Goal: Task Accomplishment & Management: Use online tool/utility

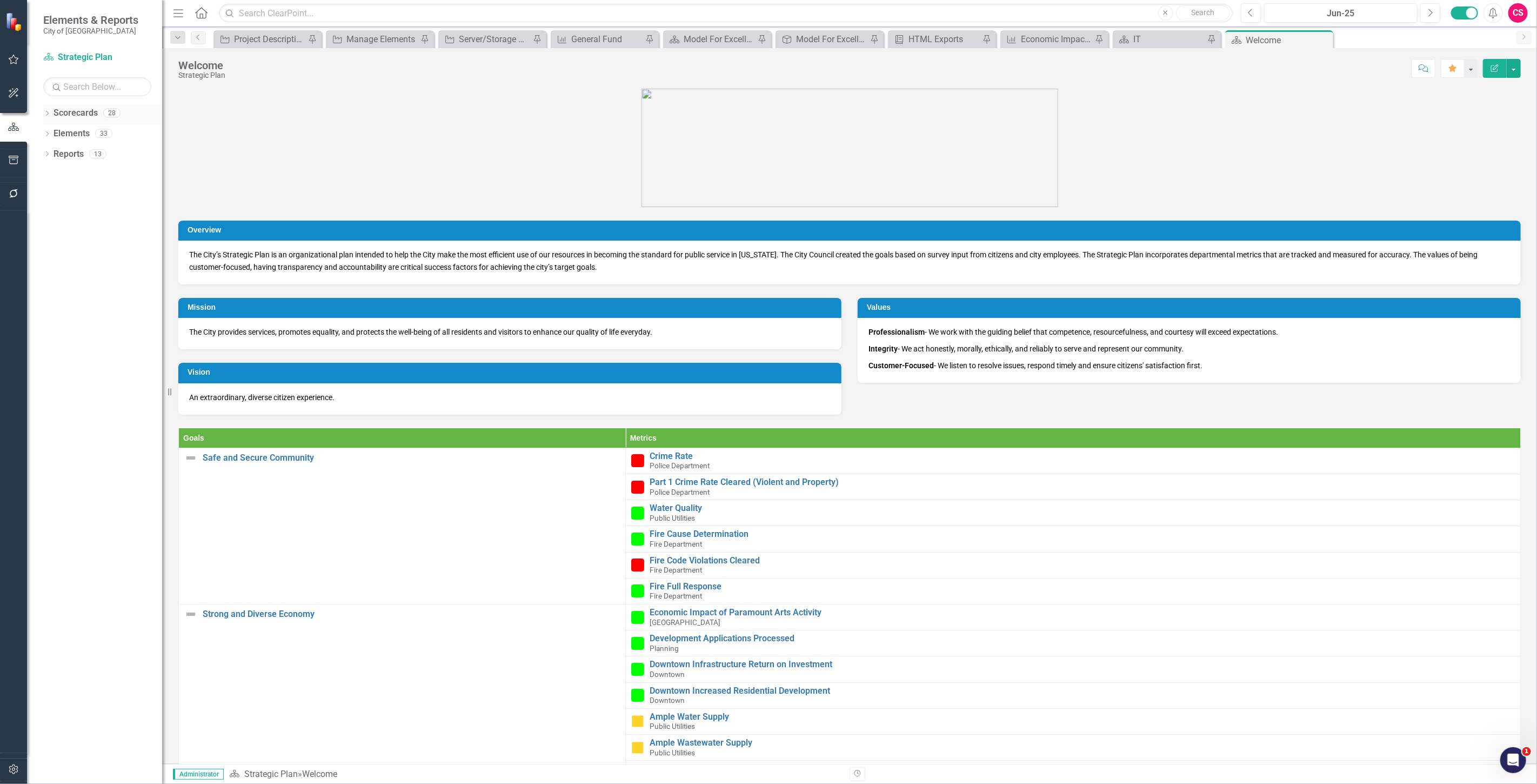
click at [76, 109] on link "Scorecards" at bounding box center [76, 113] width 44 height 13
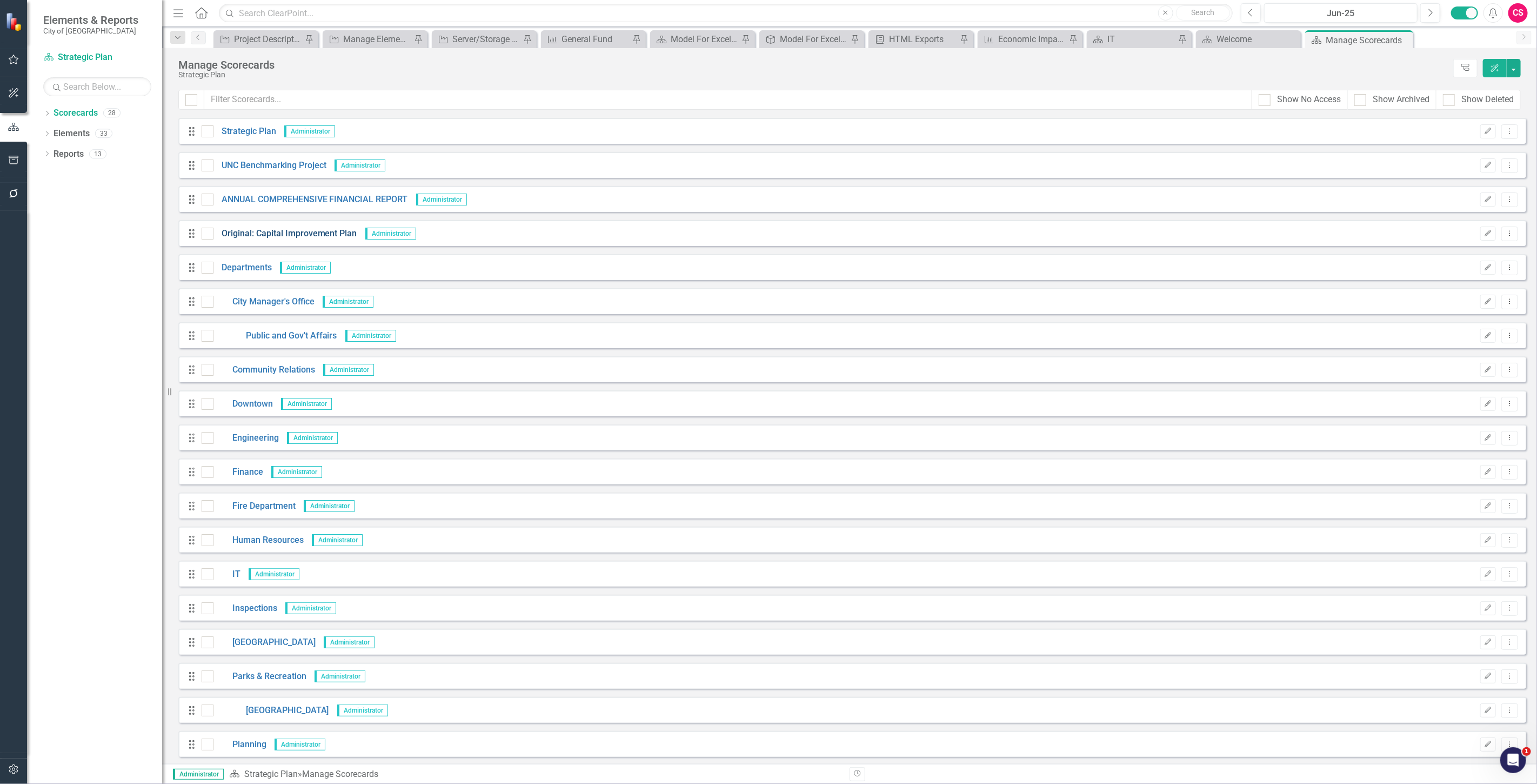
click at [271, 231] on link "Original: Capital Improvement Plan" at bounding box center [285, 234] width 143 height 13
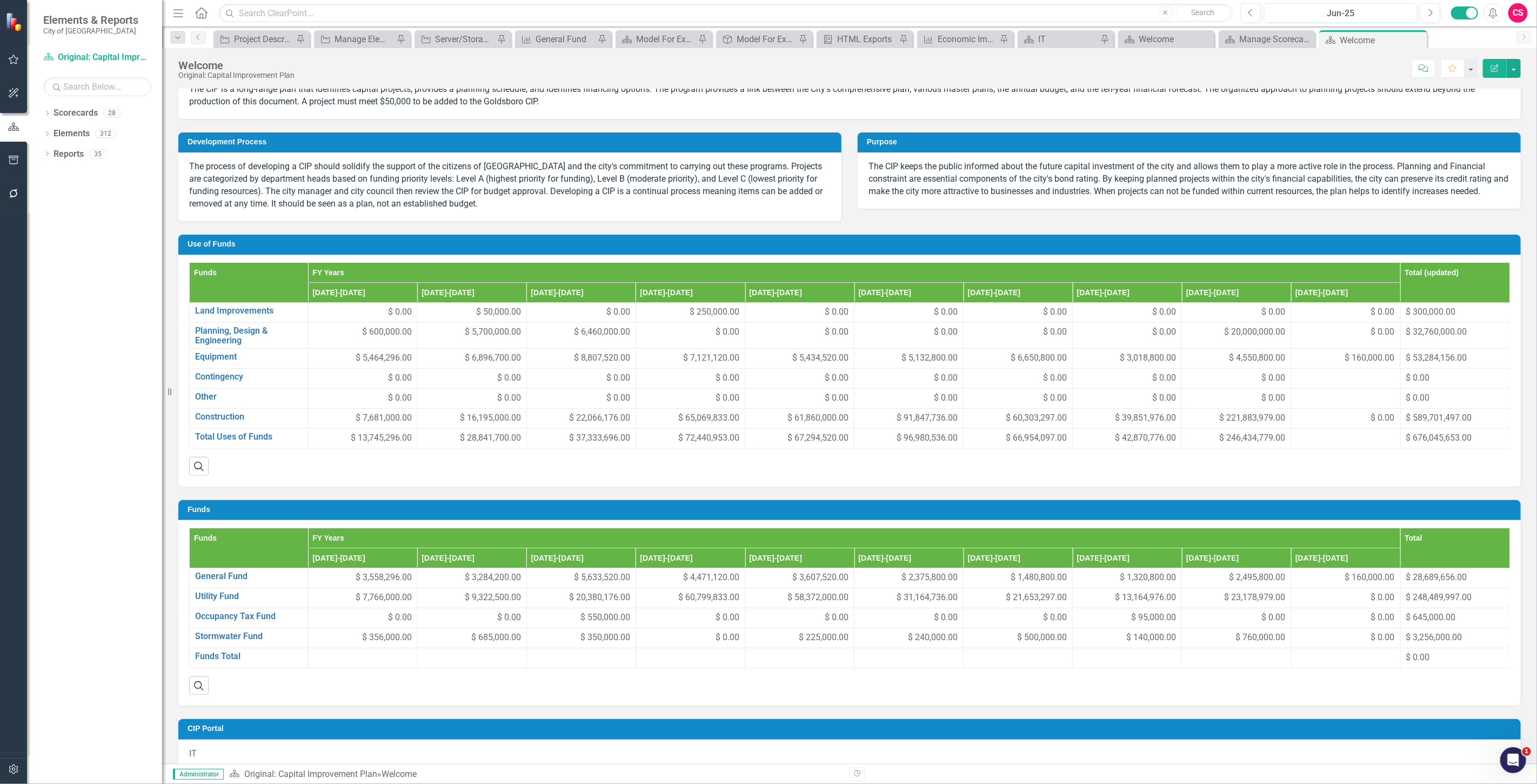
scroll to position [192, 0]
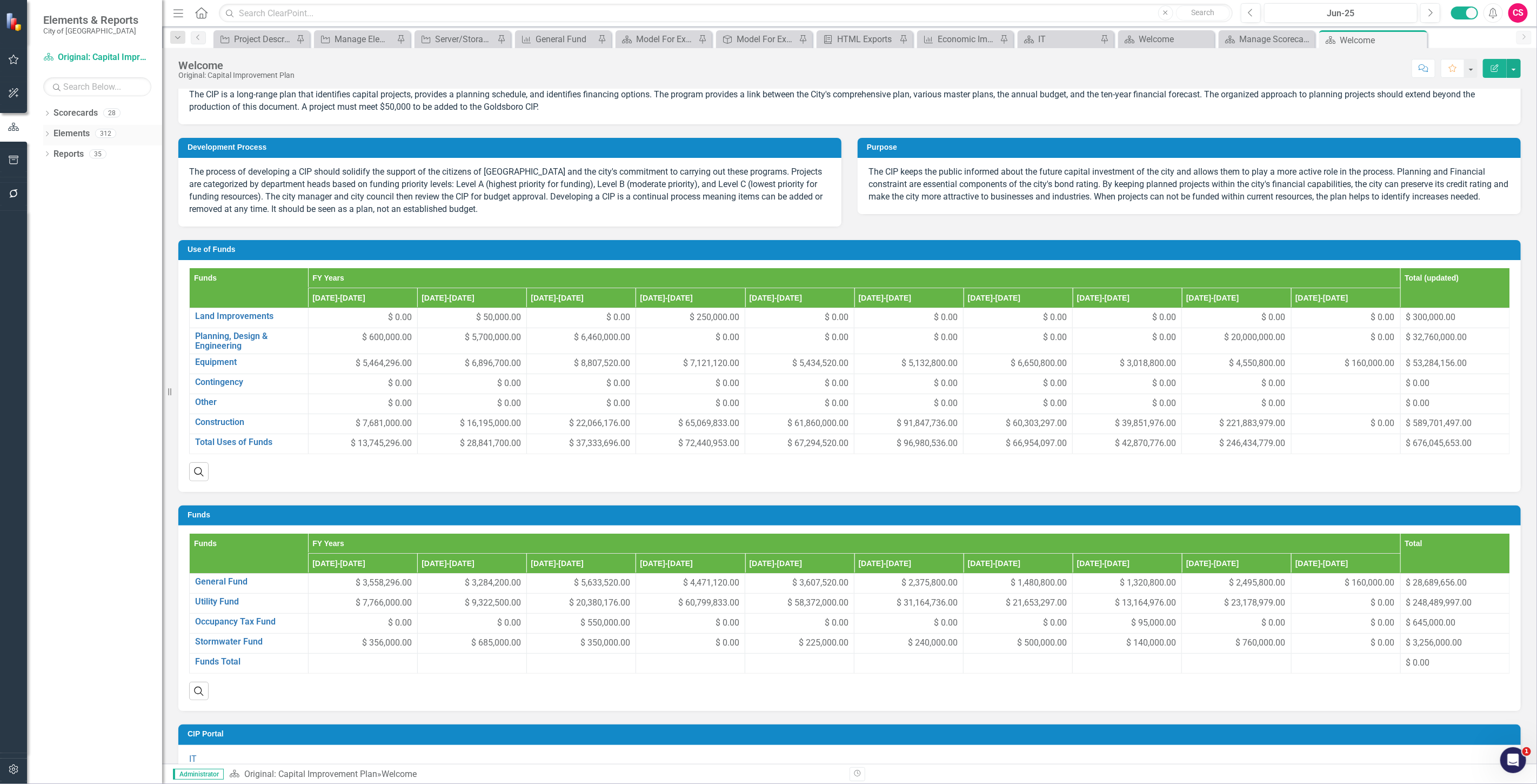
click at [70, 130] on link "Elements" at bounding box center [72, 134] width 37 height 13
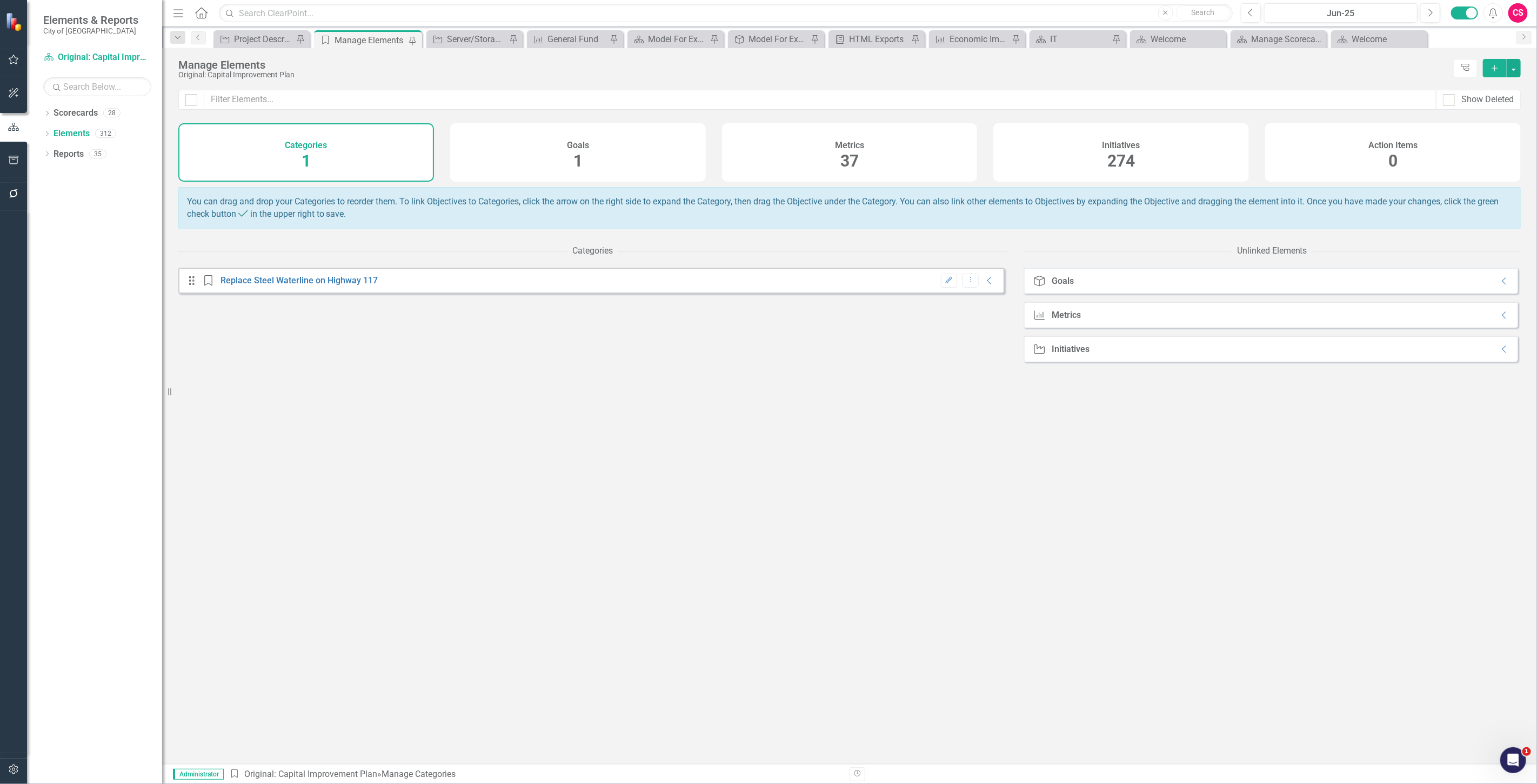
click at [823, 168] on div "Metrics 37" at bounding box center [850, 153] width 256 height 58
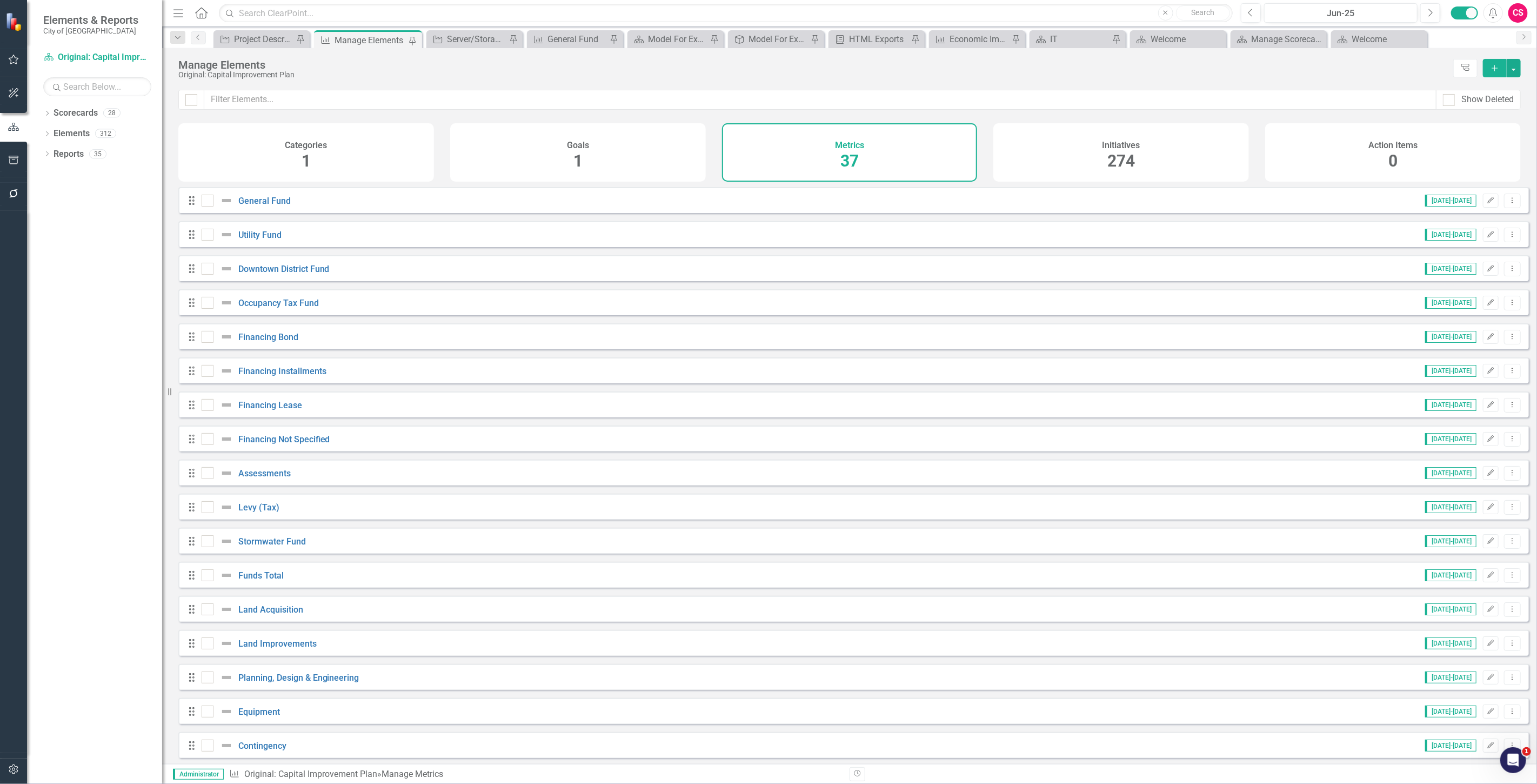
checkbox input "false"
click at [76, 152] on link "Reports" at bounding box center [69, 154] width 30 height 13
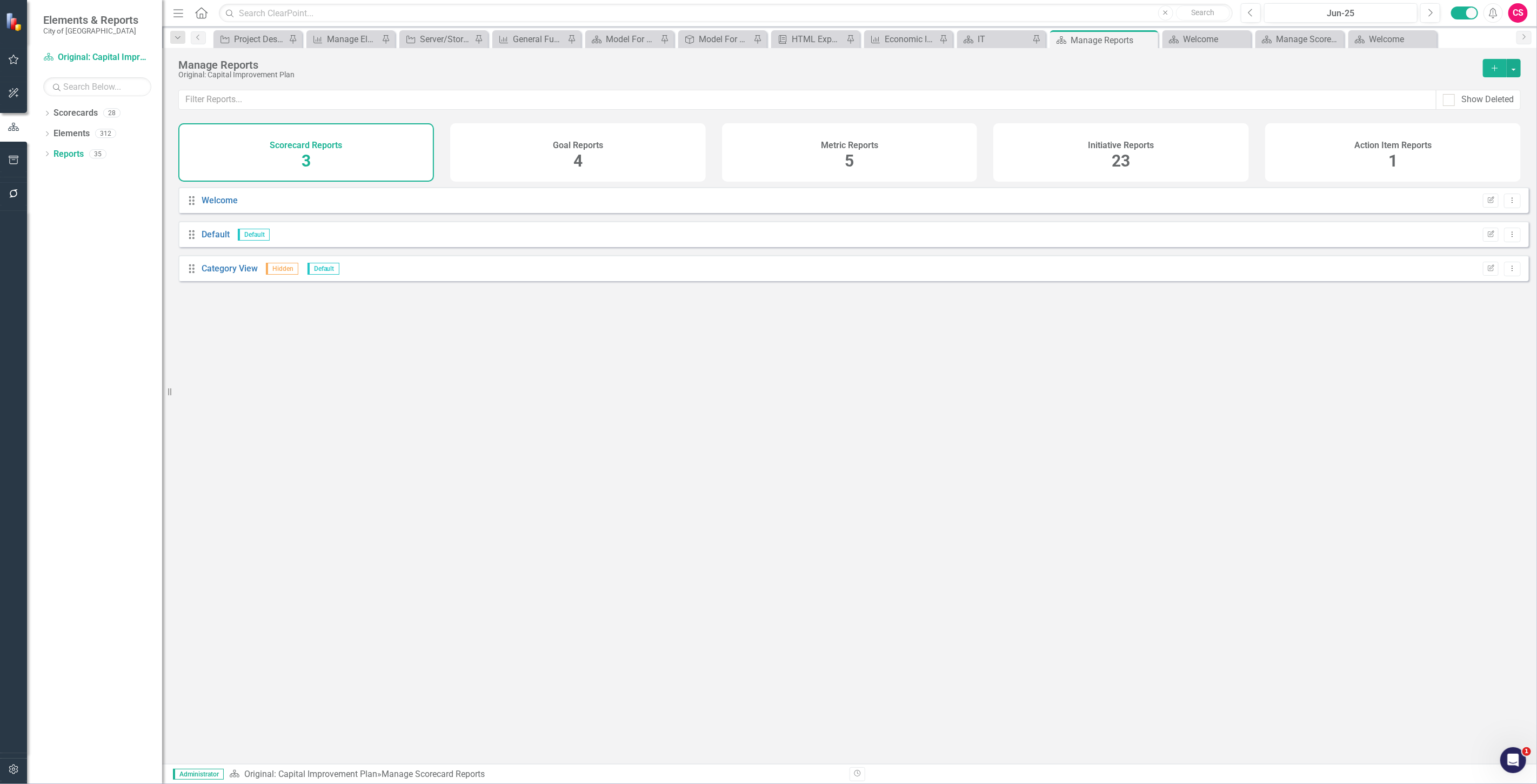
drag, startPoint x: 1051, startPoint y: 148, endPoint x: 728, endPoint y: 364, distance: 388.6
click at [1051, 147] on div "Initiative Reports 23" at bounding box center [1121, 153] width 256 height 58
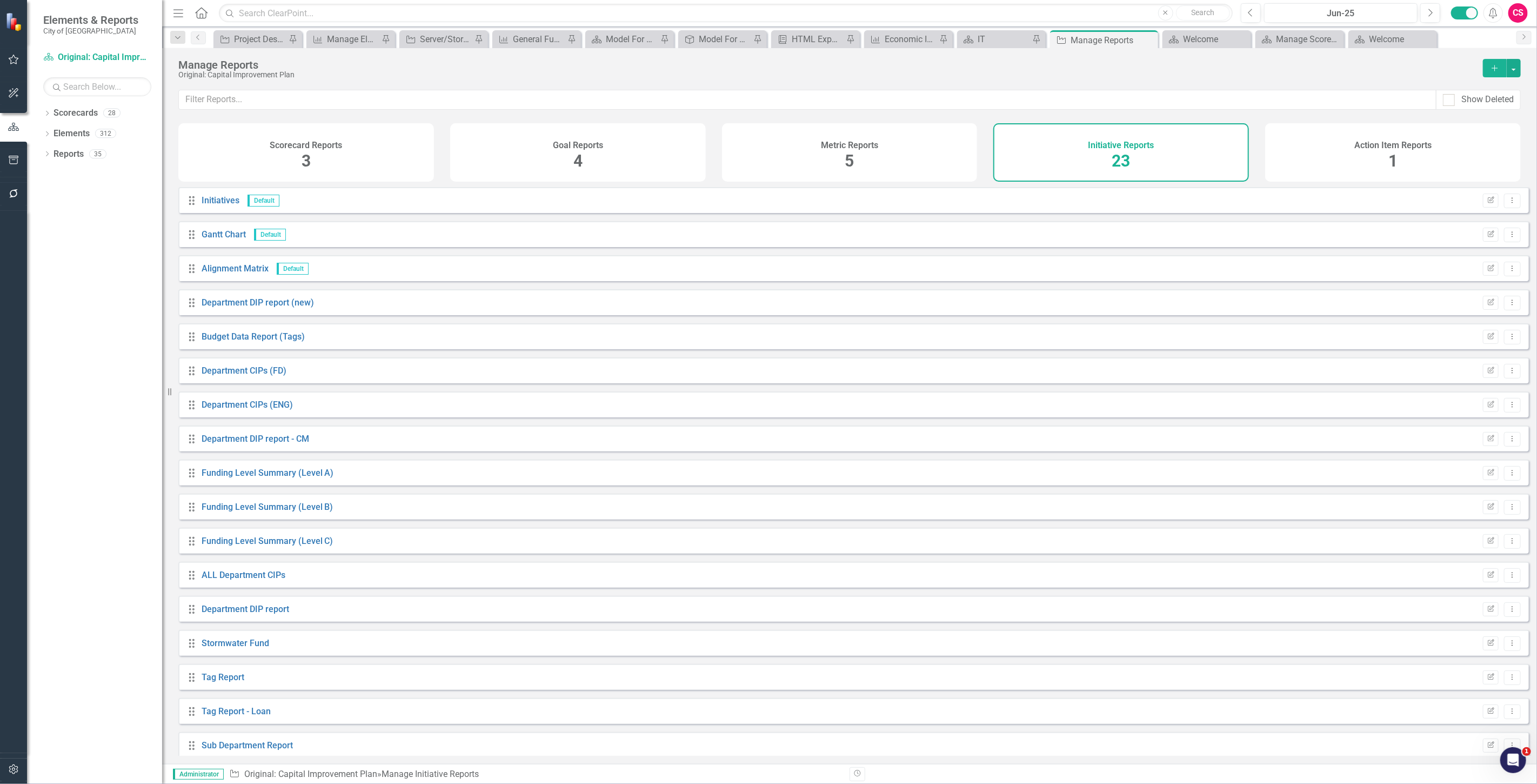
scroll to position [215, 0]
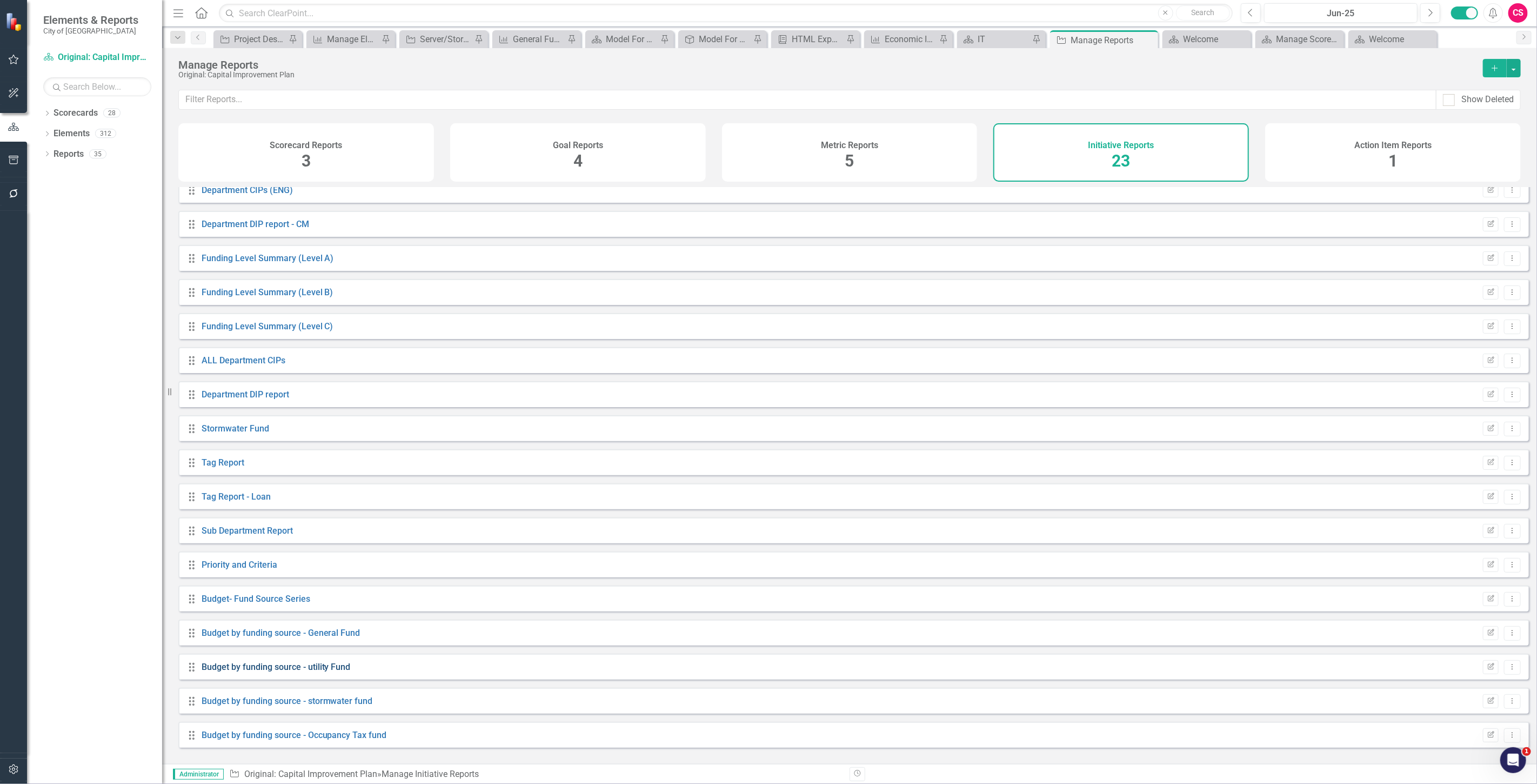
click at [312, 672] on link "Budget by funding source - utility Fund" at bounding box center [276, 666] width 149 height 10
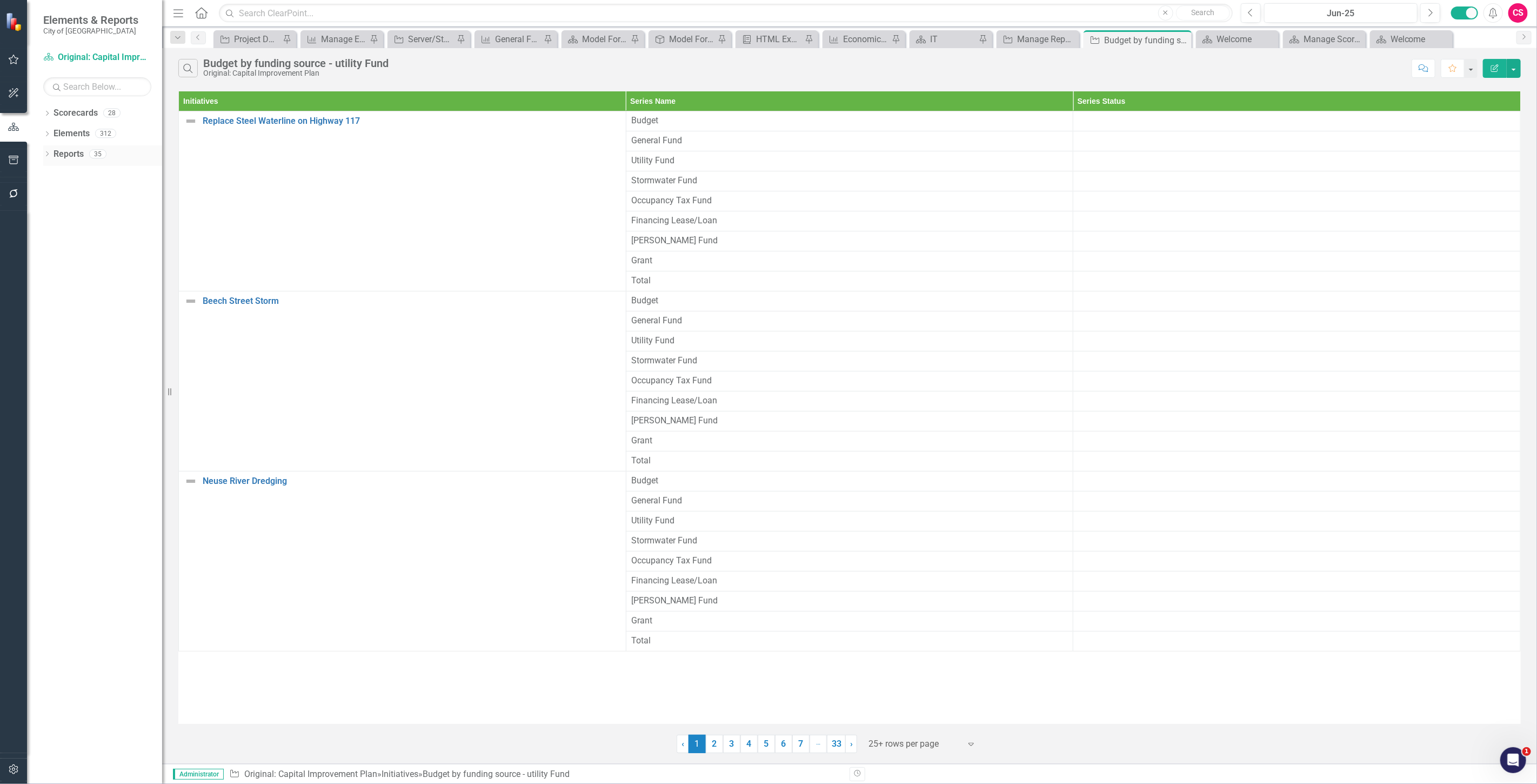
click at [79, 155] on link "Reports" at bounding box center [69, 154] width 30 height 13
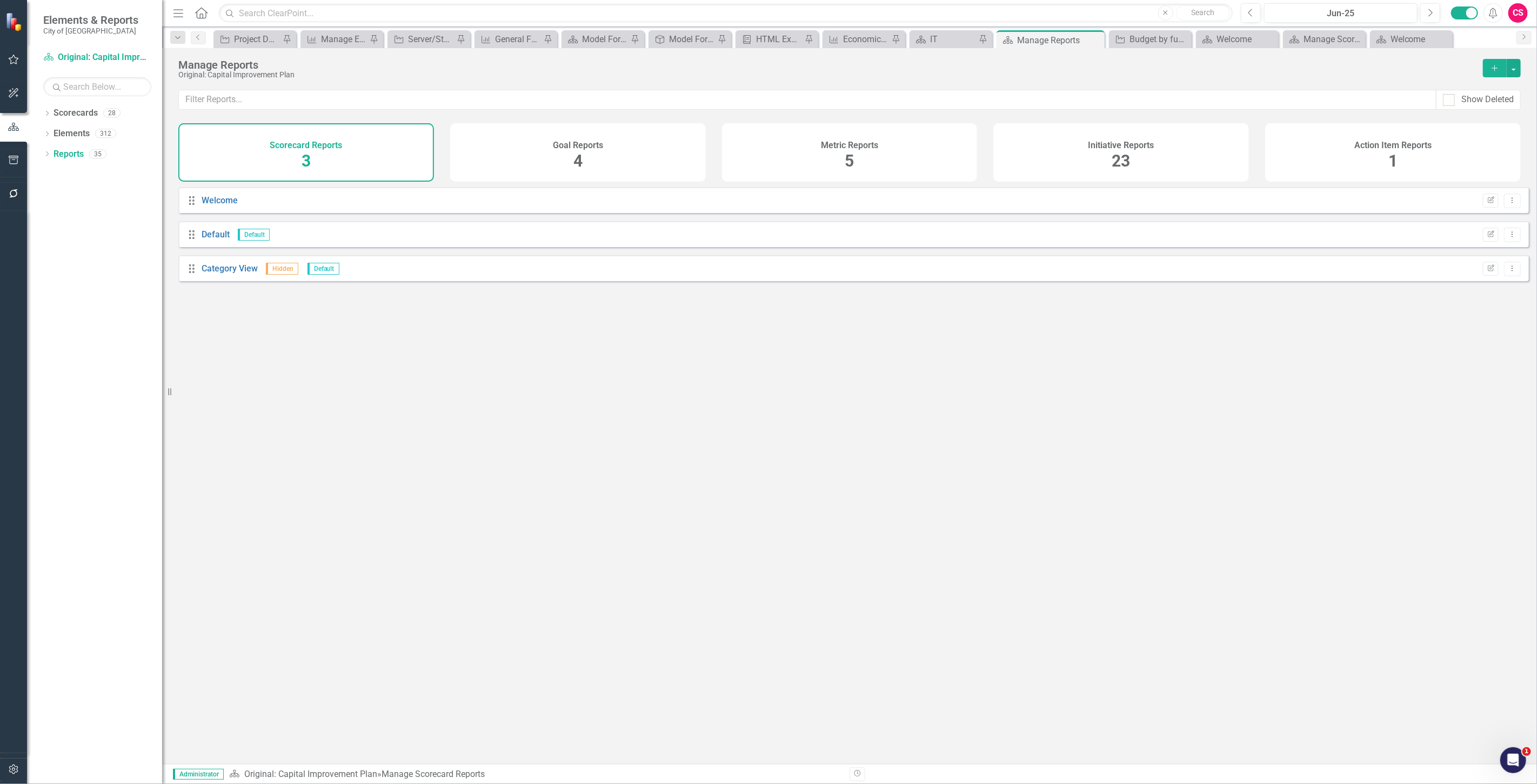
click at [1166, 149] on div "Initiative Reports 23" at bounding box center [1121, 153] width 256 height 58
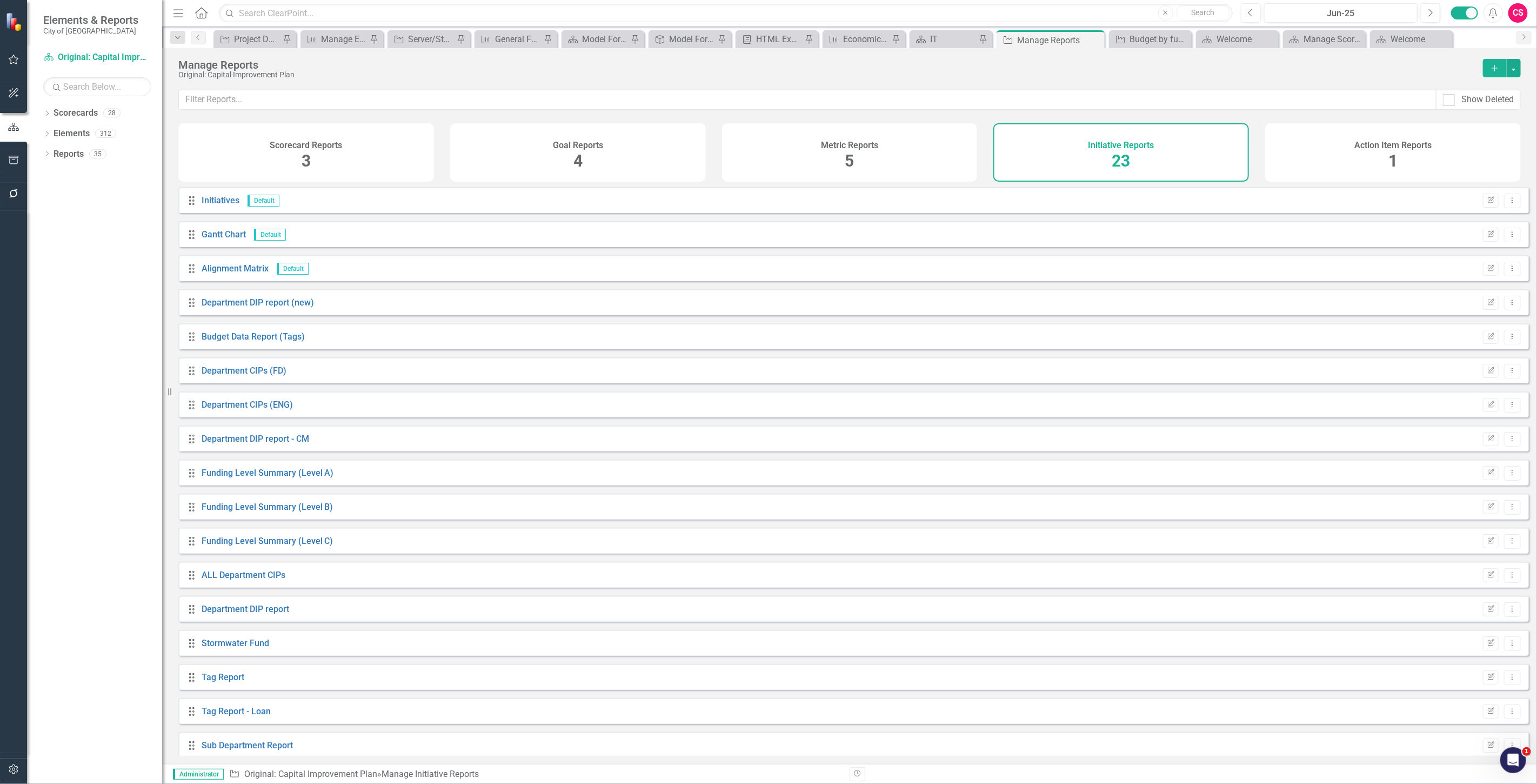
scroll to position [215, 0]
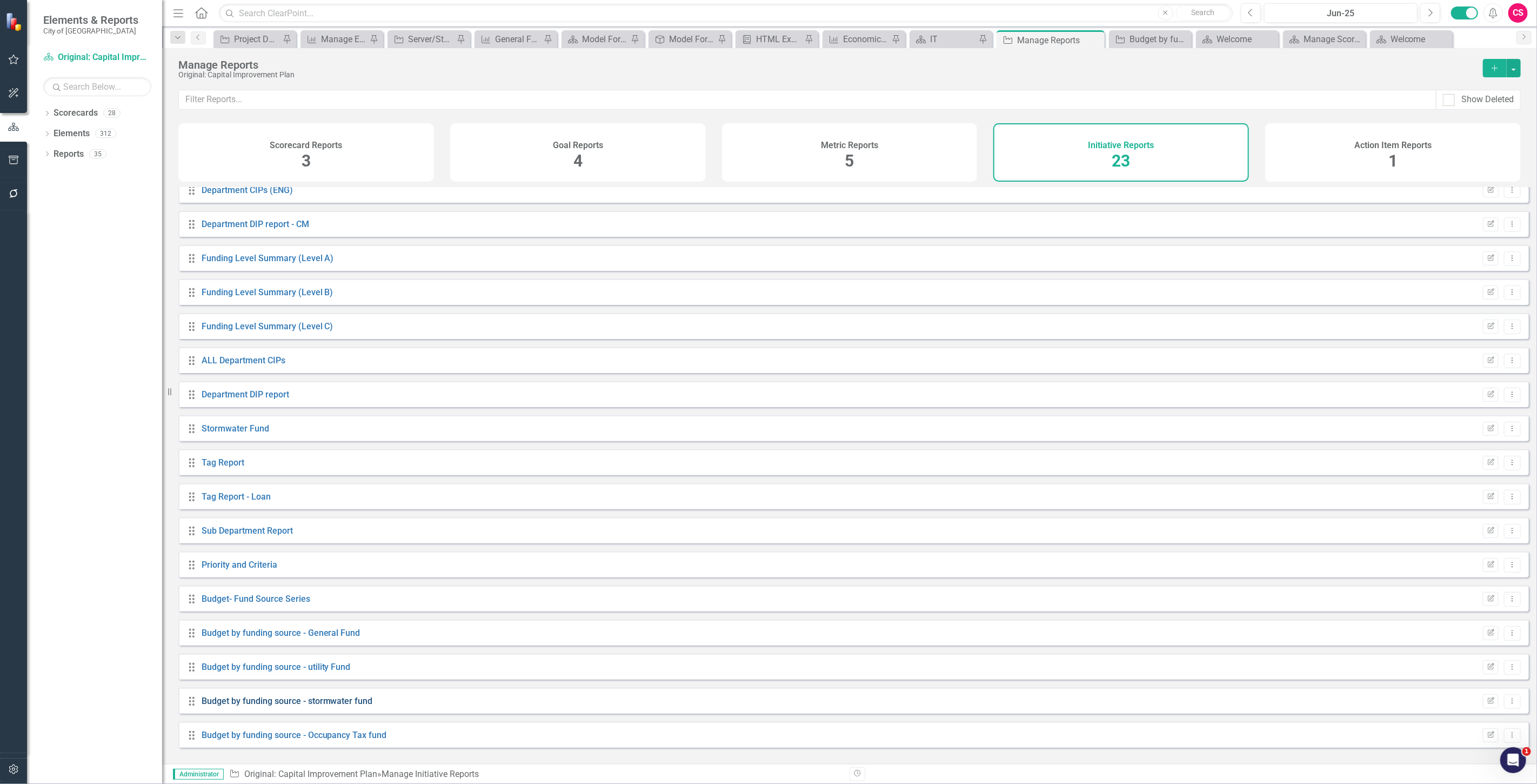
click at [307, 705] on link "Budget by funding source - stormwater fund" at bounding box center [287, 700] width 171 height 10
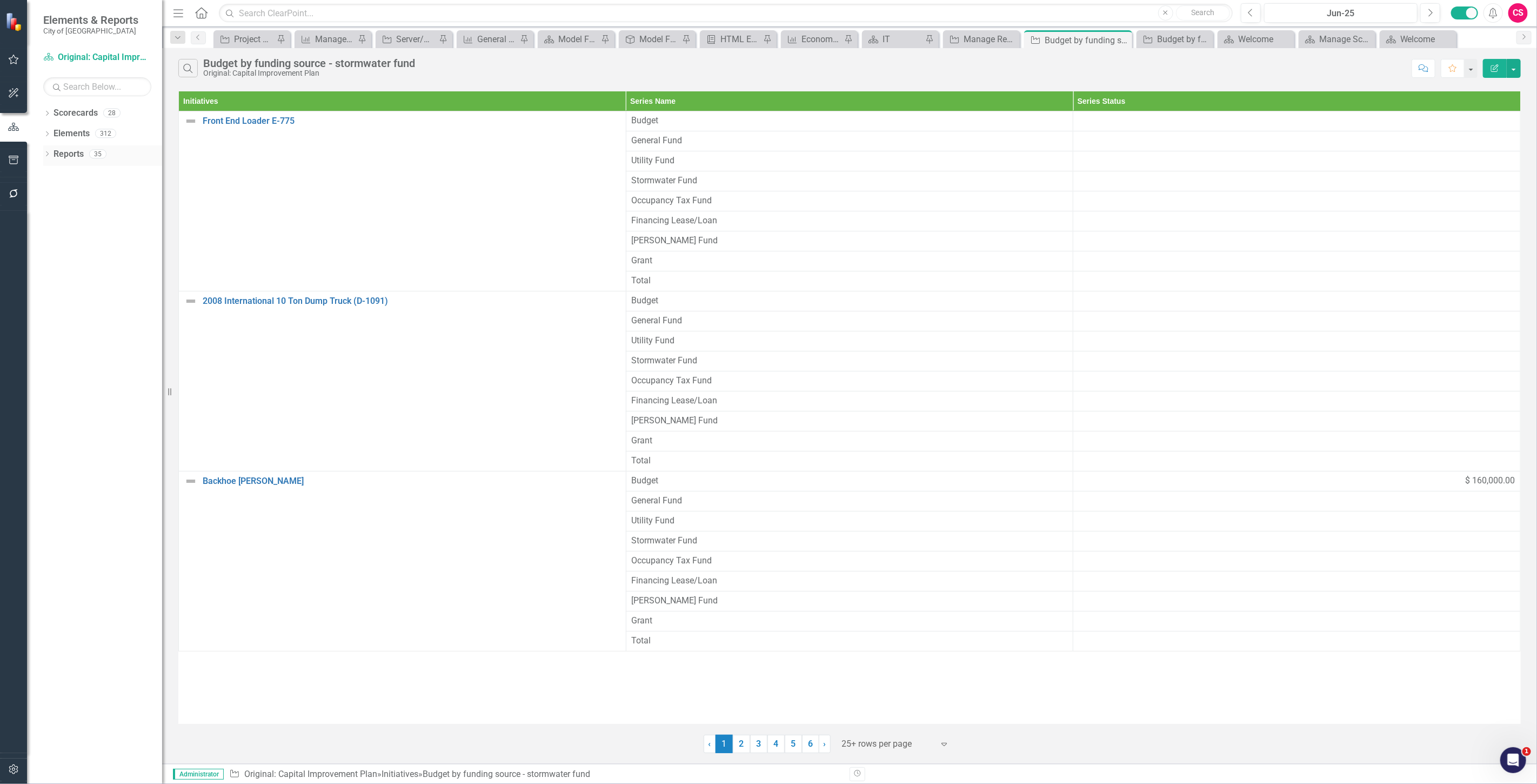
click at [77, 155] on link "Reports" at bounding box center [69, 154] width 30 height 13
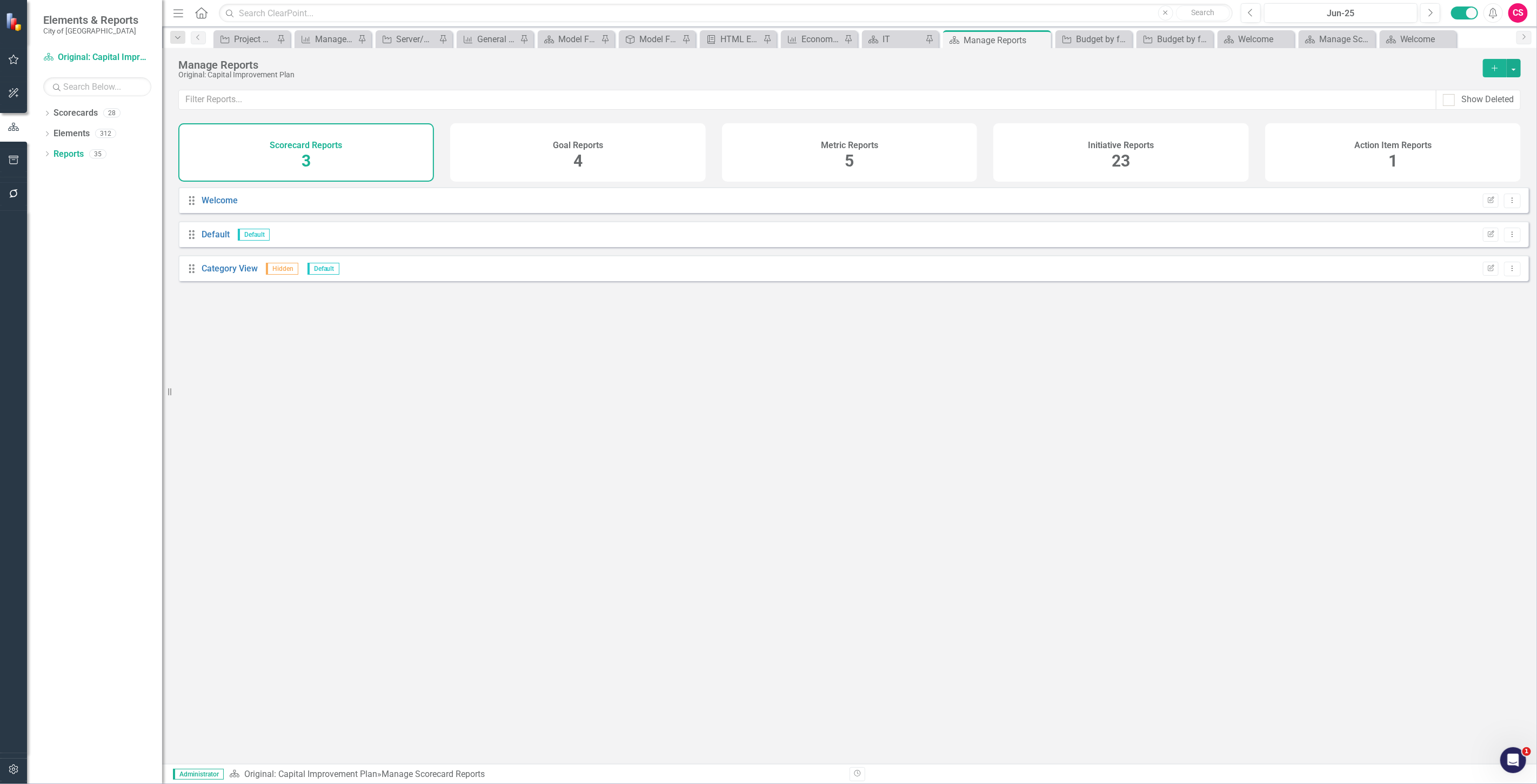
click at [1214, 125] on div "Initiative Reports 23" at bounding box center [1121, 153] width 256 height 58
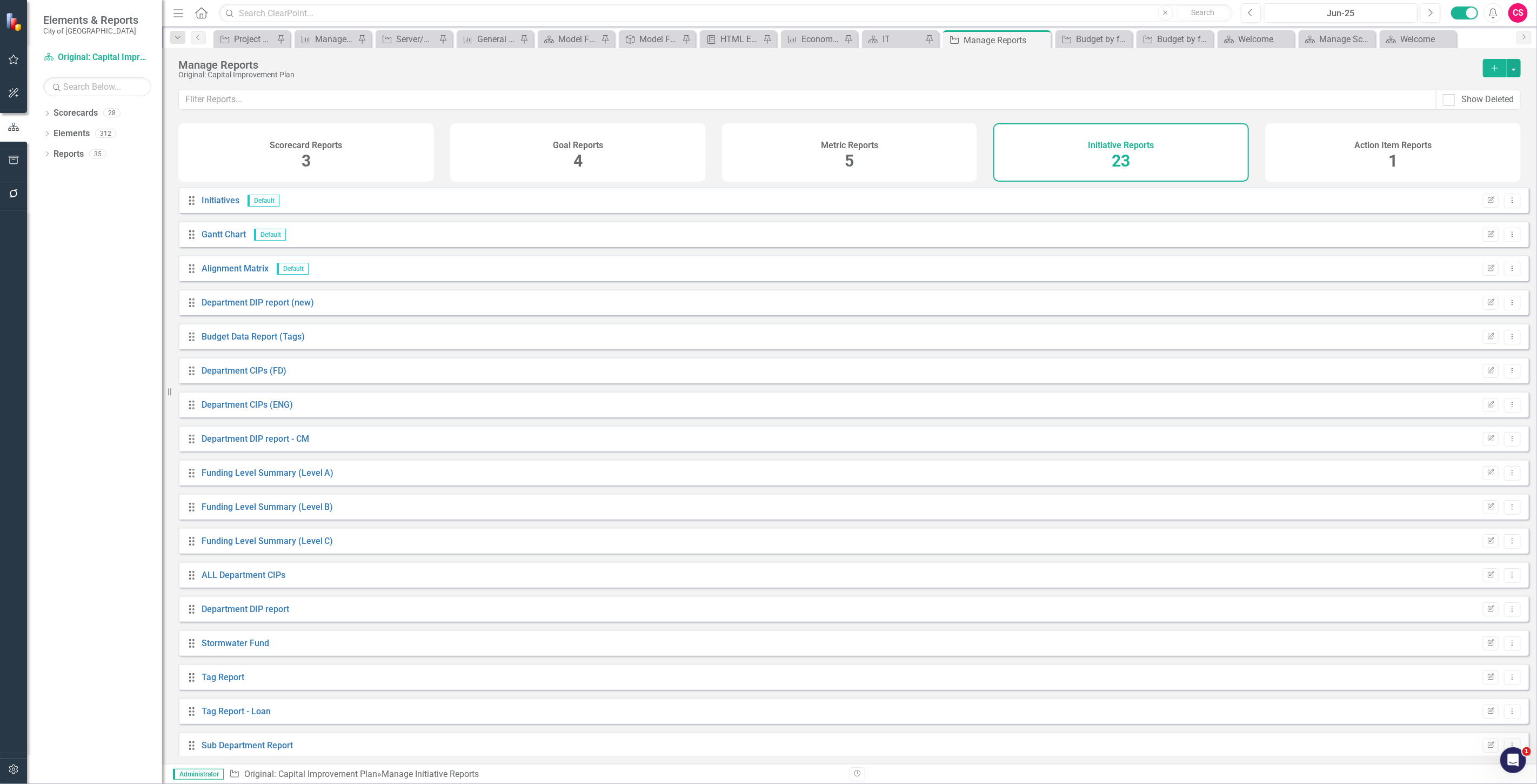
scroll to position [215, 0]
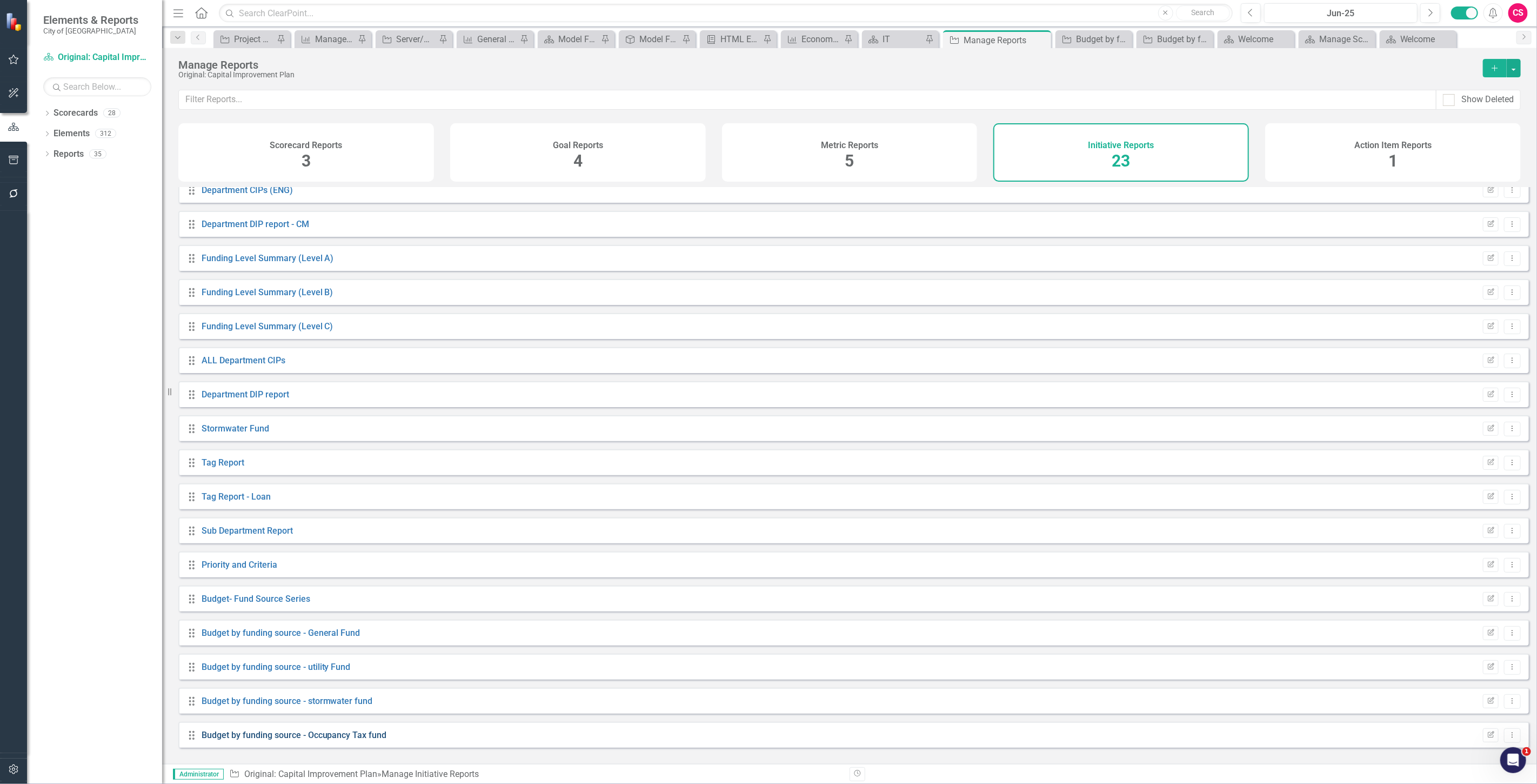
click at [311, 740] on link "Budget by funding source - Occupancy Tax fund" at bounding box center [294, 734] width 186 height 10
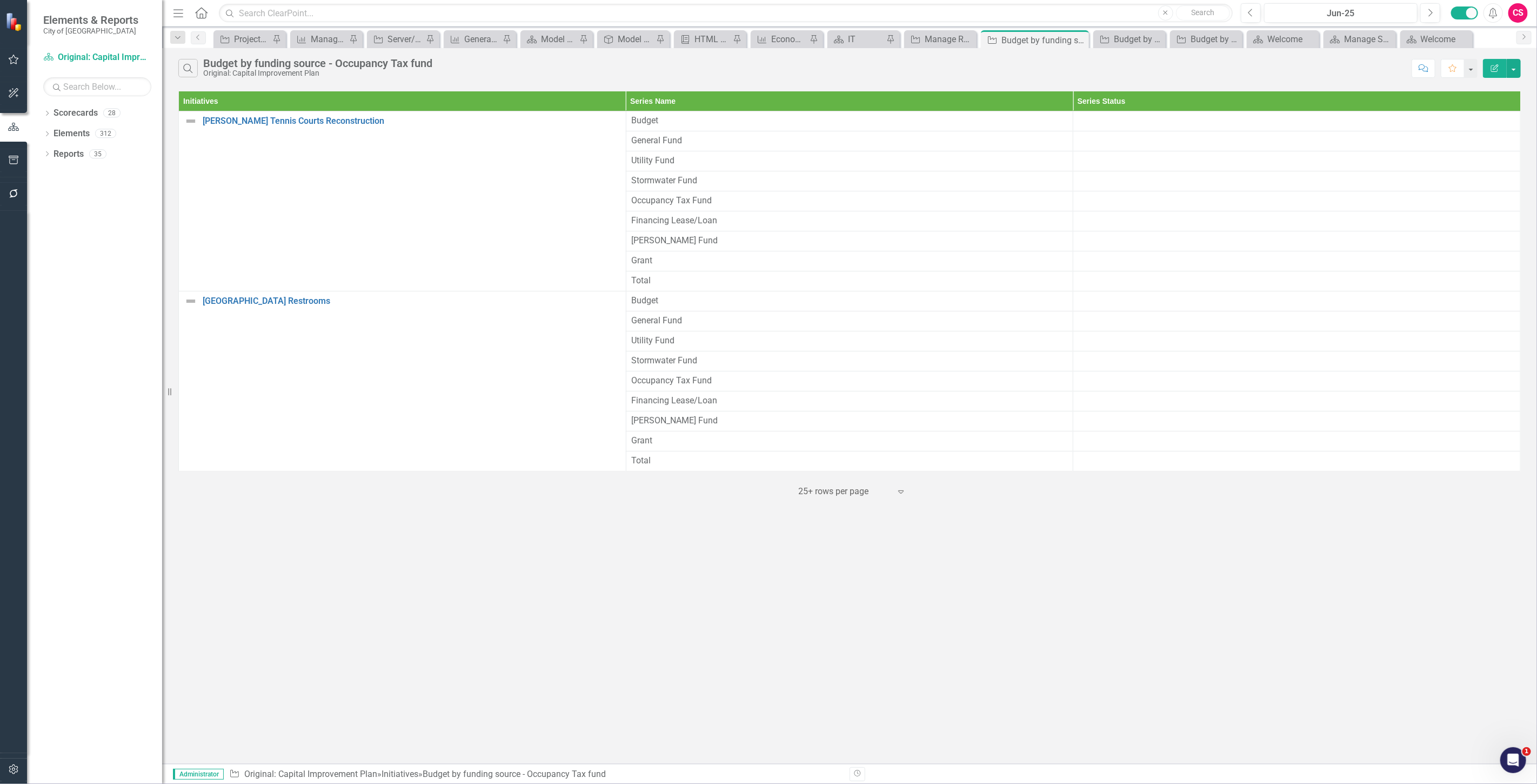
click at [1489, 65] on icon "Edit Report" at bounding box center [1494, 68] width 10 height 7
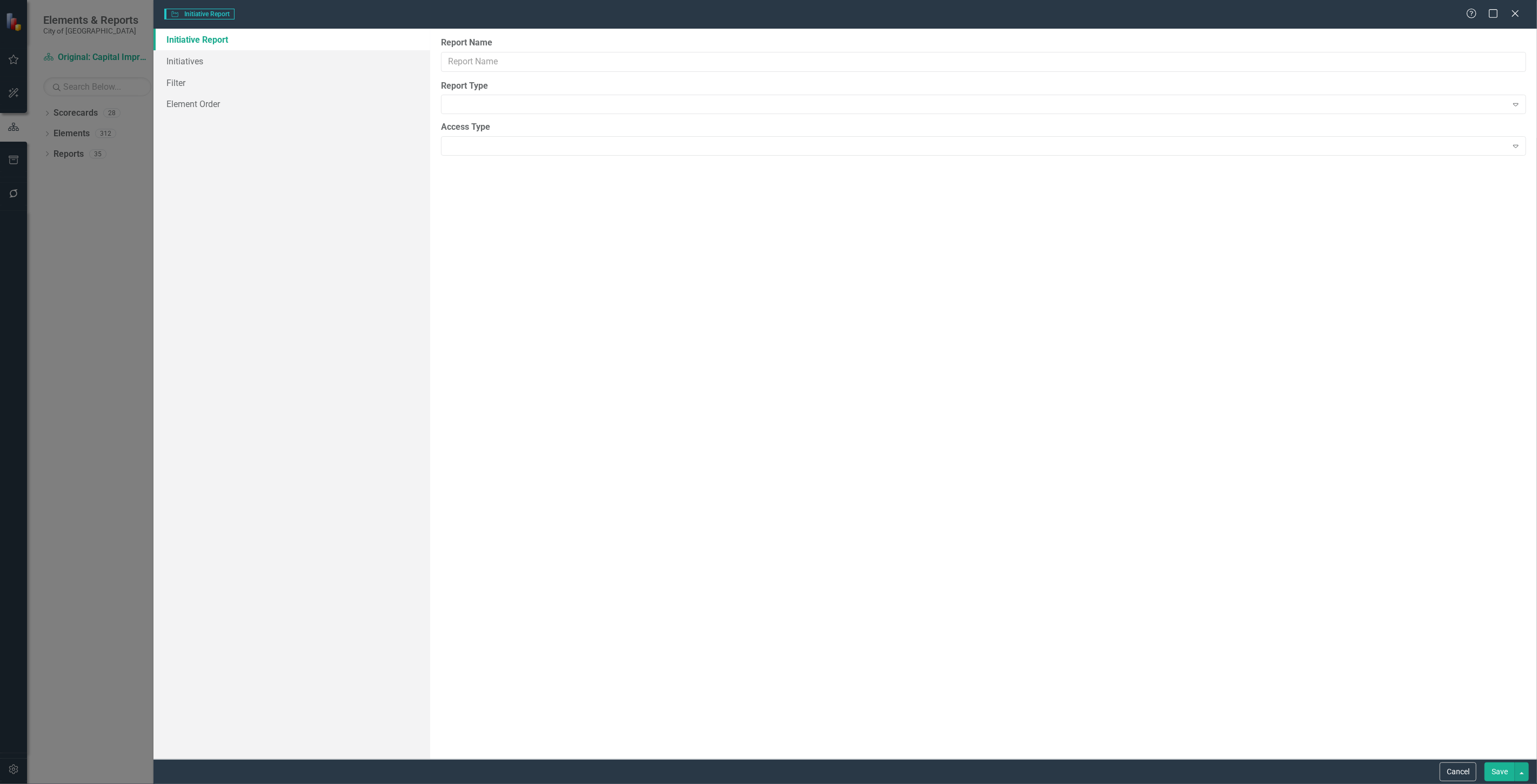
type input "Budget by funding source - Occupancy Tax fund"
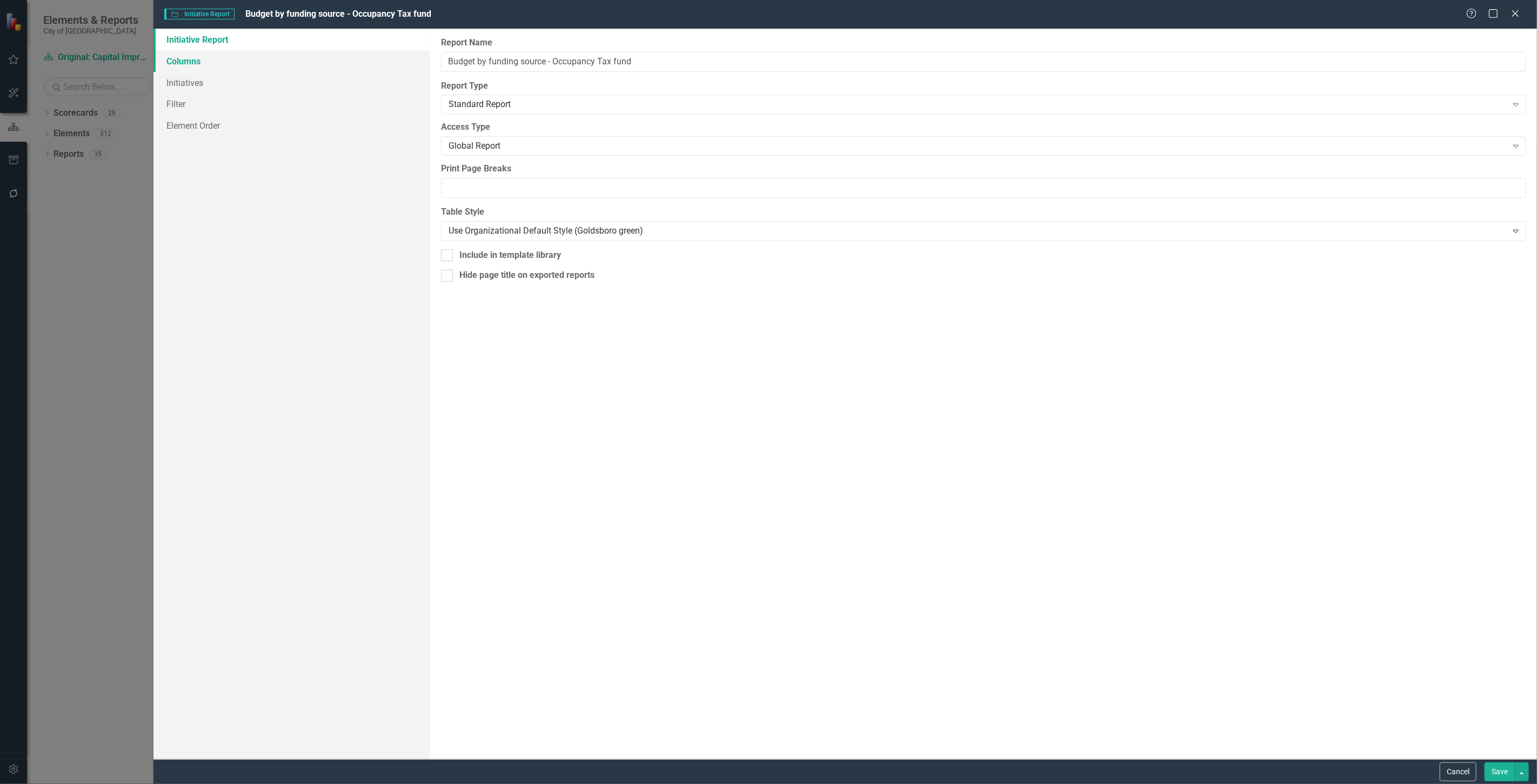
click at [316, 58] on link "Columns" at bounding box center [292, 61] width 277 height 22
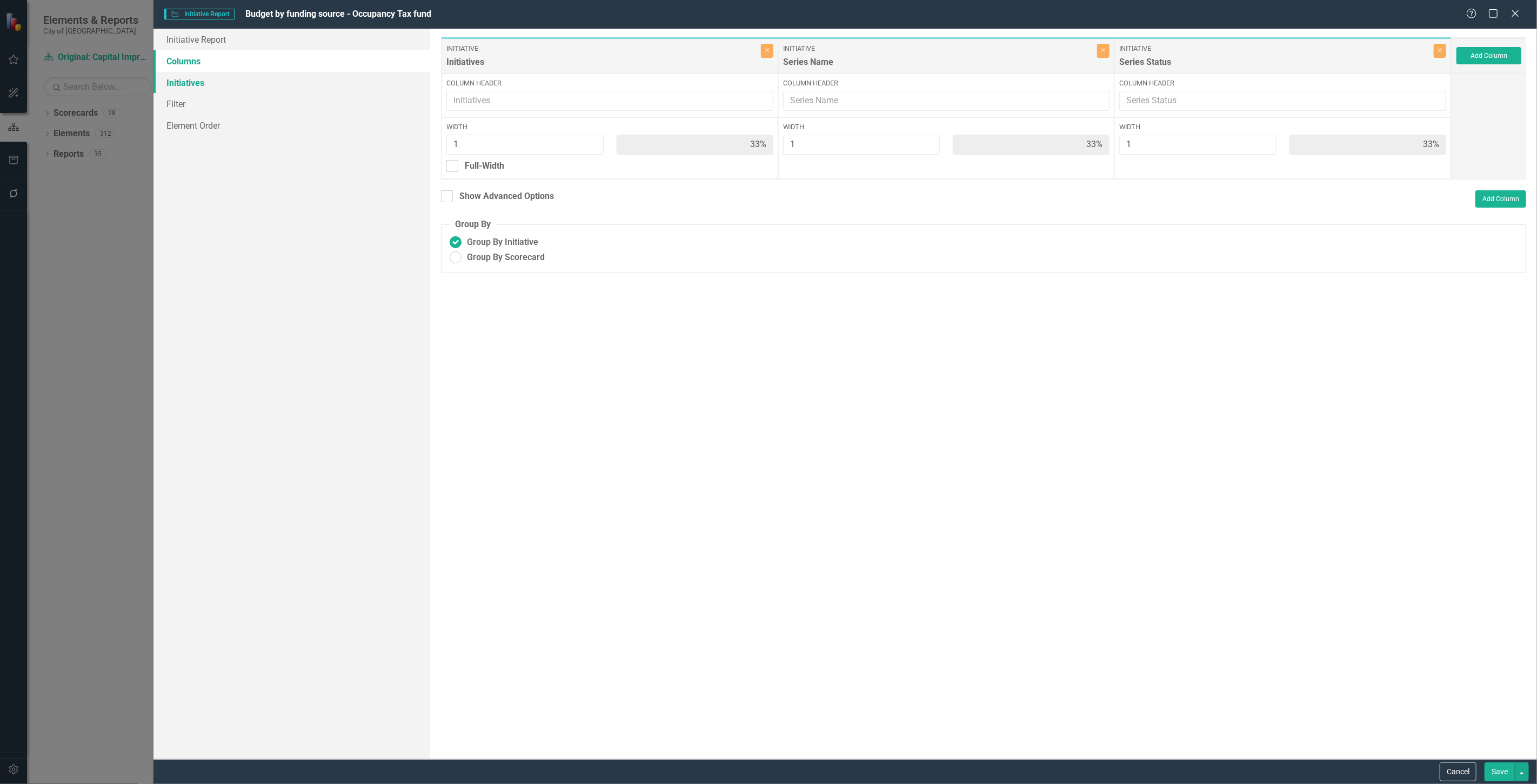
click at [321, 84] on link "Initiatives" at bounding box center [292, 83] width 277 height 22
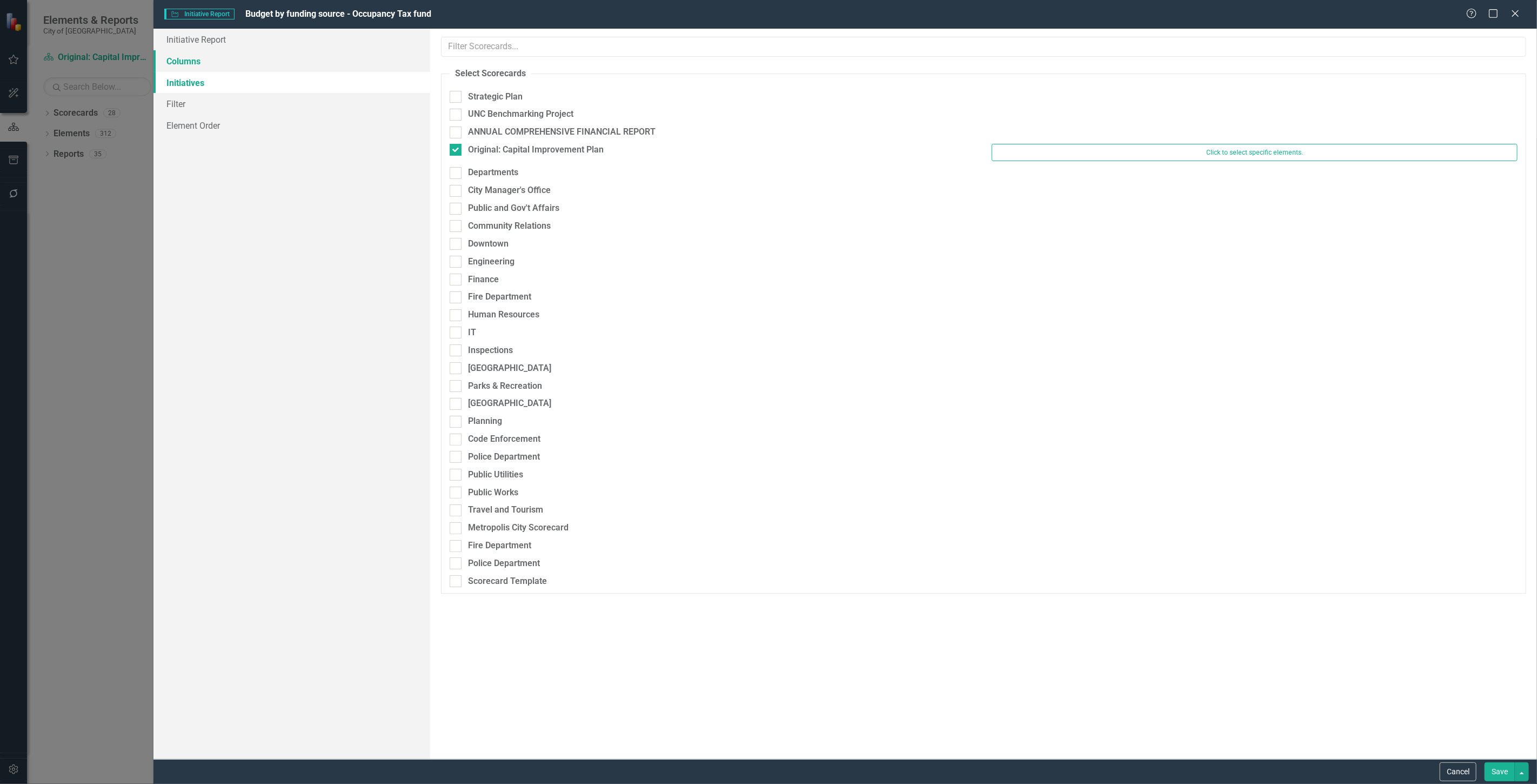
click at [288, 63] on link "Columns" at bounding box center [292, 61] width 277 height 22
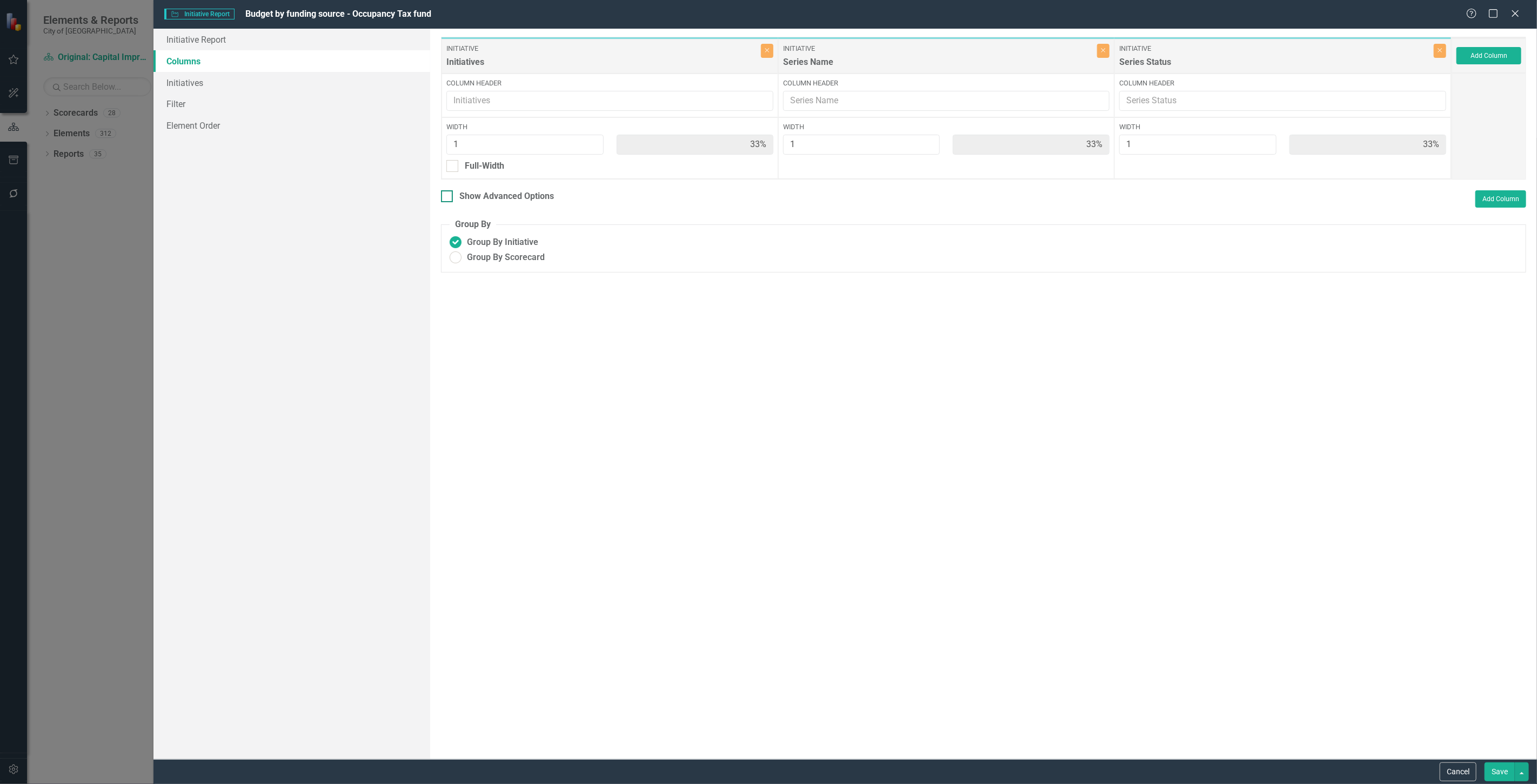
drag, startPoint x: 498, startPoint y: 198, endPoint x: 490, endPoint y: 196, distance: 8.2
click at [497, 198] on div "Show Advanced Options" at bounding box center [506, 196] width 94 height 13
click at [448, 197] on input "Show Advanced Options" at bounding box center [445, 194] width 7 height 7
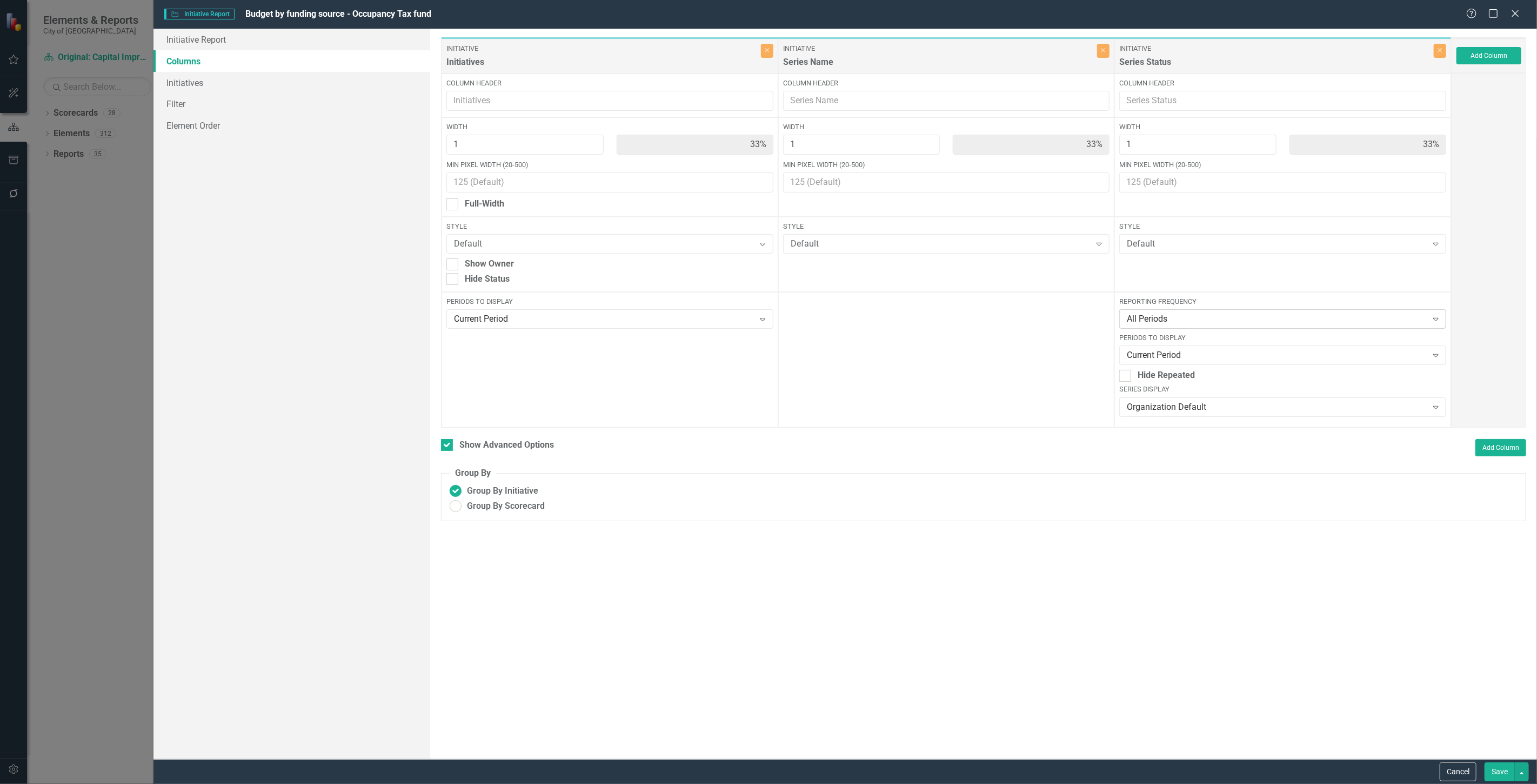
click at [1205, 326] on div "All Periods Expand" at bounding box center [1283, 318] width 327 height 19
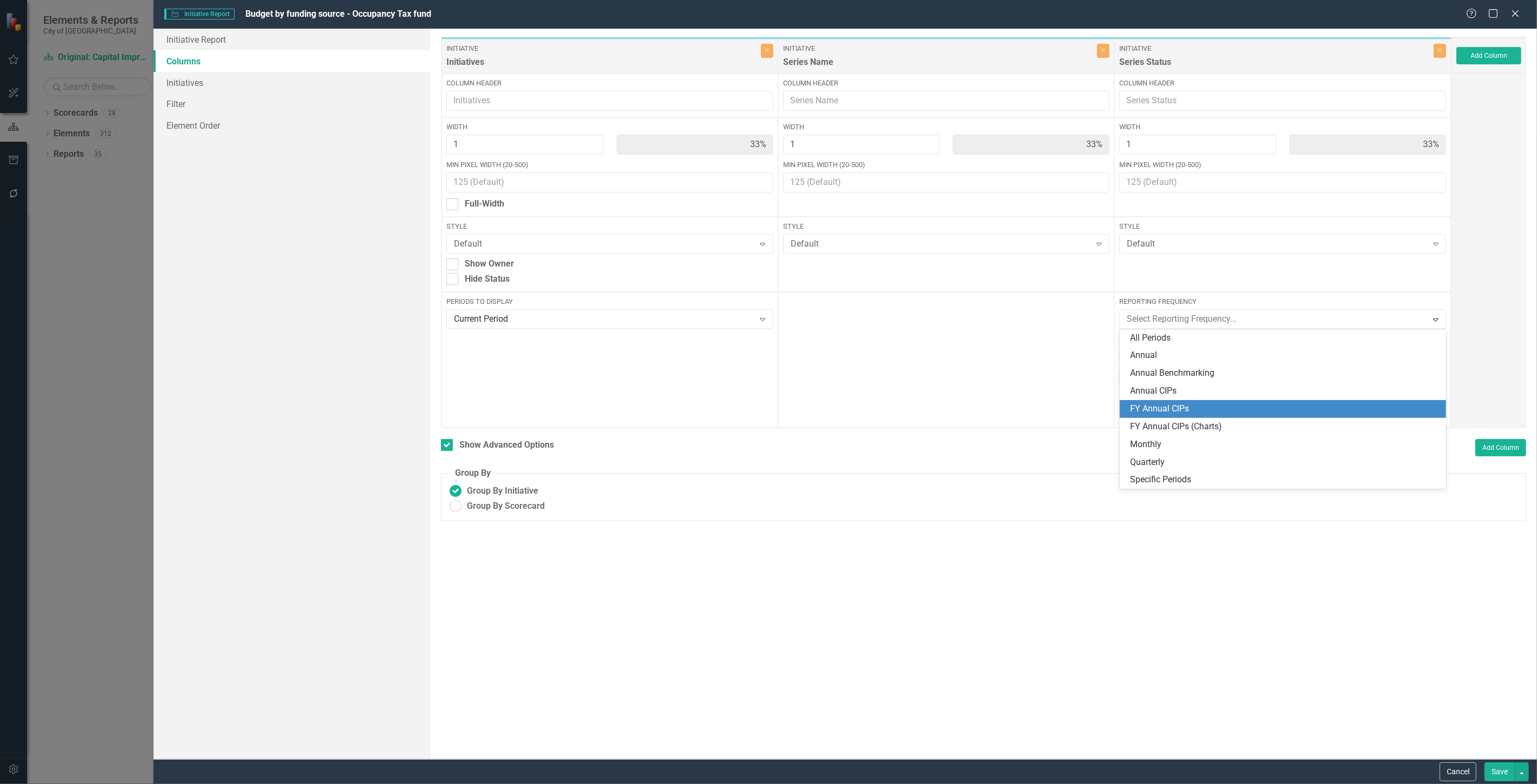
click at [1196, 412] on div "FY Annual CIPs" at bounding box center [1285, 409] width 309 height 13
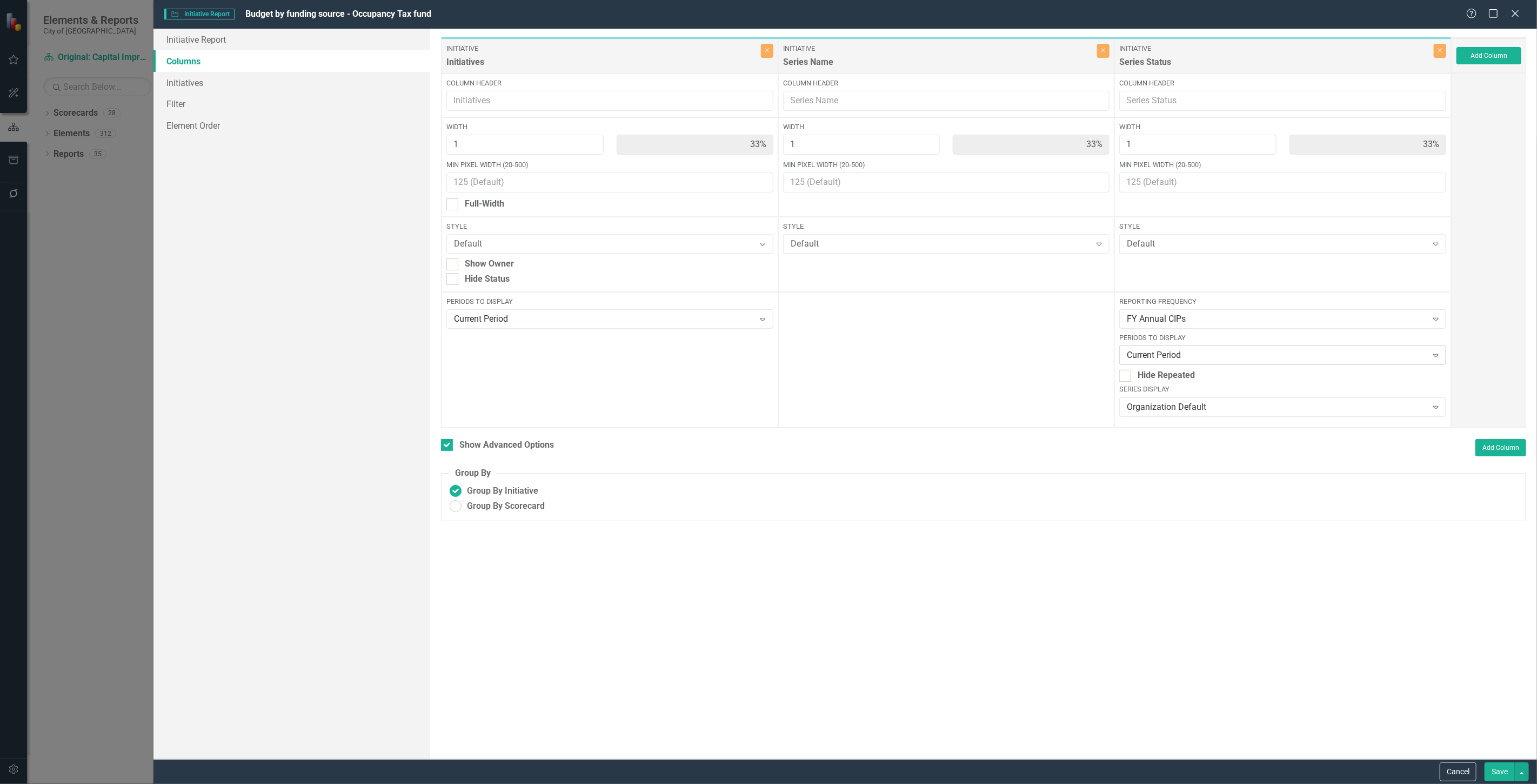
click at [1192, 354] on div "Current Period" at bounding box center [1277, 355] width 300 height 13
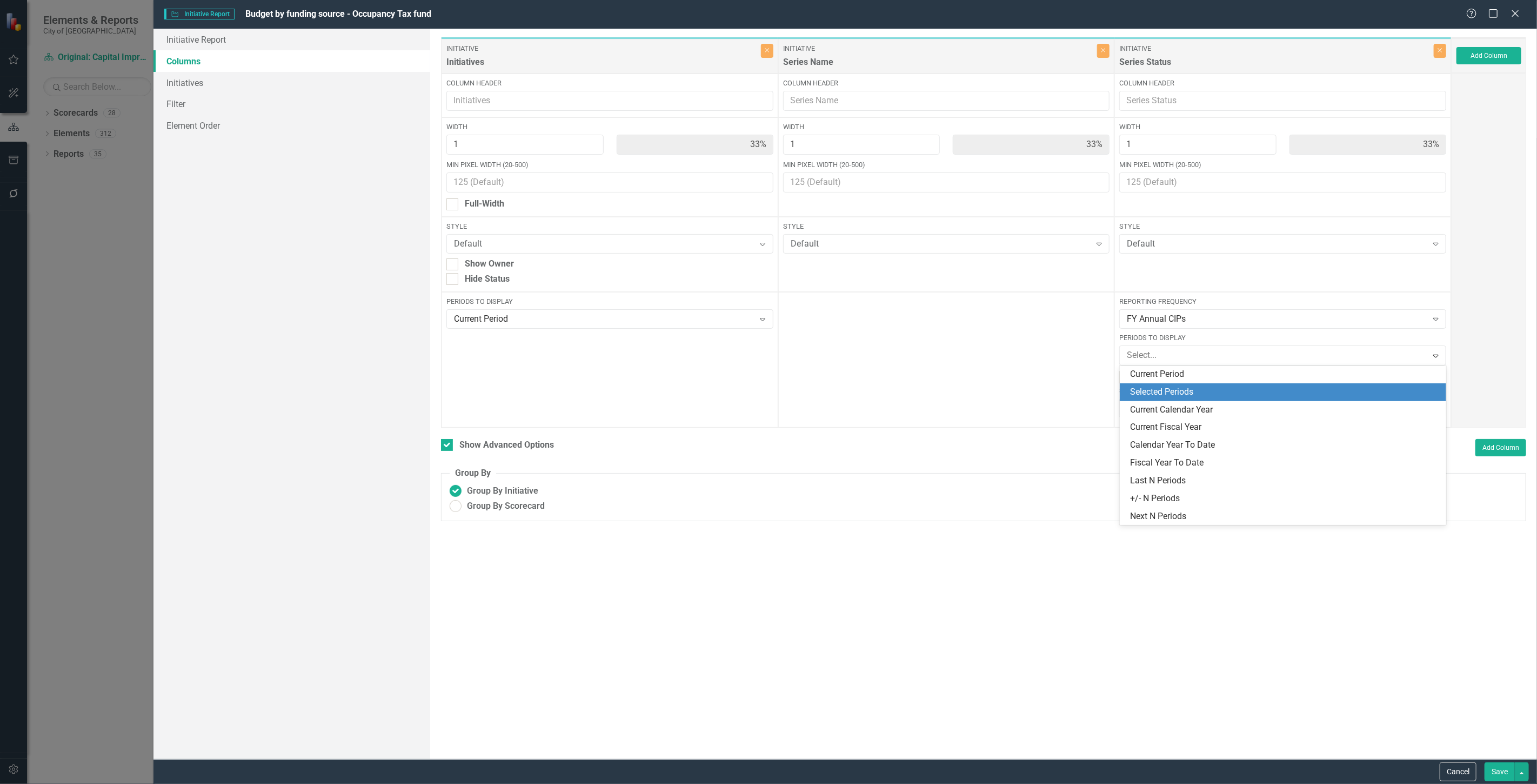
click at [1186, 388] on div "Selected Periods" at bounding box center [1285, 392] width 309 height 13
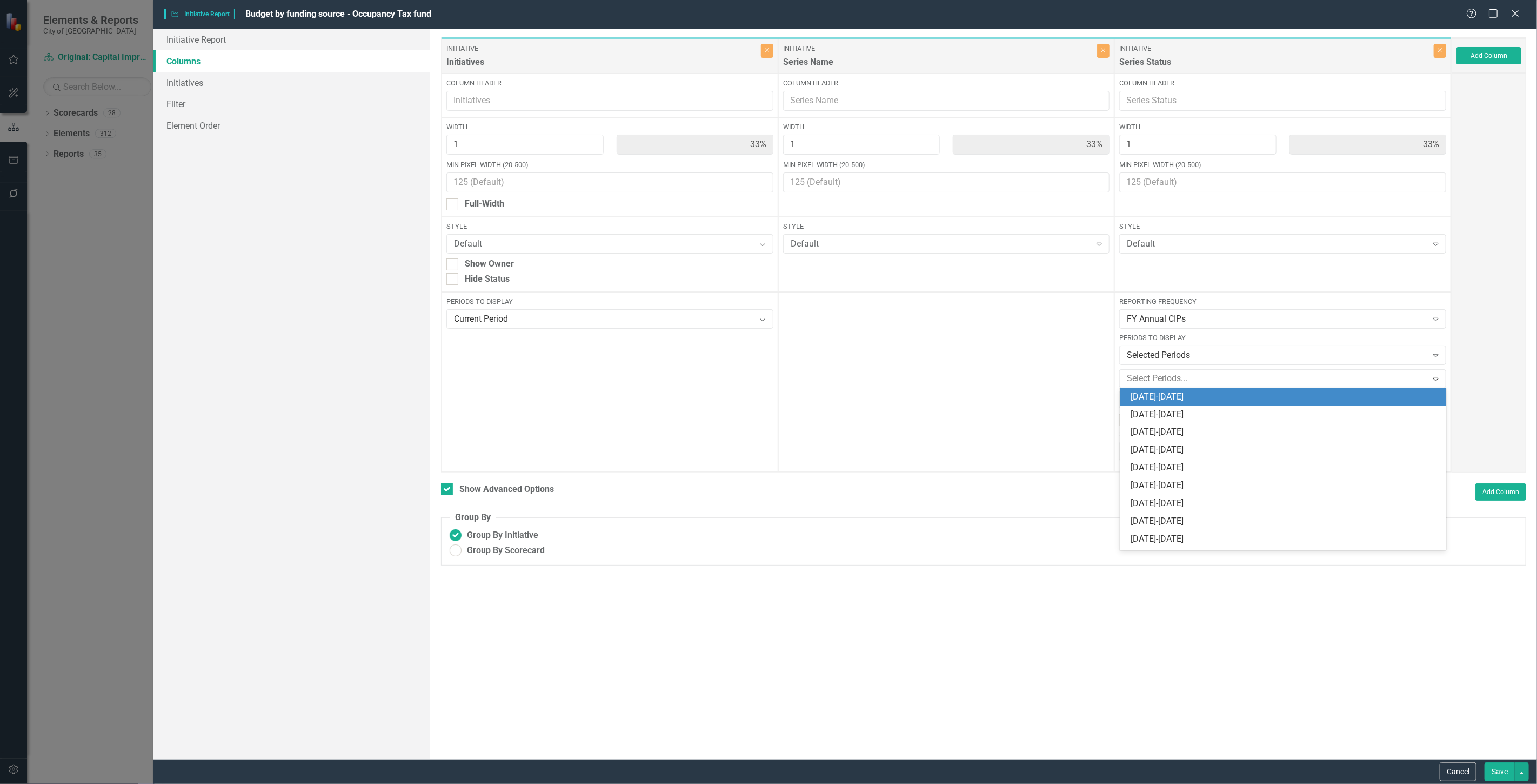
click at [1184, 385] on div at bounding box center [1274, 378] width 304 height 15
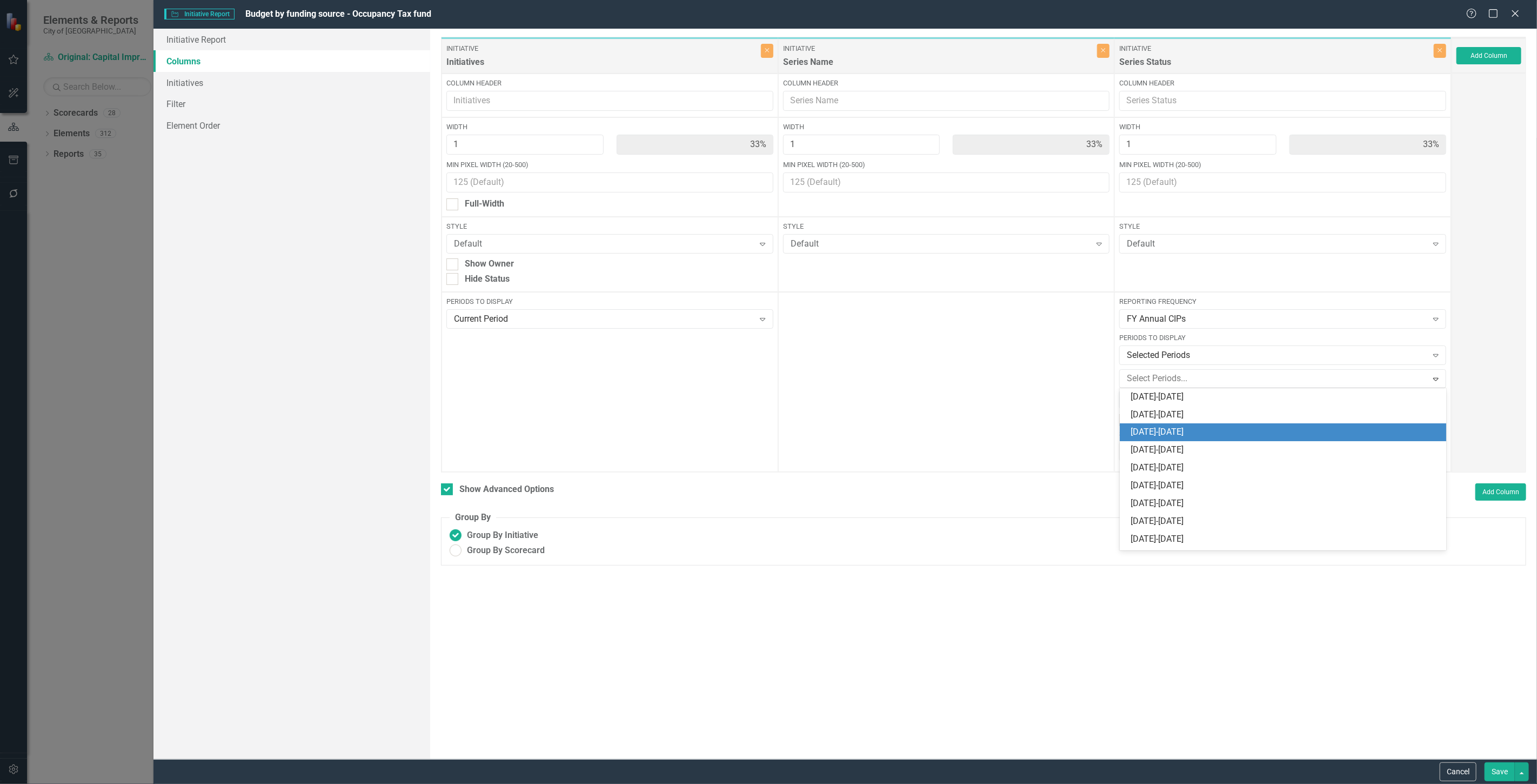
click at [1186, 429] on div "[DATE]-[DATE]" at bounding box center [1285, 432] width 309 height 13
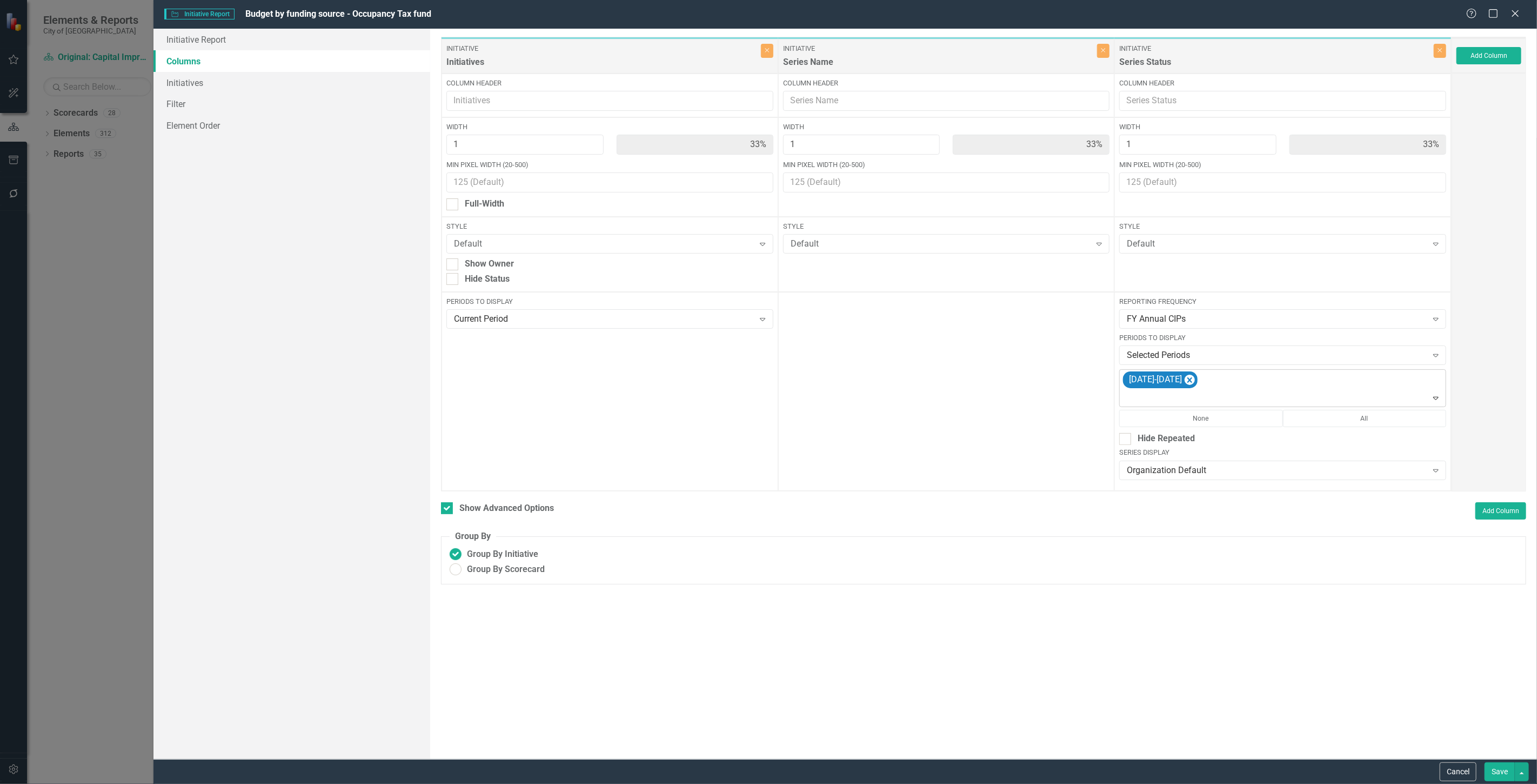
click at [1216, 397] on div at bounding box center [1283, 398] width 322 height 15
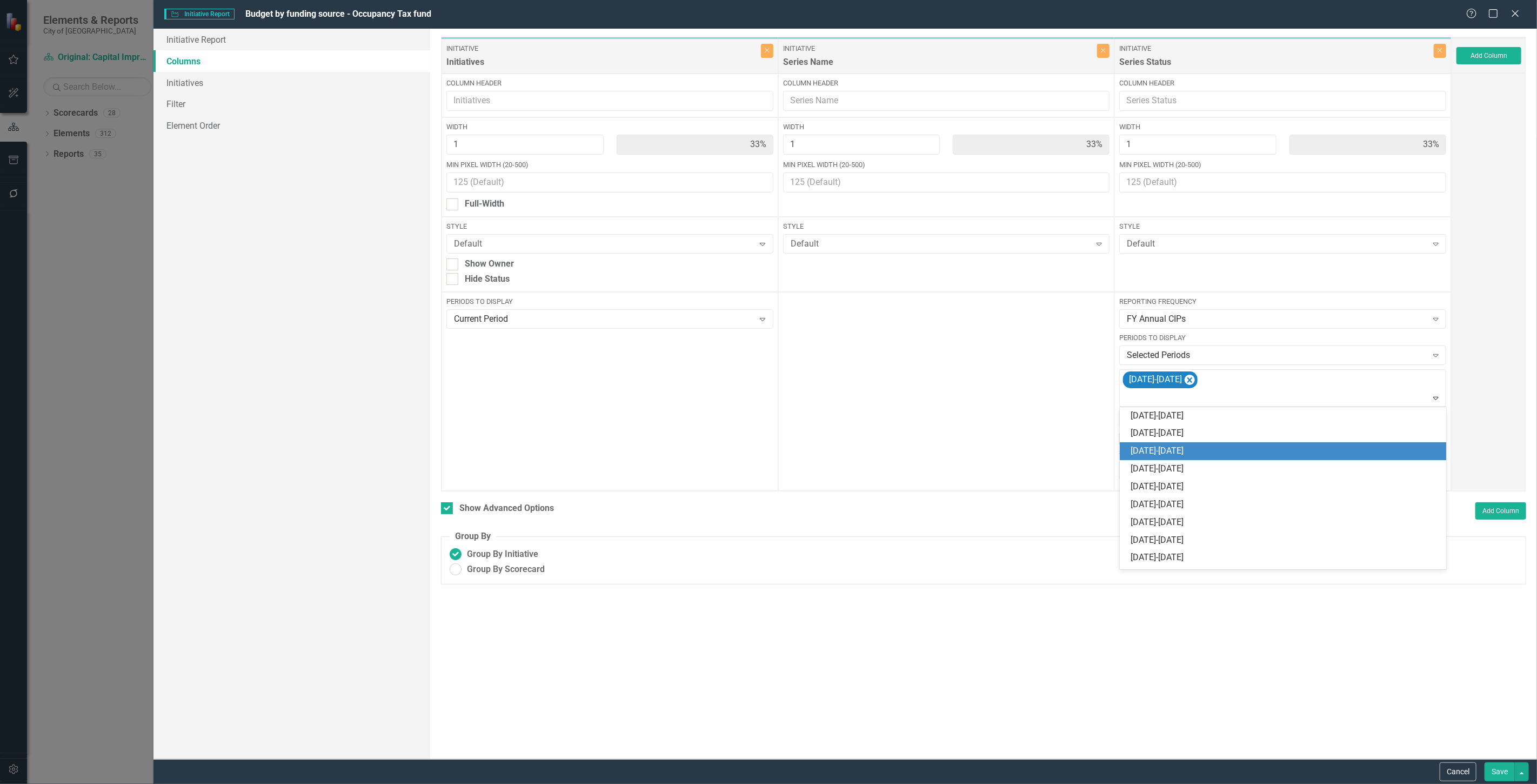
drag, startPoint x: 1201, startPoint y: 441, endPoint x: 1240, endPoint y: 424, distance: 42.5
click at [1201, 442] on div "[DATE]-[DATE]" at bounding box center [1282, 451] width 326 height 18
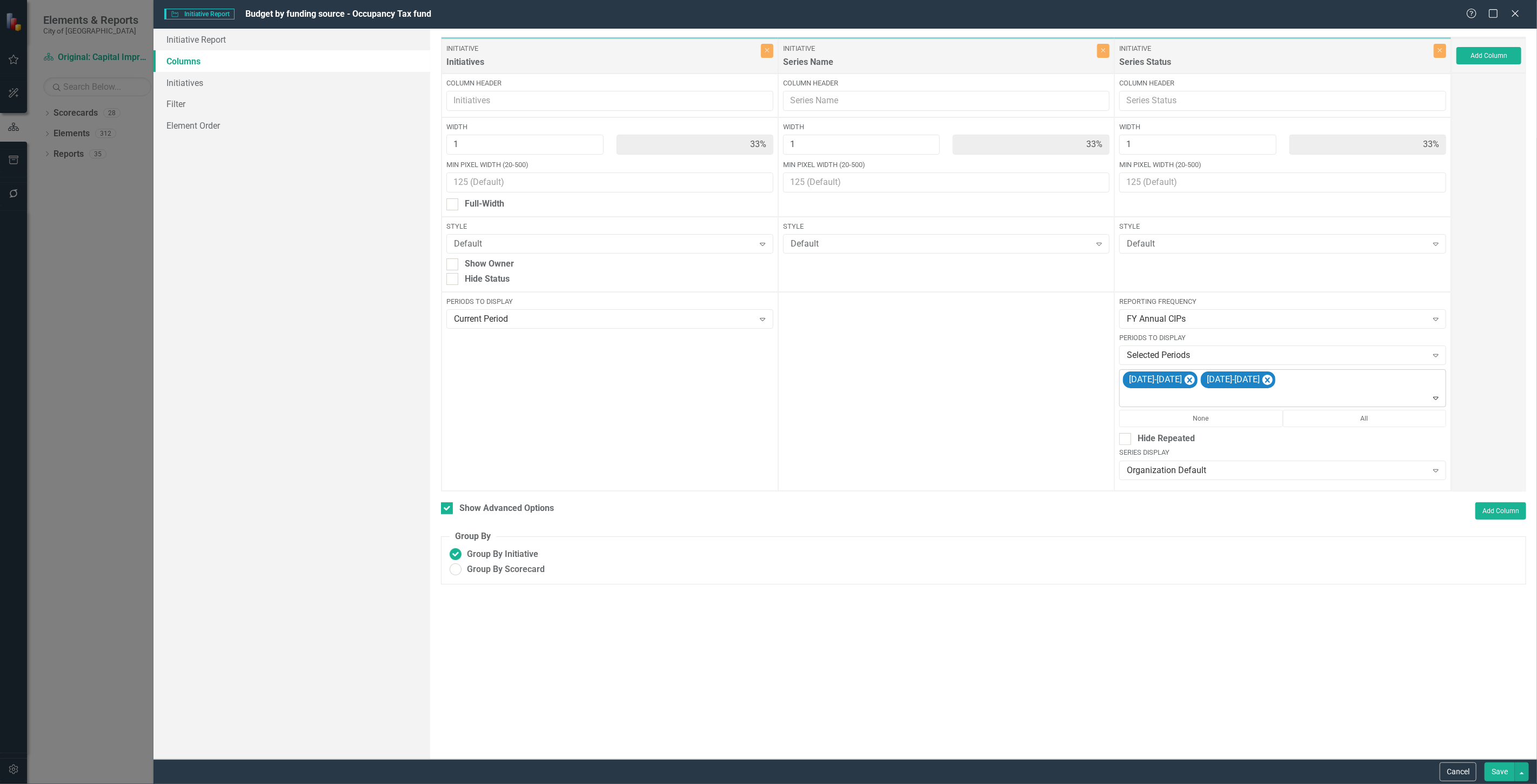
click at [1267, 398] on div at bounding box center [1283, 398] width 322 height 15
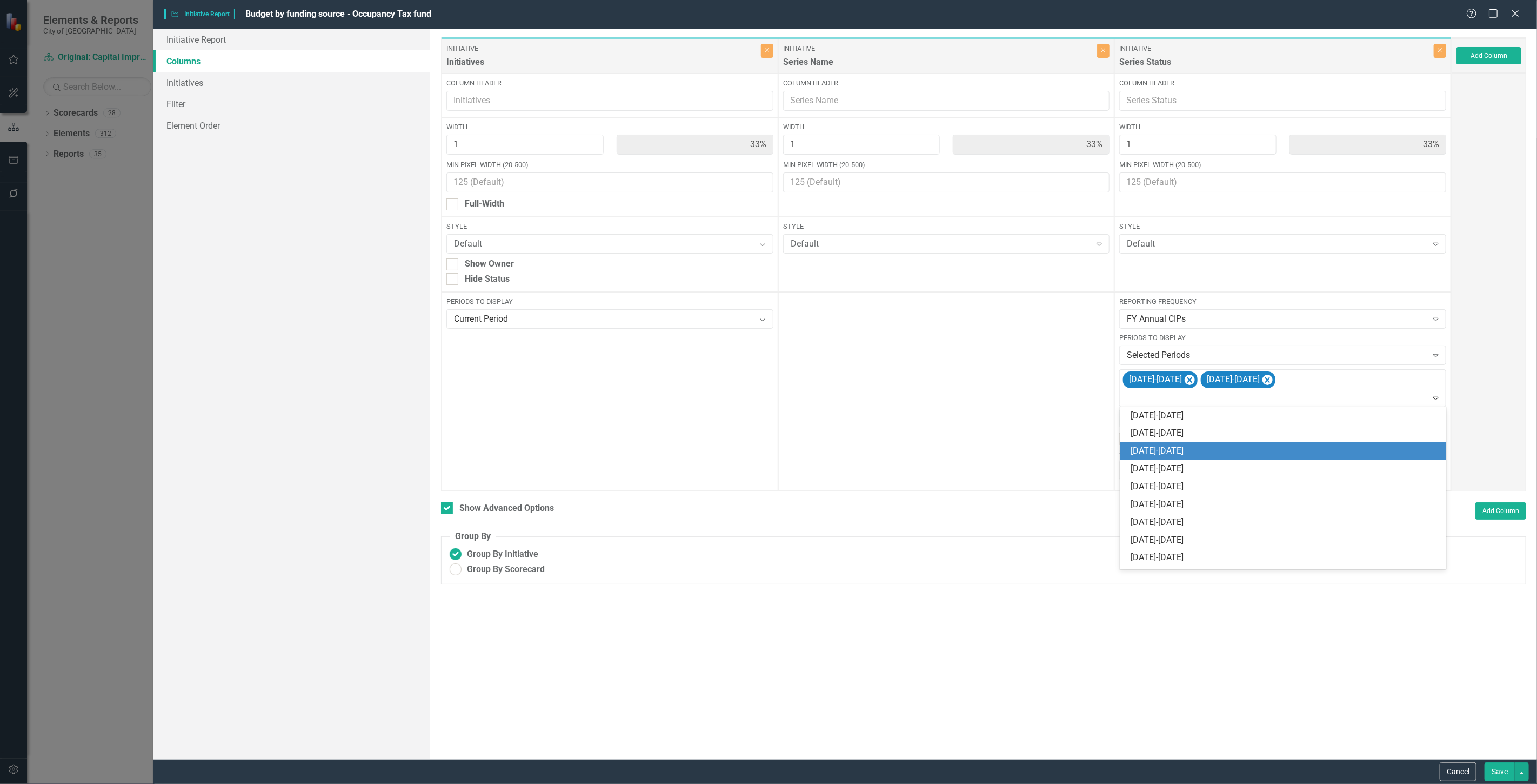
click at [1253, 445] on div "[DATE]-[DATE]" at bounding box center [1285, 451] width 309 height 13
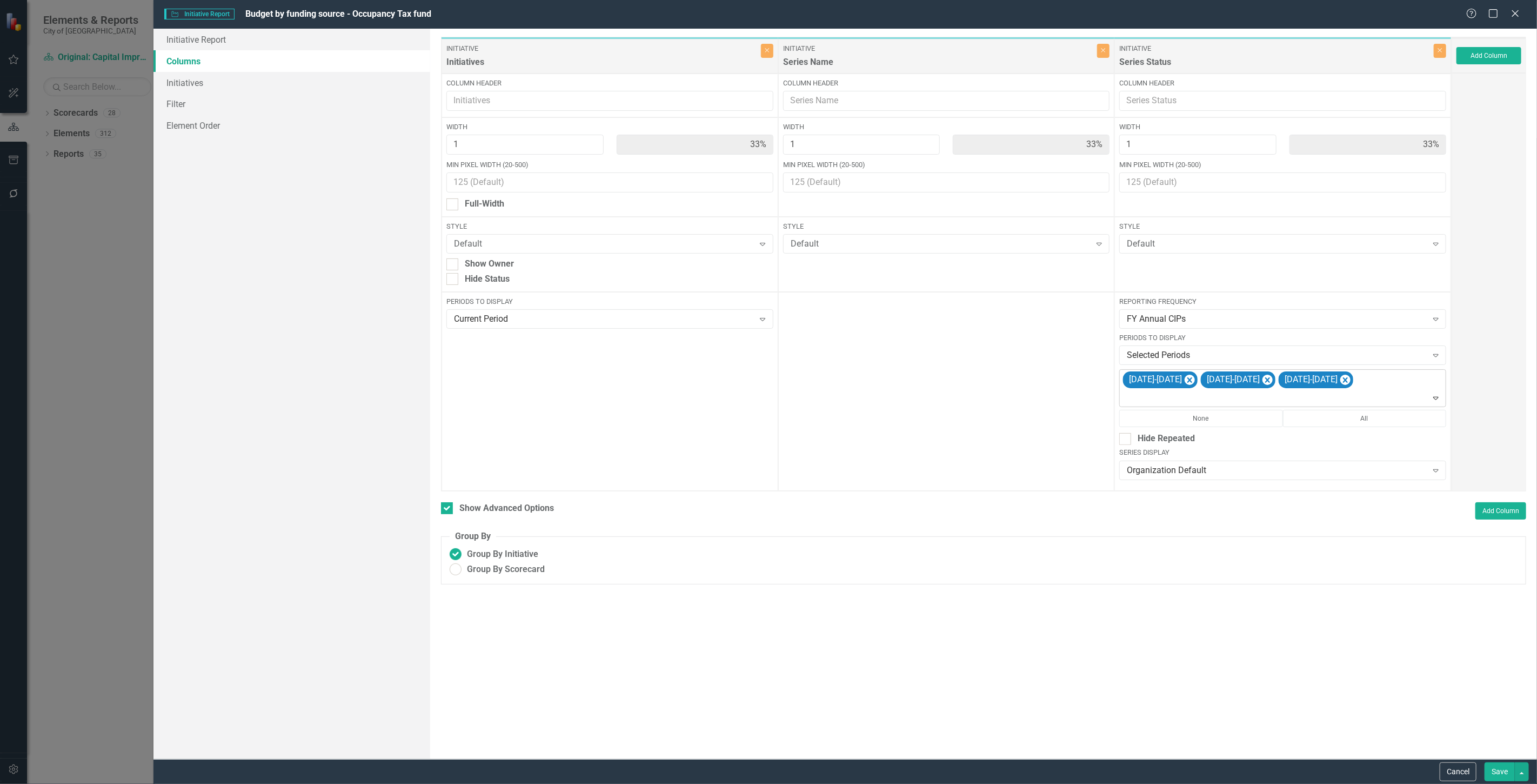
click at [1341, 387] on div "2024-2025 2025-2026 2026-2027" at bounding box center [1283, 388] width 324 height 37
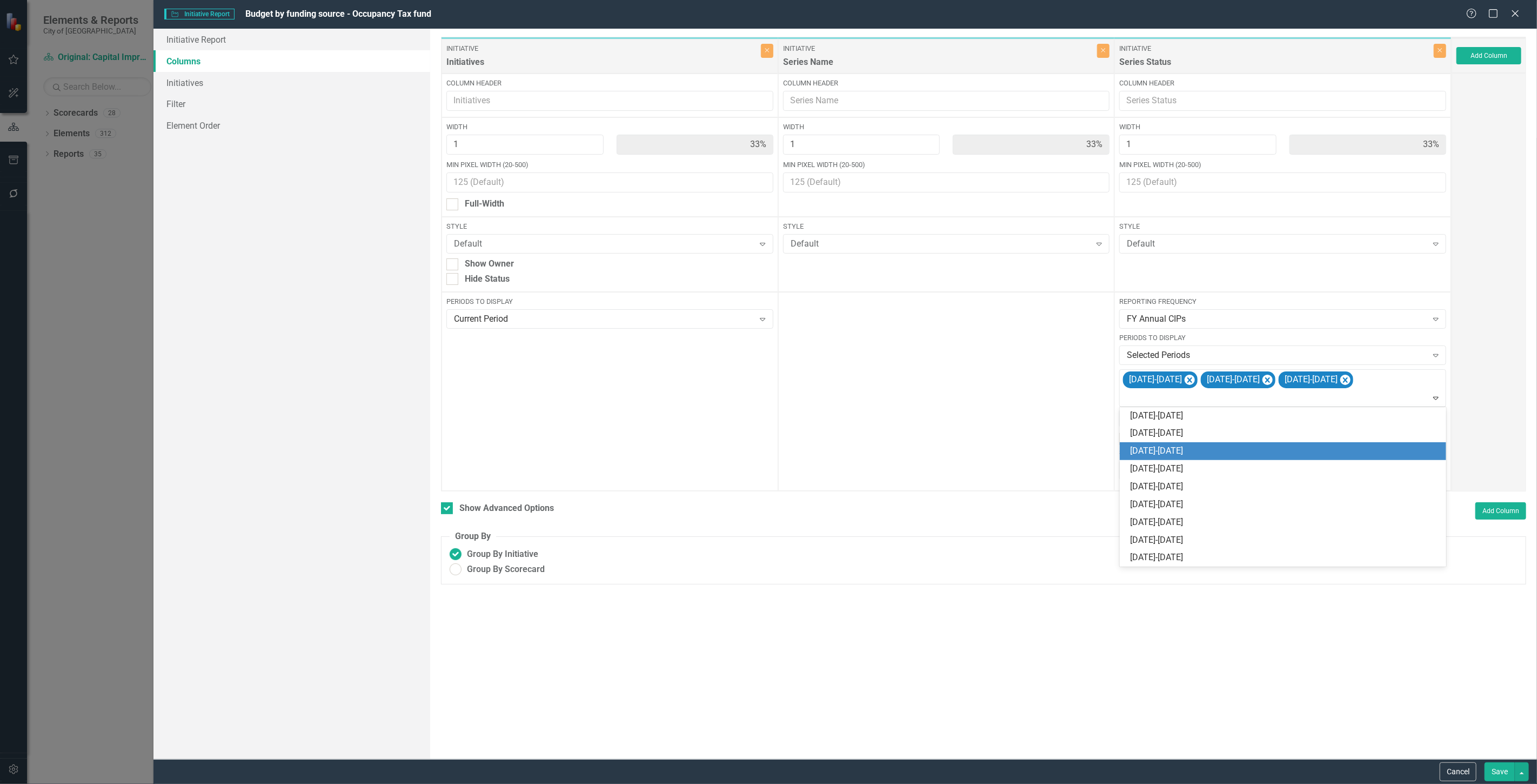
click at [1317, 444] on div "[DATE]-[DATE]" at bounding box center [1282, 451] width 326 height 18
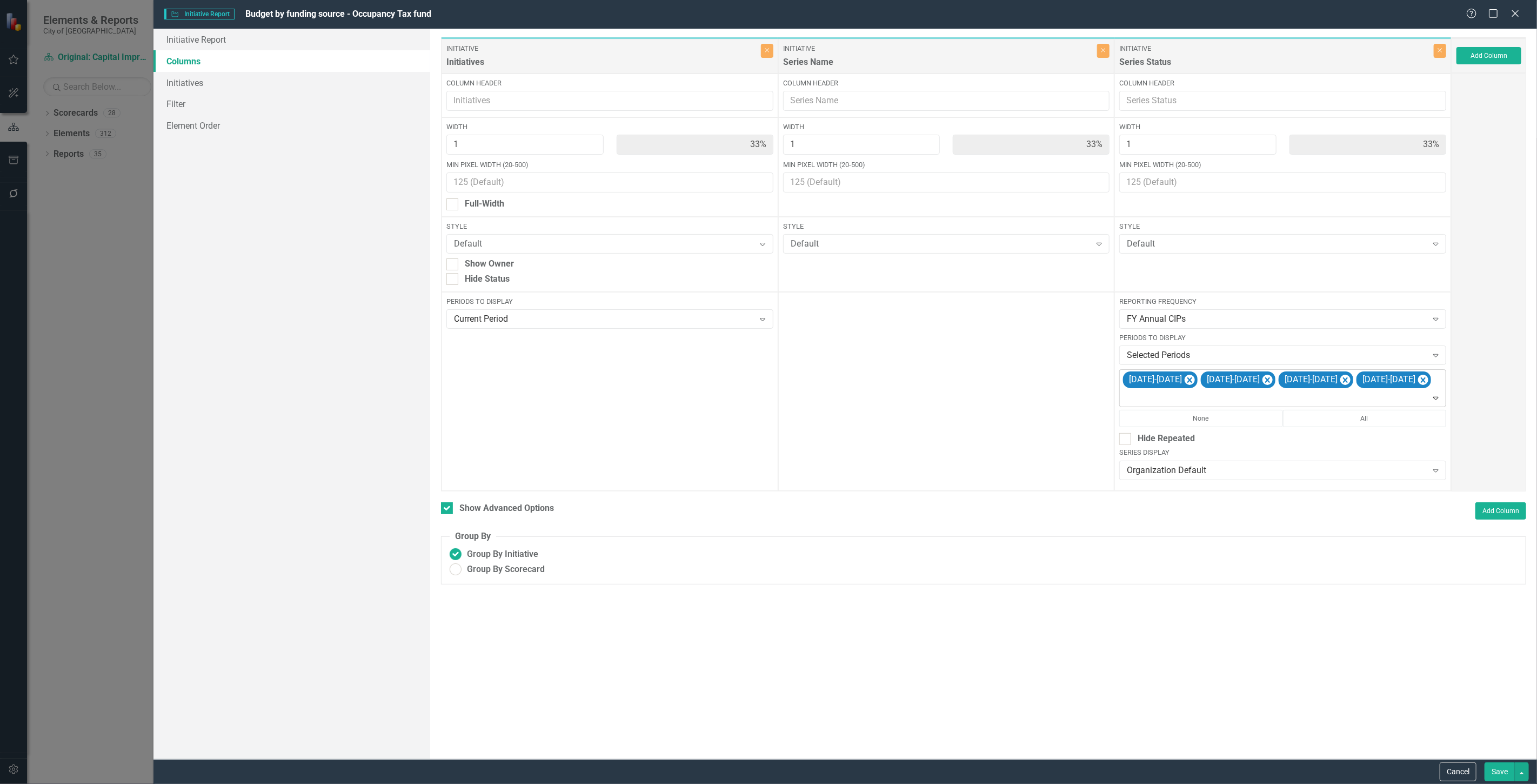
click at [1384, 392] on div at bounding box center [1283, 398] width 322 height 15
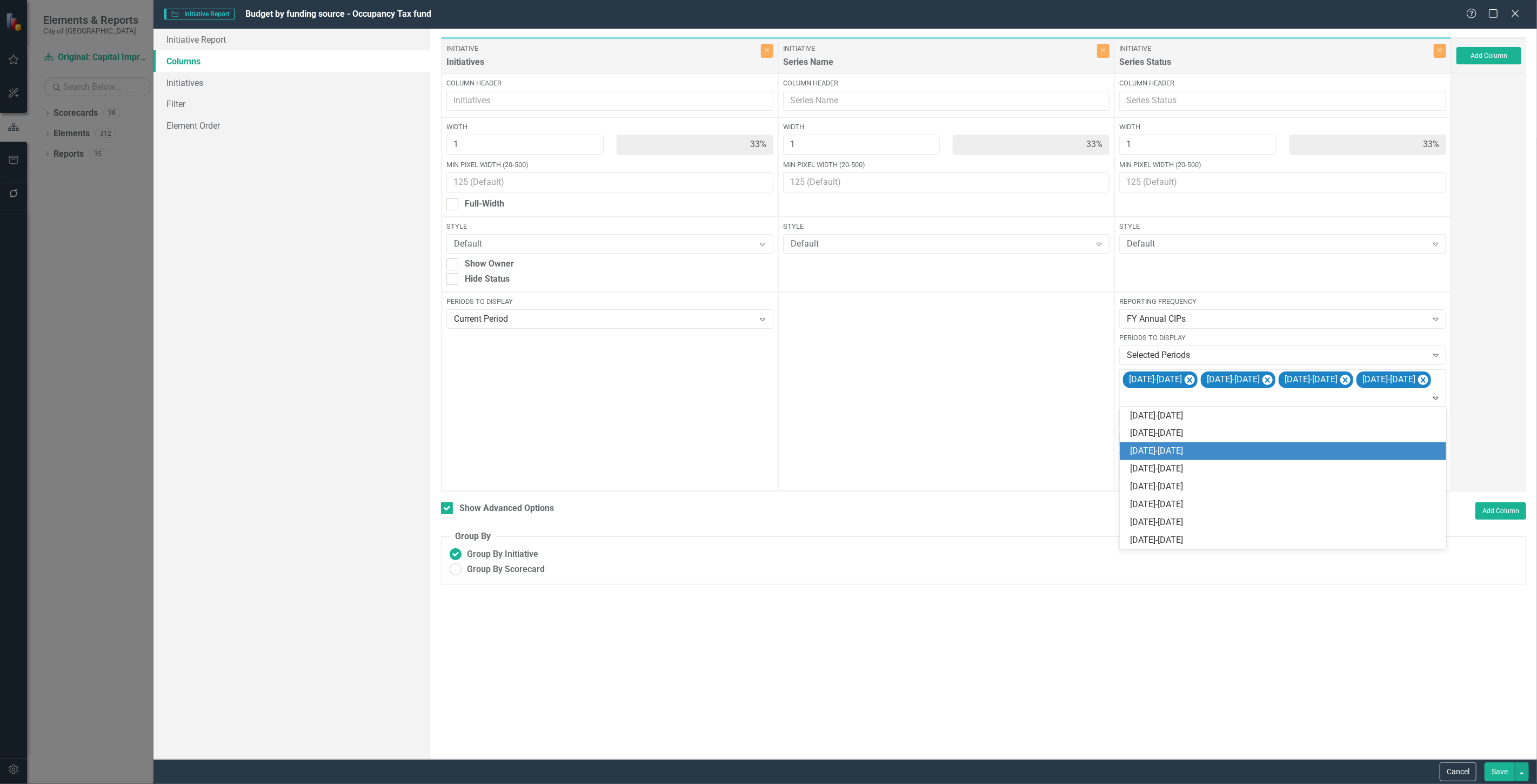
click at [1342, 452] on div "[DATE]-[DATE]" at bounding box center [1285, 451] width 309 height 13
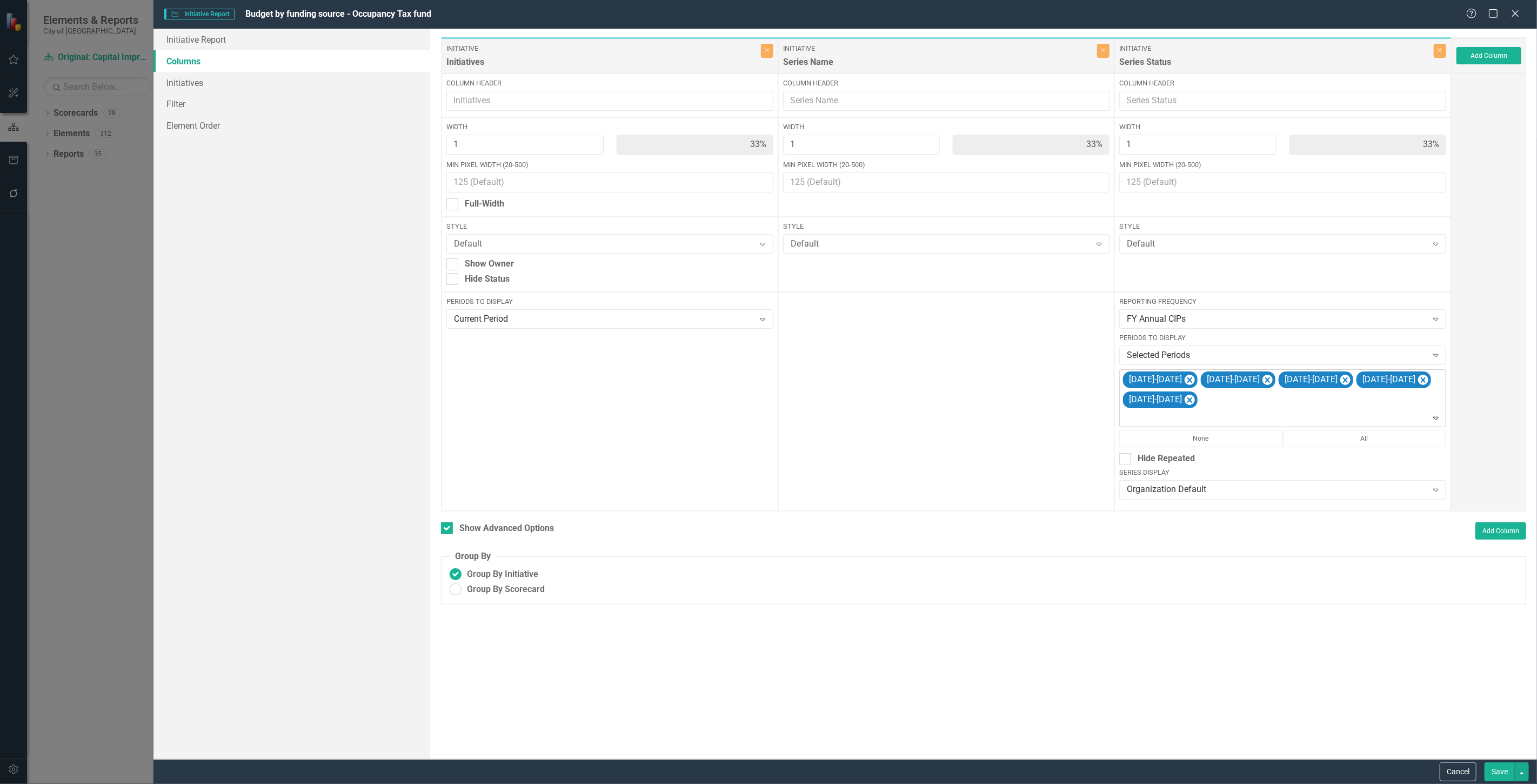
click at [1277, 403] on div "2024-2025 2025-2026 2026-2027 2027-2028 2028-2029" at bounding box center [1283, 398] width 324 height 57
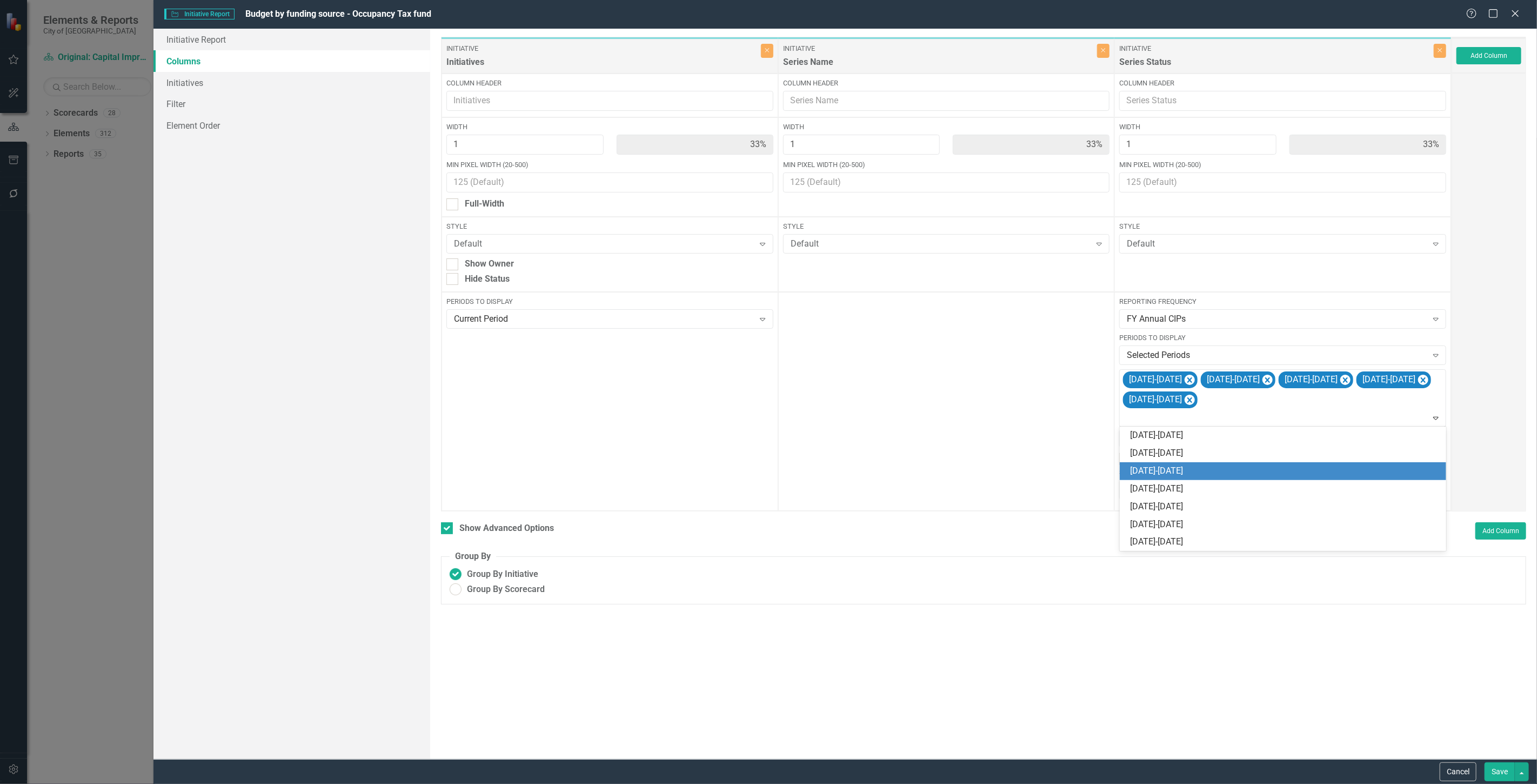
click at [1223, 471] on div "[DATE]-[DATE]" at bounding box center [1285, 471] width 309 height 13
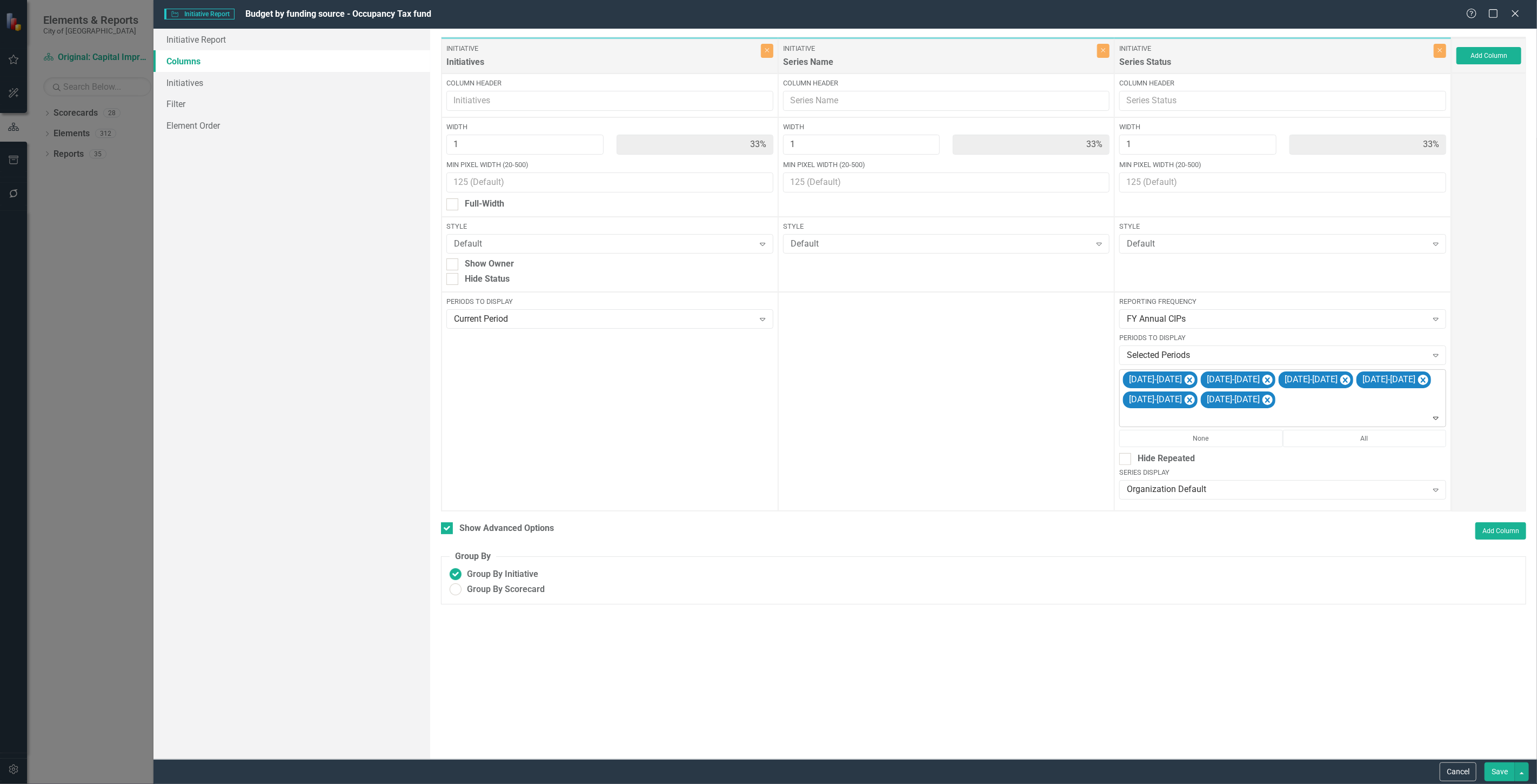
click at [1257, 418] on div at bounding box center [1283, 418] width 322 height 15
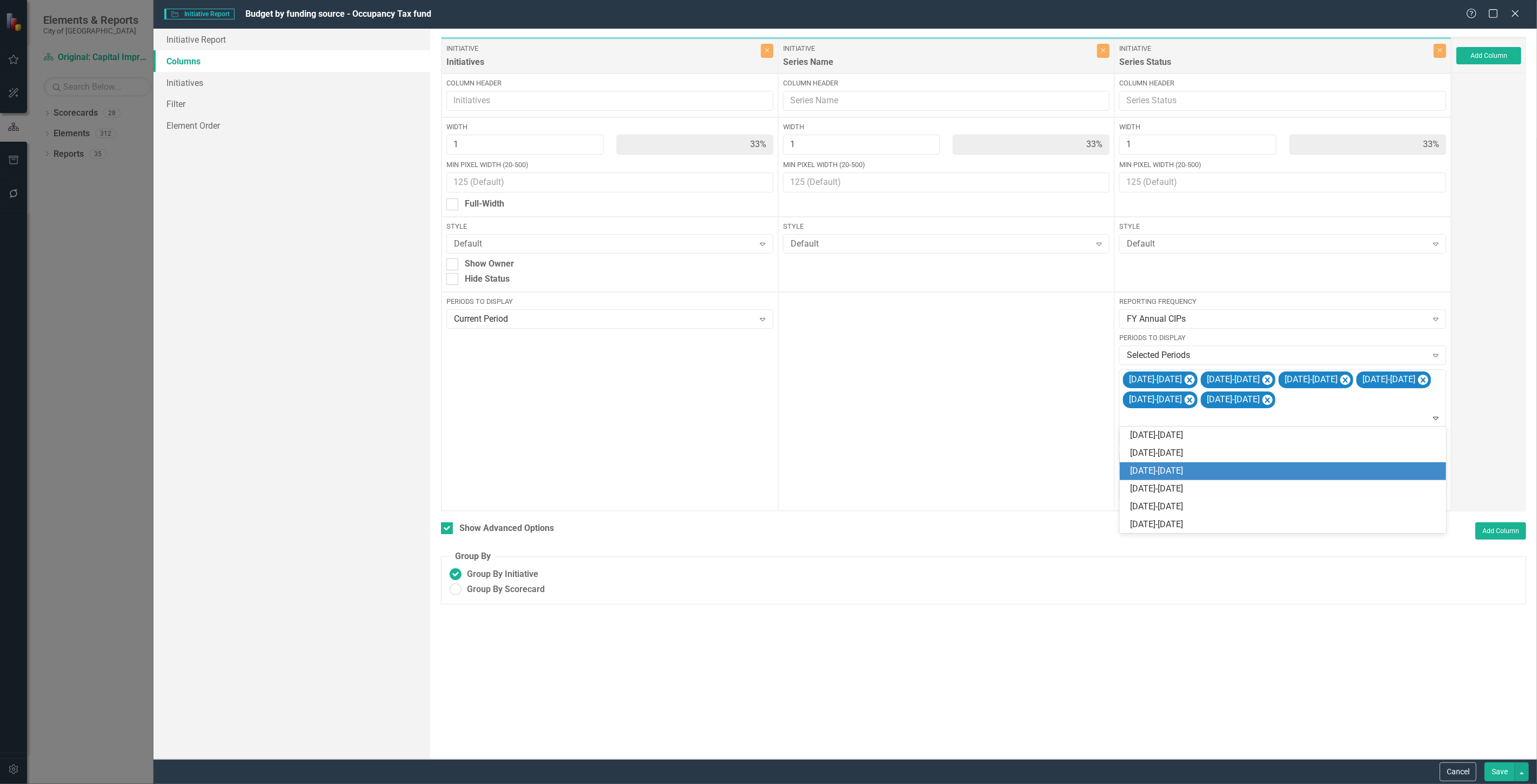
click at [1236, 466] on div "[DATE]-[DATE]" at bounding box center [1285, 471] width 309 height 13
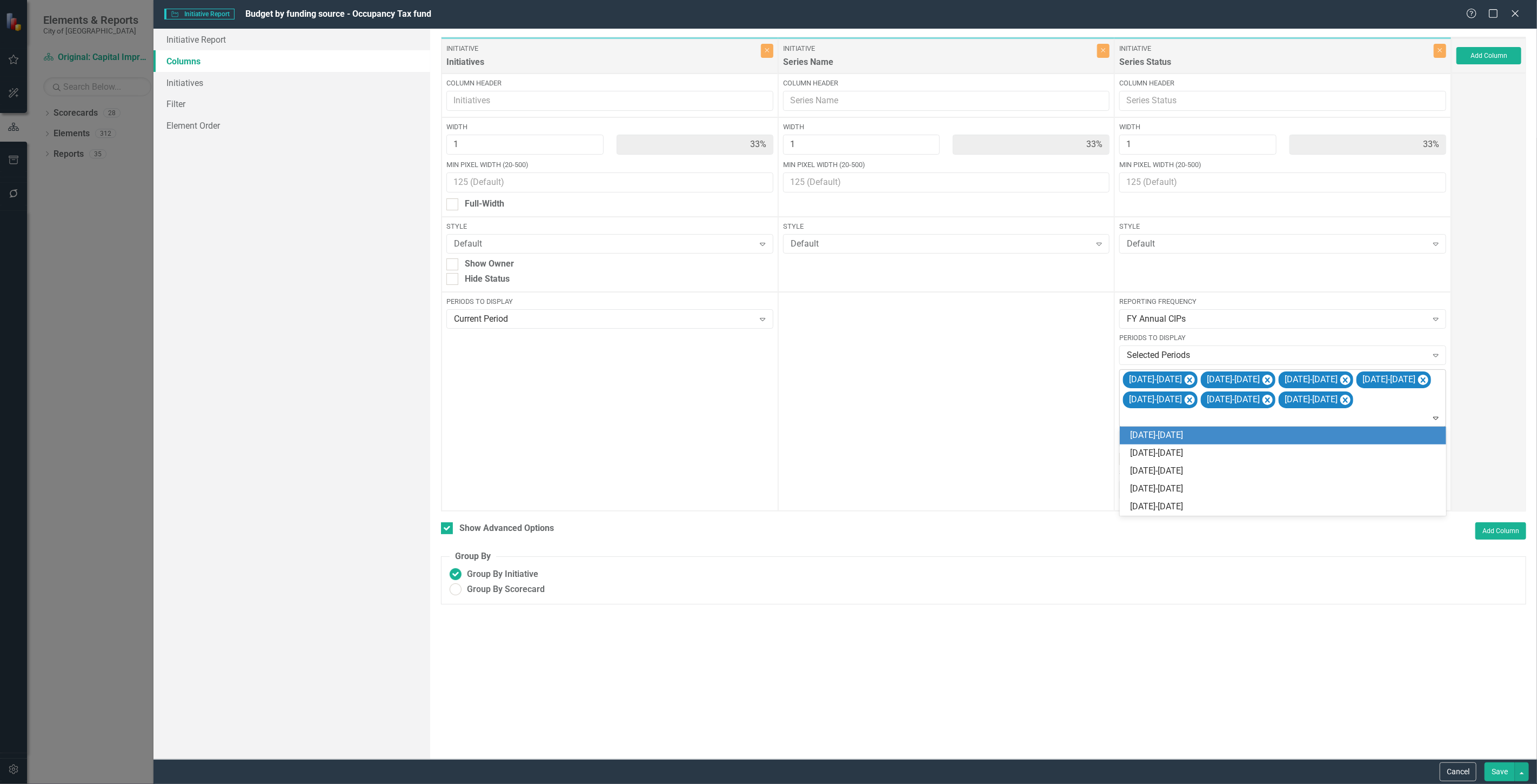
drag, startPoint x: 1339, startPoint y: 421, endPoint x: 1332, endPoint y: 425, distance: 8.1
click at [1341, 421] on div at bounding box center [1283, 418] width 322 height 15
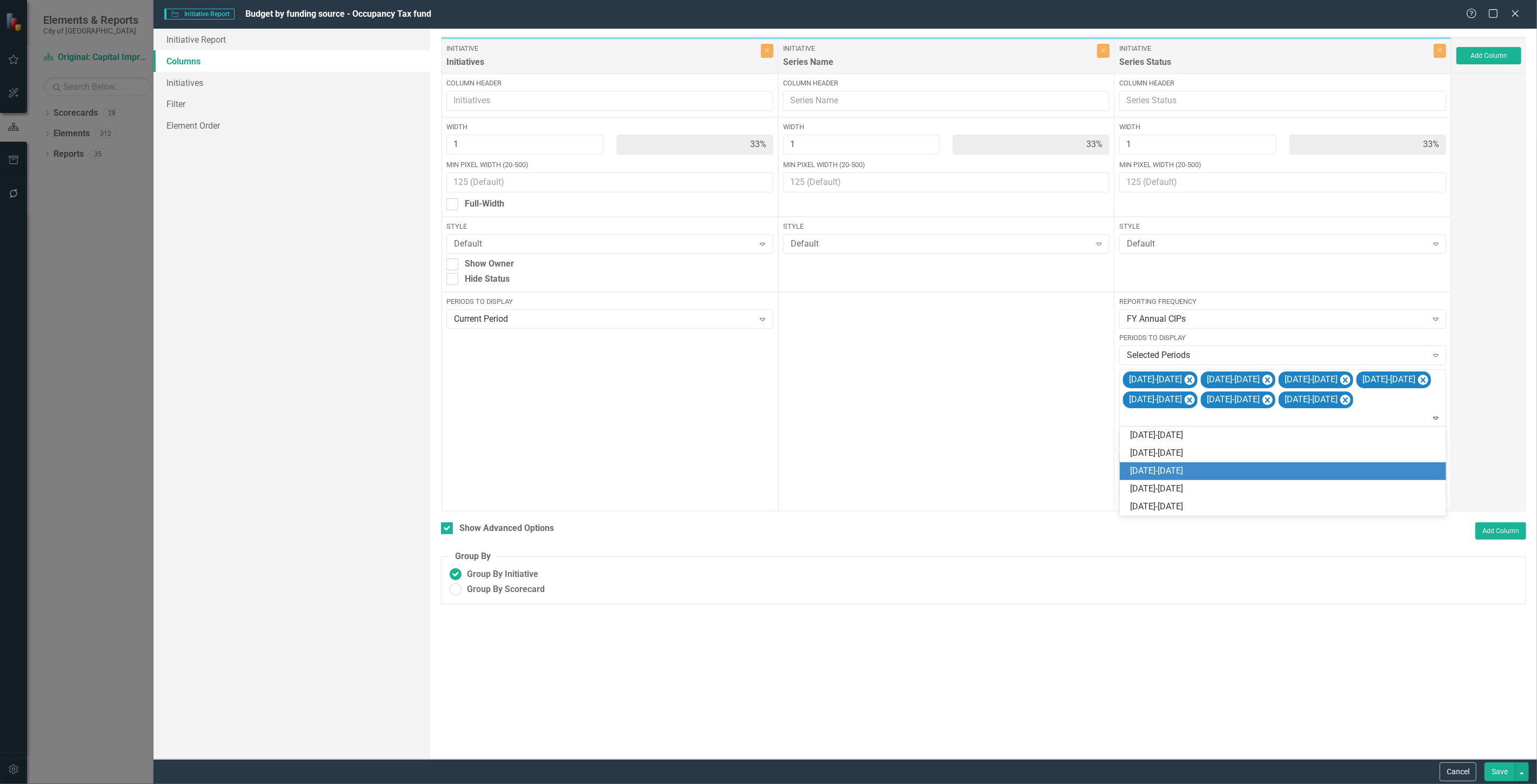
click at [1277, 473] on div "[DATE]-[DATE]" at bounding box center [1285, 471] width 309 height 13
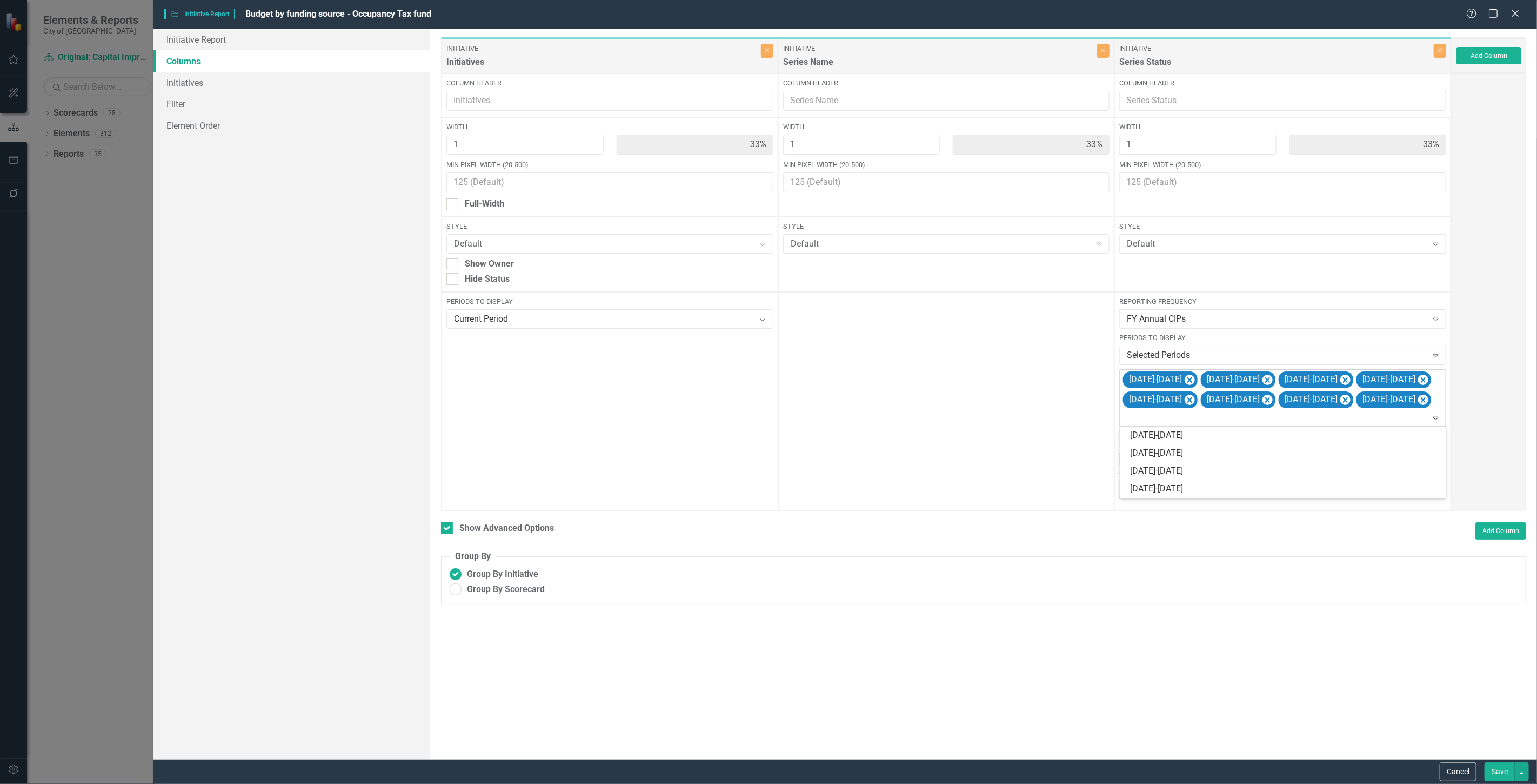
click at [1377, 420] on div at bounding box center [1283, 418] width 322 height 15
drag, startPoint x: 1304, startPoint y: 462, endPoint x: 1303, endPoint y: 435, distance: 27.0
click at [1304, 461] on div "2022-2023 2023-2024 2032-2033 2033-2034" at bounding box center [1282, 461] width 326 height 70
click at [1269, 463] on div "[DATE]-[DATE]" at bounding box center [1282, 471] width 326 height 18
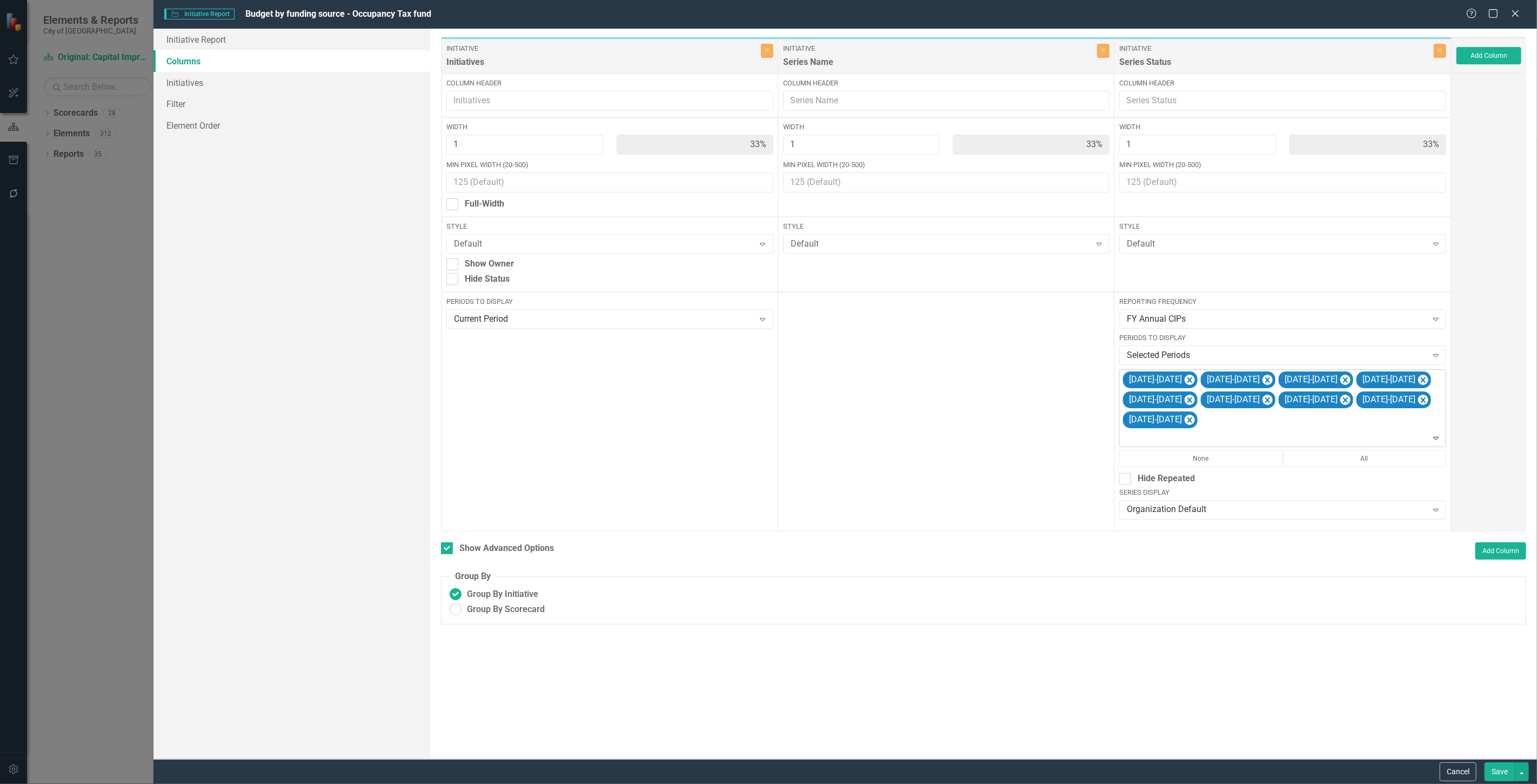
click at [1256, 422] on div "2024-2025 2025-2026 2026-2027 2027-2028 2028-2029 2029-2030 2030-2031 2031-2032…" at bounding box center [1283, 408] width 324 height 76
click at [1193, 484] on div "[DATE]-[DATE]" at bounding box center [1285, 491] width 309 height 13
click at [1492, 773] on button "Save" at bounding box center [1500, 771] width 30 height 19
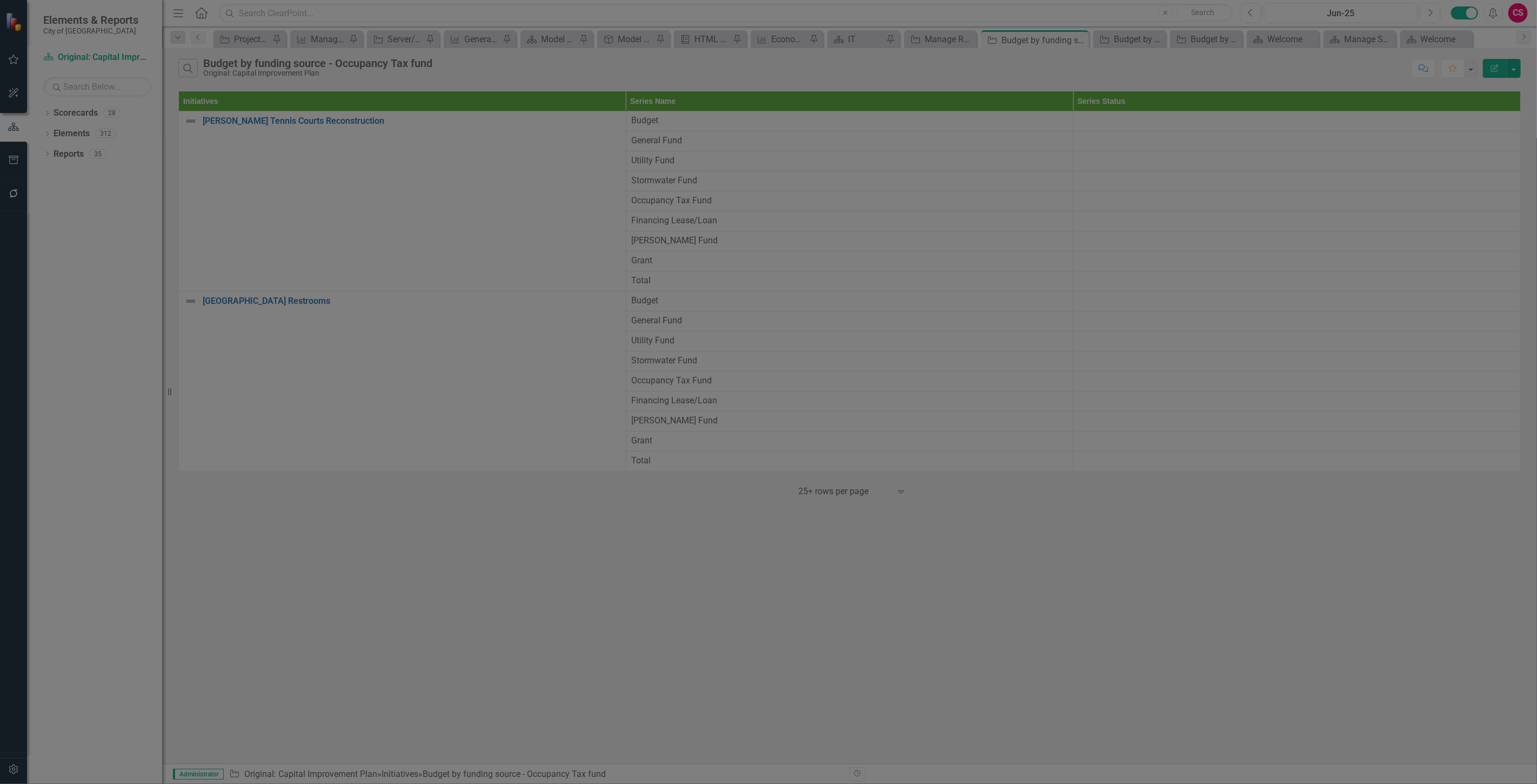
checkbox input "false"
radio input "false"
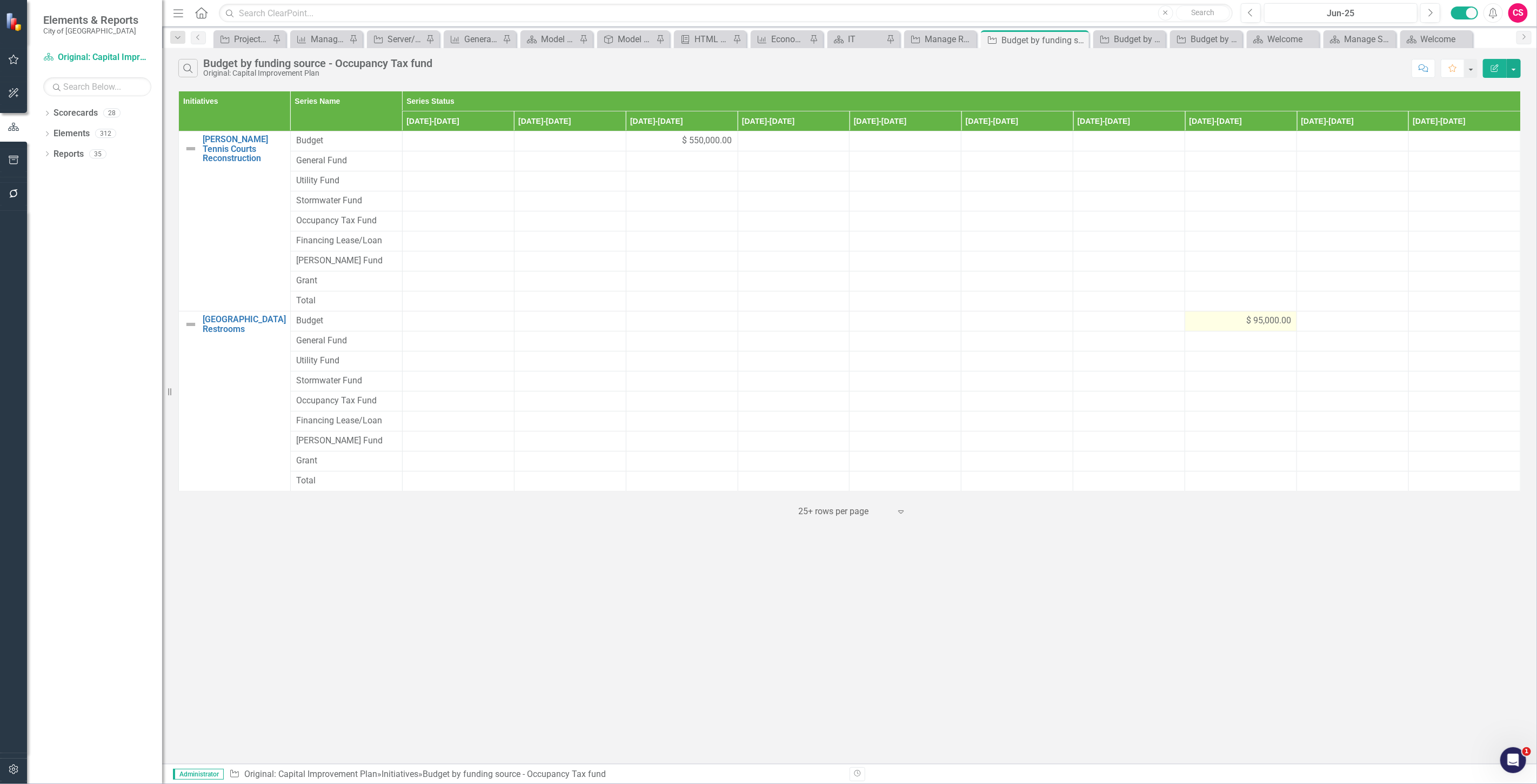
click at [1225, 328] on td "$ 95,000.00" at bounding box center [1241, 322] width 111 height 20
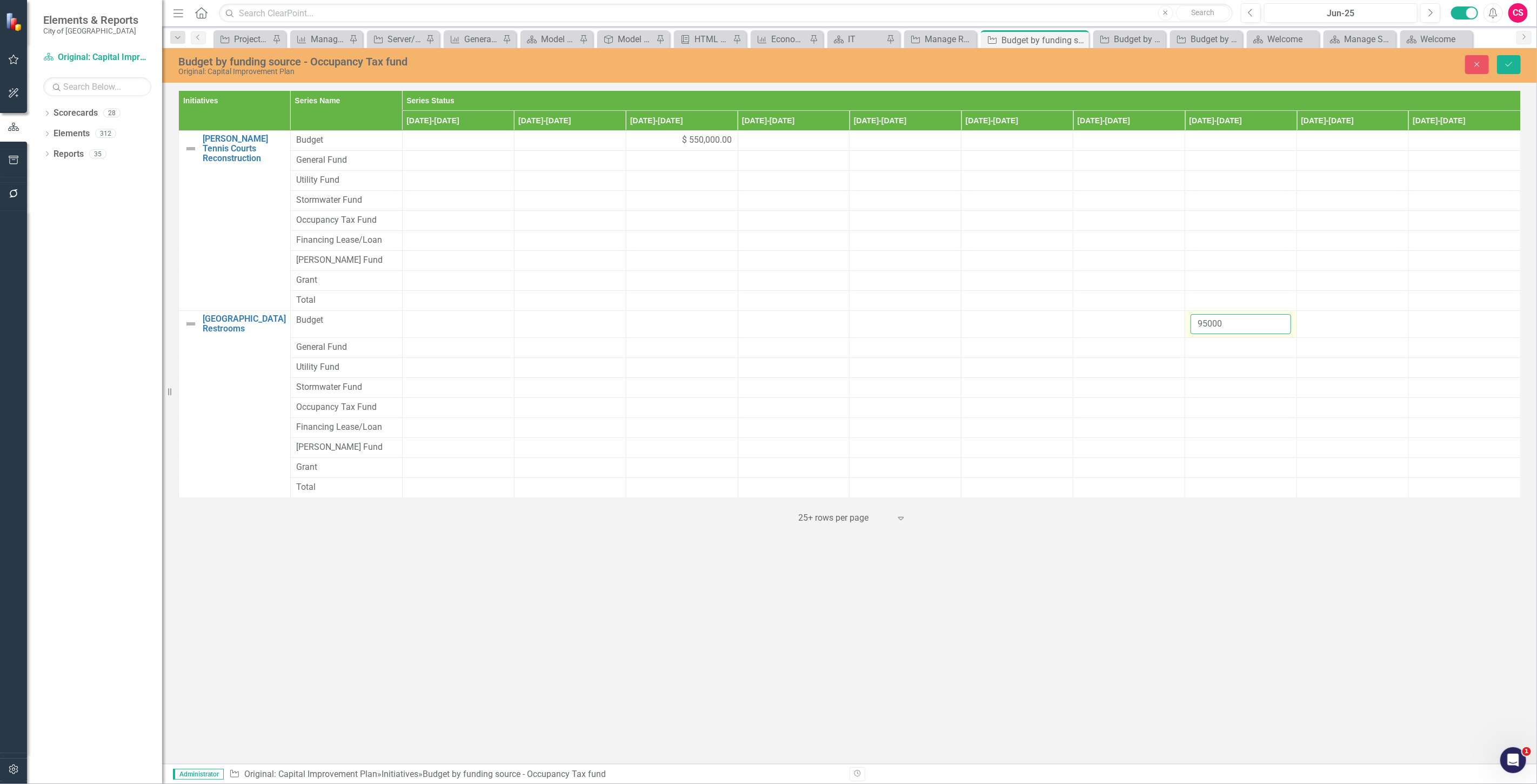
drag, startPoint x: 1225, startPoint y: 328, endPoint x: 1191, endPoint y: 331, distance: 34.1
click at [1191, 331] on input "95000" at bounding box center [1241, 324] width 101 height 20
click at [1213, 351] on div at bounding box center [1241, 347] width 101 height 13
click at [1213, 351] on input "number" at bounding box center [1241, 351] width 101 height 20
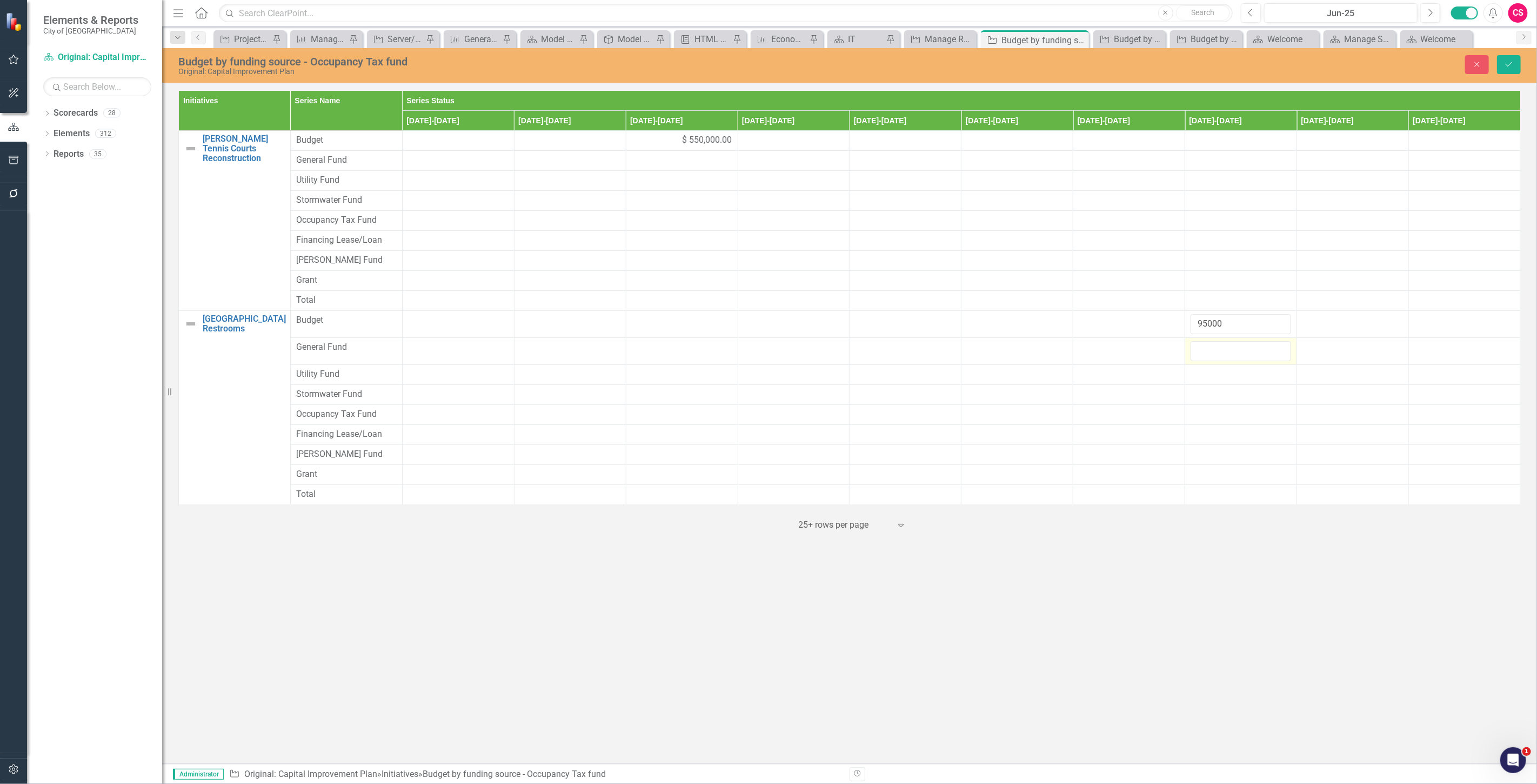
click at [1213, 351] on input "number" at bounding box center [1241, 351] width 101 height 20
type input "95000"
click at [673, 144] on div "$ 550,000.00" at bounding box center [682, 141] width 101 height 13
drag, startPoint x: 673, startPoint y: 144, endPoint x: 593, endPoint y: 146, distance: 80.0
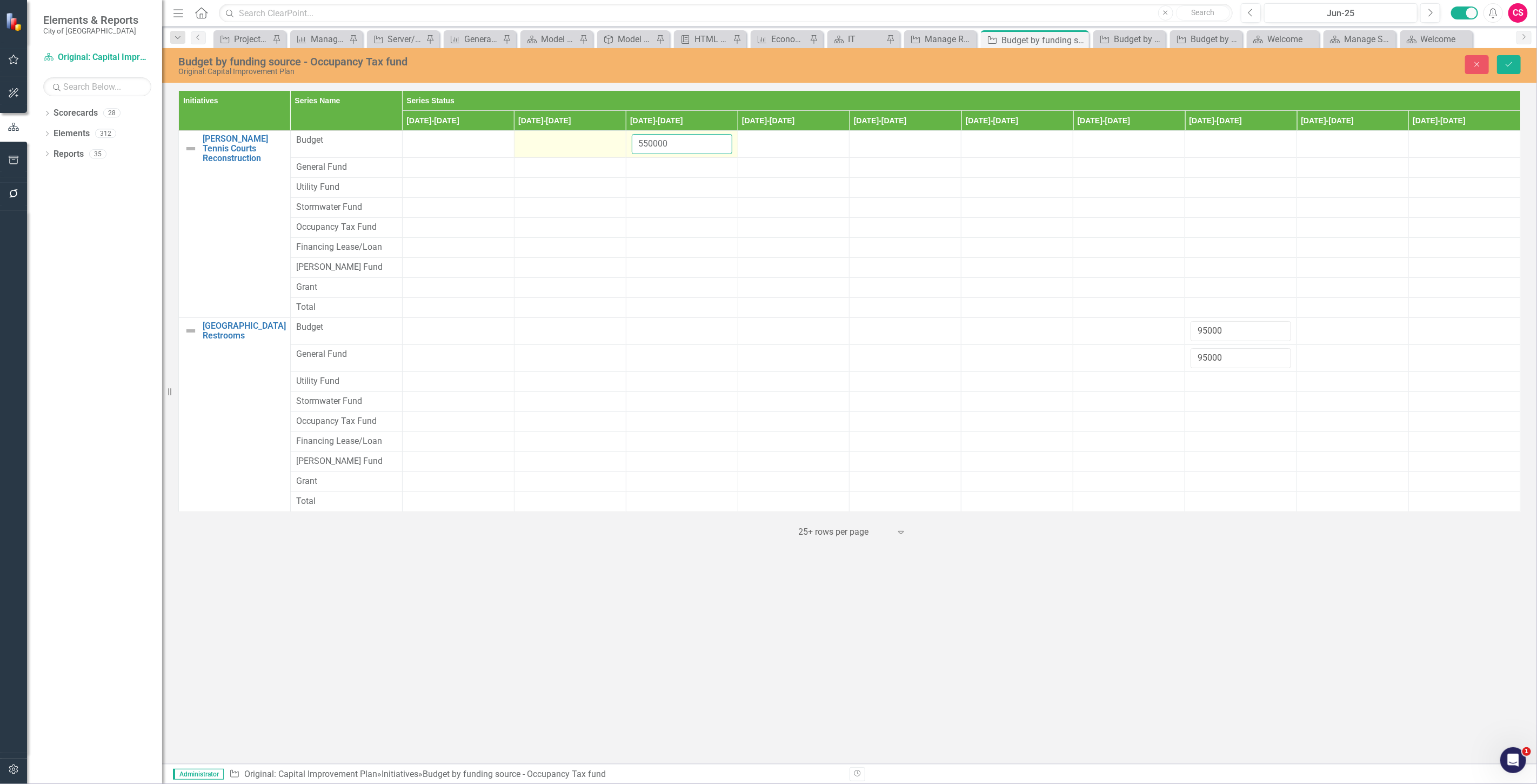
click at [592, 146] on tr "Herman Park Tennis Courts Reconstruction Link Map View Link Map Edit Edit Initi…" at bounding box center [850, 144] width 1341 height 27
click at [662, 172] on div at bounding box center [682, 167] width 101 height 13
click at [662, 172] on input "number" at bounding box center [682, 171] width 101 height 20
click at [662, 171] on input "number" at bounding box center [682, 171] width 101 height 20
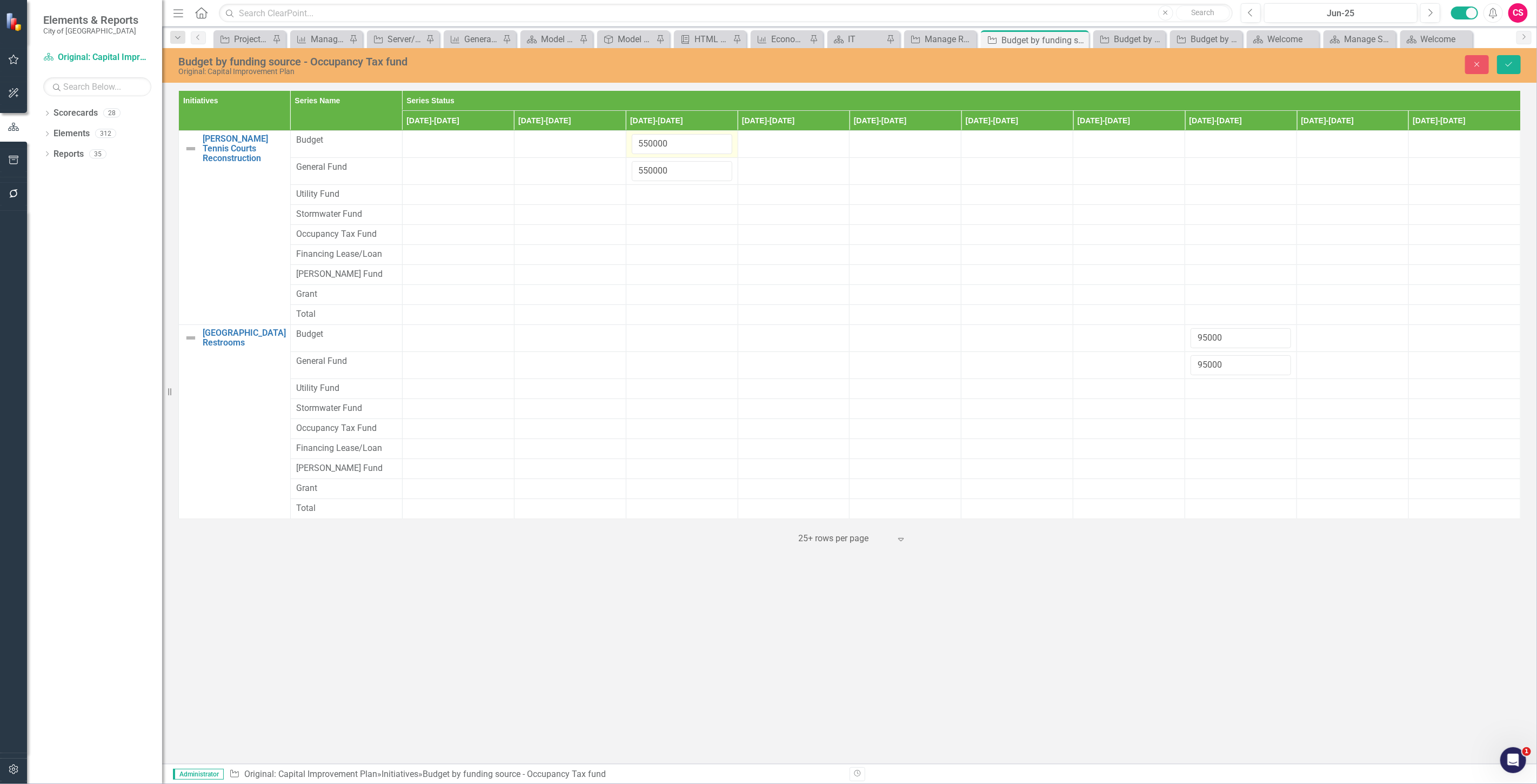
type input "550000"
click at [1496, 69] on div "Close Save" at bounding box center [1250, 64] width 556 height 19
click at [1501, 69] on button "Save" at bounding box center [1509, 64] width 24 height 19
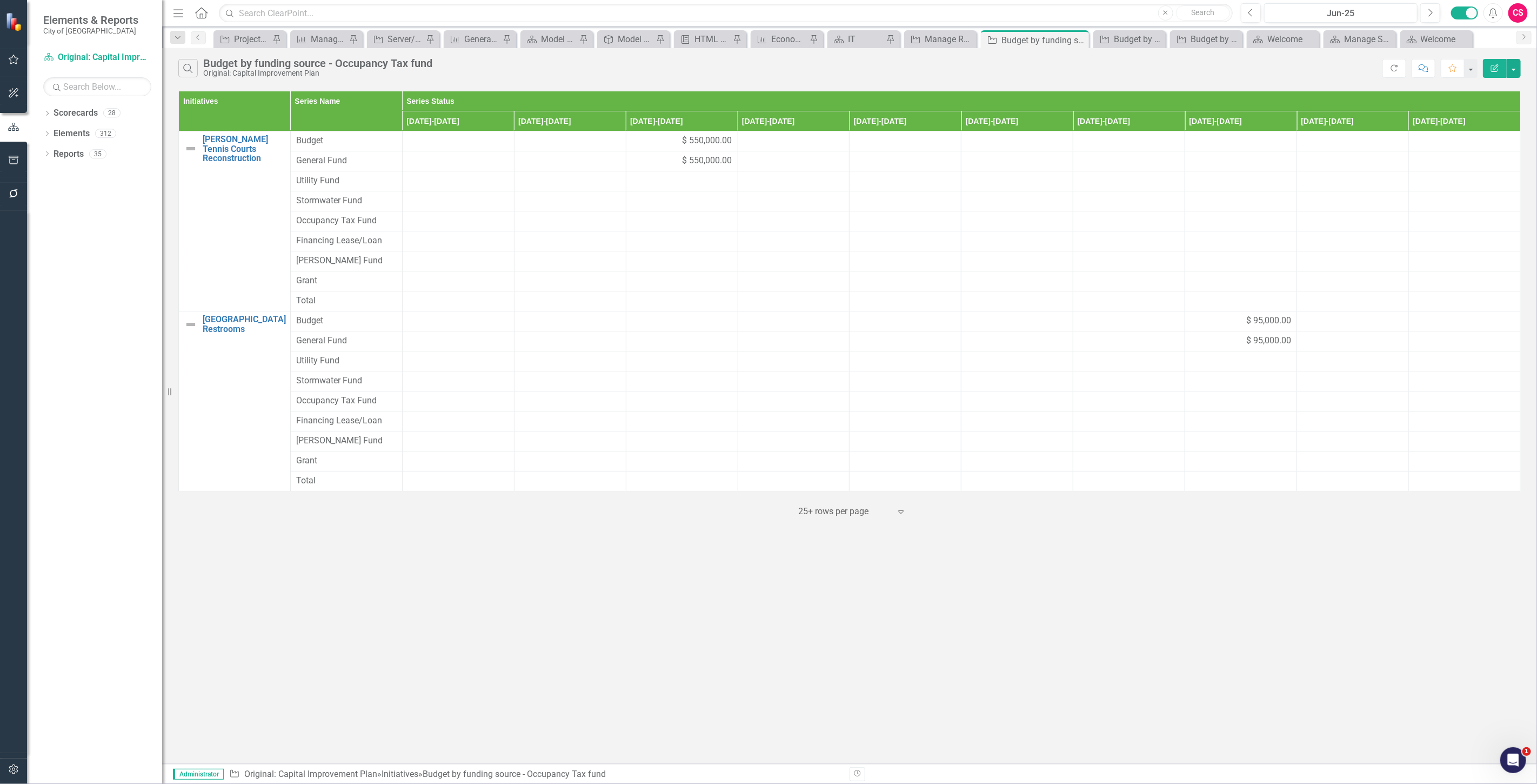
click at [1489, 73] on button "Edit Report" at bounding box center [1495, 68] width 24 height 19
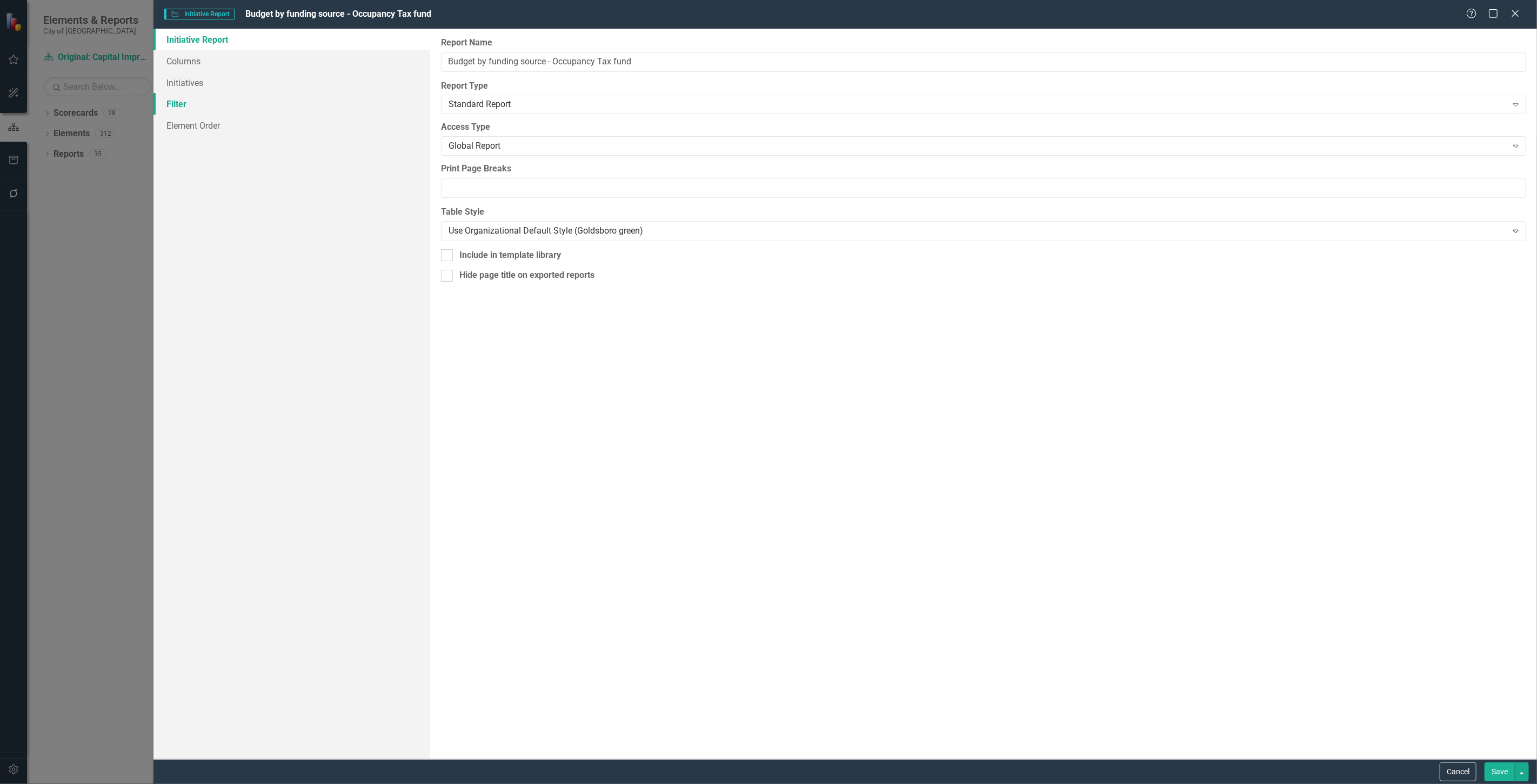
click at [261, 100] on link "Filter" at bounding box center [292, 104] width 277 height 22
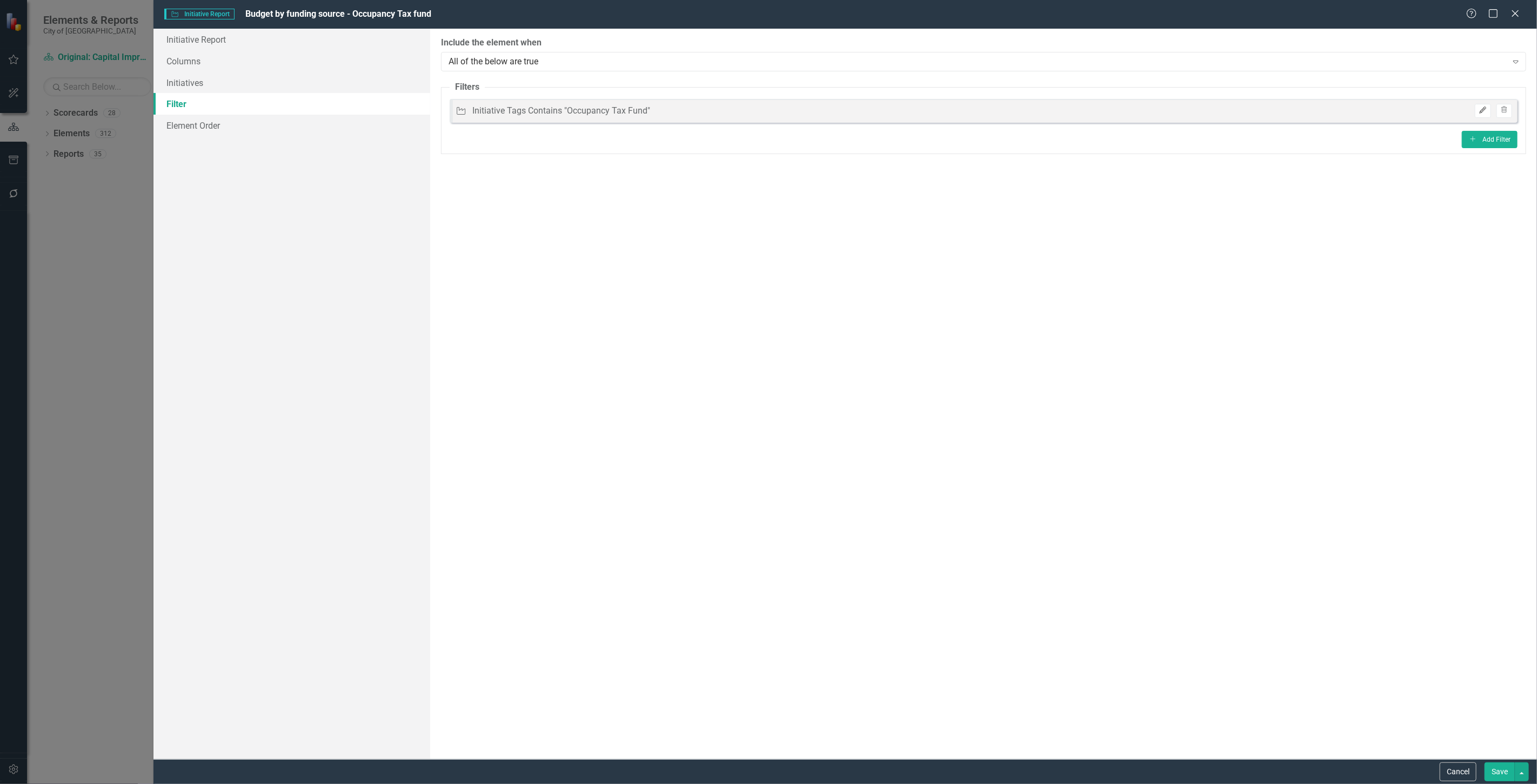
click at [1479, 111] on icon "Edit" at bounding box center [1482, 110] width 8 height 6
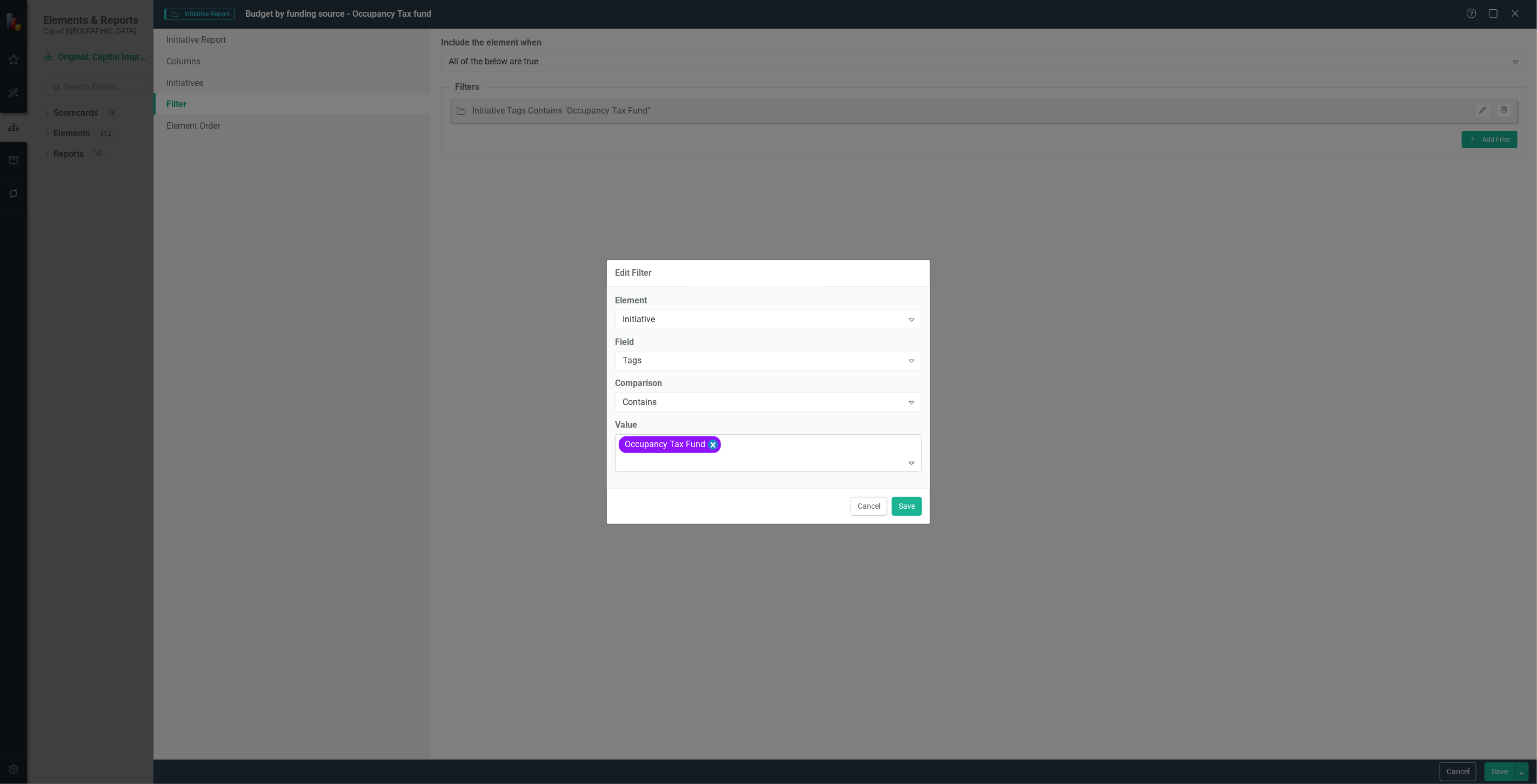
click at [712, 447] on icon "Remove [object Object]" at bounding box center [713, 444] width 10 height 14
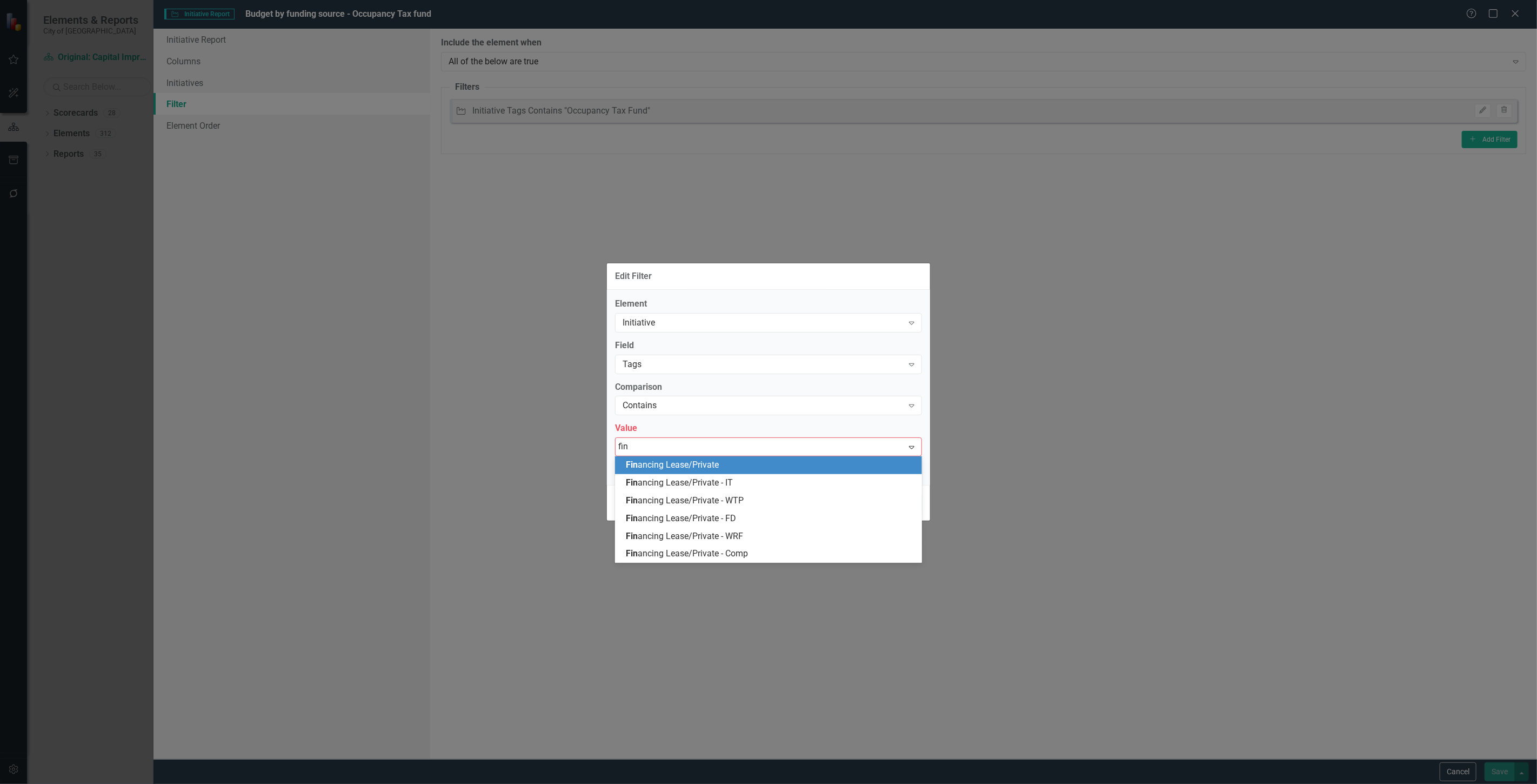
type input "fina"
click at [703, 465] on span "Fina ncing Lease/Private" at bounding box center [673, 464] width 93 height 10
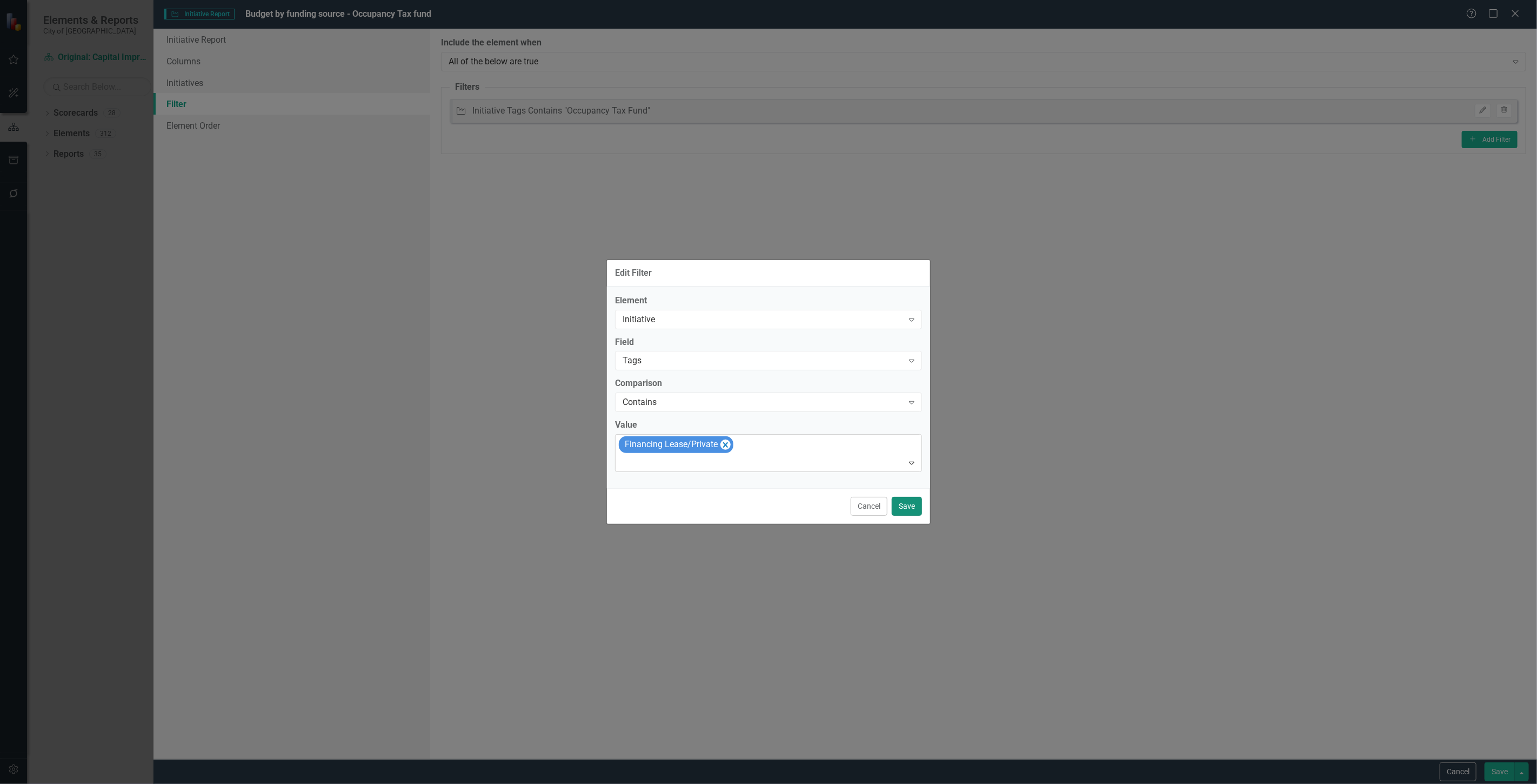
click at [911, 507] on button "Save" at bounding box center [906, 505] width 30 height 19
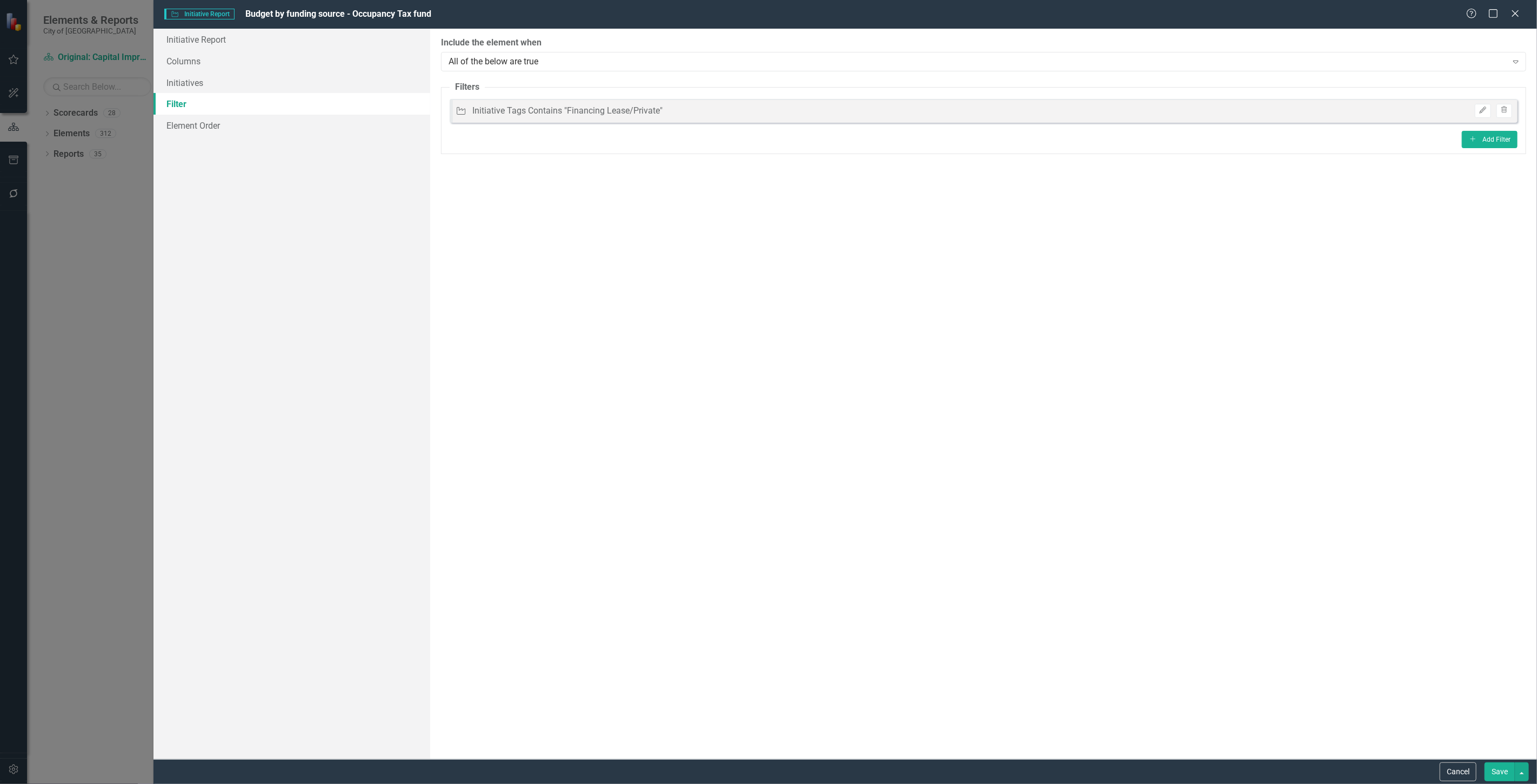
click at [1494, 764] on button "Save" at bounding box center [1500, 771] width 30 height 19
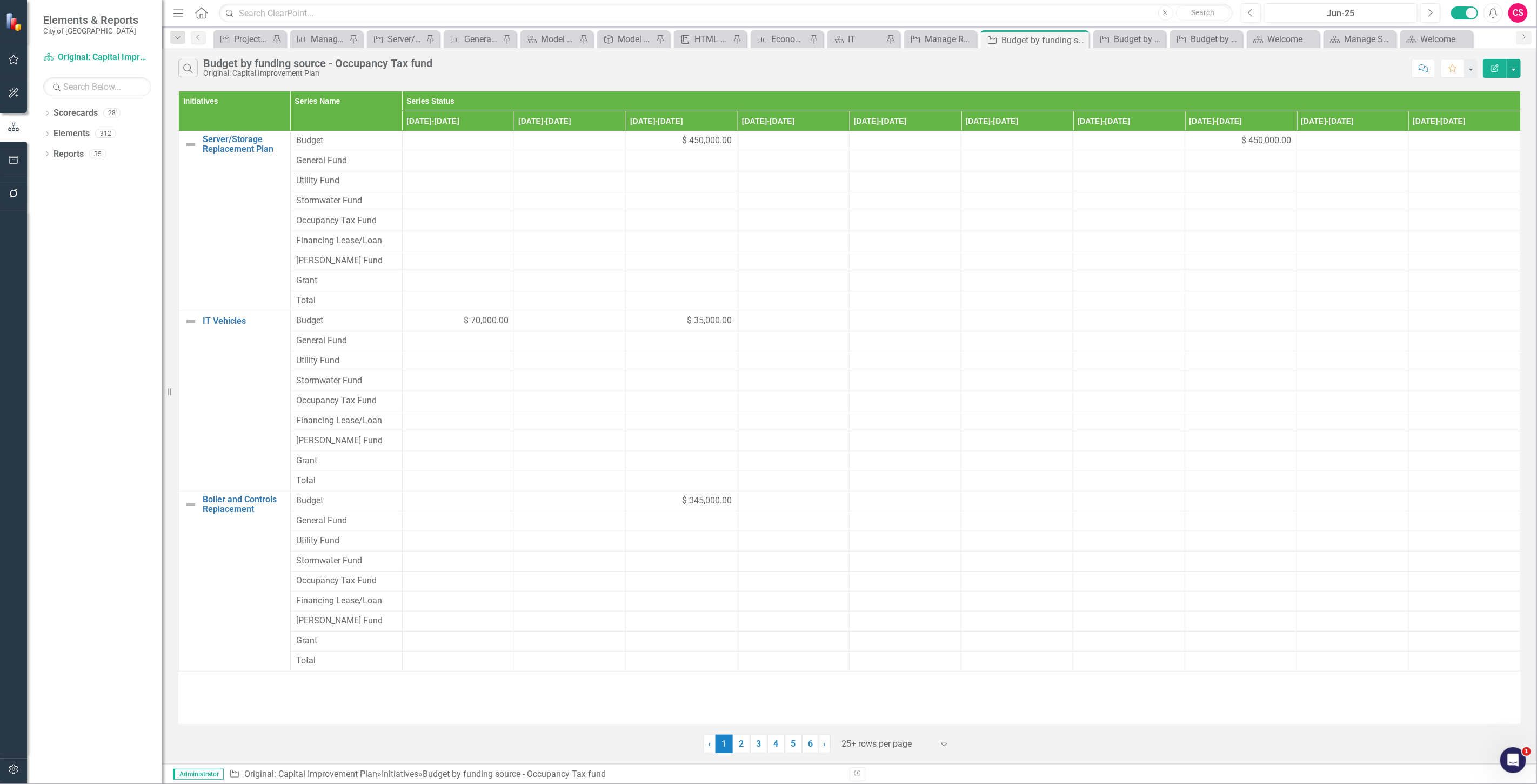
click at [1492, 66] on icon "Edit Report" at bounding box center [1494, 68] width 10 height 7
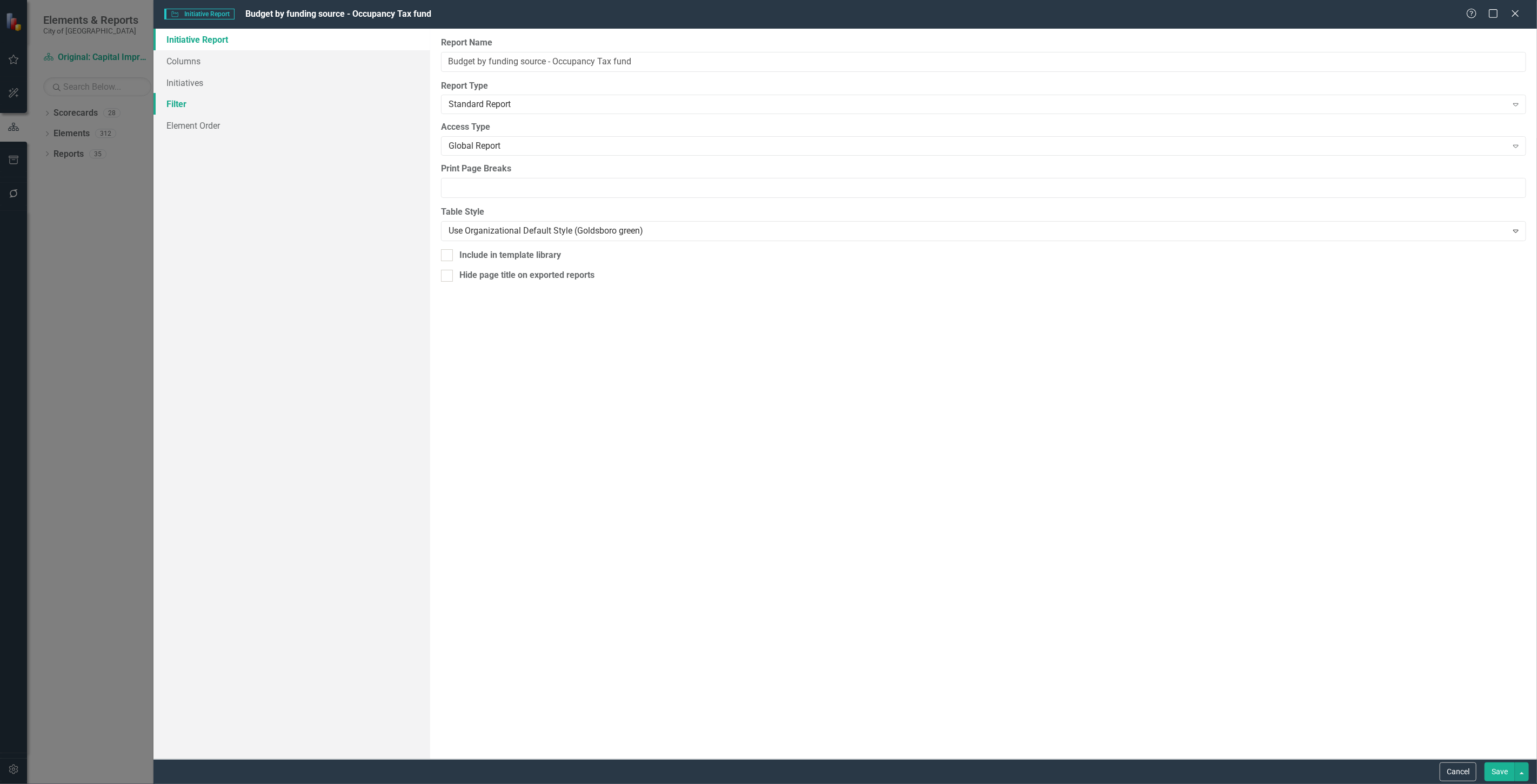
click at [293, 93] on link "Filter" at bounding box center [292, 104] width 277 height 22
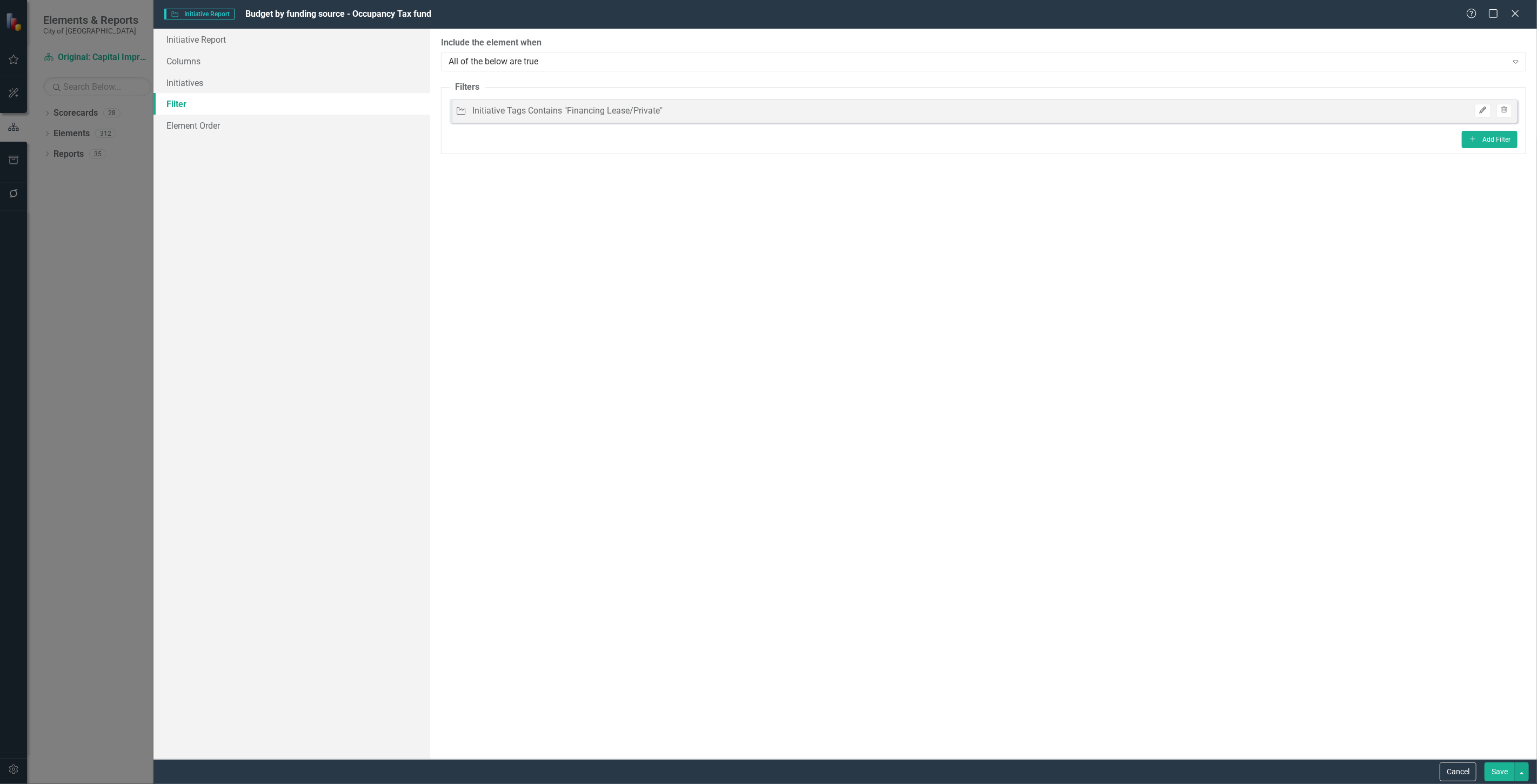
click at [1478, 111] on button "Edit" at bounding box center [1482, 111] width 16 height 14
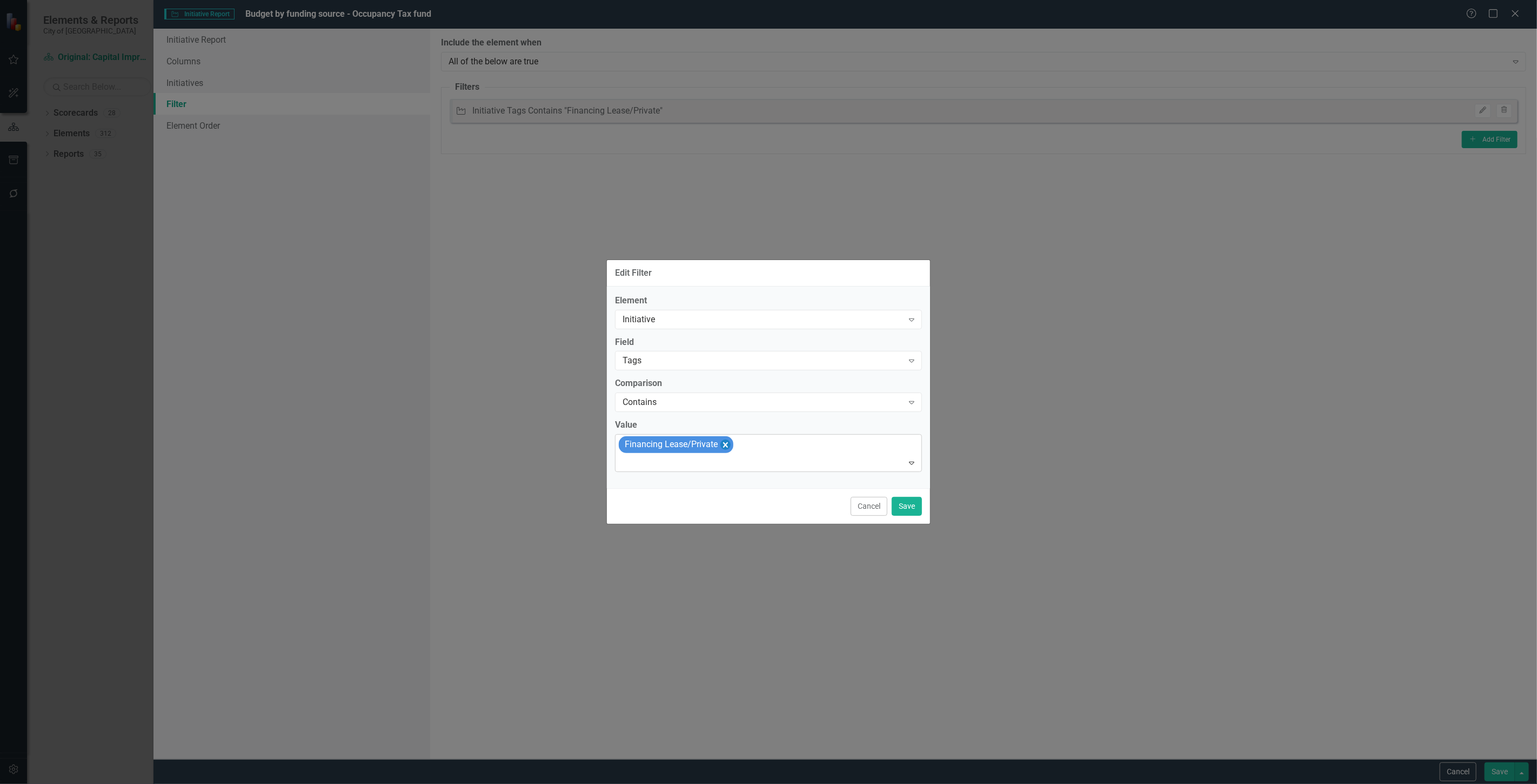
click at [720, 441] on icon "Remove [object Object]" at bounding box center [725, 444] width 10 height 14
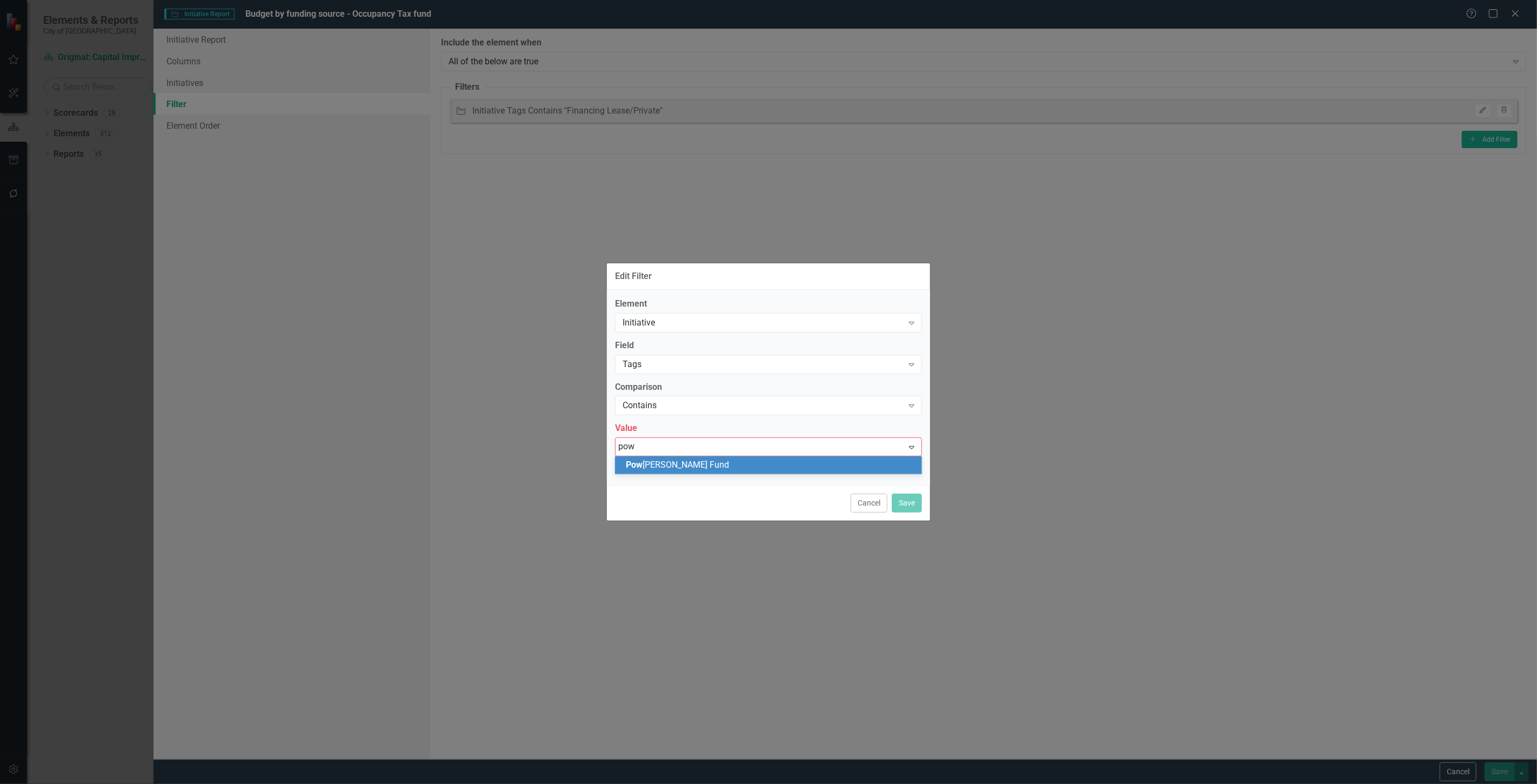
type input "powe"
click at [697, 468] on div "Powe ll Bill Fund" at bounding box center [770, 465] width 290 height 13
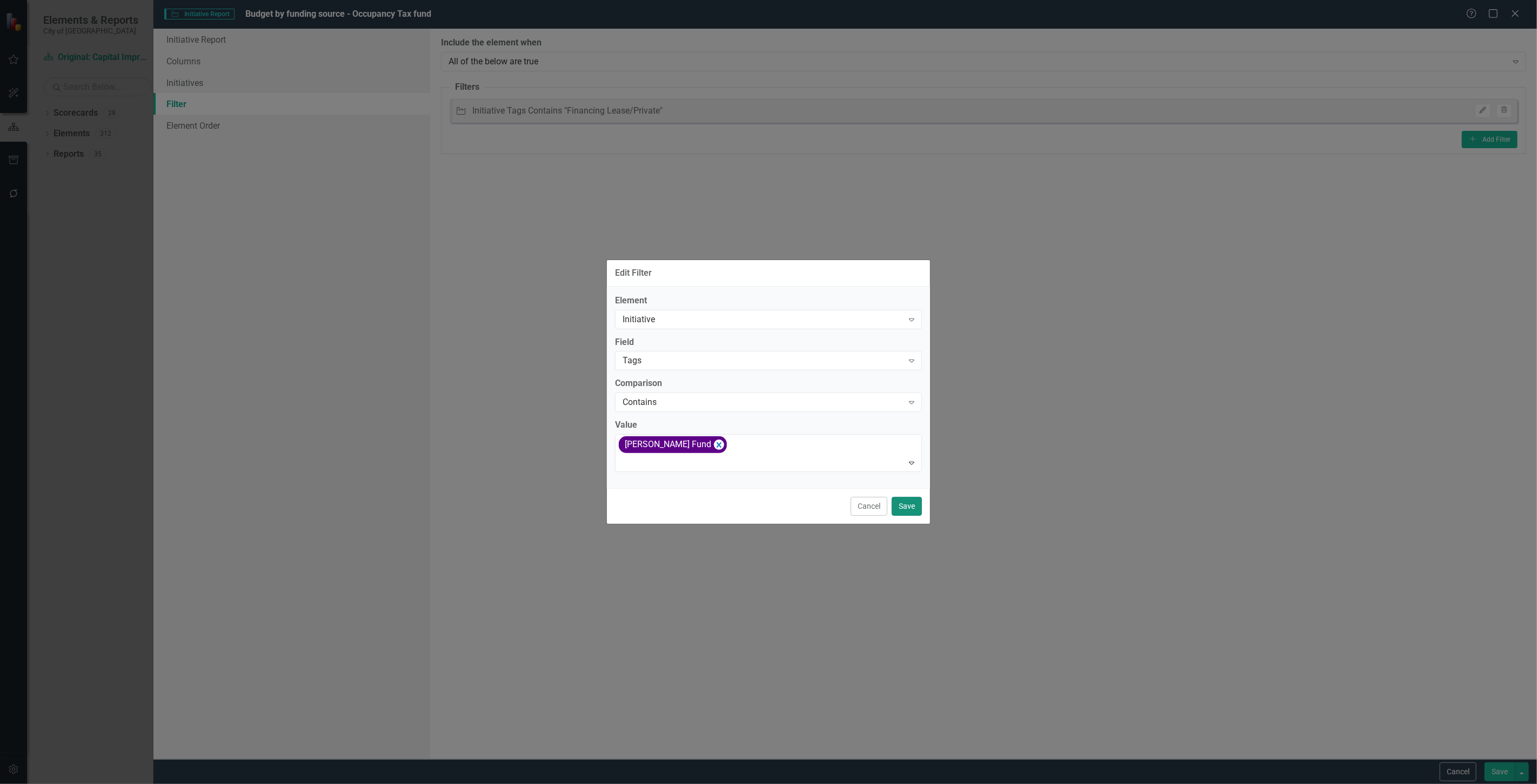
drag, startPoint x: 917, startPoint y: 508, endPoint x: 932, endPoint y: 508, distance: 15.0
click at [917, 508] on button "Save" at bounding box center [906, 505] width 30 height 19
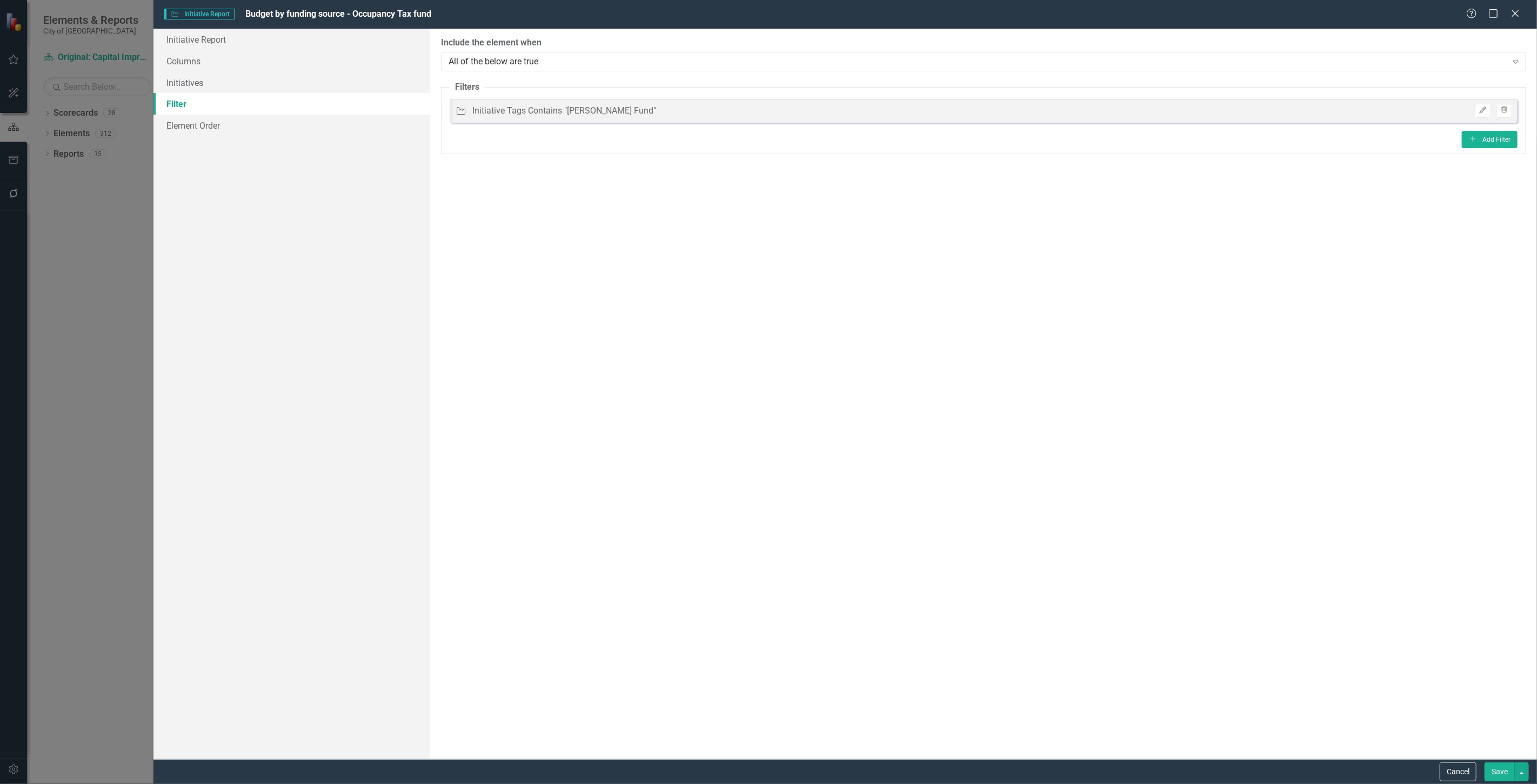
click at [1489, 768] on button "Save" at bounding box center [1500, 771] width 30 height 19
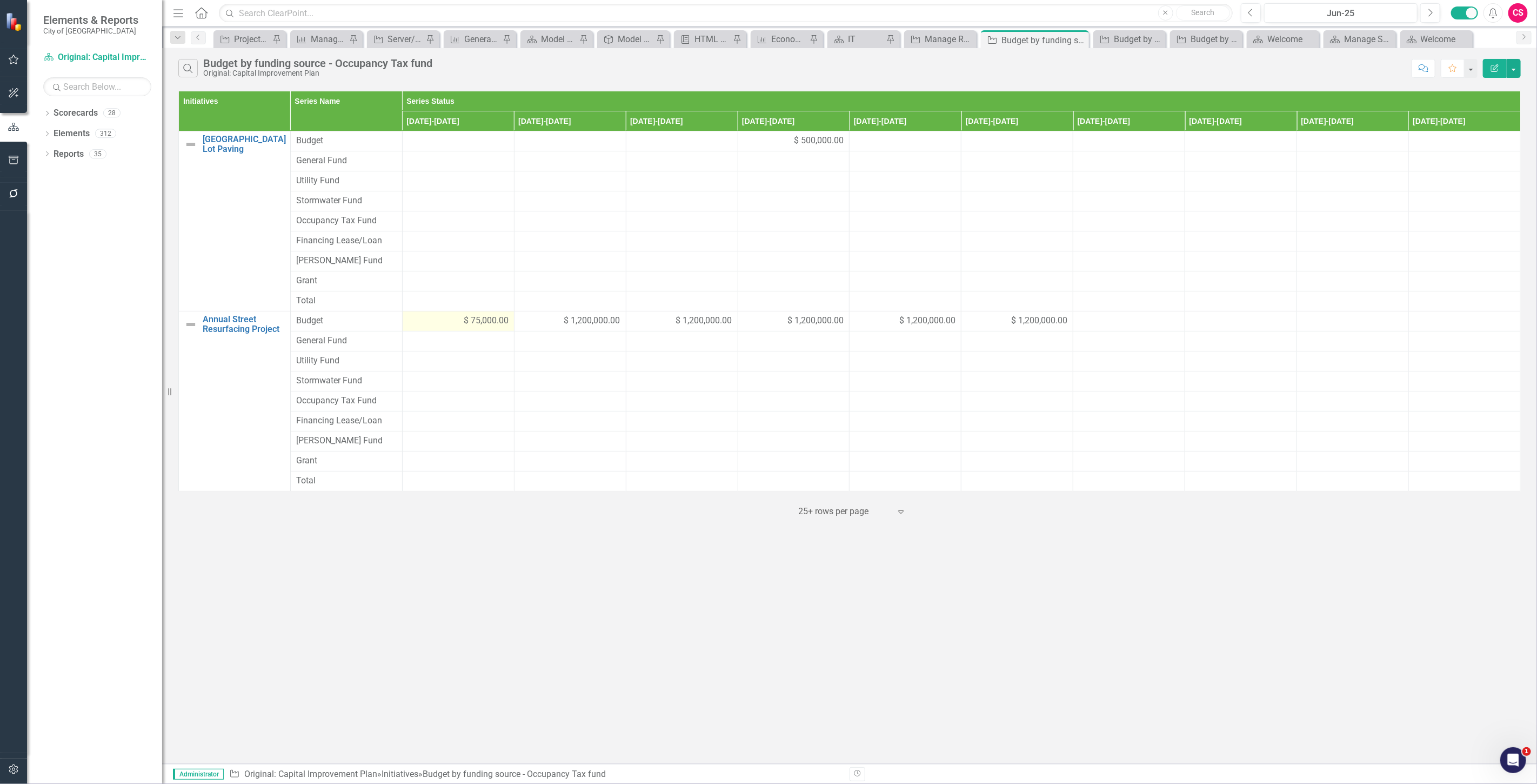
click at [422, 327] on div "$ 75,000.00" at bounding box center [458, 321] width 101 height 13
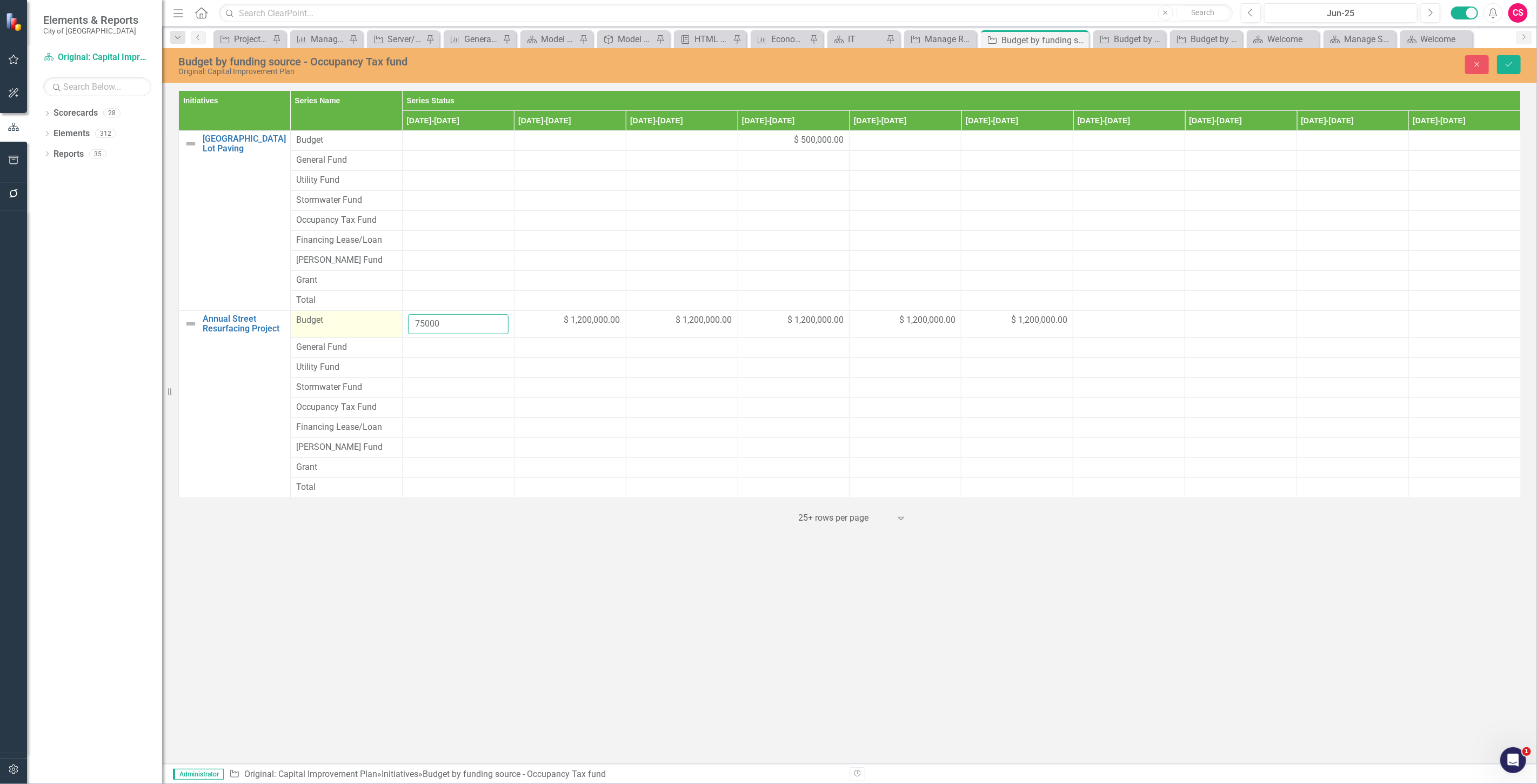
drag, startPoint x: 454, startPoint y: 327, endPoint x: 408, endPoint y: 330, distance: 46.1
click at [368, 321] on tr "Annual Street Resurfacing Project Link Map View Link Map Edit Edit Initiative L…" at bounding box center [850, 324] width 1341 height 27
click at [446, 345] on div at bounding box center [458, 347] width 101 height 13
click at [445, 346] on input "number" at bounding box center [458, 351] width 101 height 20
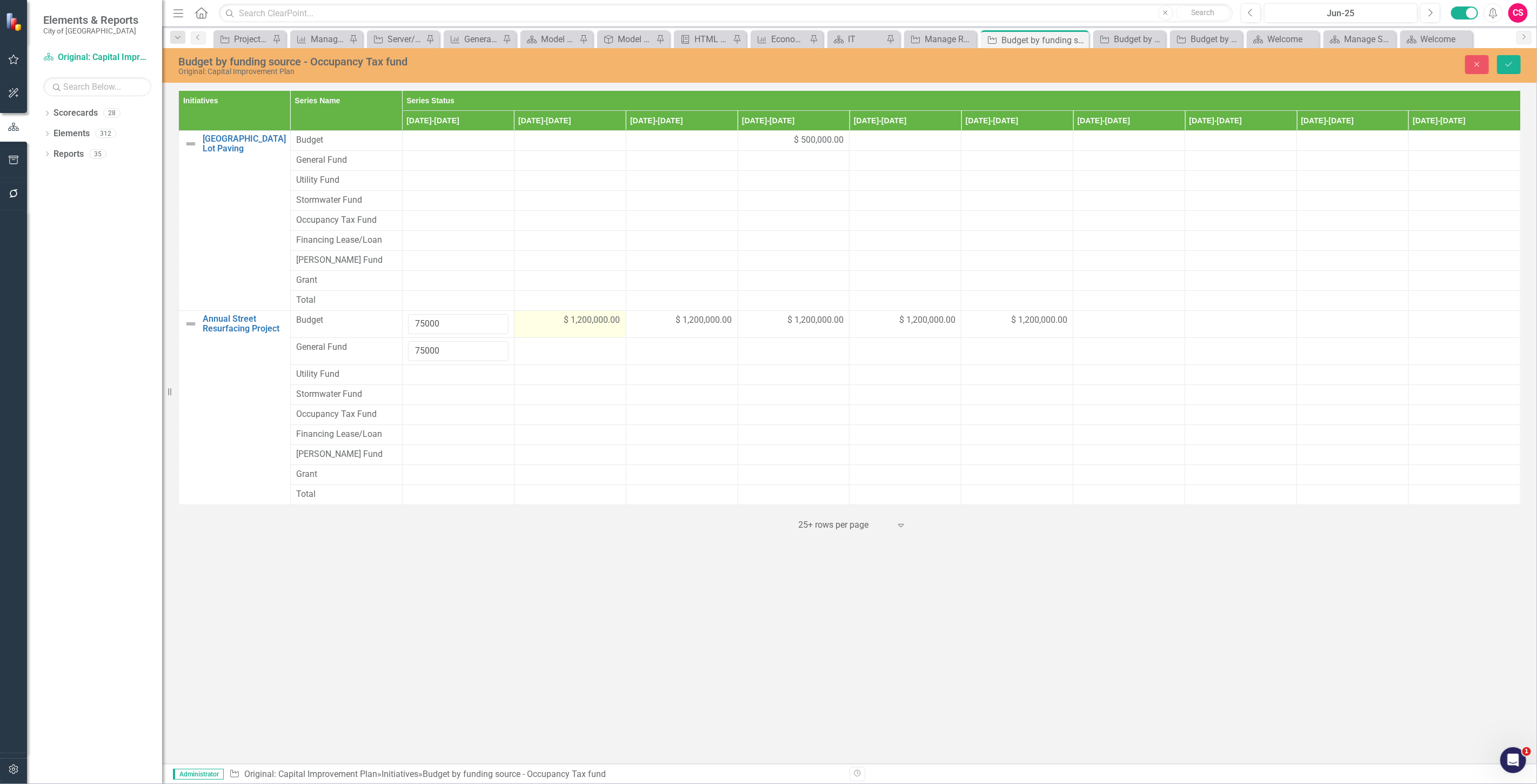
type input "75000"
click at [544, 325] on div "$ 1,200,000.00" at bounding box center [570, 321] width 101 height 13
click at [1474, 66] on icon "Close" at bounding box center [1477, 64] width 10 height 7
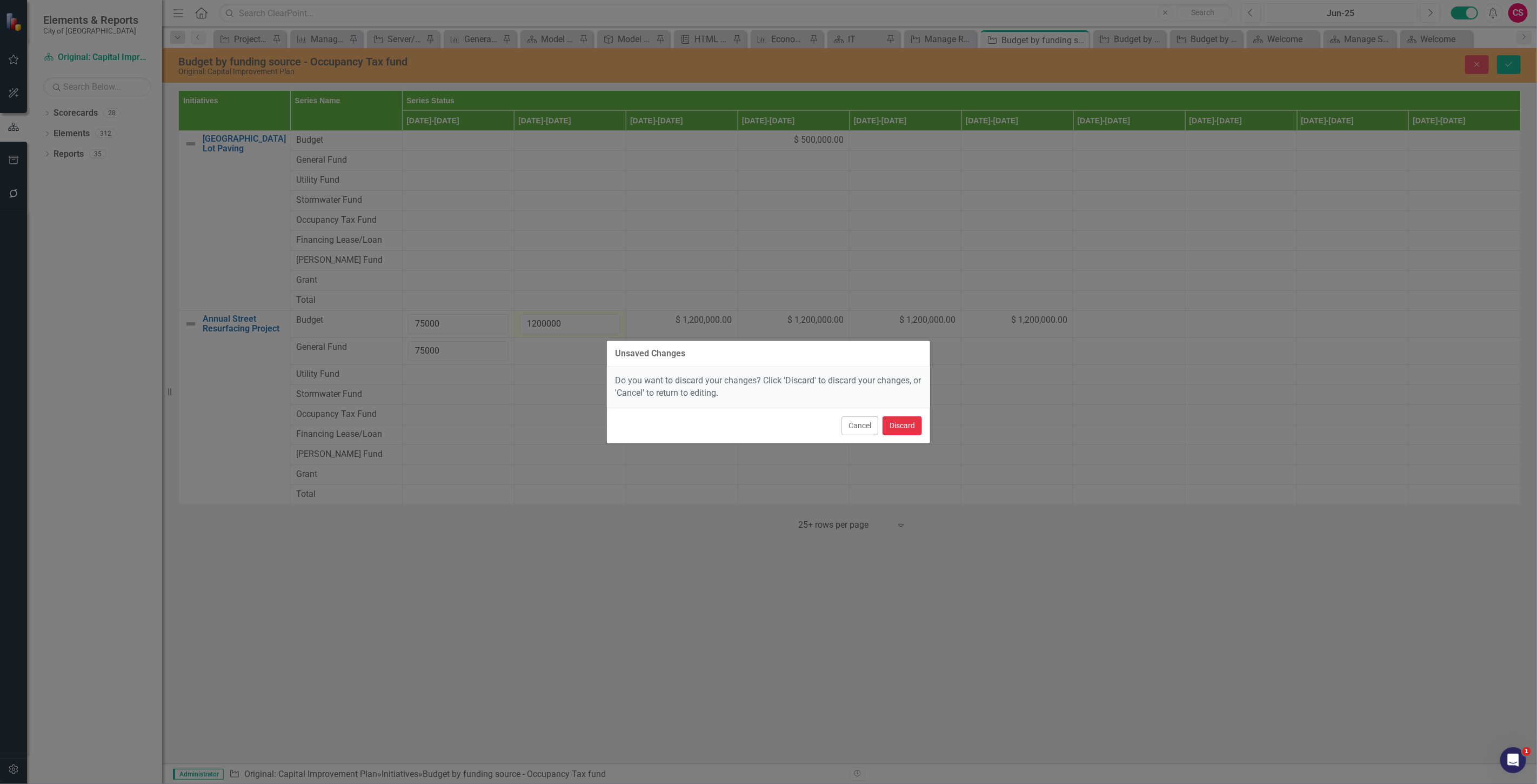
click at [913, 433] on button "Discard" at bounding box center [902, 425] width 39 height 19
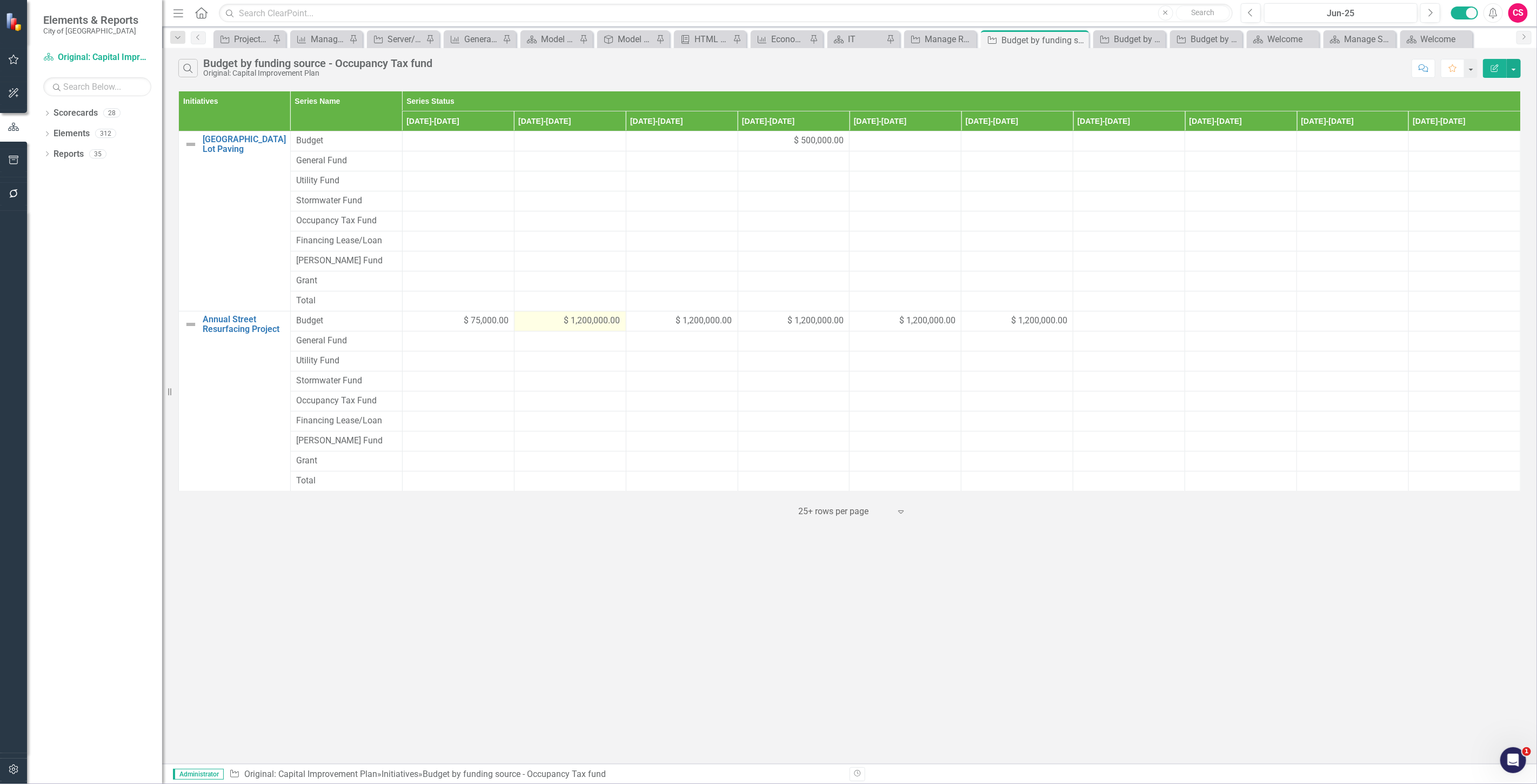
click at [1490, 72] on button "Edit Report" at bounding box center [1495, 68] width 24 height 19
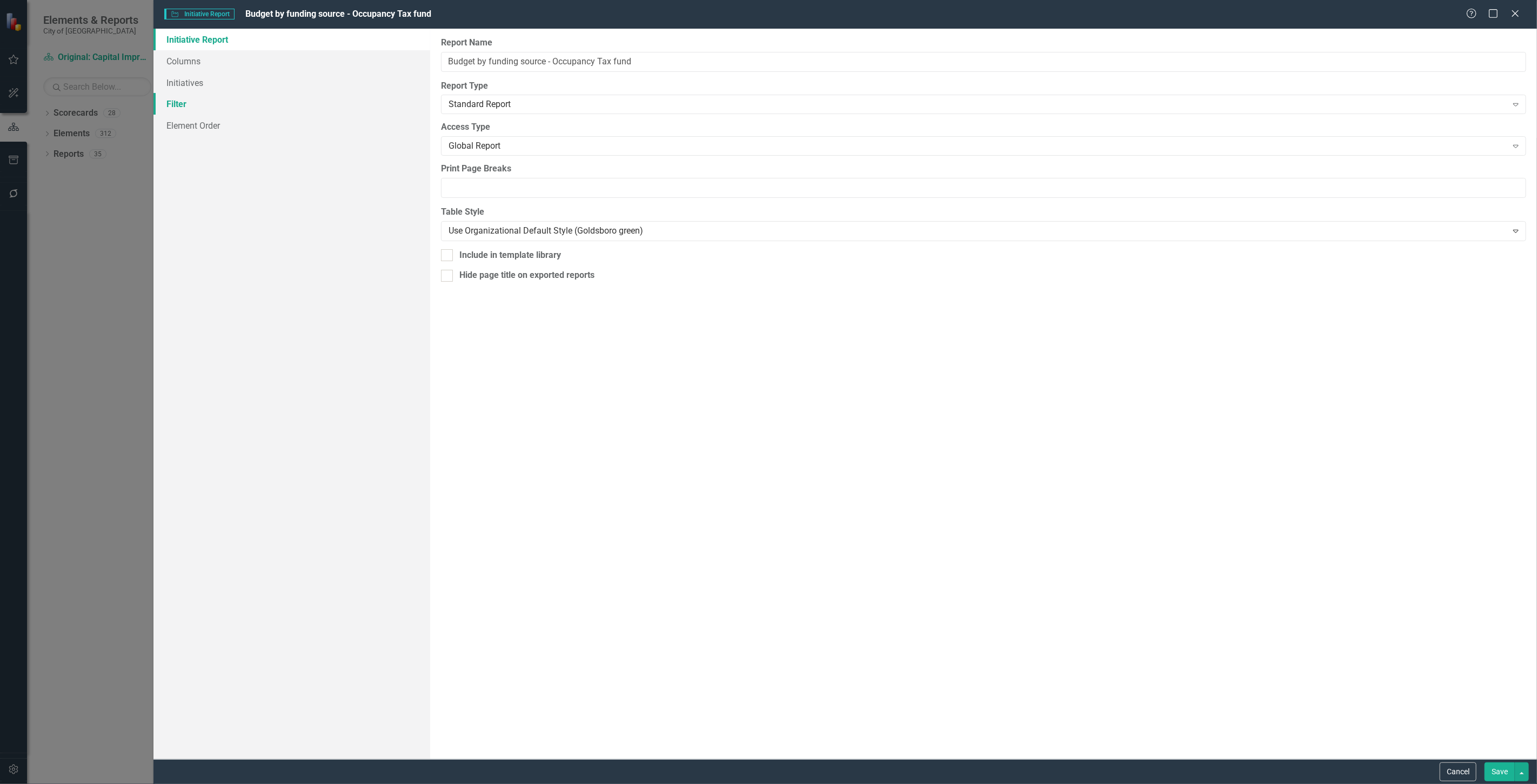
click at [193, 95] on link "Filter" at bounding box center [292, 104] width 277 height 22
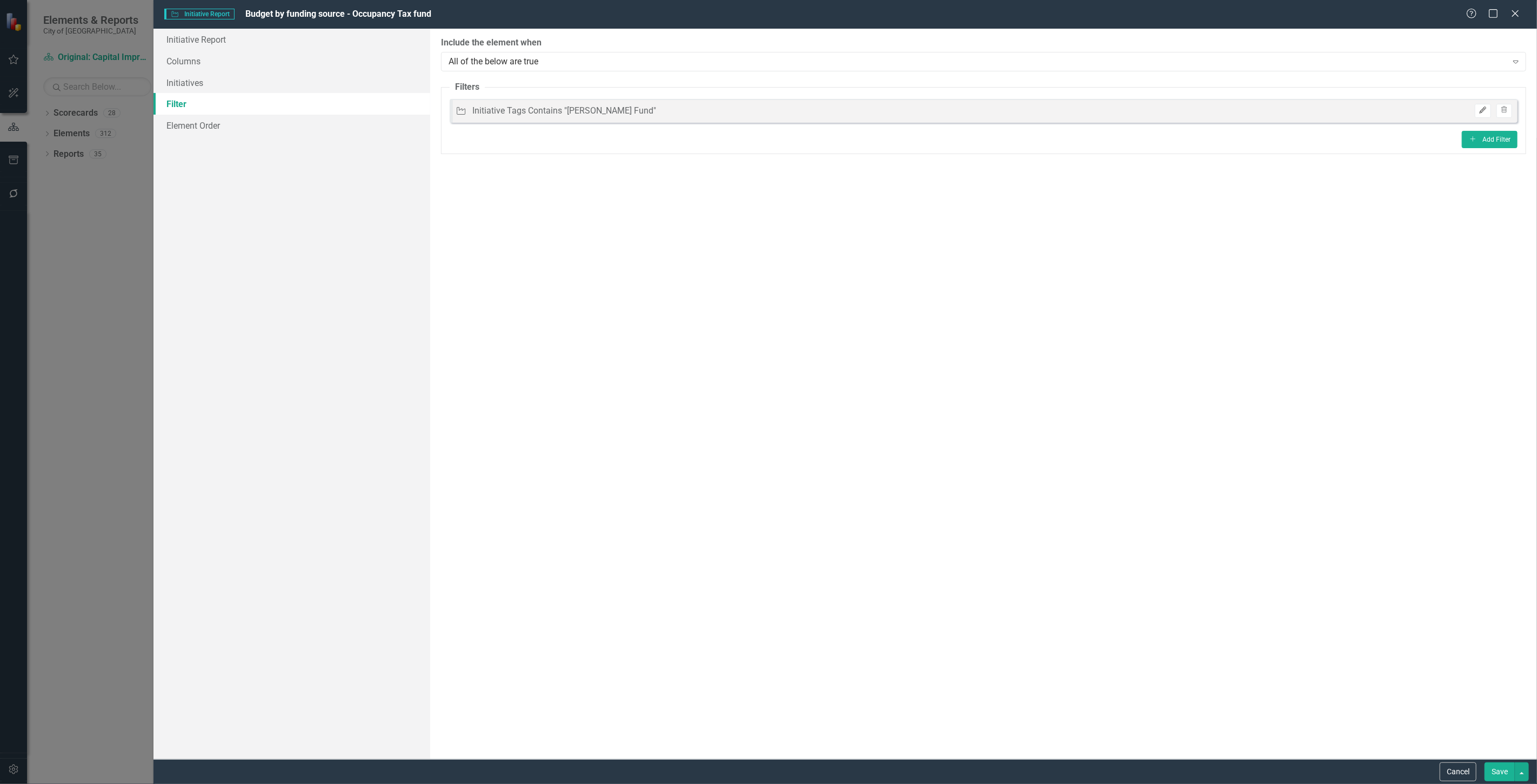
click at [1483, 111] on icon "Edit" at bounding box center [1482, 110] width 8 height 6
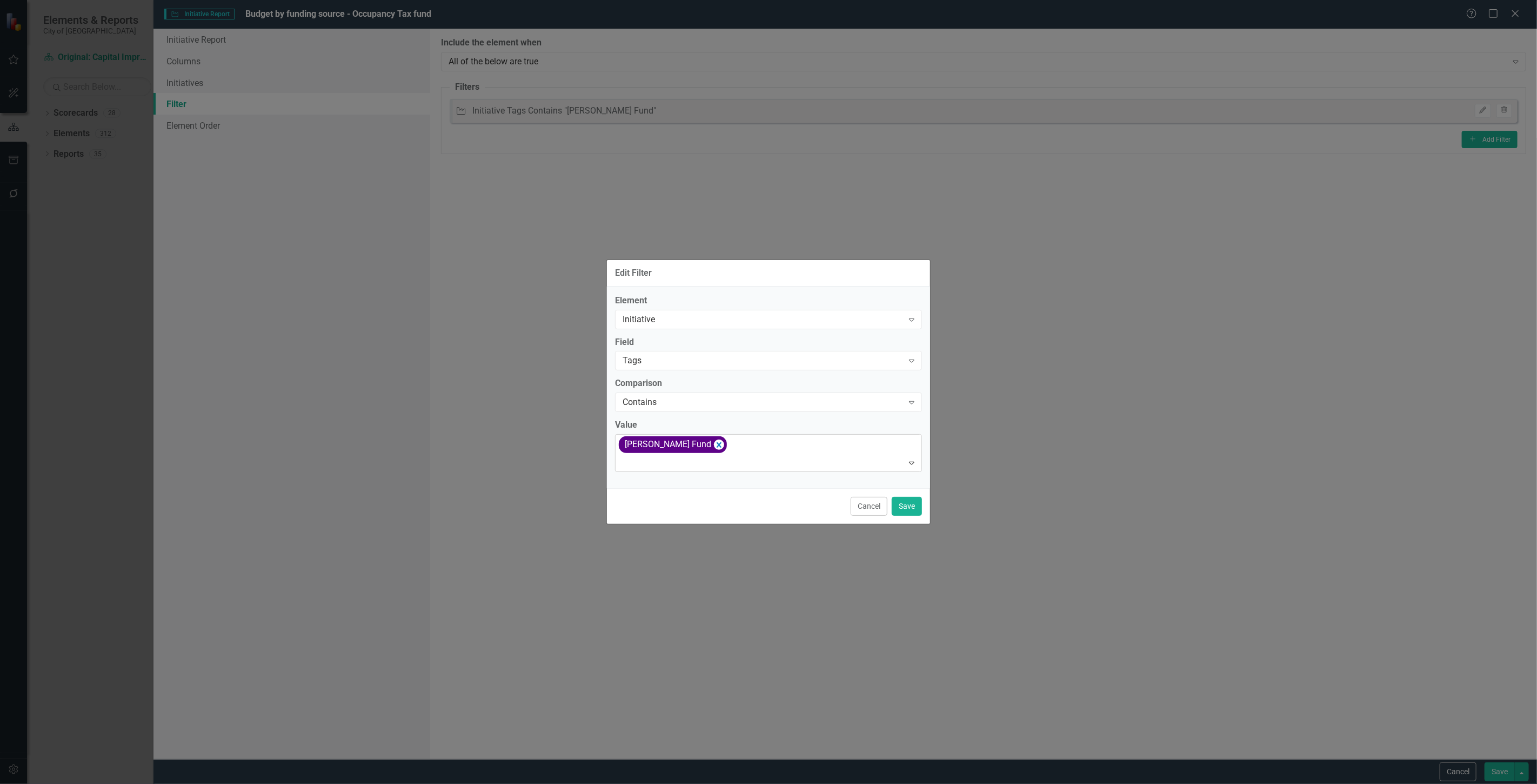
click at [714, 445] on icon "Remove [object Object]" at bounding box center [718, 444] width 10 height 14
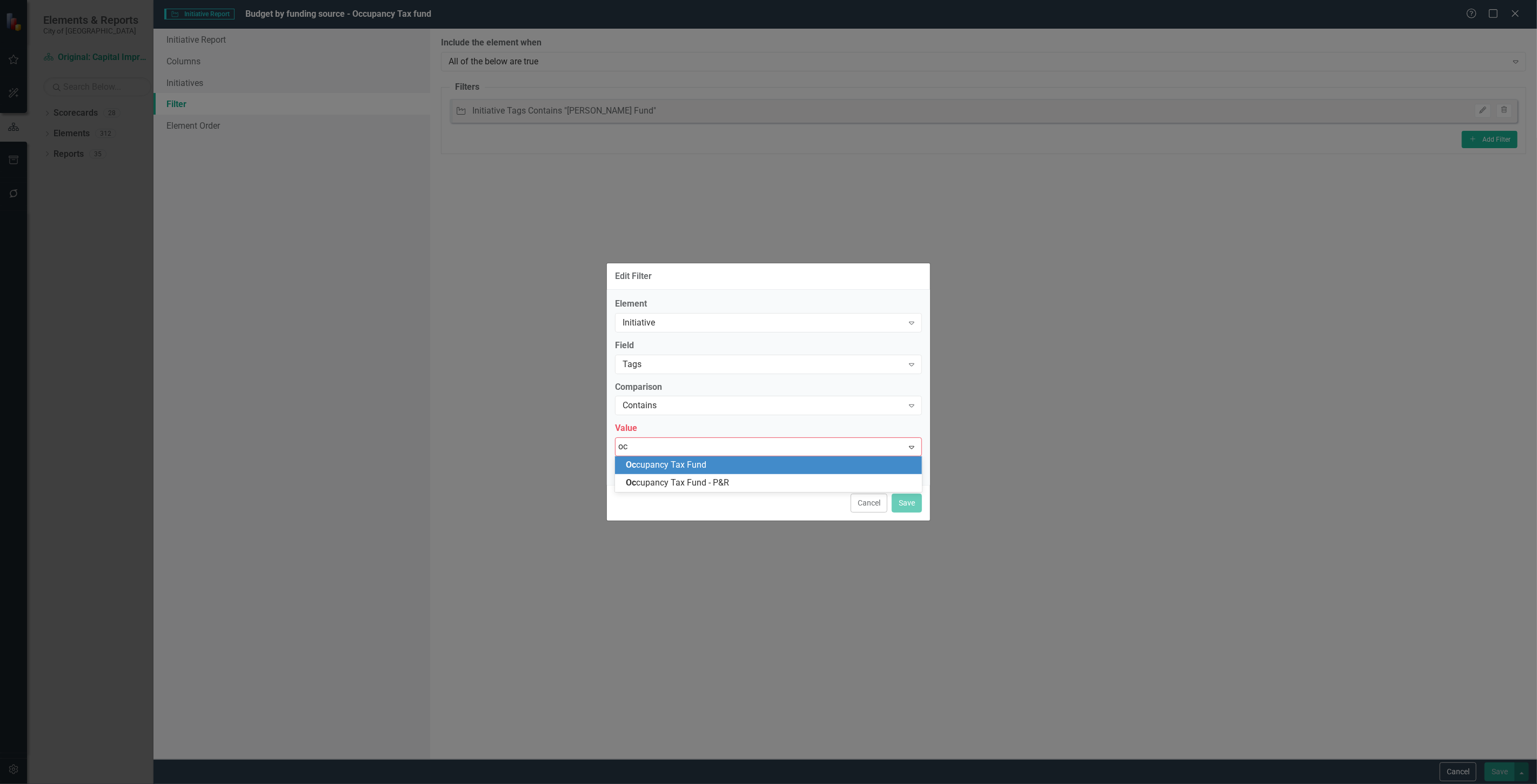
type input "occ"
click at [693, 457] on div "Occ upancy Tax Fund" at bounding box center [768, 465] width 307 height 18
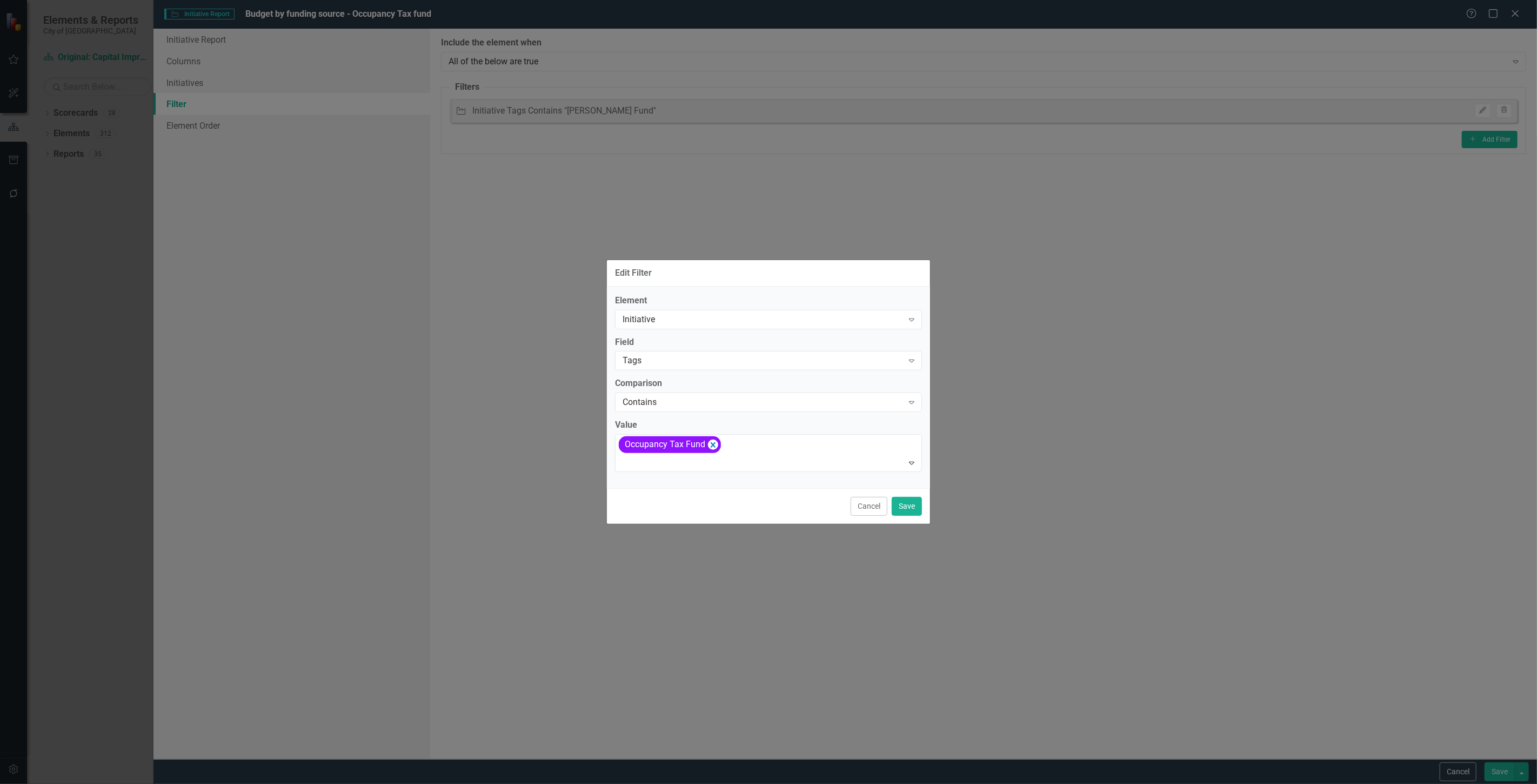
click at [923, 506] on div "Cancel Save" at bounding box center [768, 505] width 323 height 36
click at [915, 503] on button "Save" at bounding box center [906, 505] width 30 height 19
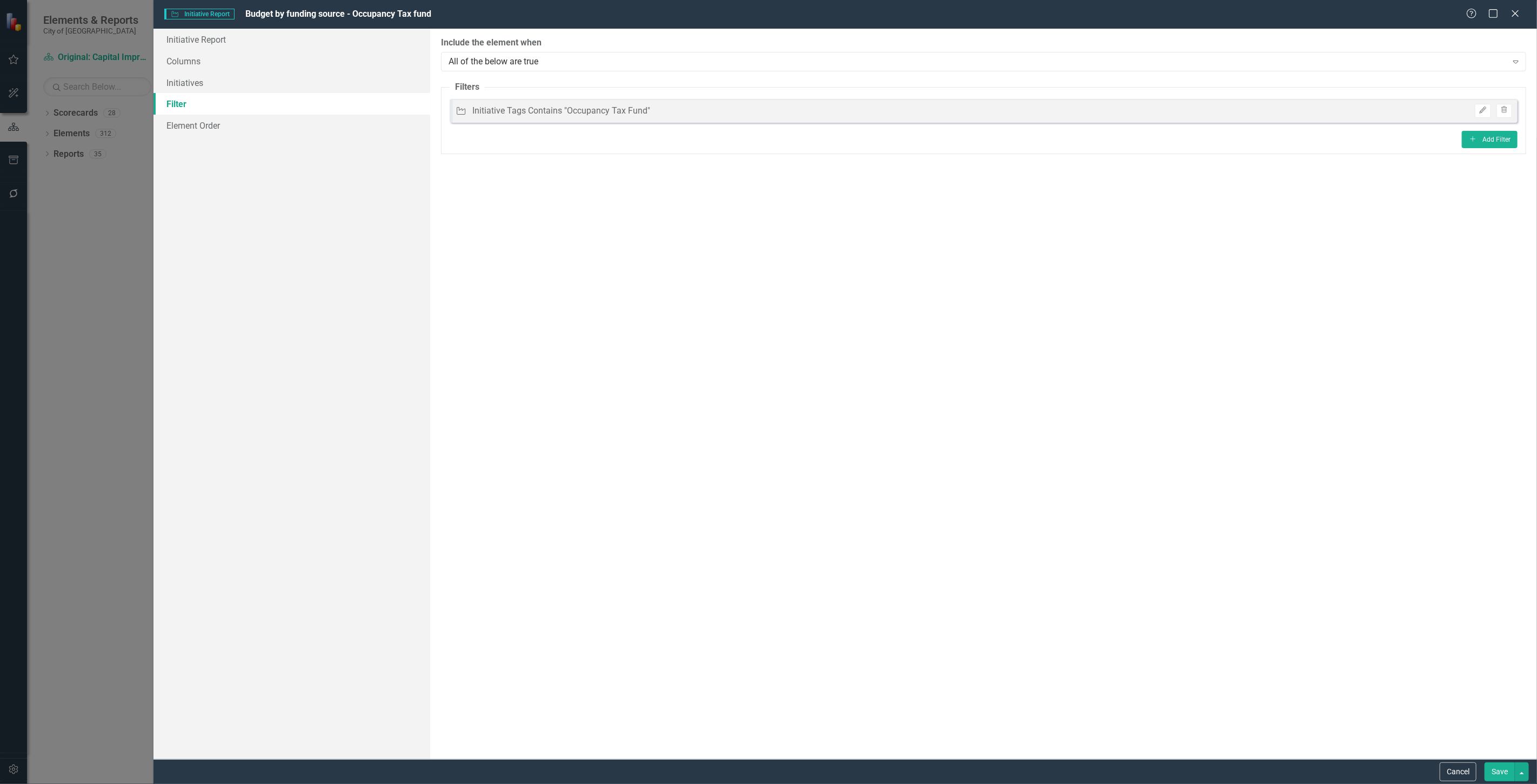
click at [1487, 769] on button "Save" at bounding box center [1500, 771] width 30 height 19
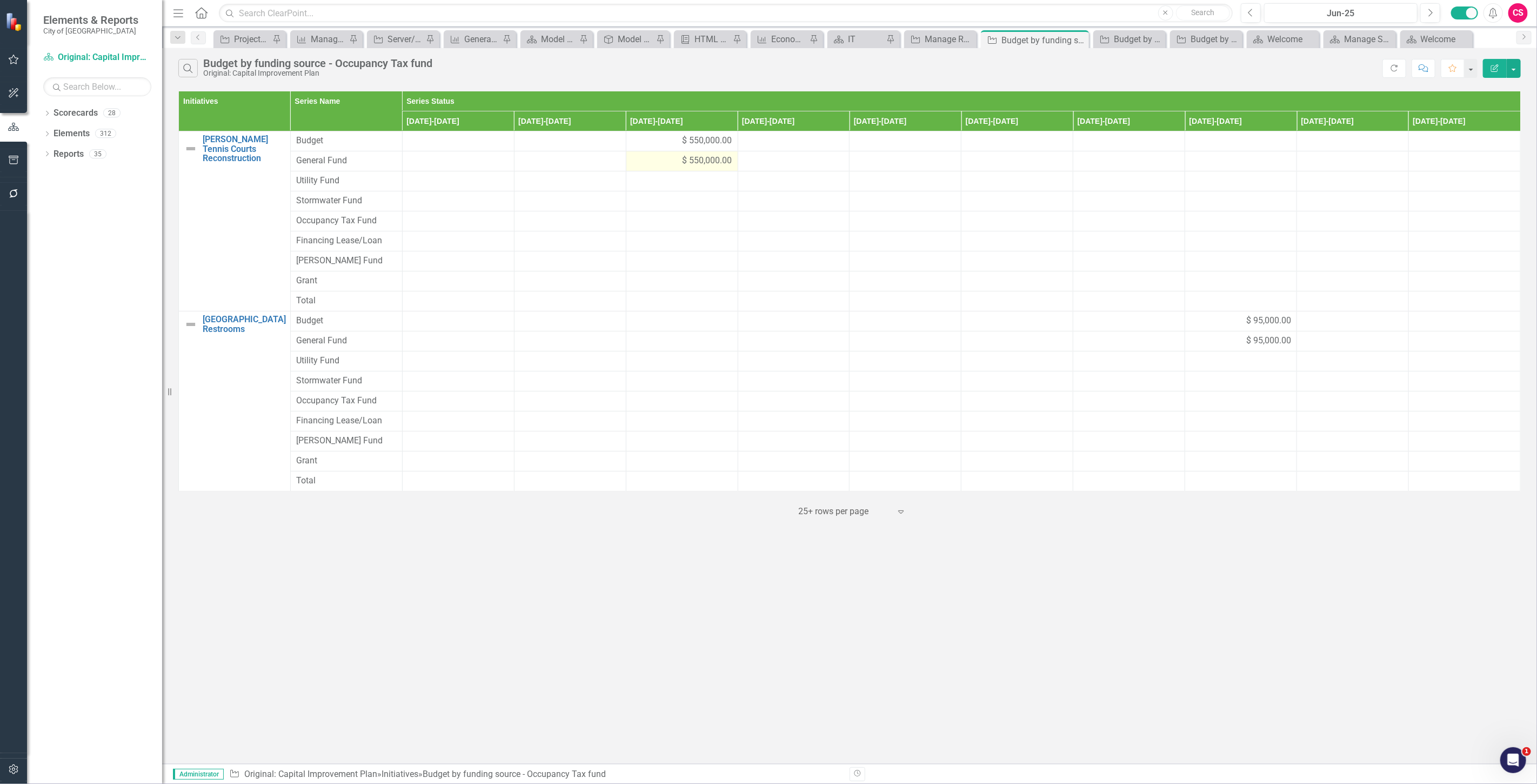
click at [644, 161] on div "$ 550,000.00" at bounding box center [682, 161] width 101 height 13
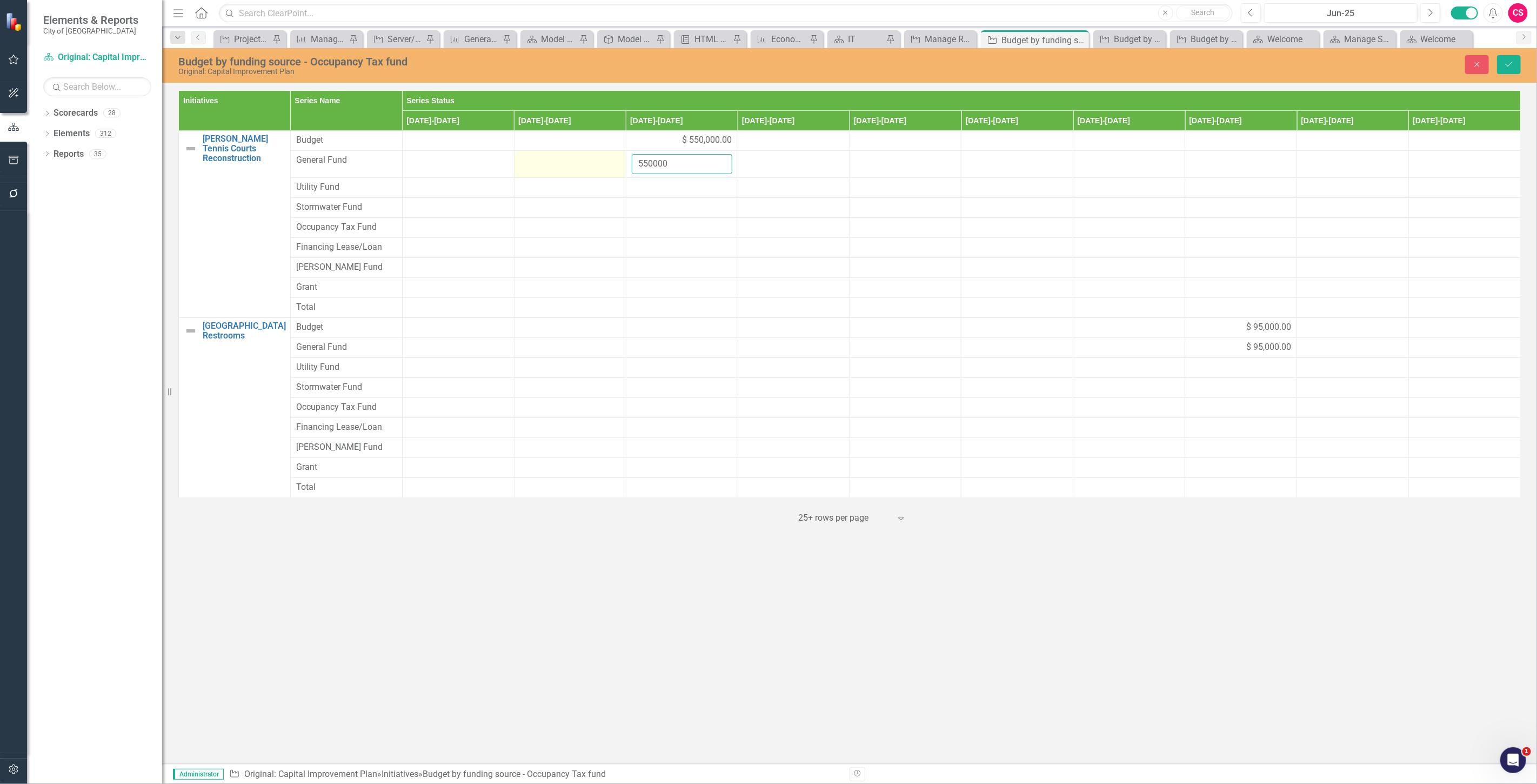
drag, startPoint x: 675, startPoint y: 164, endPoint x: 596, endPoint y: 159, distance: 79.2
click at [596, 159] on tr "General Fund 550000" at bounding box center [850, 164] width 1341 height 27
click at [688, 221] on div at bounding box center [682, 228] width 101 height 13
click at [684, 232] on input "number" at bounding box center [682, 231] width 101 height 20
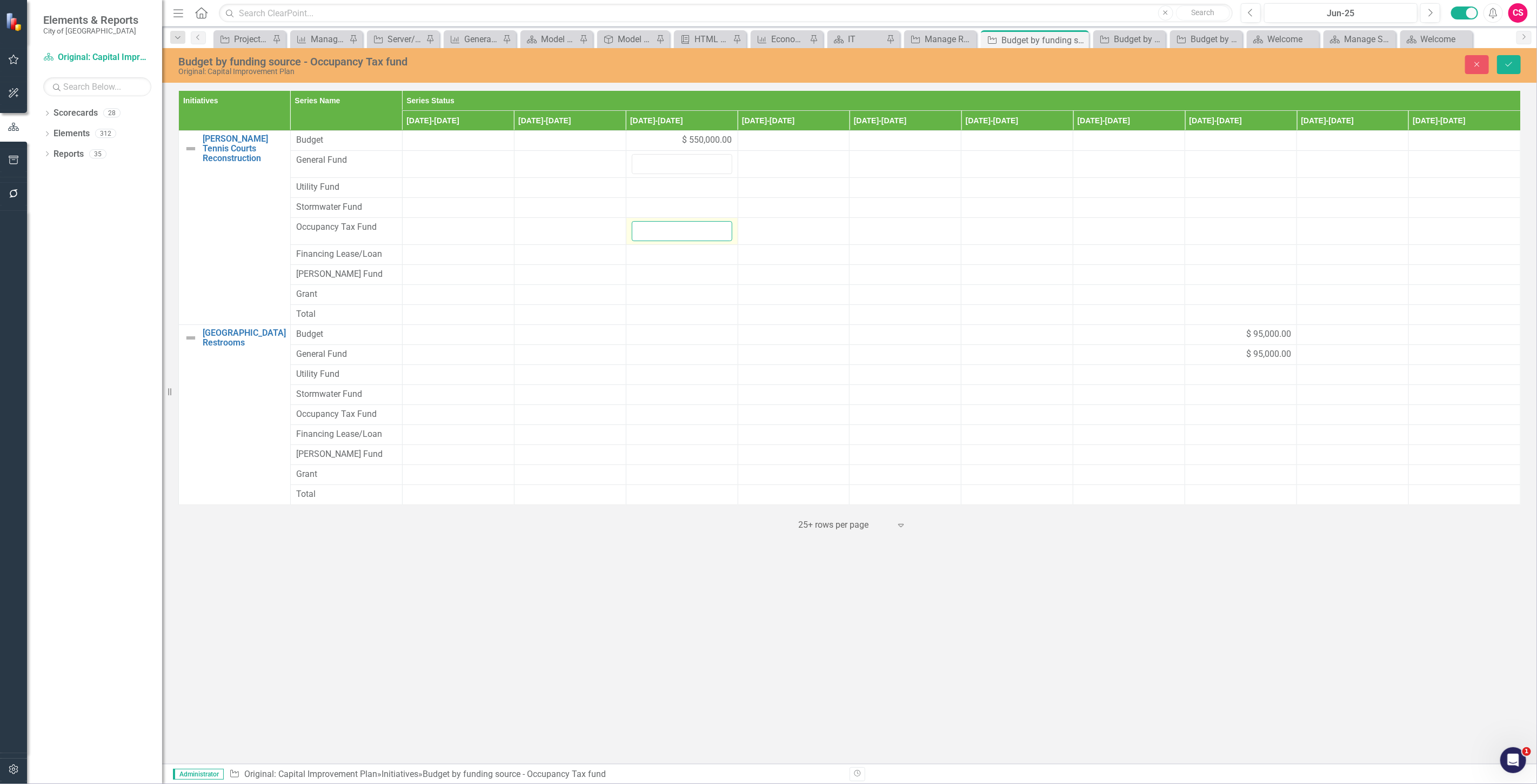
paste input "550000"
type input "550000"
click at [1509, 61] on icon "Save" at bounding box center [1509, 64] width 10 height 7
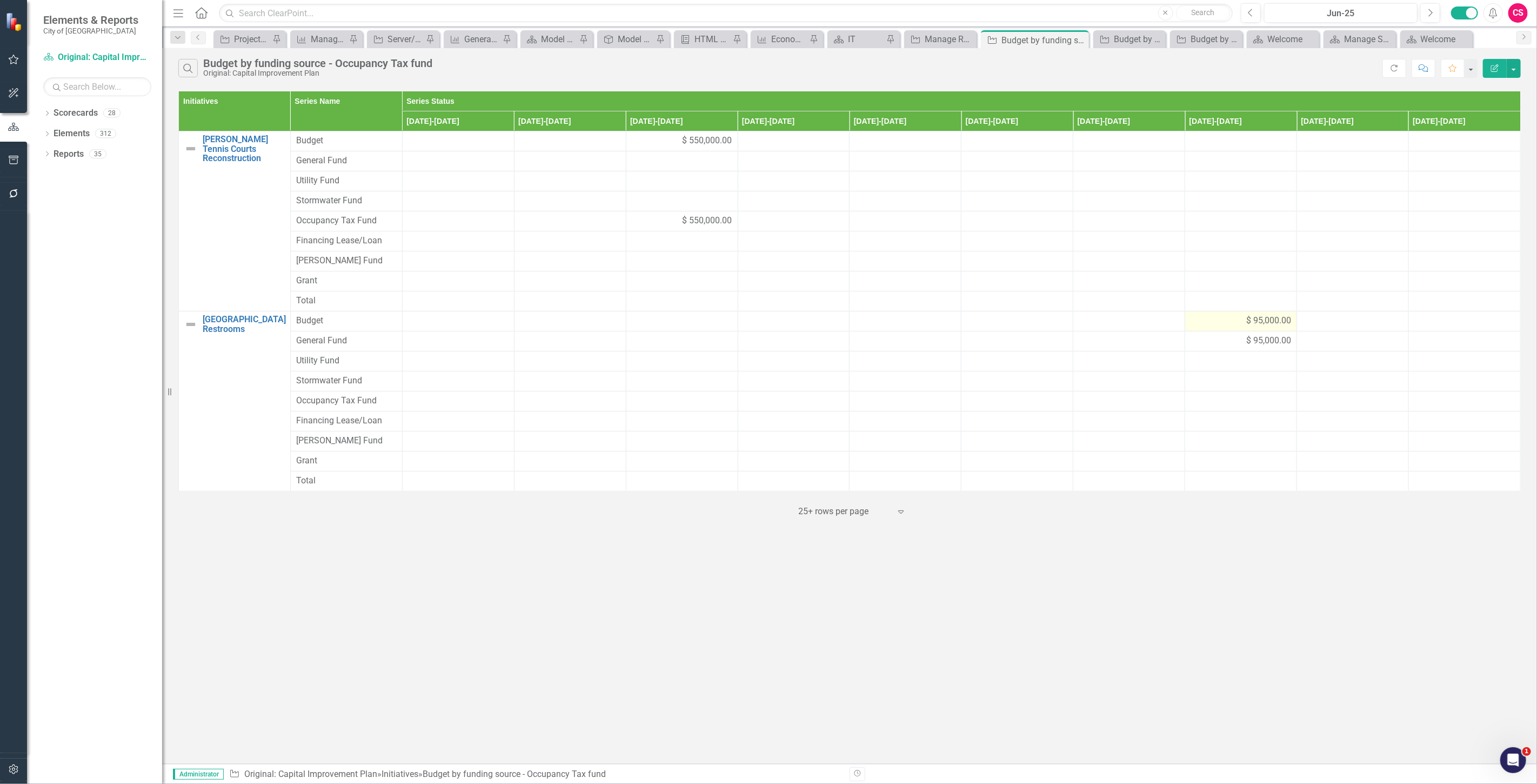
click at [1203, 320] on div "$ 95,000.00" at bounding box center [1241, 321] width 101 height 13
click at [1203, 319] on div "$ 95,000.00" at bounding box center [1241, 321] width 101 height 13
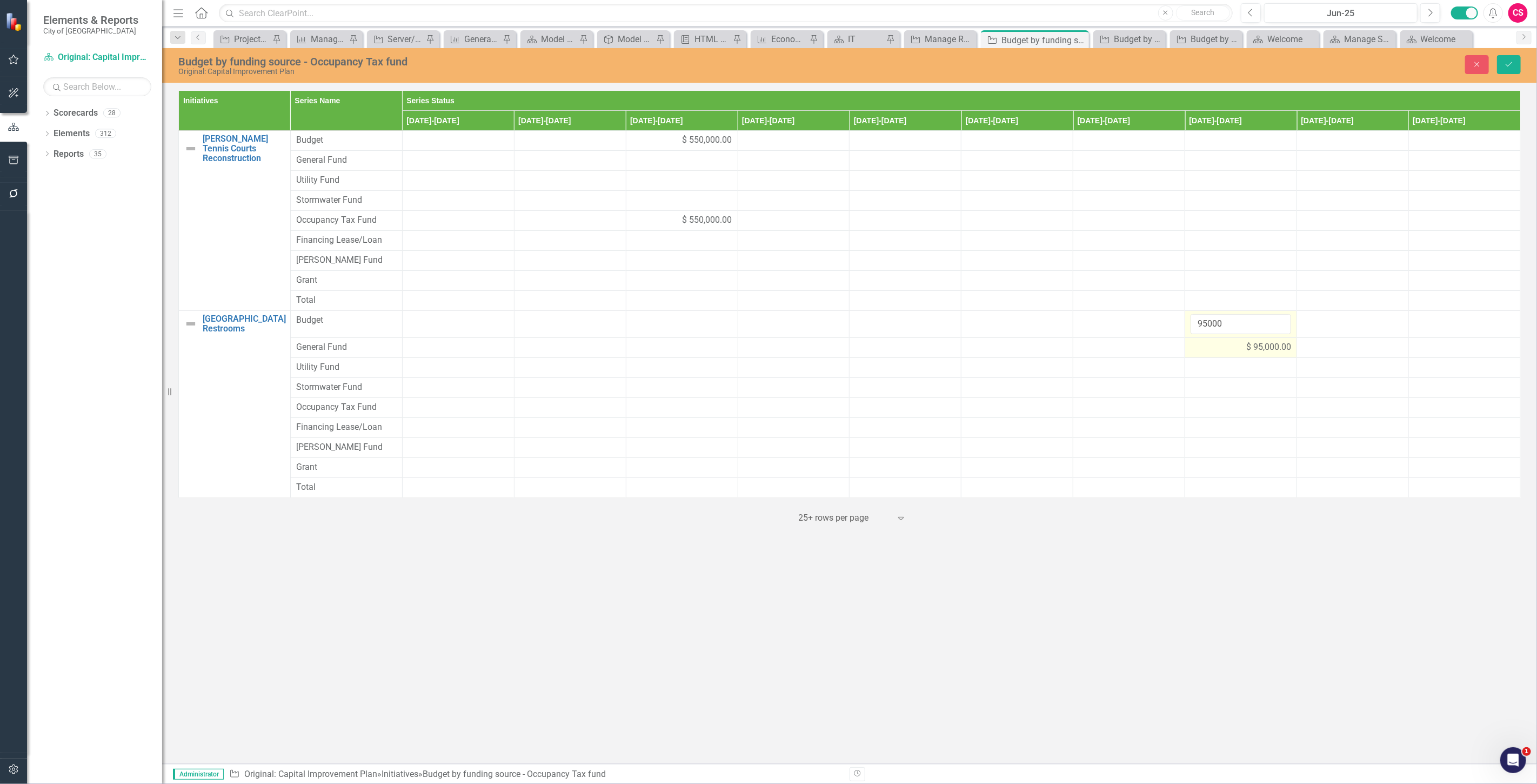
click at [1217, 347] on div "$ 95,000.00" at bounding box center [1241, 347] width 101 height 13
drag, startPoint x: 1230, startPoint y: 349, endPoint x: 1122, endPoint y: 350, distance: 108.0
click at [1122, 350] on tr "General Fund 95000" at bounding box center [850, 352] width 1341 height 27
click at [1217, 417] on div at bounding box center [1241, 414] width 101 height 13
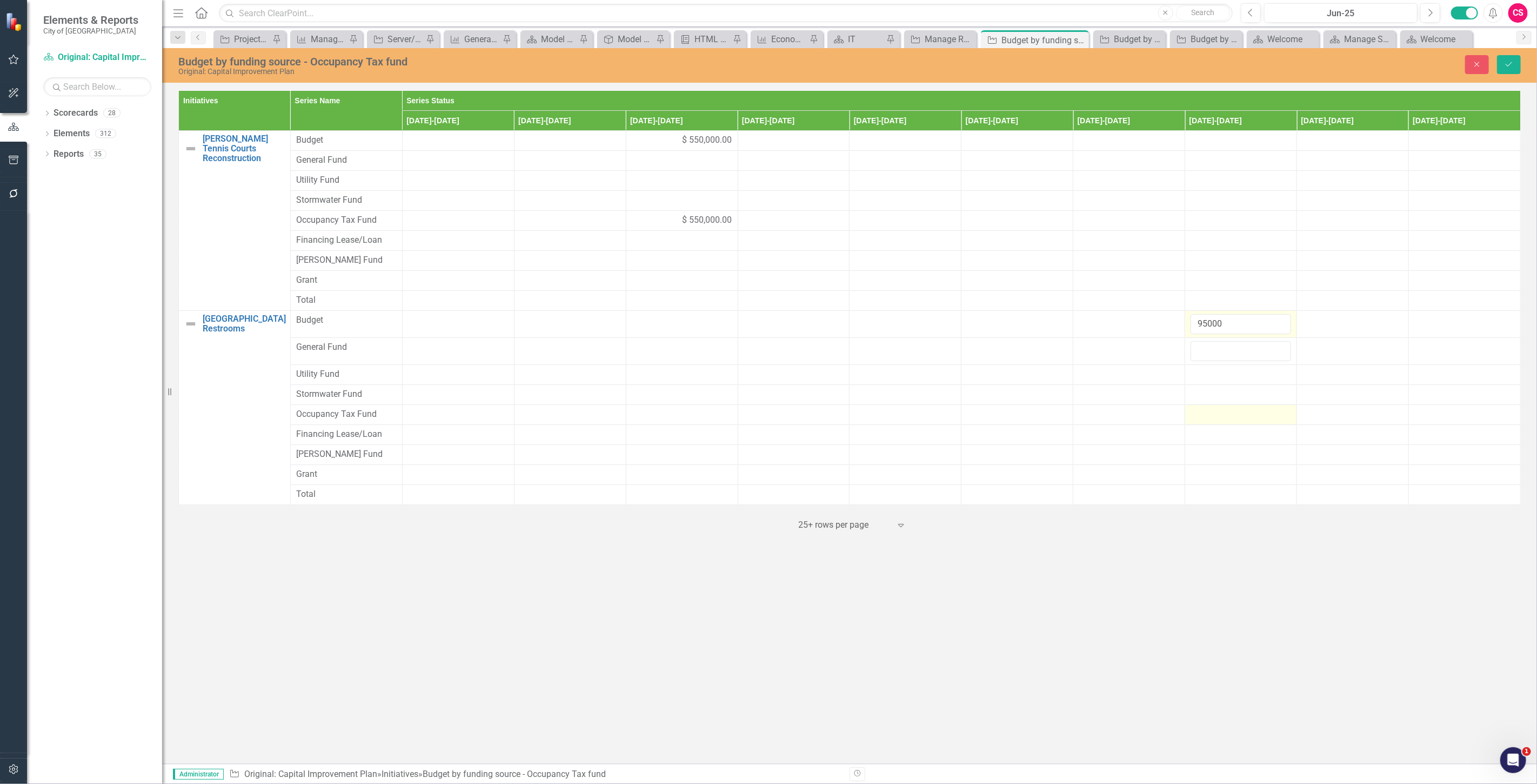
click at [1217, 417] on div at bounding box center [1241, 414] width 101 height 13
click at [1217, 417] on input "number" at bounding box center [1241, 418] width 101 height 20
type input "95000"
click at [1509, 75] on div "Budget by funding source - Occupancy Tax fund Original: Capital Improvement Pla…" at bounding box center [849, 65] width 1374 height 22
click at [1504, 72] on button "Save" at bounding box center [1509, 64] width 24 height 19
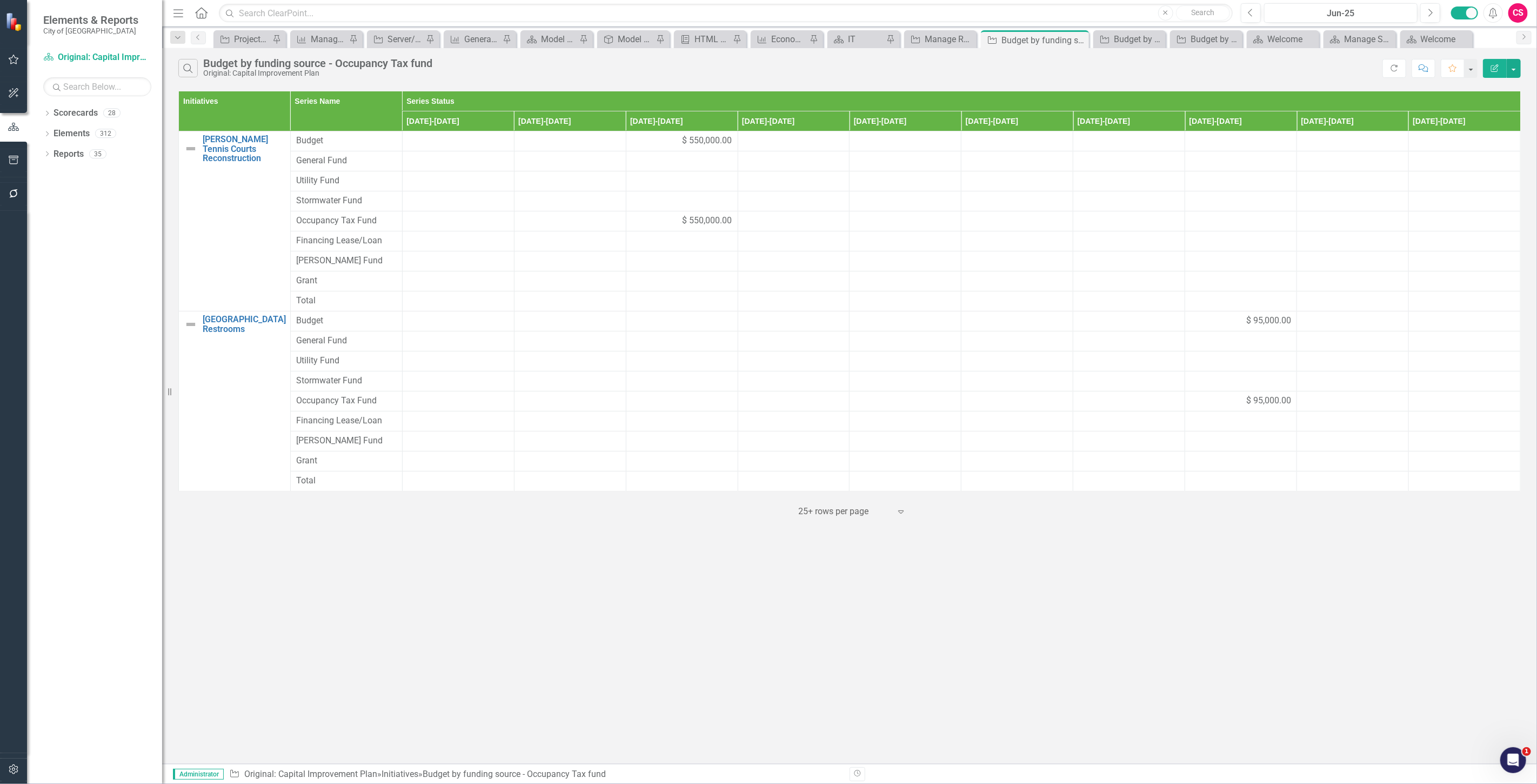
click at [1488, 73] on button "Edit Report" at bounding box center [1495, 68] width 24 height 19
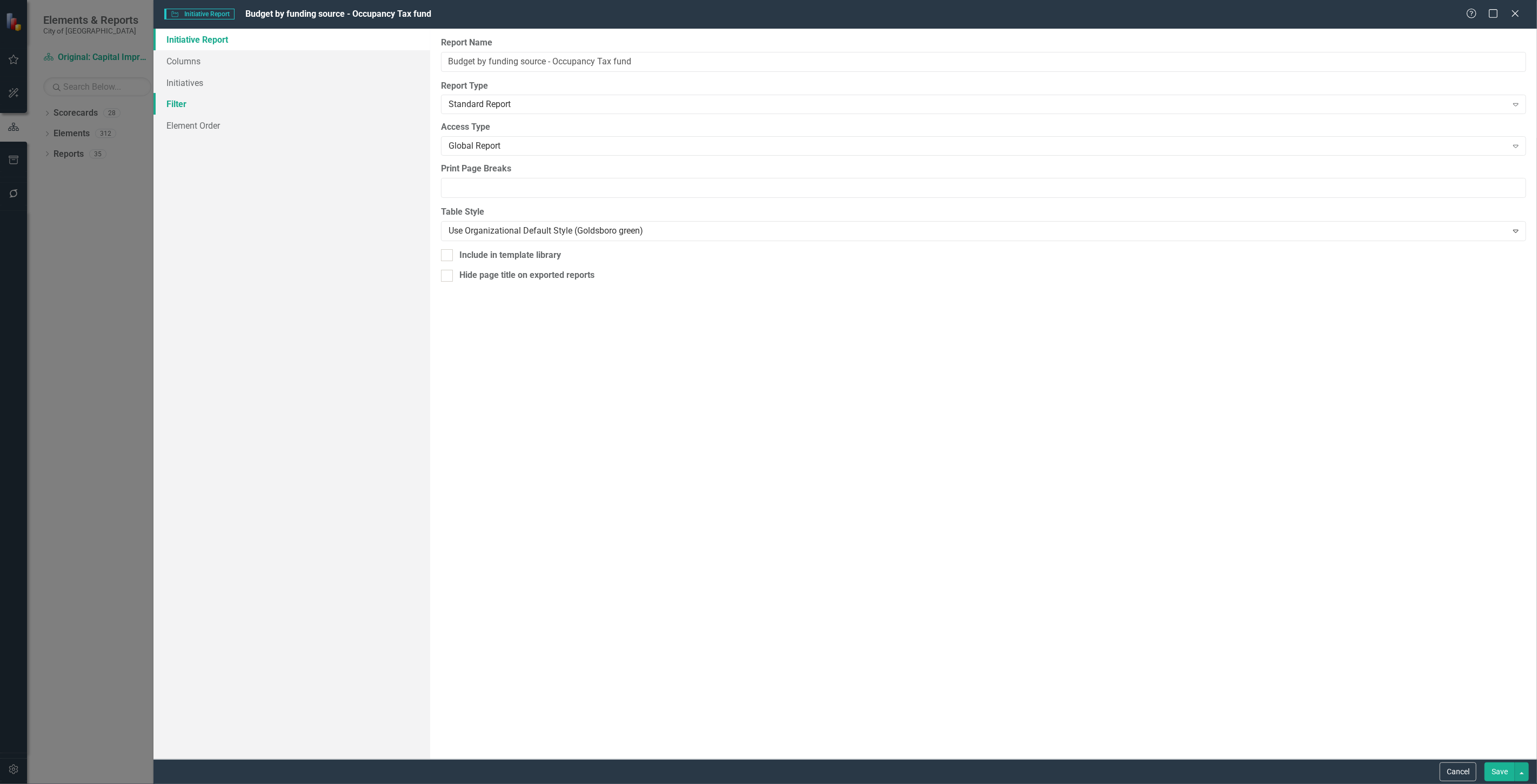
click at [208, 99] on link "Filter" at bounding box center [292, 104] width 277 height 22
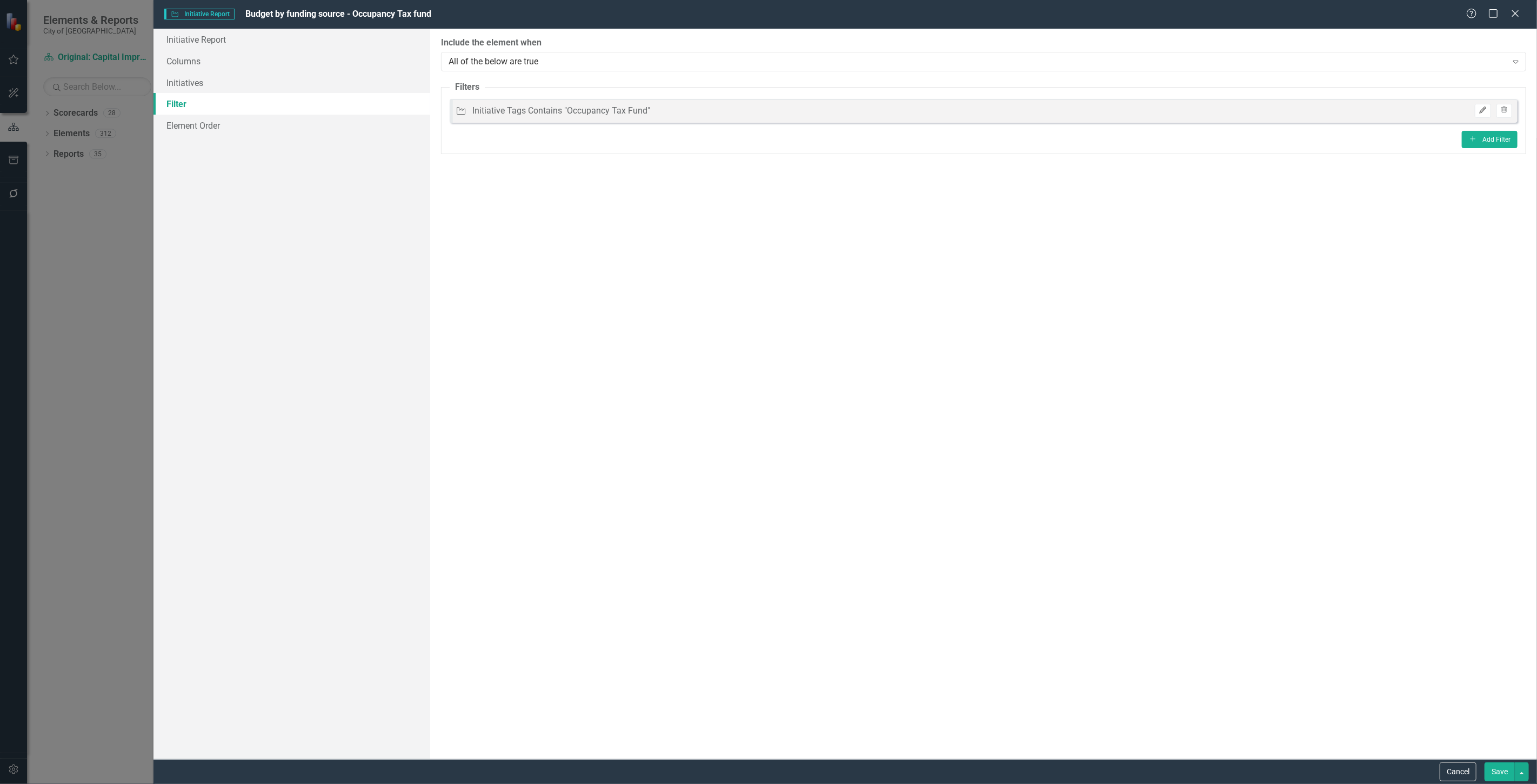
click at [1485, 107] on icon "Edit" at bounding box center [1482, 110] width 8 height 6
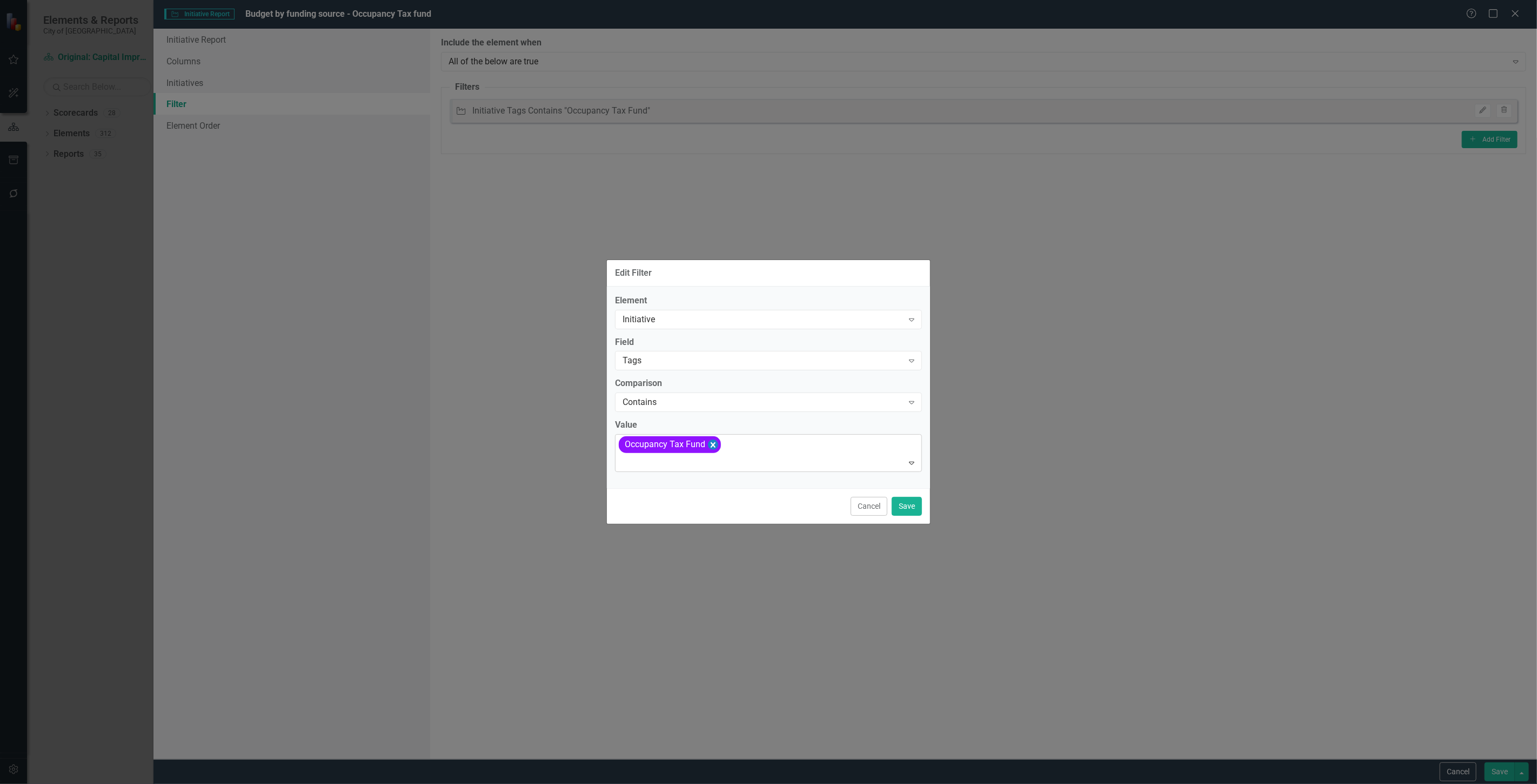
click at [712, 450] on icon "Remove [object Object]" at bounding box center [713, 444] width 10 height 14
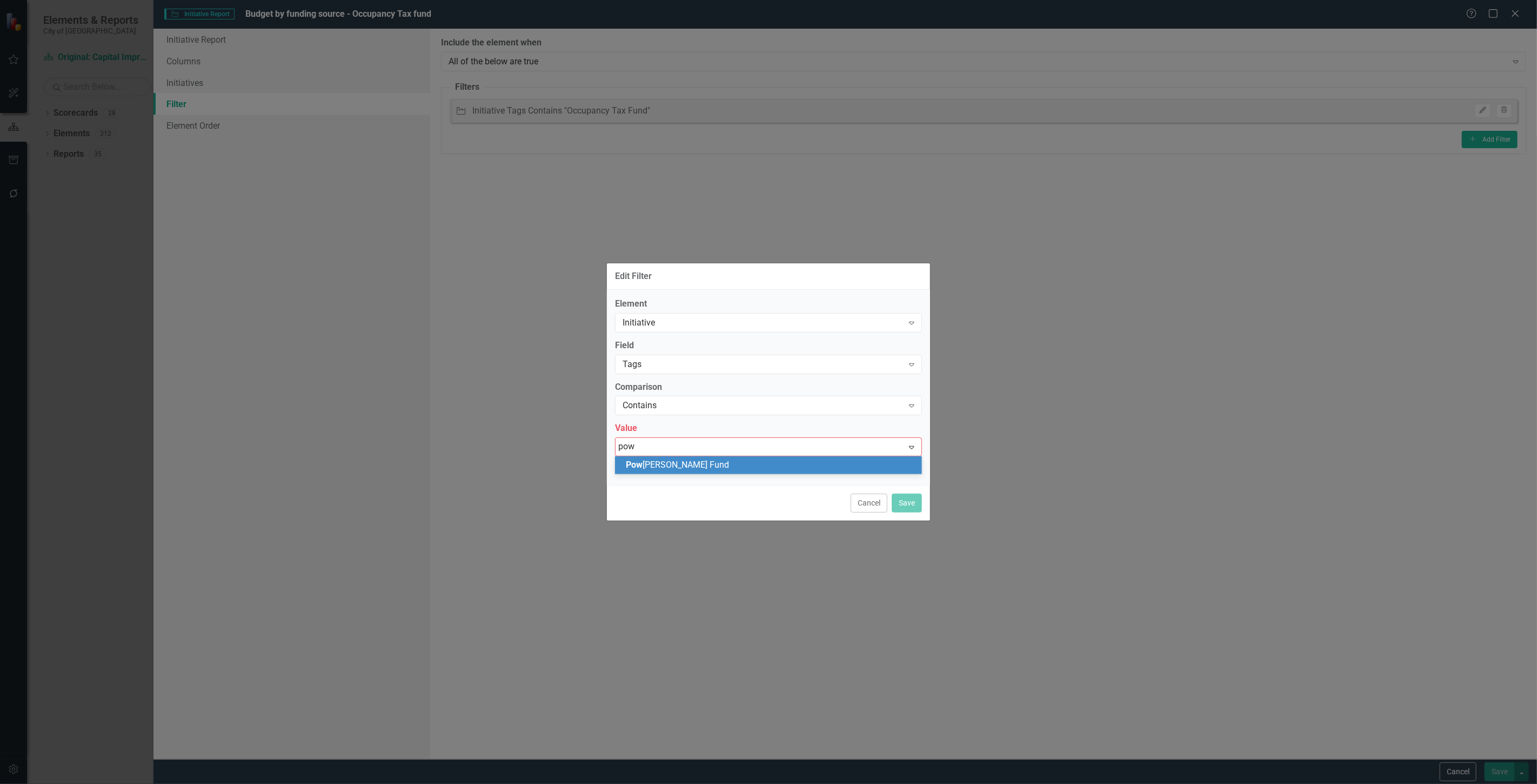
type input "powe"
click at [680, 461] on span "Powe ll Bill Fund" at bounding box center [678, 464] width 105 height 10
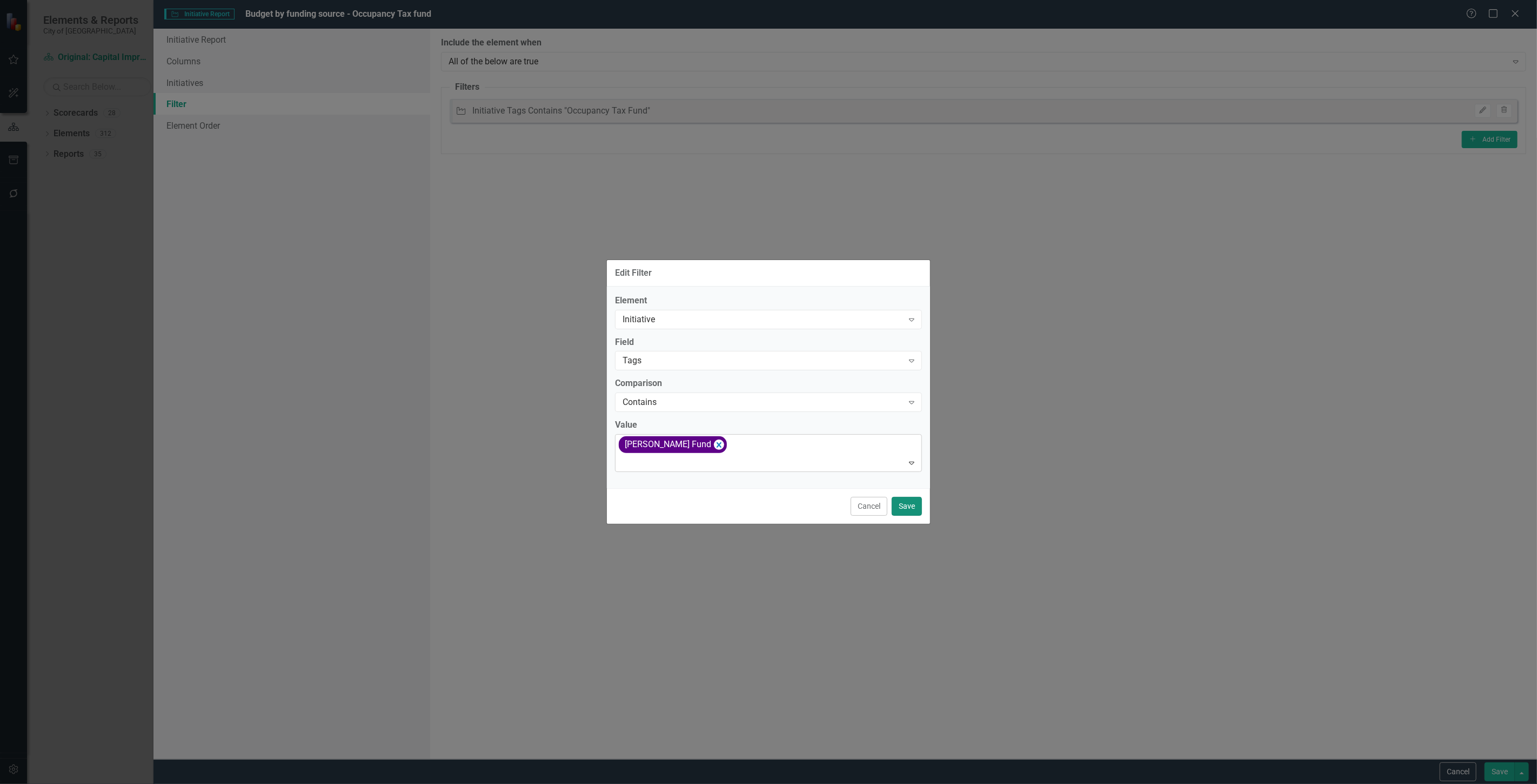
click at [916, 502] on button "Save" at bounding box center [906, 505] width 30 height 19
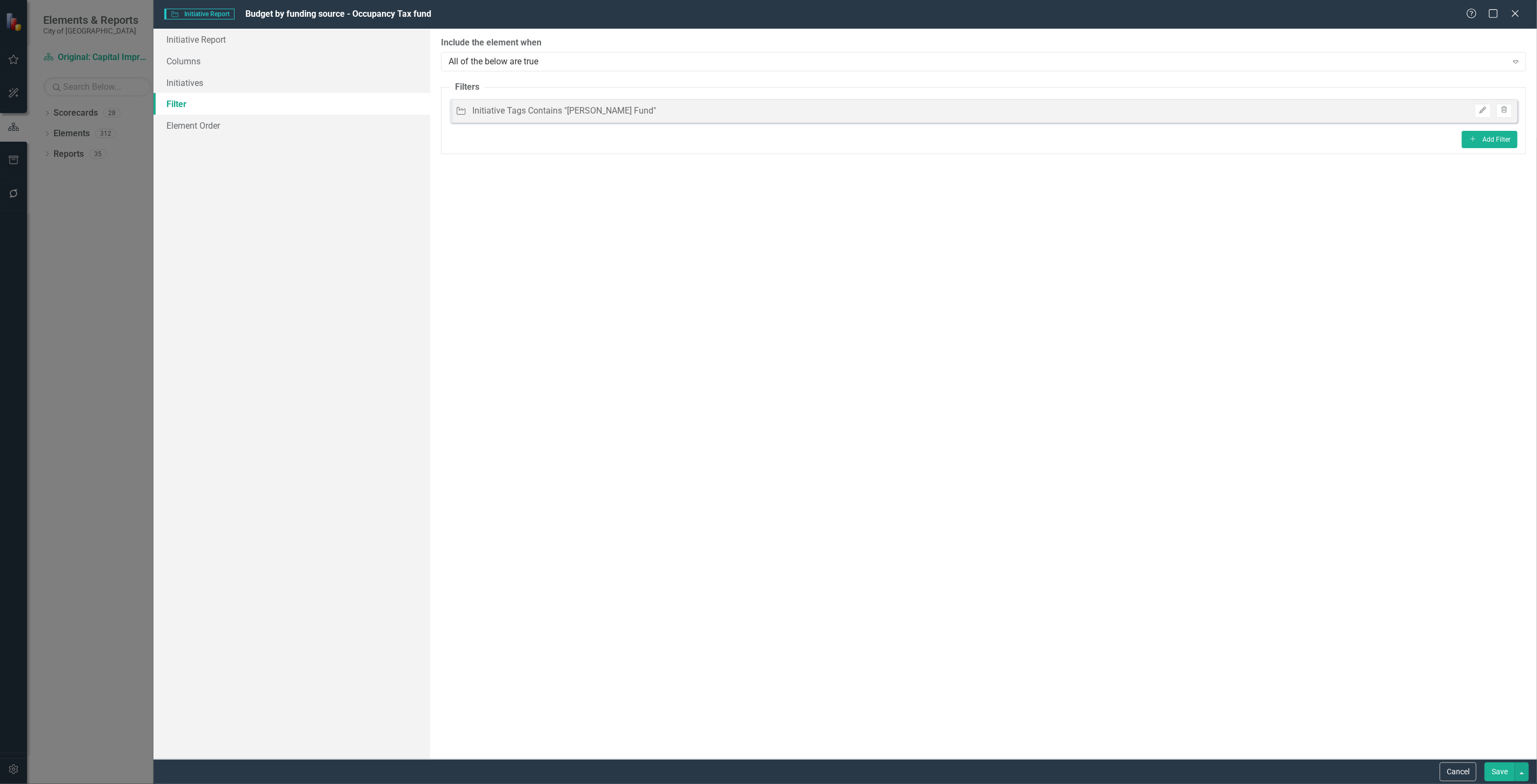
click at [1497, 768] on button "Save" at bounding box center [1500, 771] width 30 height 19
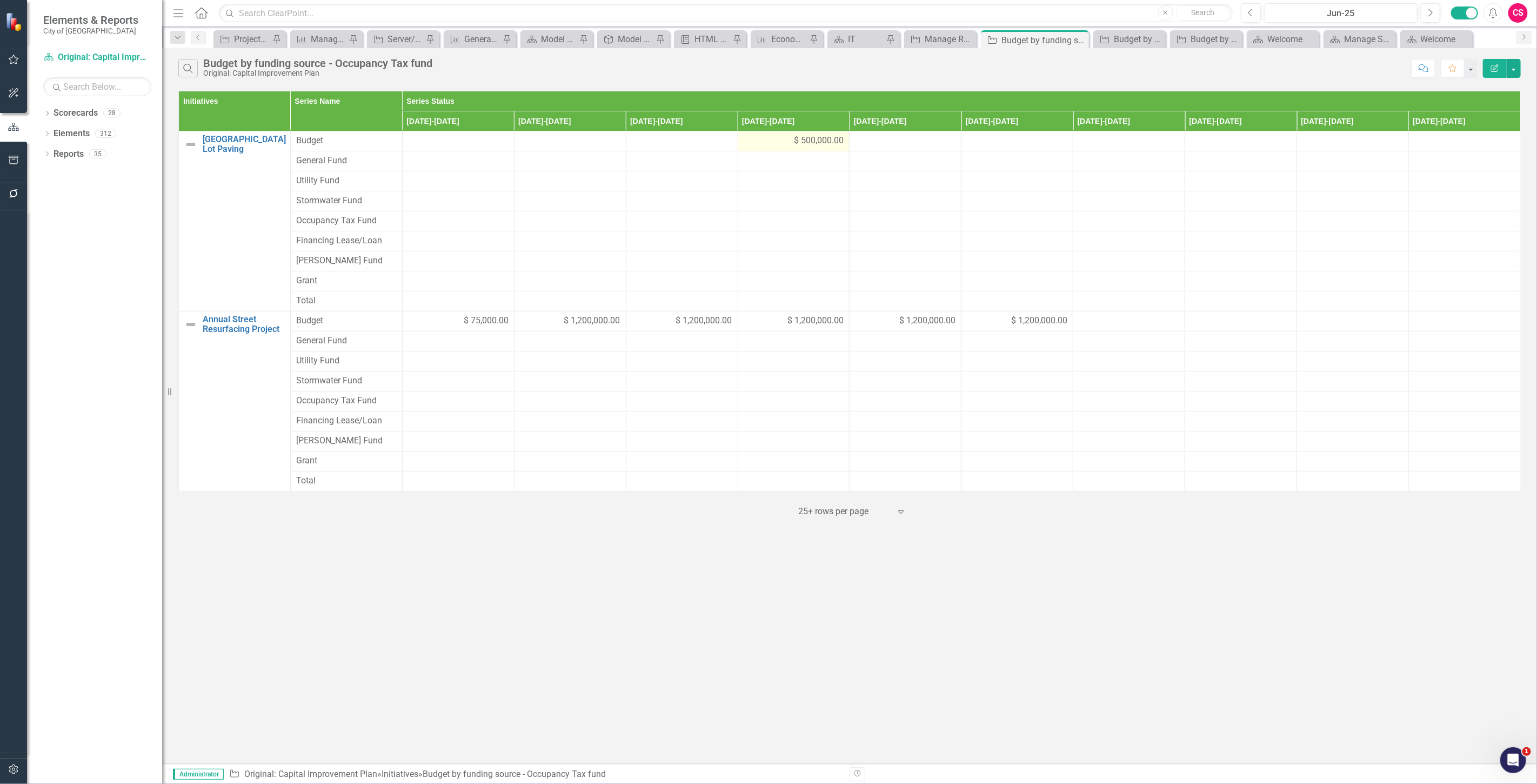
click at [768, 144] on div "$ 500,000.00" at bounding box center [794, 141] width 101 height 13
click at [767, 144] on div "$ 500,000.00" at bounding box center [794, 141] width 101 height 13
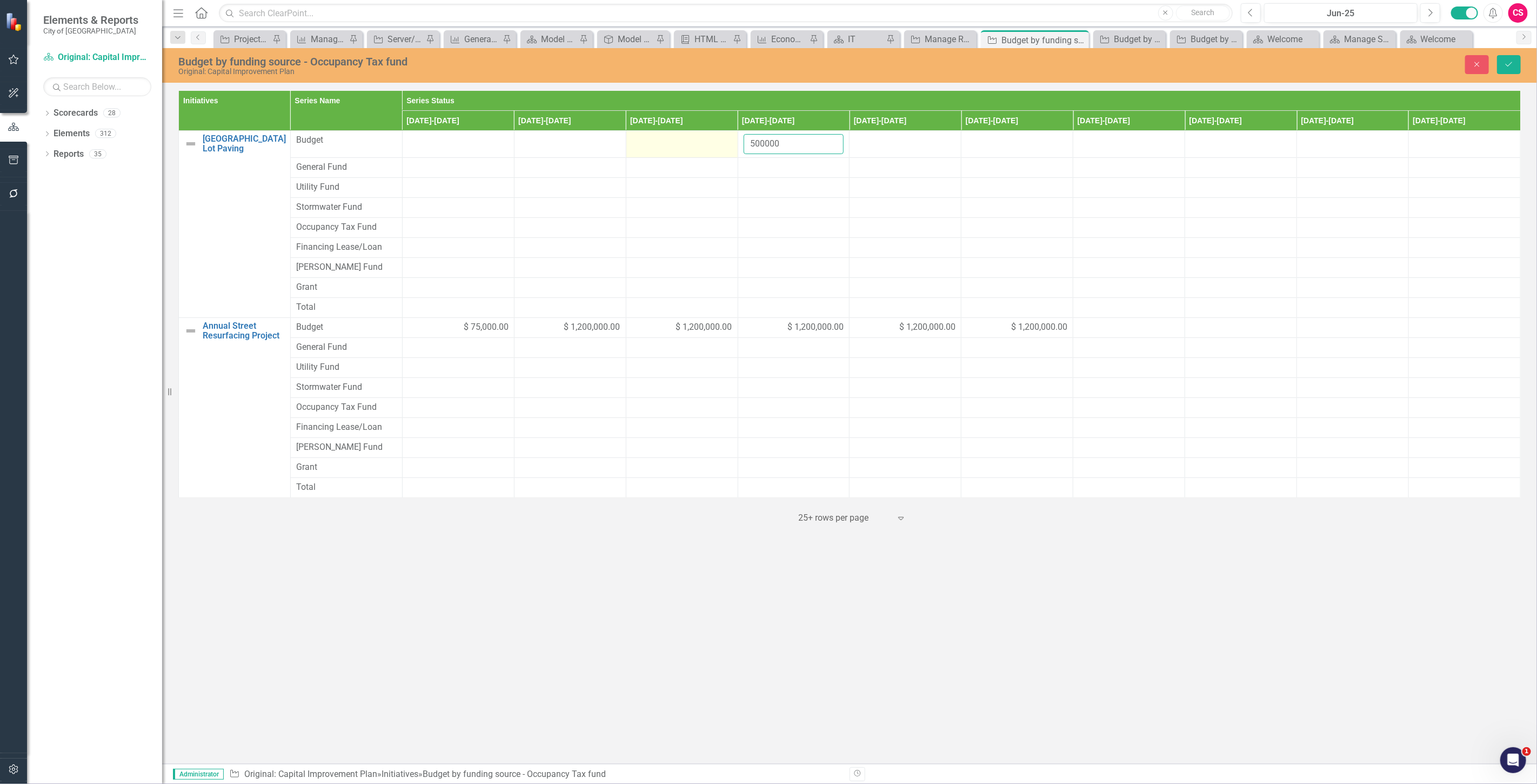
drag, startPoint x: 791, startPoint y: 150, endPoint x: 720, endPoint y: 147, distance: 71.1
click at [720, 147] on tr "Berkley Park Parking Lot Paving Link Map View Link Map Edit Edit Initiative Lin…" at bounding box center [850, 144] width 1341 height 27
click at [754, 267] on div at bounding box center [794, 268] width 101 height 13
click at [762, 280] on input "number" at bounding box center [794, 271] width 101 height 20
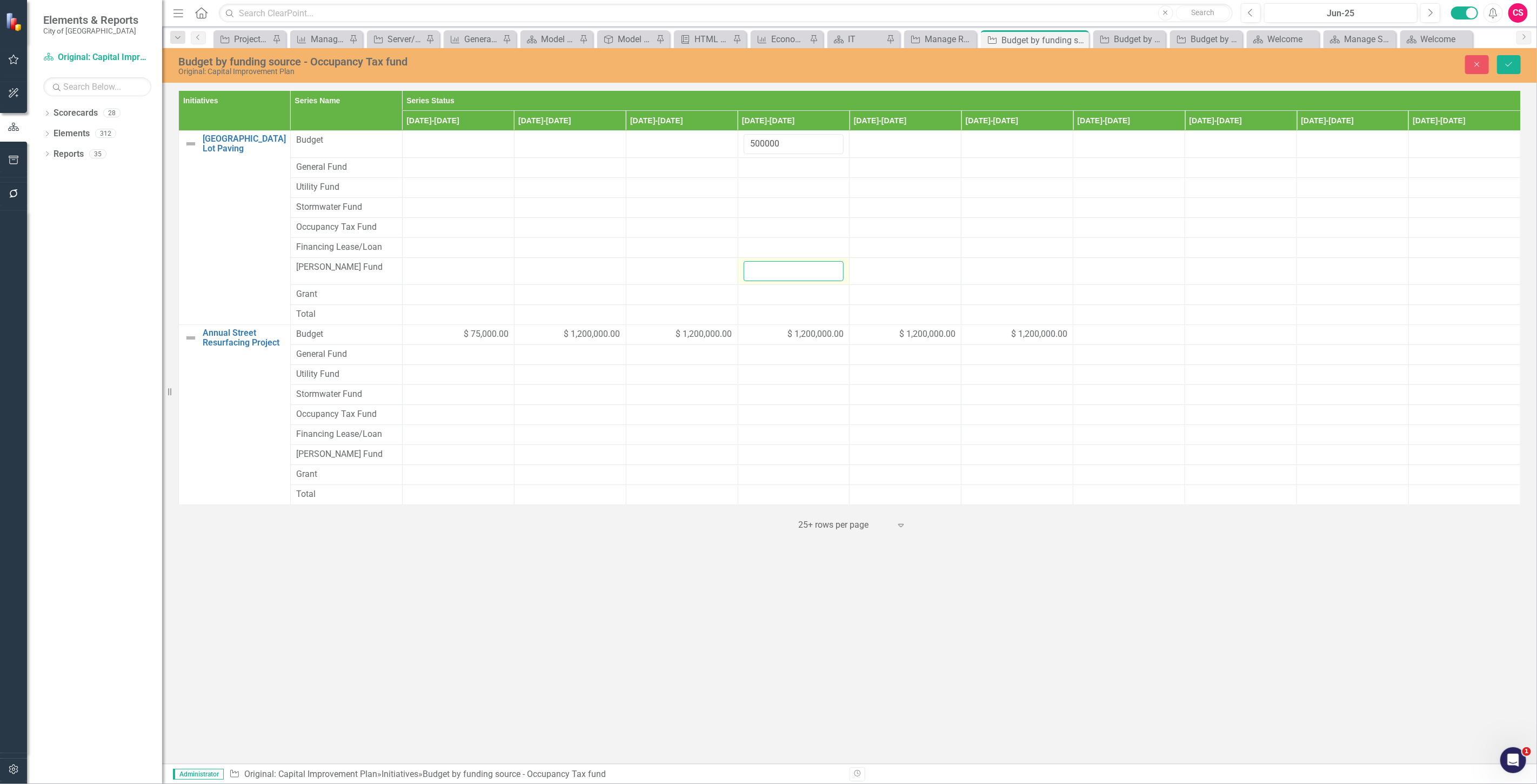
paste input "500000"
type input "500000"
click at [440, 330] on div "$ 75,000.00" at bounding box center [458, 334] width 101 height 13
click at [450, 339] on input "75000" at bounding box center [458, 338] width 101 height 20
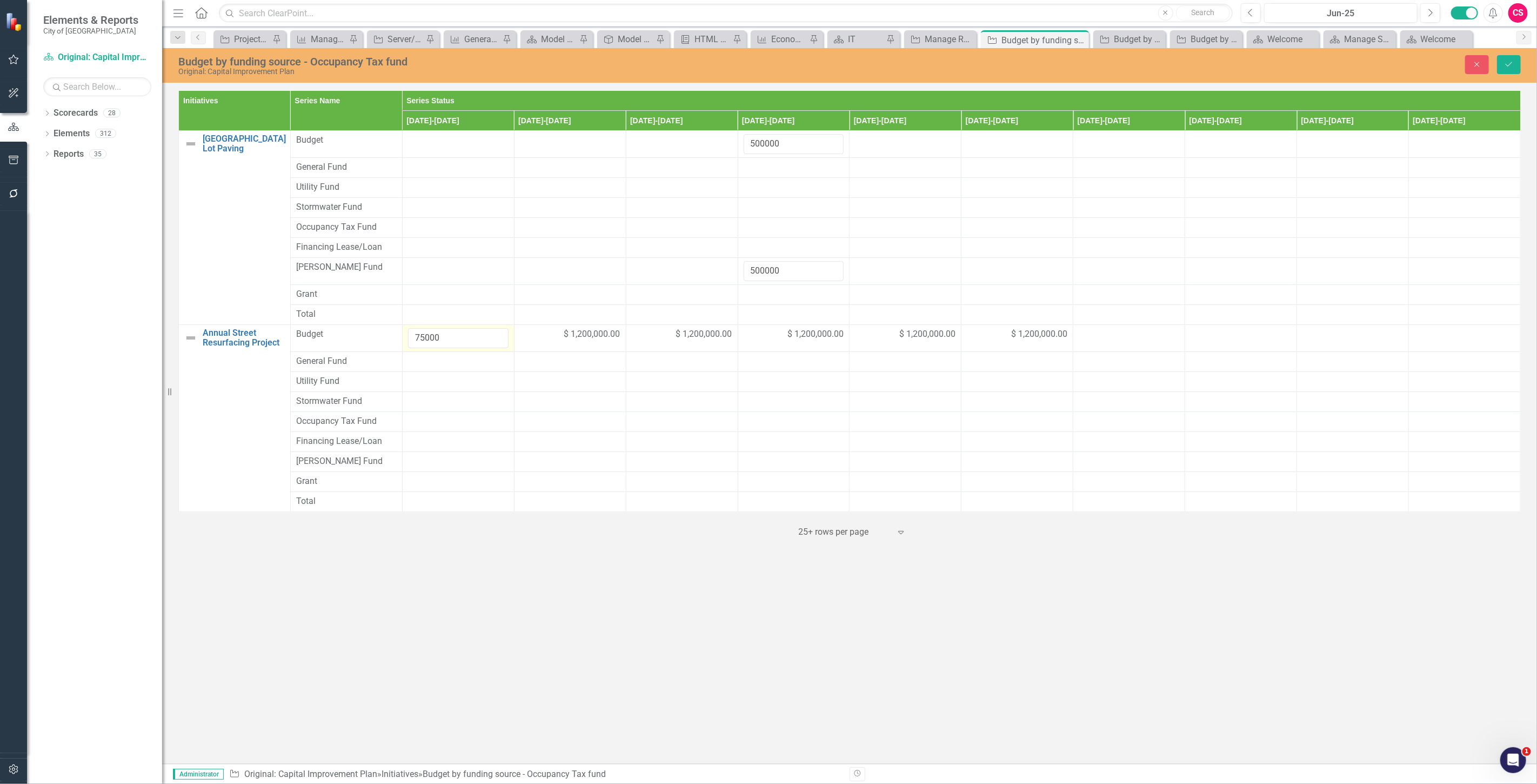
drag, startPoint x: 446, startPoint y: 339, endPoint x: 409, endPoint y: 339, distance: 37.0
click at [409, 339] on input "75000" at bounding box center [458, 338] width 101 height 20
click at [434, 463] on div at bounding box center [458, 461] width 101 height 13
click at [434, 463] on input "number" at bounding box center [458, 465] width 101 height 20
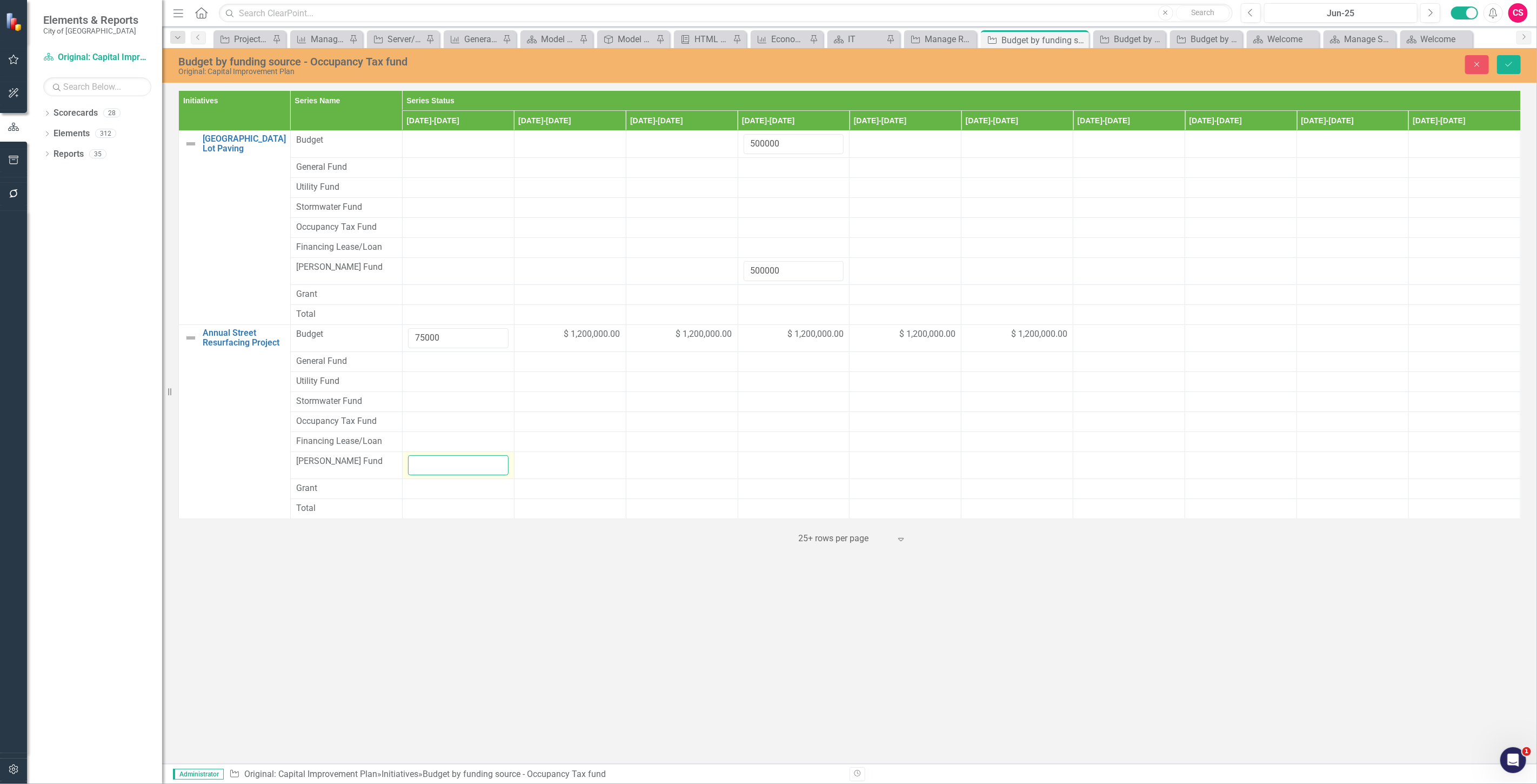
paste input "75000"
type input "75000"
click at [598, 336] on span "$ 1,200,000.00" at bounding box center [592, 334] width 57 height 13
drag, startPoint x: 598, startPoint y: 337, endPoint x: 499, endPoint y: 355, distance: 100.6
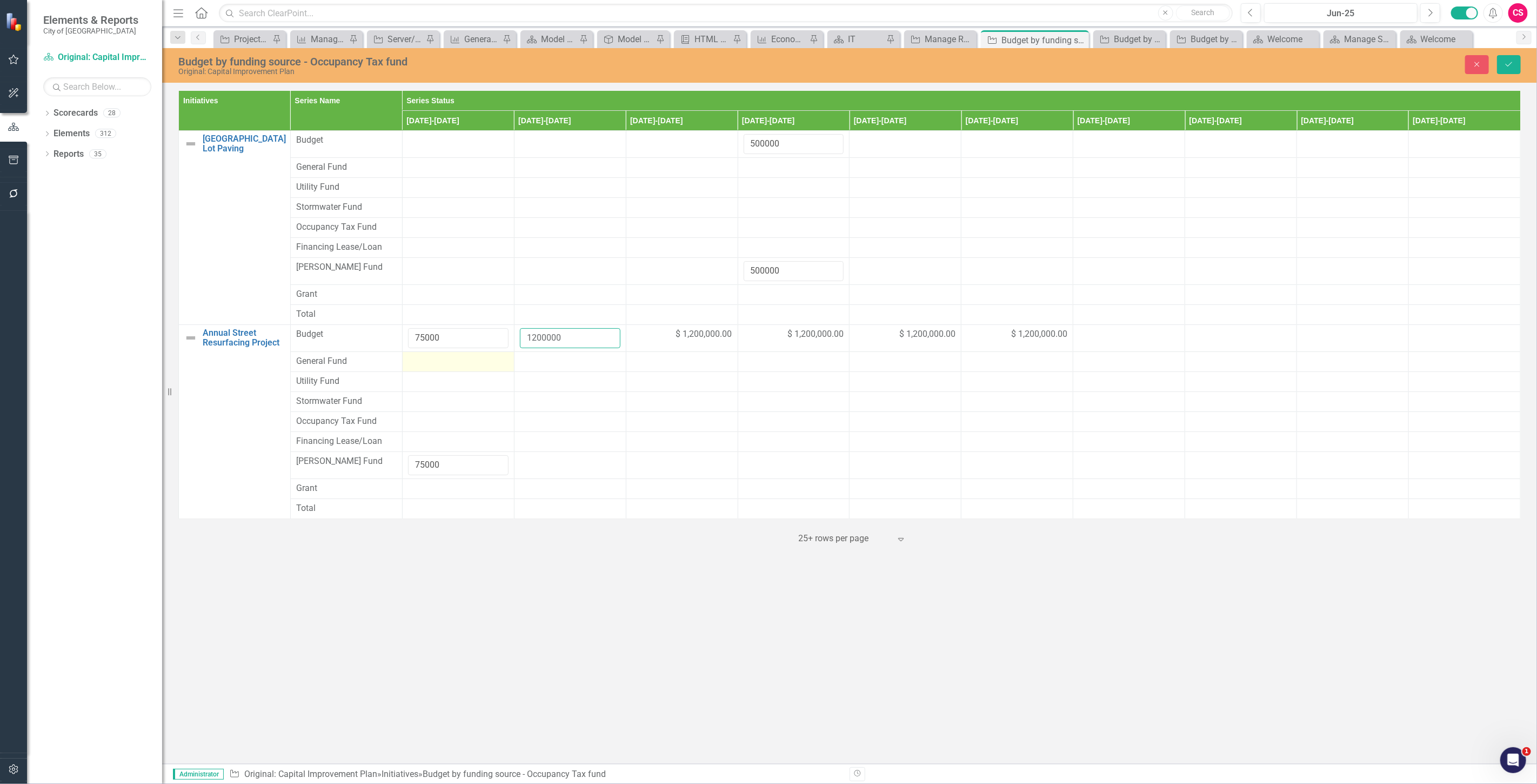
click at [480, 355] on tbody "Berkley Park Parking Lot Paving Link Map View Link Map Edit Edit Initiative Lin…" at bounding box center [850, 324] width 1341 height 387
click at [542, 460] on div at bounding box center [570, 461] width 101 height 13
click at [542, 460] on input "number" at bounding box center [570, 465] width 101 height 20
paste input "1200000"
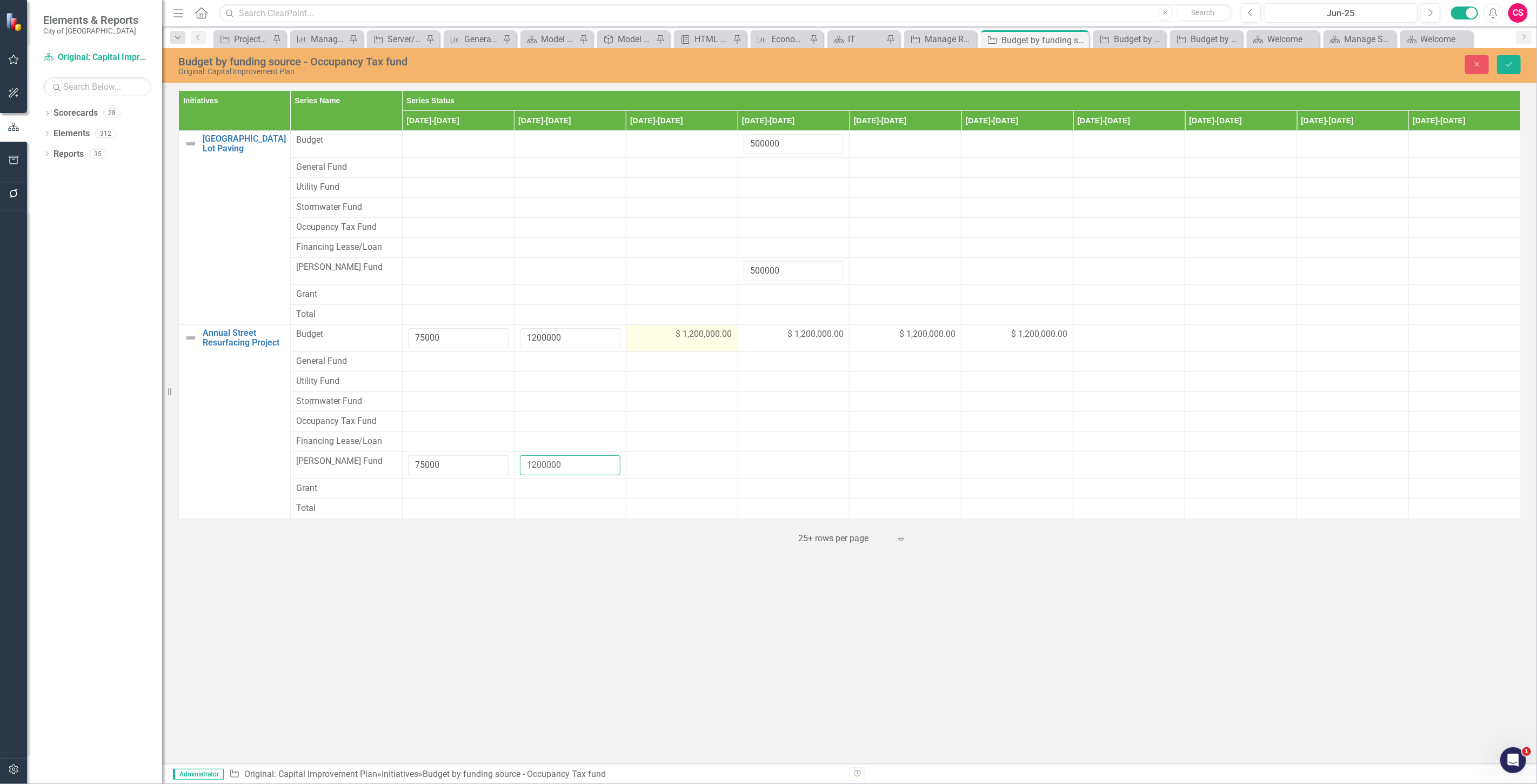
type input "1200000"
click at [666, 330] on div "$ 1,200,000.00" at bounding box center [682, 334] width 101 height 13
click at [666, 330] on input "1200000" at bounding box center [682, 338] width 101 height 20
click at [654, 342] on input "1200000" at bounding box center [682, 338] width 101 height 20
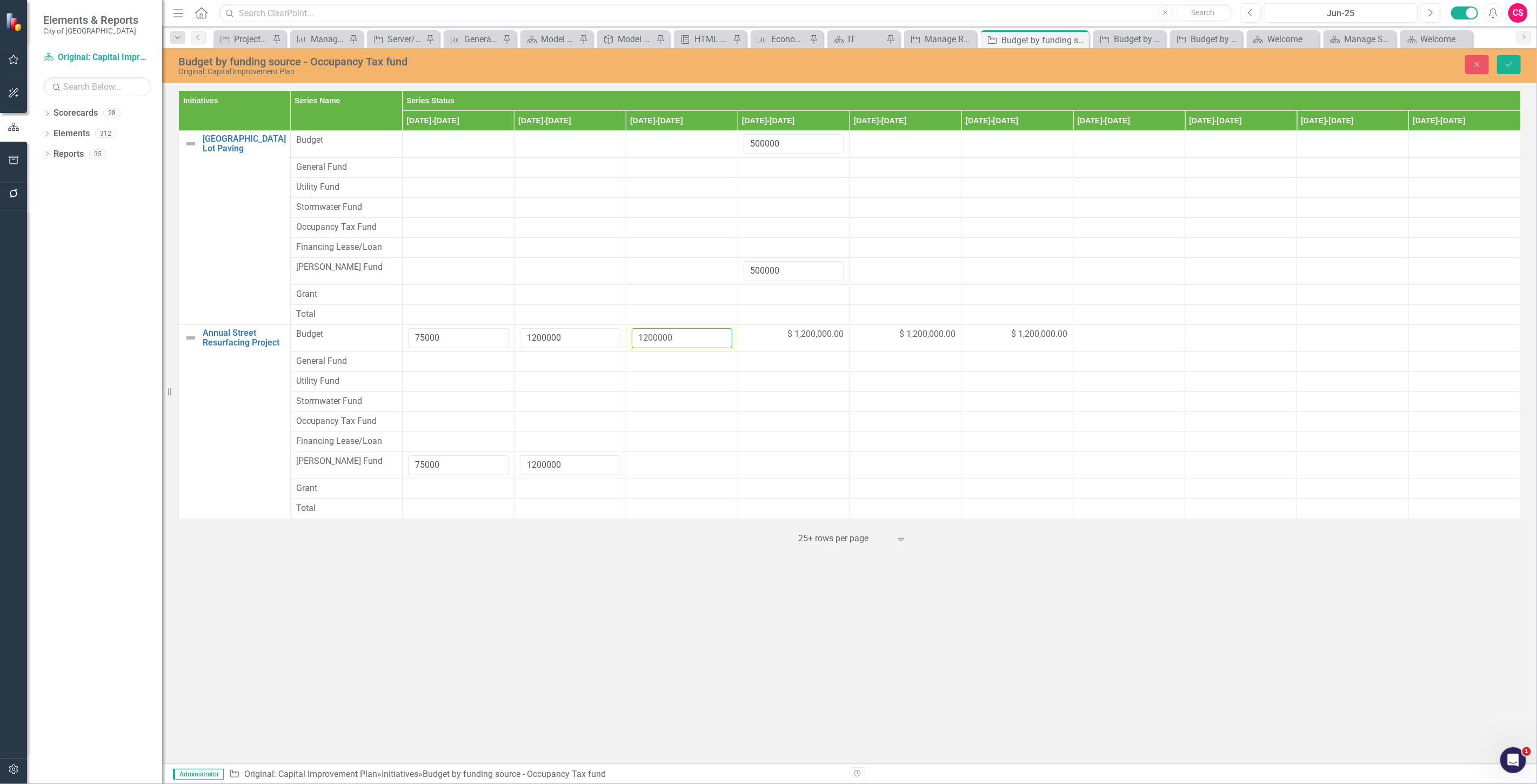
click at [654, 342] on input "1200000" at bounding box center [682, 338] width 101 height 20
click at [658, 466] on div at bounding box center [682, 461] width 101 height 13
click at [661, 466] on input "number" at bounding box center [682, 465] width 101 height 20
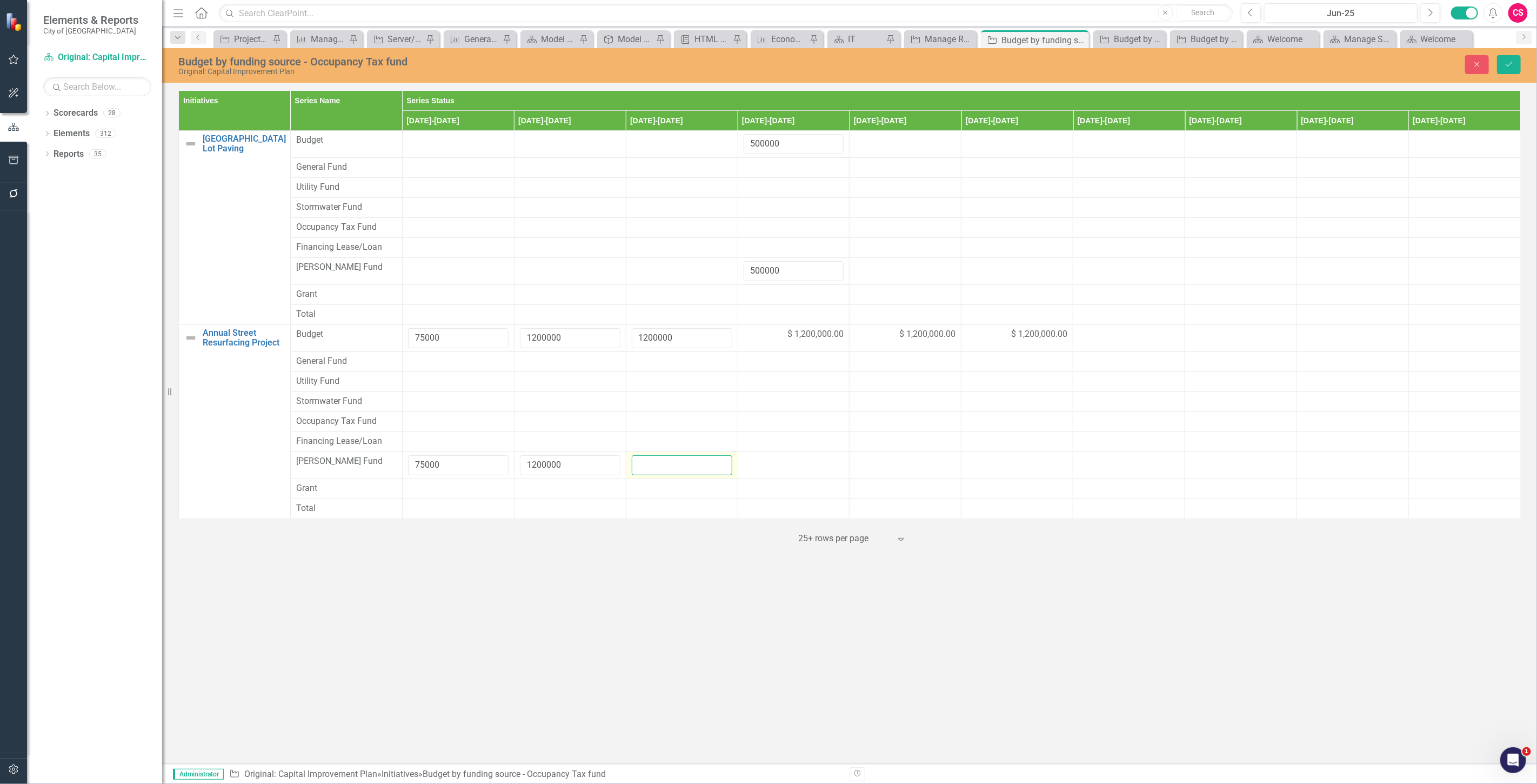
paste input "1200000"
type input "1200000"
click at [796, 334] on span "$ 1,200,000.00" at bounding box center [816, 334] width 57 height 13
click at [774, 462] on div at bounding box center [794, 461] width 101 height 13
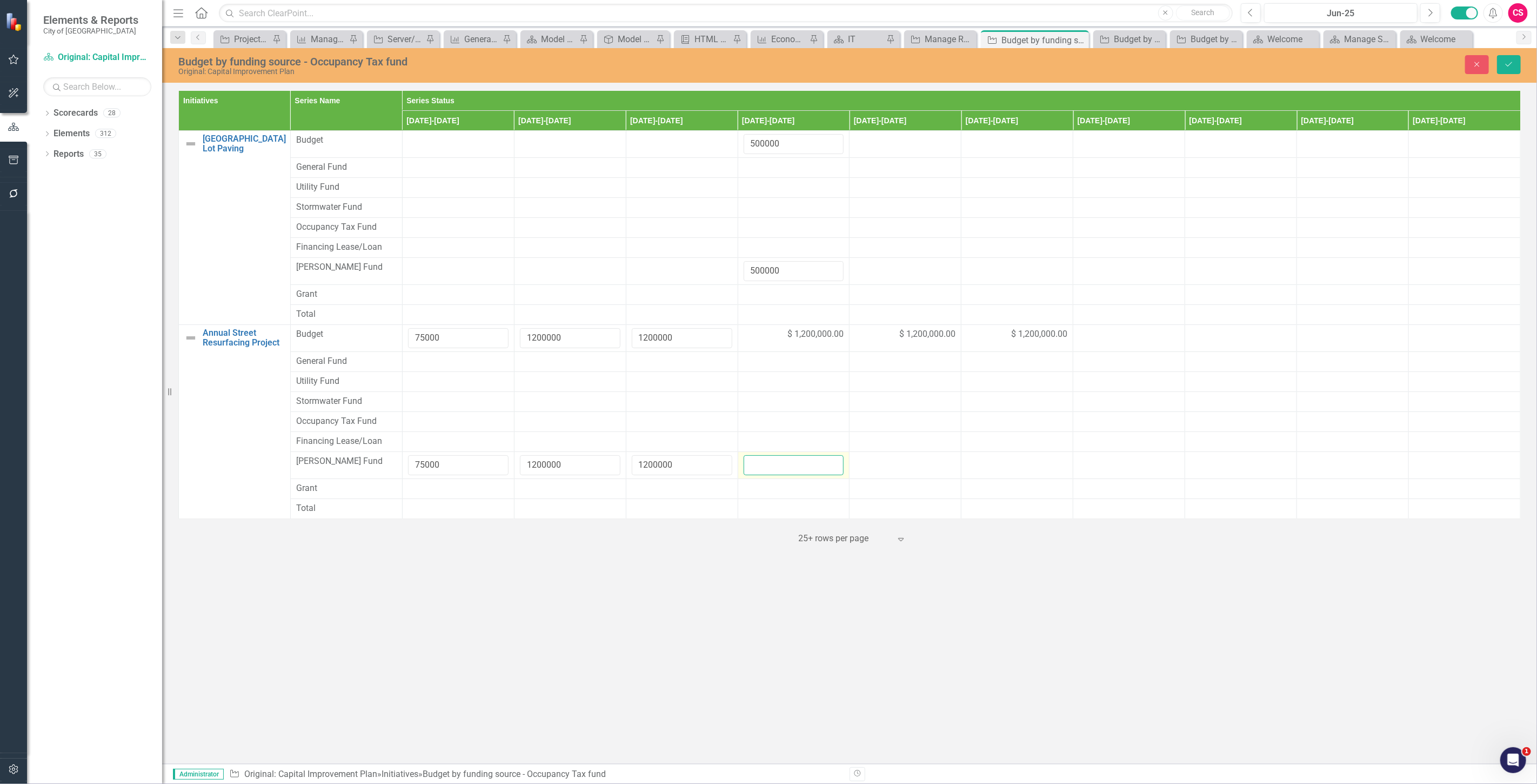
click at [777, 462] on input "number" at bounding box center [794, 465] width 101 height 20
click at [776, 462] on input "number" at bounding box center [794, 465] width 101 height 20
paste input "1200000"
type input "1200000"
click at [892, 471] on td at bounding box center [906, 465] width 111 height 27
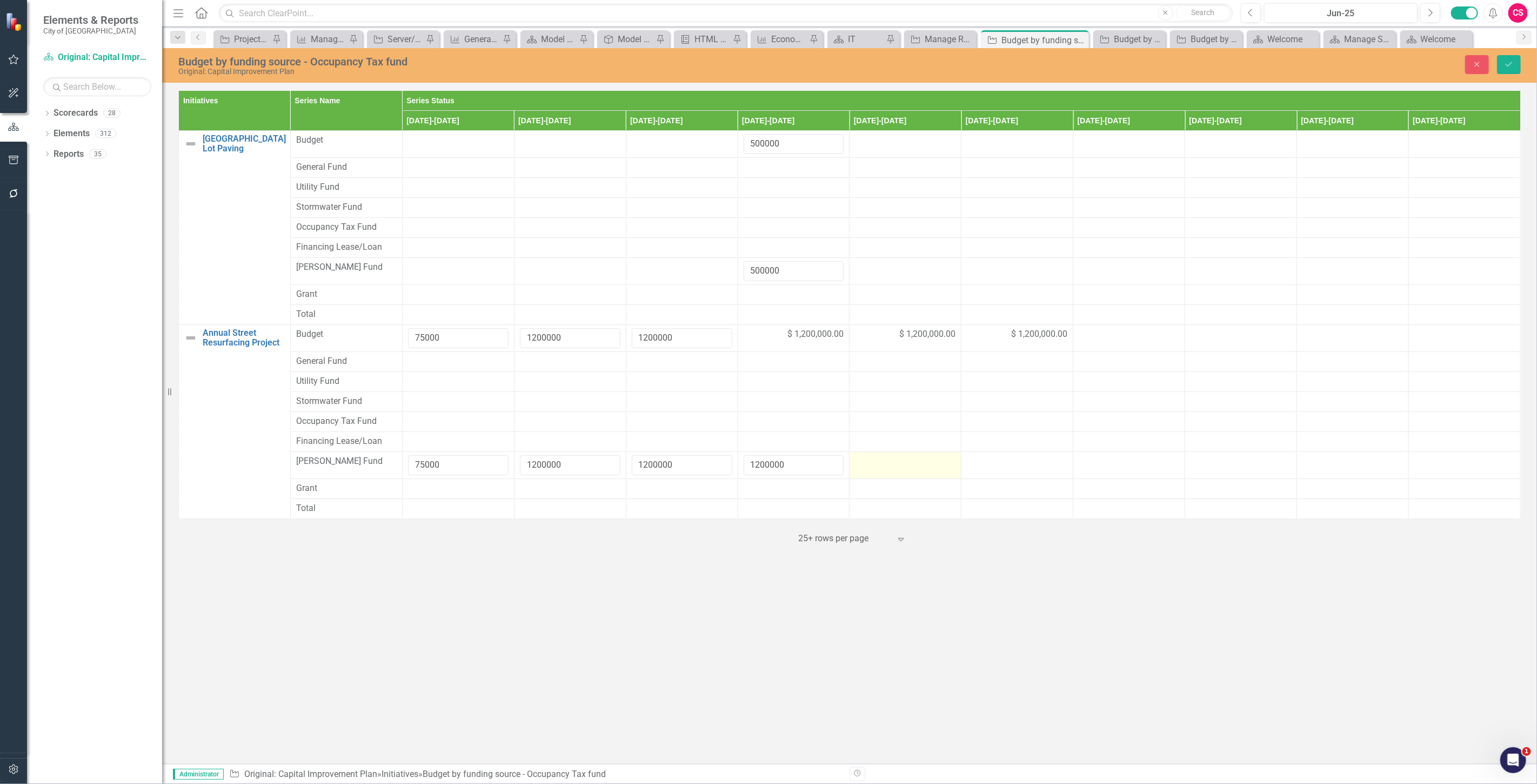
click at [892, 471] on td at bounding box center [906, 465] width 111 height 27
click at [892, 471] on input "number" at bounding box center [906, 465] width 101 height 20
type input "1200000"
click at [1006, 458] on div at bounding box center [1017, 461] width 101 height 13
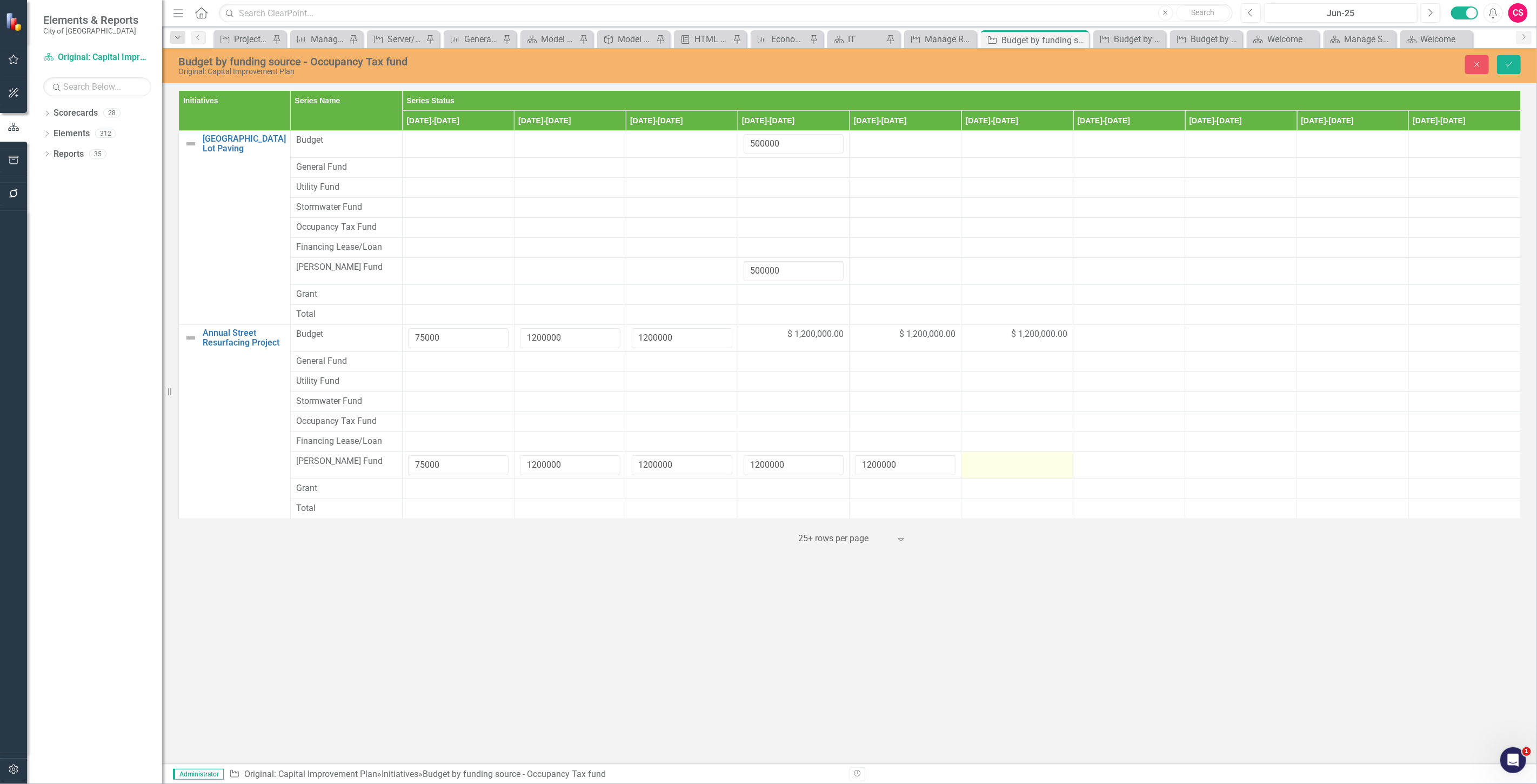
click at [1006, 458] on div at bounding box center [1017, 461] width 101 height 13
click at [1006, 458] on input "number" at bounding box center [1017, 465] width 101 height 20
type input "1200000"
click at [1511, 69] on button "Save" at bounding box center [1509, 64] width 24 height 19
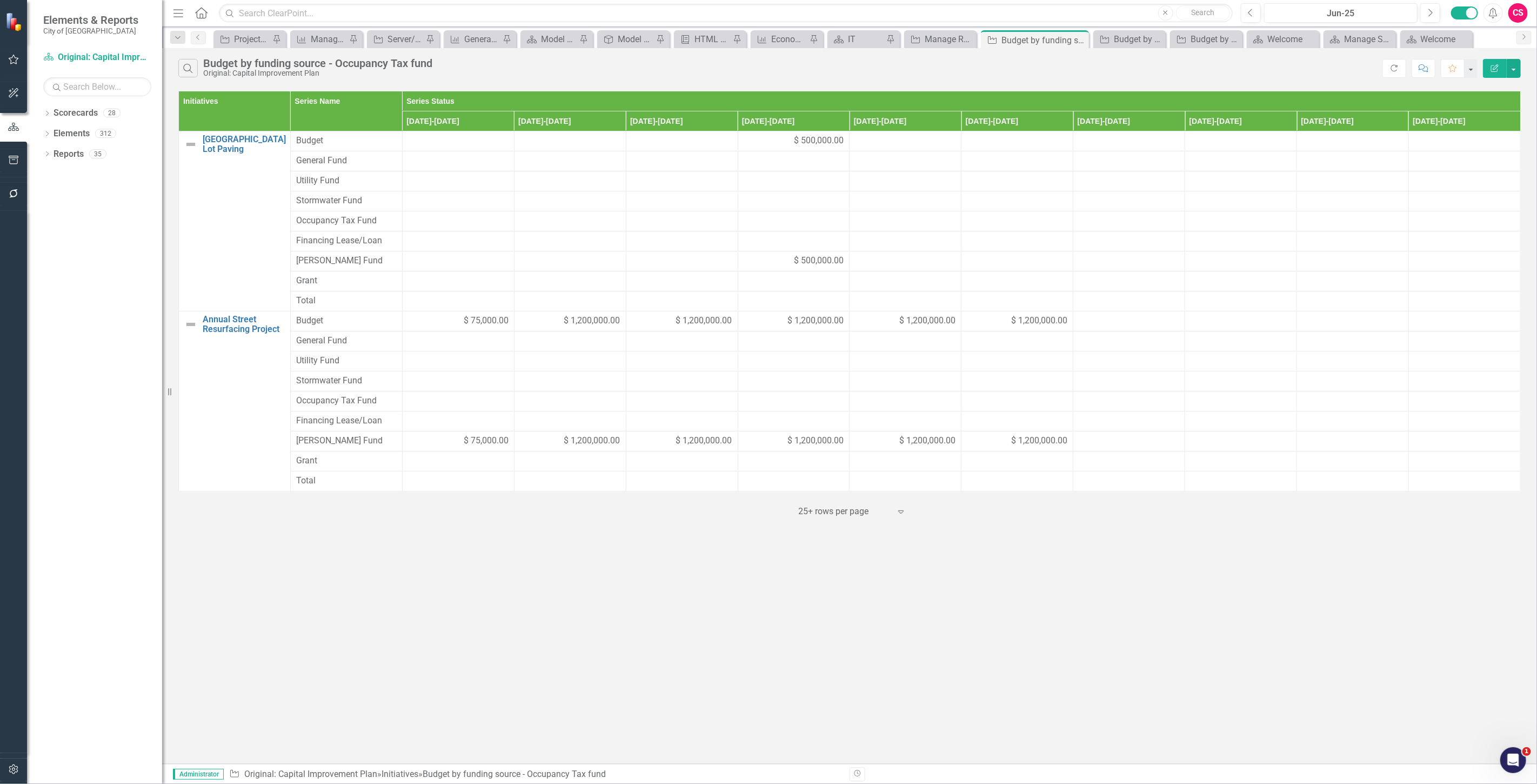
click at [1485, 61] on button "Edit Report" at bounding box center [1495, 68] width 24 height 19
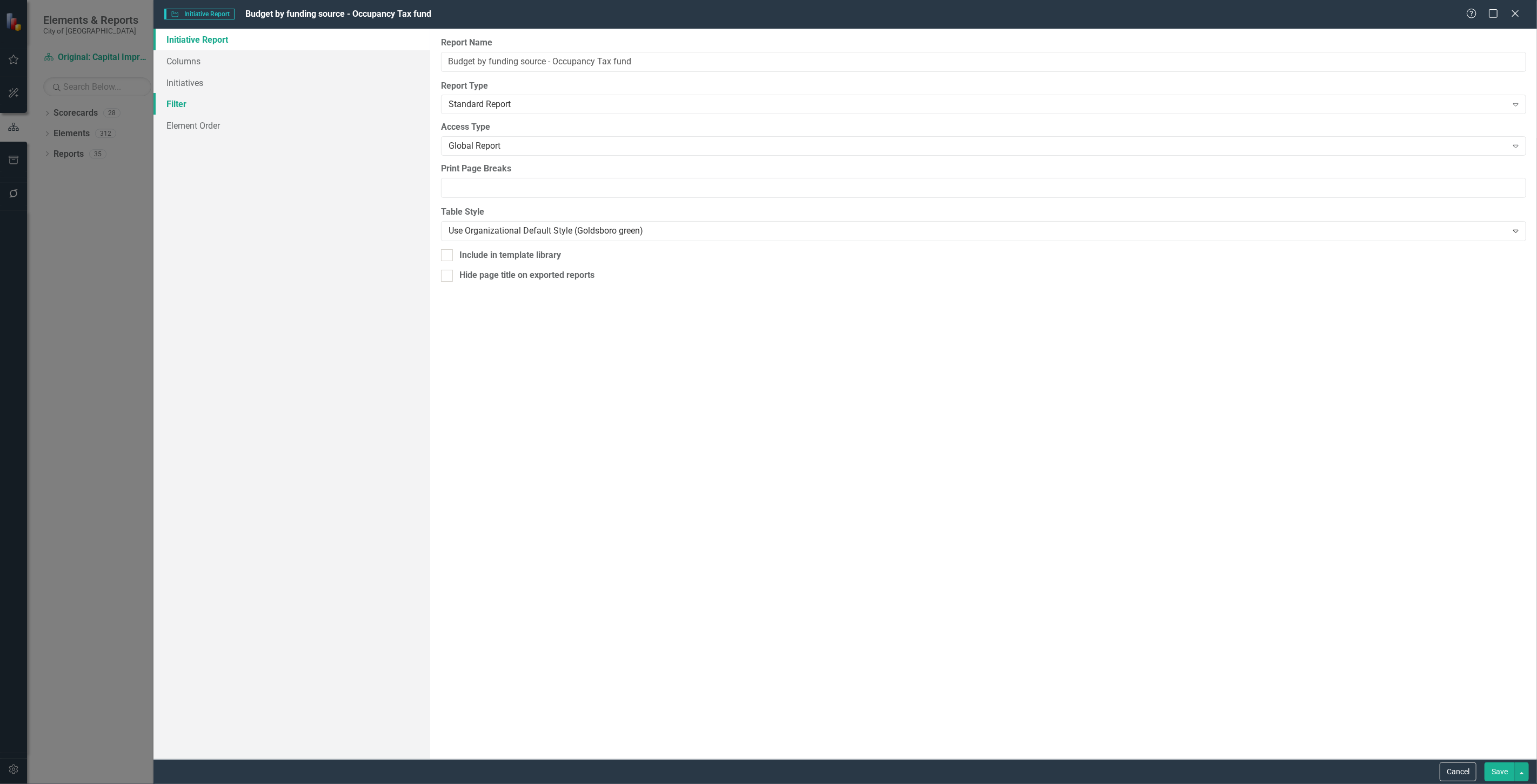
click at [305, 98] on link "Filter" at bounding box center [292, 104] width 277 height 22
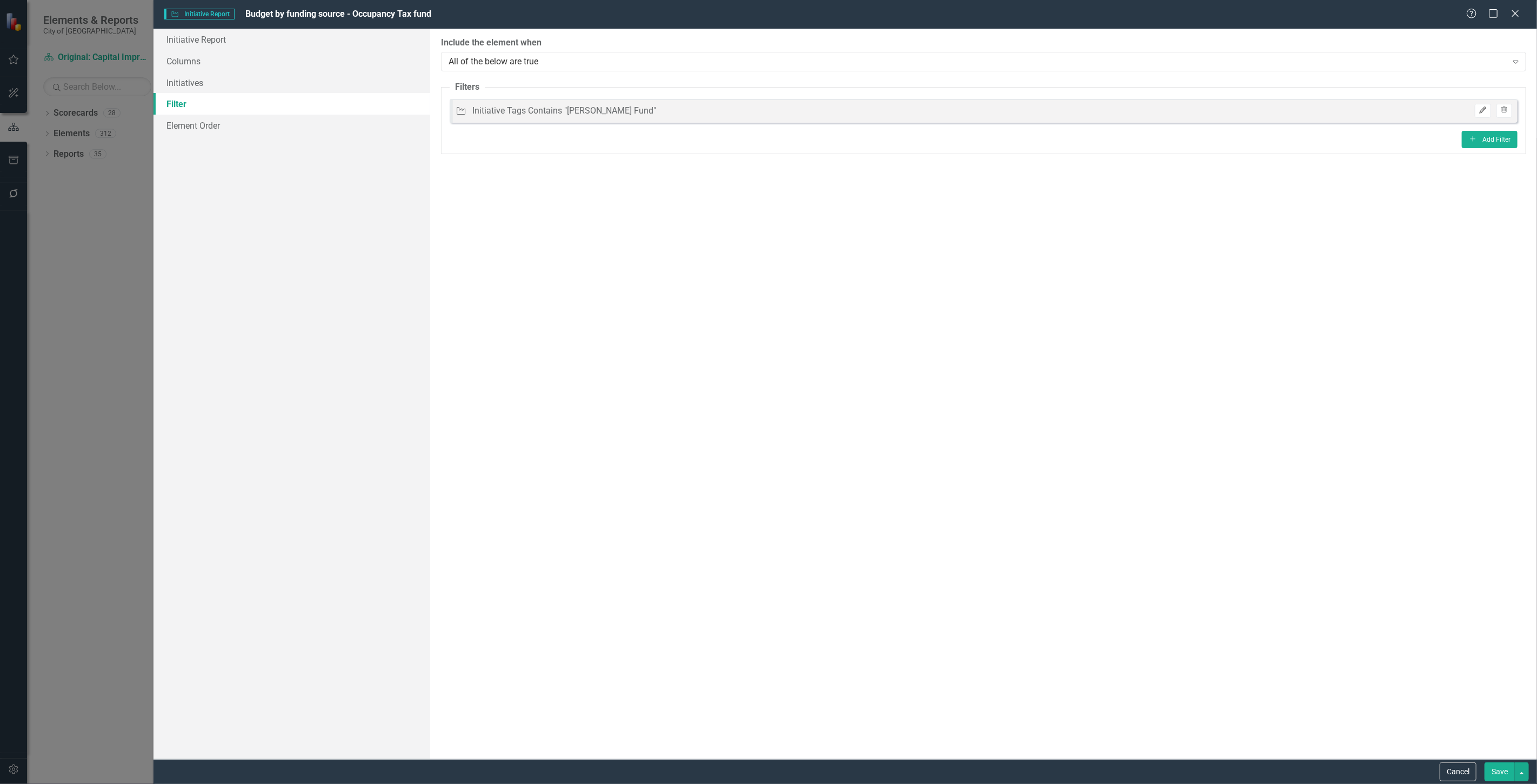
click at [1482, 111] on icon "Edit" at bounding box center [1482, 110] width 8 height 6
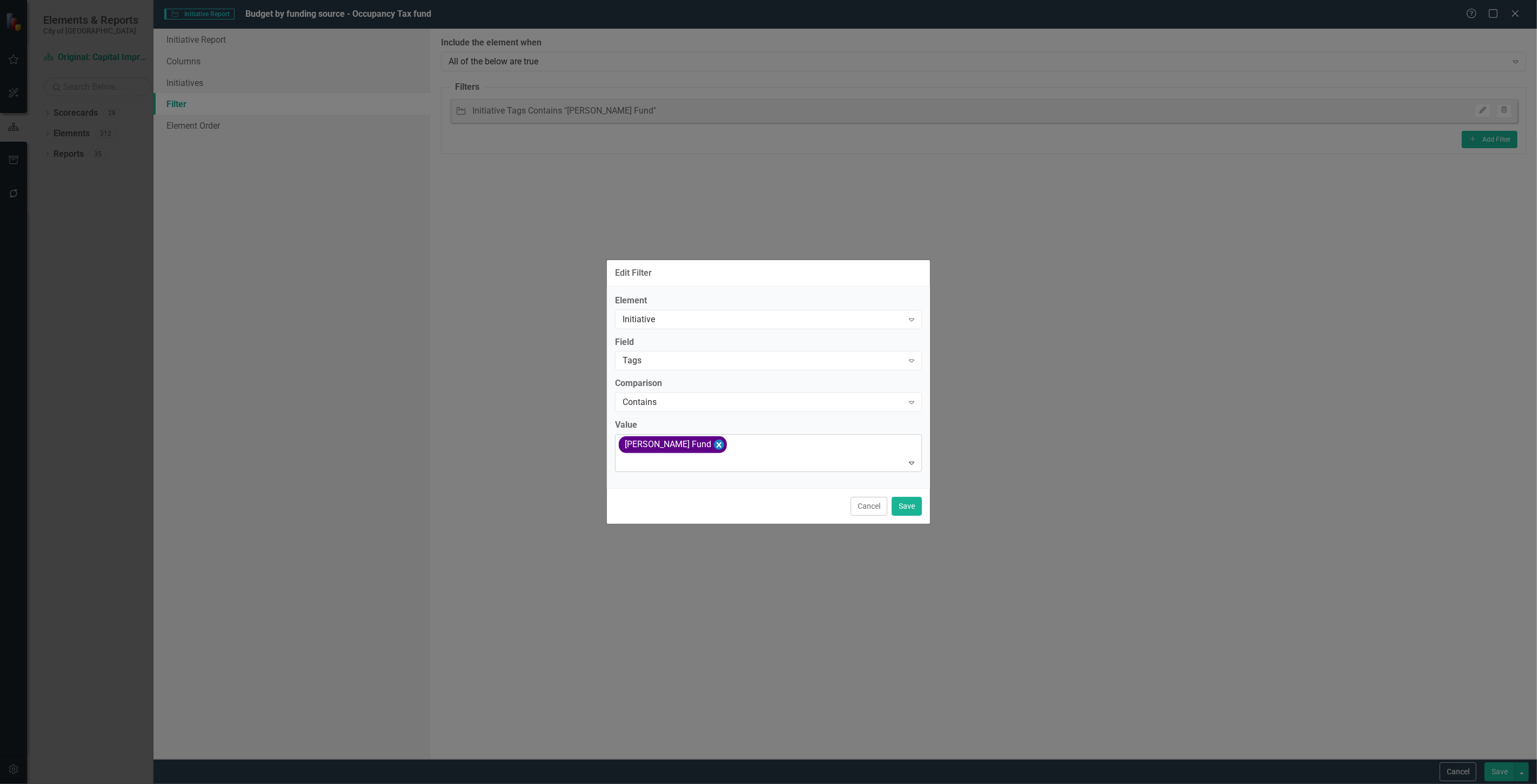
click at [714, 440] on icon "Remove [object Object]" at bounding box center [718, 444] width 10 height 14
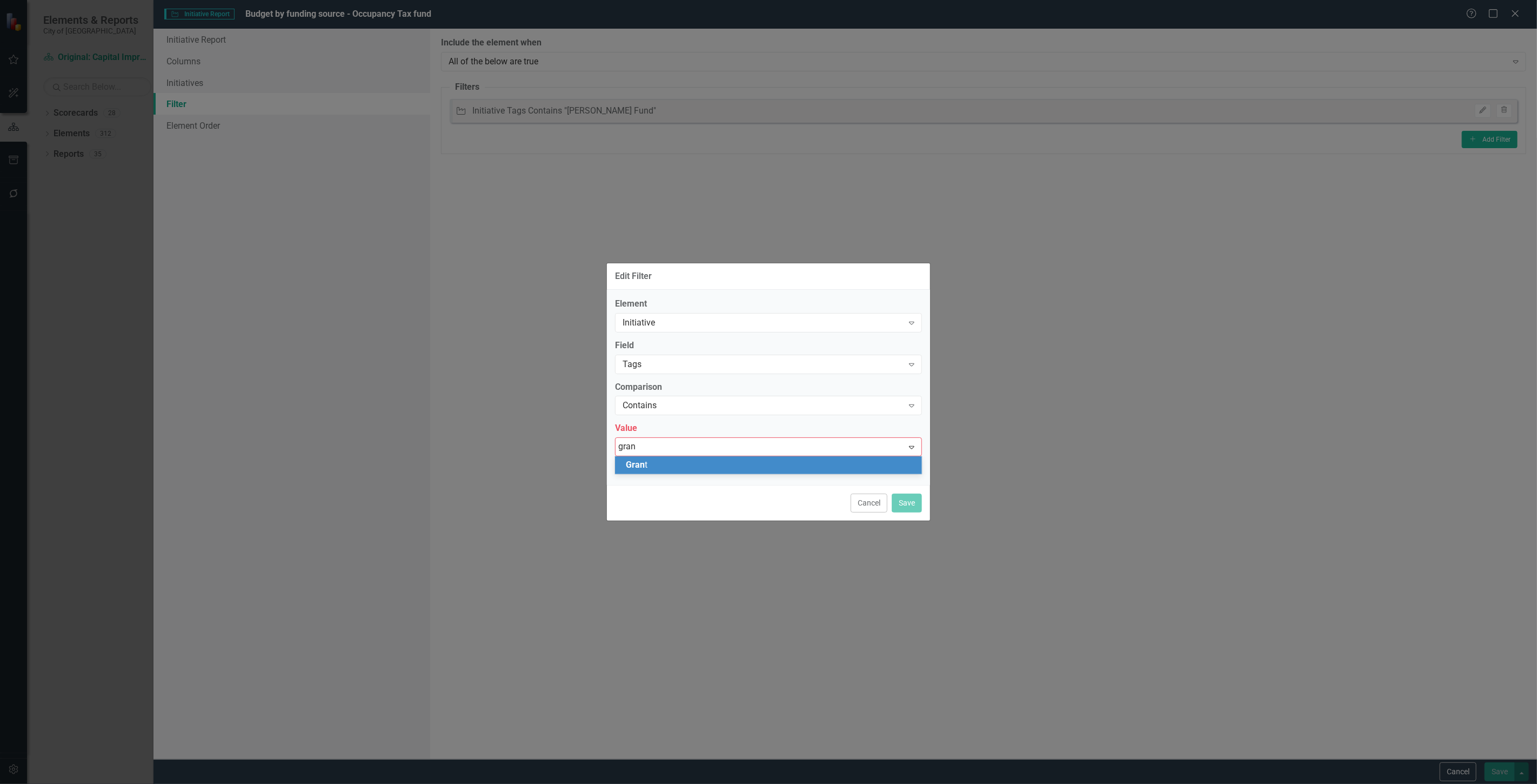
type input "grant"
click at [662, 460] on div "Grant" at bounding box center [770, 465] width 290 height 13
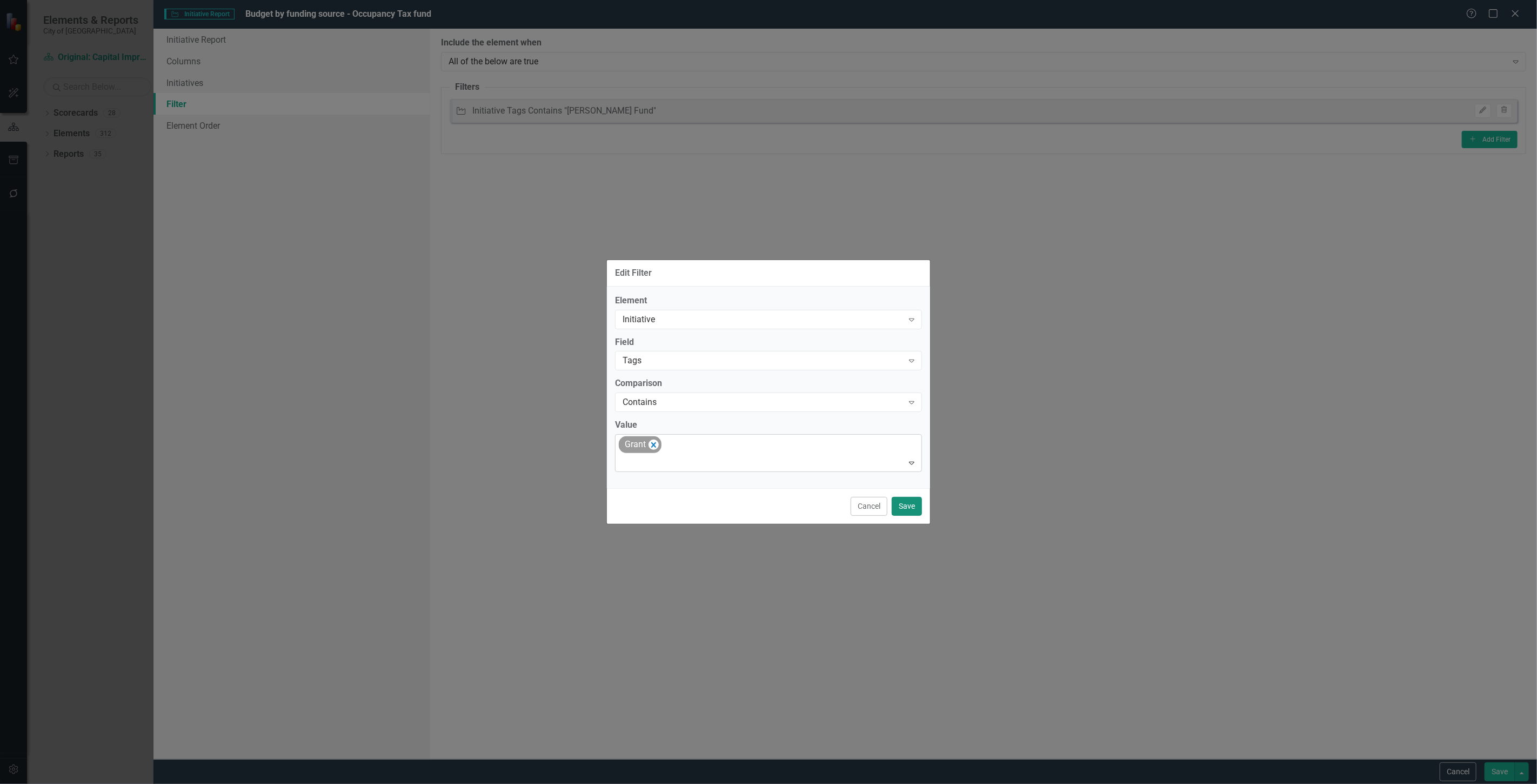
click at [901, 497] on button "Save" at bounding box center [906, 505] width 30 height 19
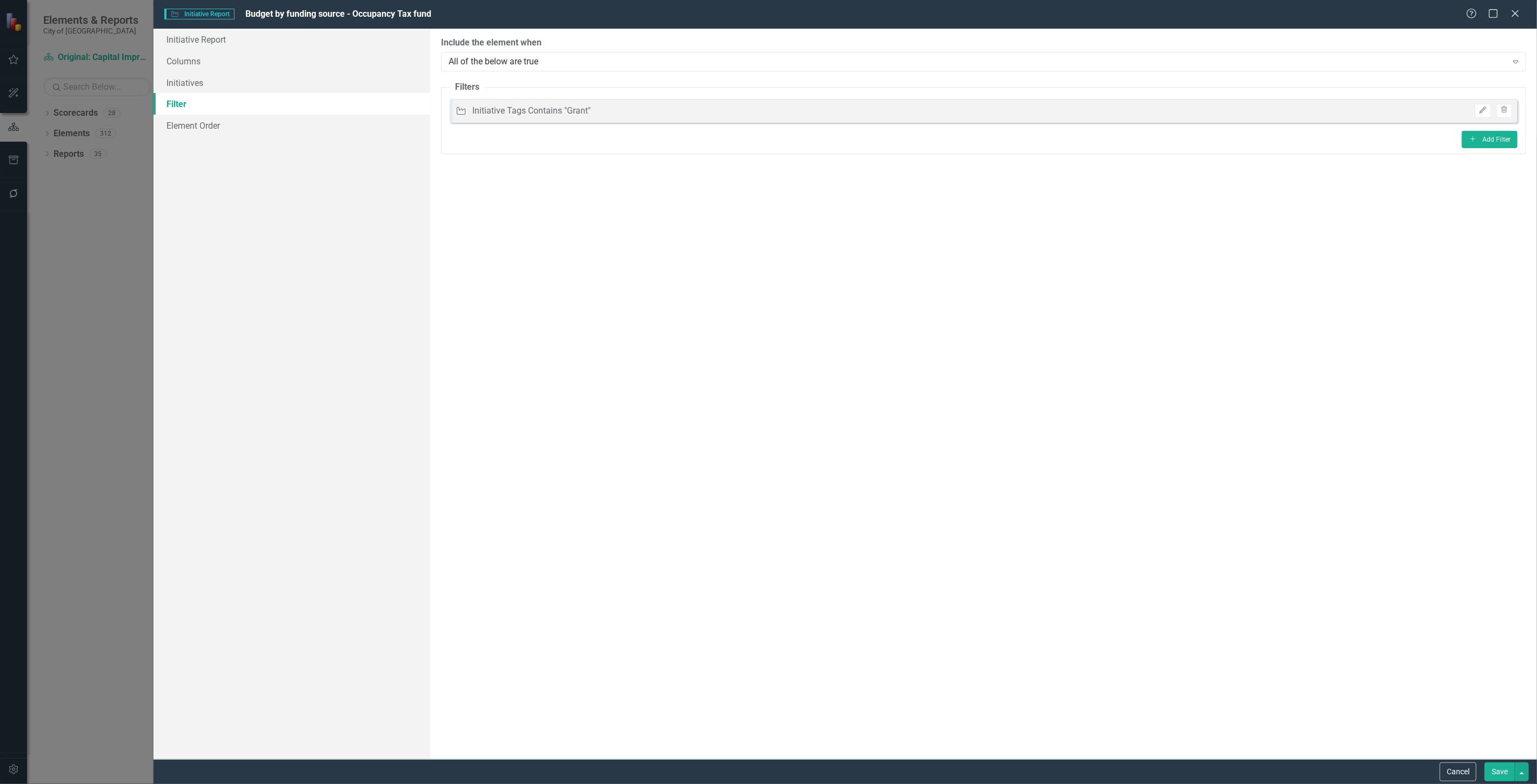
click at [1495, 764] on button "Save" at bounding box center [1500, 771] width 30 height 19
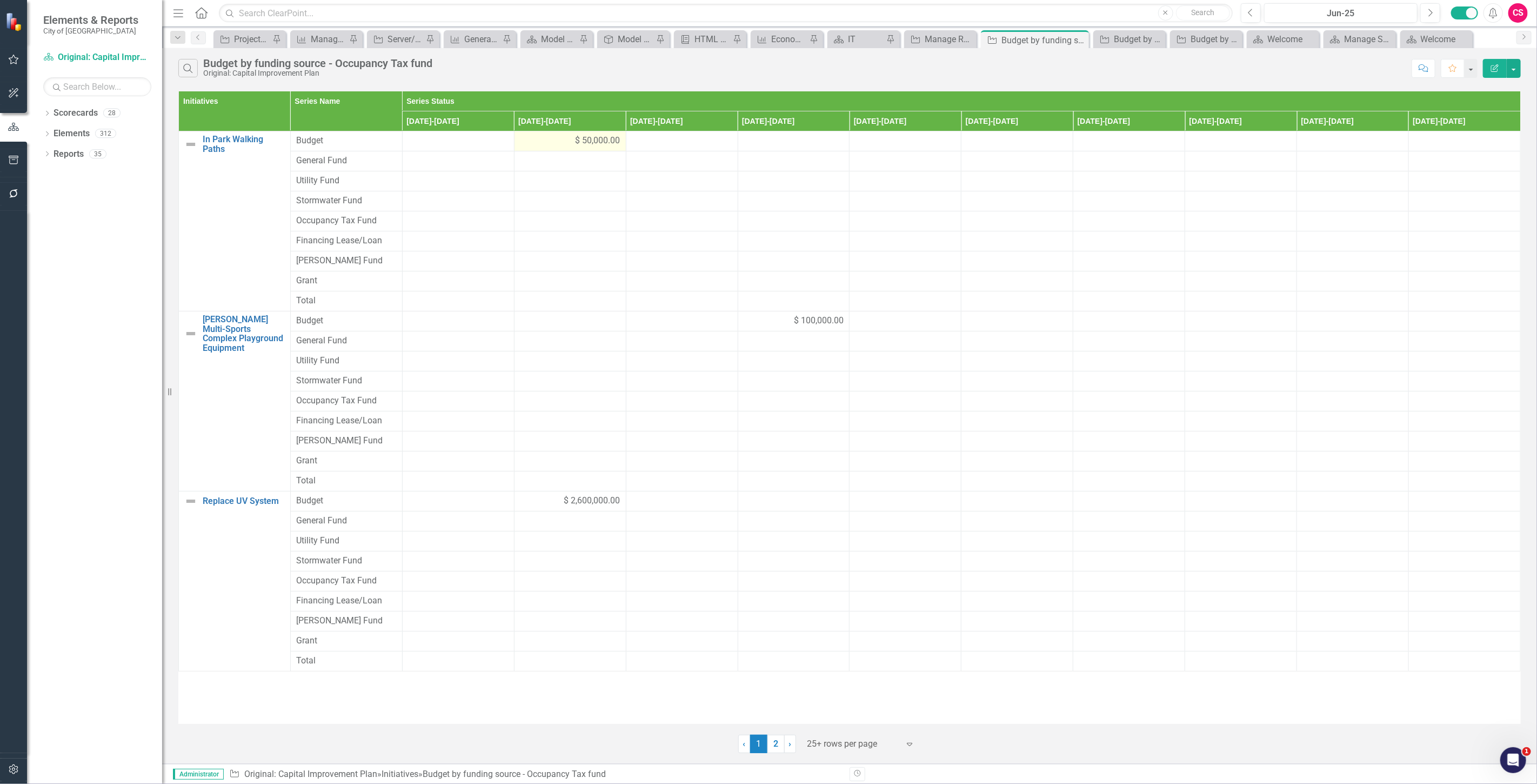
click at [543, 149] on td "$ 50,000.00" at bounding box center [569, 142] width 111 height 20
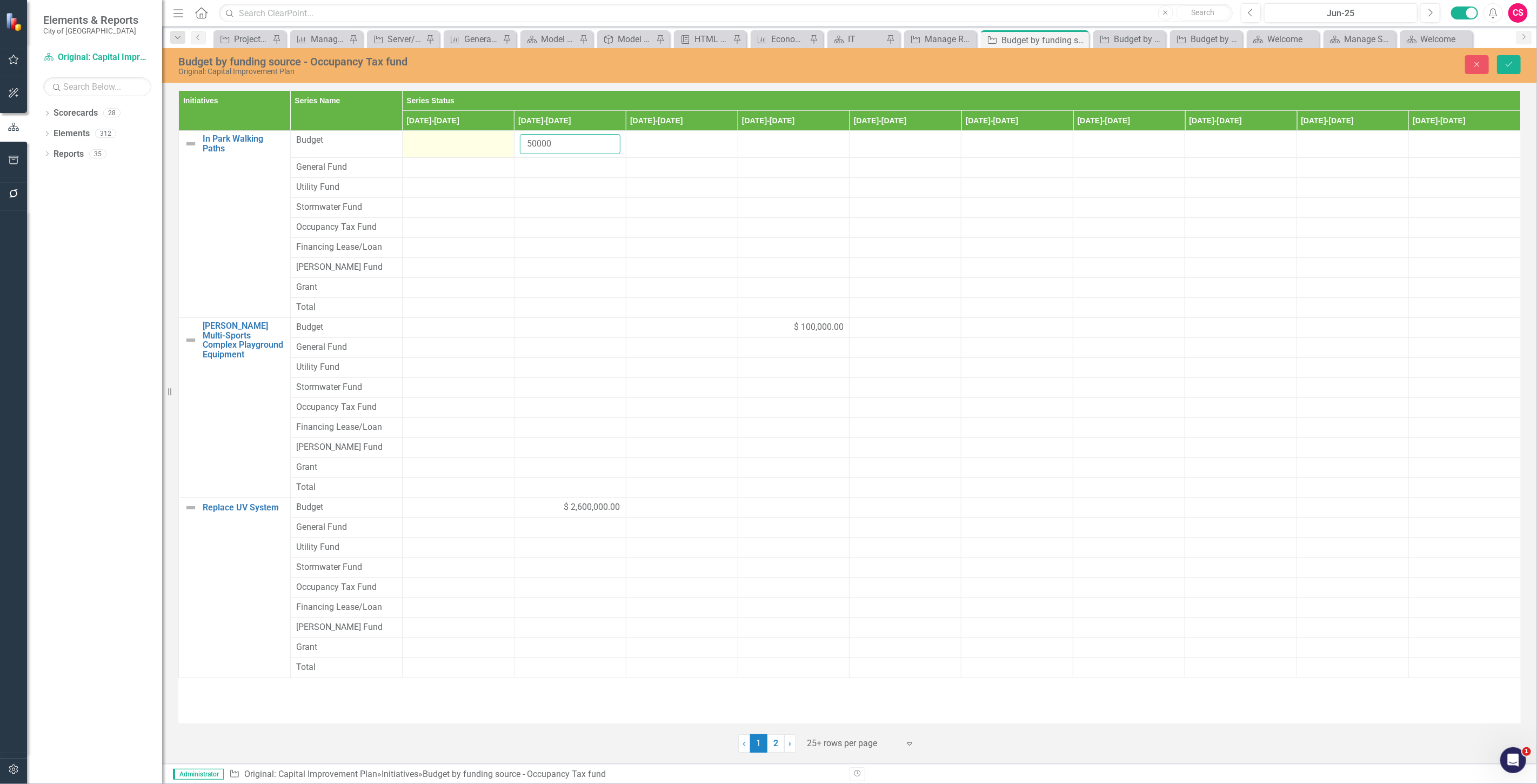
drag, startPoint x: 556, startPoint y: 143, endPoint x: 482, endPoint y: 150, distance: 74.3
click at [483, 150] on tr "In Park Walking Paths Link Map View Link Map Edit Edit Initiative Link Open Ele…" at bounding box center [850, 144] width 1341 height 27
click at [536, 290] on div at bounding box center [570, 288] width 101 height 13
type input "50000"
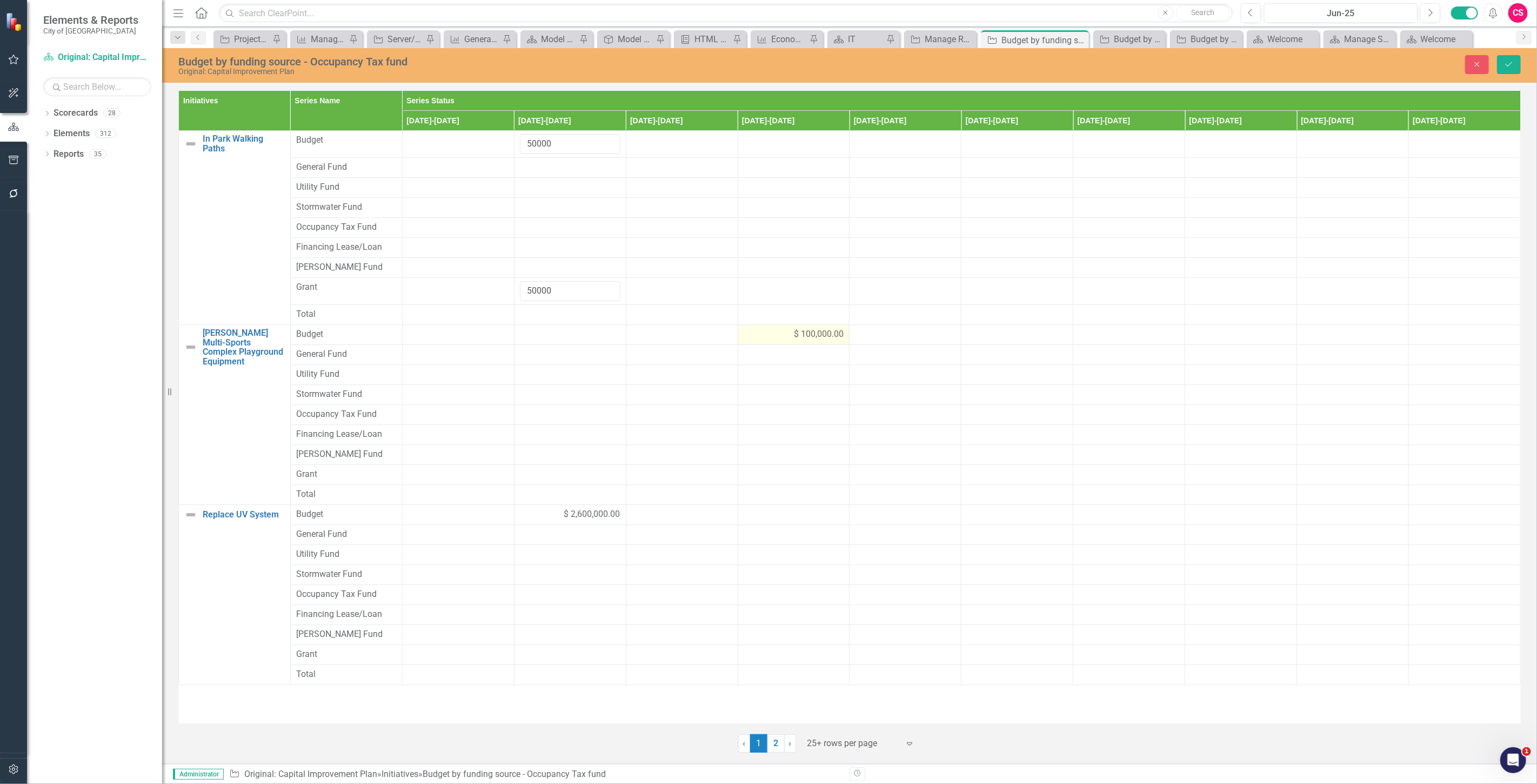
click at [756, 333] on div "$ 100,000.00" at bounding box center [794, 334] width 101 height 13
drag, startPoint x: 798, startPoint y: 339, endPoint x: 723, endPoint y: 342, distance: 75.1
click at [723, 342] on tr "Bryan Multi-Sports Complex Playground Equipment Link Map View Link Map Edit Edi…" at bounding box center [850, 338] width 1341 height 27
click at [762, 484] on div at bounding box center [794, 482] width 101 height 13
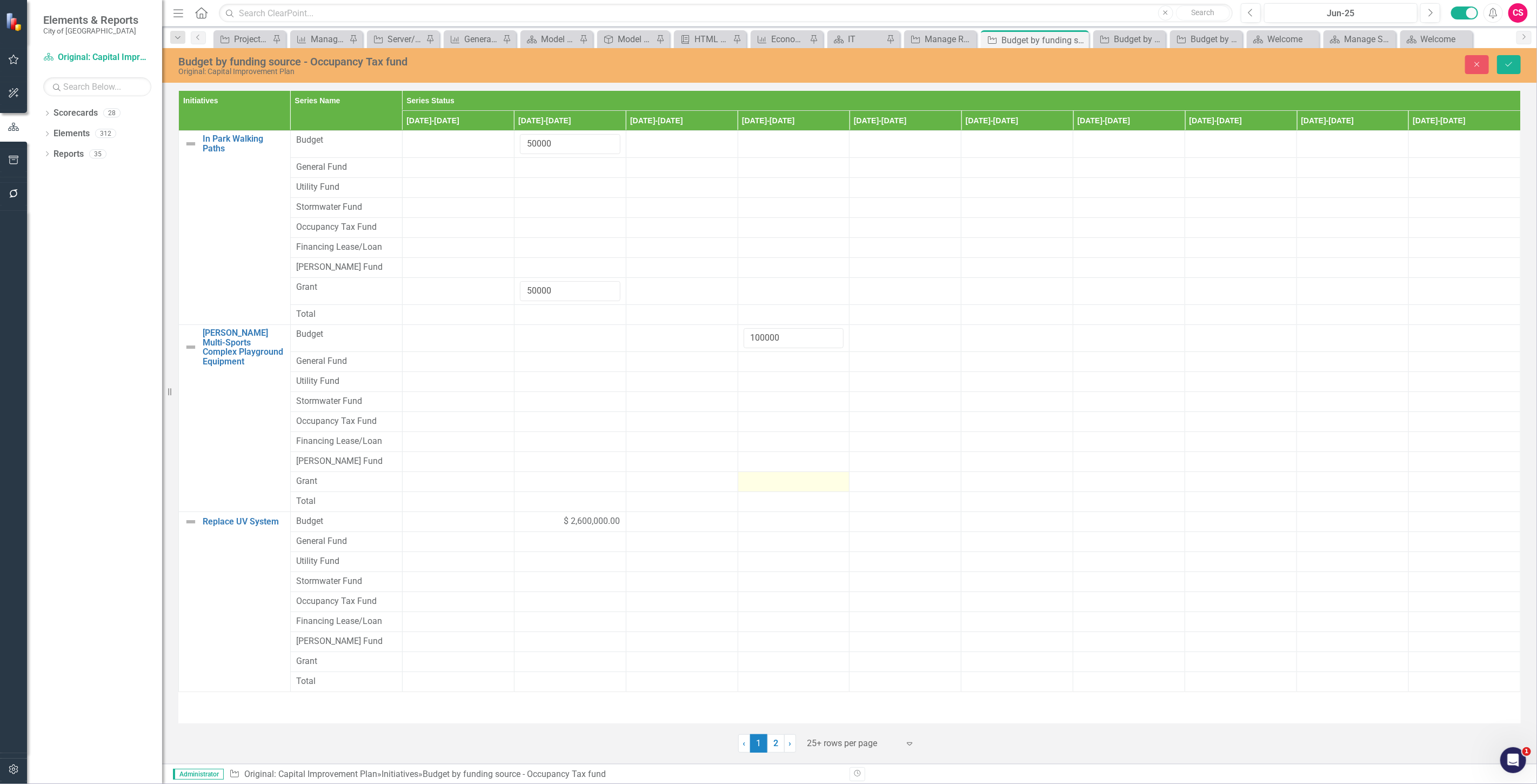
click at [762, 484] on div at bounding box center [794, 482] width 101 height 13
click at [762, 484] on input "number" at bounding box center [794, 485] width 101 height 20
type input "100000"
click at [551, 523] on div "$ 2,600,000.00" at bounding box center [570, 528] width 101 height 13
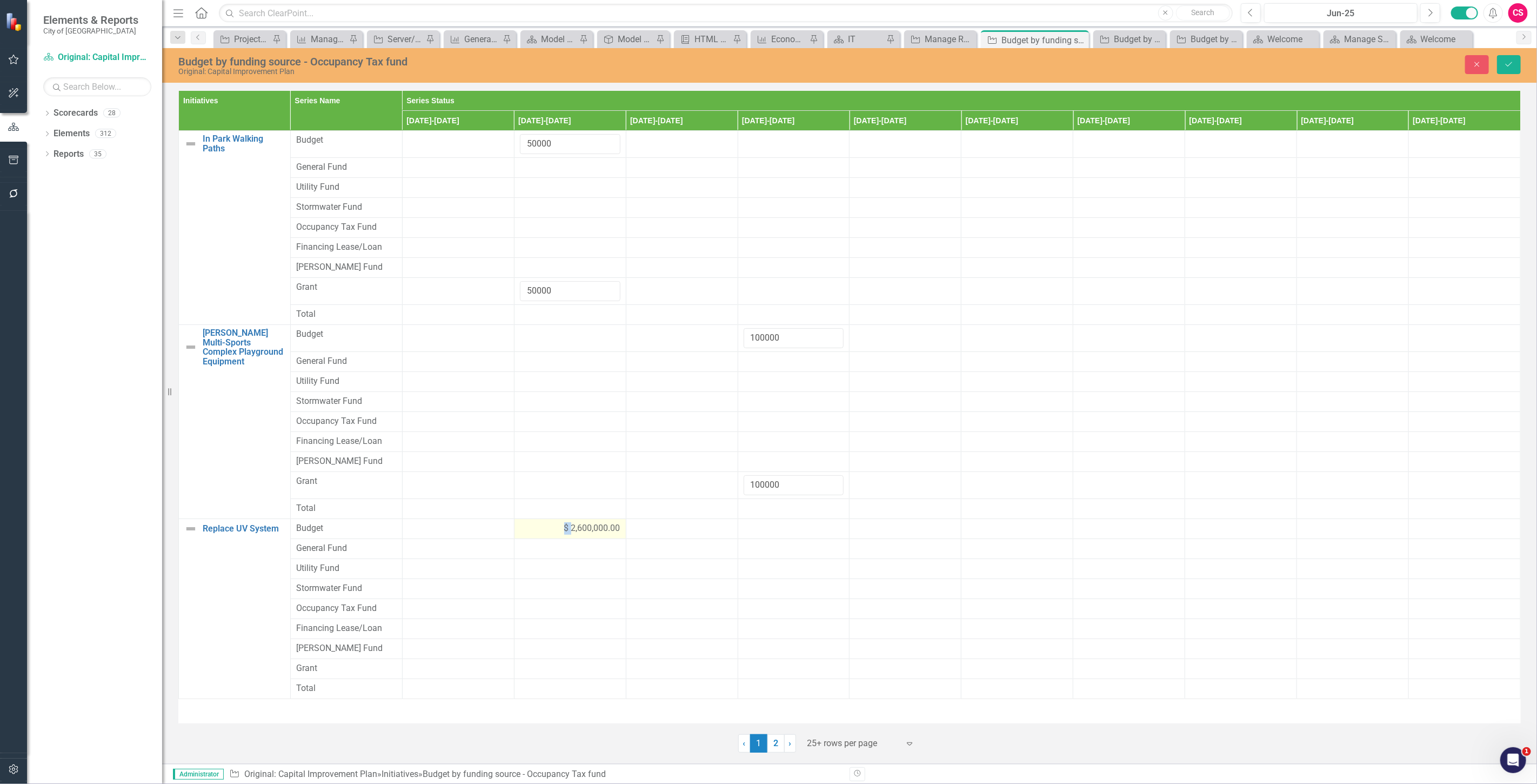
click at [551, 523] on div "$ 2,600,000.00" at bounding box center [570, 528] width 101 height 13
click at [563, 537] on input "2600000" at bounding box center [570, 532] width 101 height 20
click at [551, 537] on input "2600000" at bounding box center [570, 532] width 101 height 20
click at [543, 682] on div at bounding box center [570, 675] width 101 height 13
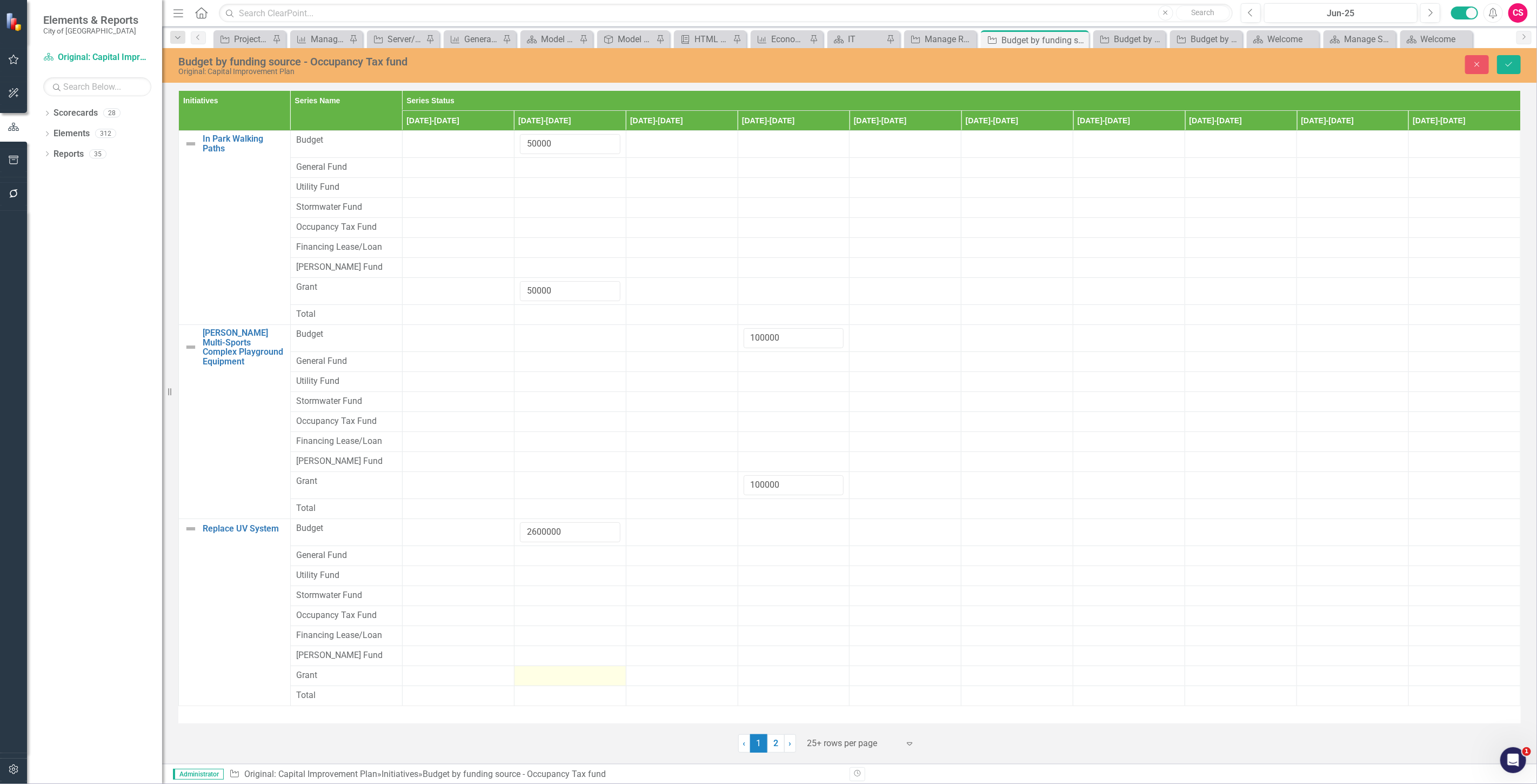
click at [543, 682] on div at bounding box center [570, 675] width 101 height 13
click at [543, 682] on input "number" at bounding box center [570, 679] width 101 height 20
type input "2600000"
click at [1510, 72] on button "Save" at bounding box center [1509, 64] width 24 height 19
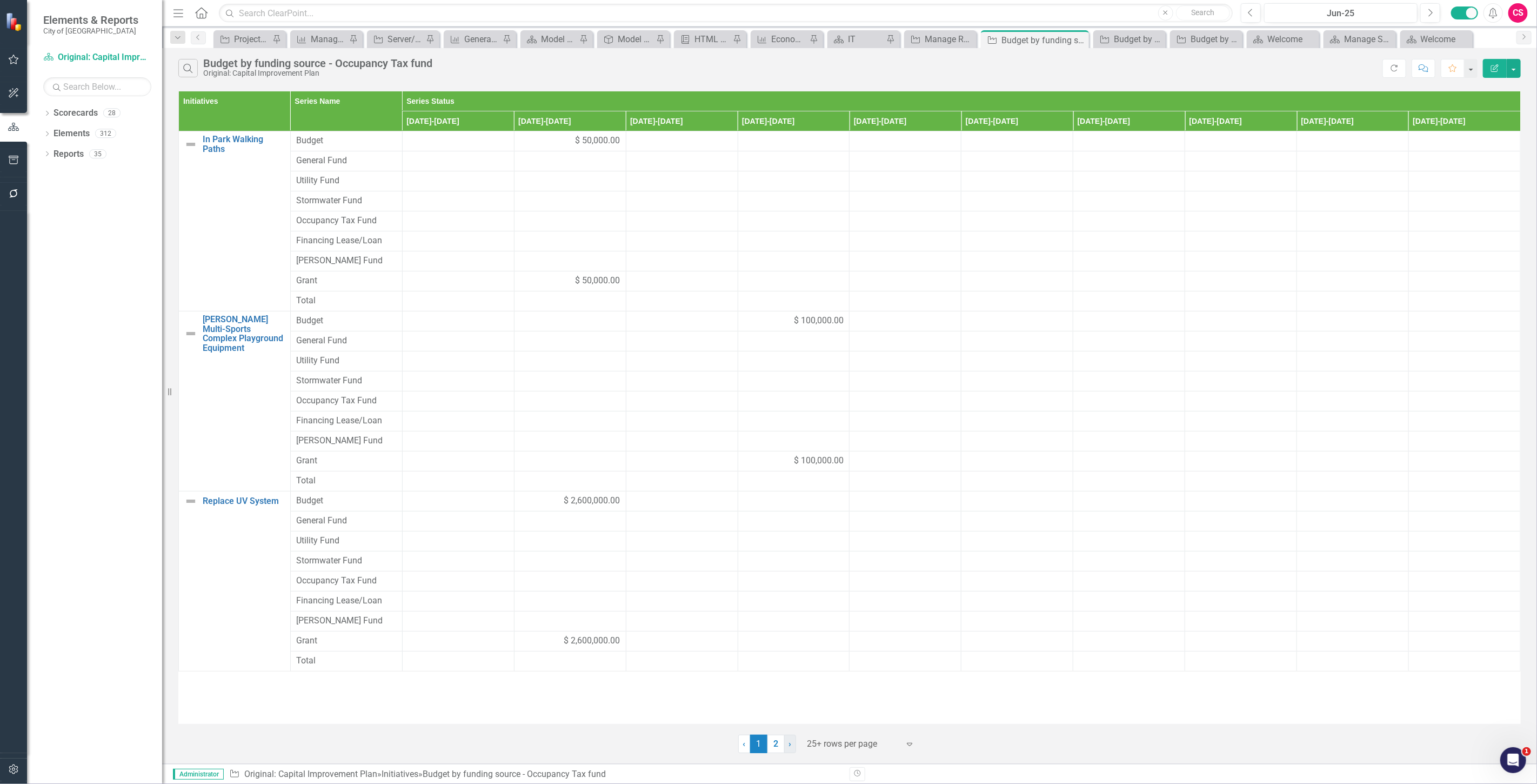
click at [785, 740] on link "› Next" at bounding box center [790, 744] width 12 height 18
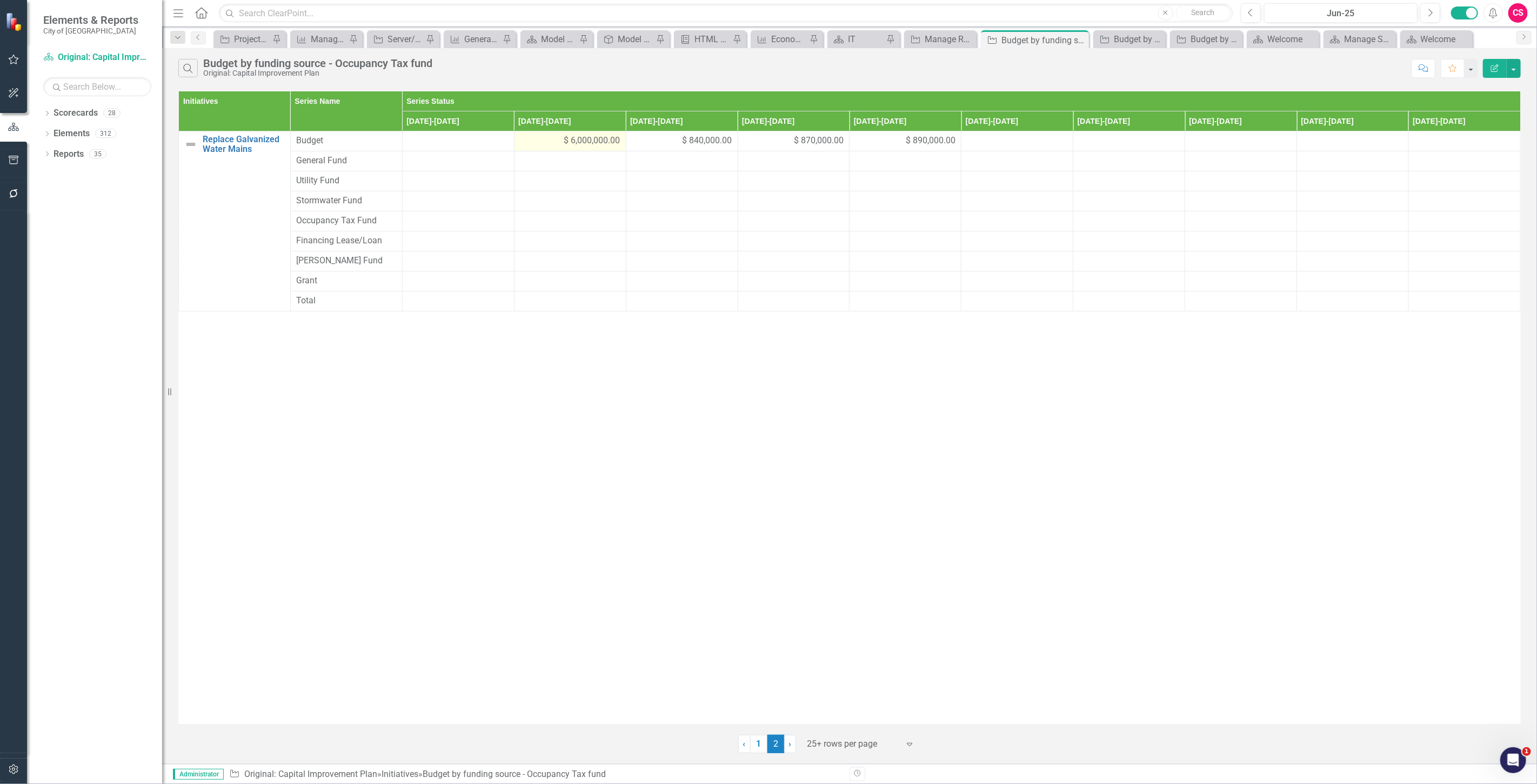
click at [548, 146] on div "$ 6,000,000.00" at bounding box center [570, 141] width 101 height 13
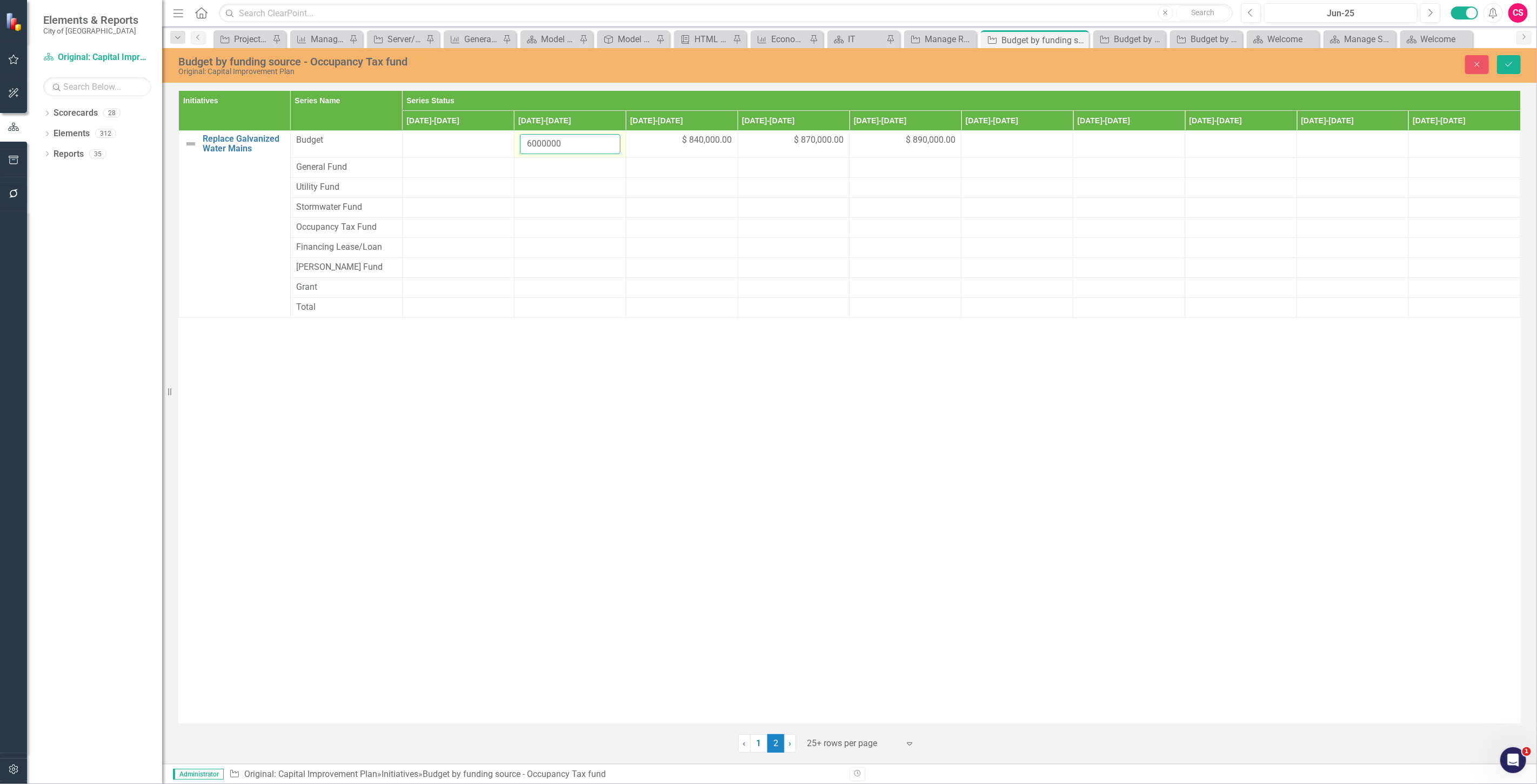
click at [548, 146] on input "6000000" at bounding box center [570, 144] width 101 height 20
click at [555, 289] on div at bounding box center [570, 288] width 101 height 13
click at [555, 289] on input "number" at bounding box center [570, 291] width 101 height 20
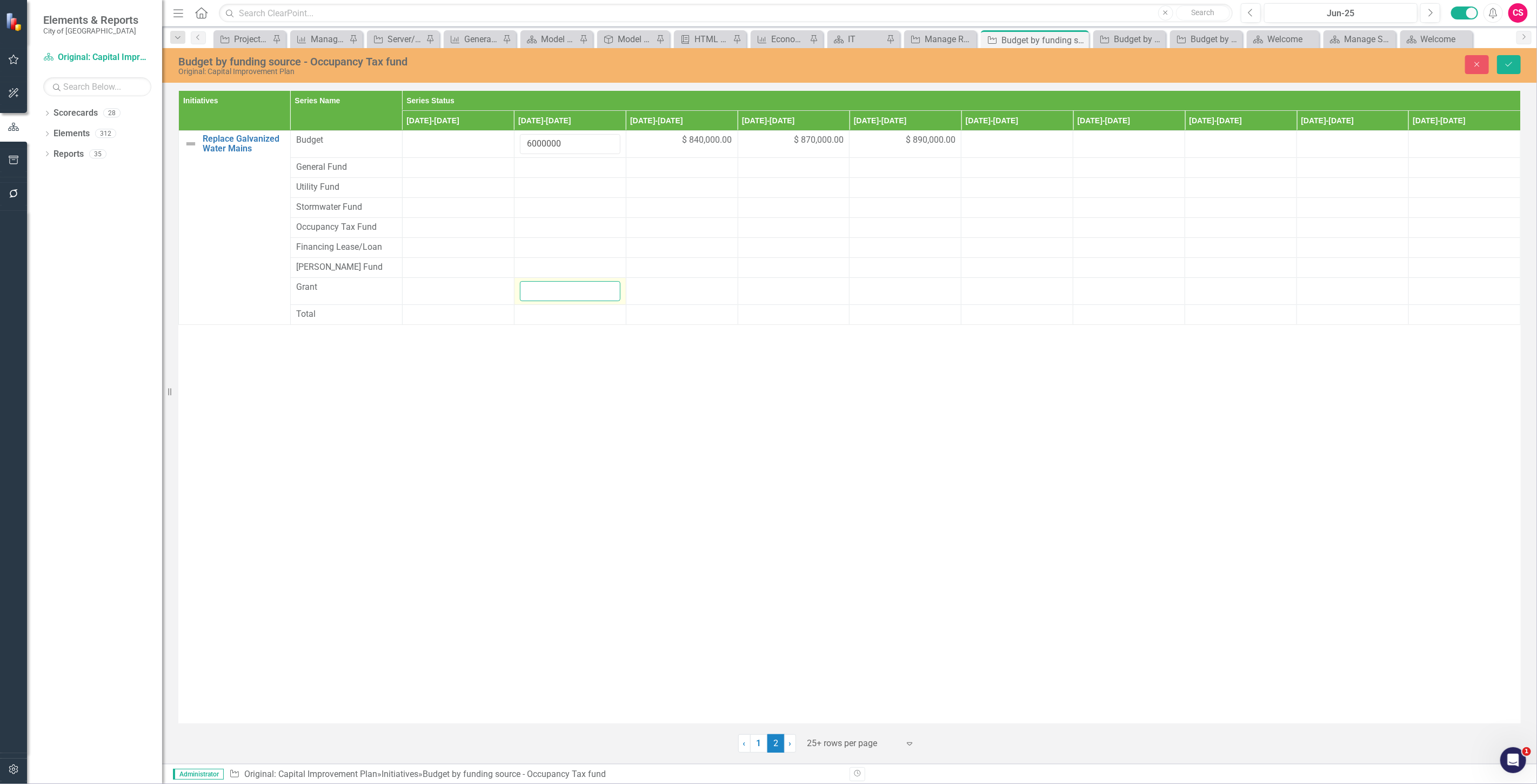
click at [555, 289] on input "number" at bounding box center [570, 291] width 101 height 20
paste input "6000000"
type input "6000000"
click at [693, 136] on span "$ 840,000.00" at bounding box center [707, 141] width 49 height 13
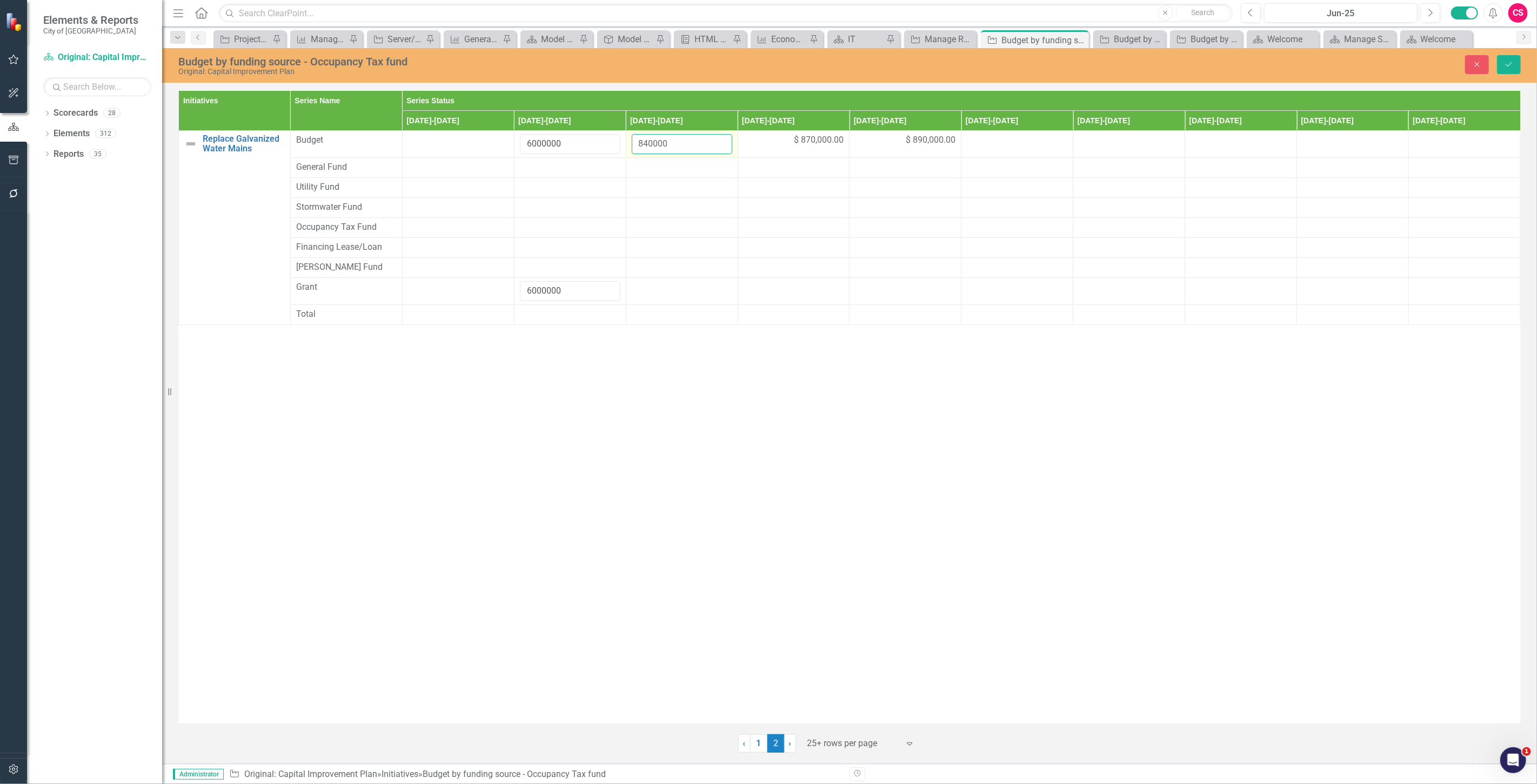
click at [666, 147] on input "840000" at bounding box center [682, 144] width 101 height 20
click at [662, 147] on input "840000" at bounding box center [682, 144] width 101 height 20
click at [661, 291] on div at bounding box center [682, 288] width 101 height 13
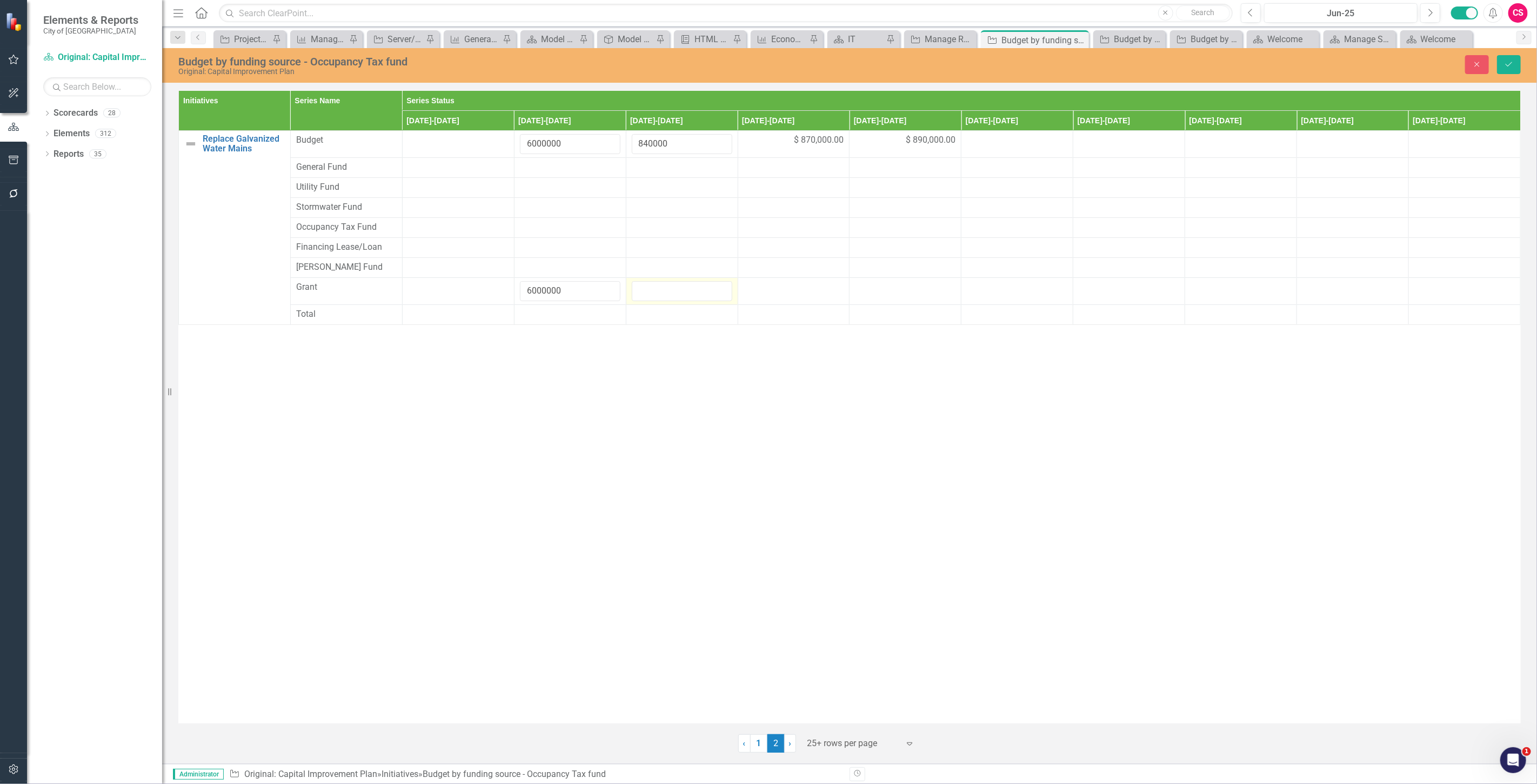
click at [661, 291] on input "number" at bounding box center [682, 291] width 101 height 20
type input "840000"
click at [810, 138] on span "$ 870,000.00" at bounding box center [819, 141] width 49 height 13
click at [810, 138] on input "870000" at bounding box center [794, 144] width 101 height 20
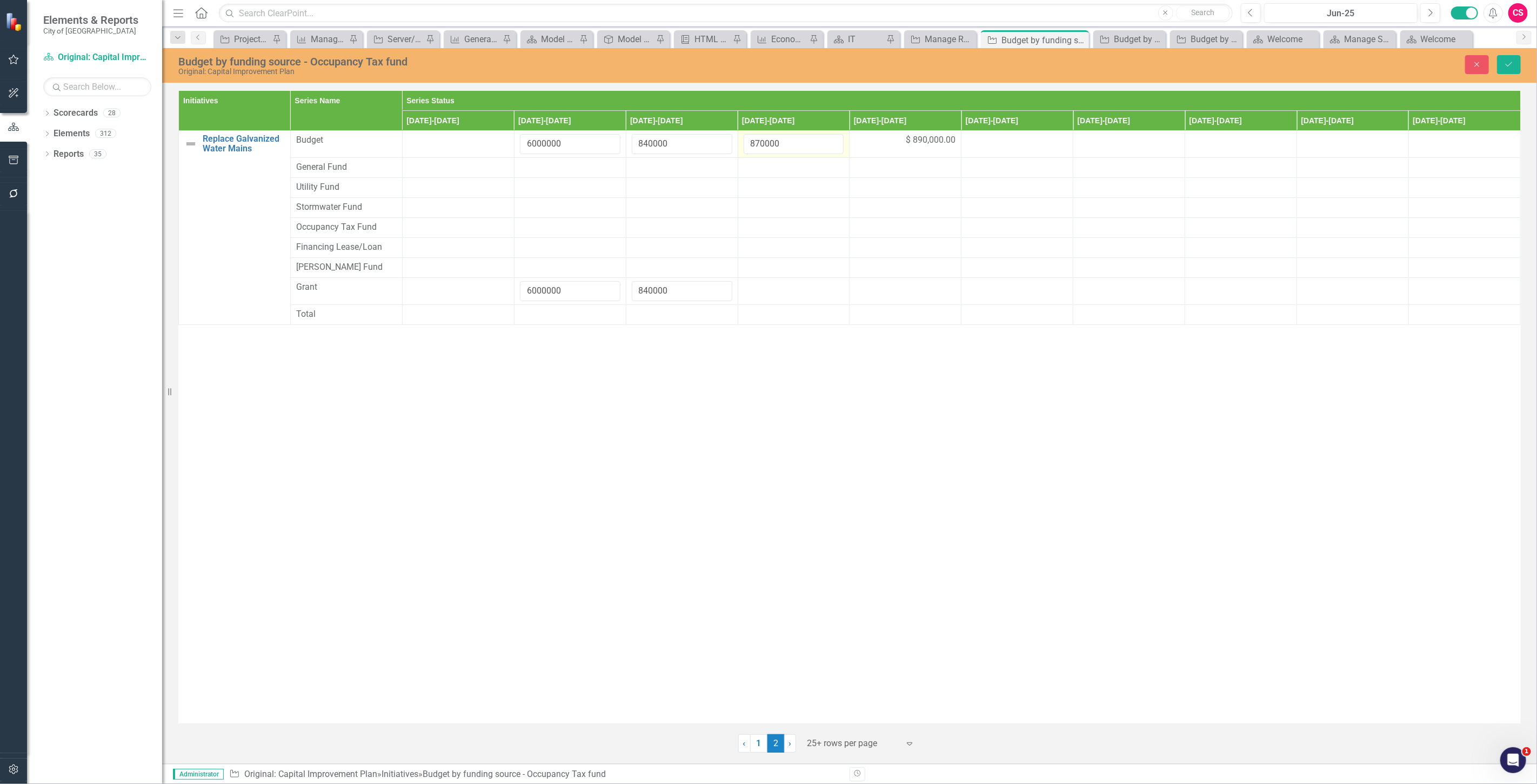
click at [752, 144] on input "870000" at bounding box center [794, 144] width 101 height 20
click at [758, 295] on td at bounding box center [793, 291] width 111 height 27
click at [758, 295] on input "number" at bounding box center [794, 291] width 101 height 20
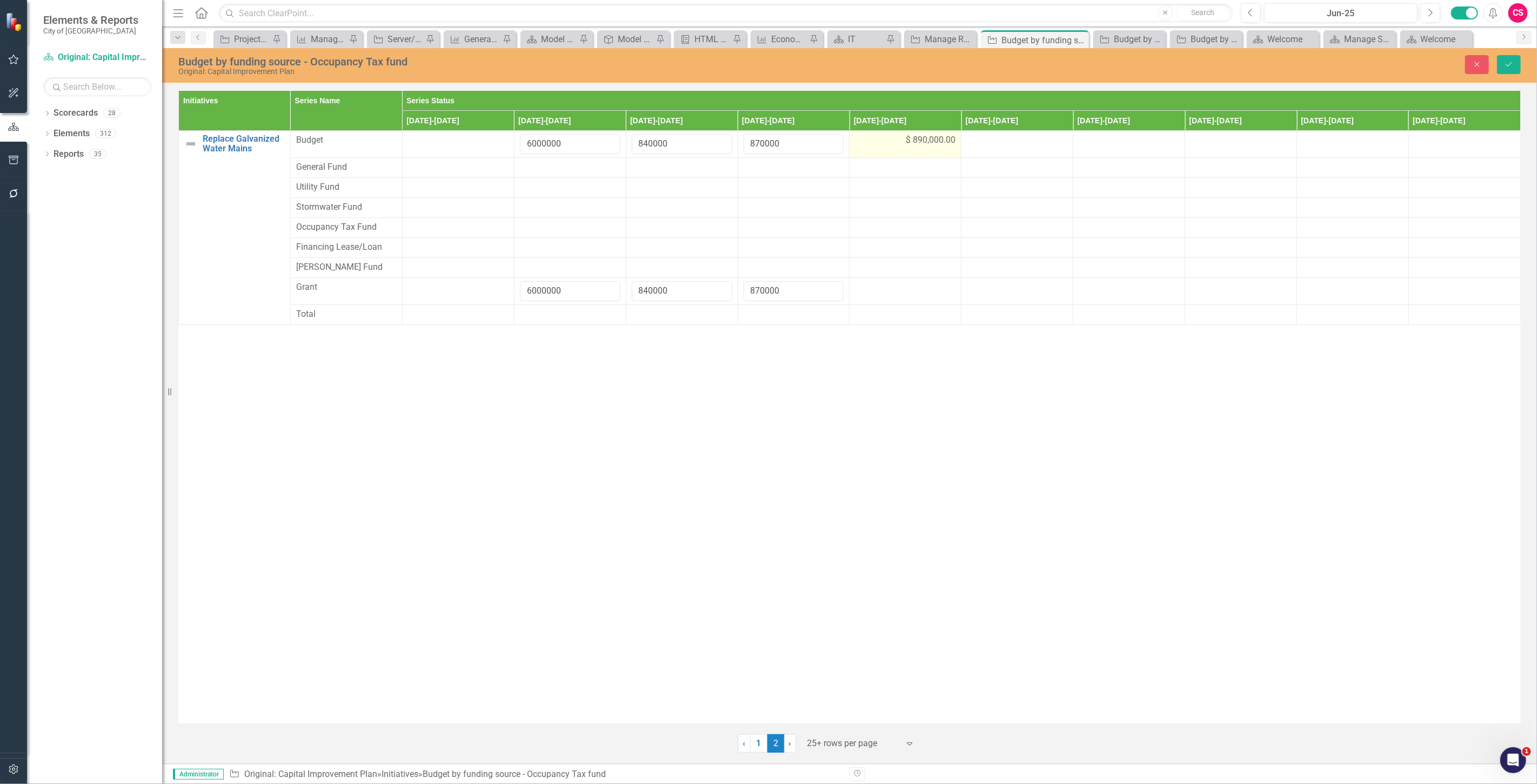
type input "870000"
click at [909, 143] on span "$ 890,000.00" at bounding box center [930, 141] width 49 height 13
click at [909, 143] on input "890000" at bounding box center [906, 144] width 101 height 20
click at [874, 141] on input "890000" at bounding box center [906, 144] width 101 height 20
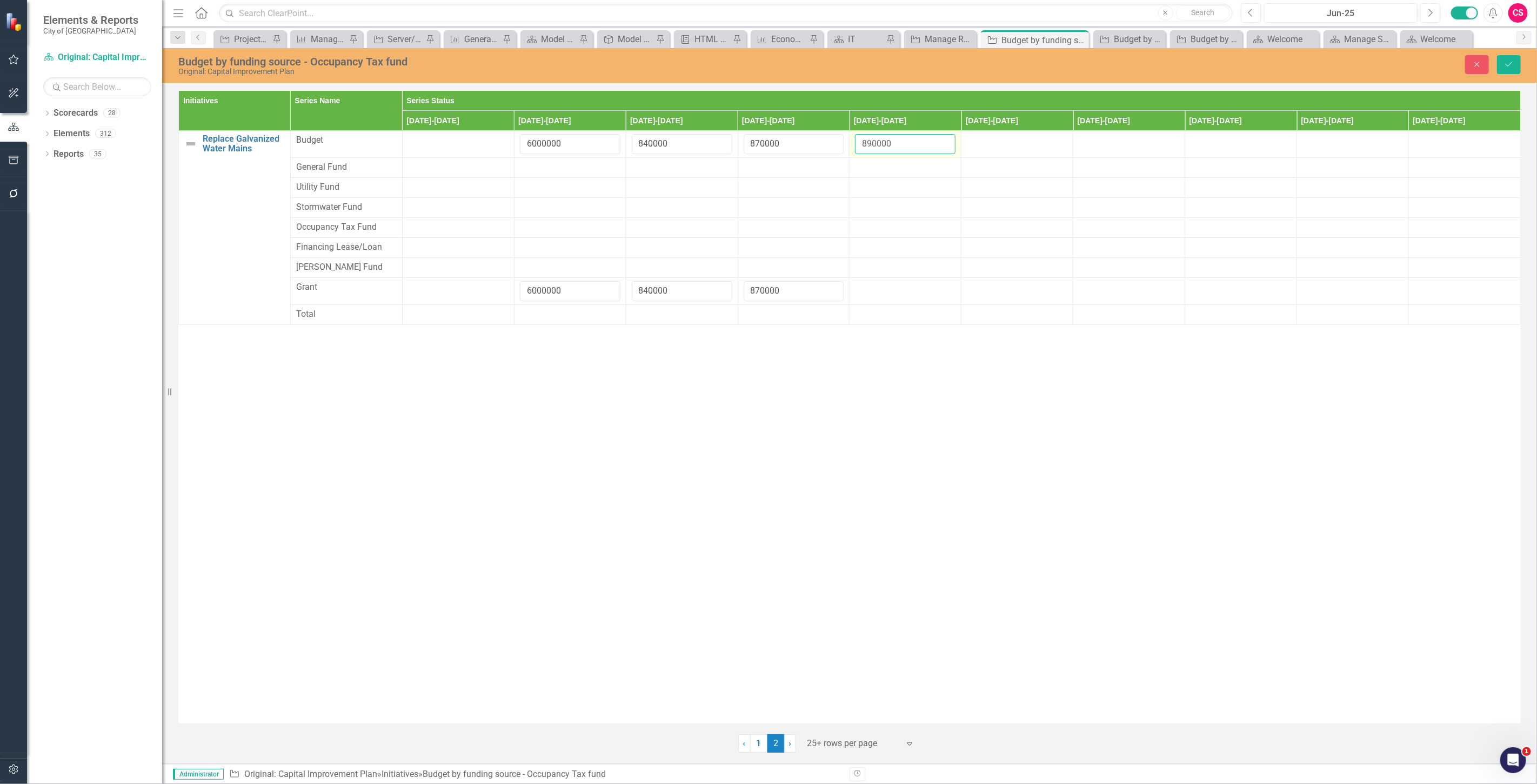
click at [874, 141] on input "890000" at bounding box center [906, 144] width 101 height 20
click at [885, 282] on div at bounding box center [906, 288] width 101 height 13
click at [885, 283] on input "number" at bounding box center [906, 291] width 101 height 20
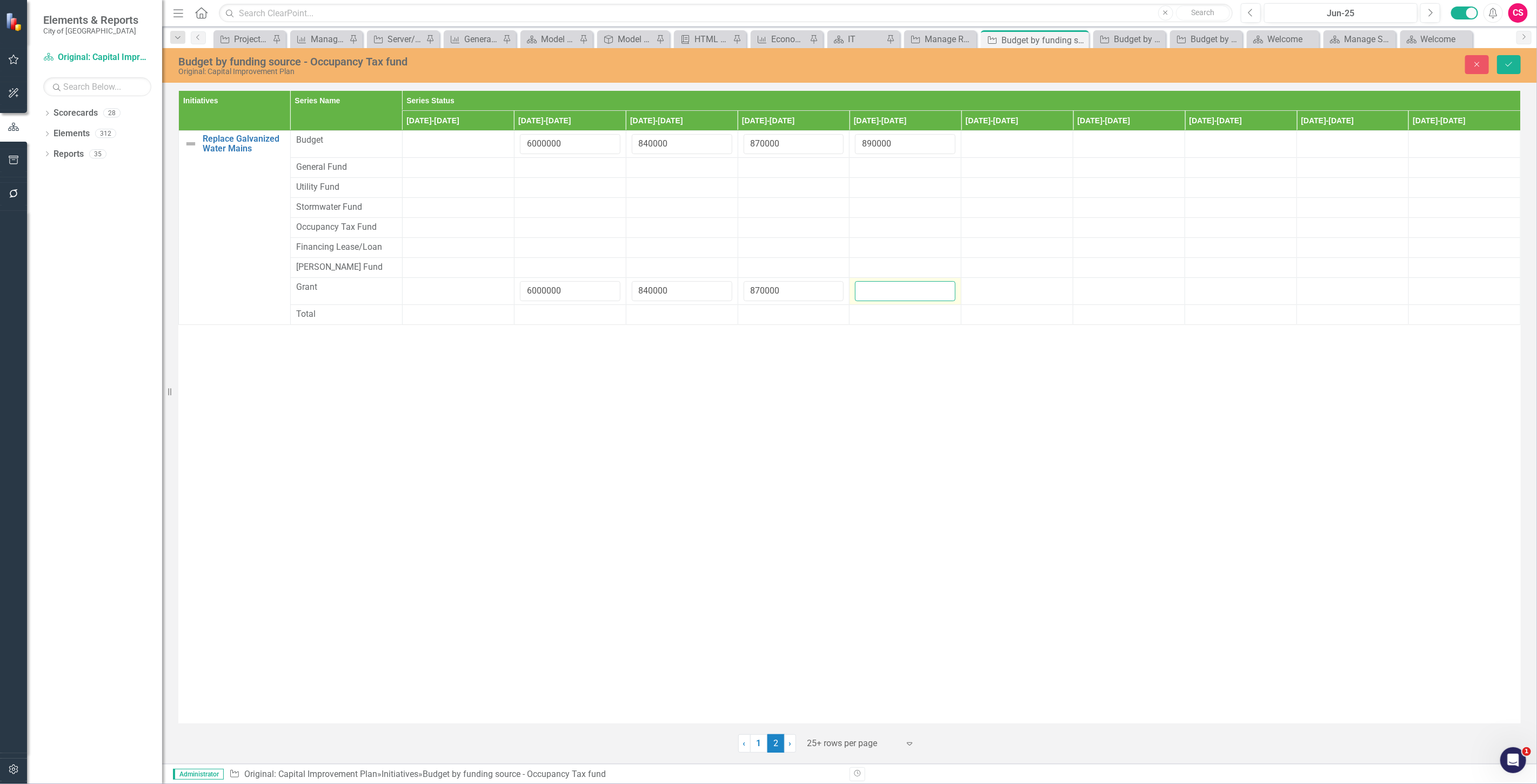
paste input "890000"
type input "890000"
click at [1510, 63] on icon "Save" at bounding box center [1509, 64] width 10 height 7
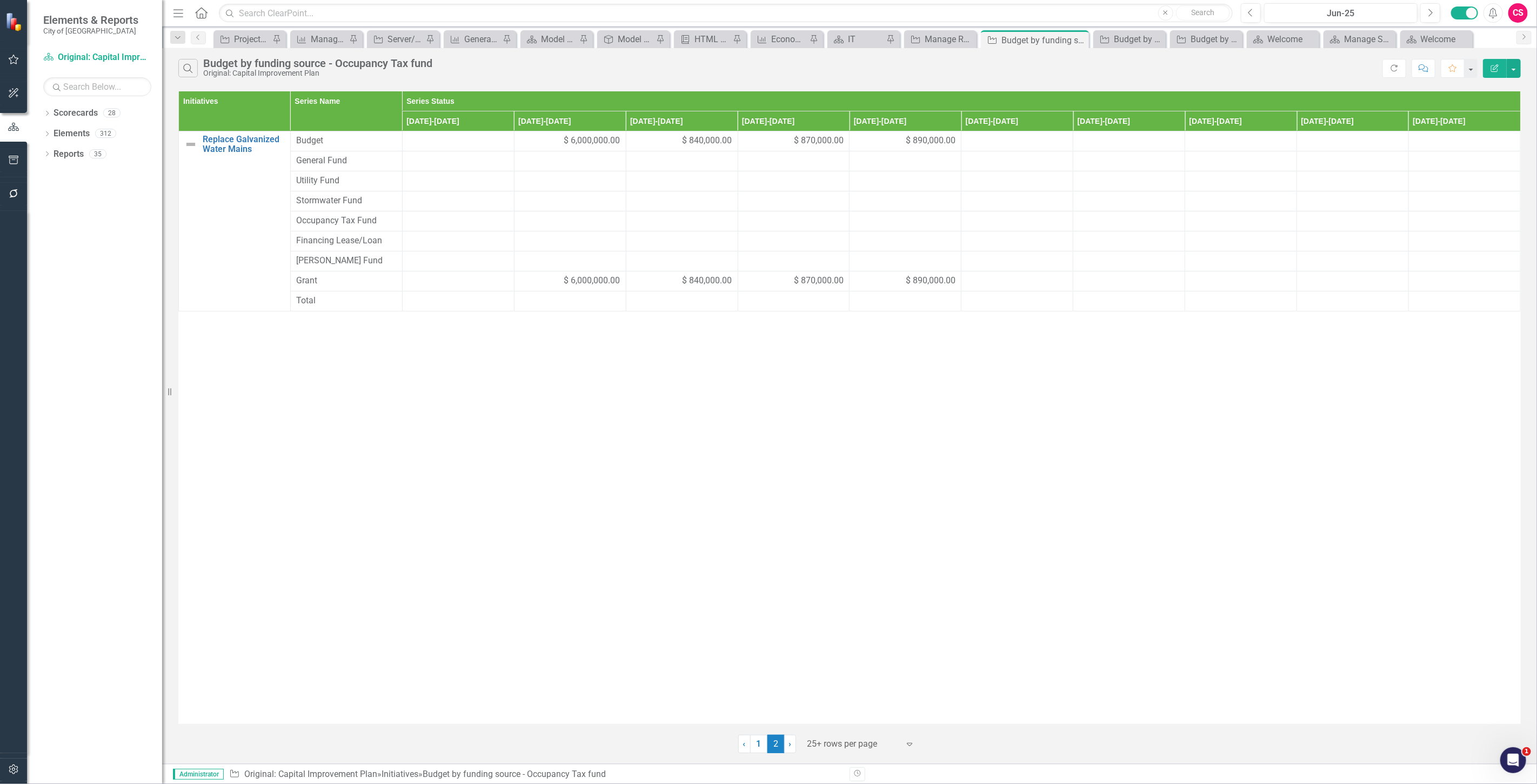
click at [1489, 69] on button "Edit Report" at bounding box center [1495, 68] width 24 height 19
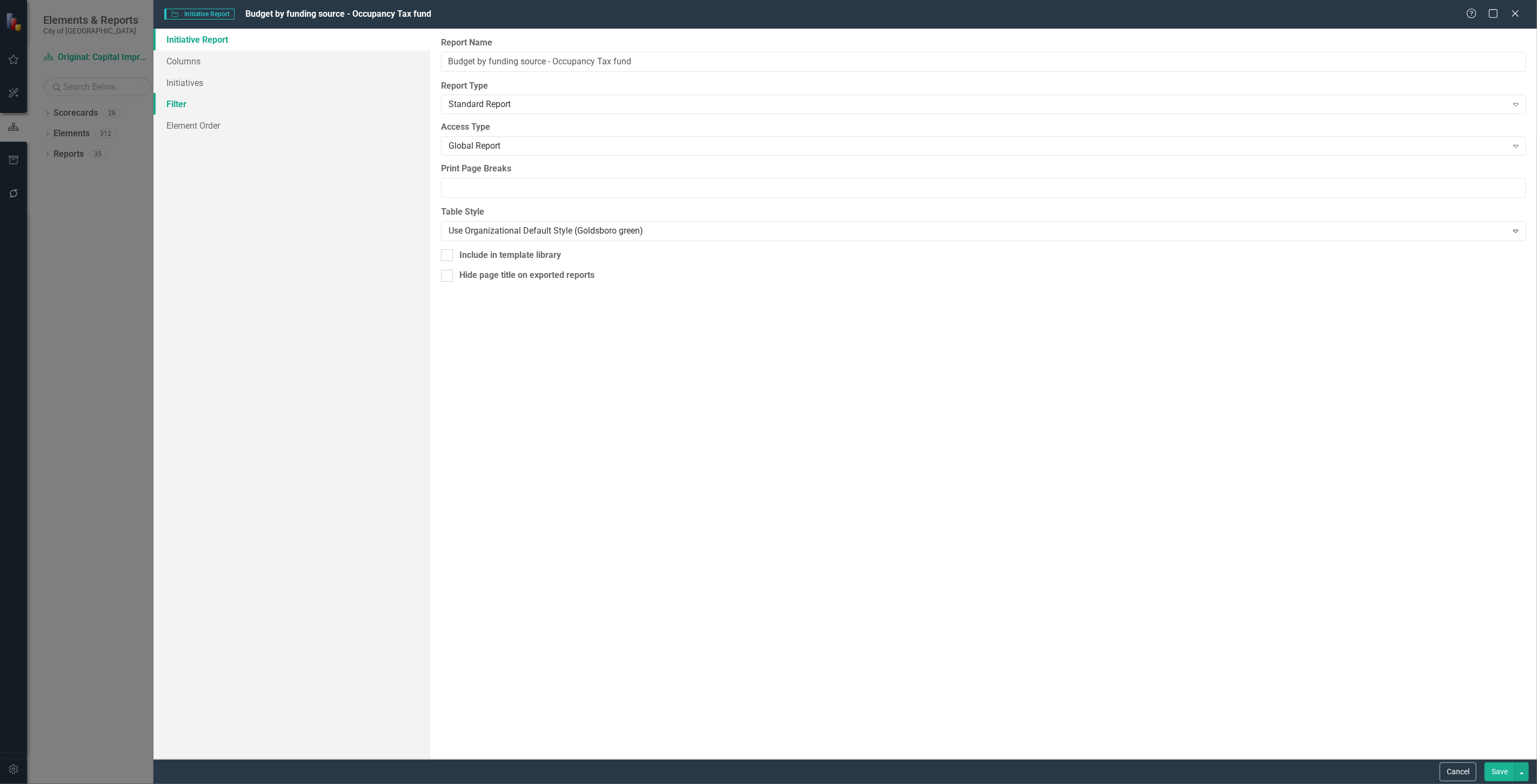
click at [258, 101] on link "Filter" at bounding box center [292, 104] width 277 height 22
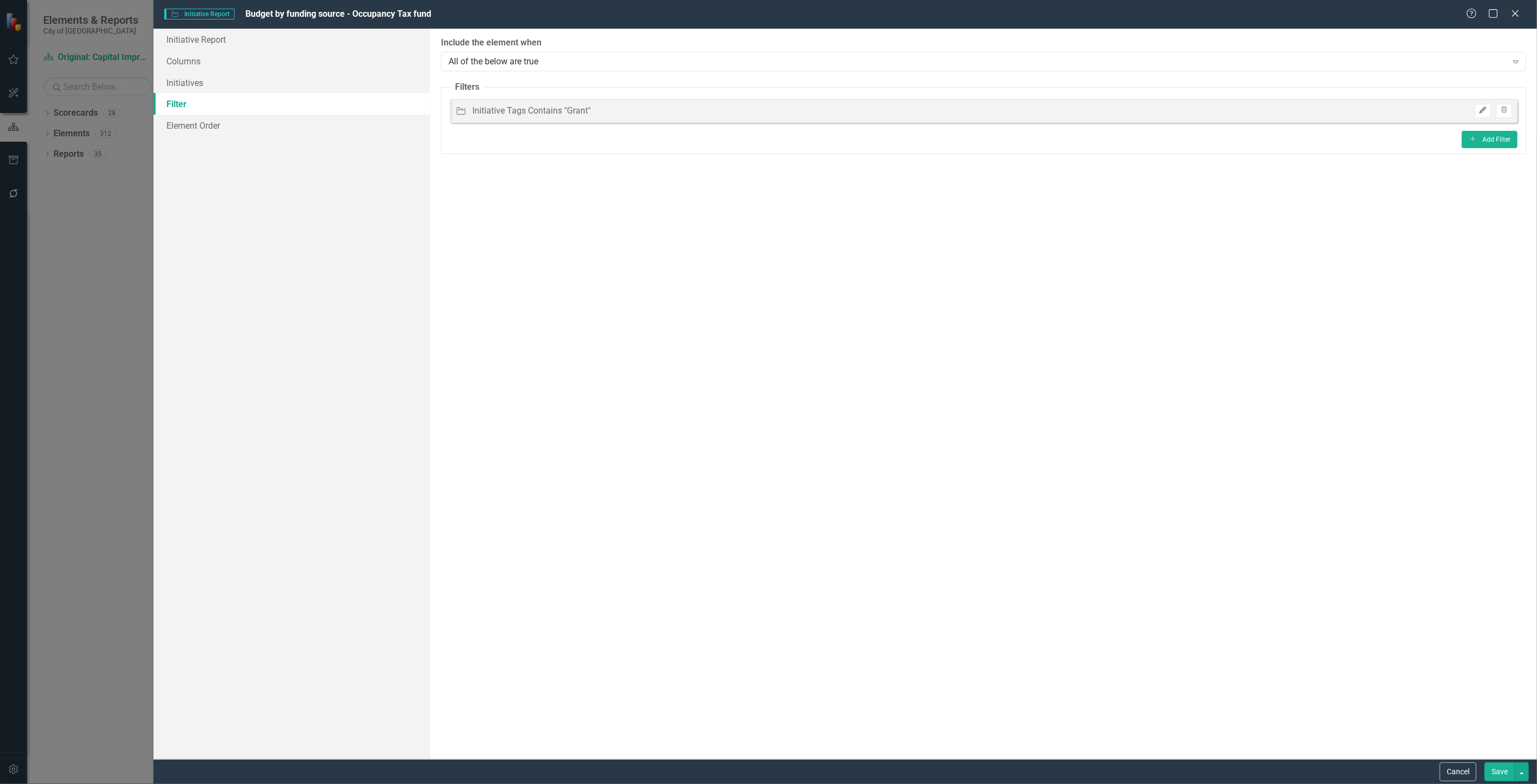
click at [1485, 111] on icon "Edit" at bounding box center [1482, 110] width 8 height 6
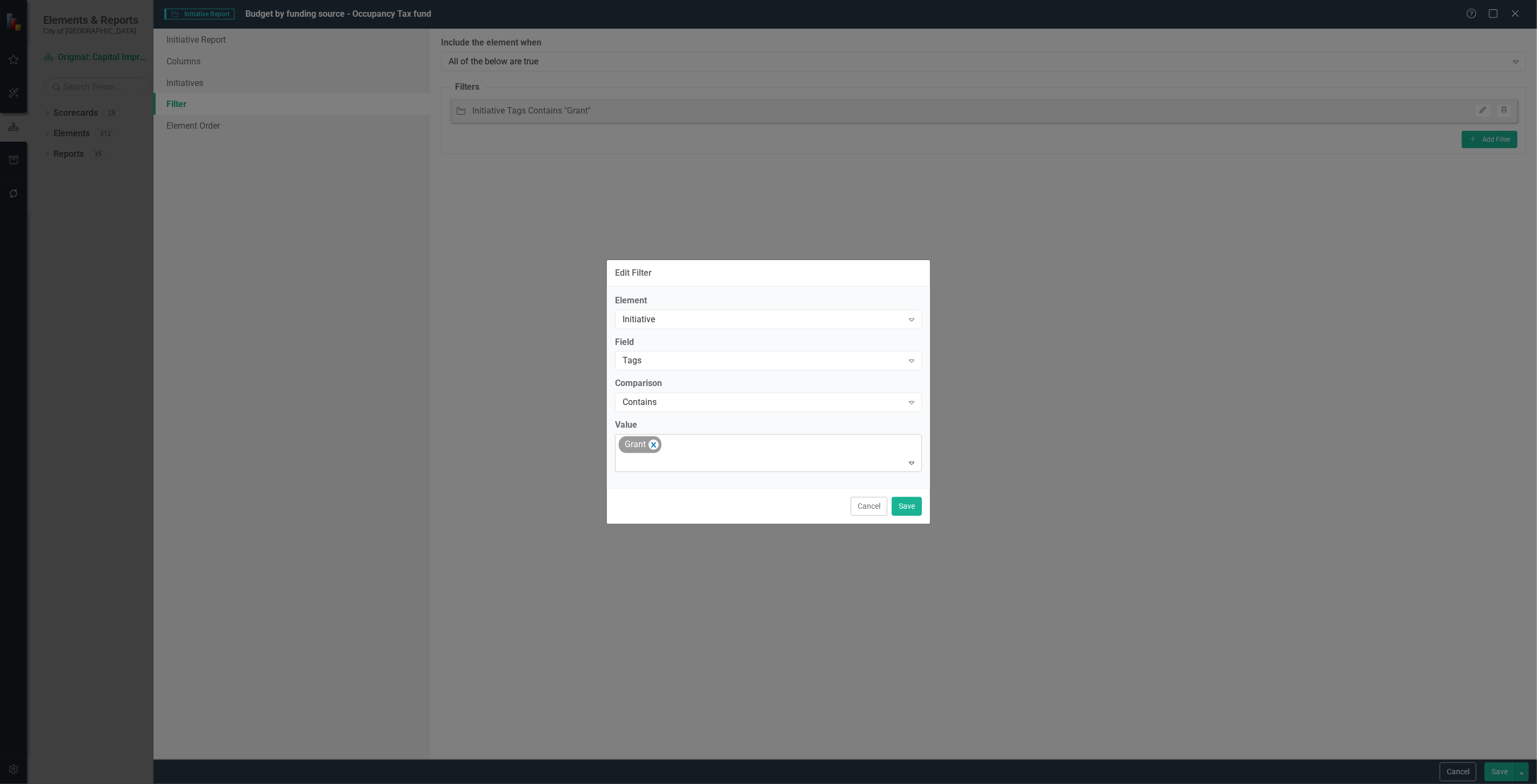
click at [779, 446] on div "Grant" at bounding box center [768, 452] width 304 height 37
type input "gra"
click at [860, 503] on button "Cancel" at bounding box center [869, 505] width 37 height 19
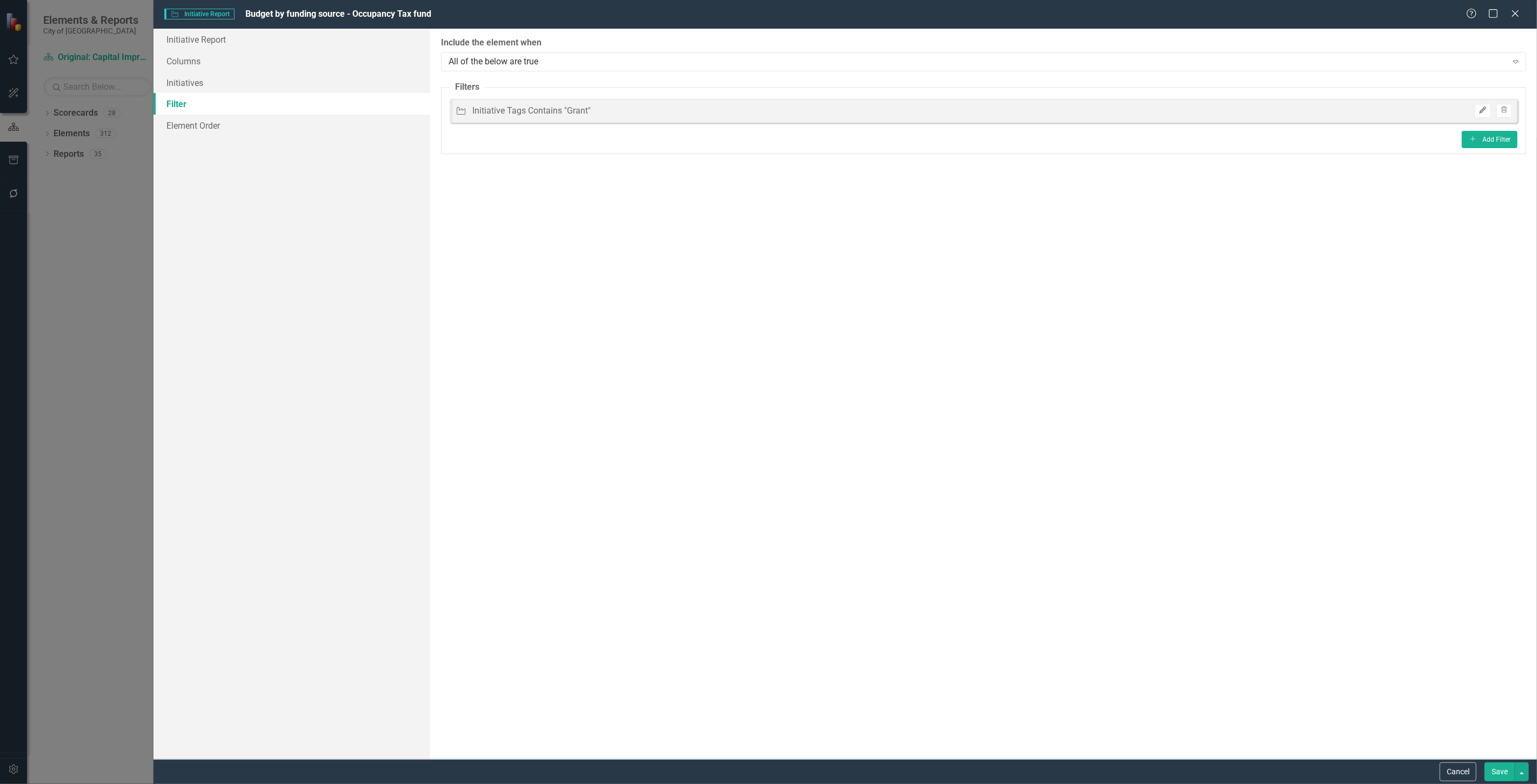
click at [1484, 105] on button "Edit" at bounding box center [1482, 111] width 16 height 14
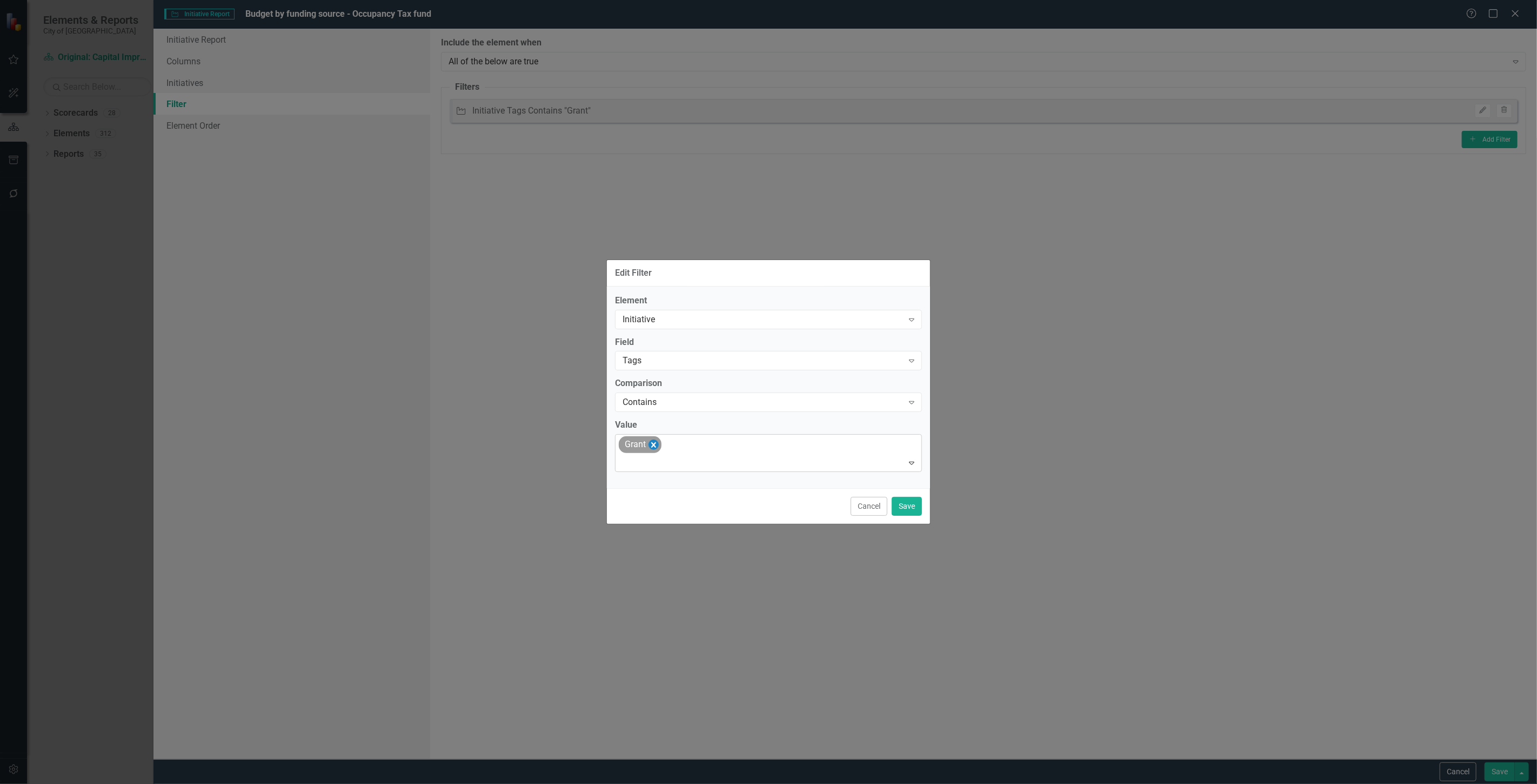
click at [657, 445] on icon "Remove [object Object]" at bounding box center [653, 444] width 10 height 14
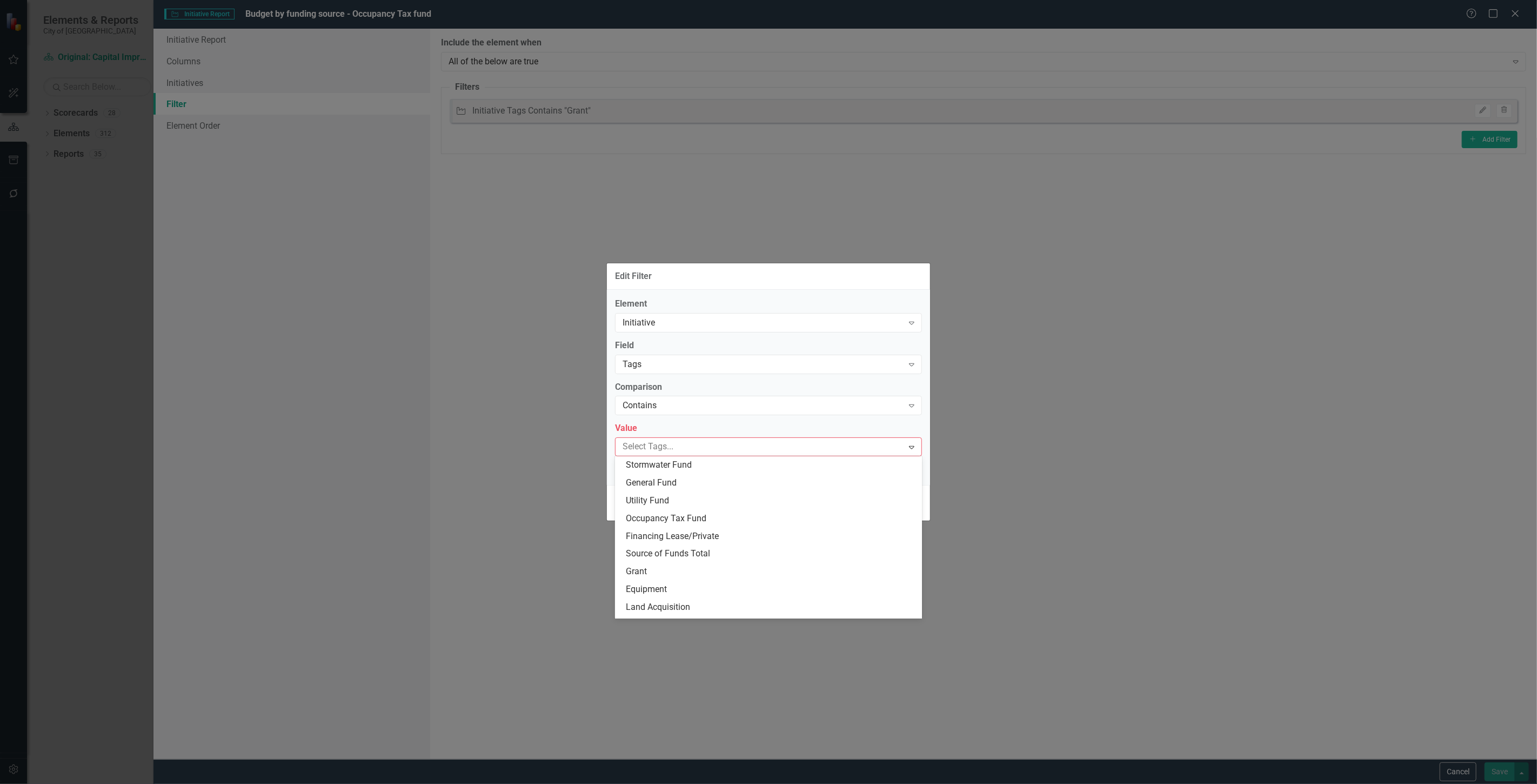
click at [661, 447] on div at bounding box center [761, 447] width 285 height 15
type input "oc"
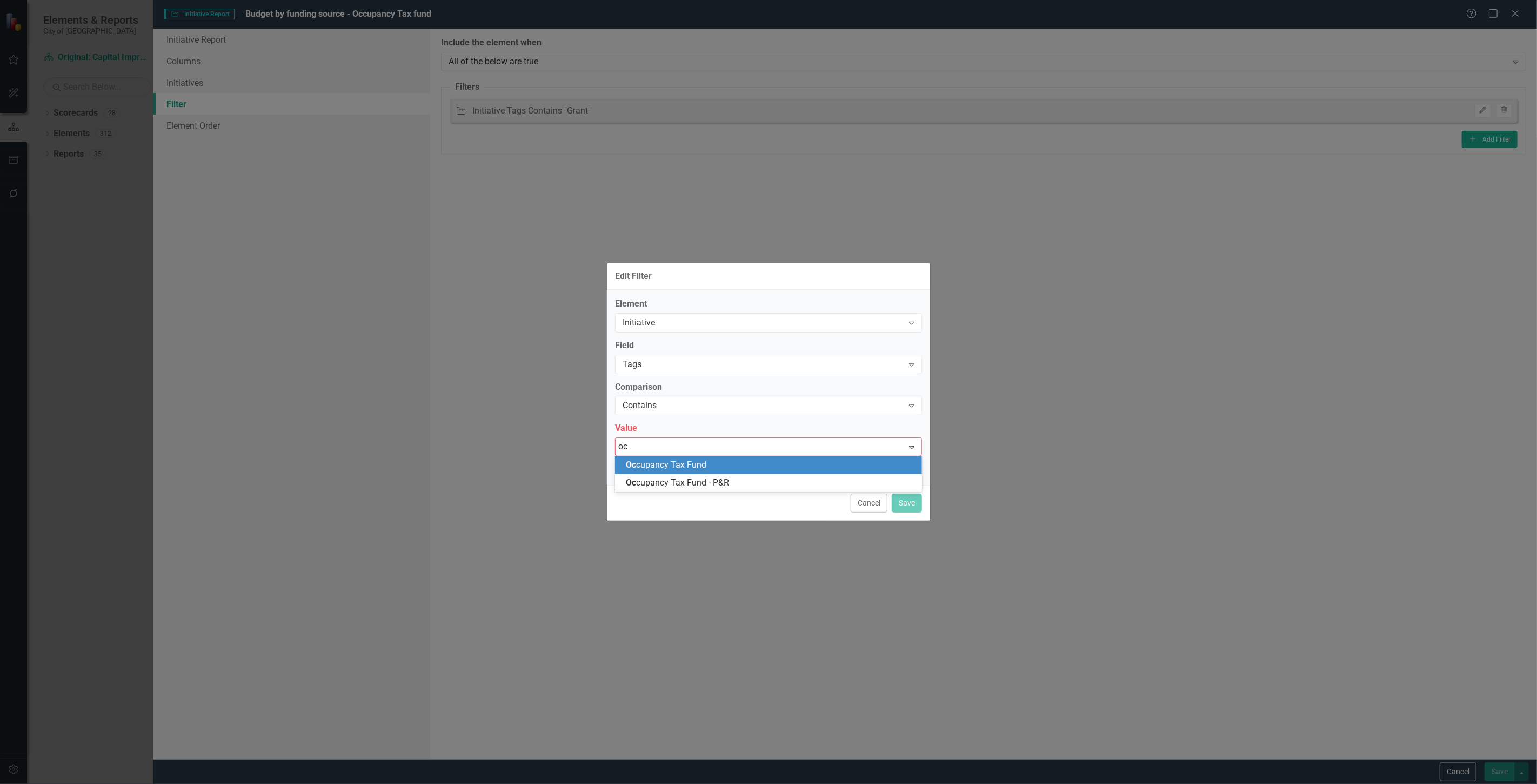
click at [672, 460] on span "Oc cupancy Tax Fund" at bounding box center [666, 464] width 80 height 10
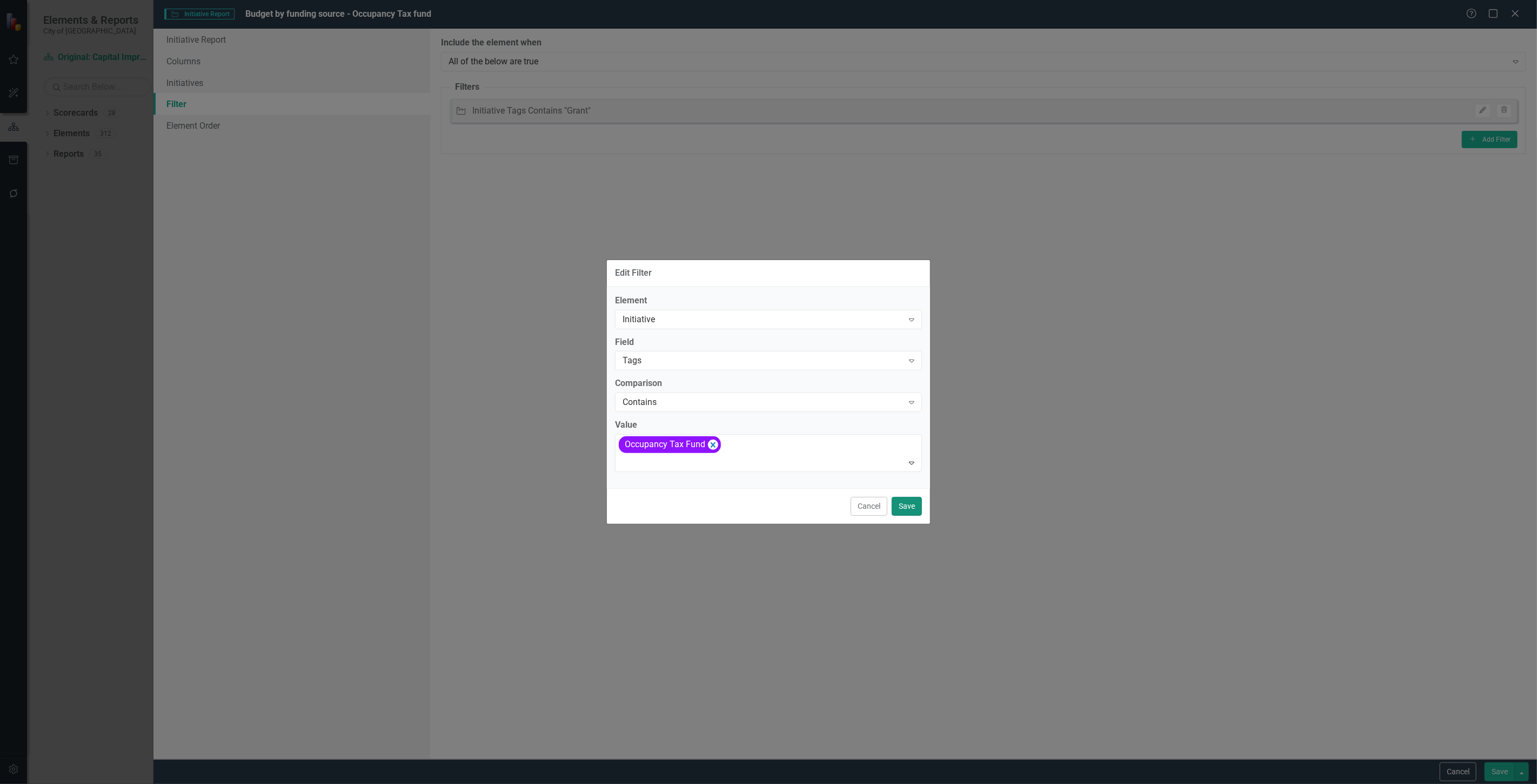
click at [906, 508] on button "Save" at bounding box center [906, 505] width 30 height 19
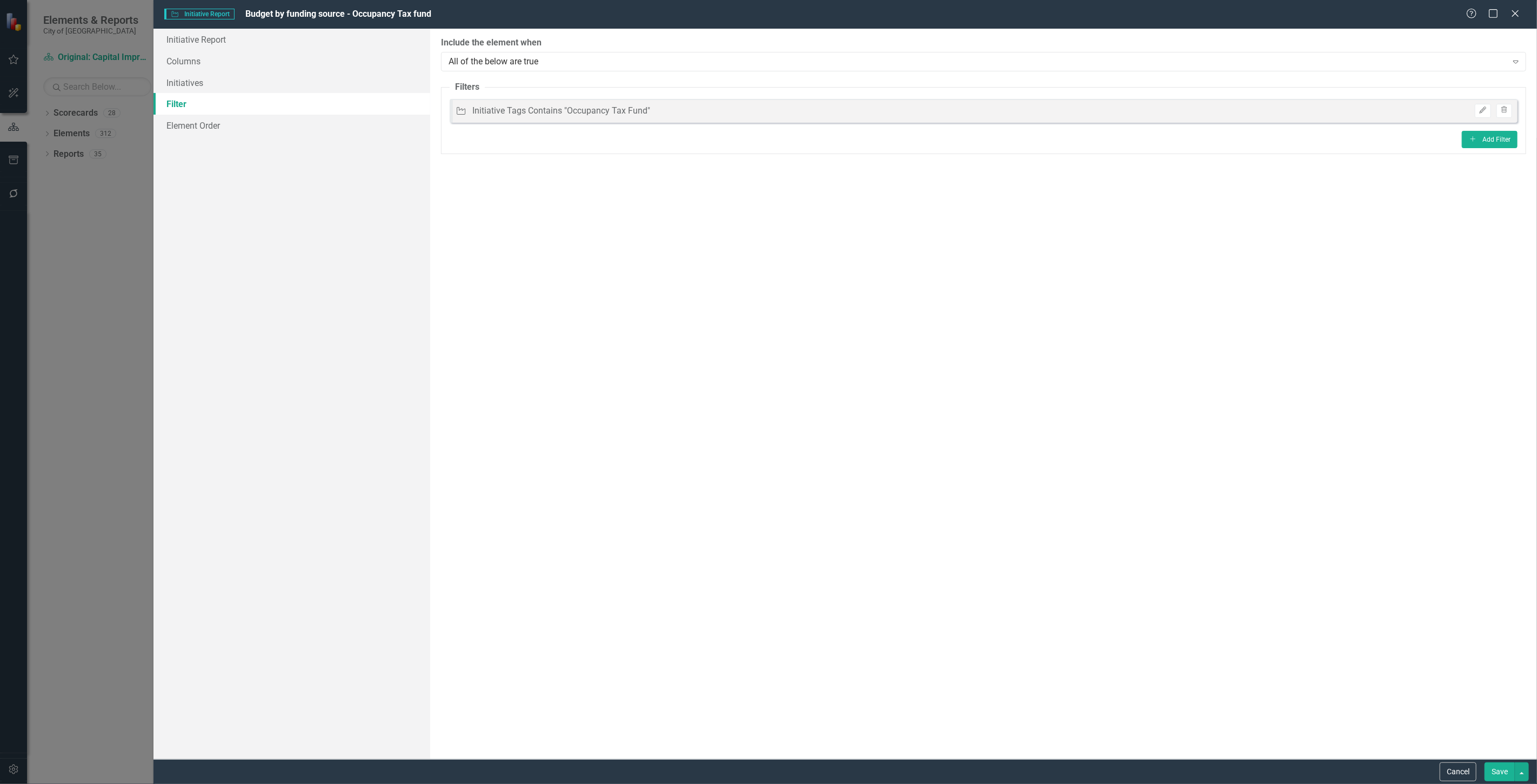
click at [1503, 772] on button "Save" at bounding box center [1500, 771] width 30 height 19
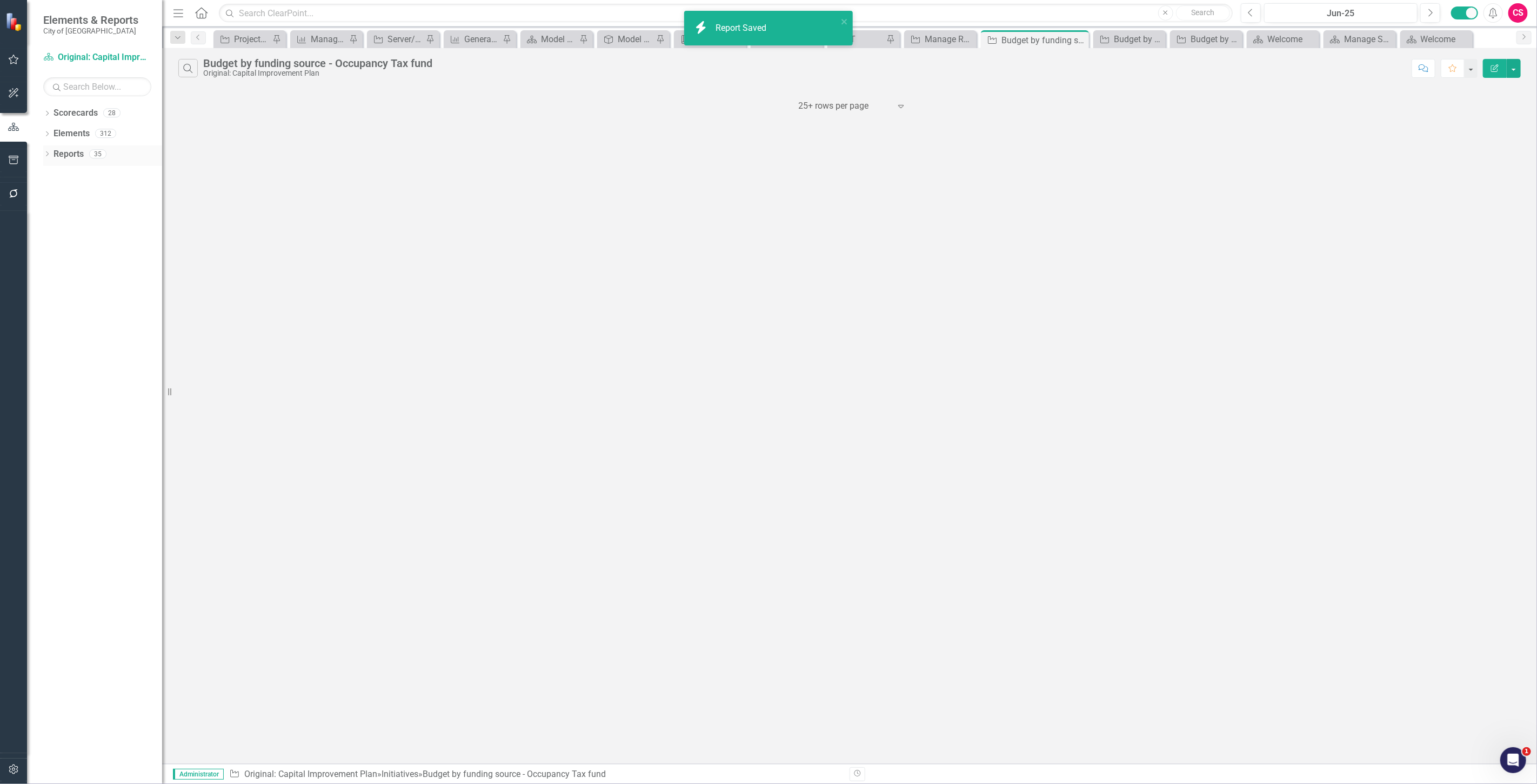
click at [74, 158] on link "Reports" at bounding box center [69, 154] width 30 height 13
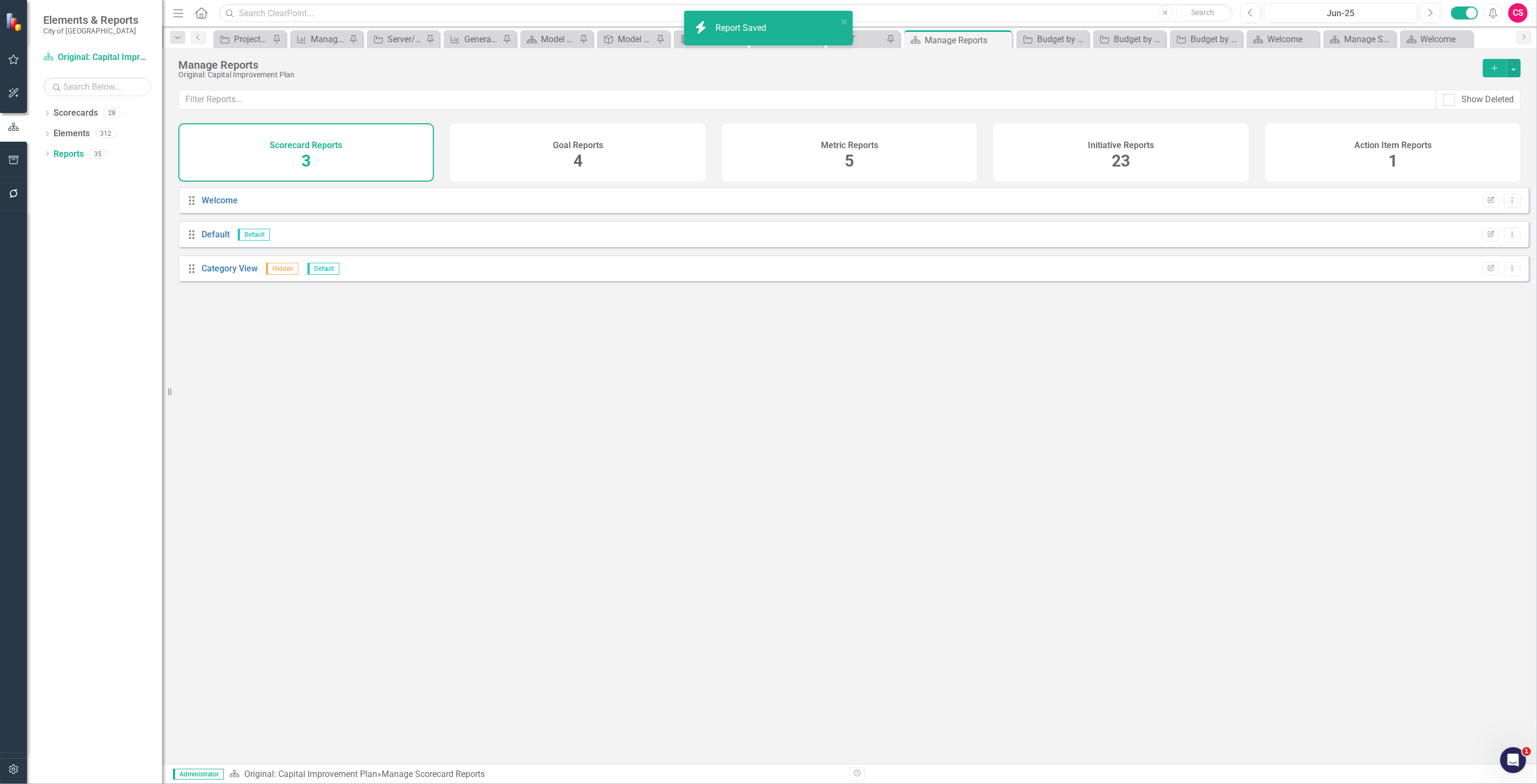
drag, startPoint x: 1085, startPoint y: 130, endPoint x: 1087, endPoint y: 135, distance: 5.4
click at [1087, 135] on div "Initiative Reports 23" at bounding box center [1121, 153] width 256 height 58
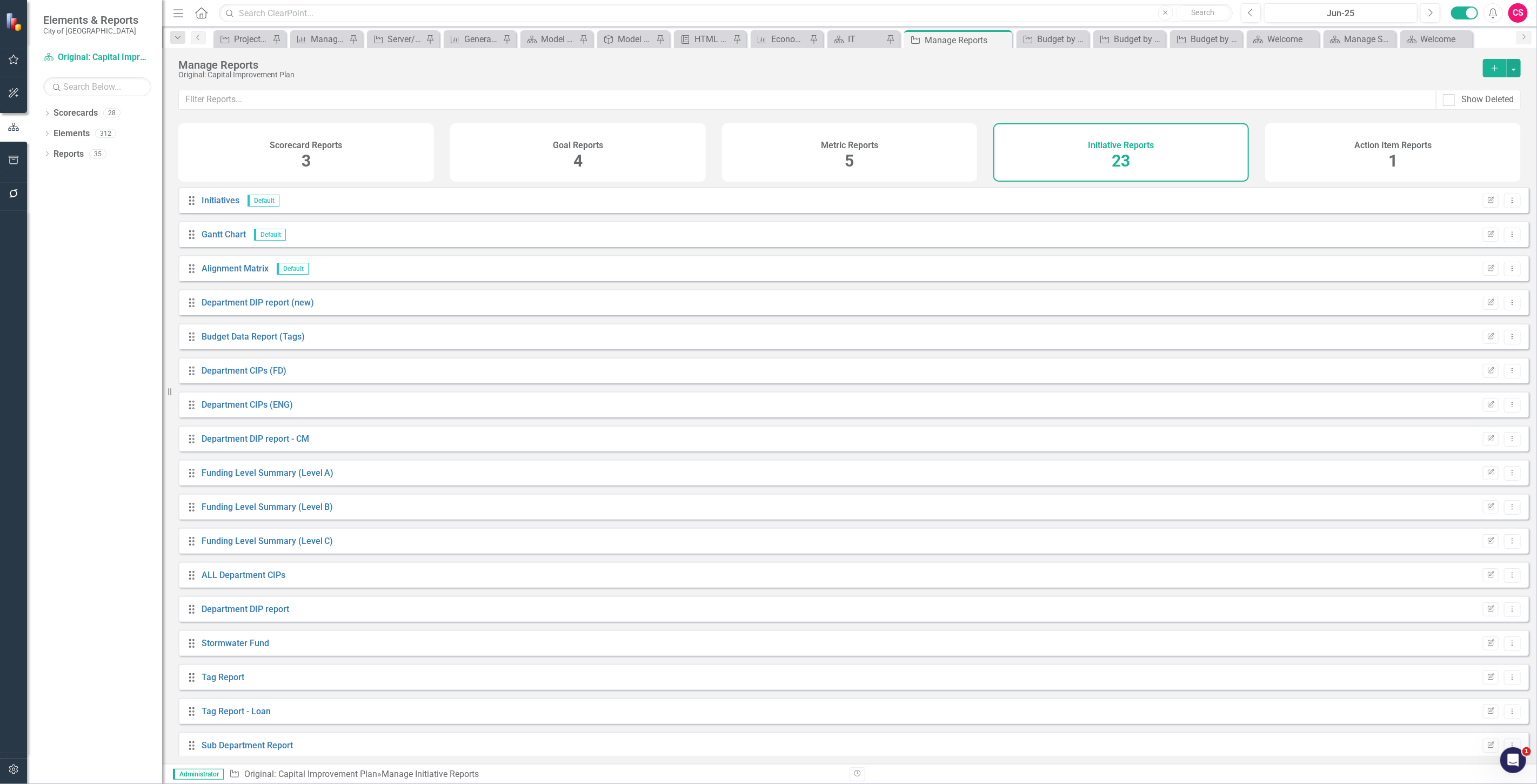
scroll to position [215, 0]
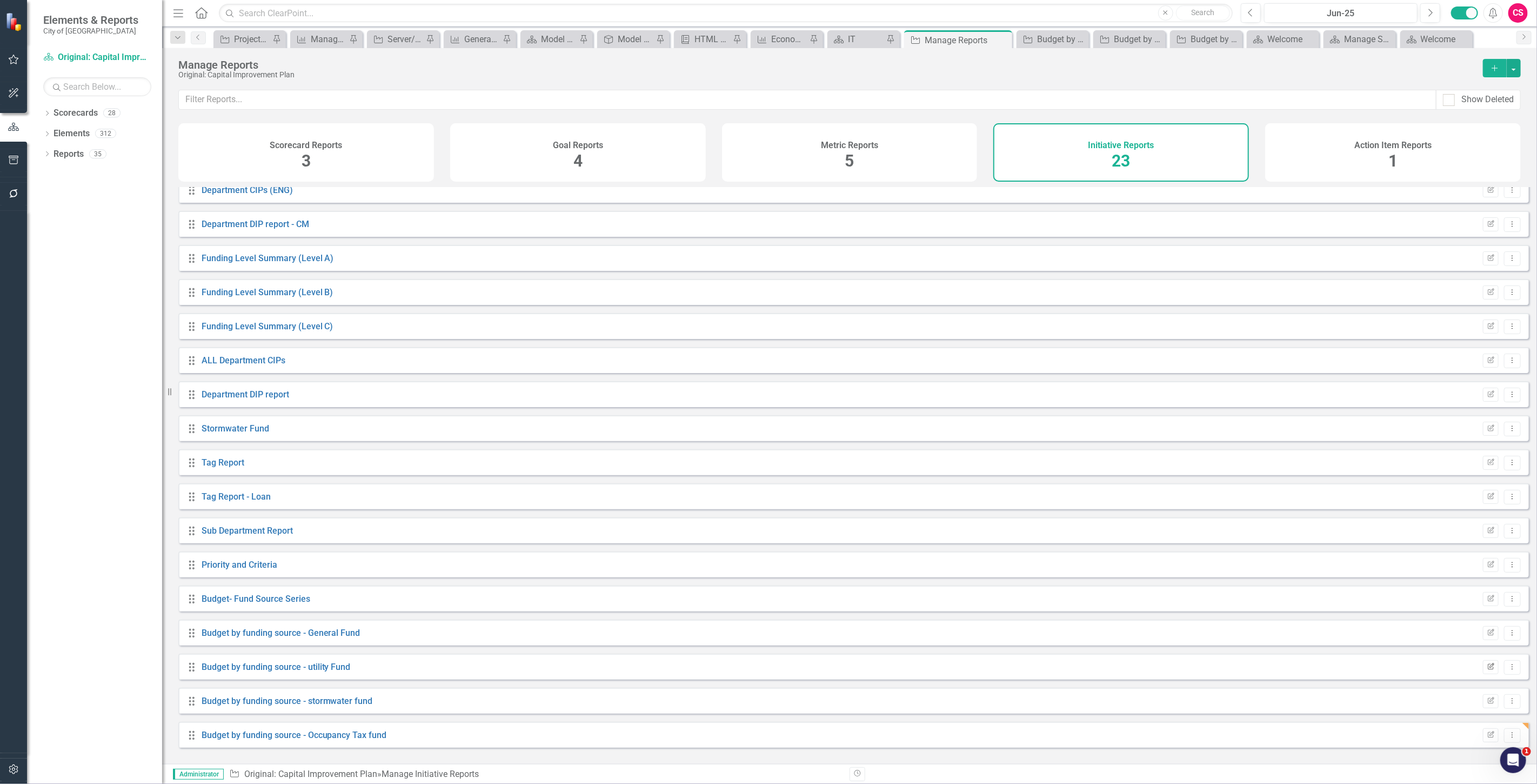
click at [1484, 669] on button "Edit Report" at bounding box center [1490, 666] width 16 height 14
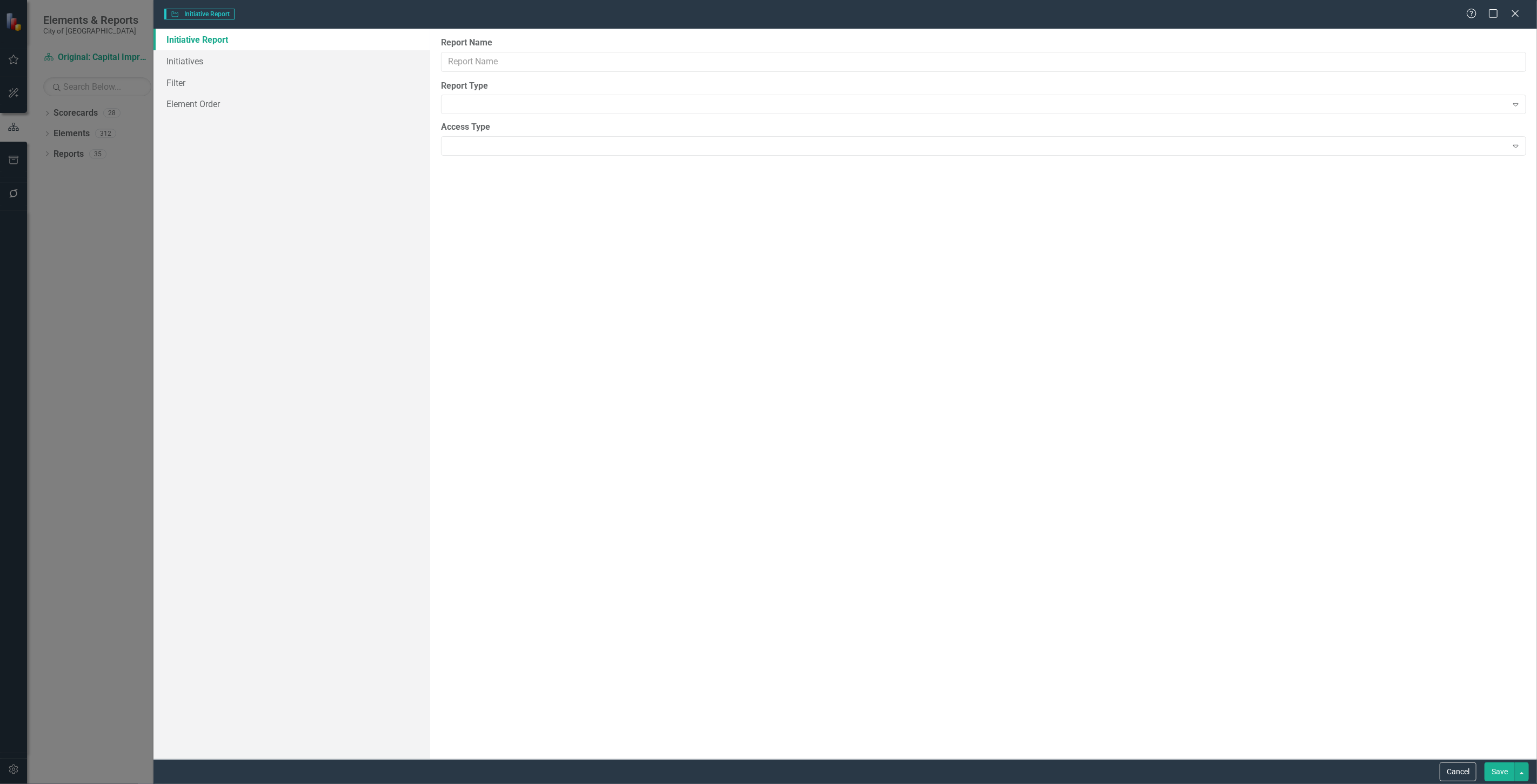
type input "Budget by funding source - utility Fund"
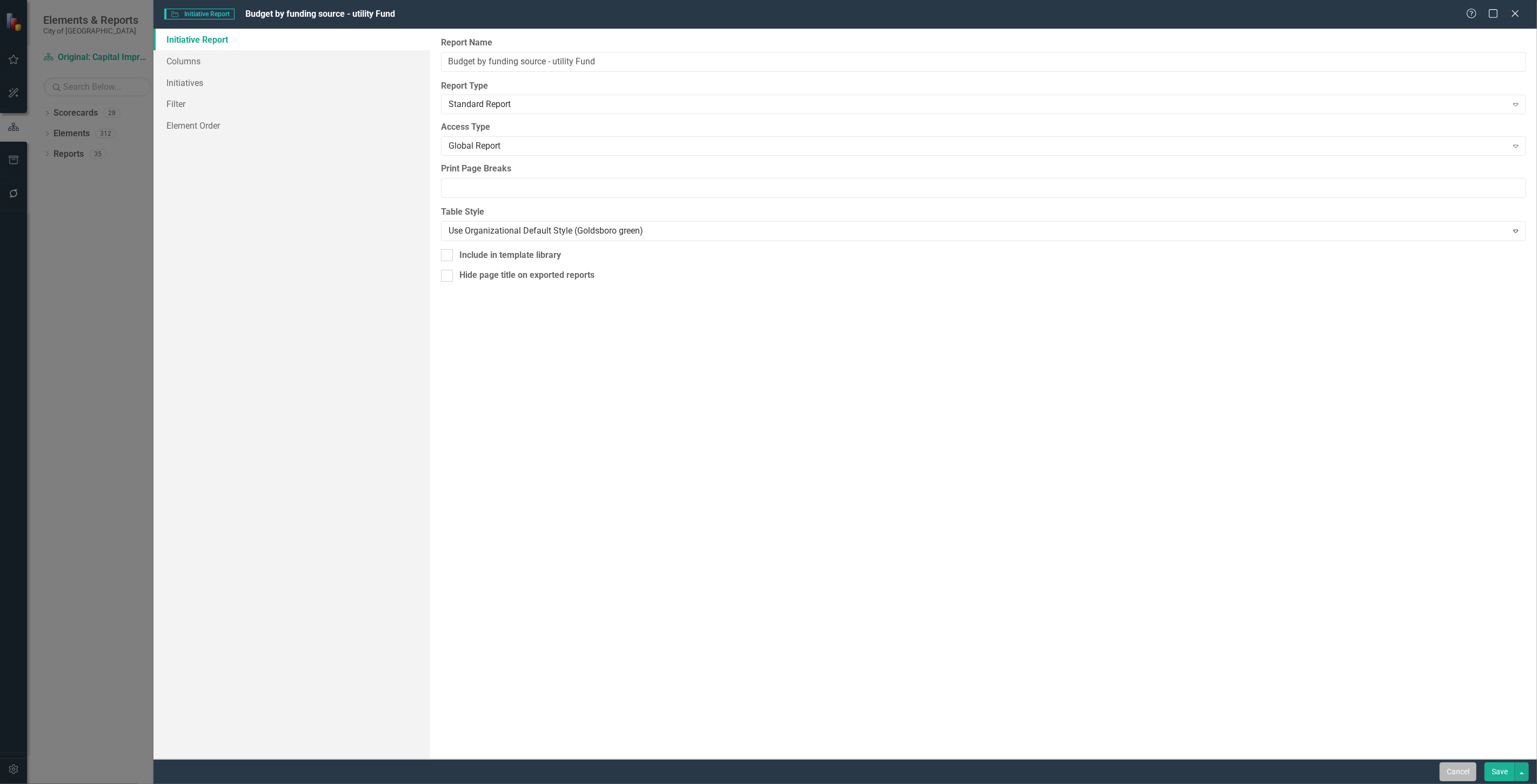
click at [1462, 773] on button "Cancel" at bounding box center [1458, 771] width 37 height 19
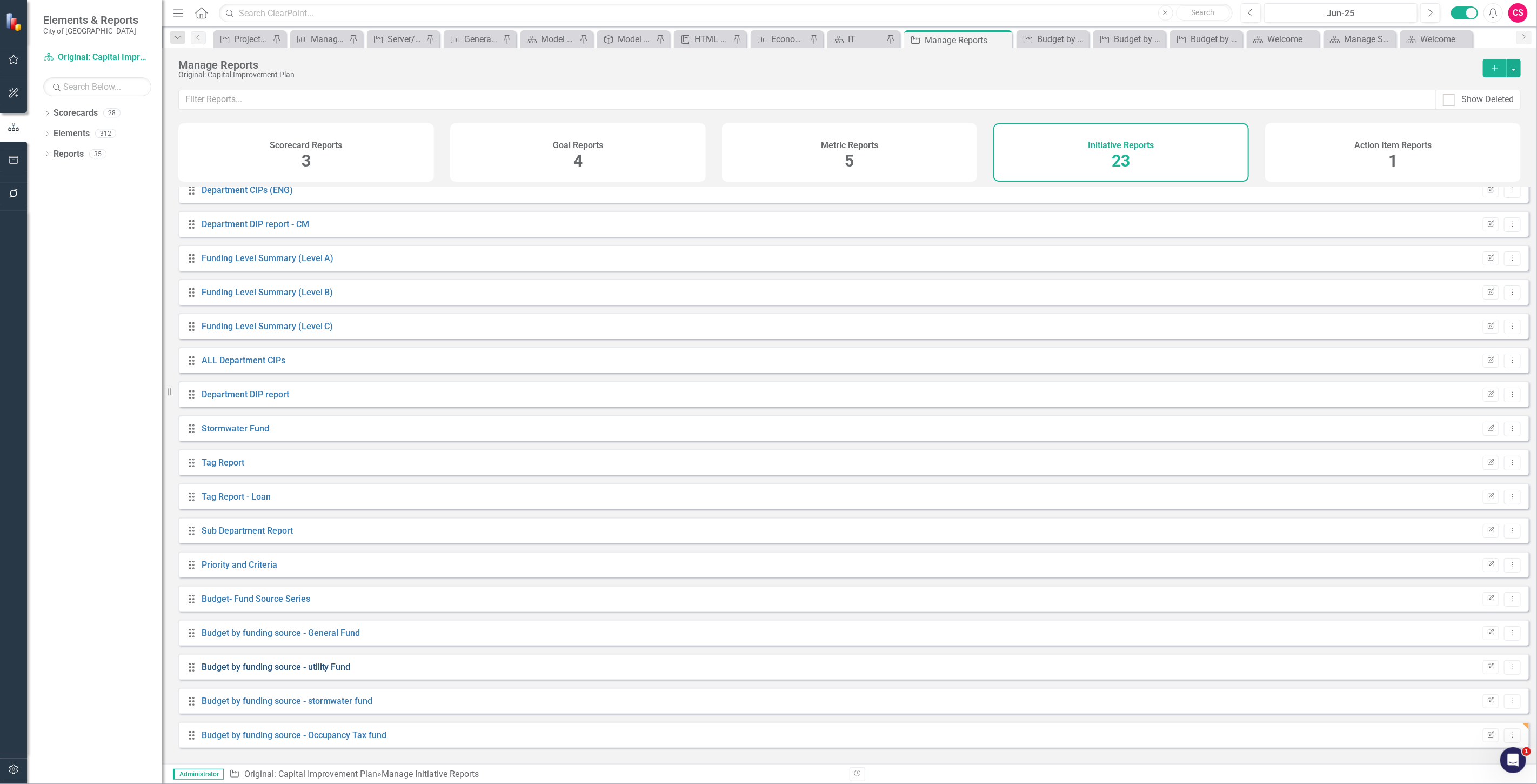
click at [301, 671] on link "Budget by funding source - utility Fund" at bounding box center [276, 666] width 149 height 10
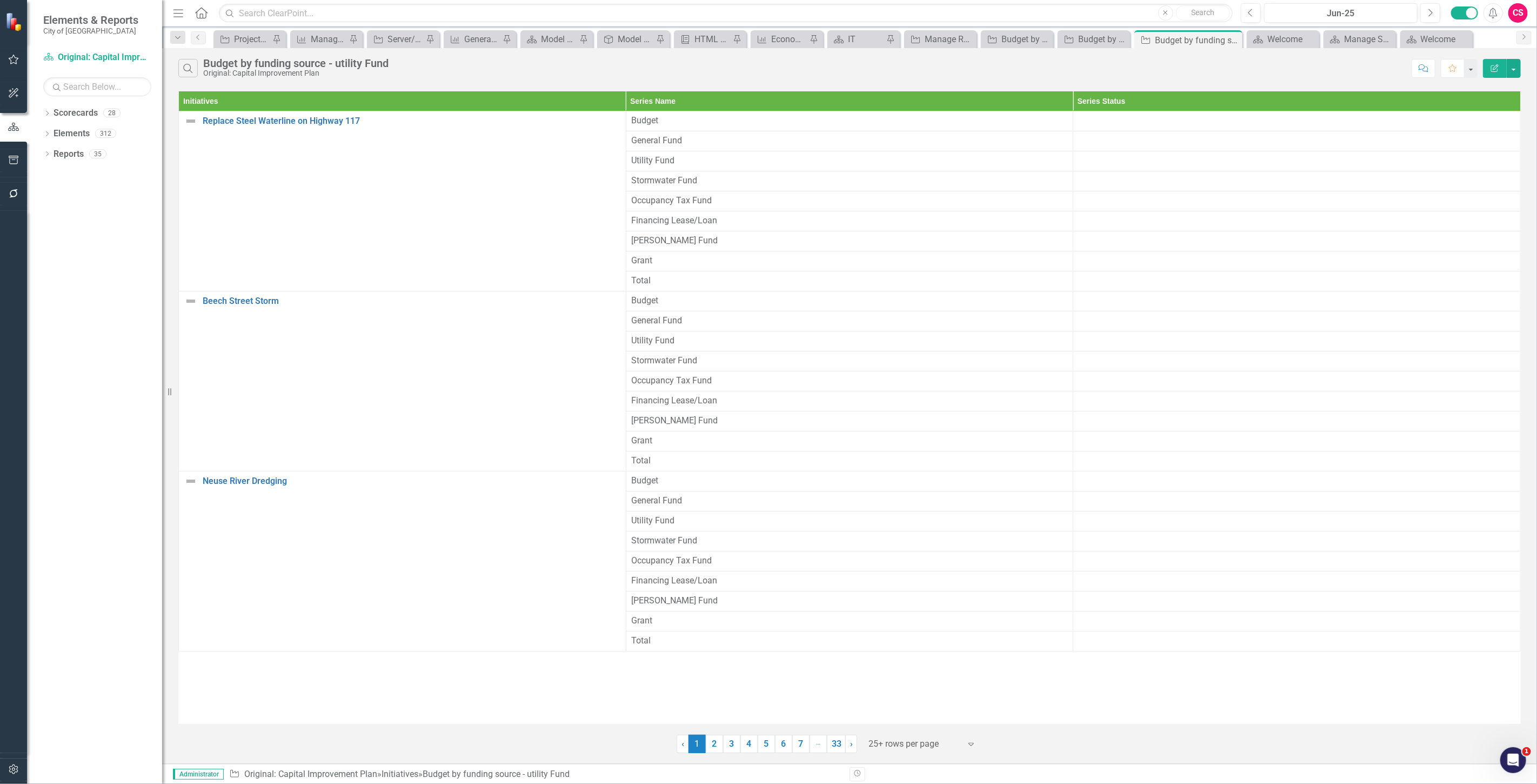
click at [1489, 76] on button "Edit Report" at bounding box center [1495, 68] width 24 height 19
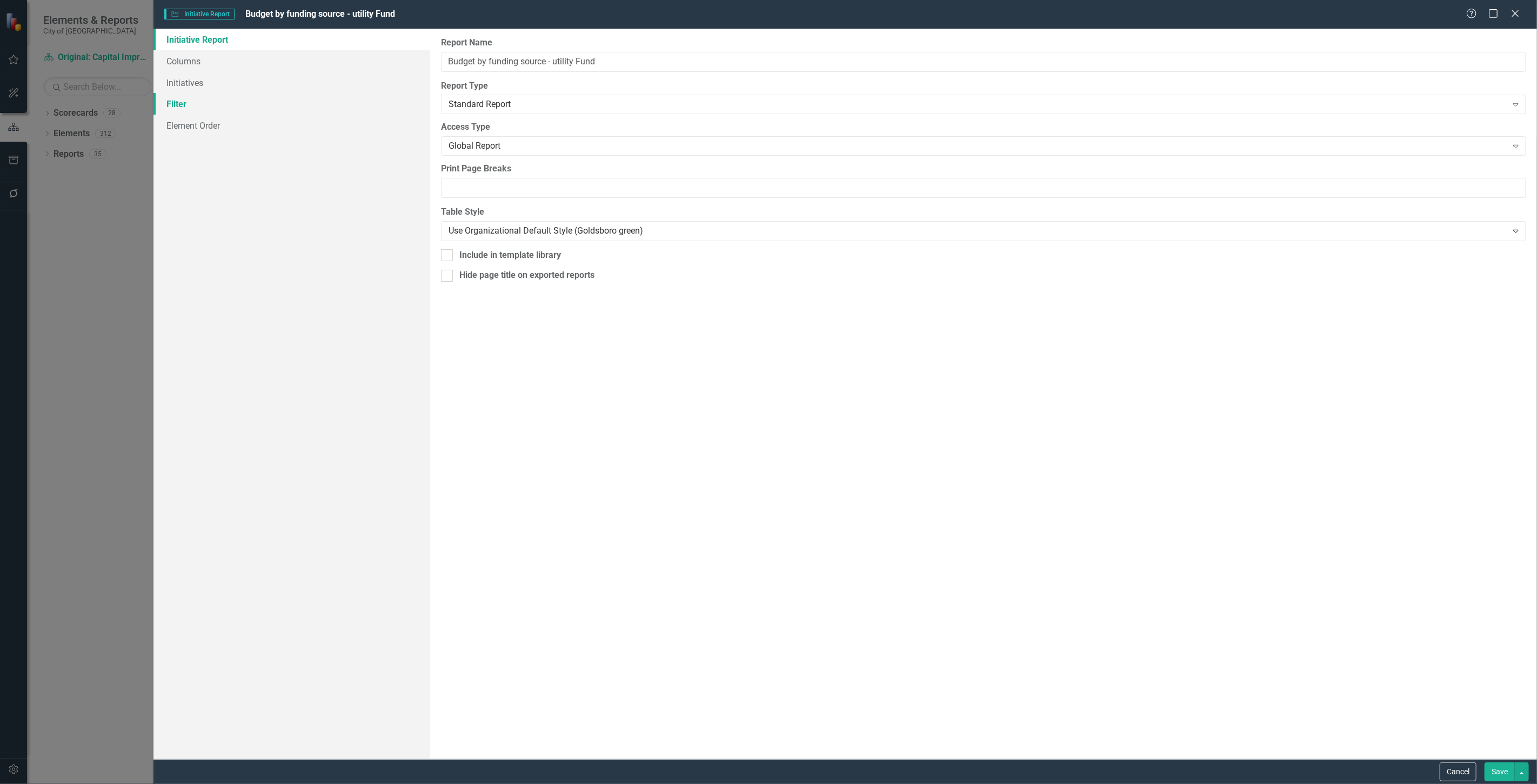
click at [255, 104] on link "Filter" at bounding box center [292, 104] width 277 height 22
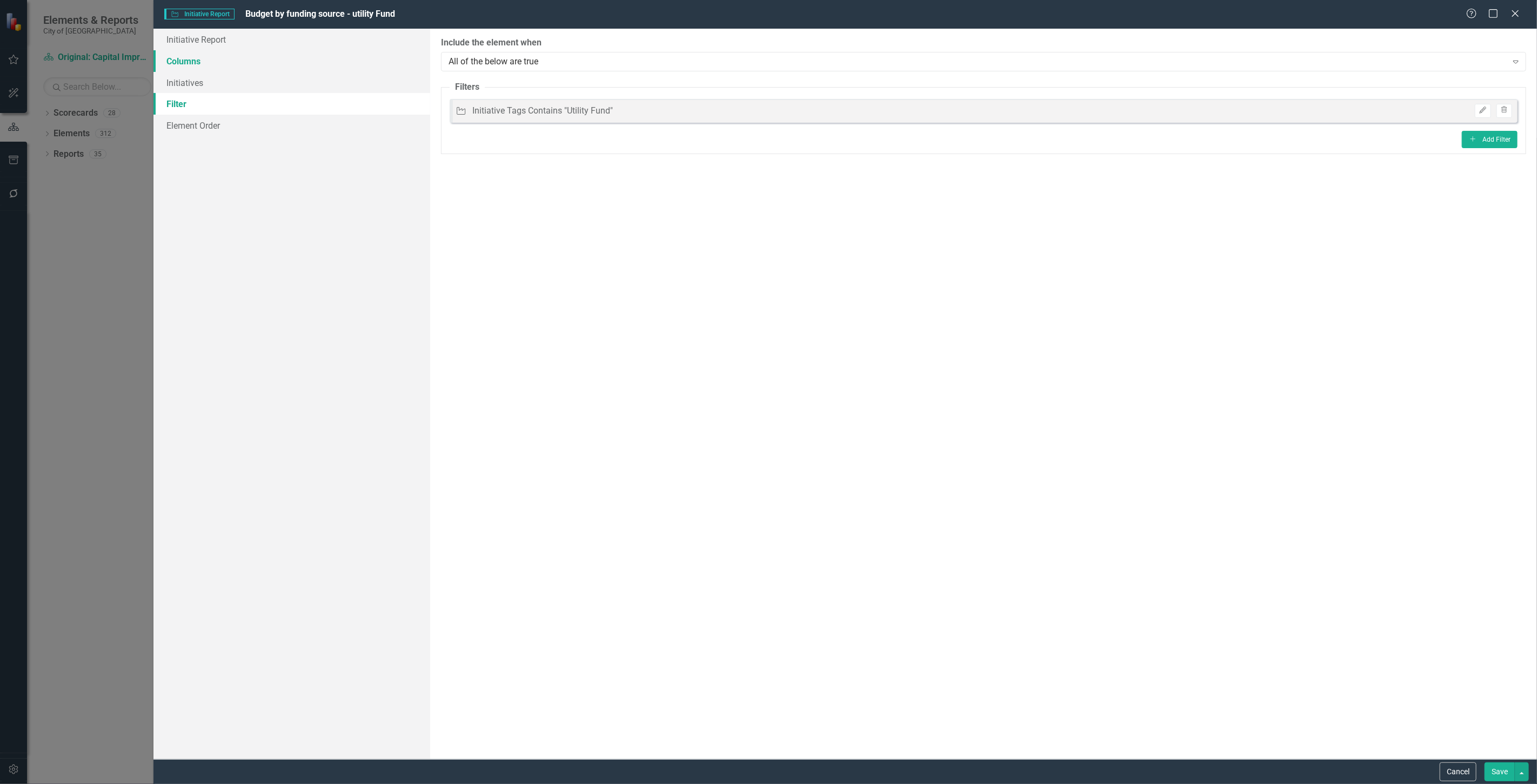
click at [297, 69] on link "Columns" at bounding box center [292, 61] width 277 height 22
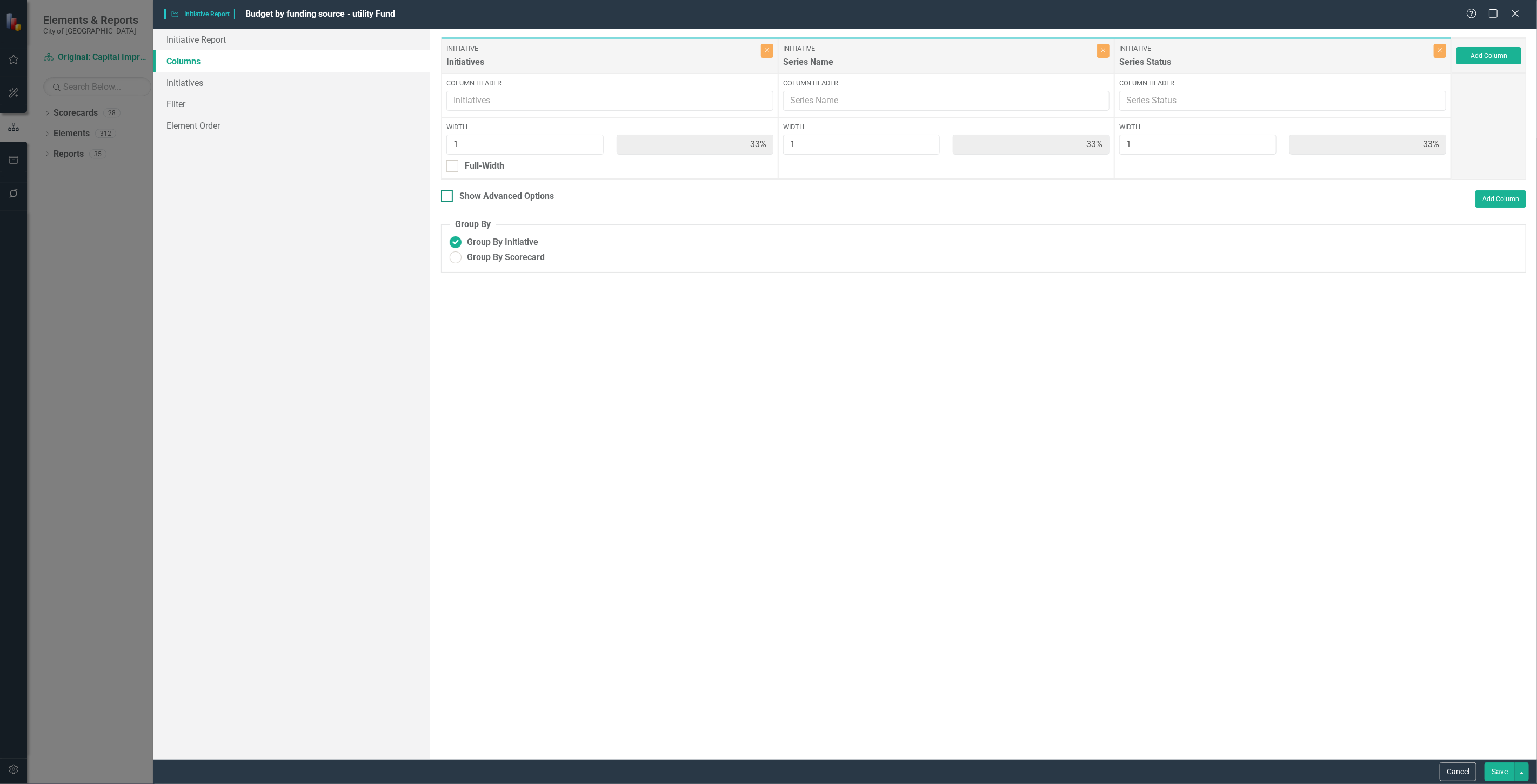
click at [485, 195] on div "Show Advanced Options" at bounding box center [506, 196] width 94 height 13
click at [448, 195] on input "Show Advanced Options" at bounding box center [445, 194] width 7 height 7
checkbox input "true"
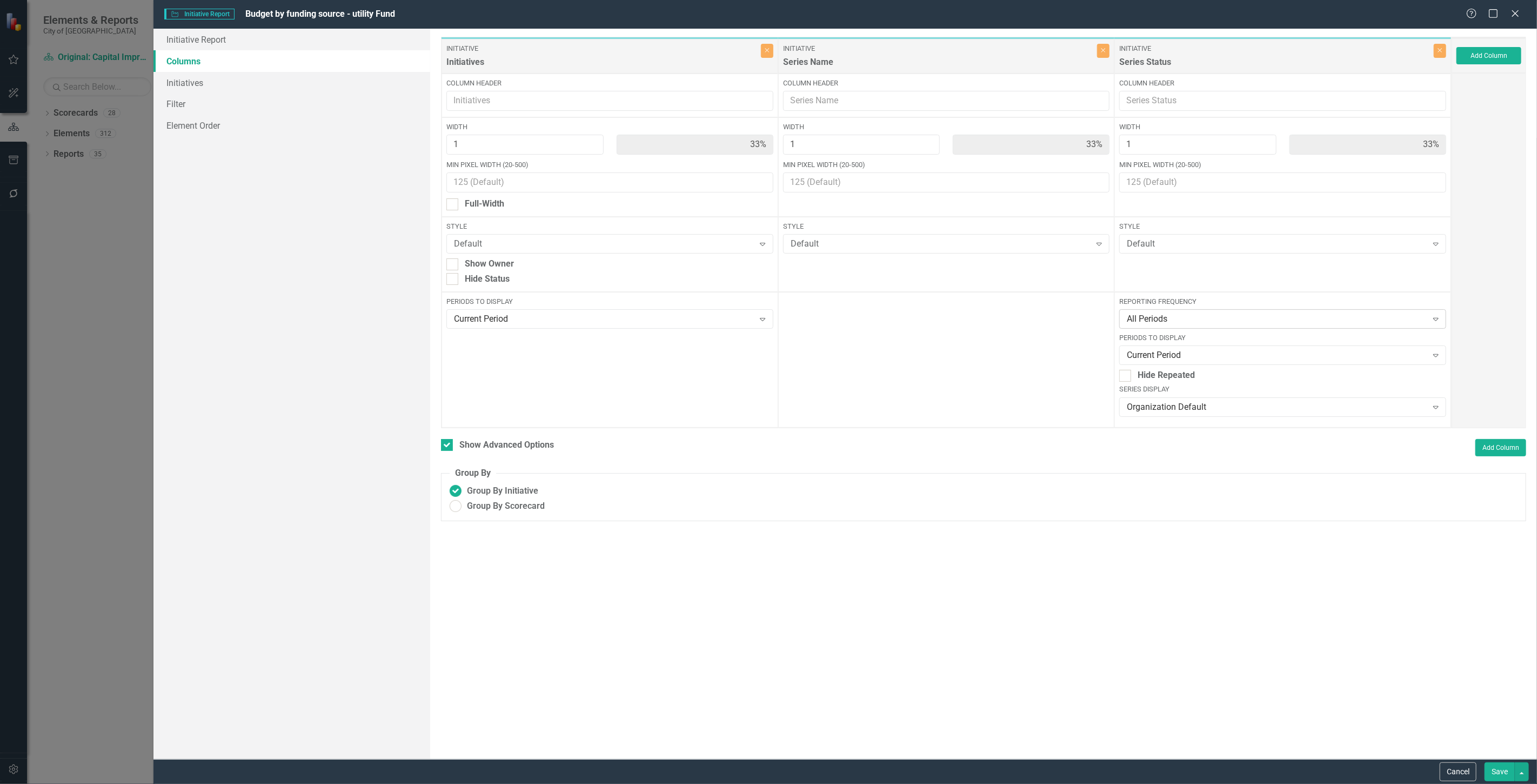
click at [1174, 312] on div "All Periods Expand" at bounding box center [1283, 318] width 327 height 19
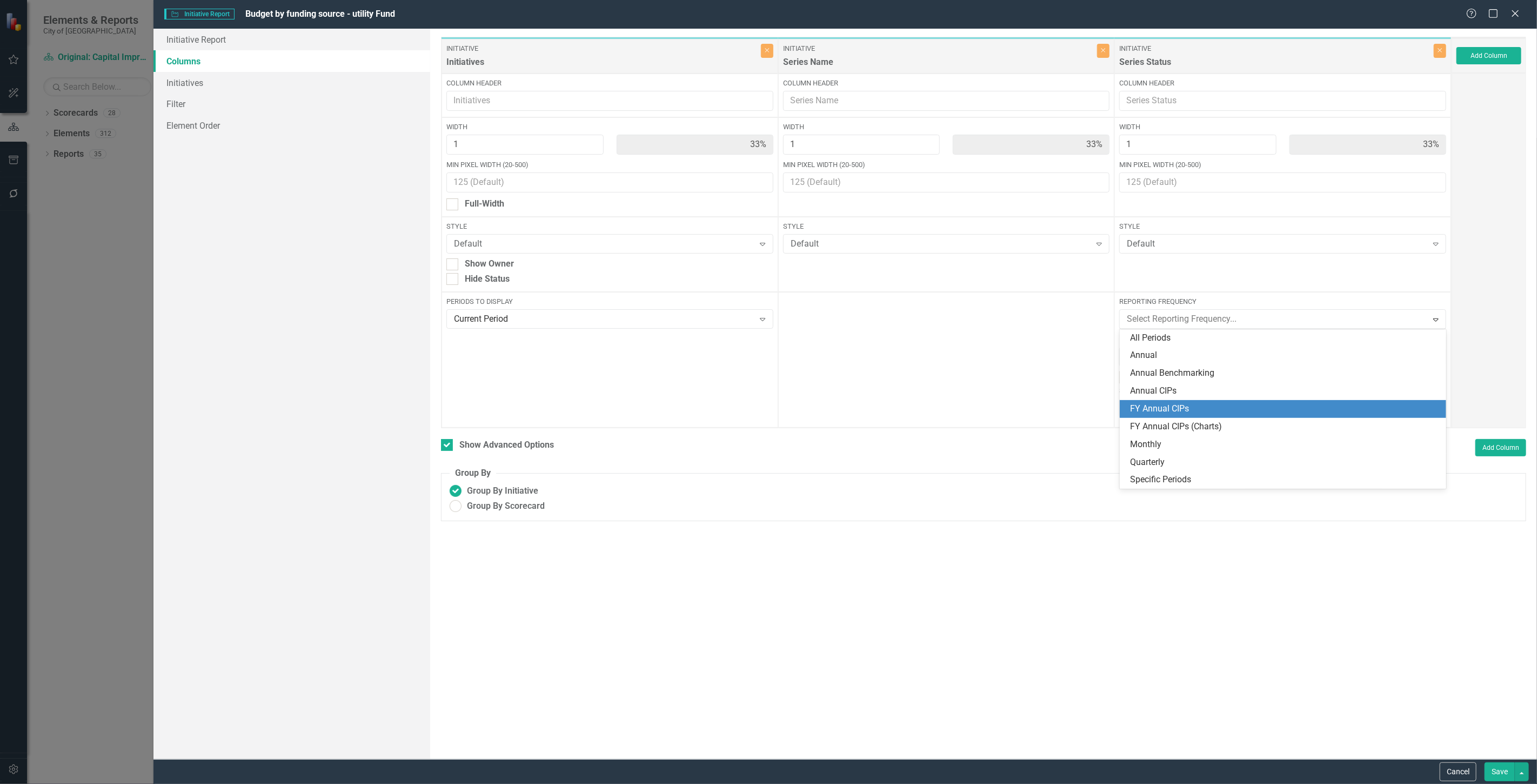
click at [1169, 409] on div "FY Annual CIPs" at bounding box center [1285, 409] width 309 height 13
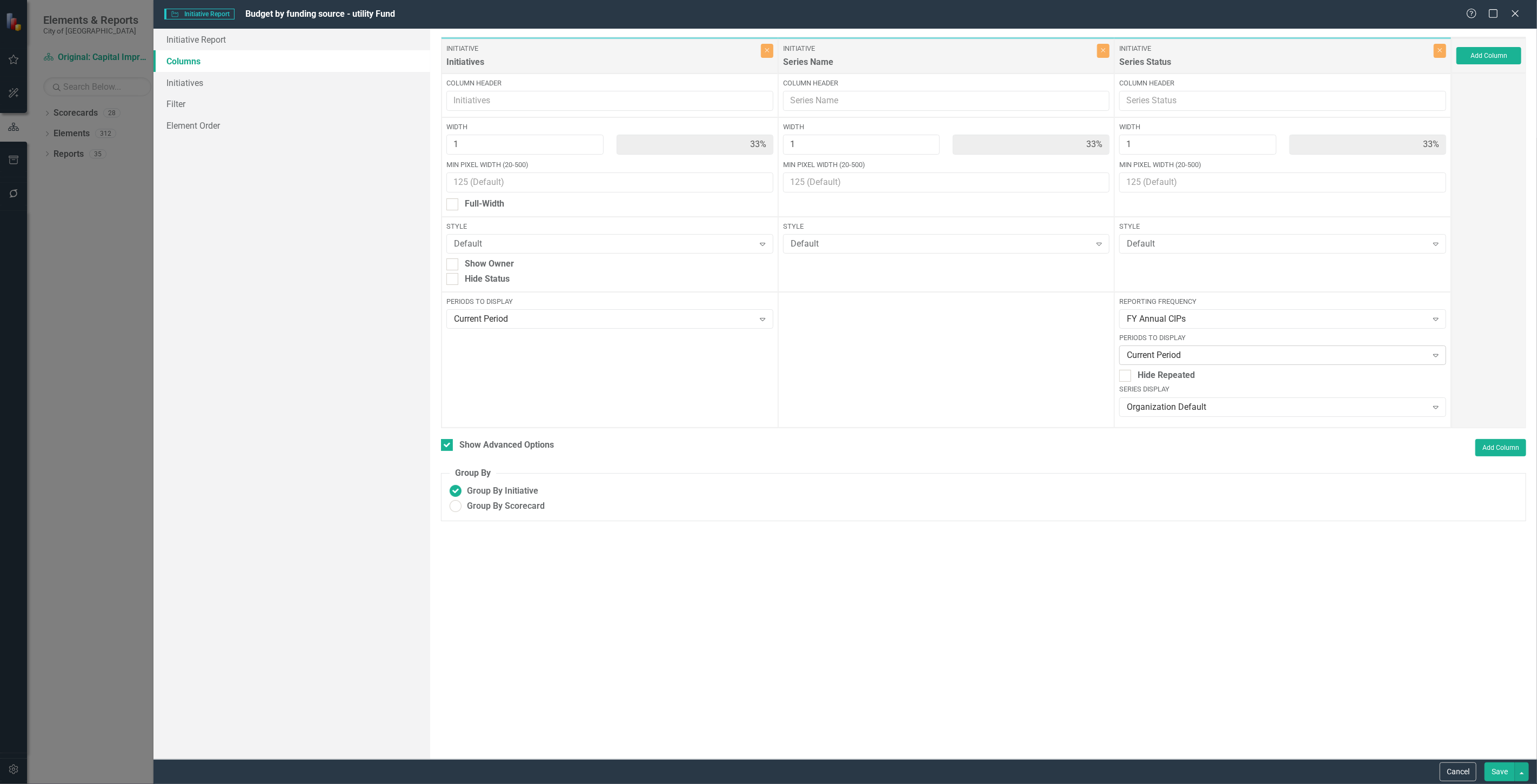
click at [1184, 354] on div "Current Period" at bounding box center [1277, 355] width 300 height 13
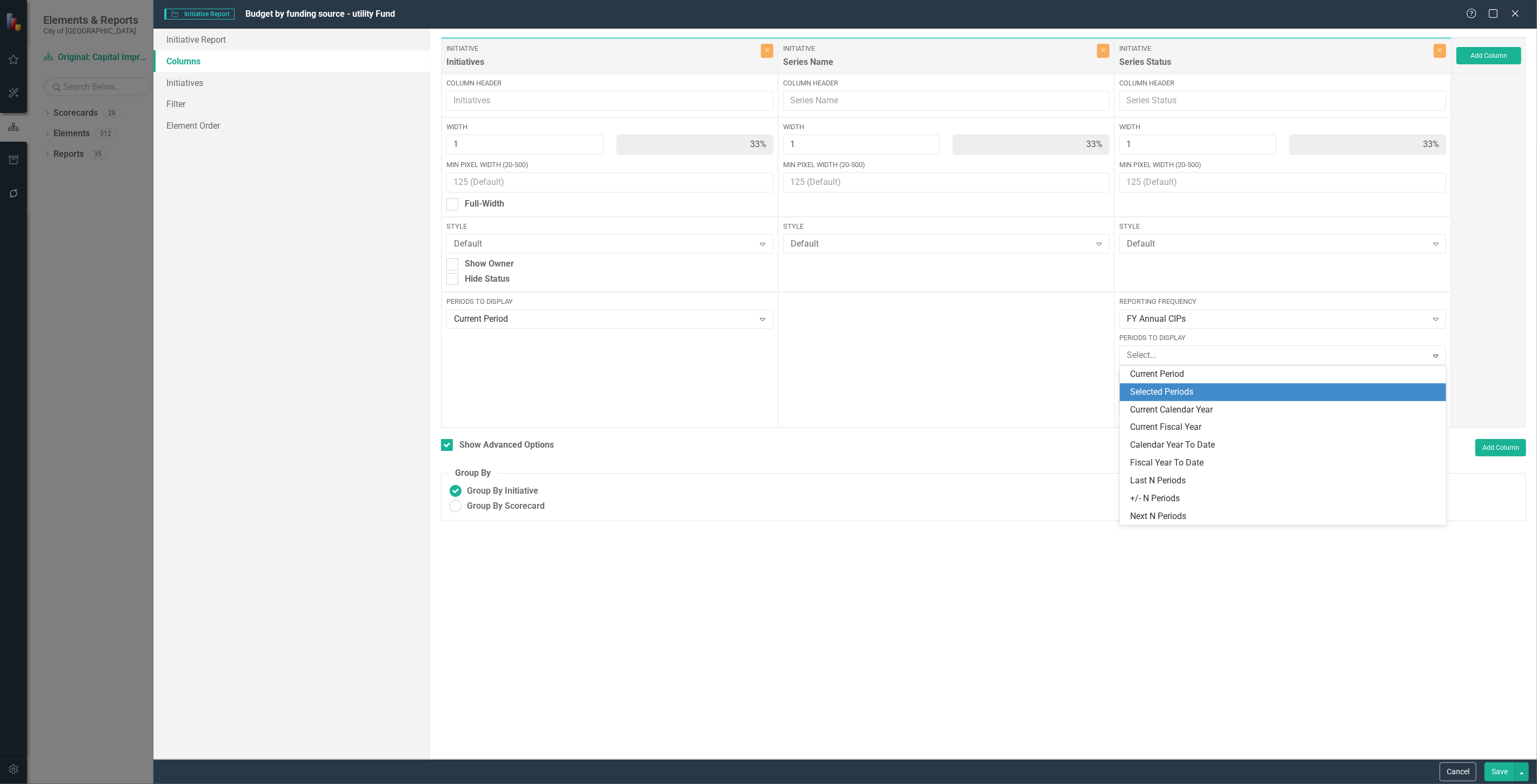
click at [1171, 386] on div "Selected Periods" at bounding box center [1285, 392] width 309 height 13
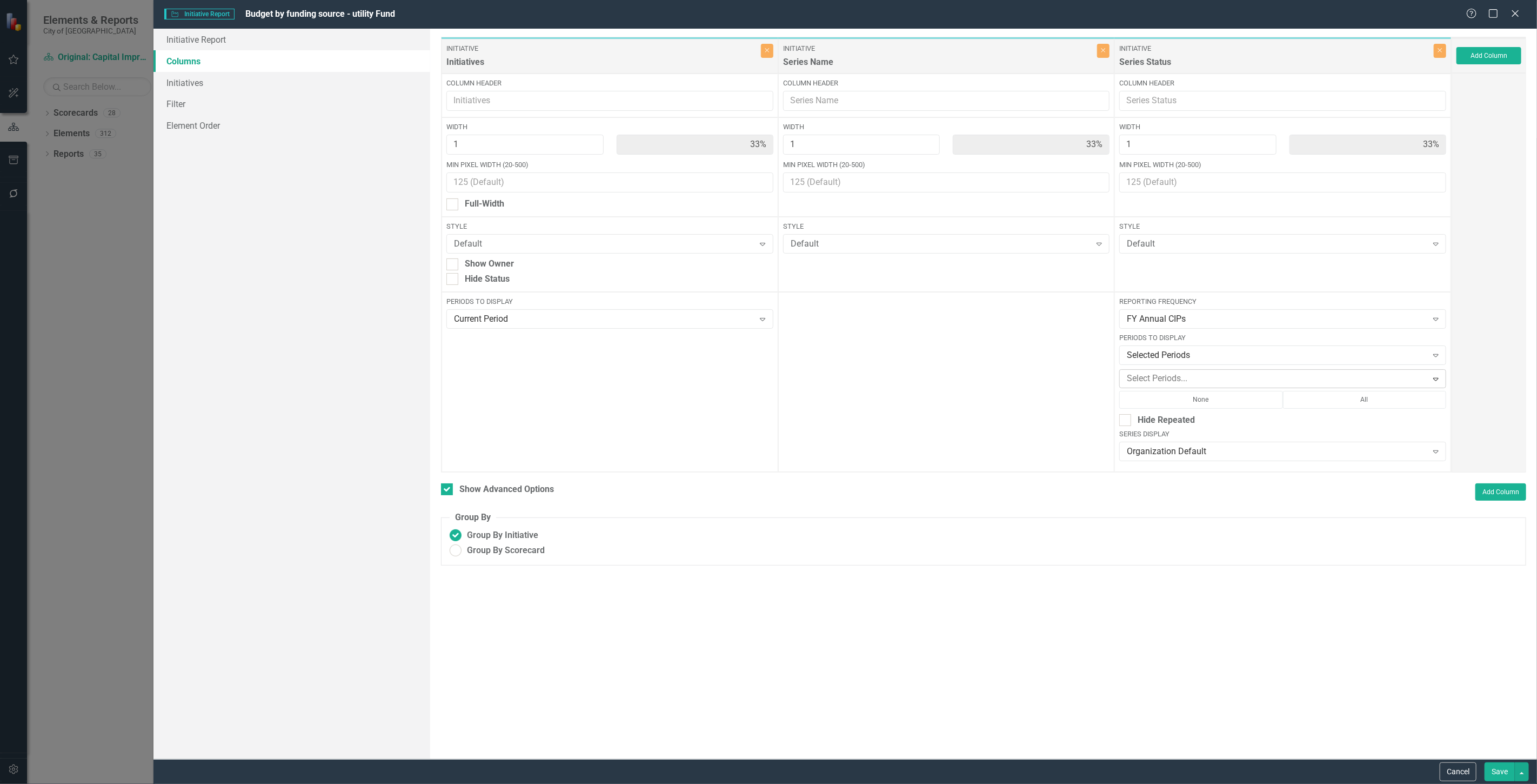
click at [1171, 370] on div "Select Periods..." at bounding box center [1273, 378] width 304 height 16
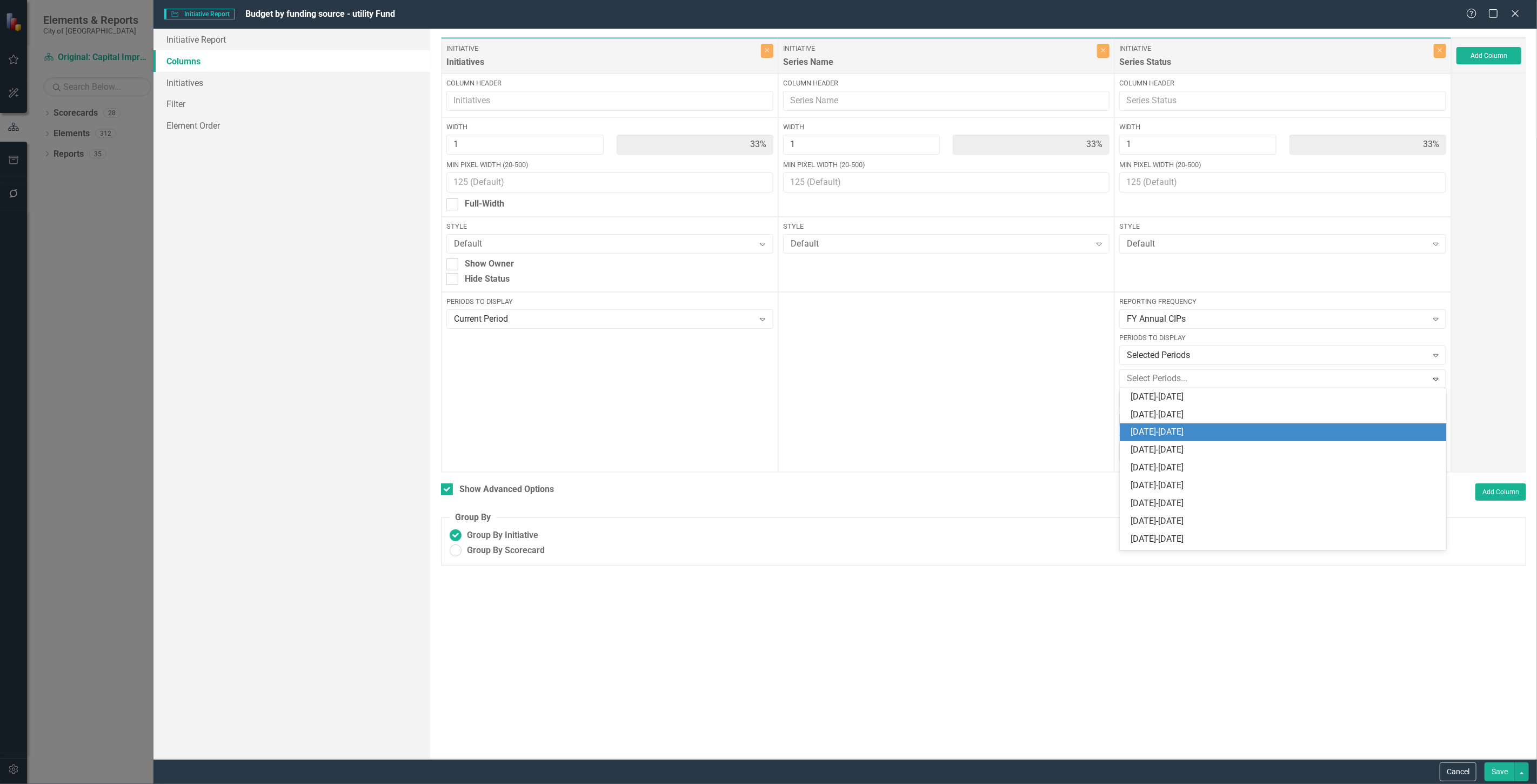
drag, startPoint x: 1167, startPoint y: 434, endPoint x: 1210, endPoint y: 388, distance: 63.0
click at [1167, 434] on div "2024-2025" at bounding box center [1285, 432] width 309 height 13
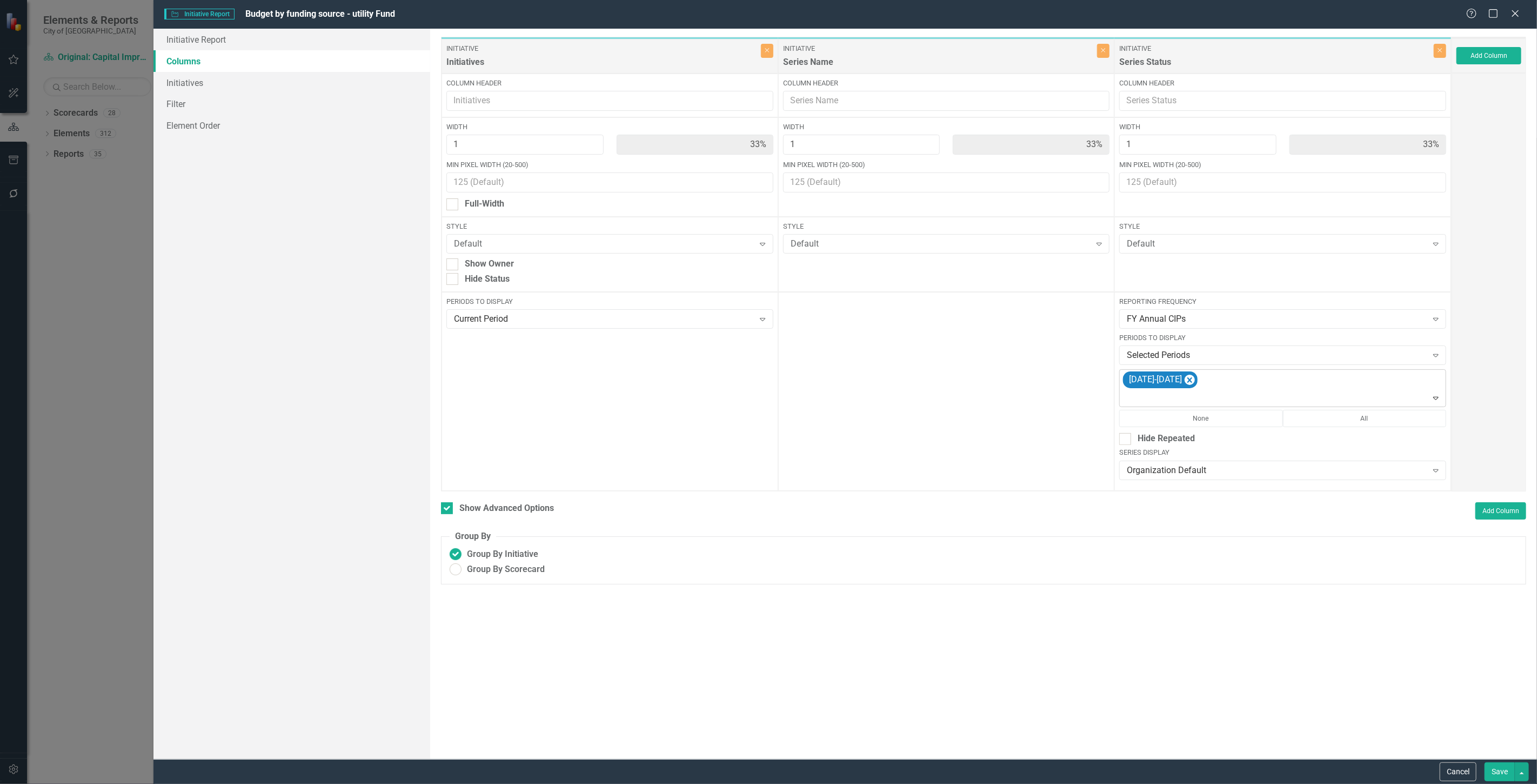
click at [1246, 375] on div "2024-2025" at bounding box center [1283, 388] width 324 height 37
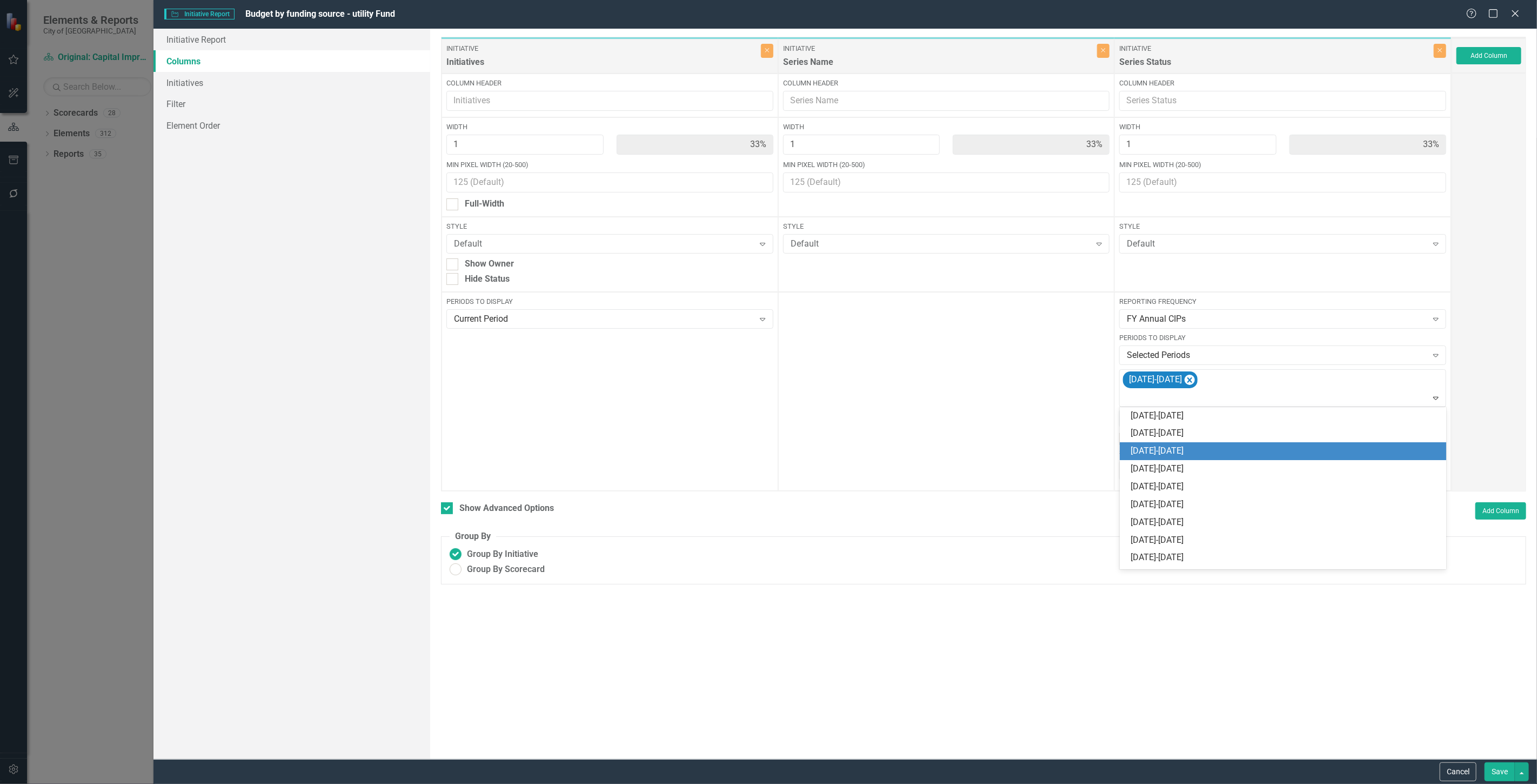
click at [1213, 453] on div "2025-2026" at bounding box center [1285, 451] width 309 height 13
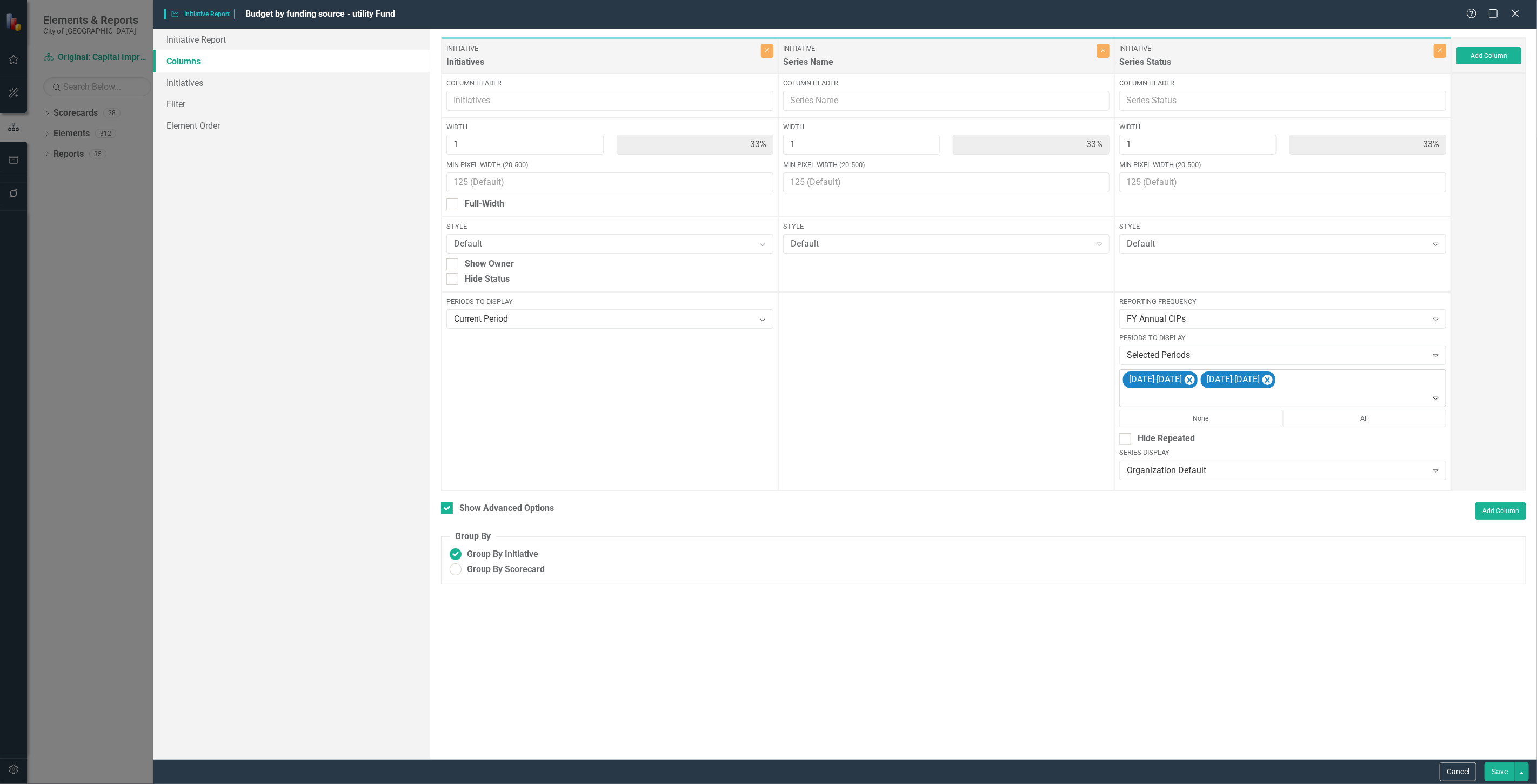
click at [1282, 396] on div at bounding box center [1283, 398] width 322 height 15
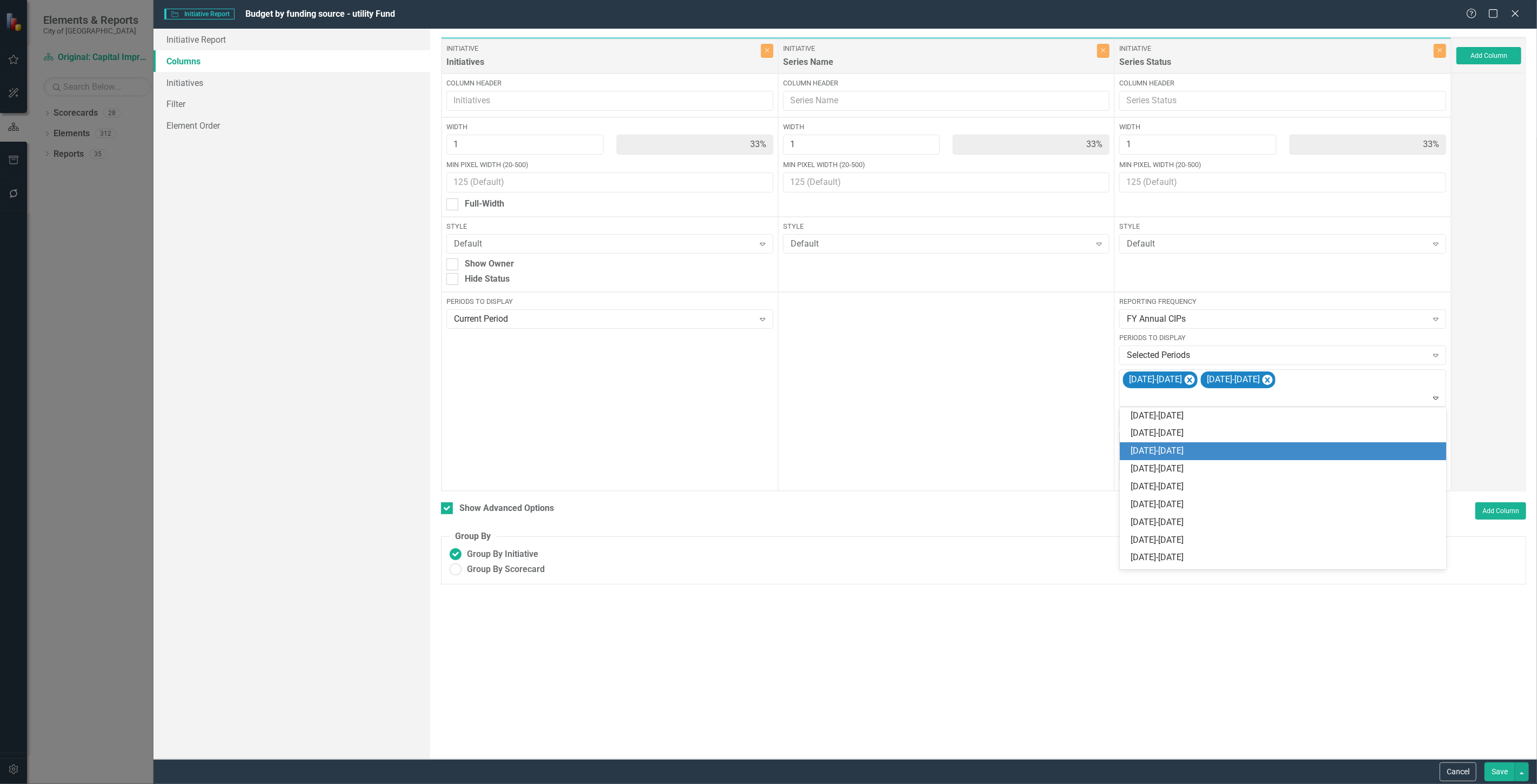
click at [1252, 446] on div "2026-2027" at bounding box center [1285, 451] width 309 height 13
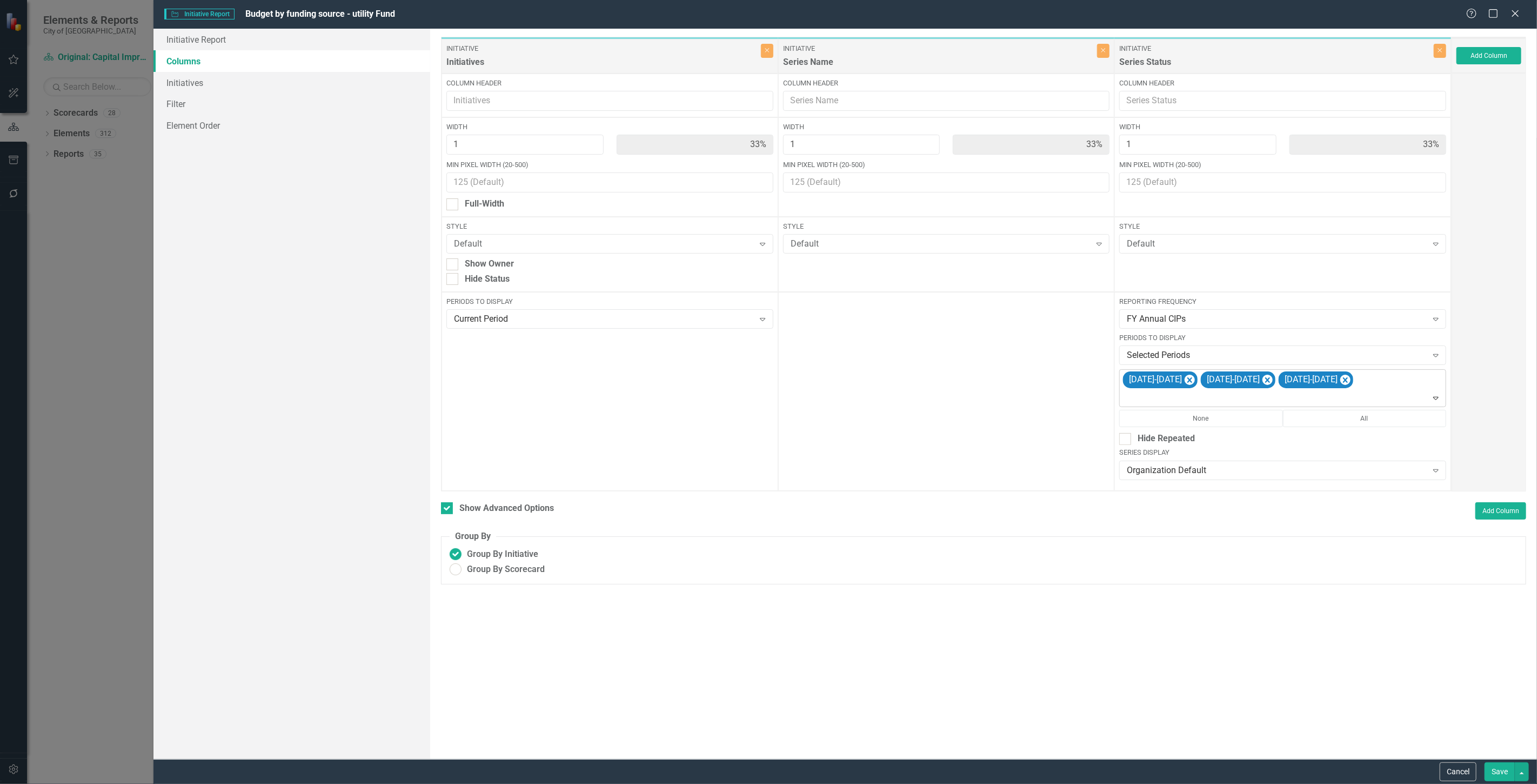
click at [1364, 396] on div at bounding box center [1283, 398] width 322 height 15
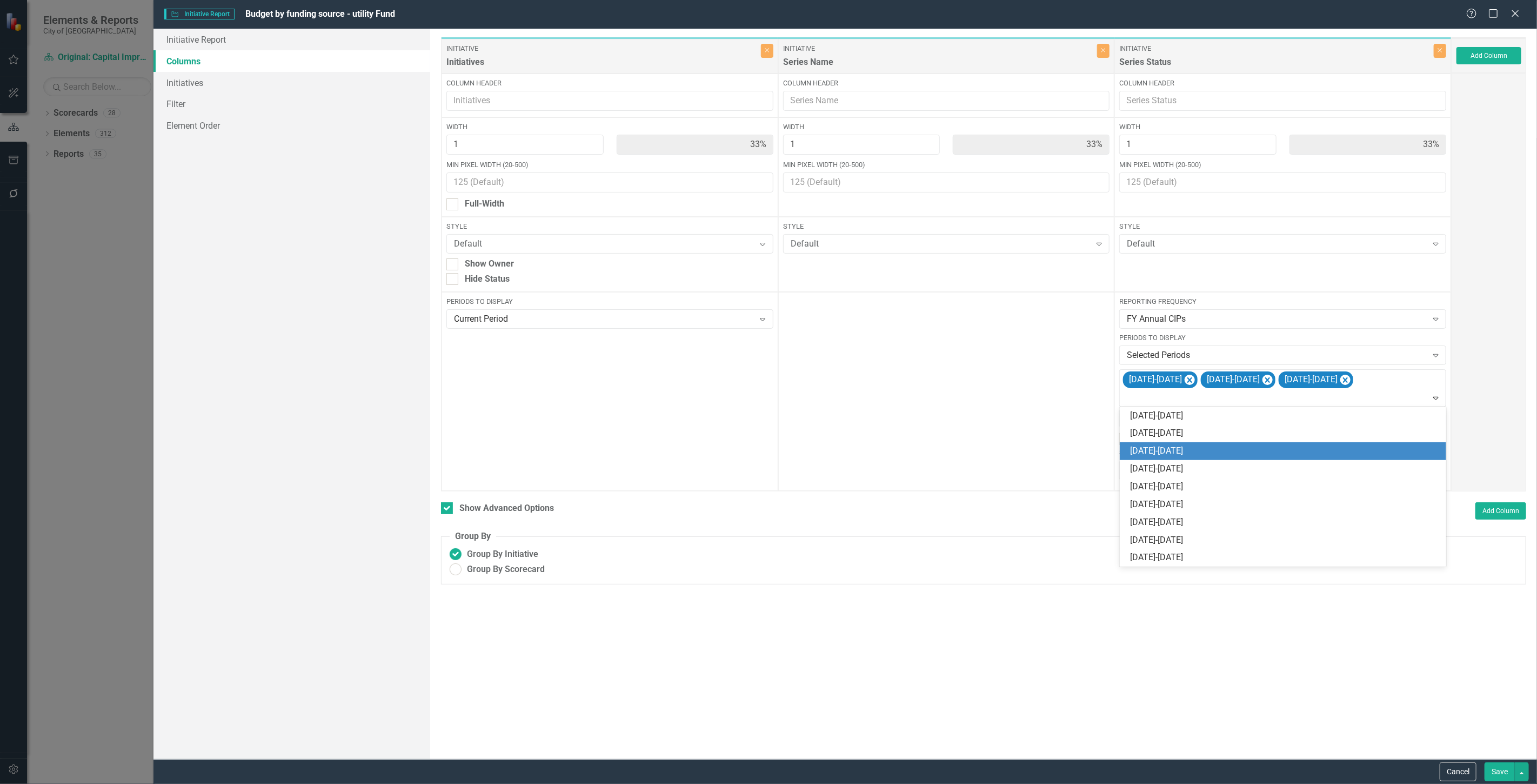
click at [1323, 444] on div "2027-2028" at bounding box center [1282, 451] width 326 height 18
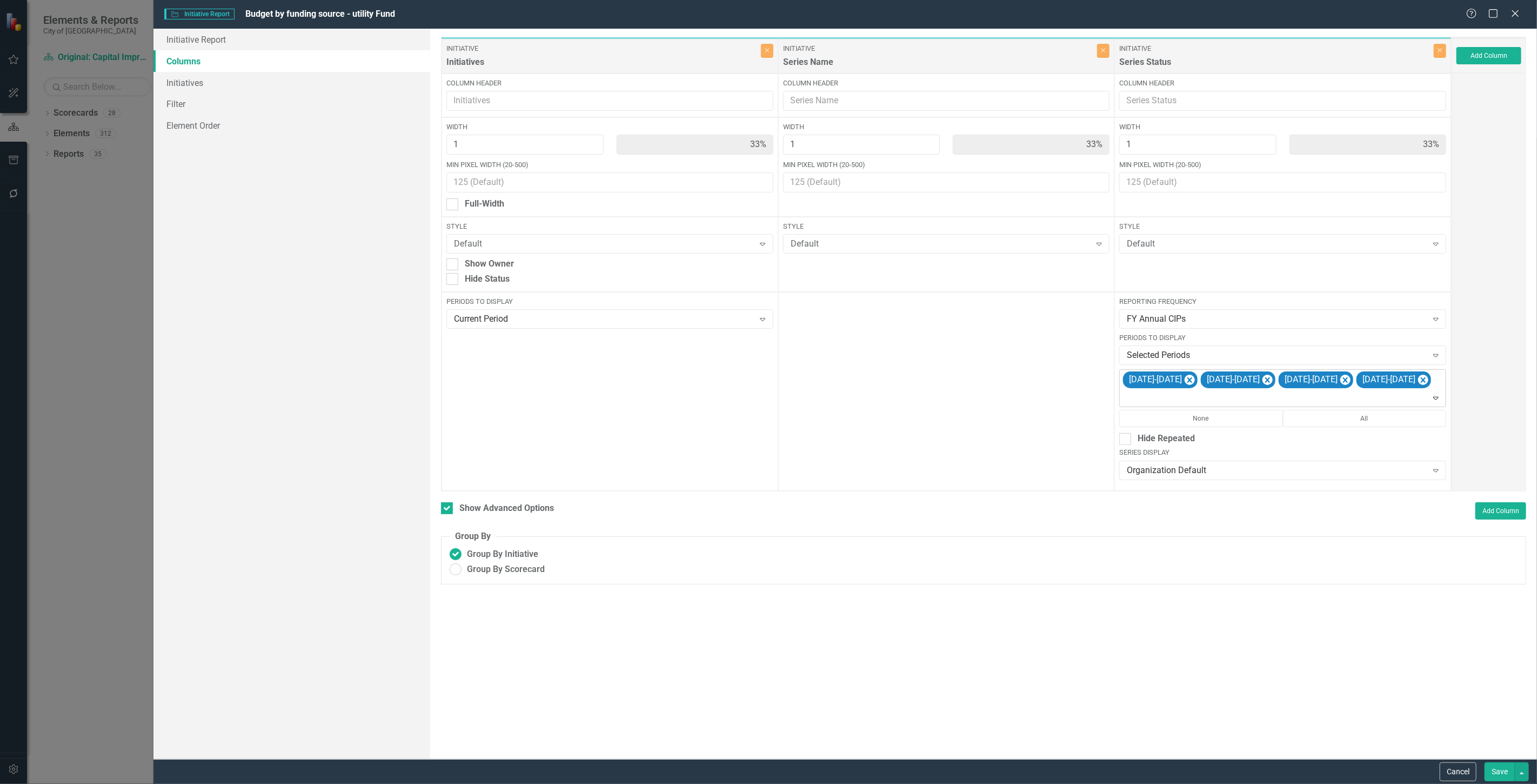
click at [1378, 397] on div at bounding box center [1283, 398] width 322 height 15
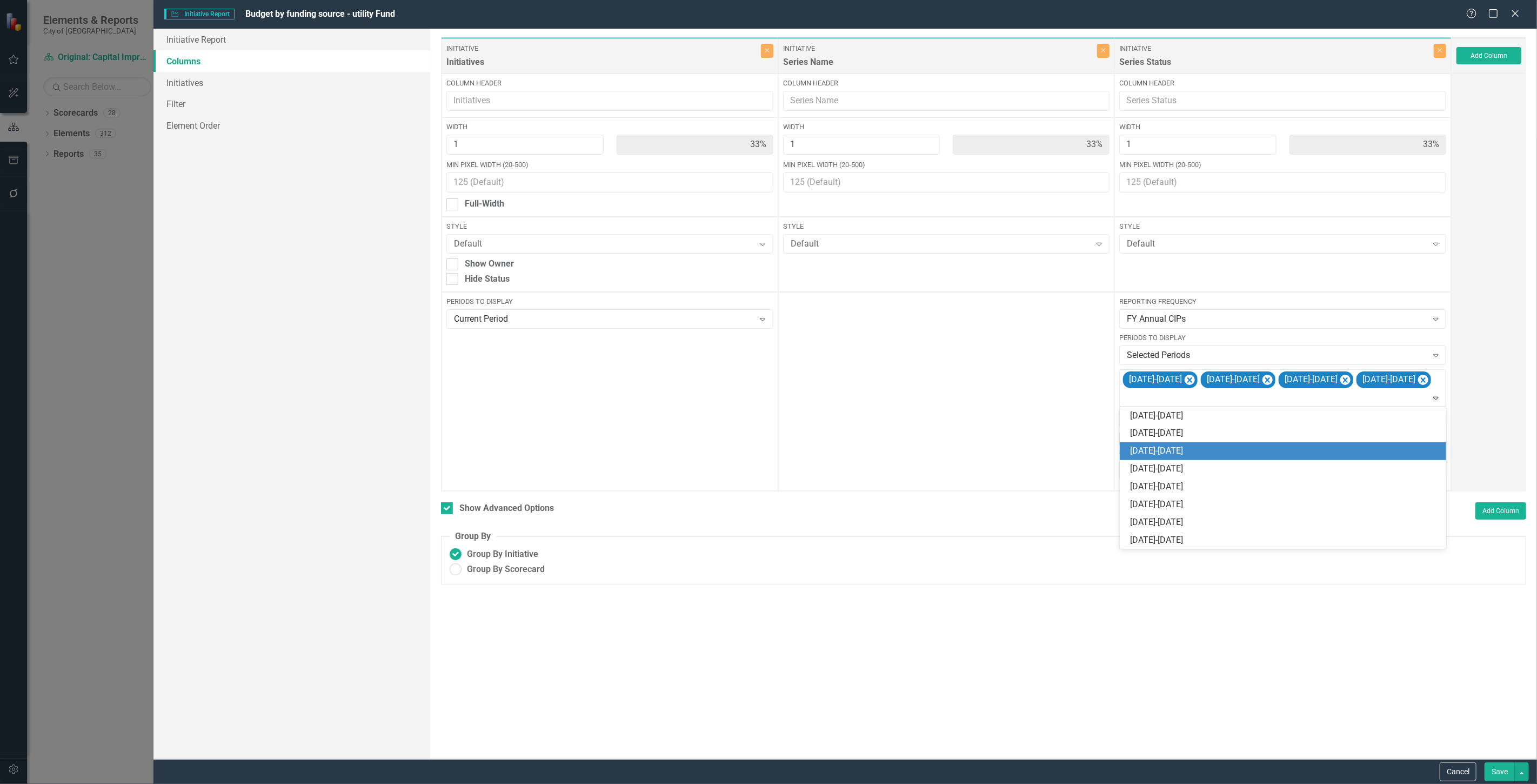
click at [1333, 445] on div "2028-2029" at bounding box center [1285, 451] width 309 height 13
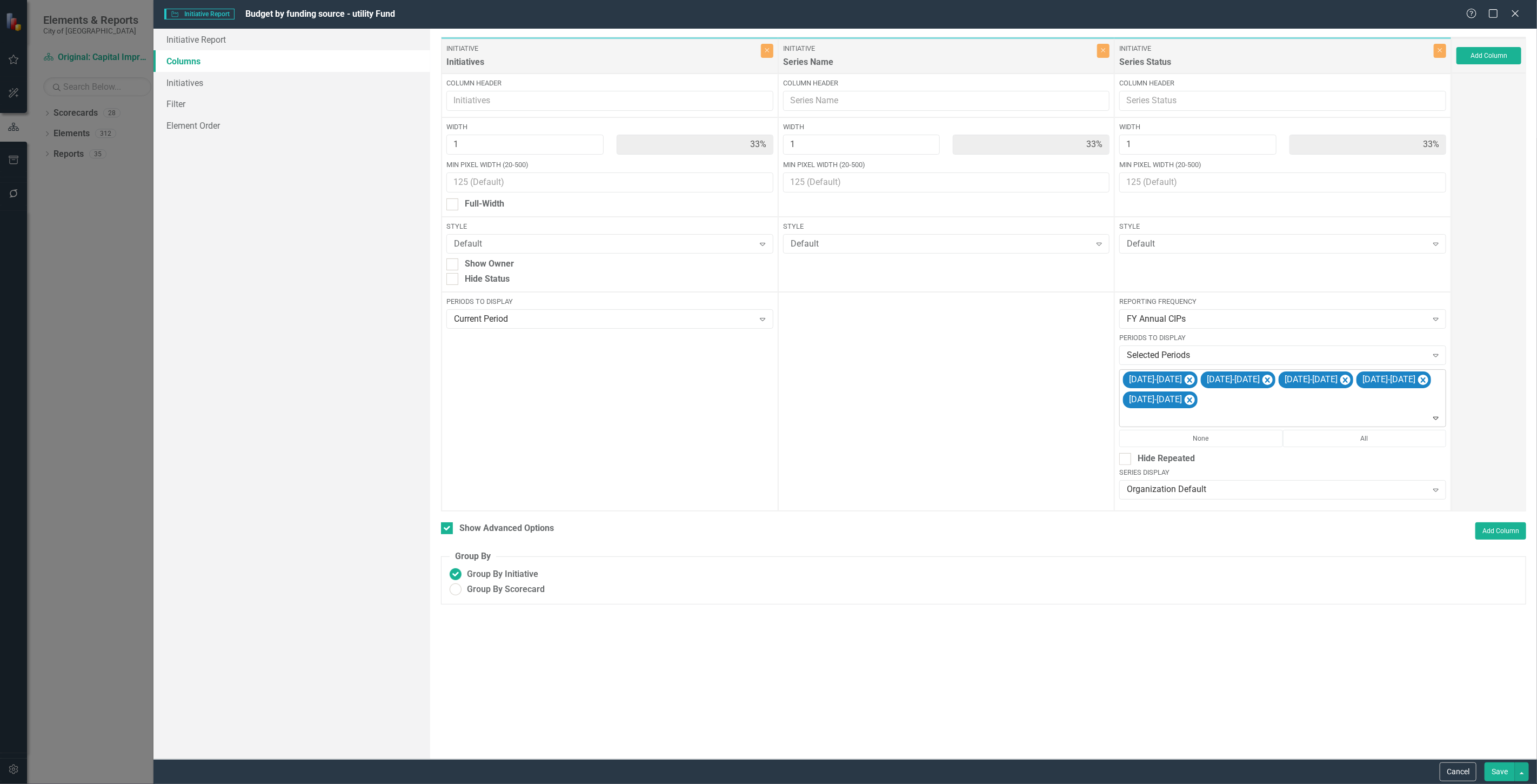
click at [1332, 413] on div at bounding box center [1283, 418] width 322 height 15
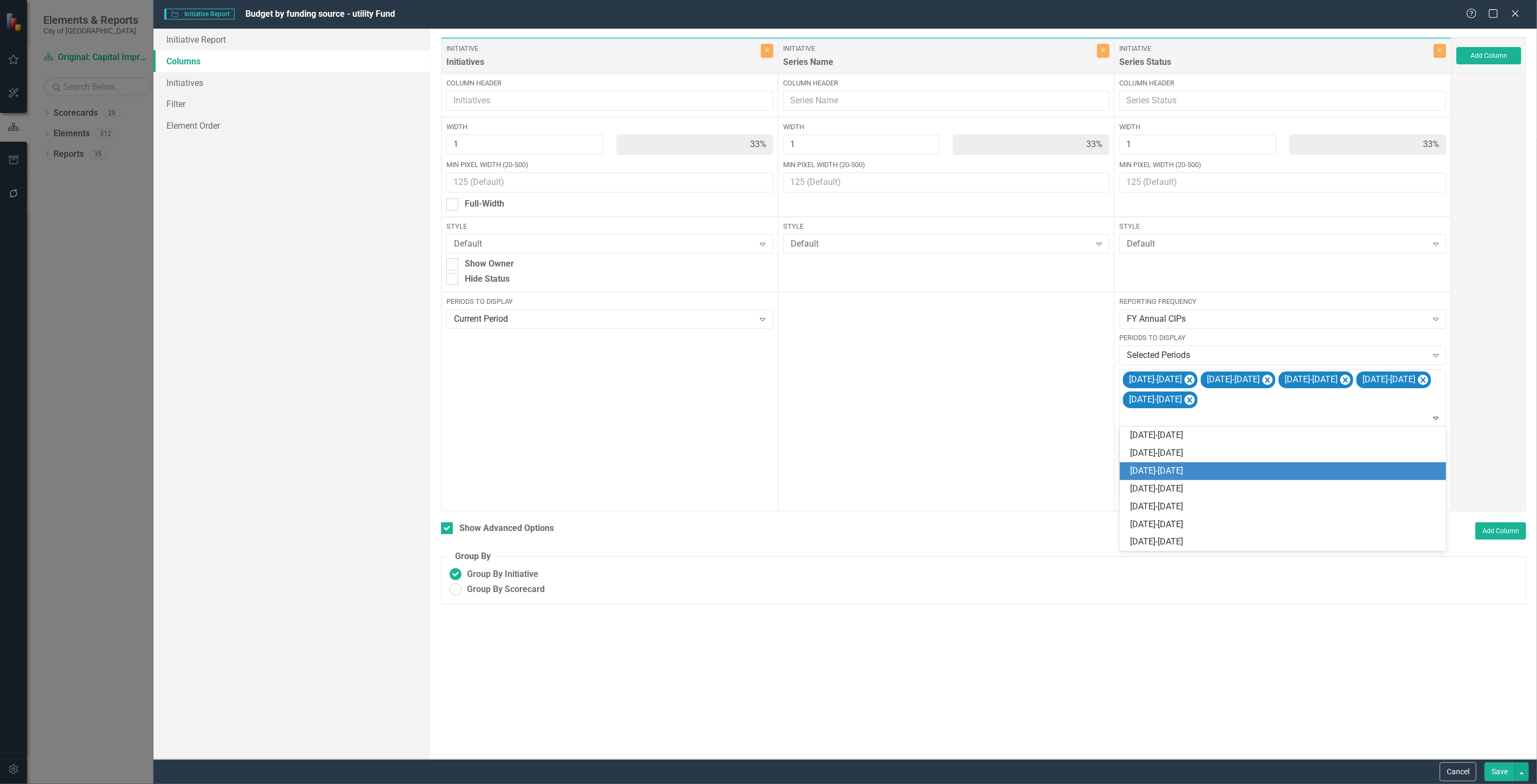
click at [1281, 467] on div "2029-2030" at bounding box center [1285, 471] width 309 height 13
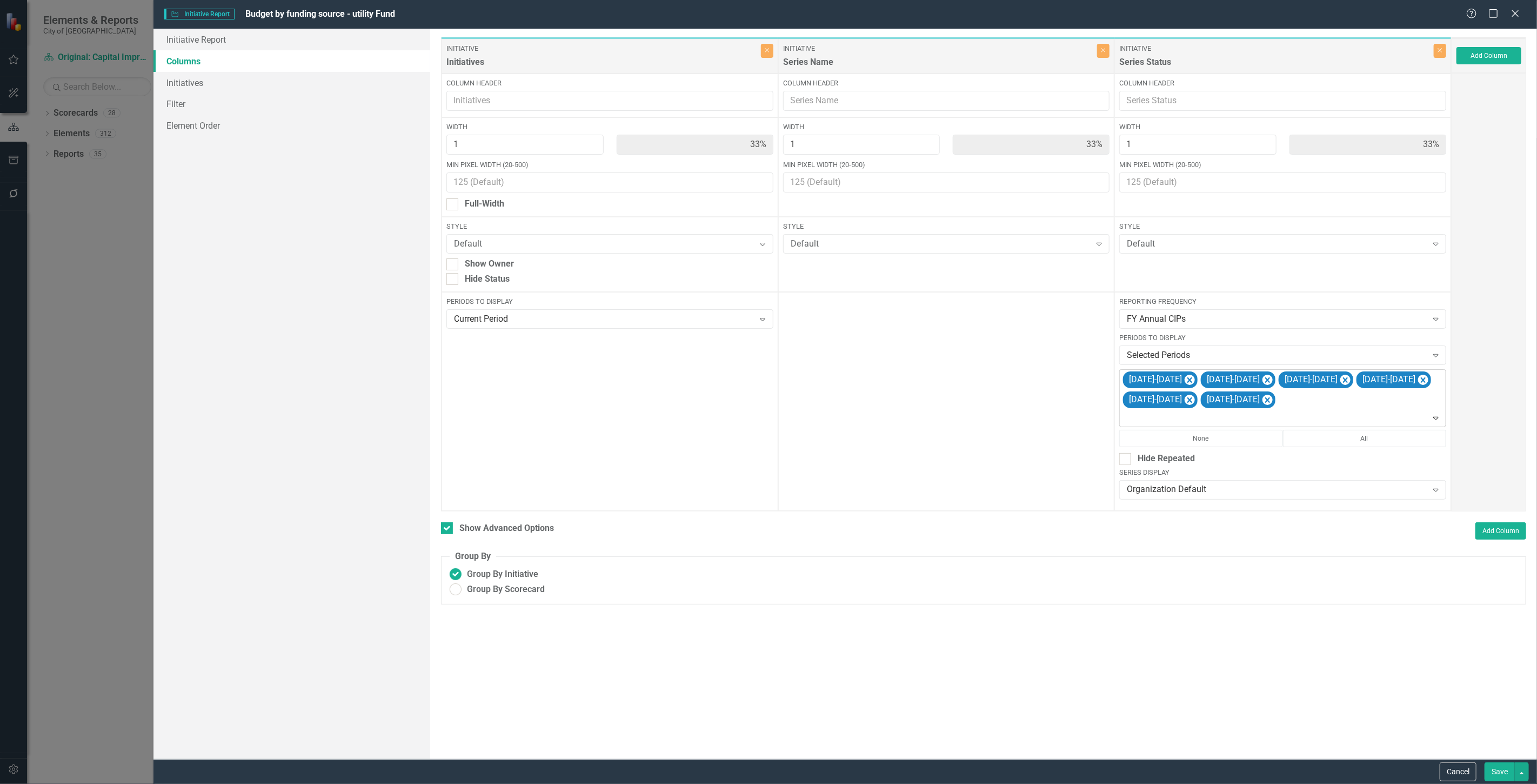
click at [1273, 424] on div at bounding box center [1283, 418] width 322 height 15
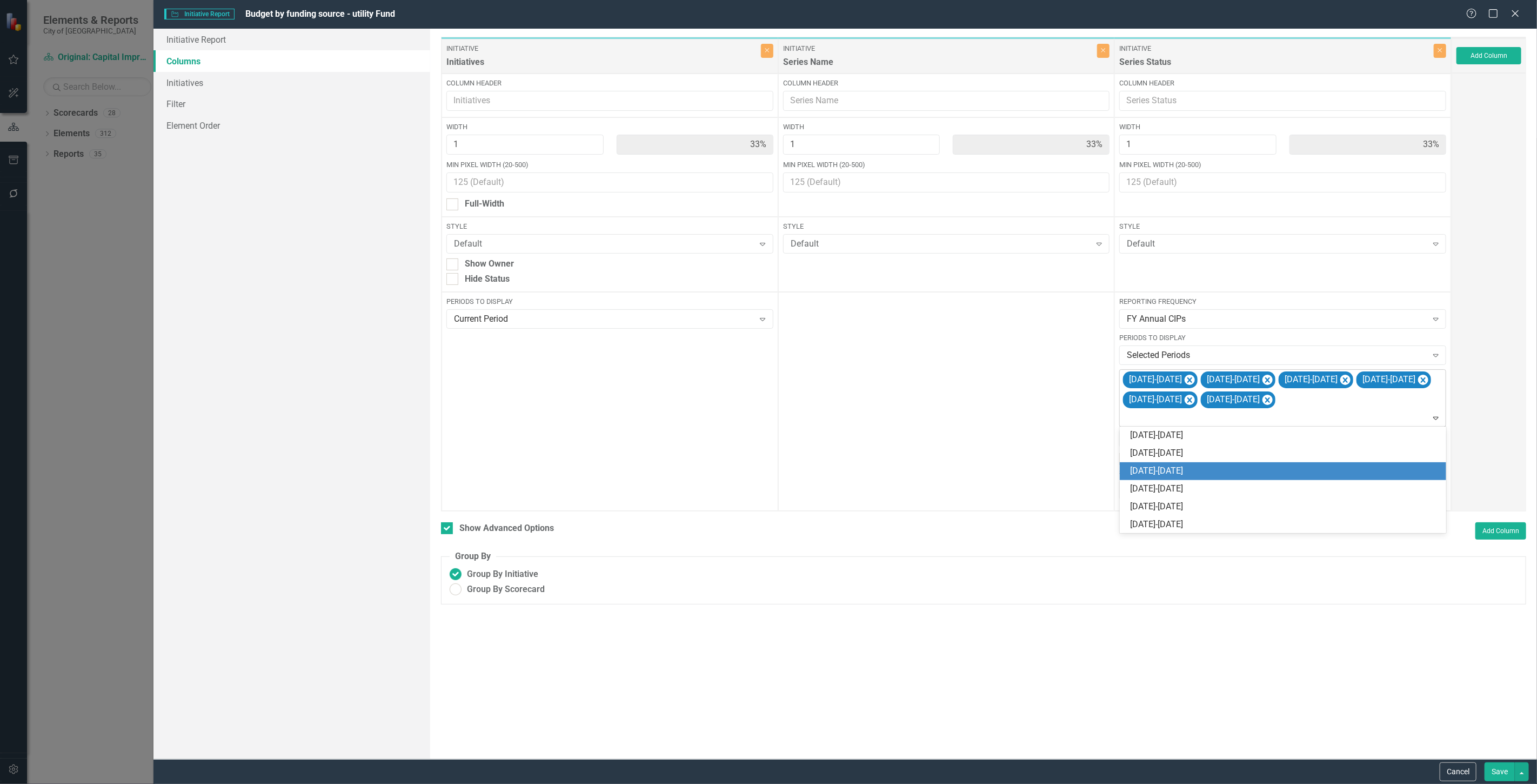
drag, startPoint x: 1250, startPoint y: 468, endPoint x: 1300, endPoint y: 408, distance: 78.1
click at [1251, 467] on div "2030-2031" at bounding box center [1285, 471] width 309 height 13
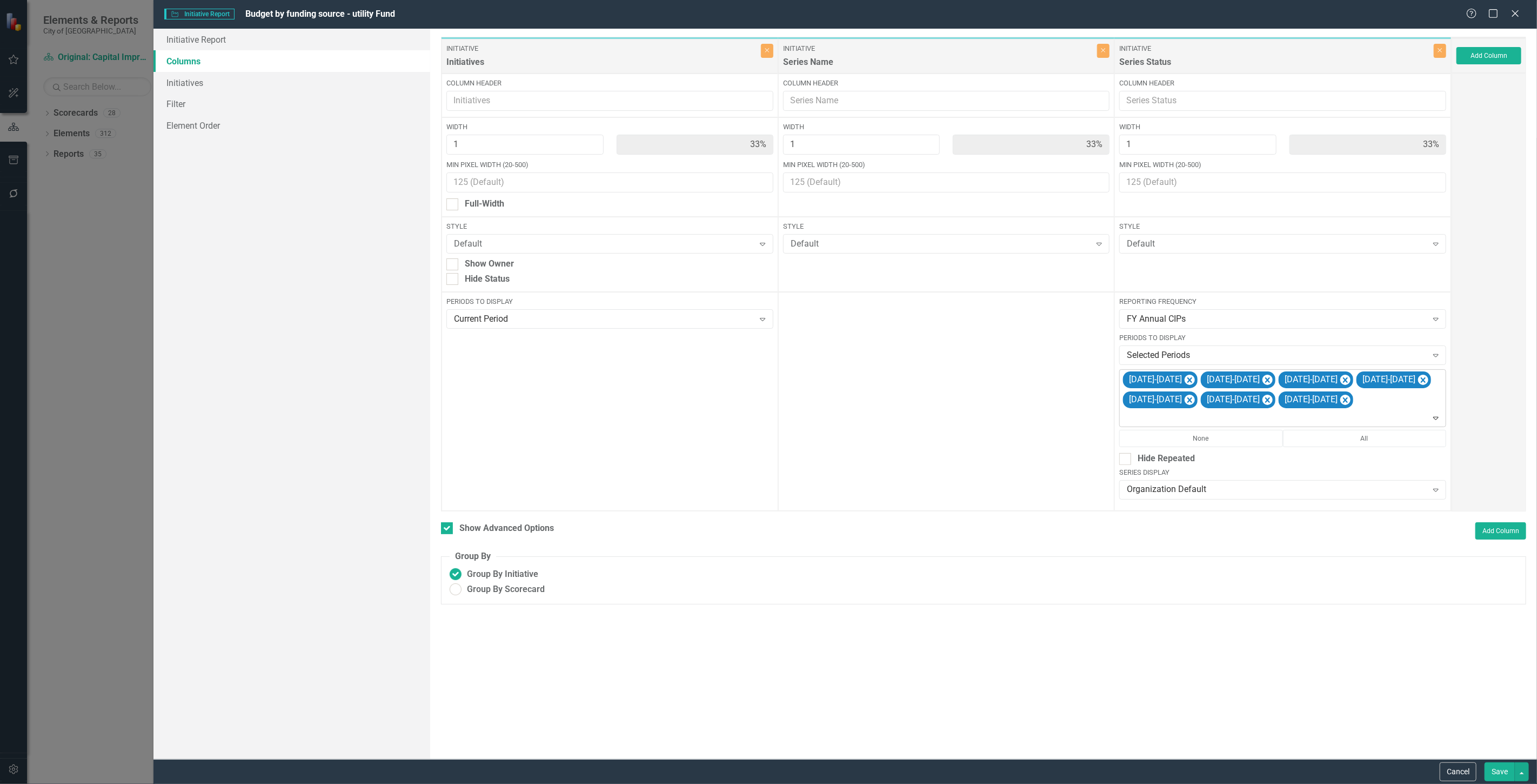
click at [1360, 414] on div at bounding box center [1283, 418] width 322 height 15
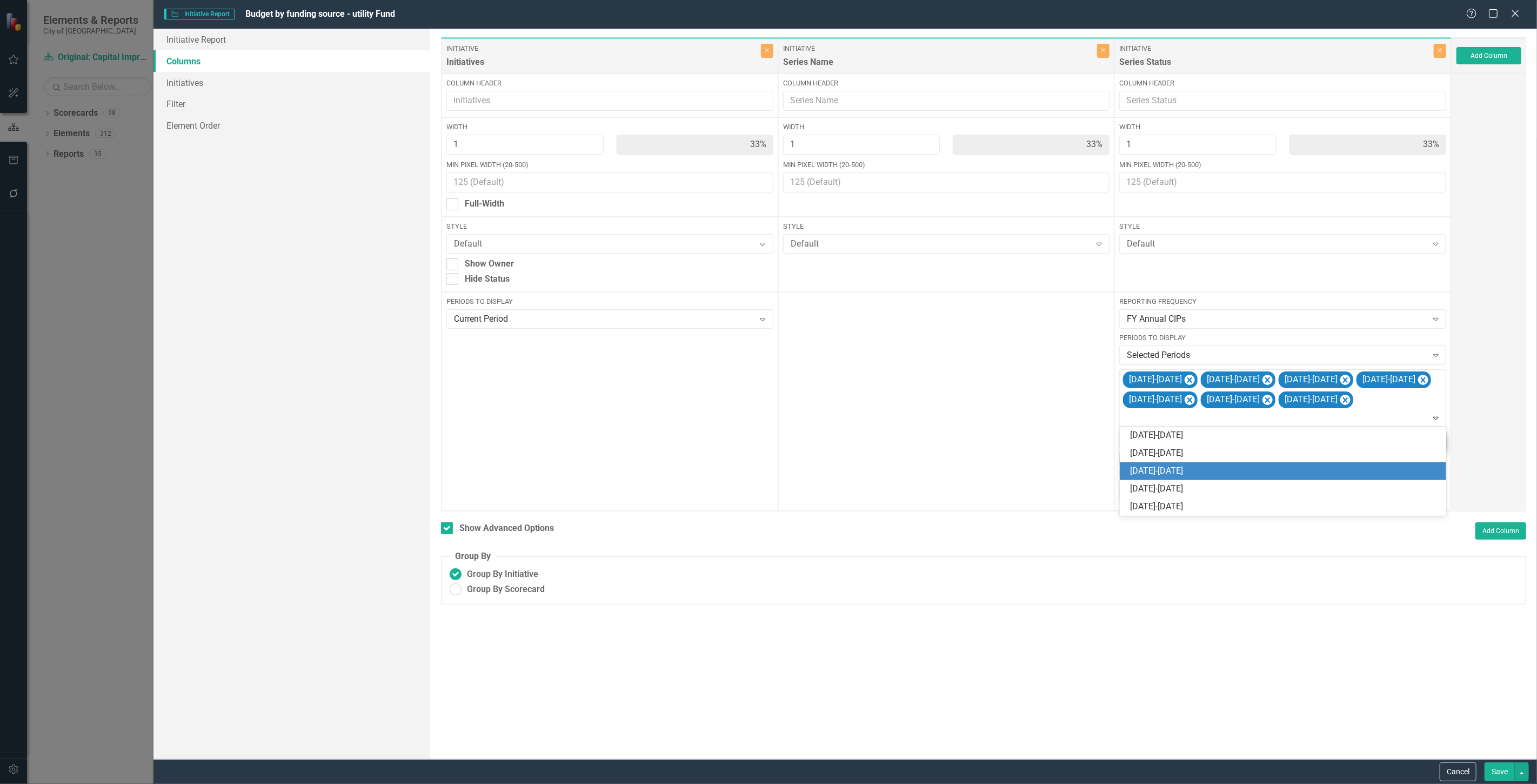
drag, startPoint x: 1323, startPoint y: 466, endPoint x: 1347, endPoint y: 440, distance: 35.4
click at [1323, 465] on div "2031-2032" at bounding box center [1285, 471] width 309 height 13
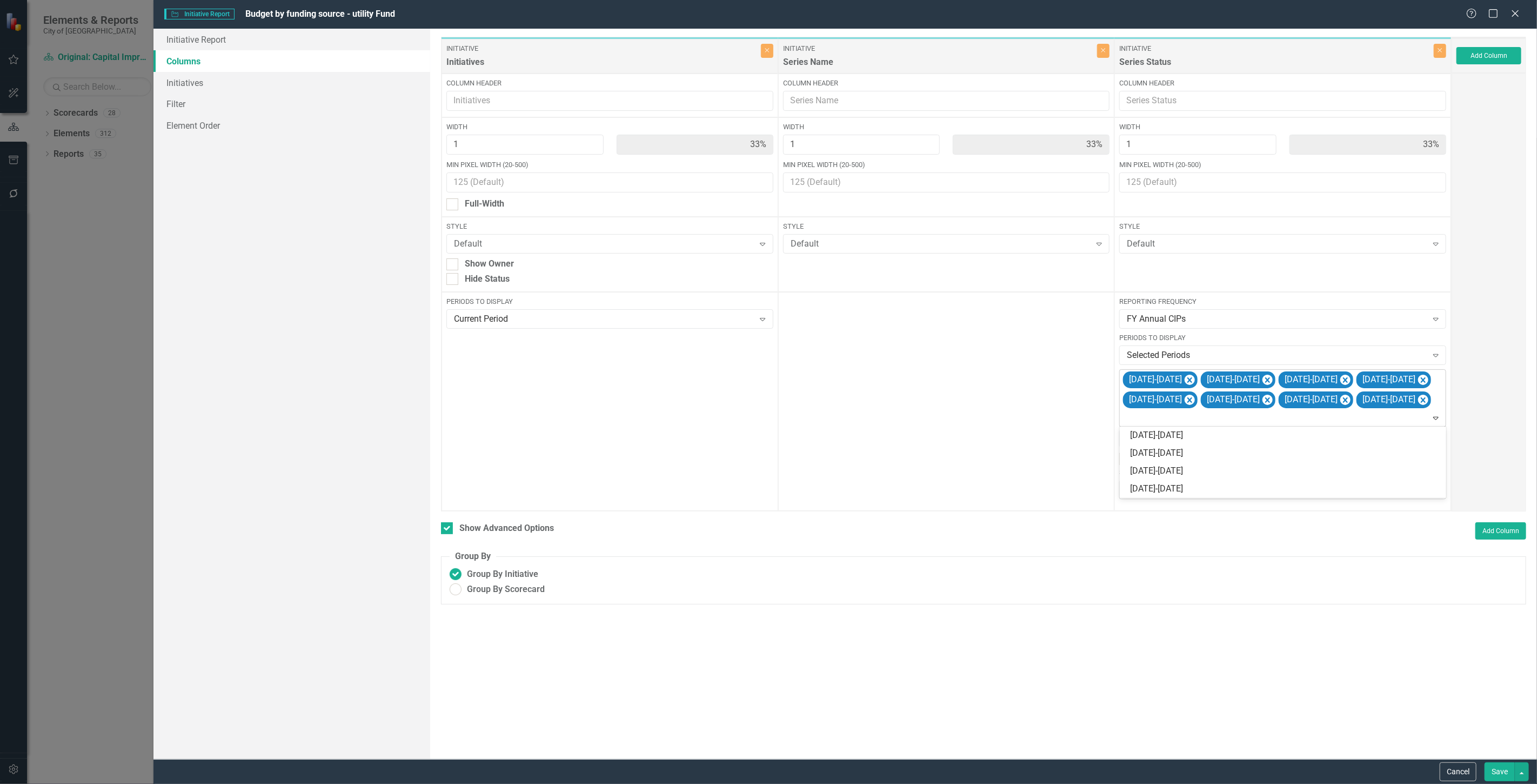
click at [1388, 415] on div at bounding box center [1283, 418] width 322 height 15
click at [1337, 465] on div "2032-2033" at bounding box center [1285, 471] width 309 height 13
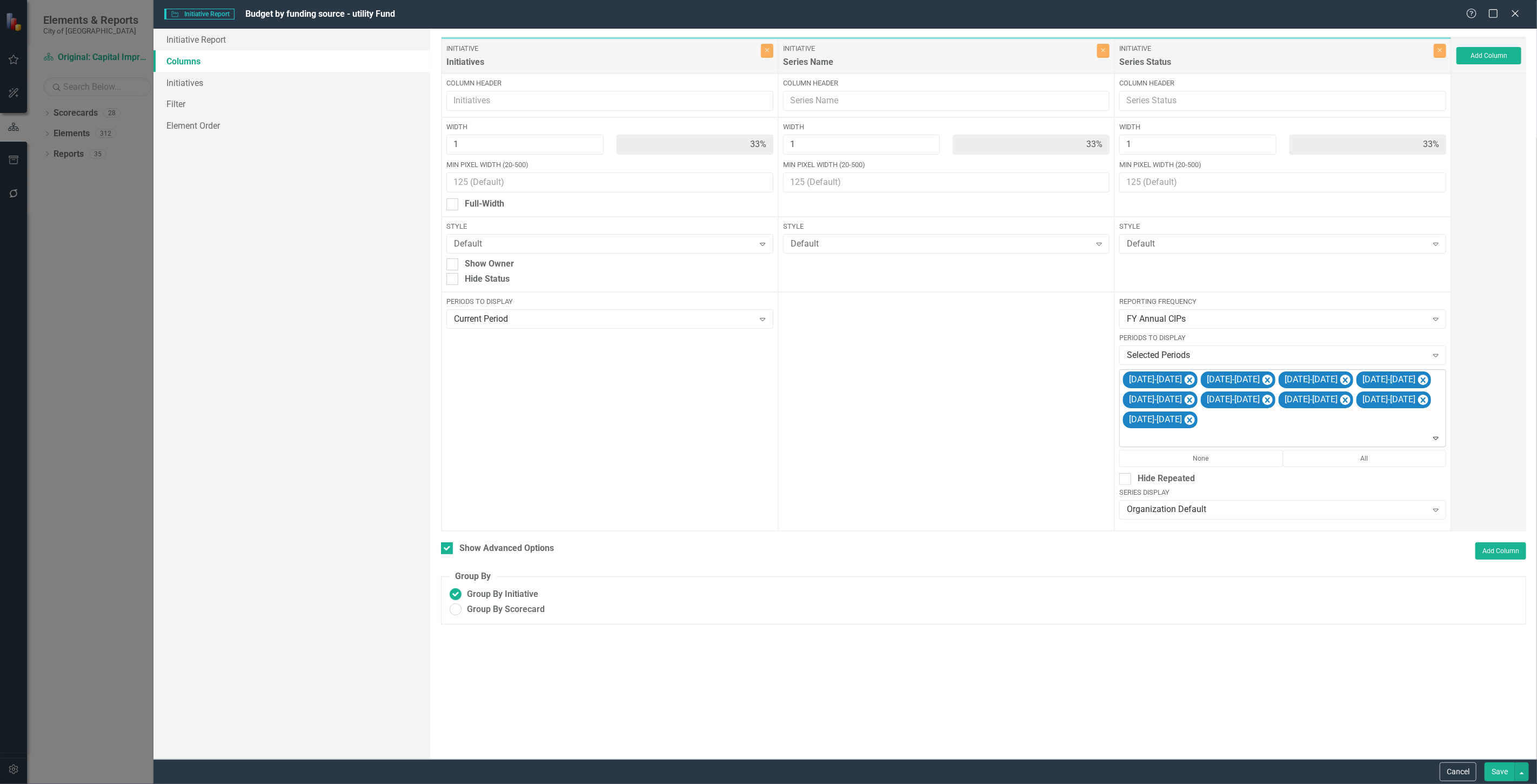
click at [1246, 437] on div at bounding box center [1283, 438] width 322 height 15
click at [1214, 491] on div "2033-2034" at bounding box center [1285, 491] width 309 height 13
click at [230, 109] on link "Filter" at bounding box center [292, 104] width 277 height 22
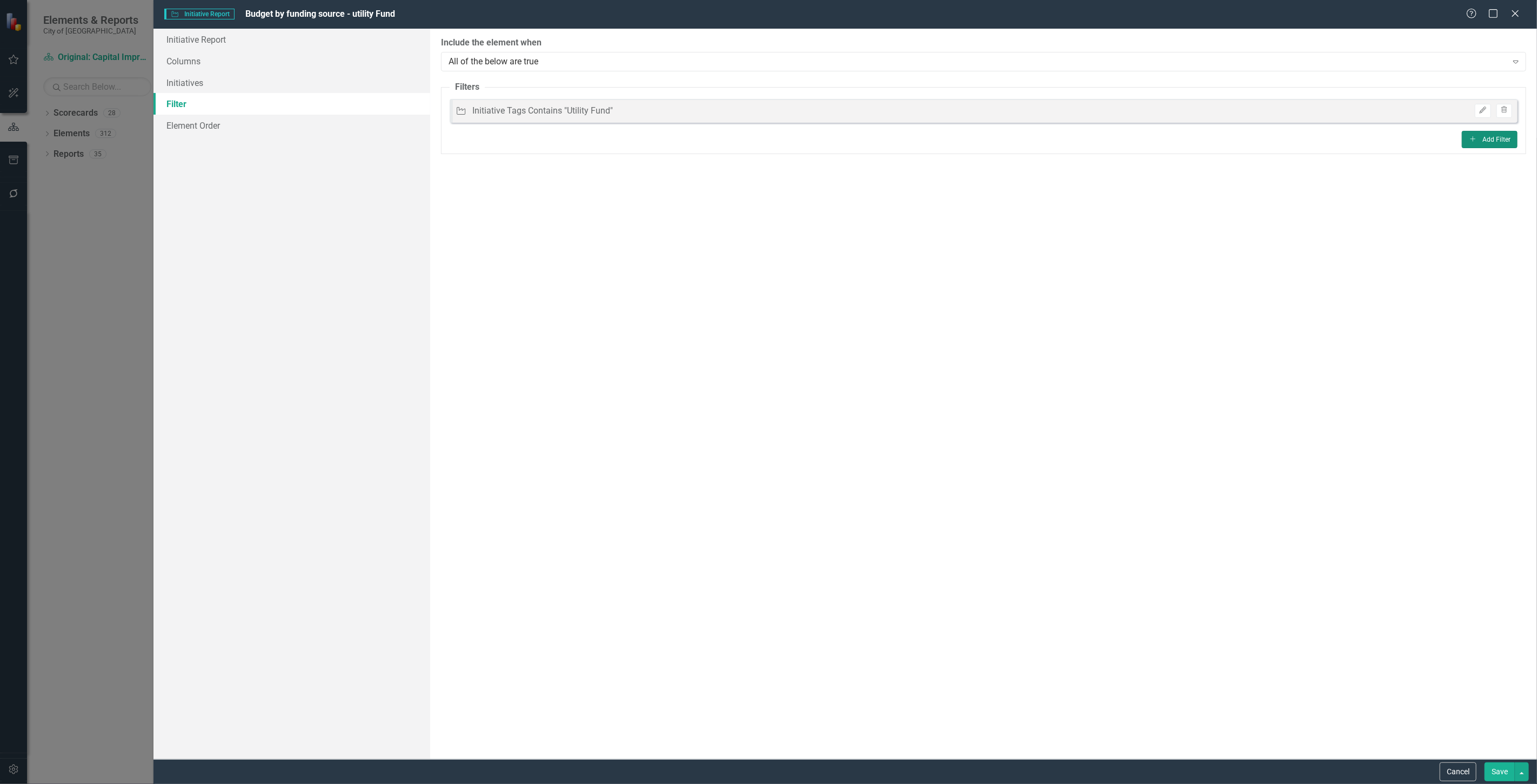
click at [1472, 132] on button "Add Add Filter" at bounding box center [1489, 139] width 56 height 17
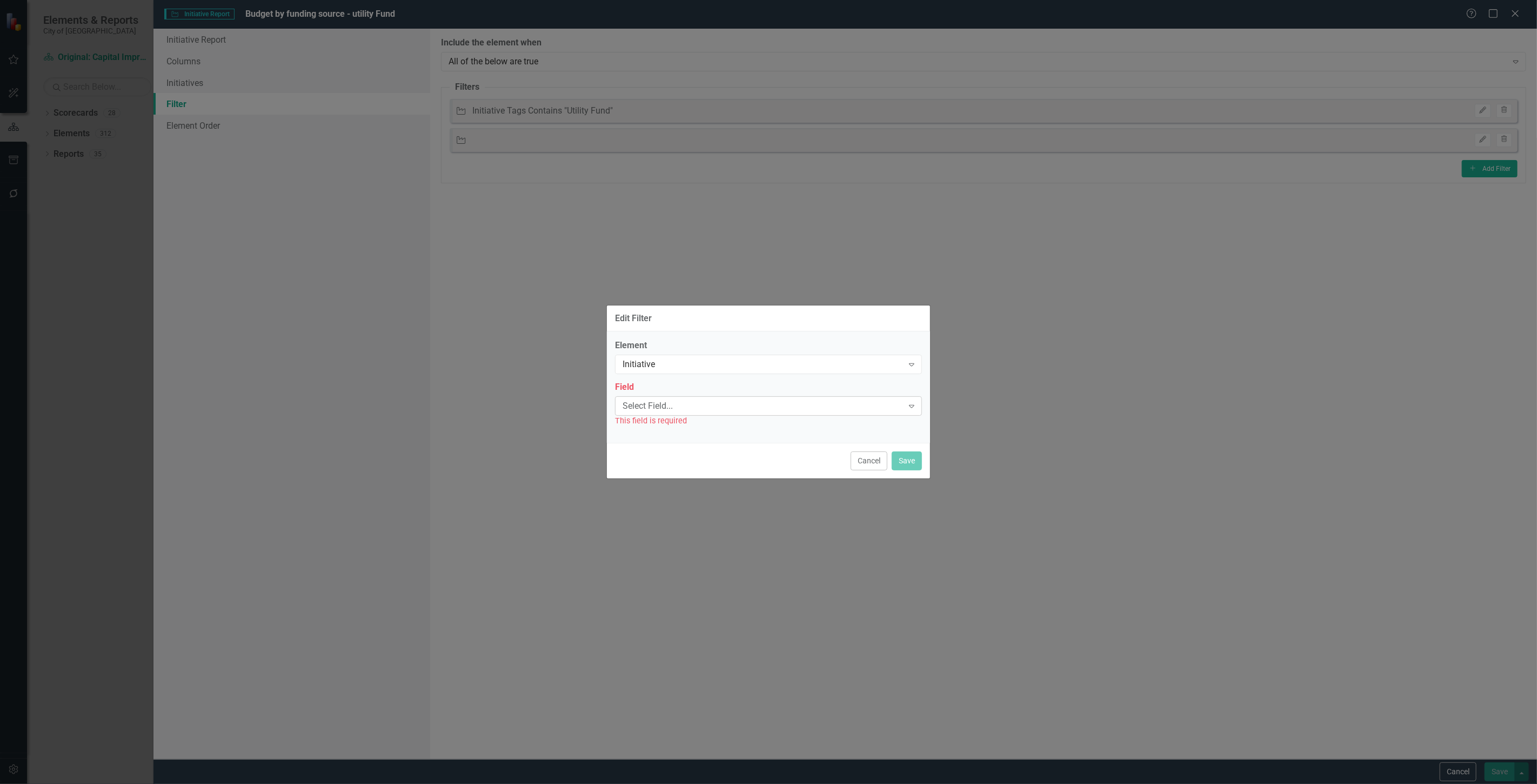
click at [662, 400] on div "Select Field..." at bounding box center [762, 406] width 281 height 13
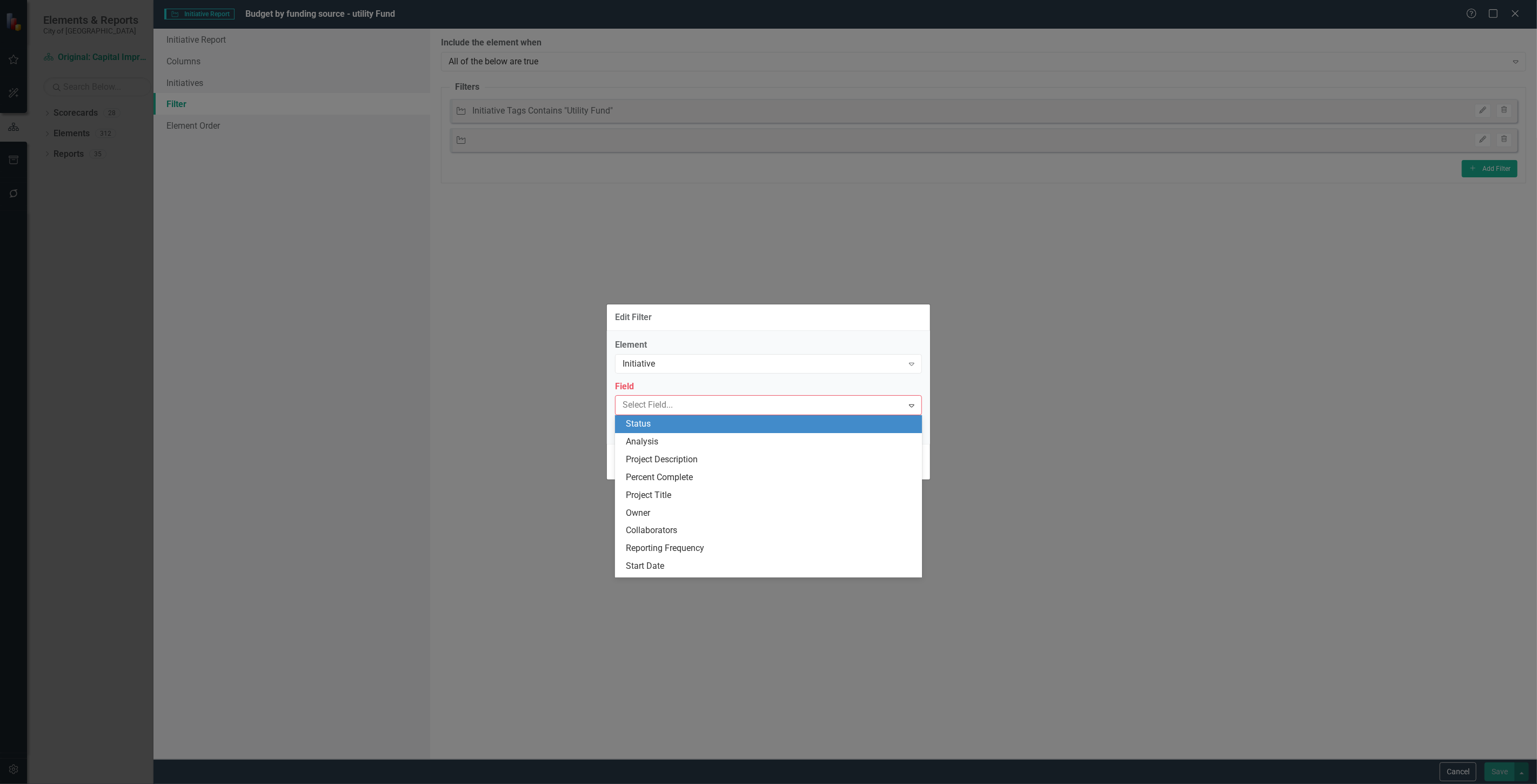
click at [645, 375] on div "Element Initiative Expand Field 47 results available. Use Up and Down to choose…" at bounding box center [768, 383] width 307 height 89
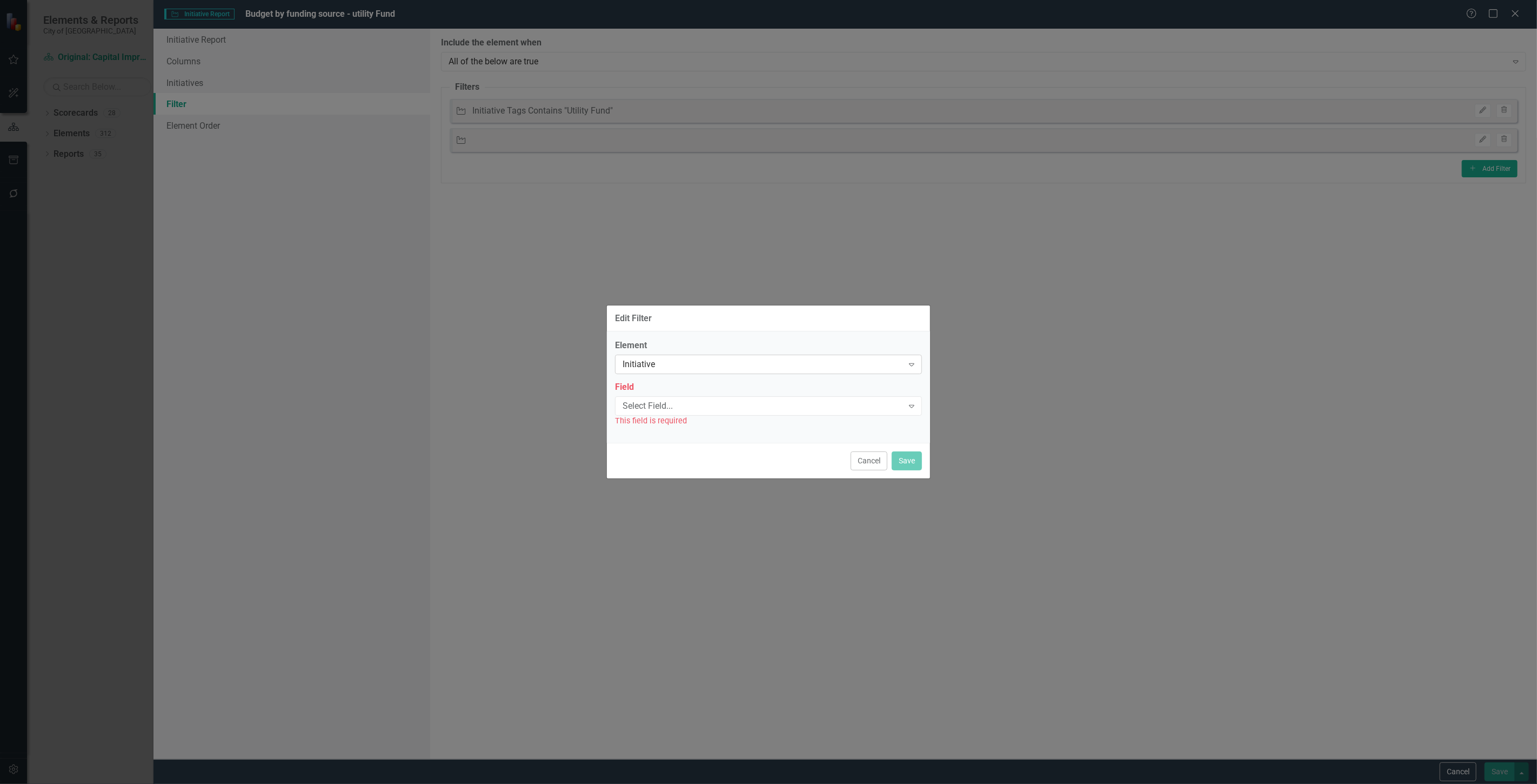
click at [642, 368] on div "Initiative" at bounding box center [762, 365] width 281 height 13
click at [644, 418] on div "Measure Series" at bounding box center [770, 418] width 290 height 13
drag, startPoint x: 644, startPoint y: 418, endPoint x: 644, endPoint y: 395, distance: 23.0
click at [644, 412] on div "Field Select Field... Expand This field is required" at bounding box center [768, 404] width 307 height 46
click at [649, 401] on div "Select Field..." at bounding box center [762, 406] width 281 height 13
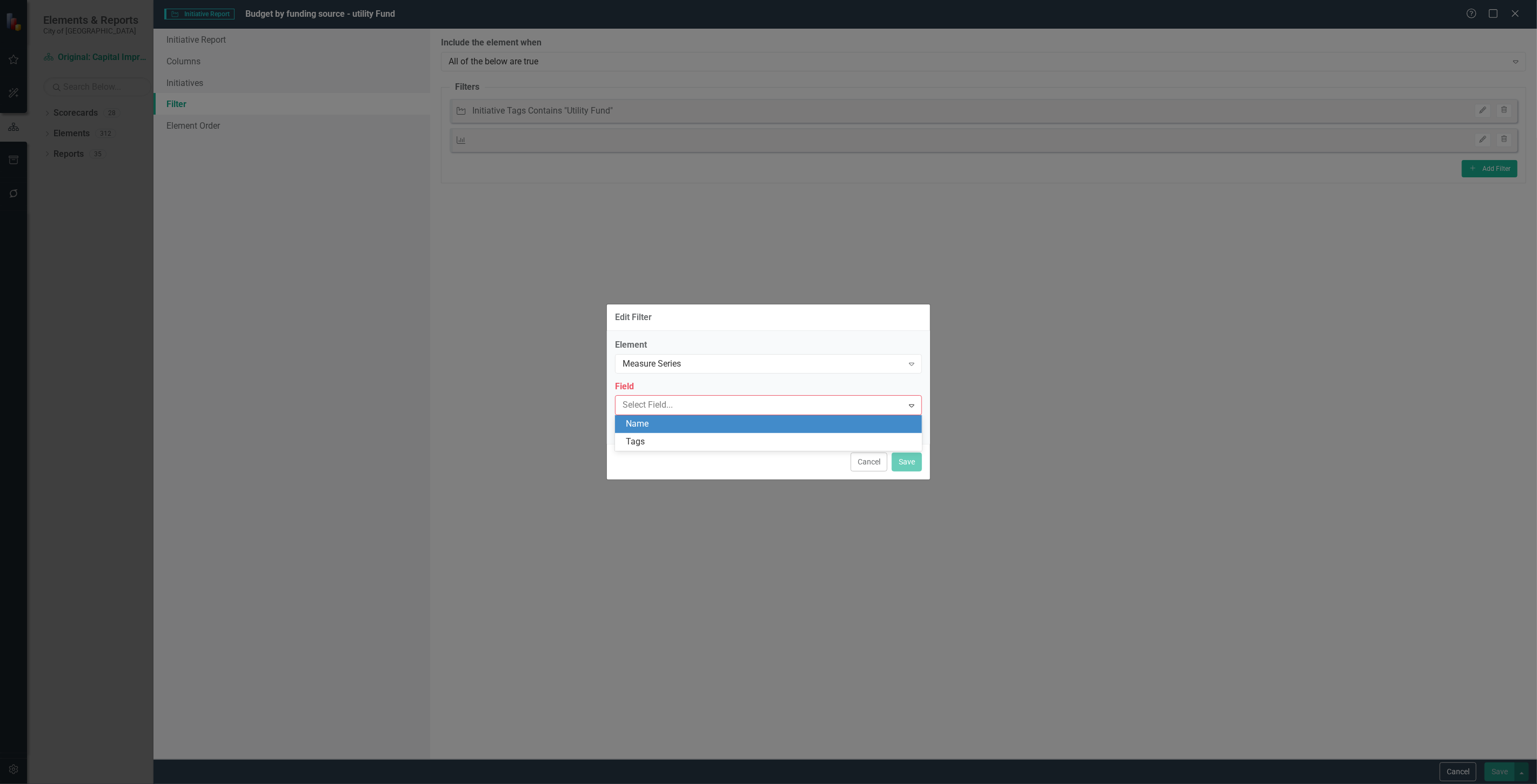
click at [652, 418] on div "Name" at bounding box center [770, 424] width 290 height 13
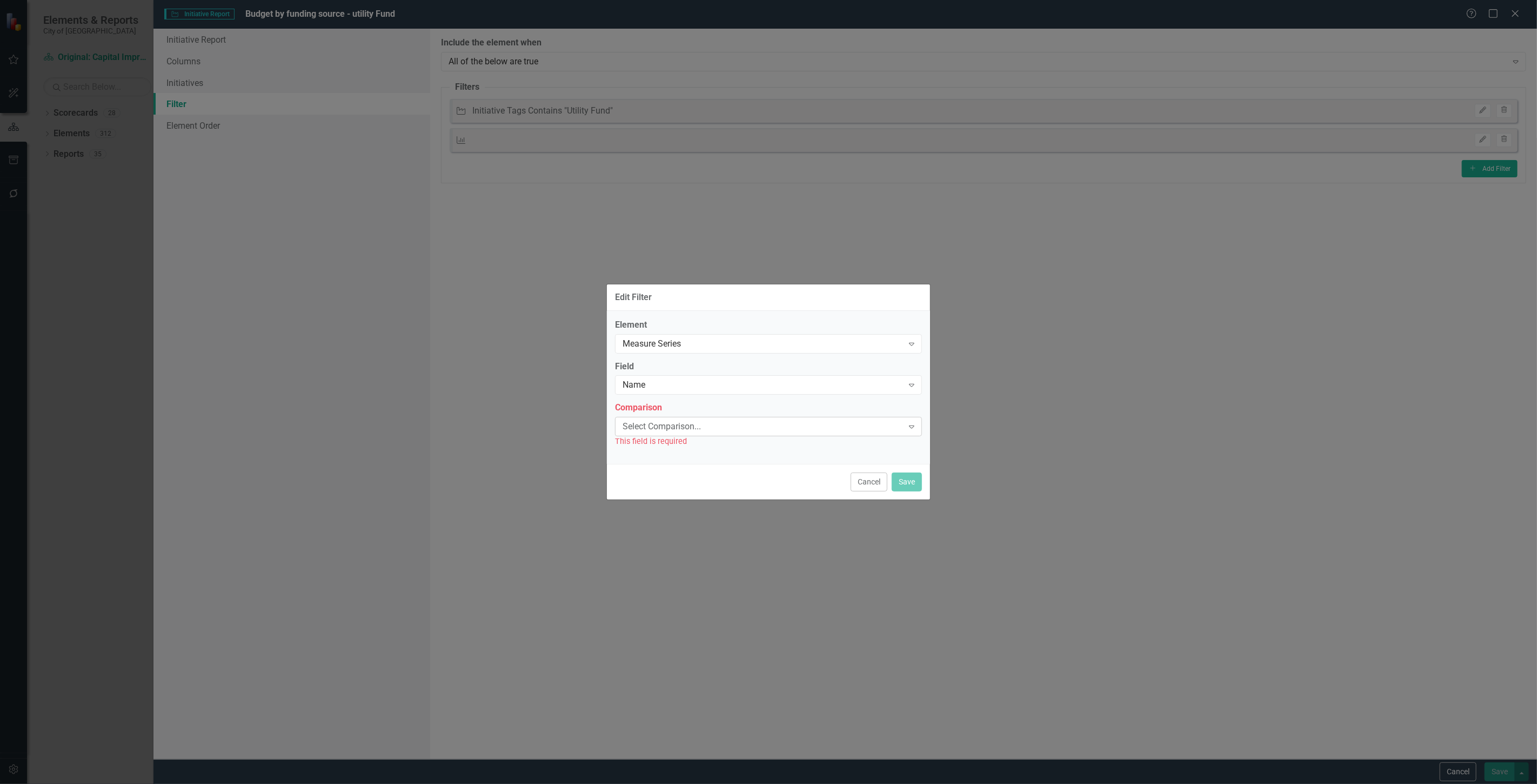
click at [652, 429] on div "Select Comparison..." at bounding box center [762, 427] width 281 height 13
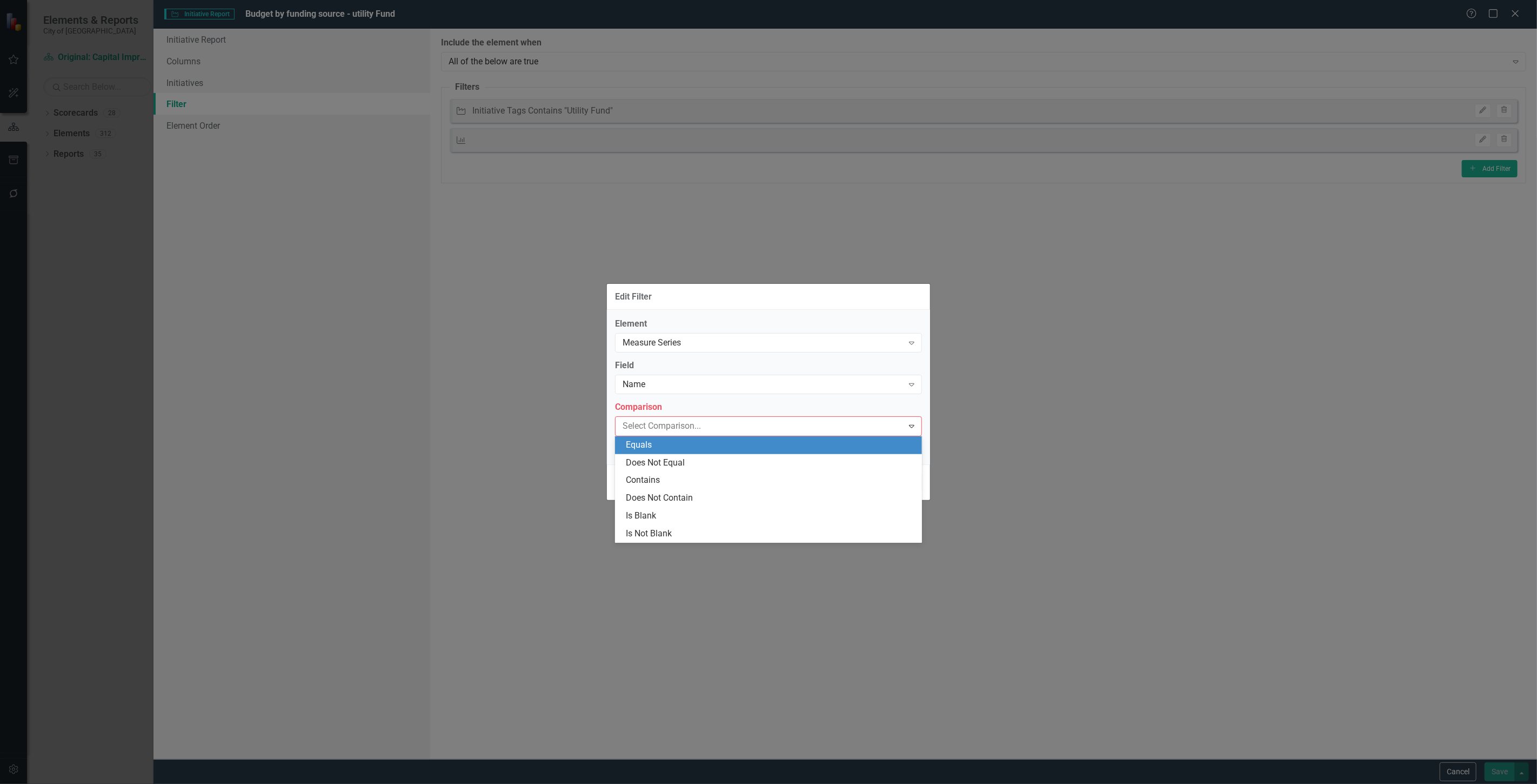
click at [652, 442] on div "Equals" at bounding box center [770, 445] width 290 height 13
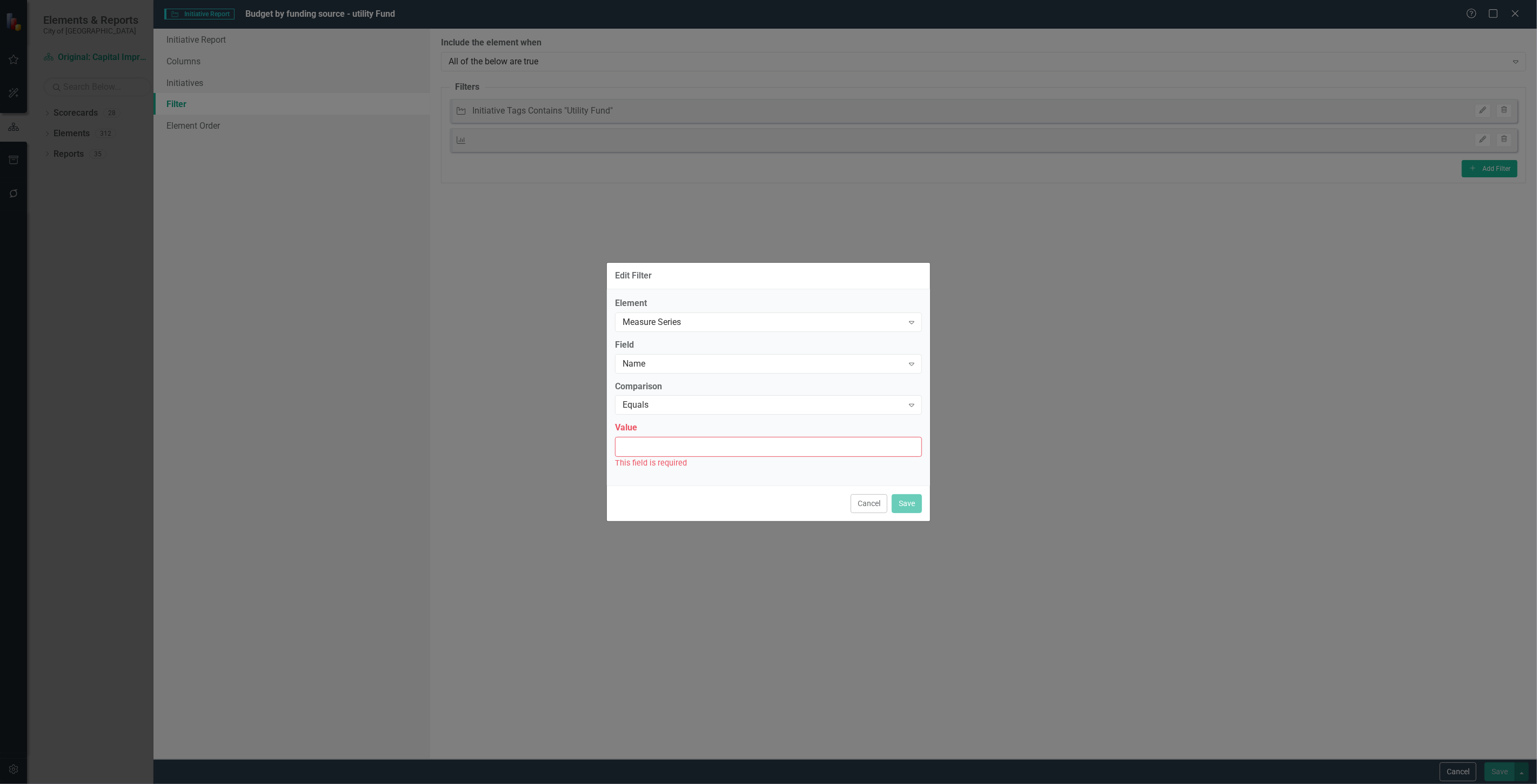
click at [652, 442] on input "Value" at bounding box center [768, 447] width 307 height 20
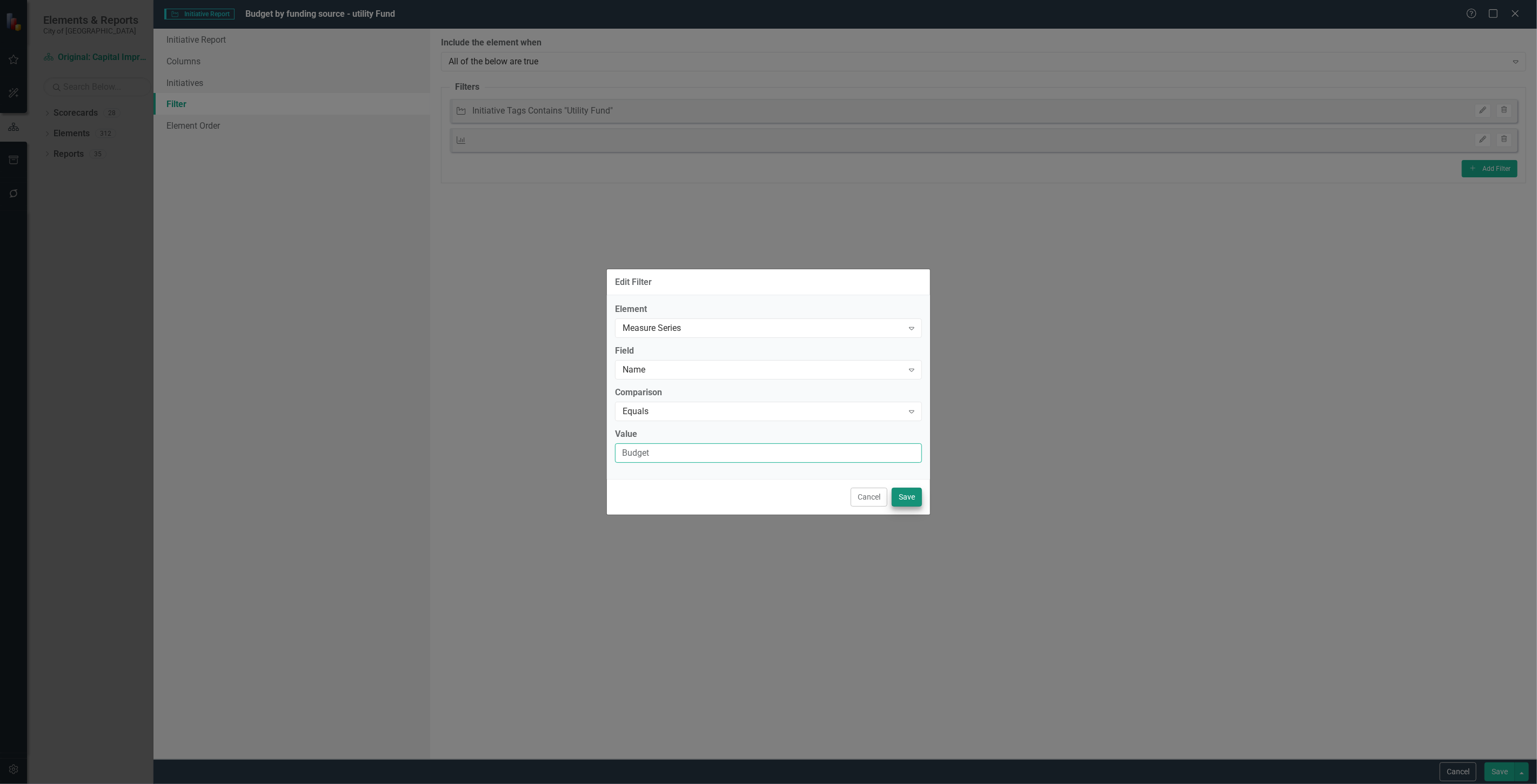
type input "Budget"
click at [906, 501] on button "Save" at bounding box center [906, 496] width 30 height 19
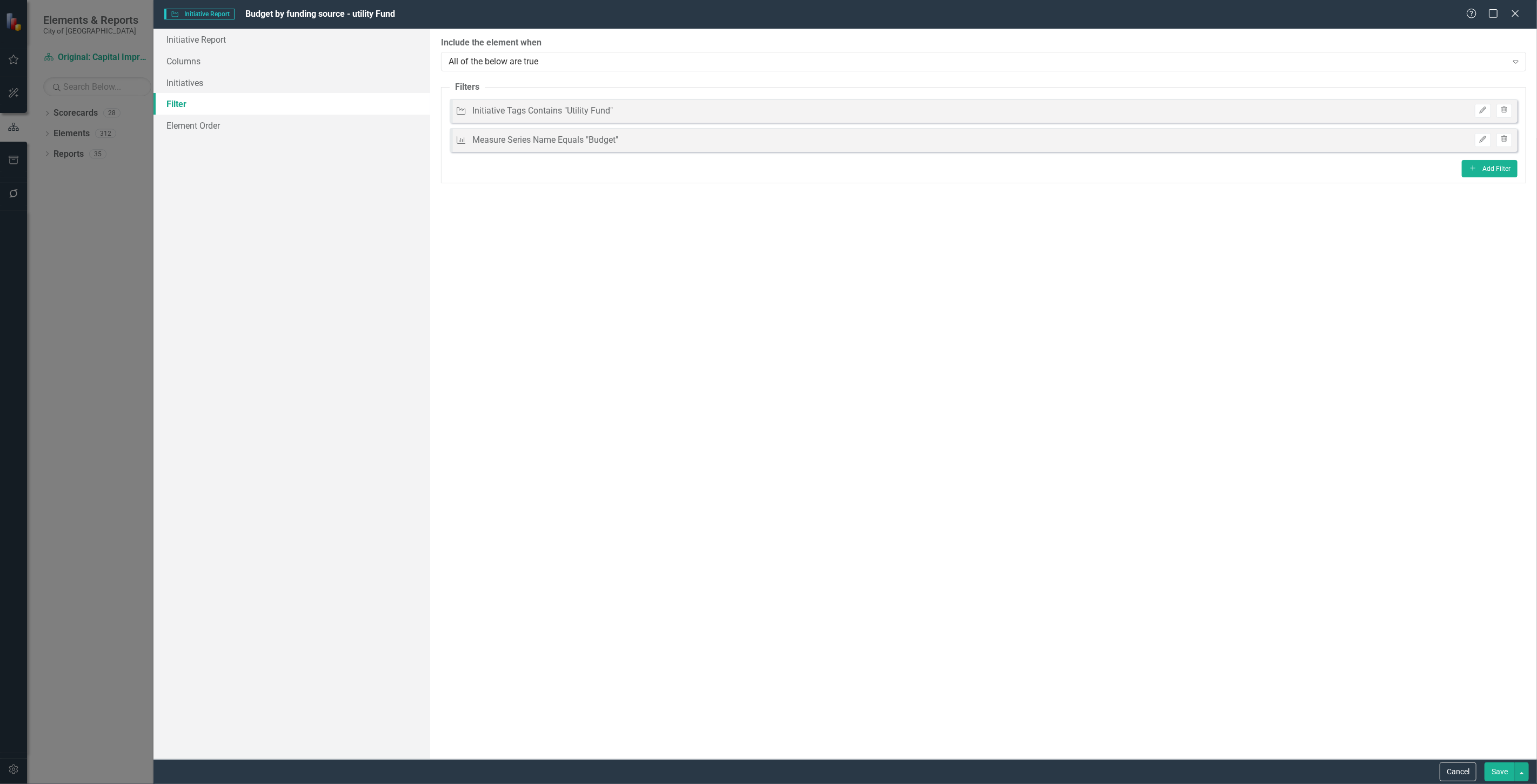
click at [1494, 765] on button "Save" at bounding box center [1500, 771] width 30 height 19
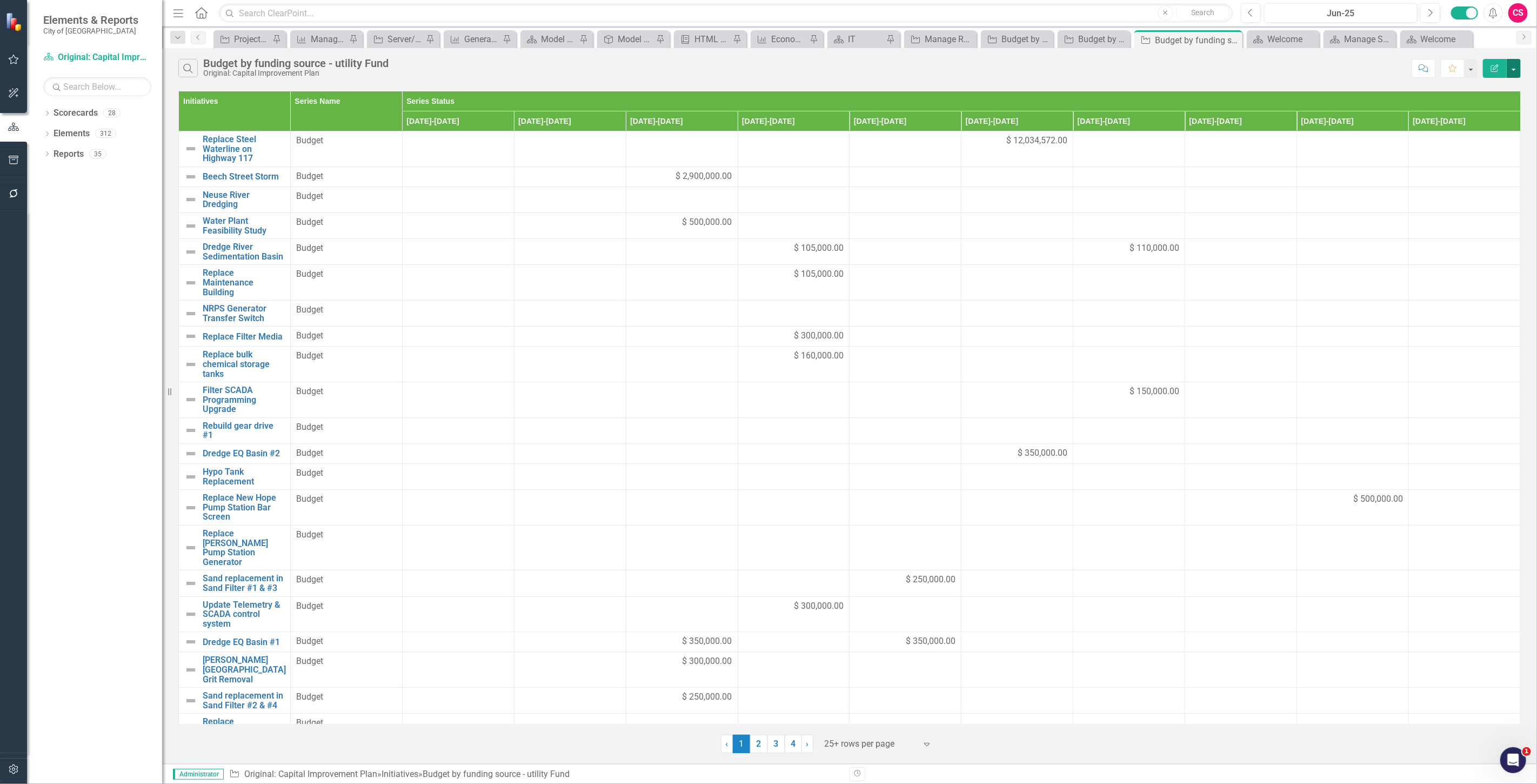
click at [1515, 69] on button "button" at bounding box center [1513, 68] width 14 height 19
click at [1478, 136] on link "Excel Export to Excel" at bounding box center [1477, 130] width 85 height 20
click at [11, 767] on icon "button" at bounding box center [14, 768] width 11 height 8
click at [99, 247] on link "System Setup" at bounding box center [97, 250] width 108 height 13
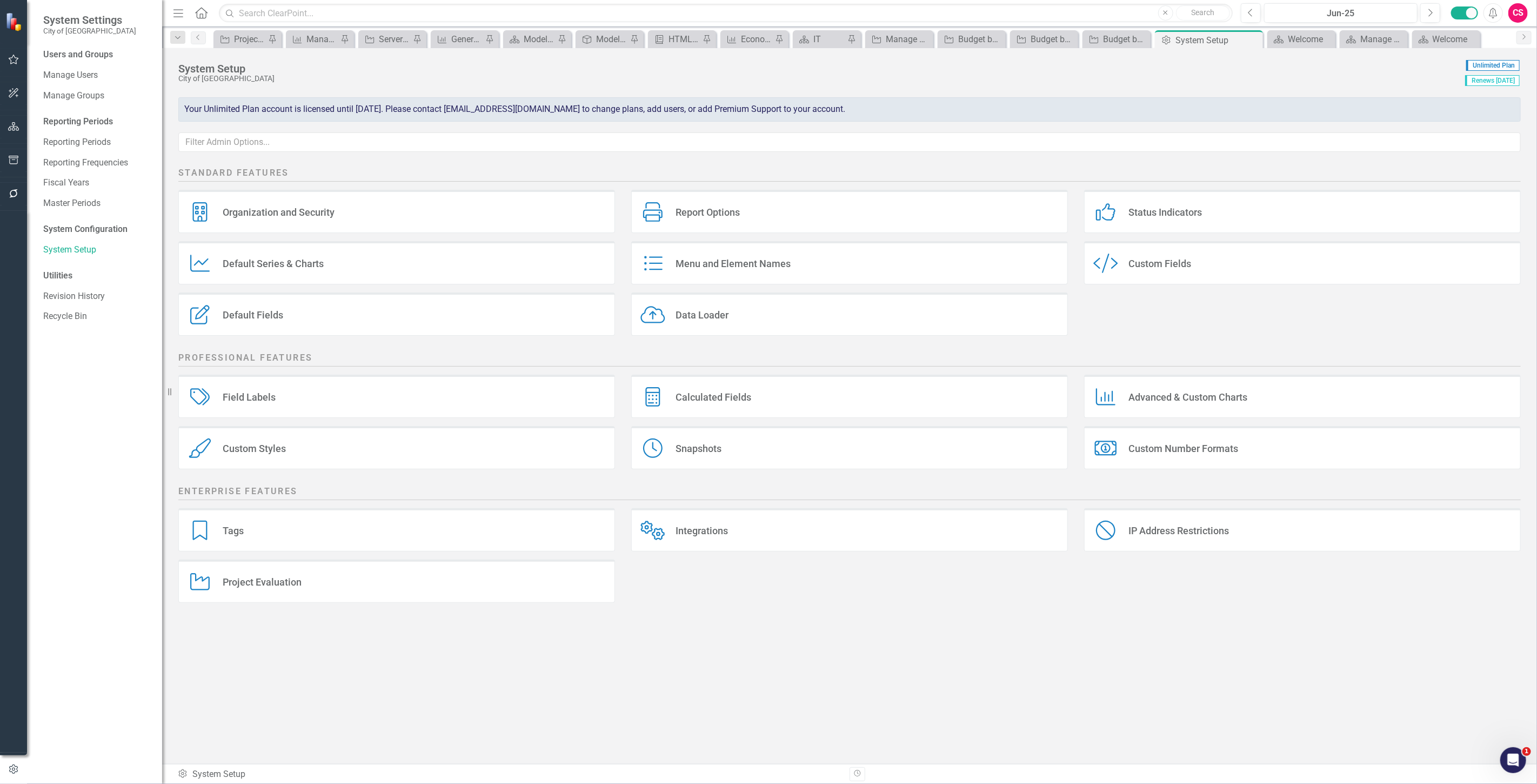
click at [825, 321] on div "Data Loader Data Loader" at bounding box center [850, 313] width 437 height 43
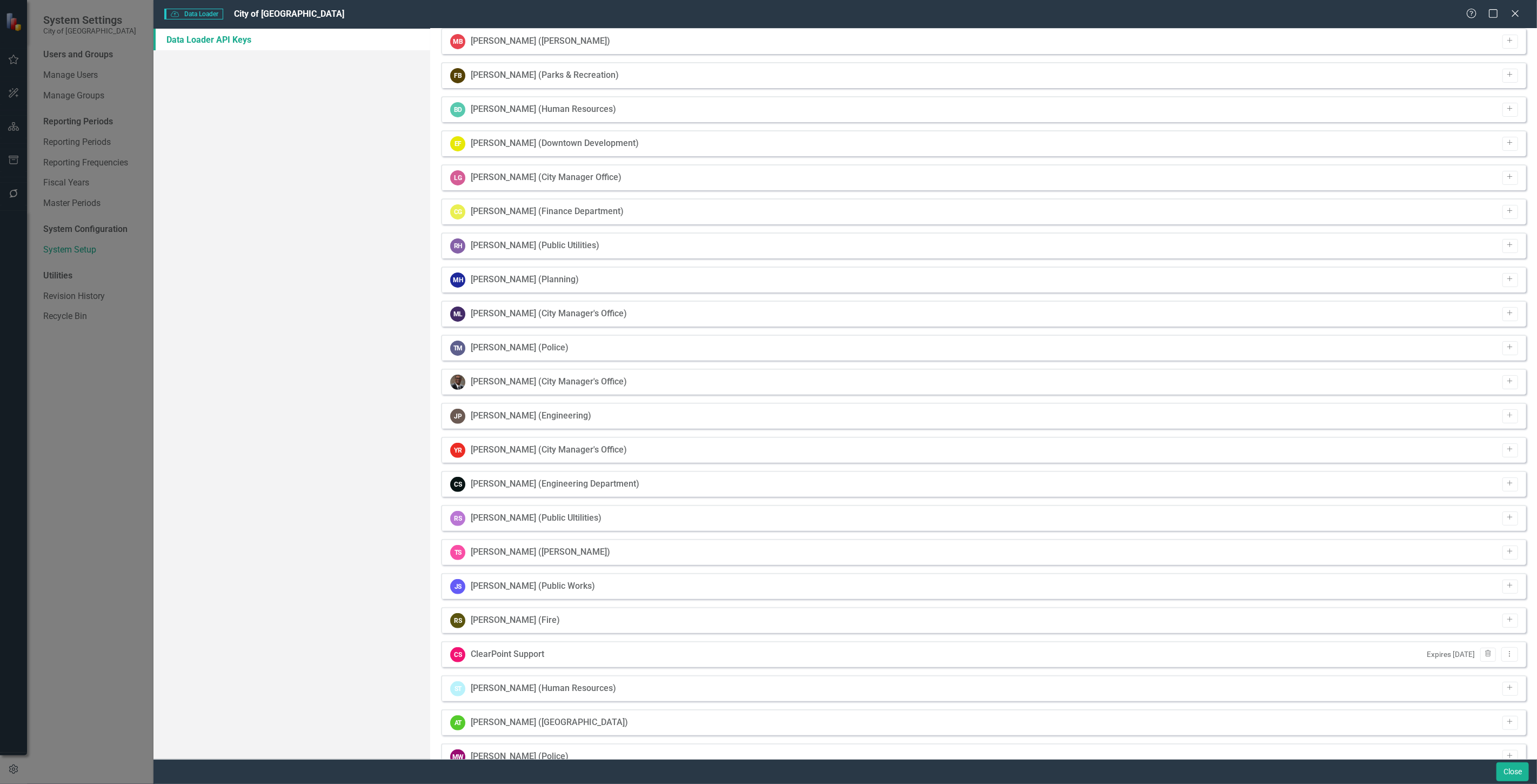
scroll to position [164, 0]
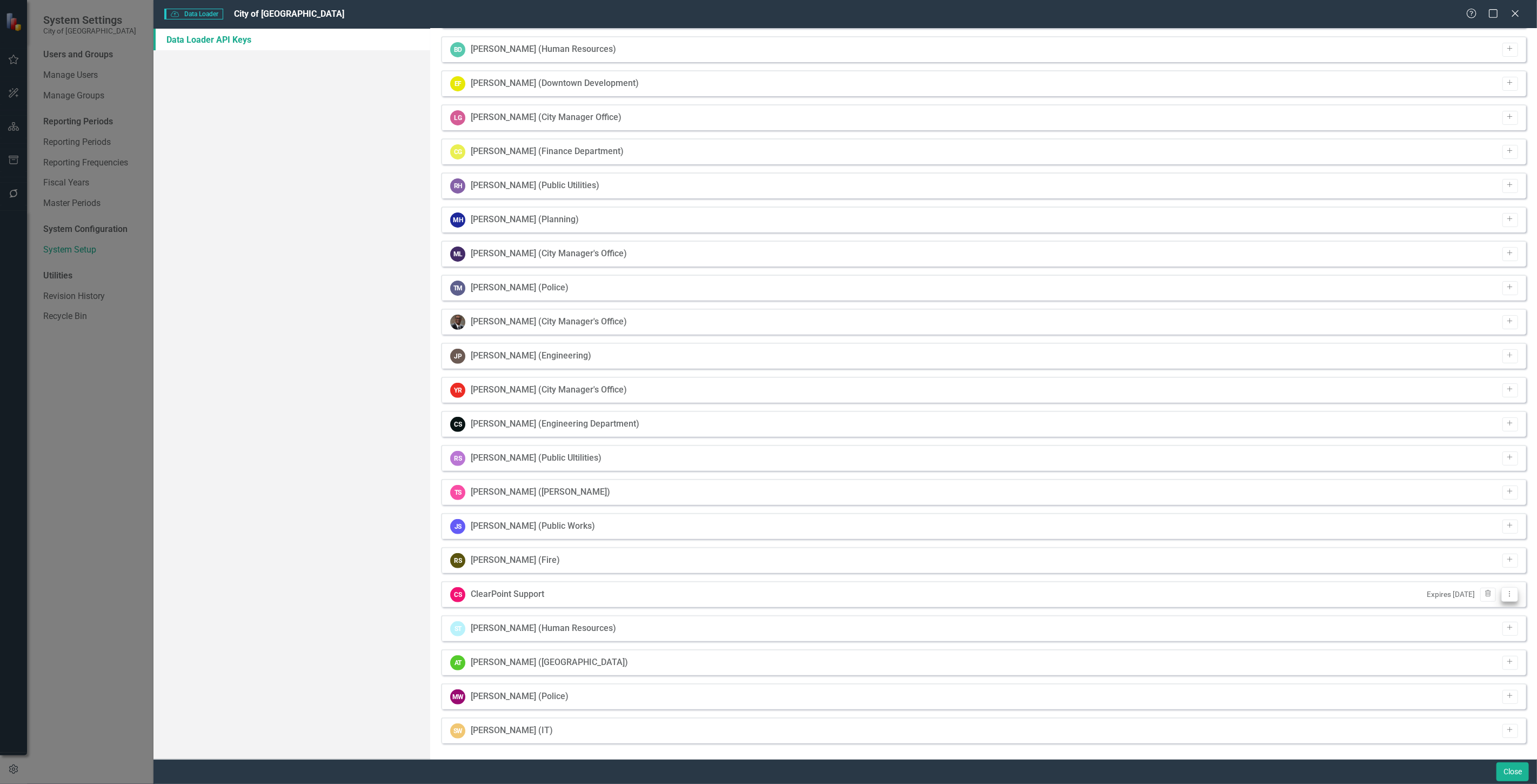
click at [1508, 597] on button "Dropdown Menu" at bounding box center [1510, 594] width 16 height 15
click at [1446, 616] on link "API Key View API Key" at bounding box center [1467, 611] width 85 height 20
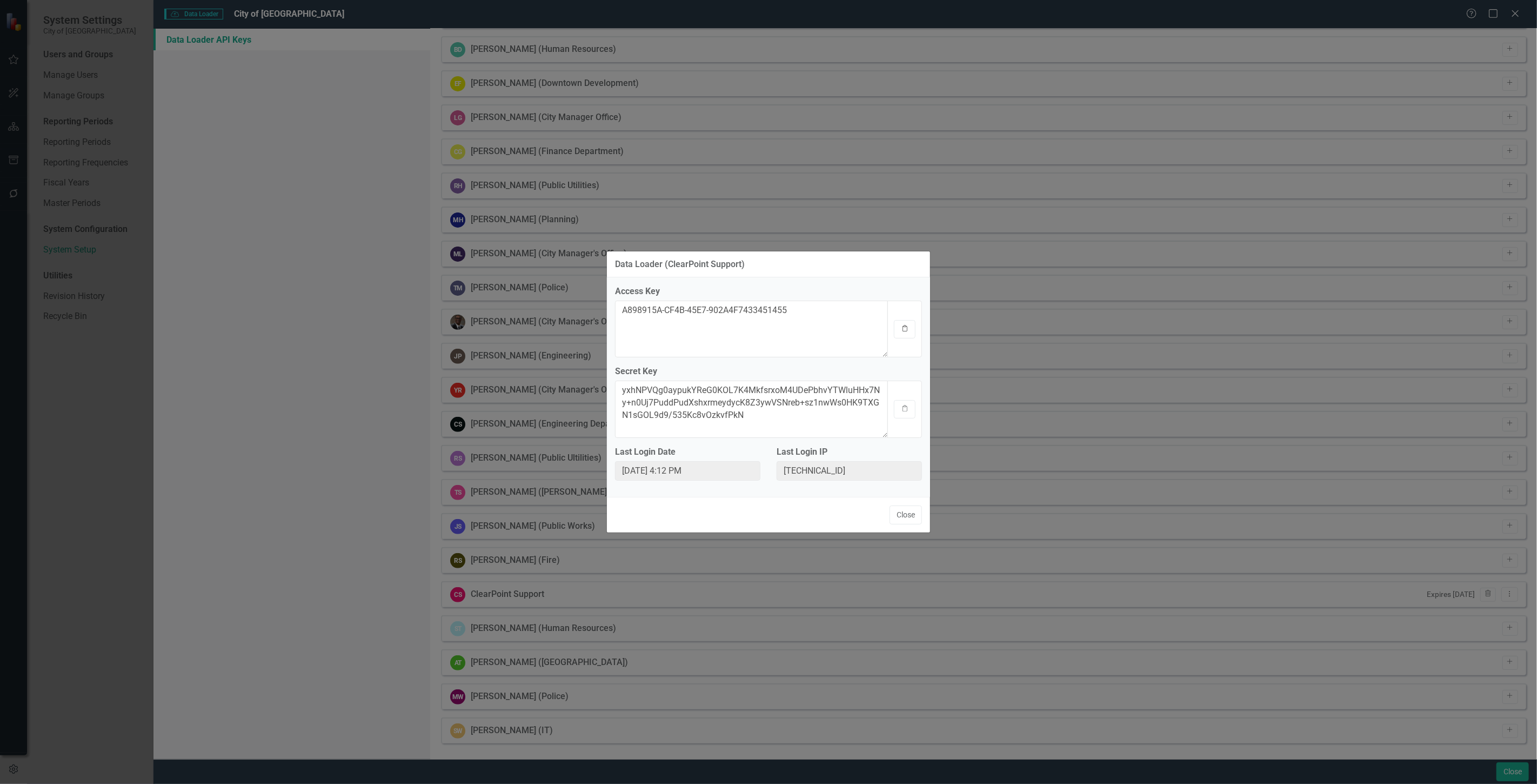
click at [906, 333] on button "Clipboard" at bounding box center [905, 329] width 22 height 18
click at [903, 408] on icon "Clipboard" at bounding box center [905, 408] width 8 height 6
click at [908, 328] on icon "Clipboard" at bounding box center [905, 328] width 8 height 6
click at [903, 409] on icon "Clipboard" at bounding box center [905, 408] width 8 height 6
click at [906, 333] on button "Clipboard" at bounding box center [905, 329] width 22 height 18
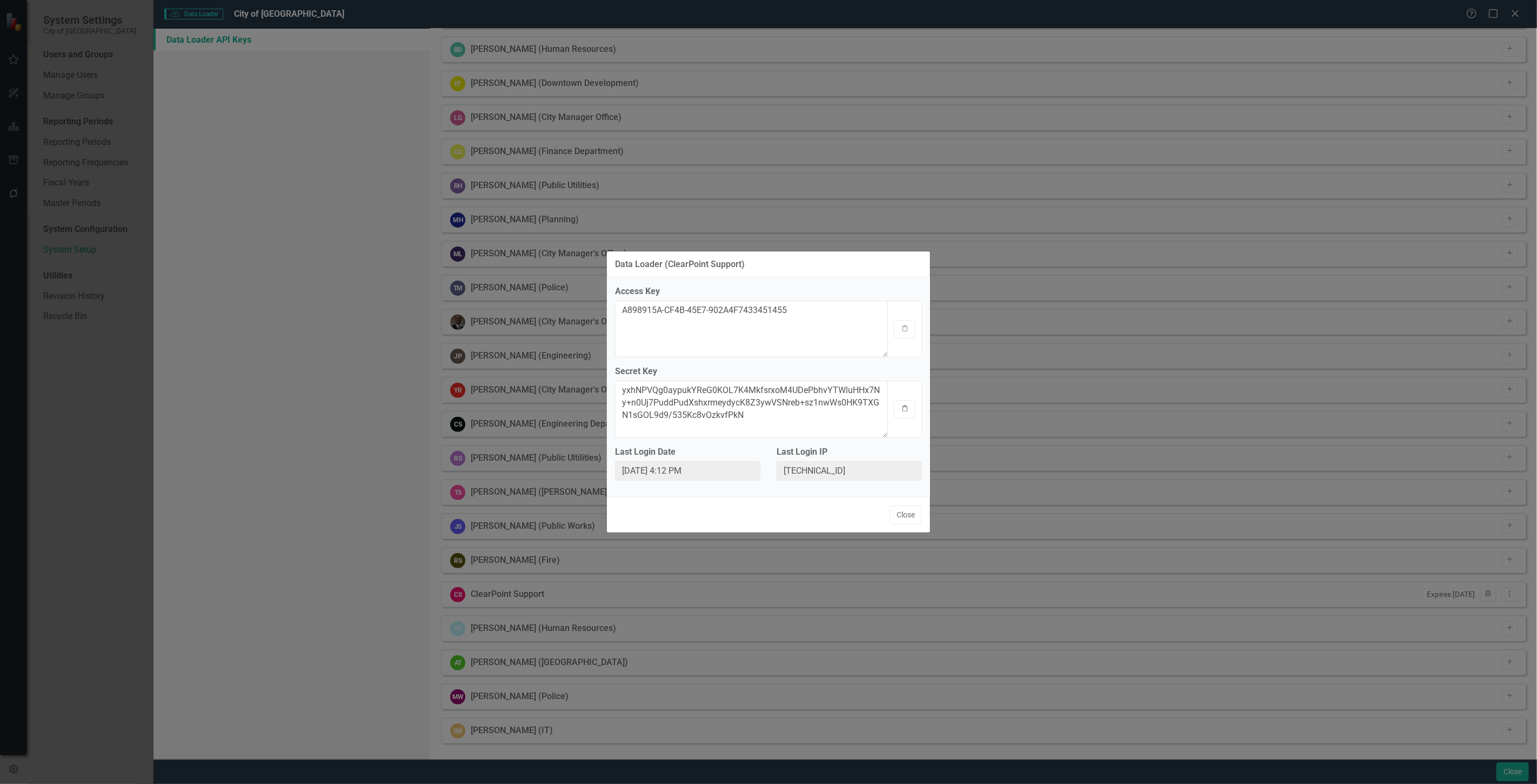
click at [910, 412] on button "Clipboard" at bounding box center [905, 409] width 22 height 18
click at [913, 512] on button "Close" at bounding box center [905, 514] width 32 height 19
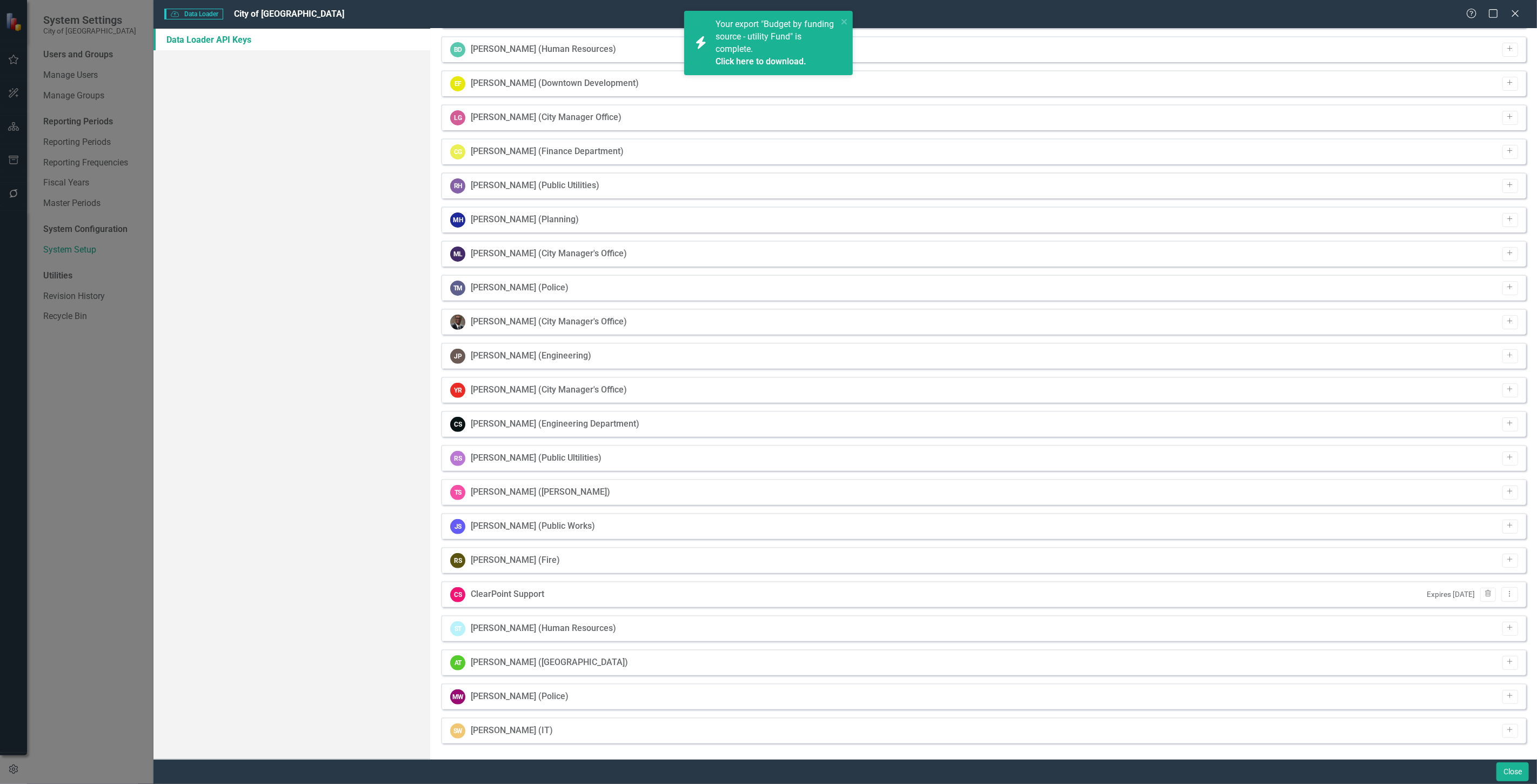
click at [1513, 591] on div "CS ClearPoint Support Expires in 2 years Trash Dropdown Menu" at bounding box center [984, 594] width 1086 height 26
click at [1510, 591] on button "Dropdown Menu" at bounding box center [1510, 594] width 16 height 15
click at [1486, 628] on link "Edit Edit API Key" at bounding box center [1467, 631] width 85 height 20
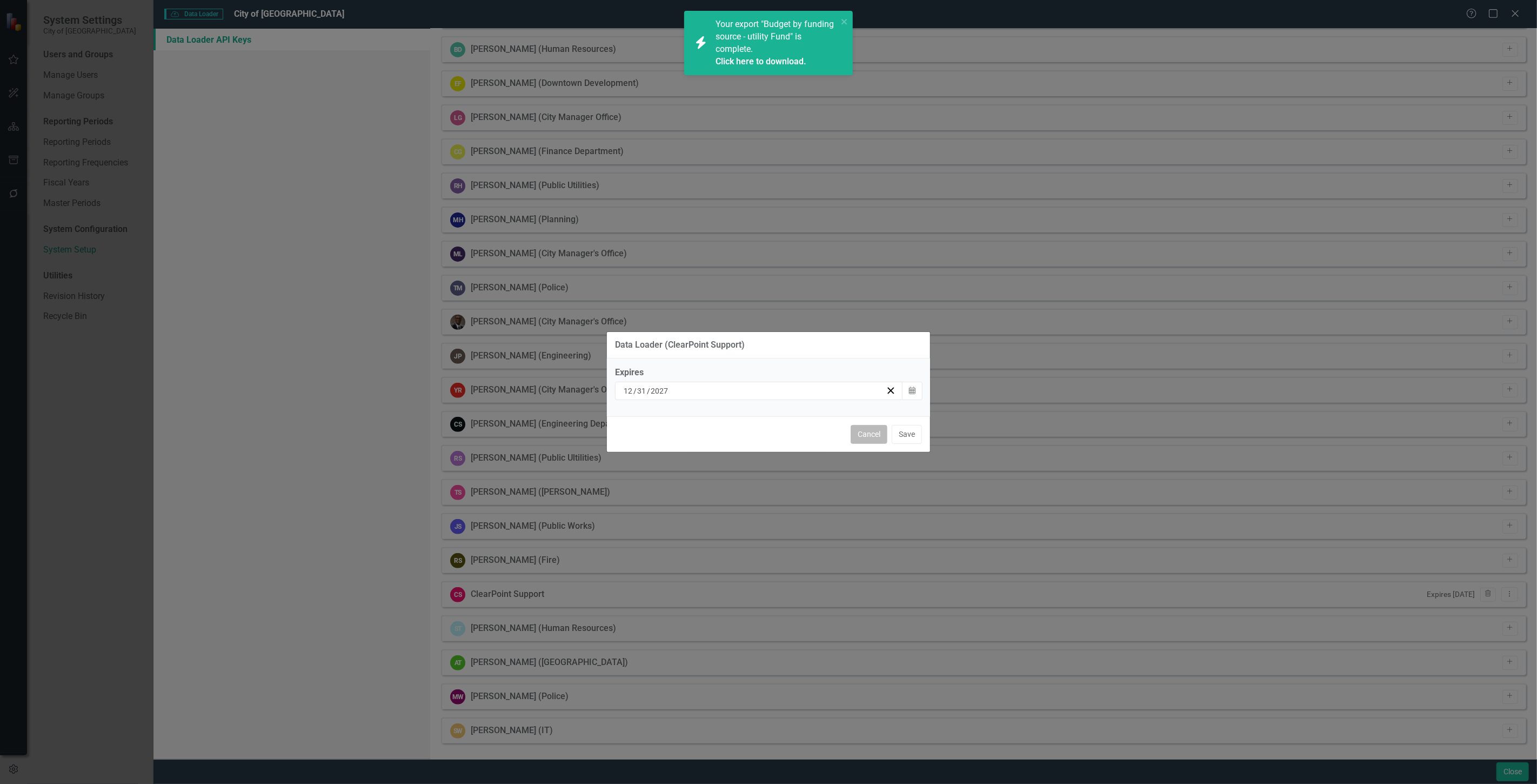
click at [883, 433] on button "Cancel" at bounding box center [869, 434] width 37 height 19
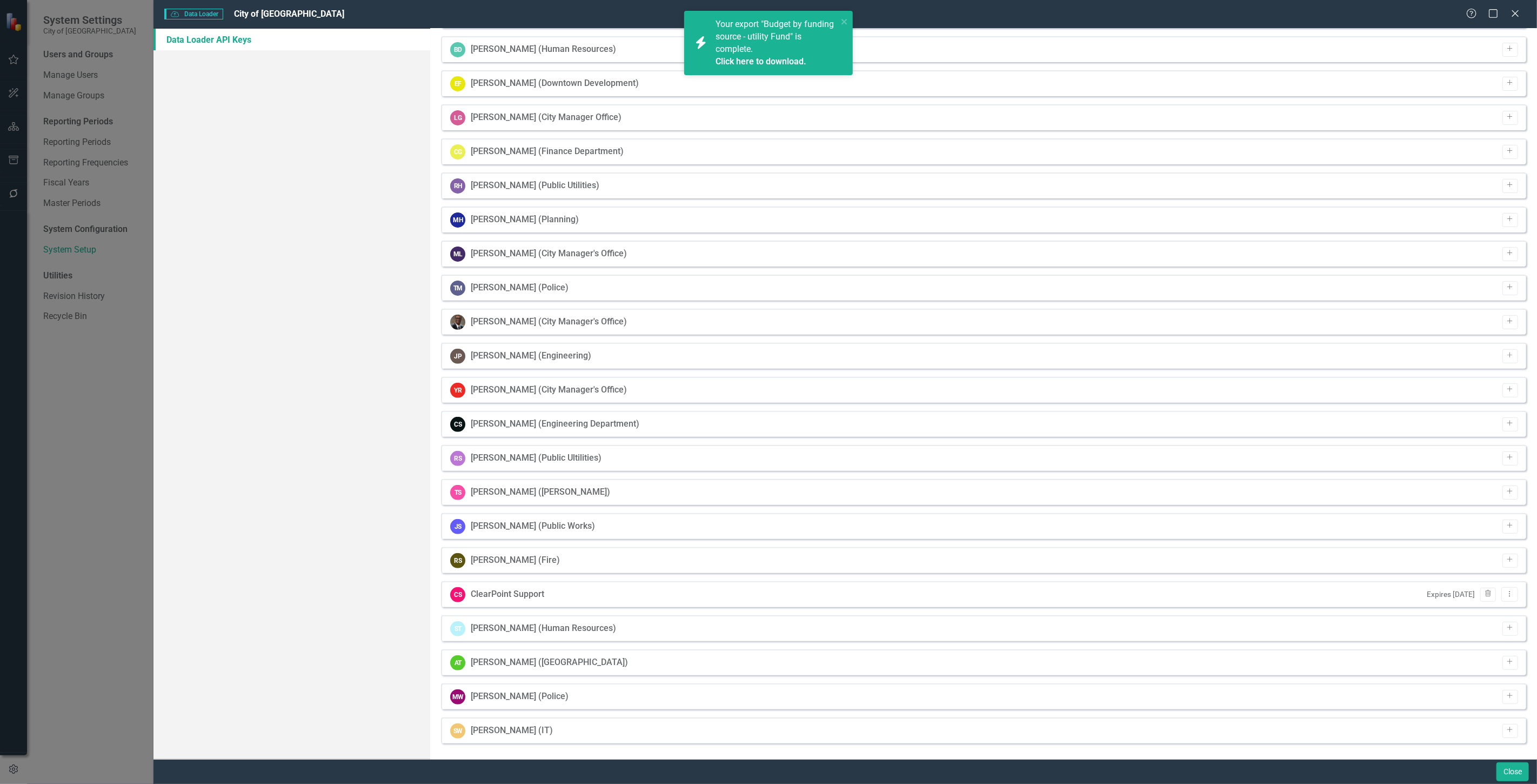
click at [734, 57] on link "Click here to download." at bounding box center [760, 61] width 90 height 10
click at [1505, 595] on icon "Dropdown Menu" at bounding box center [1510, 594] width 9 height 7
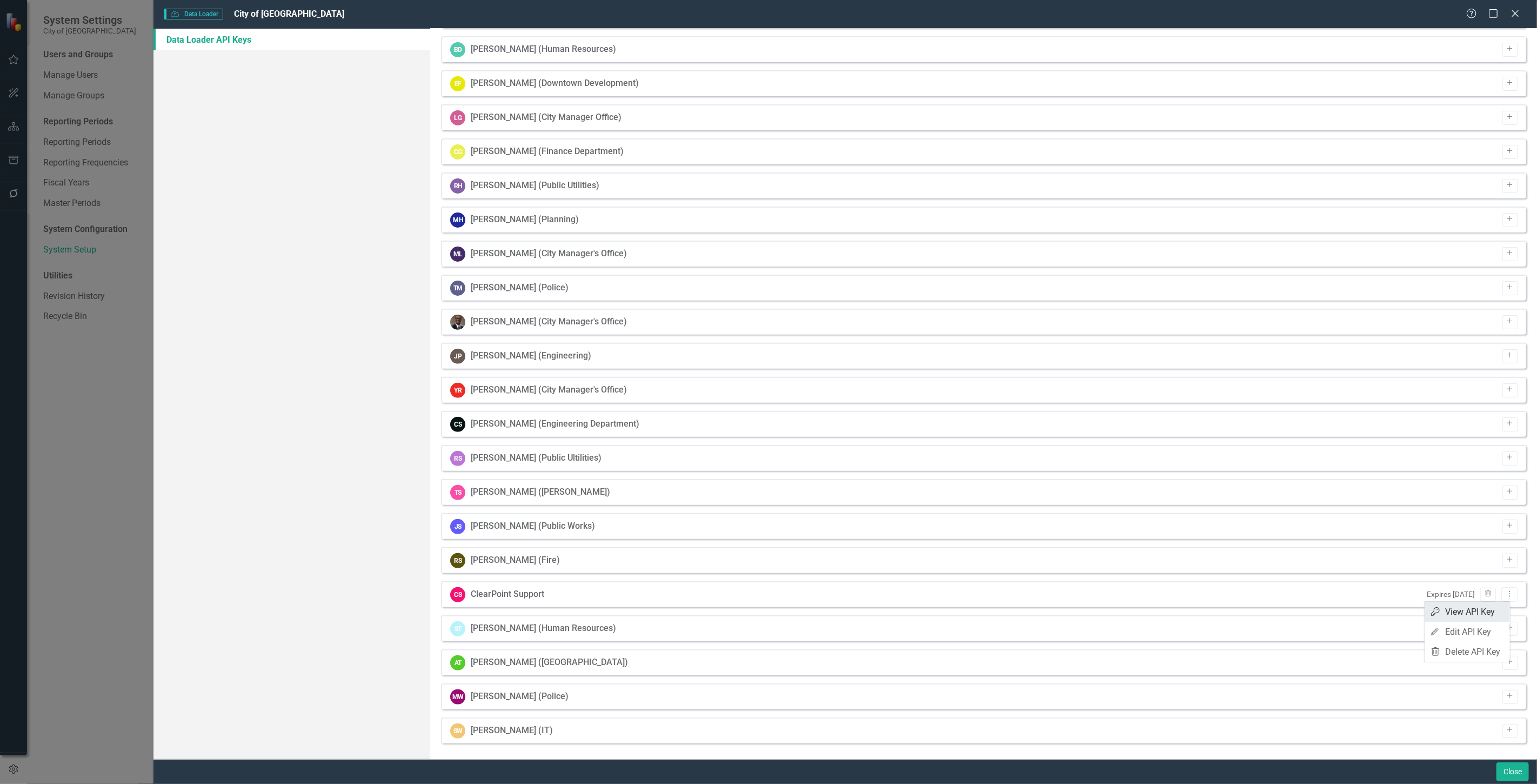
click at [1478, 613] on link "API Key View API Key" at bounding box center [1467, 611] width 85 height 20
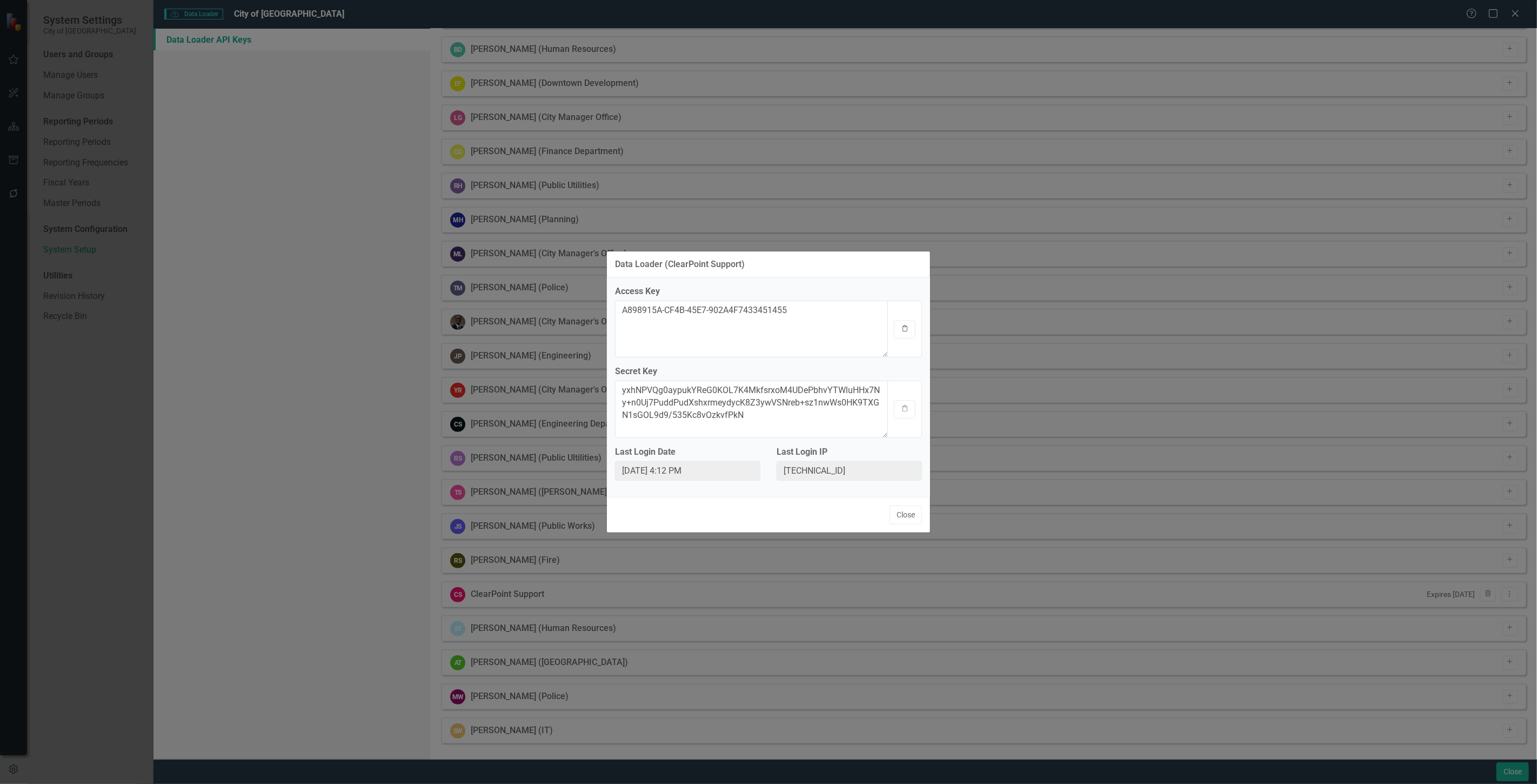
click at [906, 336] on button "Clipboard" at bounding box center [905, 329] width 22 height 18
click at [908, 403] on button "Clipboard" at bounding box center [905, 409] width 22 height 18
click at [901, 516] on button "Close" at bounding box center [905, 514] width 32 height 19
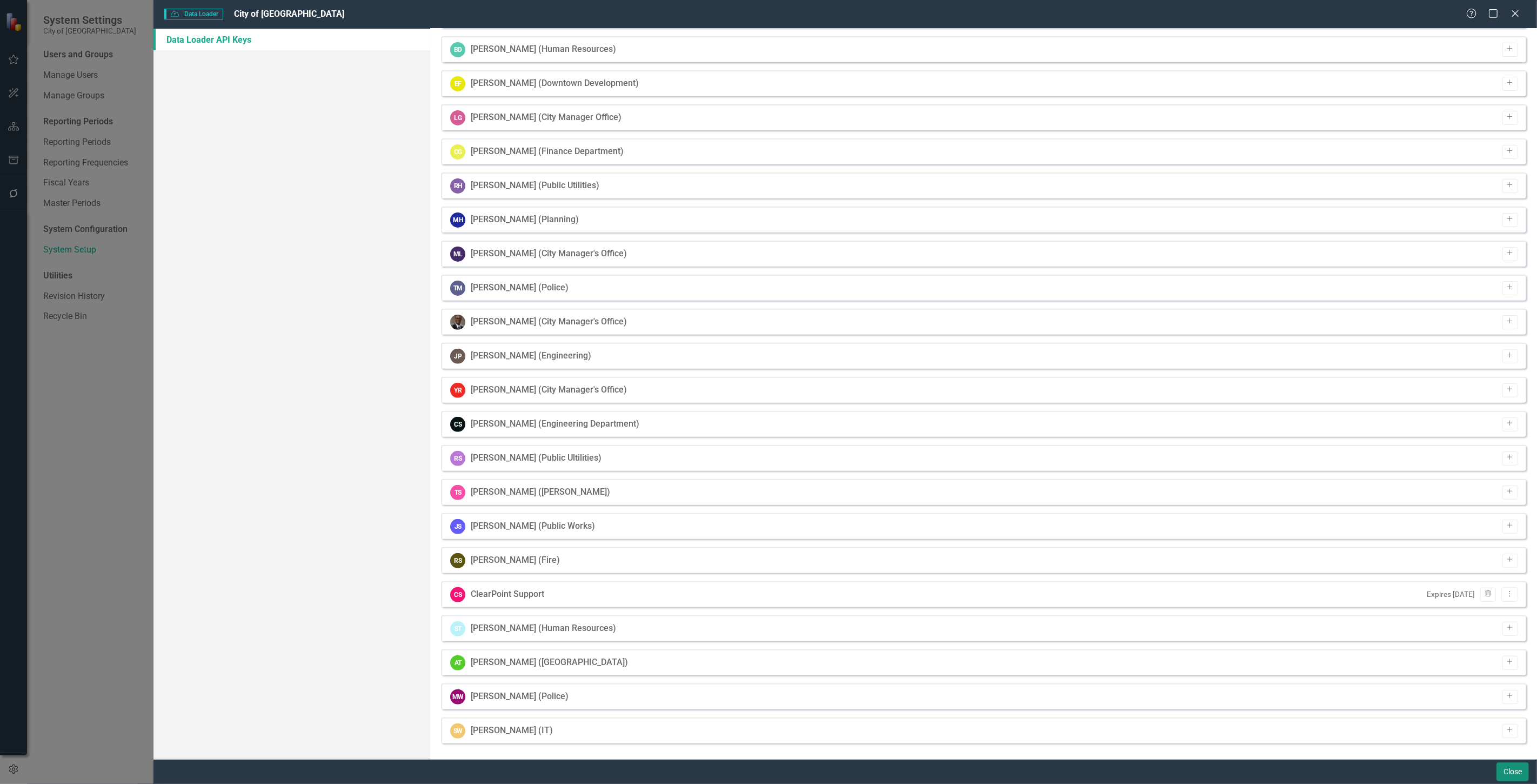
click at [1498, 765] on button "Close" at bounding box center [1512, 771] width 32 height 19
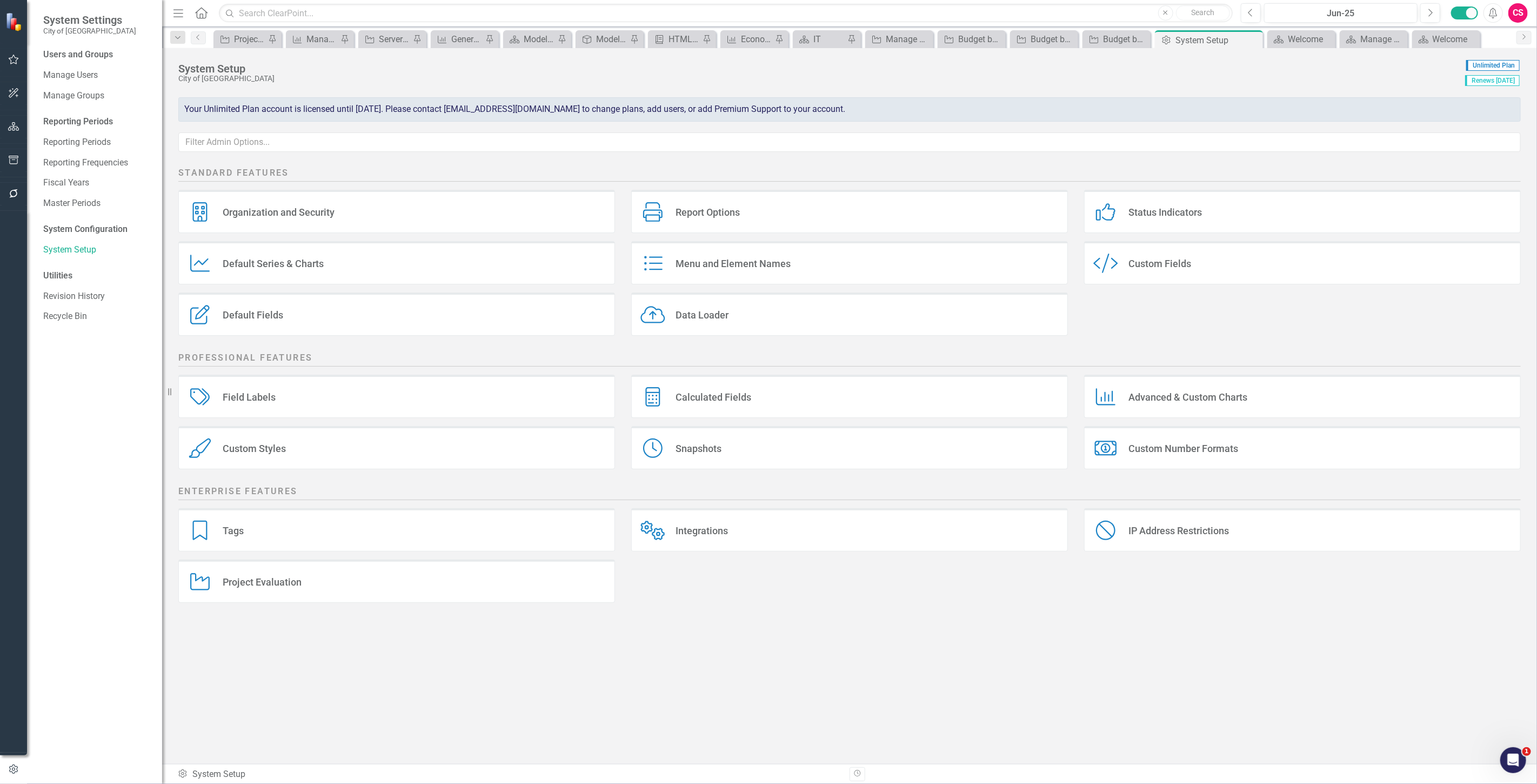
click at [22, 129] on button "button" at bounding box center [14, 127] width 25 height 23
click at [62, 159] on link "Reports" at bounding box center [69, 154] width 30 height 13
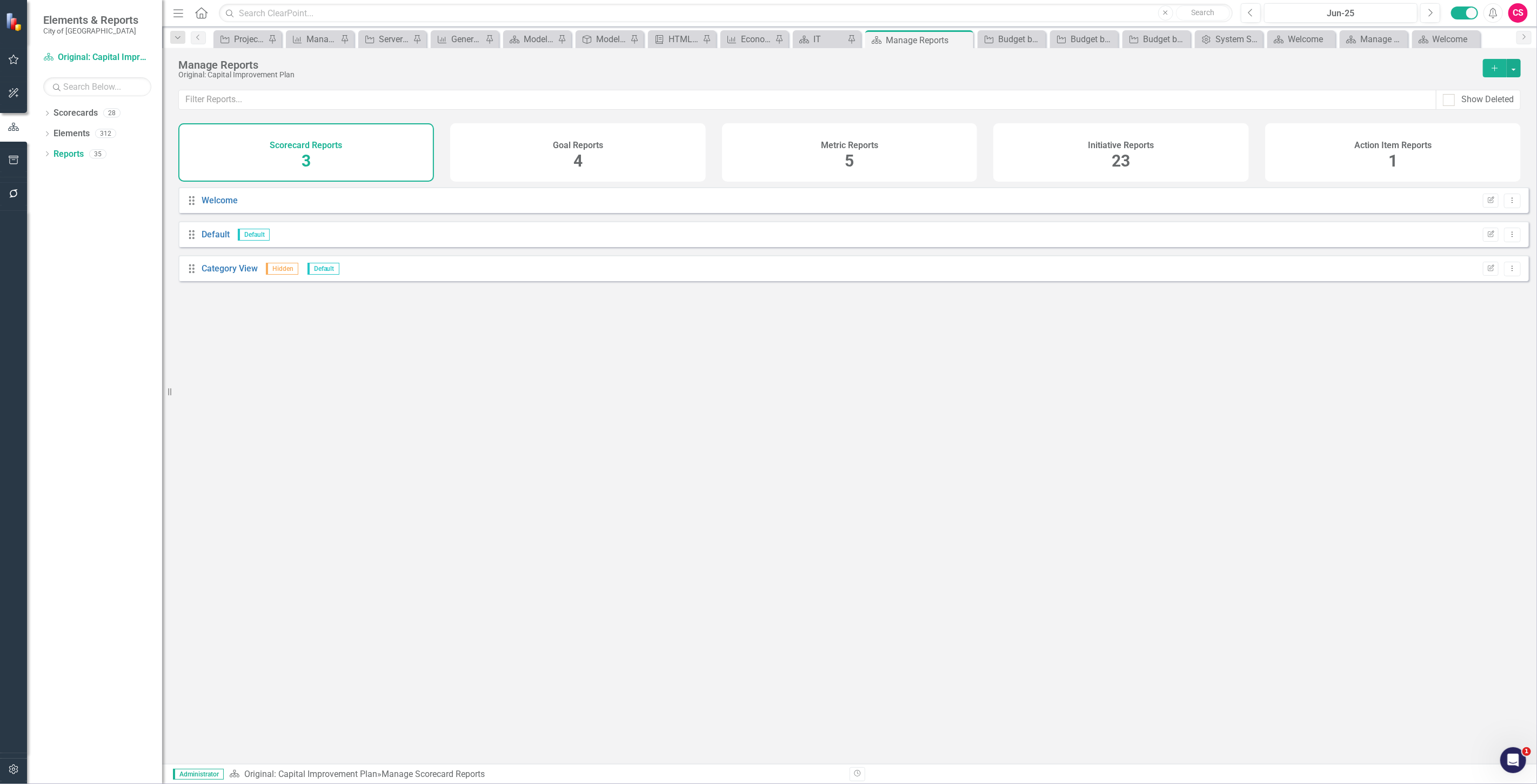
click at [1131, 144] on h4 "Initiative Reports" at bounding box center [1121, 145] width 66 height 10
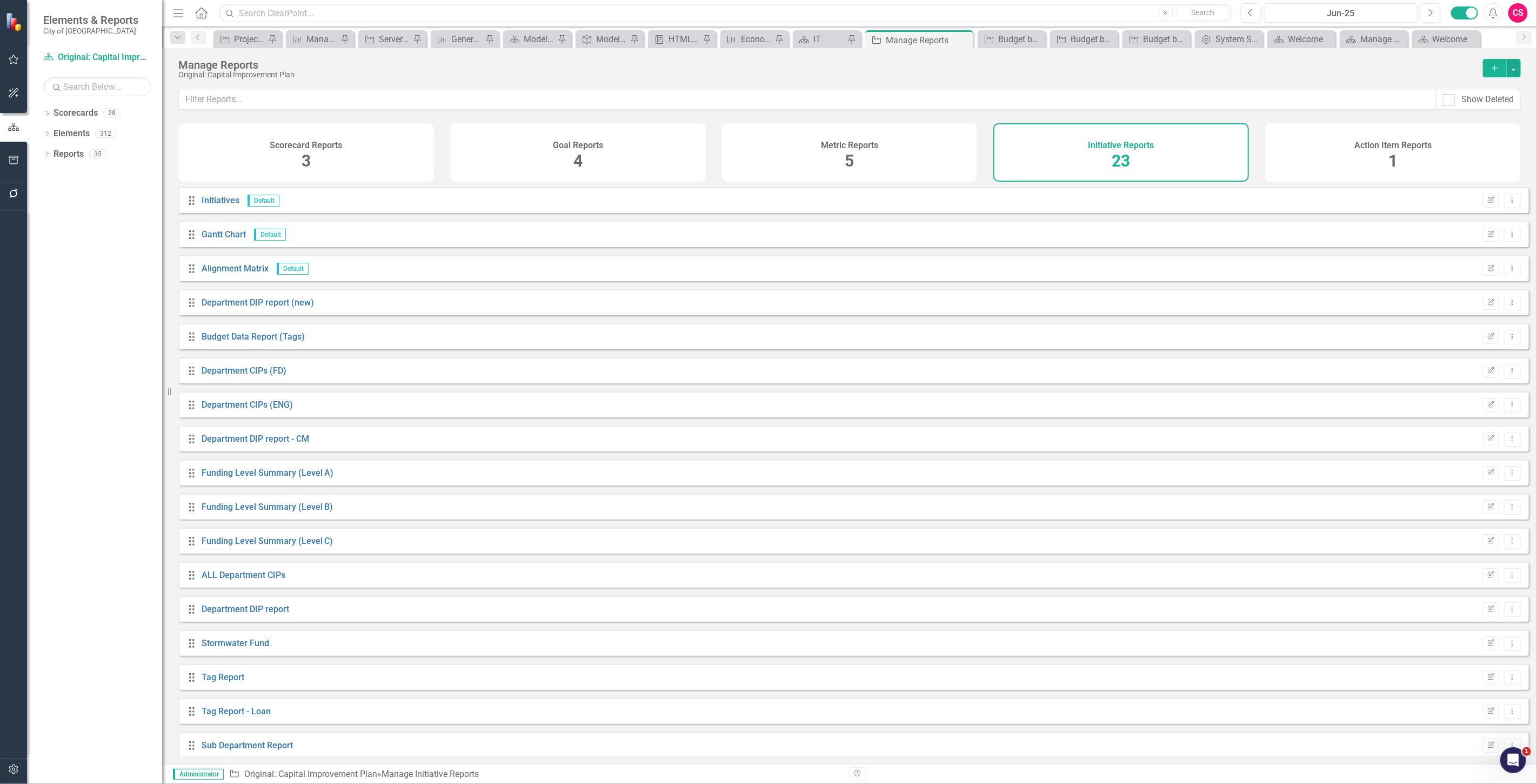
scroll to position [215, 0]
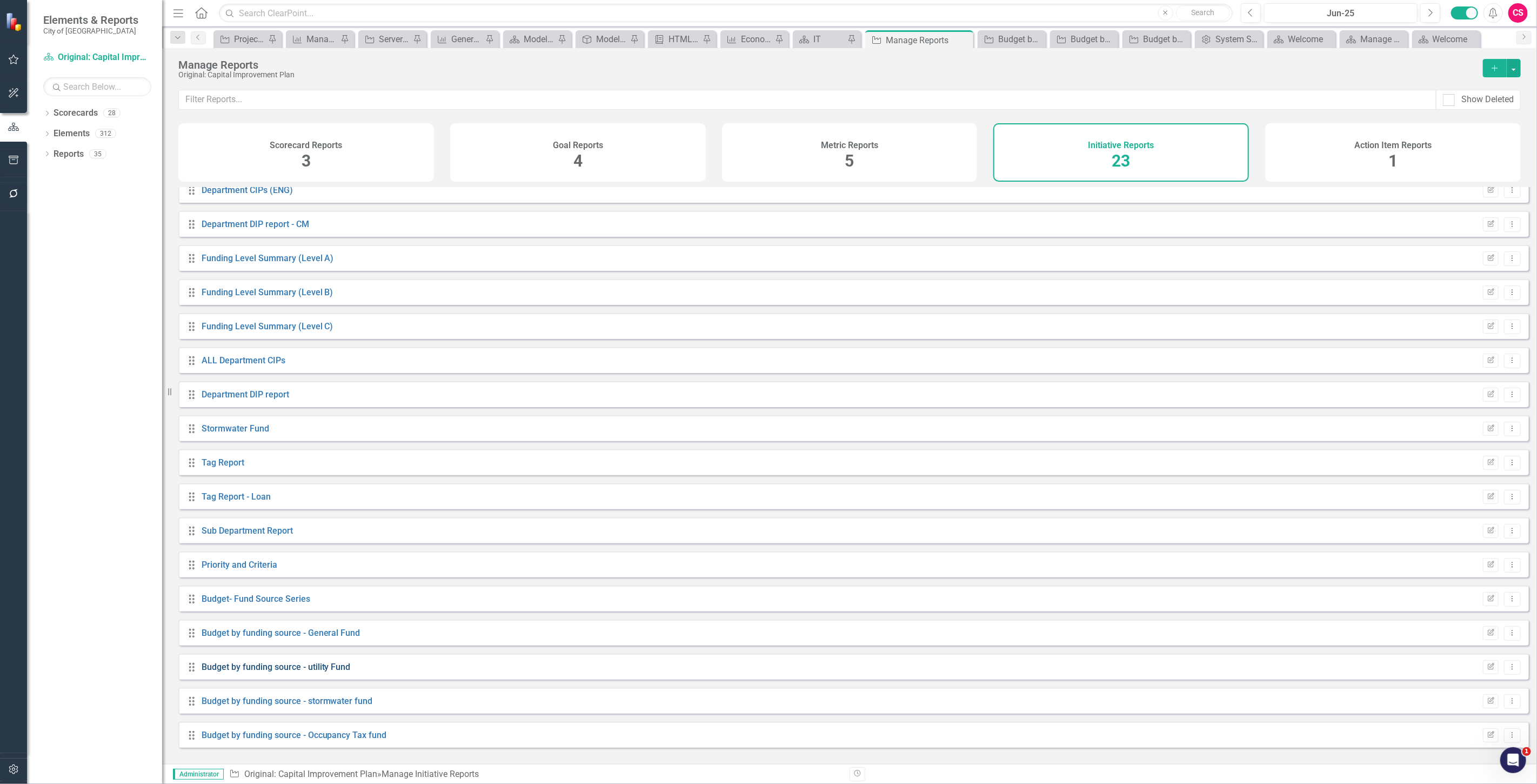
click at [324, 672] on link "Budget by funding source - utility Fund" at bounding box center [276, 666] width 149 height 10
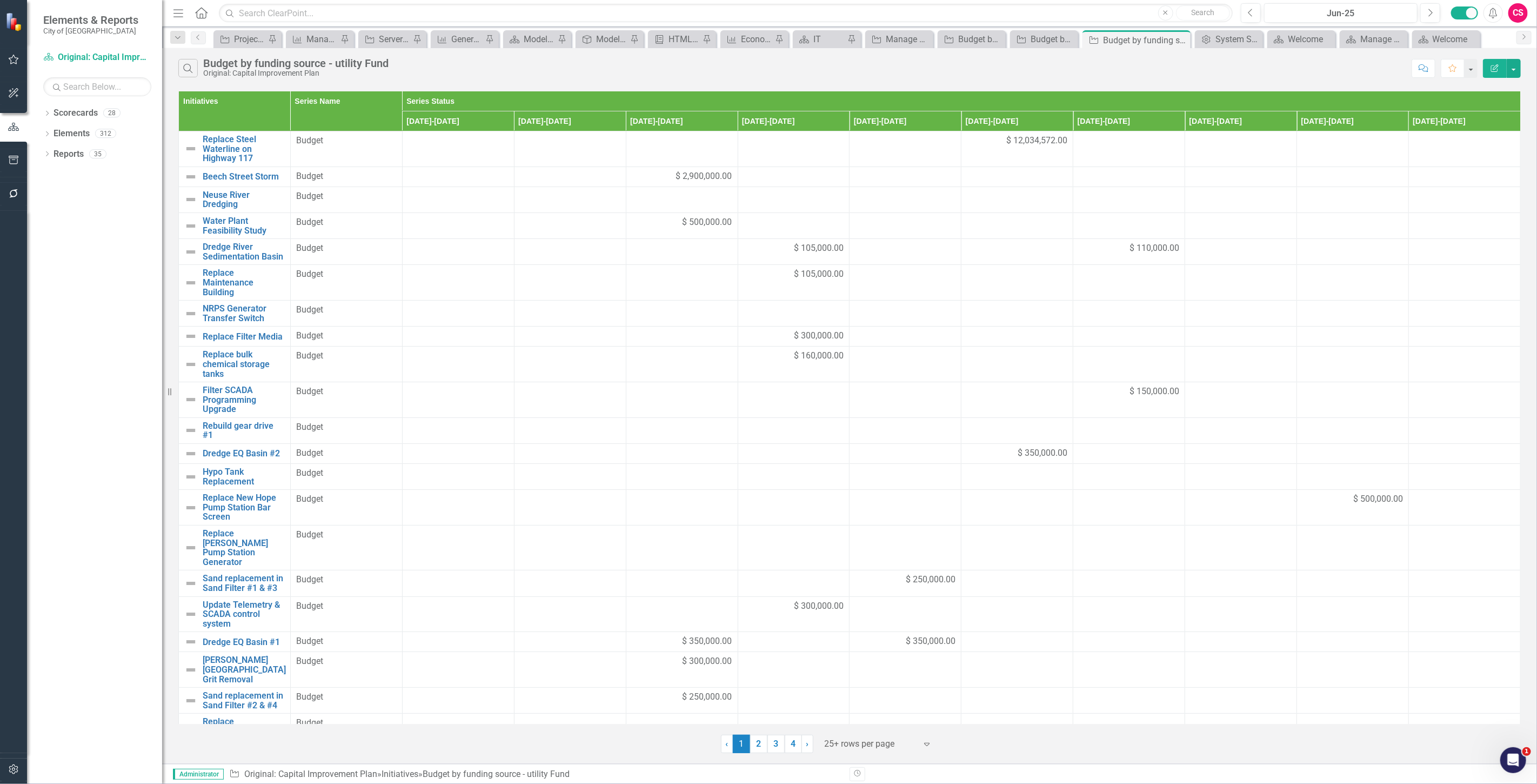
click at [1500, 67] on button "Edit Report" at bounding box center [1495, 68] width 24 height 19
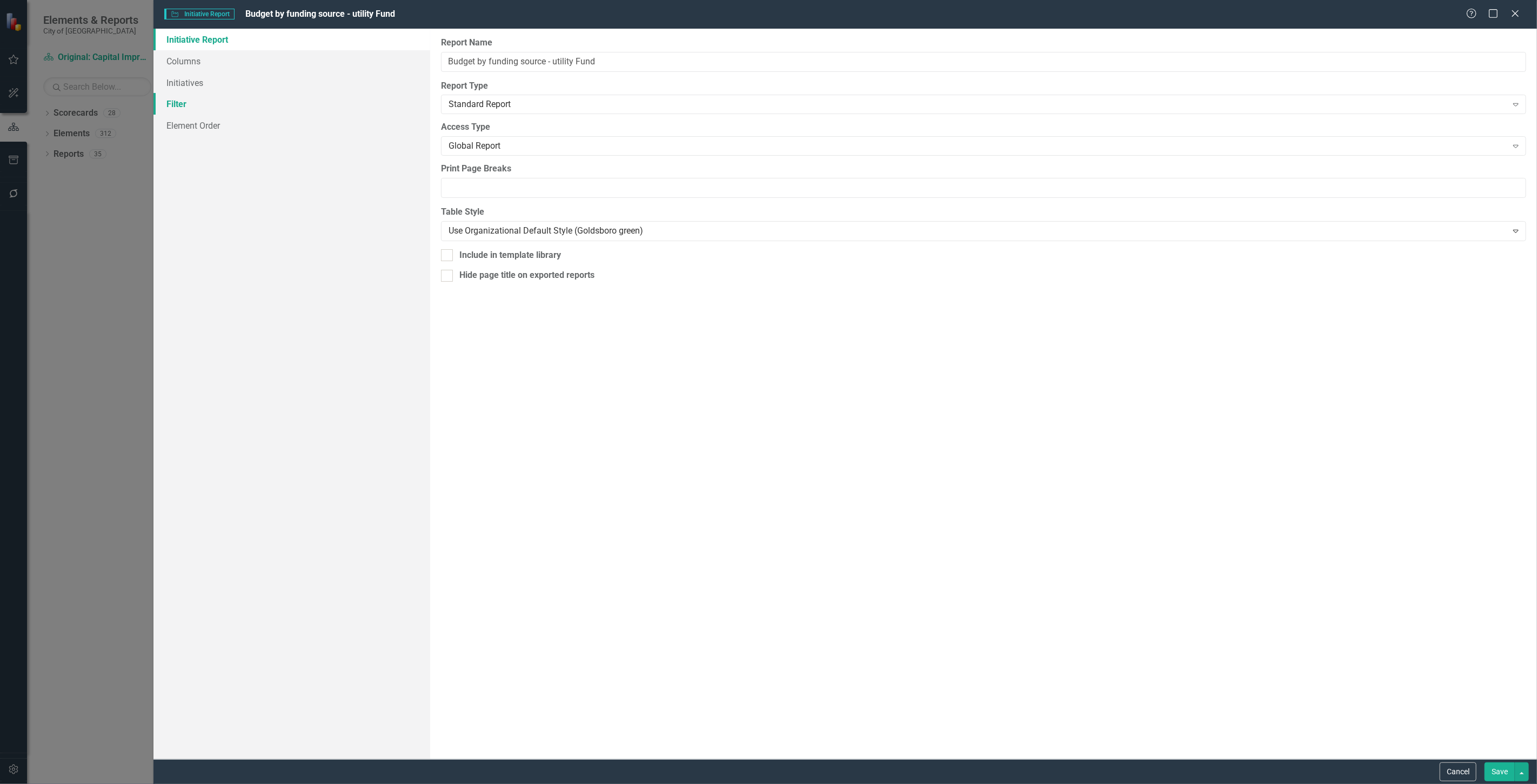
click at [288, 94] on link "Filter" at bounding box center [292, 104] width 277 height 22
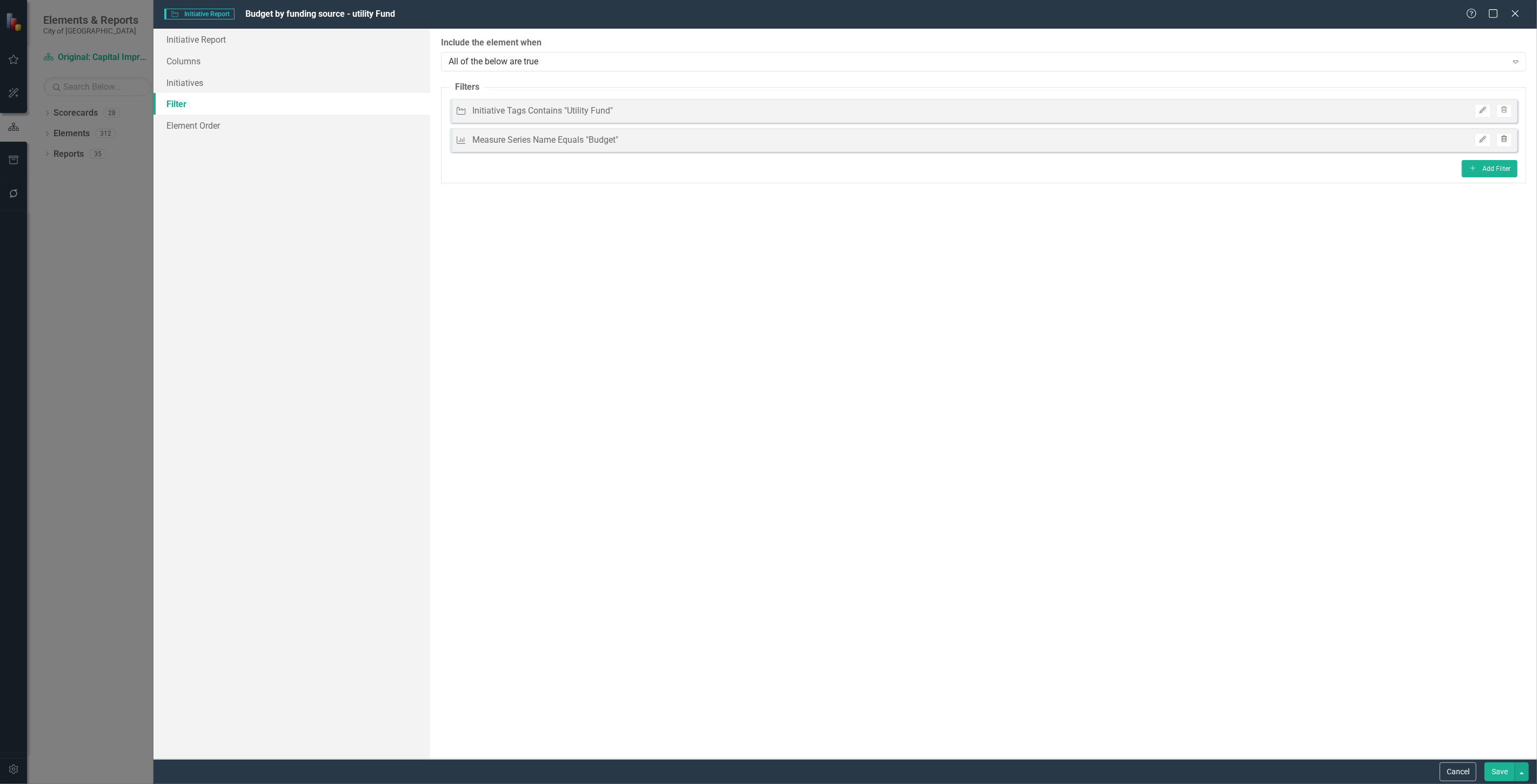
click at [1499, 143] on button "Trash" at bounding box center [1504, 139] width 16 height 14
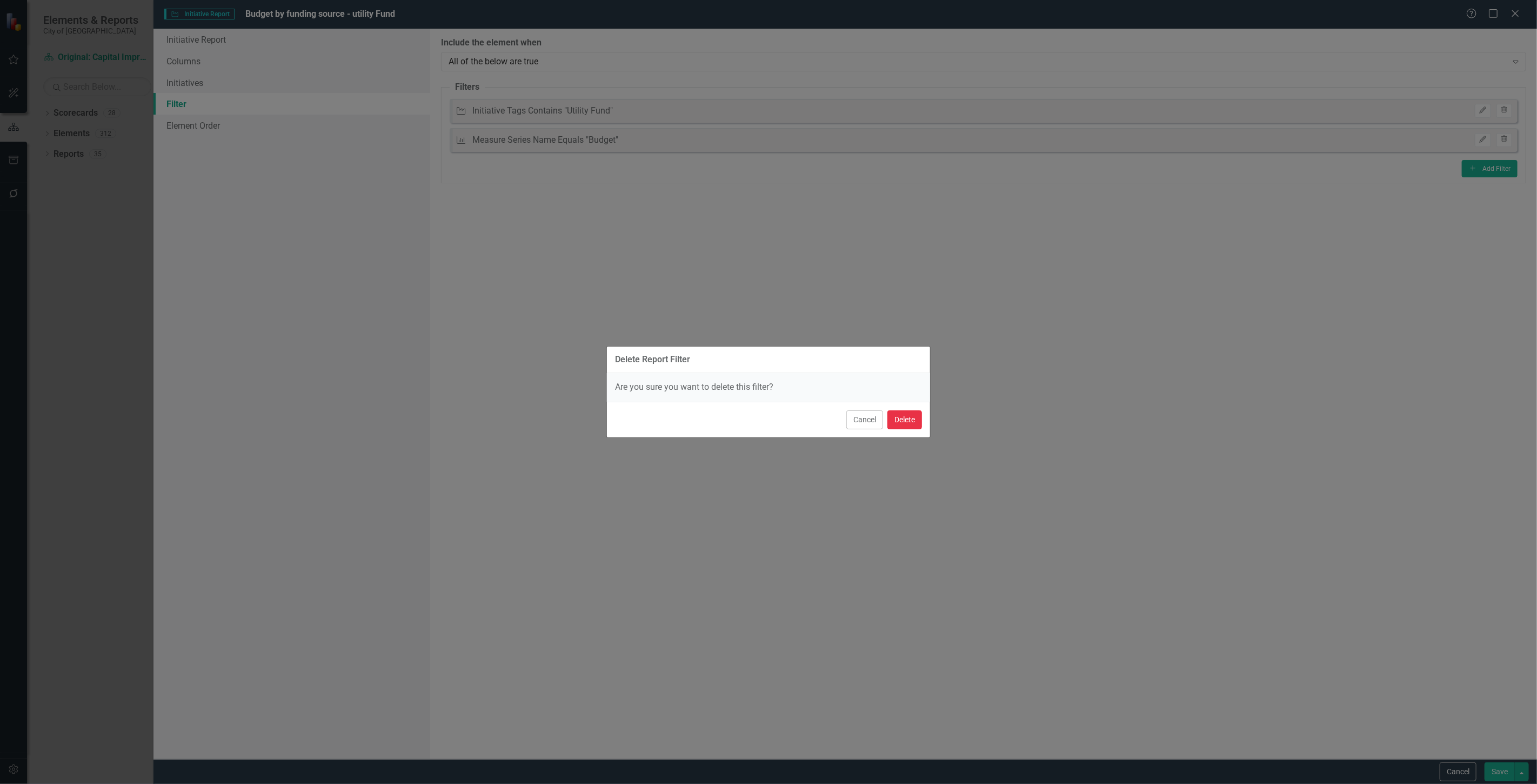
click at [912, 423] on button "Delete" at bounding box center [905, 419] width 35 height 19
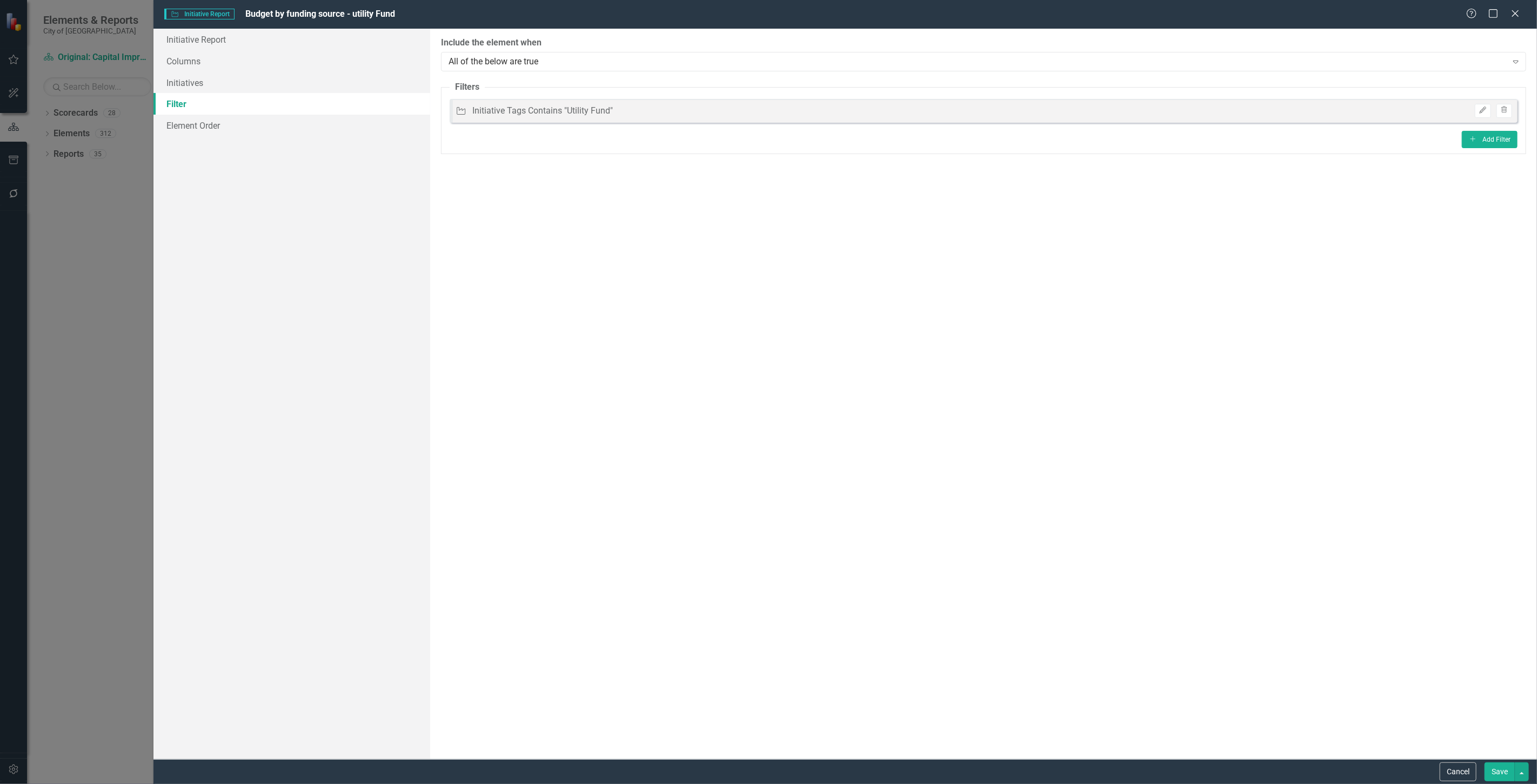
click at [1504, 763] on button "Save" at bounding box center [1500, 771] width 30 height 19
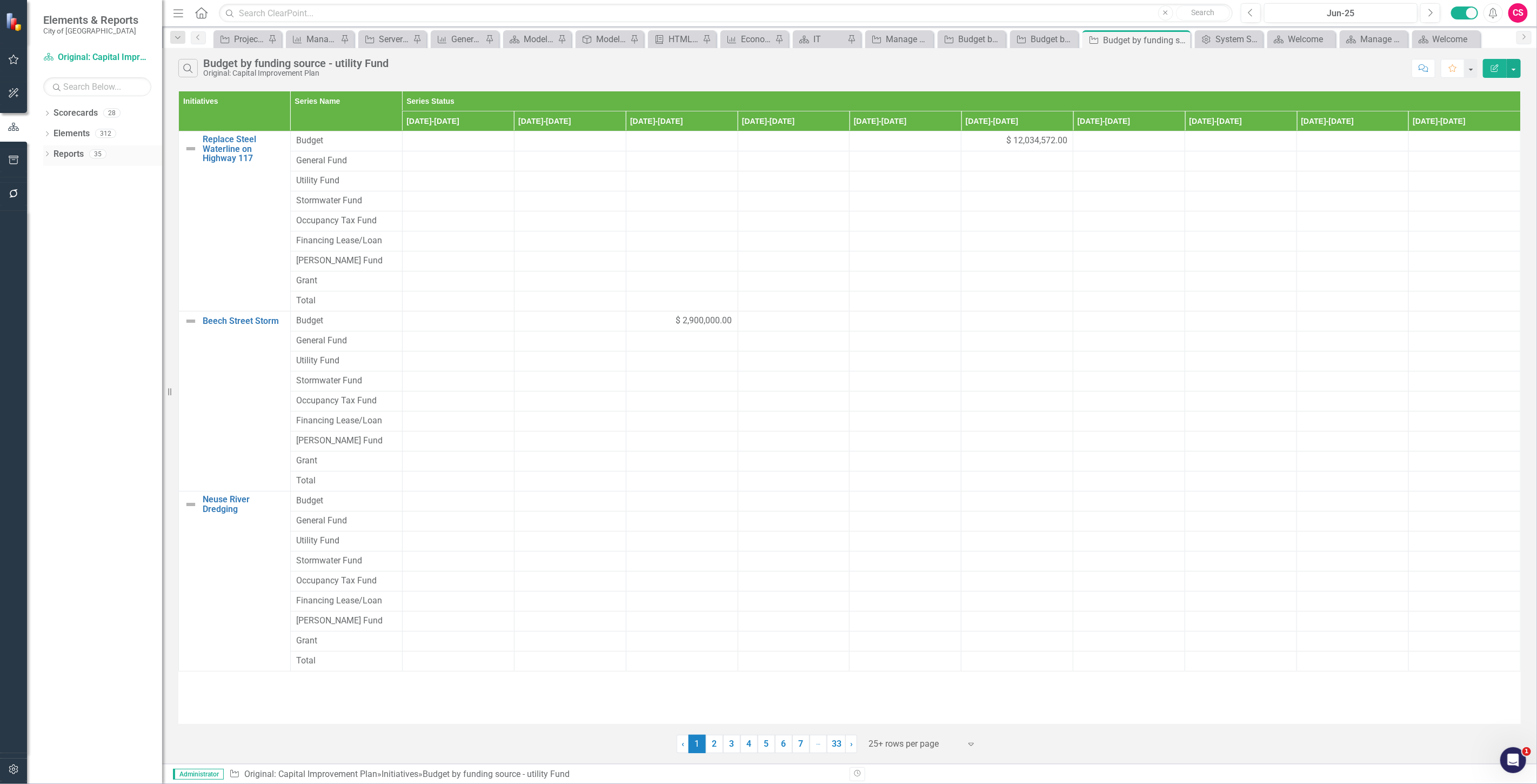
click at [60, 153] on link "Reports" at bounding box center [69, 154] width 30 height 13
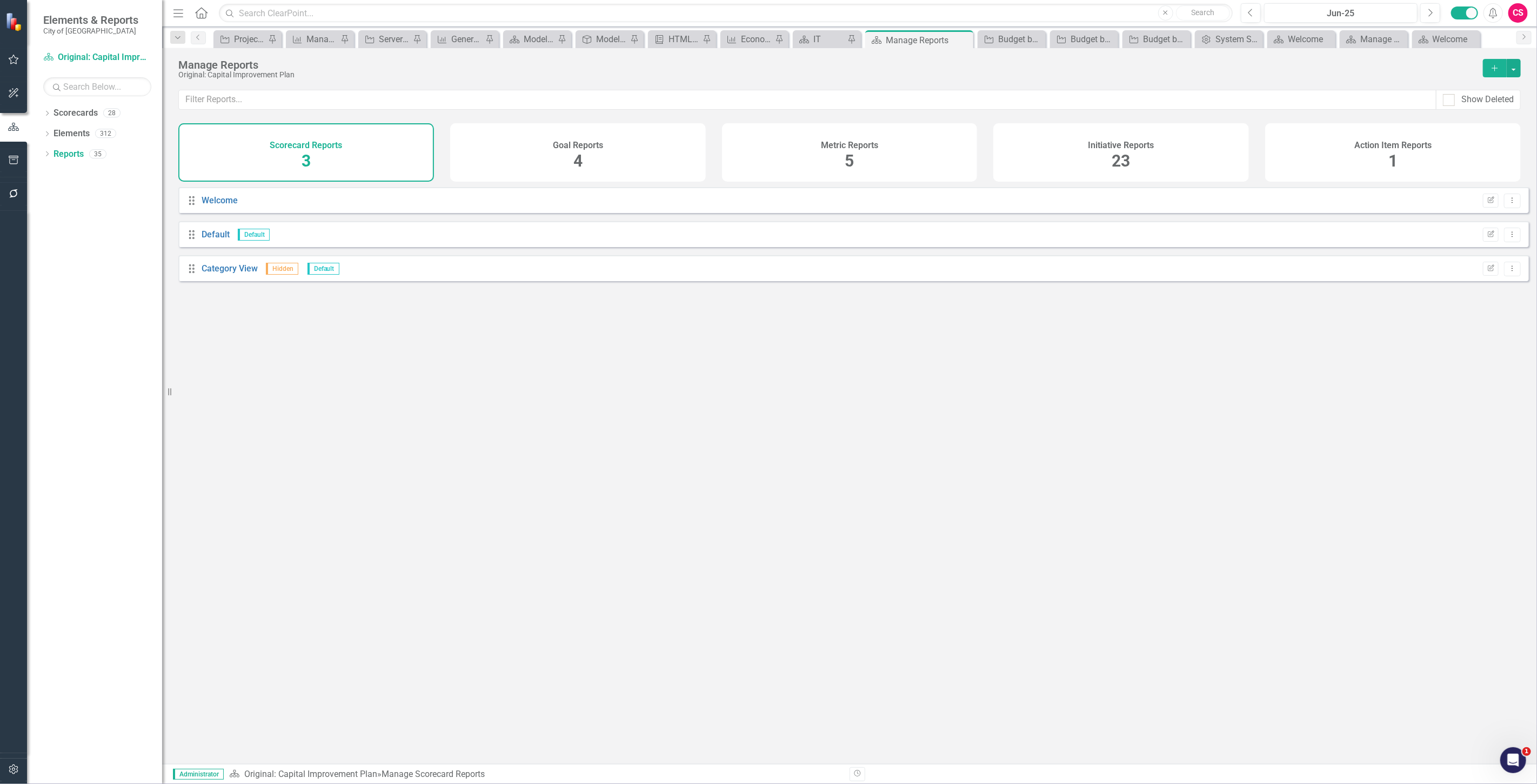
click at [1147, 152] on div "Initiative Reports 23" at bounding box center [1121, 153] width 256 height 58
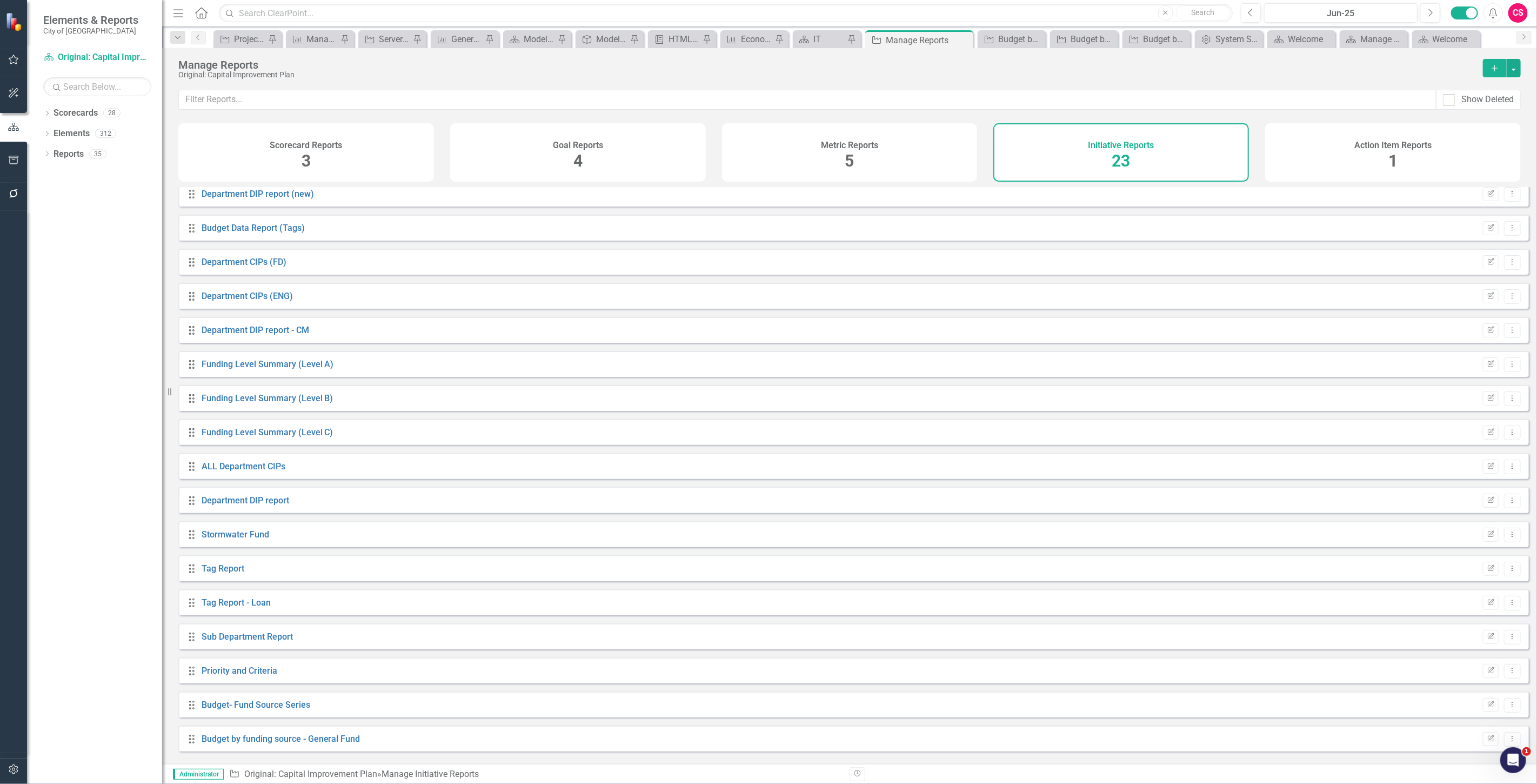
scroll to position [215, 0]
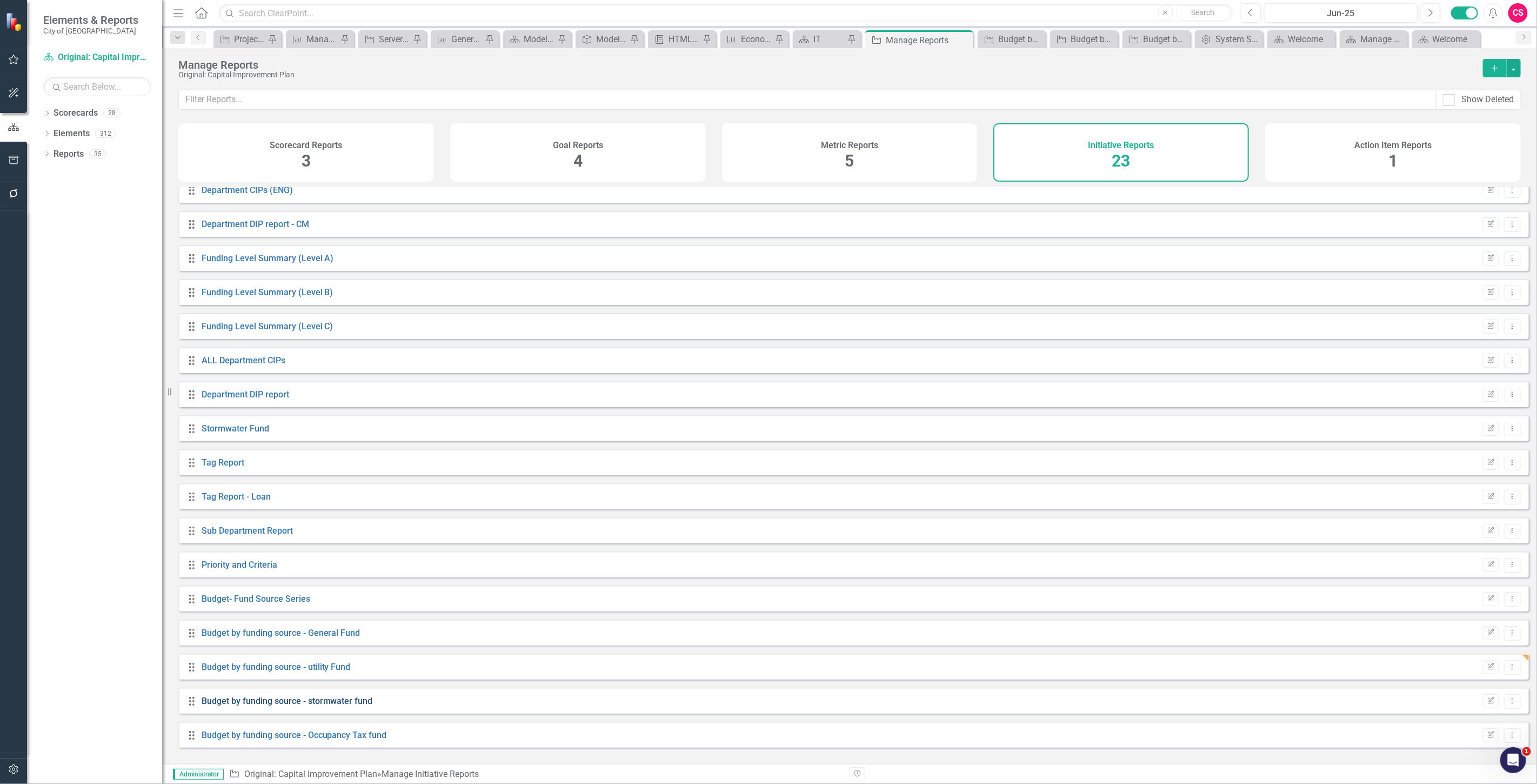
click at [344, 705] on link "Budget by funding source - stormwater fund" at bounding box center [287, 700] width 171 height 10
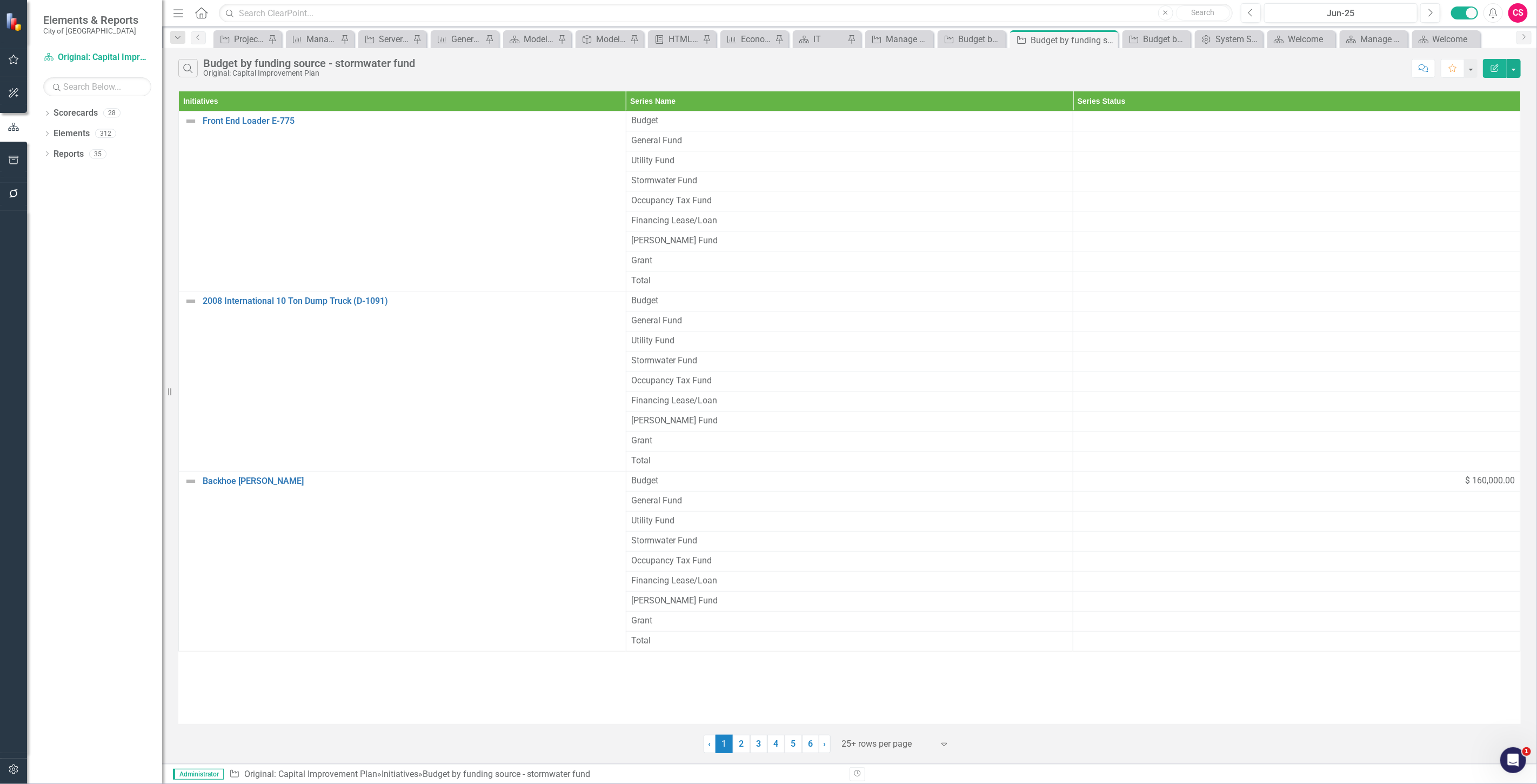
click at [1489, 74] on button "Edit Report" at bounding box center [1495, 68] width 24 height 19
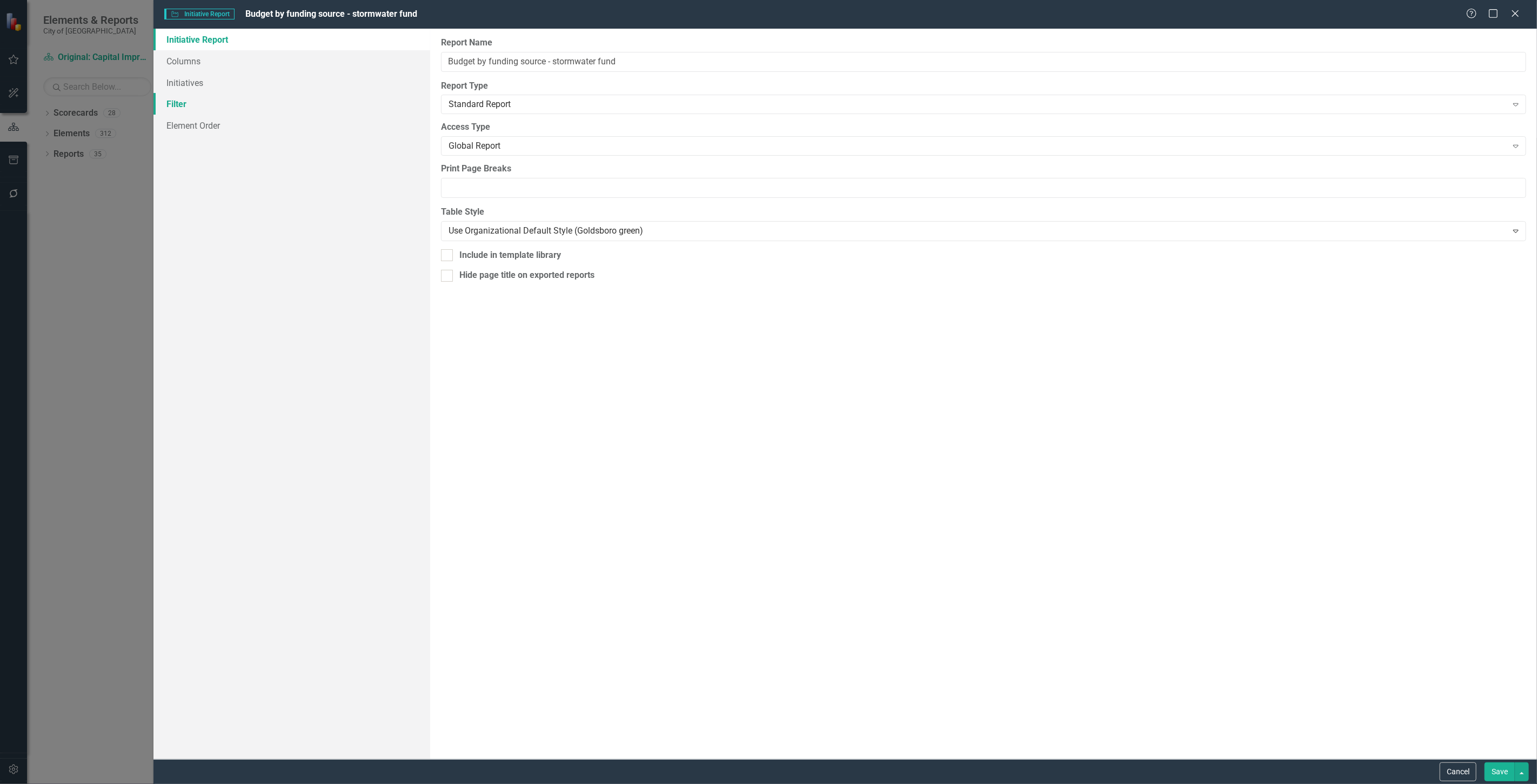
click at [233, 100] on link "Filter" at bounding box center [292, 104] width 277 height 22
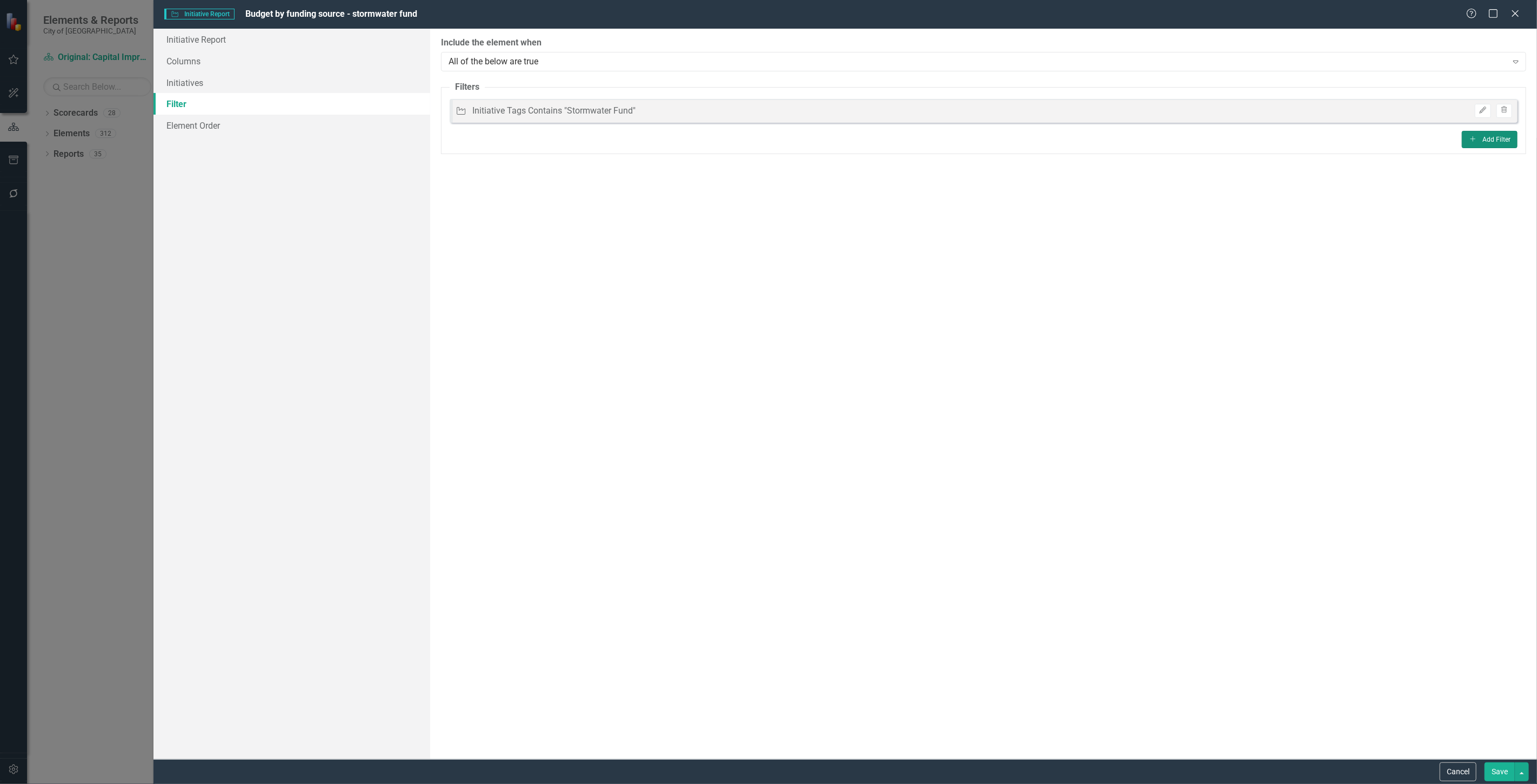
click at [1487, 138] on button "Add Add Filter" at bounding box center [1489, 139] width 56 height 17
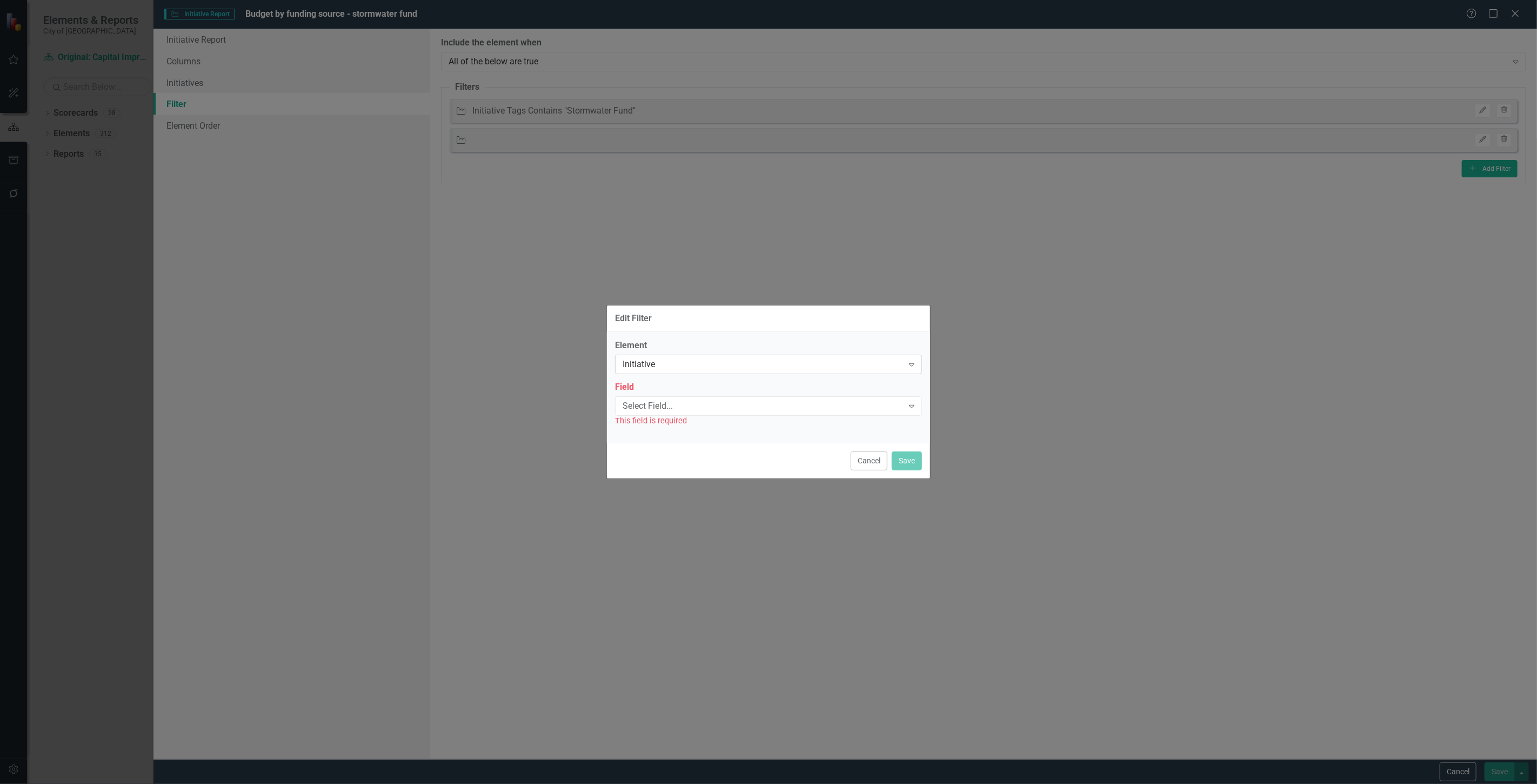
click at [672, 363] on div "Initiative" at bounding box center [762, 365] width 281 height 13
click at [666, 418] on div "Measure Series" at bounding box center [770, 418] width 290 height 13
click at [660, 410] on div "Select Field..." at bounding box center [762, 406] width 281 height 13
click at [660, 417] on div "Name" at bounding box center [768, 424] width 307 height 18
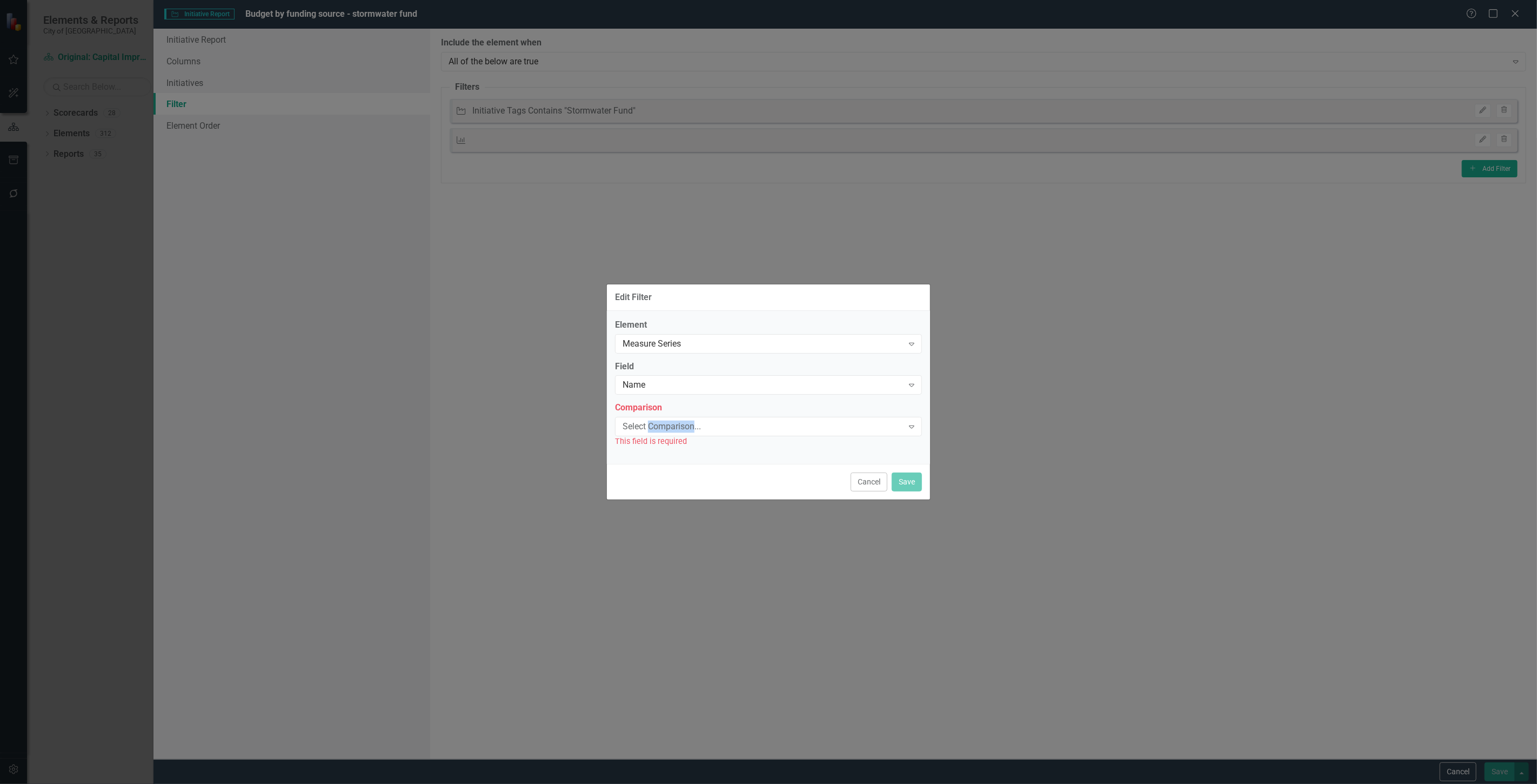
click at [660, 417] on div "Select Comparison... Expand" at bounding box center [768, 426] width 307 height 19
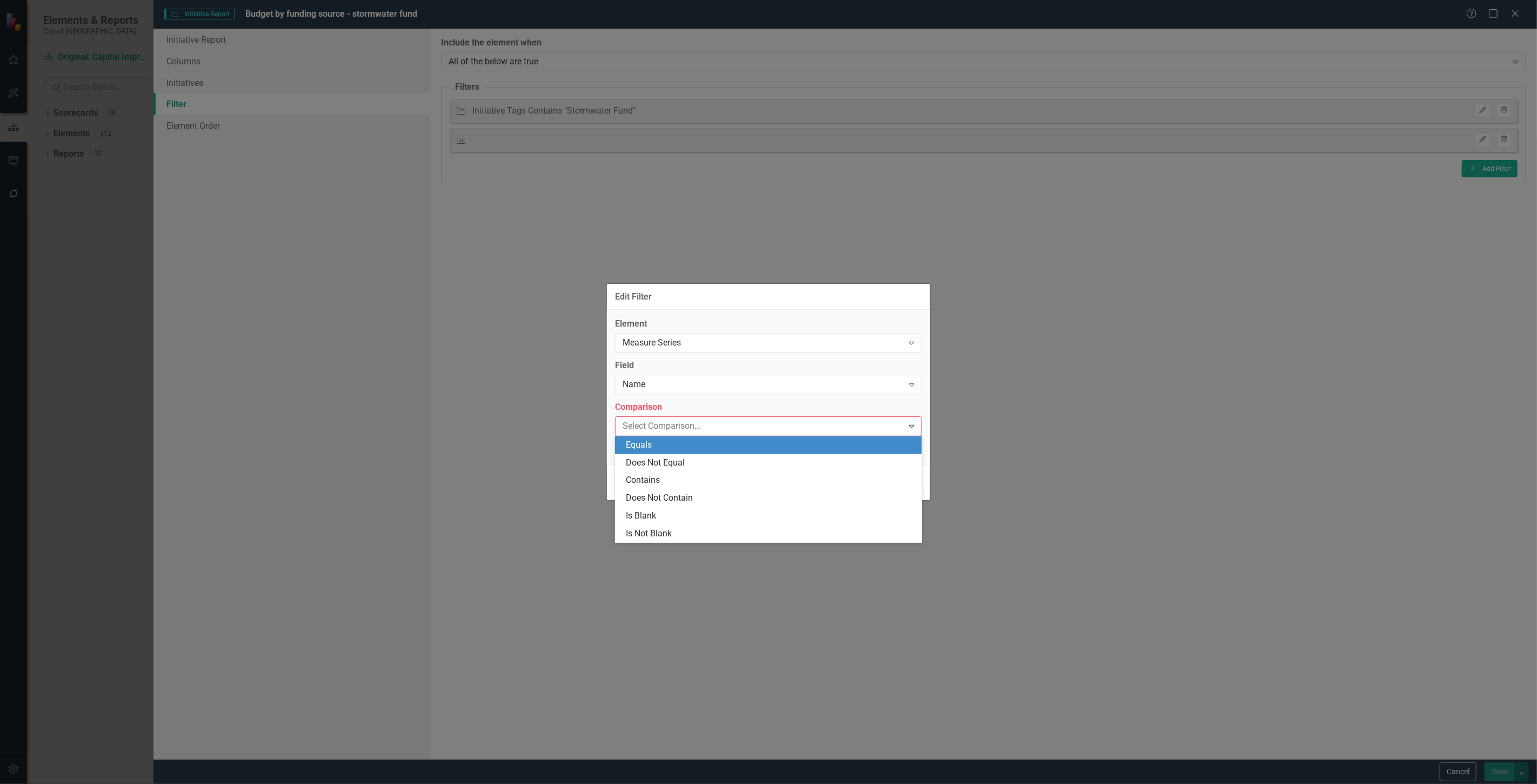
click at [664, 441] on div "Equals" at bounding box center [770, 445] width 290 height 13
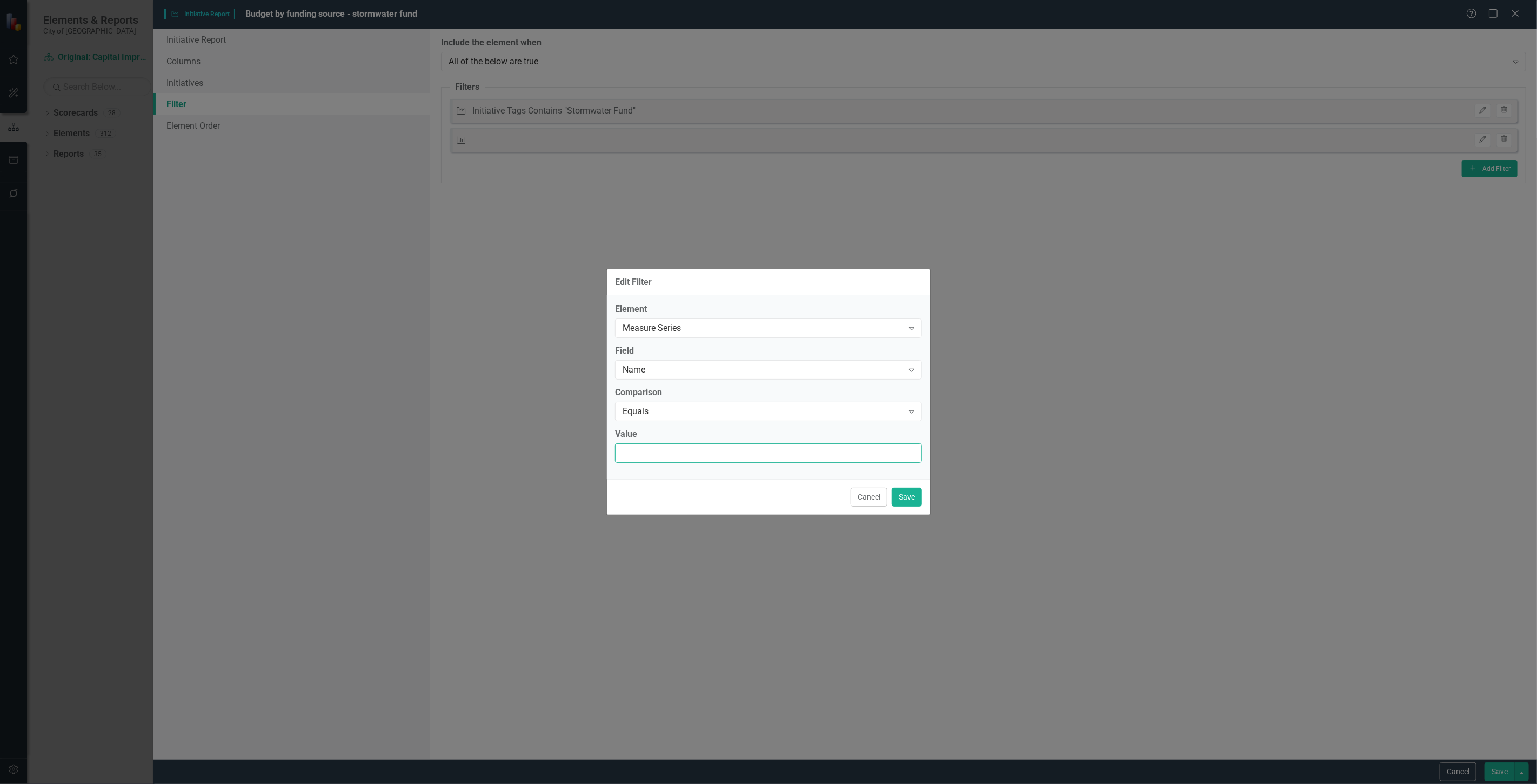
click at [664, 443] on input "Value" at bounding box center [768, 453] width 307 height 20
type input "Budget"
click at [915, 499] on button "Save" at bounding box center [906, 496] width 30 height 19
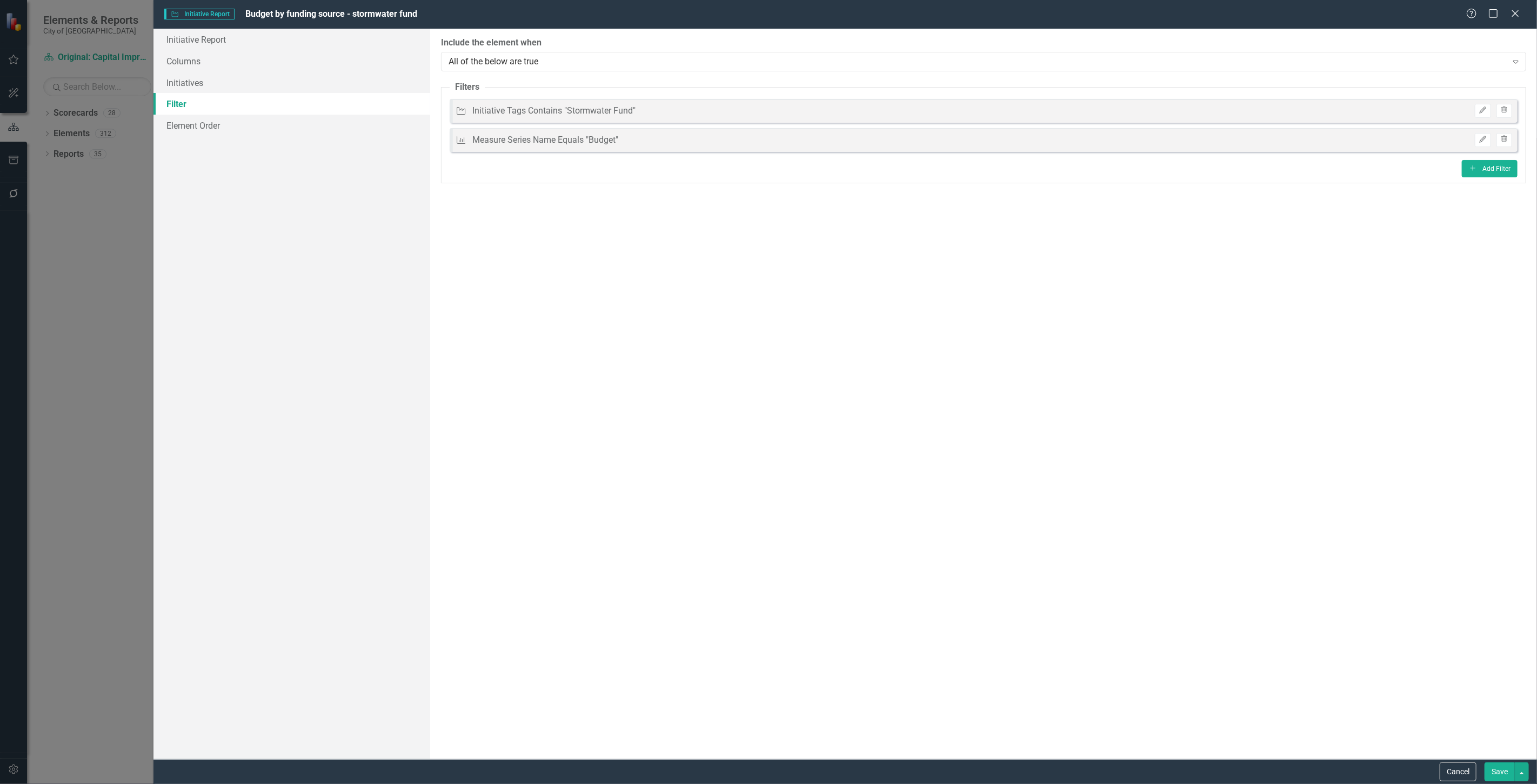
click at [1498, 770] on button "Save" at bounding box center [1500, 771] width 30 height 19
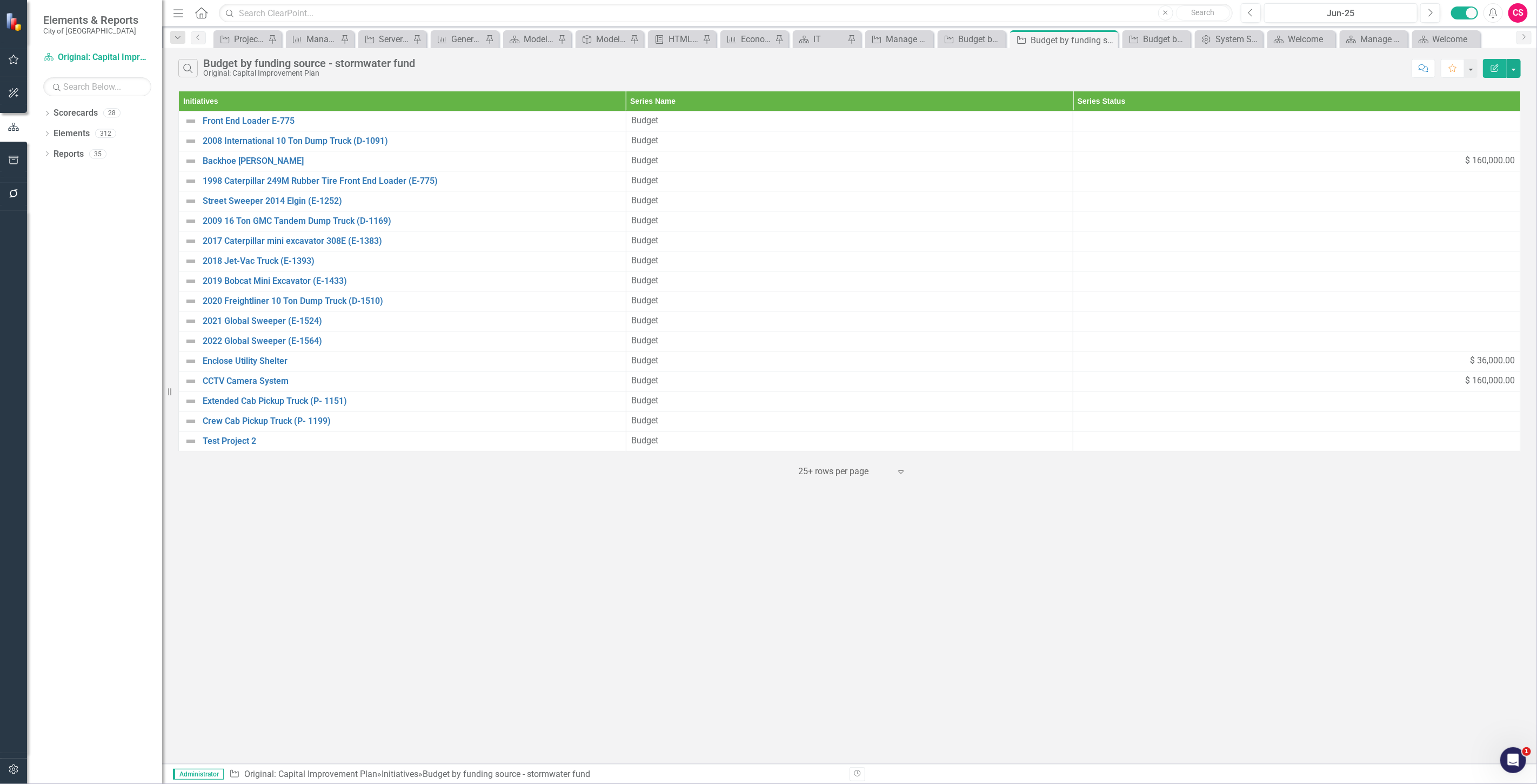
click at [1492, 68] on icon "Edit Report" at bounding box center [1494, 68] width 10 height 7
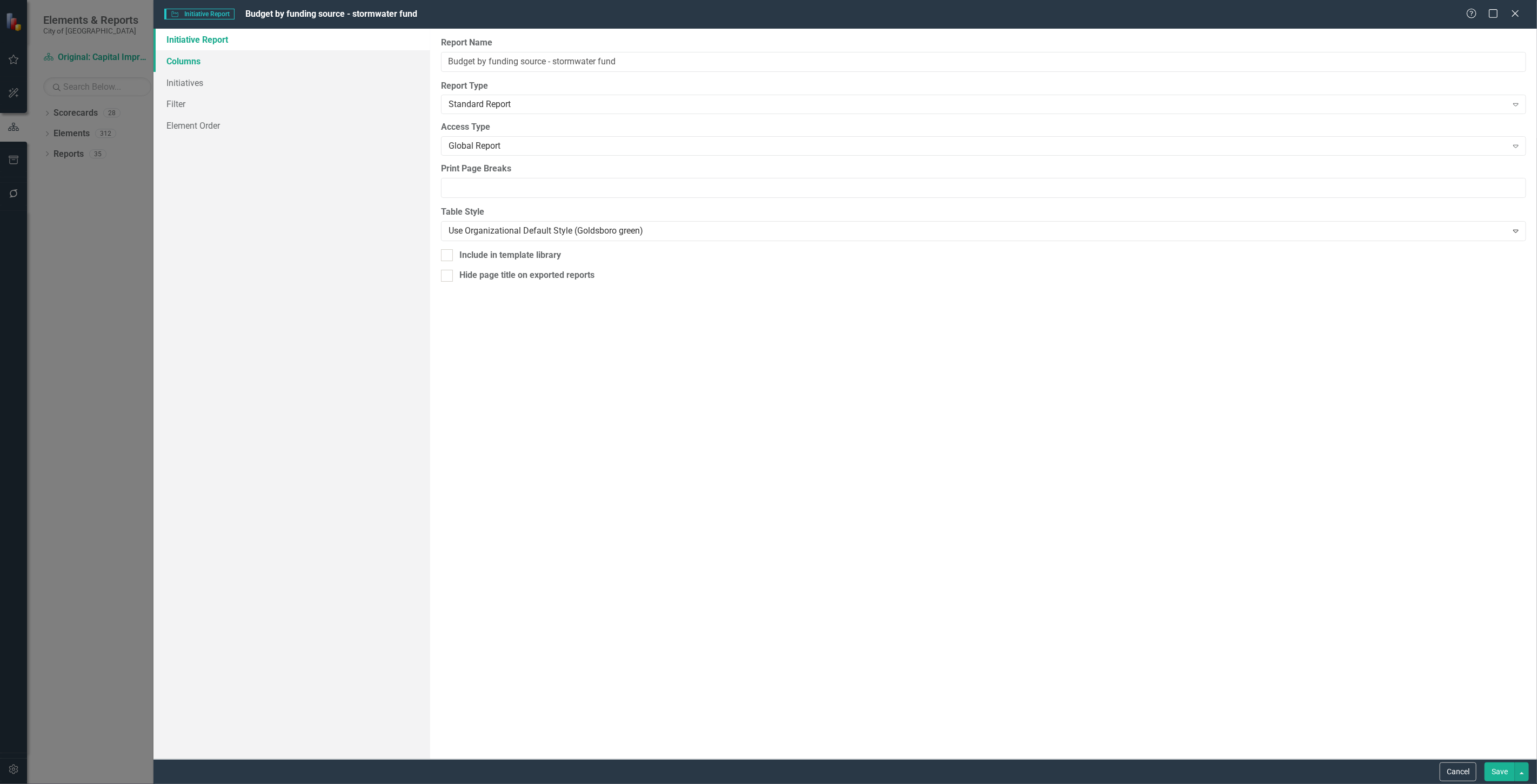
click at [211, 66] on link "Columns" at bounding box center [292, 61] width 277 height 22
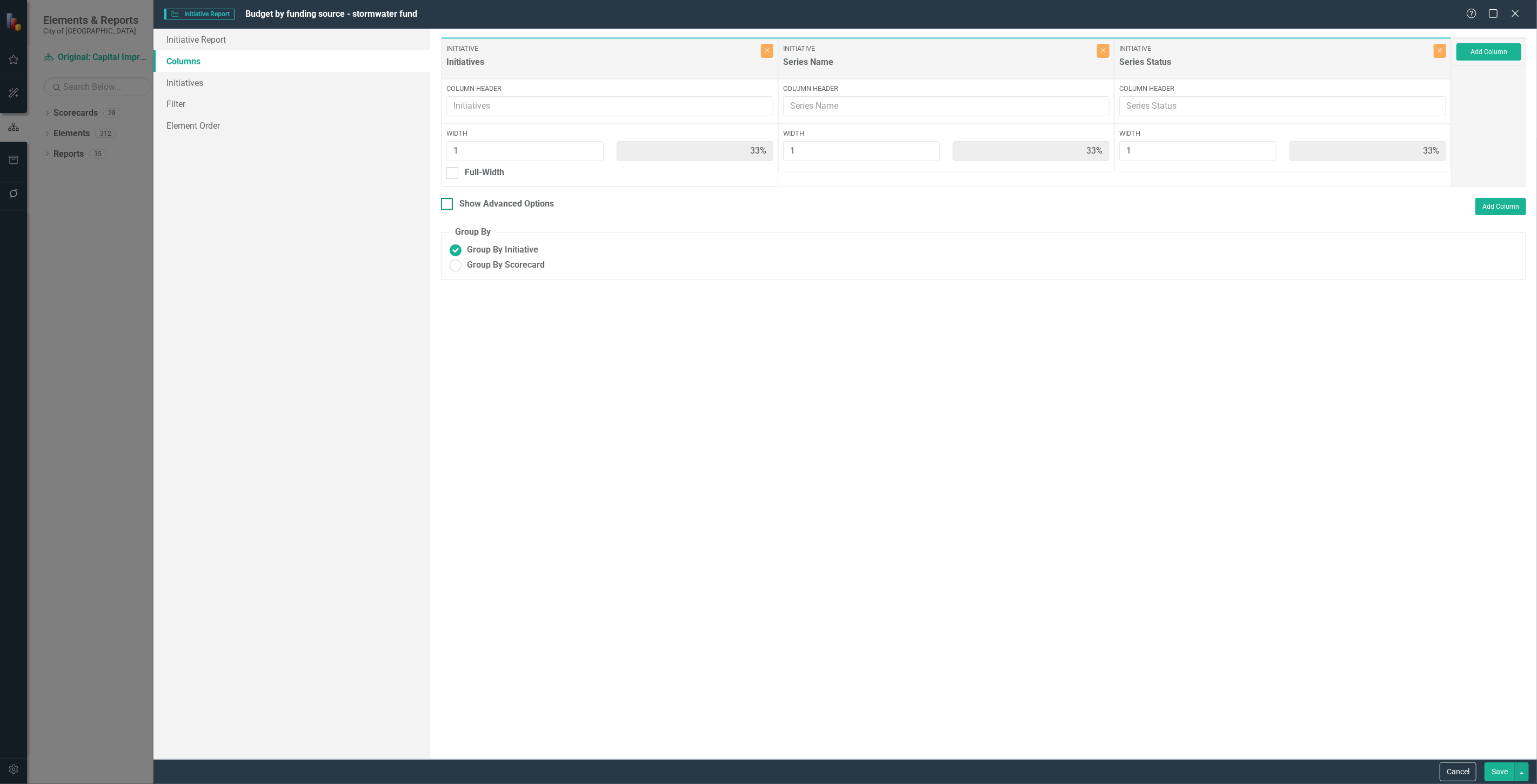
click at [514, 197] on div "Show Advanced Options" at bounding box center [506, 204] width 94 height 13
click at [448, 197] on input "Show Advanced Options" at bounding box center [445, 201] width 7 height 7
click at [515, 194] on div "Show Advanced Options" at bounding box center [506, 196] width 94 height 13
click at [448, 194] on input "Show Advanced Options" at bounding box center [445, 194] width 7 height 7
click at [499, 199] on div "Show Advanced Options" at bounding box center [506, 196] width 94 height 13
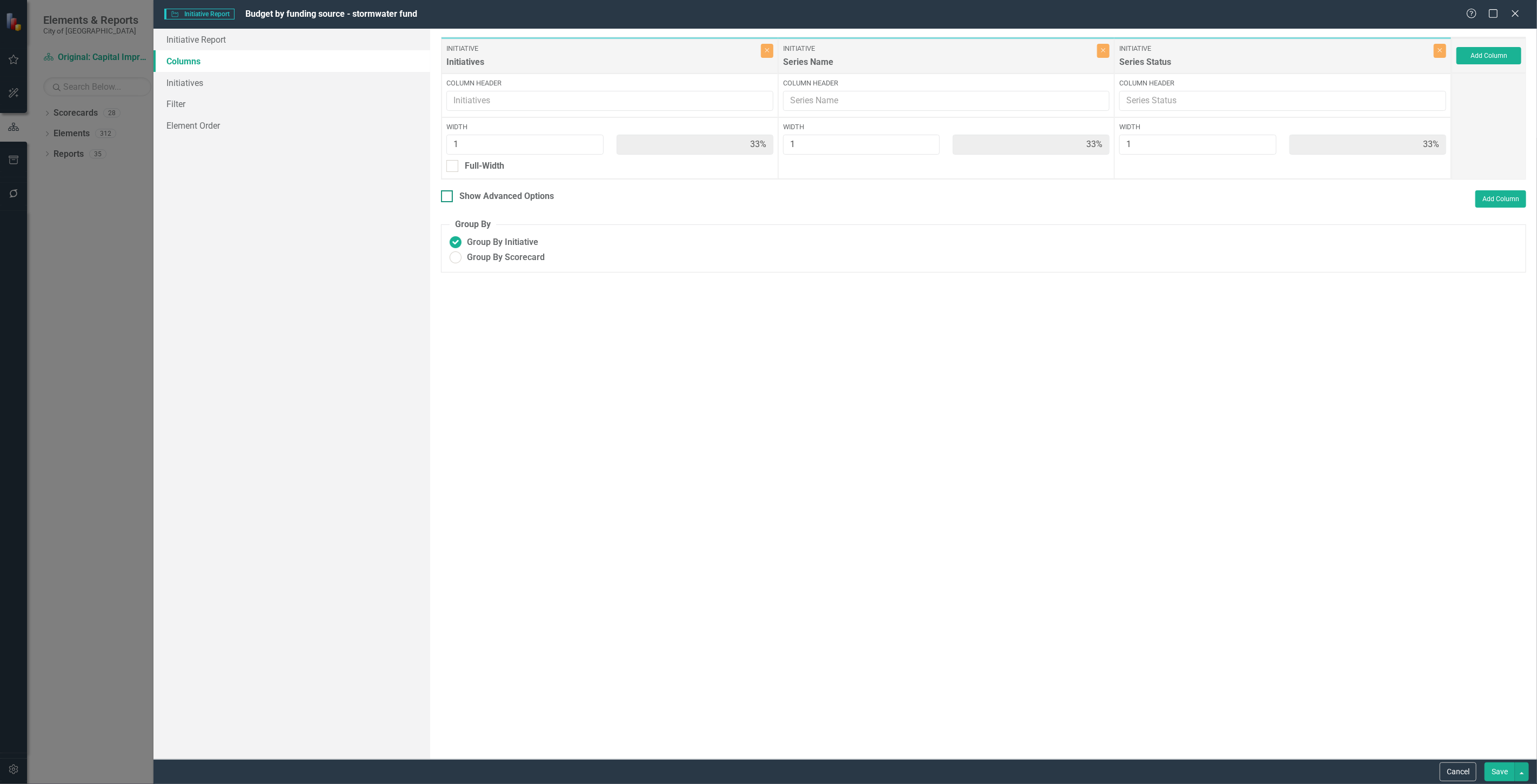
click at [448, 197] on input "Show Advanced Options" at bounding box center [445, 194] width 7 height 7
checkbox input "true"
click at [1449, 765] on button "Cancel" at bounding box center [1458, 771] width 37 height 19
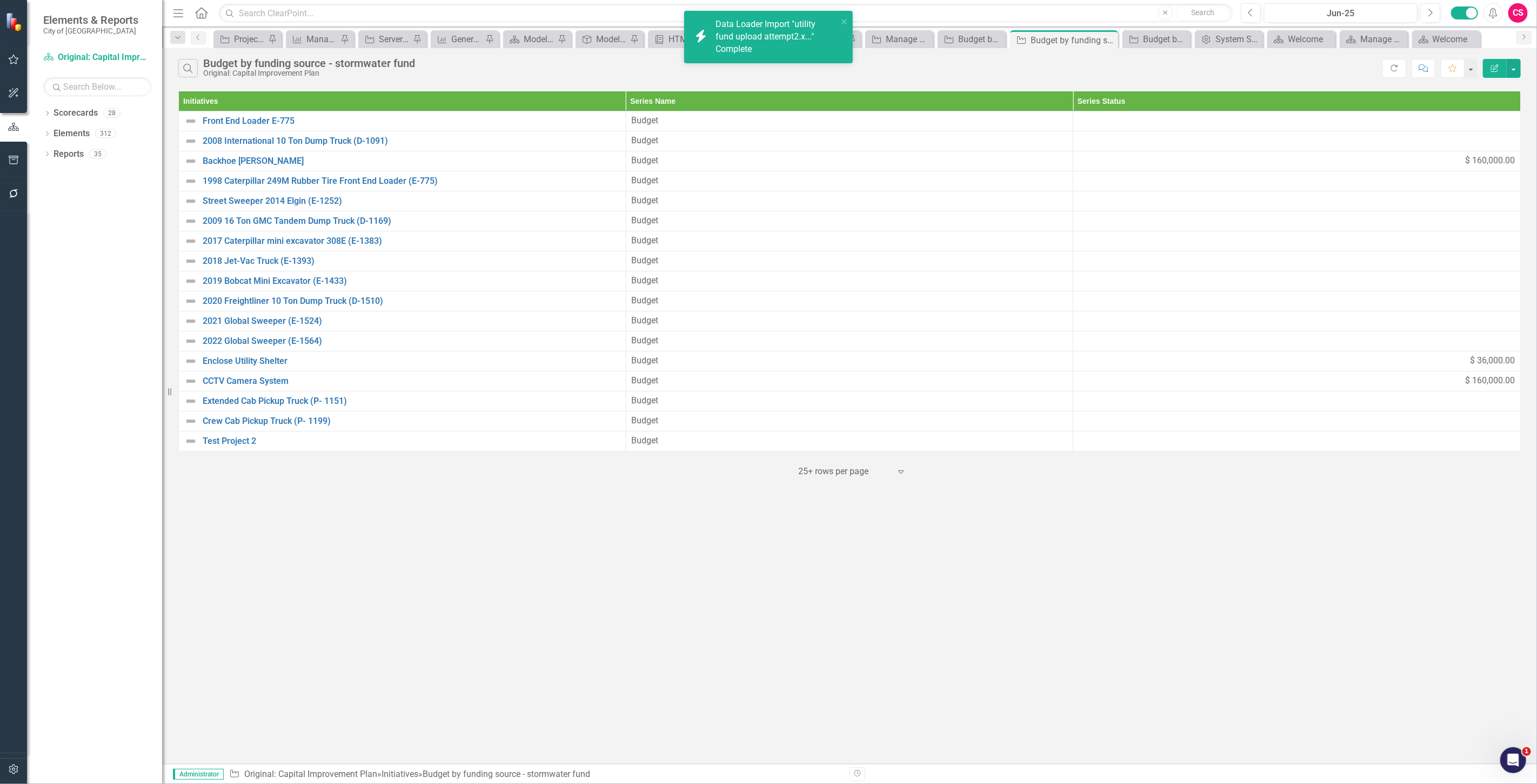
click at [830, 19] on div "Data Loader Import "utility fund upload attempt2.x..." Complete" at bounding box center [777, 37] width 122 height 37
click at [62, 155] on link "Reports" at bounding box center [69, 154] width 30 height 13
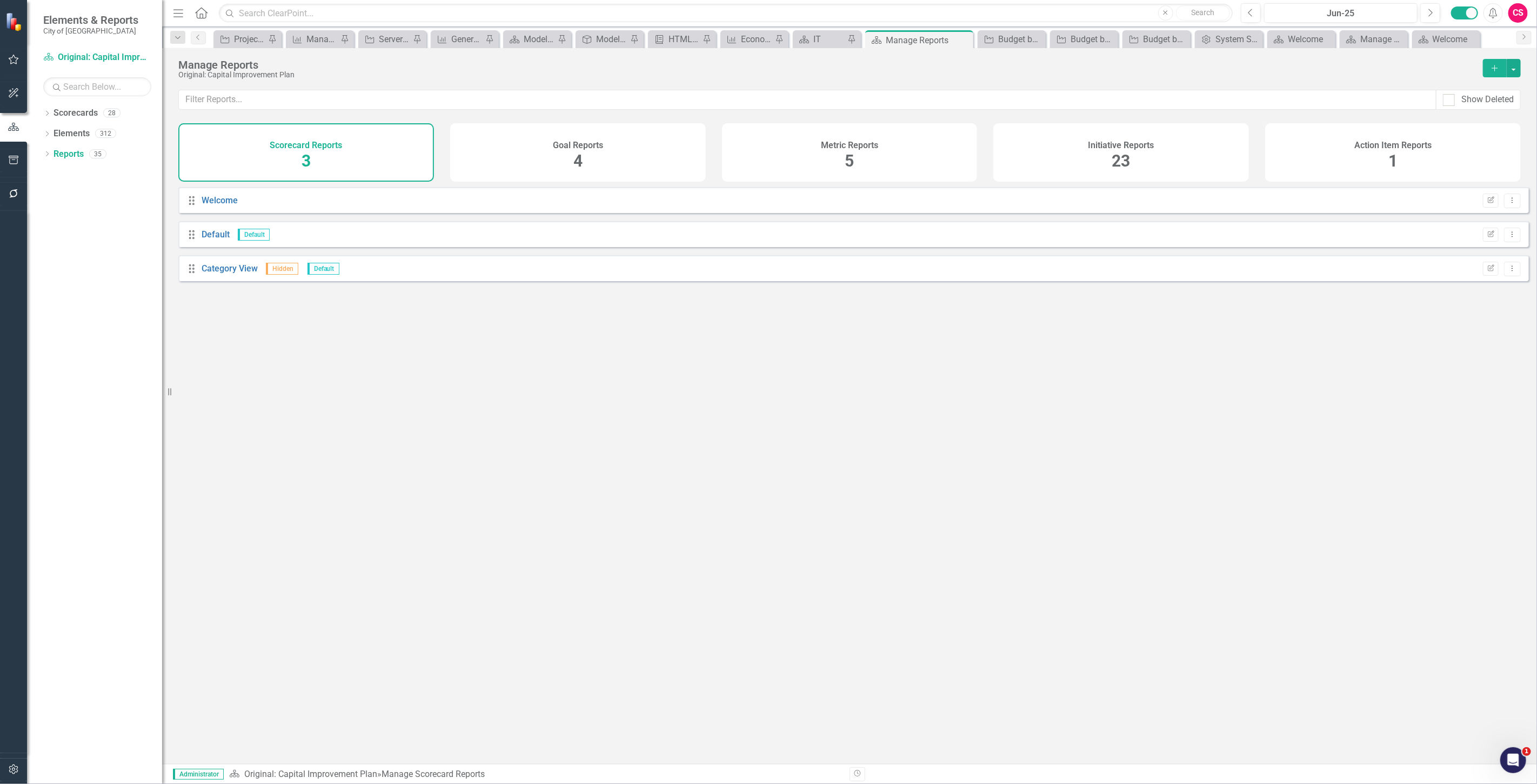
click at [1130, 127] on div "Initiative Reports 23" at bounding box center [1121, 153] width 256 height 58
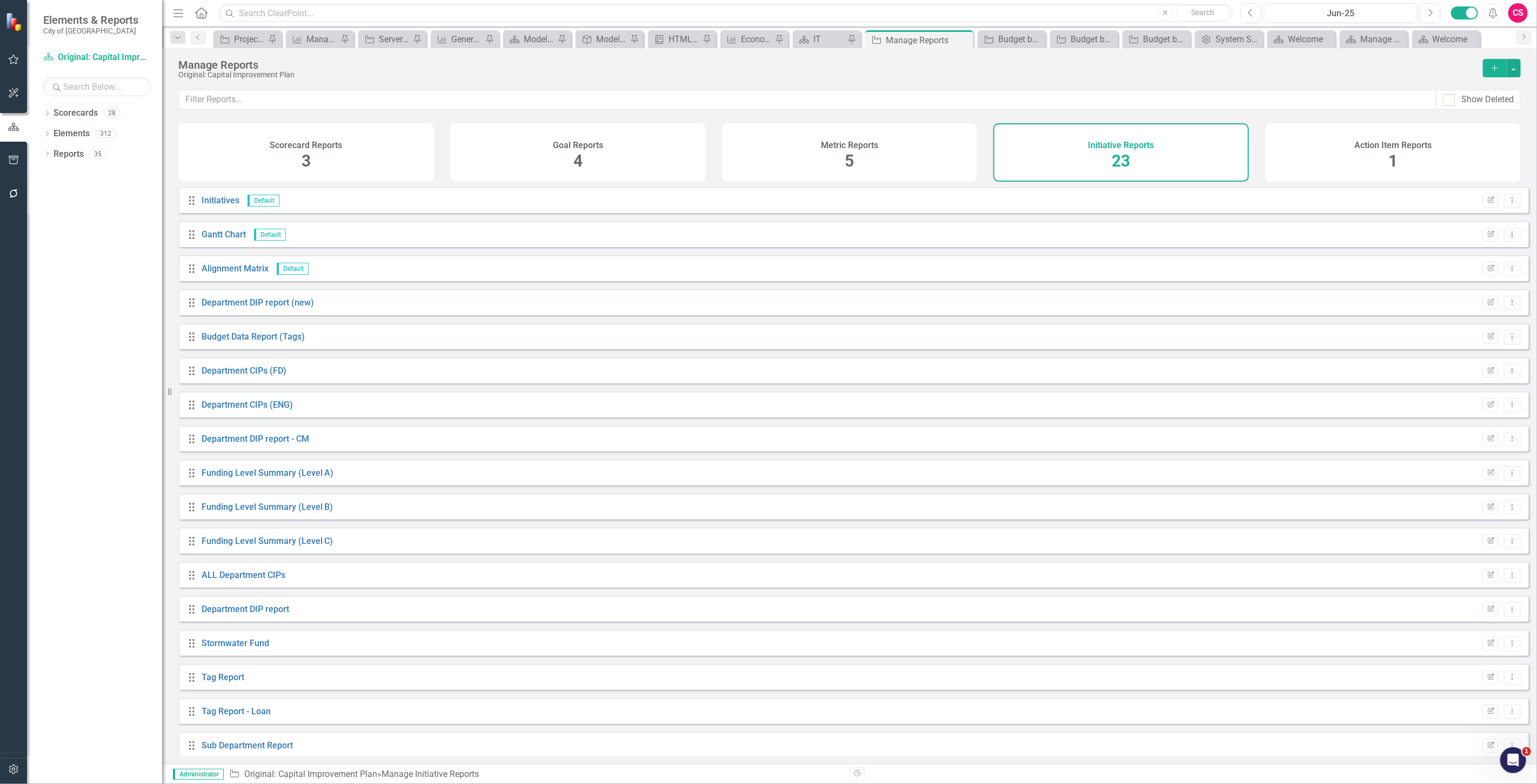
scroll to position [215, 0]
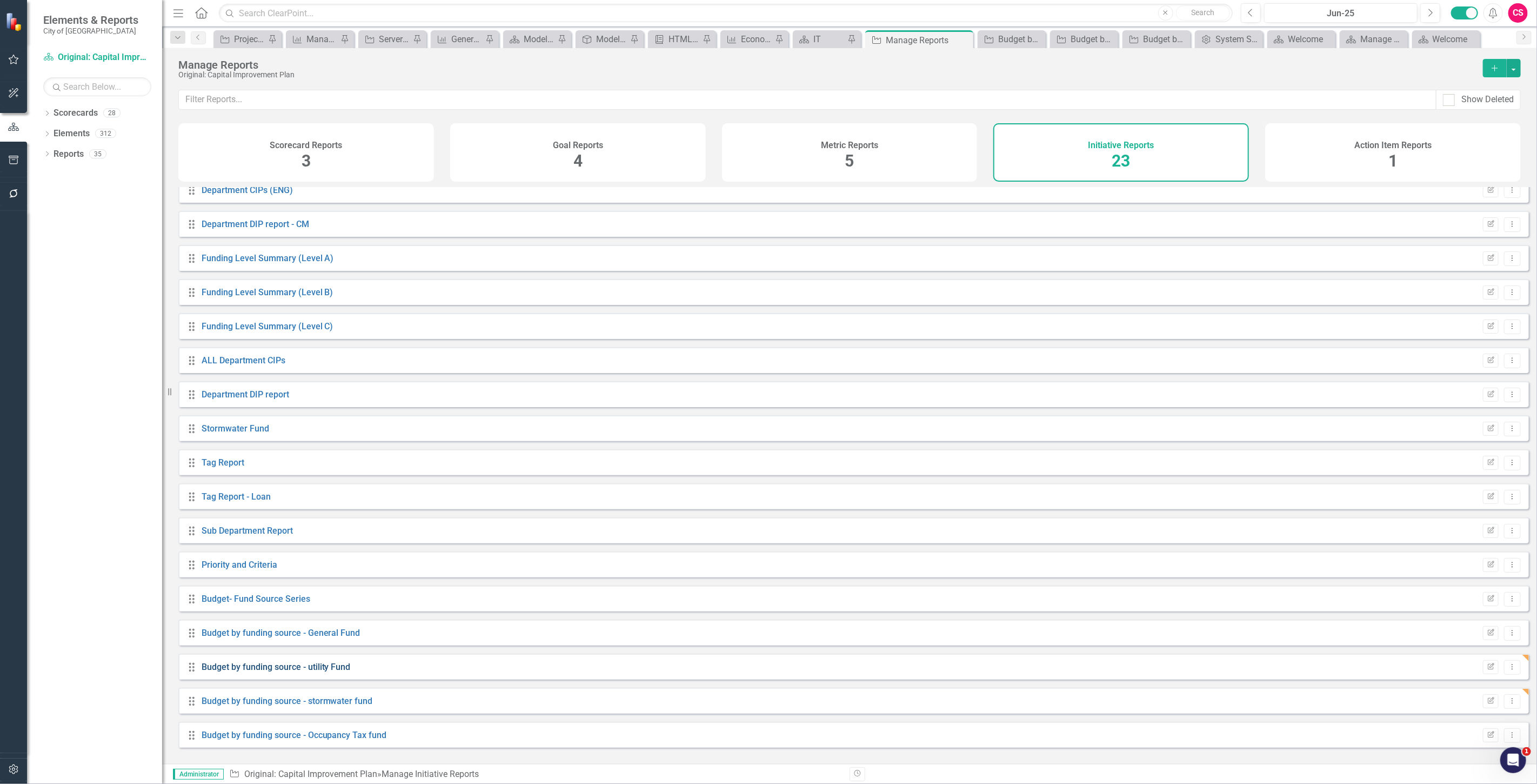
click at [302, 672] on link "Budget by funding source - utility Fund" at bounding box center [276, 666] width 149 height 10
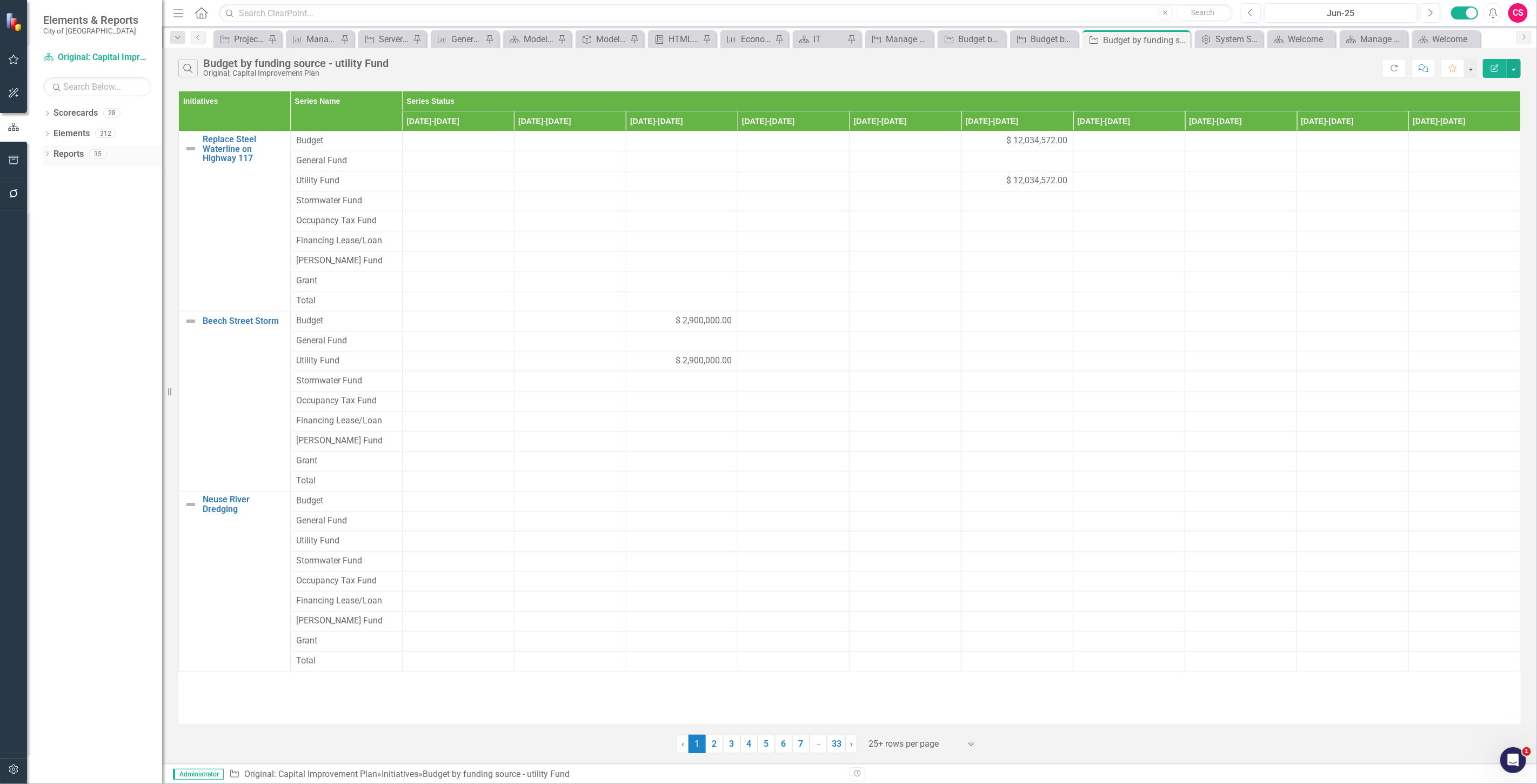
click at [62, 154] on link "Reports" at bounding box center [69, 154] width 30 height 13
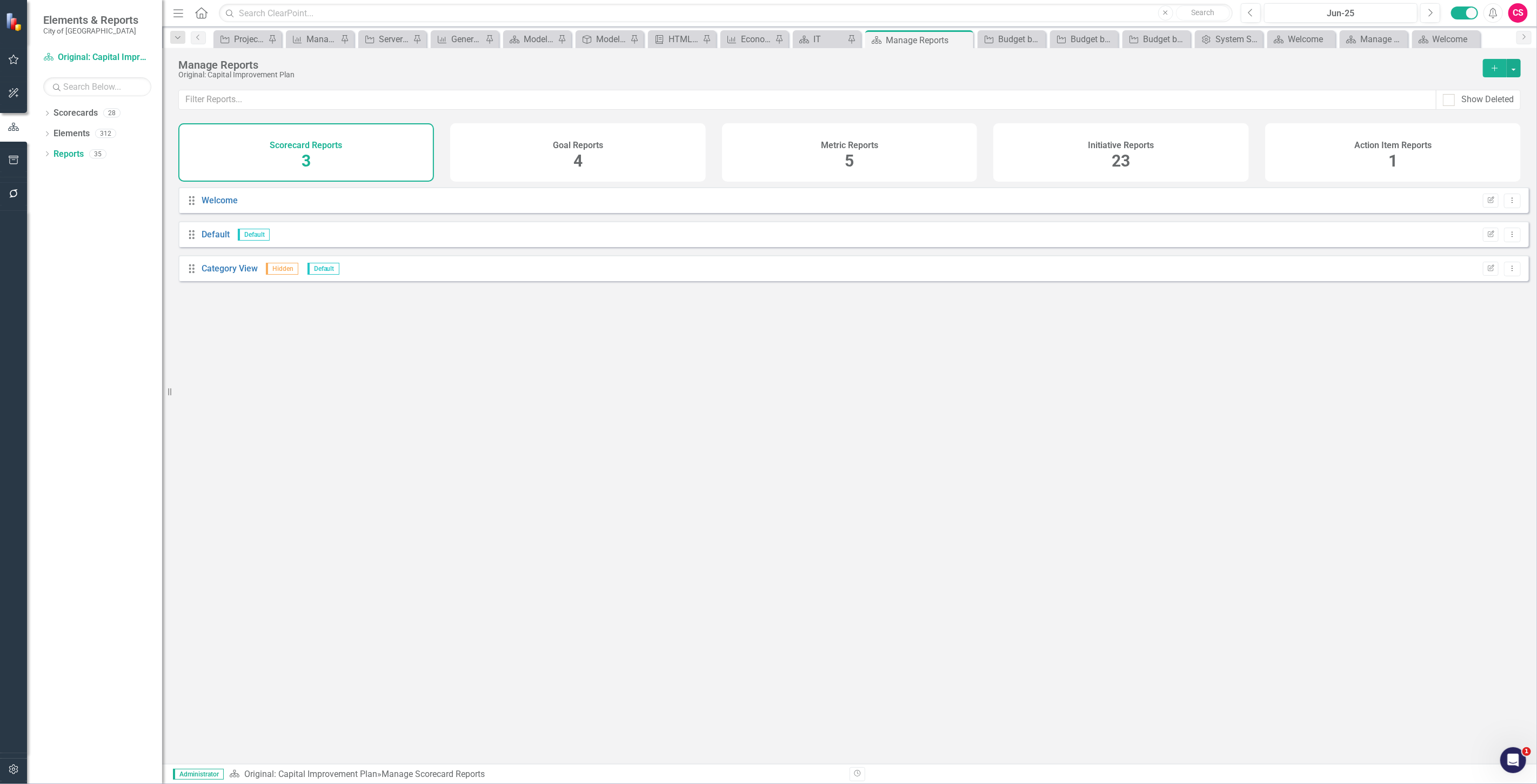
click at [1081, 179] on div "Initiative Reports 23" at bounding box center [1121, 153] width 256 height 58
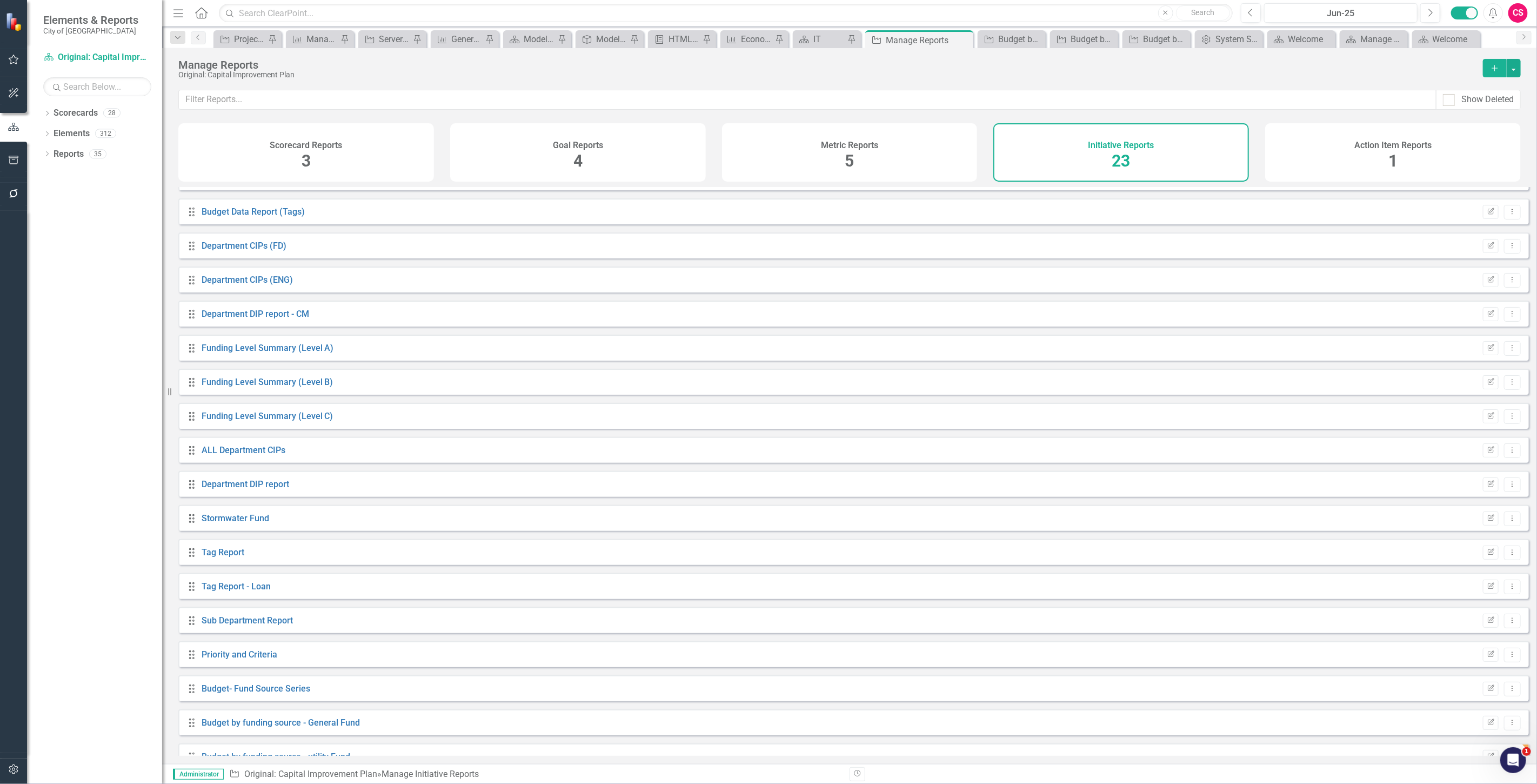
scroll to position [215, 0]
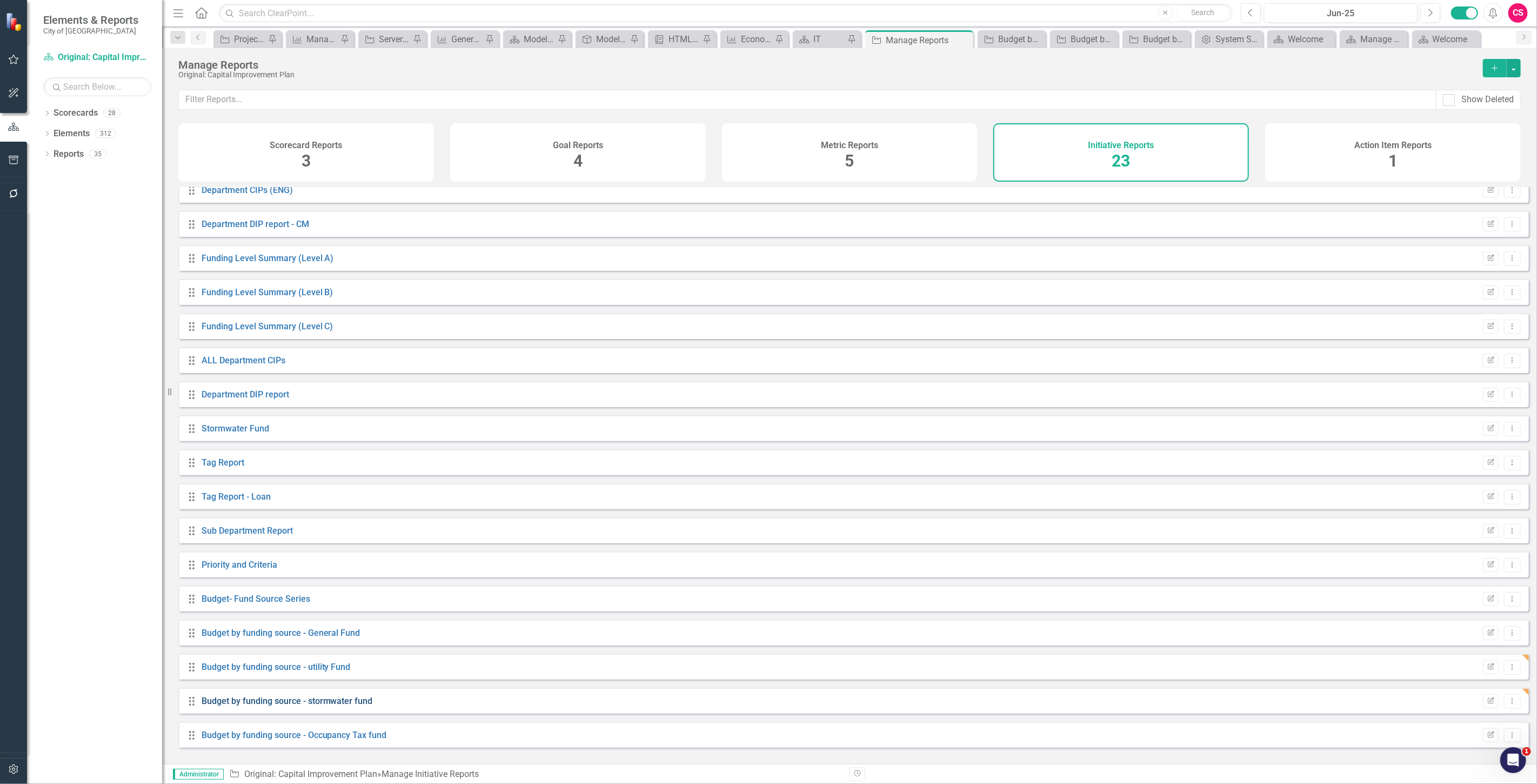
click at [304, 705] on link "Budget by funding source - stormwater fund" at bounding box center [287, 700] width 171 height 10
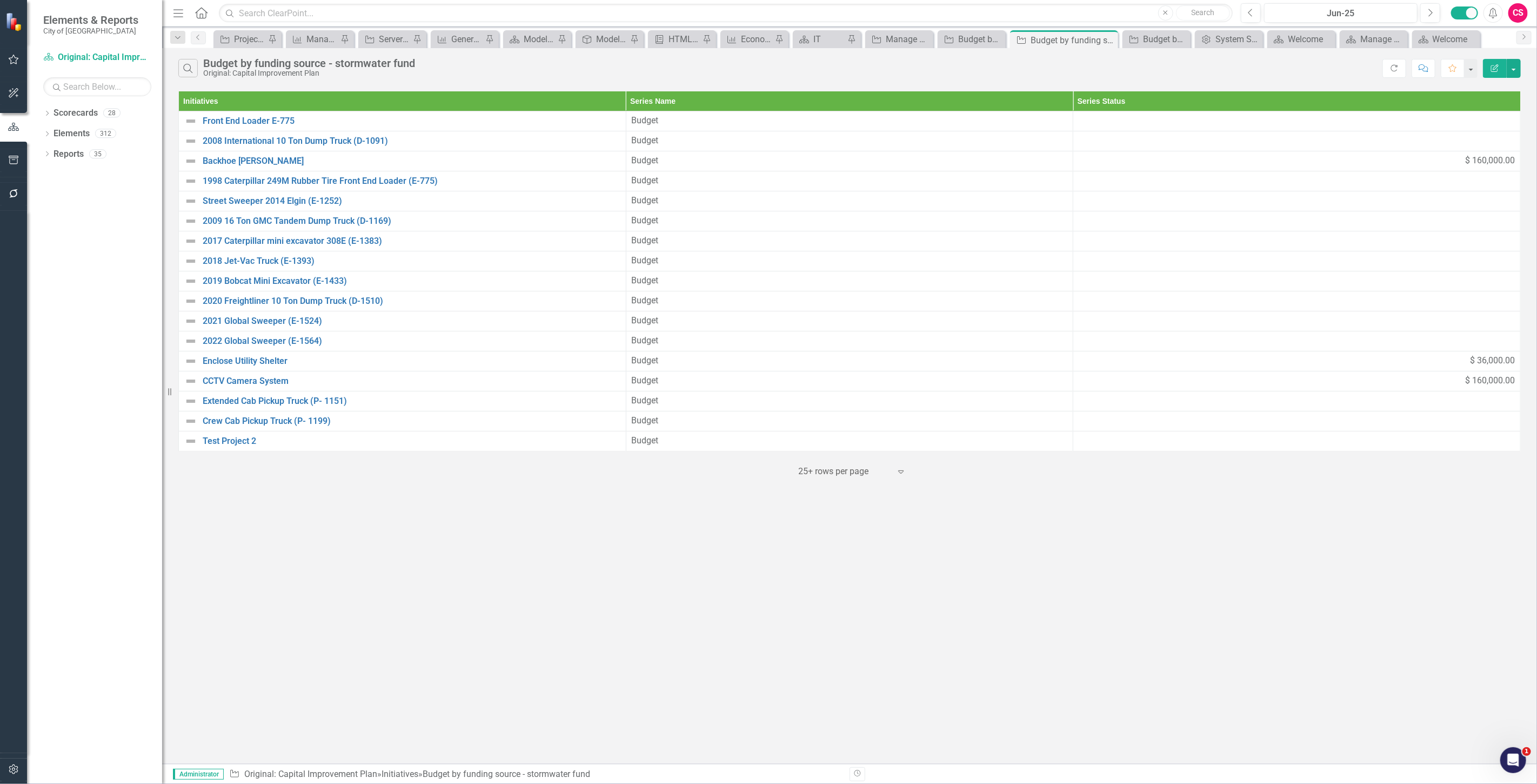
click at [1493, 72] on button "Edit Report" at bounding box center [1495, 68] width 24 height 19
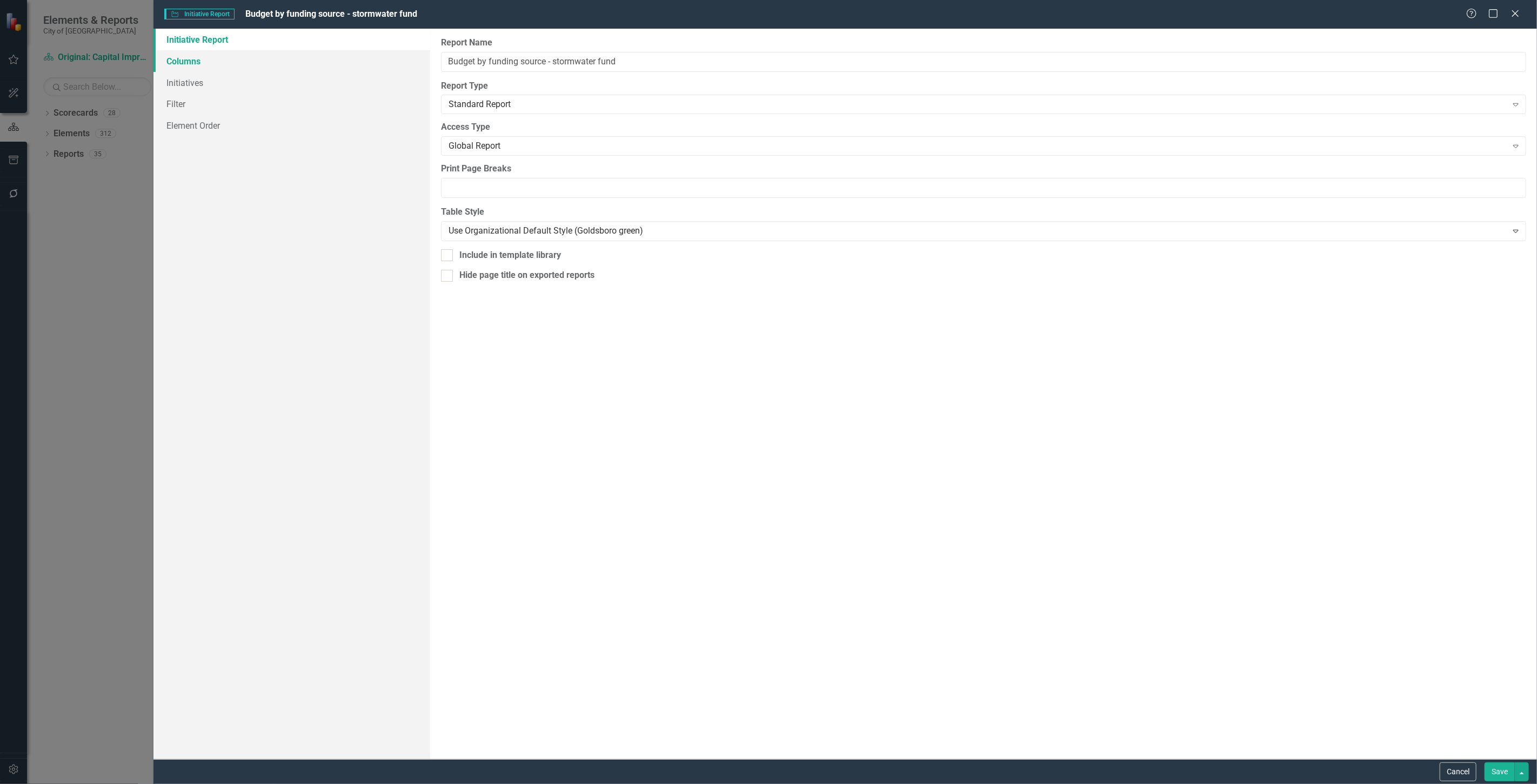
click at [290, 61] on link "Columns" at bounding box center [292, 61] width 277 height 22
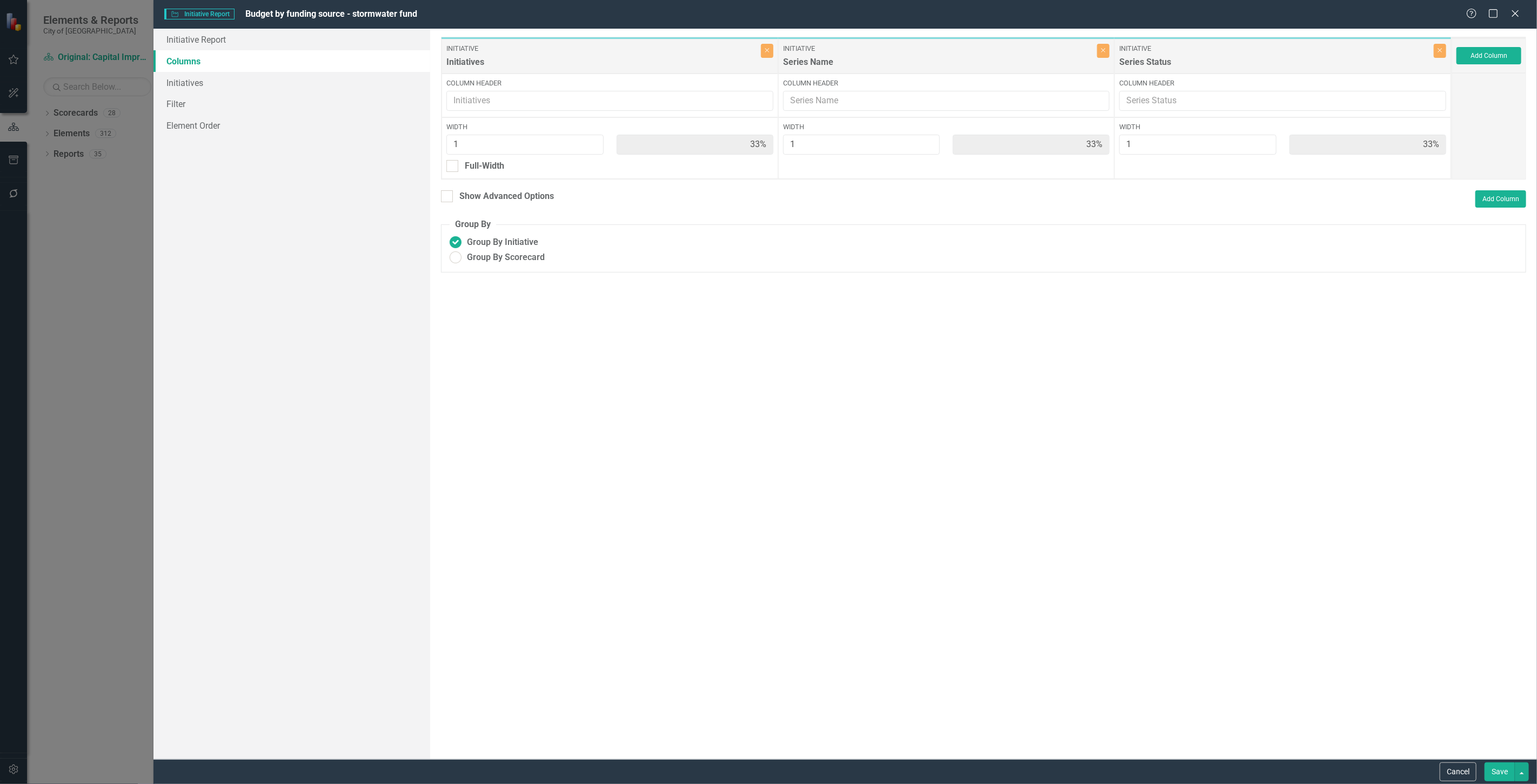
click at [465, 202] on div "Show Advanced Options" at bounding box center [498, 197] width 113 height 16
click at [463, 197] on div "Show Advanced Options" at bounding box center [506, 196] width 94 height 13
click at [448, 197] on input "Show Advanced Options" at bounding box center [445, 194] width 7 height 7
checkbox input "true"
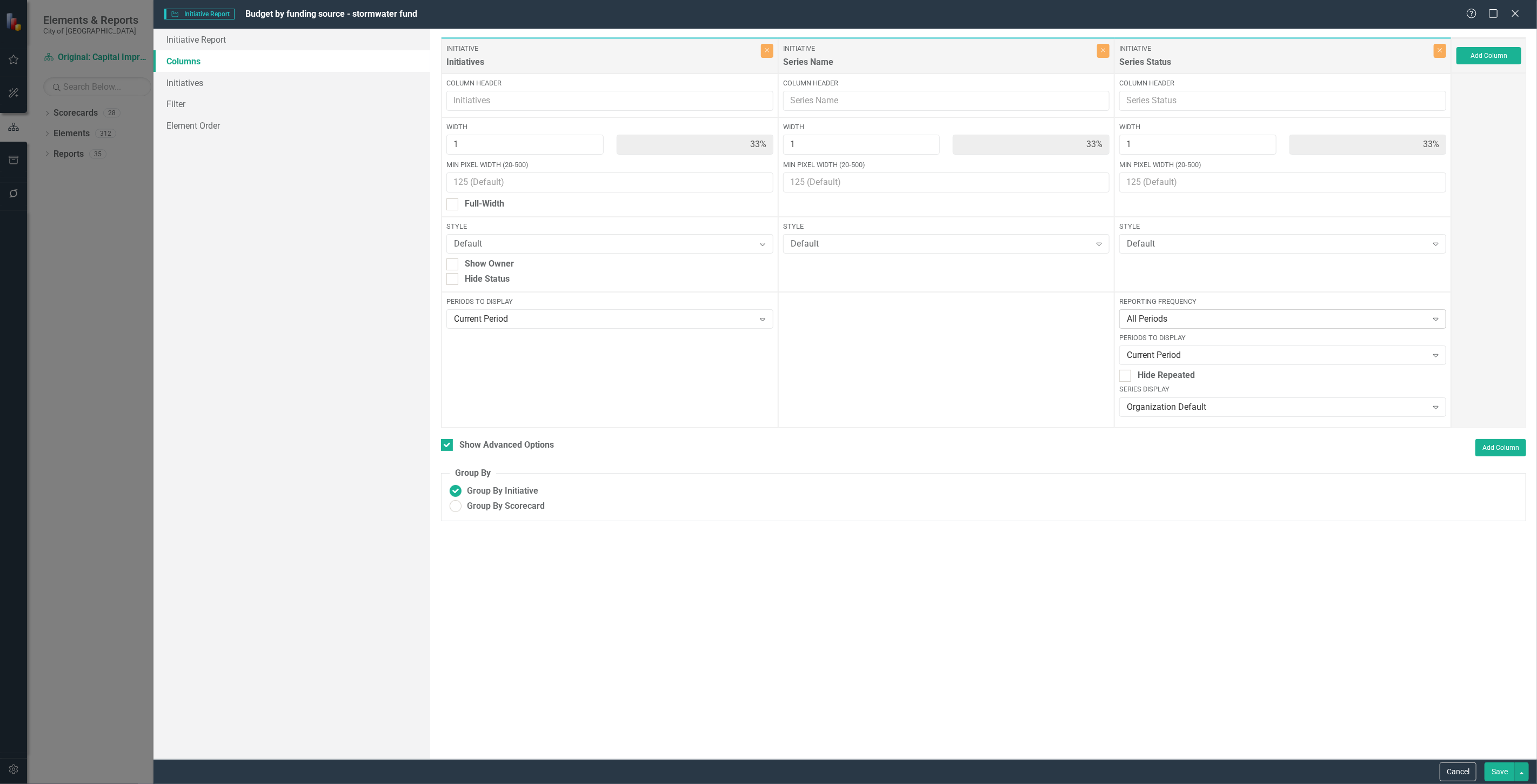
click at [1186, 321] on div "All Periods" at bounding box center [1277, 319] width 300 height 13
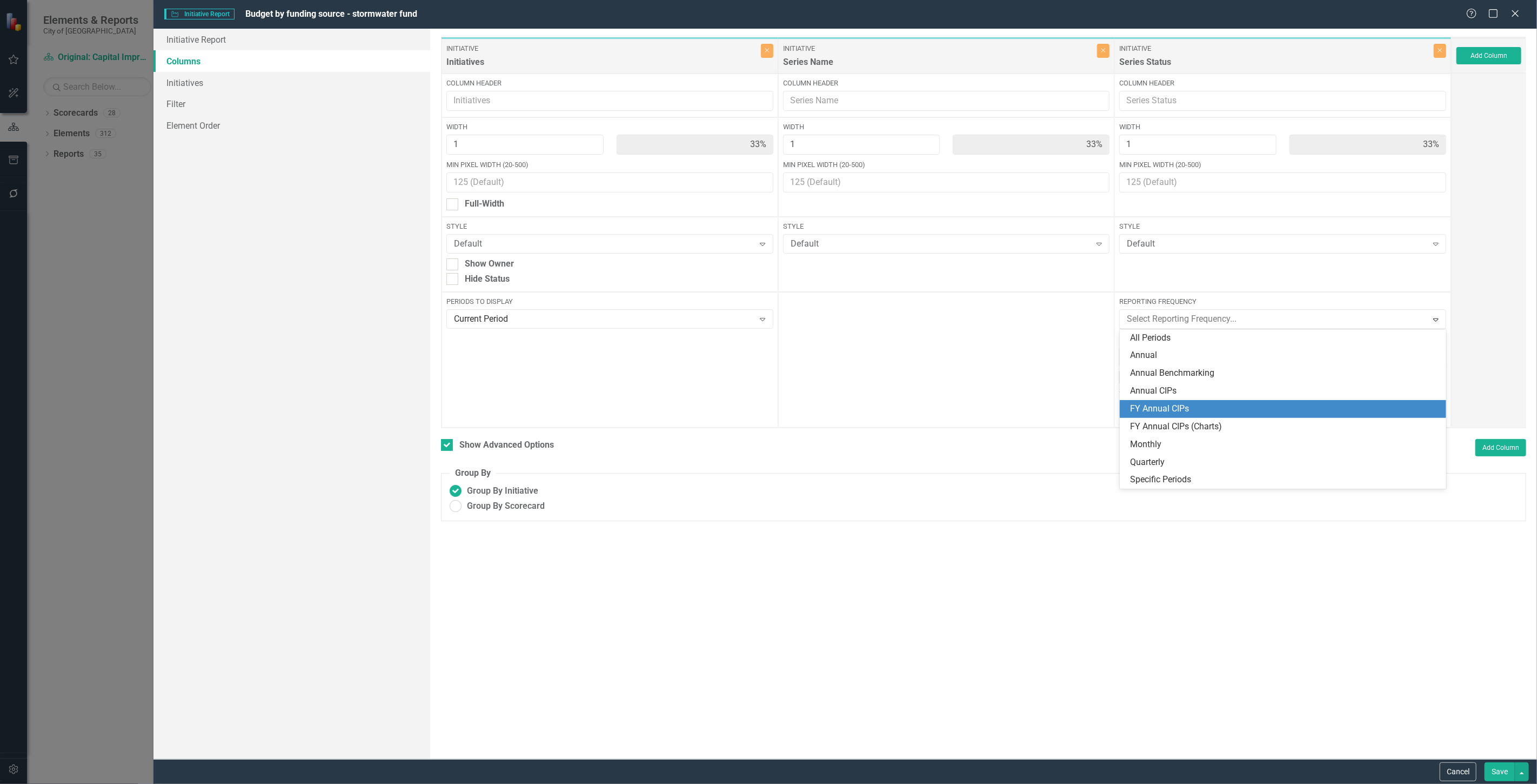
click at [1186, 415] on div "FY Annual CIPs" at bounding box center [1282, 409] width 326 height 18
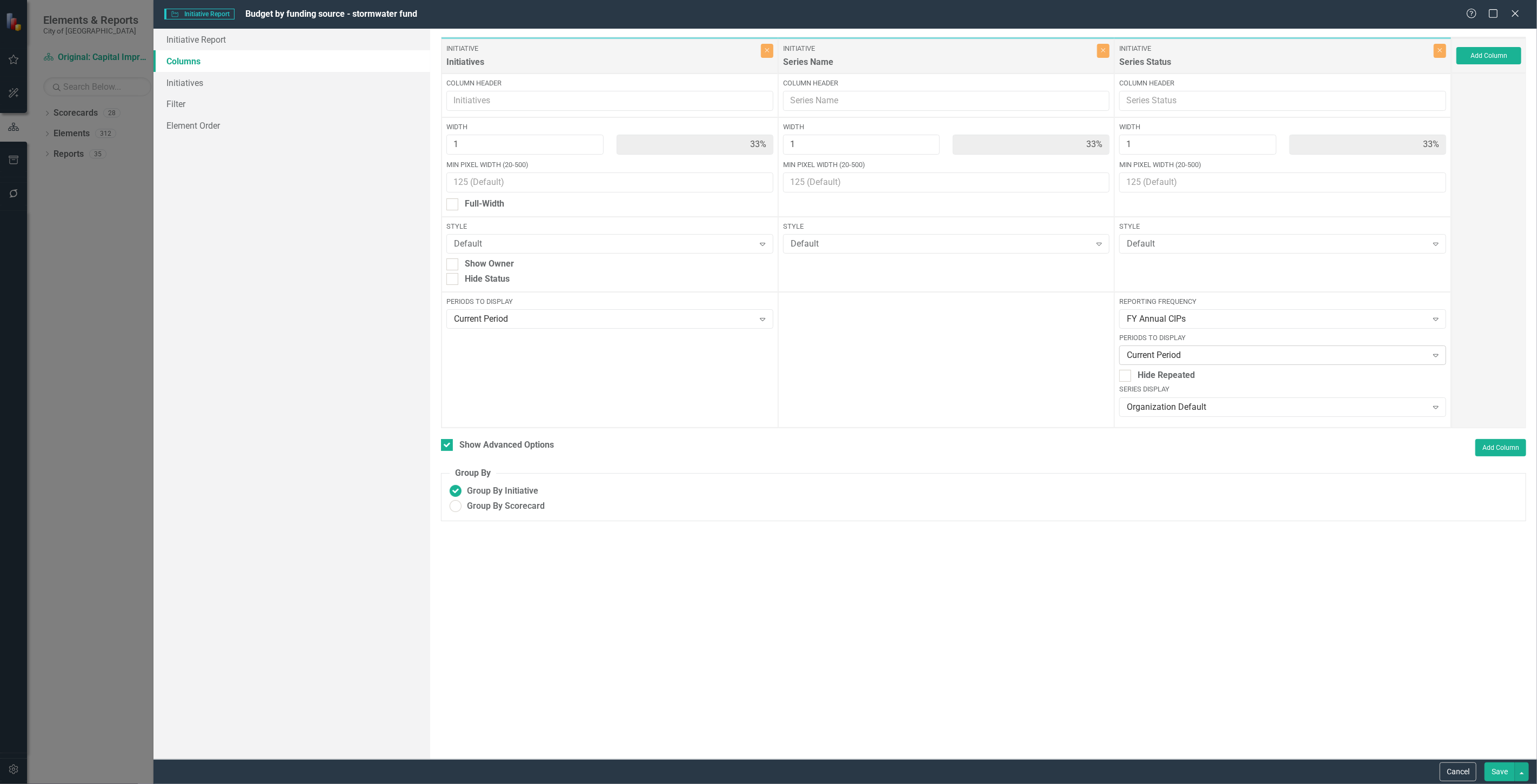
click at [1187, 355] on div "Current Period" at bounding box center [1277, 355] width 300 height 13
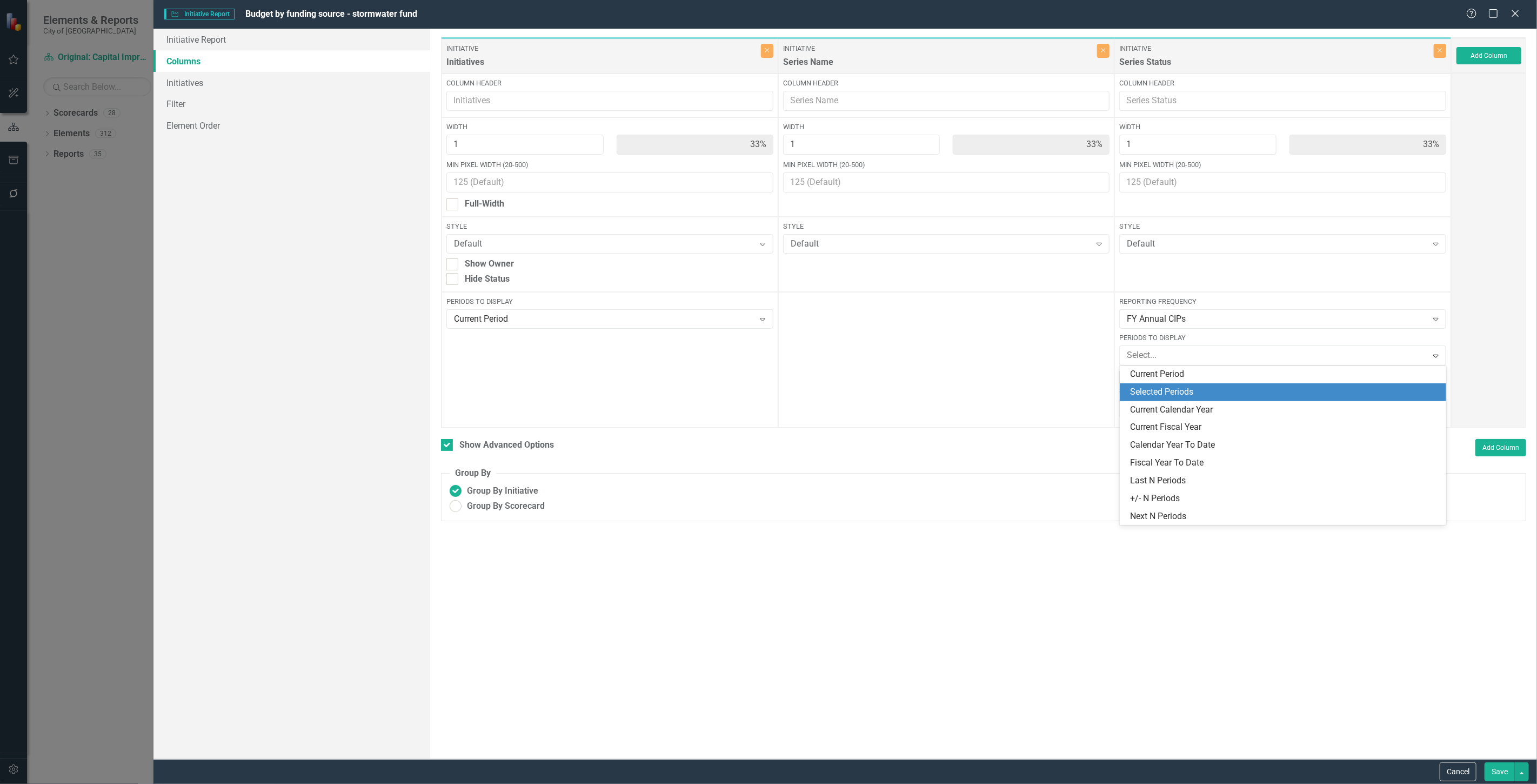
click at [1181, 393] on div "Selected Periods" at bounding box center [1285, 392] width 309 height 13
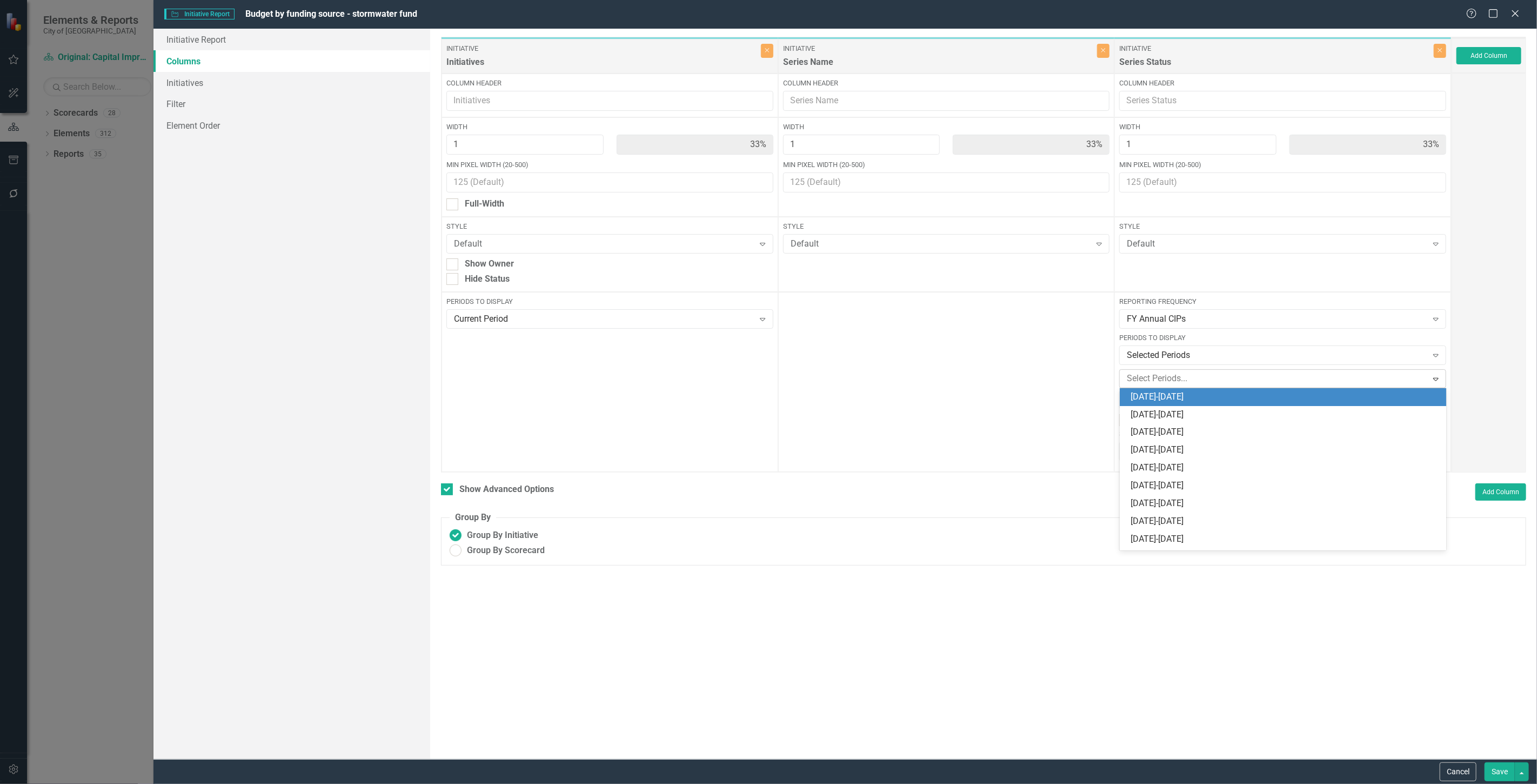
click at [1181, 382] on div at bounding box center [1274, 378] width 304 height 15
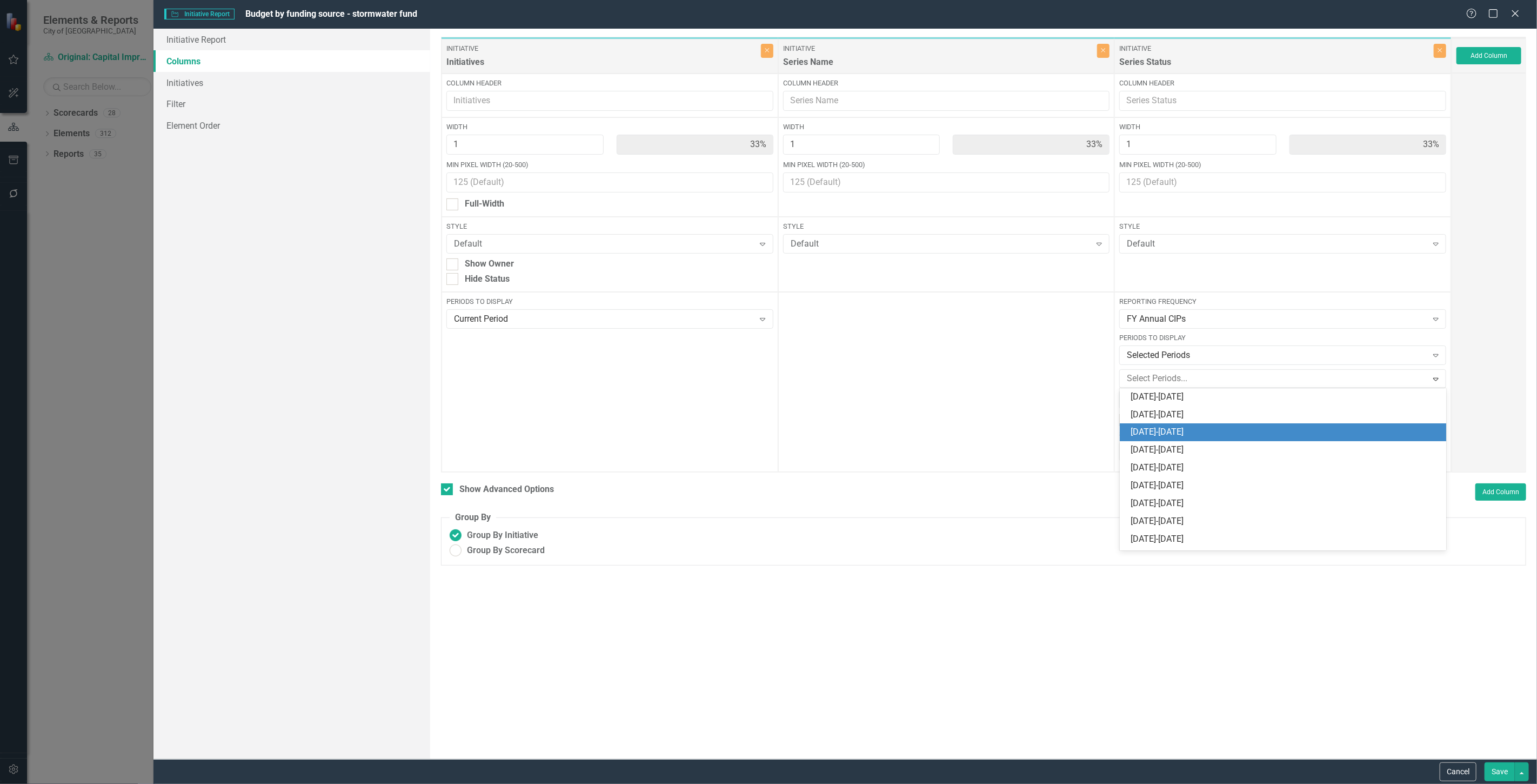
click at [1184, 428] on div "[DATE]-[DATE]" at bounding box center [1285, 432] width 309 height 13
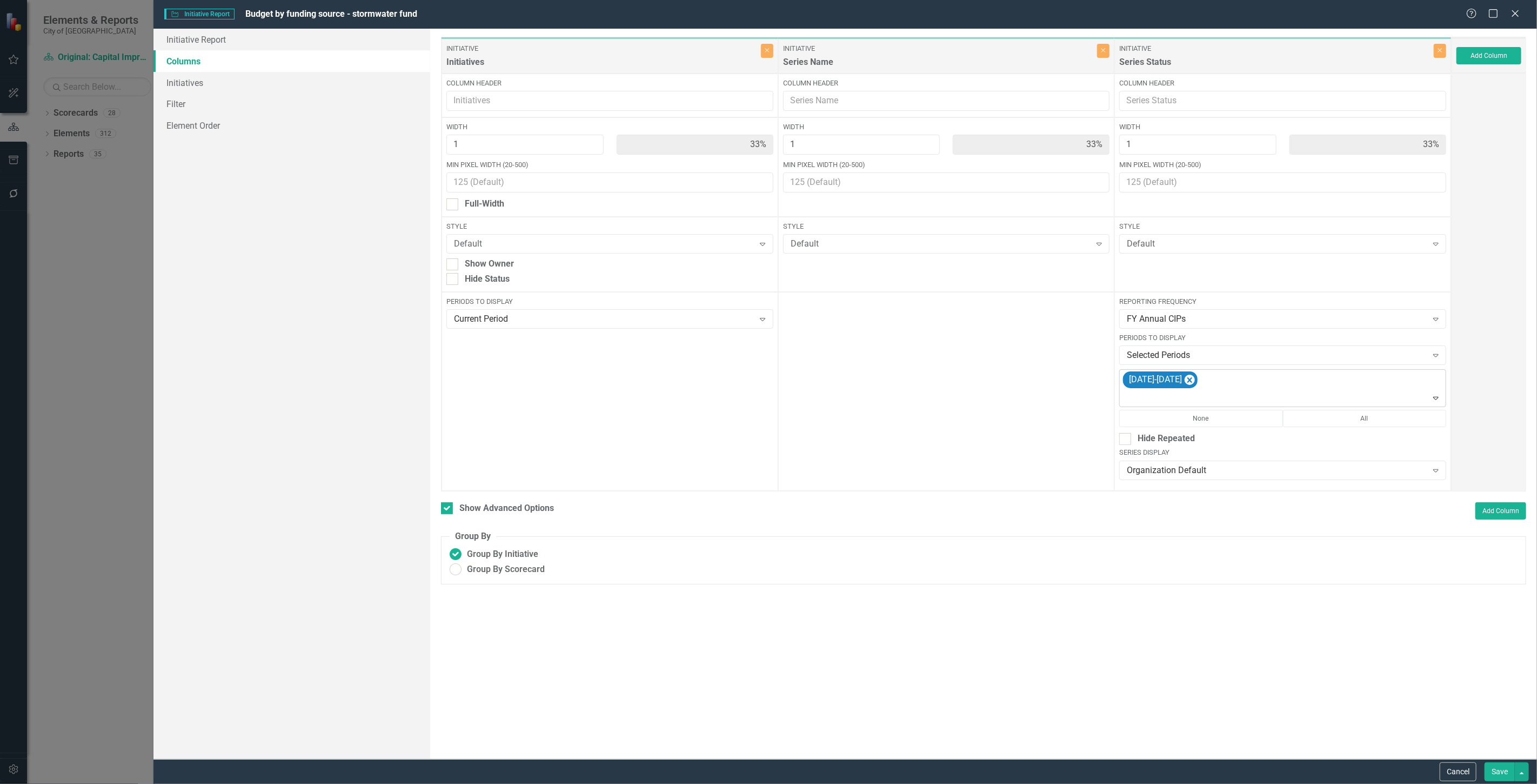
click at [1212, 389] on div "[DATE]-[DATE]" at bounding box center [1283, 388] width 324 height 37
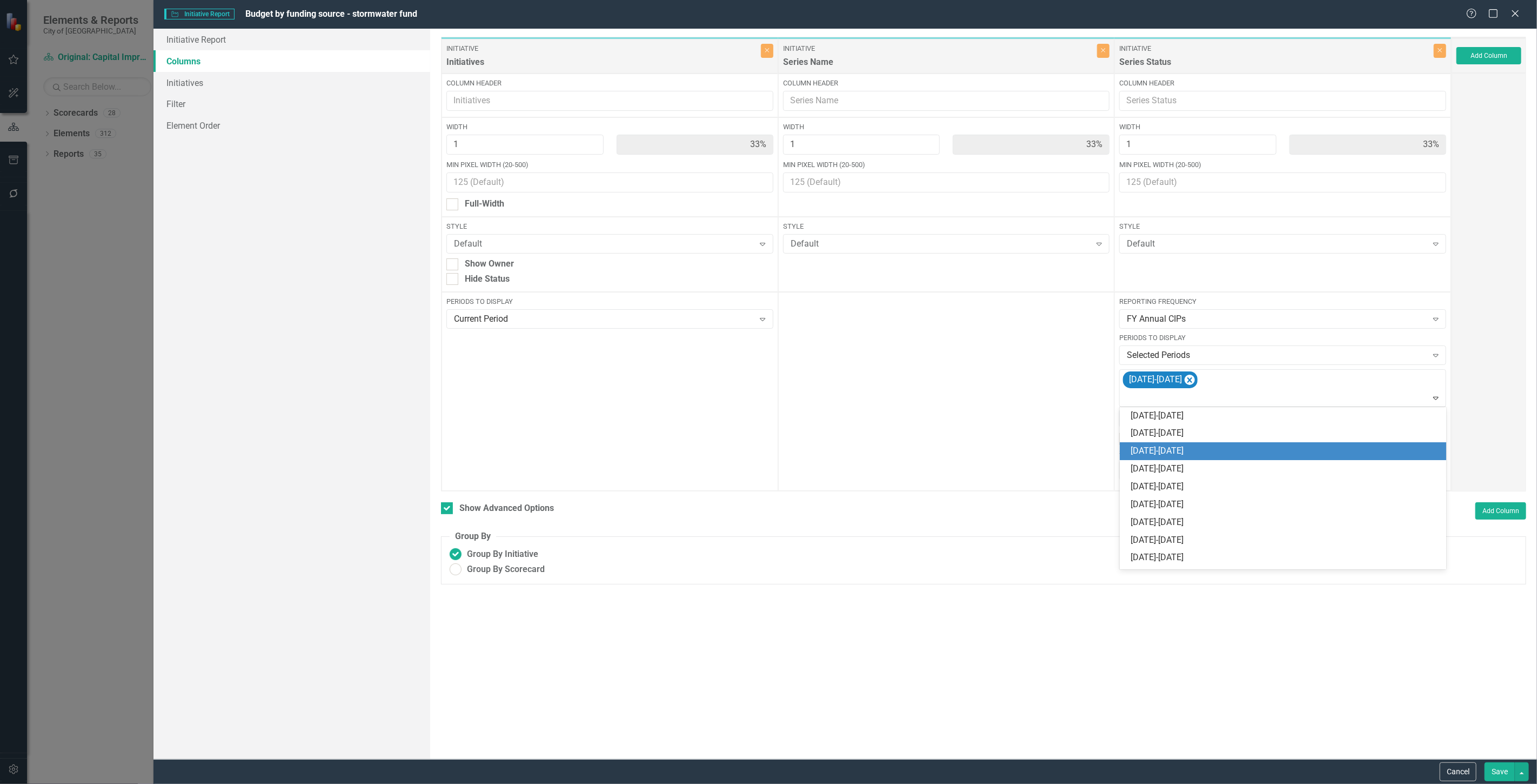
click at [1197, 452] on div "[DATE]-[DATE]" at bounding box center [1285, 451] width 309 height 13
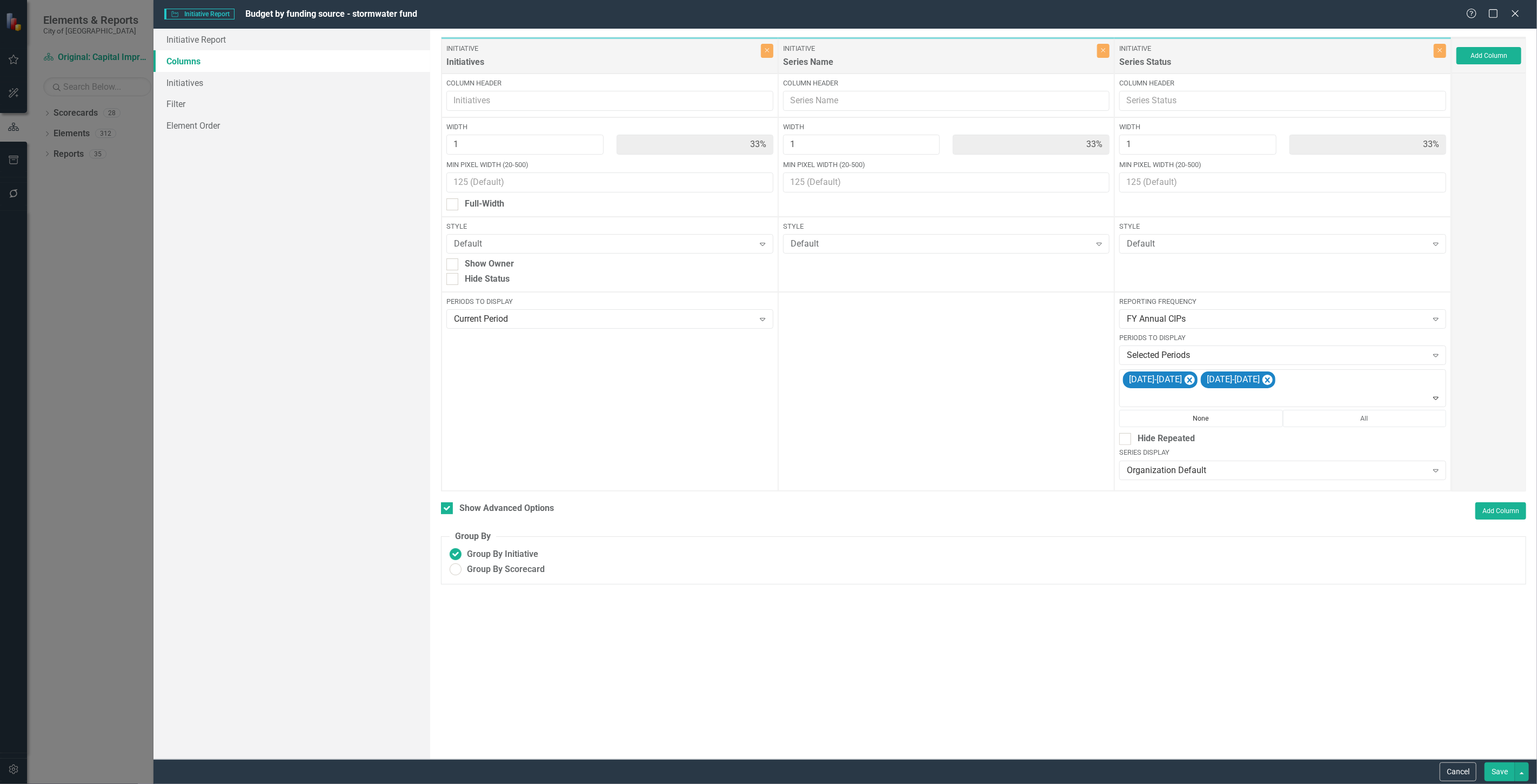
click at [1260, 426] on button "None" at bounding box center [1201, 418] width 164 height 17
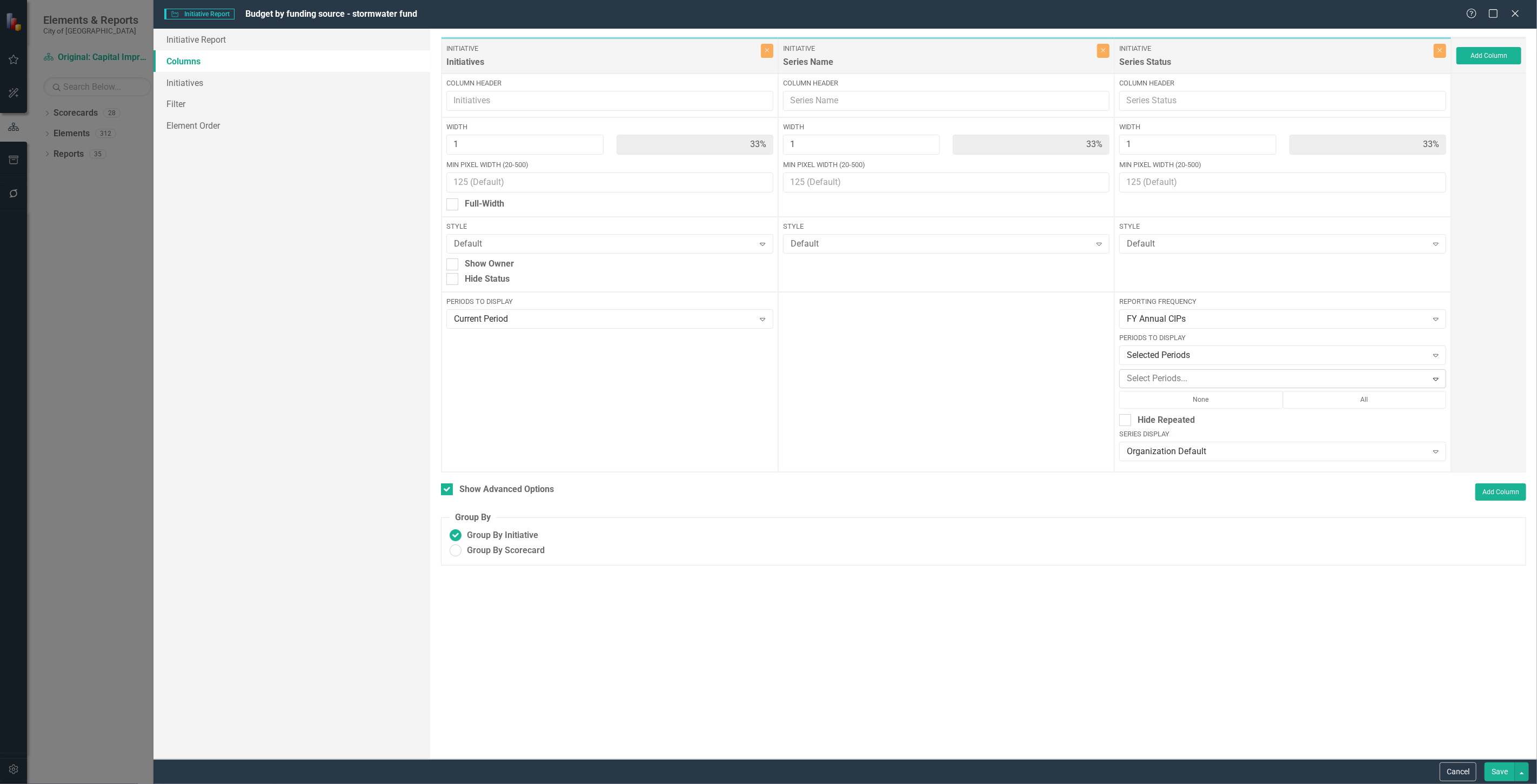
drag, startPoint x: 1311, startPoint y: 384, endPoint x: 1304, endPoint y: 381, distance: 7.6
click at [1310, 384] on div at bounding box center [1274, 378] width 304 height 15
drag, startPoint x: 1488, startPoint y: 368, endPoint x: 1317, endPoint y: 395, distance: 173.1
click at [1488, 367] on div at bounding box center [1489, 272] width 75 height 399
click at [1334, 403] on button "All" at bounding box center [1364, 399] width 164 height 17
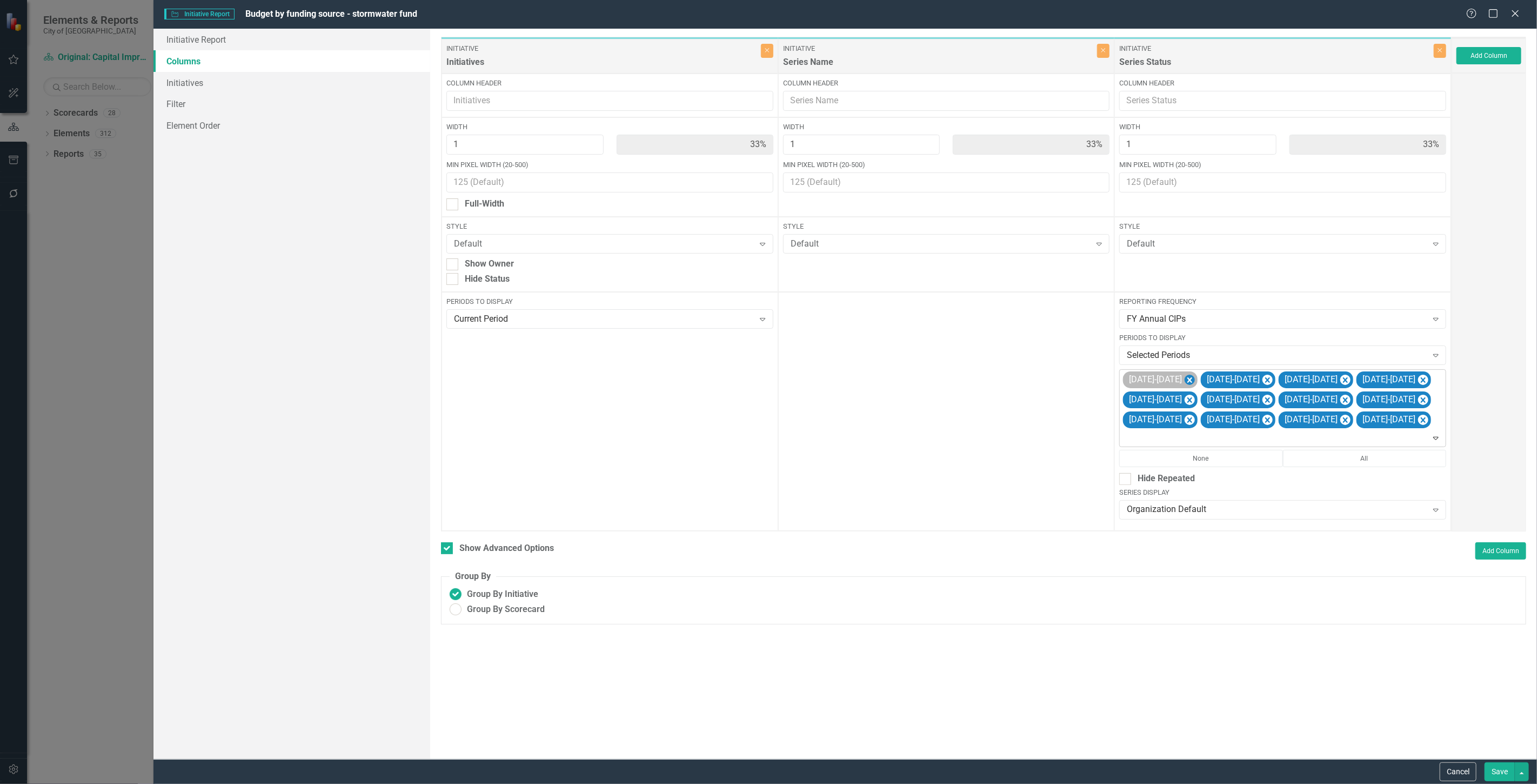
click at [1184, 379] on icon "Remove 2022-2023" at bounding box center [1189, 380] width 10 height 14
click at [1184, 379] on icon "Remove 2023-2024" at bounding box center [1189, 380] width 10 height 14
click at [1492, 769] on button "Save" at bounding box center [1500, 771] width 30 height 19
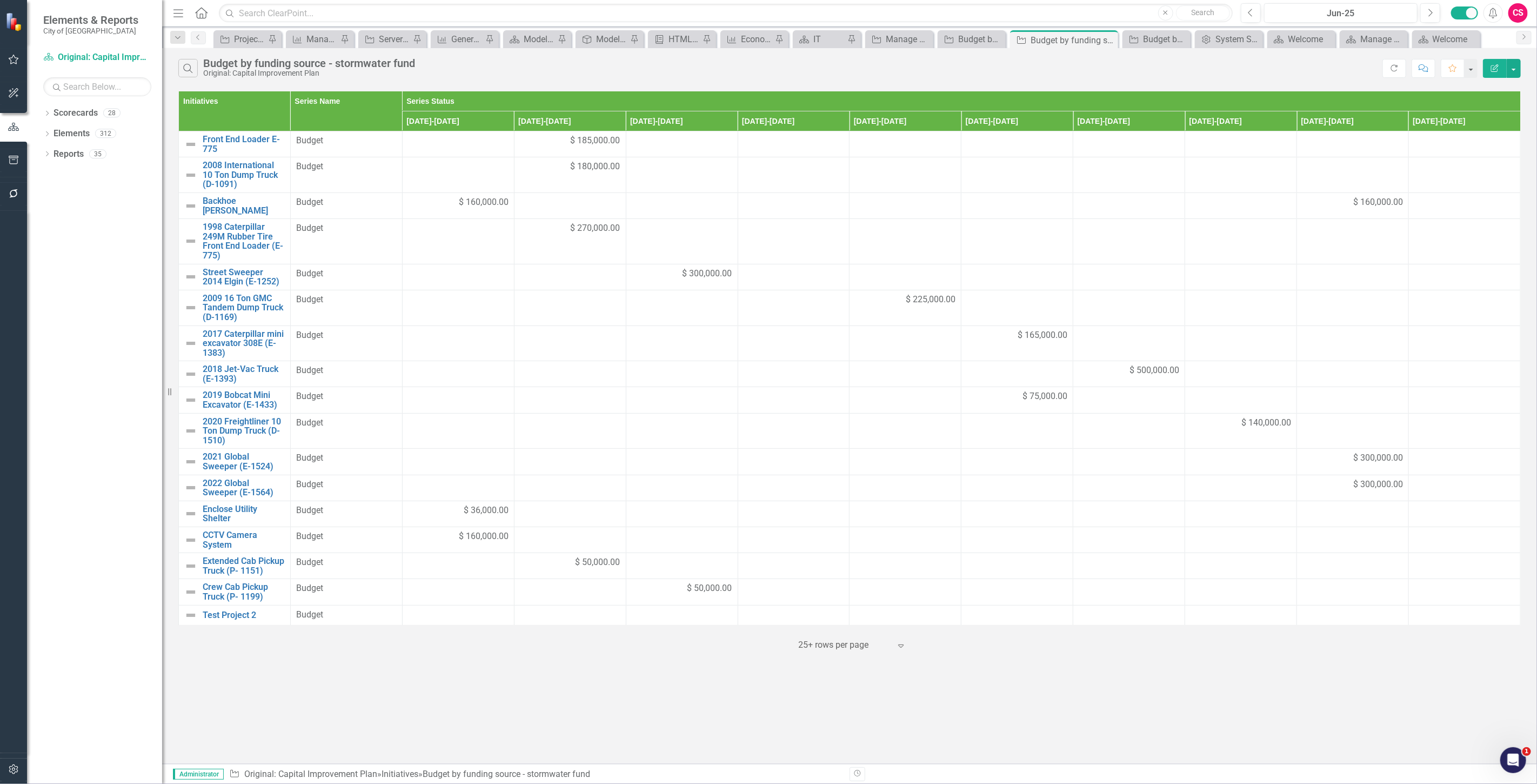
click at [1495, 70] on icon "Edit Report" at bounding box center [1494, 68] width 10 height 7
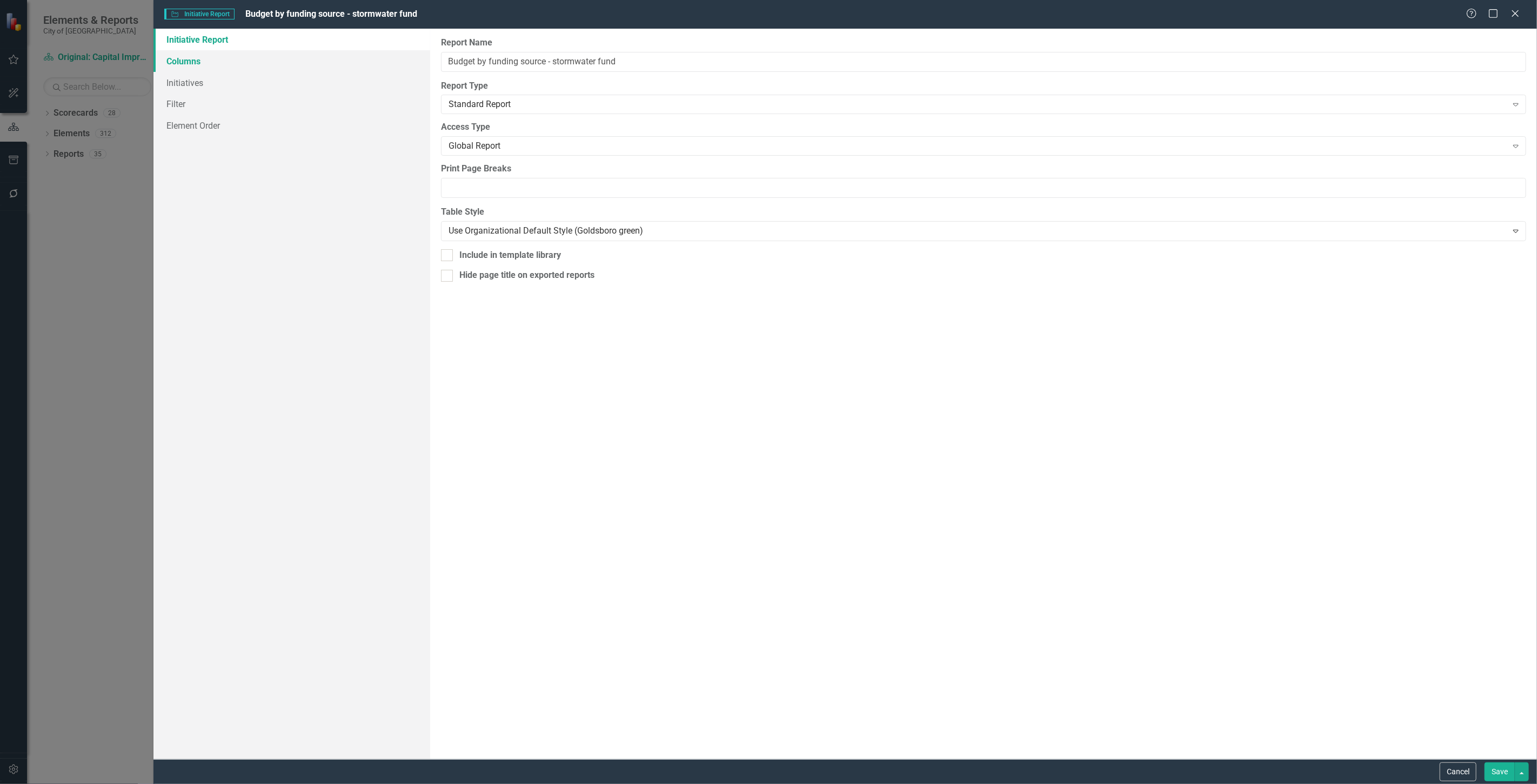
click at [335, 63] on link "Columns" at bounding box center [292, 61] width 277 height 22
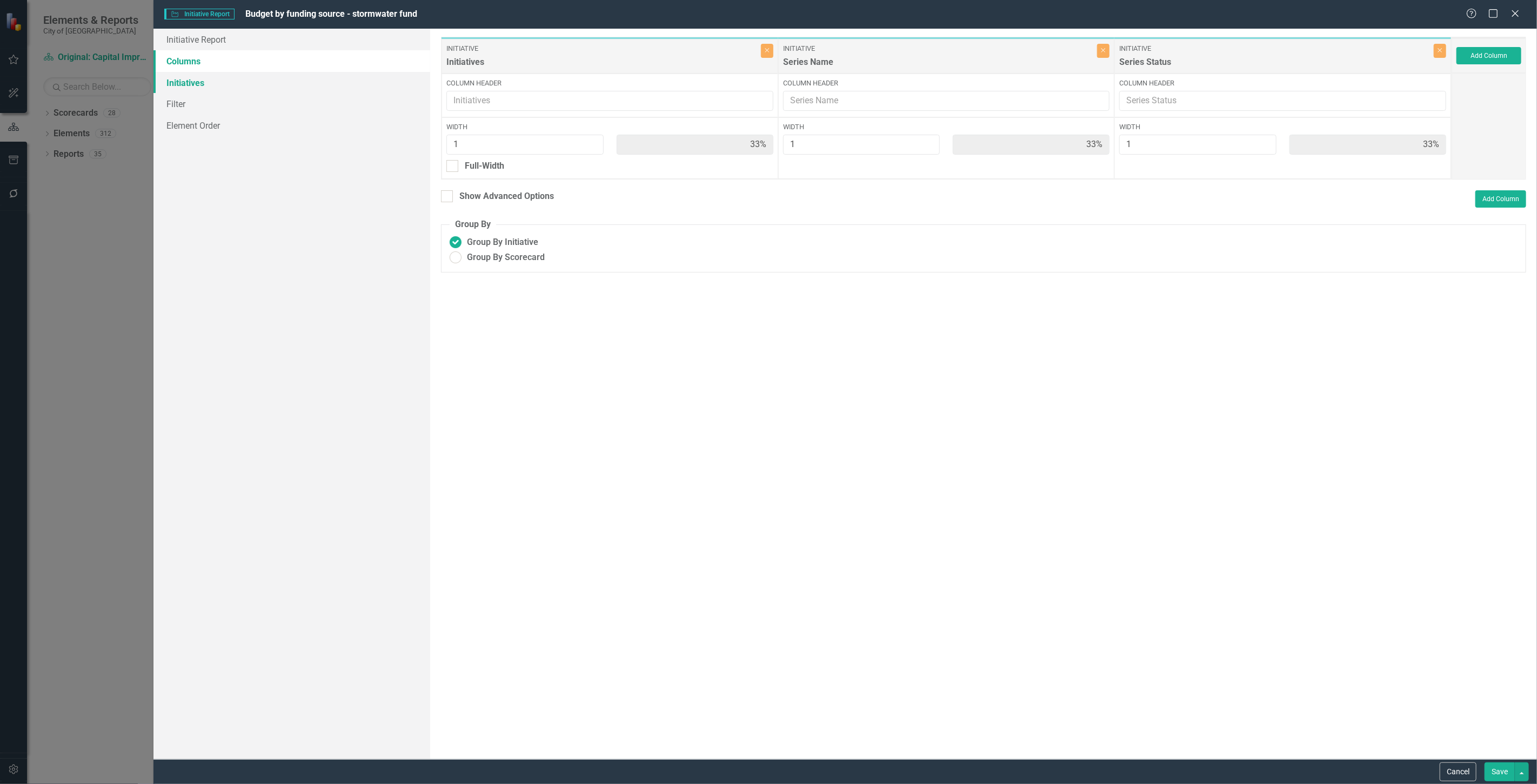
click at [313, 92] on link "Initiatives" at bounding box center [292, 83] width 277 height 22
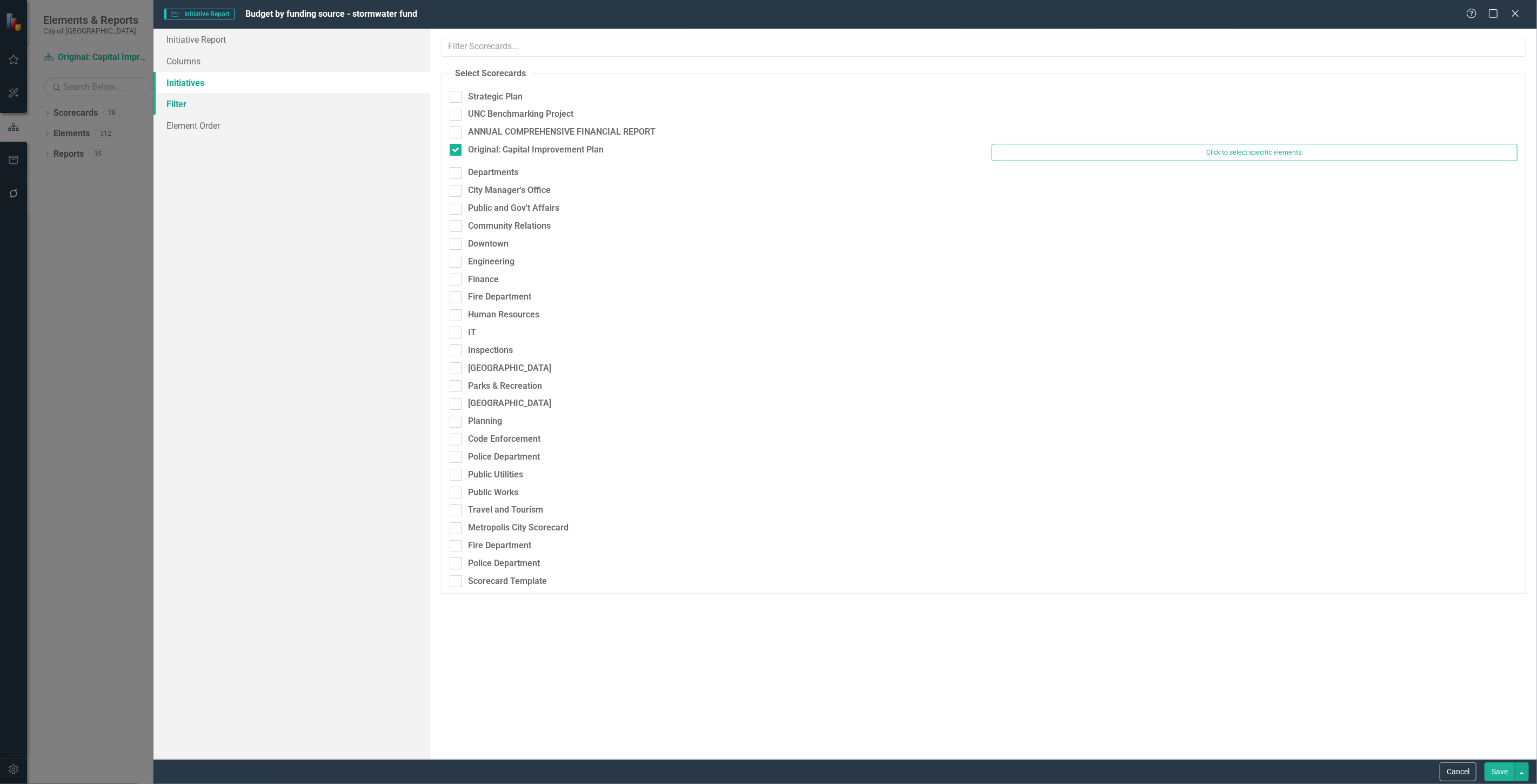
click at [305, 113] on link "Filter" at bounding box center [292, 104] width 277 height 22
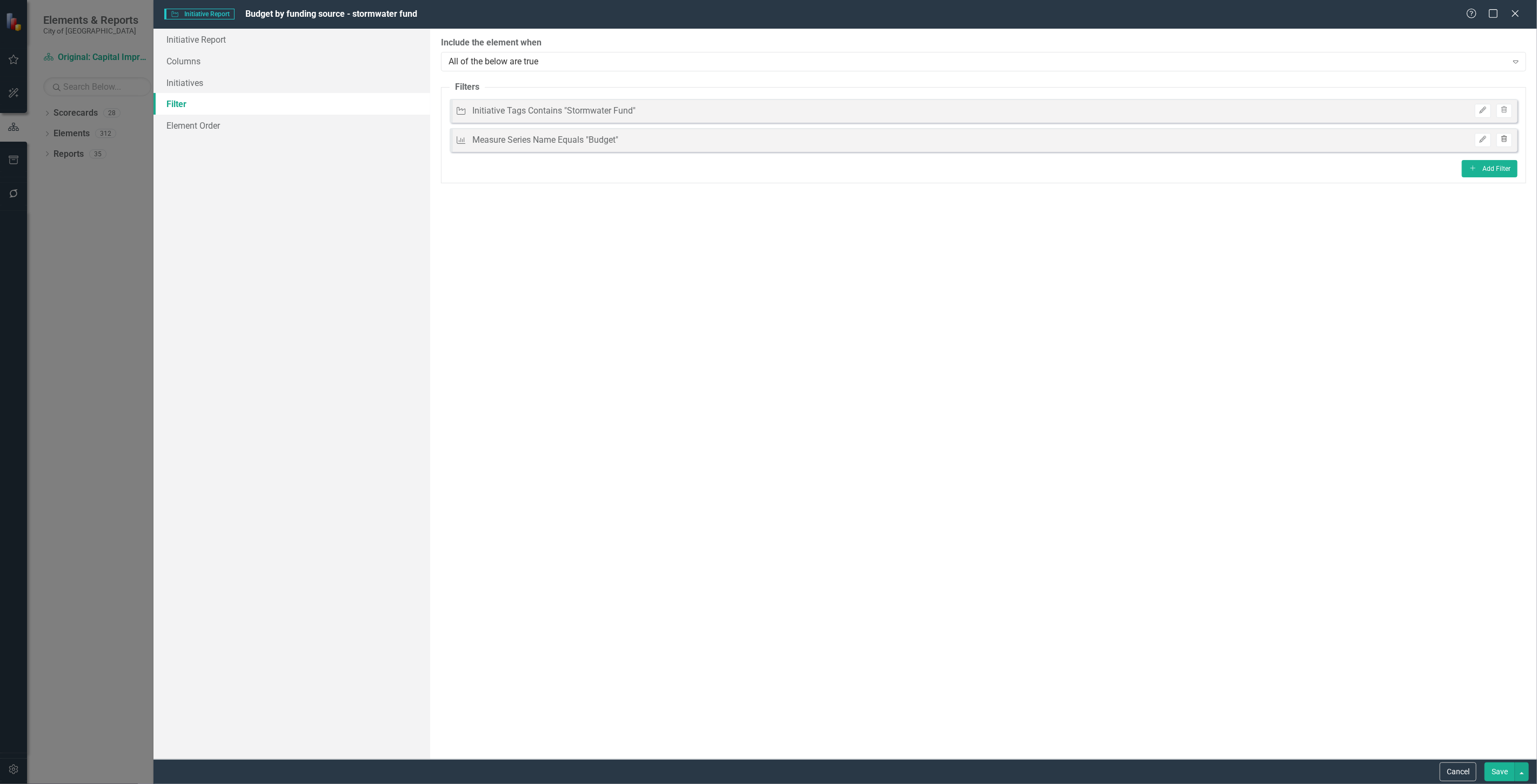
click at [1506, 142] on icon "Trash" at bounding box center [1504, 139] width 8 height 6
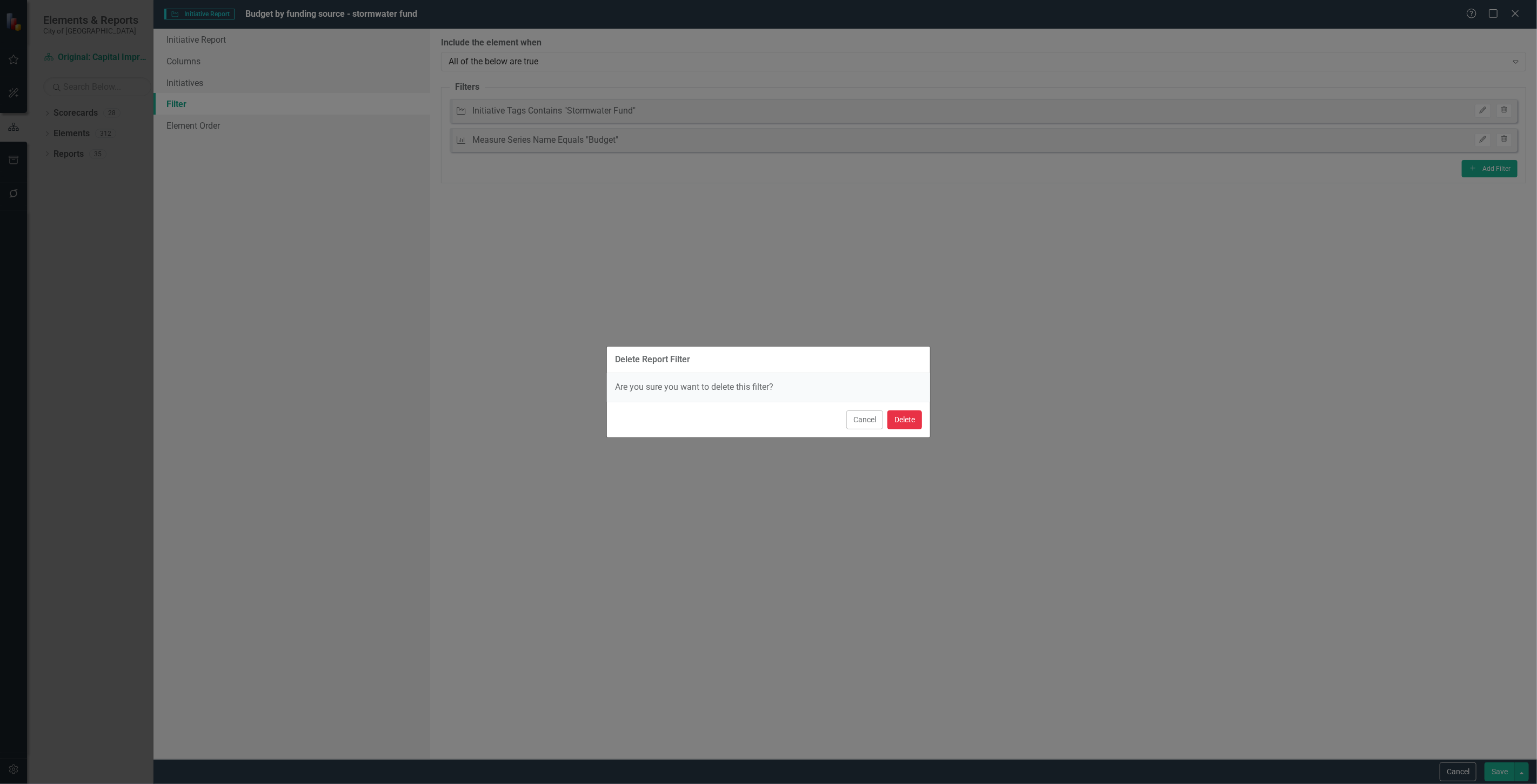
click at [909, 418] on button "Delete" at bounding box center [905, 419] width 35 height 19
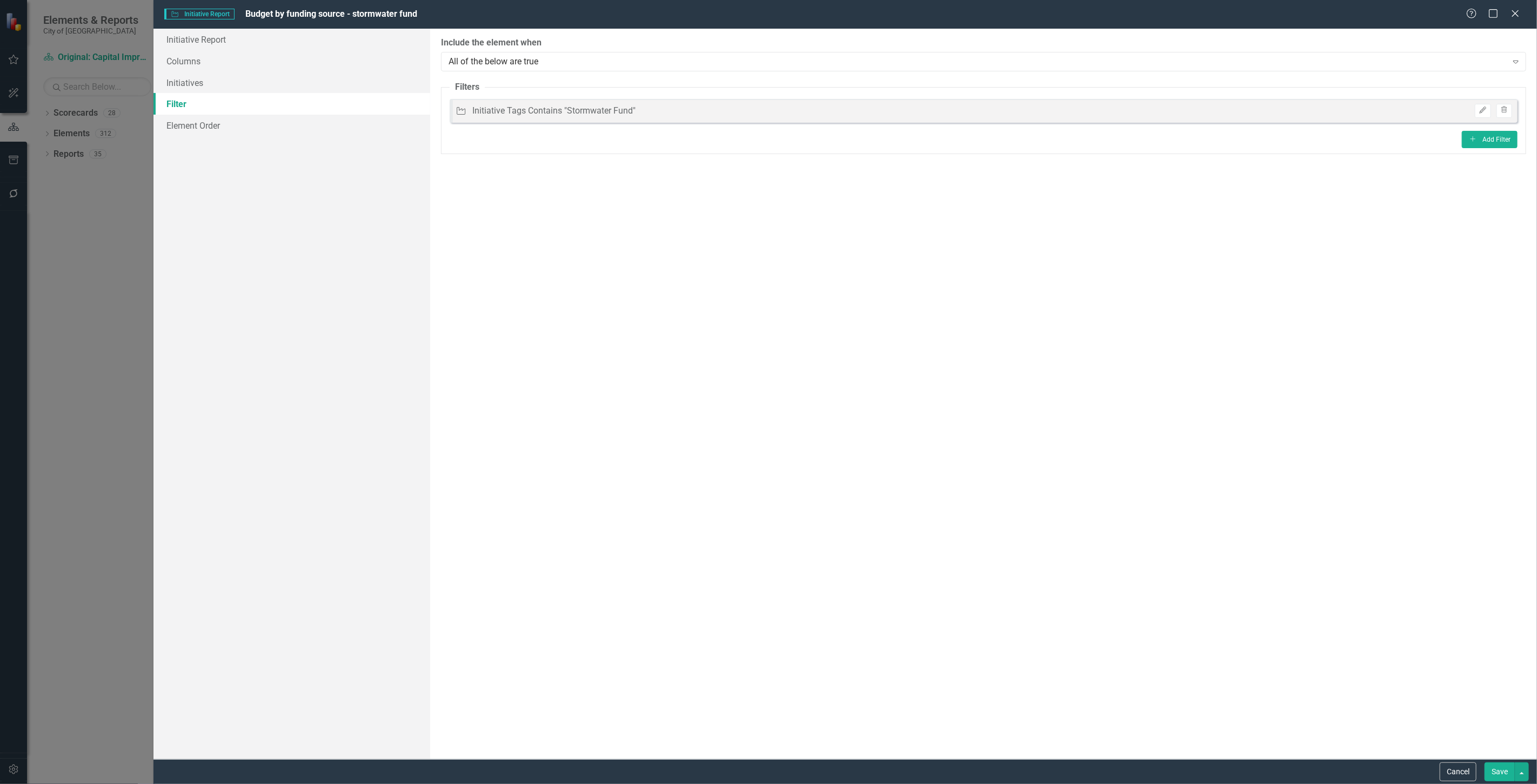
click at [1486, 774] on button "Save" at bounding box center [1500, 771] width 30 height 19
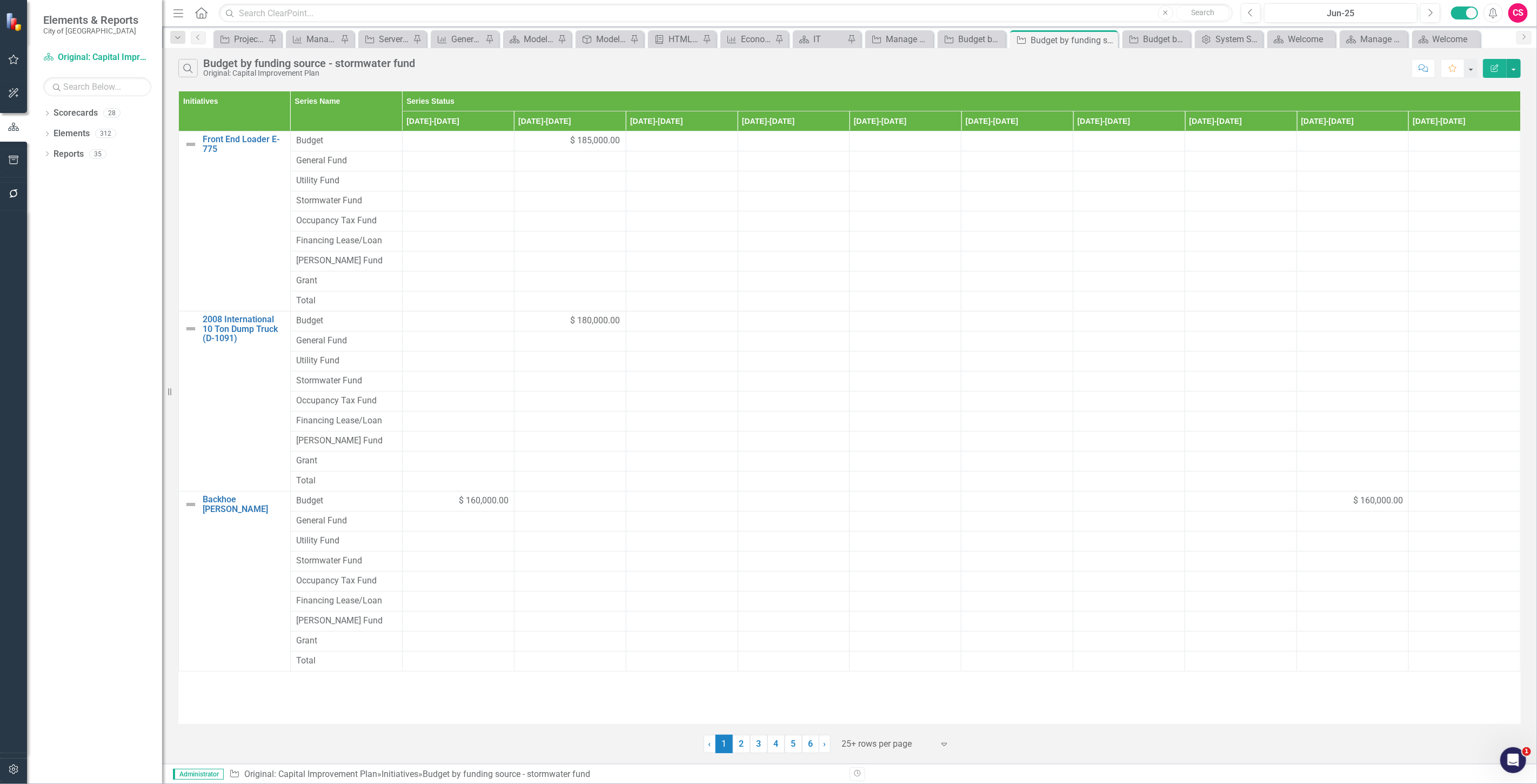
click at [1489, 69] on icon "Edit Report" at bounding box center [1494, 68] width 10 height 7
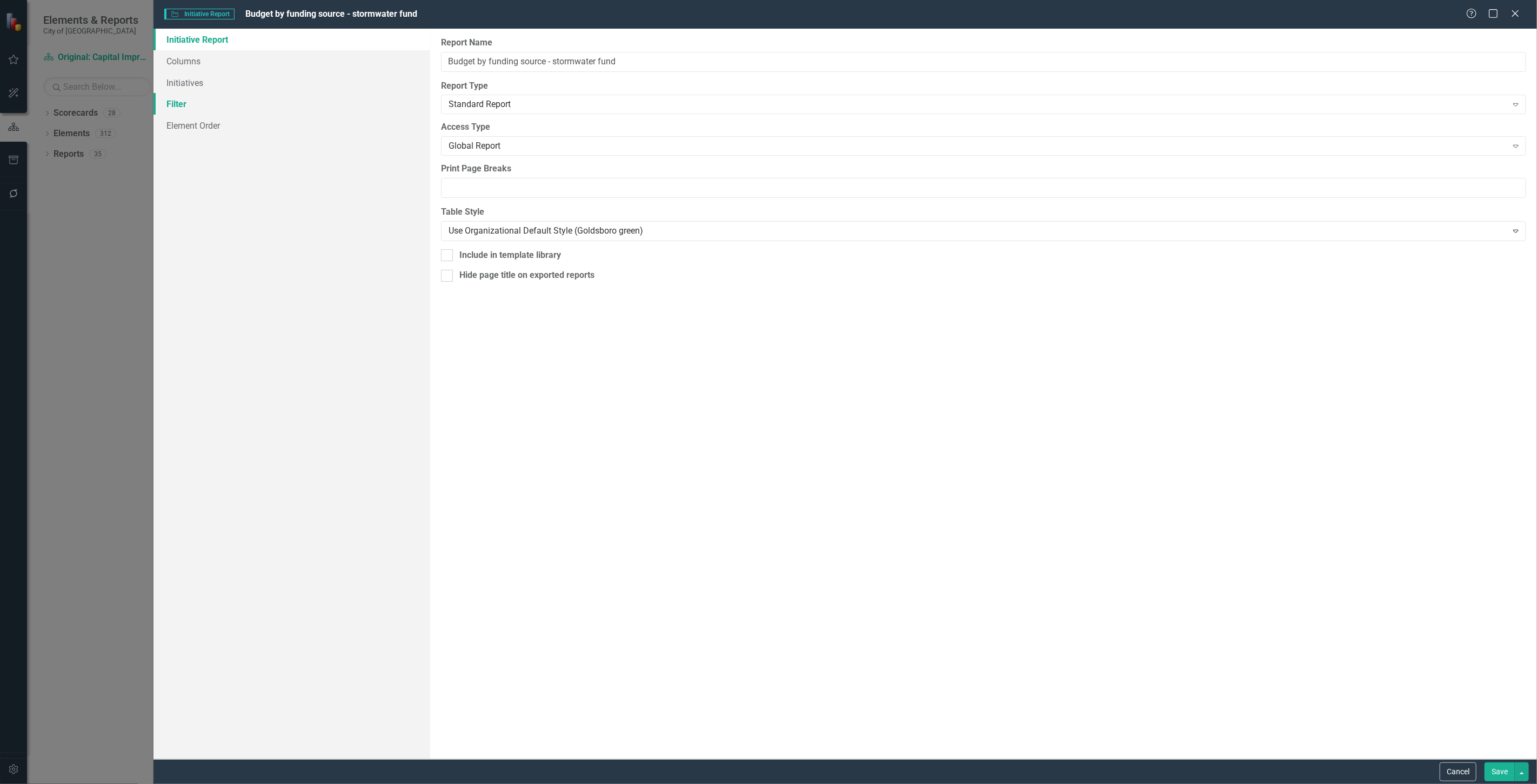
click at [284, 104] on link "Filter" at bounding box center [292, 104] width 277 height 22
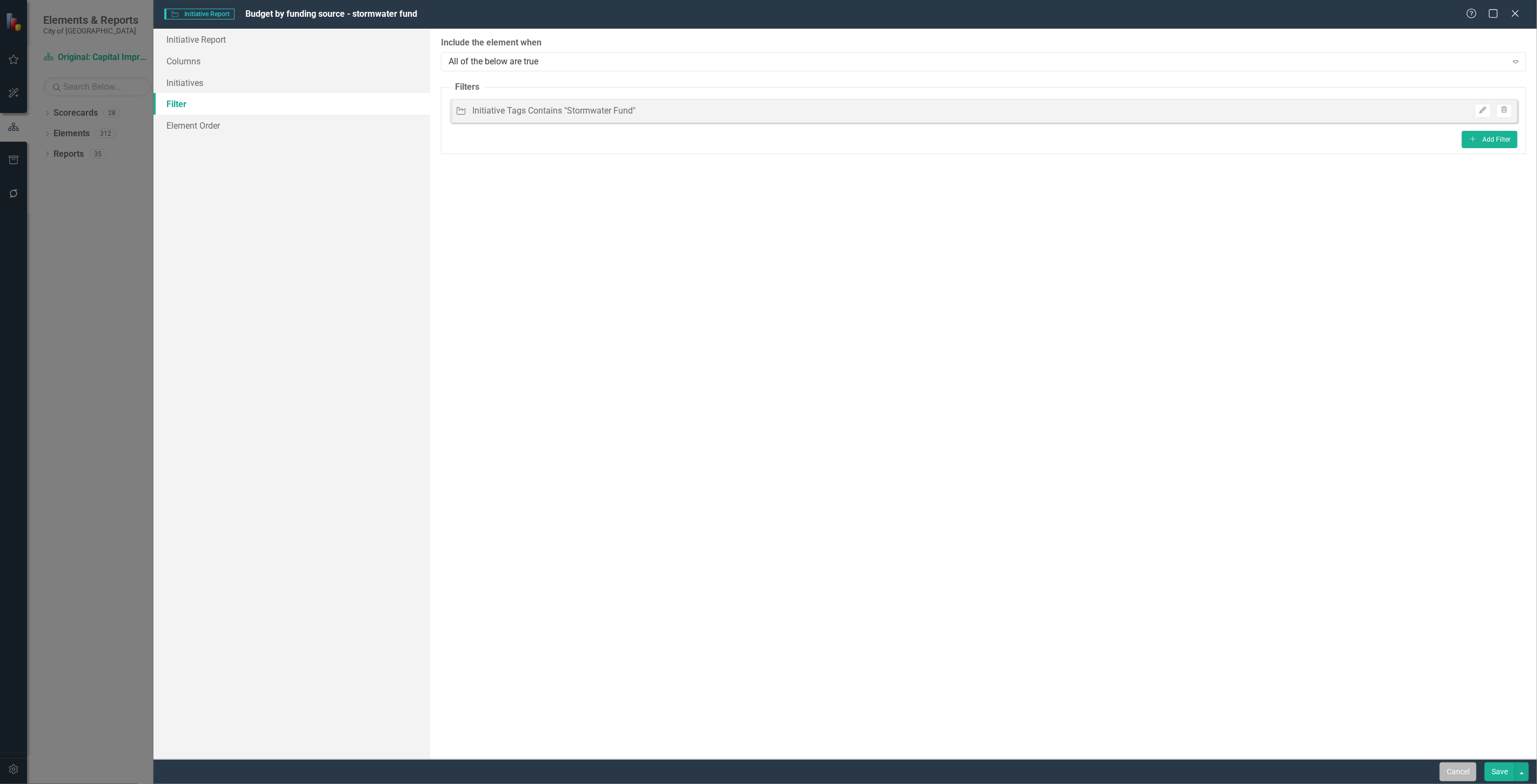
click at [1451, 767] on button "Cancel" at bounding box center [1458, 771] width 37 height 19
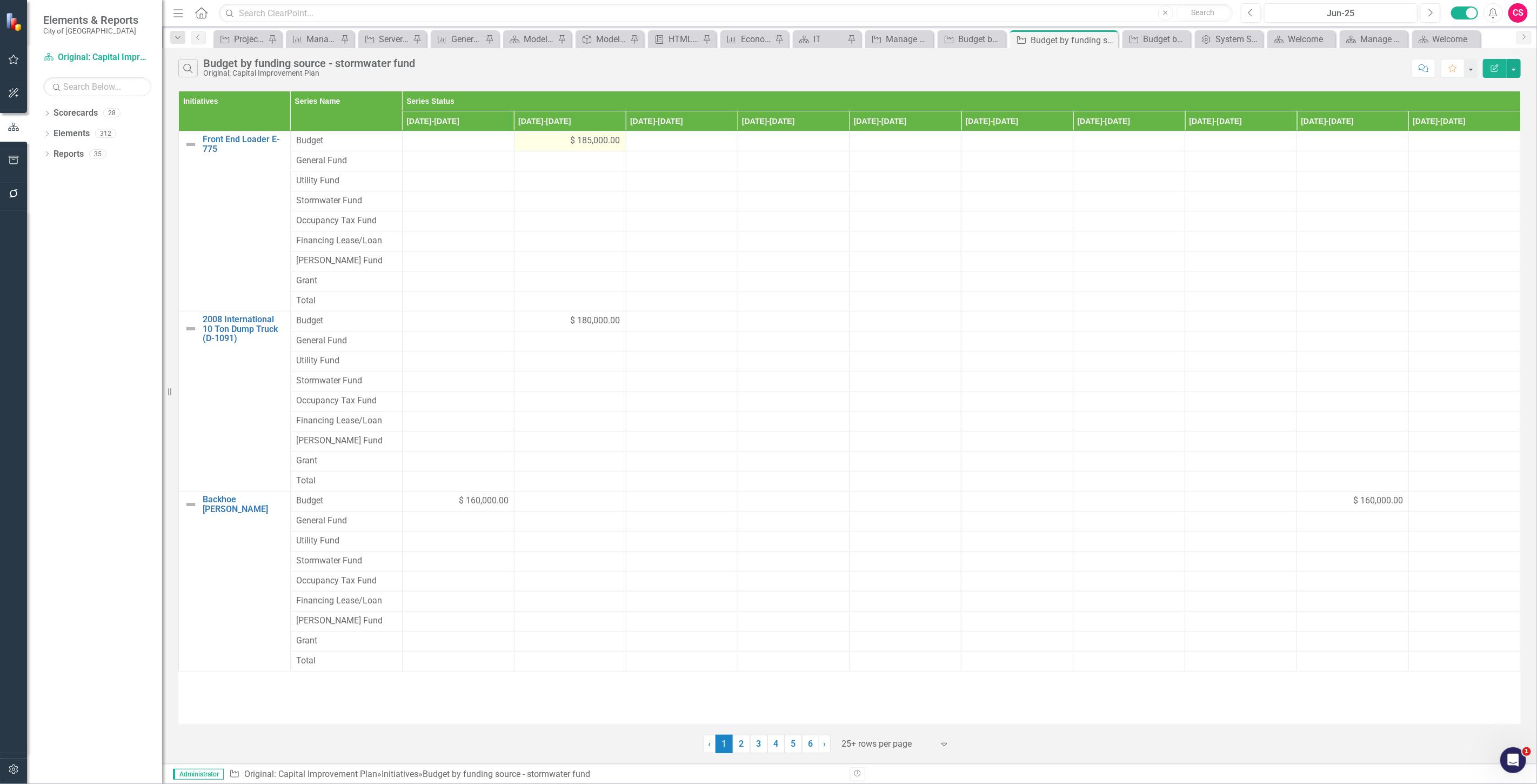
click at [546, 147] on div "$ 185,000.00" at bounding box center [570, 141] width 101 height 13
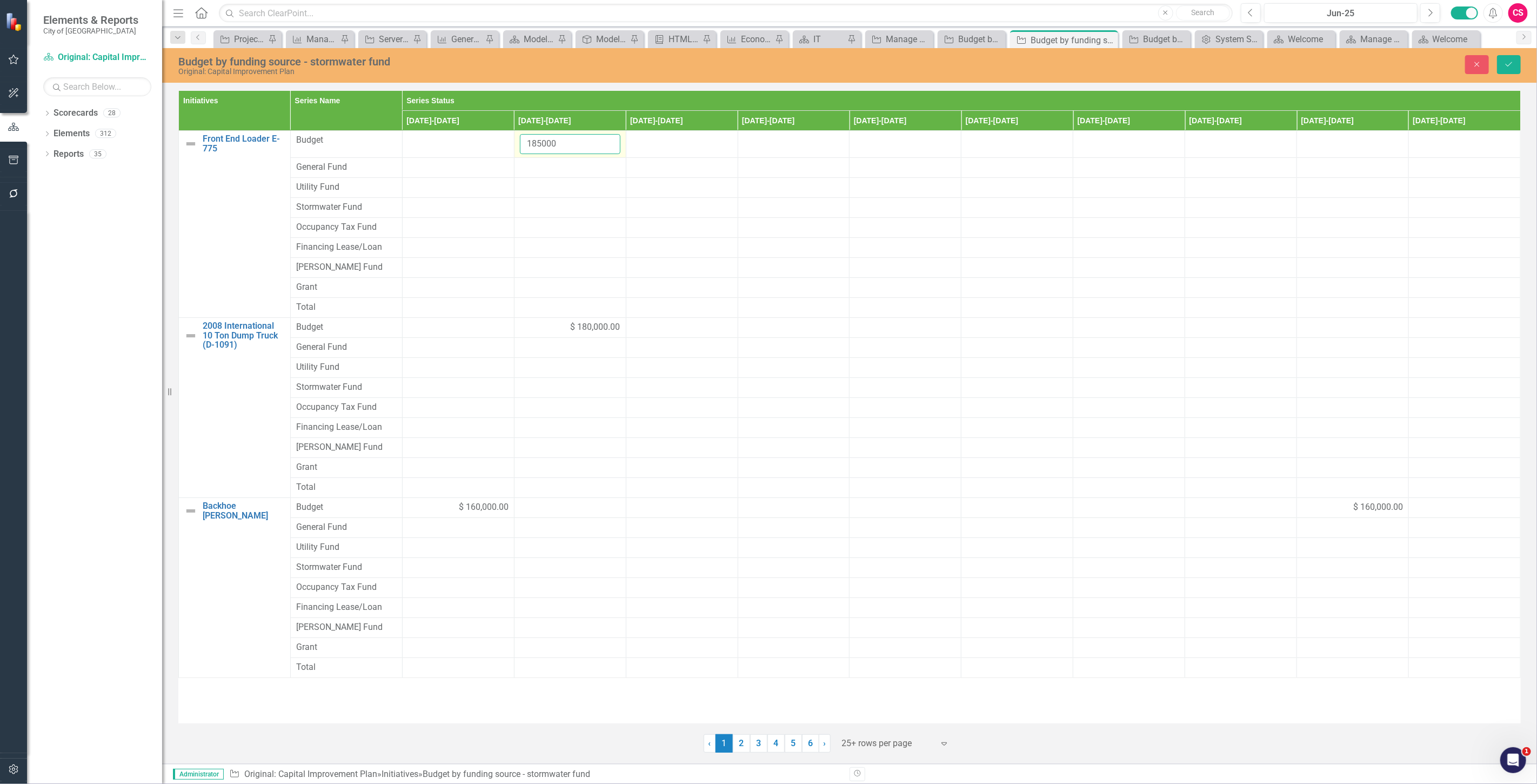
click at [546, 147] on input "185000" at bounding box center [570, 144] width 101 height 20
click at [539, 212] on div at bounding box center [570, 207] width 101 height 13
click at [539, 212] on input "number" at bounding box center [570, 211] width 101 height 20
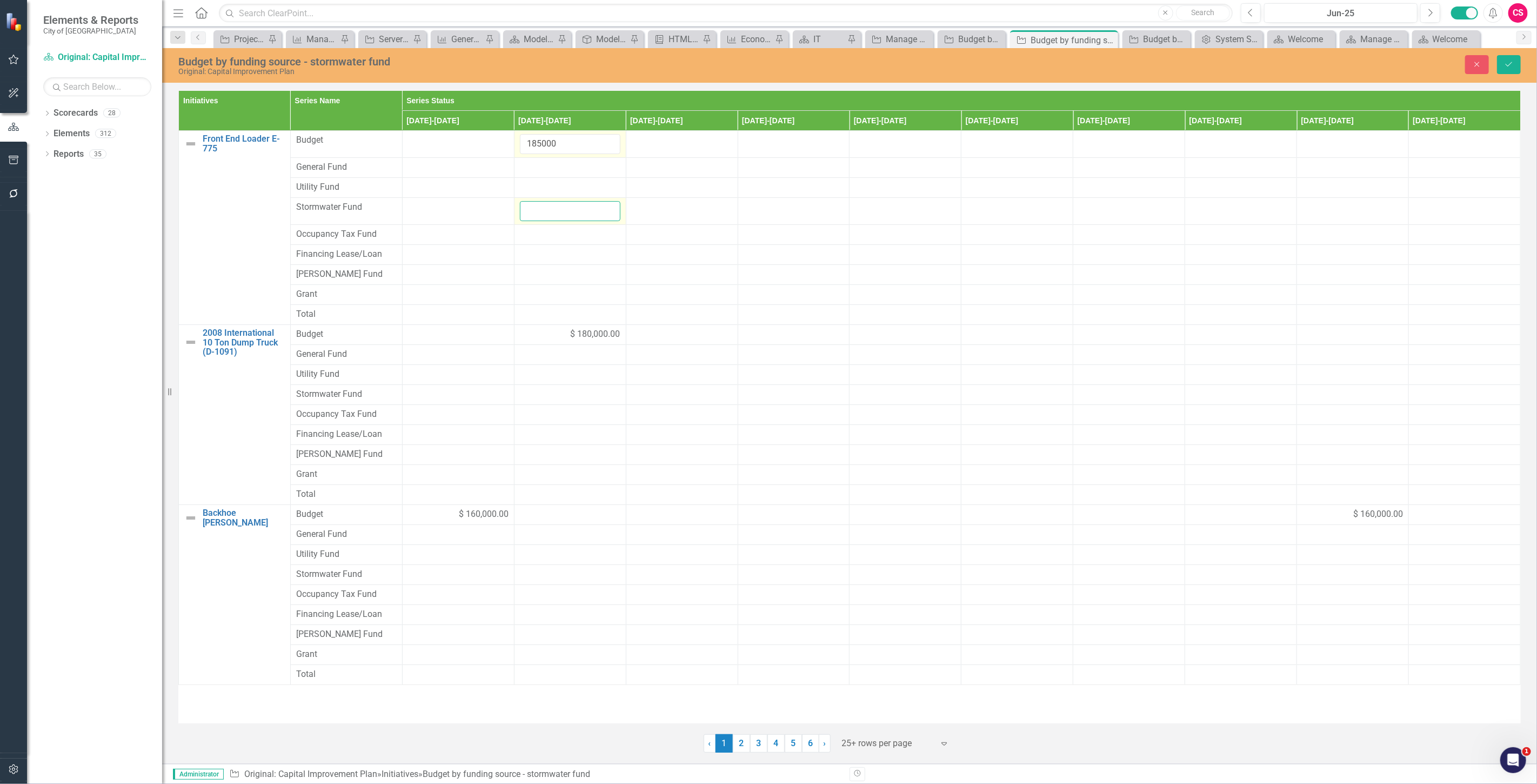
paste input "185000"
type input "185000"
click at [554, 337] on div "$ 180,000.00" at bounding box center [570, 334] width 101 height 13
click at [554, 337] on input "180000" at bounding box center [570, 338] width 101 height 20
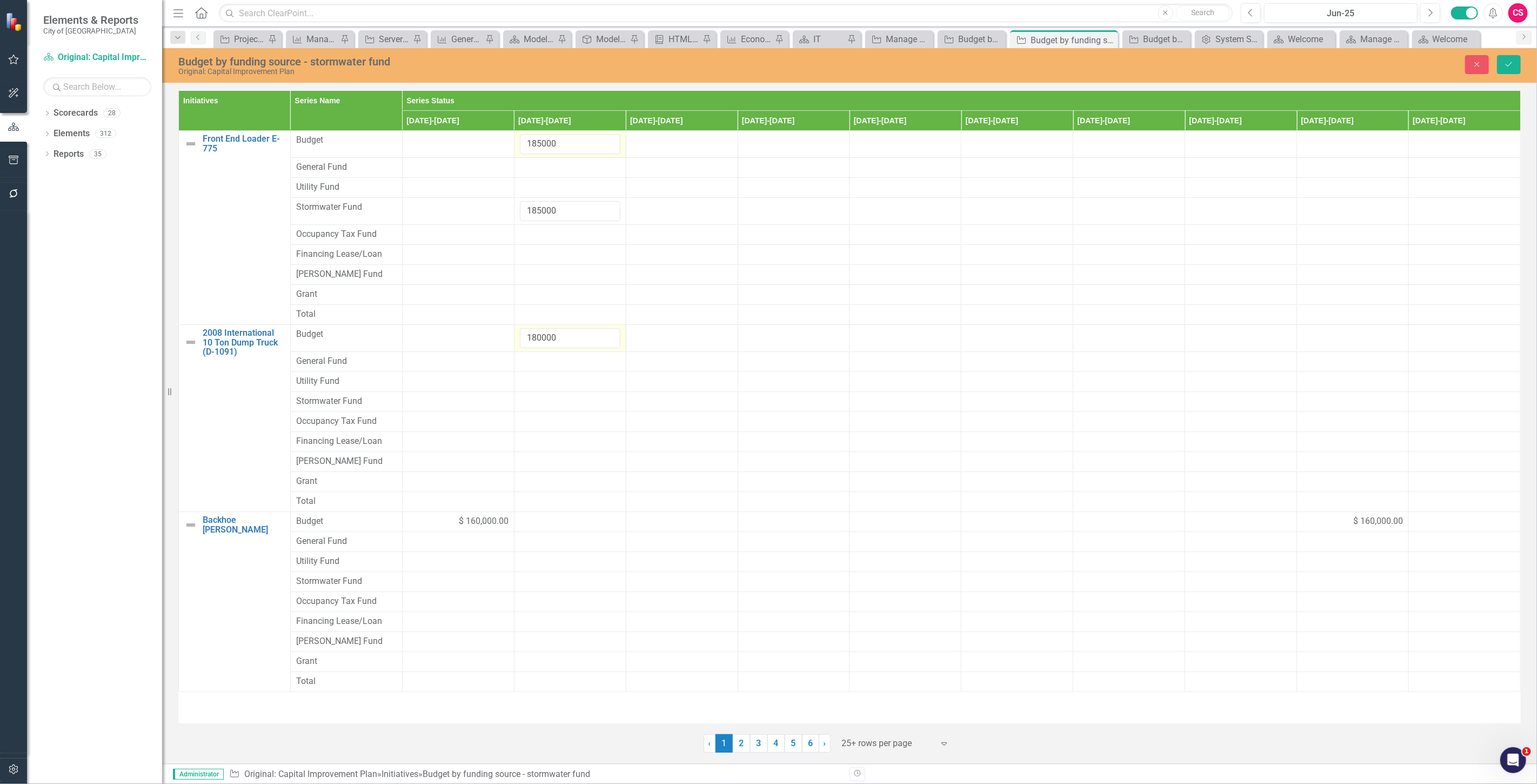
click at [540, 336] on input "180000" at bounding box center [570, 338] width 101 height 20
click at [533, 408] on div at bounding box center [570, 401] width 101 height 13
click at [533, 408] on input "number" at bounding box center [570, 405] width 101 height 20
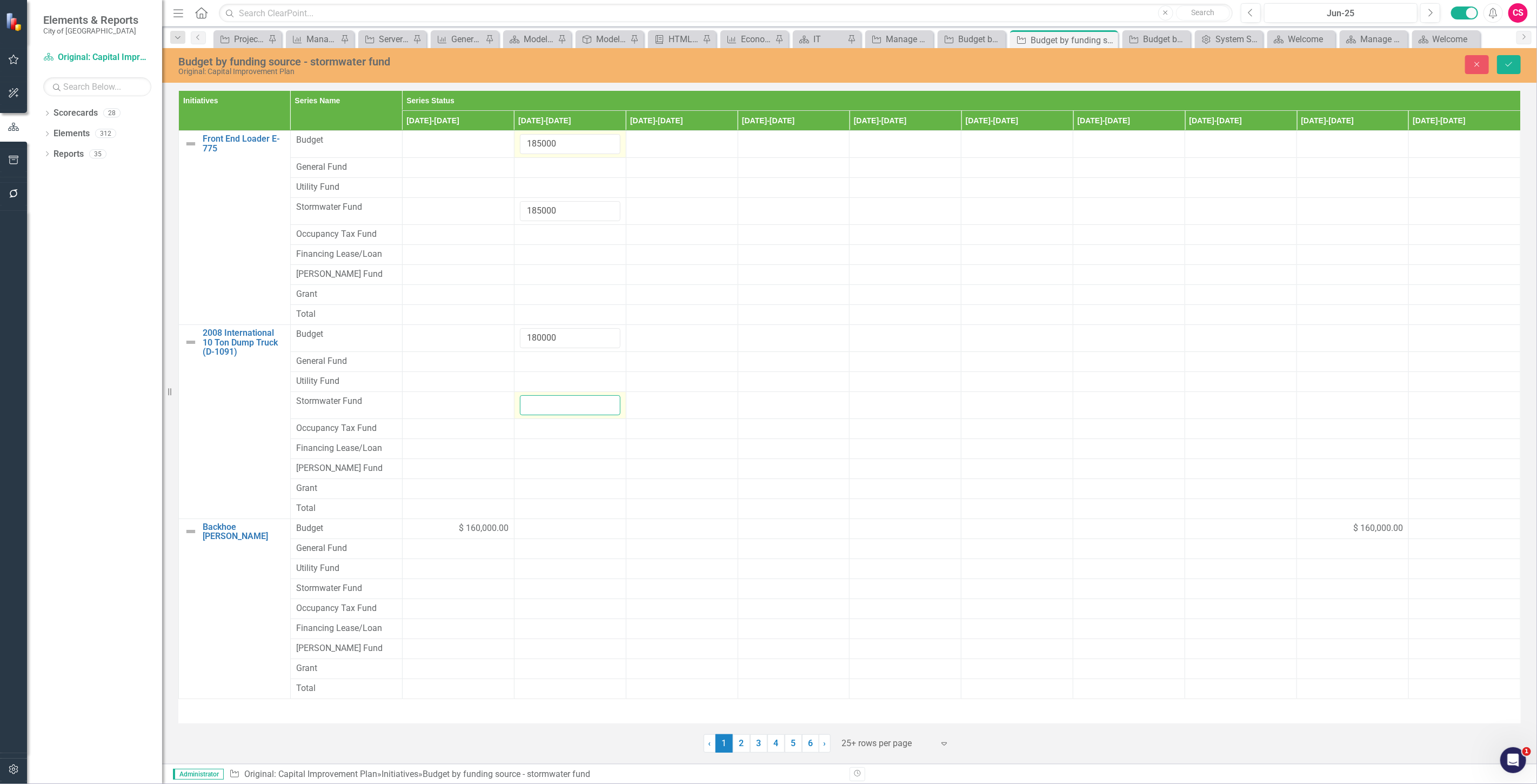
paste input "180000"
type input "180000"
click at [444, 534] on div "$ 160,000.00" at bounding box center [458, 528] width 101 height 13
click at [428, 530] on input "160000" at bounding box center [458, 532] width 101 height 20
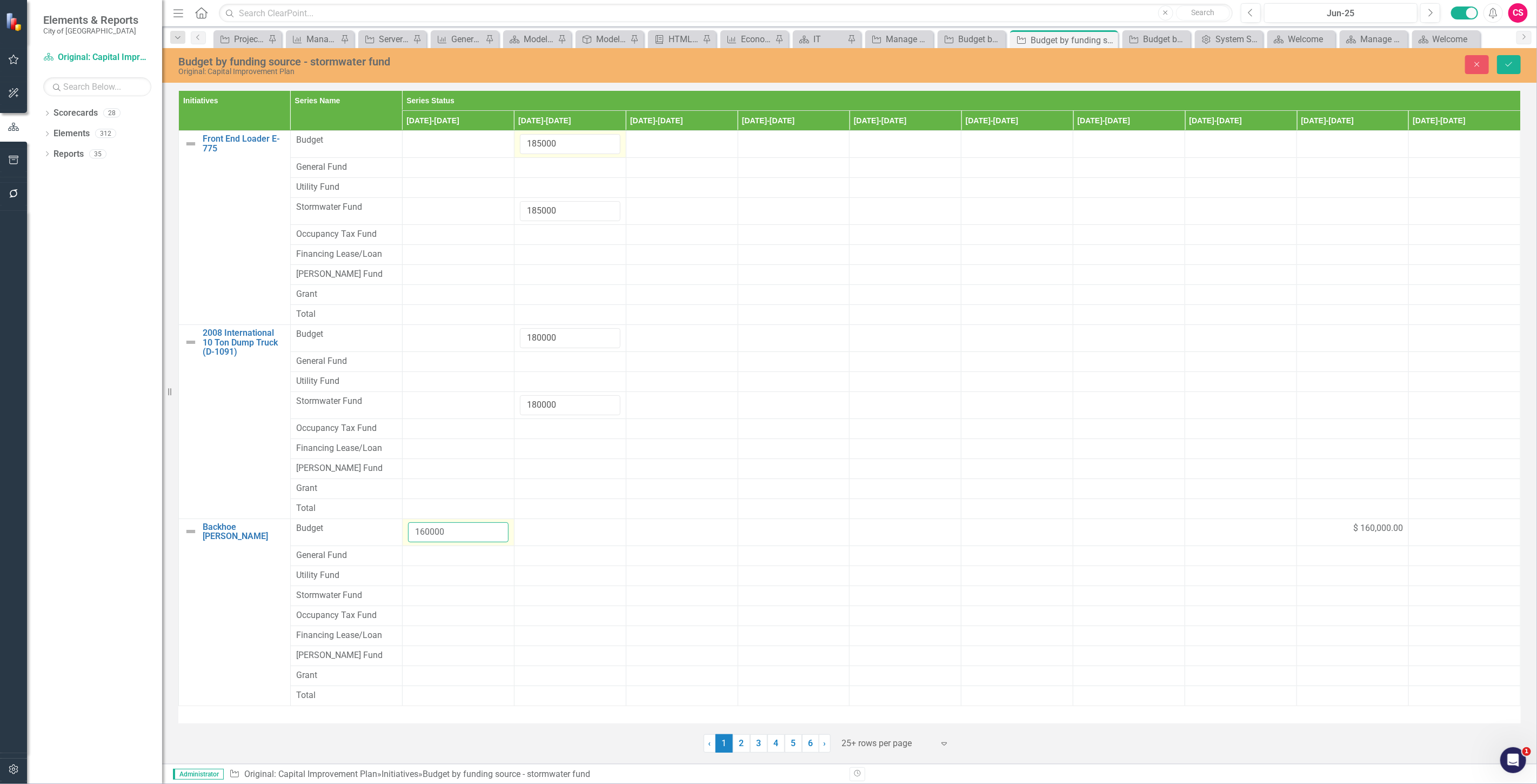
click at [428, 530] on input "160000" at bounding box center [458, 532] width 101 height 20
click at [428, 596] on div at bounding box center [458, 596] width 101 height 13
click at [428, 596] on input "number" at bounding box center [458, 599] width 101 height 20
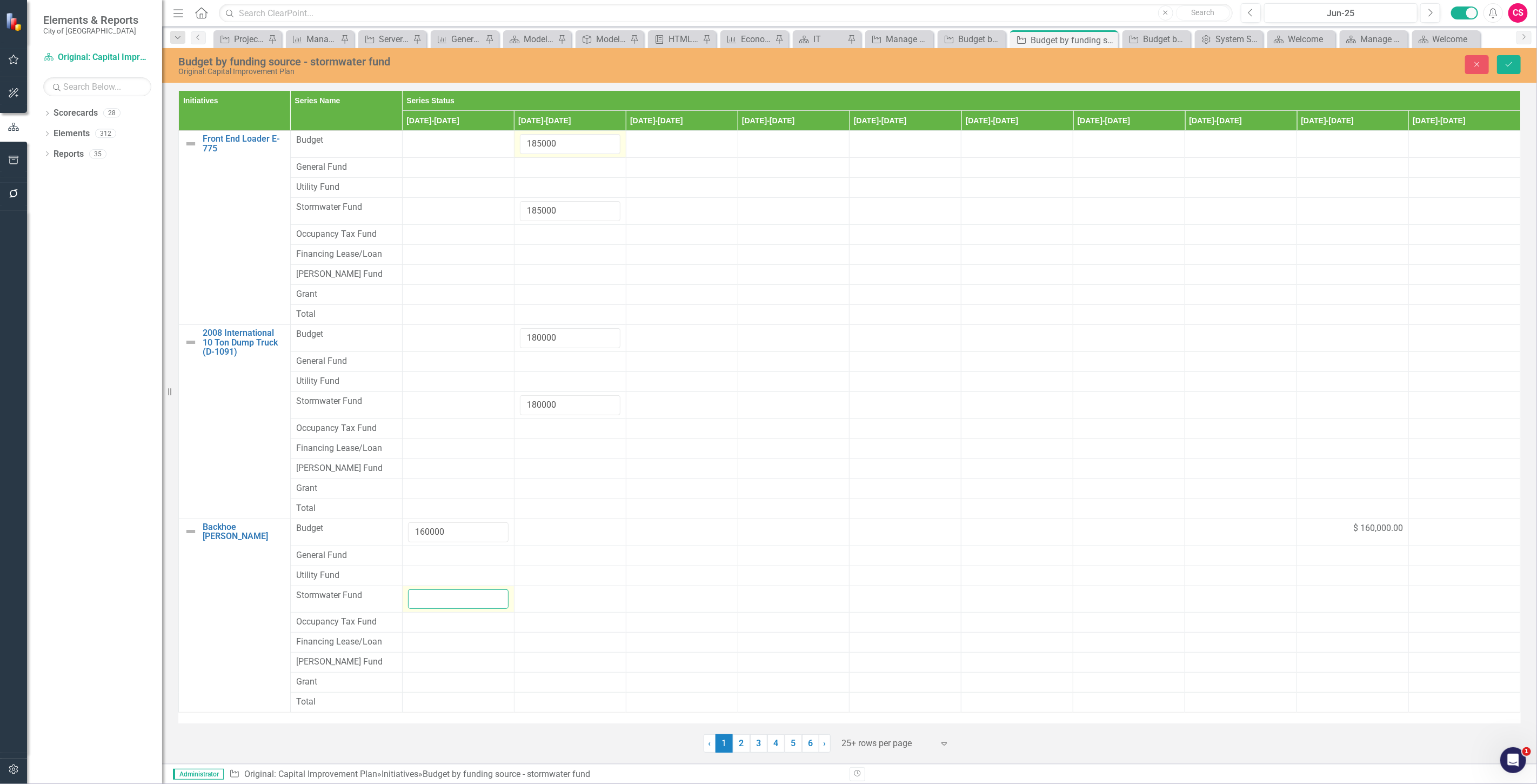
paste input "160000"
type input "160000"
click at [1331, 541] on td "$ 160,000.00" at bounding box center [1352, 532] width 111 height 27
click at [1322, 531] on input "160000" at bounding box center [1352, 532] width 101 height 20
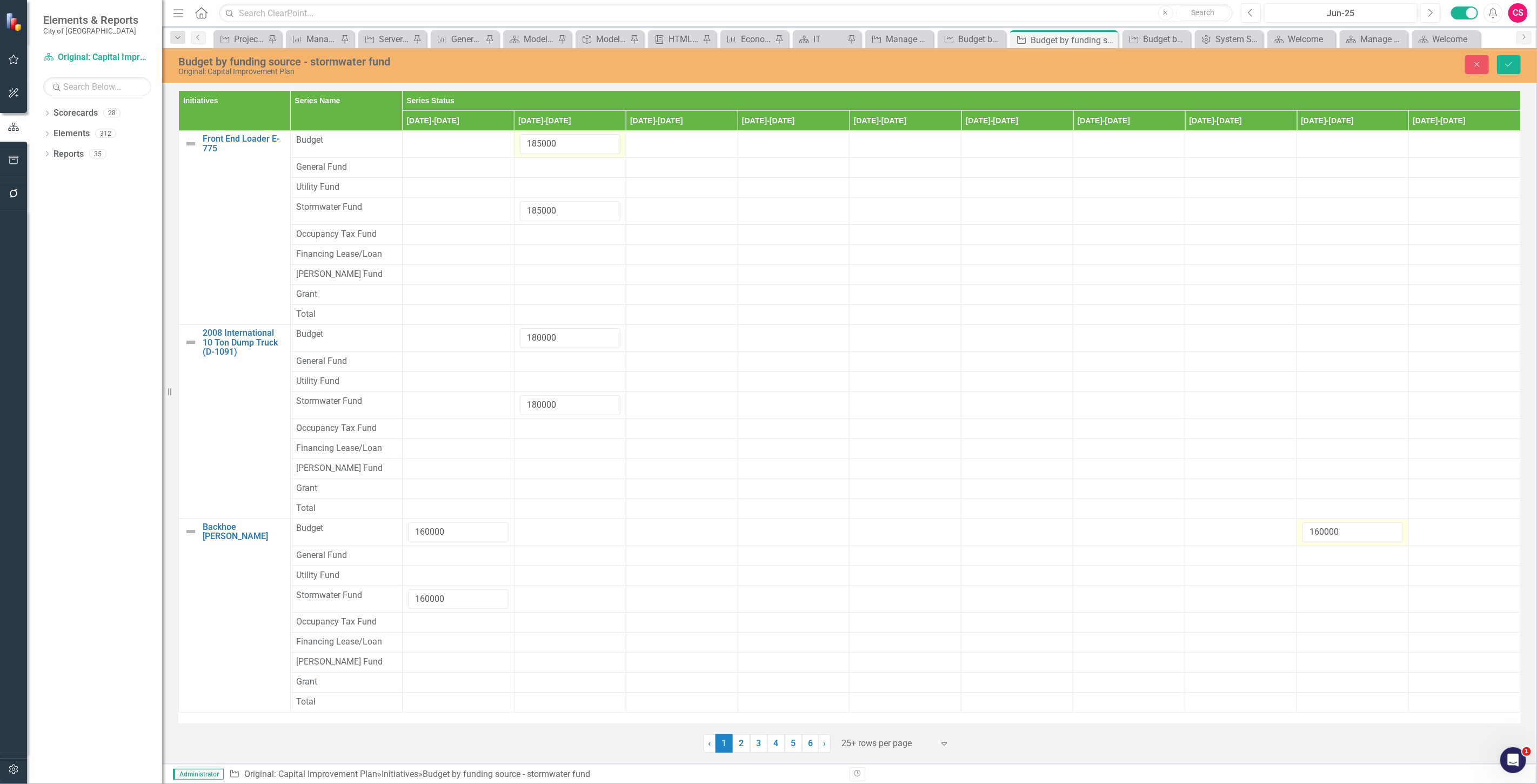
click at [1322, 531] on input "160000" at bounding box center [1352, 532] width 101 height 20
click at [1336, 597] on div at bounding box center [1352, 596] width 101 height 13
click at [1335, 597] on input "number" at bounding box center [1352, 599] width 101 height 20
paste input "160000"
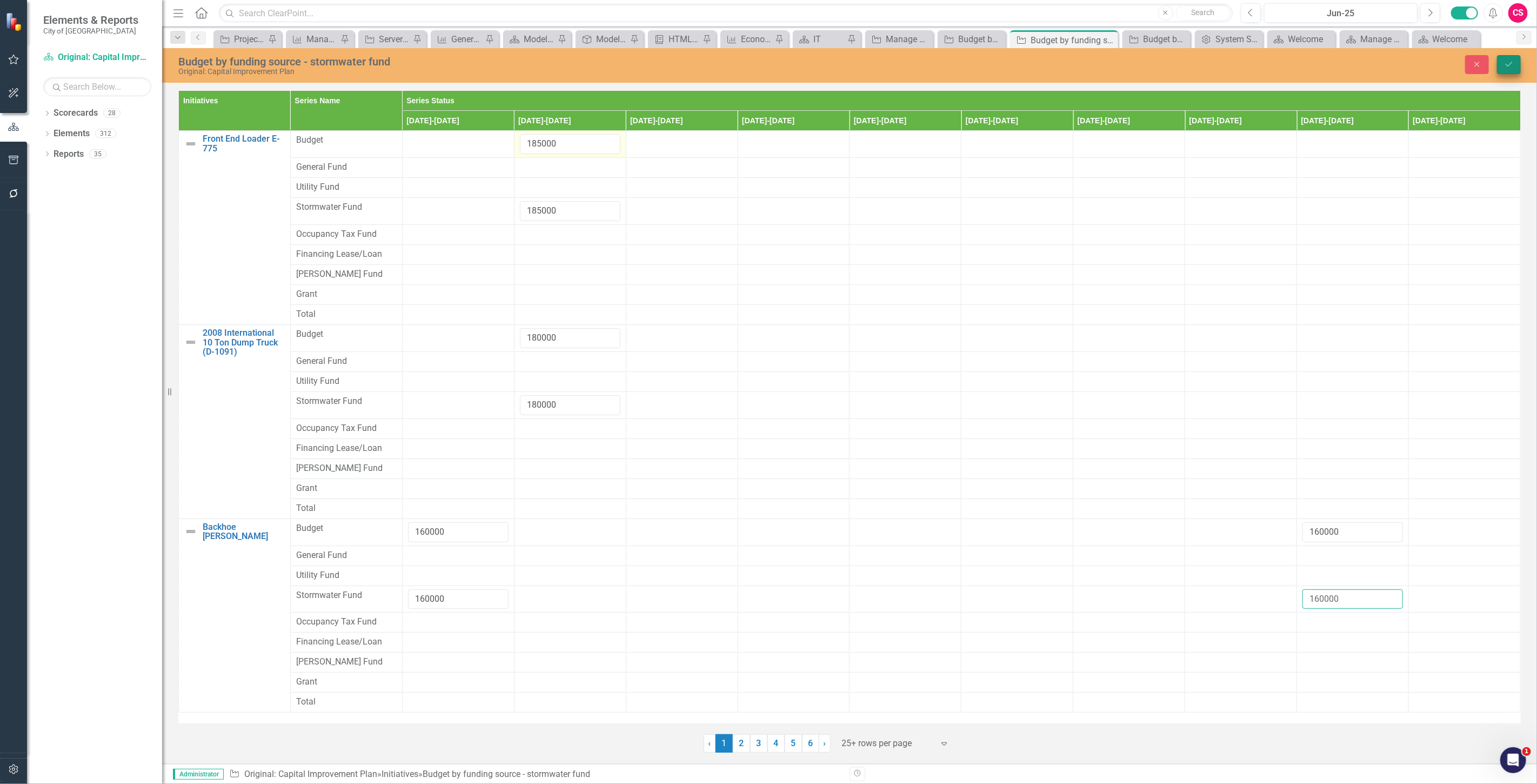
type input "160000"
click at [1509, 70] on button "Save" at bounding box center [1509, 64] width 24 height 19
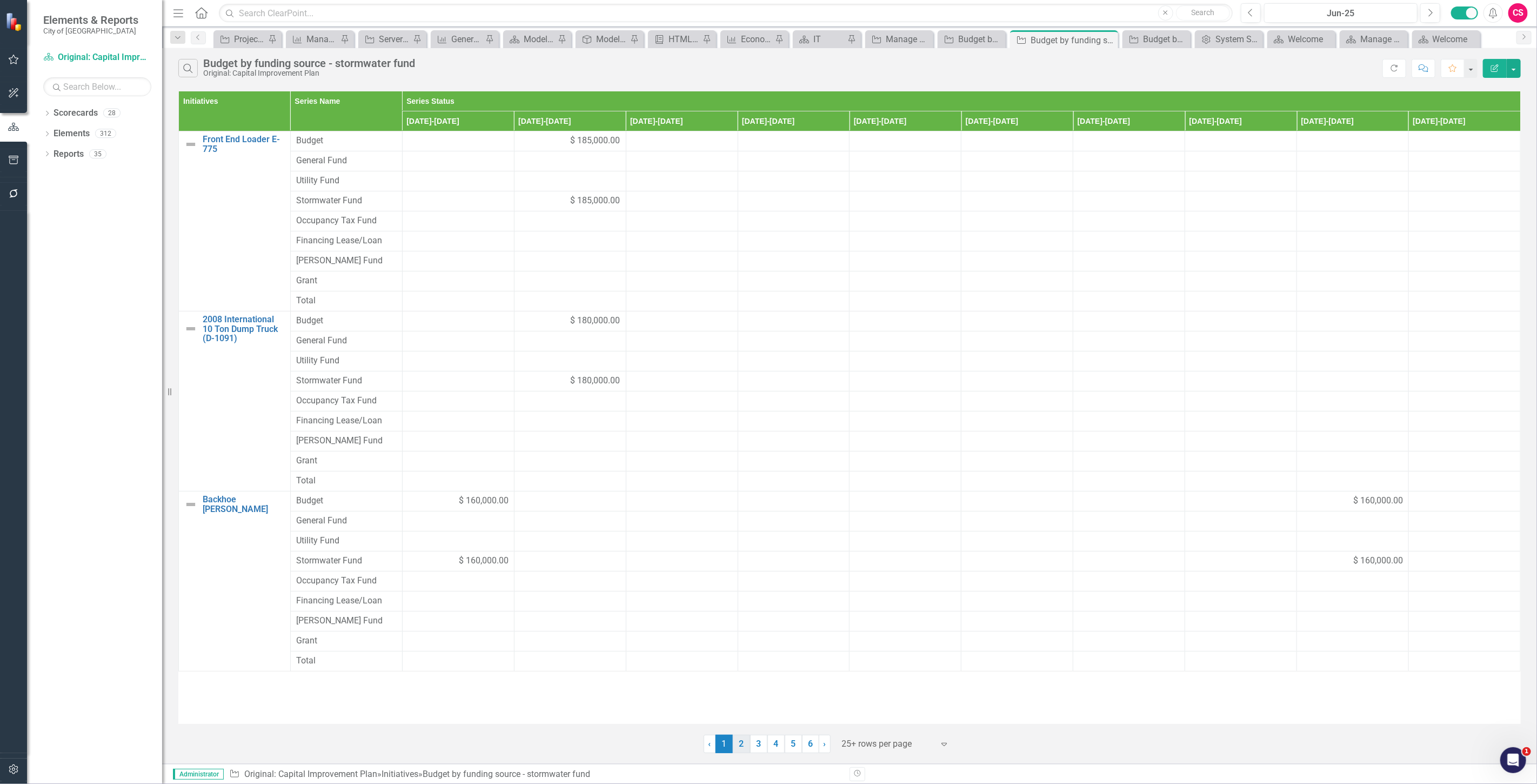
click at [741, 745] on link "2" at bounding box center [741, 744] width 17 height 18
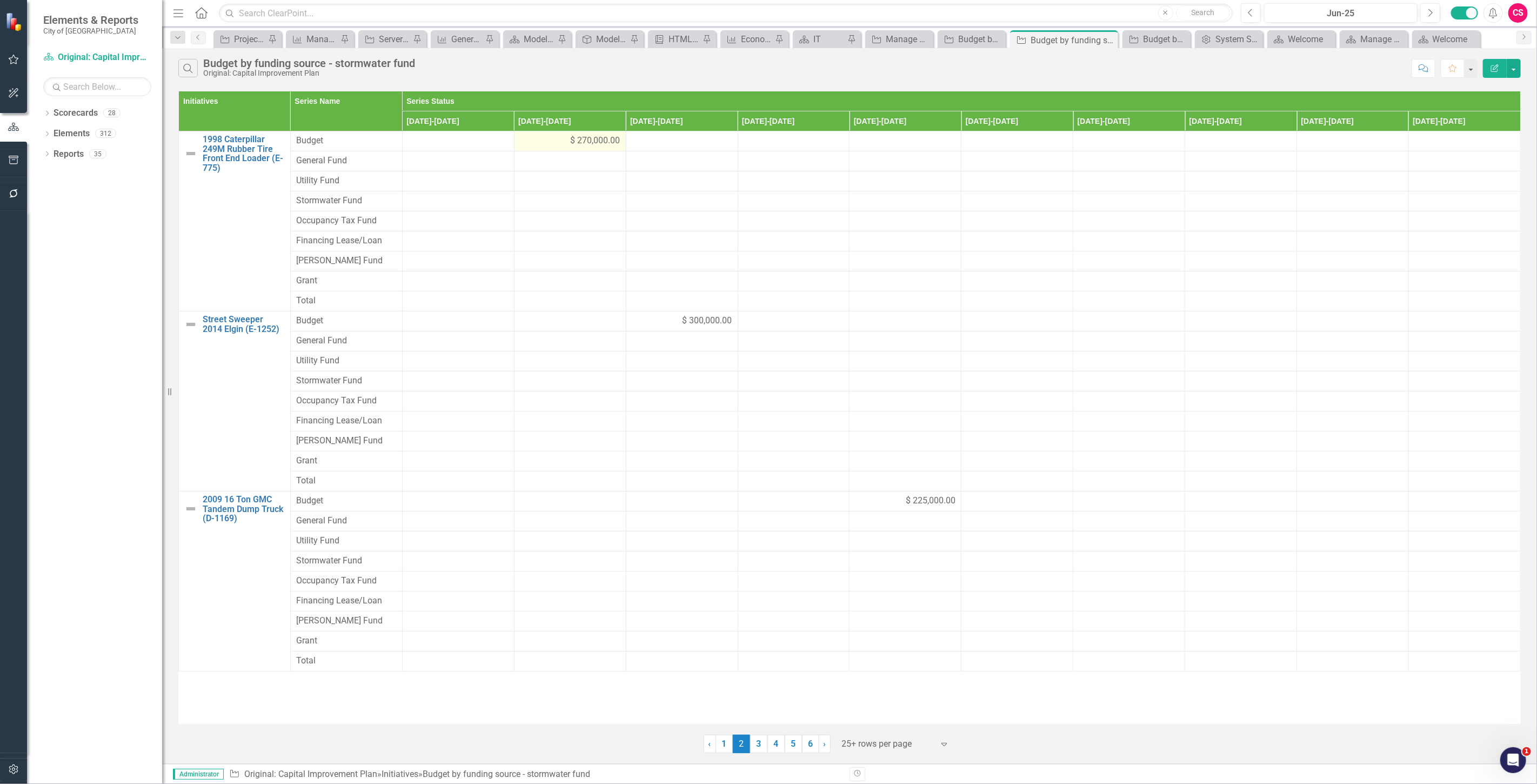
click at [544, 146] on div "$ 270,000.00" at bounding box center [570, 141] width 101 height 13
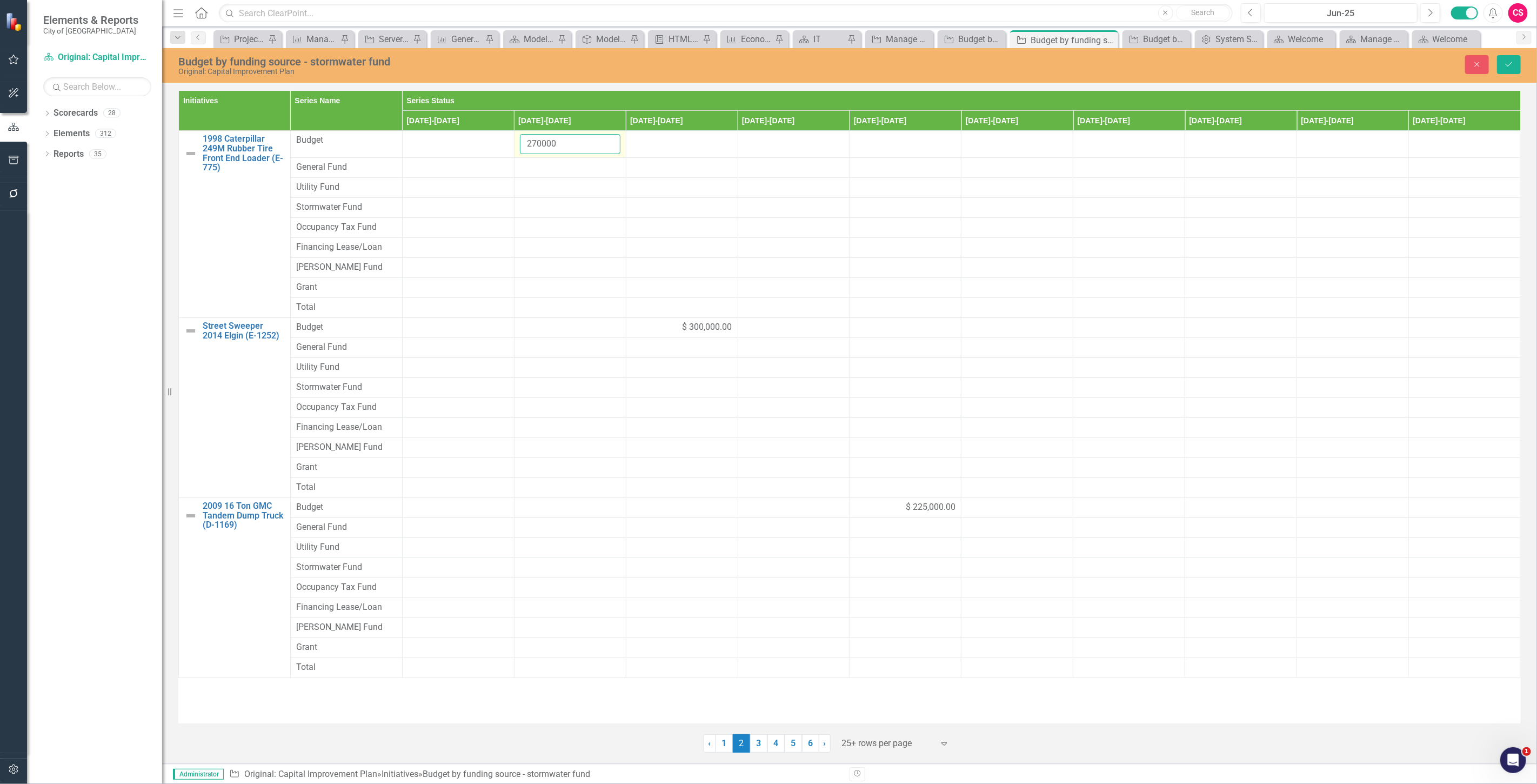
click at [544, 146] on input "270000" at bounding box center [570, 144] width 101 height 20
click at [543, 211] on div at bounding box center [570, 207] width 101 height 13
click at [543, 211] on input "number" at bounding box center [570, 211] width 101 height 20
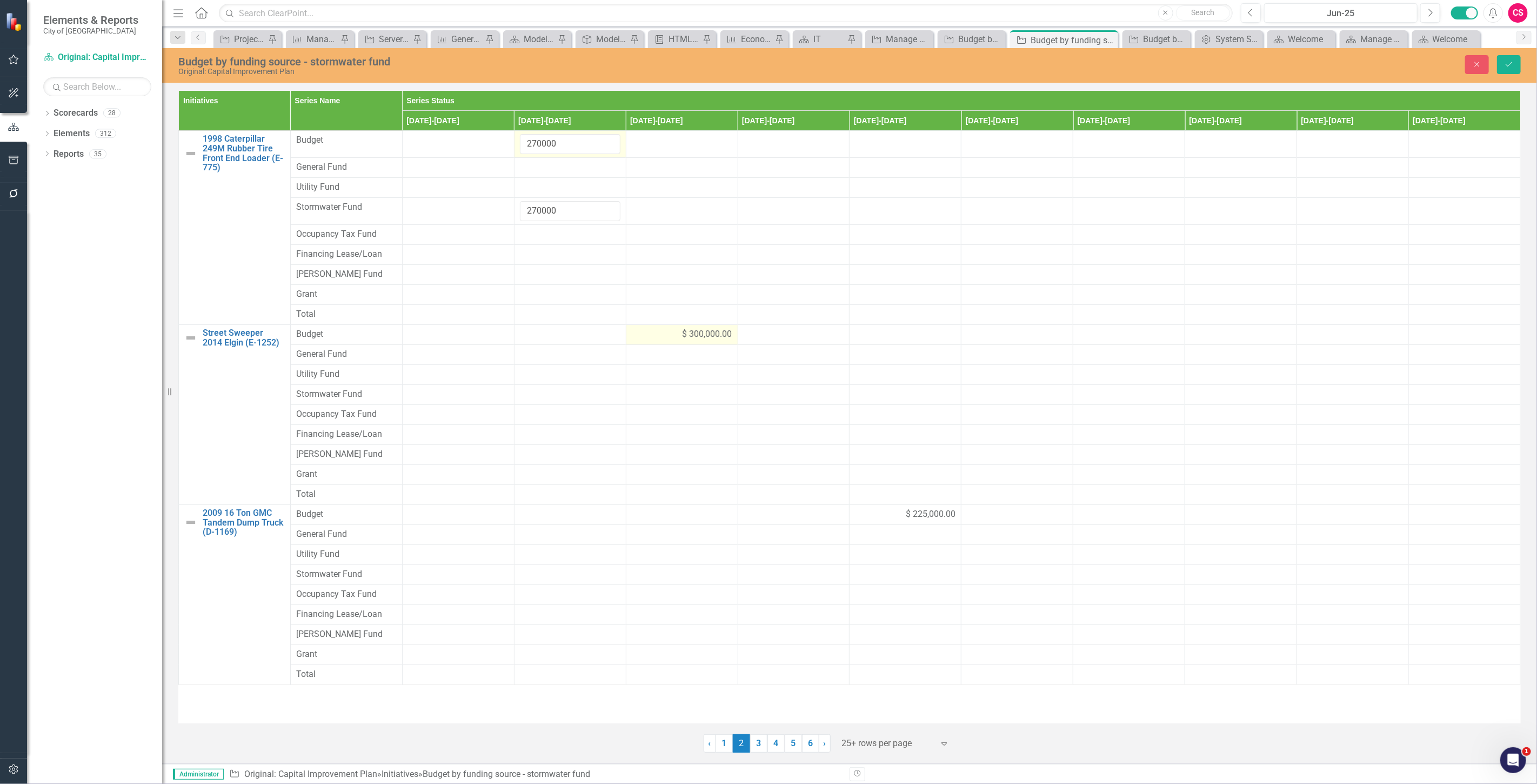
type input "270000"
click at [673, 332] on div "$ 300,000.00" at bounding box center [682, 334] width 101 height 13
click at [673, 332] on input "300000" at bounding box center [682, 338] width 101 height 20
click at [657, 336] on input "300000" at bounding box center [682, 338] width 101 height 20
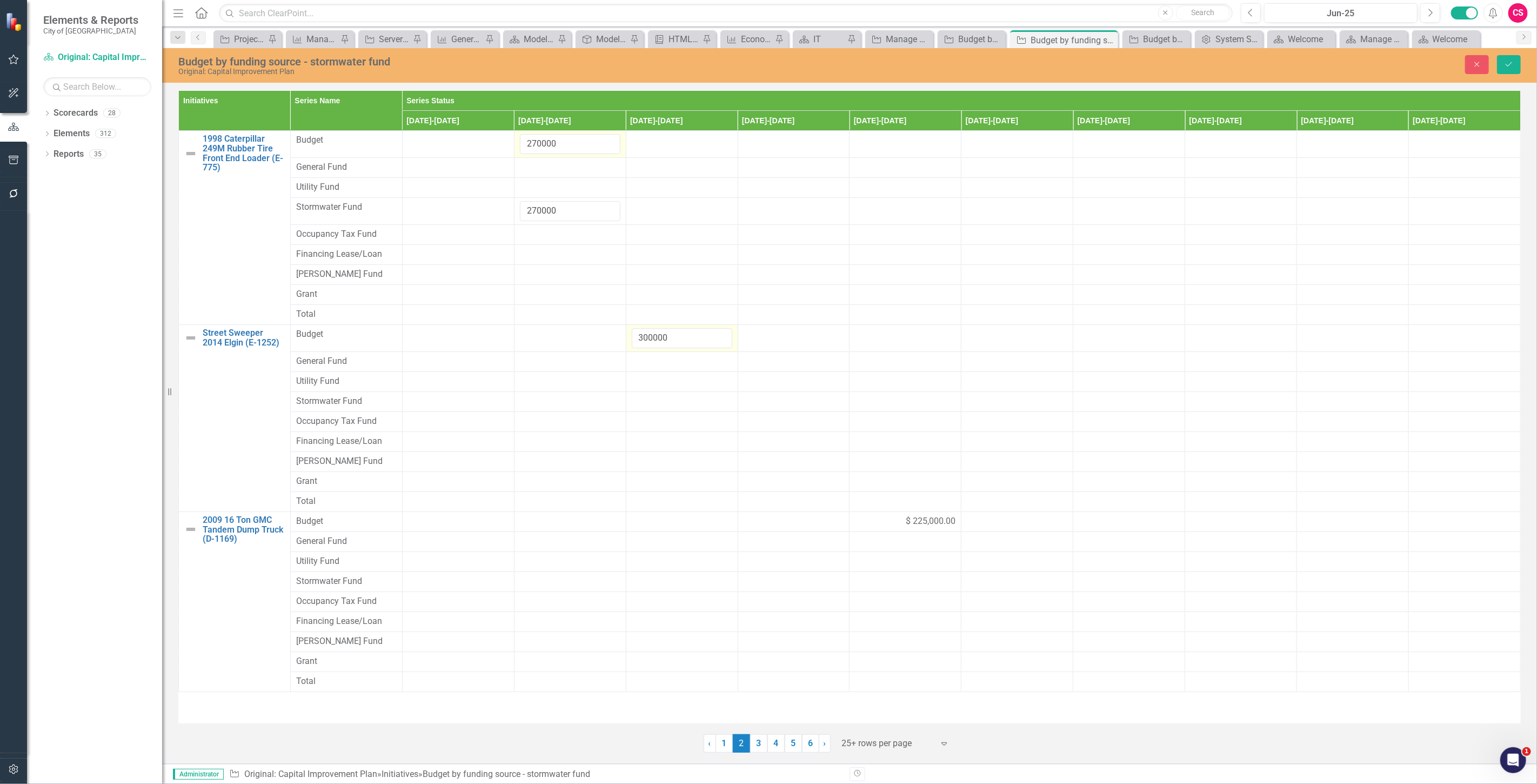
click at [657, 336] on input "300000" at bounding box center [682, 338] width 101 height 20
click at [650, 401] on div at bounding box center [682, 401] width 101 height 13
click at [650, 401] on input "number" at bounding box center [682, 405] width 101 height 20
paste input "300000"
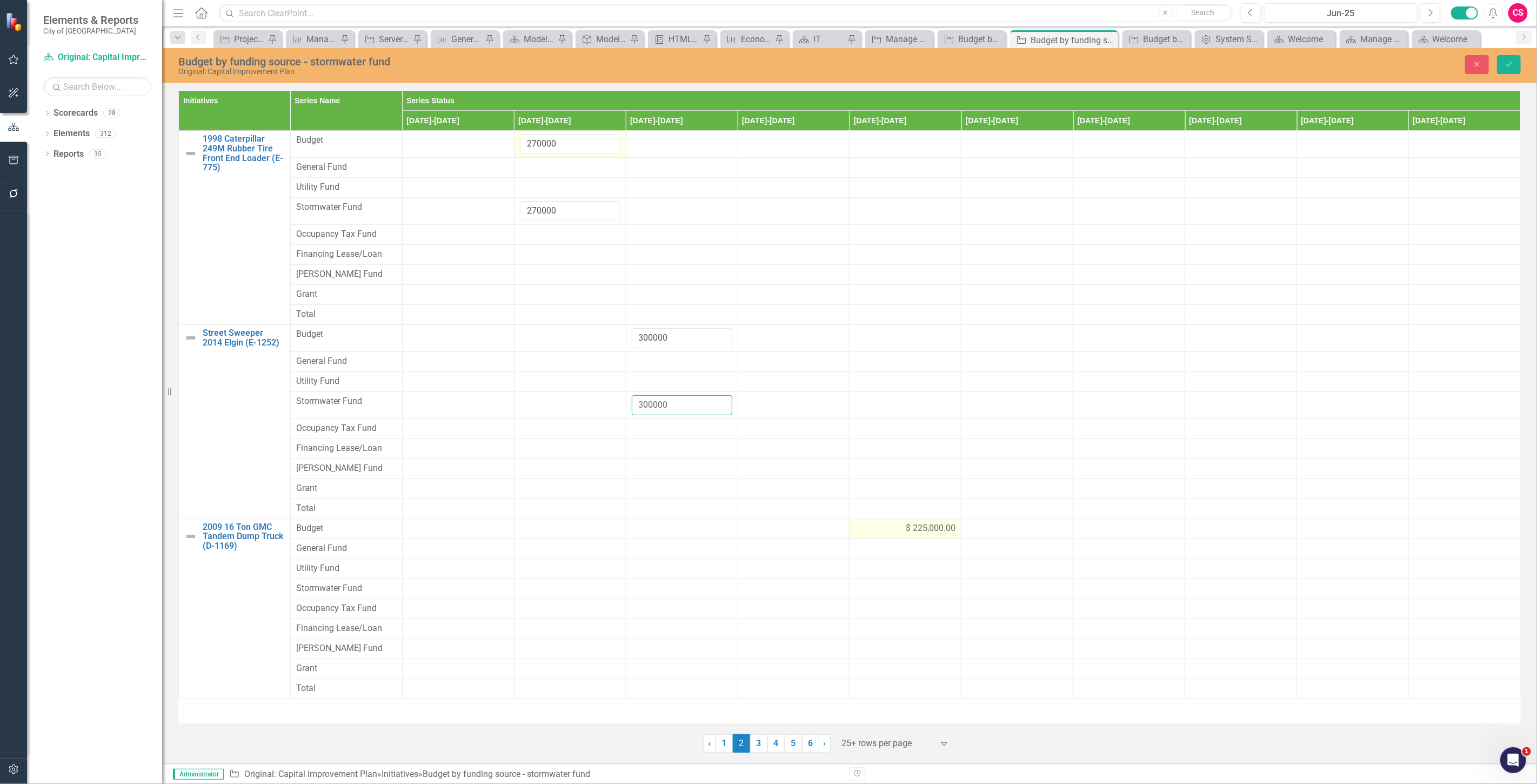
type input "300000"
click at [860, 527] on div "$ 225,000.00" at bounding box center [906, 528] width 101 height 13
click at [861, 527] on div "$ 225,000.00" at bounding box center [906, 528] width 101 height 13
click at [863, 527] on input "225000" at bounding box center [906, 532] width 101 height 20
click at [874, 536] on input "225000" at bounding box center [906, 532] width 101 height 20
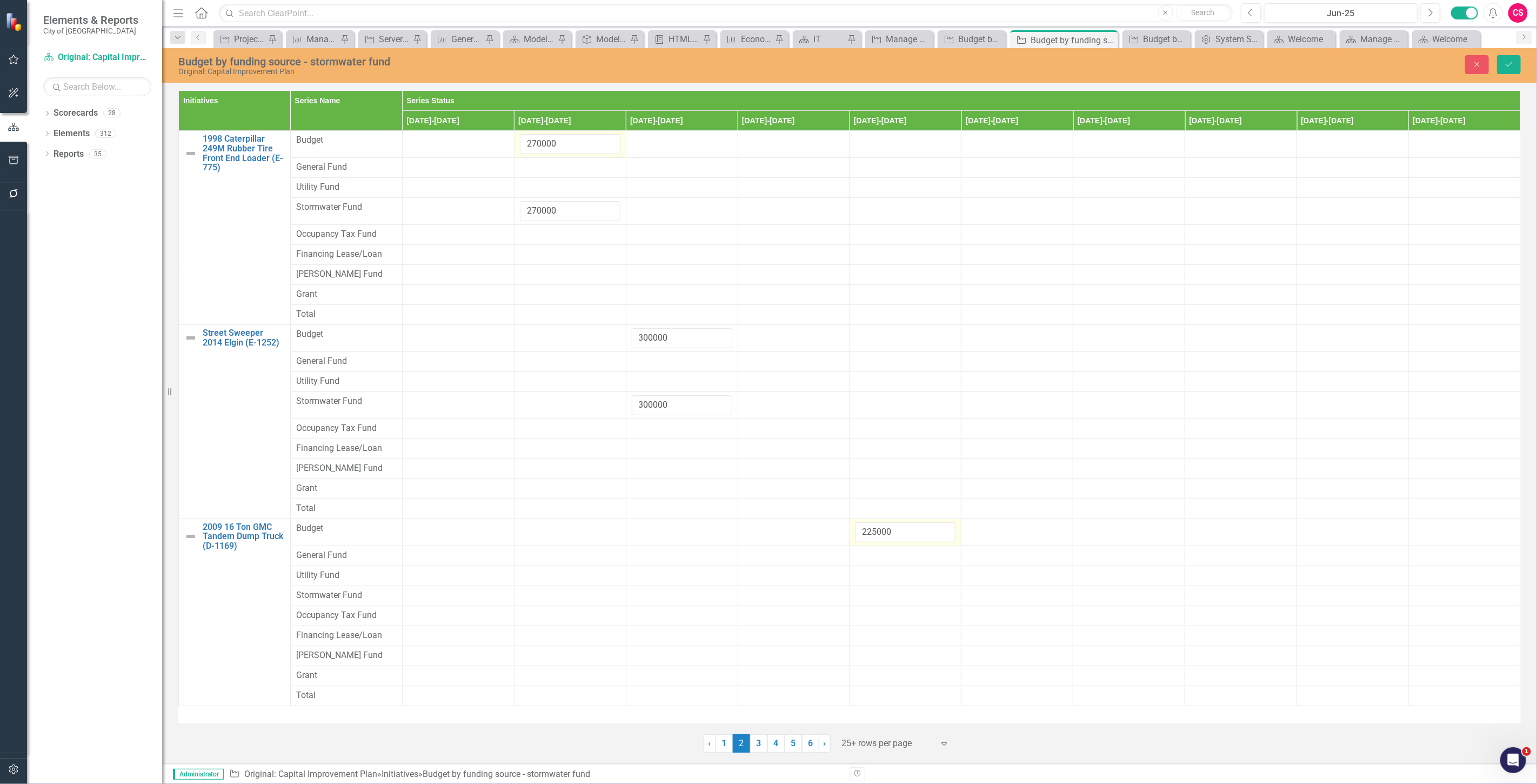
click at [874, 536] on input "225000" at bounding box center [906, 532] width 101 height 20
click at [862, 602] on div at bounding box center [906, 596] width 101 height 13
click at [862, 602] on input "number" at bounding box center [906, 599] width 101 height 20
type input "225000"
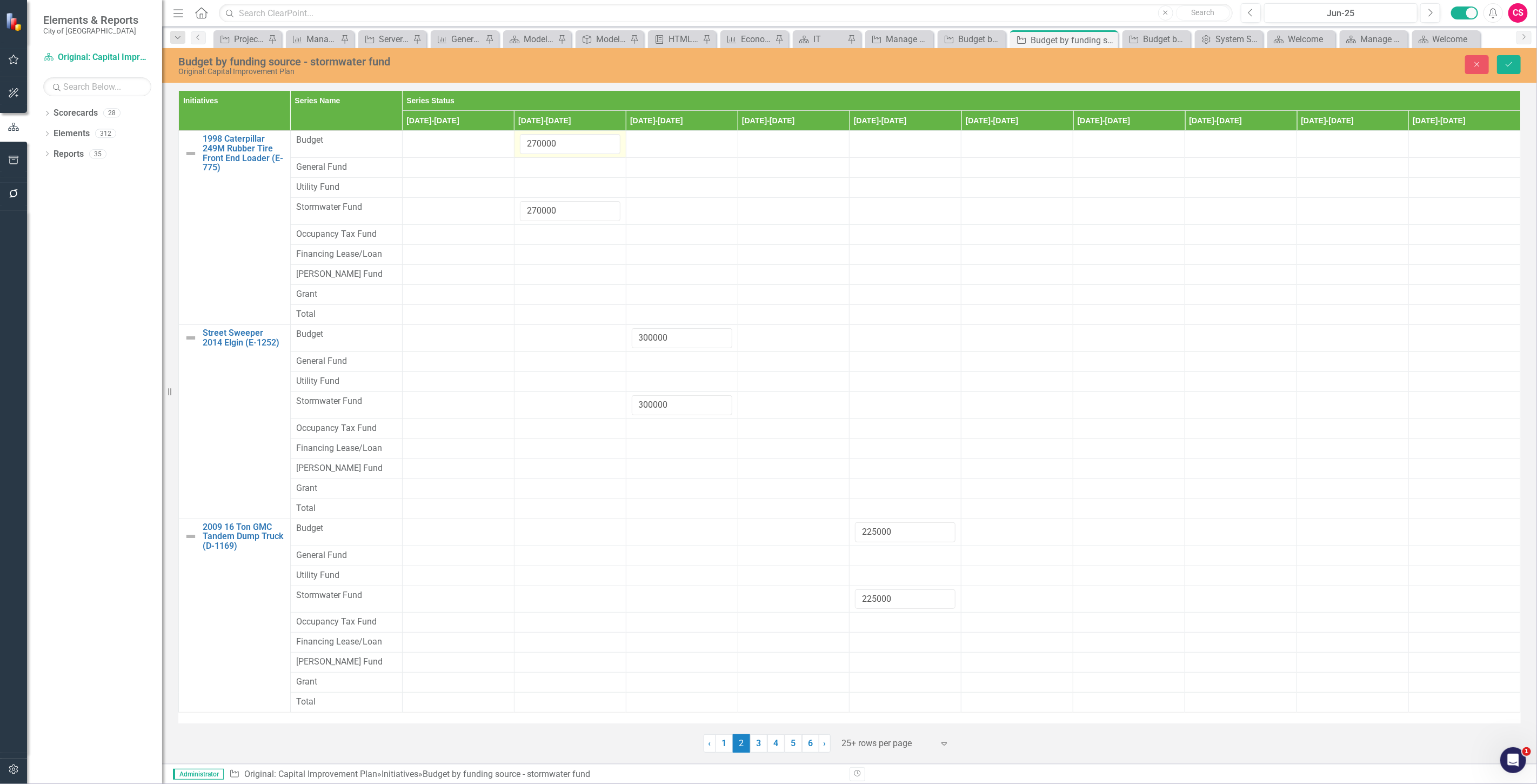
click at [1511, 47] on div "Dropdown Search Initiative Project Description + Description Pin Metric Manage …" at bounding box center [849, 37] width 1374 height 22
click at [1510, 69] on button "Save" at bounding box center [1509, 64] width 24 height 19
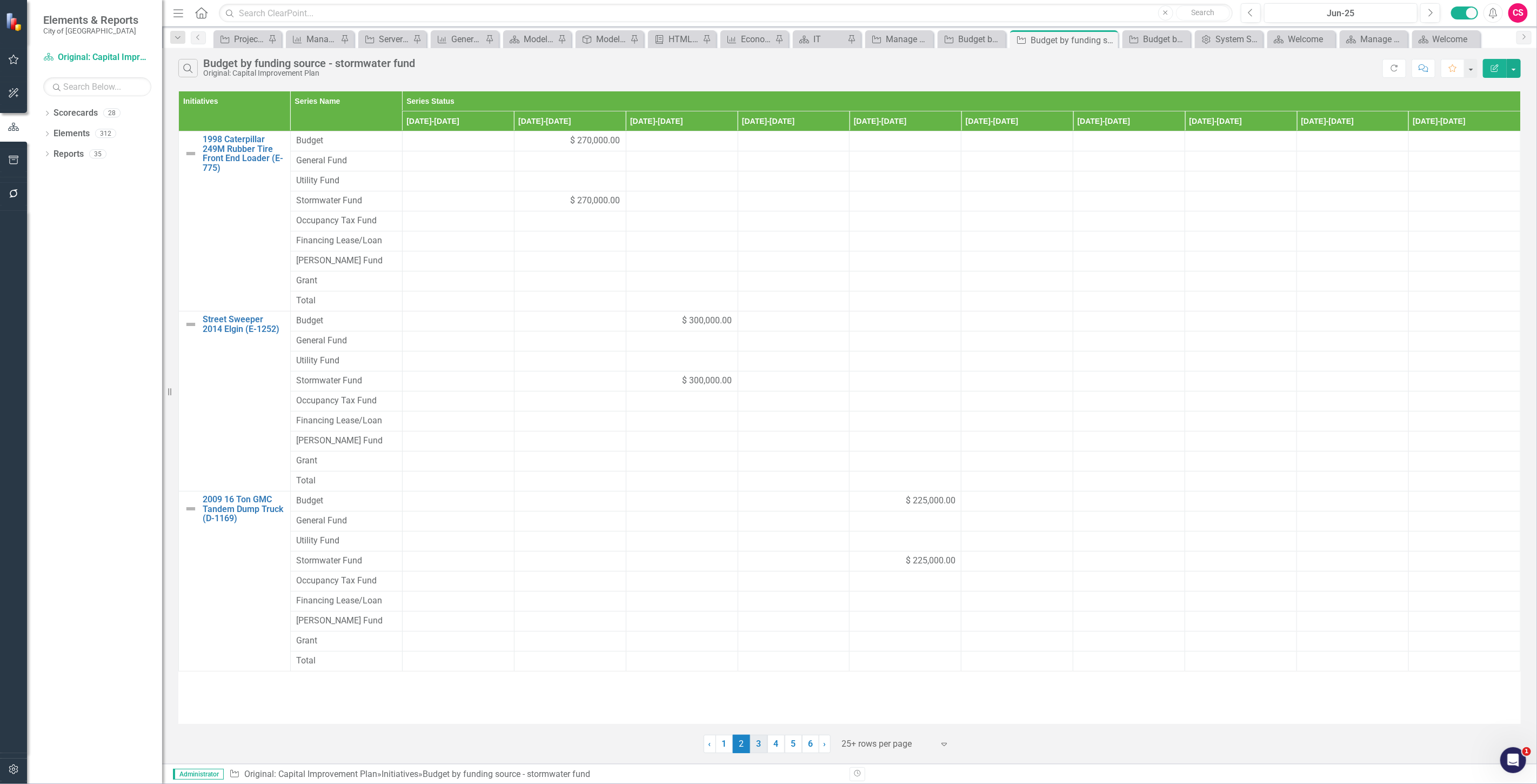
click at [760, 743] on link "3" at bounding box center [758, 744] width 17 height 18
click at [990, 138] on div "$ 165,000.00" at bounding box center [1017, 141] width 101 height 13
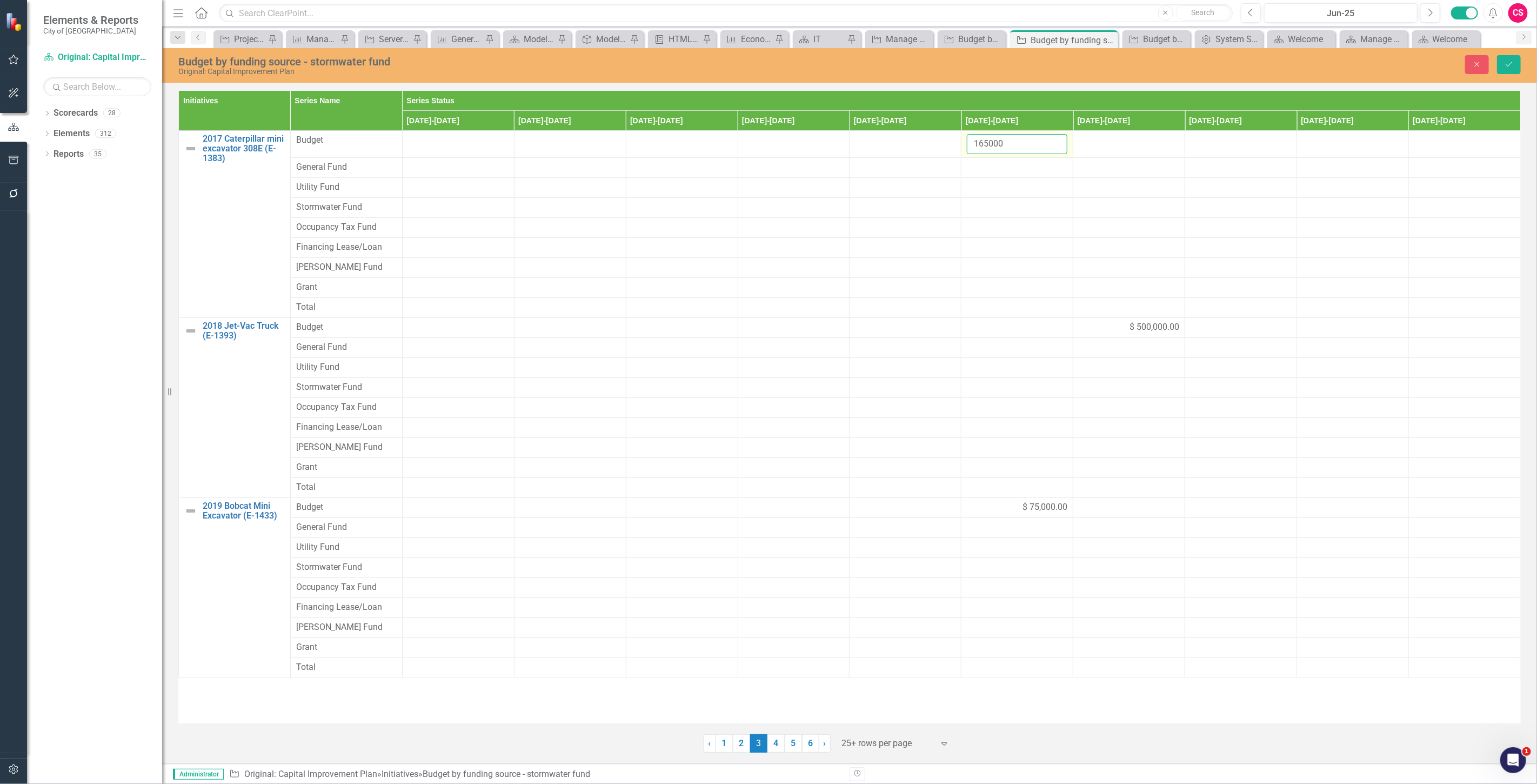
click at [983, 143] on input "165000" at bounding box center [1017, 144] width 101 height 20
click at [981, 205] on div at bounding box center [1017, 207] width 101 height 13
click at [981, 205] on input "number" at bounding box center [1017, 211] width 101 height 20
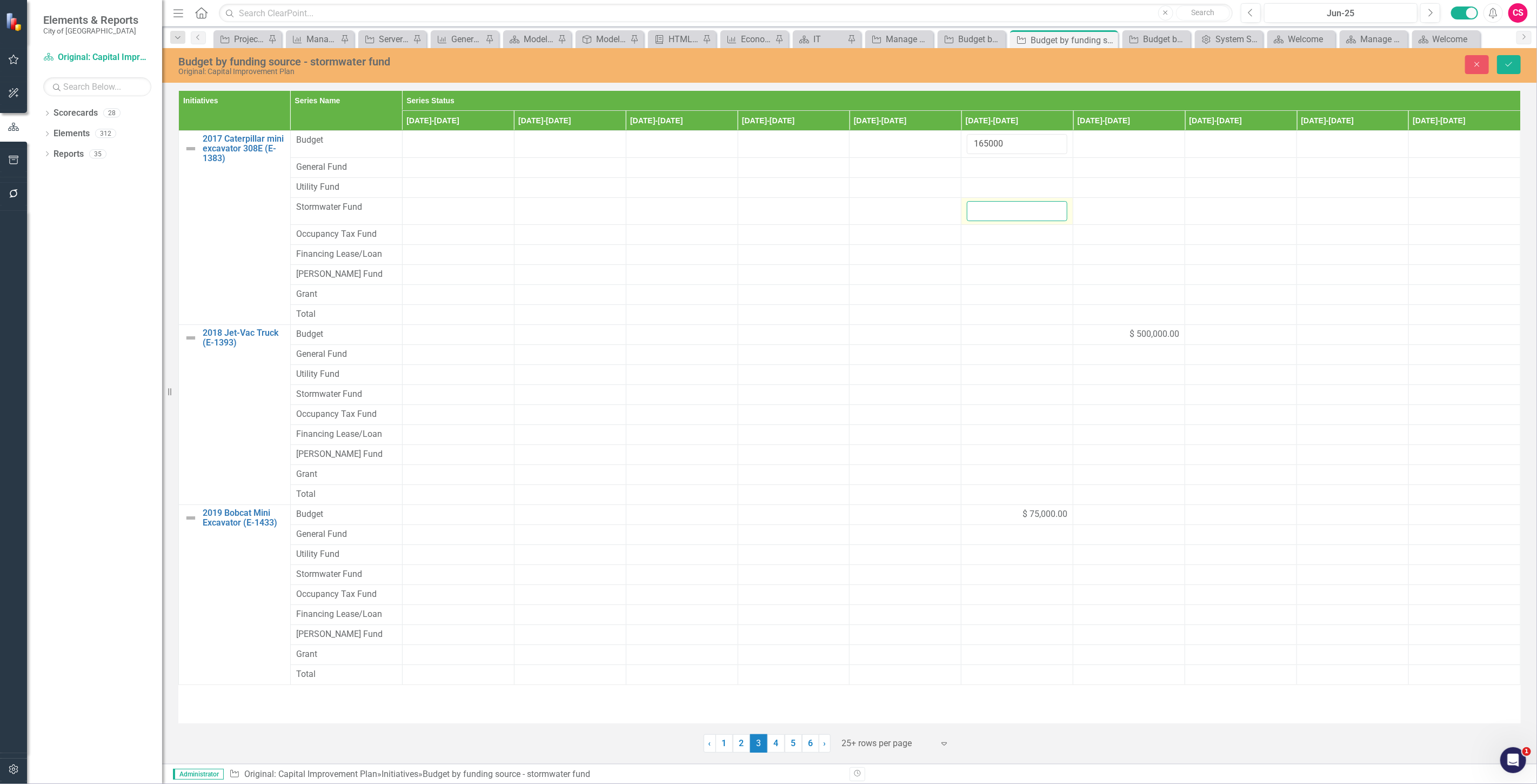
paste input "165000"
type input "165000"
click at [1110, 343] on td "$ 500,000.00" at bounding box center [1129, 334] width 111 height 20
click at [1110, 343] on input "500000" at bounding box center [1129, 338] width 101 height 20
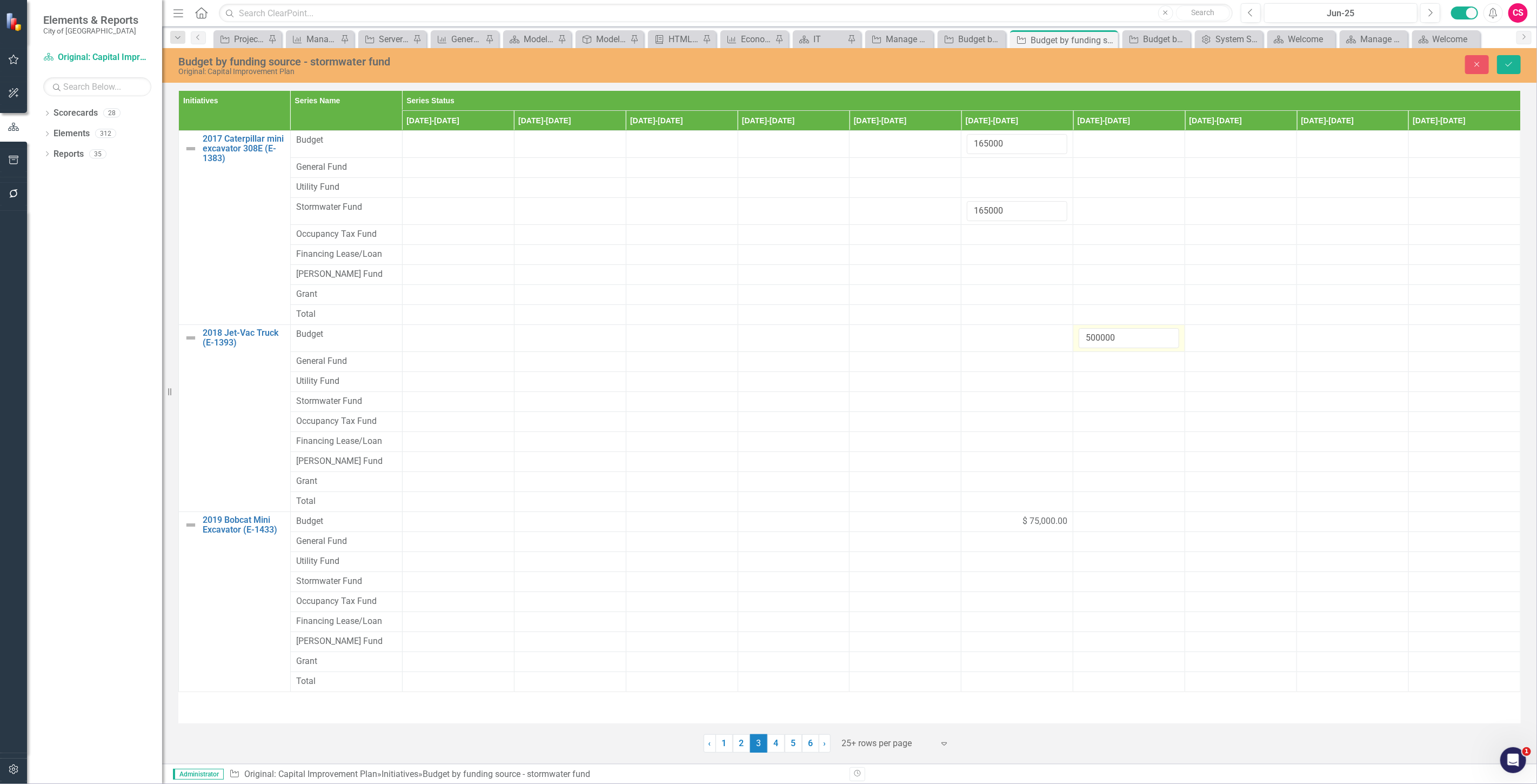
click at [1101, 341] on input "500000" at bounding box center [1129, 338] width 101 height 20
click at [1093, 406] on div at bounding box center [1129, 401] width 101 height 13
click at [1093, 406] on input "number" at bounding box center [1129, 405] width 101 height 20
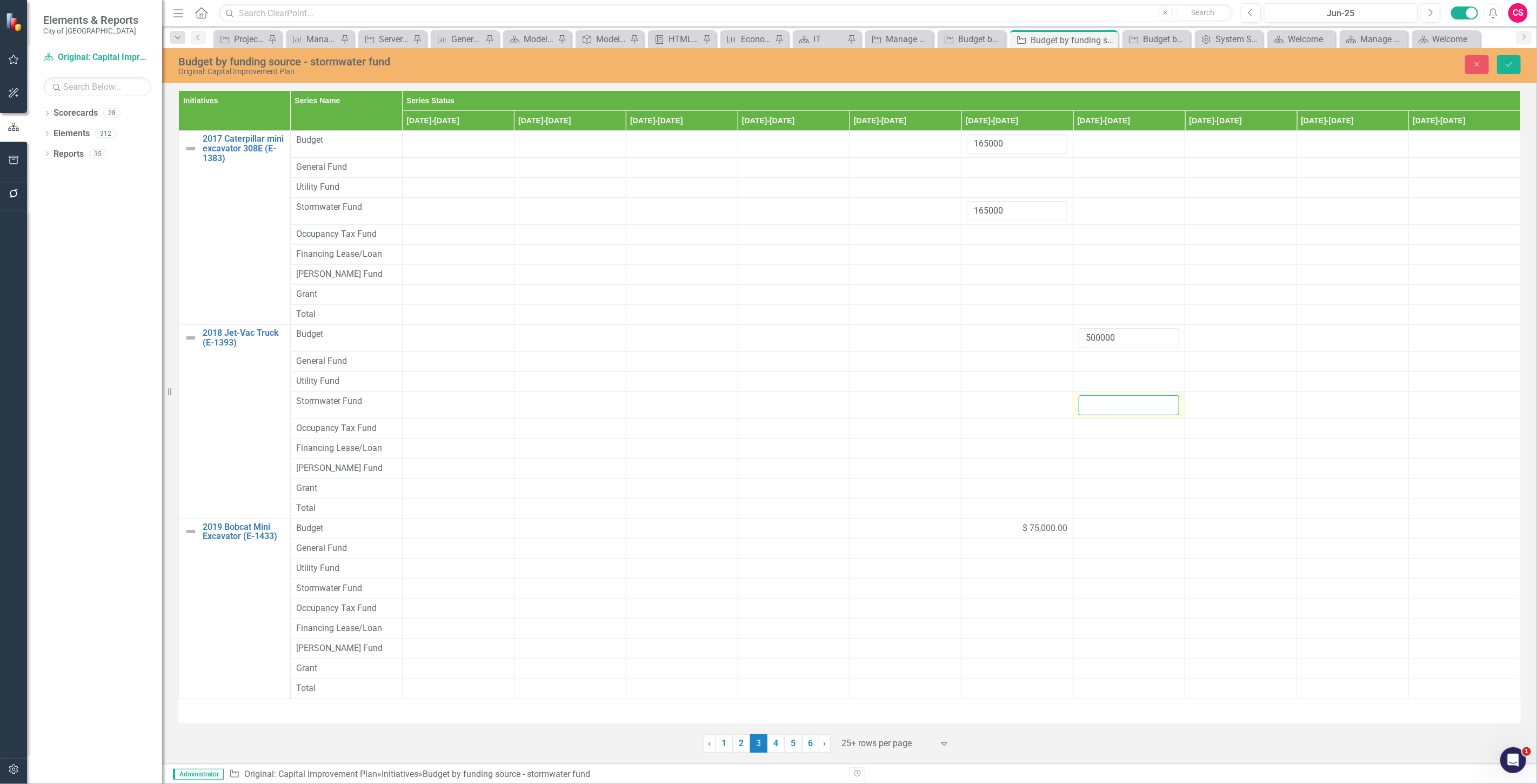
paste input "500000"
type input "500000"
click at [998, 526] on div "$ 75,000.00" at bounding box center [1017, 528] width 101 height 13
click at [984, 533] on input "75000" at bounding box center [1017, 532] width 101 height 20
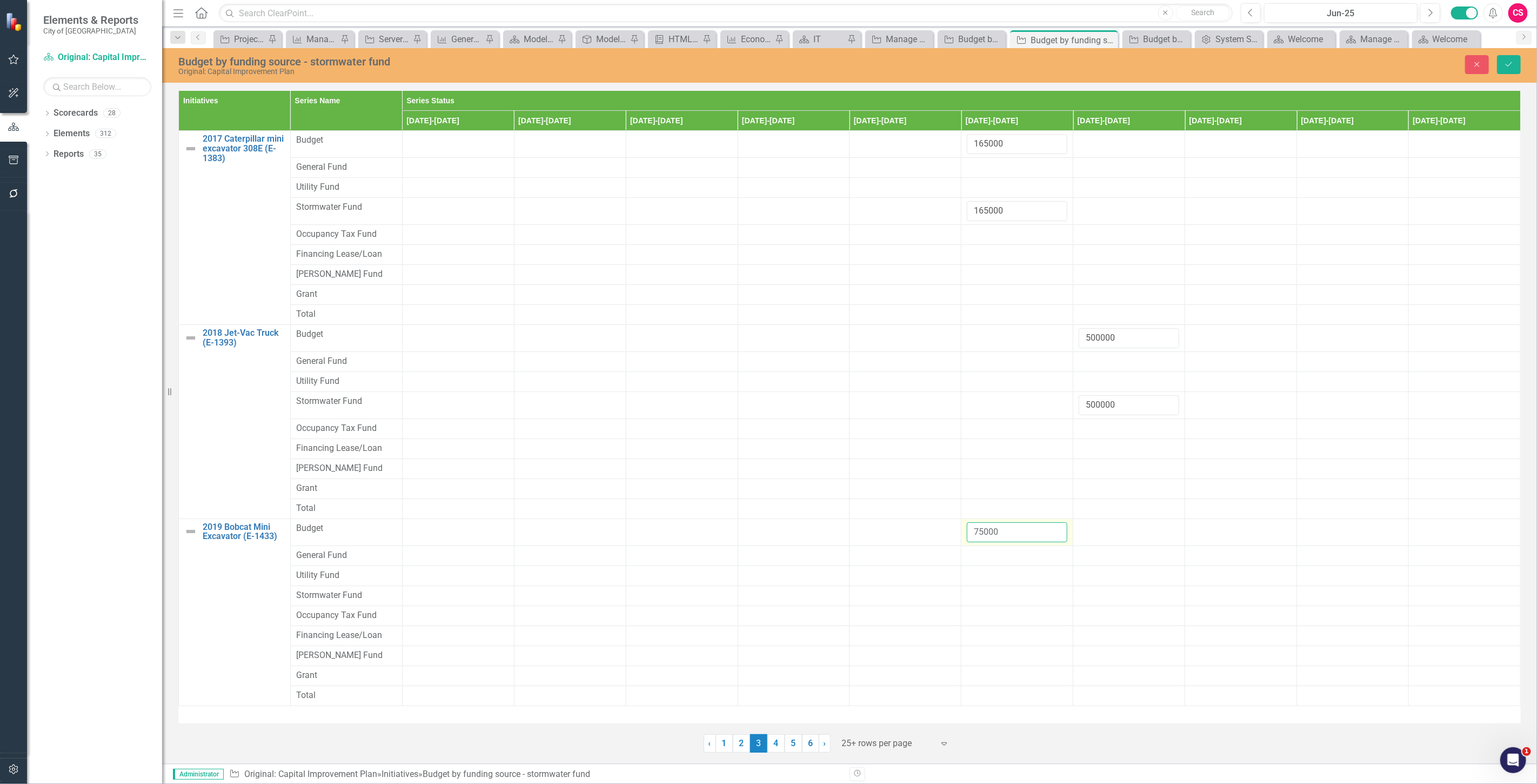
click at [984, 533] on input "75000" at bounding box center [1017, 532] width 101 height 20
click at [975, 592] on div at bounding box center [1017, 596] width 101 height 13
type input "75000"
click at [1506, 60] on icon "Save" at bounding box center [1509, 64] width 10 height 7
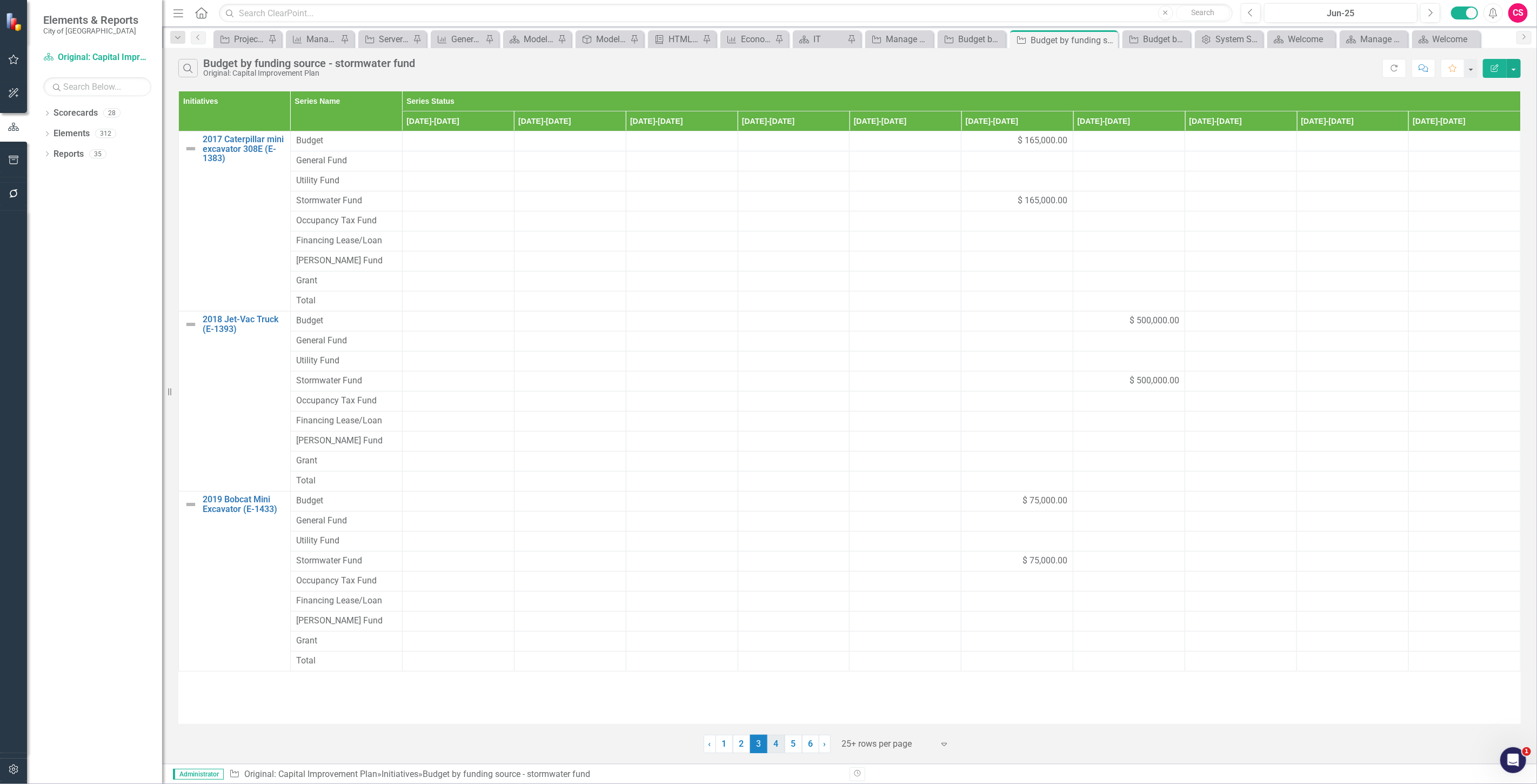
click at [775, 747] on link "4" at bounding box center [776, 744] width 17 height 18
click at [1217, 135] on div "$ 140,000.00" at bounding box center [1241, 141] width 101 height 13
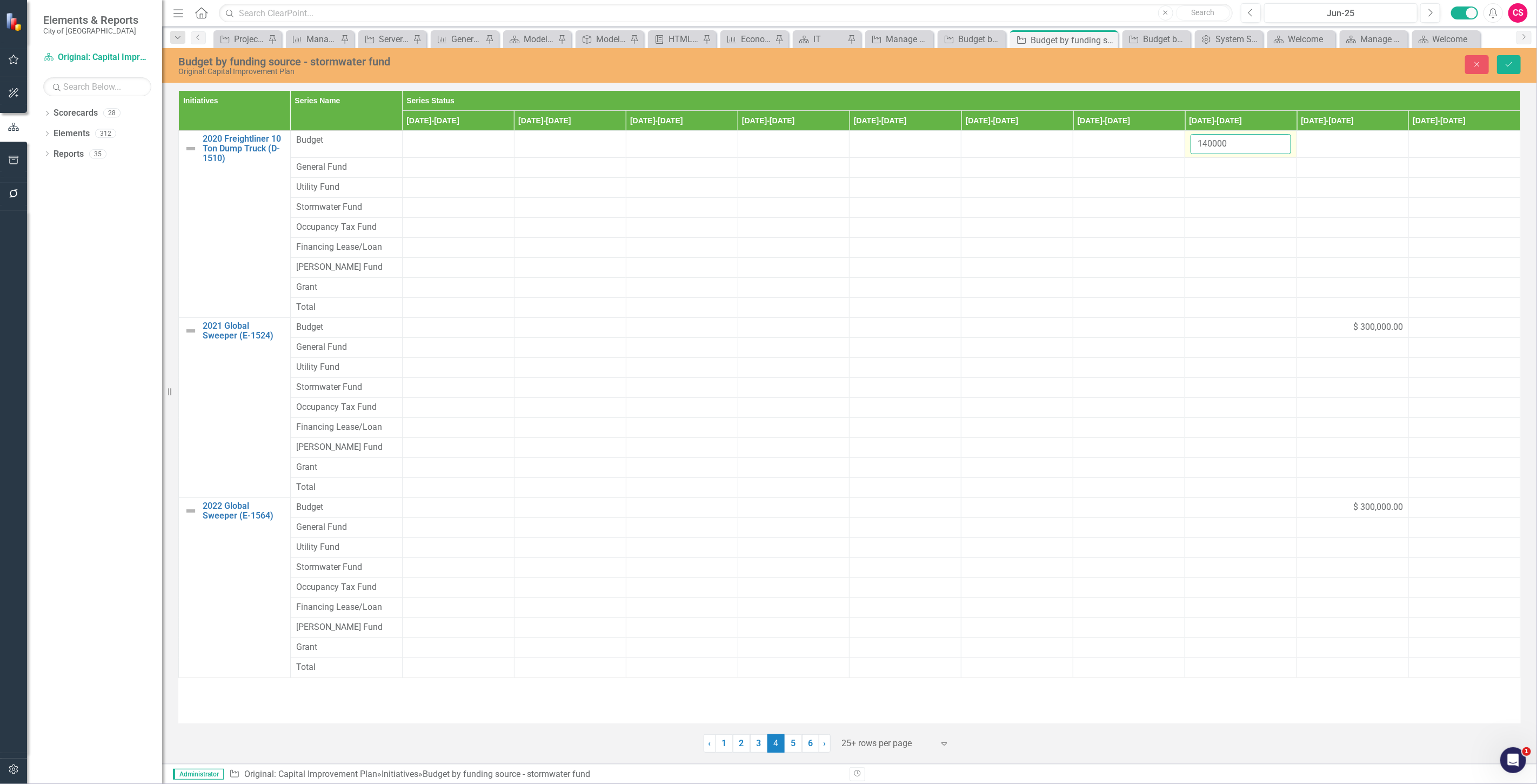
click at [1217, 135] on input "140000" at bounding box center [1241, 144] width 101 height 20
click at [1210, 146] on input "140000" at bounding box center [1241, 144] width 101 height 20
click at [1226, 202] on div at bounding box center [1241, 207] width 101 height 13
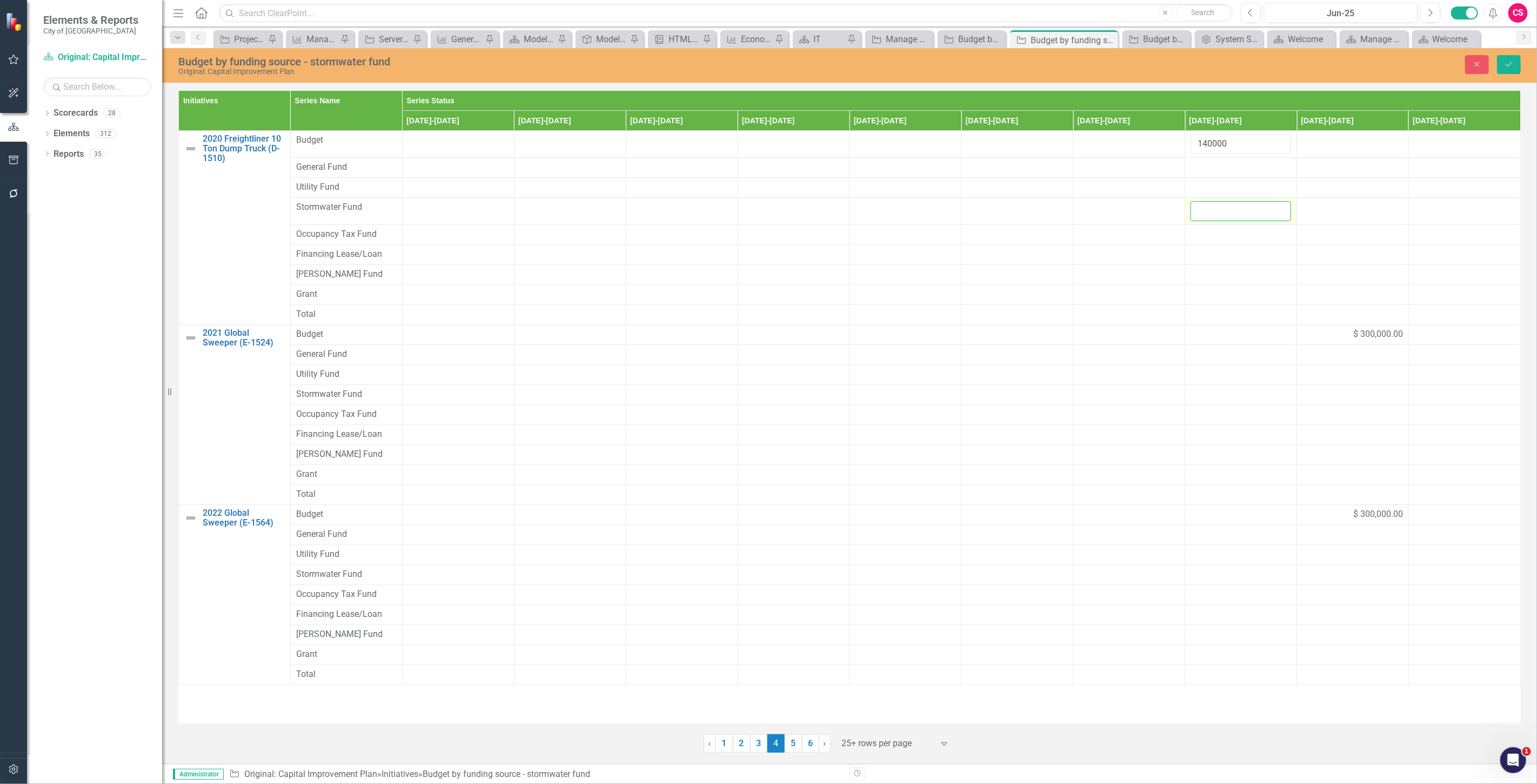
click at [1224, 208] on input "number" at bounding box center [1241, 211] width 101 height 20
paste input "140000"
type input "140000"
click at [1327, 337] on div "$ 300,000.00" at bounding box center [1352, 334] width 101 height 13
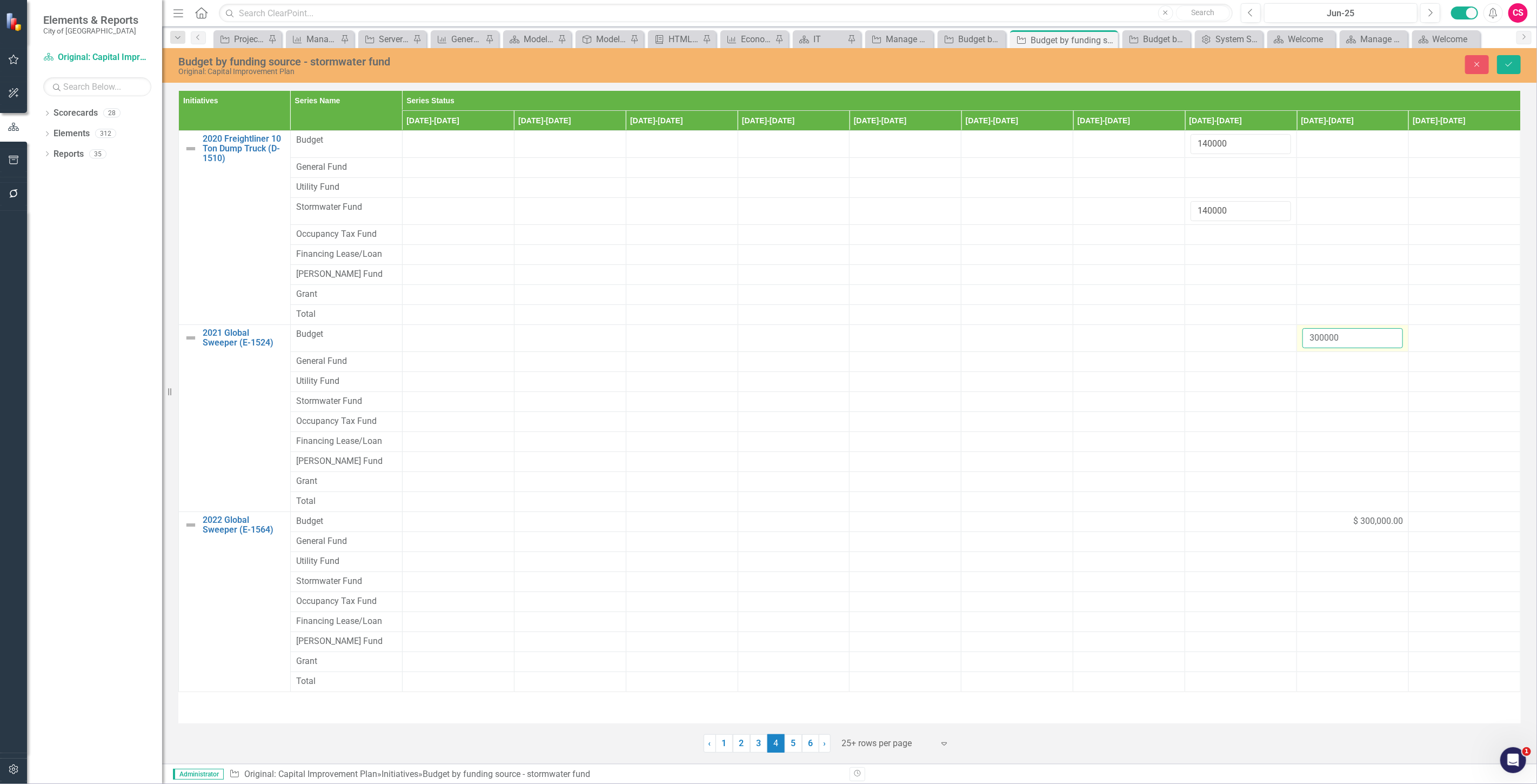
click at [1327, 337] on input "300000" at bounding box center [1352, 338] width 101 height 20
click at [1315, 396] on div at bounding box center [1352, 401] width 101 height 13
click at [1319, 401] on input "number" at bounding box center [1352, 405] width 101 height 20
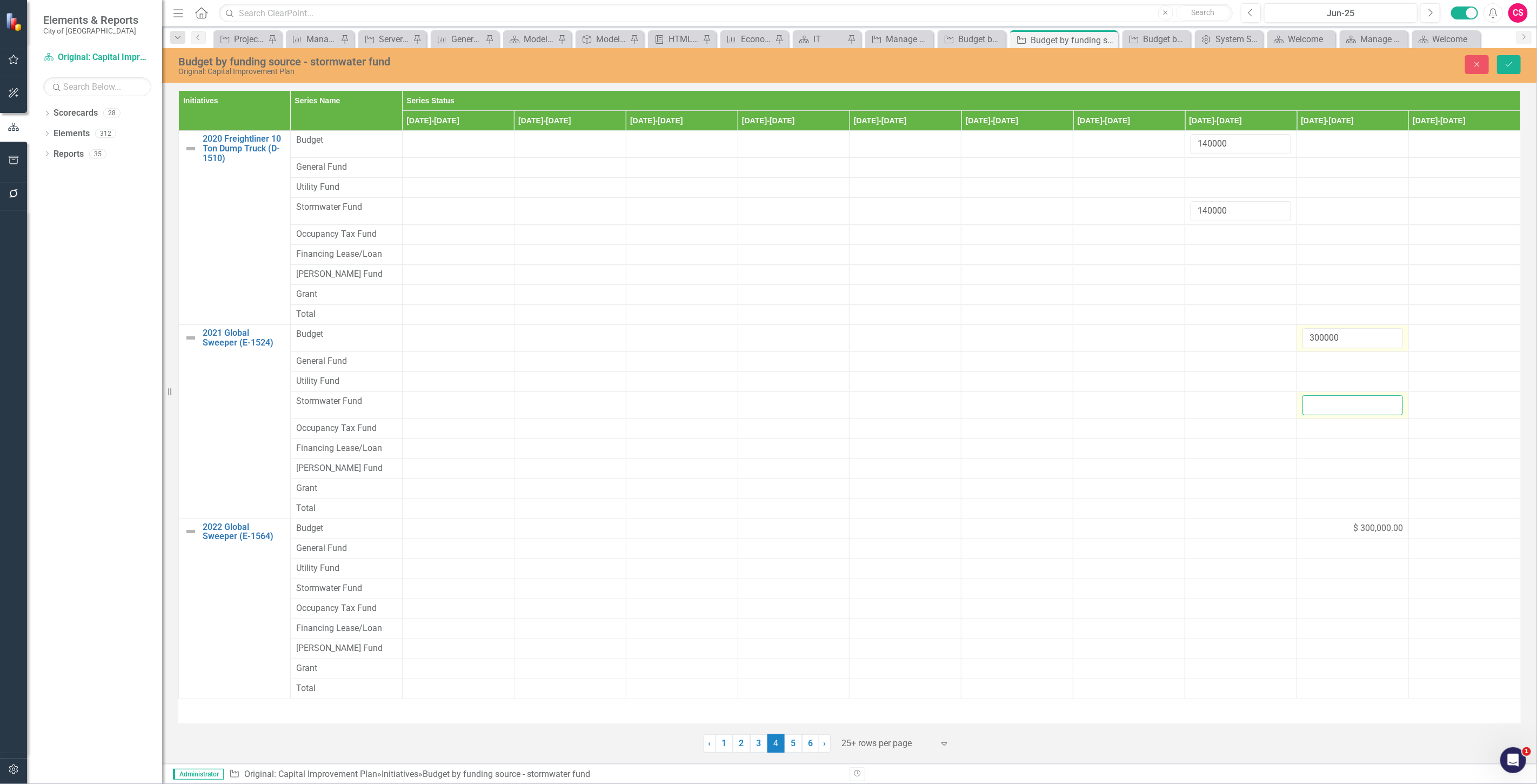
paste input "300000"
type input "300000"
click at [1337, 536] on td "$ 300,000.00" at bounding box center [1352, 528] width 111 height 20
click at [1330, 534] on input "300000" at bounding box center [1352, 532] width 101 height 20
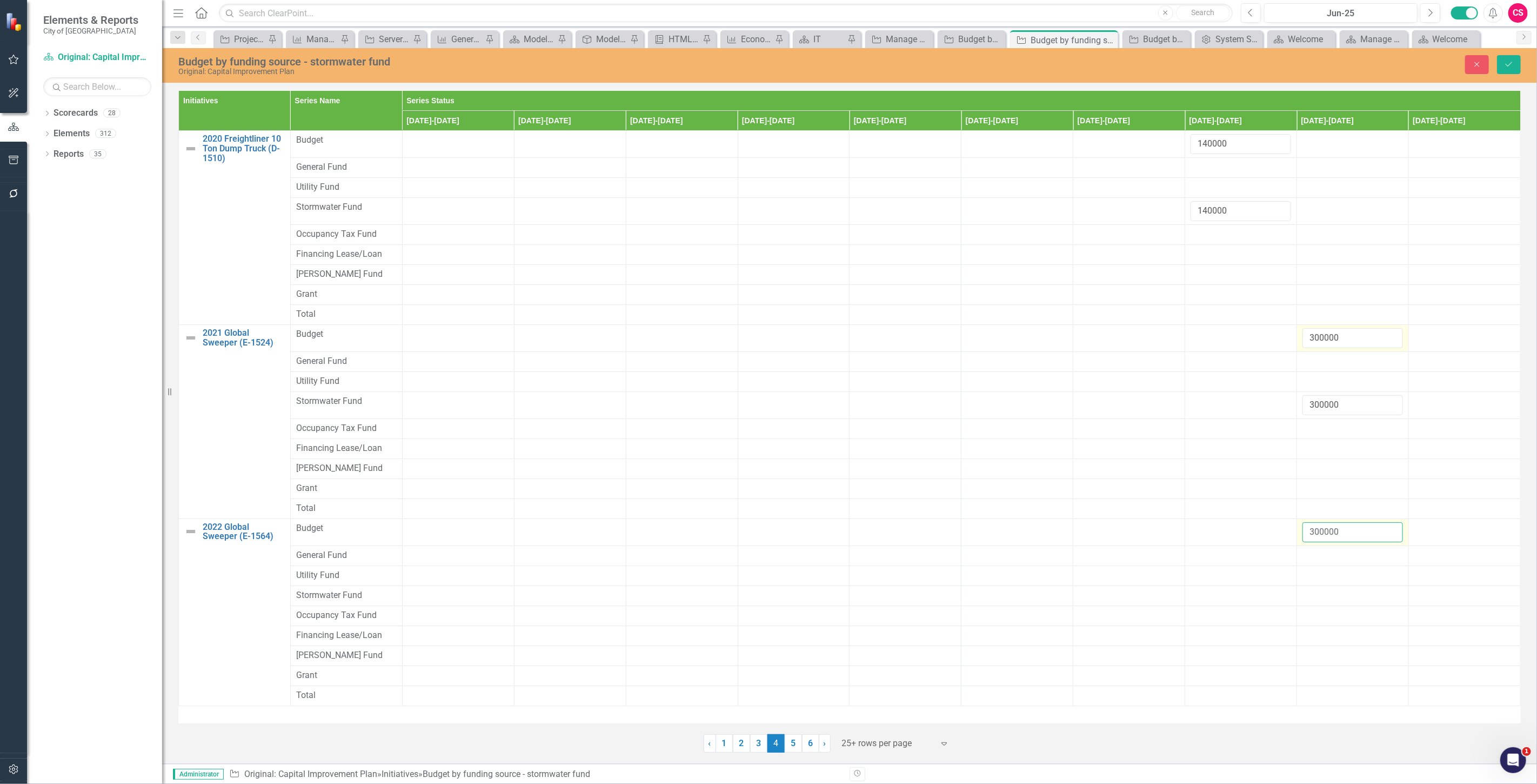
click at [1330, 534] on input "300000" at bounding box center [1352, 532] width 101 height 20
click at [1325, 599] on div at bounding box center [1352, 596] width 101 height 13
click at [1325, 599] on input "number" at bounding box center [1352, 599] width 101 height 20
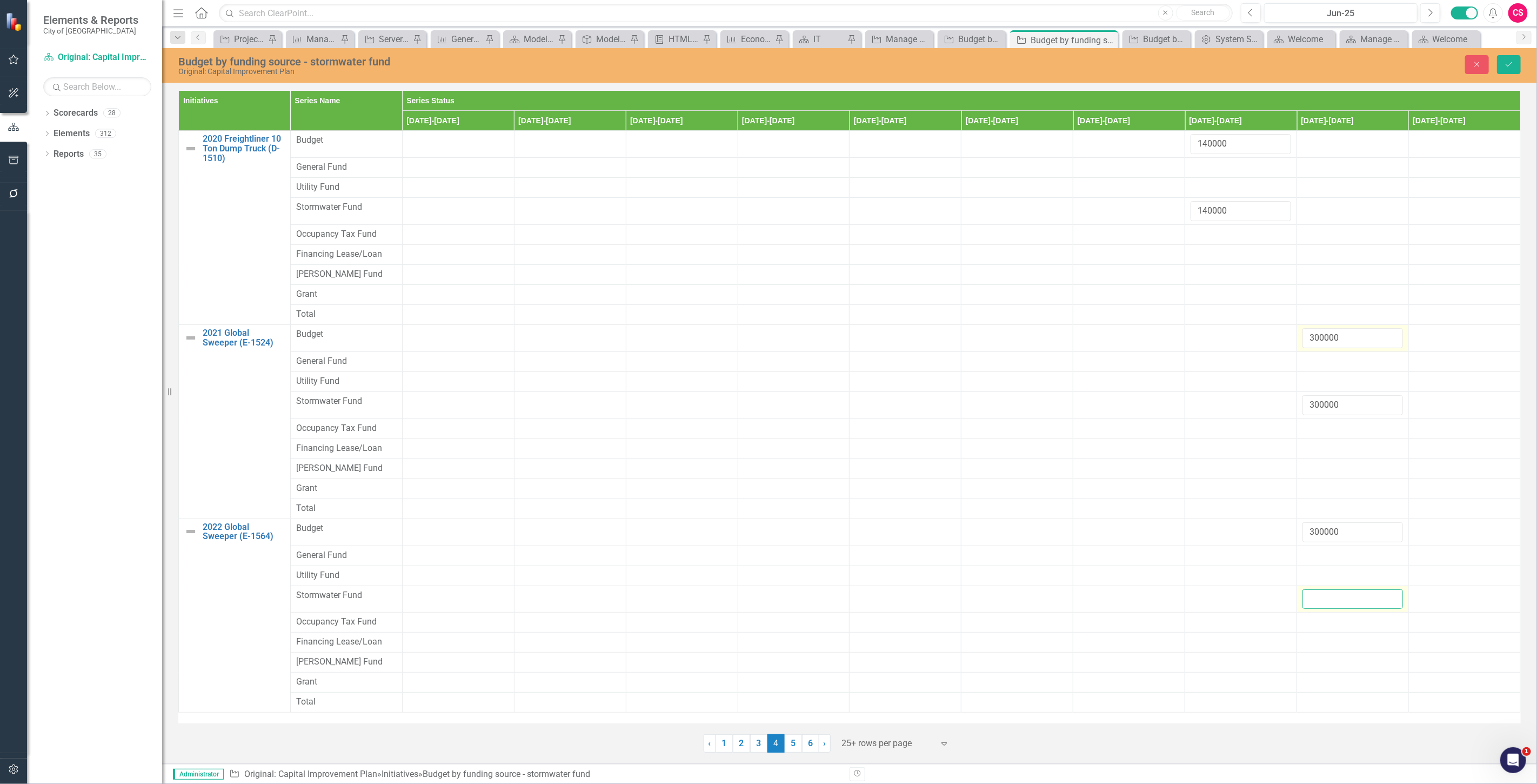
paste input "300000"
type input "300000"
click at [1513, 61] on icon "Save" at bounding box center [1509, 64] width 10 height 7
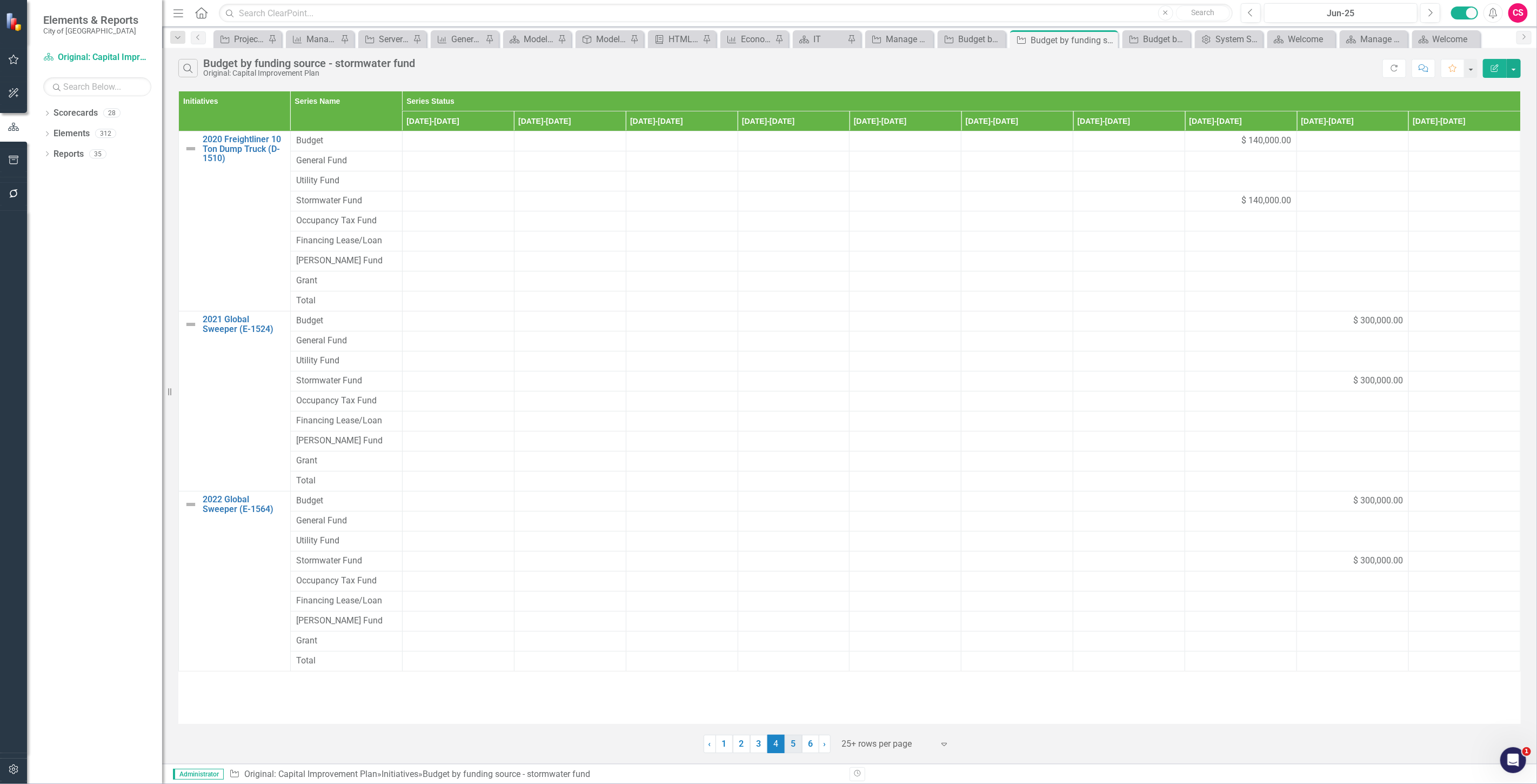
click at [796, 746] on link "5" at bounding box center [793, 744] width 17 height 18
click at [418, 135] on div "$ 36,000.00" at bounding box center [458, 141] width 101 height 13
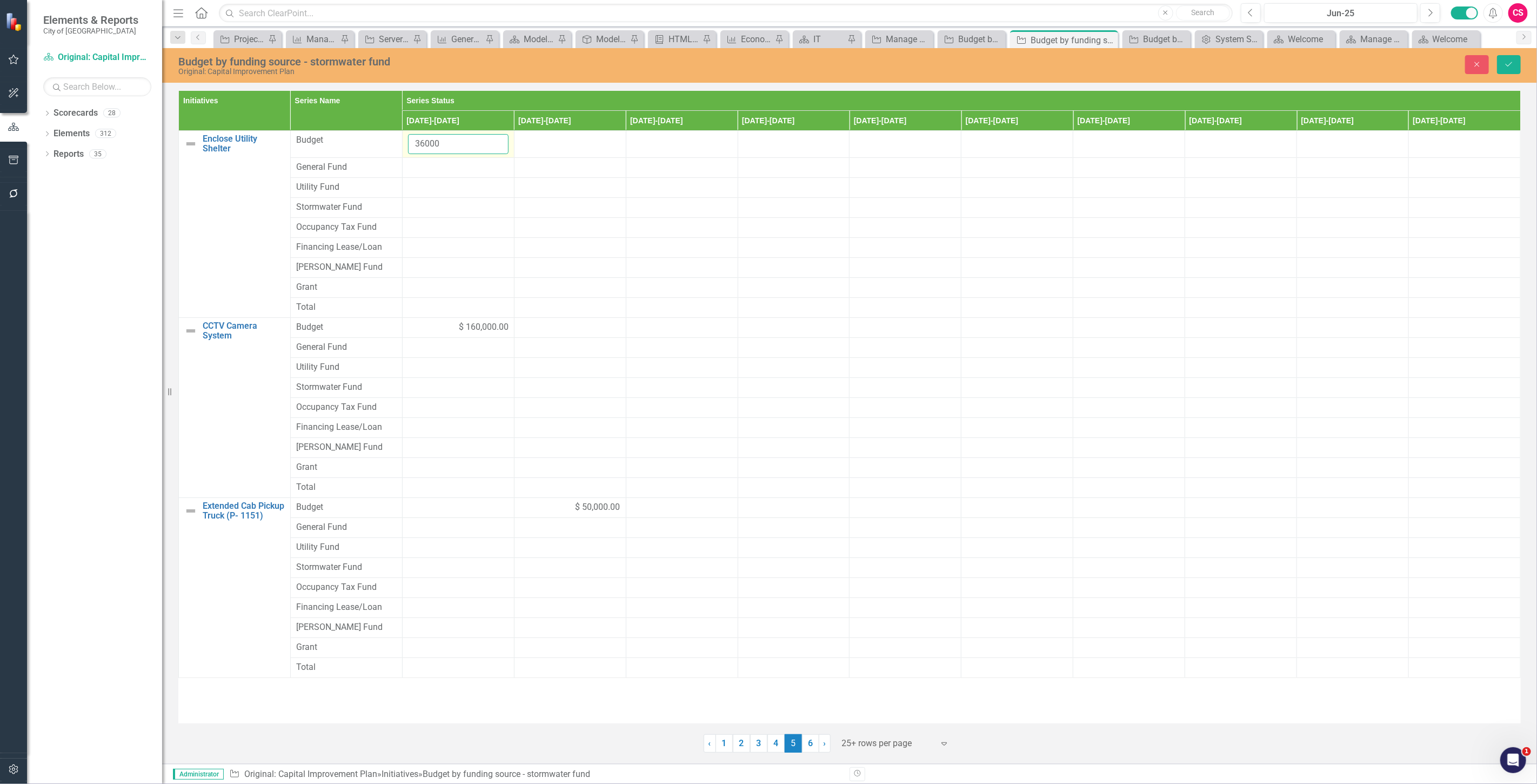
click at [434, 143] on input "36000" at bounding box center [458, 144] width 101 height 20
click at [424, 182] on div at bounding box center [458, 187] width 101 height 13
click at [427, 220] on div at bounding box center [458, 215] width 101 height 13
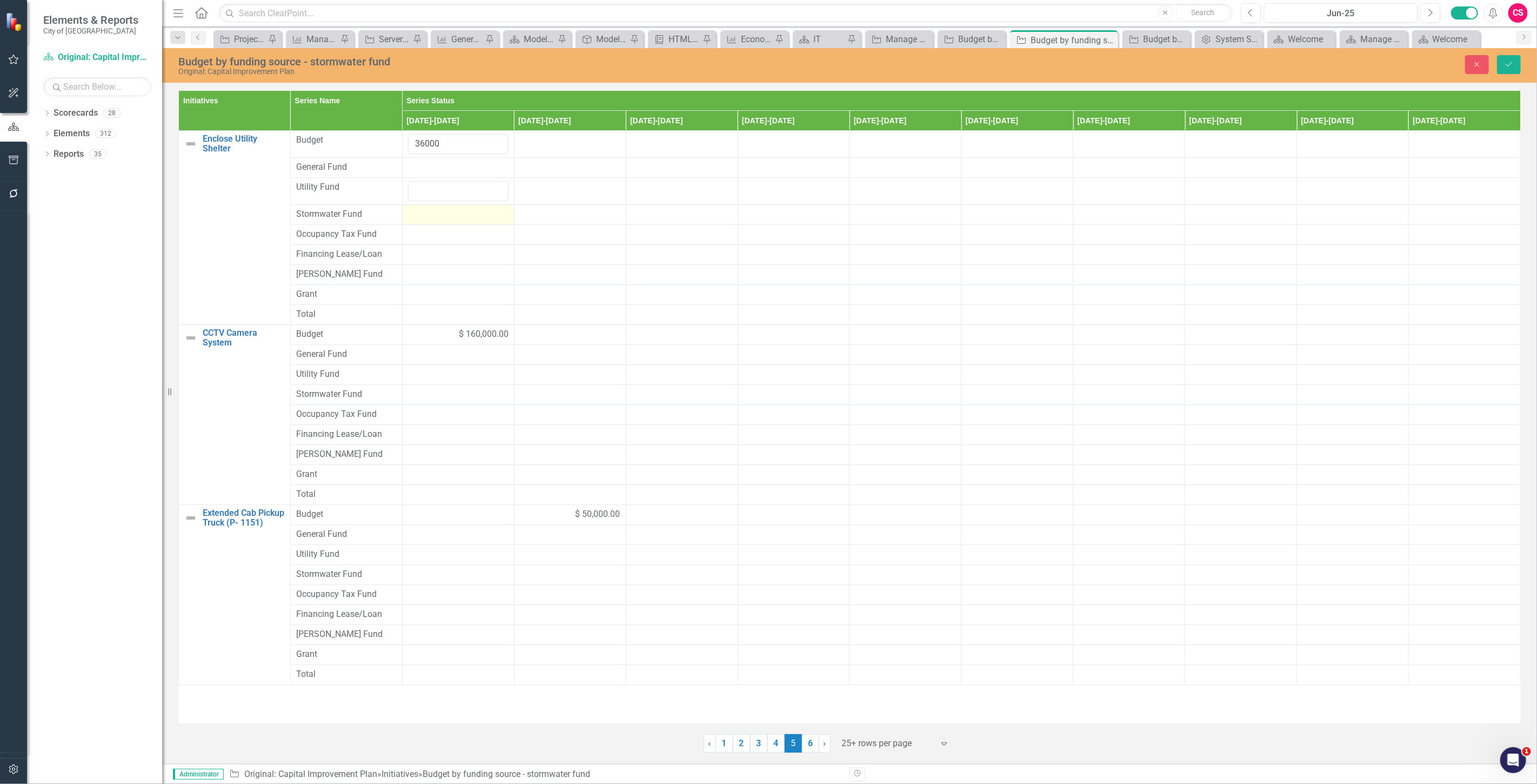
click at [427, 220] on div at bounding box center [458, 215] width 101 height 13
click at [427, 220] on input "number" at bounding box center [458, 218] width 101 height 20
paste input "36000"
type input "36000"
click at [441, 343] on div "$ 160,000.00" at bounding box center [458, 342] width 101 height 13
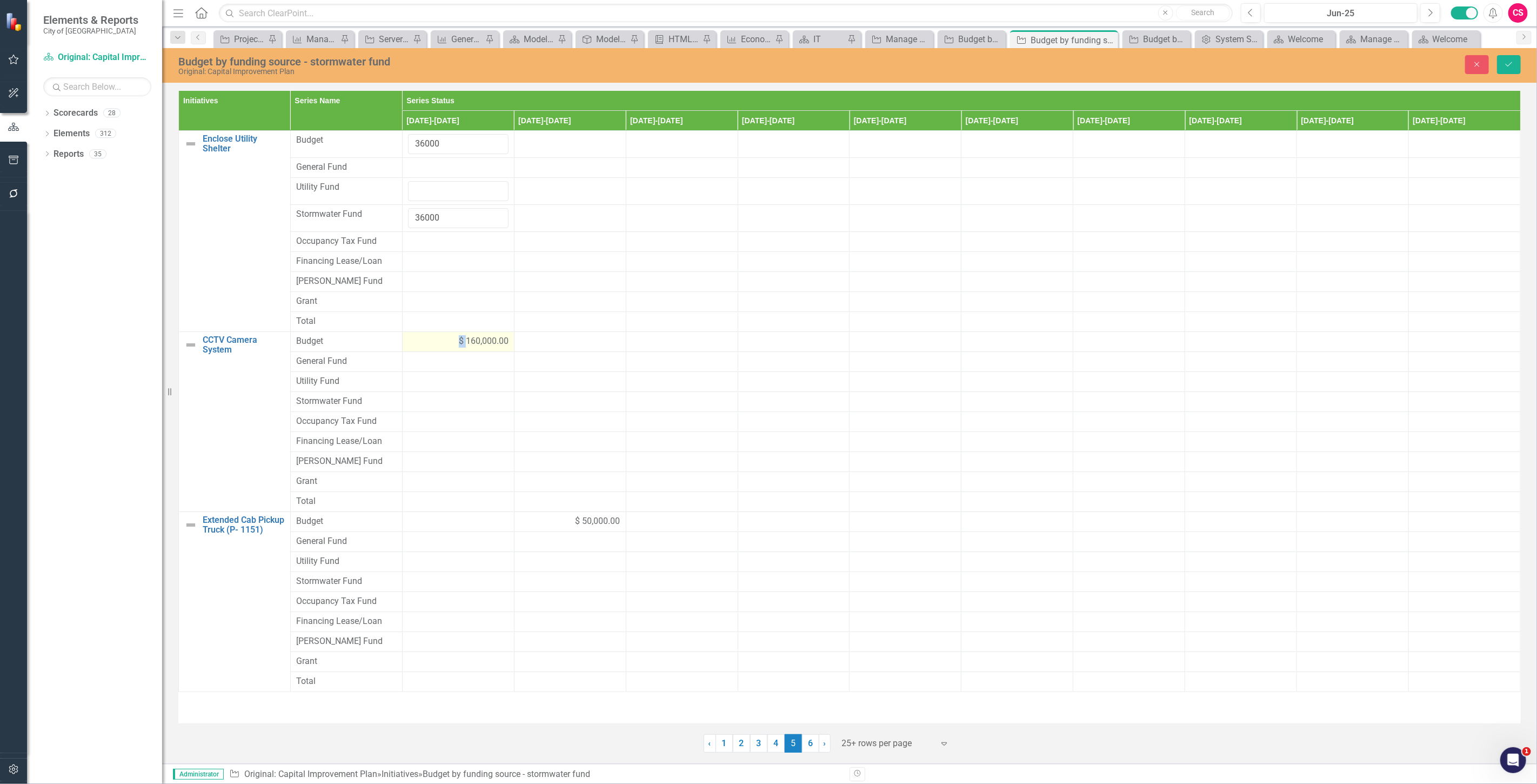
click at [441, 343] on div "$ 160,000.00" at bounding box center [458, 342] width 101 height 13
click at [429, 344] on input "160000" at bounding box center [458, 345] width 101 height 20
click at [424, 350] on input "160000" at bounding box center [458, 345] width 101 height 20
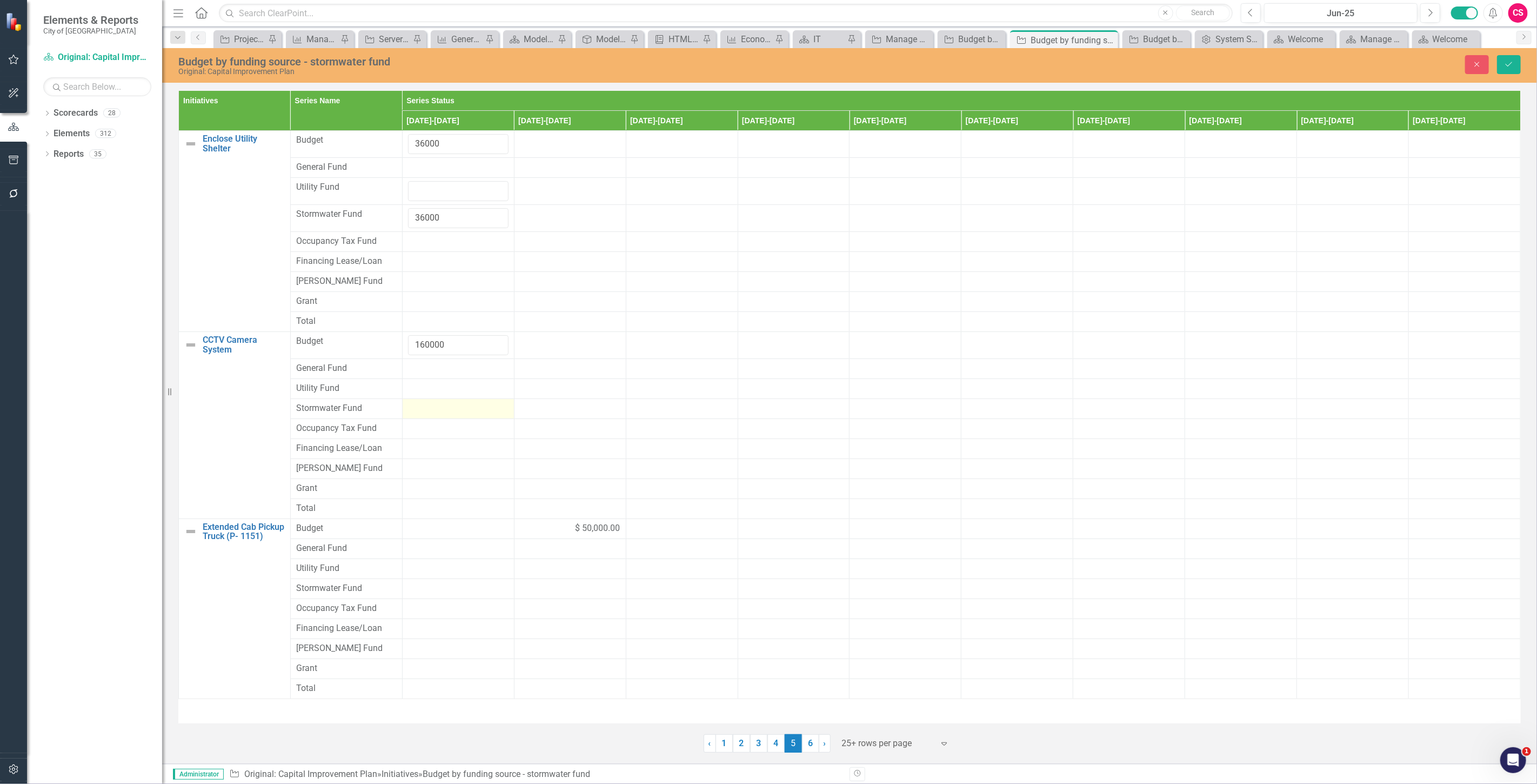
click at [418, 413] on div at bounding box center [458, 408] width 101 height 13
click at [418, 413] on input "number" at bounding box center [458, 412] width 101 height 20
paste input "160000"
type input "160000"
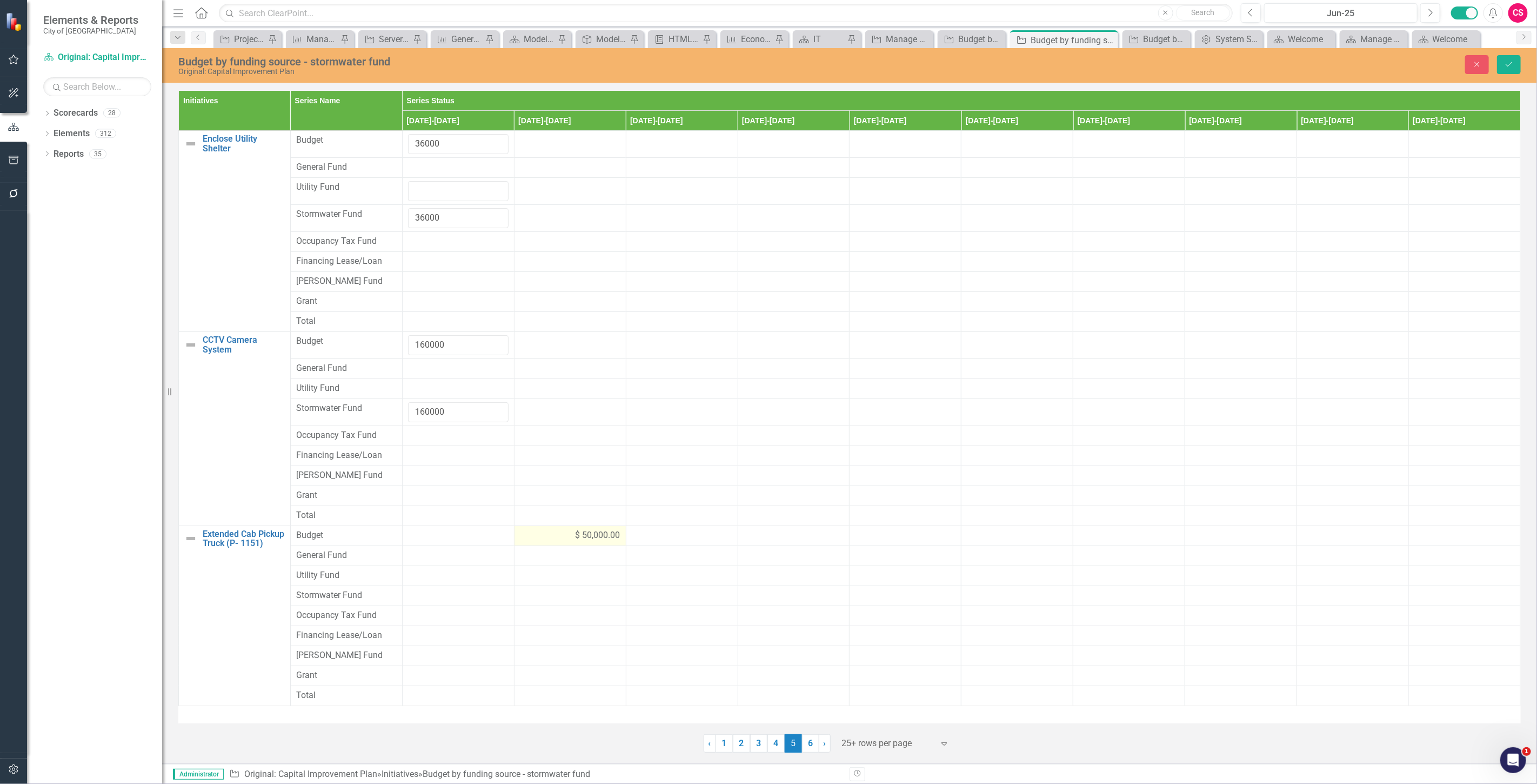
click at [552, 542] on div "$ 50,000.00" at bounding box center [570, 535] width 101 height 13
click at [543, 543] on input "50000" at bounding box center [570, 539] width 101 height 20
click at [520, 605] on div at bounding box center [570, 602] width 101 height 13
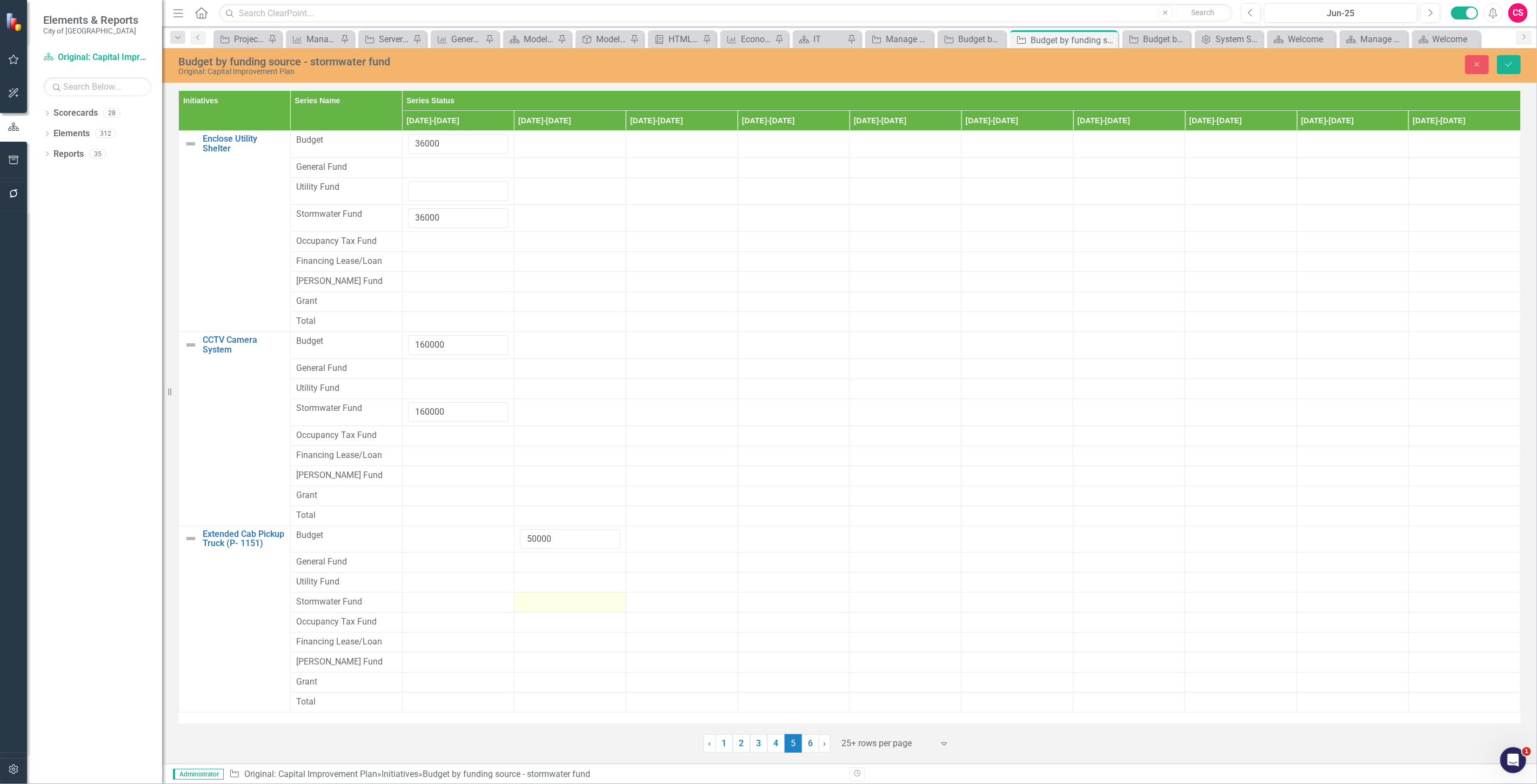
click at [520, 605] on div at bounding box center [570, 602] width 101 height 13
click at [531, 609] on input "number" at bounding box center [570, 606] width 101 height 20
paste input "50000"
type input "50000"
click at [1503, 67] on button "Save" at bounding box center [1509, 64] width 24 height 19
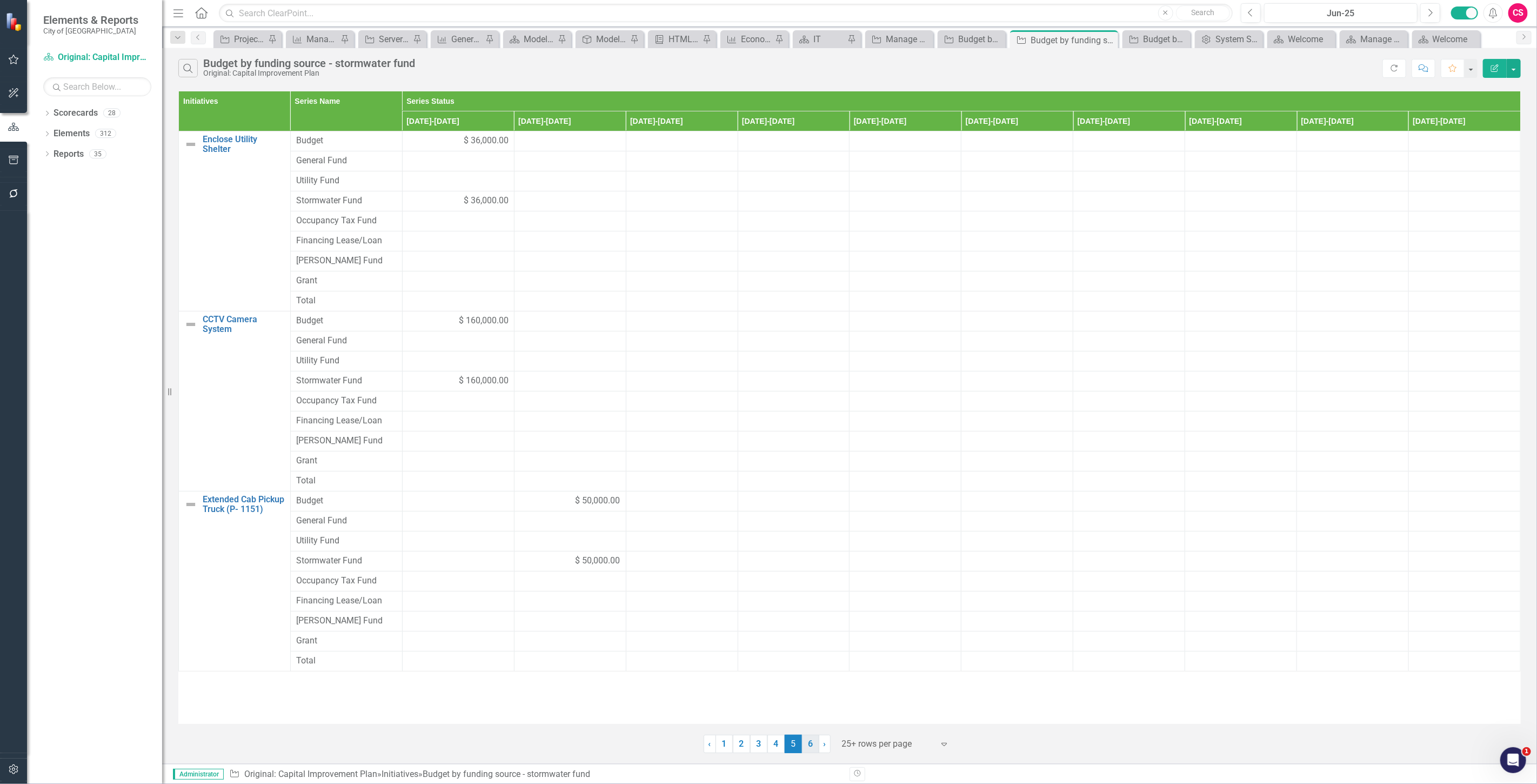
click at [808, 740] on link "6" at bounding box center [811, 744] width 17 height 18
click at [652, 138] on div "$ 50,000.00" at bounding box center [682, 141] width 101 height 13
click at [652, 137] on div "$ 50,000.00" at bounding box center [682, 141] width 101 height 13
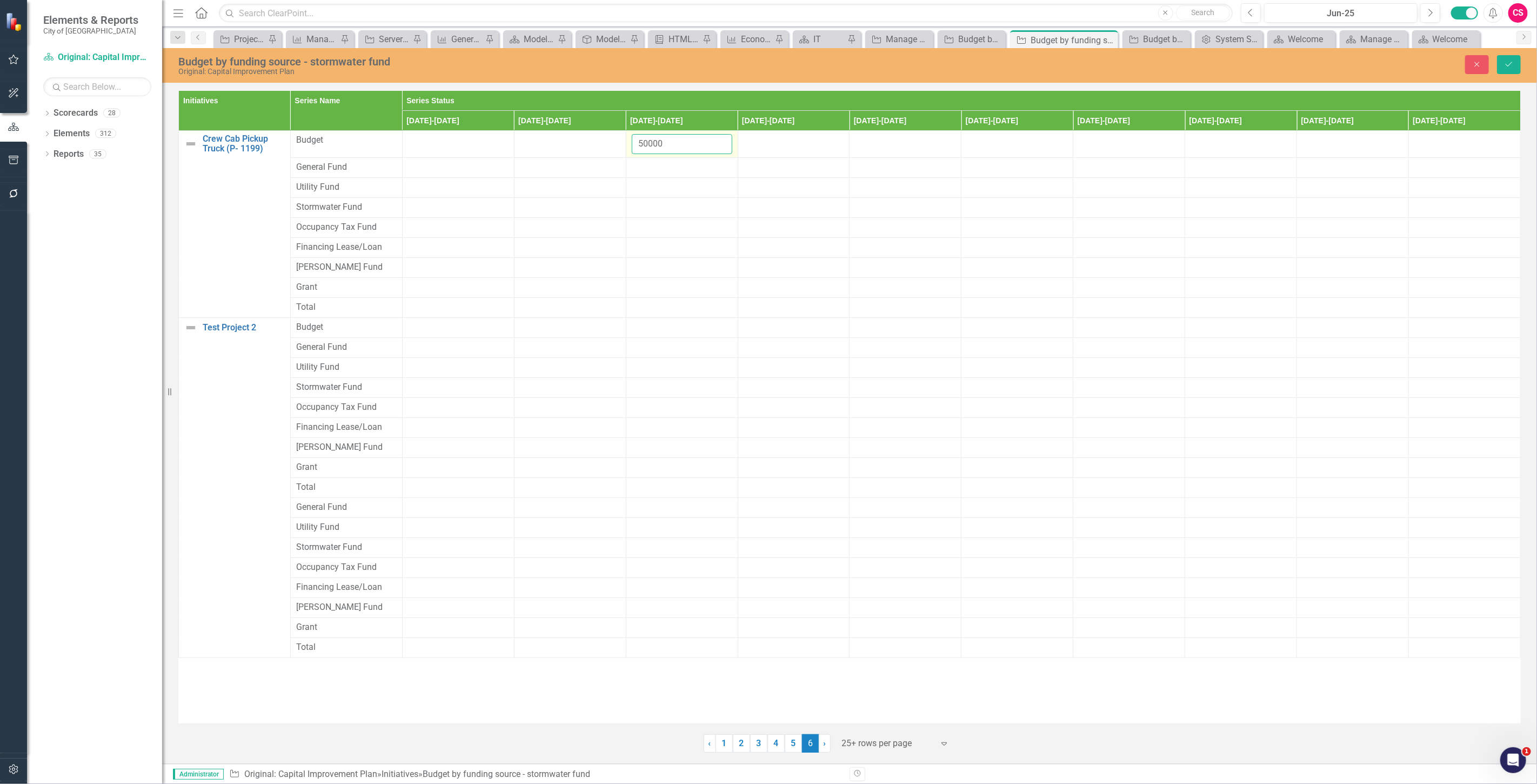
click at [641, 148] on input "50000" at bounding box center [682, 144] width 101 height 20
click at [650, 207] on div at bounding box center [682, 207] width 101 height 13
click at [651, 209] on input "number" at bounding box center [682, 211] width 101 height 20
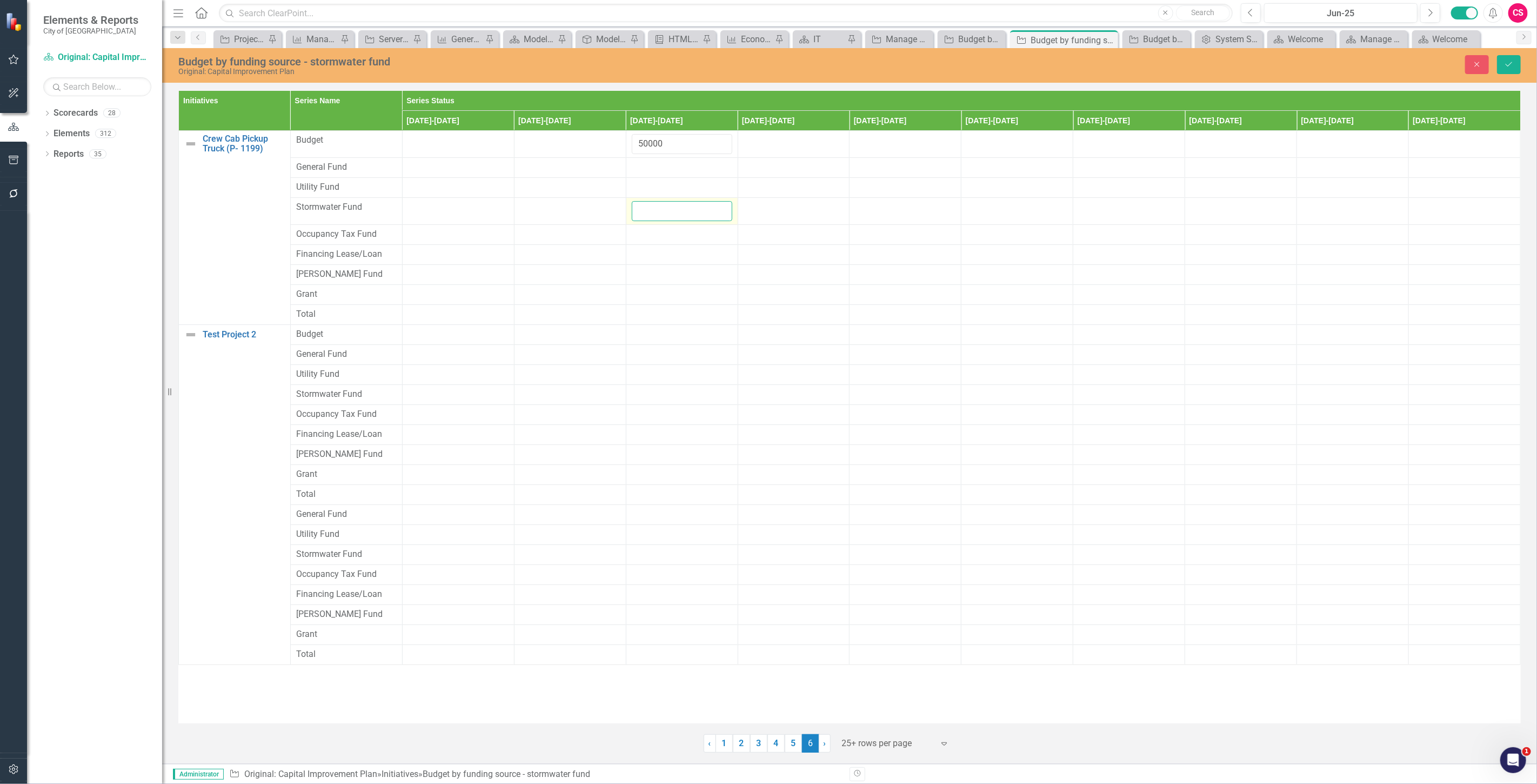
paste input "50000"
type input "50000"
click at [1514, 61] on button "Save" at bounding box center [1509, 64] width 24 height 19
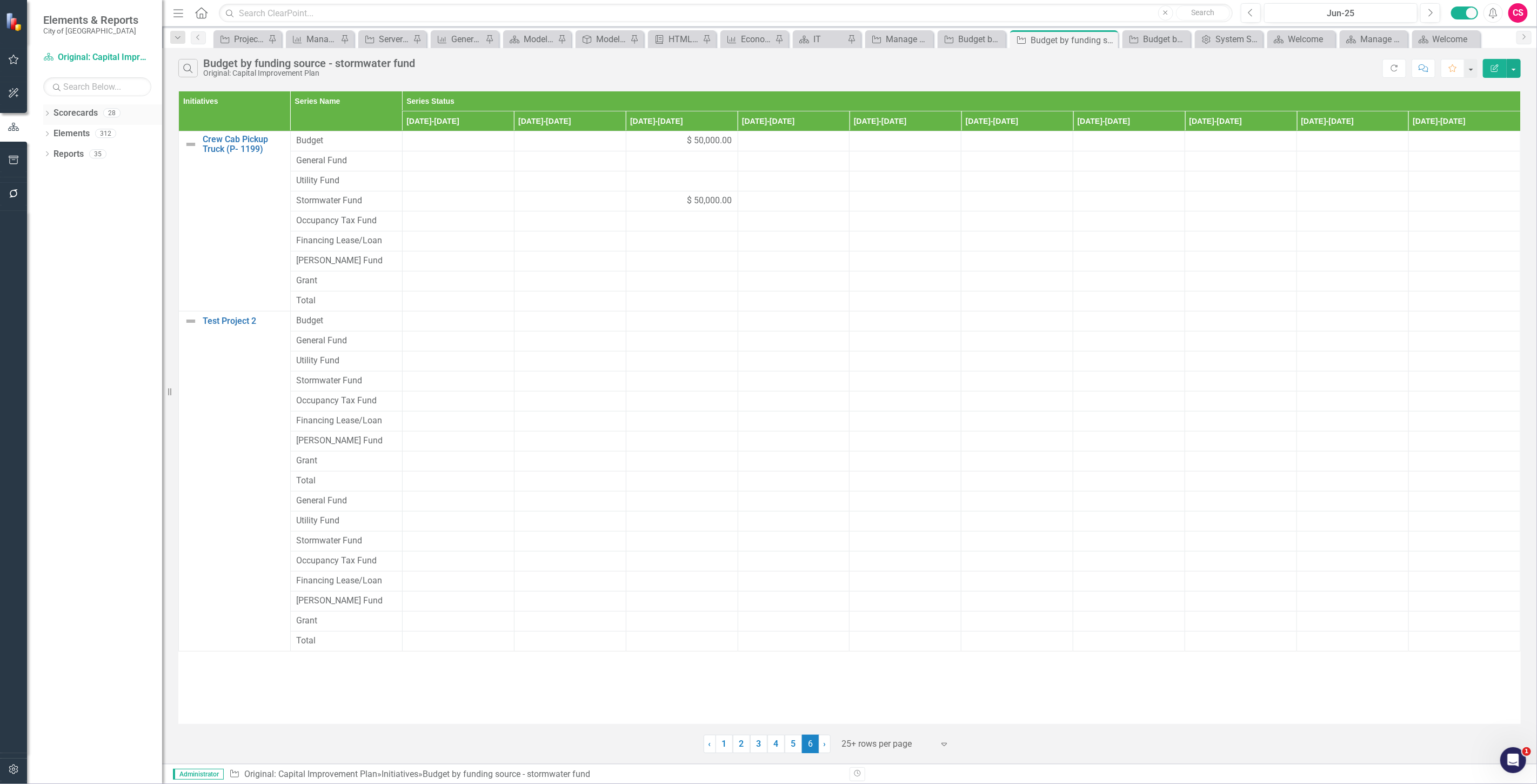
click at [69, 114] on link "Scorecards" at bounding box center [76, 113] width 44 height 13
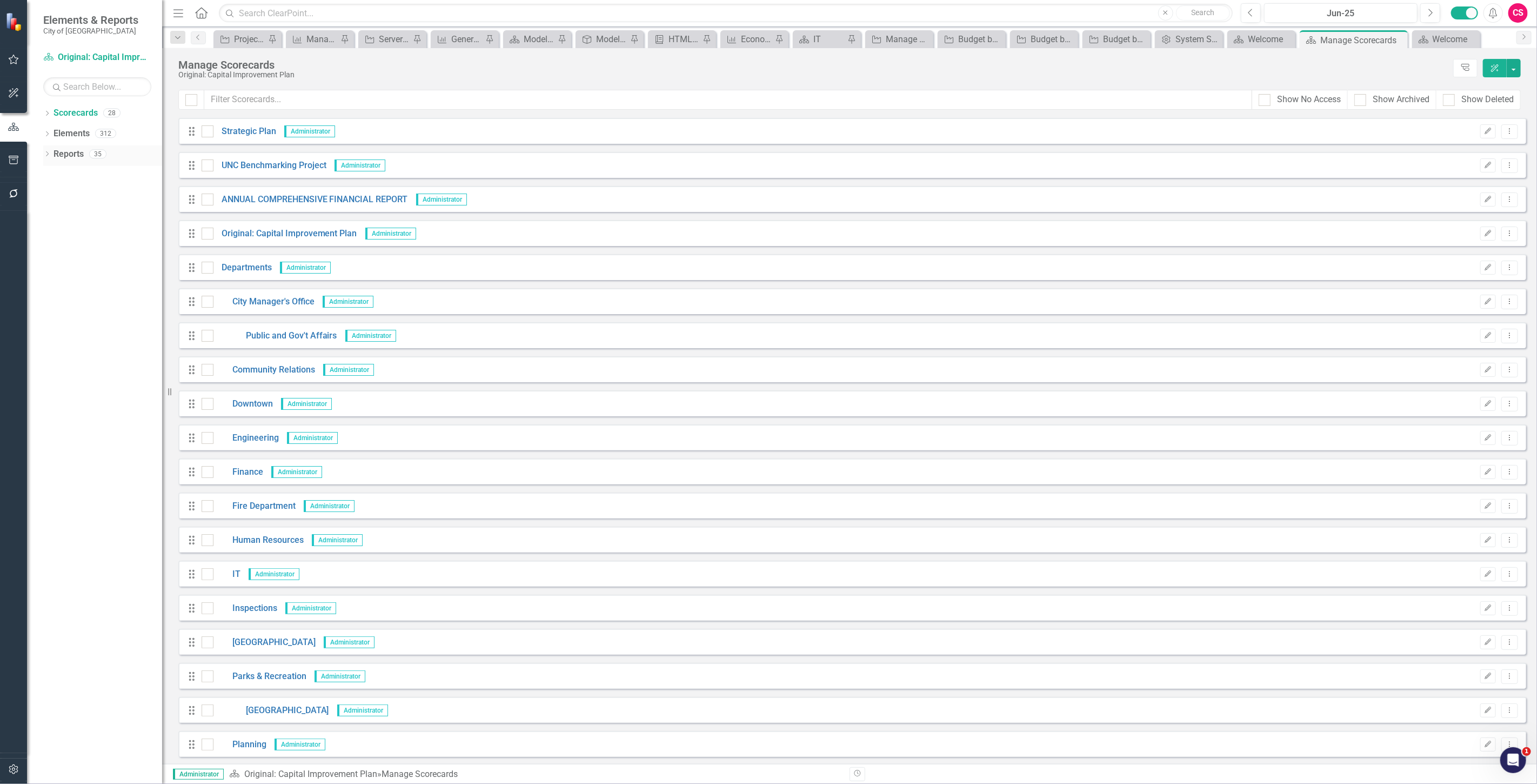
click at [70, 154] on link "Reports" at bounding box center [69, 154] width 30 height 13
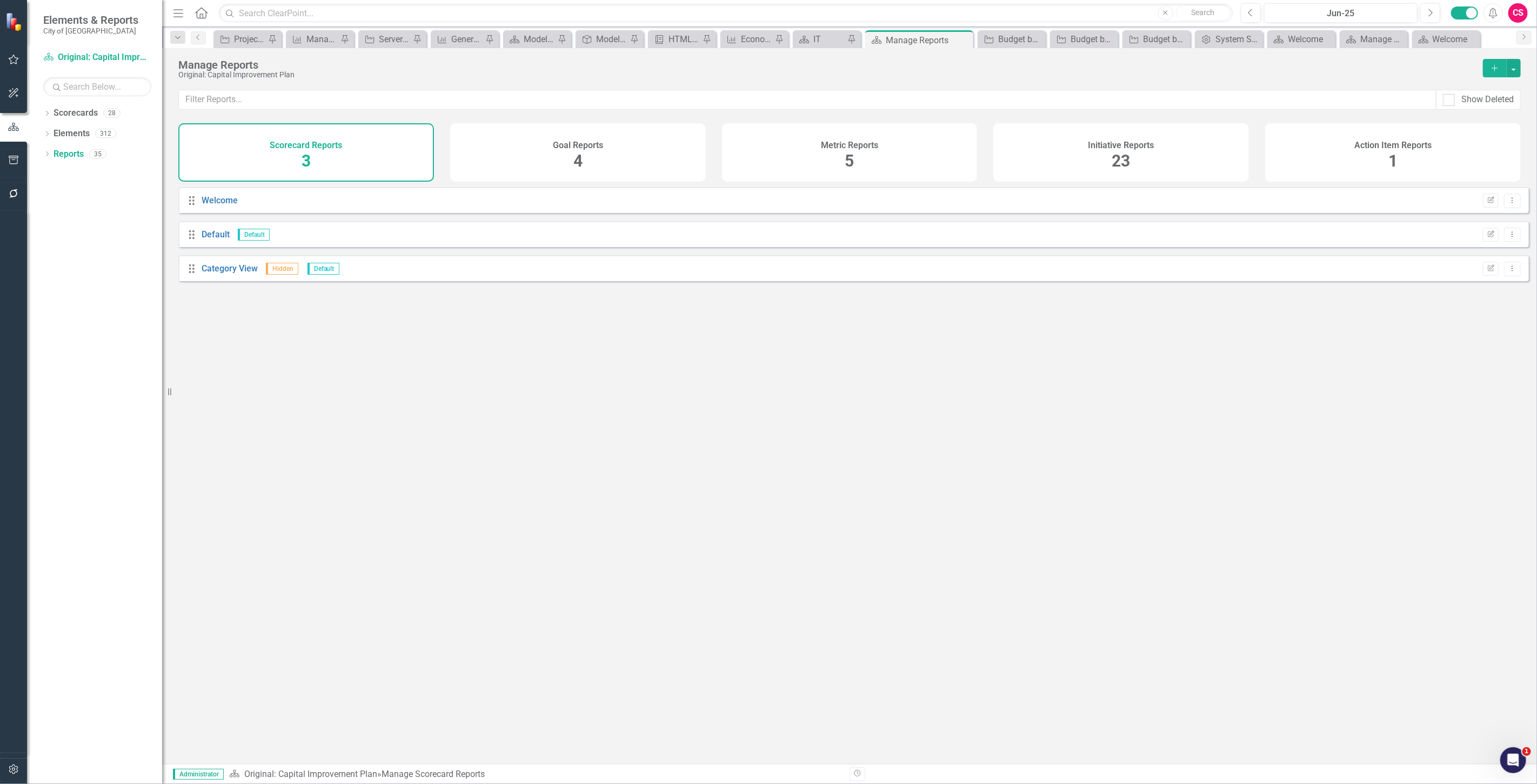
click at [1048, 164] on div "Initiative Reports 23" at bounding box center [1121, 153] width 256 height 58
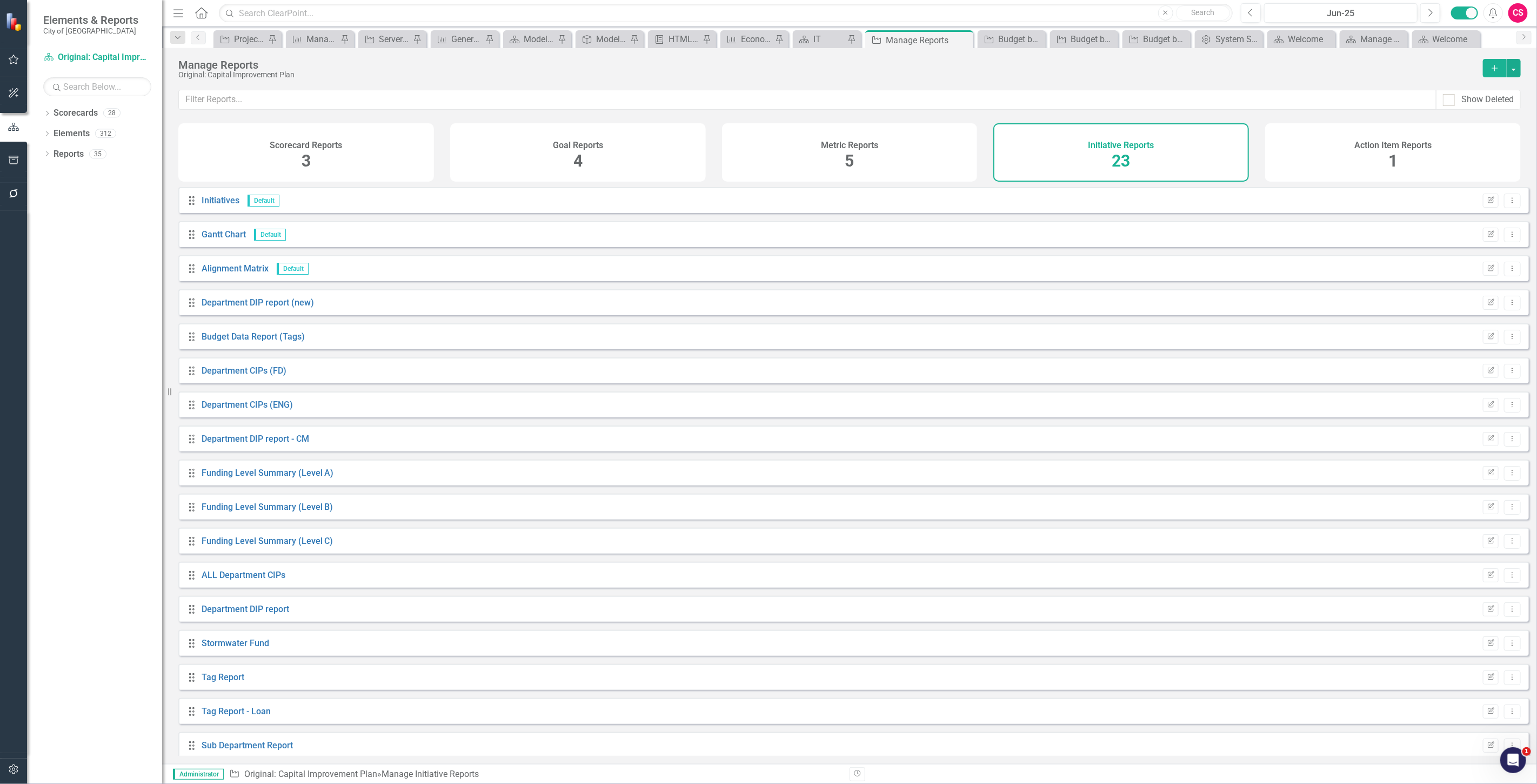
scroll to position [215, 0]
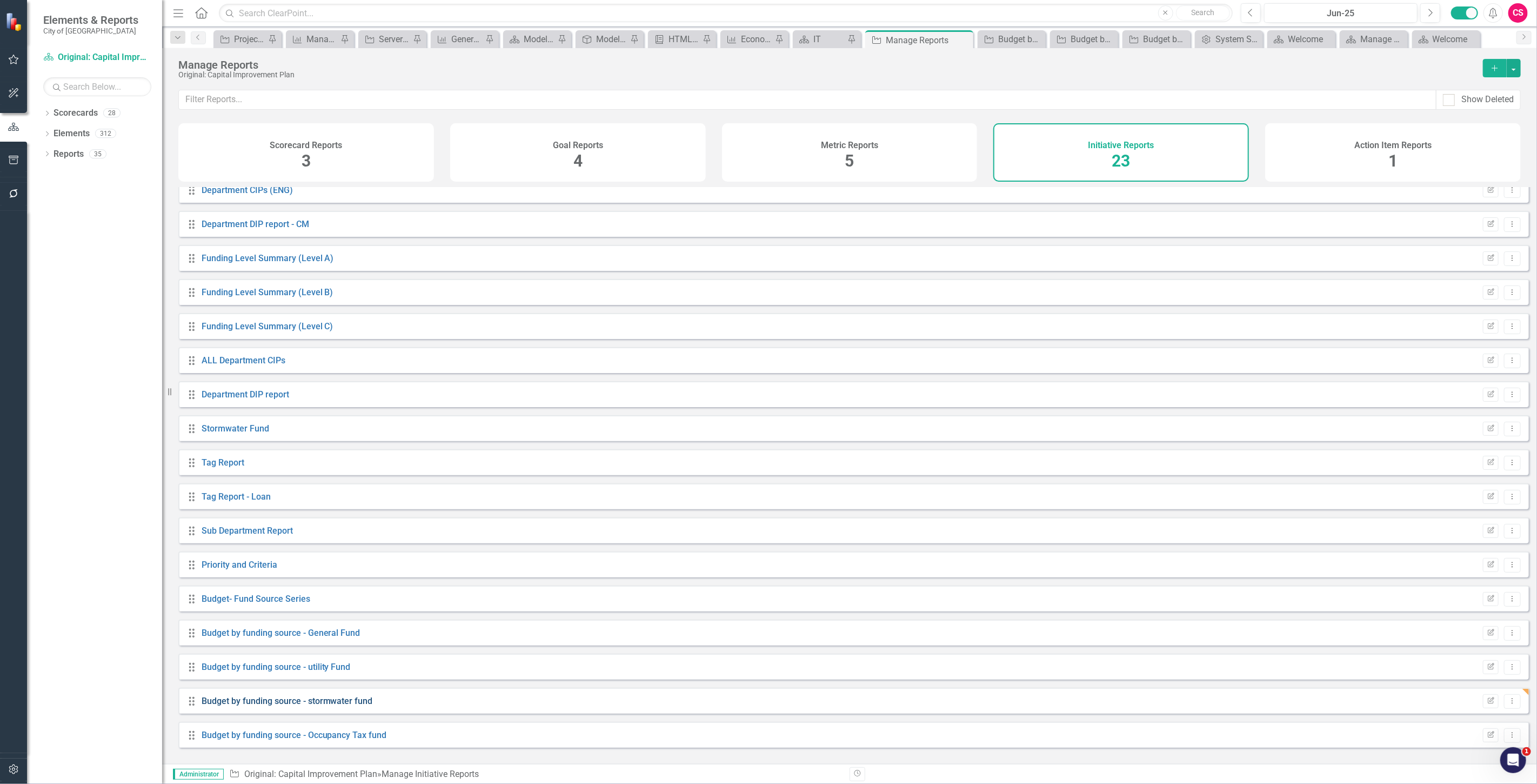
click at [327, 705] on link "Budget by funding source - stormwater fund" at bounding box center [287, 700] width 171 height 10
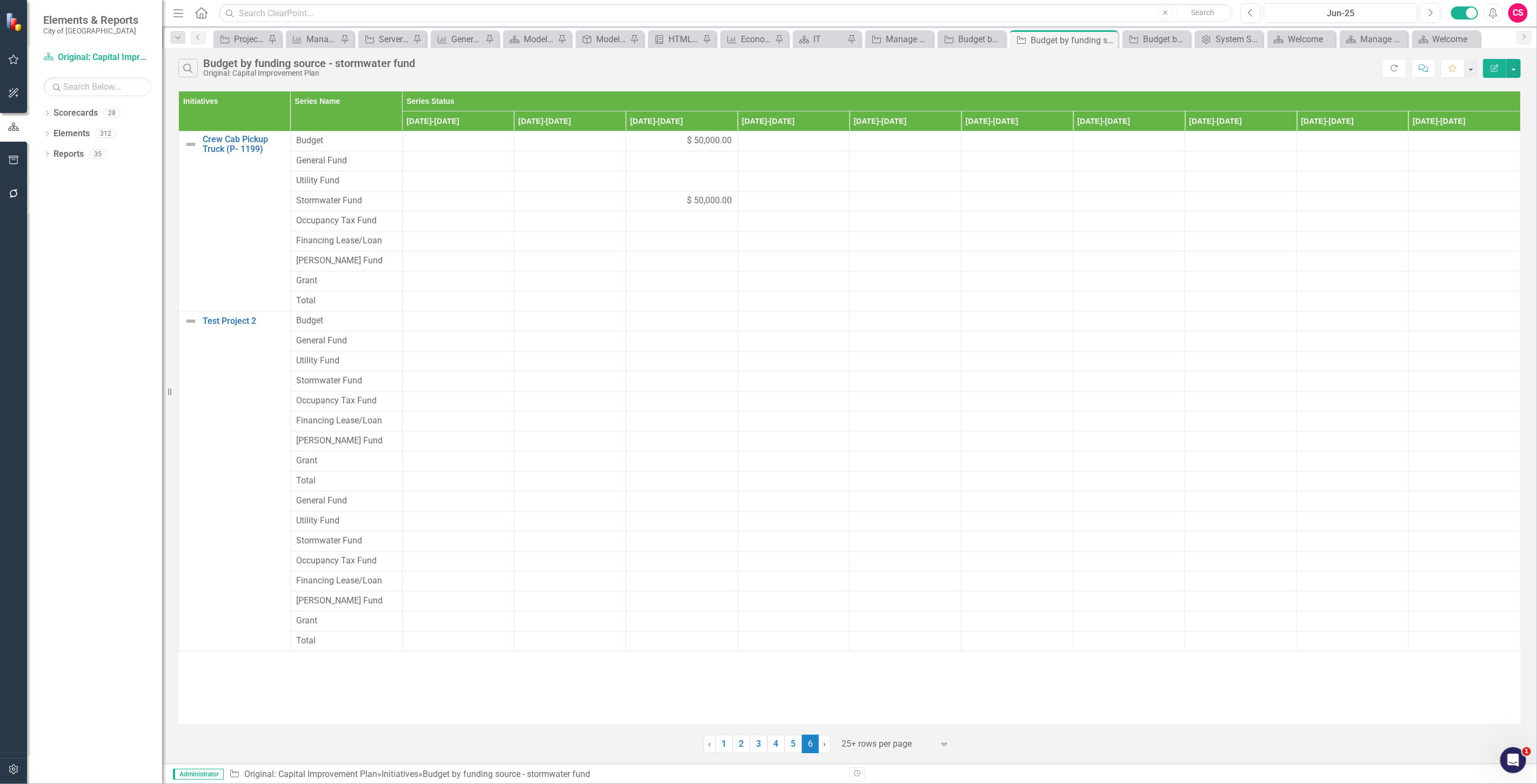
click at [1492, 60] on button "Edit Report" at bounding box center [1495, 68] width 24 height 19
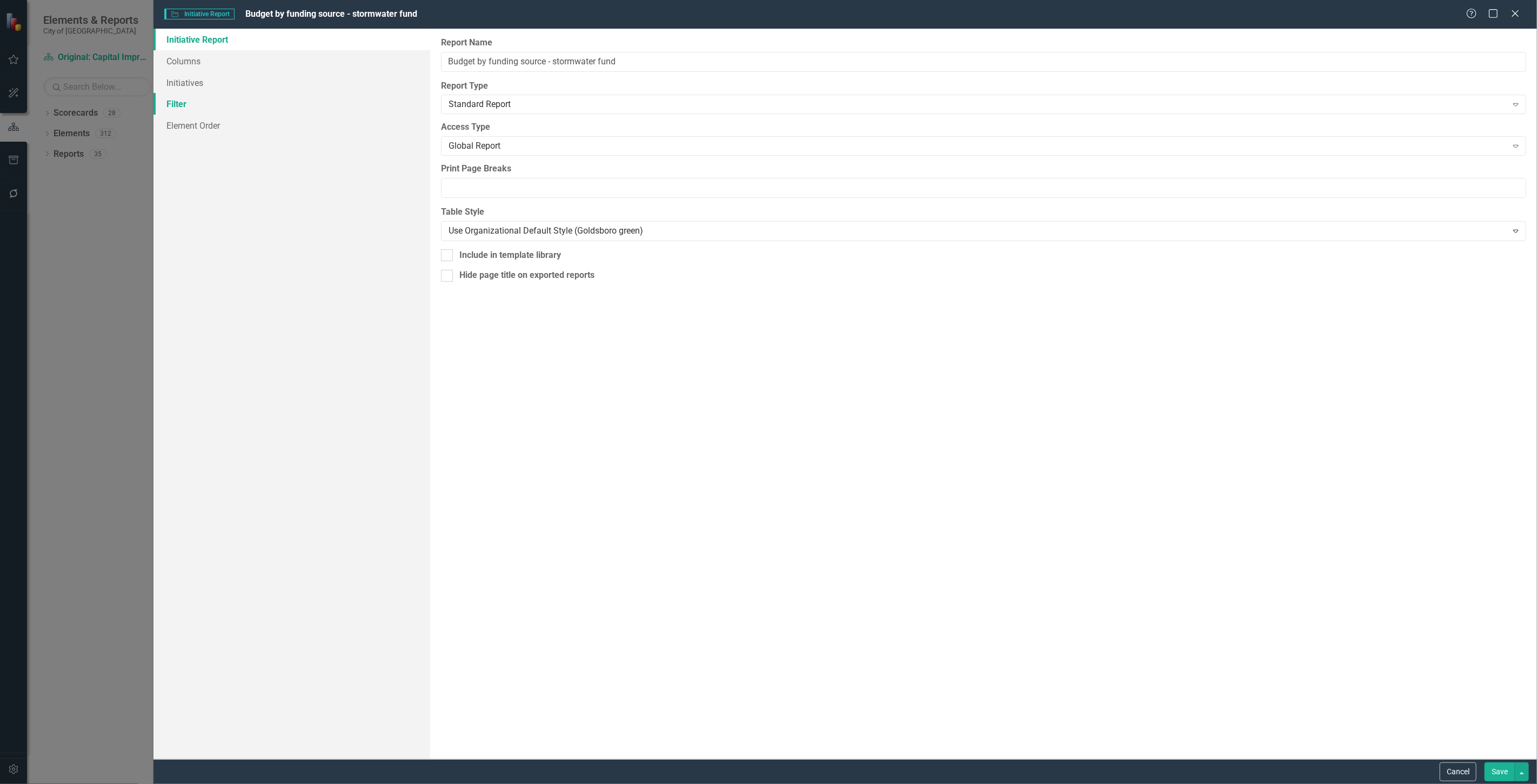
click at [245, 101] on link "Filter" at bounding box center [292, 104] width 277 height 22
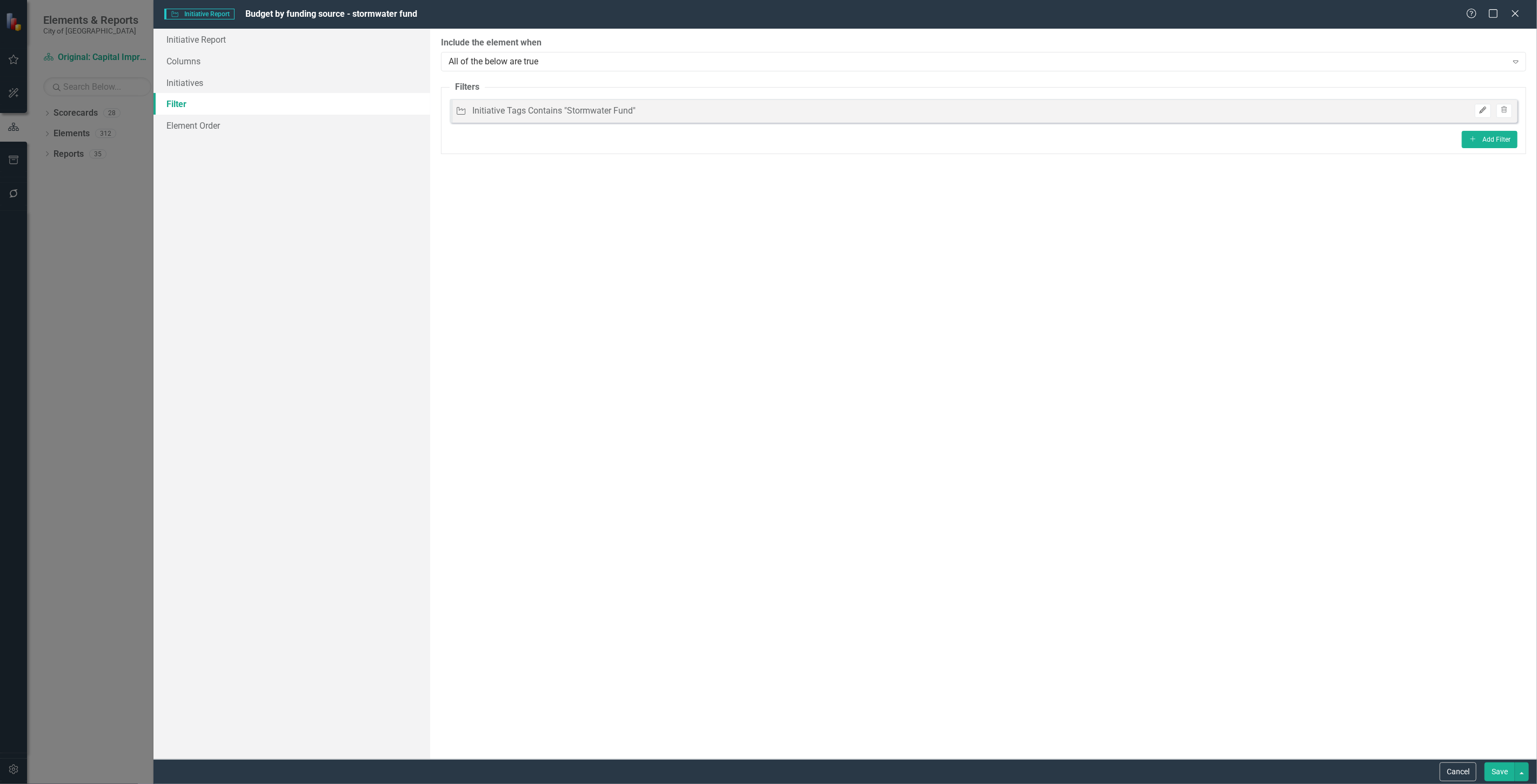
click at [1484, 107] on icon "Edit" at bounding box center [1482, 110] width 8 height 6
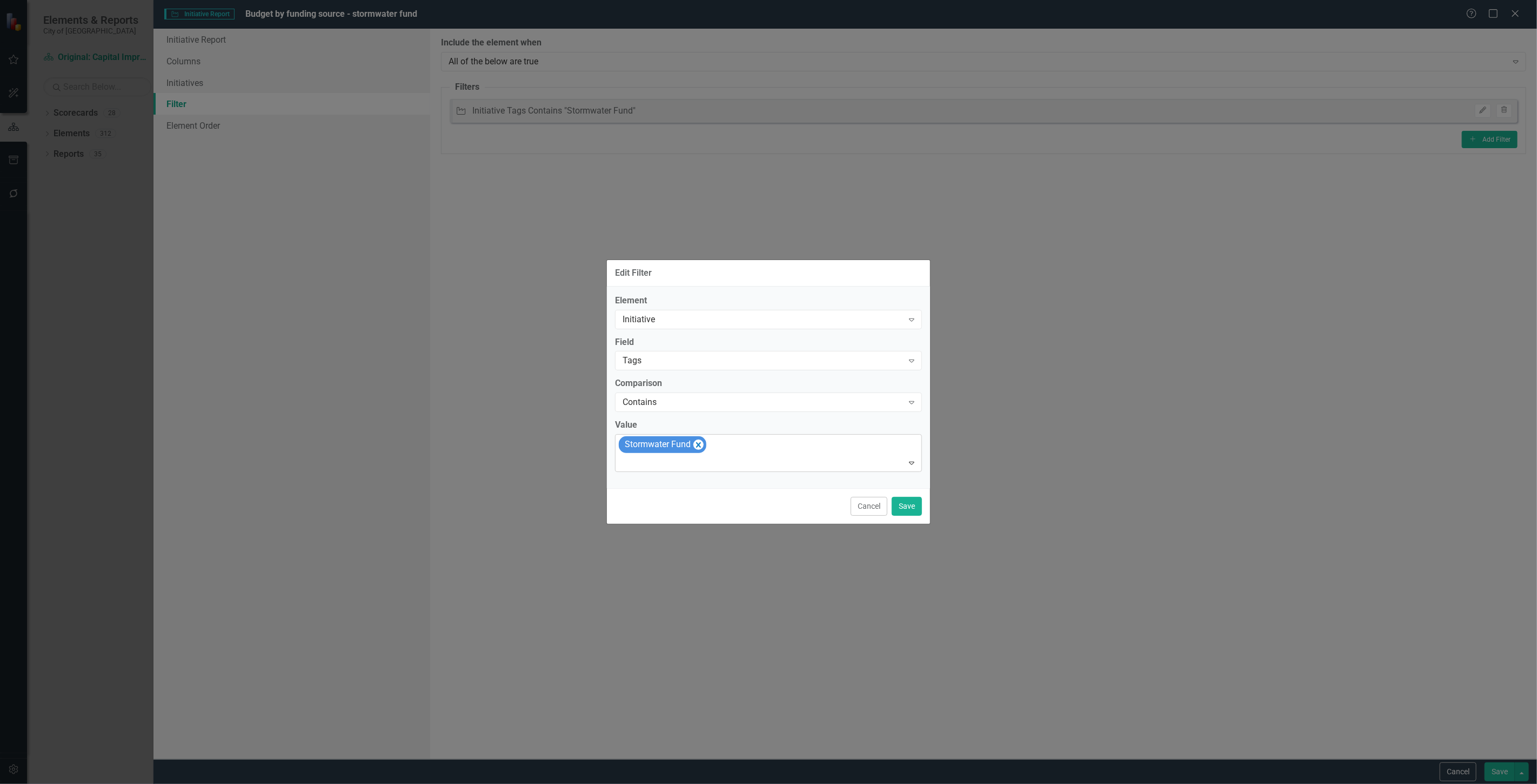
click at [694, 444] on icon "Remove [object Object]" at bounding box center [698, 444] width 10 height 14
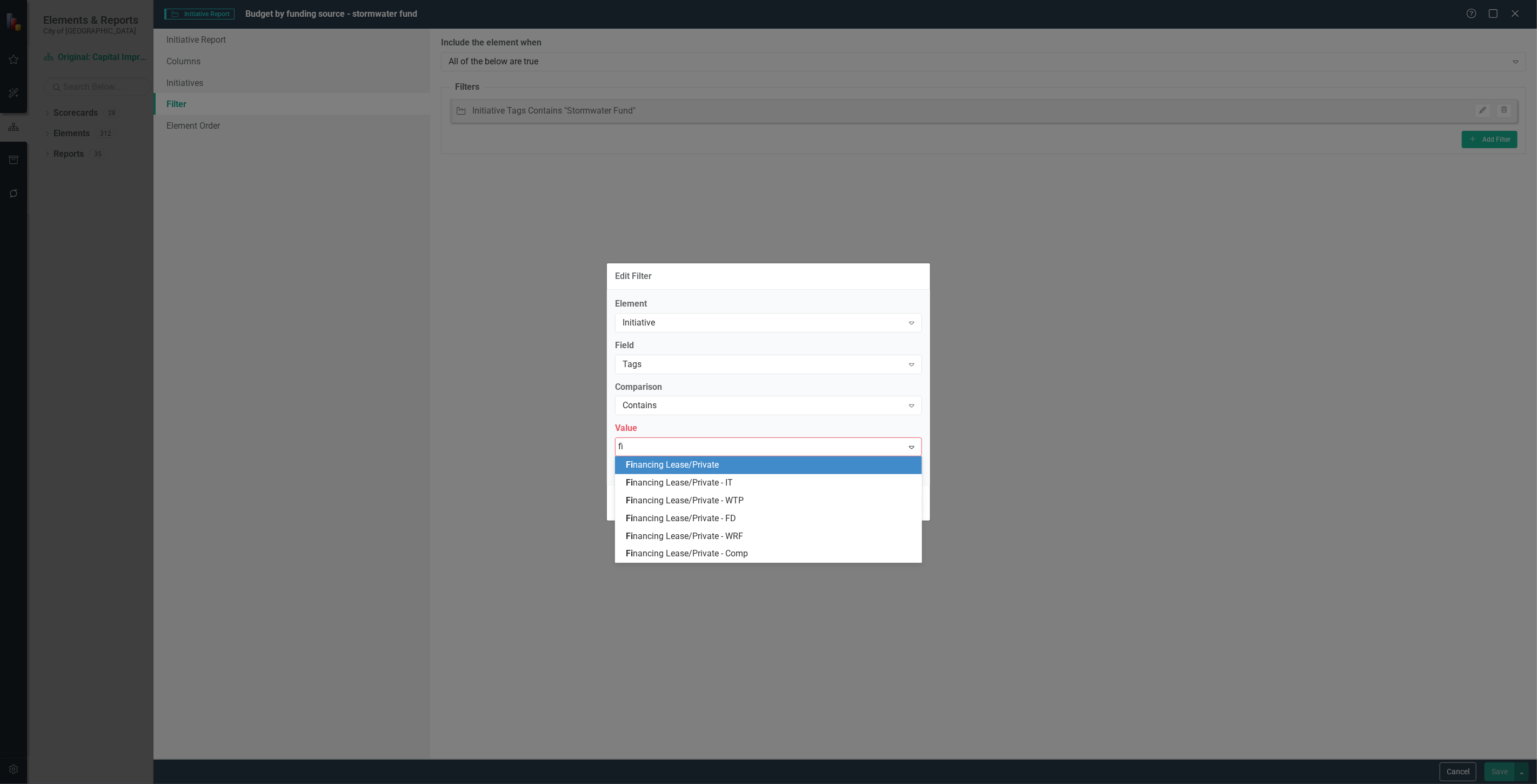
type input "fin"
click at [679, 466] on span "Fin ancing Lease/Private" at bounding box center [673, 464] width 93 height 10
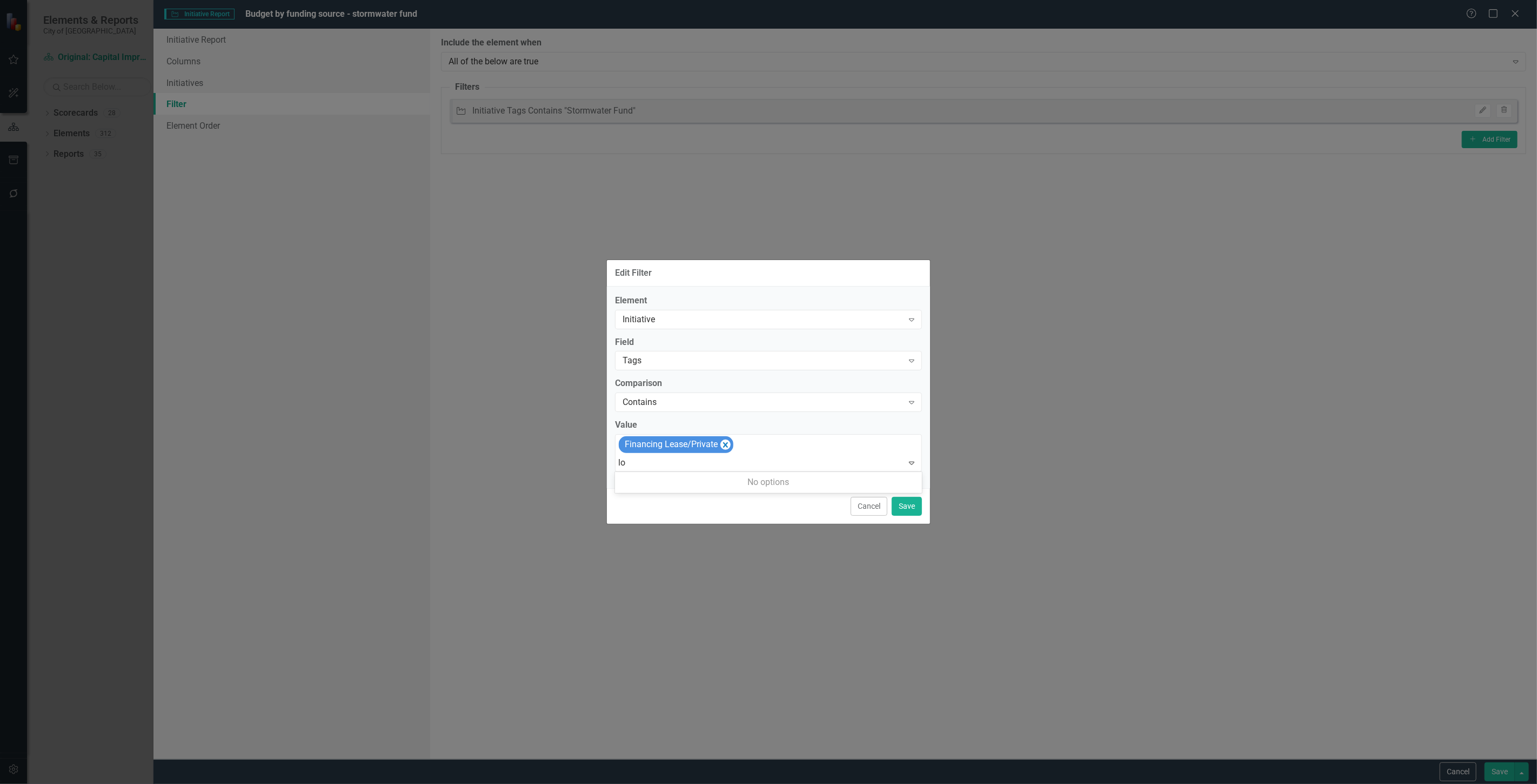
type input "l"
click at [851, 422] on label "Value" at bounding box center [768, 425] width 307 height 13
click at [909, 503] on button "Save" at bounding box center [906, 505] width 30 height 19
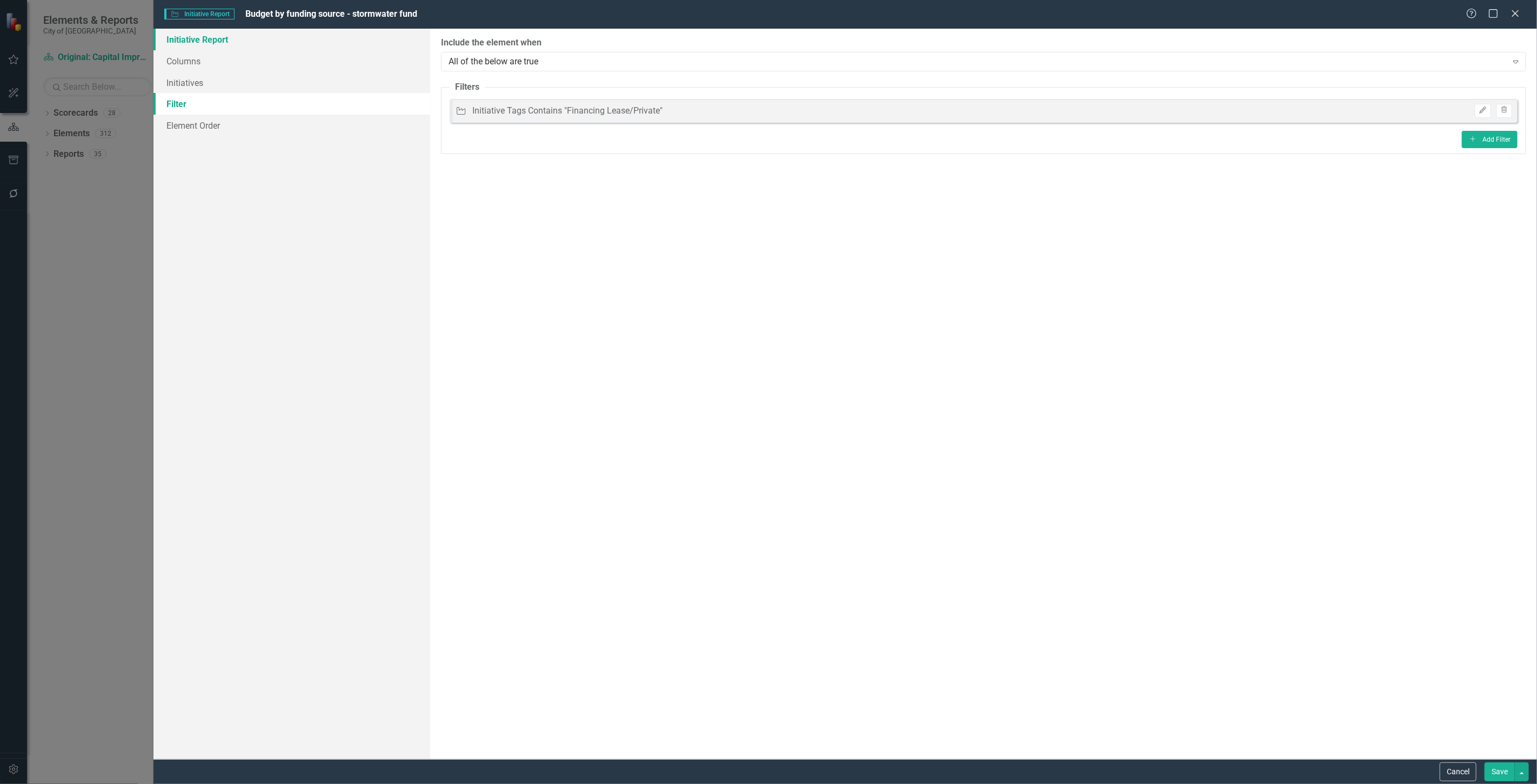
click at [274, 40] on link "Initiative Report" at bounding box center [292, 39] width 277 height 22
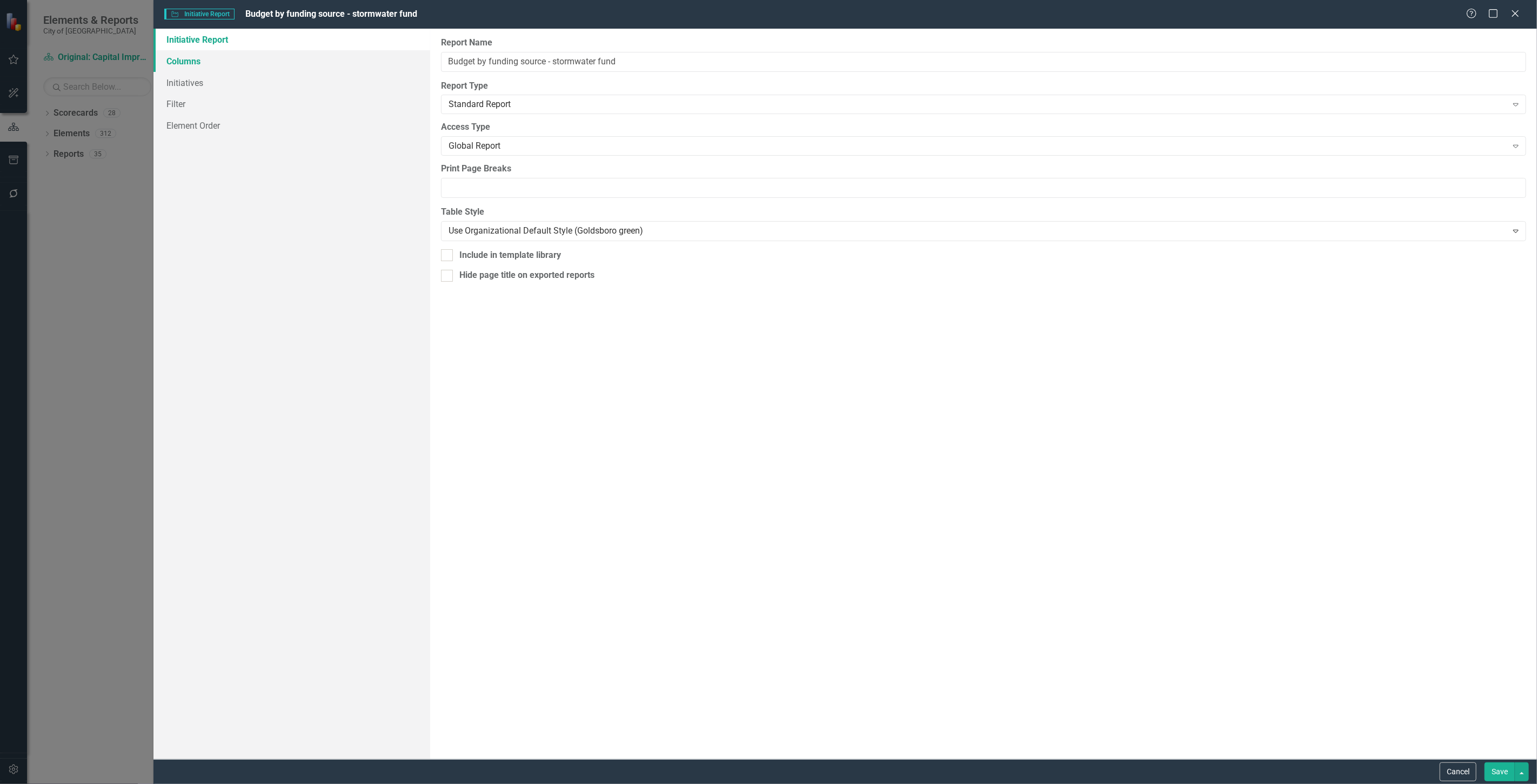
click at [269, 67] on link "Columns" at bounding box center [292, 61] width 277 height 22
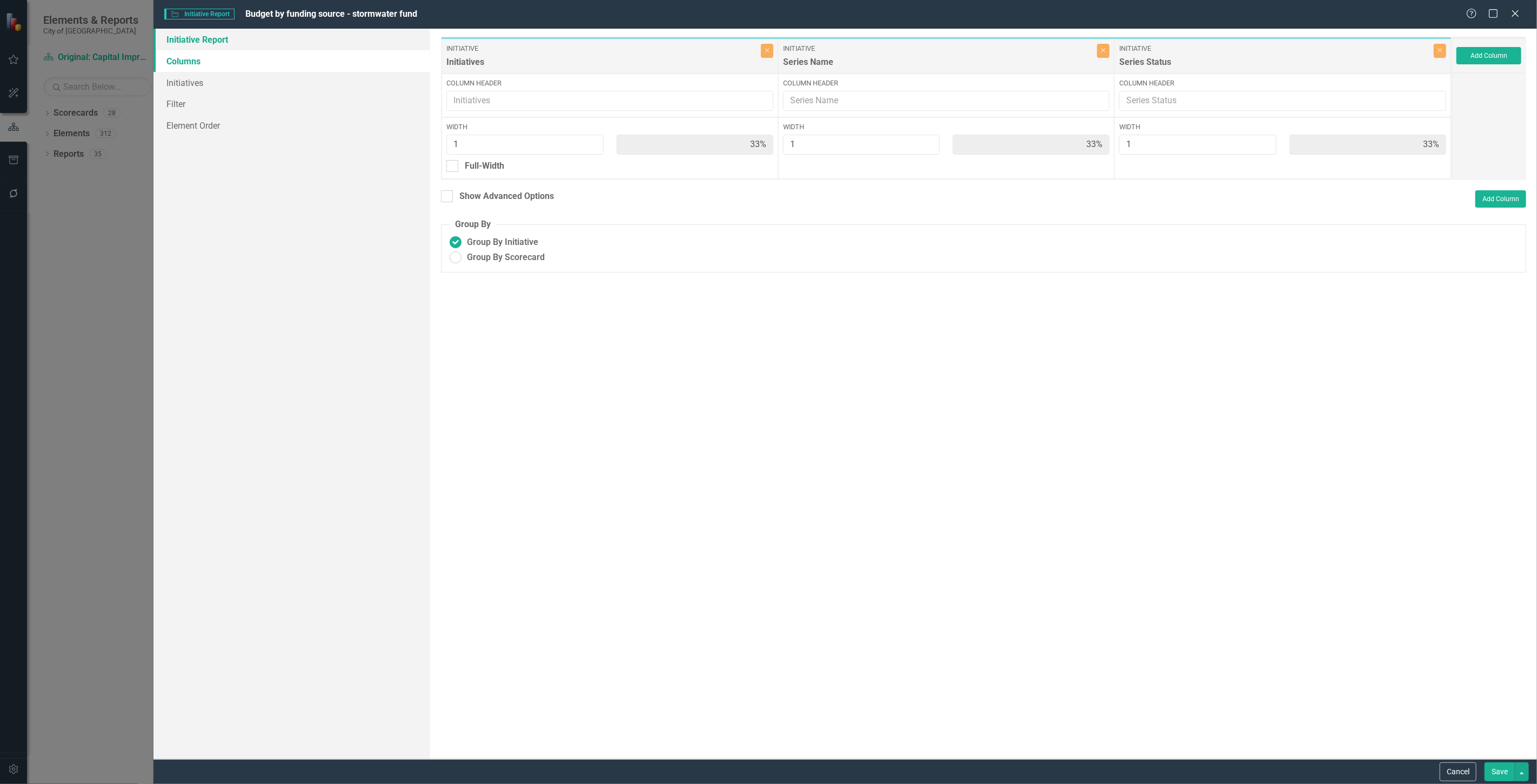
drag, startPoint x: 271, startPoint y: 43, endPoint x: 285, endPoint y: 42, distance: 14.0
click at [271, 42] on link "Initiative Report" at bounding box center [292, 39] width 277 height 22
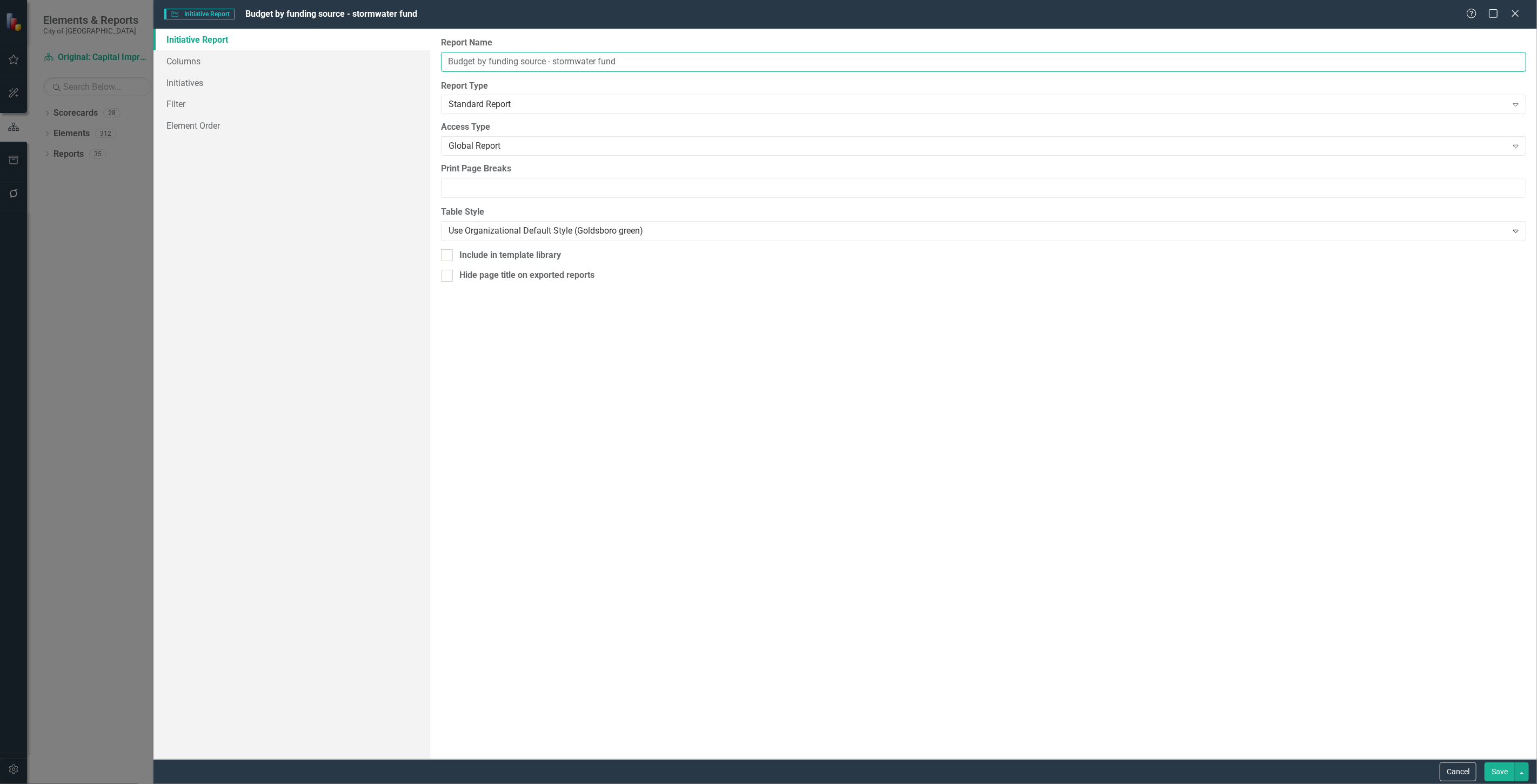
drag, startPoint x: 636, startPoint y: 57, endPoint x: 552, endPoint y: 73, distance: 85.5
click at [552, 73] on div "Report Name Budget by funding source - stormwater fund Report Type Standard Rep…" at bounding box center [983, 393] width 1107 height 730
type input "Budget by funding source - financing lease/private"
click at [1489, 769] on button "Save" at bounding box center [1500, 771] width 30 height 19
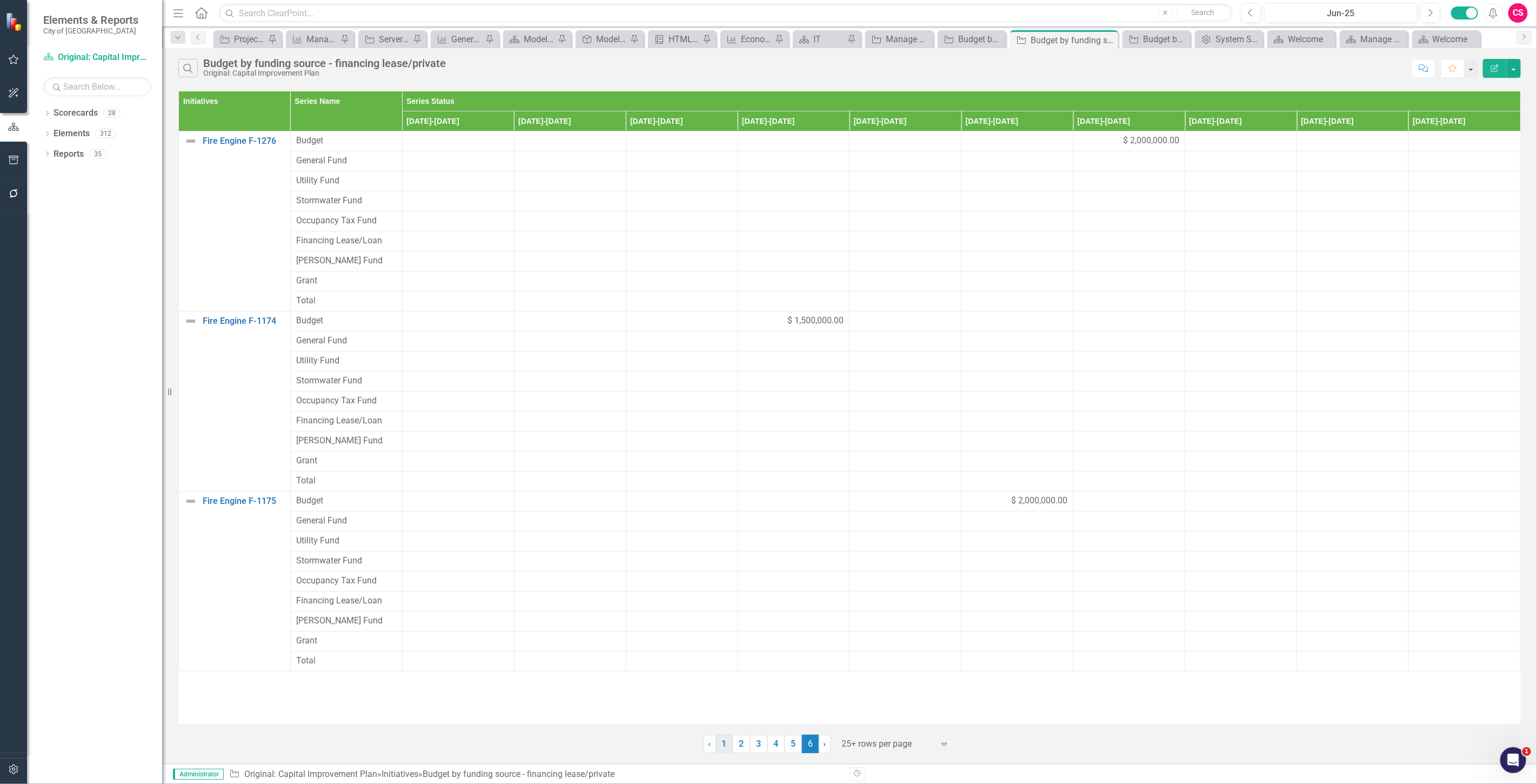
click at [719, 747] on link "1" at bounding box center [724, 744] width 17 height 18
click at [1489, 69] on button "Edit Report" at bounding box center [1495, 68] width 24 height 19
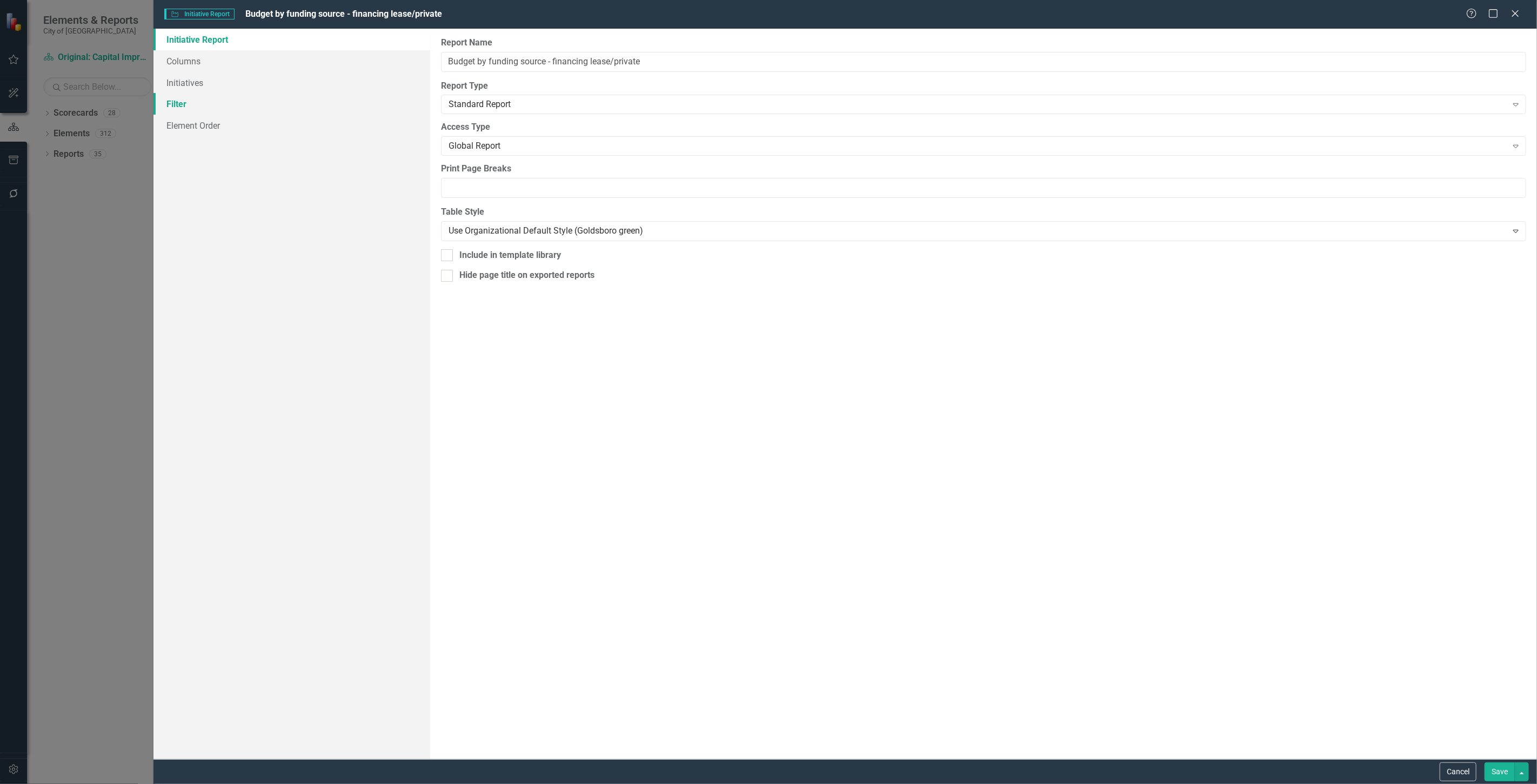
click at [246, 103] on link "Filter" at bounding box center [292, 104] width 277 height 22
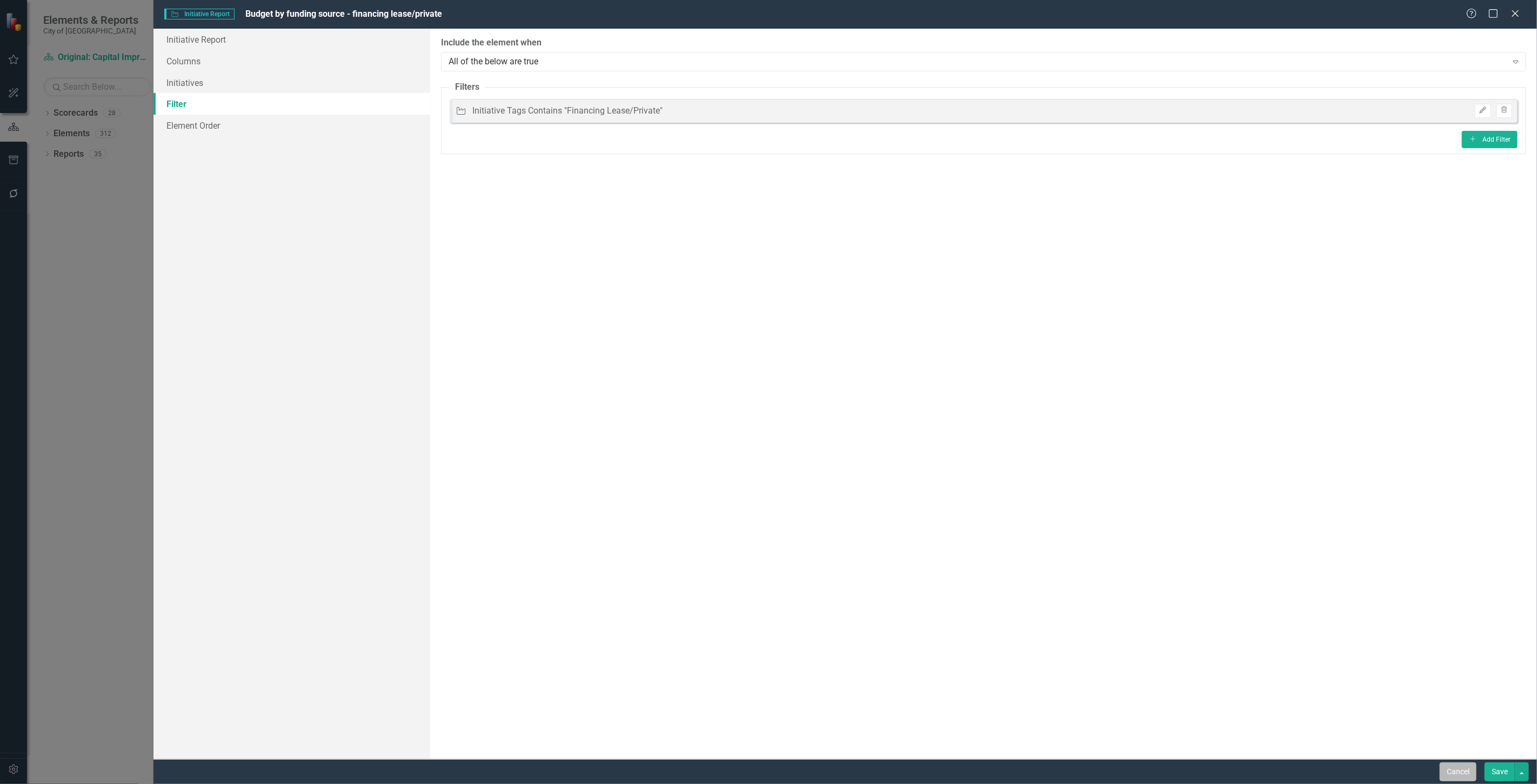
click at [1466, 766] on button "Cancel" at bounding box center [1458, 771] width 37 height 19
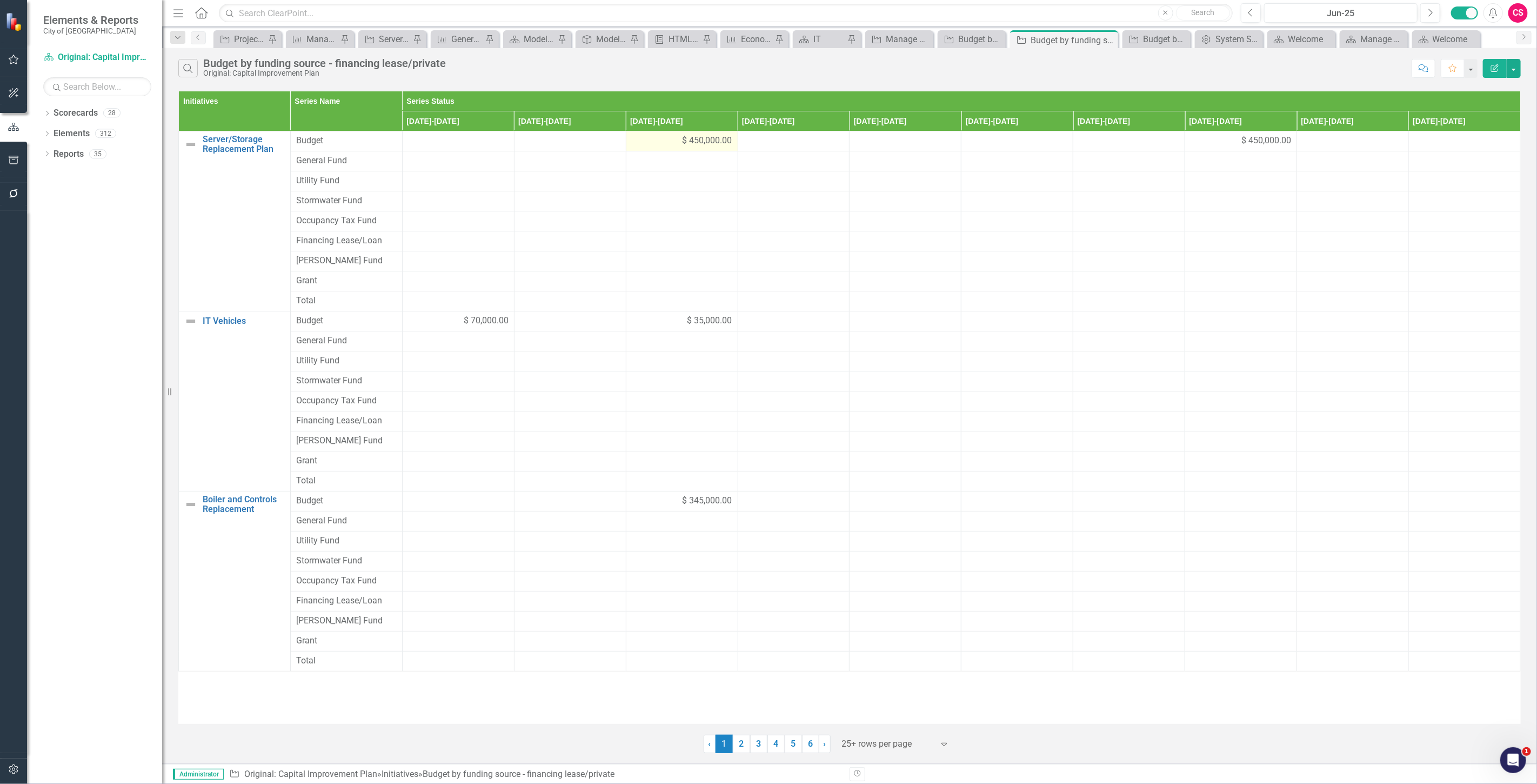
click at [647, 146] on div "$ 450,000.00" at bounding box center [682, 141] width 101 height 13
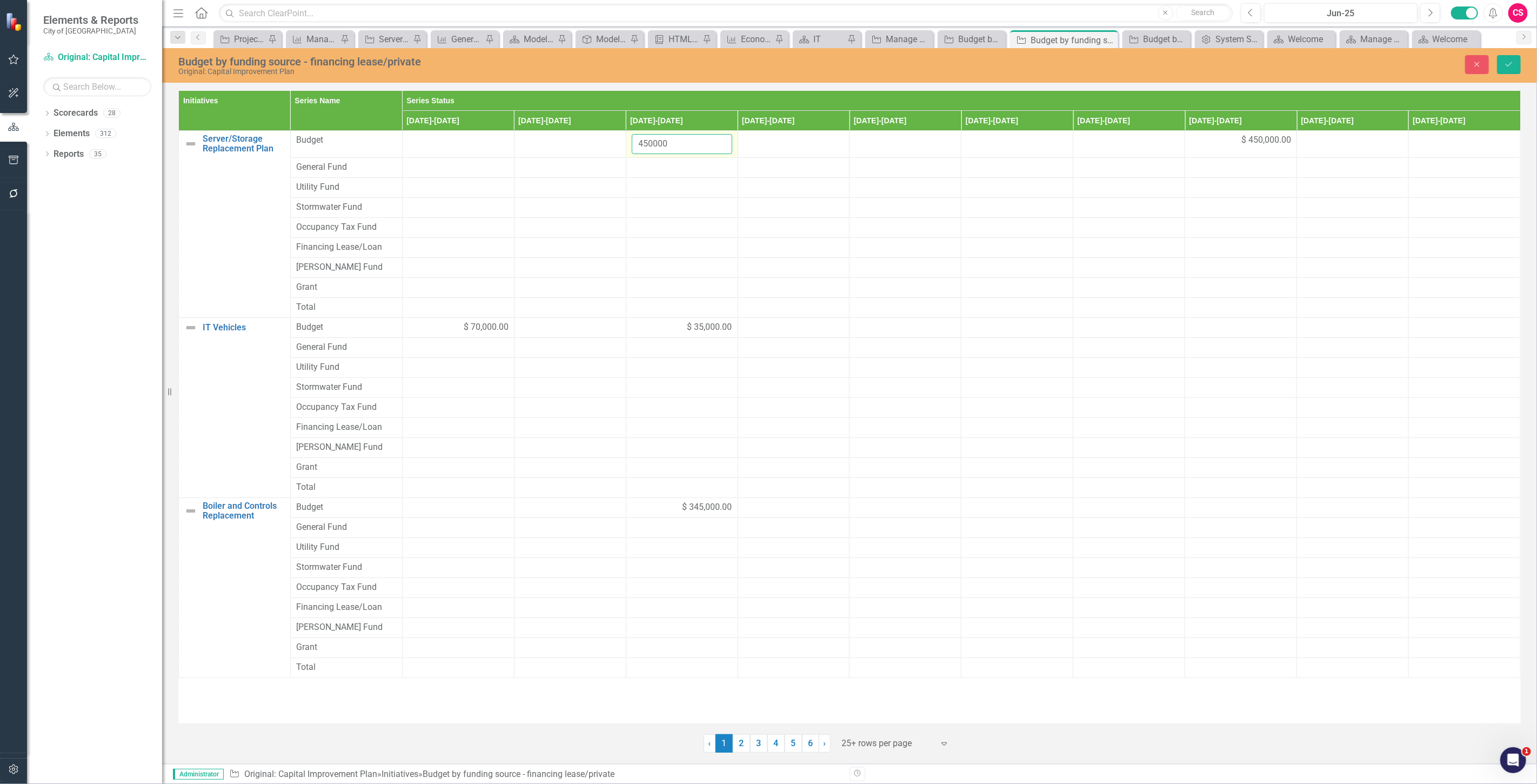
click at [647, 146] on input "450000" at bounding box center [682, 144] width 101 height 20
click at [644, 245] on div at bounding box center [682, 248] width 101 height 13
click at [645, 247] on input "number" at bounding box center [682, 251] width 101 height 20
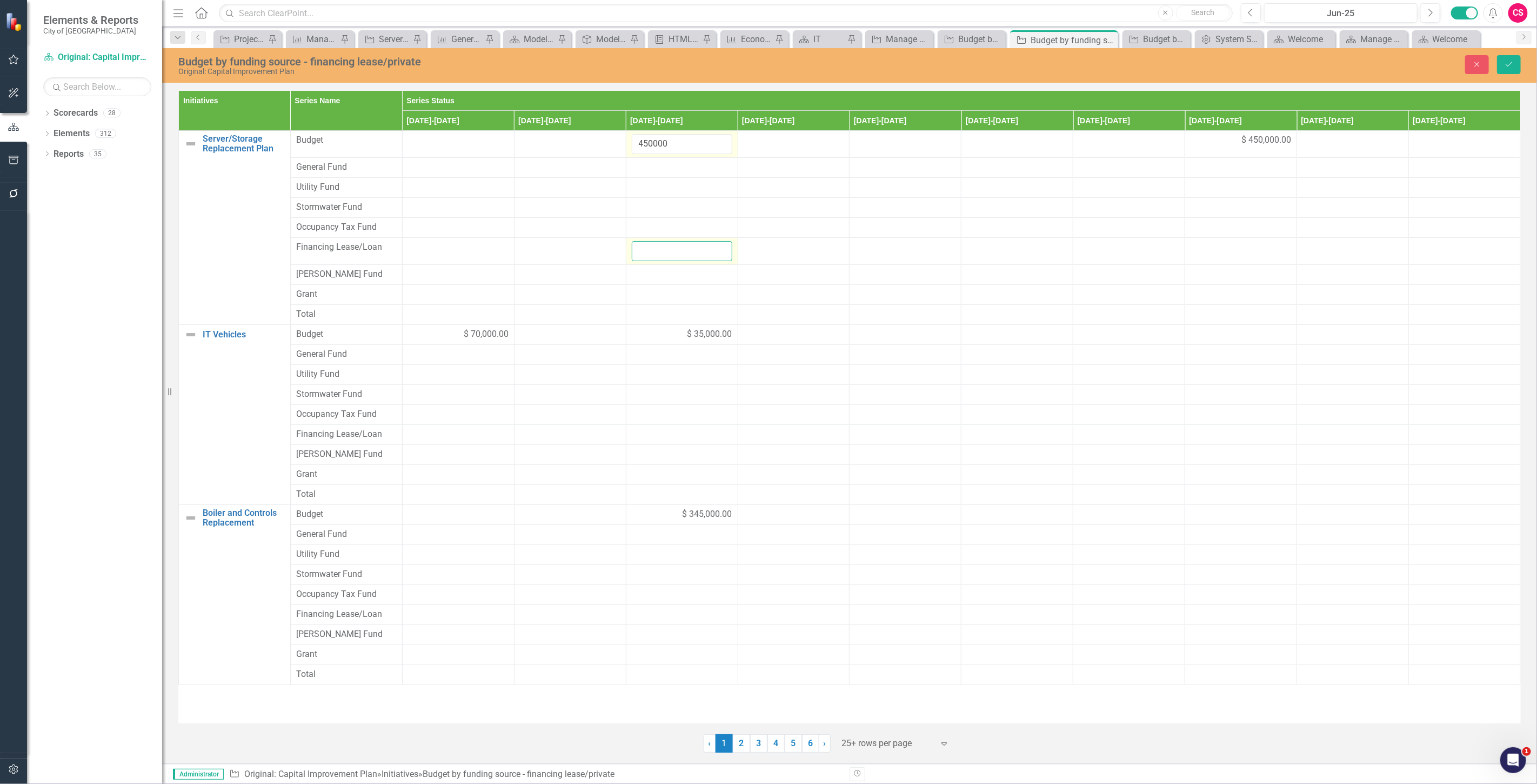
paste input "450000"
type input "450000"
click at [1214, 147] on td "$ 450,000.00" at bounding box center [1241, 144] width 111 height 27
click at [1214, 147] on input "450000" at bounding box center [1241, 144] width 101 height 20
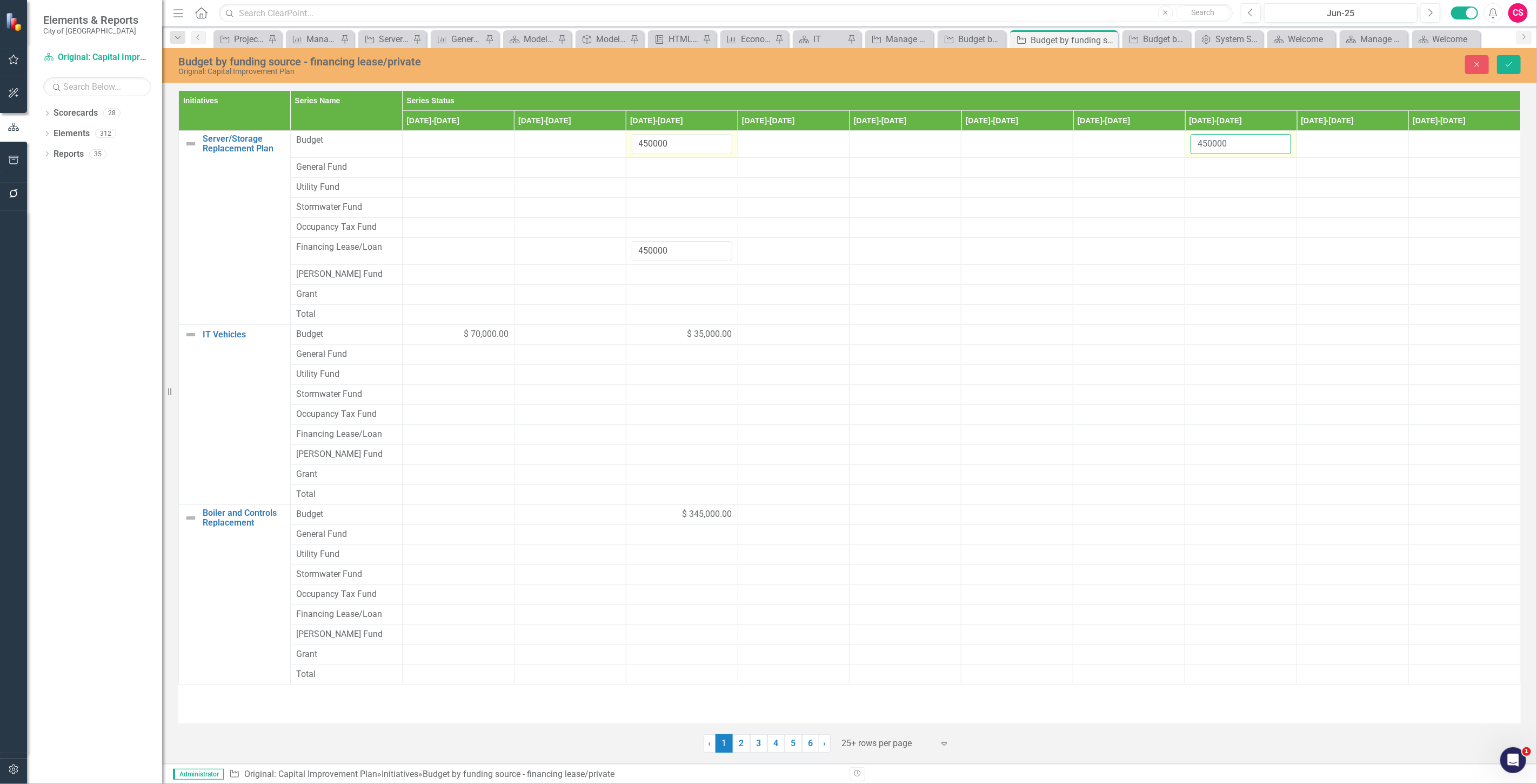
click at [1214, 147] on input "450000" at bounding box center [1241, 144] width 101 height 20
click at [1208, 258] on td at bounding box center [1241, 251] width 111 height 27
click at [1208, 258] on input "number" at bounding box center [1241, 251] width 101 height 20
paste input "450000"
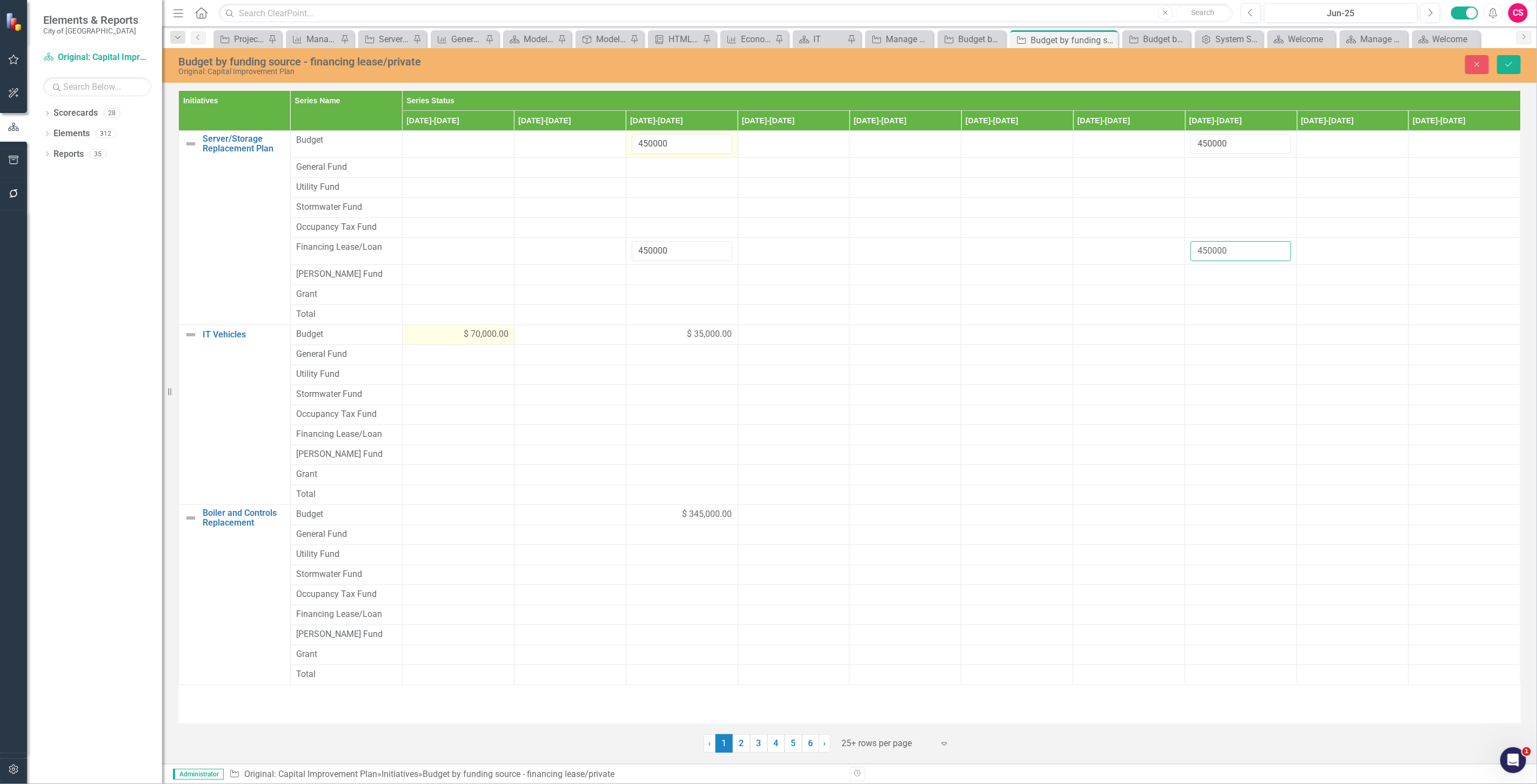
type input "450000"
click at [431, 335] on div "$ 70,000.00" at bounding box center [458, 334] width 101 height 13
click at [431, 335] on input "70000" at bounding box center [458, 338] width 101 height 20
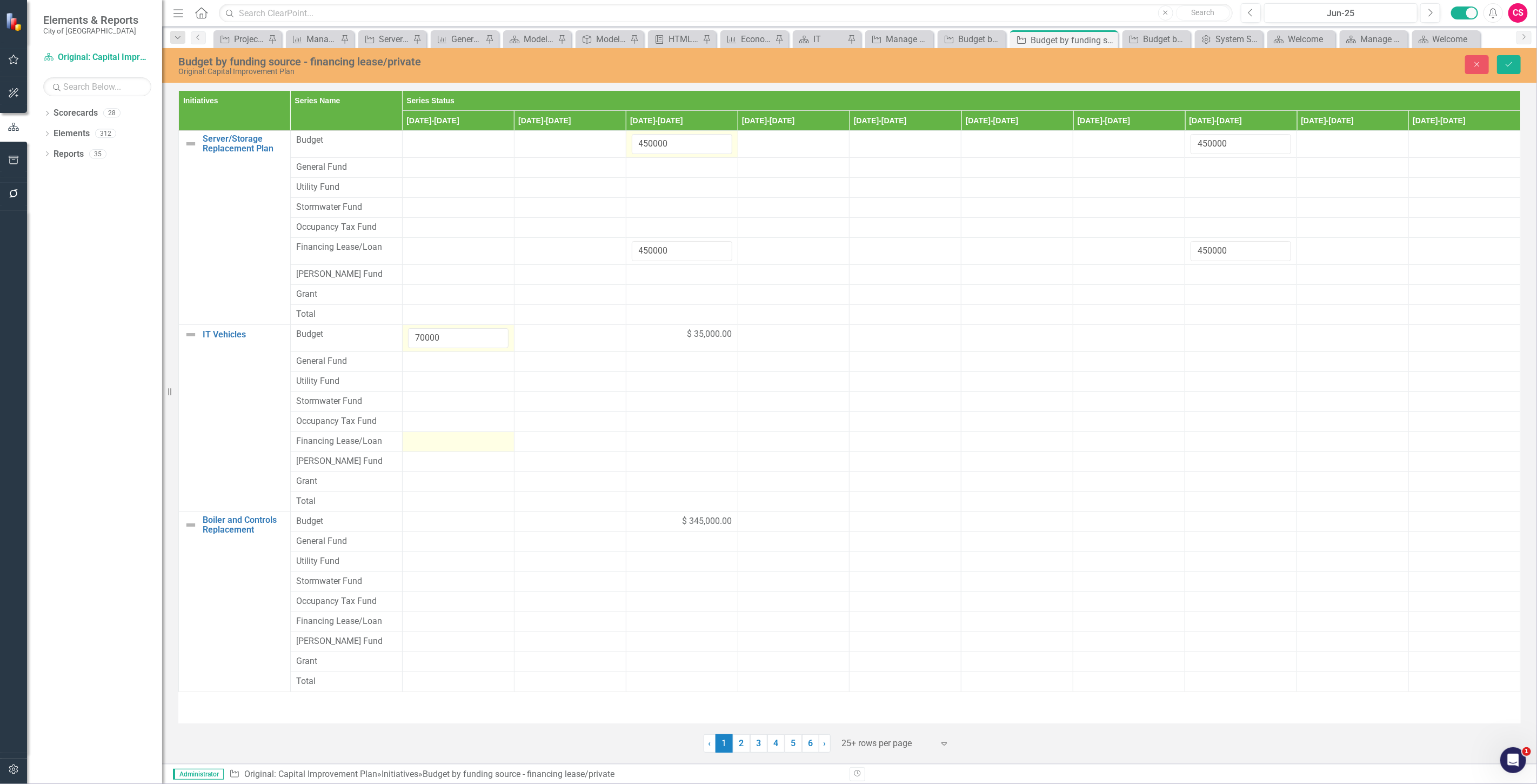
click at [432, 444] on div at bounding box center [458, 441] width 101 height 13
click at [432, 444] on input "number" at bounding box center [458, 445] width 101 height 20
type input "70000"
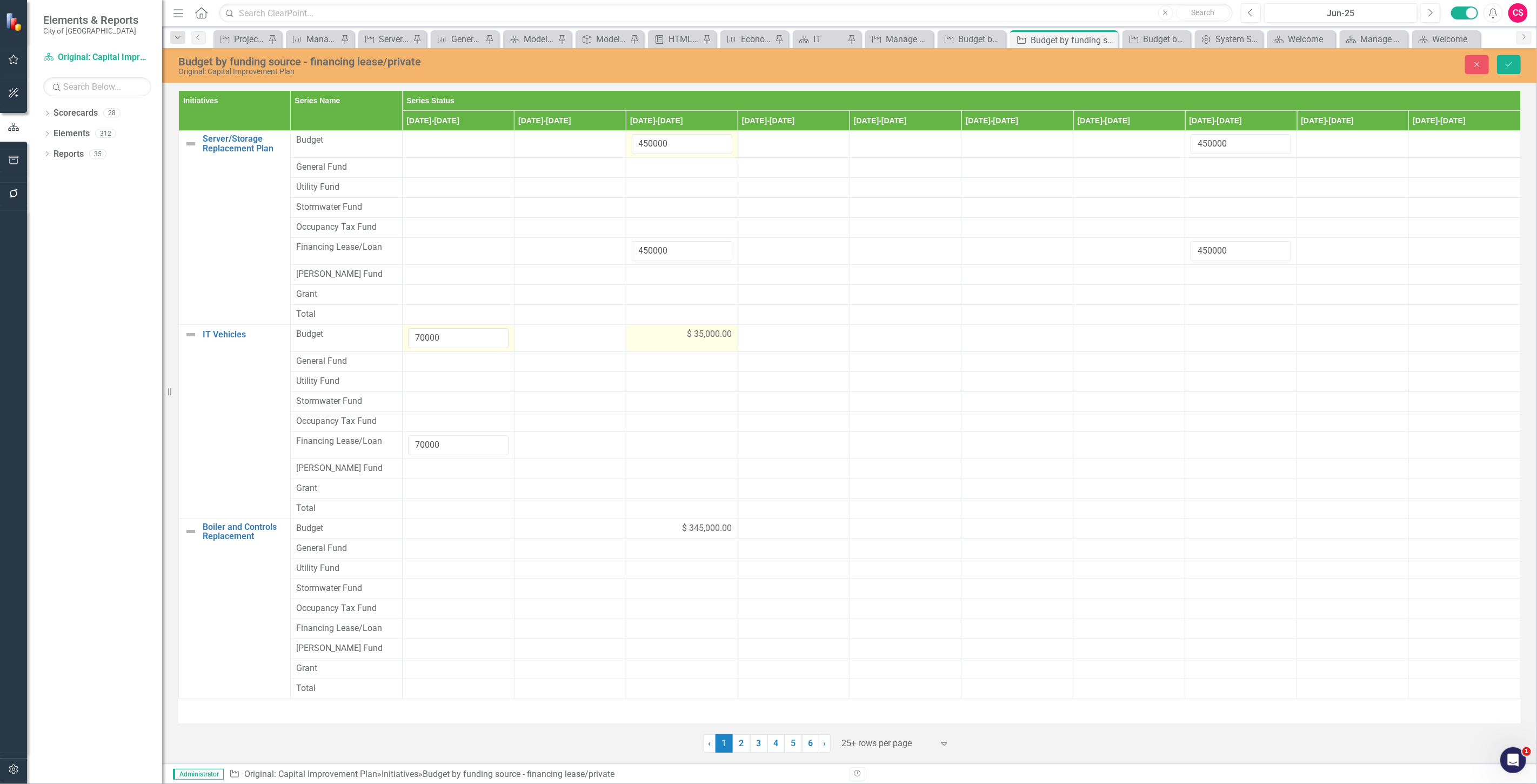
click at [702, 329] on span "$ 35,000.00" at bounding box center [709, 334] width 45 height 13
click at [655, 330] on input "35000" at bounding box center [682, 338] width 101 height 20
click at [677, 434] on td at bounding box center [682, 445] width 111 height 27
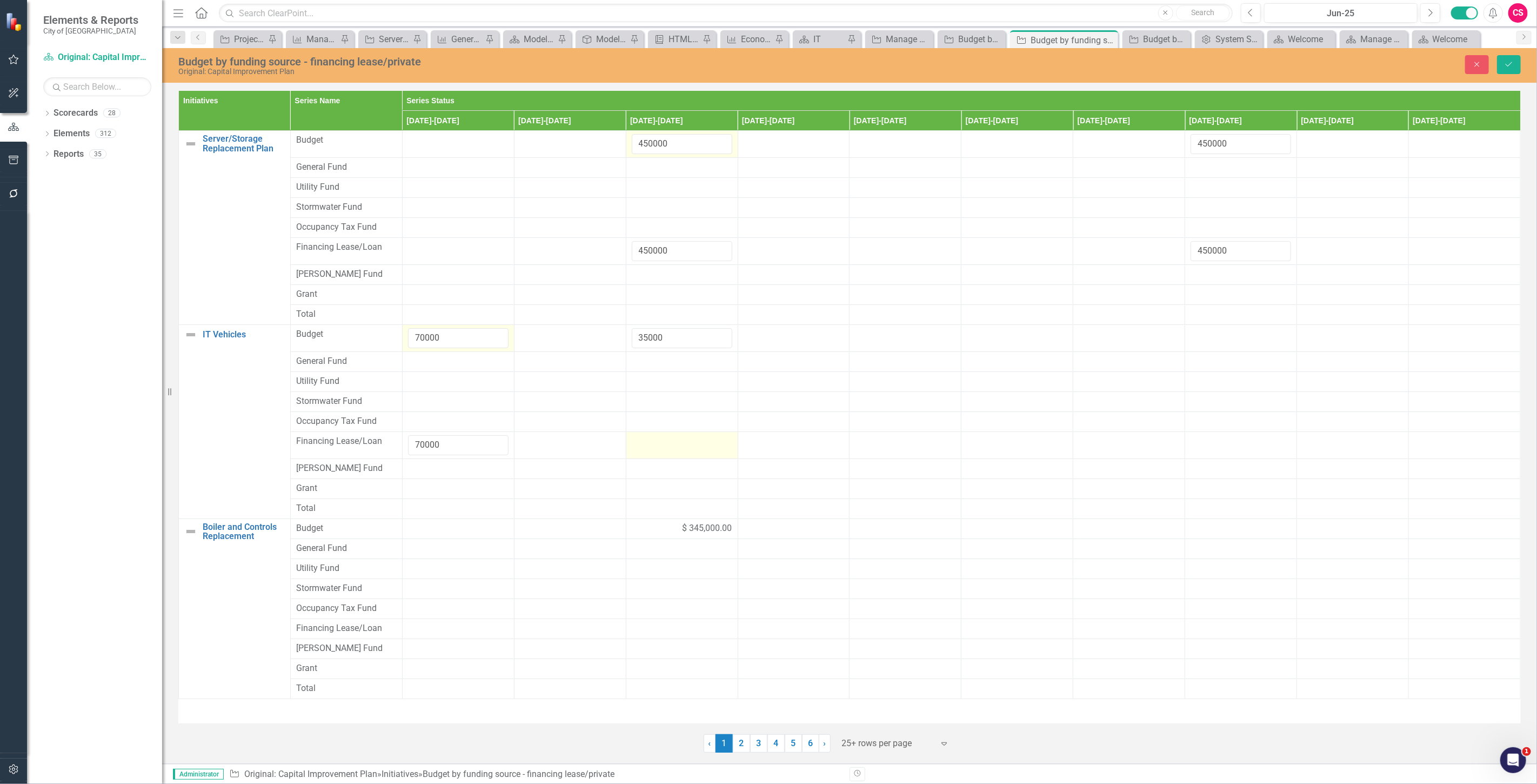
click at [677, 434] on td at bounding box center [682, 445] width 111 height 27
click at [667, 441] on input "number" at bounding box center [682, 445] width 101 height 20
paste input "35000"
type input "35000"
click at [652, 524] on div "$ 345,000.00" at bounding box center [682, 528] width 101 height 13
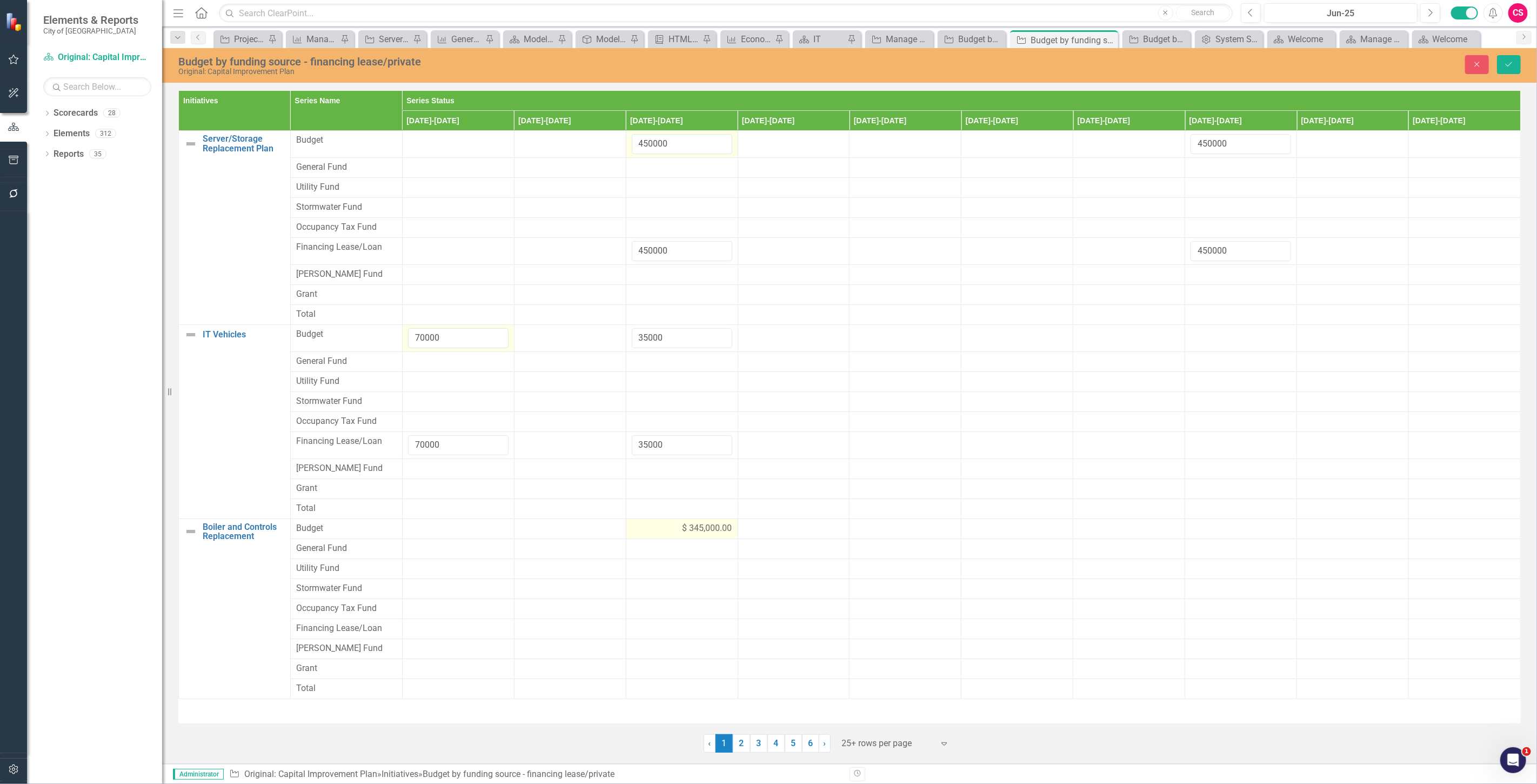
click at [652, 524] on div "$ 345,000.00" at bounding box center [682, 528] width 101 height 13
click at [652, 524] on input "345000" at bounding box center [682, 532] width 101 height 20
click at [652, 633] on div at bounding box center [682, 635] width 101 height 13
type input "345000"
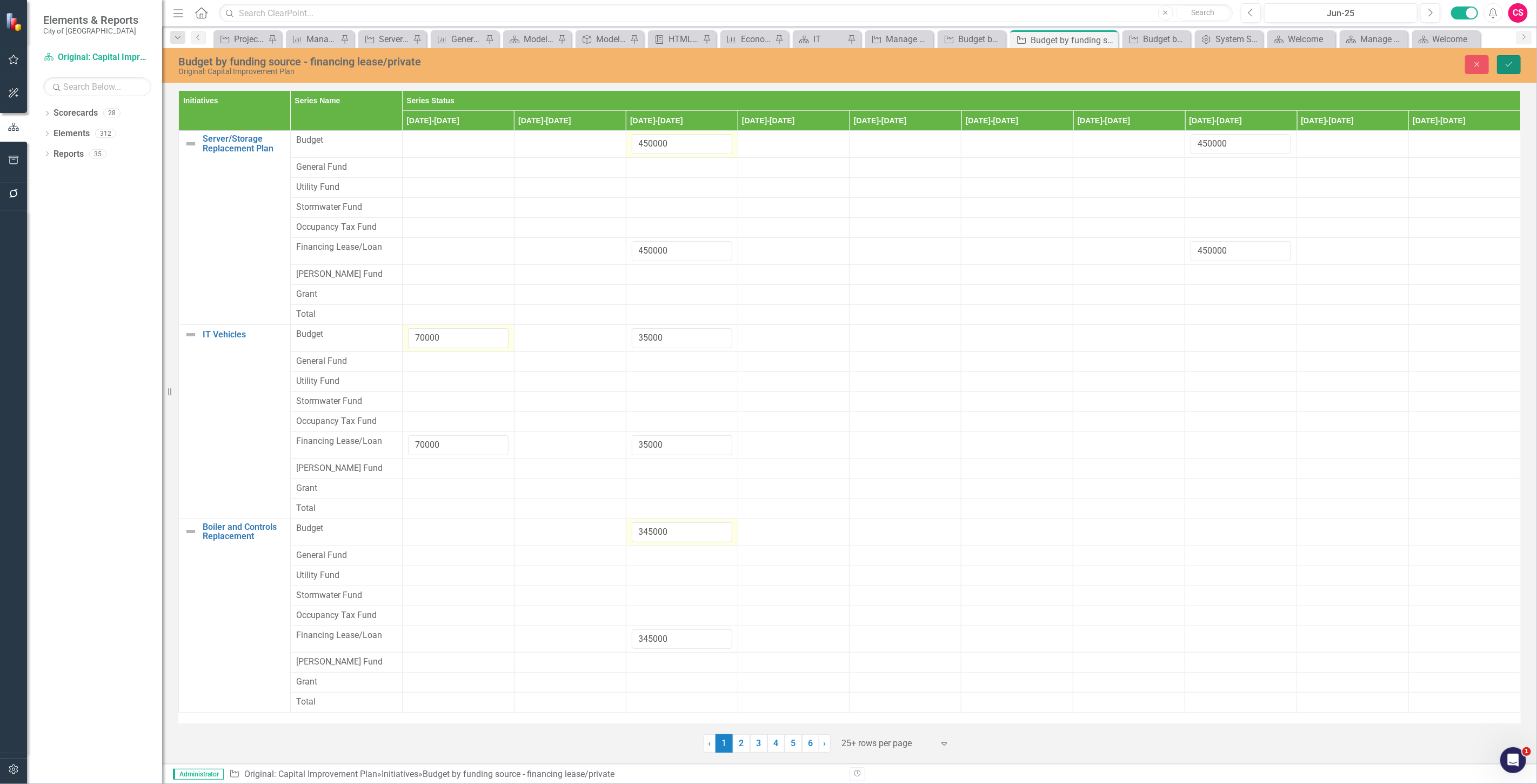
click at [1505, 67] on icon "Save" at bounding box center [1509, 64] width 10 height 7
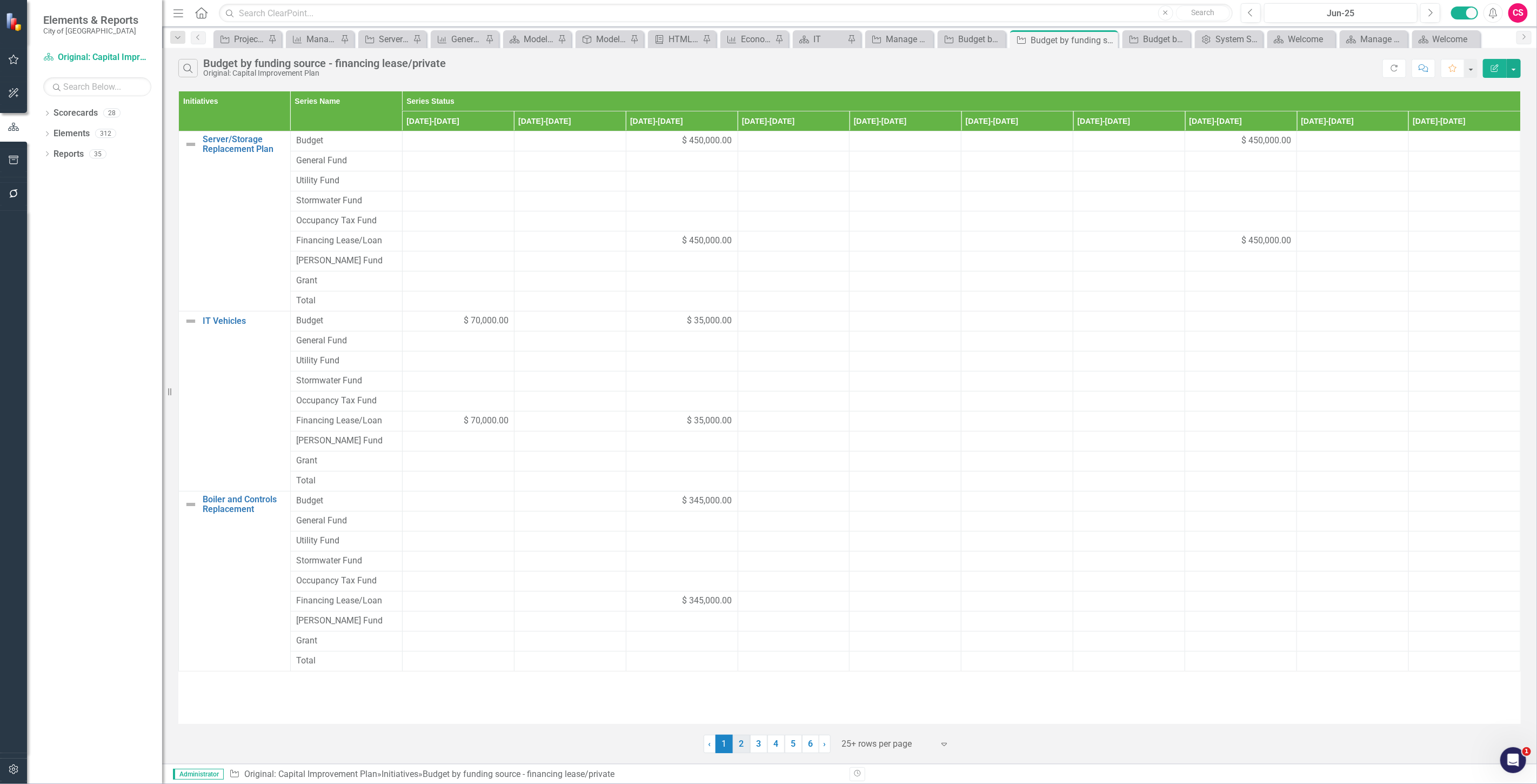
click at [743, 744] on link "2" at bounding box center [741, 744] width 17 height 18
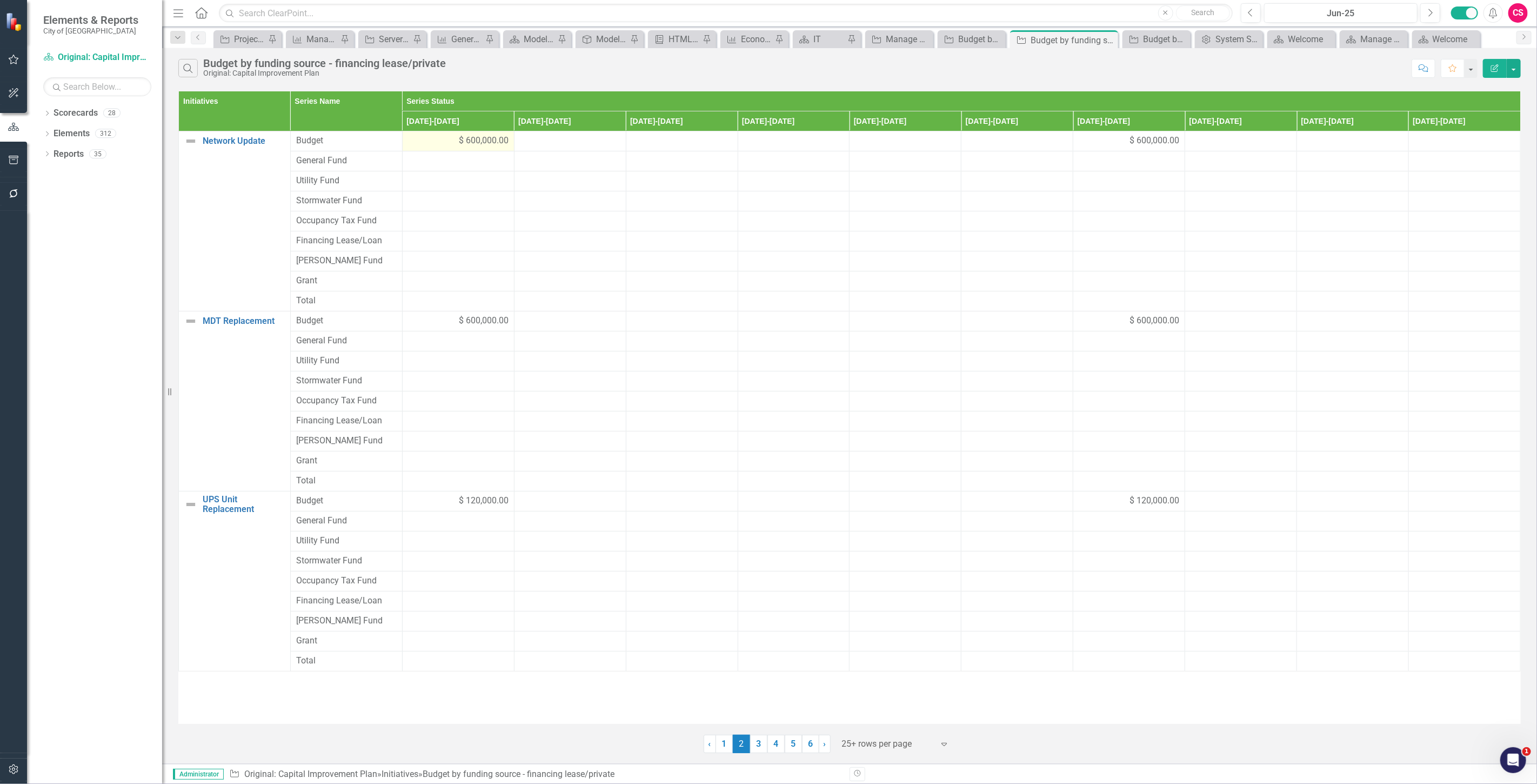
click at [434, 143] on div "$ 600,000.00" at bounding box center [458, 141] width 101 height 13
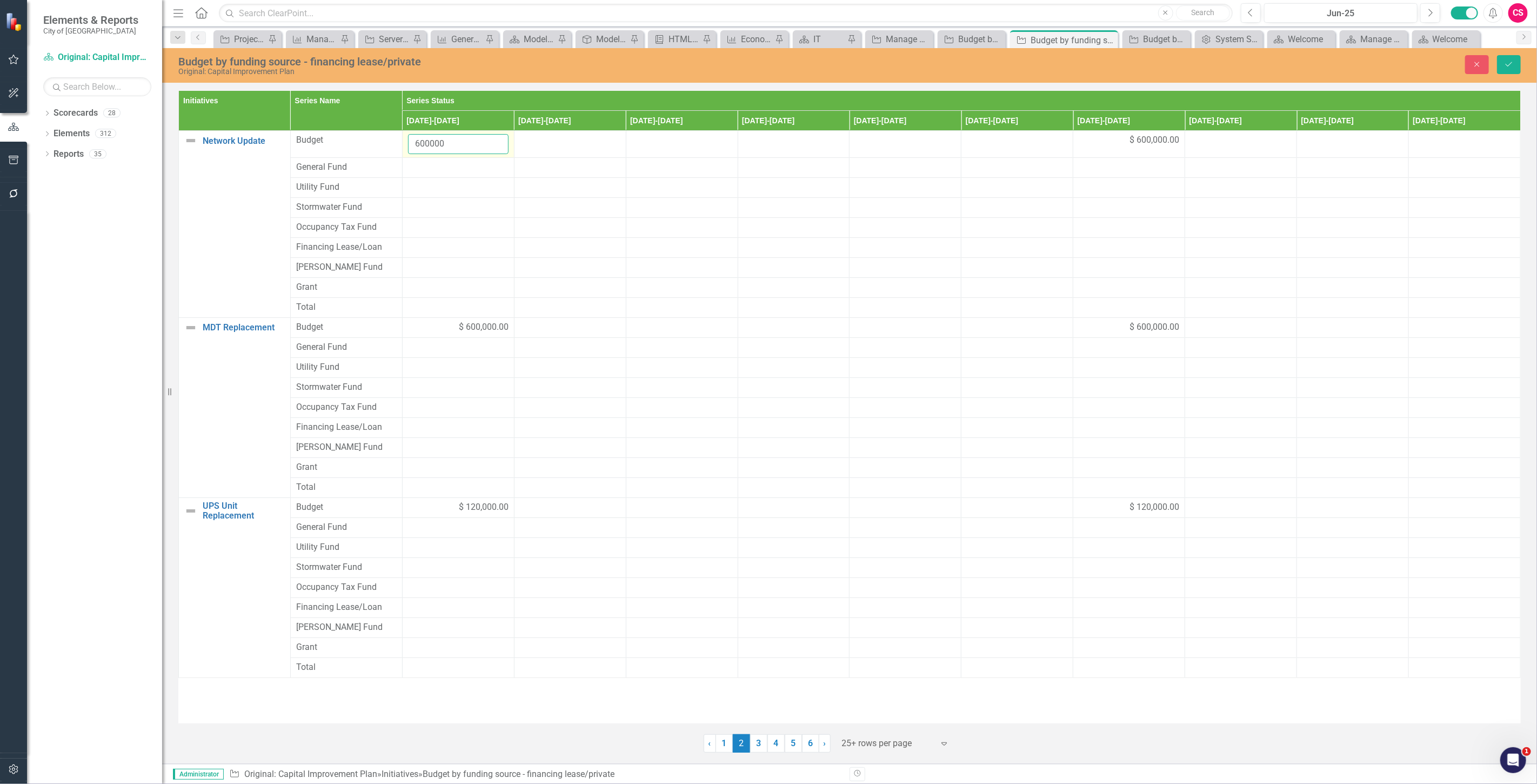
click at [428, 144] on input "600000" at bounding box center [458, 144] width 101 height 20
click at [420, 249] on div at bounding box center [458, 248] width 101 height 13
click at [420, 249] on input "number" at bounding box center [458, 251] width 101 height 20
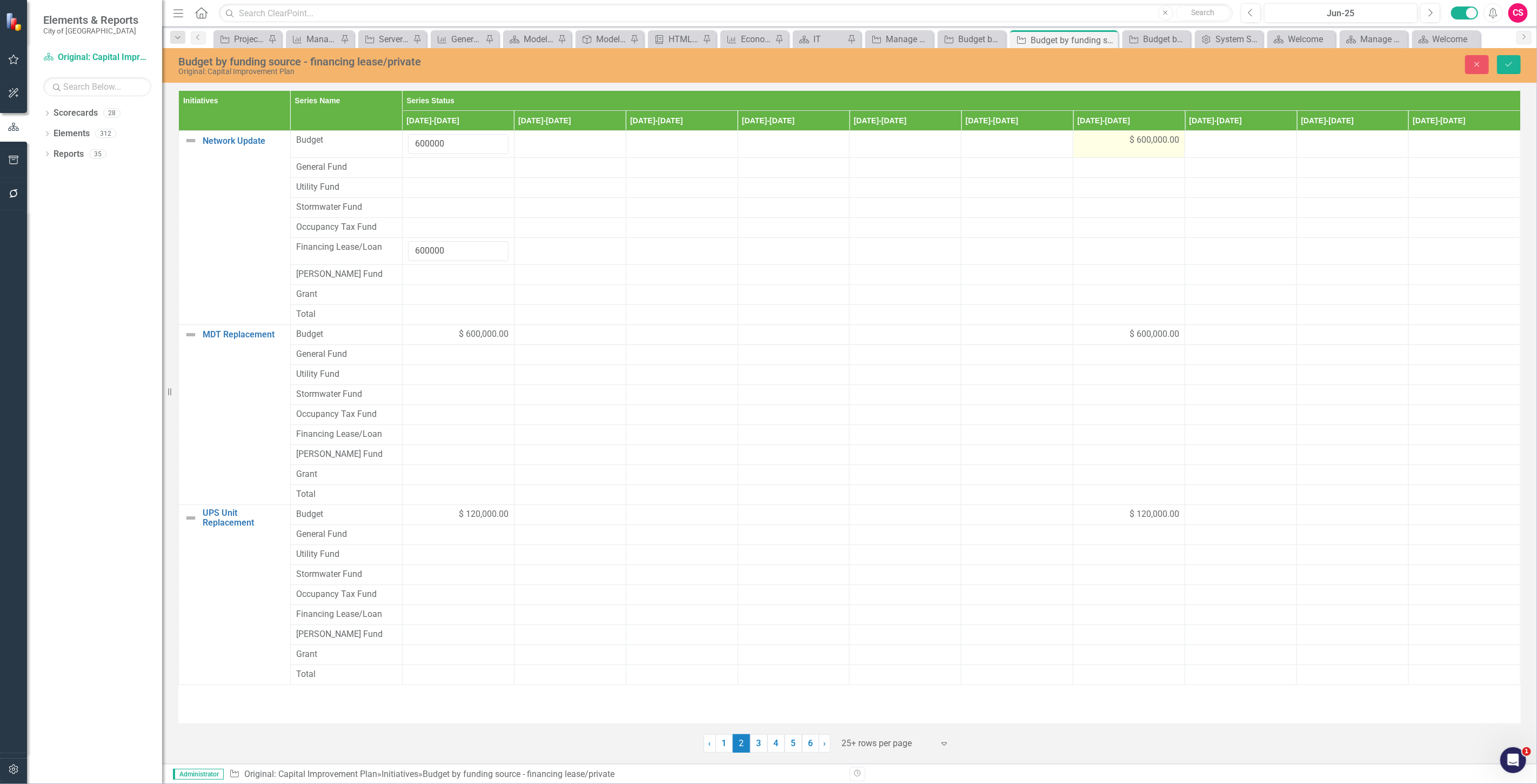
type input "600000"
click at [1126, 147] on td "$ 600,000.00" at bounding box center [1129, 144] width 111 height 27
click at [1118, 144] on input "600000" at bounding box center [1129, 144] width 101 height 20
click at [1107, 144] on input "600000" at bounding box center [1129, 144] width 101 height 20
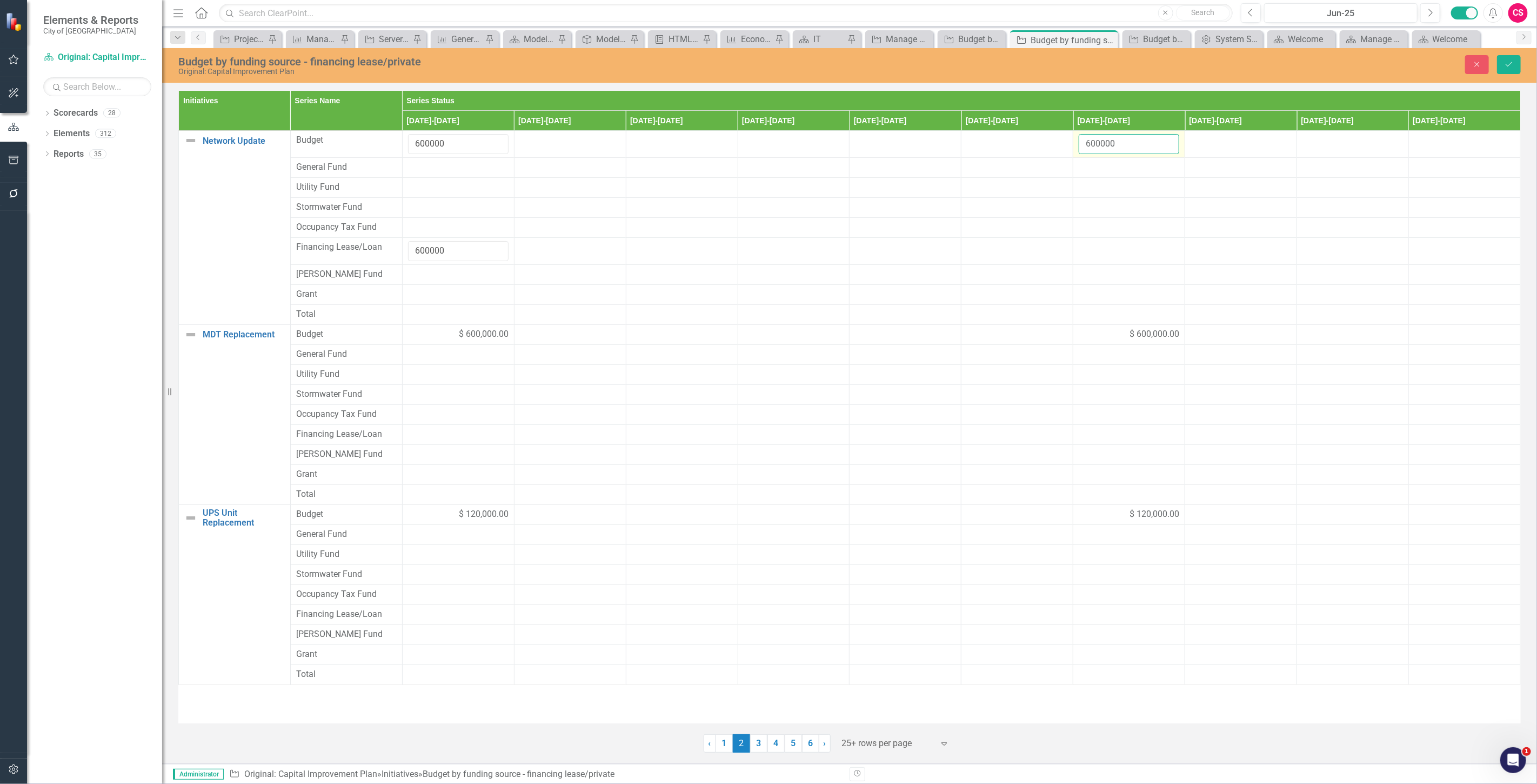
click at [1107, 144] on input "600000" at bounding box center [1129, 144] width 101 height 20
click at [1110, 255] on td at bounding box center [1129, 251] width 111 height 27
click at [1110, 255] on input "number" at bounding box center [1129, 251] width 101 height 20
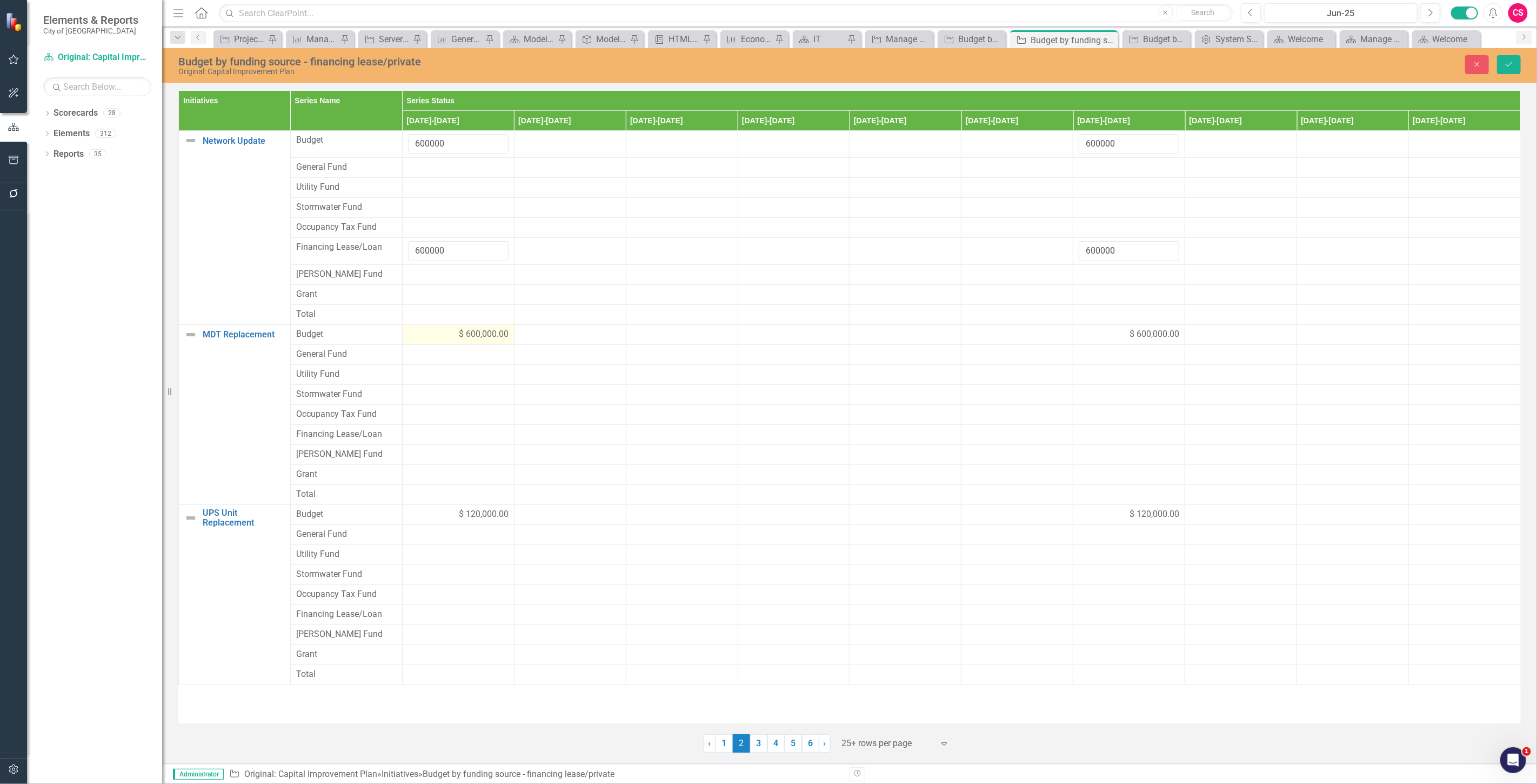
type input "600000"
click at [409, 335] on div "$ 600,000.00" at bounding box center [458, 334] width 101 height 13
click at [425, 338] on input "600000" at bounding box center [458, 338] width 101 height 20
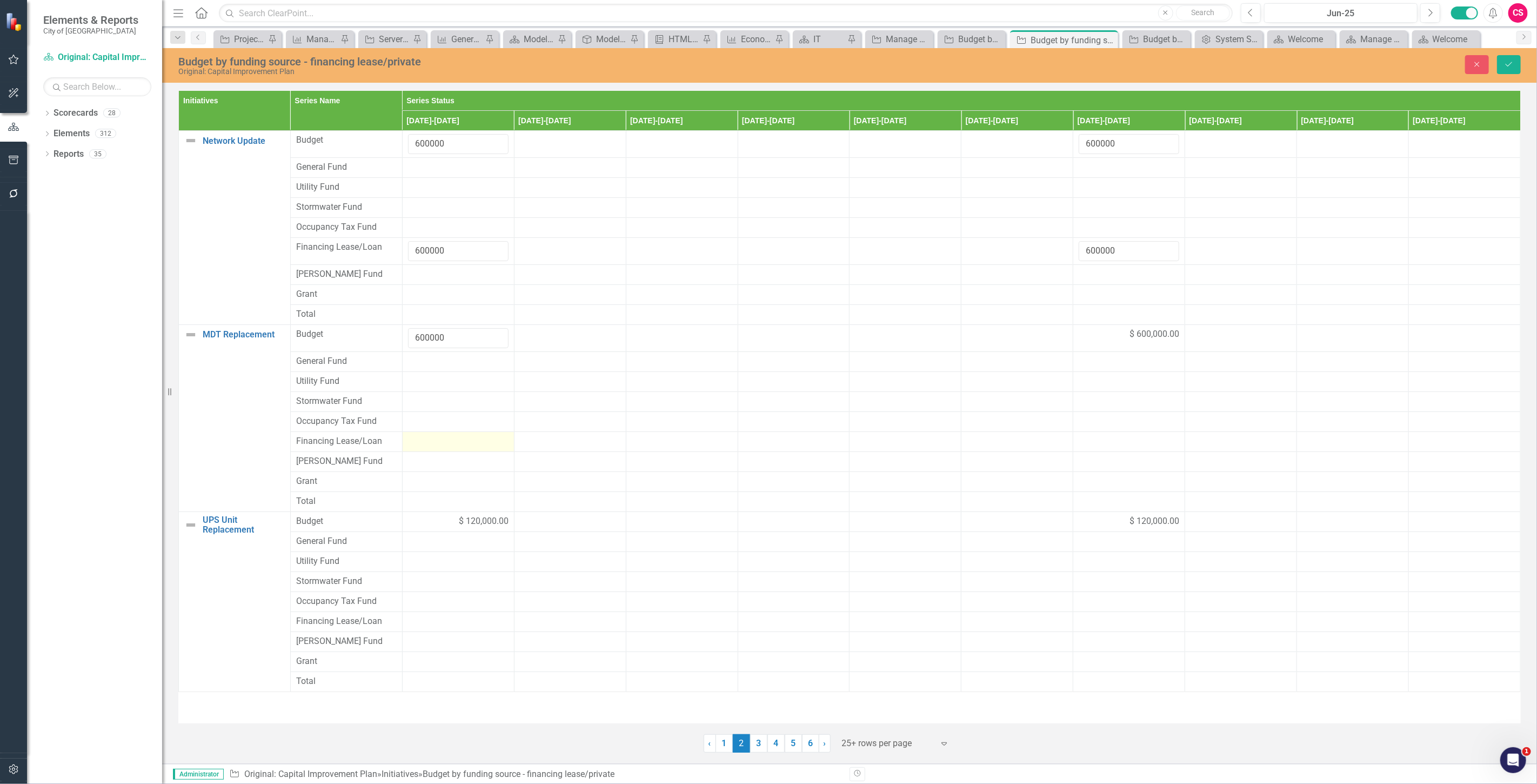
click at [425, 442] on div at bounding box center [458, 441] width 101 height 13
click at [425, 442] on input "number" at bounding box center [458, 445] width 101 height 20
type input "600000"
click at [1092, 337] on div "$ 600,000.00" at bounding box center [1129, 334] width 101 height 13
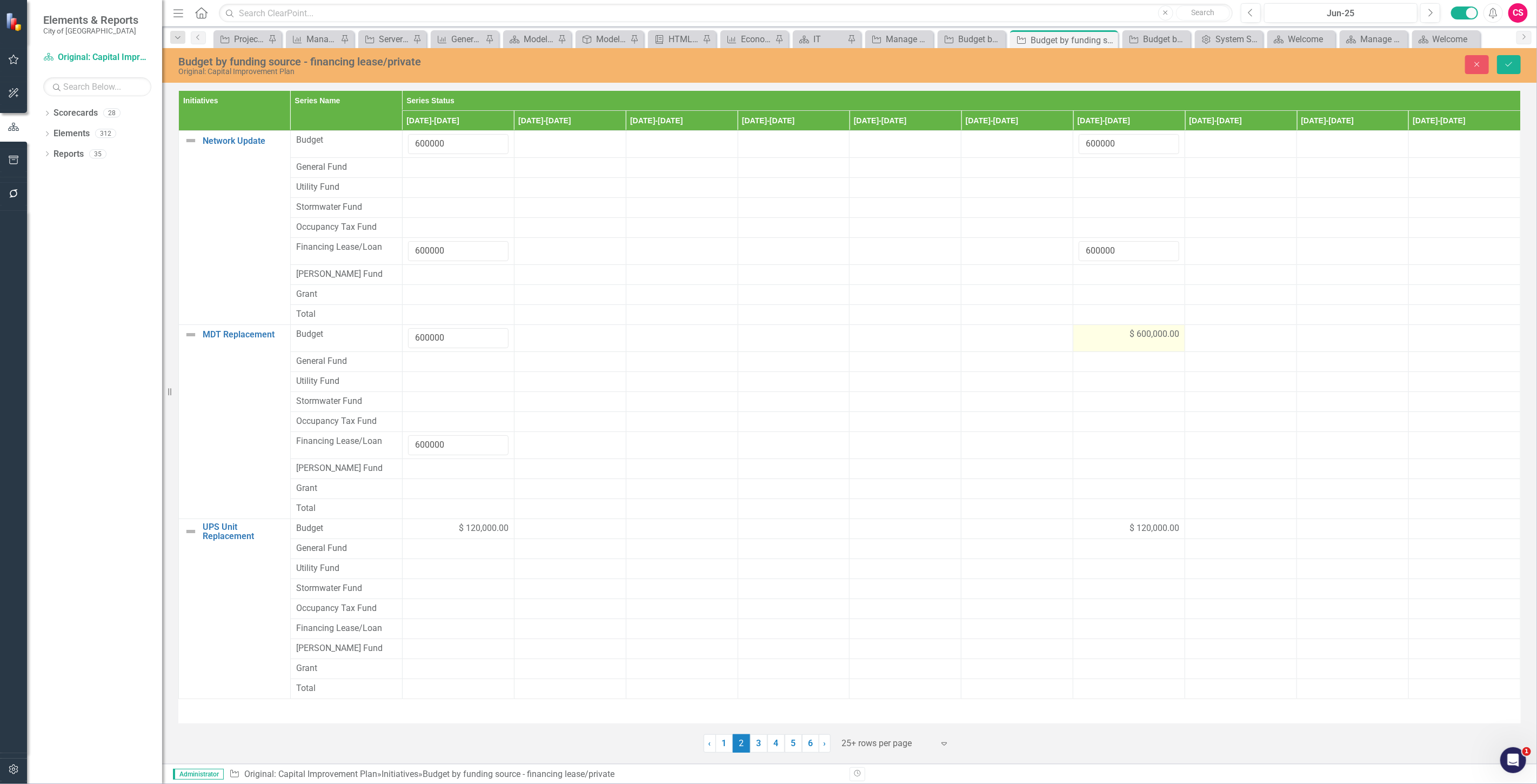
click at [1092, 337] on div "$ 600,000.00" at bounding box center [1129, 334] width 101 height 13
click at [1089, 337] on input "600000" at bounding box center [1129, 338] width 101 height 20
click at [1101, 451] on td at bounding box center [1129, 445] width 111 height 27
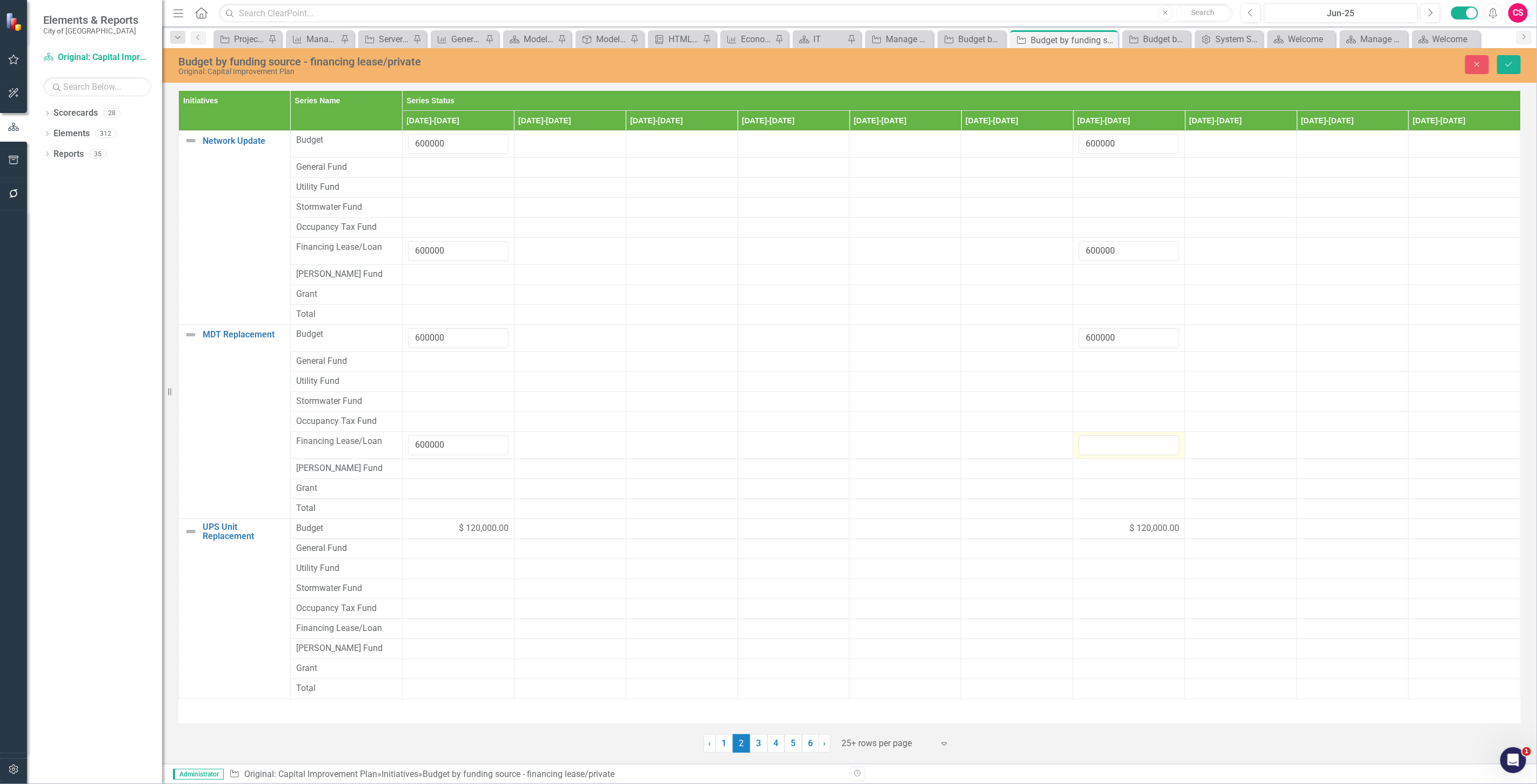
click at [1101, 451] on input "number" at bounding box center [1129, 445] width 101 height 20
type input "600000"
click at [408, 524] on div "$ 120,000.00" at bounding box center [458, 528] width 101 height 13
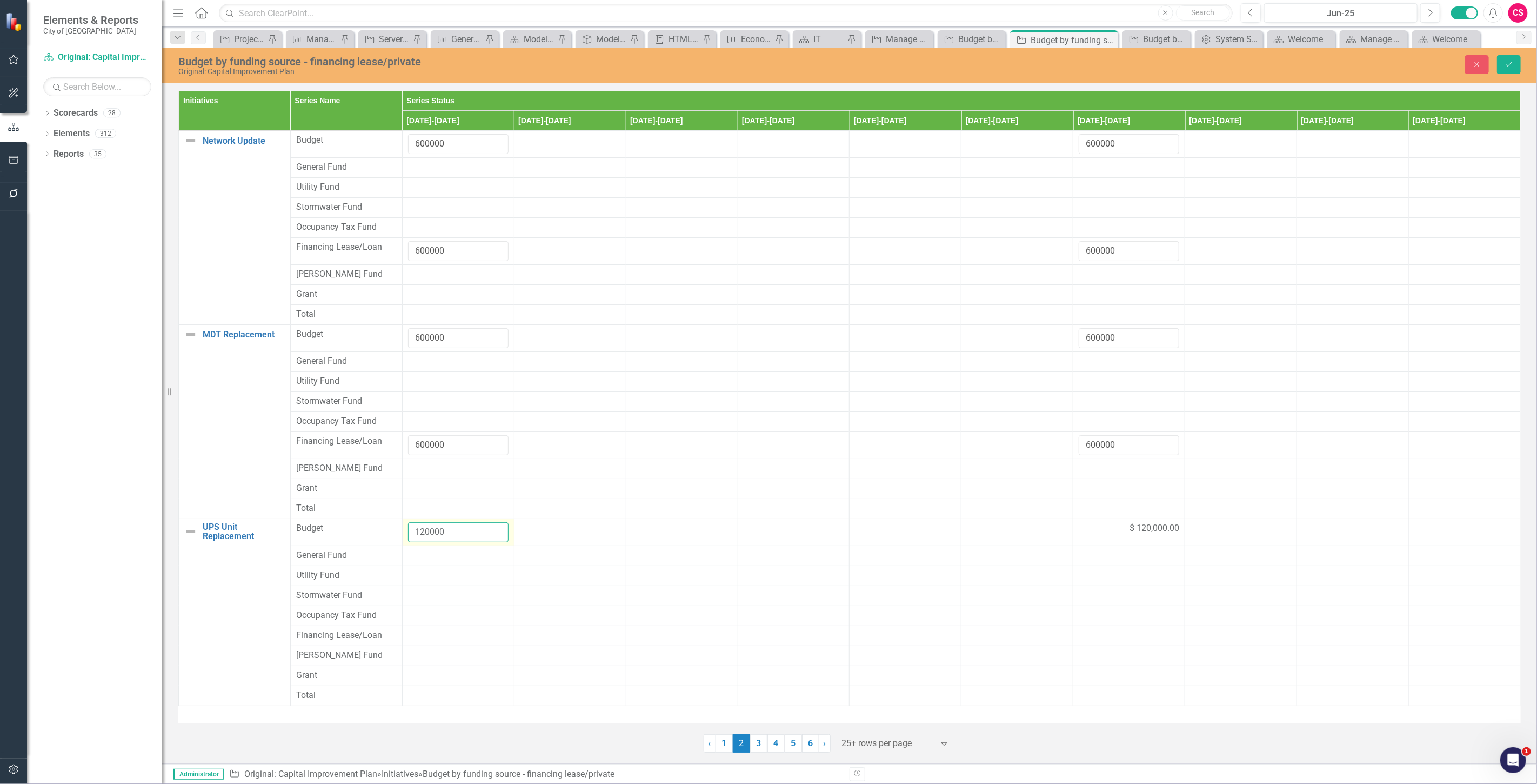
click at [424, 534] on input "120000" at bounding box center [458, 532] width 101 height 20
click at [432, 635] on div at bounding box center [458, 635] width 101 height 13
click at [432, 635] on input "number" at bounding box center [458, 639] width 101 height 20
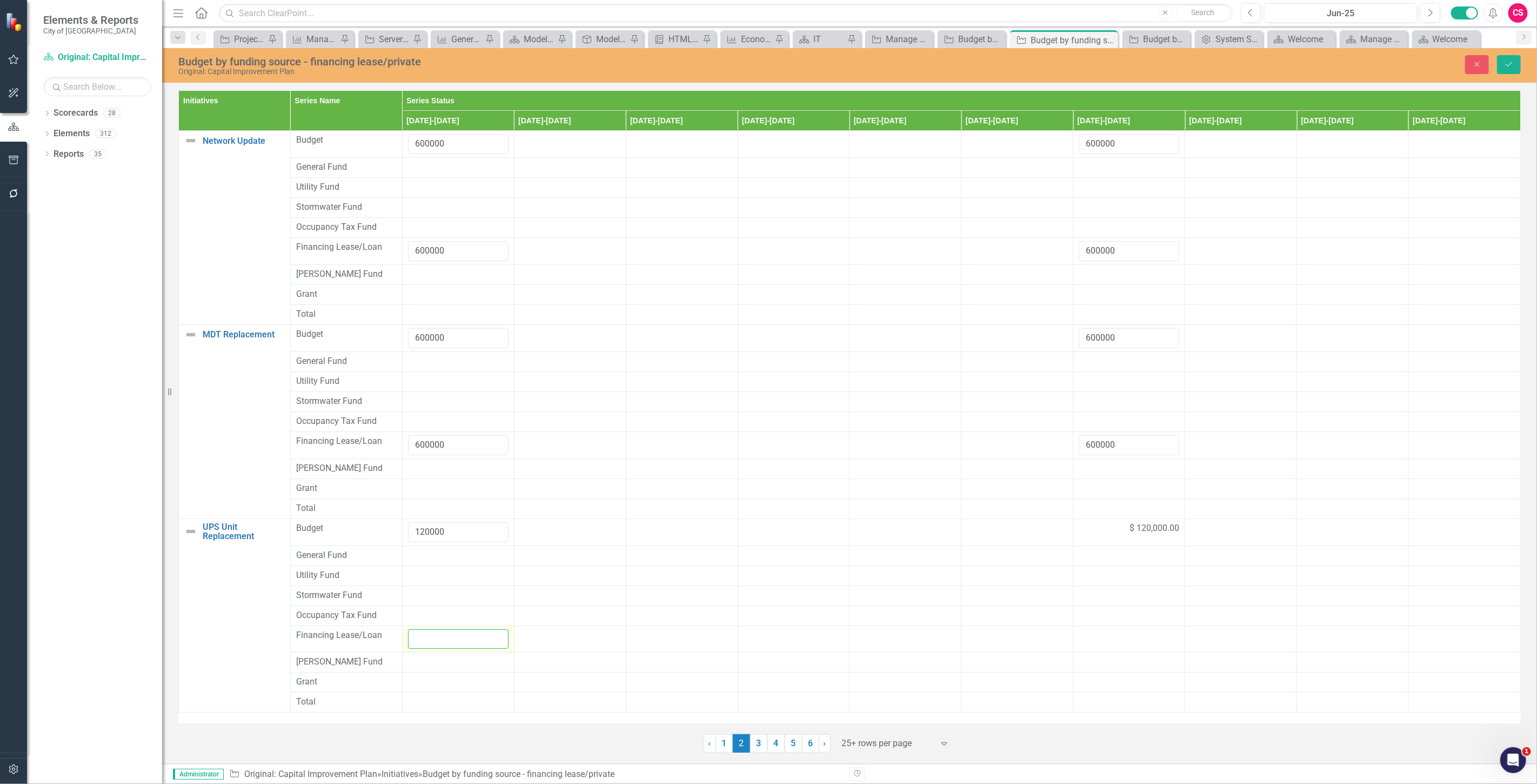
paste input "120000"
type input "120000"
click at [1114, 533] on div "$ 120,000.00" at bounding box center [1129, 528] width 101 height 13
click at [1110, 533] on input "120000" at bounding box center [1129, 532] width 101 height 20
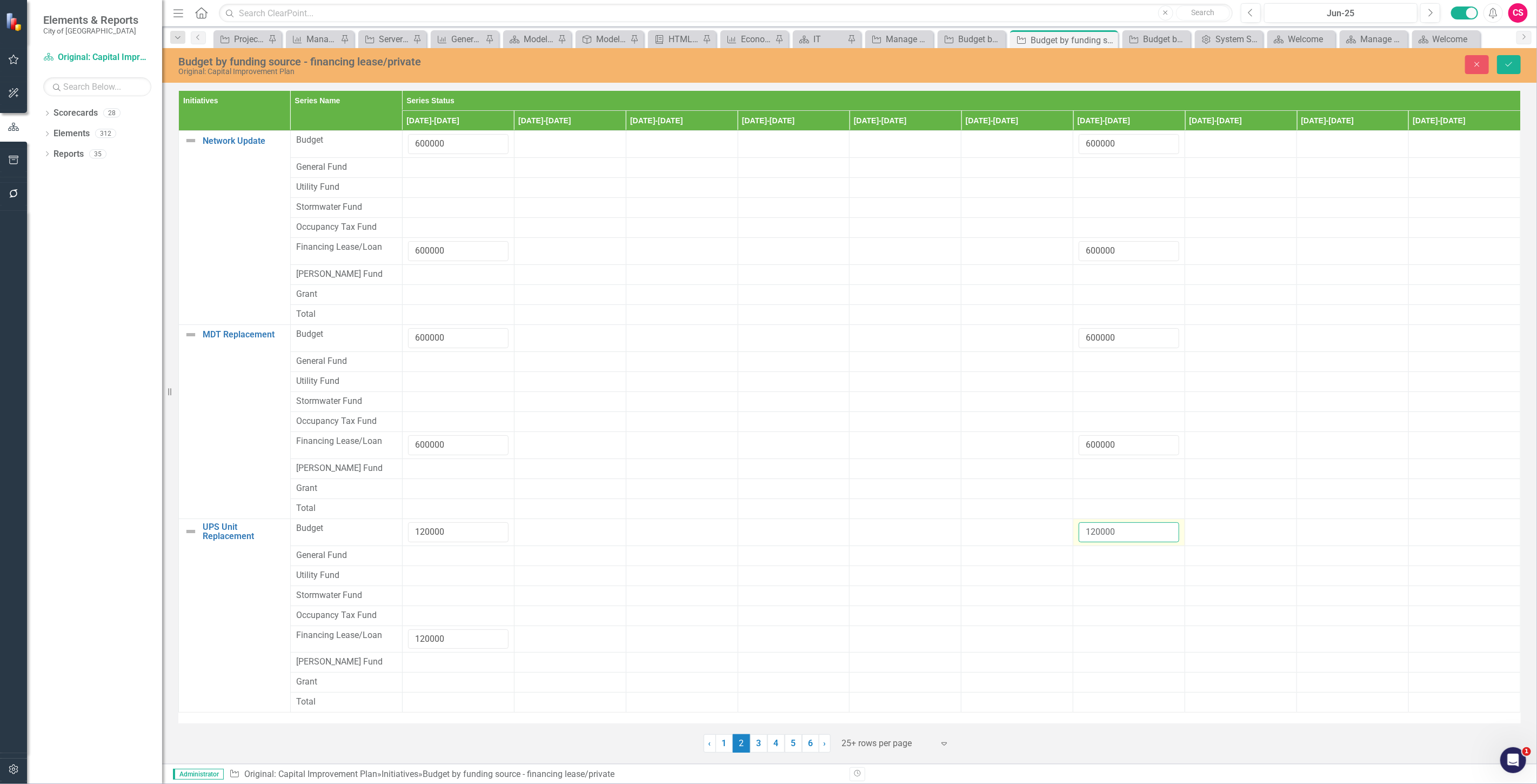
click at [1110, 533] on input "120000" at bounding box center [1129, 532] width 101 height 20
click at [1117, 640] on div at bounding box center [1129, 635] width 101 height 13
click at [1117, 640] on input "number" at bounding box center [1129, 639] width 101 height 20
type input "120000"
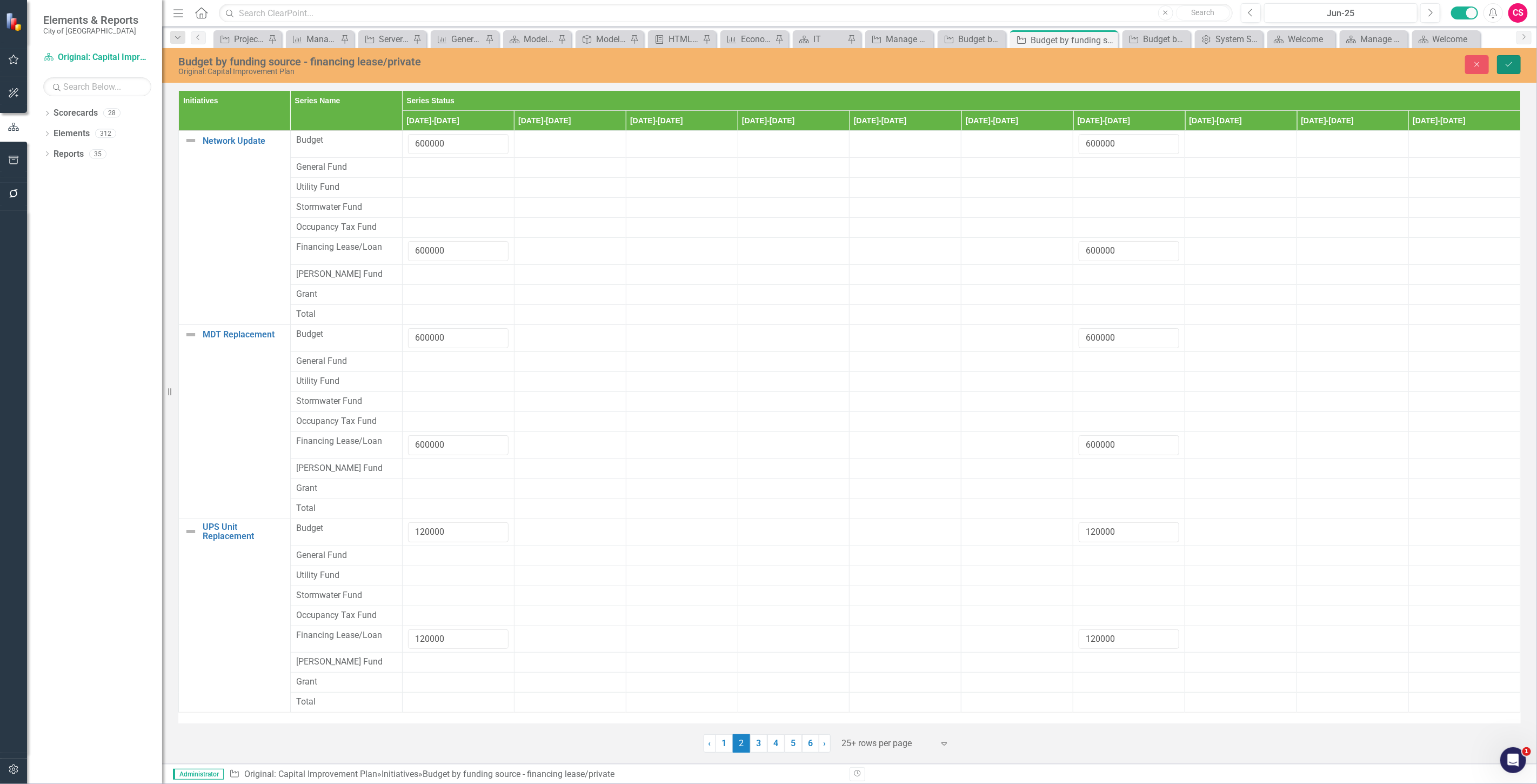
click at [1515, 61] on button "Save" at bounding box center [1509, 64] width 24 height 19
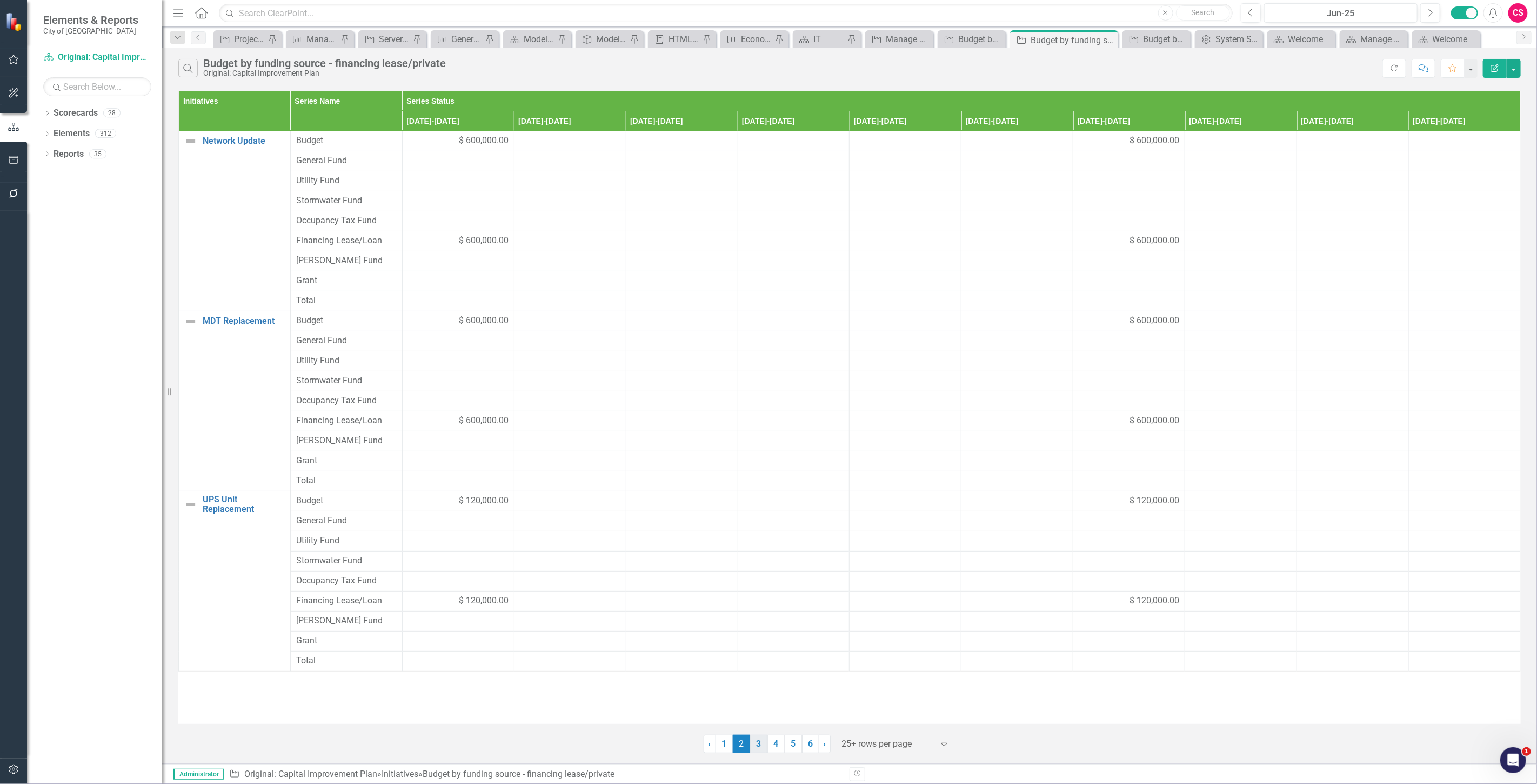
click at [750, 744] on link "3" at bounding box center [758, 744] width 17 height 18
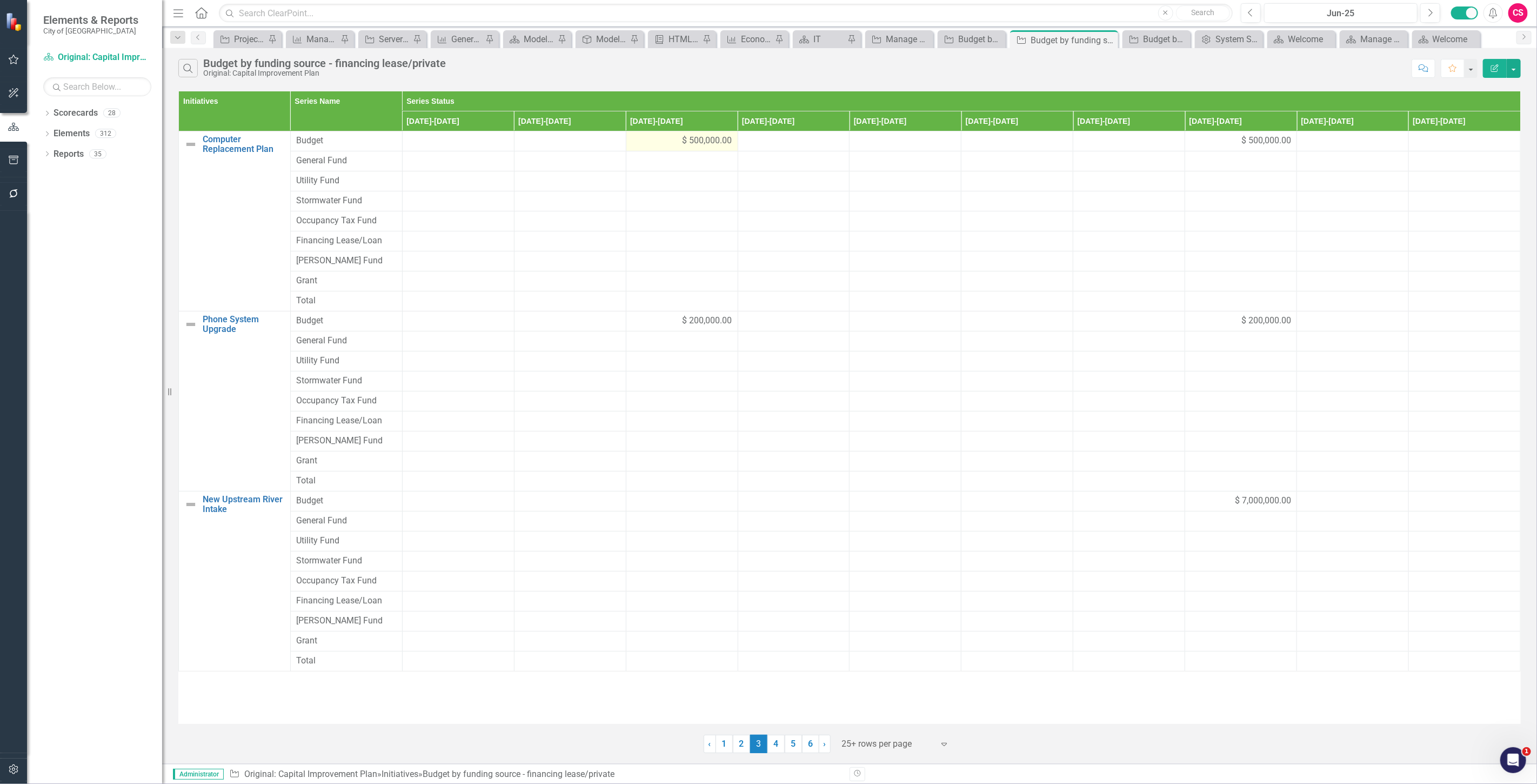
click at [652, 149] on td "$ 500,000.00" at bounding box center [682, 142] width 111 height 20
click at [652, 149] on td "$ 500,000.00" at bounding box center [682, 142] width 111 height 20
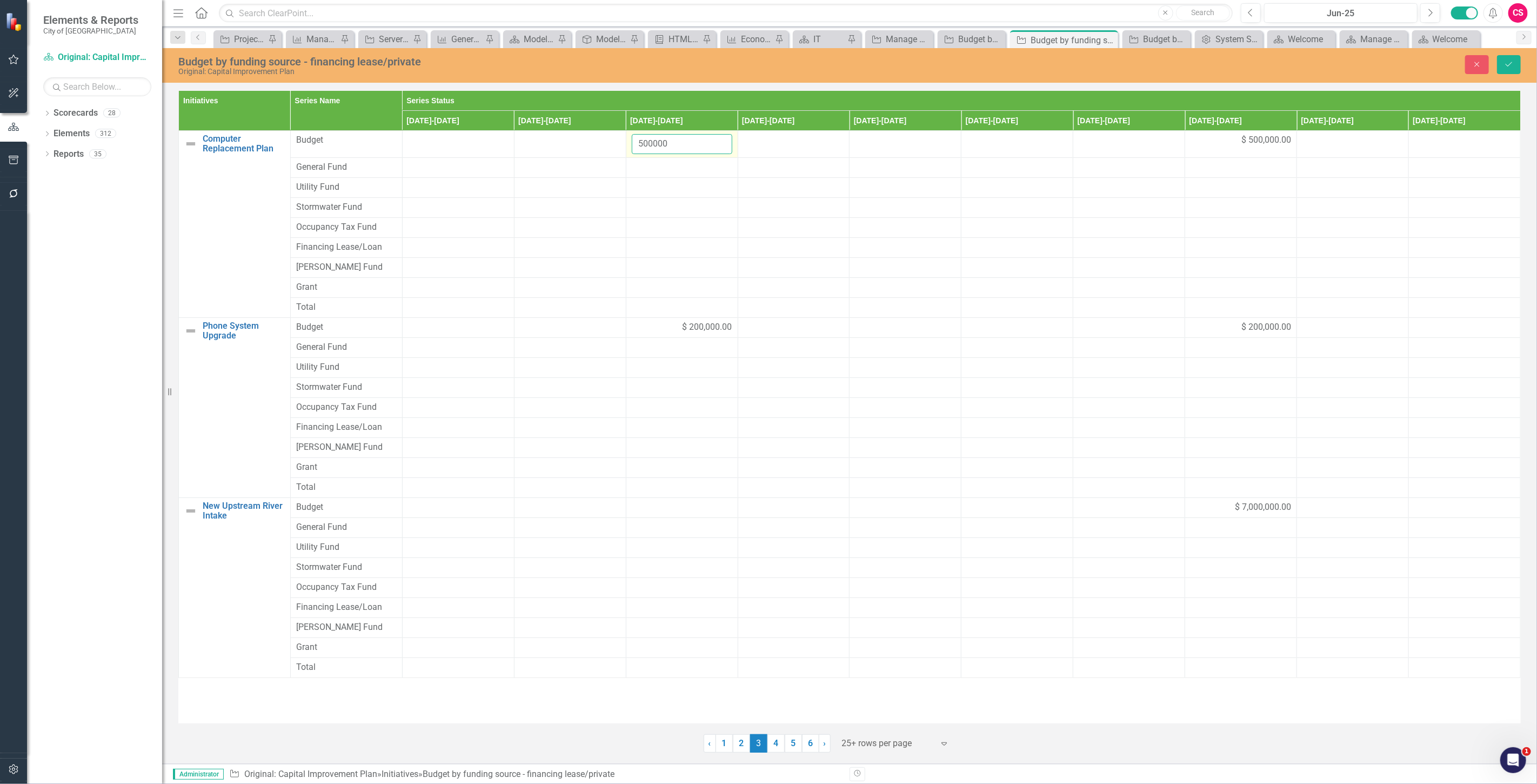
click at [637, 143] on input "500000" at bounding box center [682, 144] width 101 height 20
click at [641, 143] on input "500000" at bounding box center [682, 144] width 101 height 20
click at [641, 143] on input "500000" at bounding box center [682, 144] width 101 height 20
click at [646, 146] on input "500000" at bounding box center [682, 144] width 101 height 20
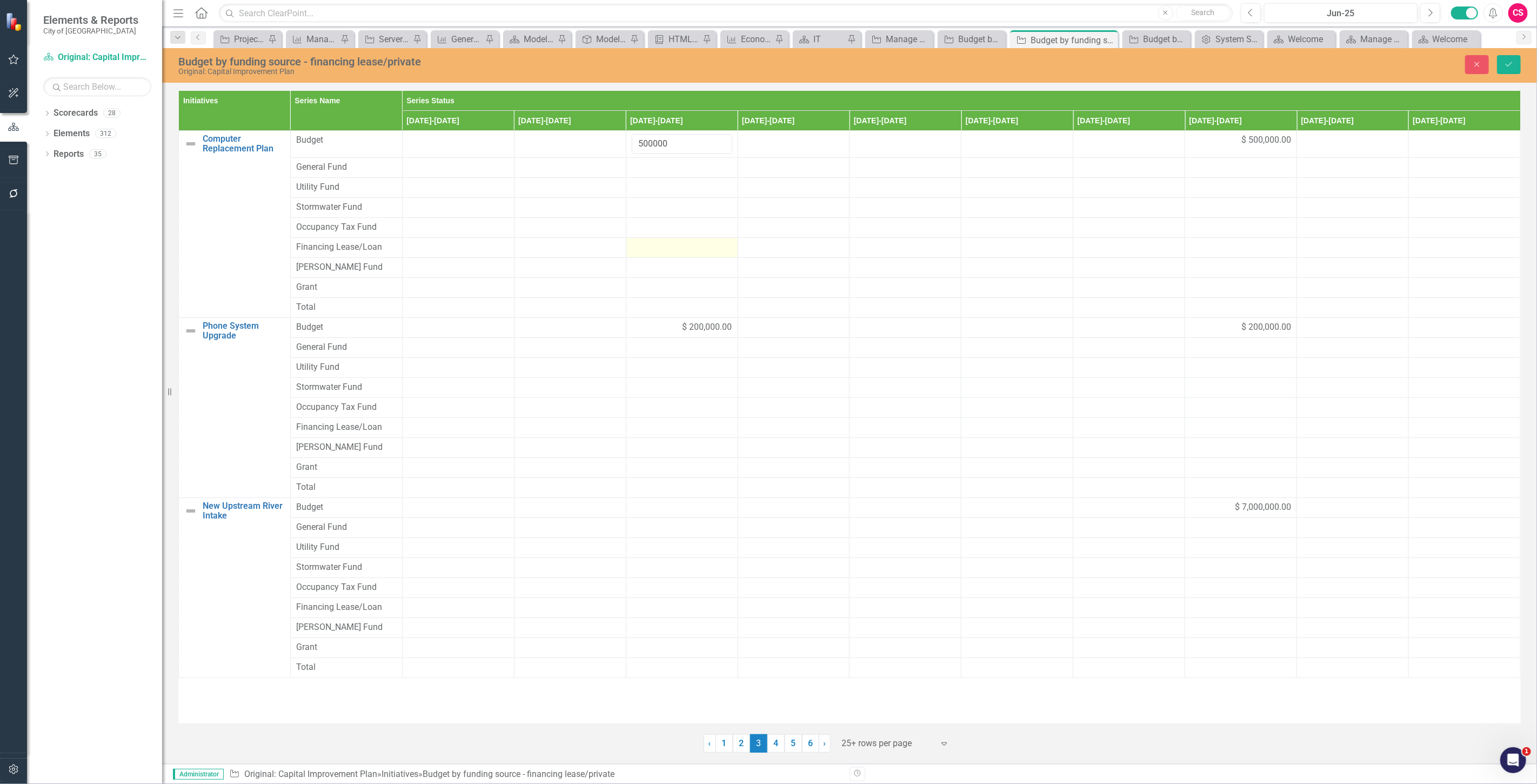
click at [658, 245] on div at bounding box center [682, 248] width 101 height 13
click at [658, 245] on input "number" at bounding box center [682, 251] width 101 height 20
type input "500000"
click at [1256, 140] on span "$ 500,000.00" at bounding box center [1266, 141] width 49 height 13
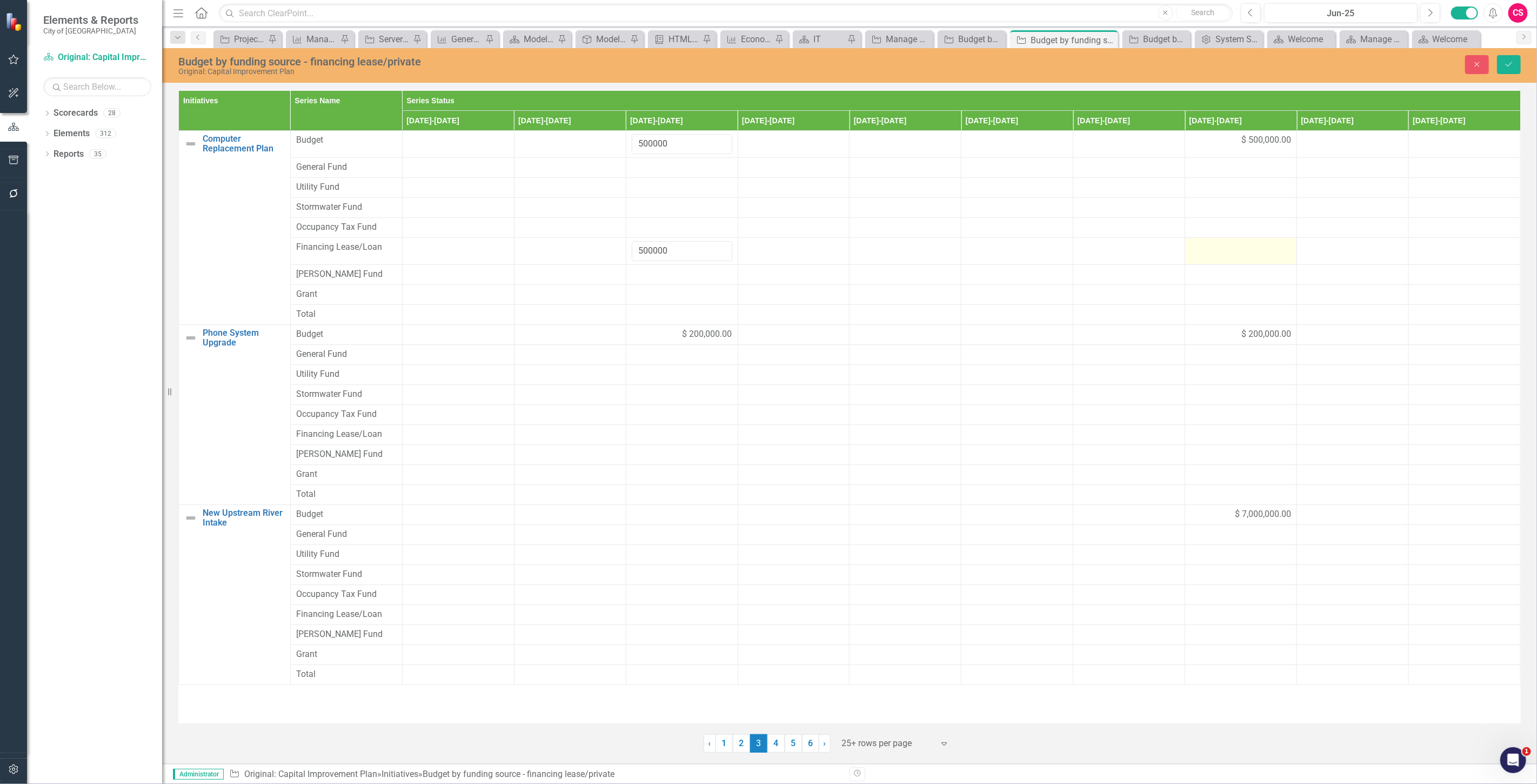
click at [1211, 248] on div at bounding box center [1241, 248] width 101 height 13
type input "500000"
click at [652, 336] on div "$ 200,000.00" at bounding box center [682, 334] width 101 height 13
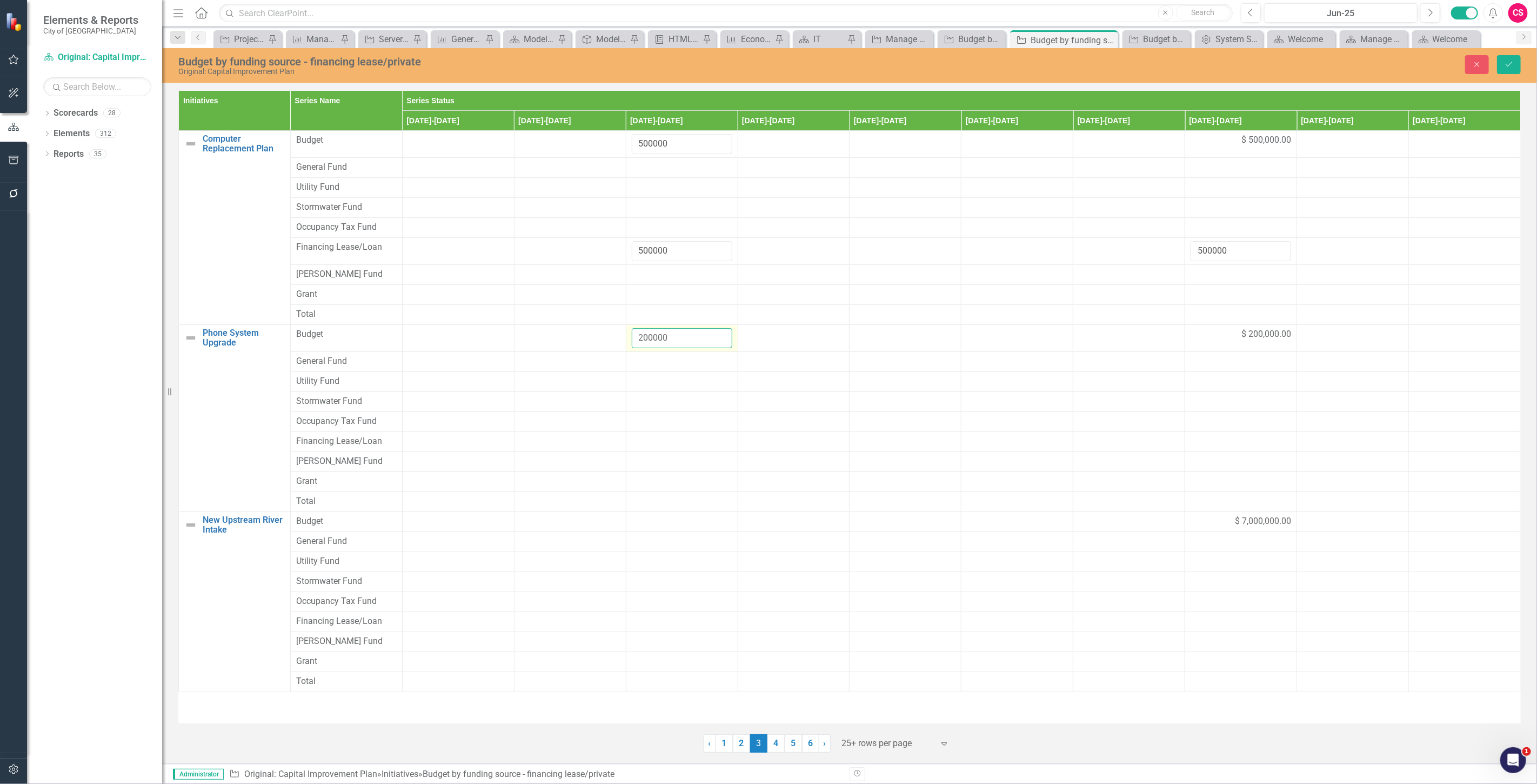
click at [652, 336] on input "200000" at bounding box center [682, 338] width 101 height 20
click at [723, 273] on div at bounding box center [682, 274] width 101 height 13
click at [657, 339] on input "200000" at bounding box center [682, 338] width 101 height 20
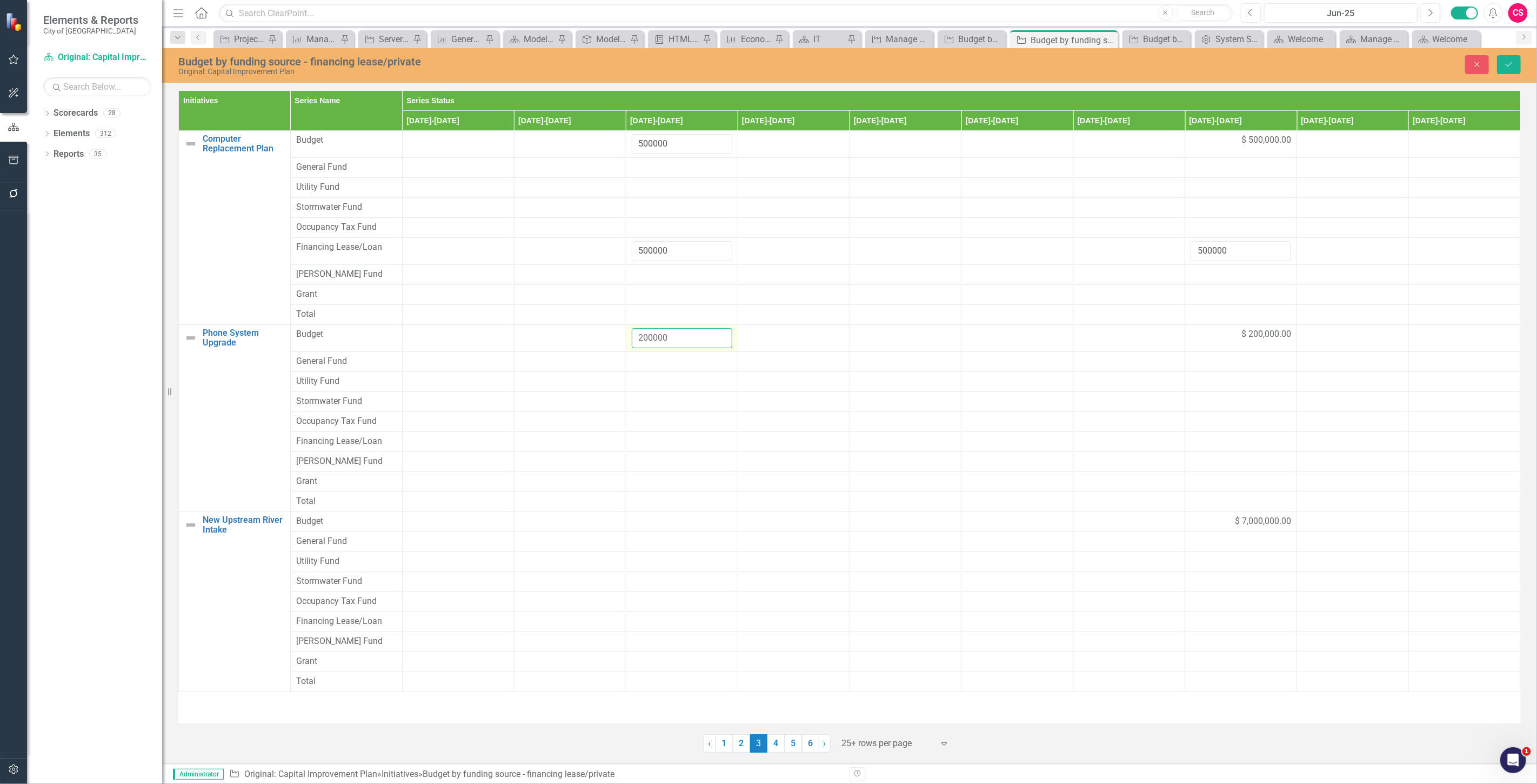
click at [659, 339] on input "200000" at bounding box center [682, 338] width 101 height 20
click at [534, 347] on td at bounding box center [569, 338] width 111 height 27
click at [657, 450] on td at bounding box center [682, 441] width 111 height 20
click at [652, 444] on input "number" at bounding box center [682, 445] width 101 height 20
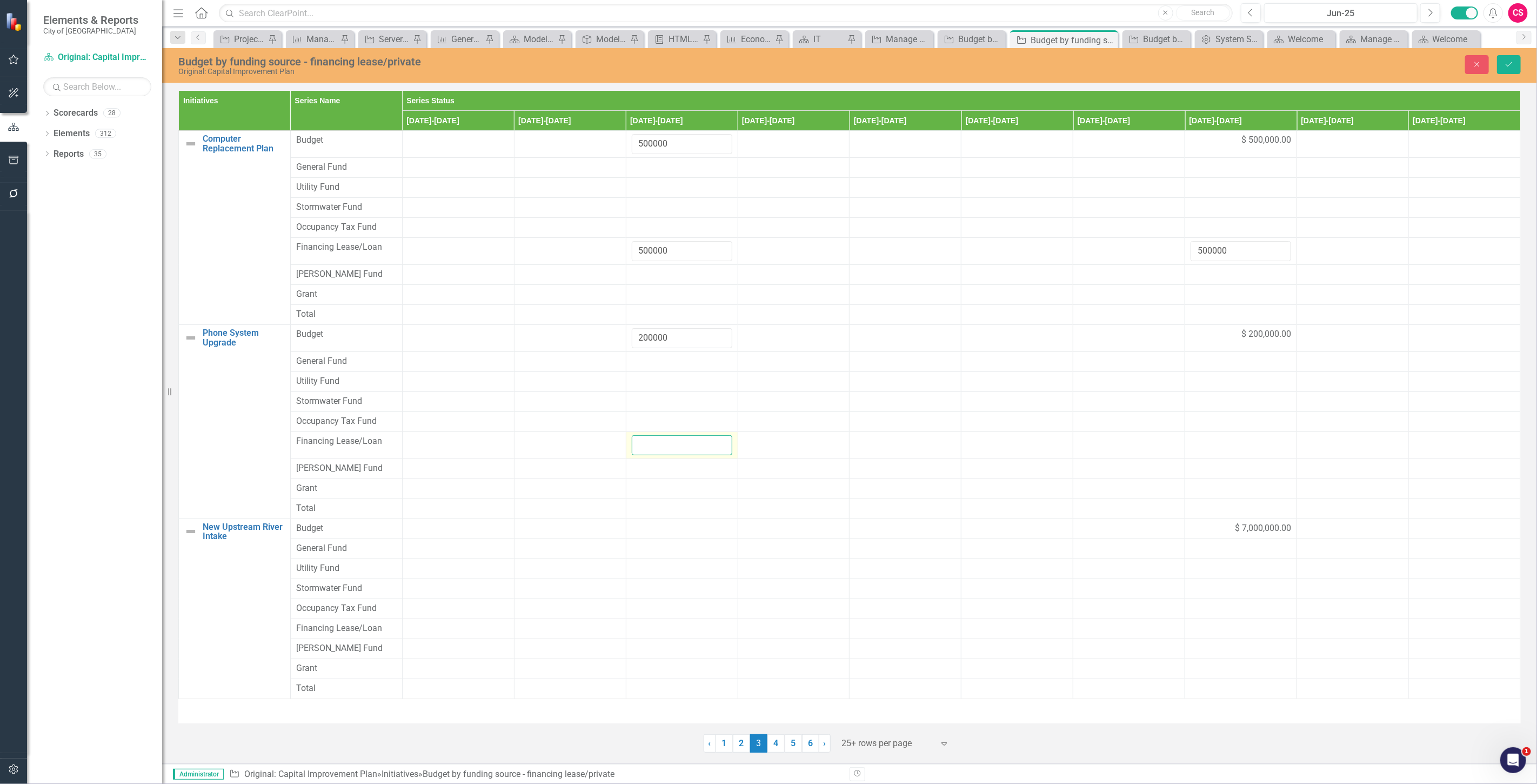
paste input "200000"
type input "200000"
click at [1222, 454] on td at bounding box center [1241, 445] width 111 height 27
click at [1222, 454] on input "number" at bounding box center [1241, 445] width 101 height 20
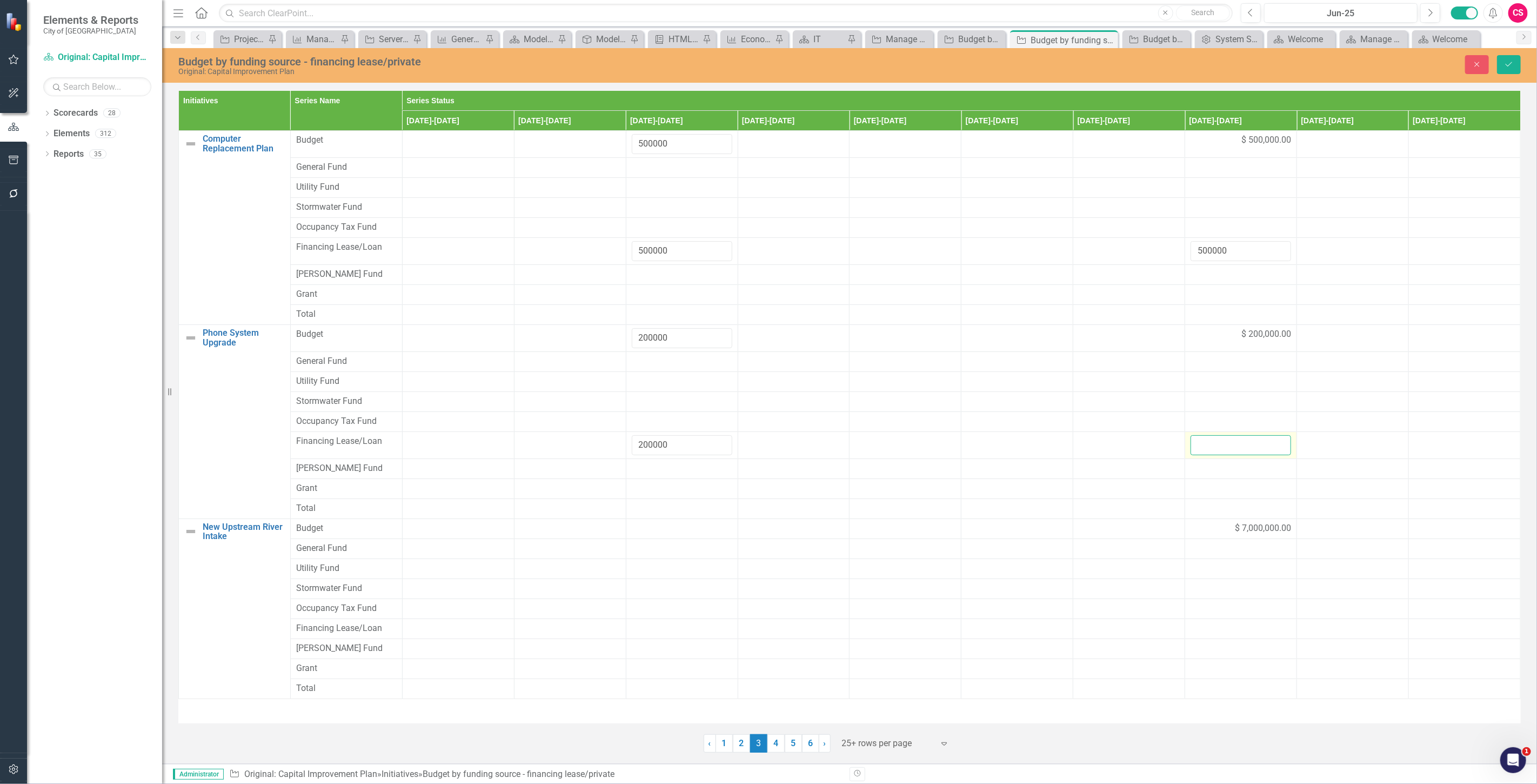
paste input "200000"
type input "200000"
click at [1243, 524] on span "$ 7,000,000.00" at bounding box center [1263, 528] width 57 height 13
click at [1210, 535] on input "7000000" at bounding box center [1241, 532] width 101 height 20
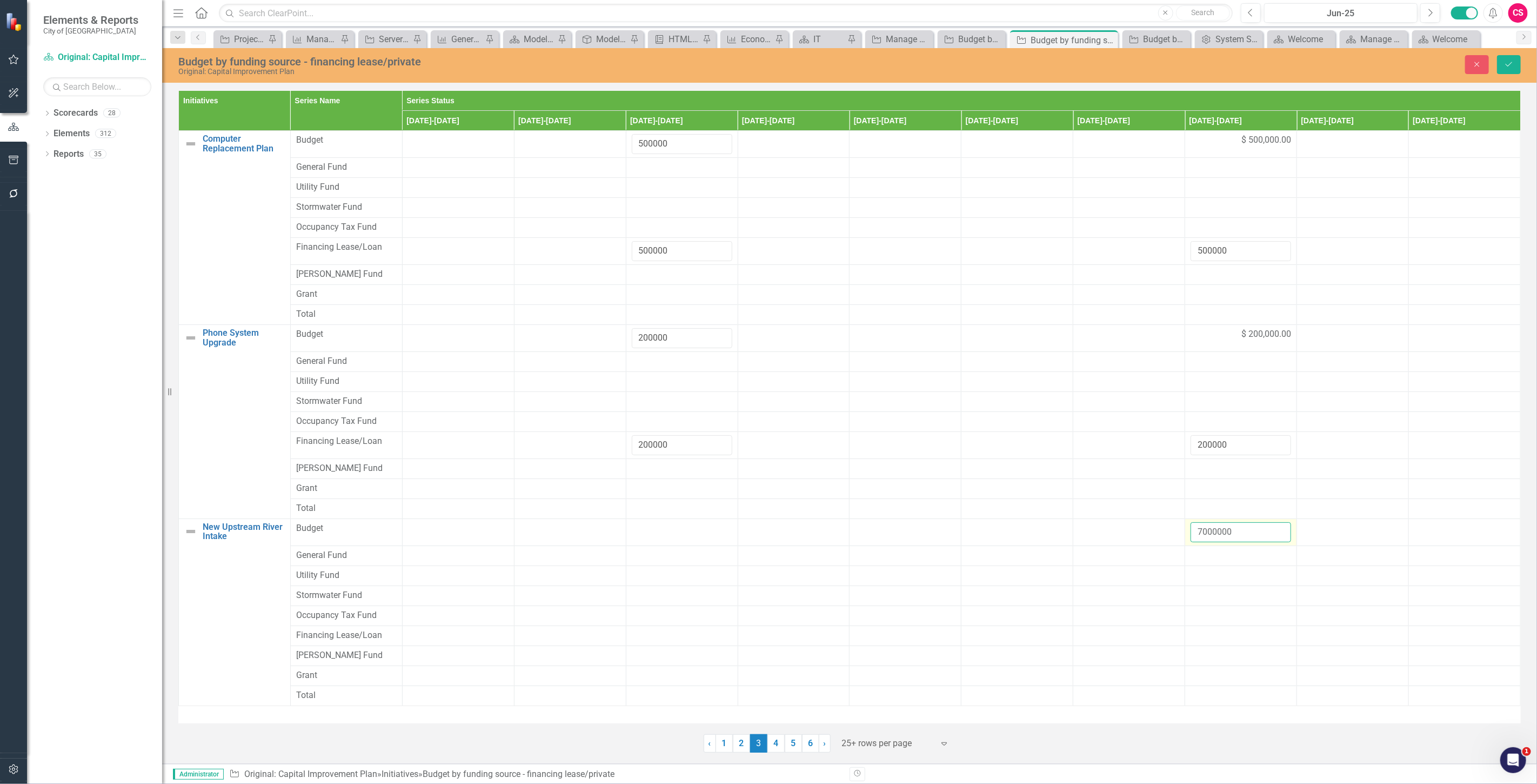
click at [1210, 535] on input "7000000" at bounding box center [1241, 532] width 101 height 20
click at [1207, 632] on div at bounding box center [1241, 635] width 101 height 13
click at [1207, 632] on input "number" at bounding box center [1241, 639] width 101 height 20
click at [1207, 643] on input "number" at bounding box center [1241, 639] width 101 height 20
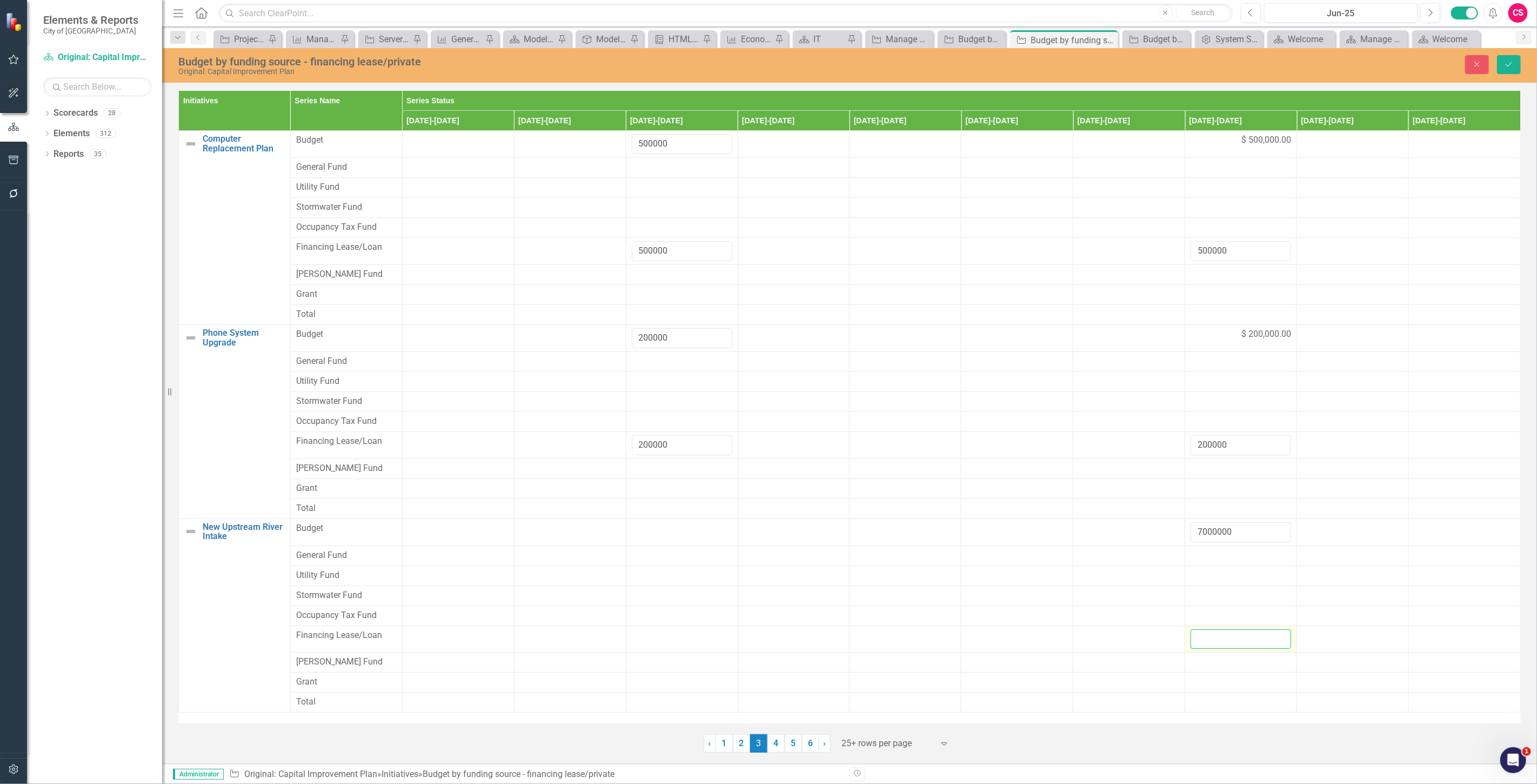
paste input "7000000"
type input "7000000"
click at [1510, 61] on icon "Save" at bounding box center [1509, 64] width 10 height 7
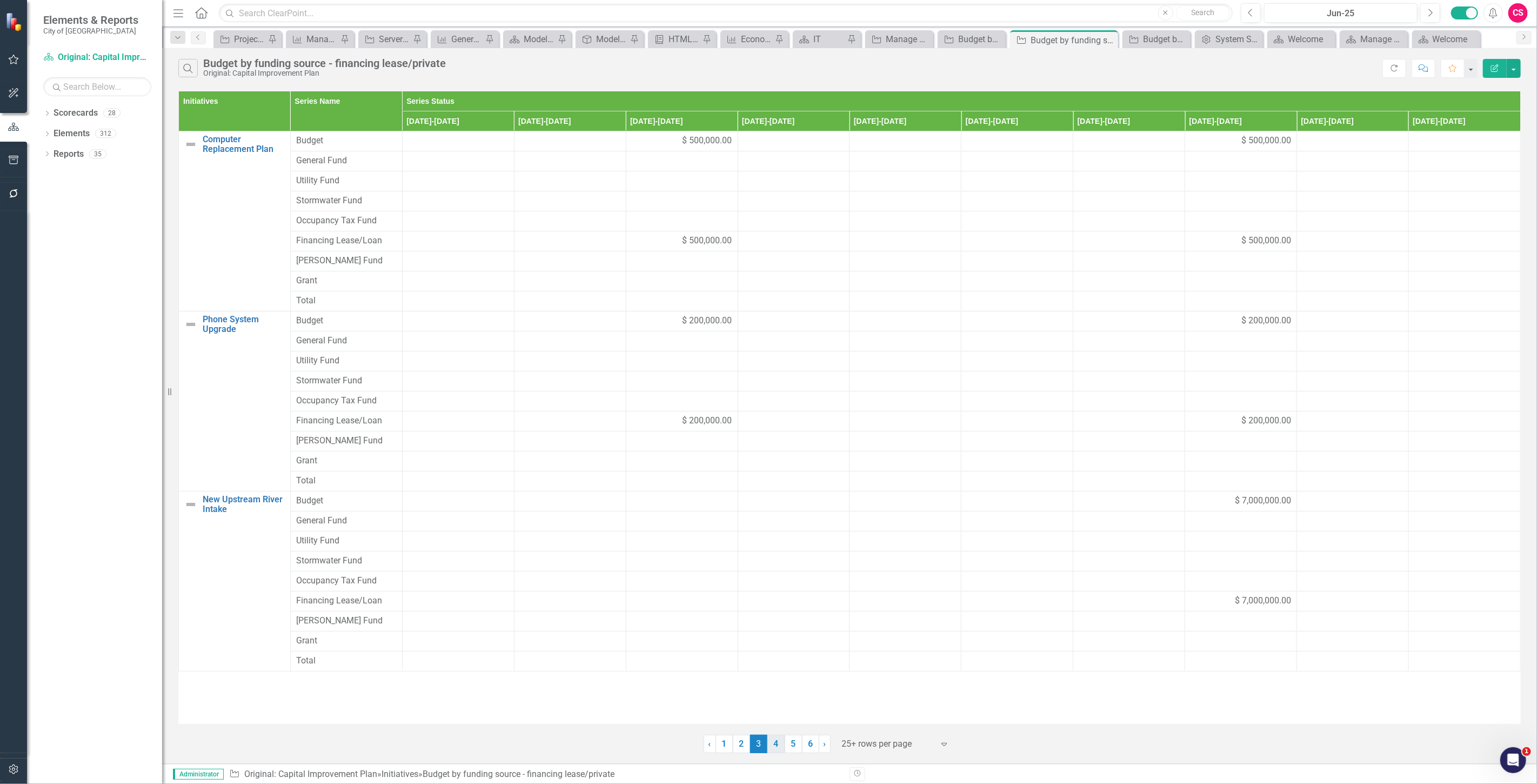
click at [773, 747] on link "4" at bounding box center [776, 744] width 17 height 18
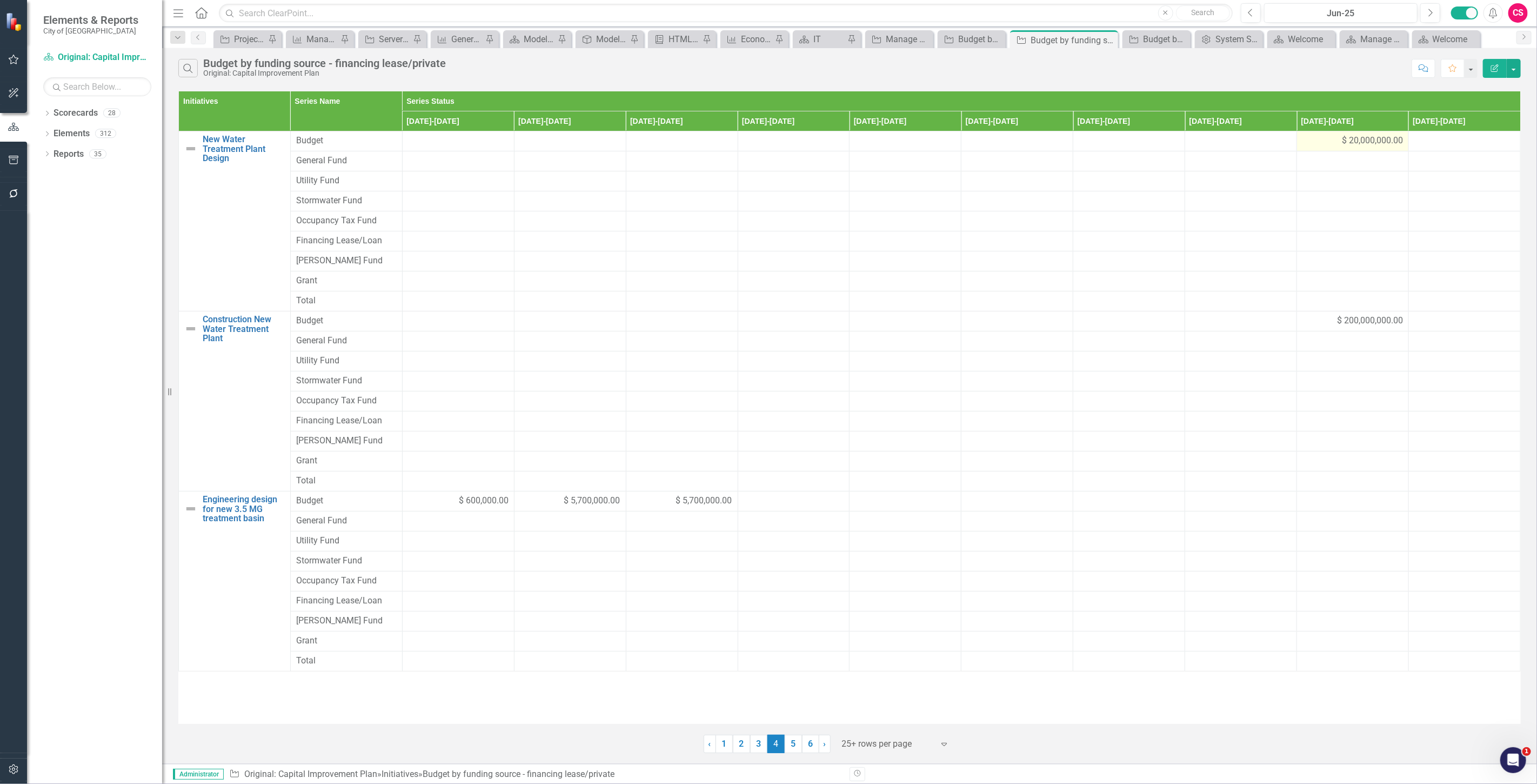
click at [1317, 143] on div "$ 20,000,000.00" at bounding box center [1352, 141] width 101 height 13
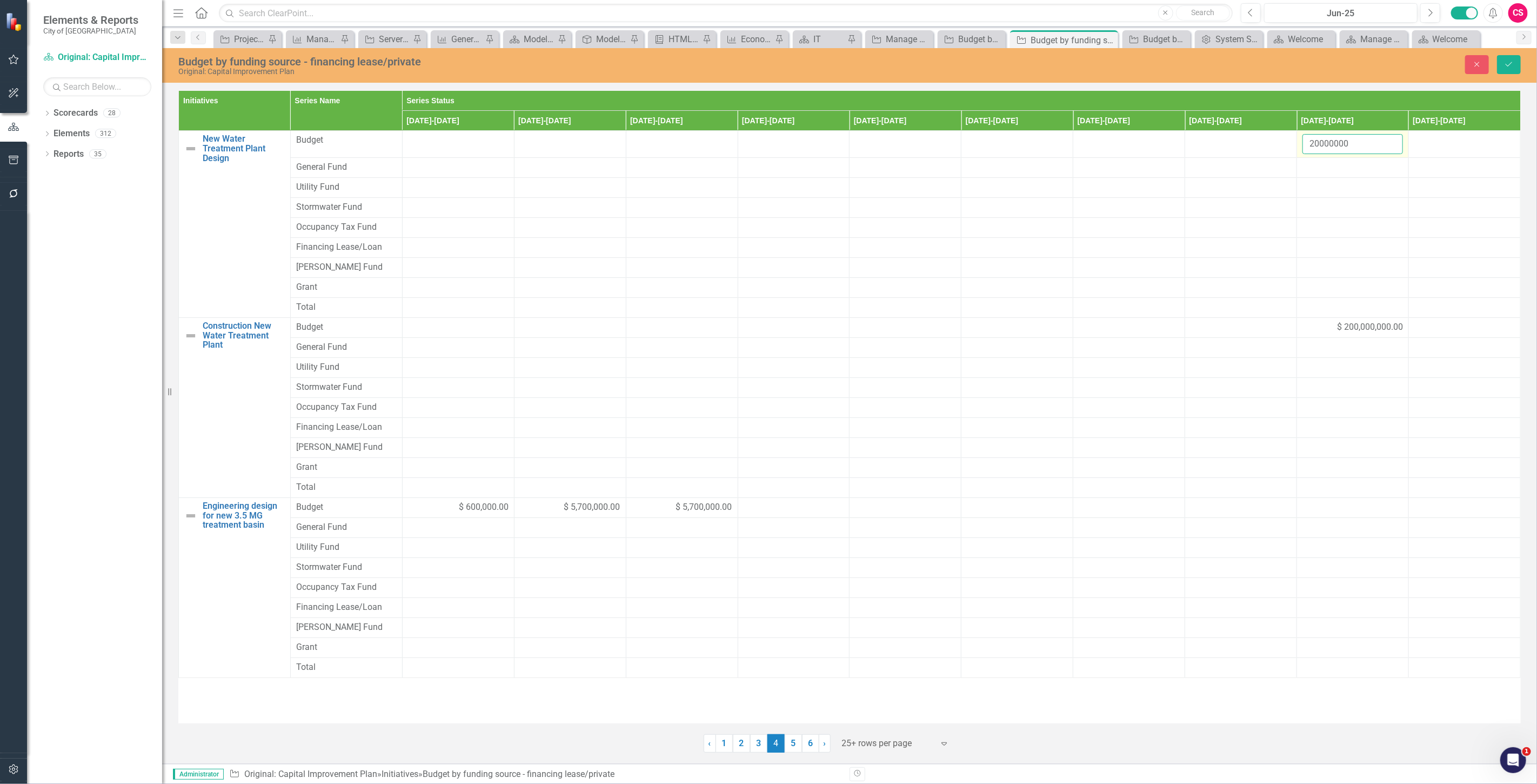
click at [1327, 144] on input "20000000" at bounding box center [1352, 144] width 101 height 20
click at [1332, 246] on div at bounding box center [1352, 248] width 101 height 13
type input "20000000"
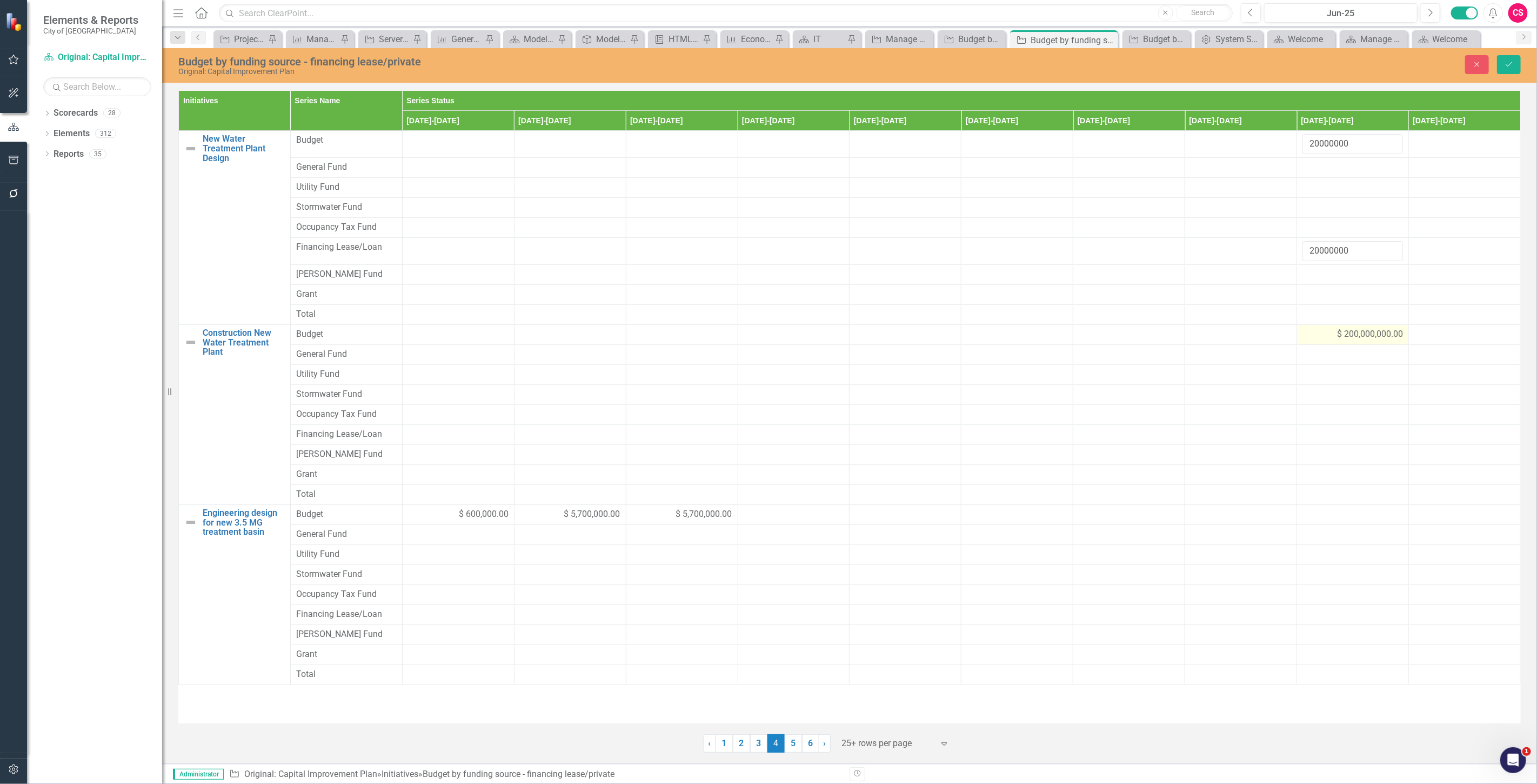
click at [1321, 334] on div "$ 200,000,000.00" at bounding box center [1352, 334] width 101 height 13
click at [1322, 334] on input "200000000" at bounding box center [1352, 338] width 101 height 20
click at [1310, 441] on div at bounding box center [1352, 441] width 101 height 13
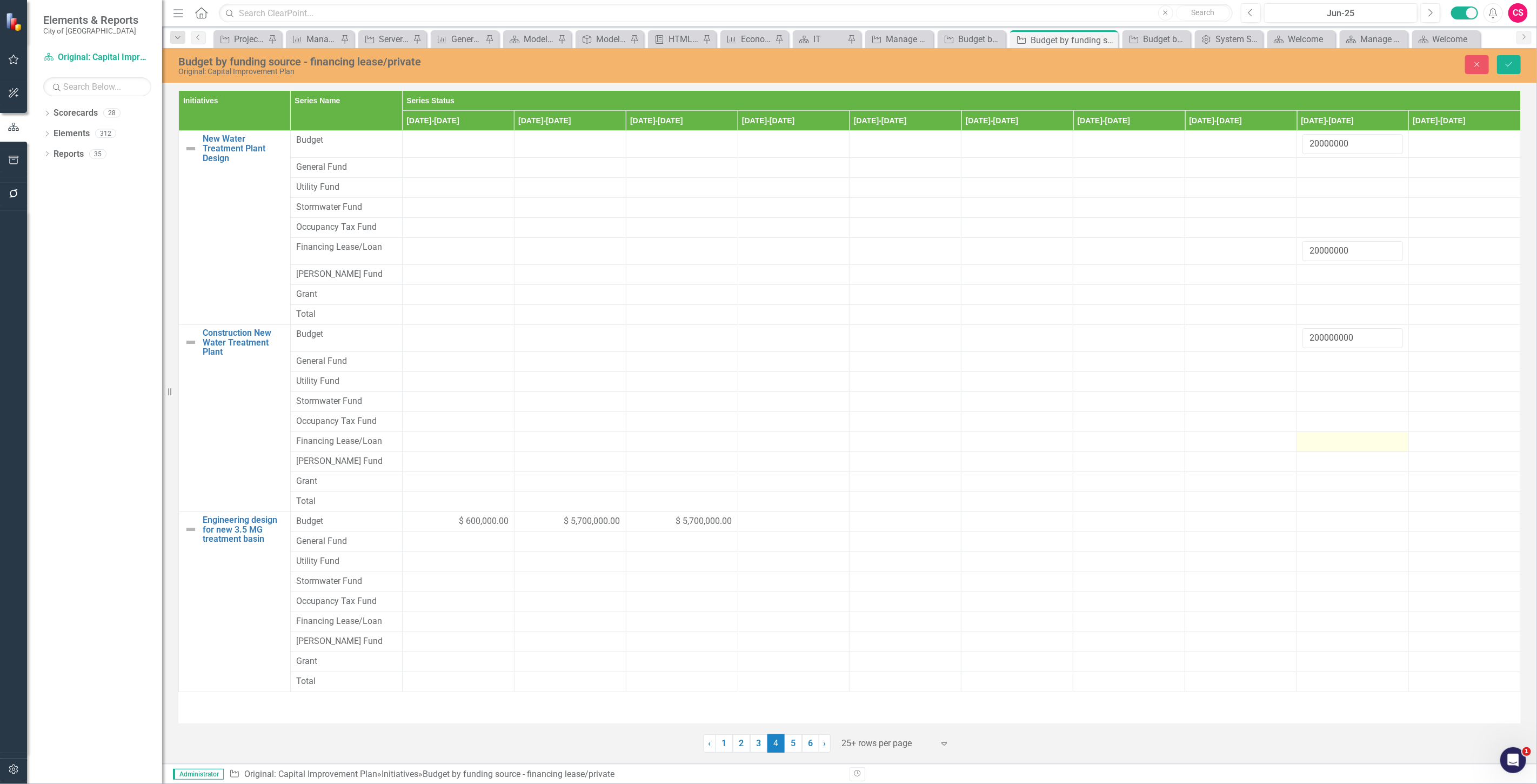
click at [1310, 441] on div at bounding box center [1352, 441] width 101 height 13
click at [1310, 441] on input "number" at bounding box center [1352, 445] width 101 height 20
paste input "200000000"
type input "200000000"
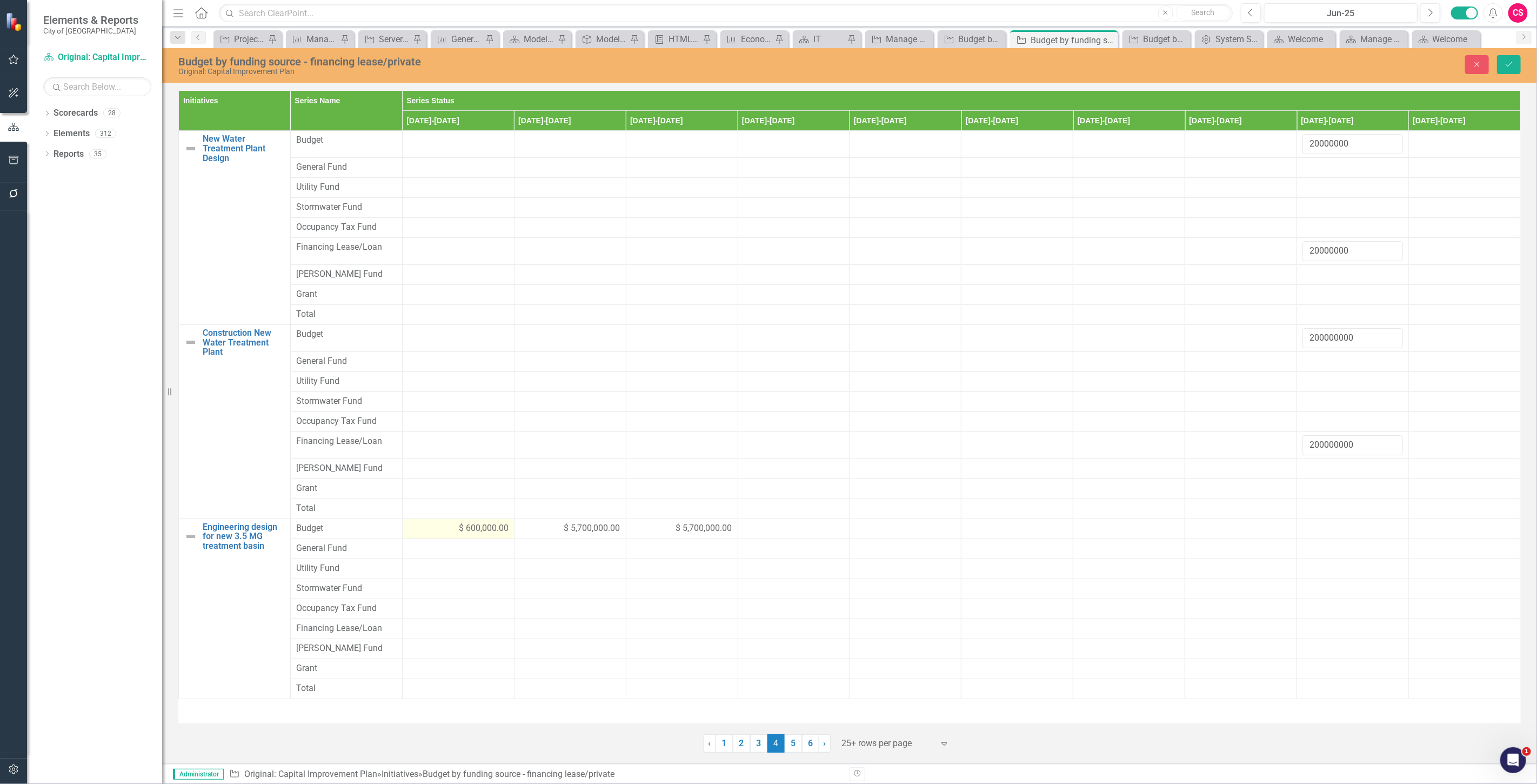
click at [425, 530] on div "$ 600,000.00" at bounding box center [458, 528] width 101 height 13
click at [425, 530] on input "600000" at bounding box center [458, 532] width 101 height 20
click at [419, 631] on div at bounding box center [458, 635] width 101 height 13
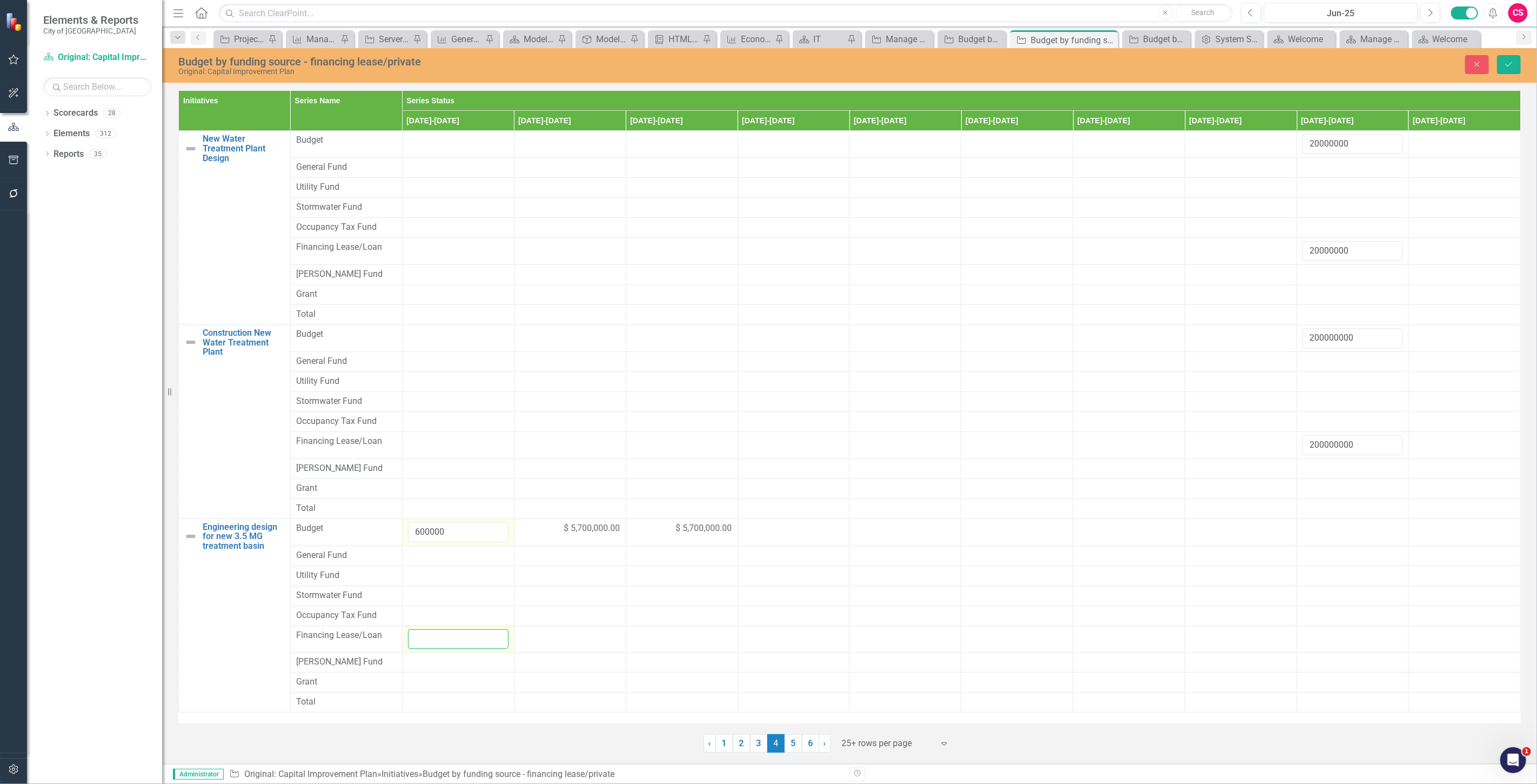
click at [428, 643] on input "number" at bounding box center [458, 639] width 101 height 20
paste input "600000"
type input "600000"
click at [582, 533] on span "$ 5,700,000.00" at bounding box center [592, 528] width 57 height 13
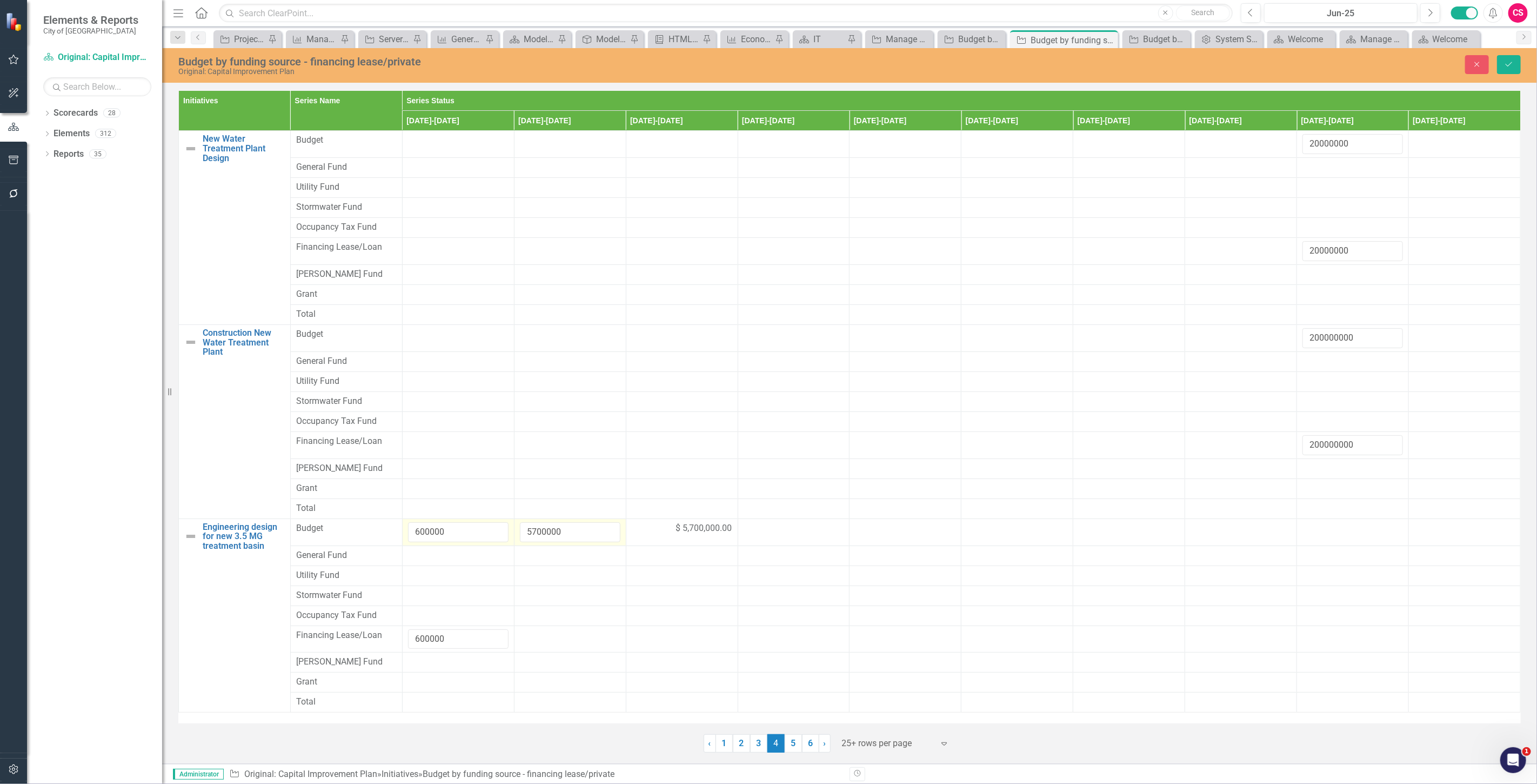
click at [536, 530] on input "5700000" at bounding box center [570, 532] width 101 height 20
click at [553, 629] on td at bounding box center [569, 639] width 111 height 27
click at [553, 630] on div at bounding box center [570, 635] width 101 height 13
click at [553, 630] on input "number" at bounding box center [570, 639] width 101 height 20
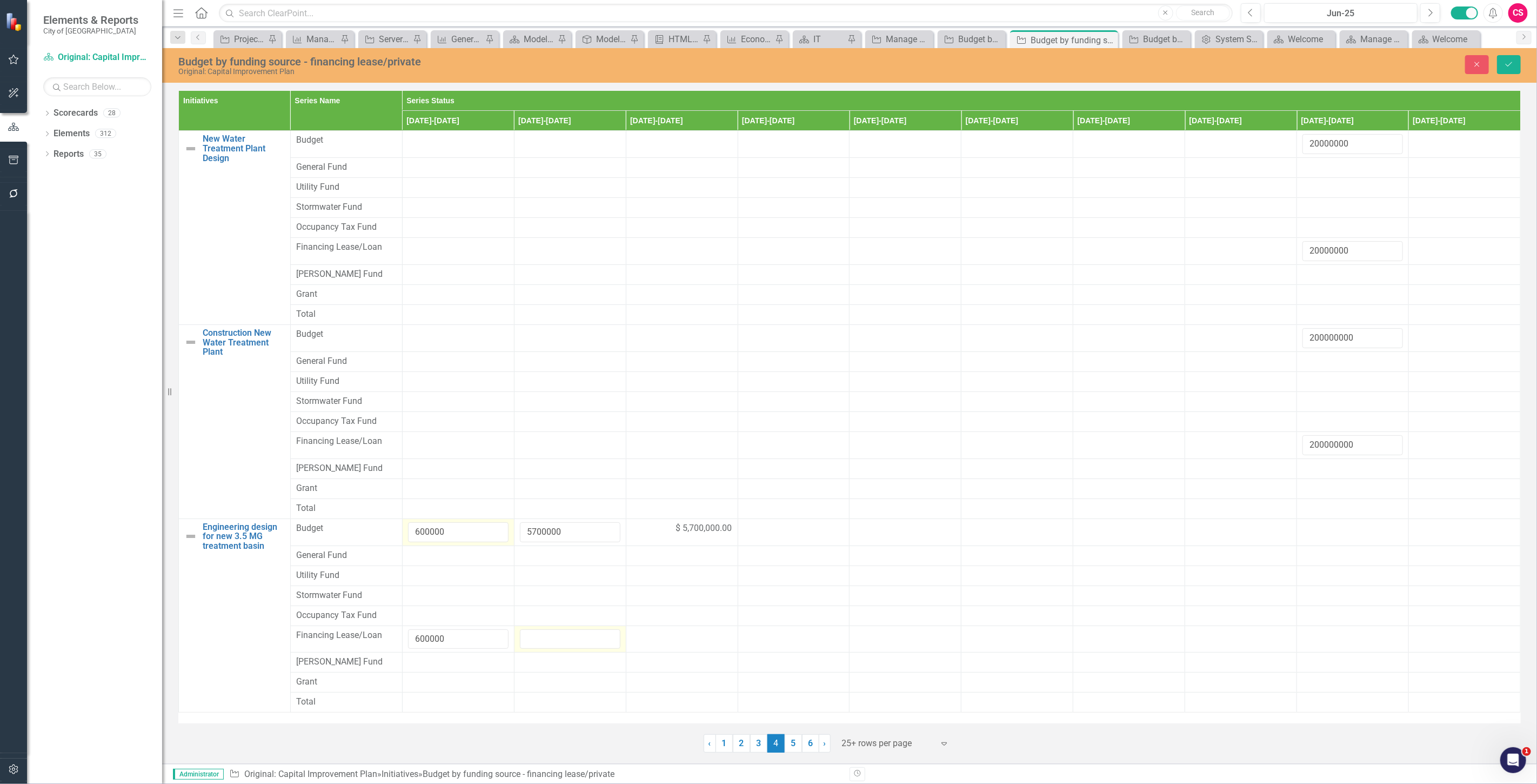
click at [554, 644] on input "number" at bounding box center [570, 639] width 101 height 20
type input "5700000"
click at [684, 527] on span "$ 5,700,000.00" at bounding box center [705, 528] width 57 height 13
click at [654, 530] on input "5700000" at bounding box center [682, 532] width 101 height 20
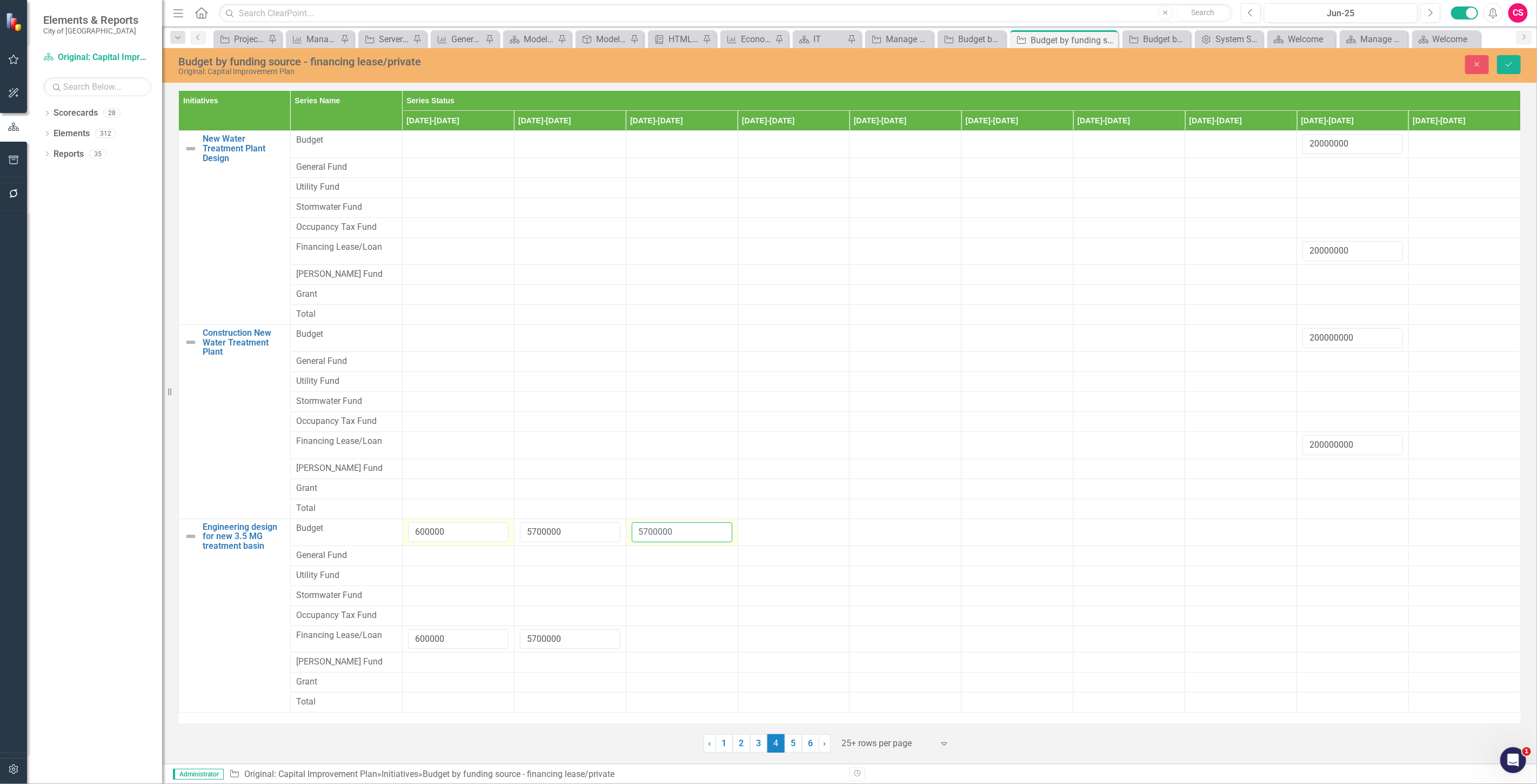
click at [654, 530] on input "5700000" at bounding box center [682, 532] width 101 height 20
click at [659, 634] on div at bounding box center [682, 635] width 101 height 13
click at [660, 634] on div at bounding box center [682, 635] width 101 height 13
click at [660, 634] on input "number" at bounding box center [682, 639] width 101 height 20
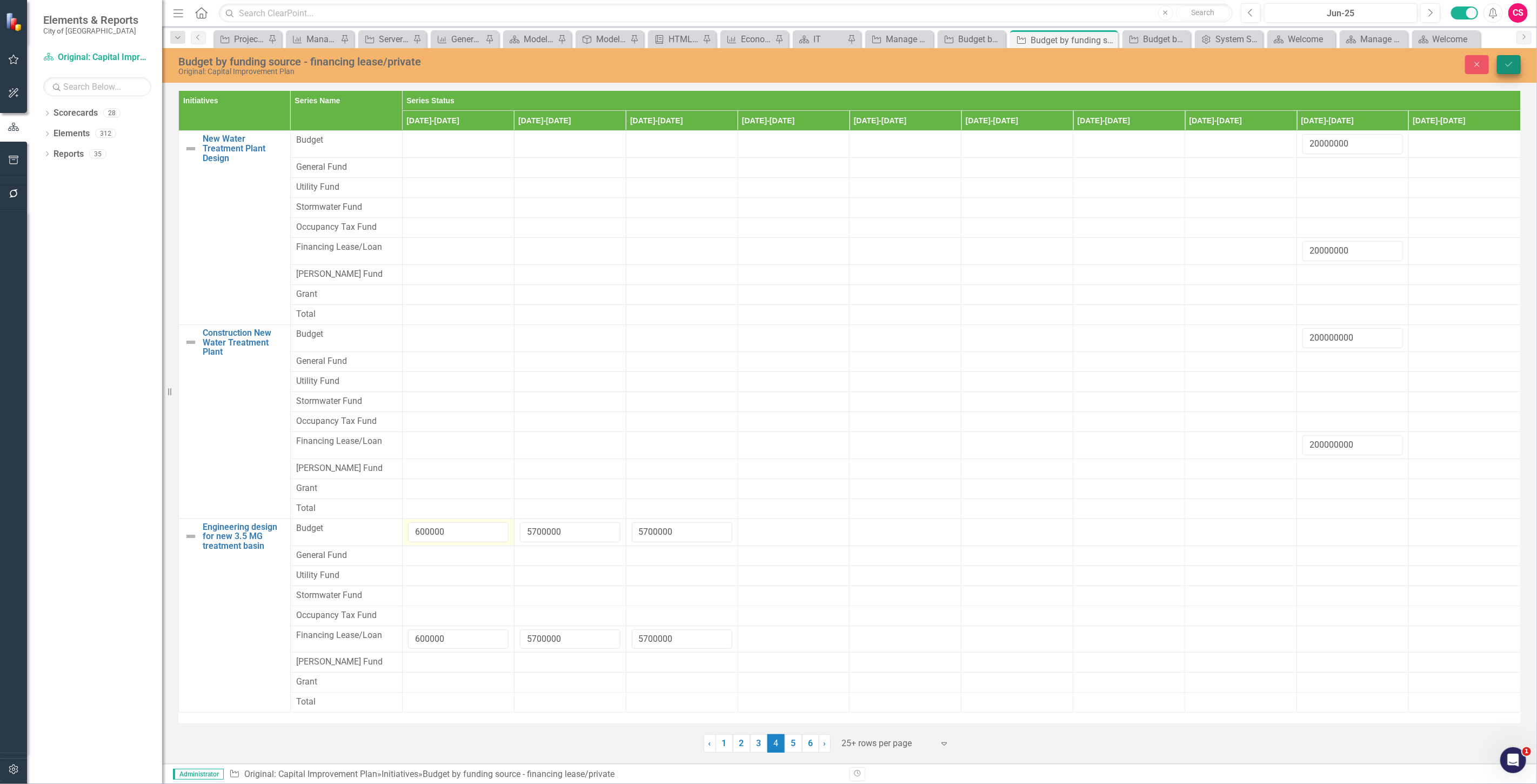
type input "5700000"
click at [1503, 68] on button "Save" at bounding box center [1509, 64] width 24 height 19
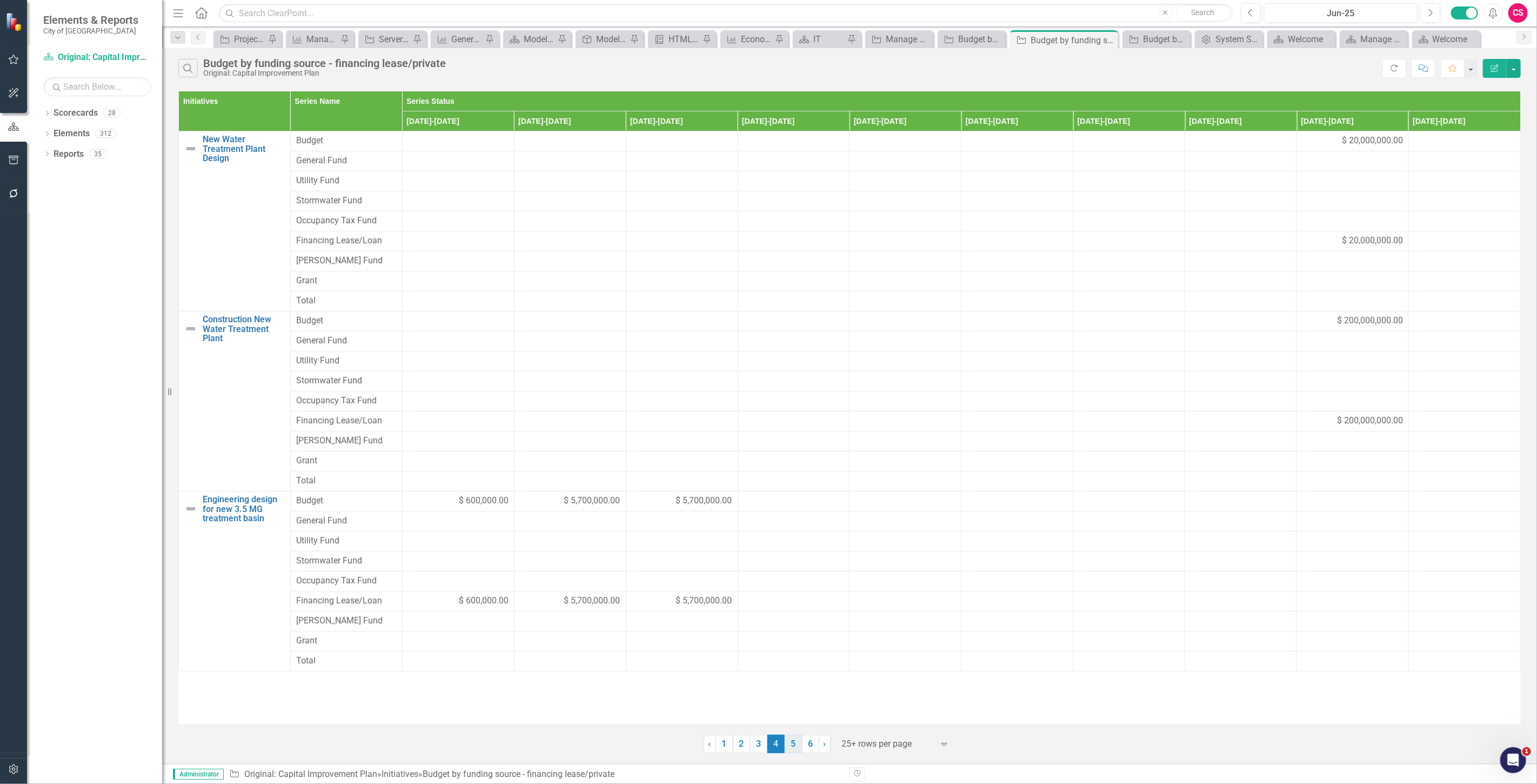
click at [794, 741] on link "5" at bounding box center [793, 744] width 17 height 18
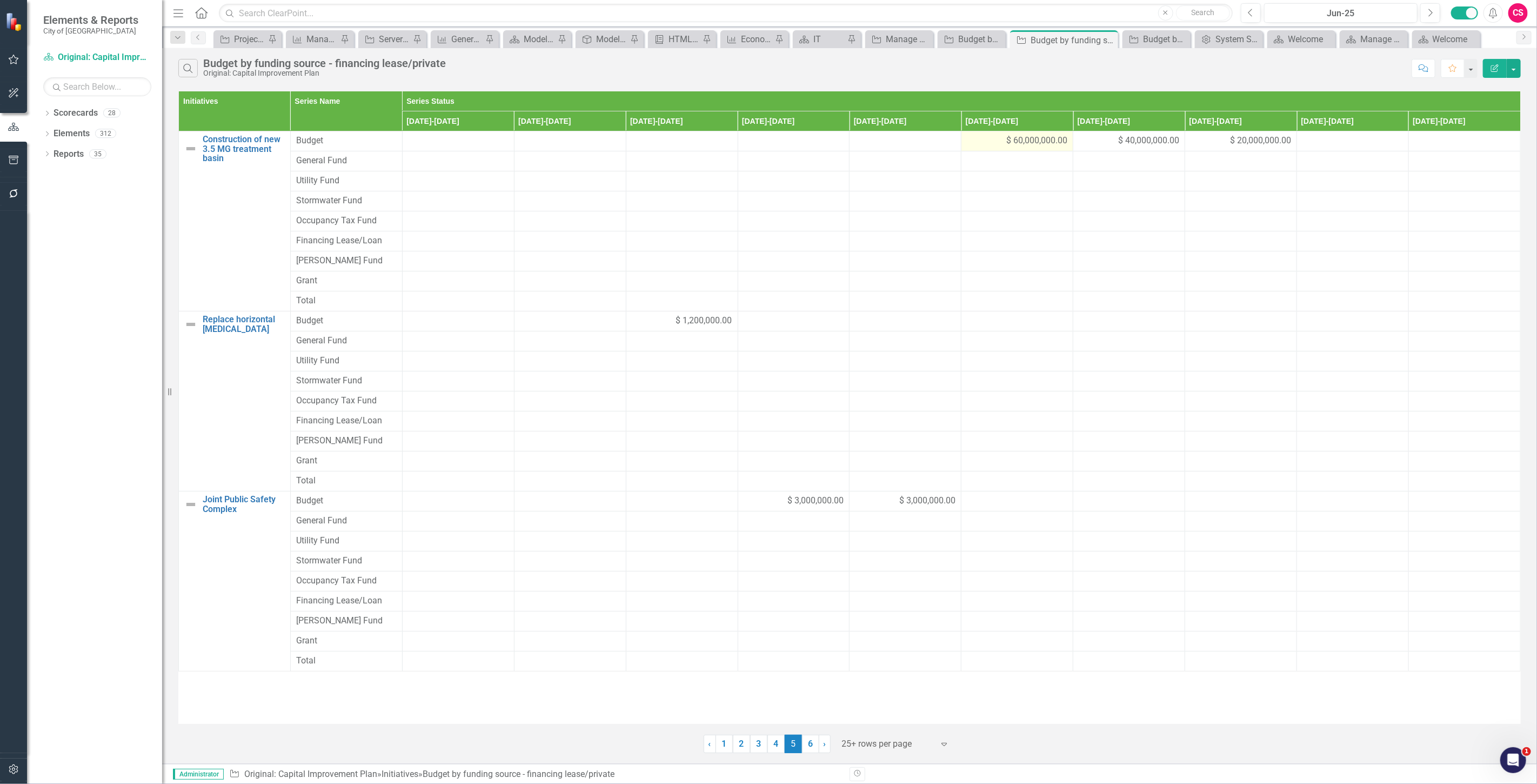
click at [995, 138] on div "$ 60,000,000.00" at bounding box center [1017, 141] width 101 height 13
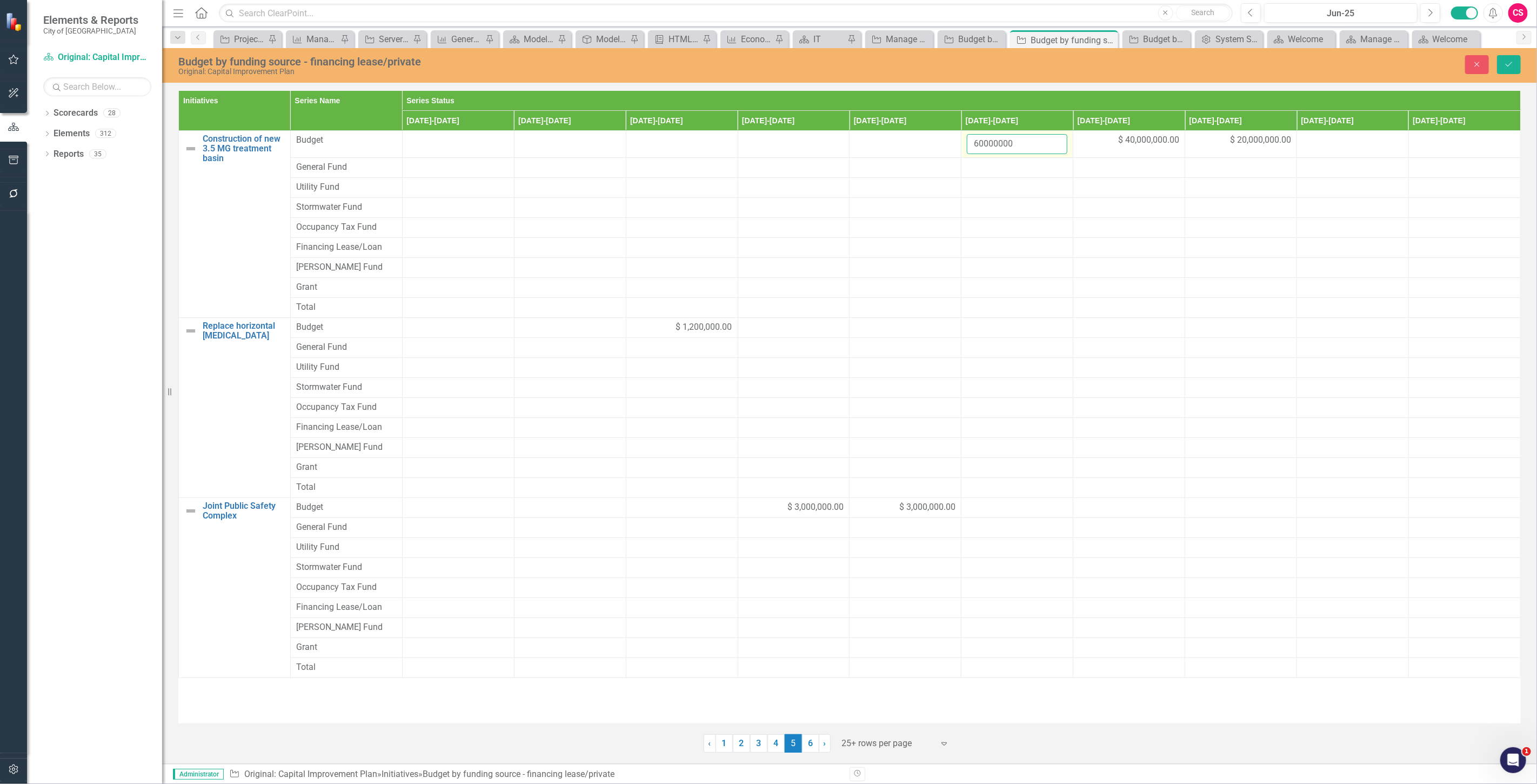
click at [990, 143] on input "60000000" at bounding box center [1017, 144] width 101 height 20
click at [1002, 246] on div at bounding box center [1017, 248] width 101 height 13
click at [1002, 246] on input "number" at bounding box center [1017, 251] width 101 height 20
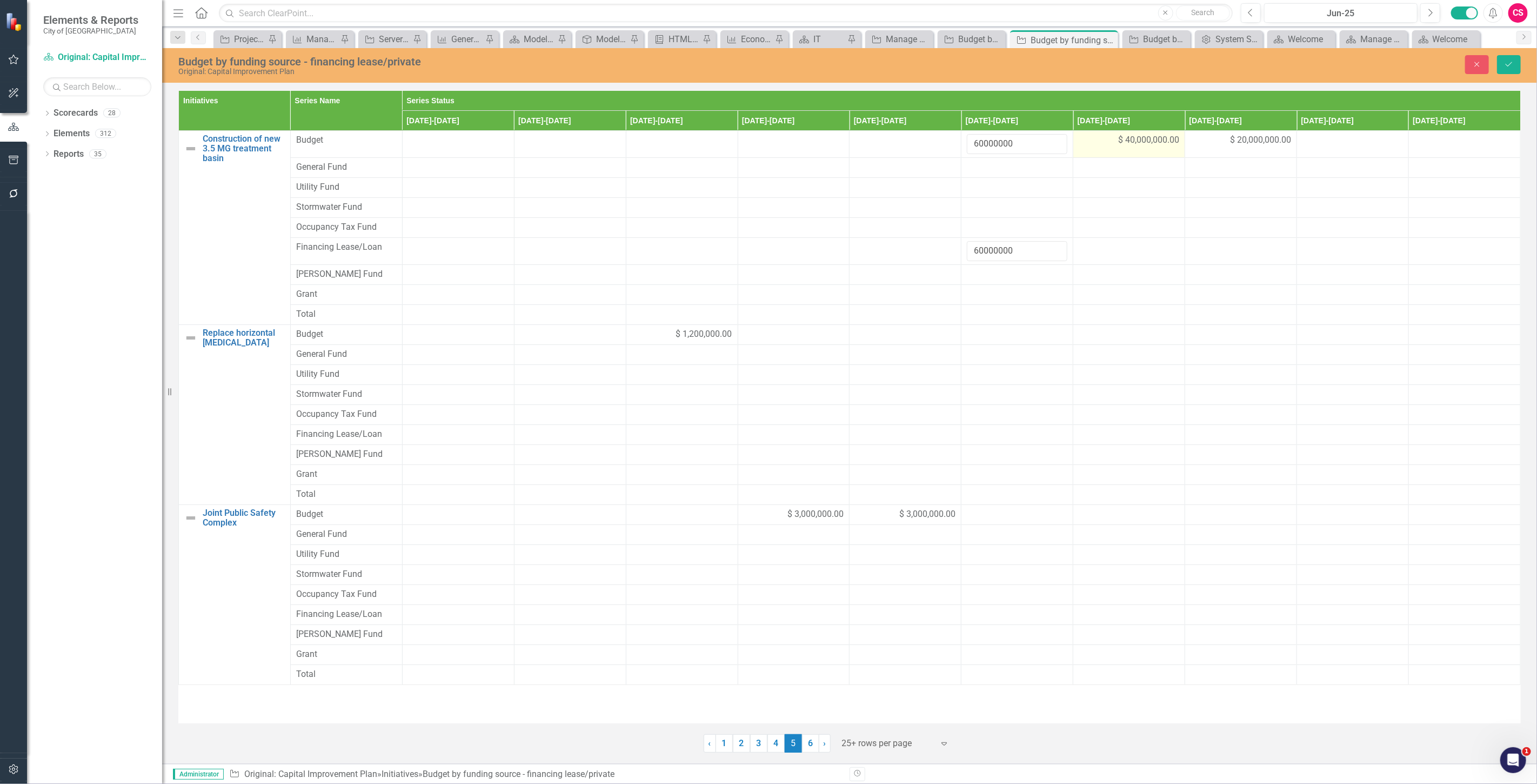
type input "60000000"
click at [1164, 140] on span "$ 40,000,000.00" at bounding box center [1149, 141] width 61 height 13
click at [1095, 147] on input "40000000" at bounding box center [1129, 144] width 101 height 20
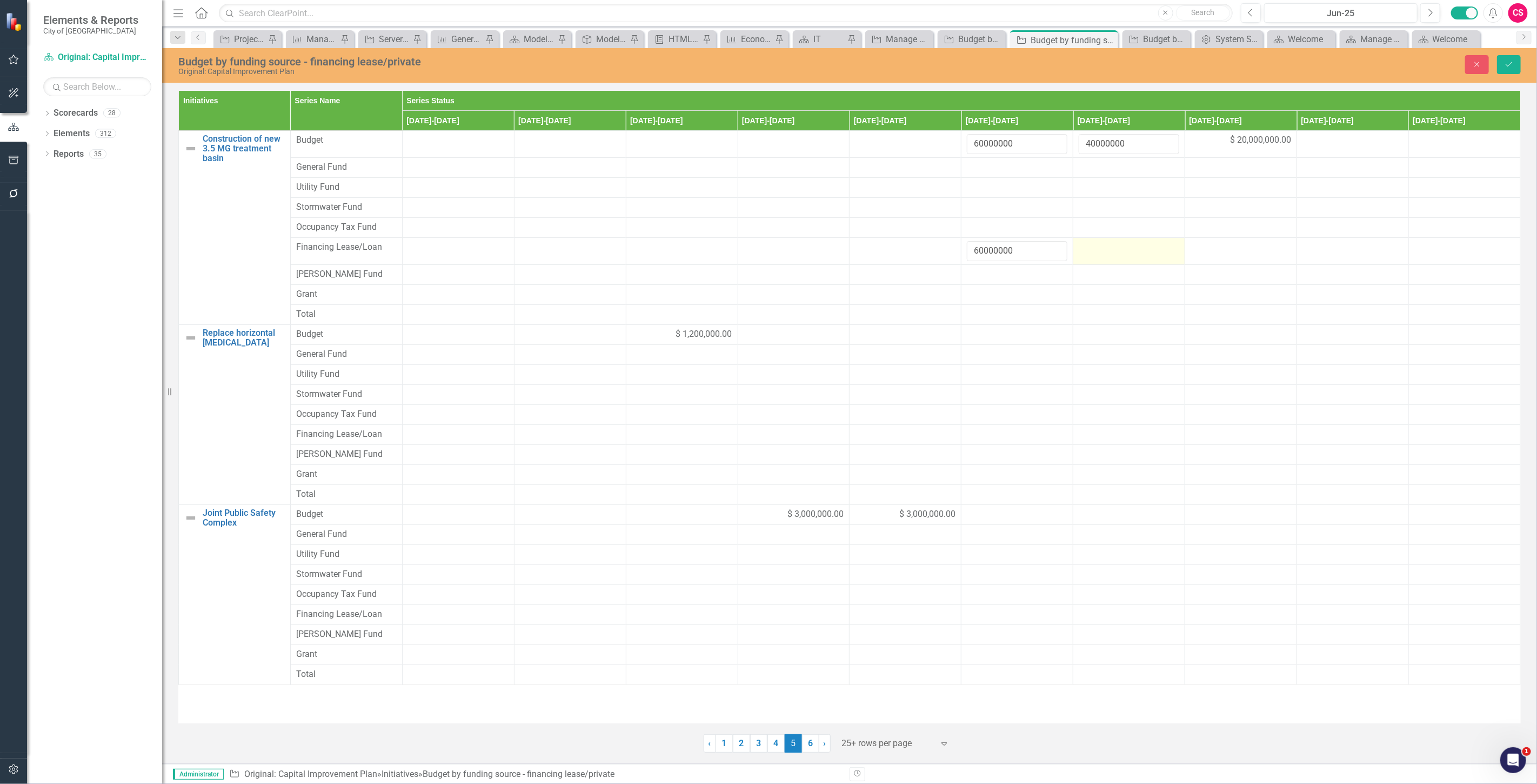
click at [1110, 257] on td at bounding box center [1129, 251] width 111 height 27
click at [1110, 257] on input "number" at bounding box center [1129, 251] width 101 height 20
paste input "40000000"
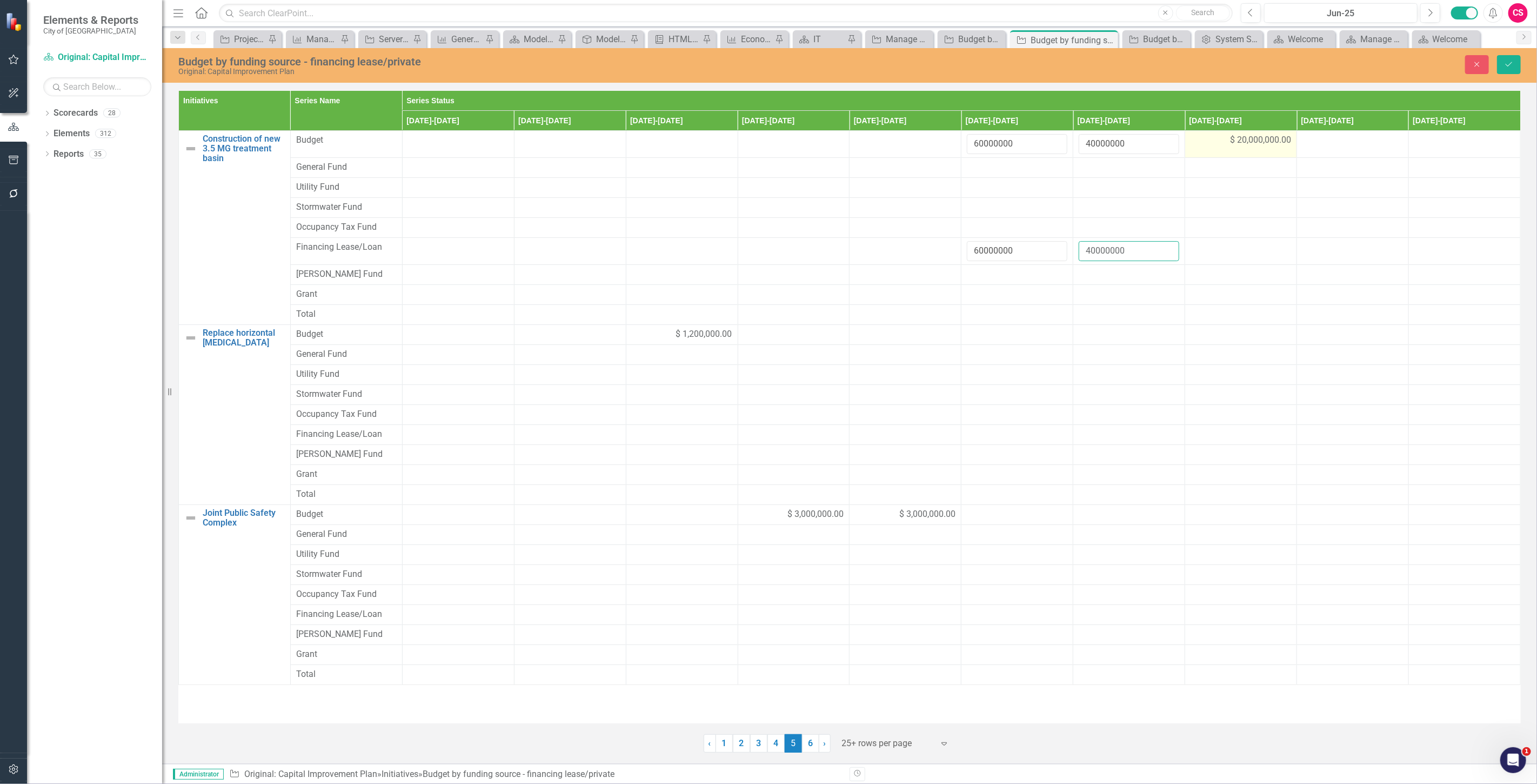
type input "40000000"
click at [1238, 148] on td "$ 20,000,000.00" at bounding box center [1241, 144] width 111 height 27
click at [1224, 143] on input "20000000" at bounding box center [1241, 144] width 101 height 20
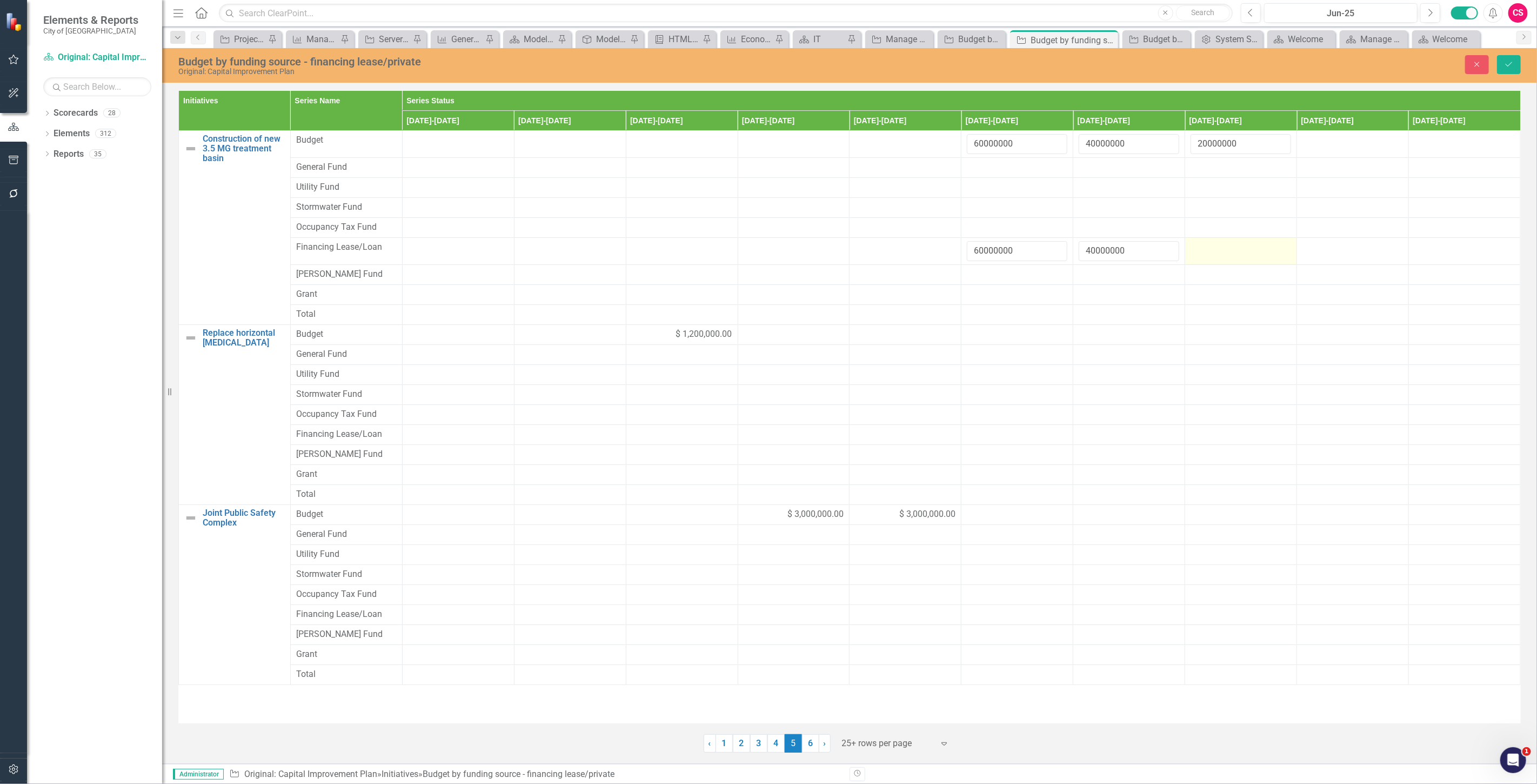
click at [1222, 250] on div at bounding box center [1241, 248] width 101 height 13
click at [1222, 250] on input "number" at bounding box center [1241, 251] width 101 height 20
type input "20000000"
click at [654, 337] on div "$ 1,200,000.00" at bounding box center [682, 334] width 101 height 13
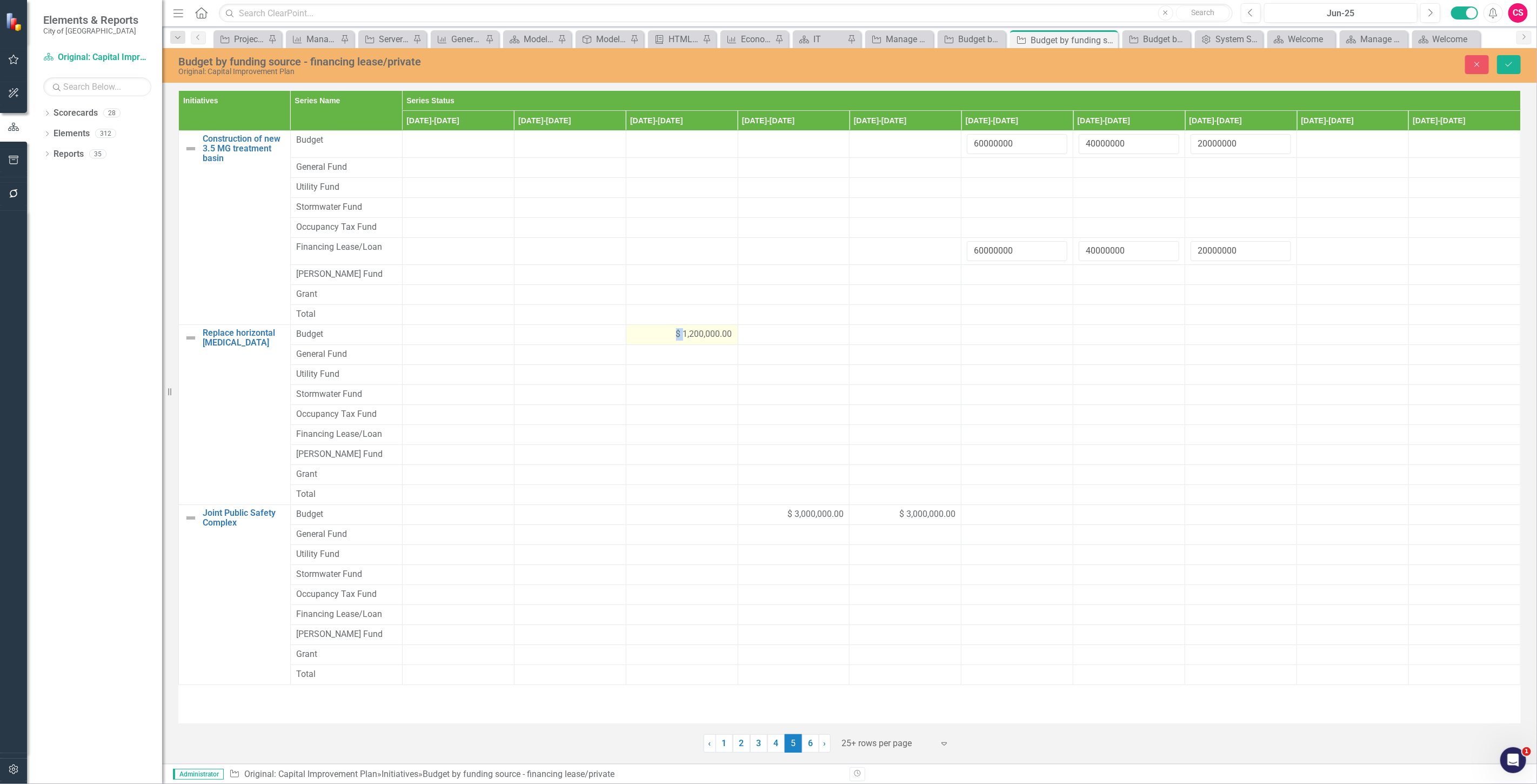
click at [654, 337] on div "$ 1,200,000.00" at bounding box center [682, 334] width 101 height 13
click at [654, 337] on input "1200000" at bounding box center [682, 338] width 101 height 20
click at [669, 443] on div at bounding box center [682, 441] width 101 height 13
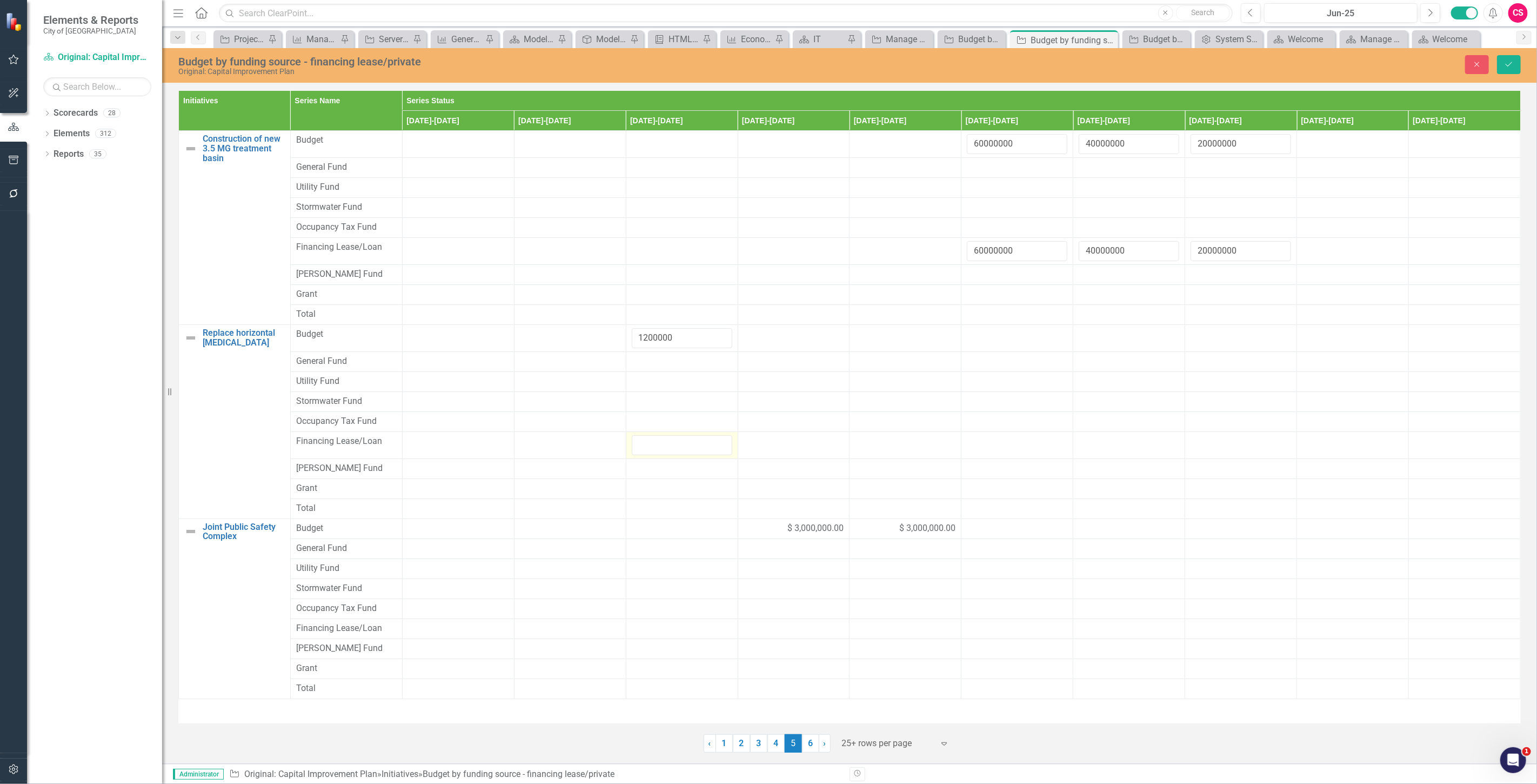
click at [669, 443] on input "number" at bounding box center [682, 445] width 101 height 20
type input "1200000"
click at [758, 528] on div "$ 3,000,000.00" at bounding box center [794, 528] width 101 height 13
click at [758, 528] on input "3000000" at bounding box center [794, 532] width 101 height 20
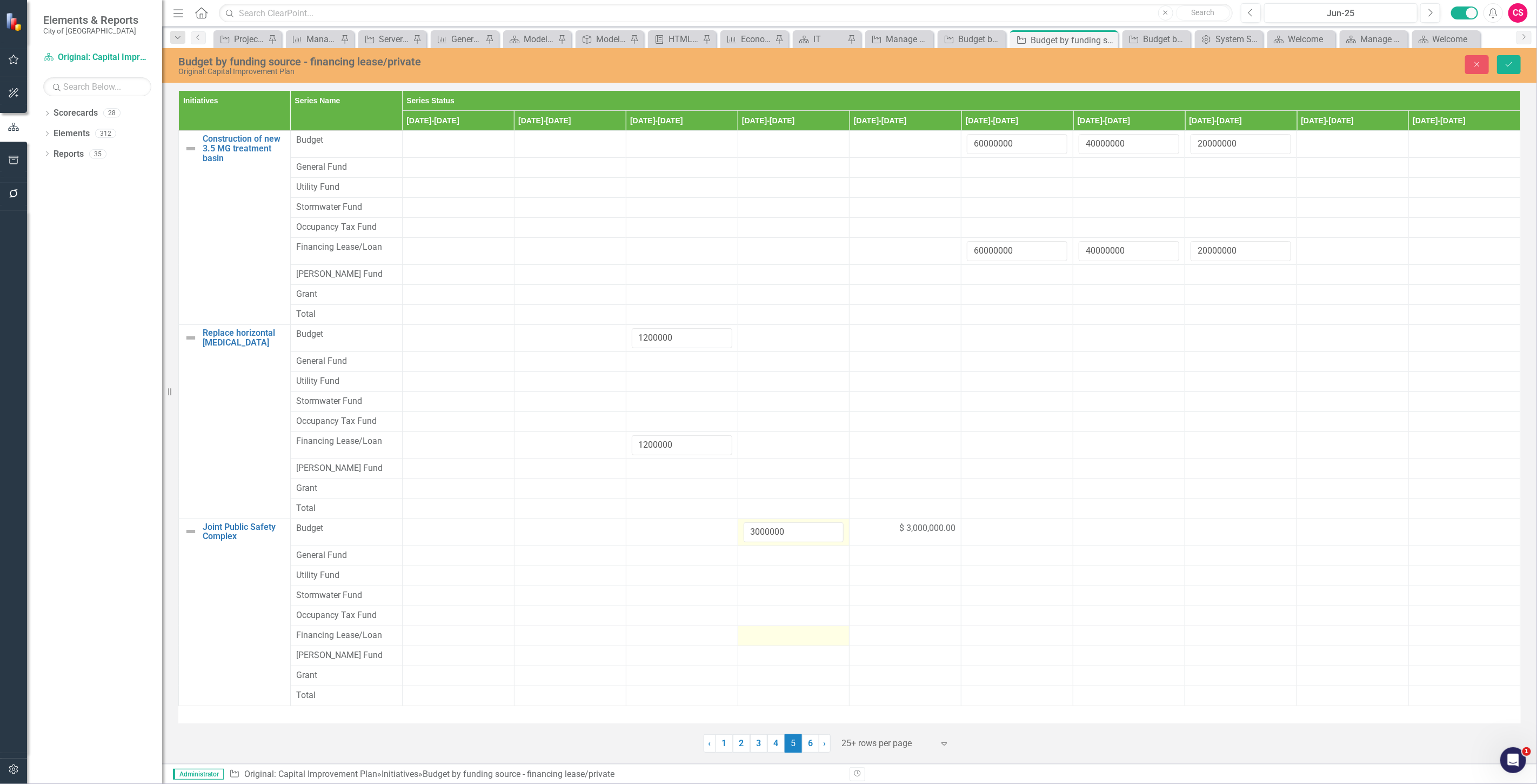
click at [784, 636] on div at bounding box center [794, 635] width 101 height 13
click at [784, 636] on input "number" at bounding box center [794, 639] width 101 height 20
type input "3000000"
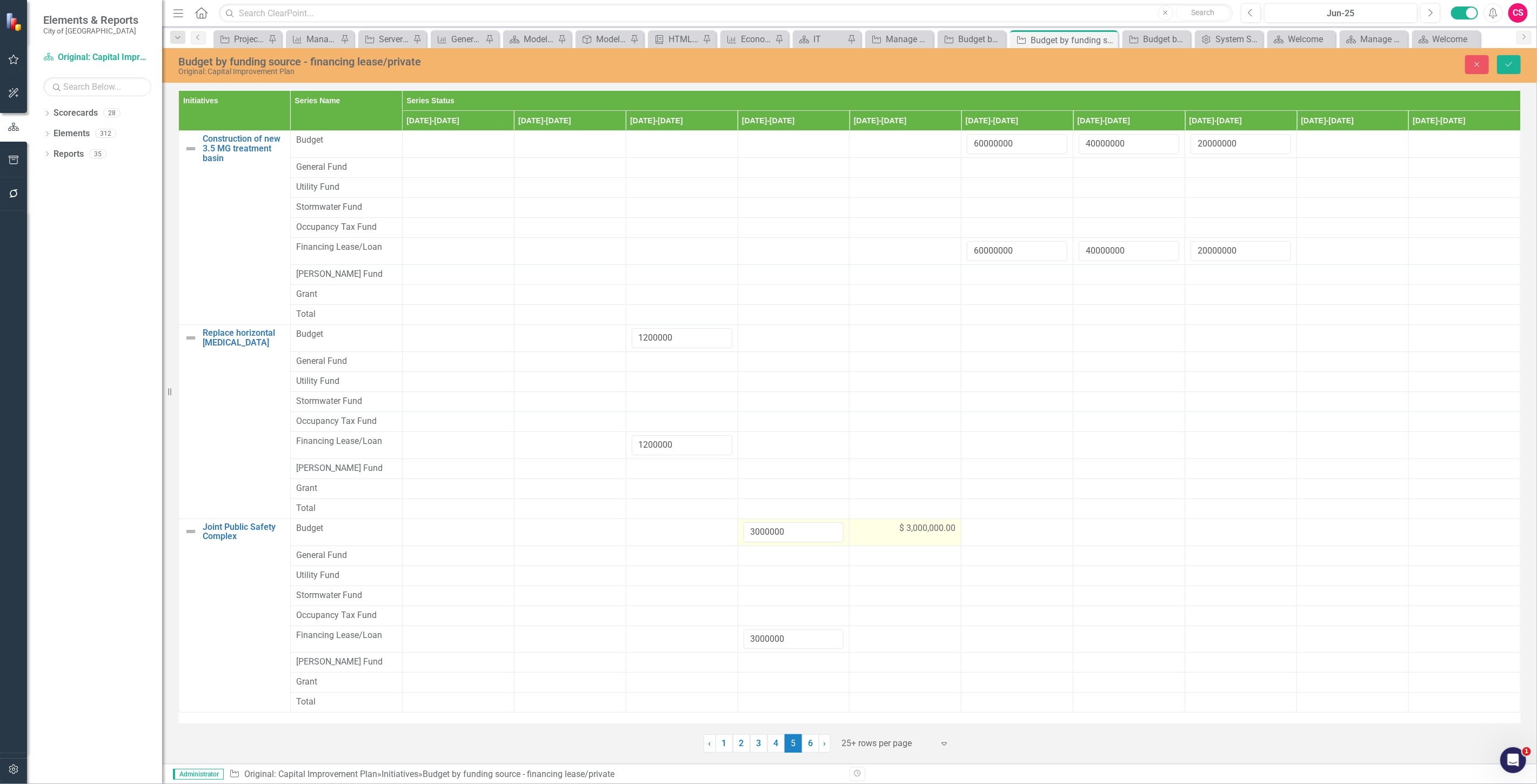
click at [927, 534] on span "$ 3,000,000.00" at bounding box center [928, 528] width 57 height 13
click at [886, 535] on input "3000000" at bounding box center [906, 532] width 101 height 20
click at [871, 643] on td at bounding box center [906, 639] width 111 height 27
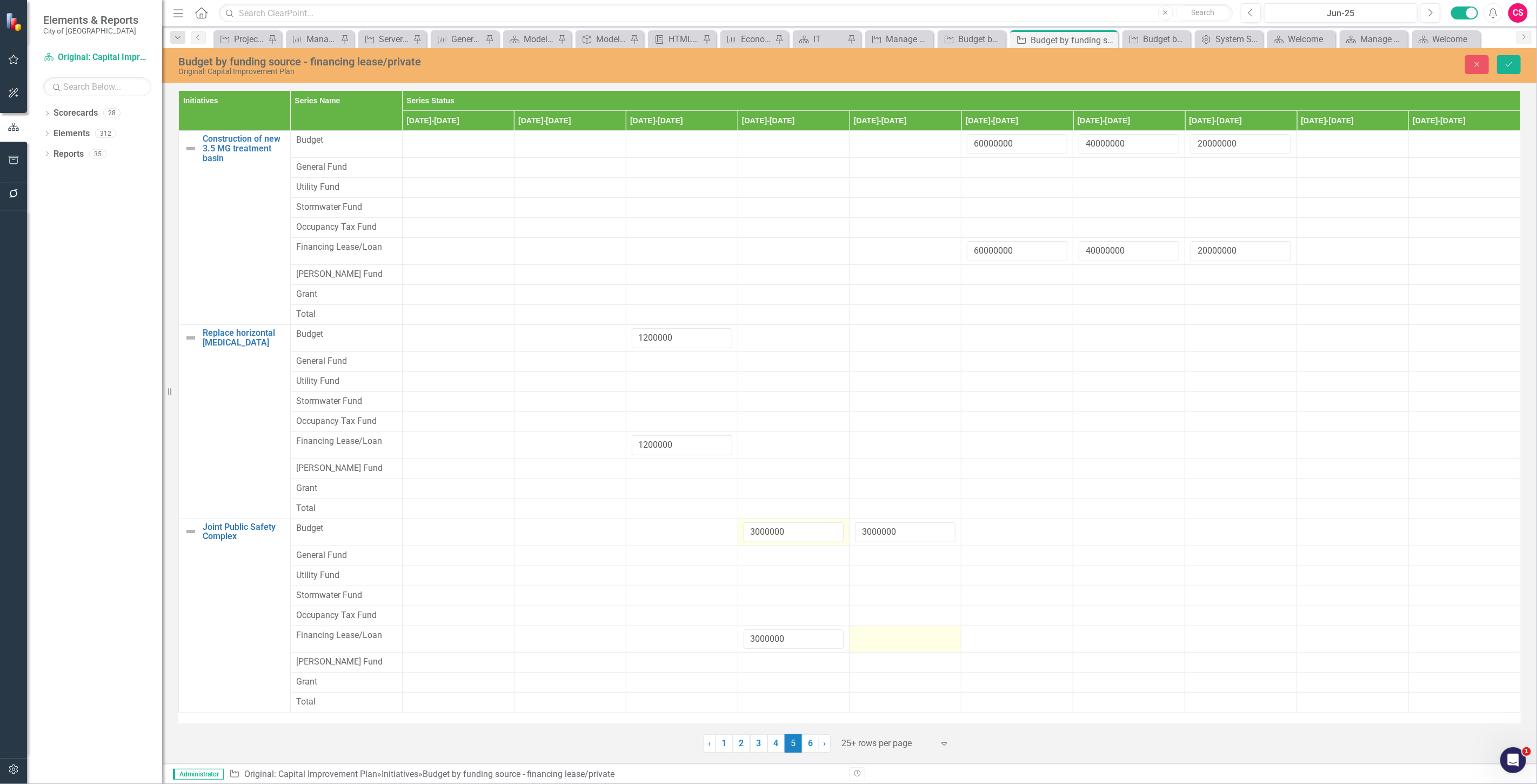
click at [871, 643] on td at bounding box center [906, 639] width 111 height 27
click at [871, 643] on input "number" at bounding box center [906, 639] width 101 height 20
type input "3000000"
click at [1508, 66] on icon "Save" at bounding box center [1509, 64] width 10 height 7
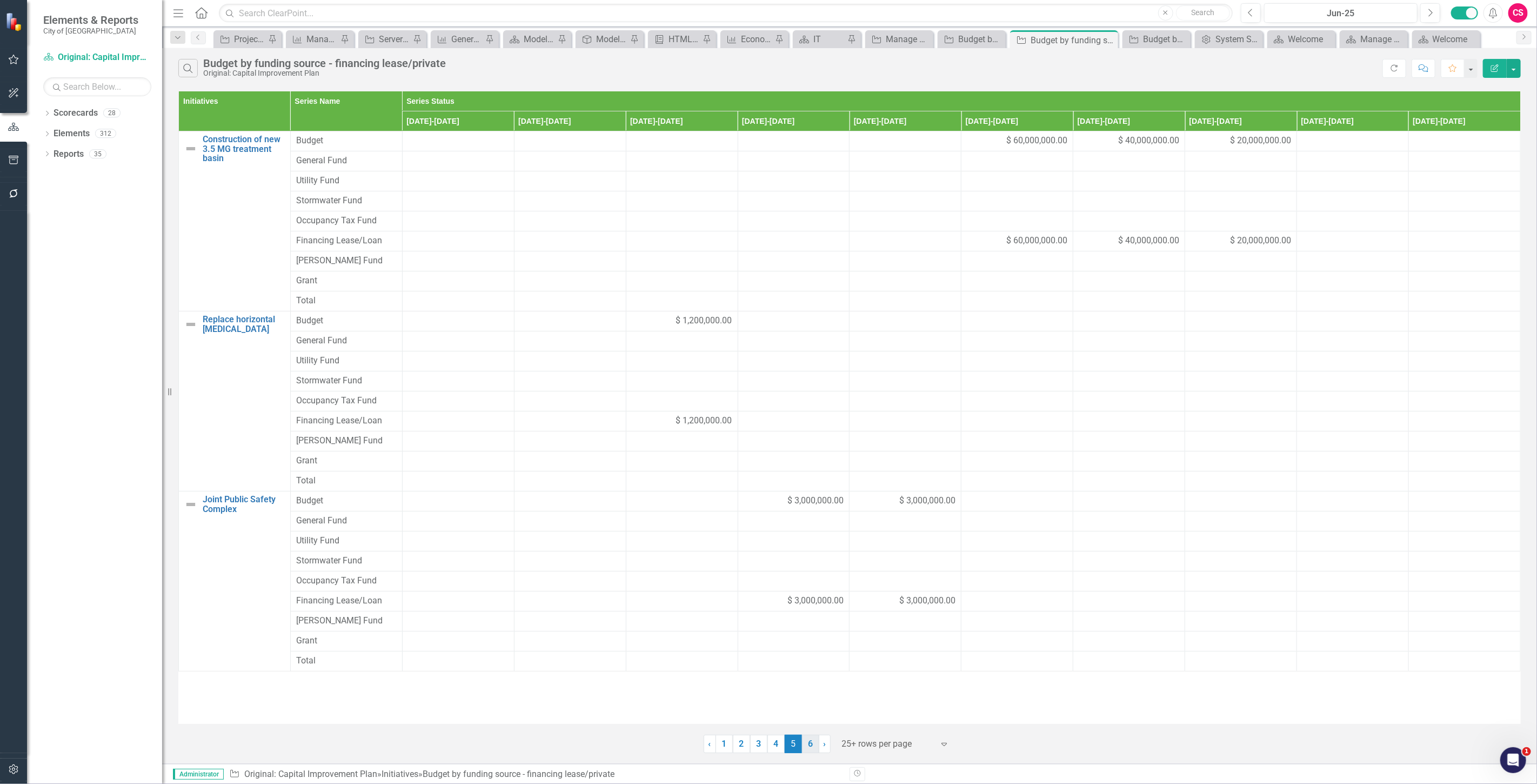
click at [809, 749] on link "6" at bounding box center [811, 744] width 17 height 18
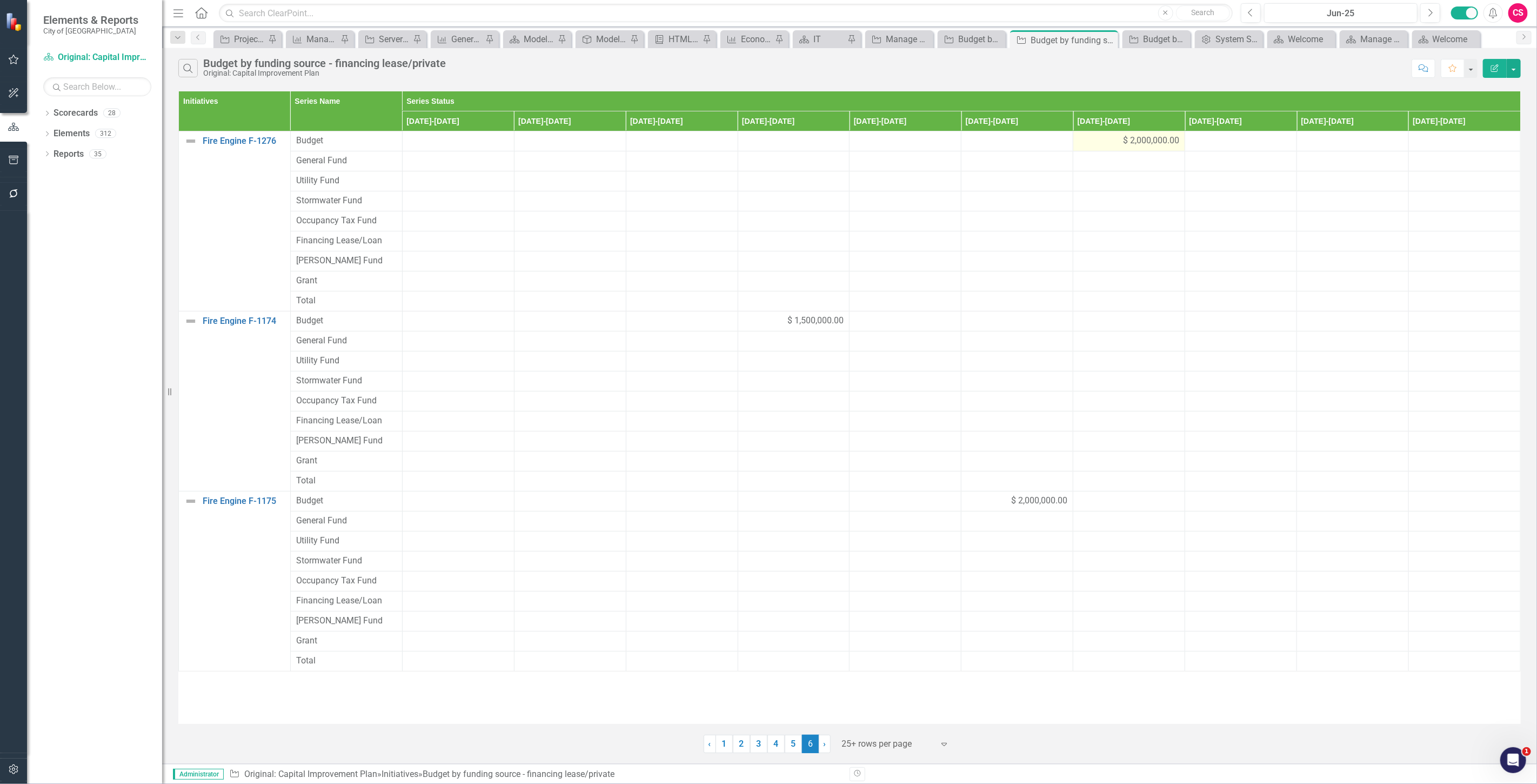
click at [1087, 146] on div "$ 2,000,000.00" at bounding box center [1129, 141] width 101 height 13
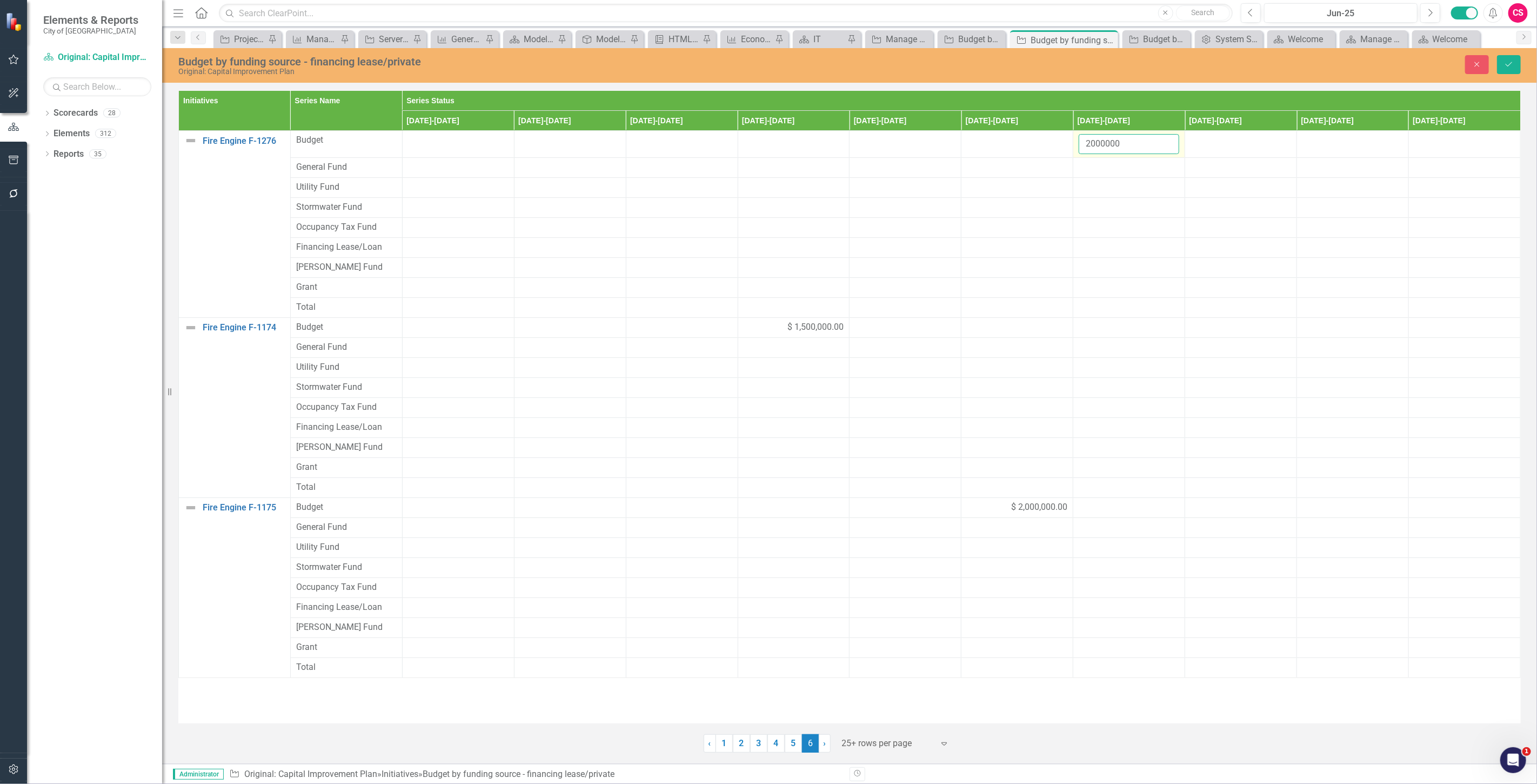
click at [1087, 147] on input "2000000" at bounding box center [1129, 144] width 101 height 20
click at [1099, 247] on div at bounding box center [1129, 248] width 101 height 13
click at [1099, 247] on input "number" at bounding box center [1129, 251] width 101 height 20
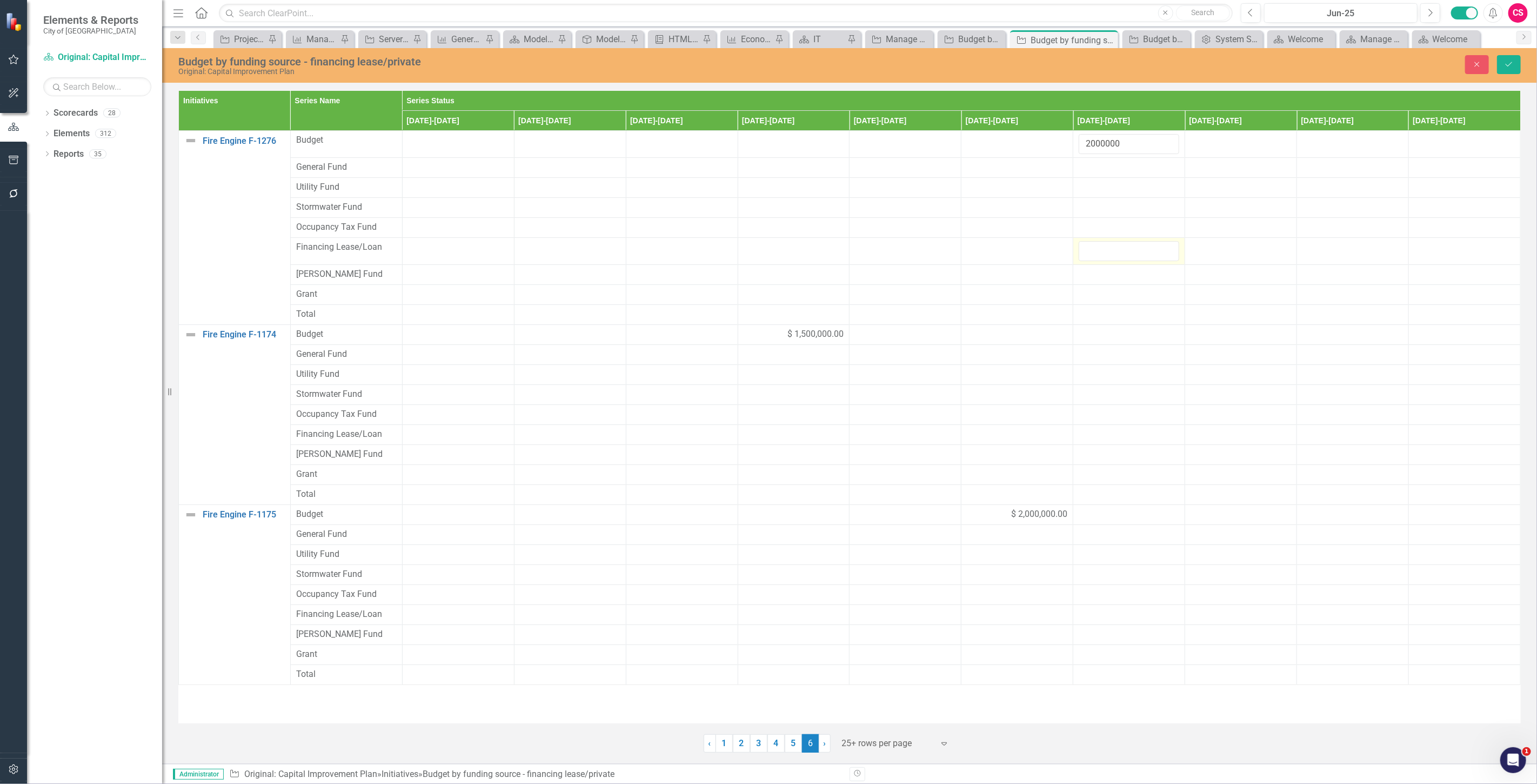
click at [1099, 247] on input "number" at bounding box center [1129, 251] width 101 height 20
type input "2000000"
click at [744, 339] on div "$ 1,500,000.00" at bounding box center [794, 334] width 101 height 13
click at [744, 339] on input "1500000" at bounding box center [794, 338] width 101 height 20
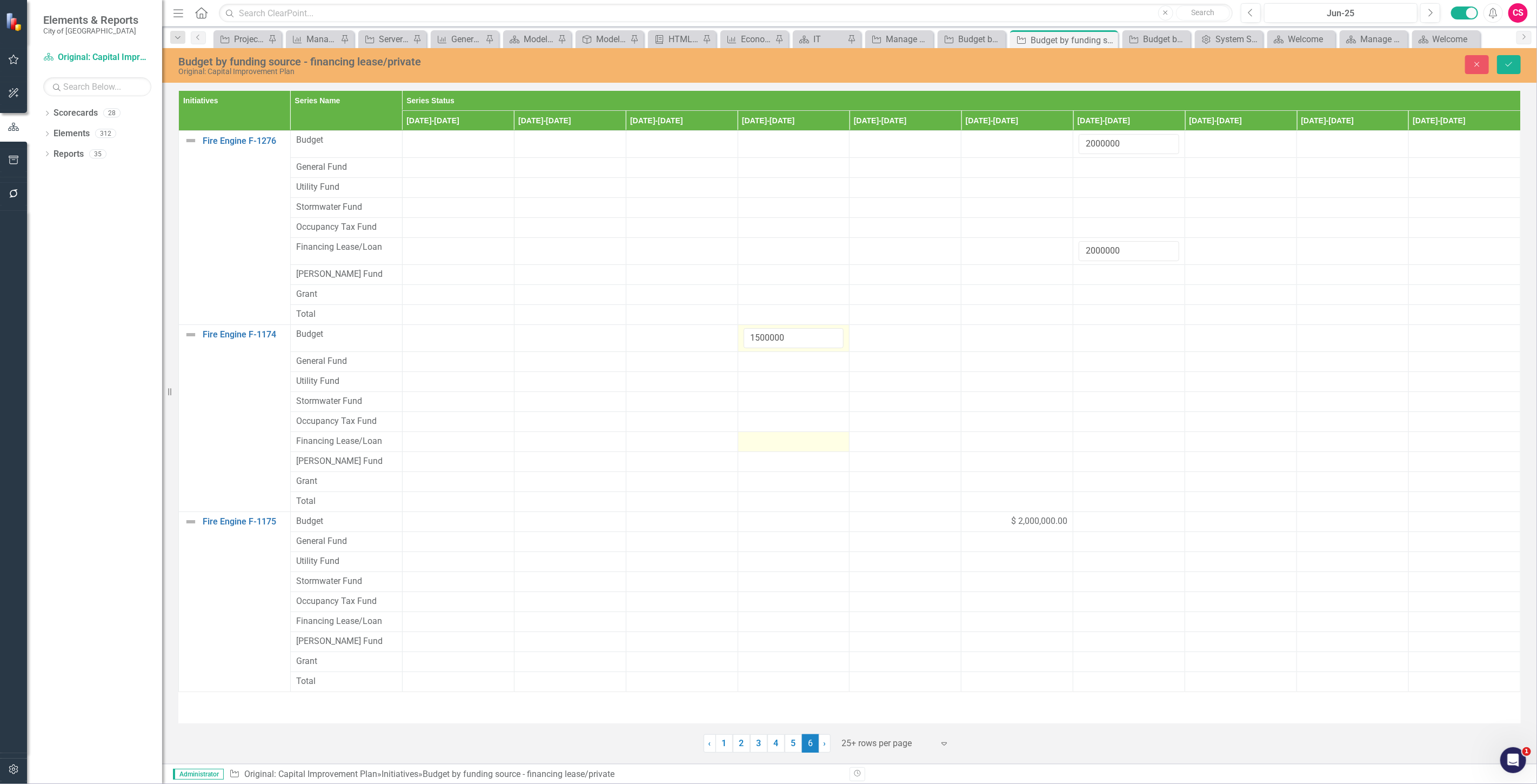
click at [758, 448] on div at bounding box center [794, 441] width 101 height 13
click at [758, 446] on input "number" at bounding box center [794, 445] width 101 height 20
paste input "1500000"
type input "1500000"
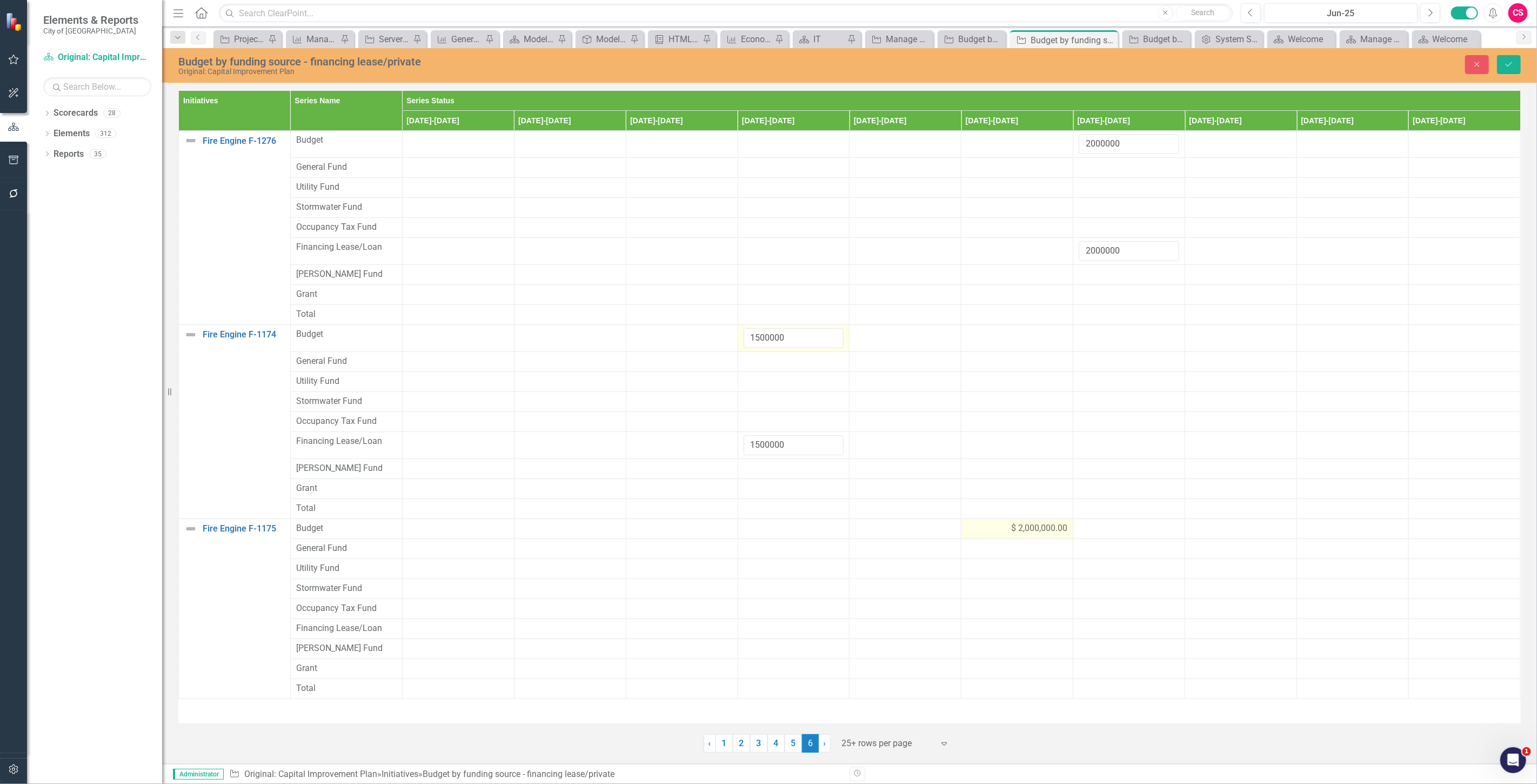
click at [1007, 527] on div "$ 2,000,000.00" at bounding box center [1017, 528] width 101 height 13
click at [991, 533] on input "2000000" at bounding box center [1017, 532] width 101 height 20
click at [987, 638] on div at bounding box center [1017, 635] width 101 height 13
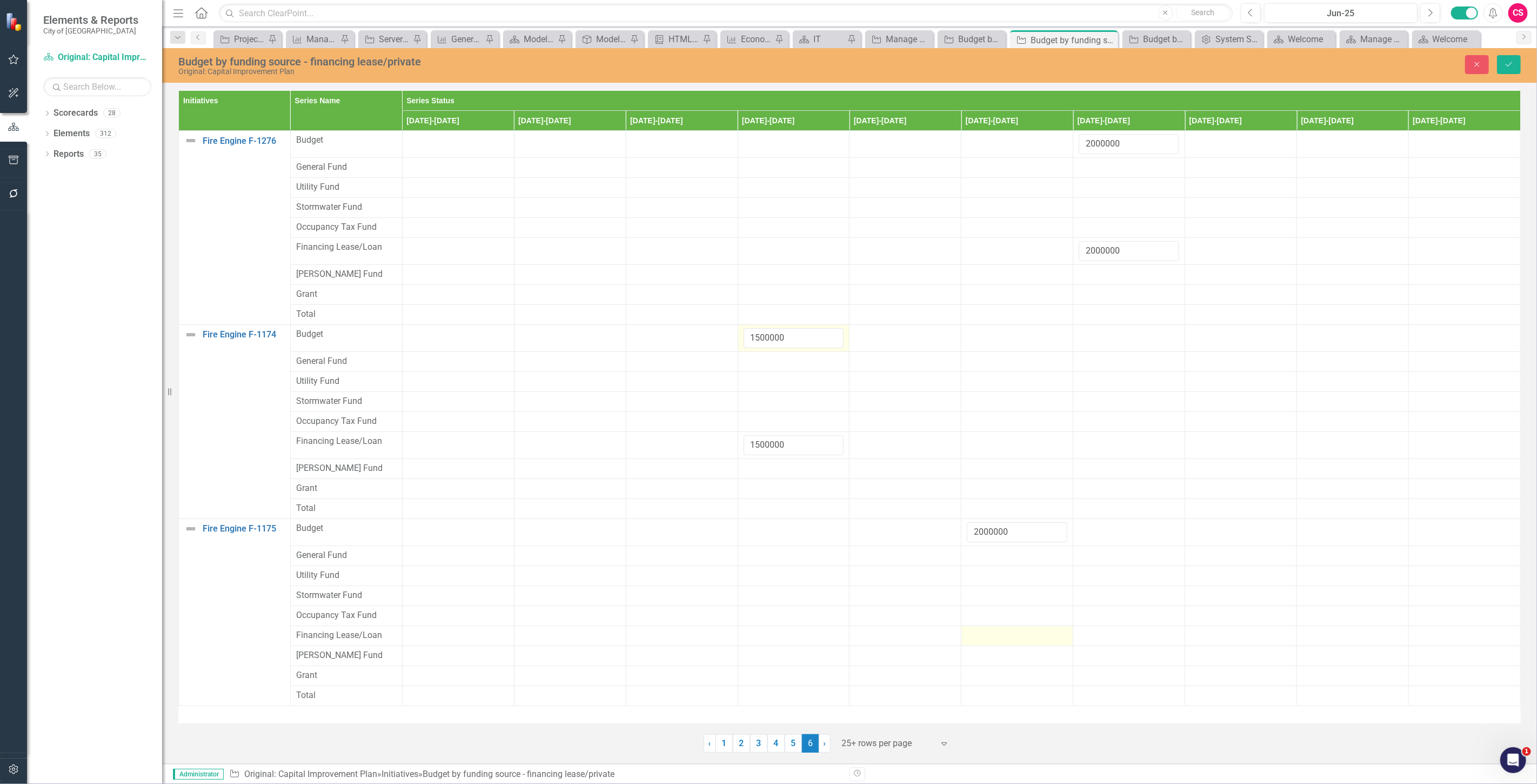
click at [987, 638] on div at bounding box center [1017, 635] width 101 height 13
click at [987, 638] on input "number" at bounding box center [1017, 639] width 101 height 20
paste input "2000000"
type input "2000000"
click at [1505, 58] on button "Save" at bounding box center [1509, 64] width 24 height 19
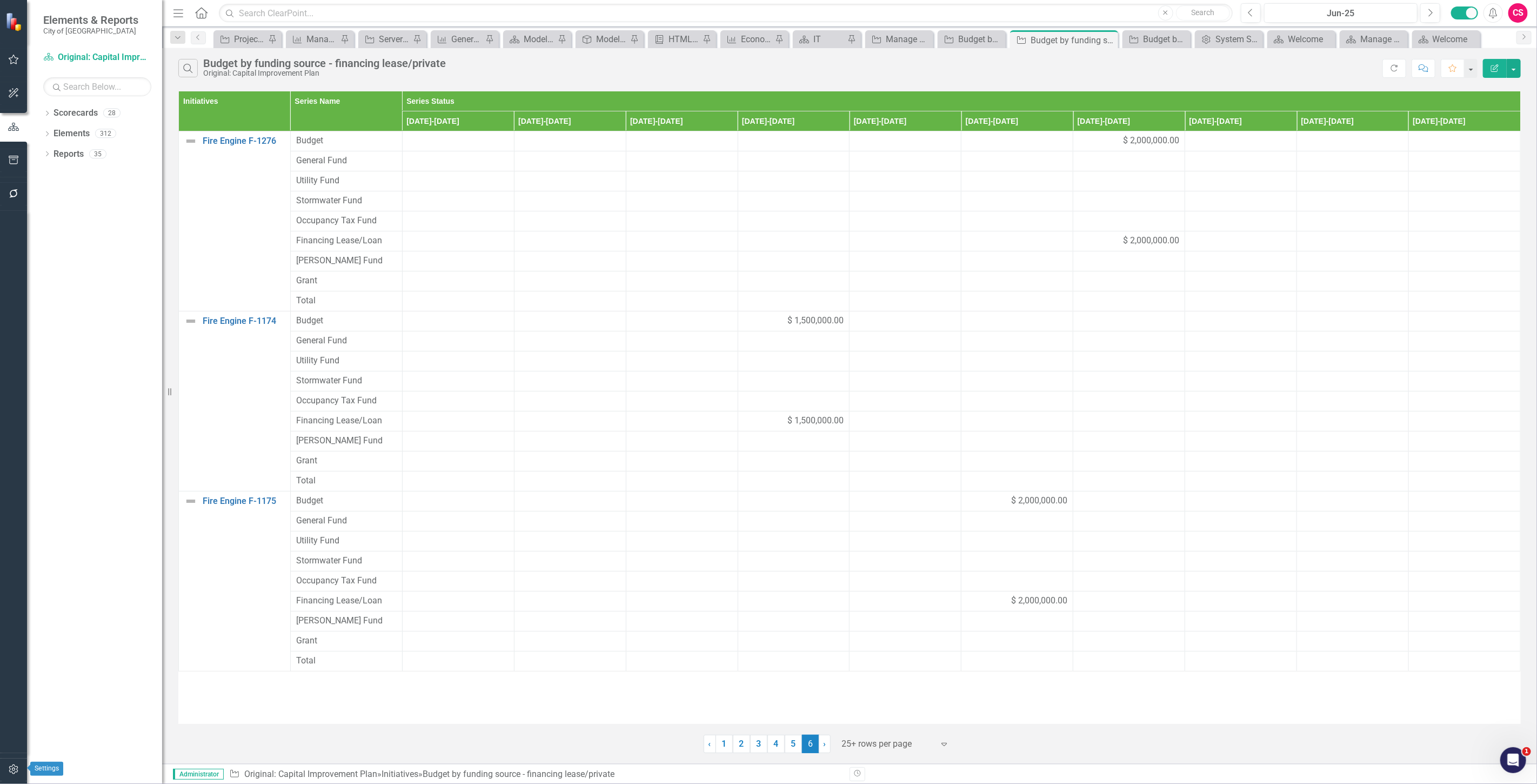
click at [19, 771] on button "button" at bounding box center [14, 769] width 25 height 23
click at [80, 249] on link "System Setup" at bounding box center [97, 250] width 108 height 13
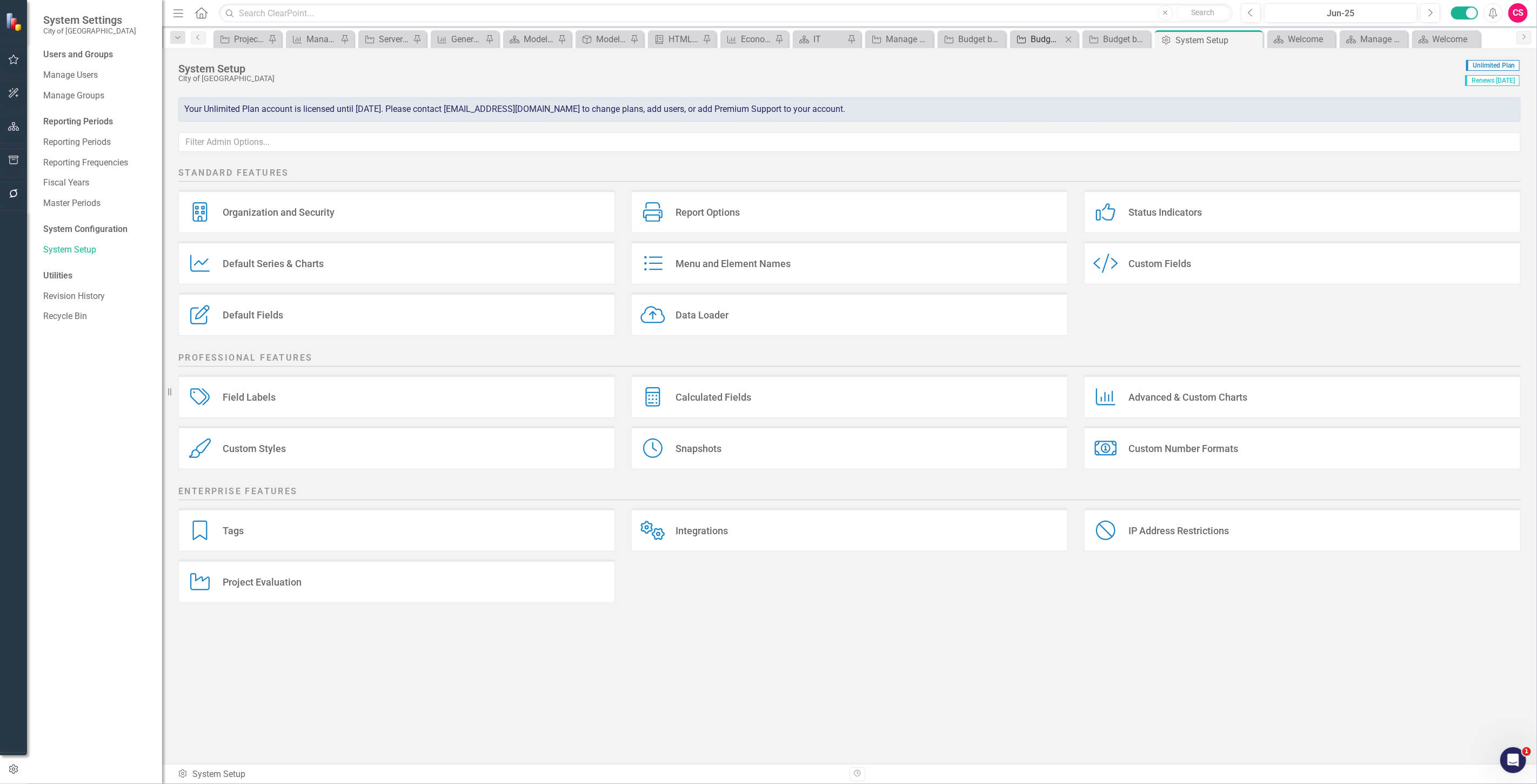
click at [1044, 44] on div "Budget by funding source - financing lease/private" at bounding box center [1046, 38] width 31 height 14
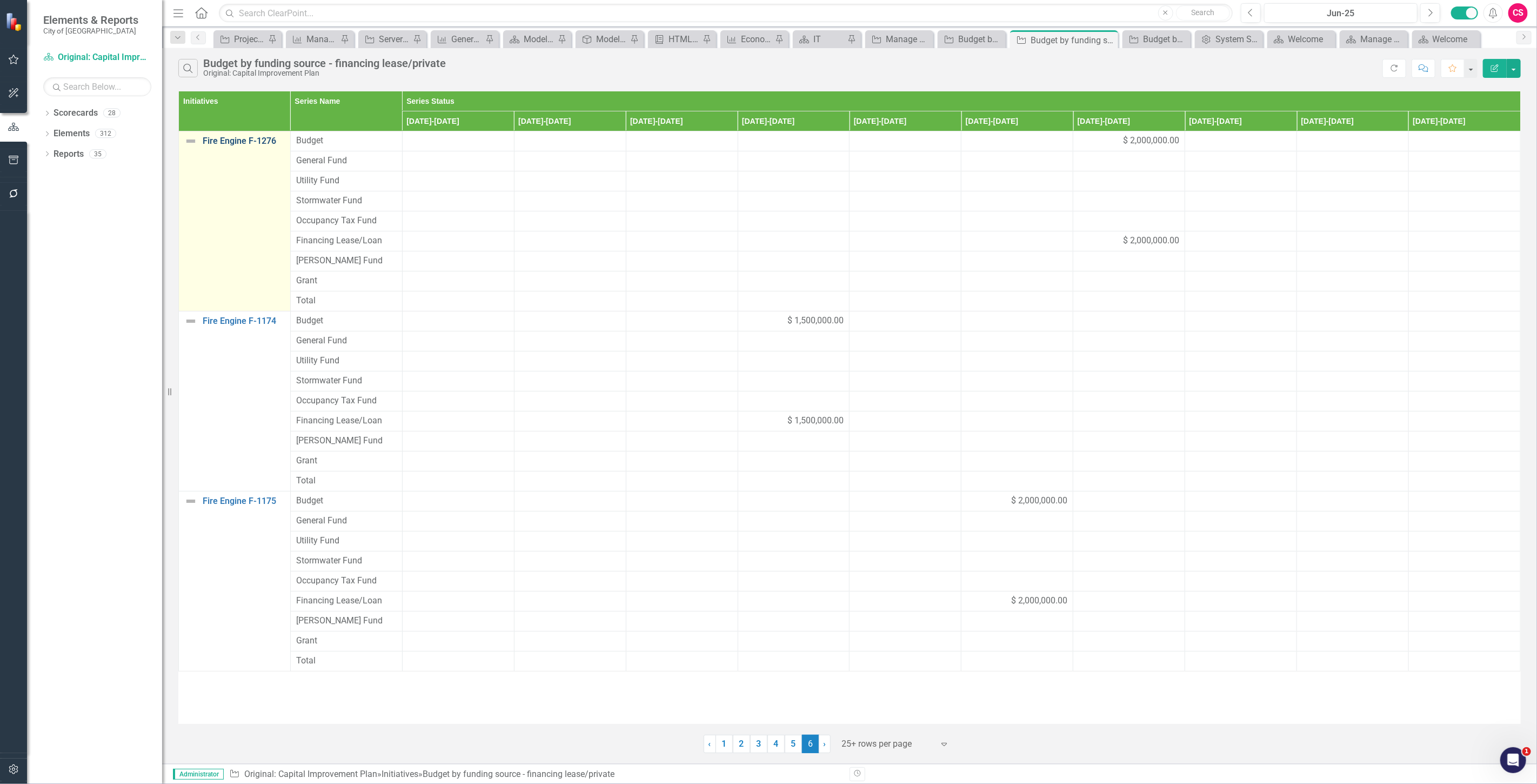
click at [227, 137] on link "Fire Engine F-1276" at bounding box center [244, 141] width 82 height 10
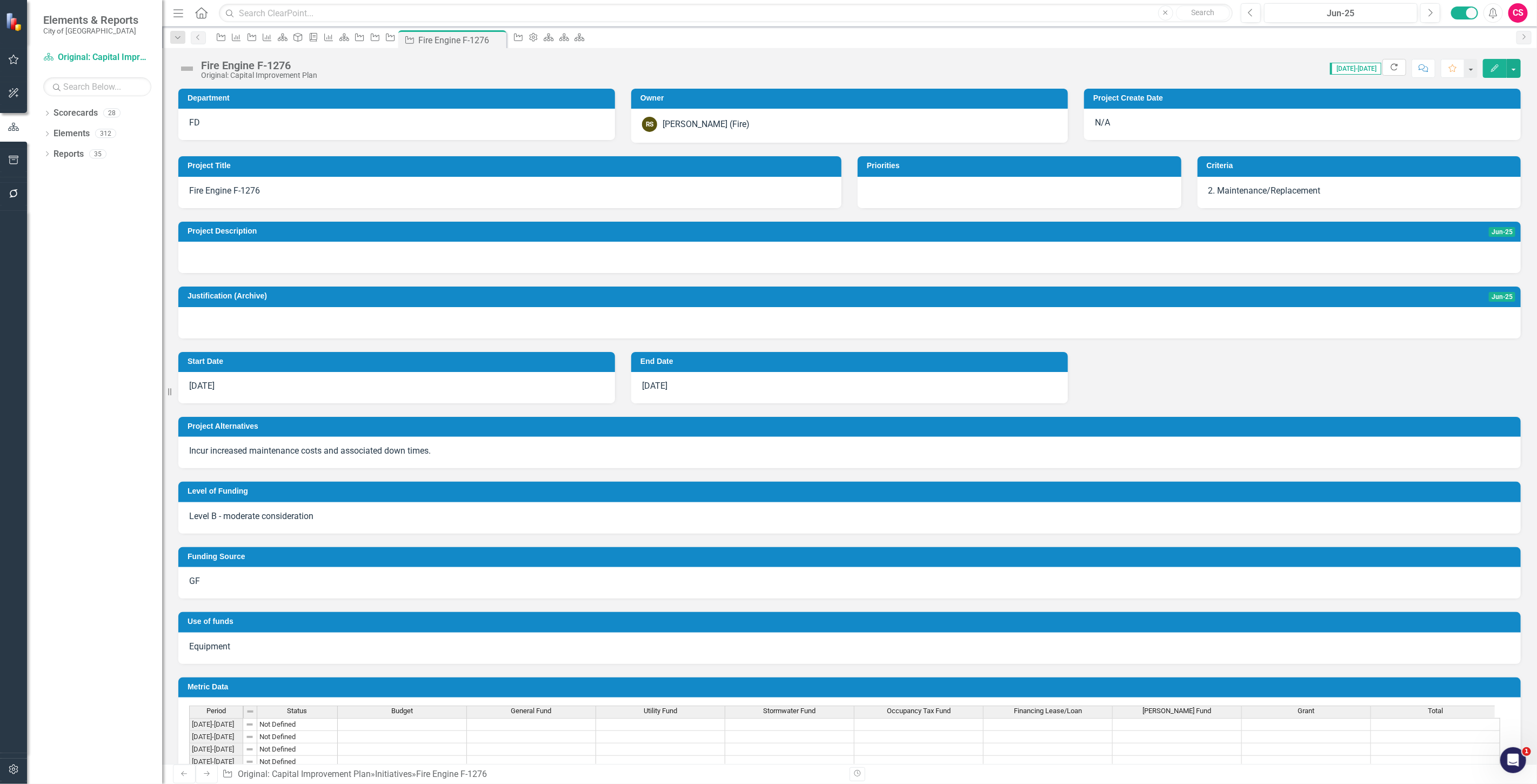
click at [1398, 72] on button "Refresh" at bounding box center [1394, 67] width 24 height 16
click at [1489, 67] on icon "Edit" at bounding box center [1494, 68] width 10 height 7
click at [1489, 76] on button "Edit" at bounding box center [1495, 68] width 24 height 19
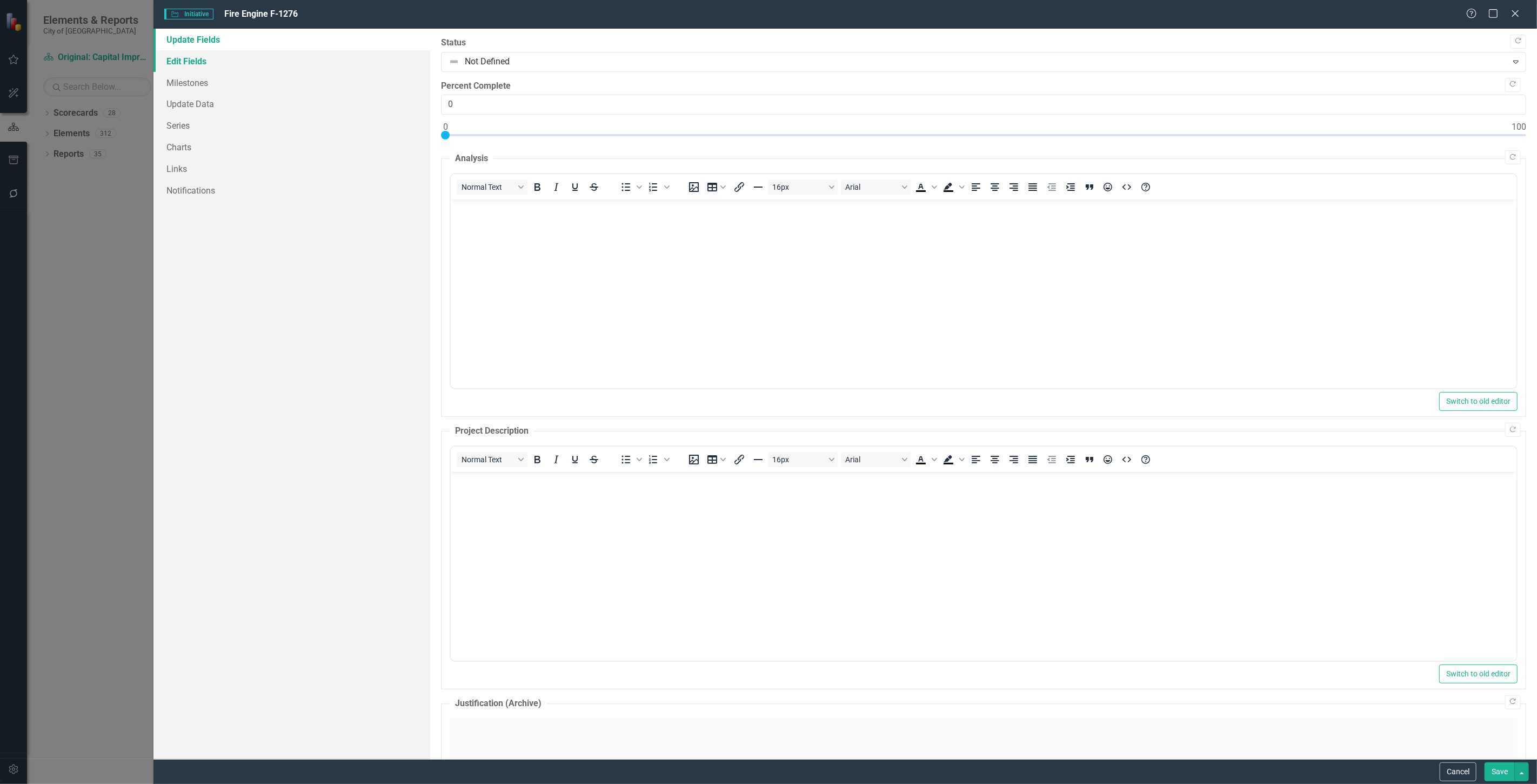
click at [221, 62] on link "Edit Fields" at bounding box center [292, 61] width 277 height 22
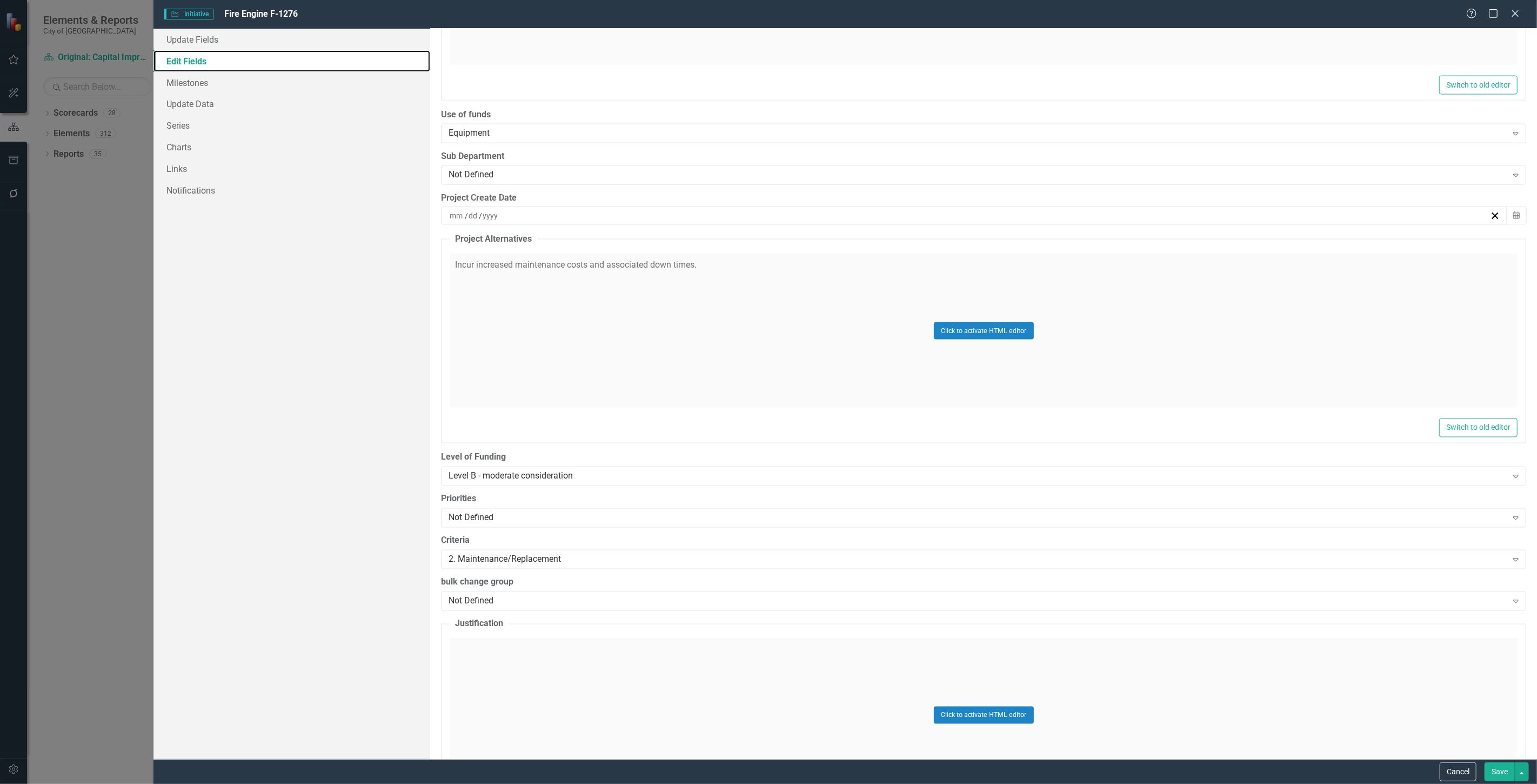
scroll to position [1427, 0]
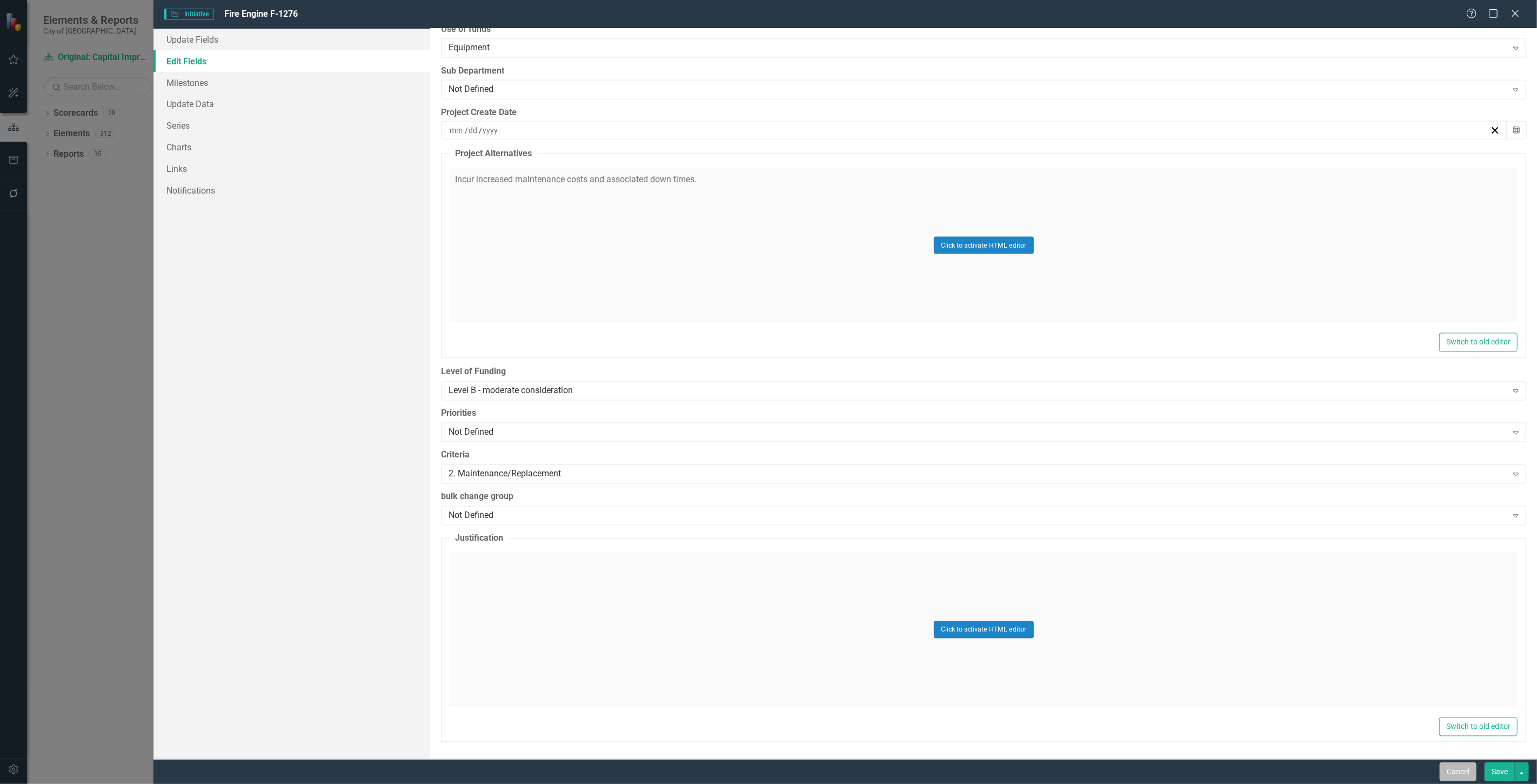
click at [1451, 777] on button "Cancel" at bounding box center [1458, 771] width 37 height 19
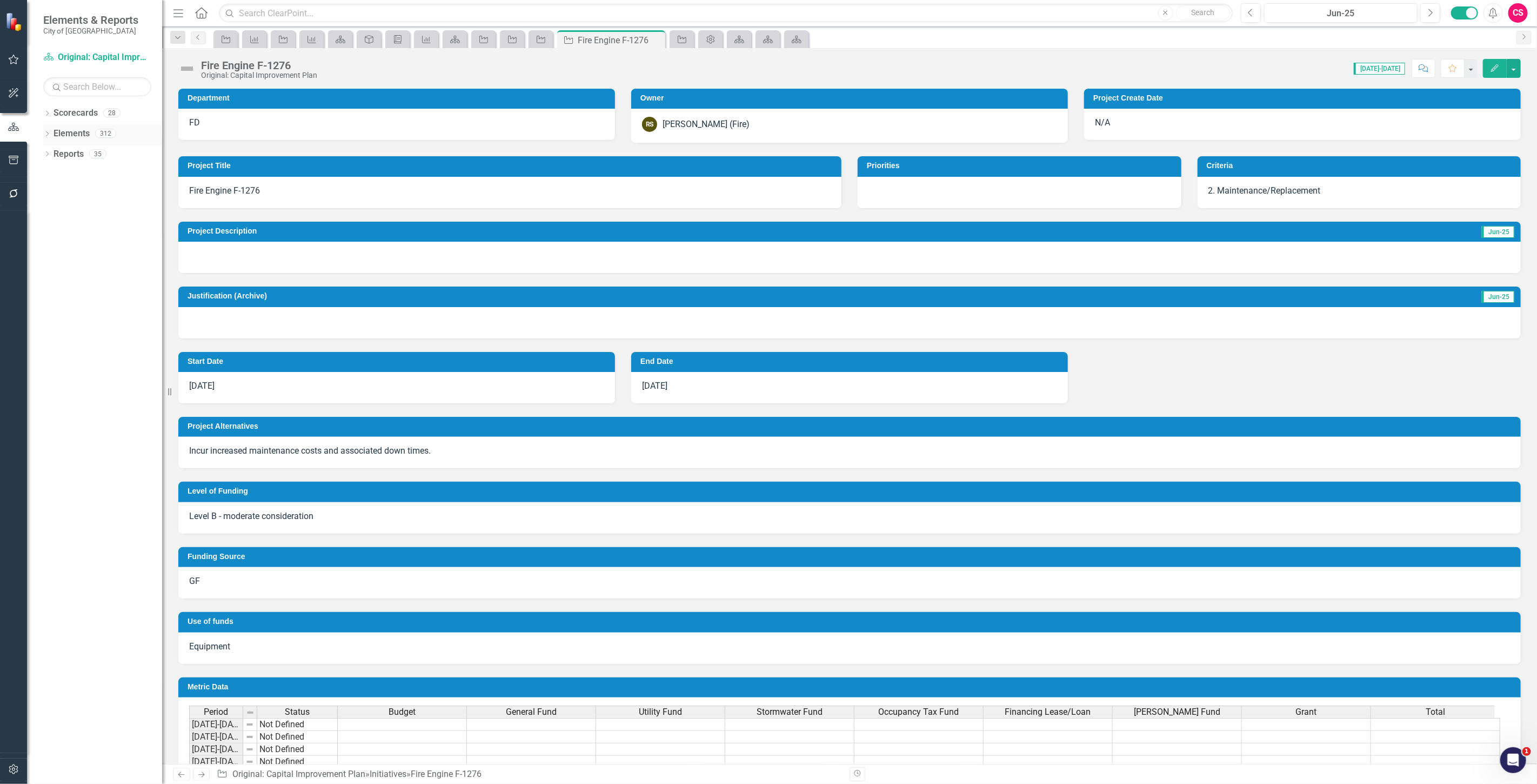
click at [63, 131] on link "Elements" at bounding box center [72, 134] width 37 height 13
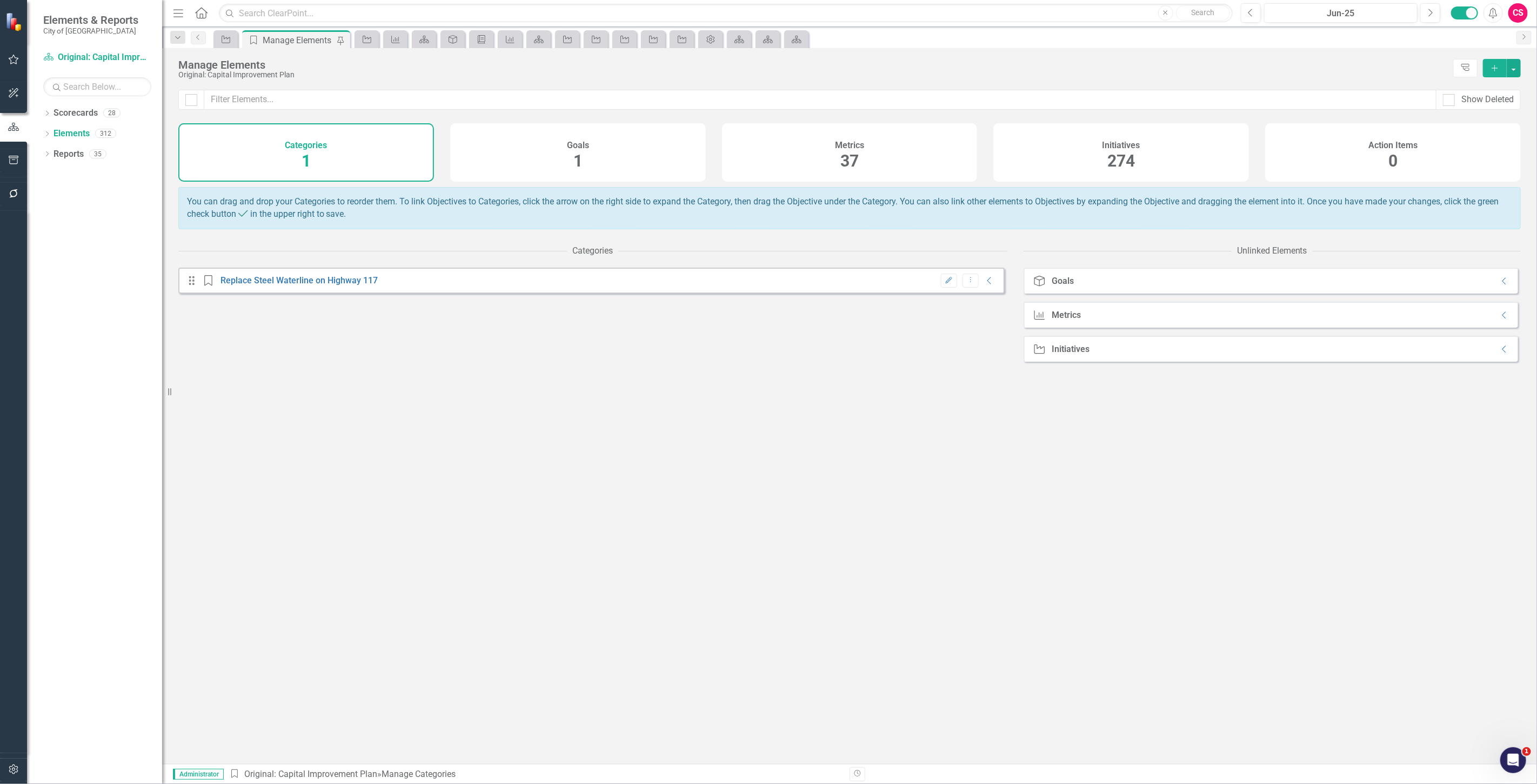
click at [1099, 166] on div "Initiatives 274" at bounding box center [1121, 153] width 256 height 58
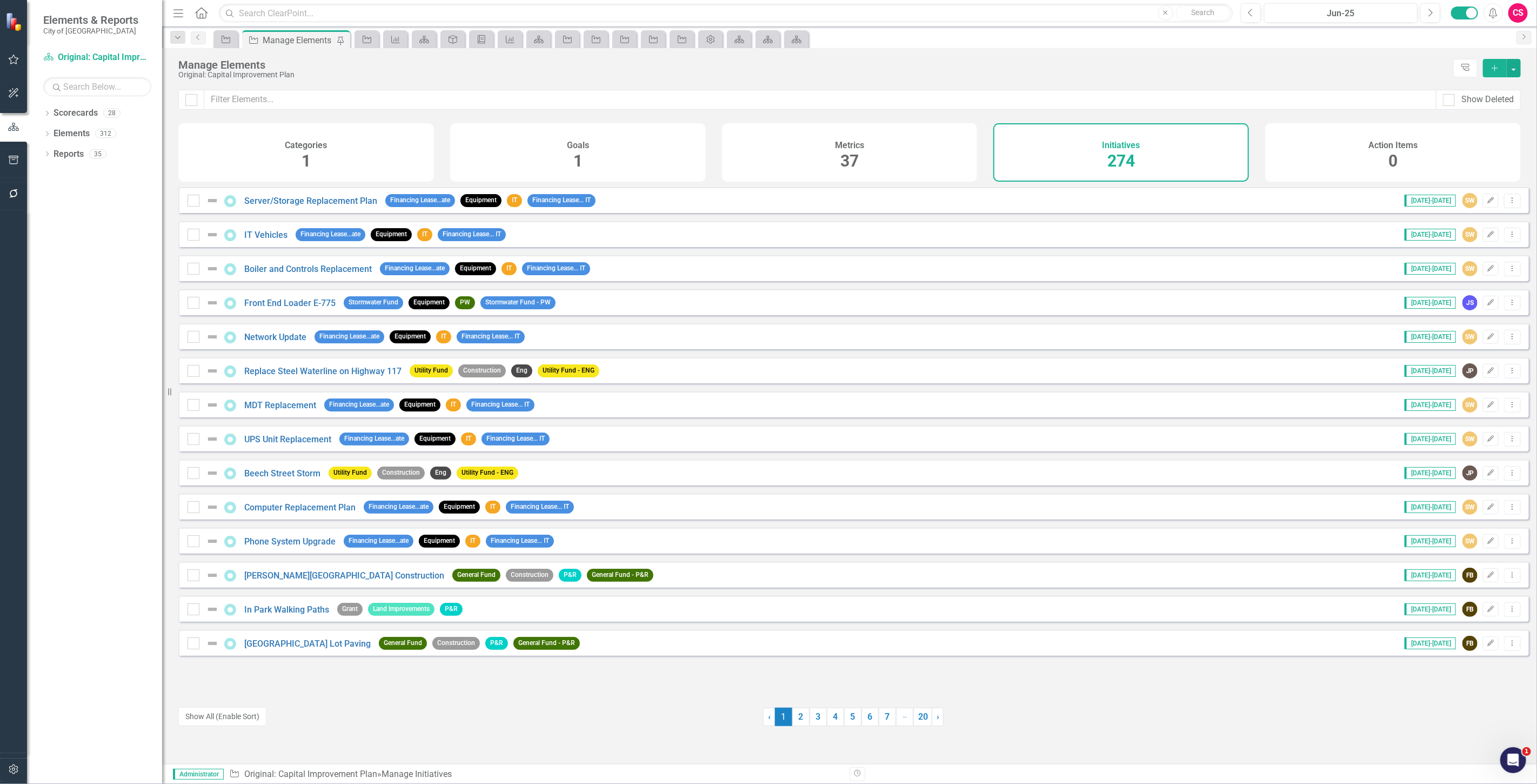
click at [181, 101] on div at bounding box center [191, 100] width 26 height 20
click at [190, 101] on div at bounding box center [191, 100] width 12 height 12
click at [190, 101] on input "checkbox" at bounding box center [189, 98] width 7 height 7
checkbox input "true"
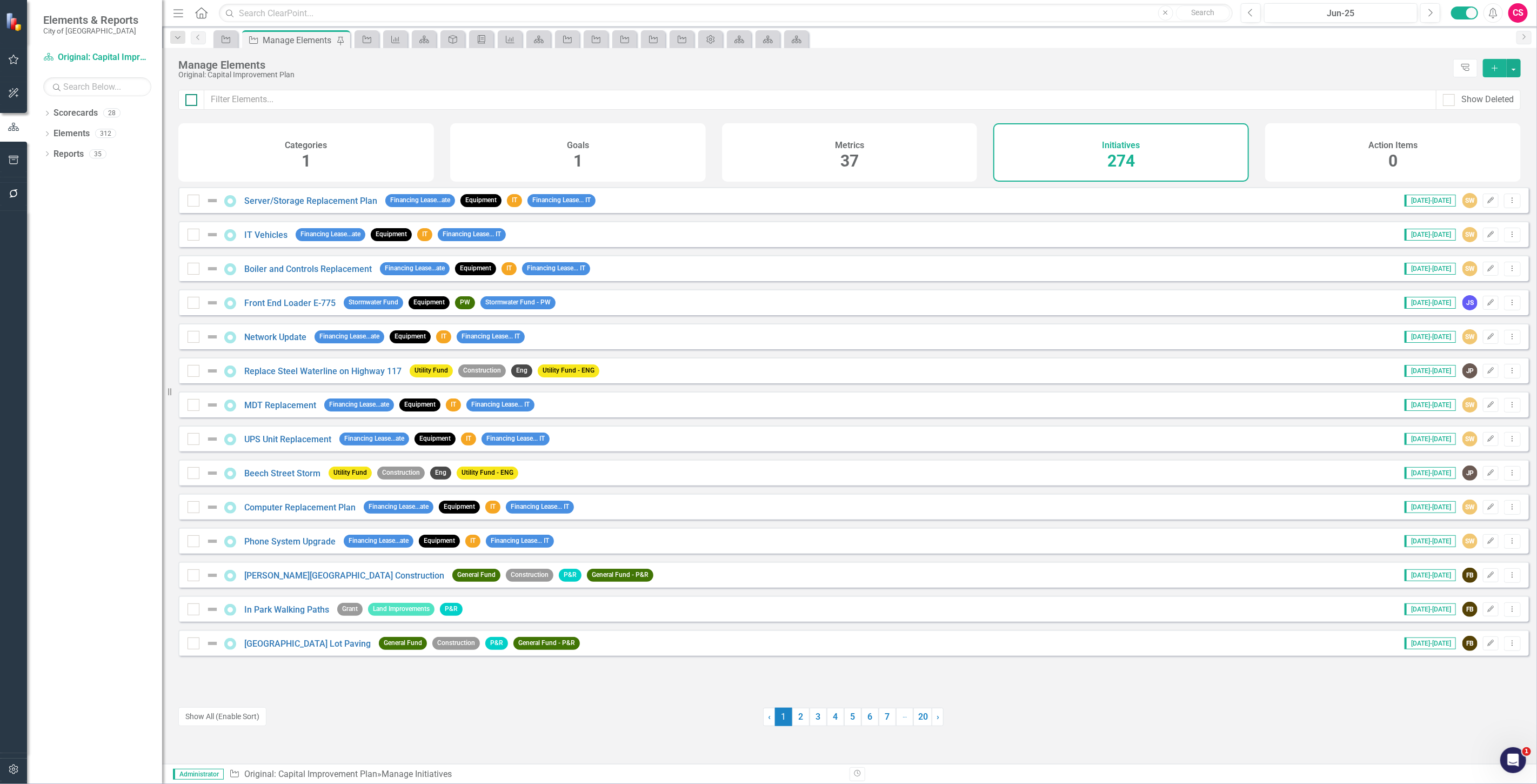
checkbox input "true"
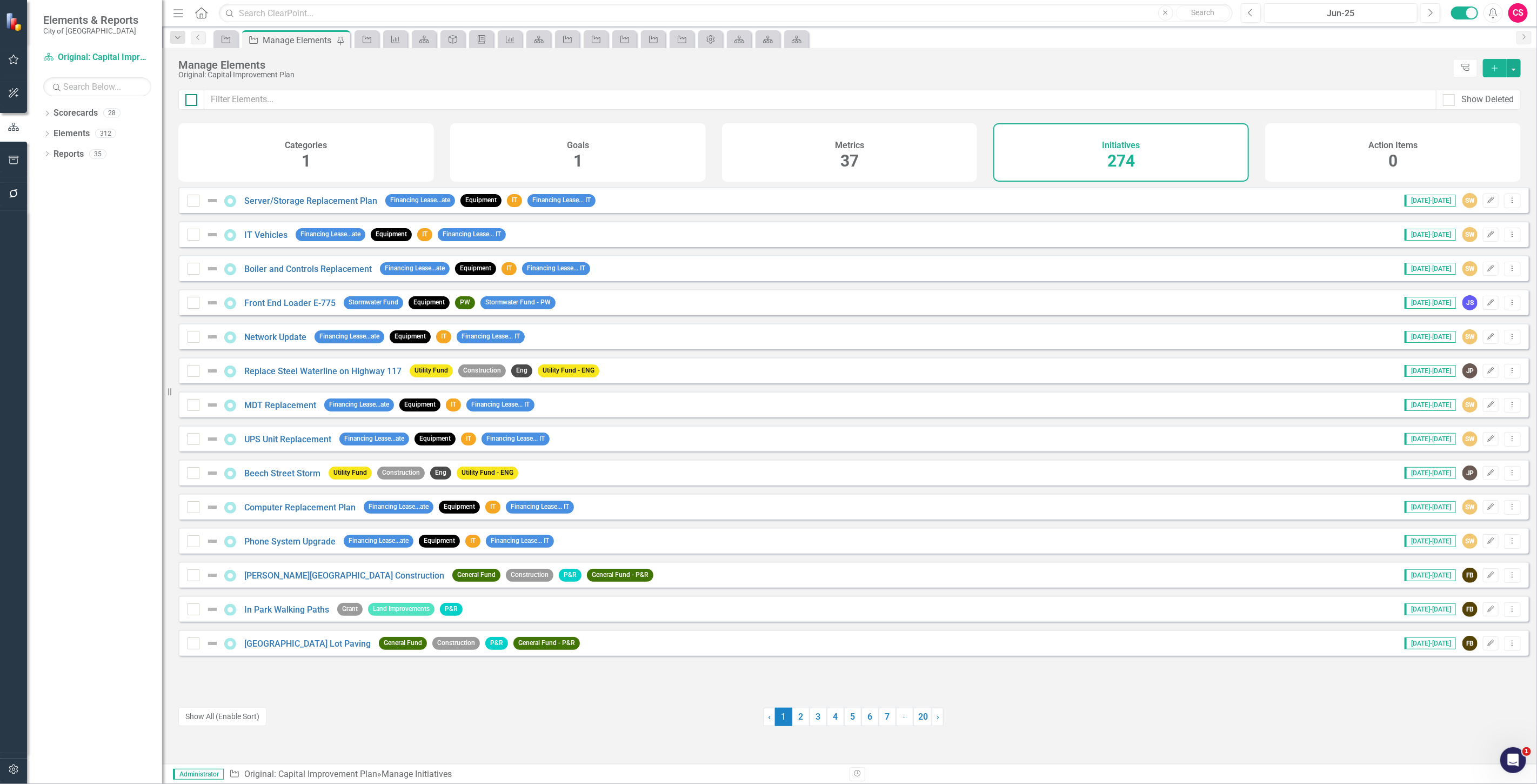
checkbox input "true"
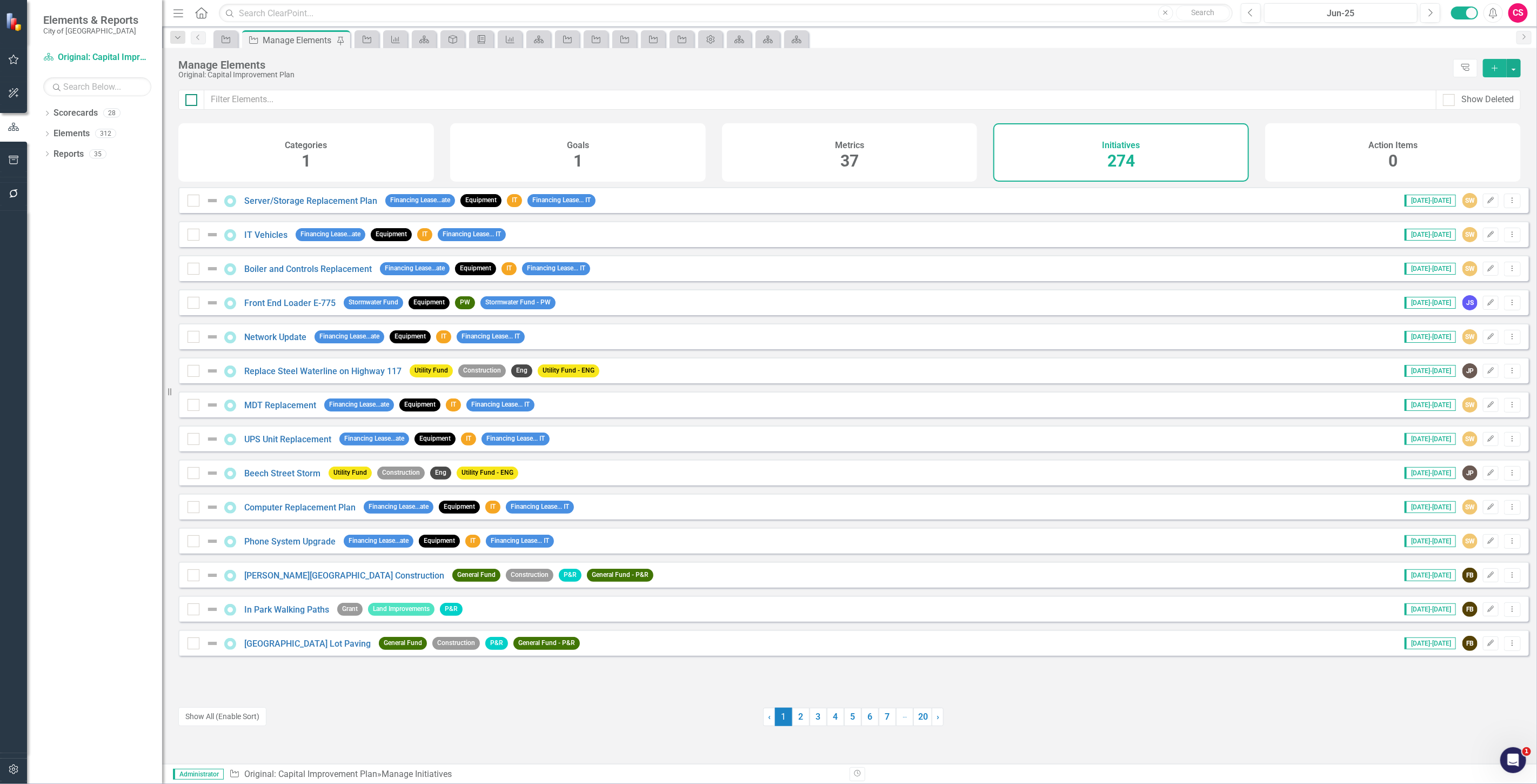
checkbox input "true"
drag, startPoint x: 790, startPoint y: 712, endPoint x: 779, endPoint y: 682, distance: 32.0
click at [792, 712] on link "2" at bounding box center [800, 716] width 17 height 18
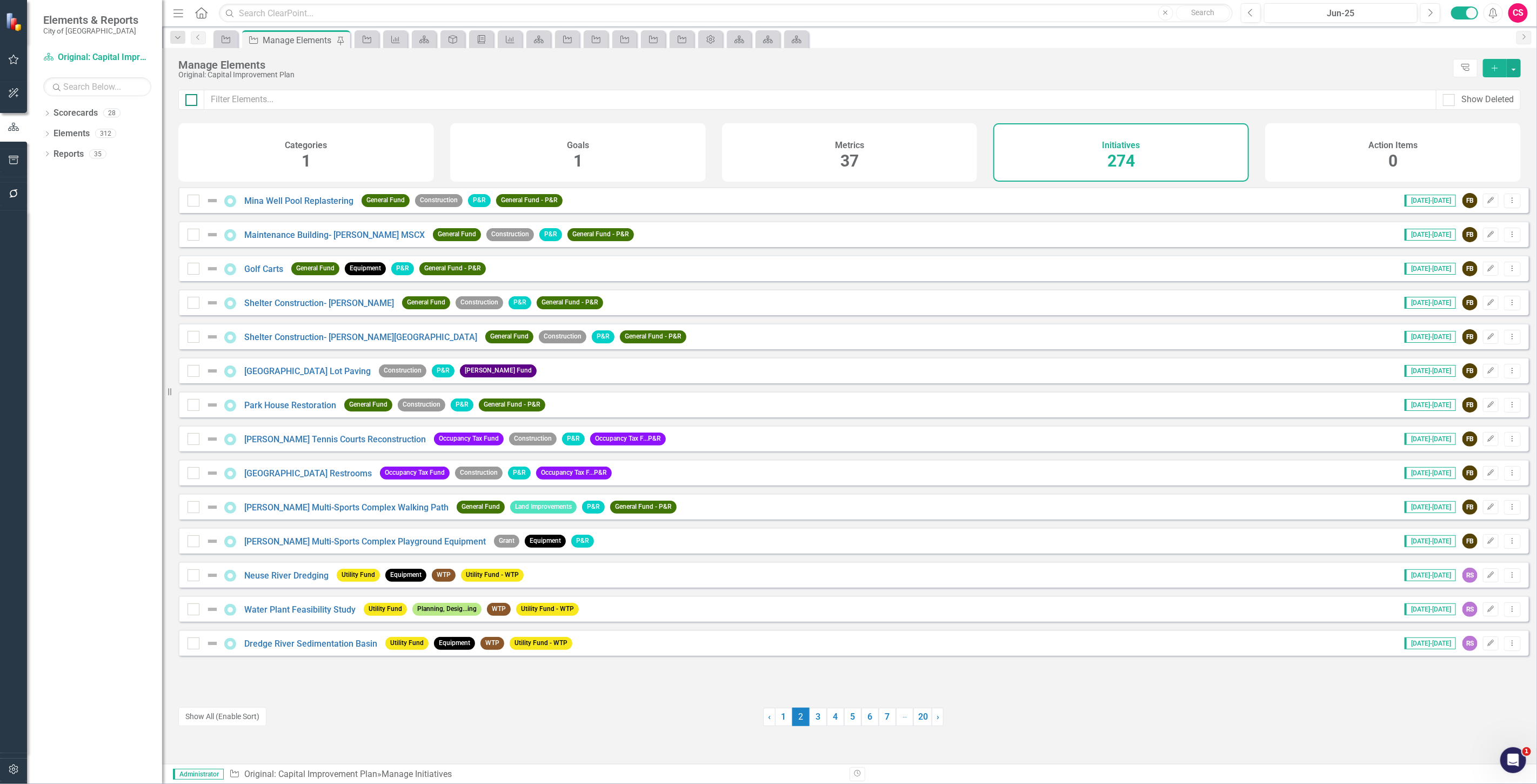
click at [196, 94] on div at bounding box center [191, 100] width 12 height 12
click at [193, 94] on input "checkbox" at bounding box center [189, 98] width 7 height 7
checkbox input "true"
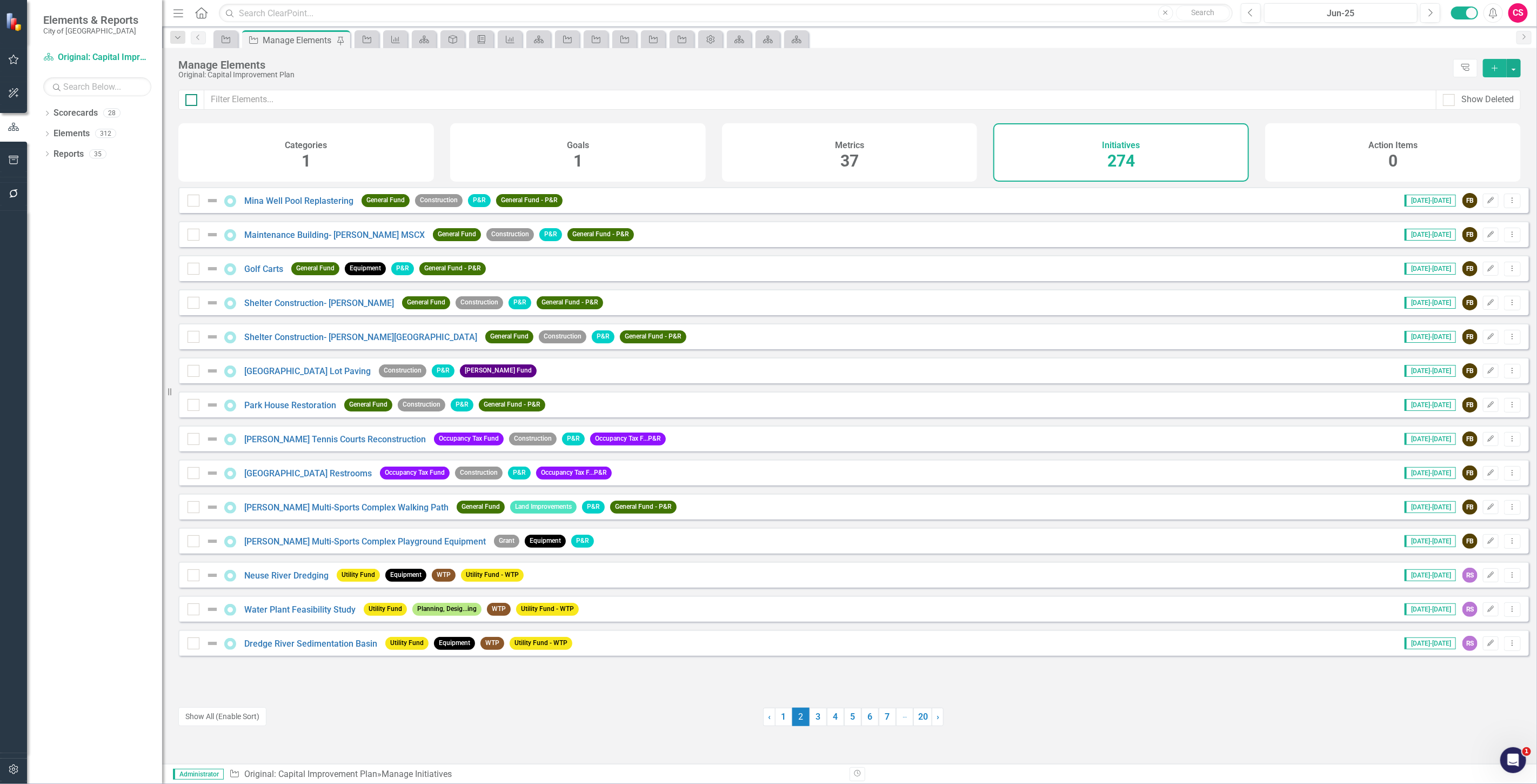
checkbox input "true"
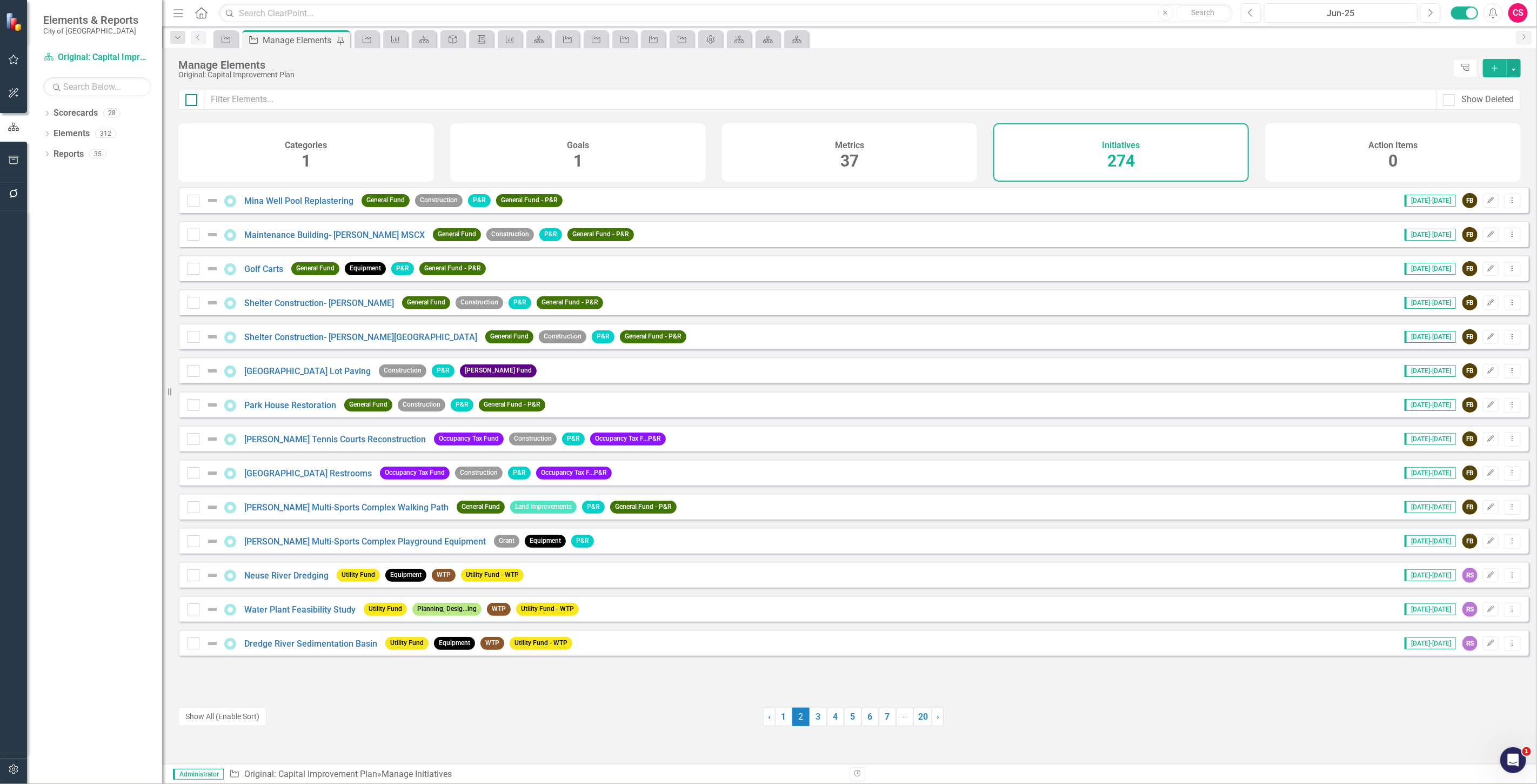
checkbox input "true"
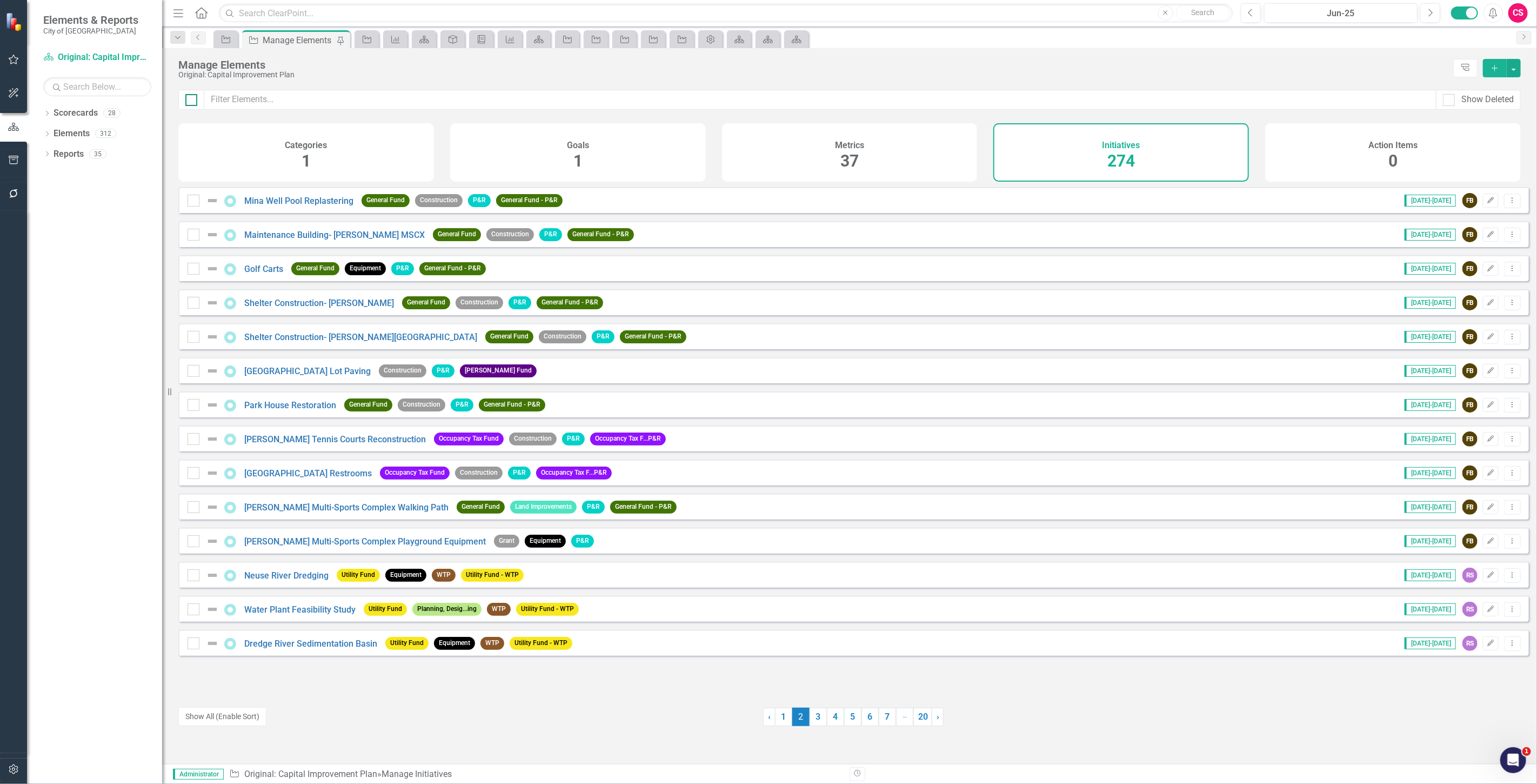
checkbox input "true"
click at [812, 717] on link "3" at bounding box center [818, 716] width 17 height 18
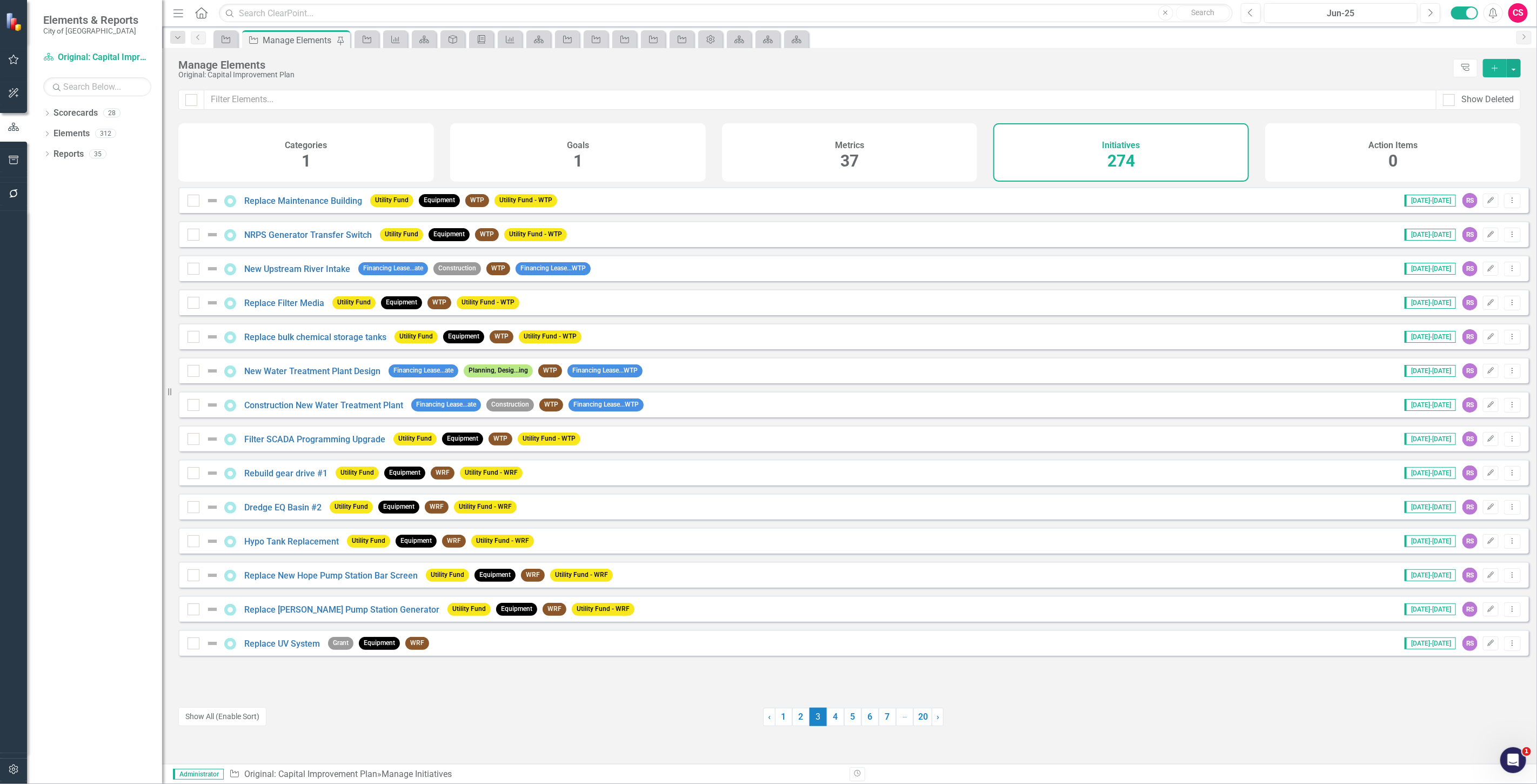
click at [195, 90] on div at bounding box center [191, 100] width 26 height 20
click at [195, 94] on div at bounding box center [191, 100] width 12 height 12
click at [193, 94] on input "checkbox" at bounding box center [189, 98] width 7 height 7
checkbox input "true"
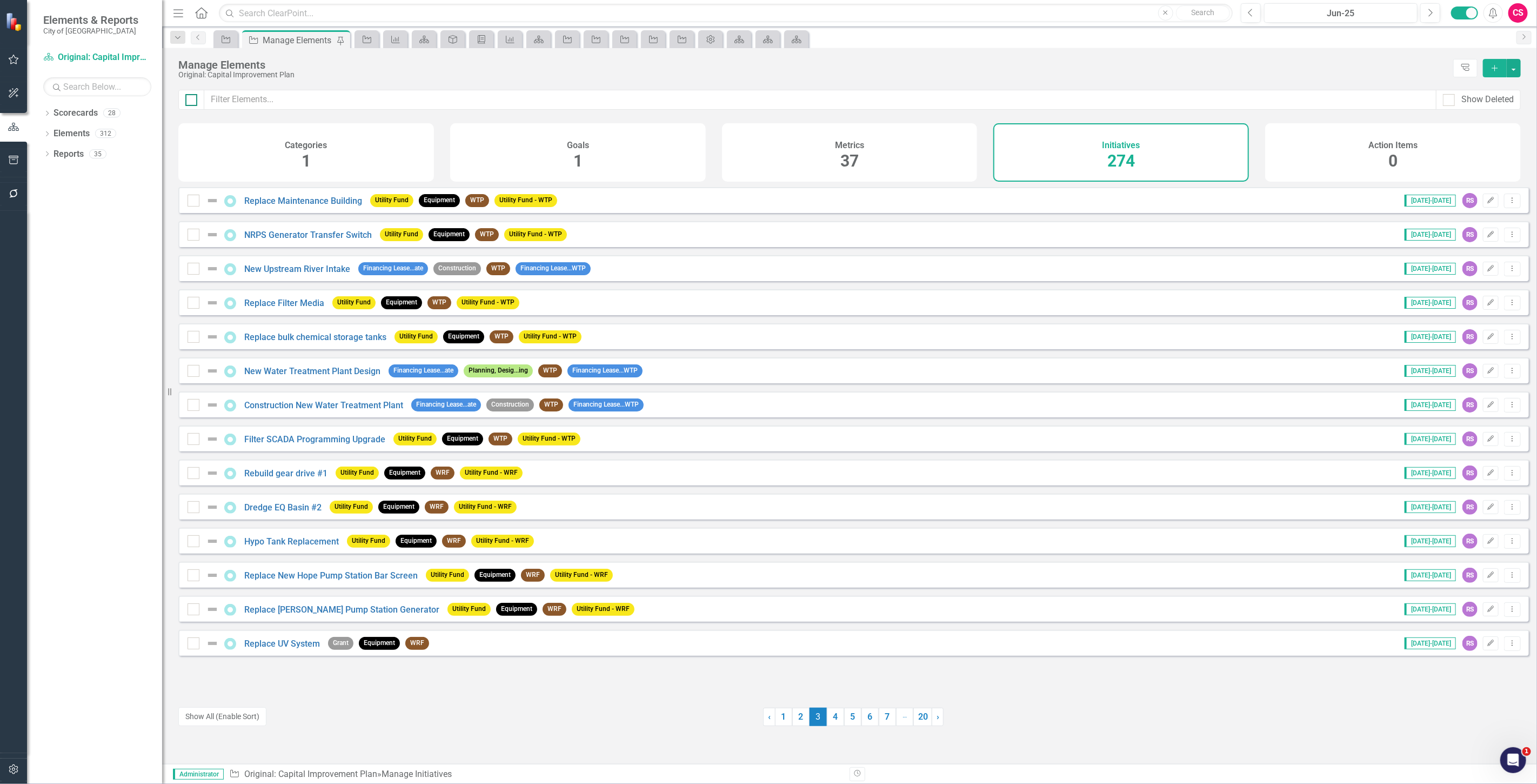
checkbox input "true"
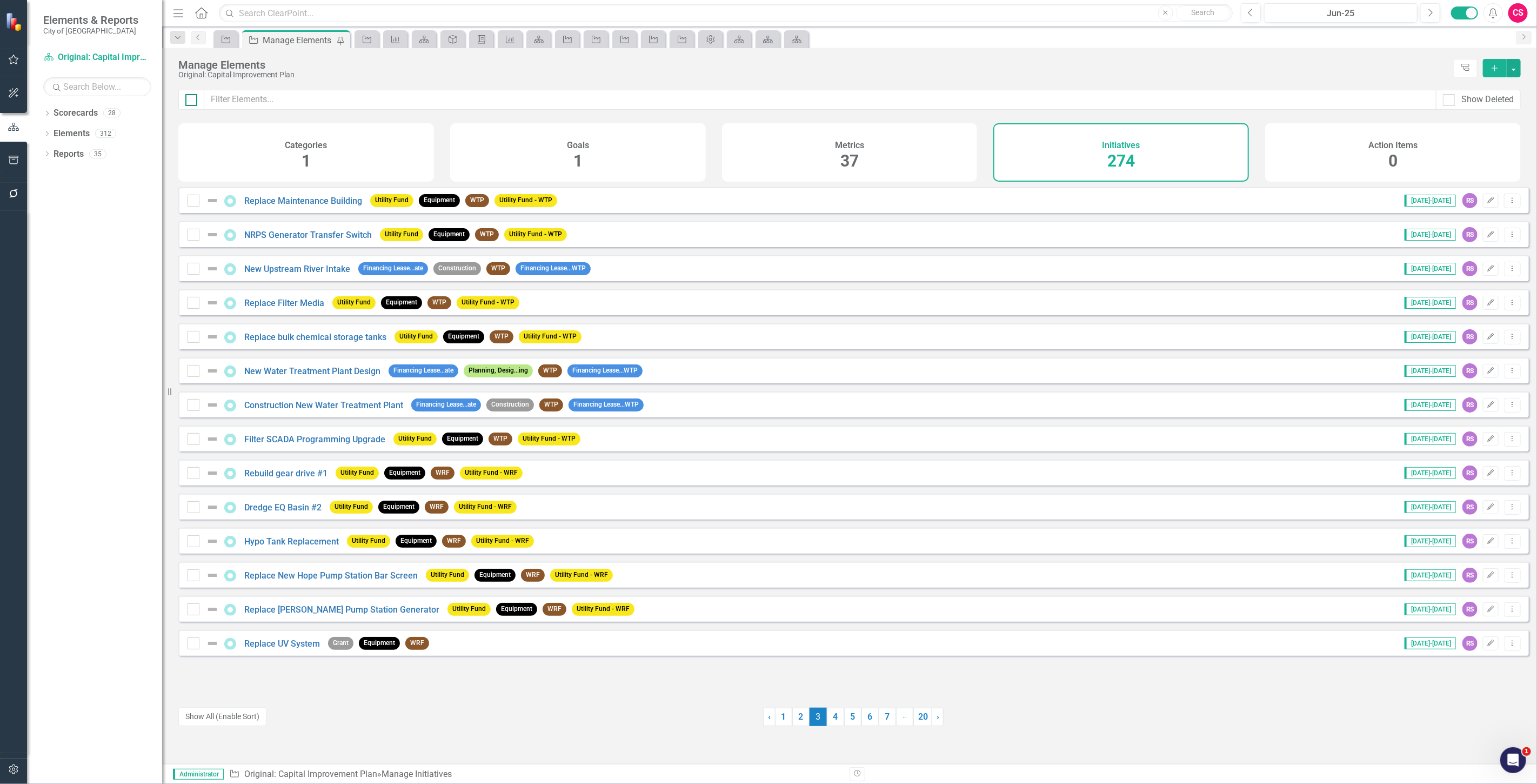
checkbox input "true"
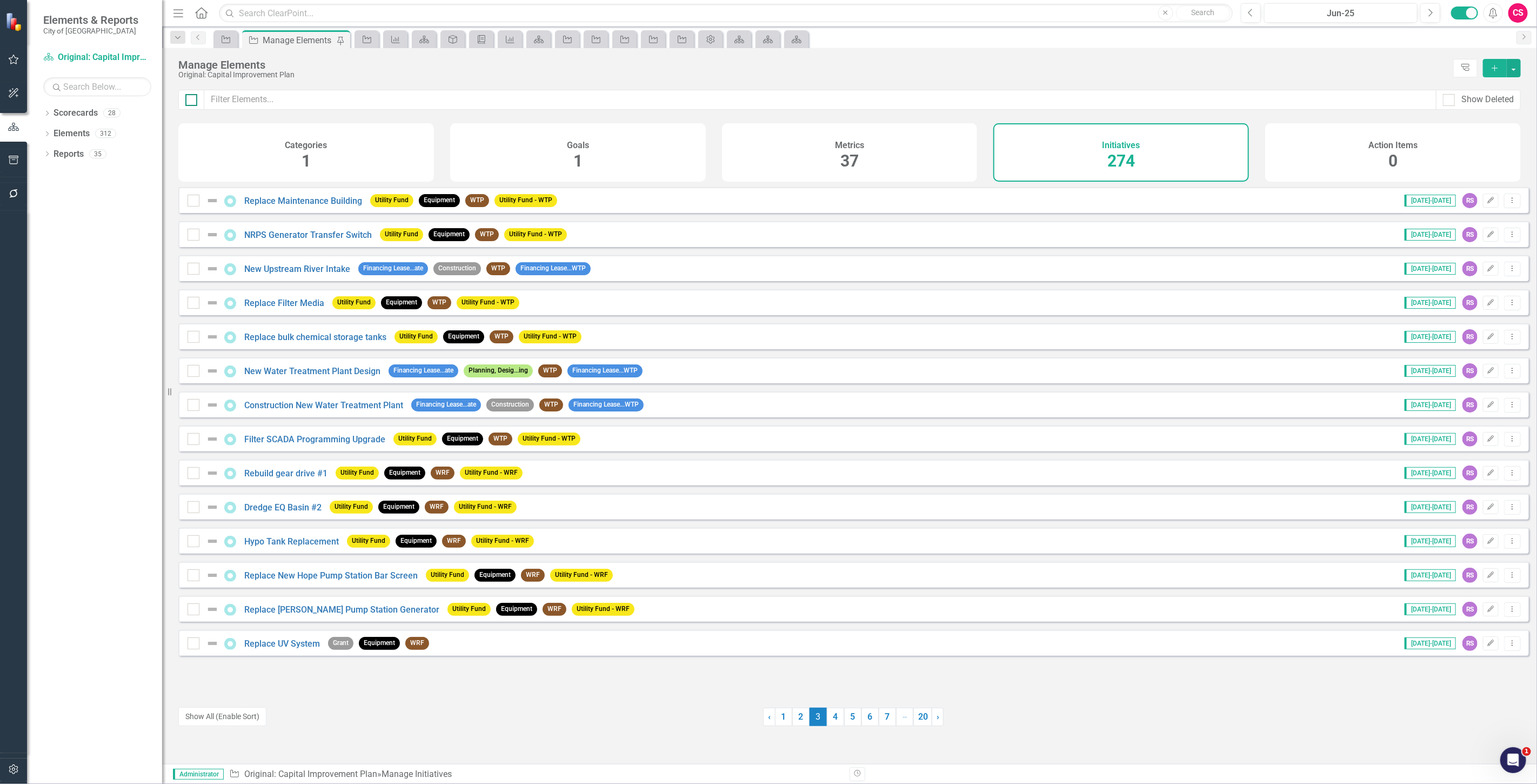
checkbox input "true"
click at [835, 716] on link "4" at bounding box center [835, 716] width 17 height 18
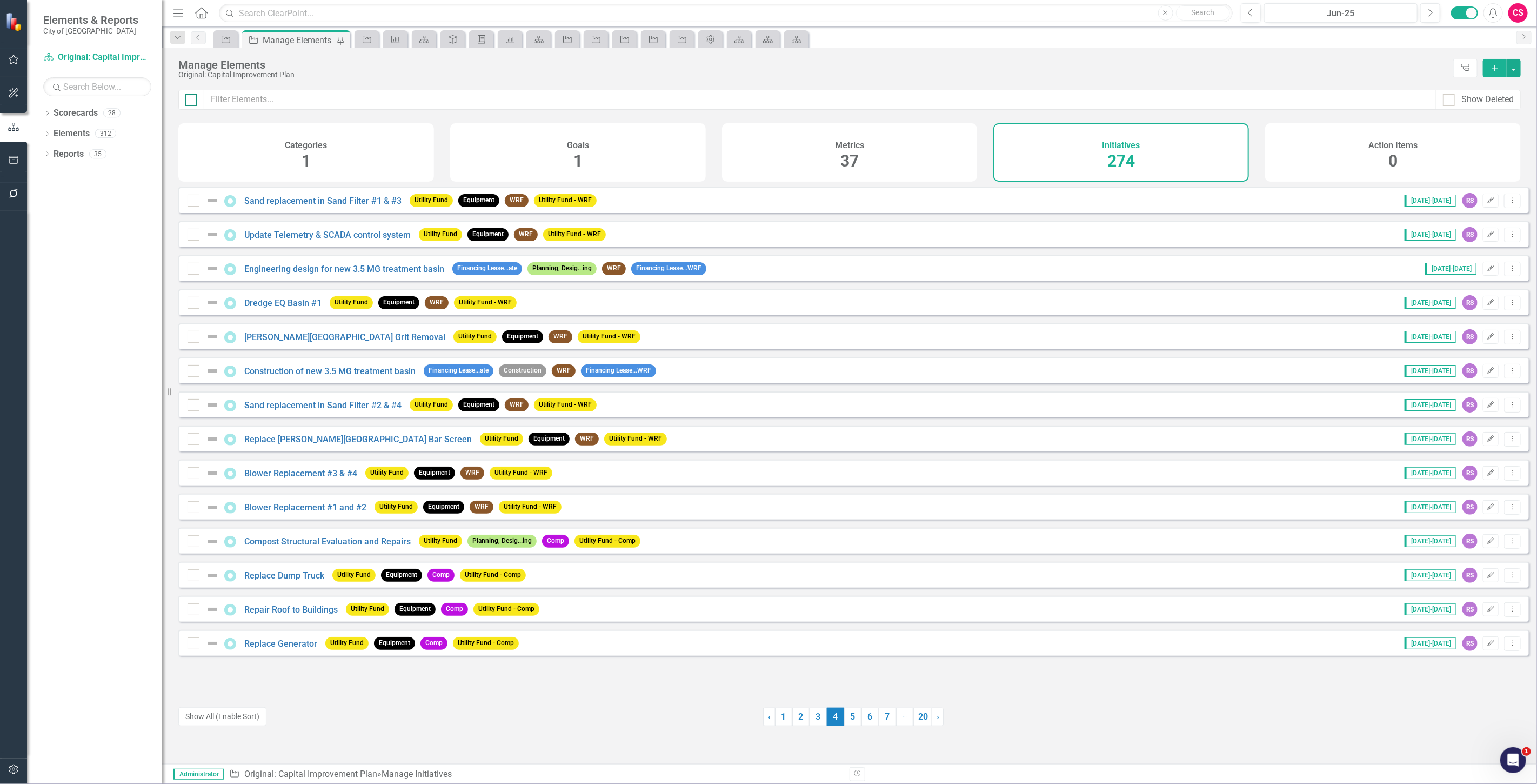
click at [193, 100] on div at bounding box center [191, 100] width 12 height 12
click at [193, 100] on input "checkbox" at bounding box center [189, 98] width 7 height 7
checkbox input "true"
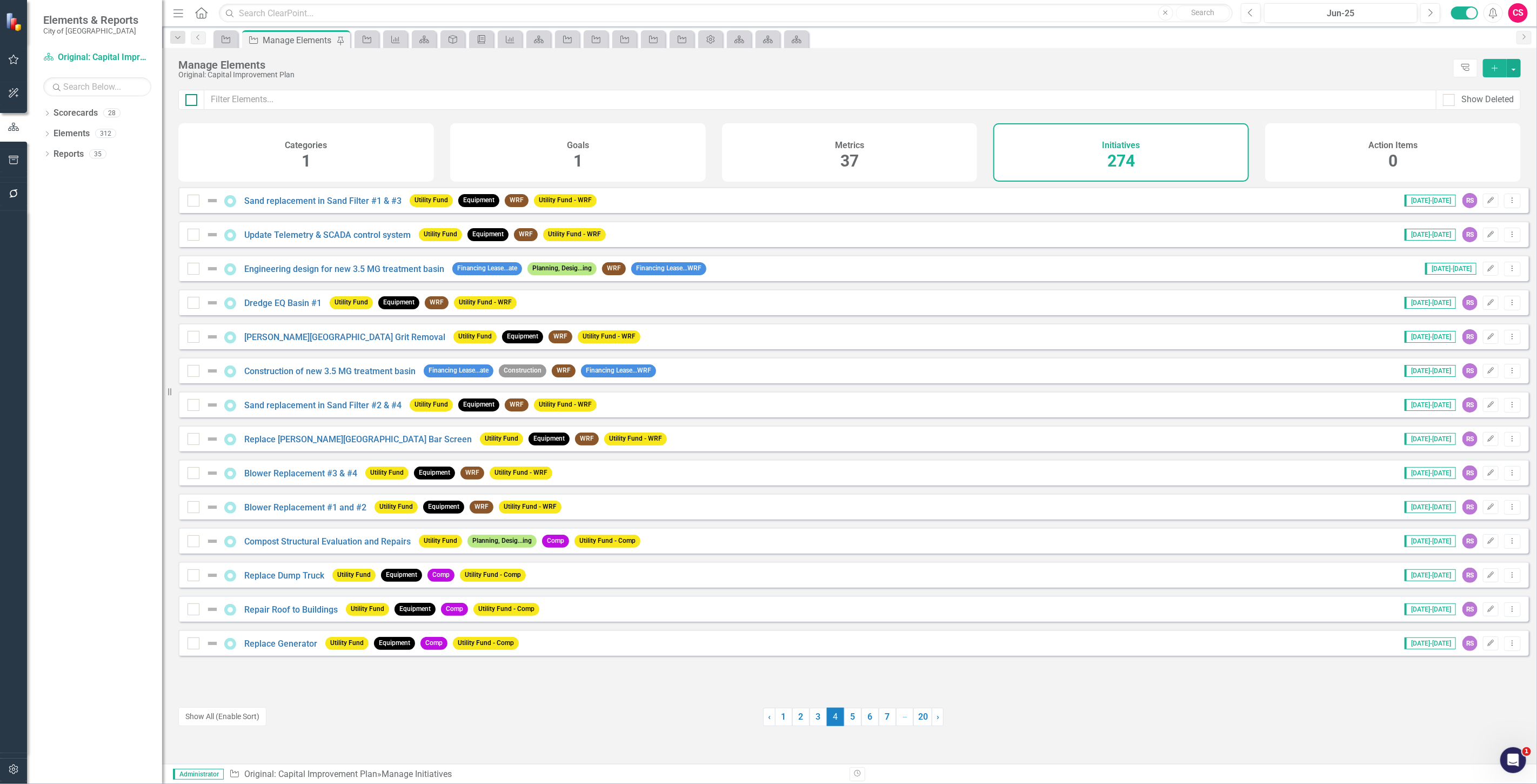
checkbox input "true"
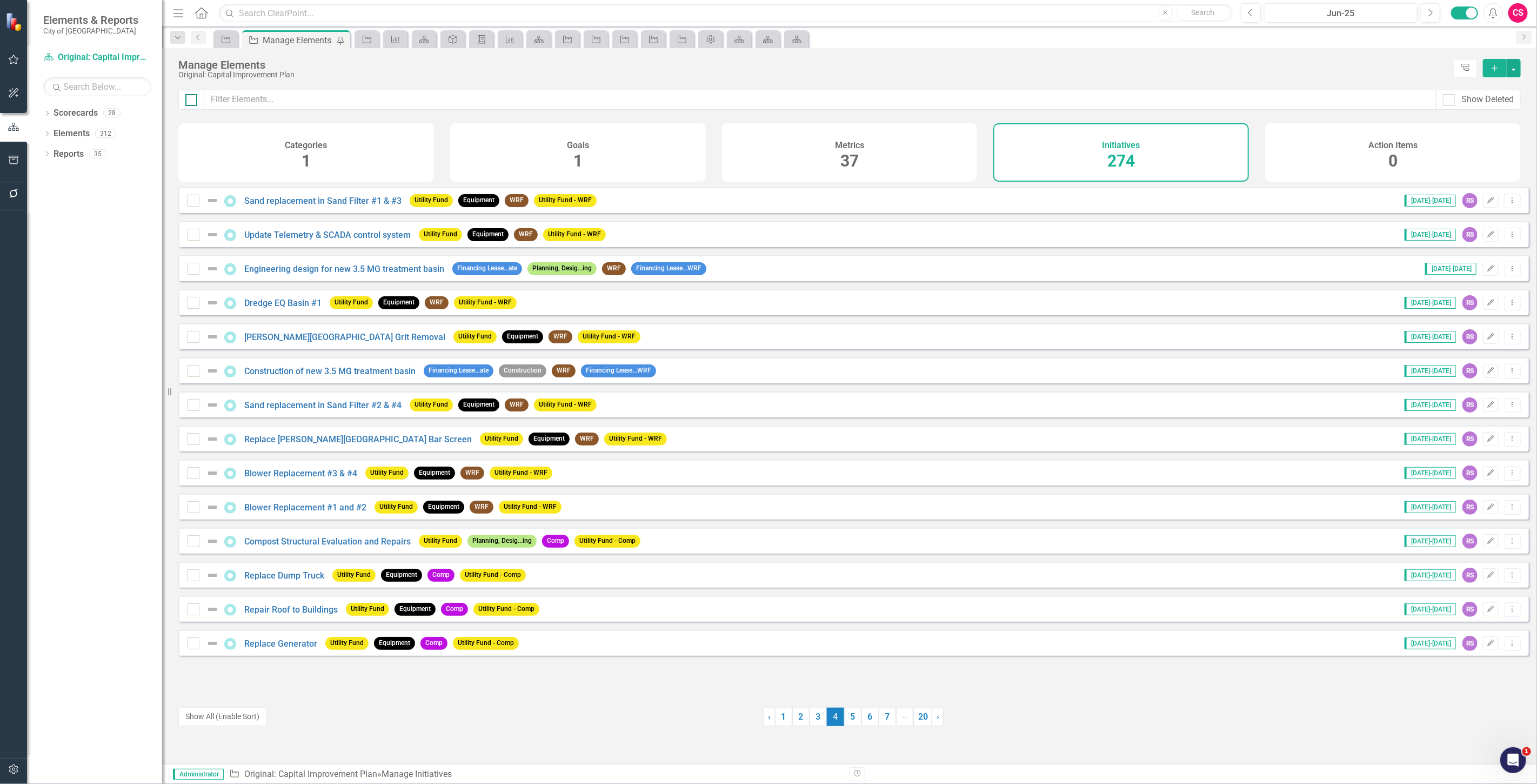
checkbox input "true"
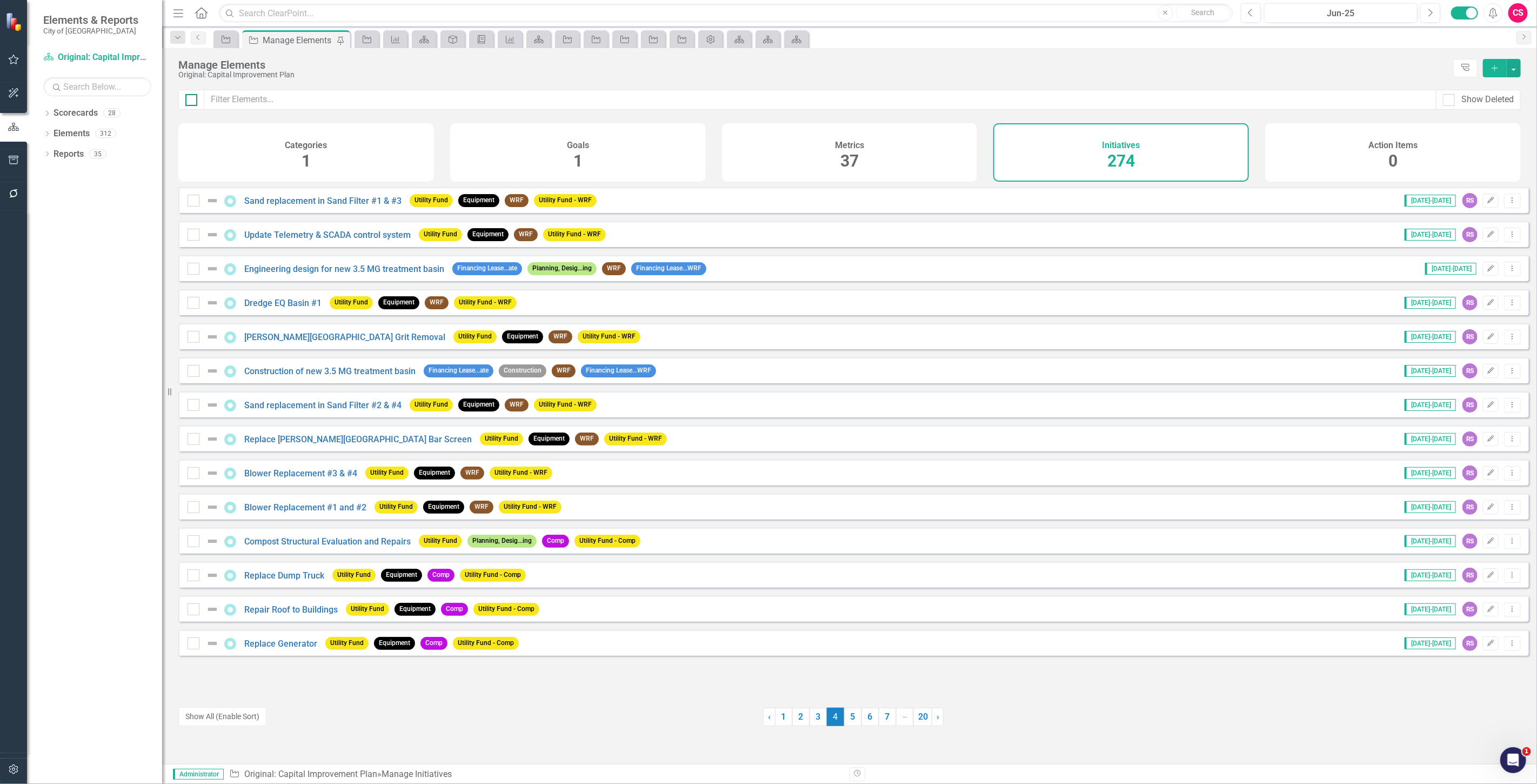
checkbox input "true"
click at [815, 715] on link "3" at bounding box center [818, 716] width 17 height 18
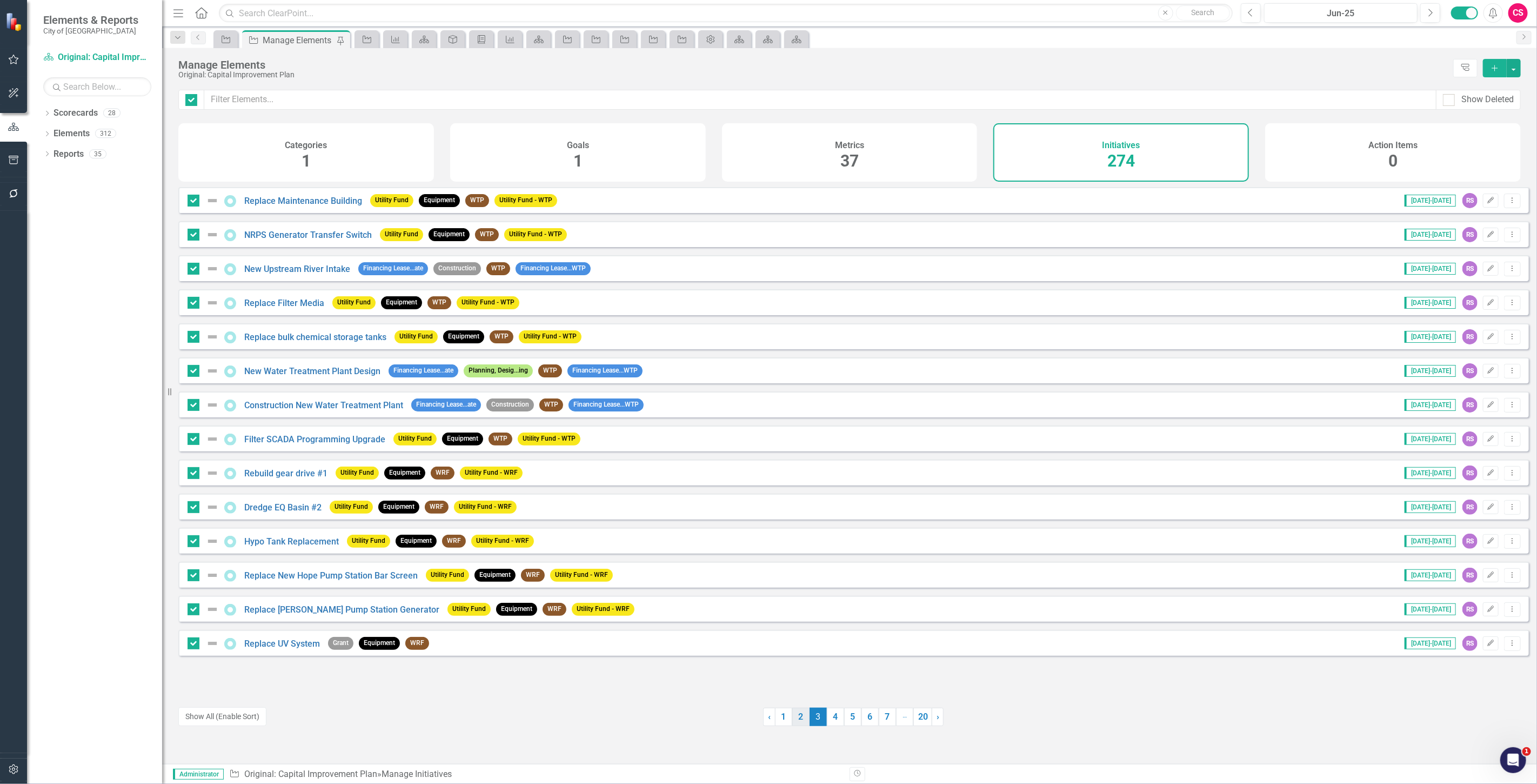
click at [797, 715] on link "2" at bounding box center [800, 716] width 17 height 18
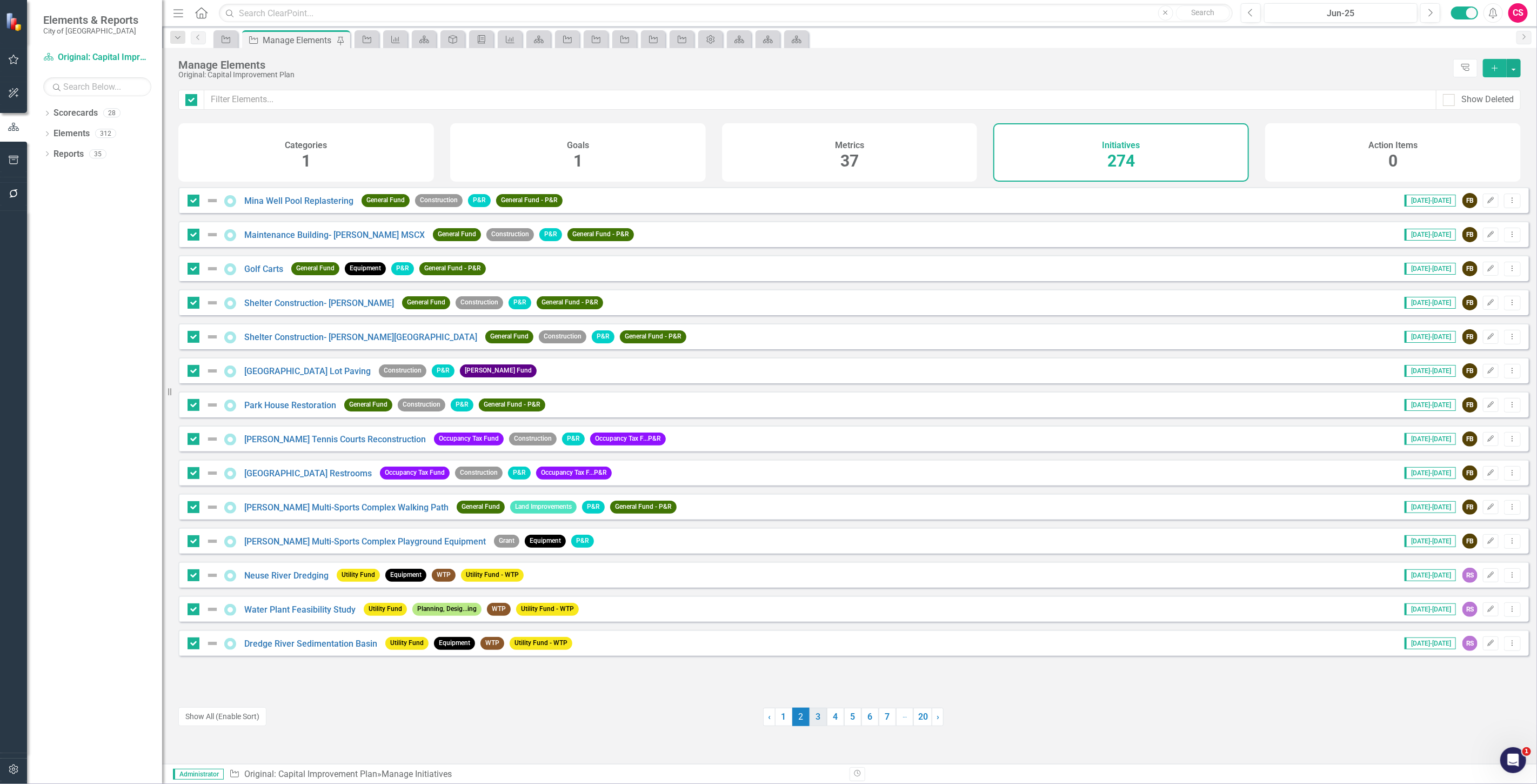
click at [780, 720] on link "1" at bounding box center [783, 716] width 17 height 18
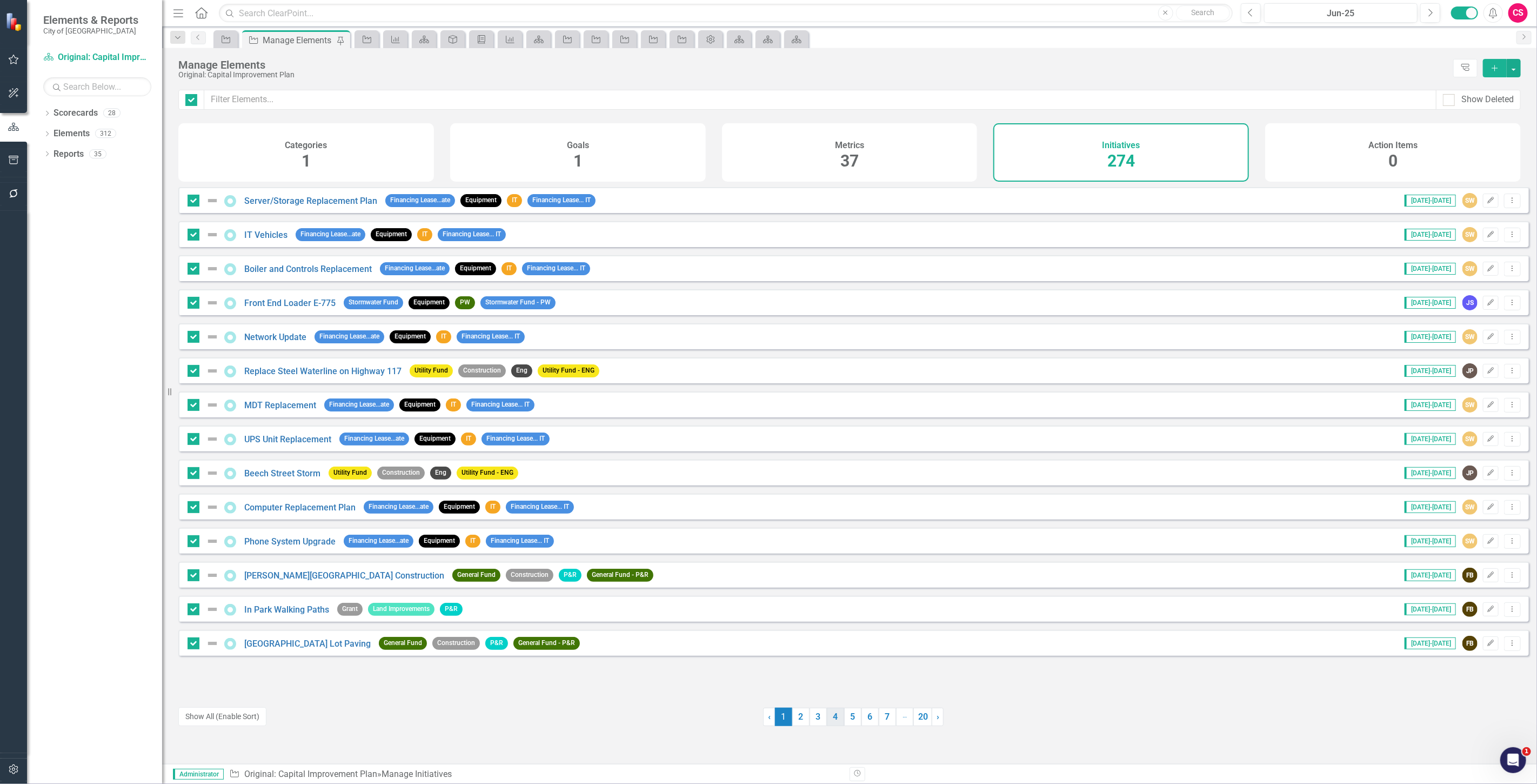
click at [828, 714] on link "4" at bounding box center [835, 716] width 17 height 18
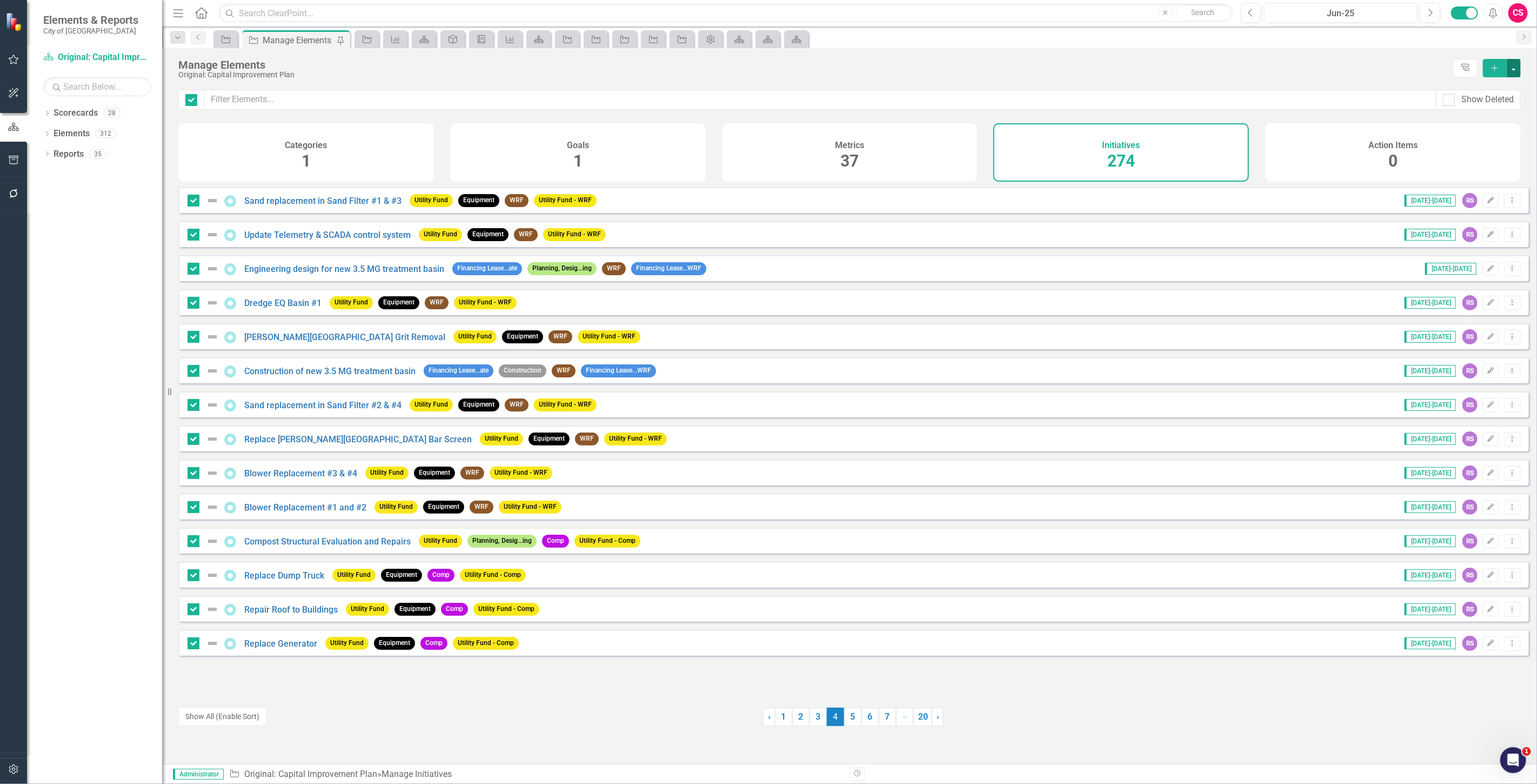
click at [1516, 72] on button "button" at bounding box center [1513, 68] width 14 height 18
click at [1482, 132] on link "Edit Multiple Edit Multiple" at bounding box center [1477, 128] width 85 height 20
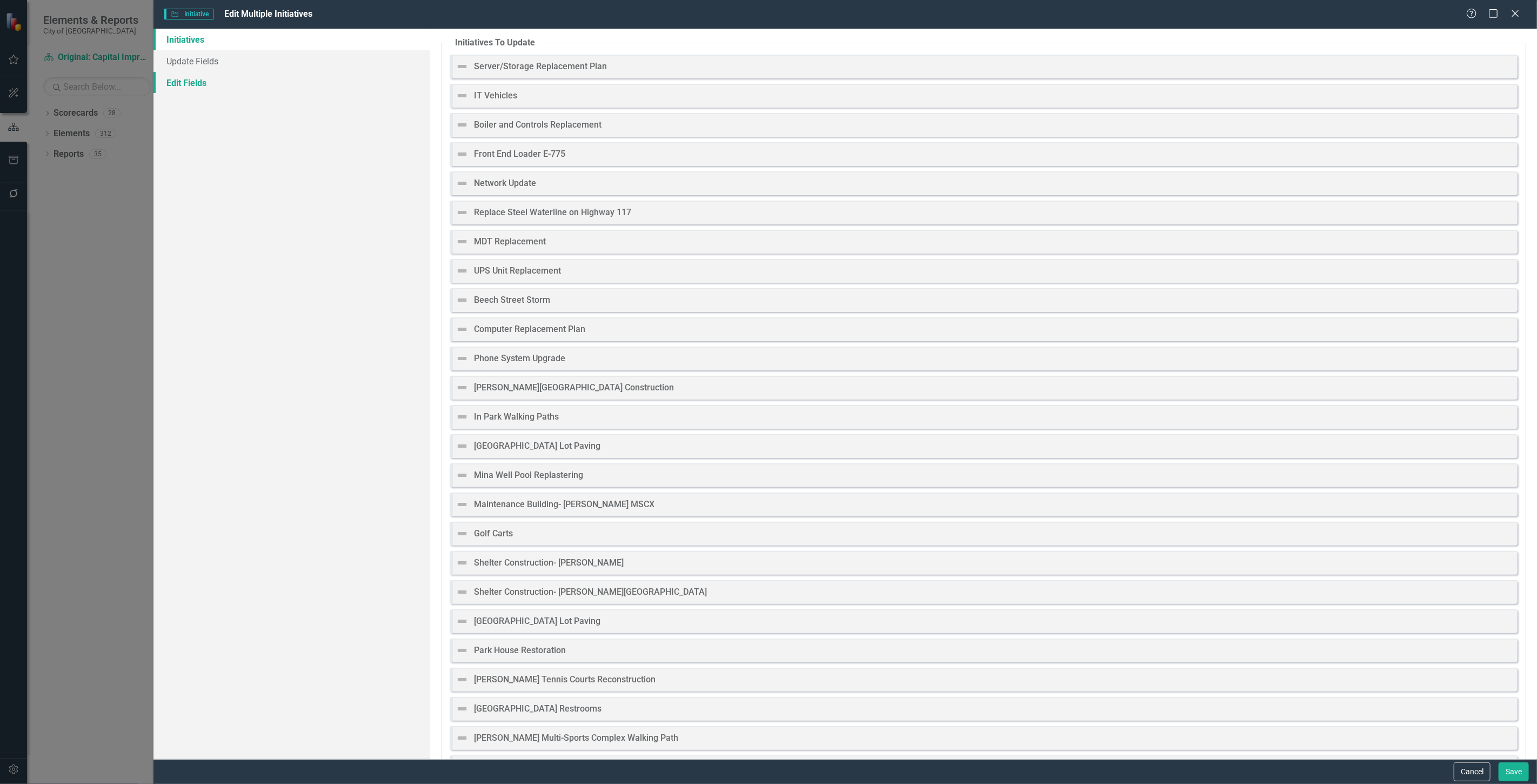
click at [262, 85] on link "Edit Fields" at bounding box center [292, 83] width 277 height 22
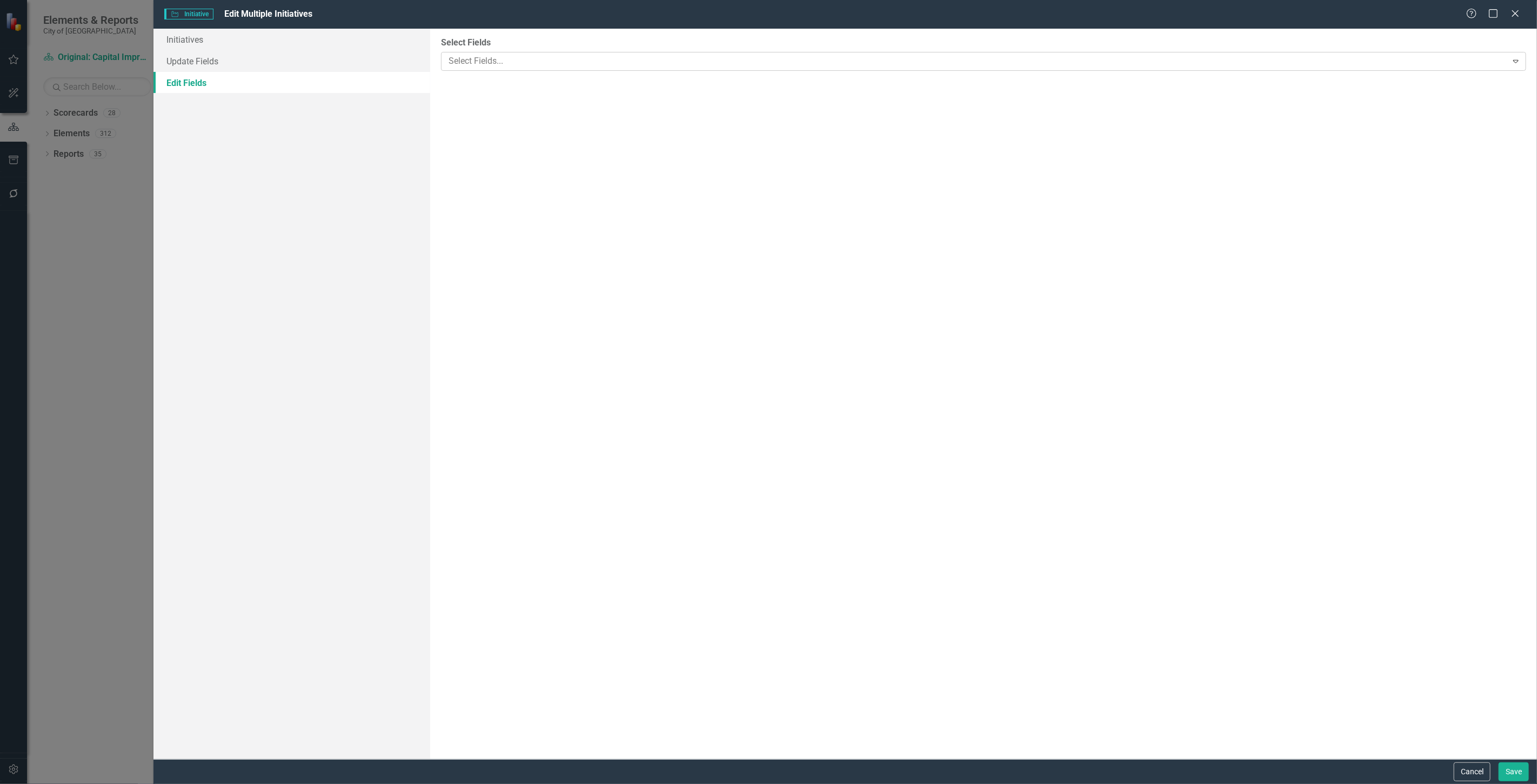
click at [476, 60] on div at bounding box center [975, 61] width 1063 height 15
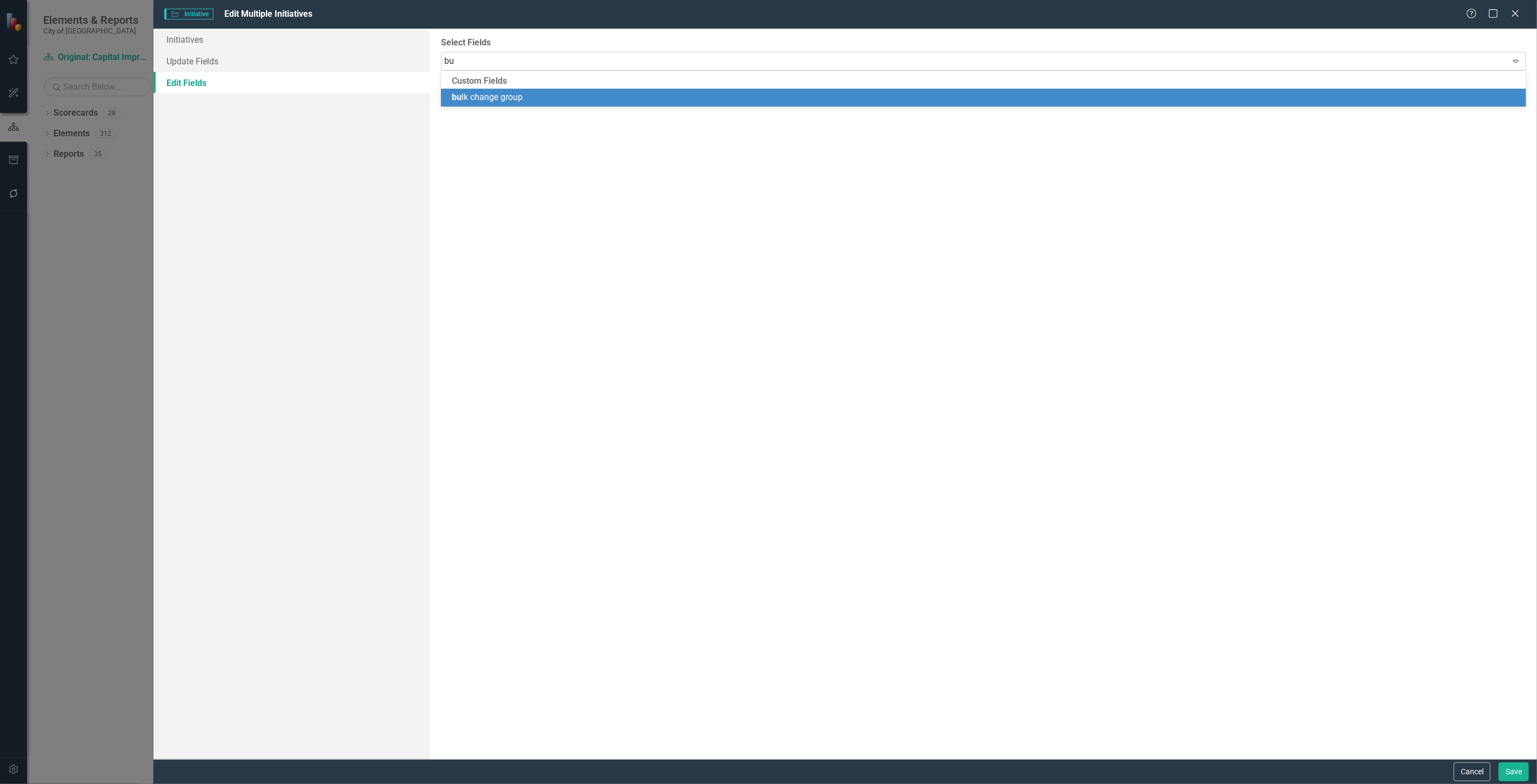
type input "bul"
click at [484, 92] on span "bul k change group" at bounding box center [486, 97] width 70 height 10
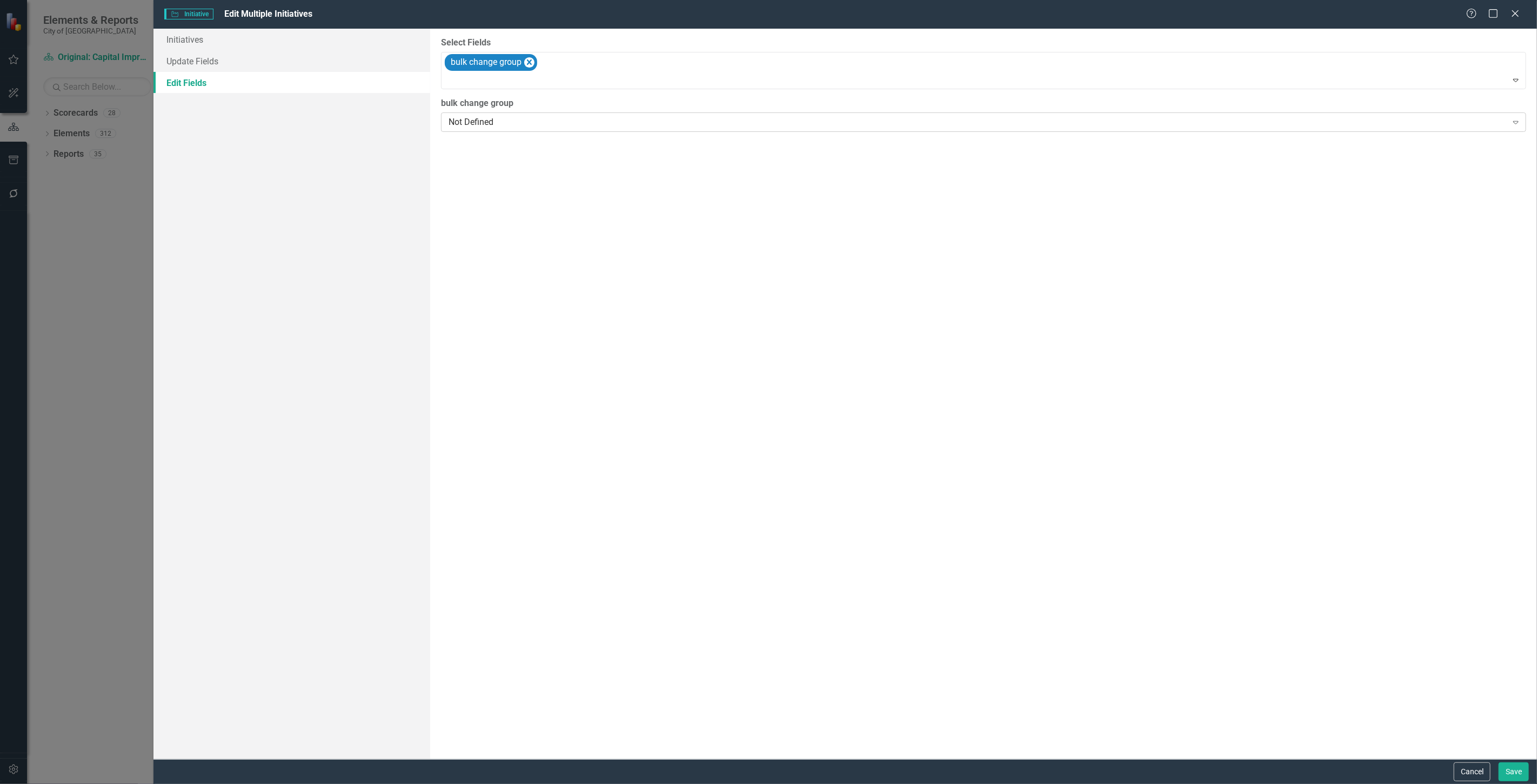
click at [485, 116] on div "Not Defined" at bounding box center [978, 122] width 1058 height 13
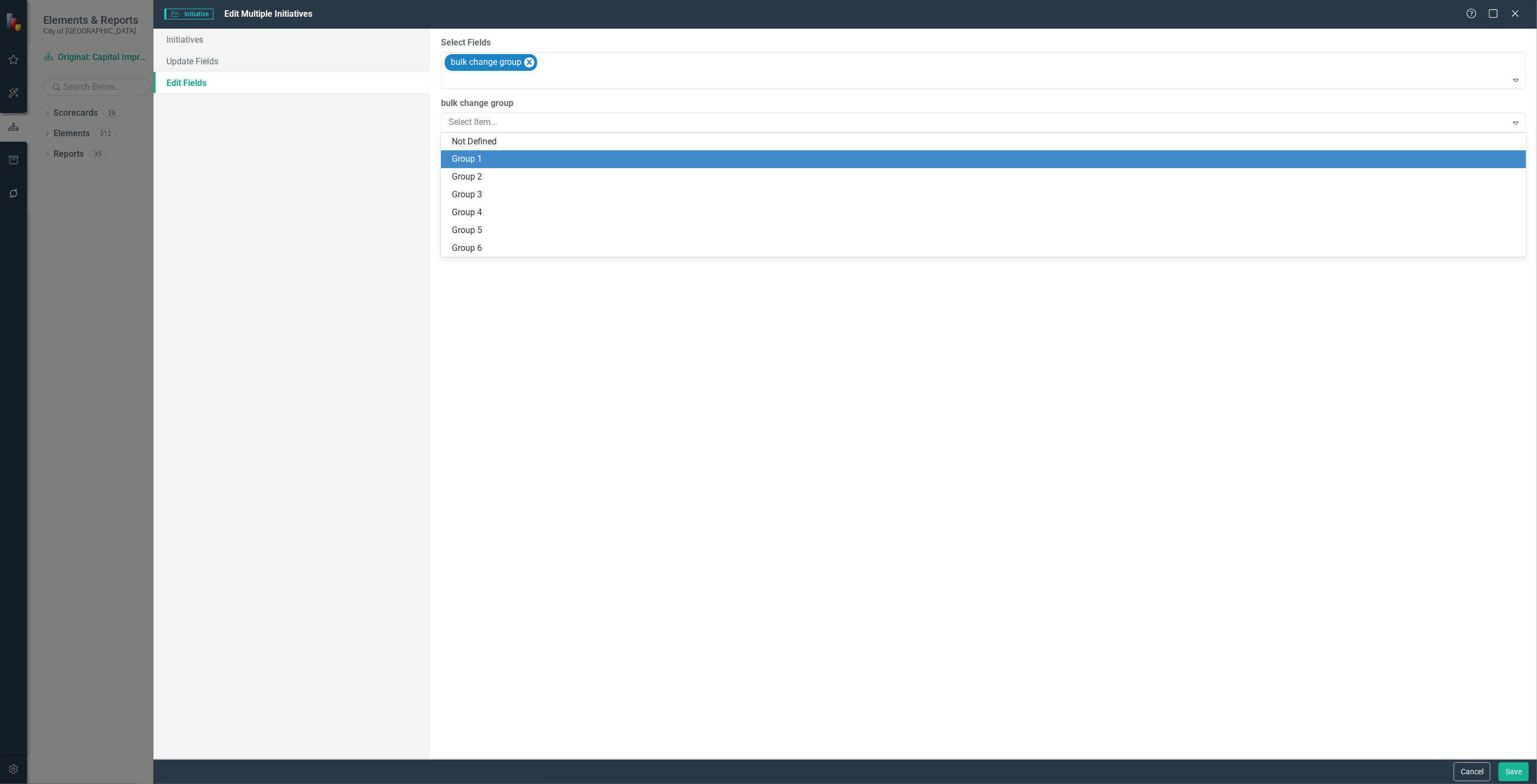
click at [490, 158] on div "Group 1" at bounding box center [985, 159] width 1068 height 13
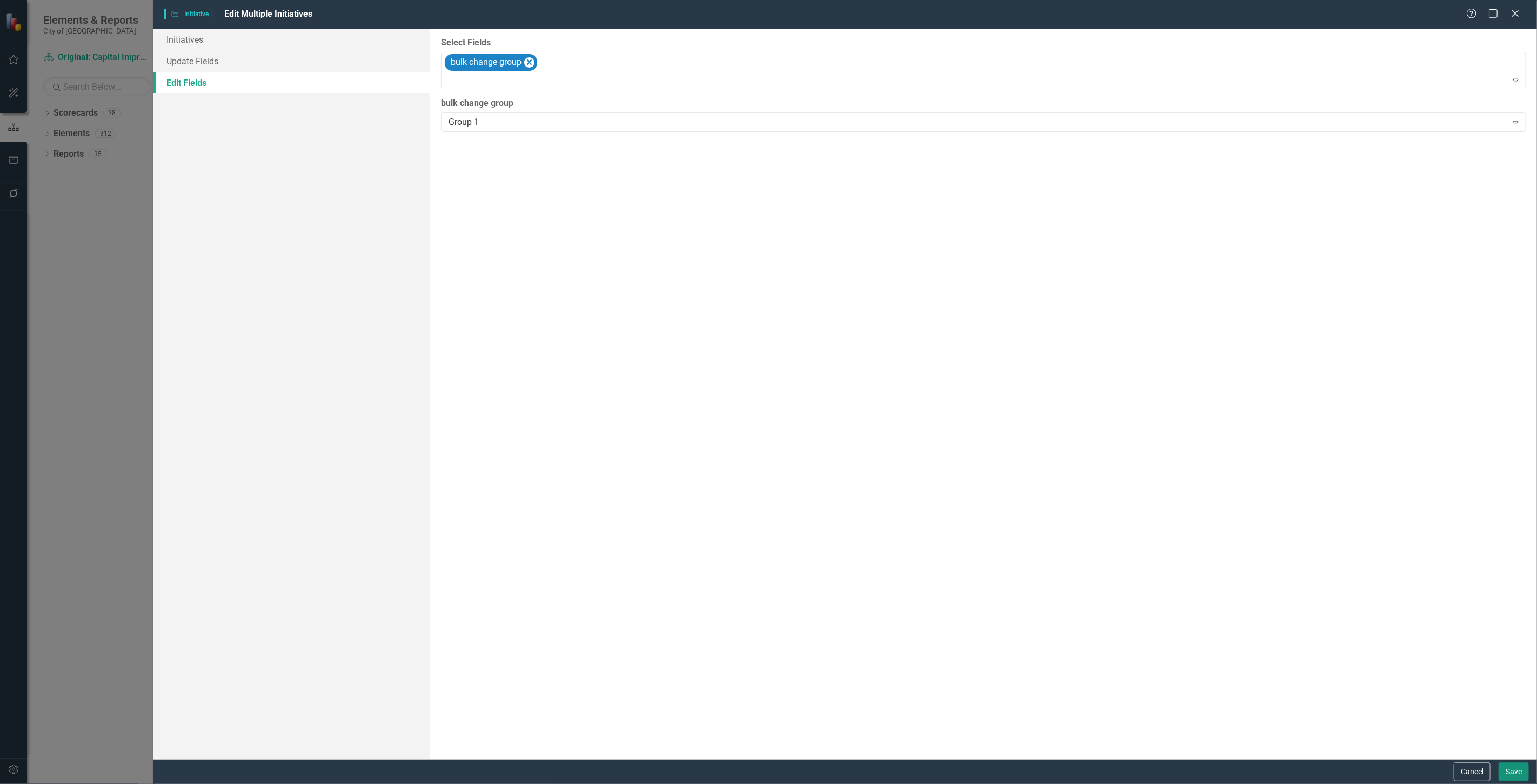
click at [1521, 772] on button "Save" at bounding box center [1513, 771] width 30 height 19
checkbox input "false"
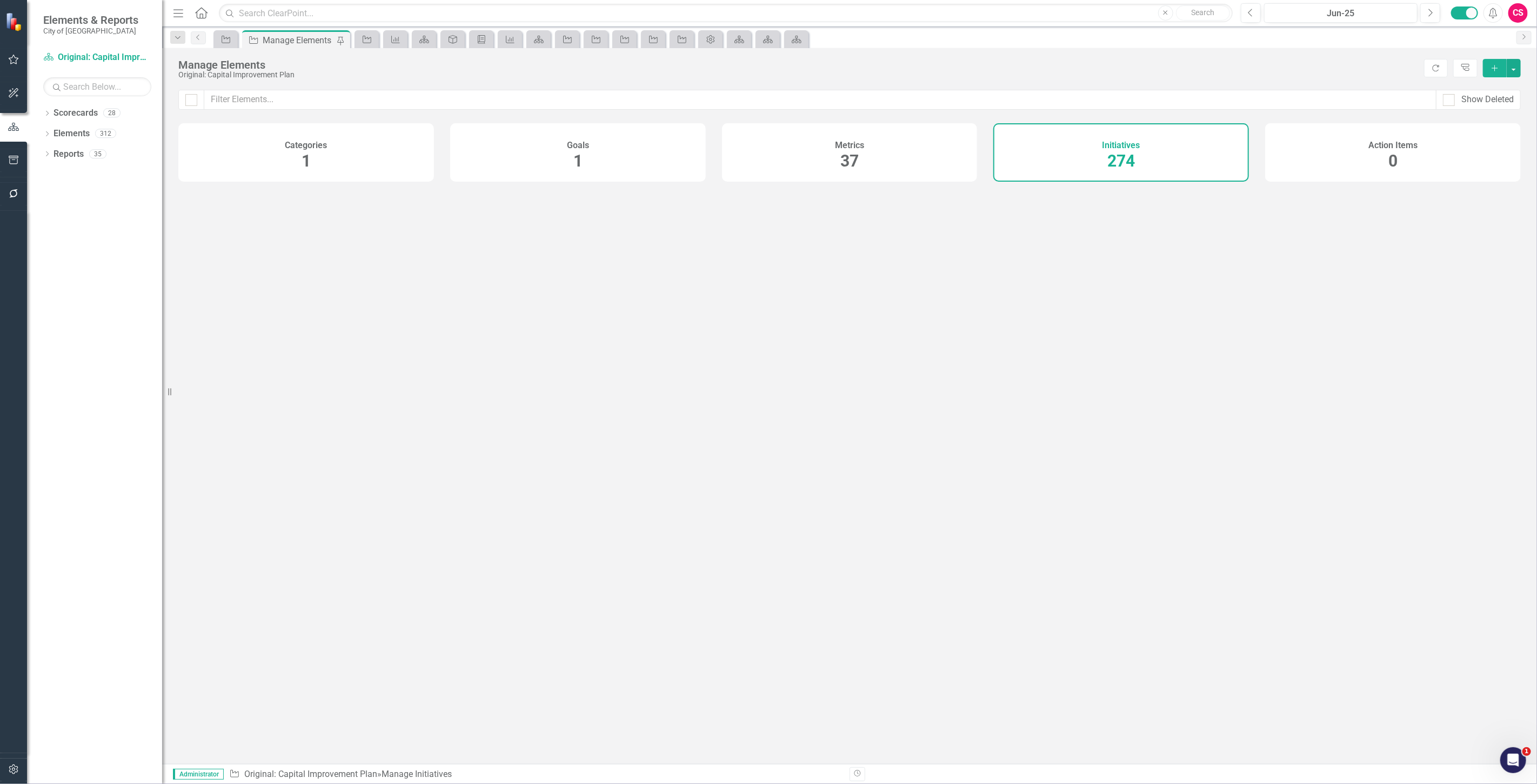
click at [1429, 64] on button "Refresh" at bounding box center [1436, 68] width 24 height 18
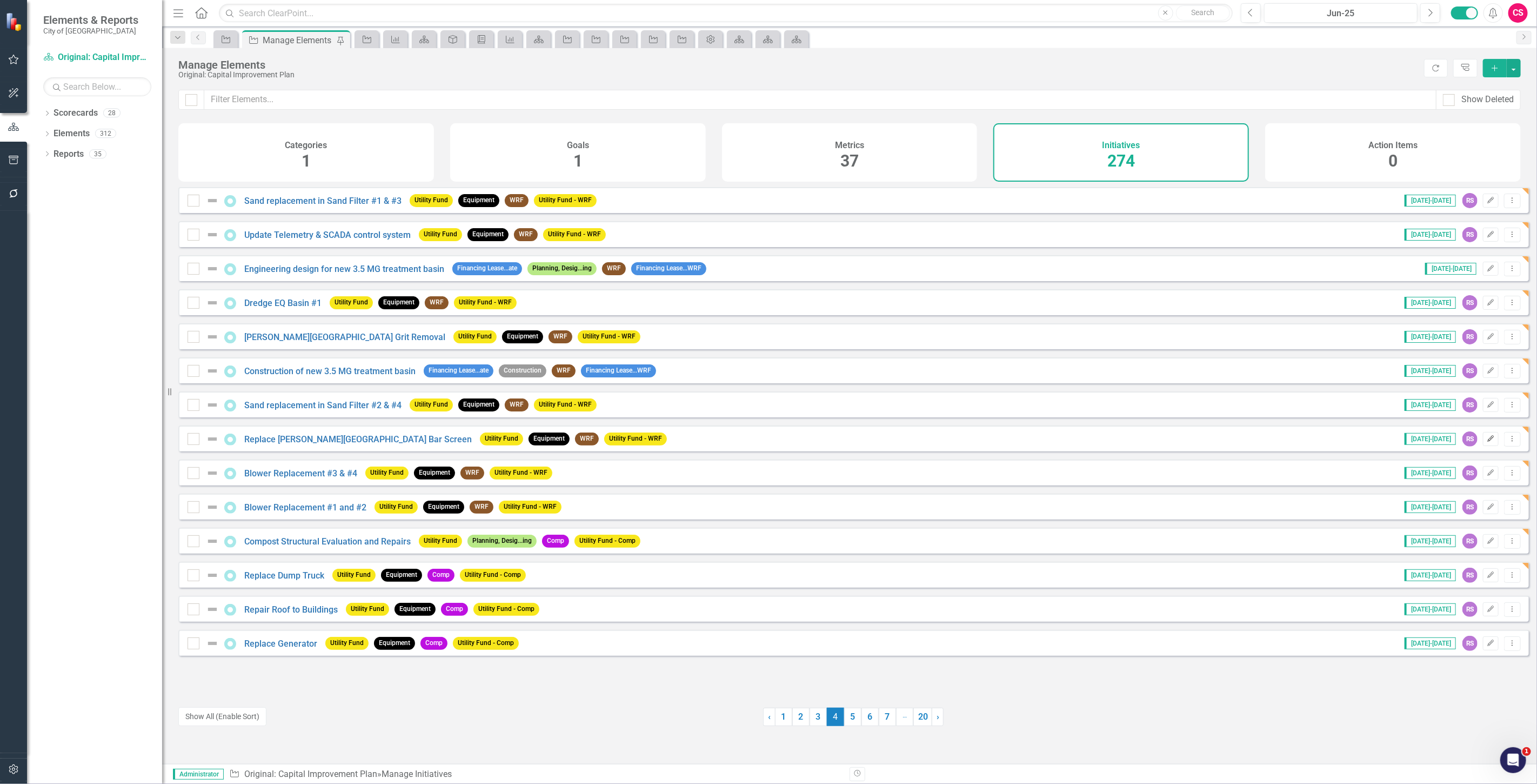
click at [1487, 442] on icon "Edit" at bounding box center [1490, 439] width 8 height 6
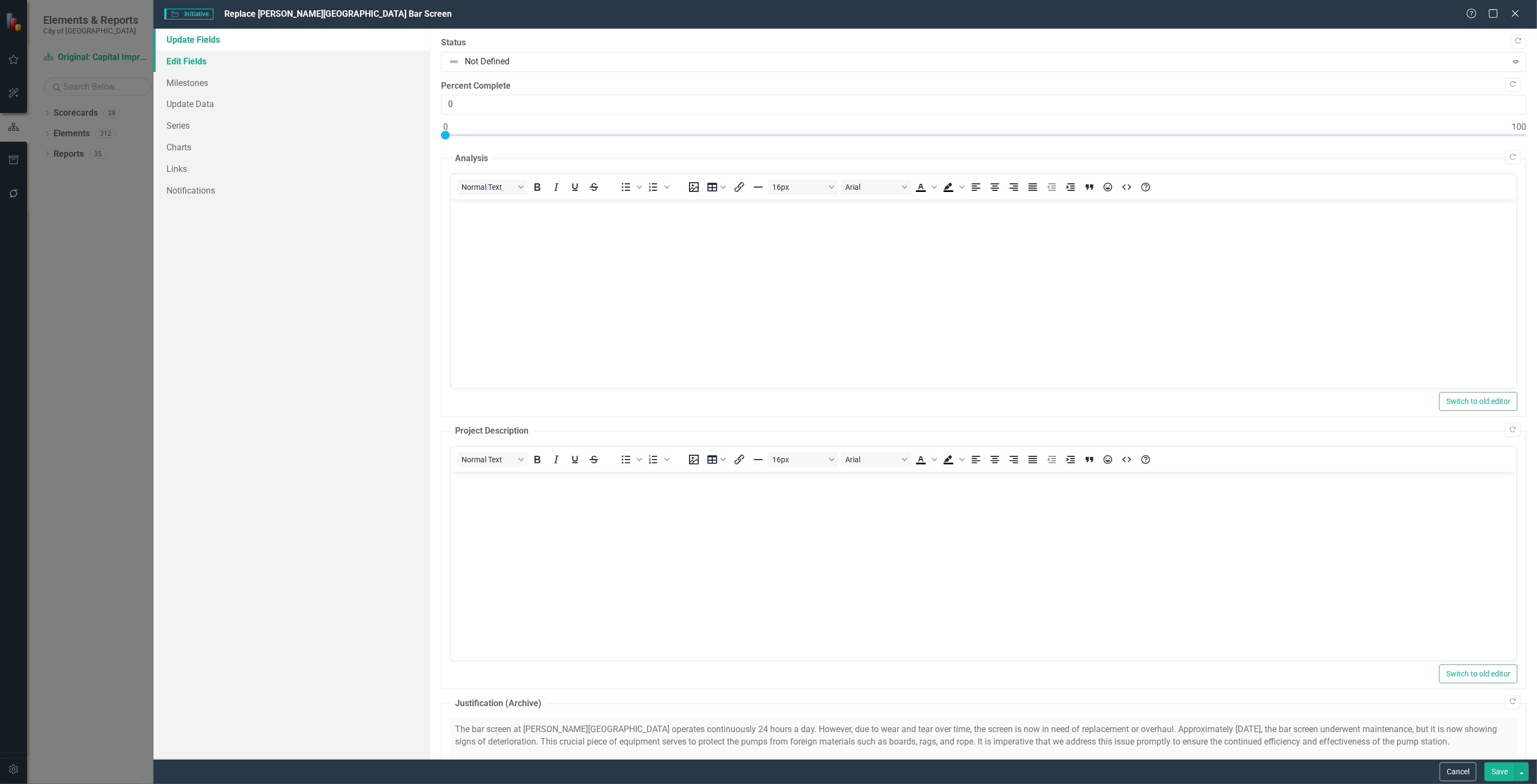
click at [217, 60] on link "Edit Fields" at bounding box center [292, 61] width 277 height 22
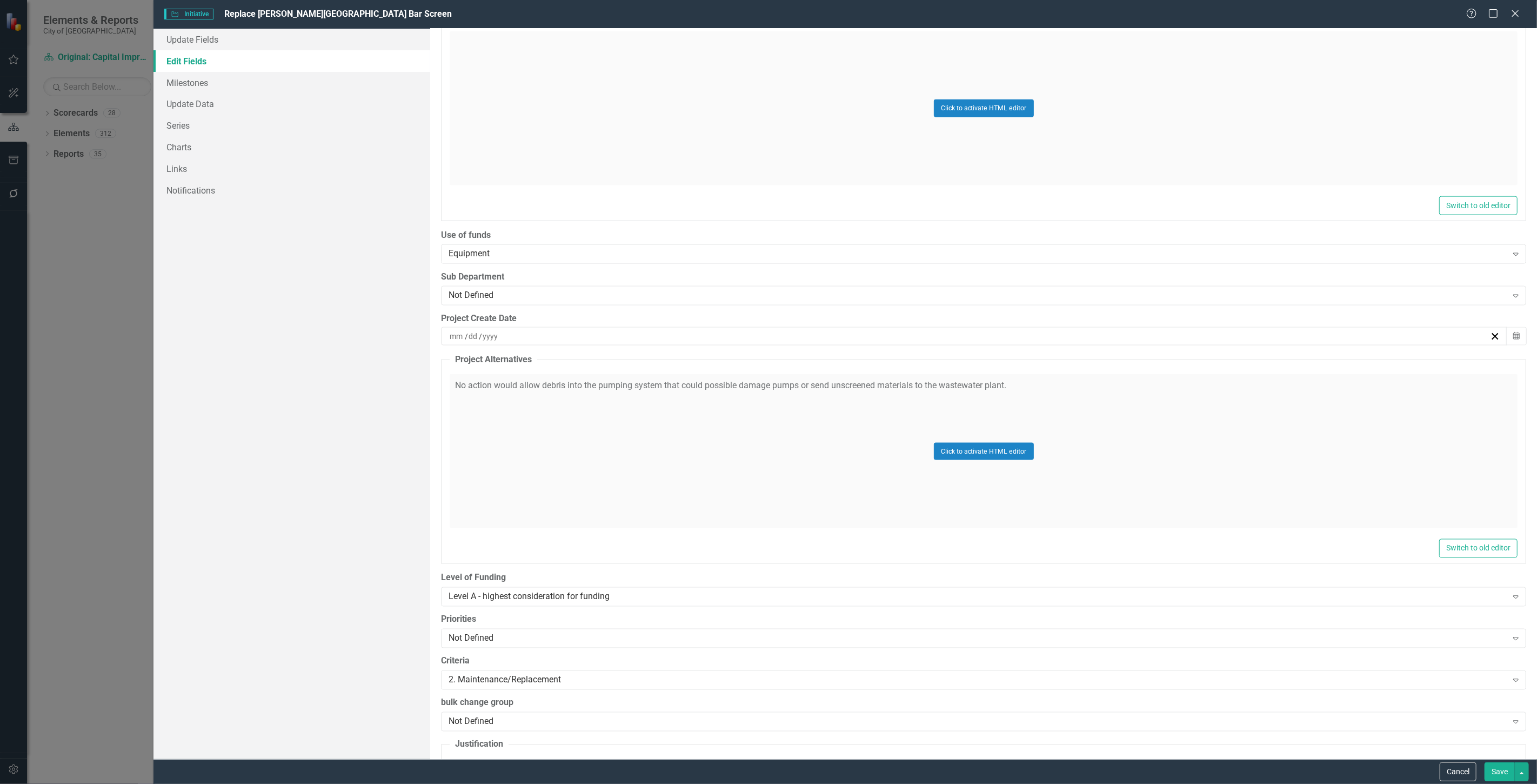
scroll to position [1427, 0]
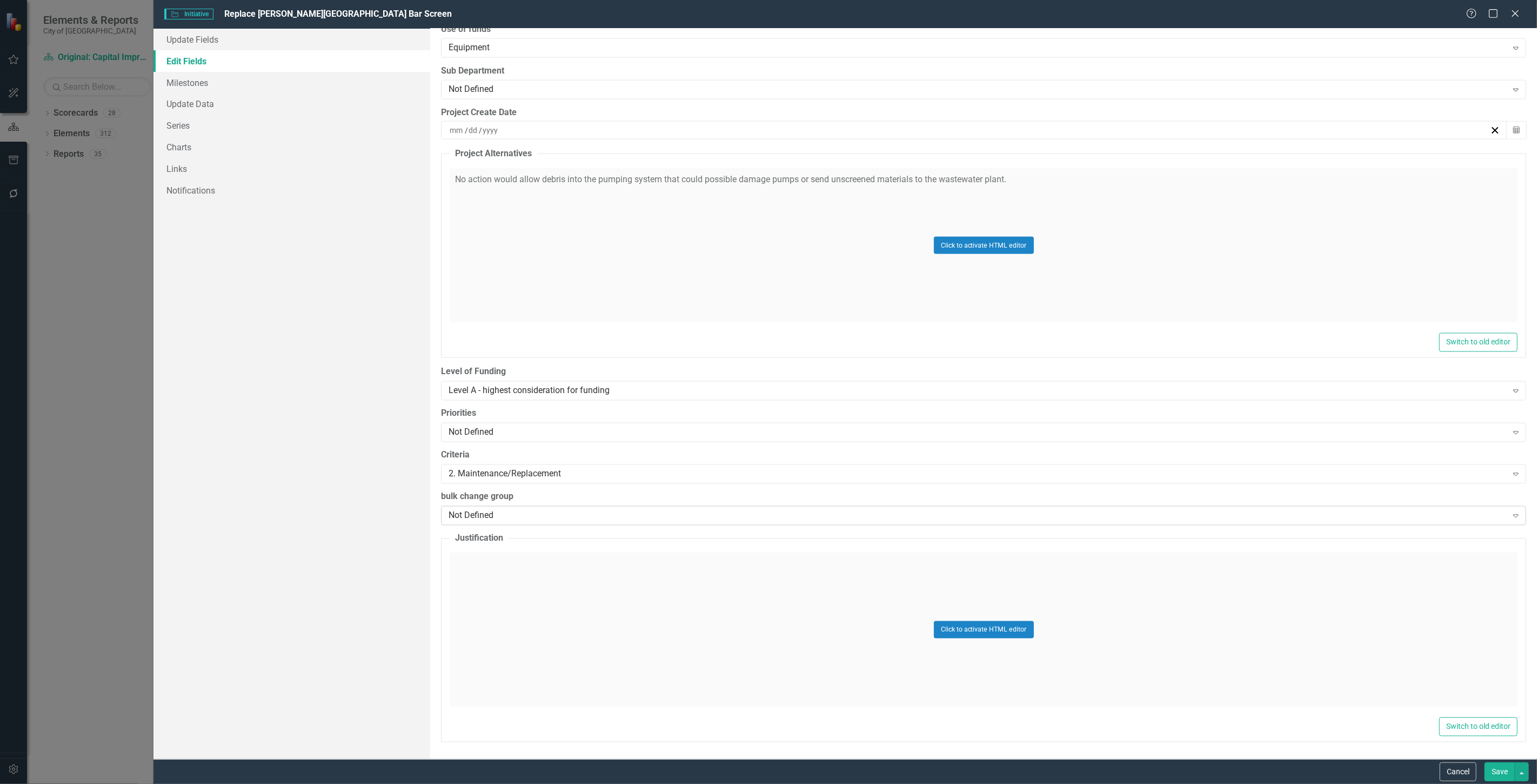
click at [622, 511] on div "Not Defined" at bounding box center [978, 515] width 1058 height 13
click at [621, 511] on div "Not Defined" at bounding box center [978, 515] width 1058 height 13
click at [613, 498] on label "bulk change group" at bounding box center [984, 497] width 1086 height 13
click at [1459, 760] on div "Cancel Save" at bounding box center [845, 770] width 1383 height 25
click at [1459, 771] on button "Cancel" at bounding box center [1458, 771] width 37 height 19
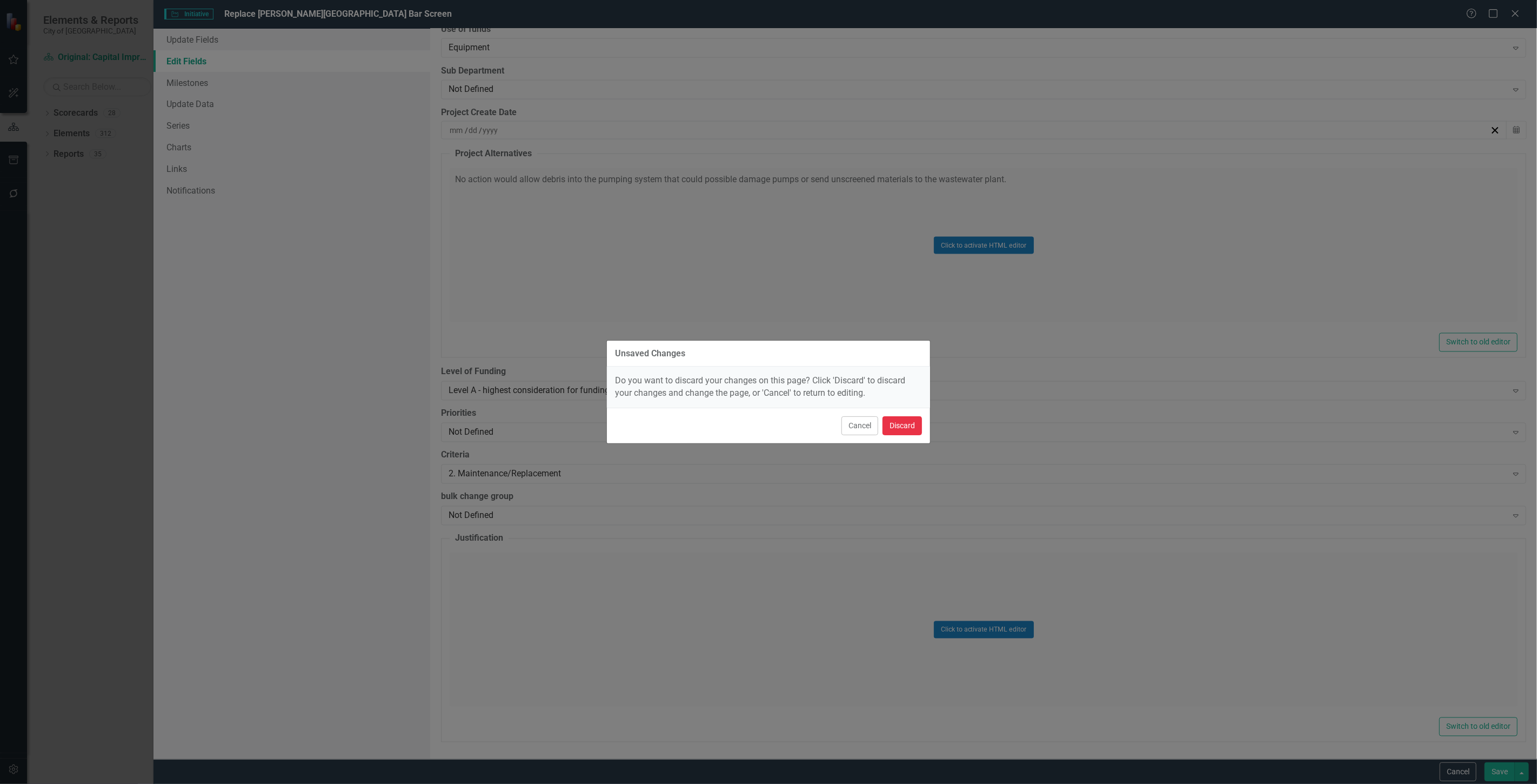
click at [918, 426] on button "Discard" at bounding box center [902, 425] width 39 height 19
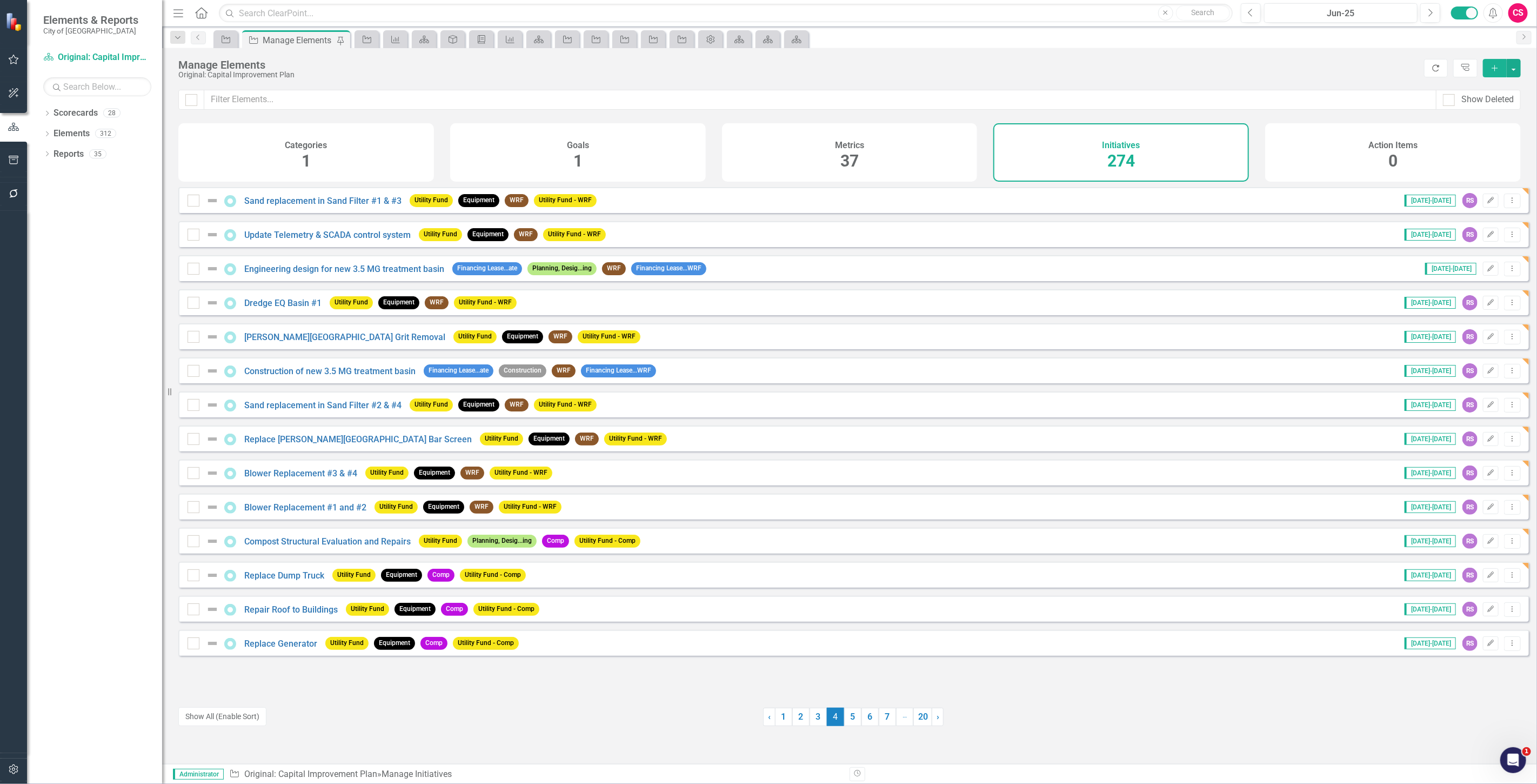
click at [1431, 67] on icon "Refresh" at bounding box center [1436, 68] width 10 height 7
click at [1487, 578] on icon "Edit" at bounding box center [1490, 575] width 8 height 6
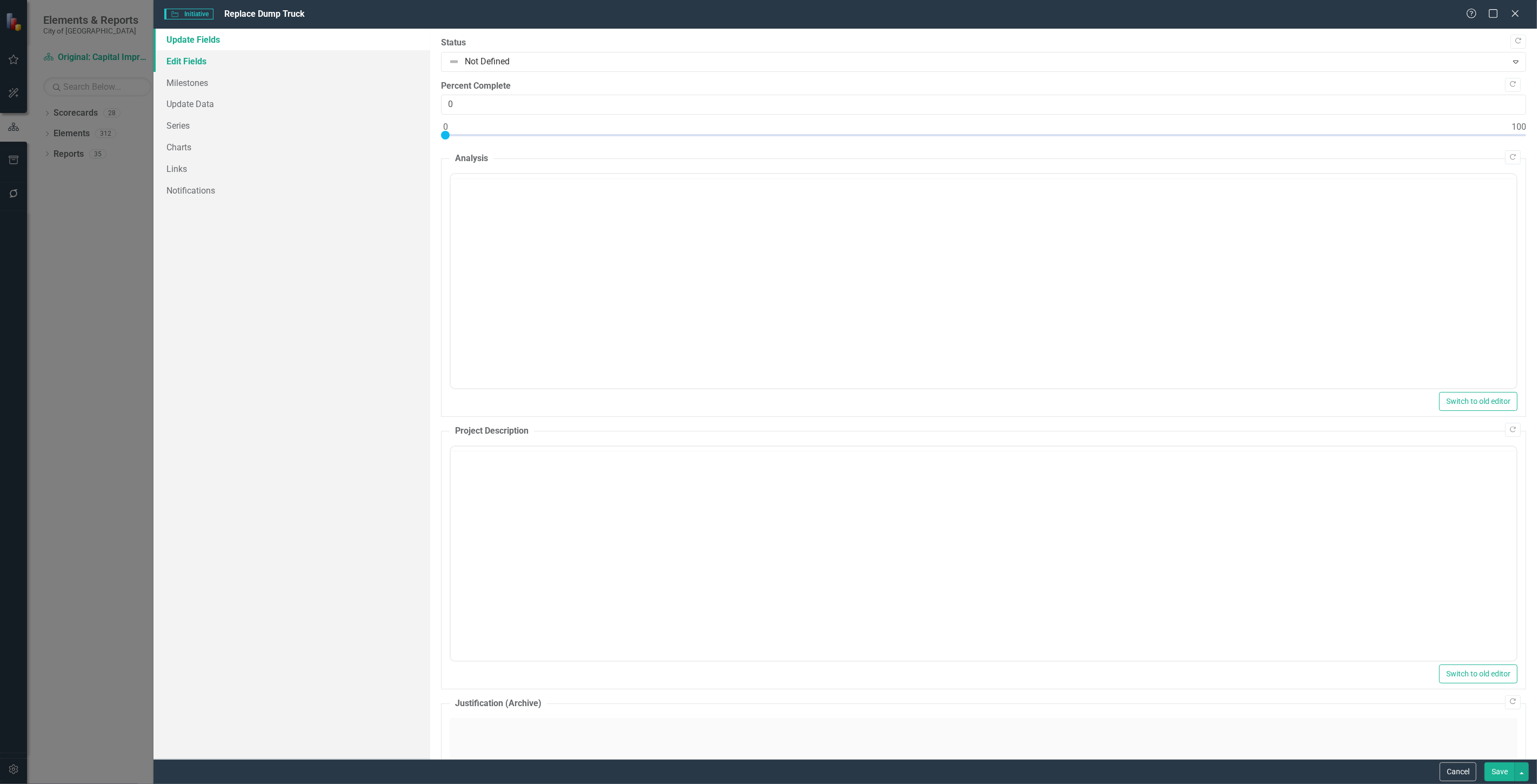
click at [217, 66] on link "Edit Fields" at bounding box center [292, 61] width 277 height 22
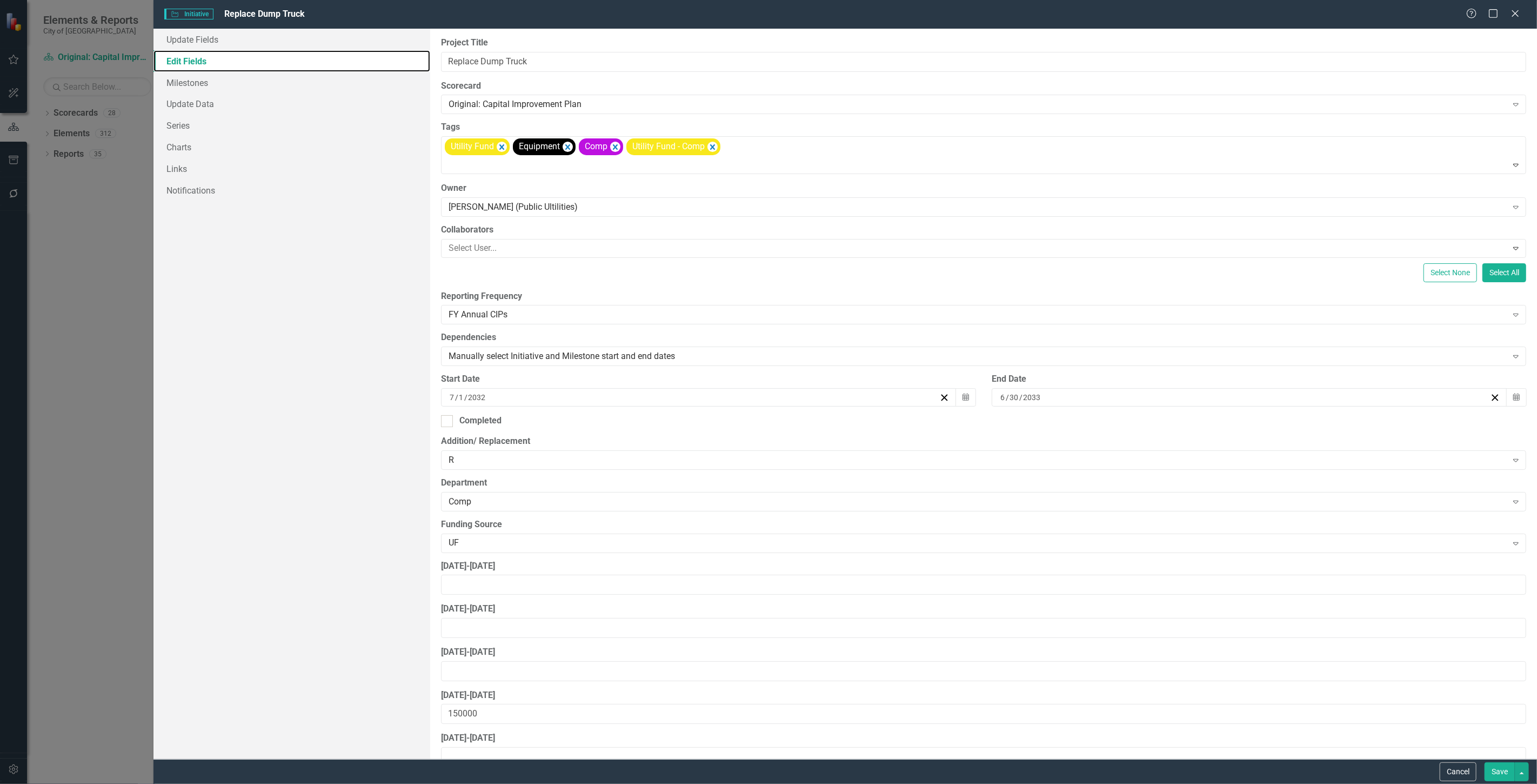
scroll to position [0, 0]
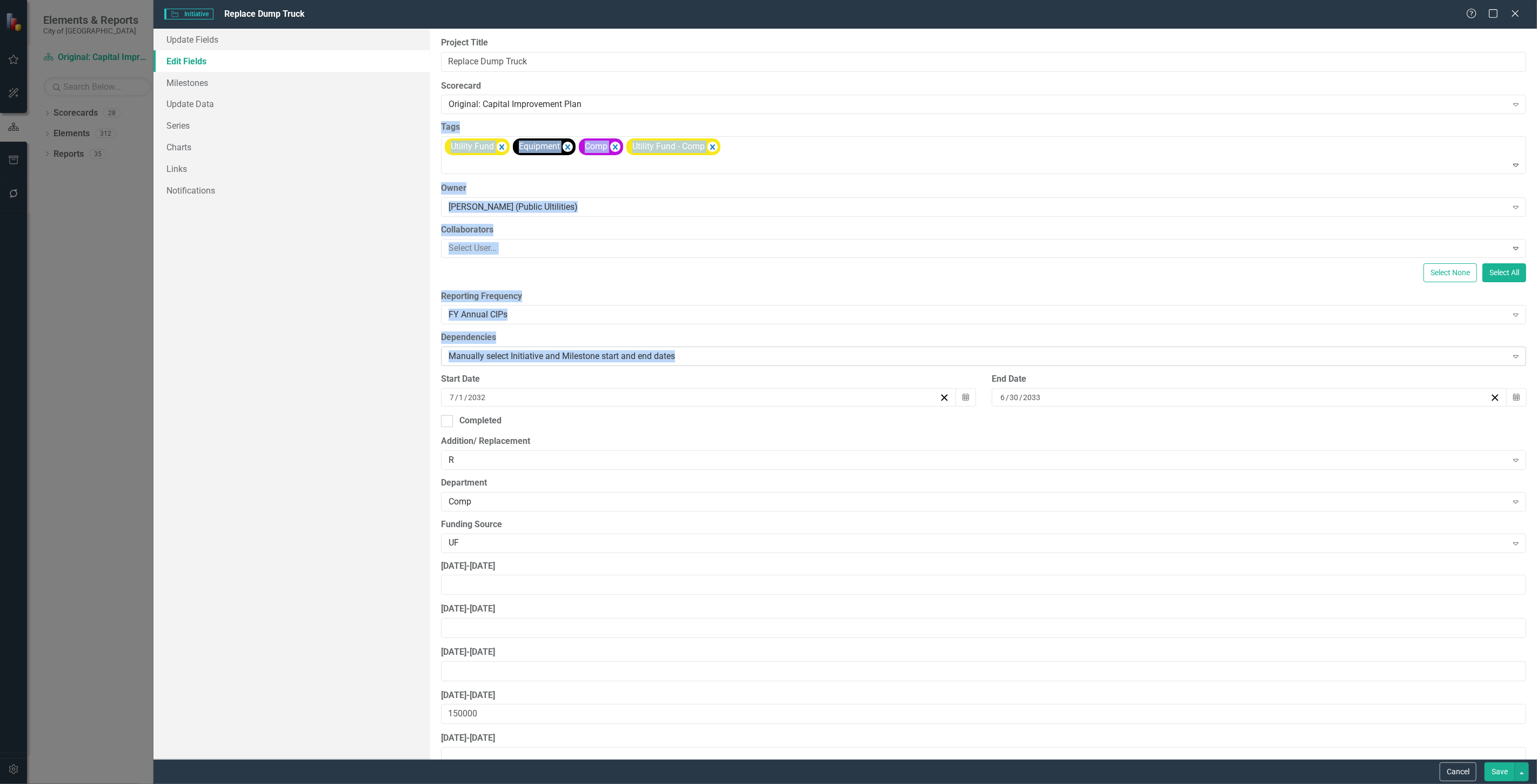
drag, startPoint x: 1530, startPoint y: 99, endPoint x: 1501, endPoint y: 347, distance: 249.7
click at [1503, 352] on div "ClearPoint Can Do More! How ClearPoint Can Help Close Enterprise plans can auto…" at bounding box center [983, 393] width 1107 height 730
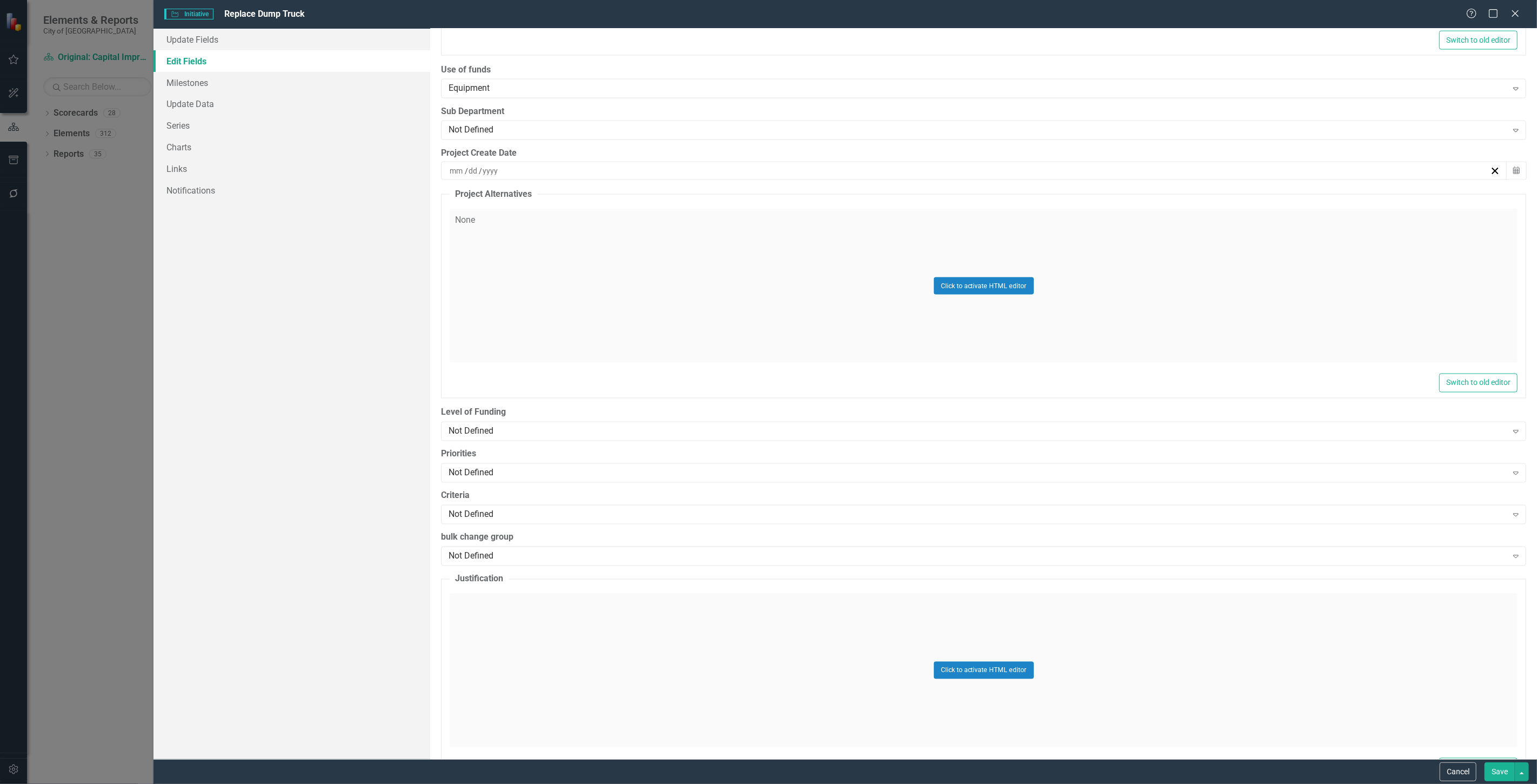
scroll to position [1427, 0]
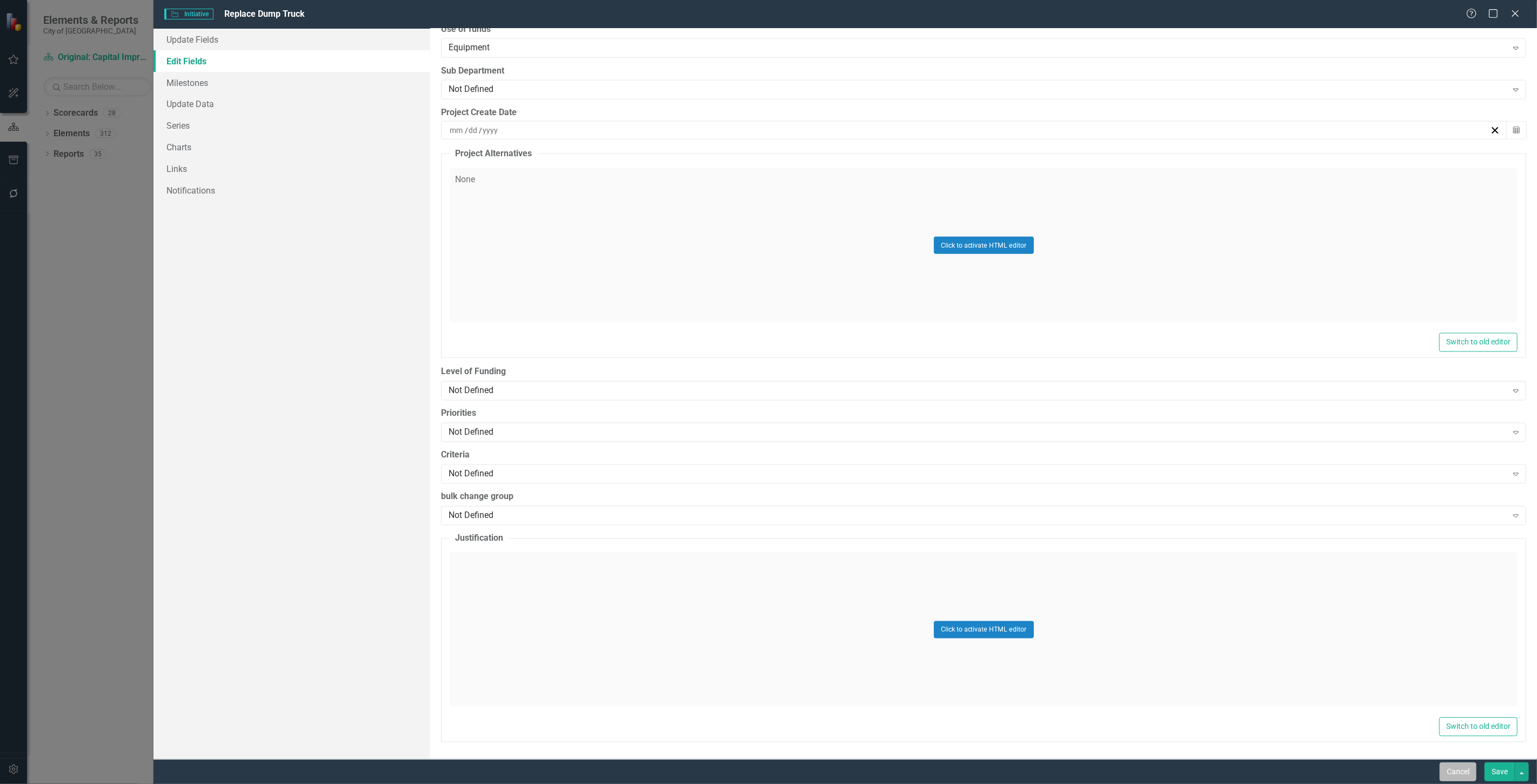
click at [1456, 774] on button "Cancel" at bounding box center [1458, 771] width 37 height 19
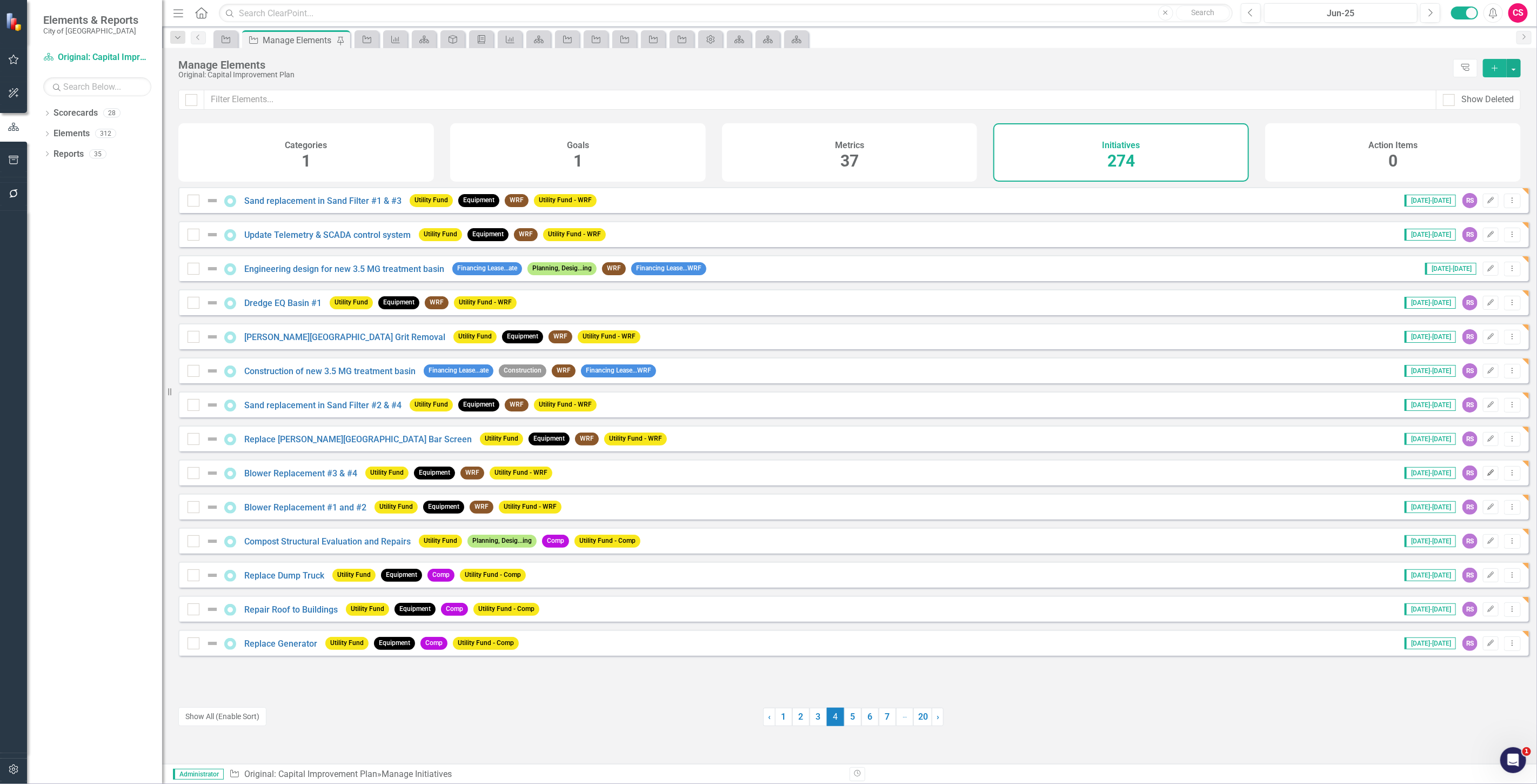
click at [1485, 472] on button "Edit" at bounding box center [1490, 472] width 16 height 14
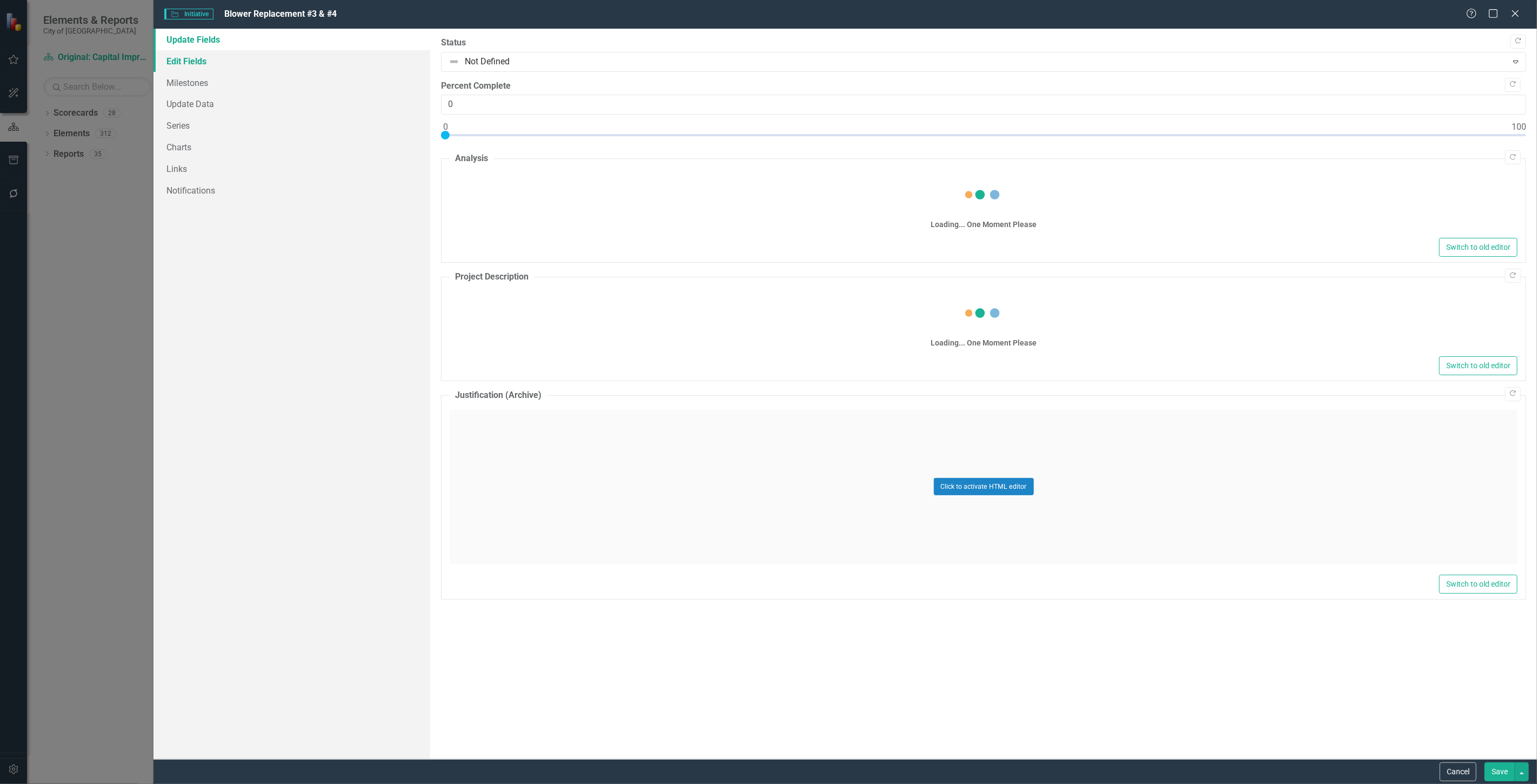
click at [197, 58] on link "Edit Fields" at bounding box center [292, 61] width 277 height 22
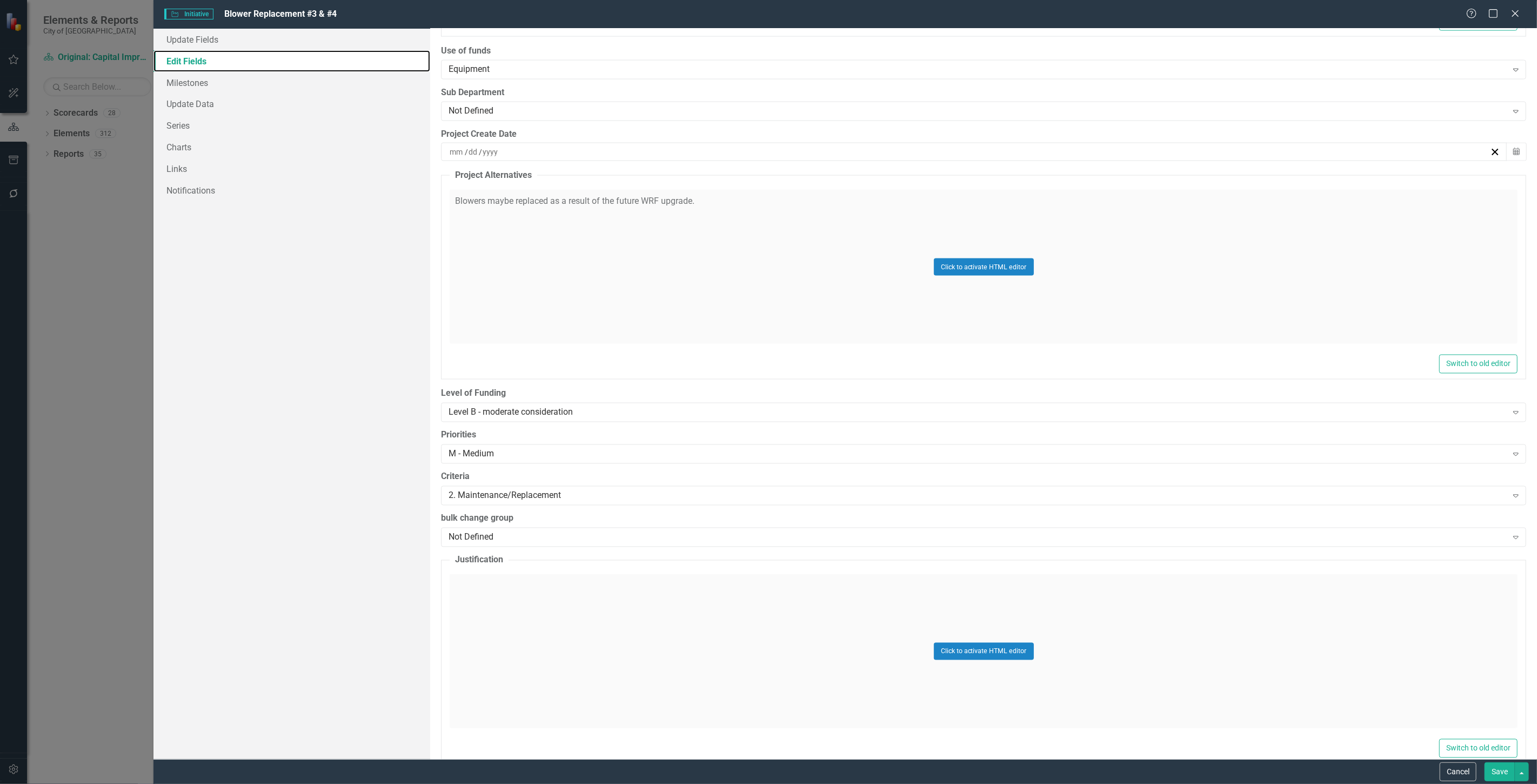
scroll to position [1427, 0]
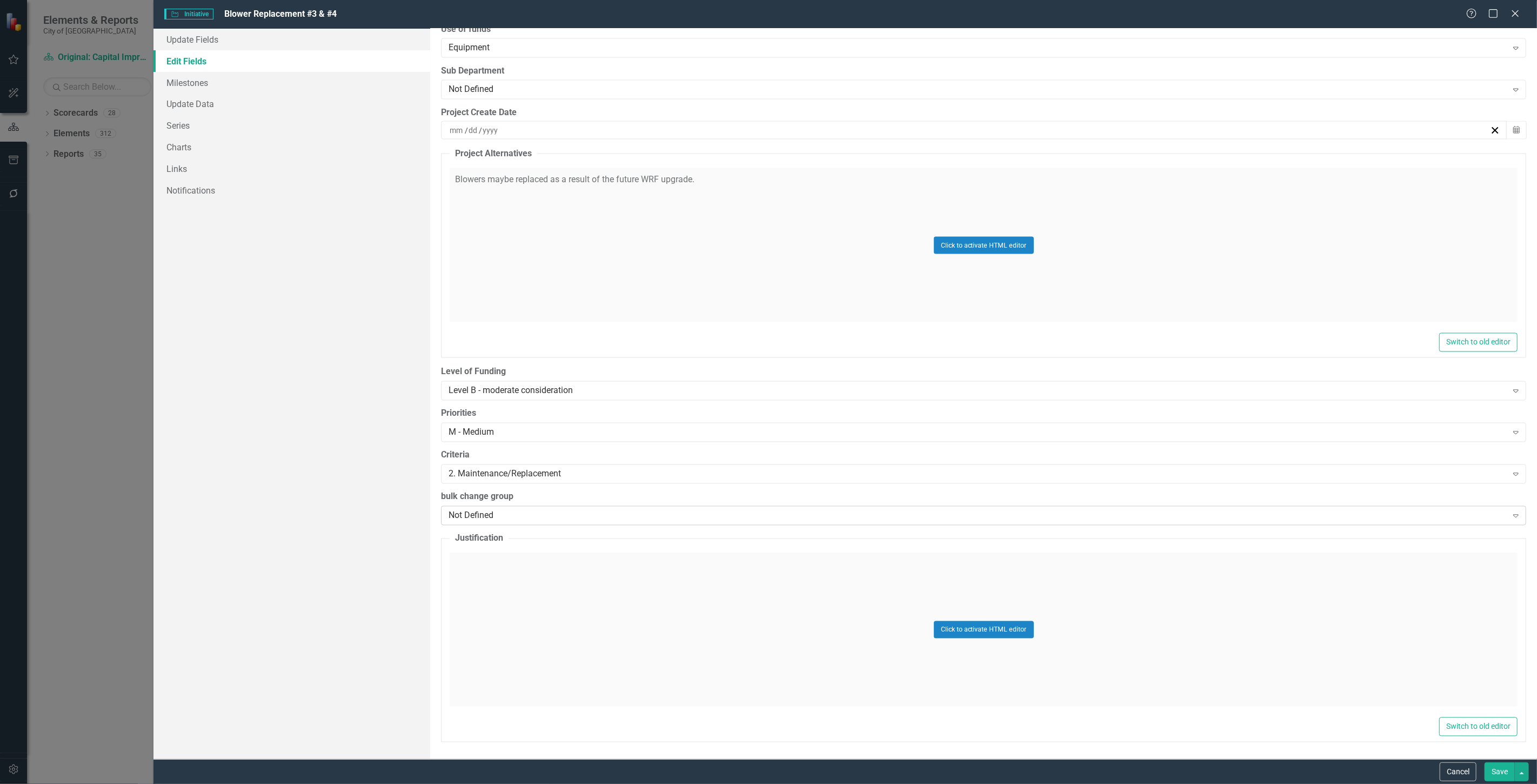
click at [516, 511] on div "Not Defined" at bounding box center [978, 515] width 1058 height 13
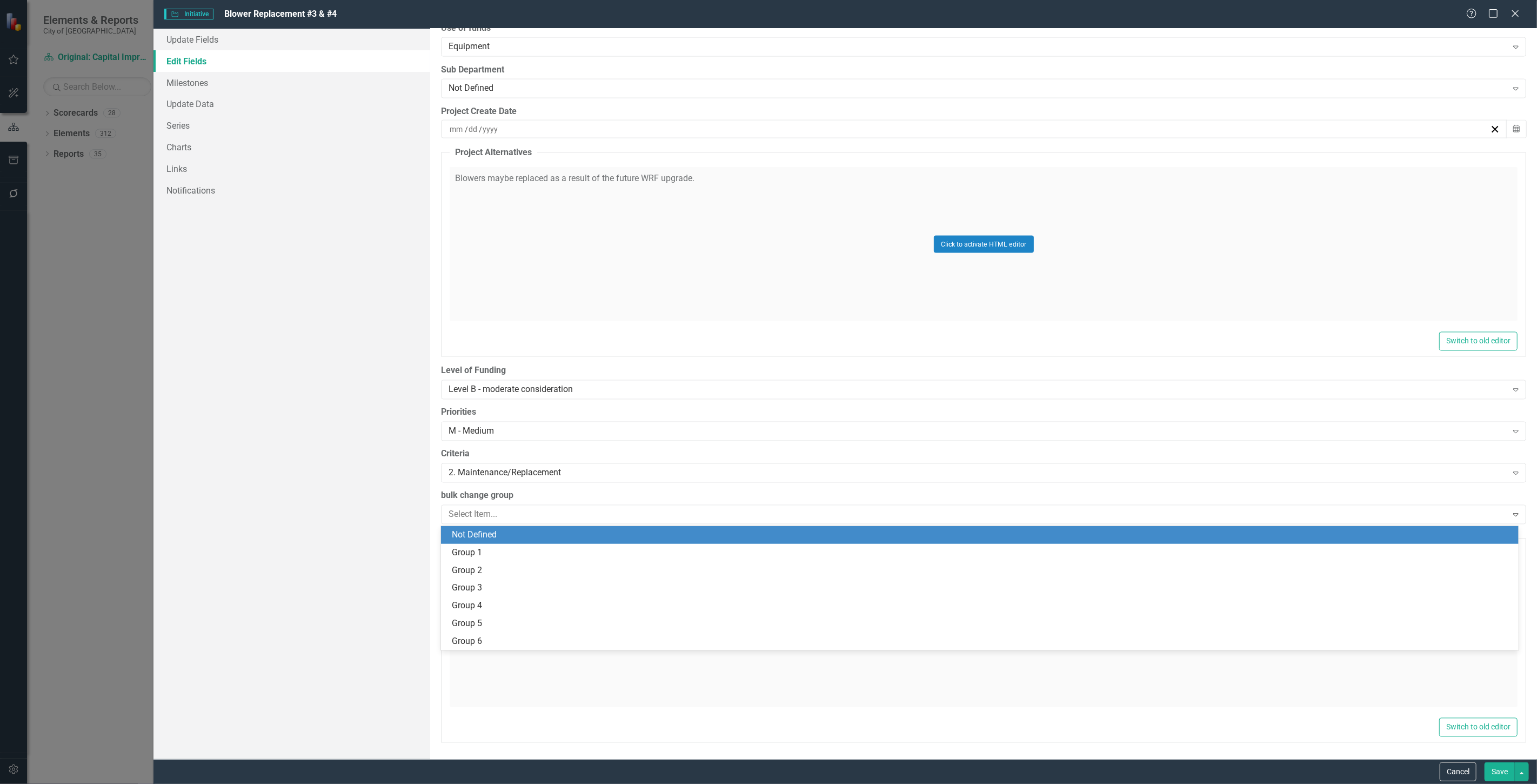
click at [523, 492] on label "bulk change group" at bounding box center [984, 496] width 1086 height 13
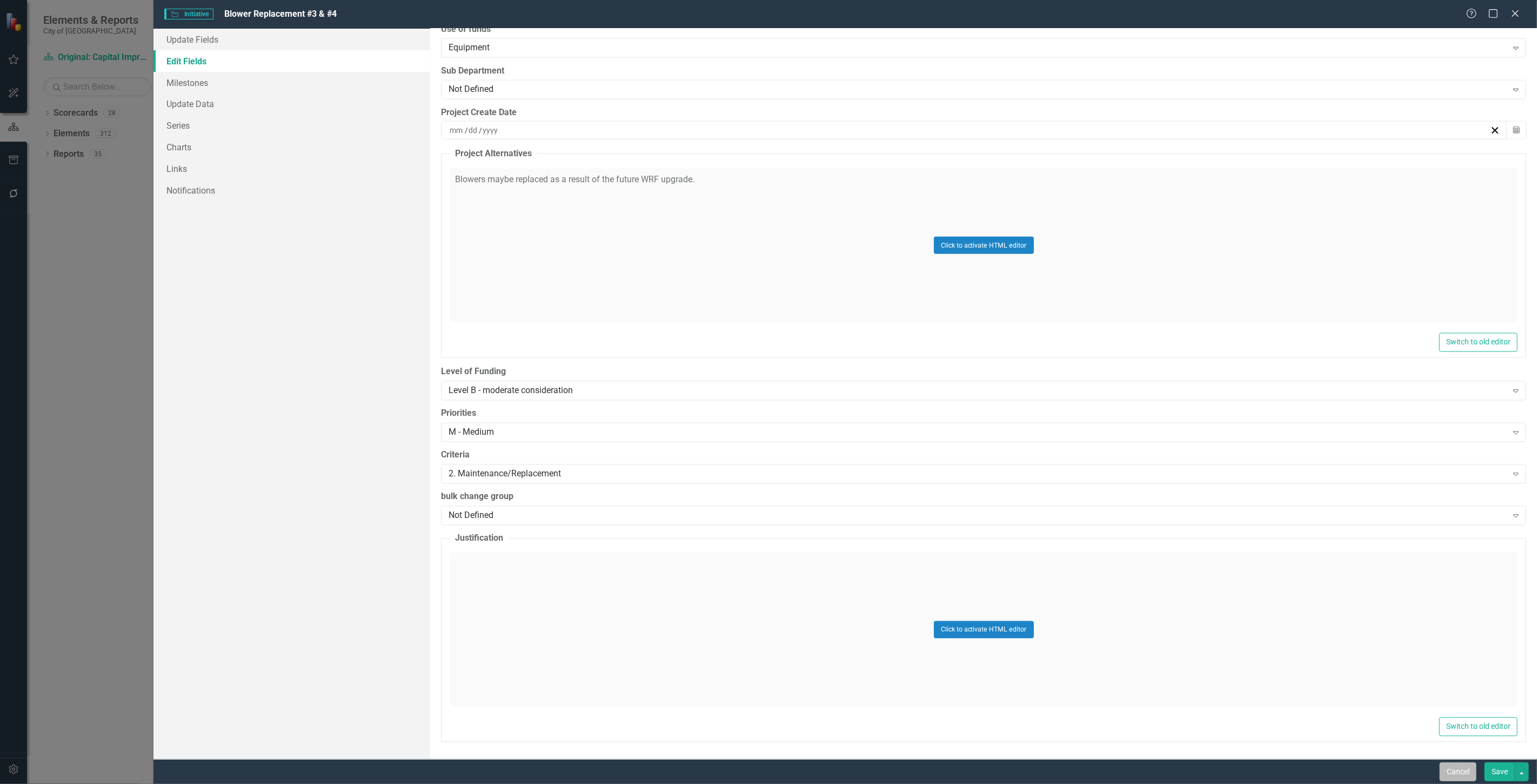
click at [1450, 773] on button "Cancel" at bounding box center [1458, 771] width 37 height 19
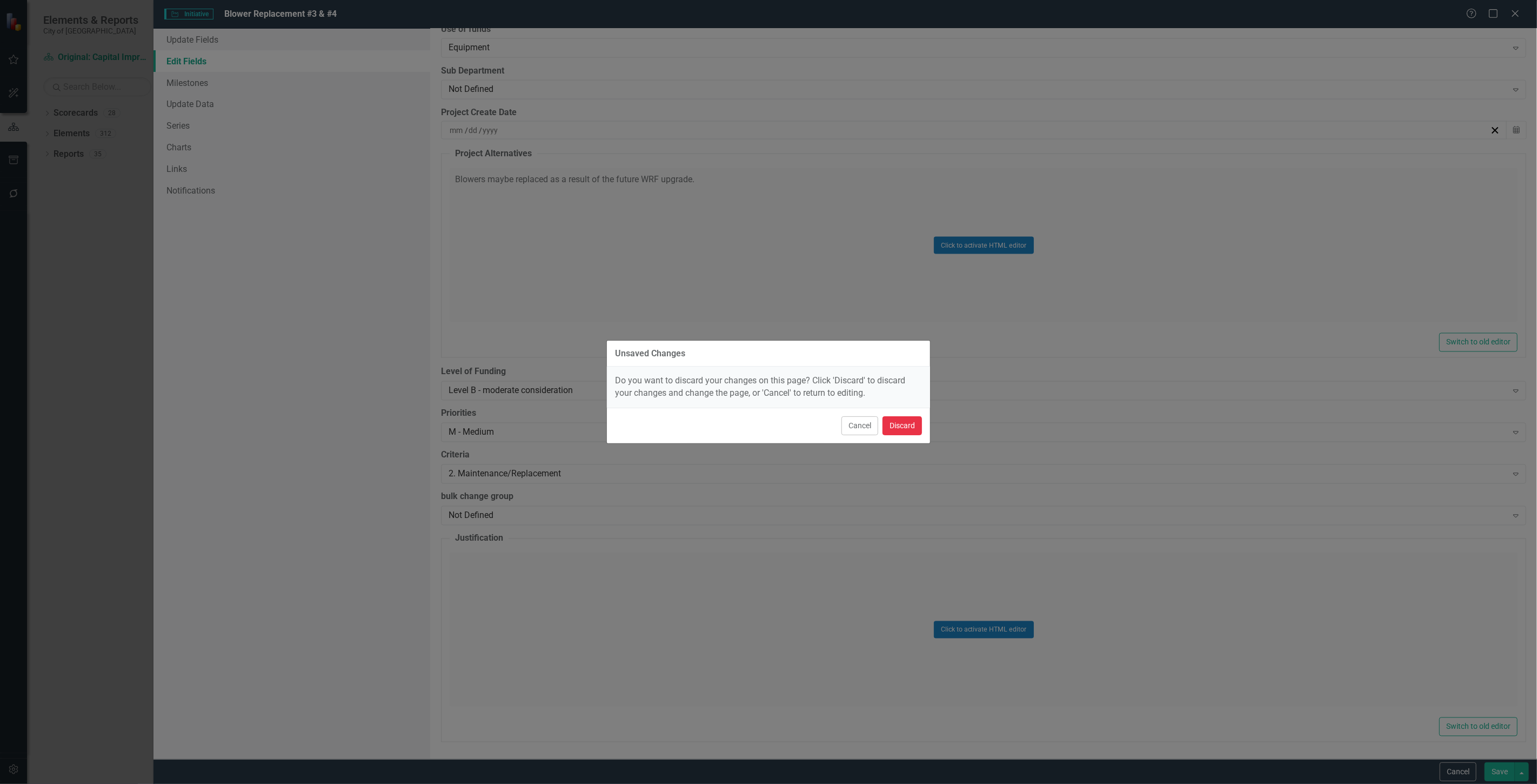
click at [906, 425] on button "Discard" at bounding box center [902, 425] width 39 height 19
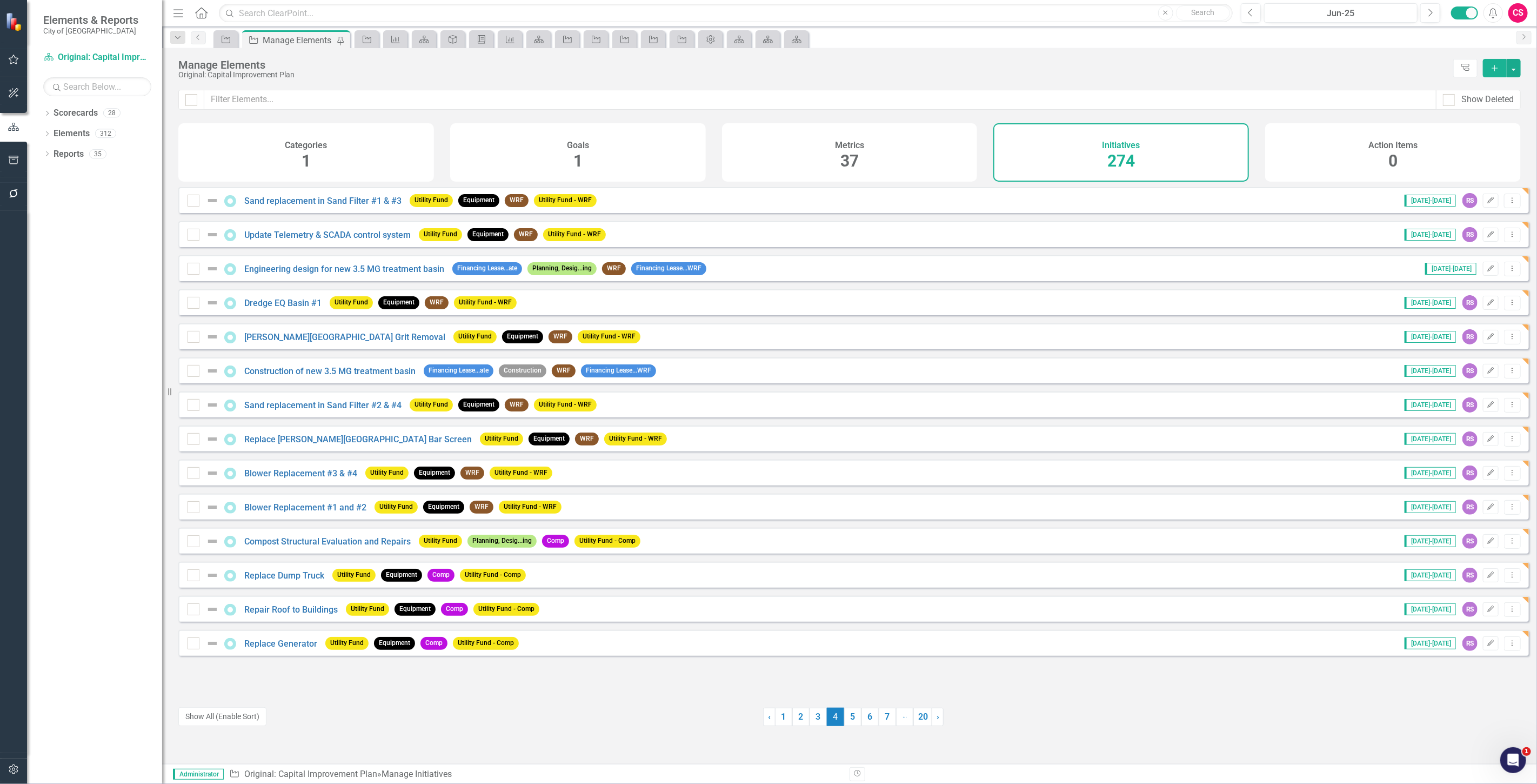
click at [11, 206] on div at bounding box center [14, 208] width 27 height 5
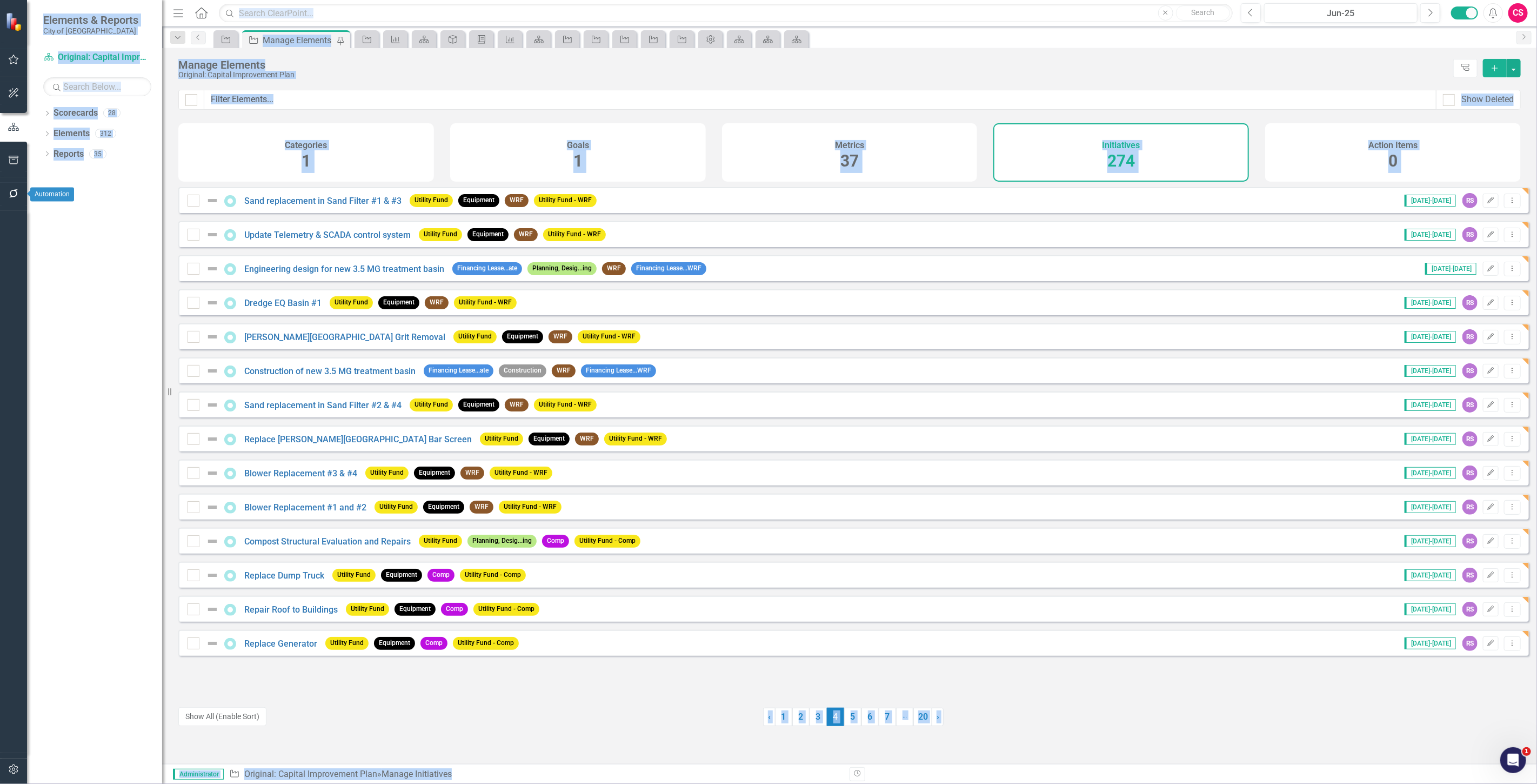
click at [27, 192] on body "Elements & Reports City of Goldsboro Scorecard Original: Capital Improvement Pl…" at bounding box center [768, 392] width 1537 height 784
click at [17, 196] on icon "button" at bounding box center [14, 193] width 11 height 8
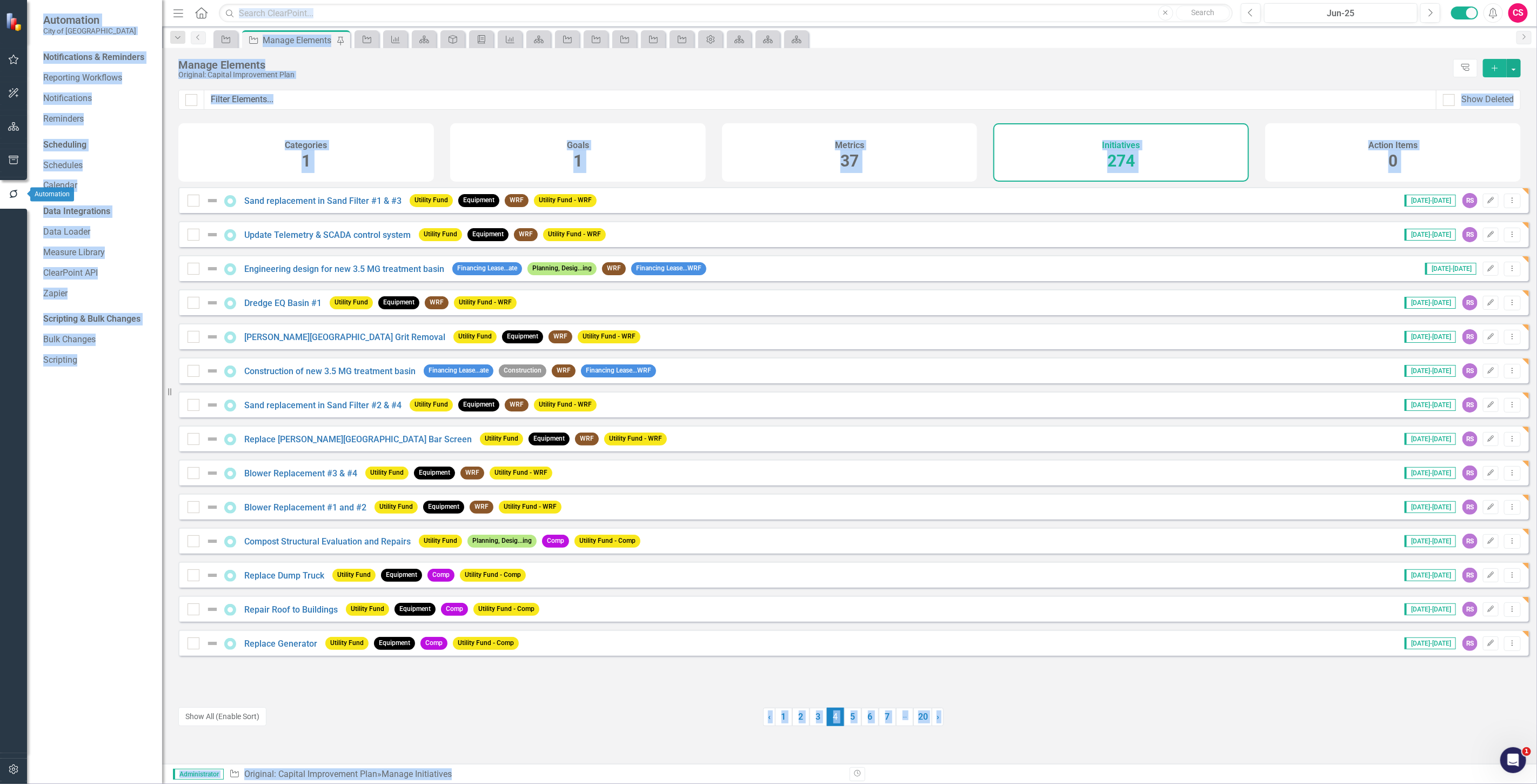
click at [100, 200] on div "Notifications & Reminders Reporting Workflows Notifications Reminders Schedulin…" at bounding box center [95, 416] width 135 height 735
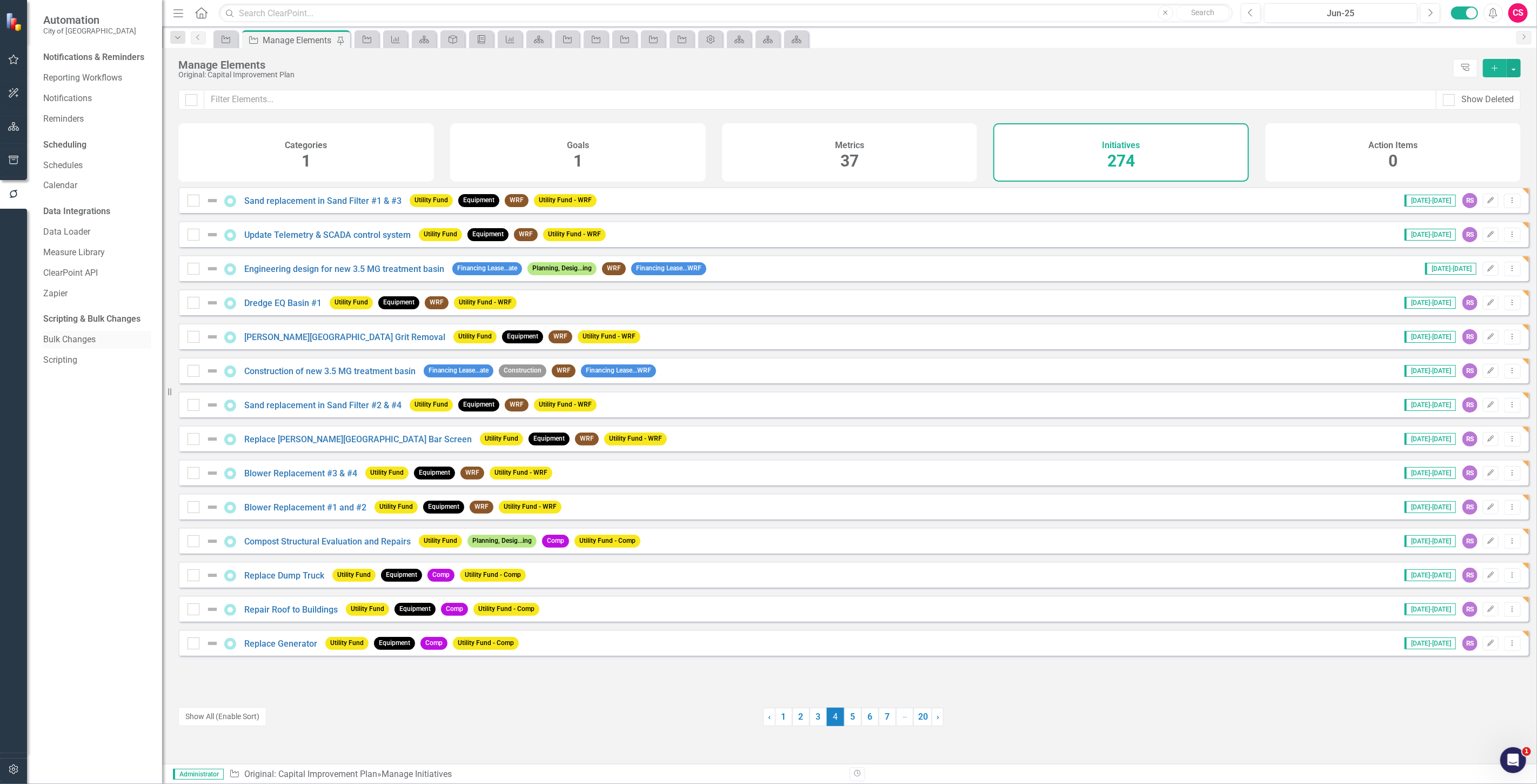
click at [70, 344] on link "Bulk Changes" at bounding box center [97, 340] width 108 height 13
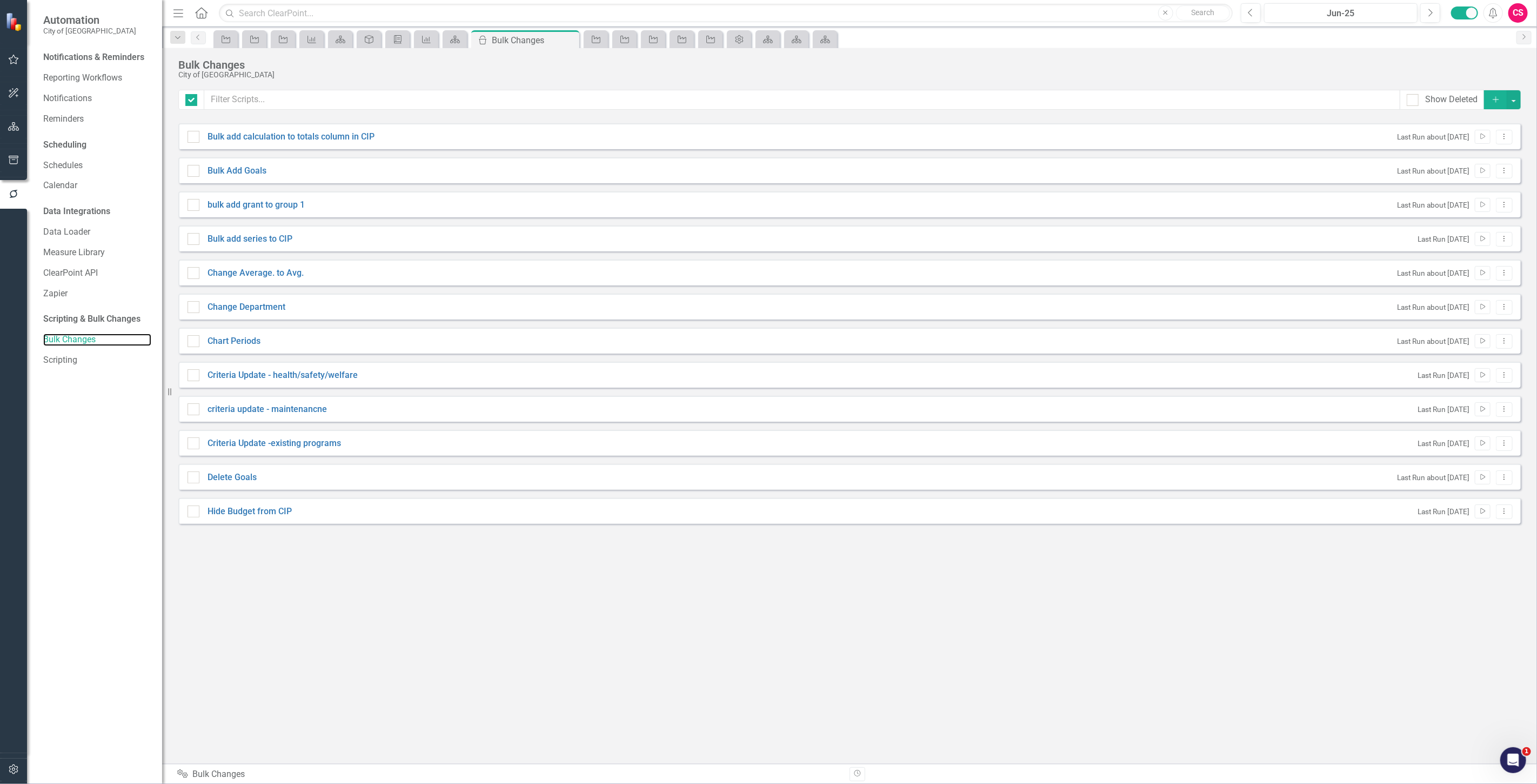
checkbox input "false"
click at [1502, 137] on icon "Dropdown Menu" at bounding box center [1504, 136] width 9 height 7
click at [1479, 172] on link "Edit Edit Script" at bounding box center [1469, 175] width 87 height 20
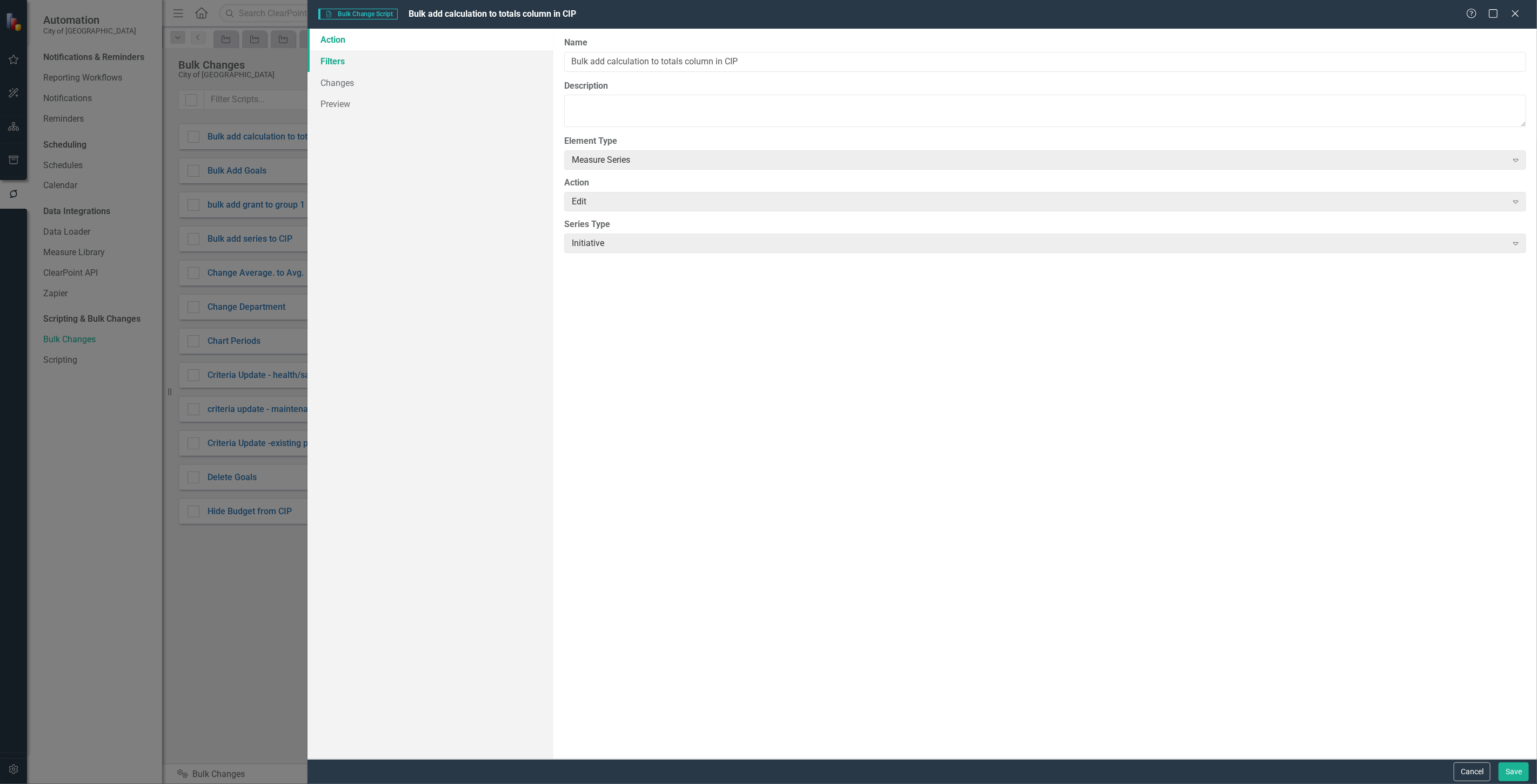
click at [431, 57] on link "Filters" at bounding box center [430, 61] width 246 height 22
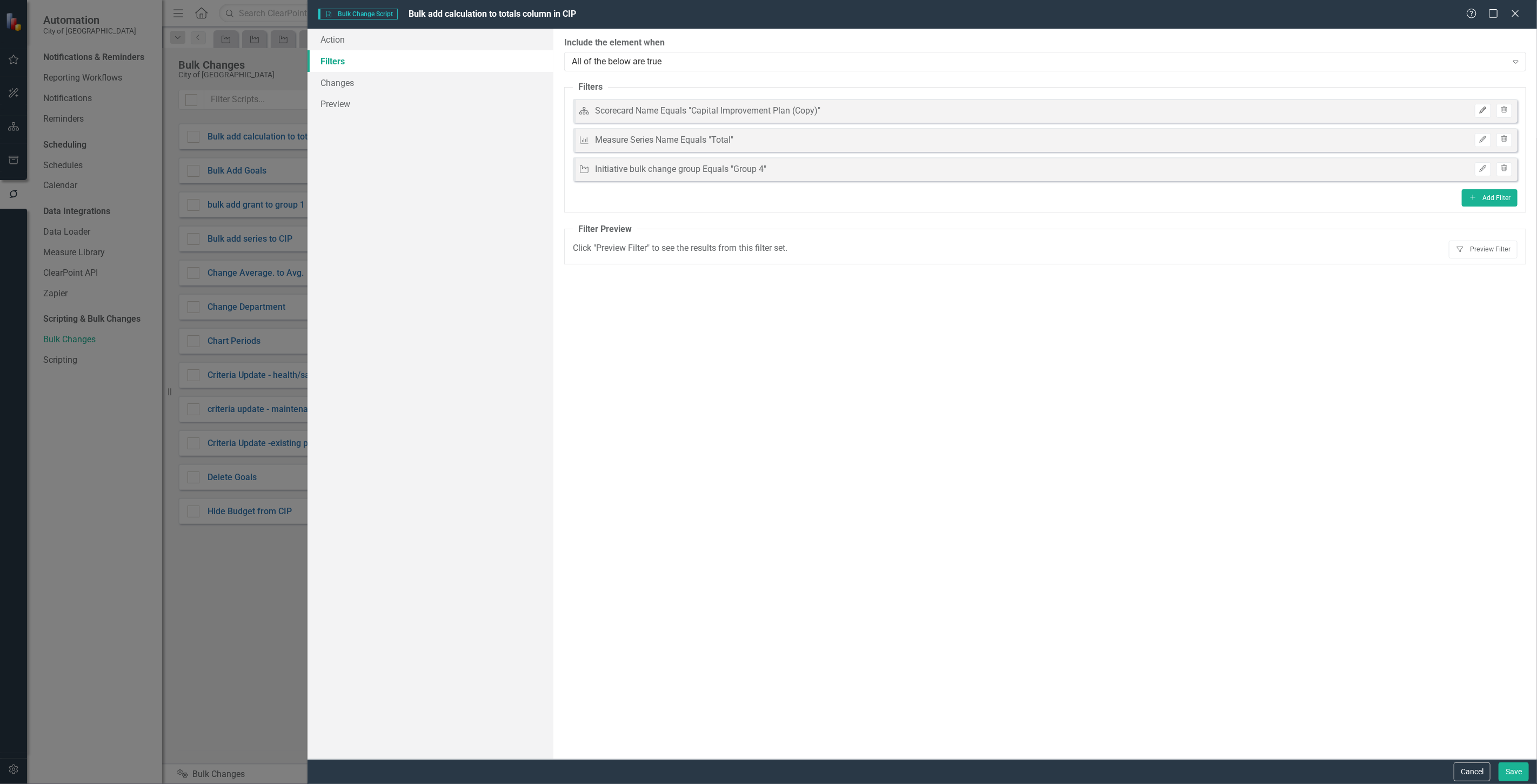
click at [1480, 110] on icon "Edit" at bounding box center [1482, 110] width 8 height 6
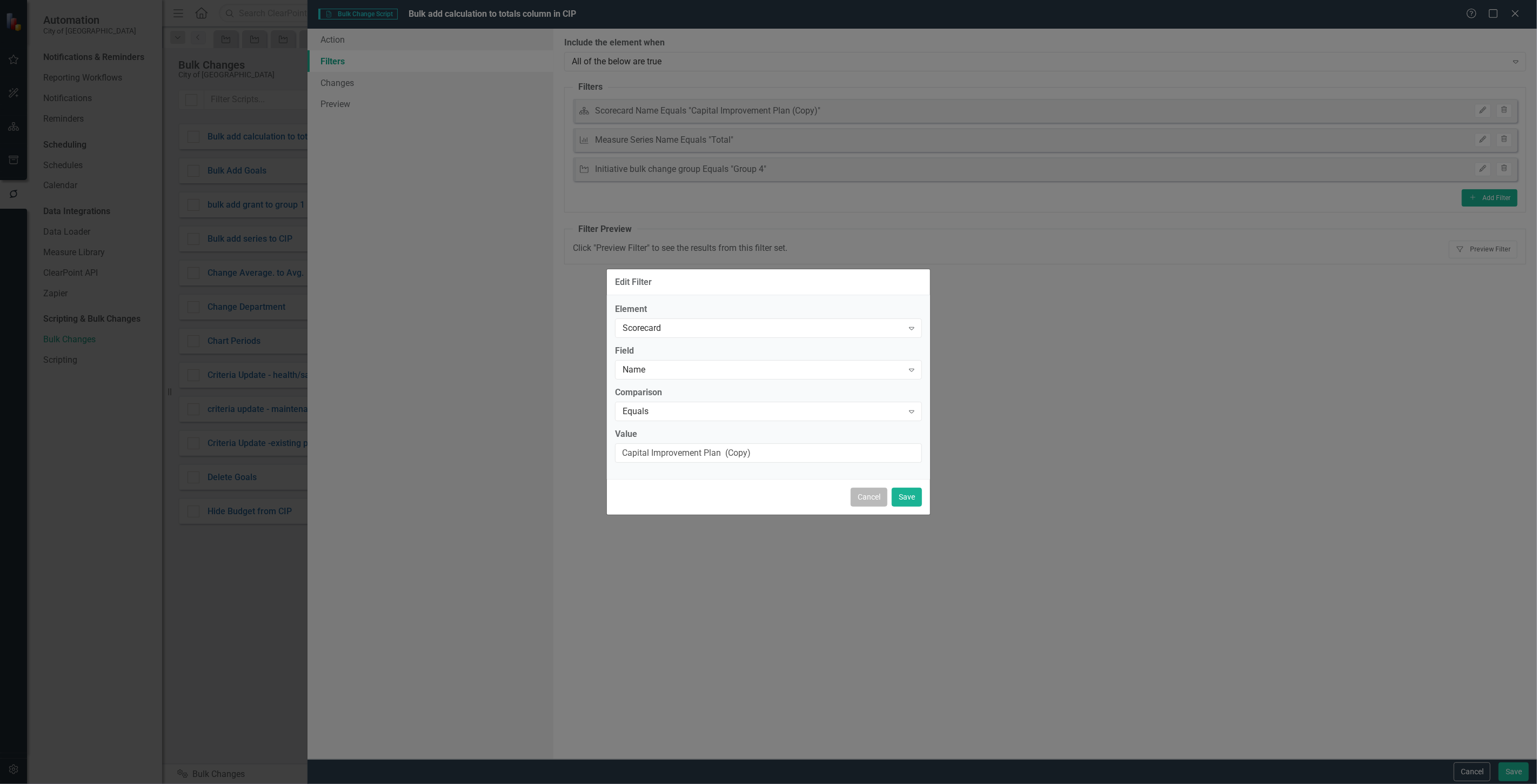
click at [858, 501] on button "Cancel" at bounding box center [869, 496] width 37 height 19
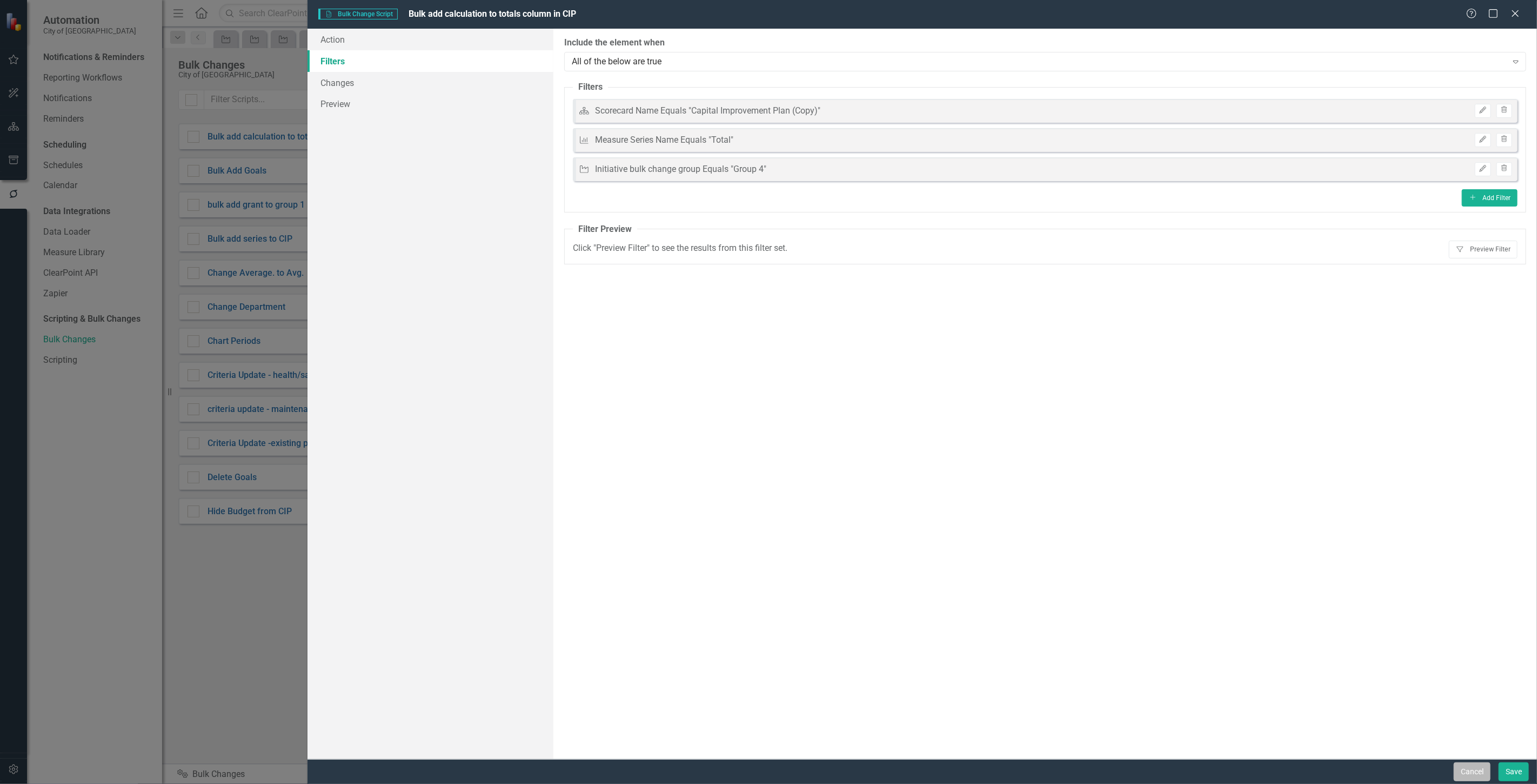
click at [1455, 770] on button "Cancel" at bounding box center [1472, 771] width 37 height 19
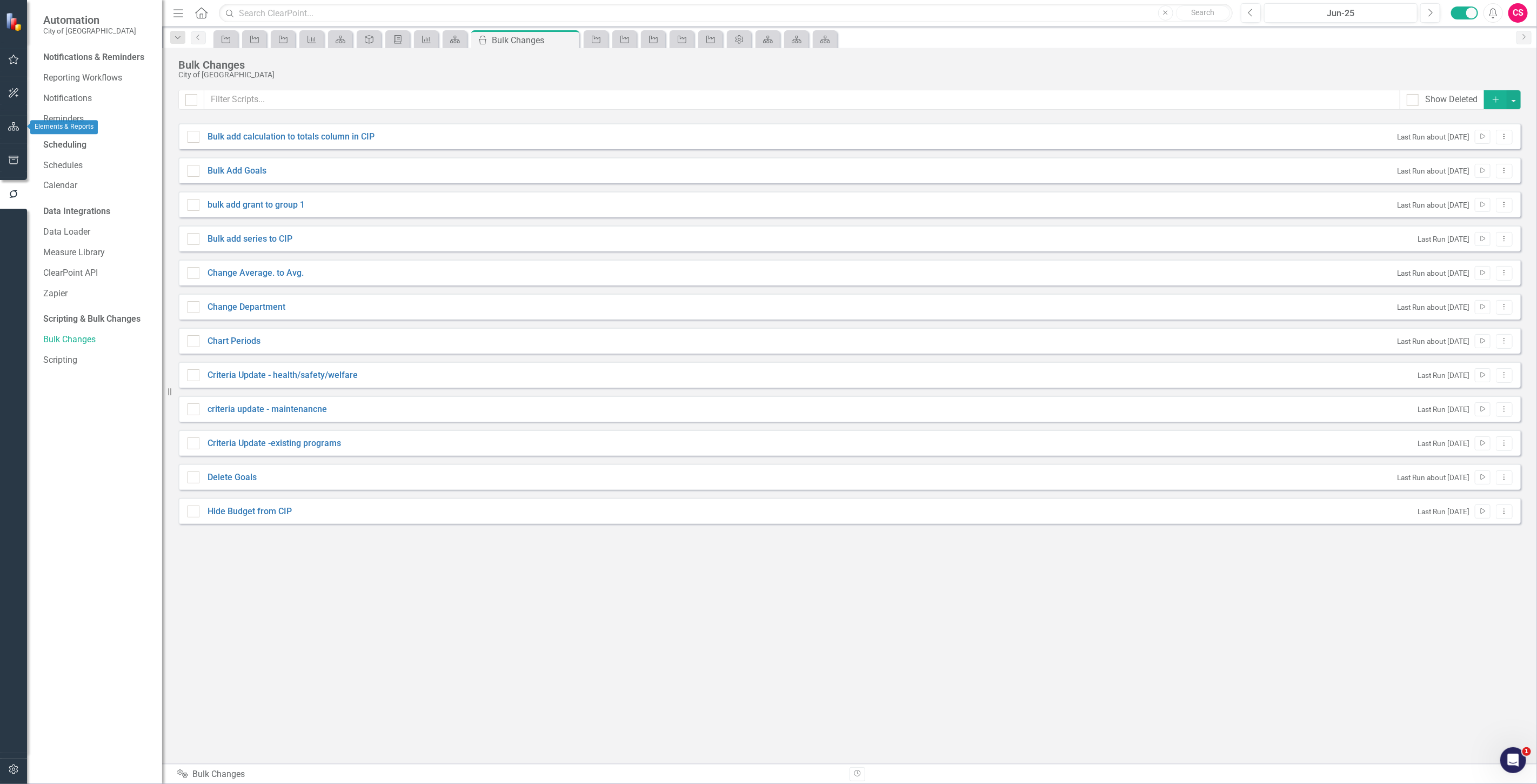
click at [19, 125] on button "button" at bounding box center [14, 127] width 25 height 23
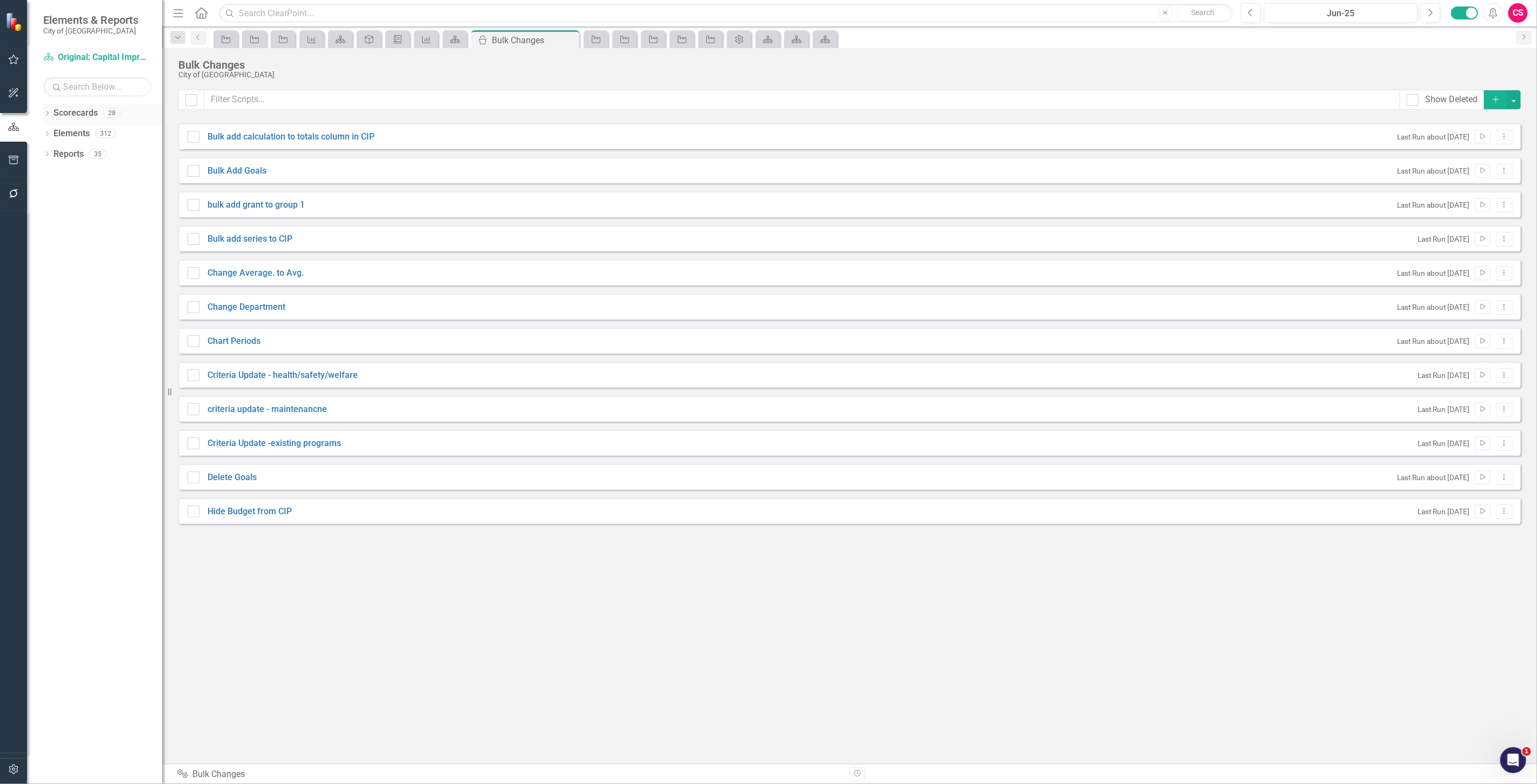
click at [63, 116] on link "Scorecards" at bounding box center [76, 113] width 44 height 13
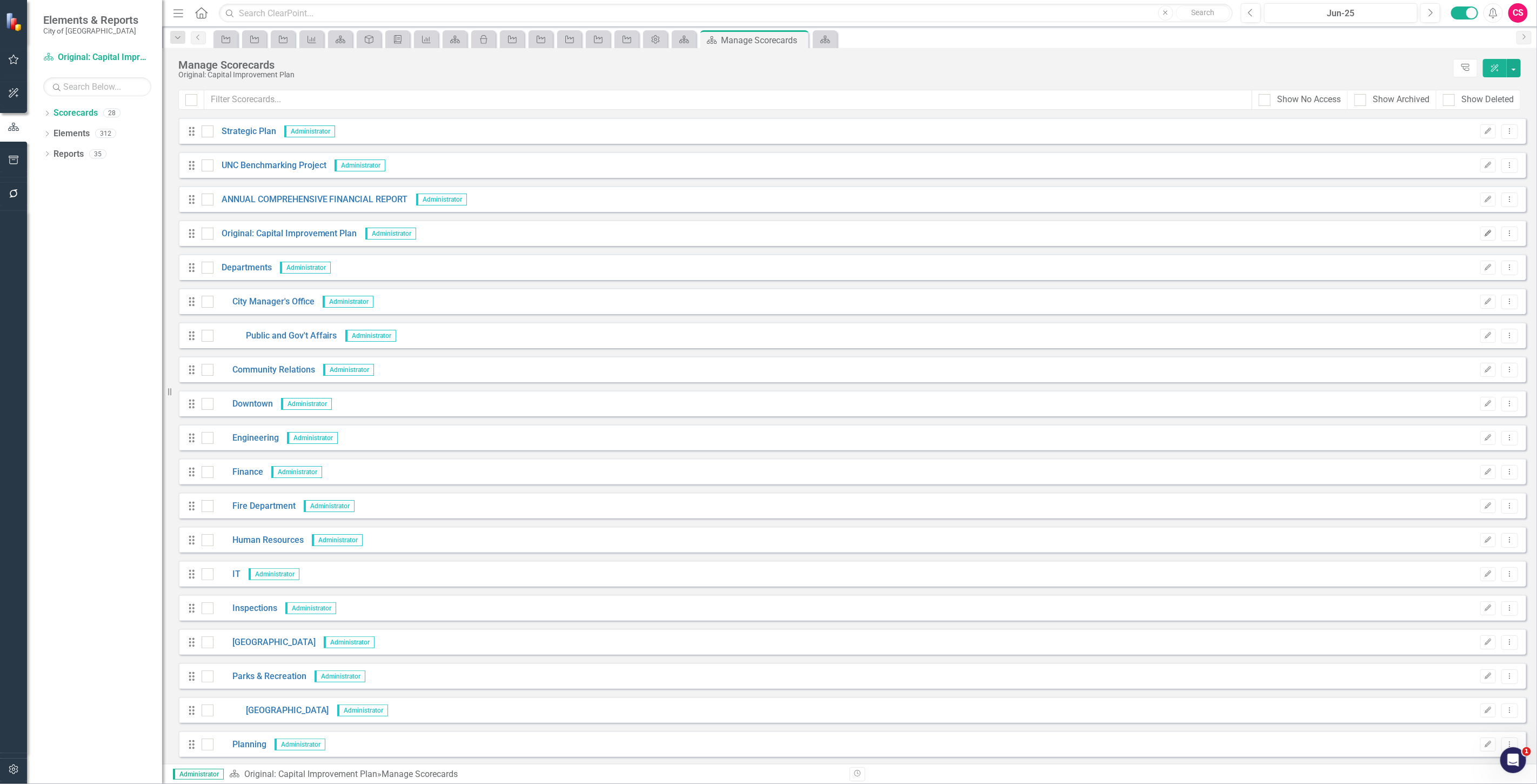
click at [1484, 233] on icon "Edit" at bounding box center [1488, 233] width 8 height 6
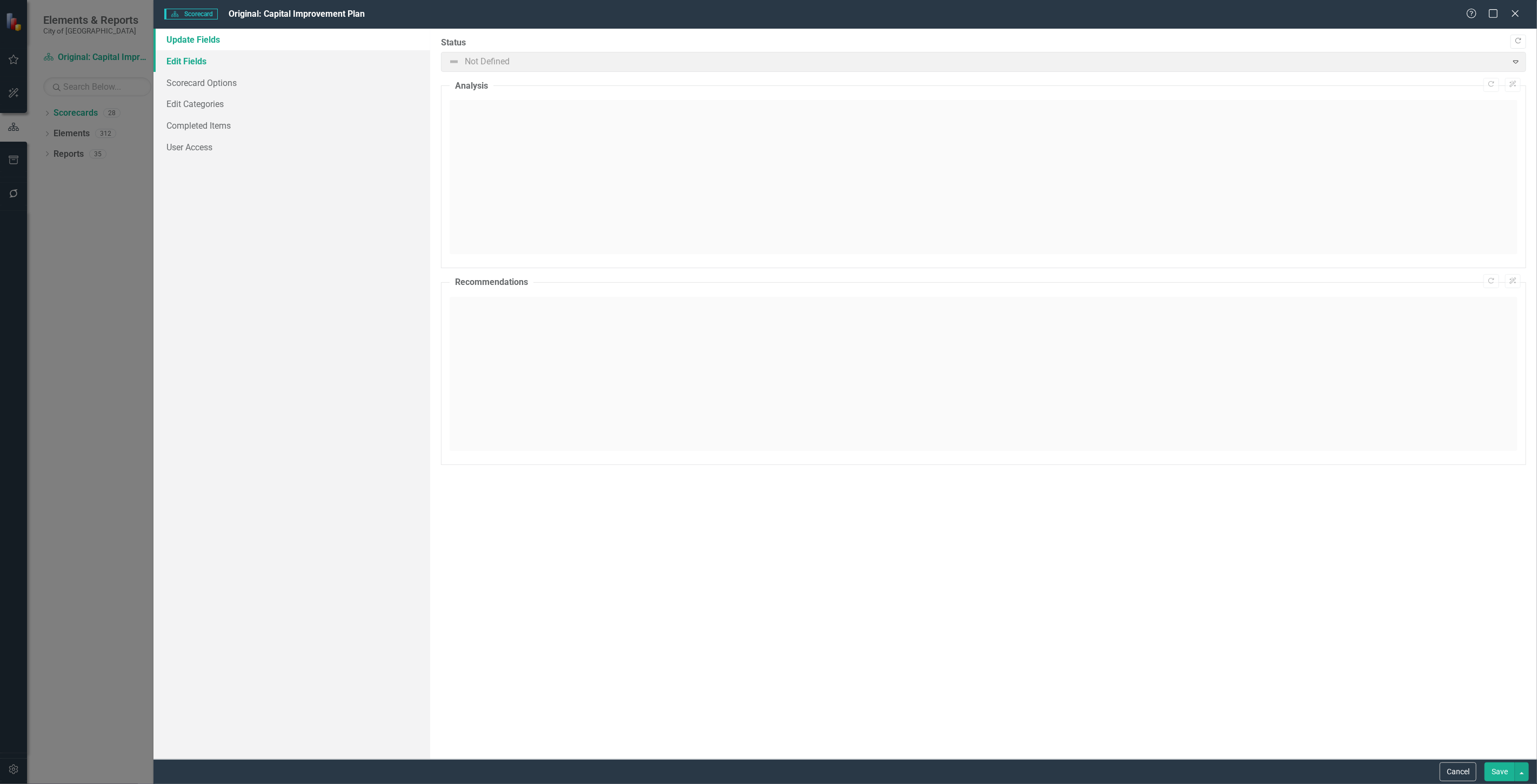
click at [205, 68] on link "Edit Fields" at bounding box center [292, 61] width 277 height 22
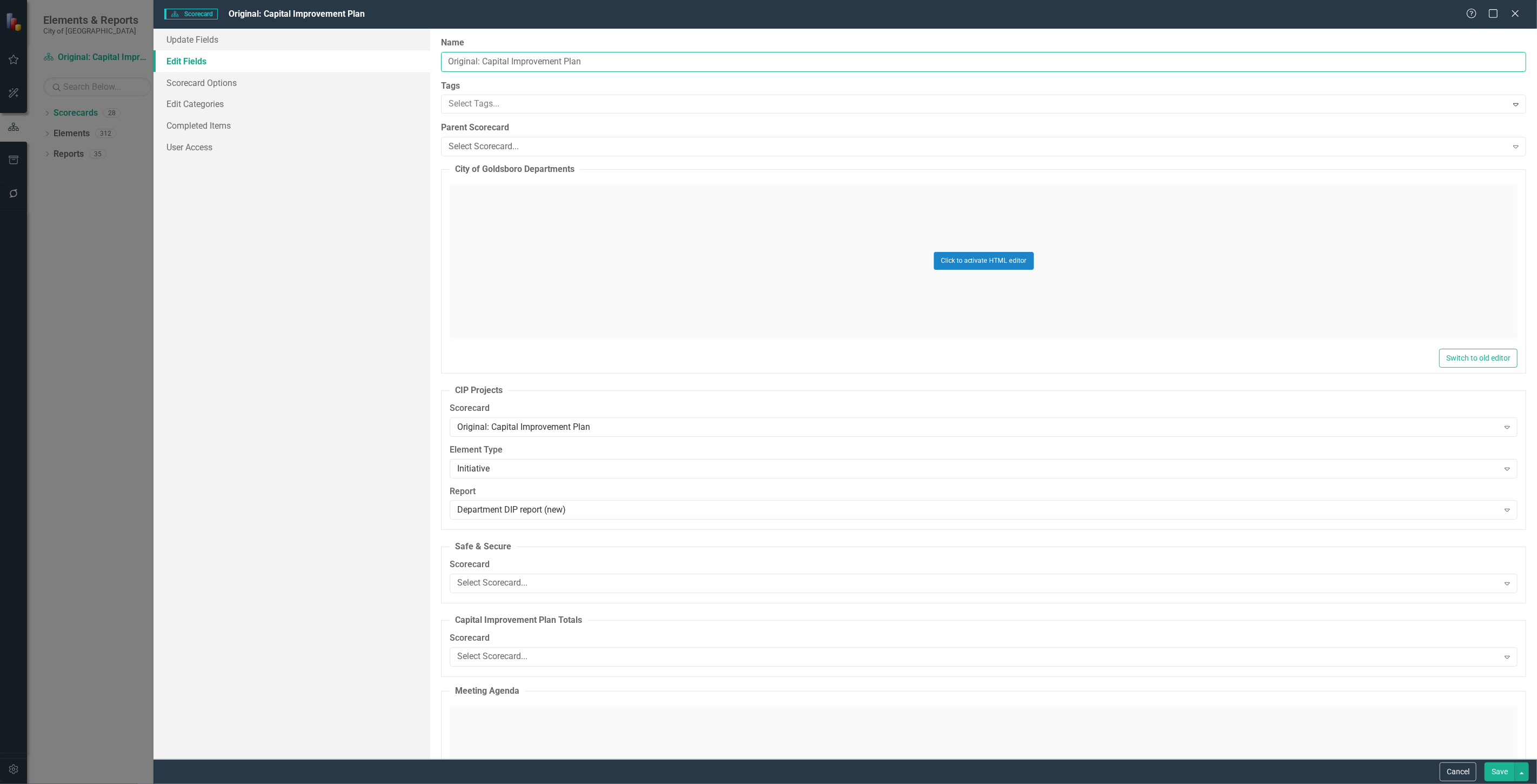
click at [252, 69] on div "Update Fields Edit Fields Scorecard Options Edit Categories Completed Items Use…" at bounding box center [845, 393] width 1383 height 730
click at [1456, 766] on button "Cancel" at bounding box center [1458, 771] width 37 height 19
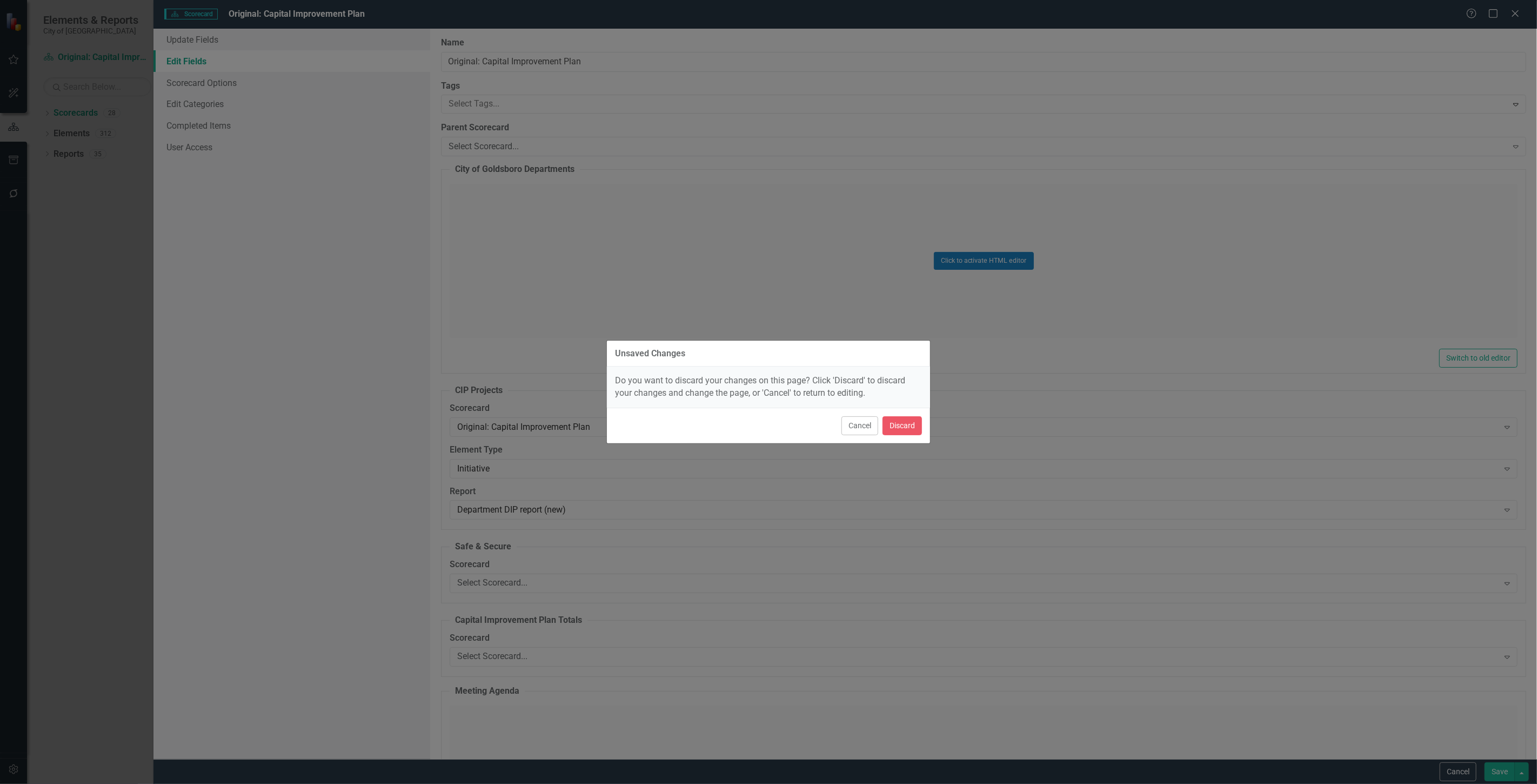
click at [906, 435] on div "Cancel Discard" at bounding box center [768, 425] width 323 height 36
click at [906, 430] on button "Discard" at bounding box center [902, 425] width 39 height 19
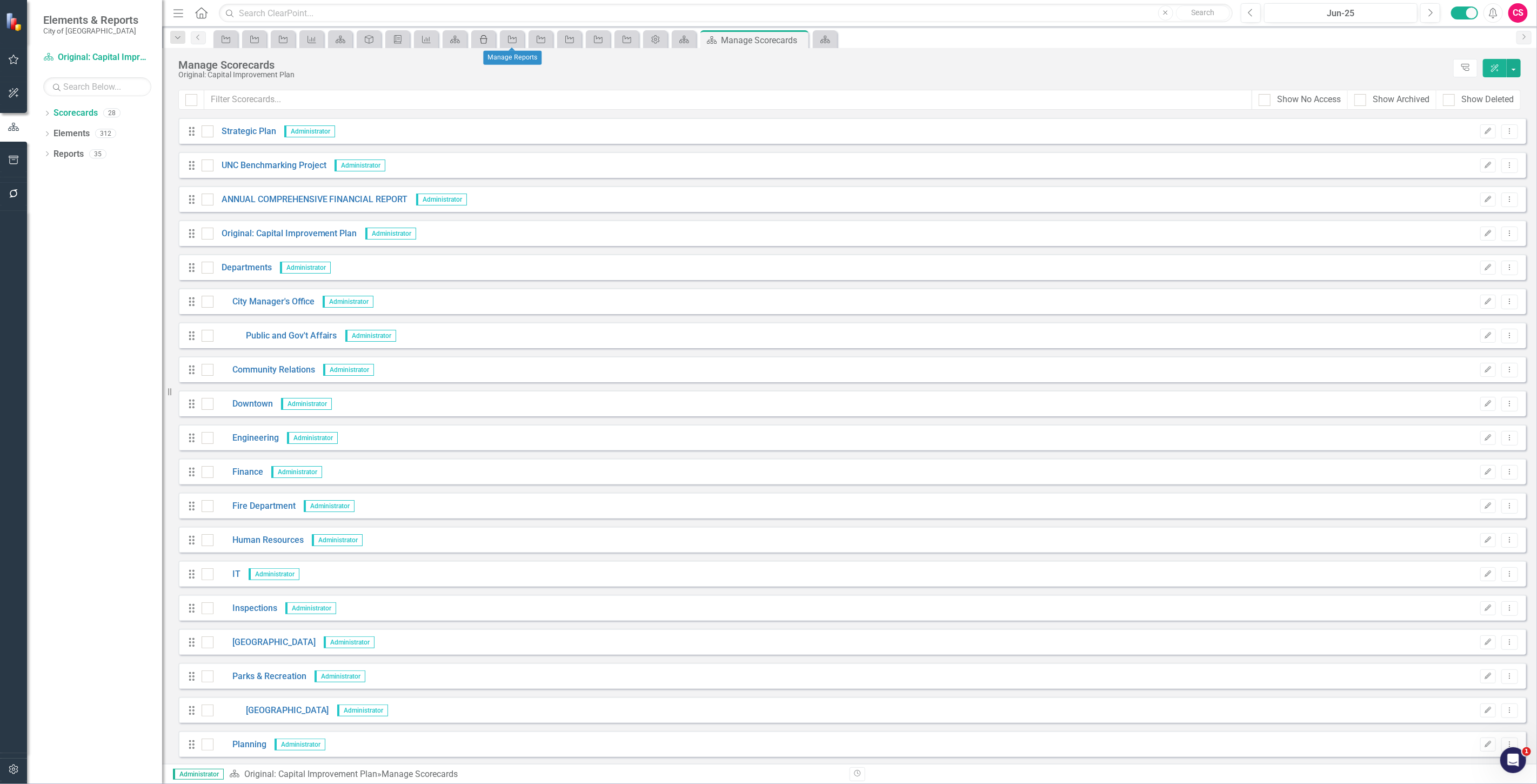
click at [483, 41] on icon "icon.bulk-changes" at bounding box center [483, 38] width 11 height 8
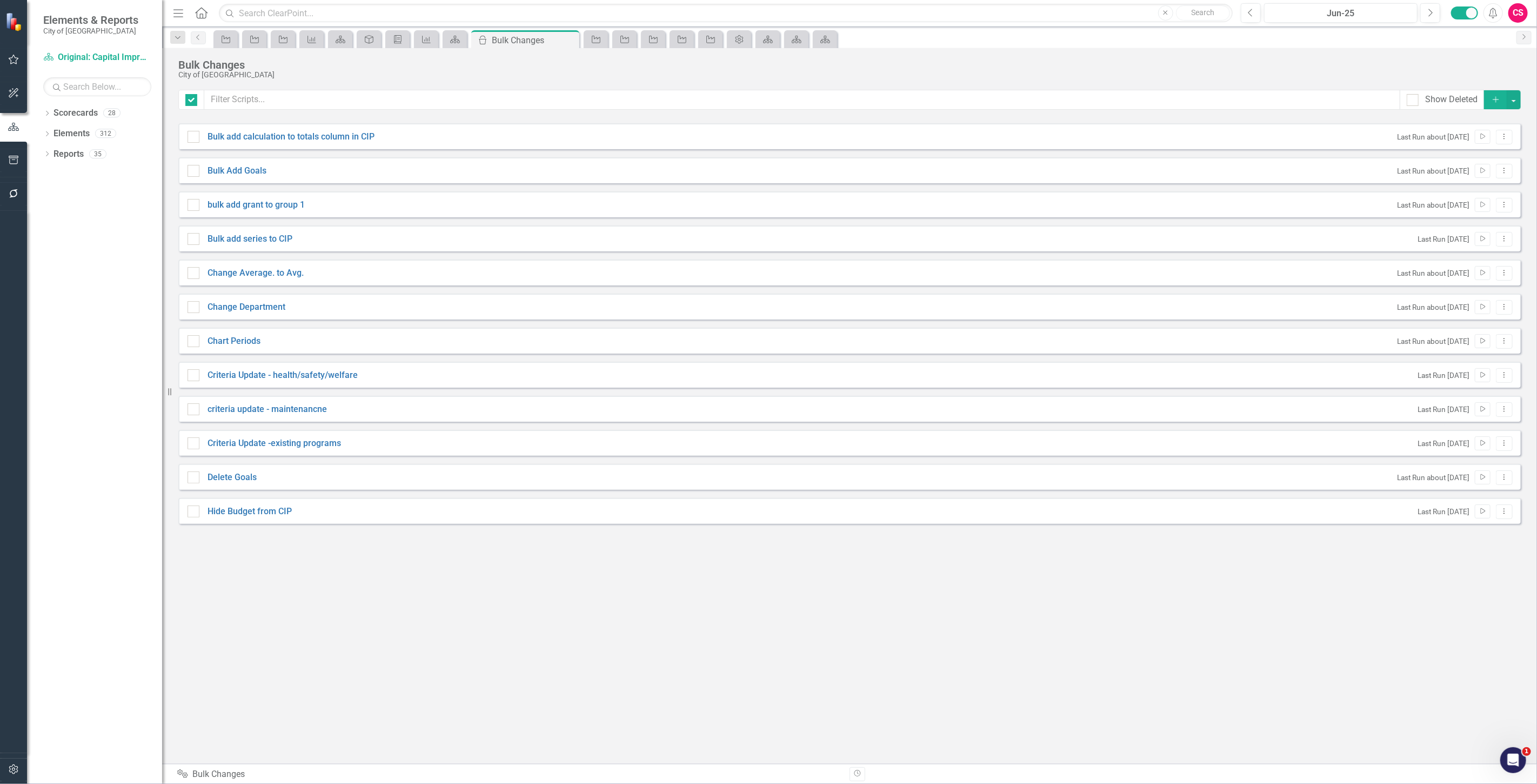
checkbox input "false"
click at [1508, 133] on icon "Dropdown Menu" at bounding box center [1504, 136] width 9 height 7
click at [1473, 175] on link "Edit Edit Script" at bounding box center [1469, 175] width 87 height 20
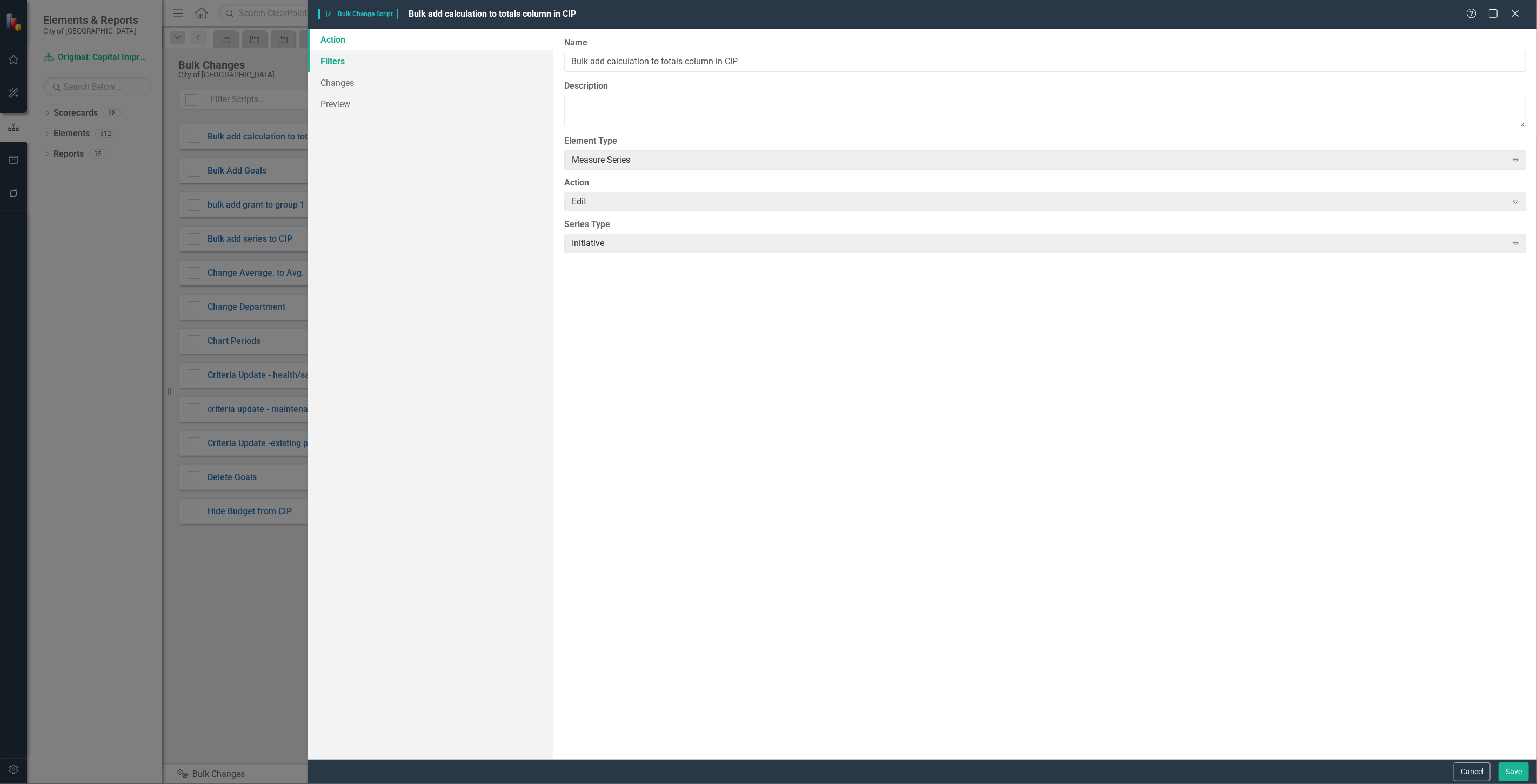
click at [454, 58] on link "Filters" at bounding box center [430, 61] width 246 height 22
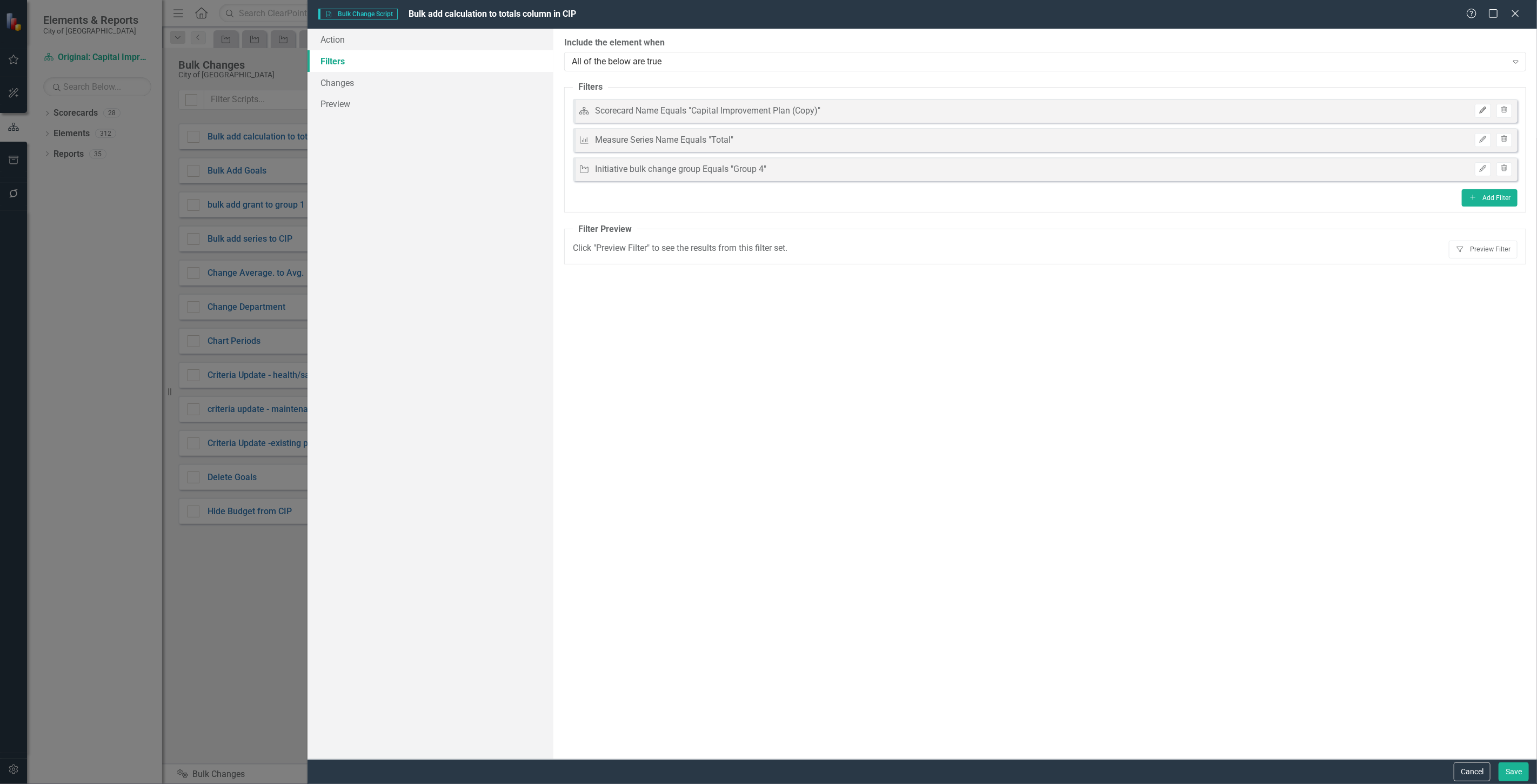
click at [1484, 111] on icon "Edit" at bounding box center [1482, 110] width 8 height 6
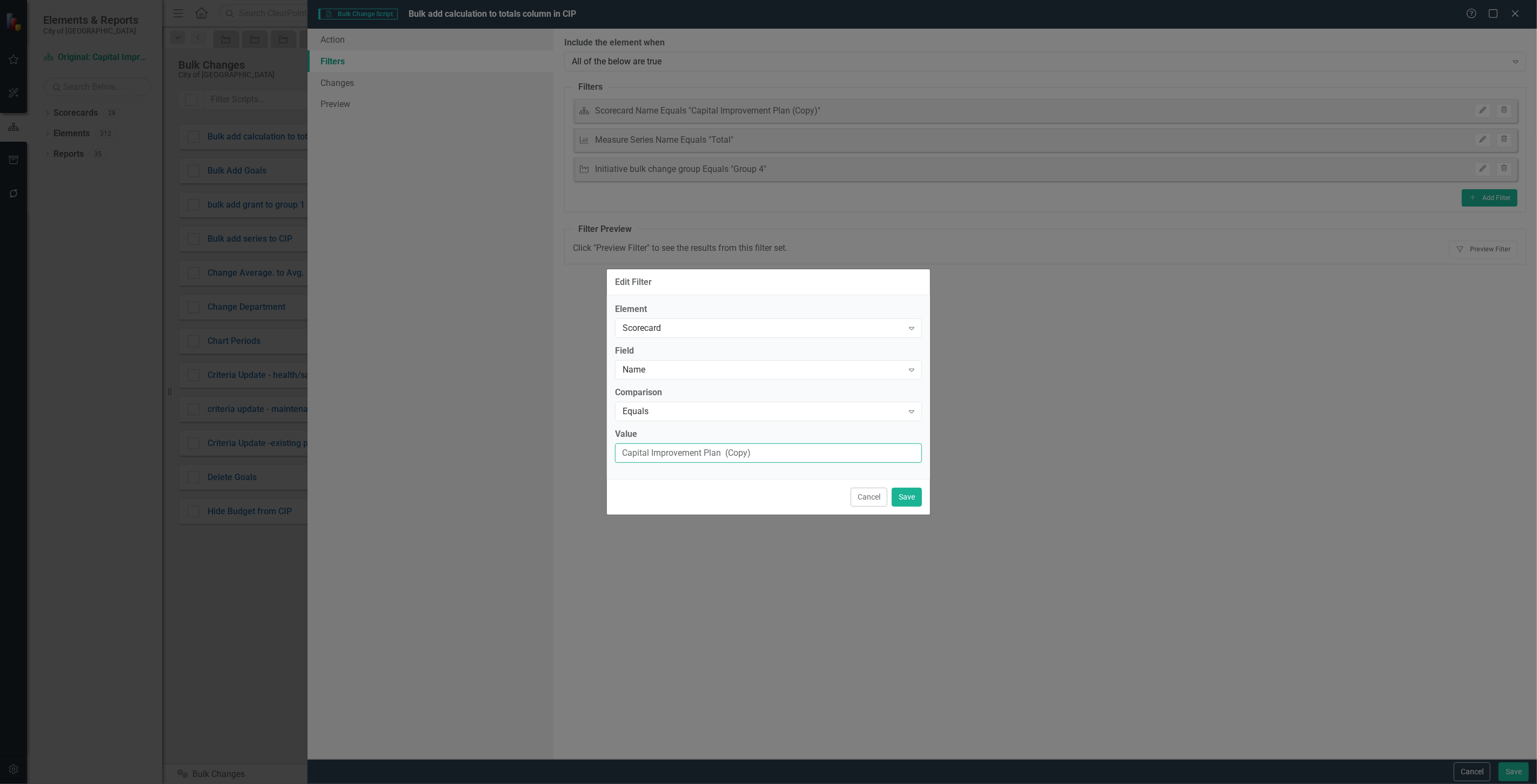
drag, startPoint x: 765, startPoint y: 456, endPoint x: 320, endPoint y: 449, distance: 445.1
click at [320, 448] on div "Edit Filter Element Scorecard Expand Field Name Expand Comparison Equals Expand…" at bounding box center [768, 392] width 1537 height 784
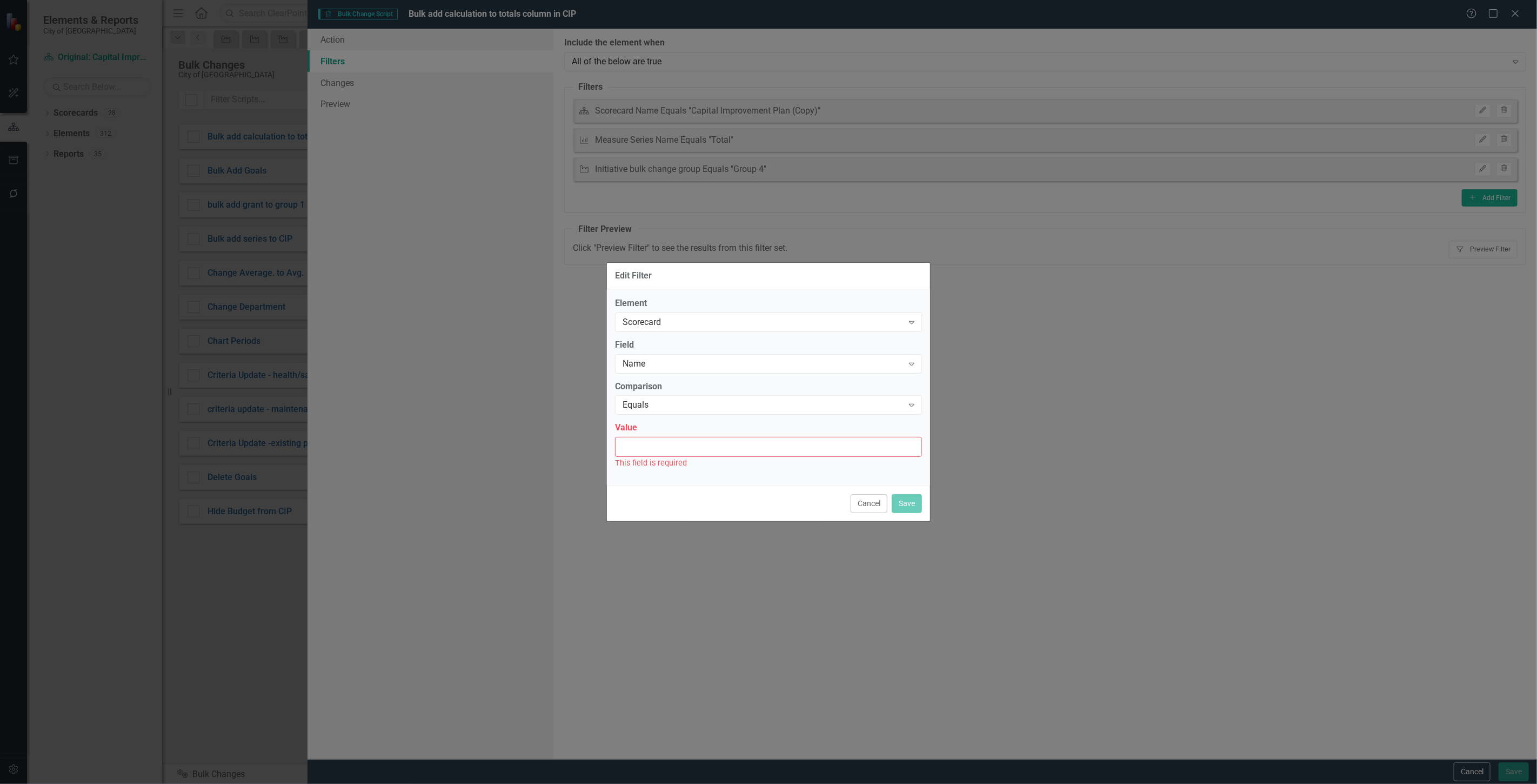
paste input "Original: Capital Improvement Plan"
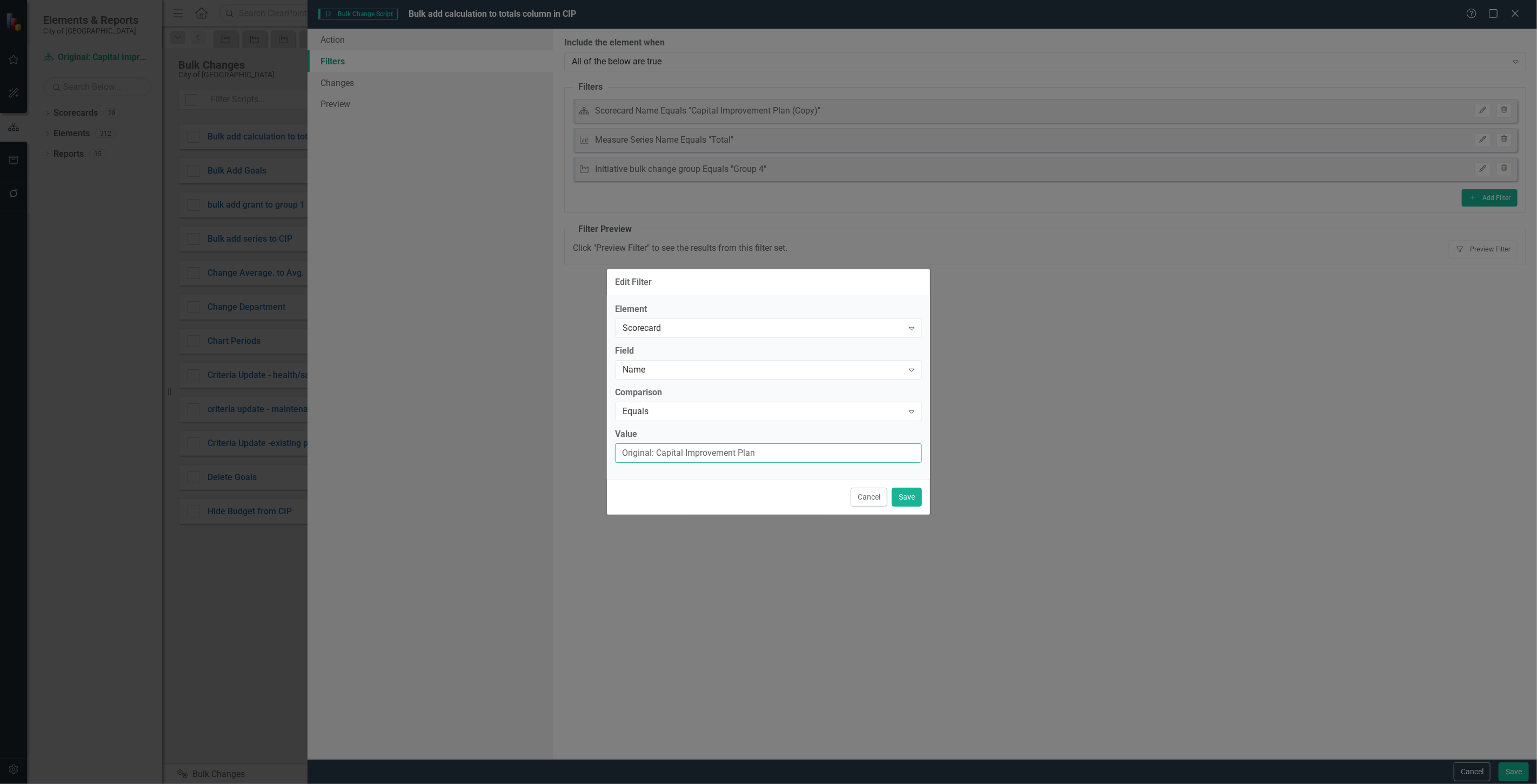
click at [622, 456] on input "Original: Capital Improvement Plan" at bounding box center [768, 453] width 307 height 20
type input "Original: Capital Improvement Plan"
click at [913, 501] on button "Save" at bounding box center [906, 496] width 30 height 19
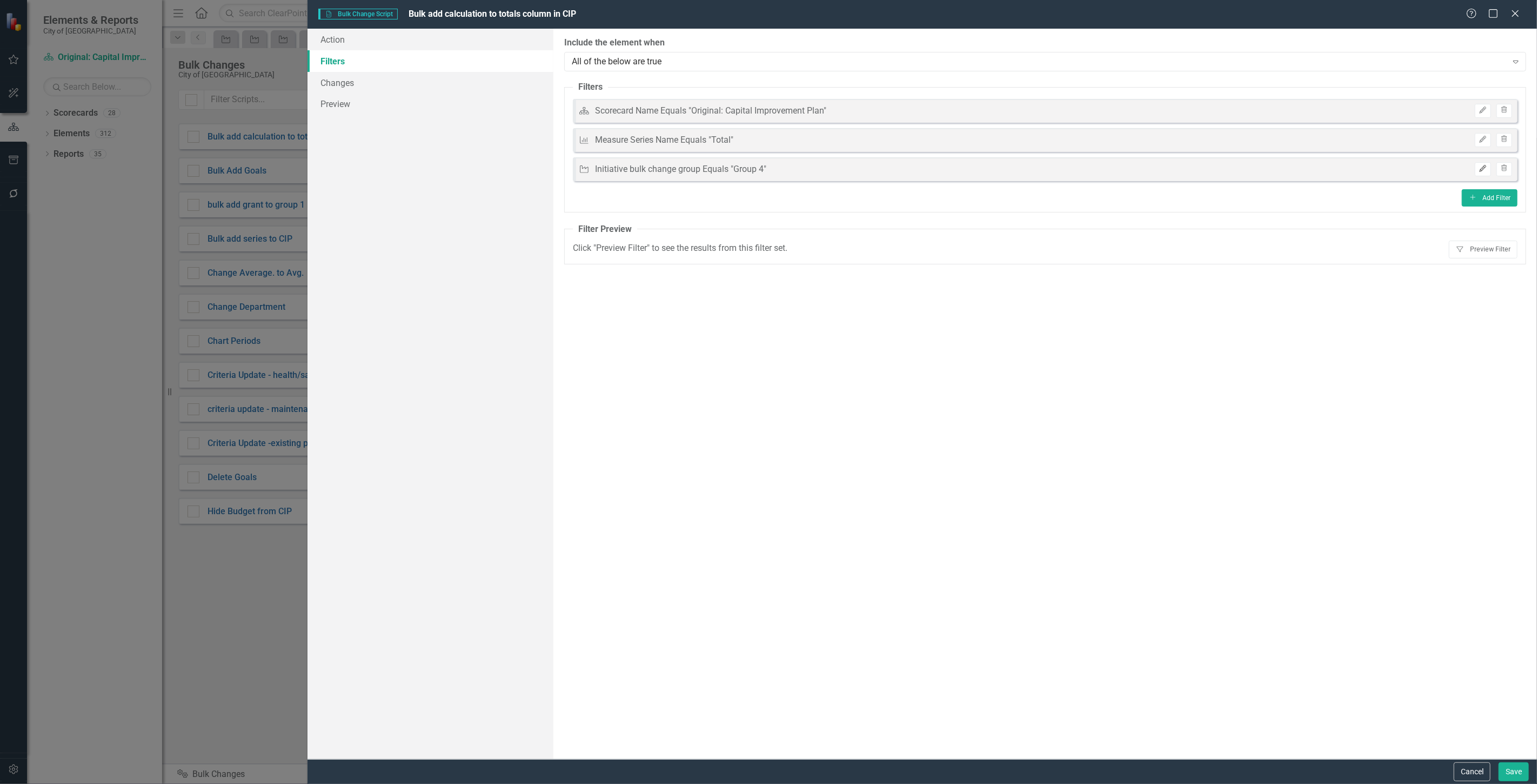
click at [1477, 168] on button "Edit" at bounding box center [1482, 168] width 16 height 14
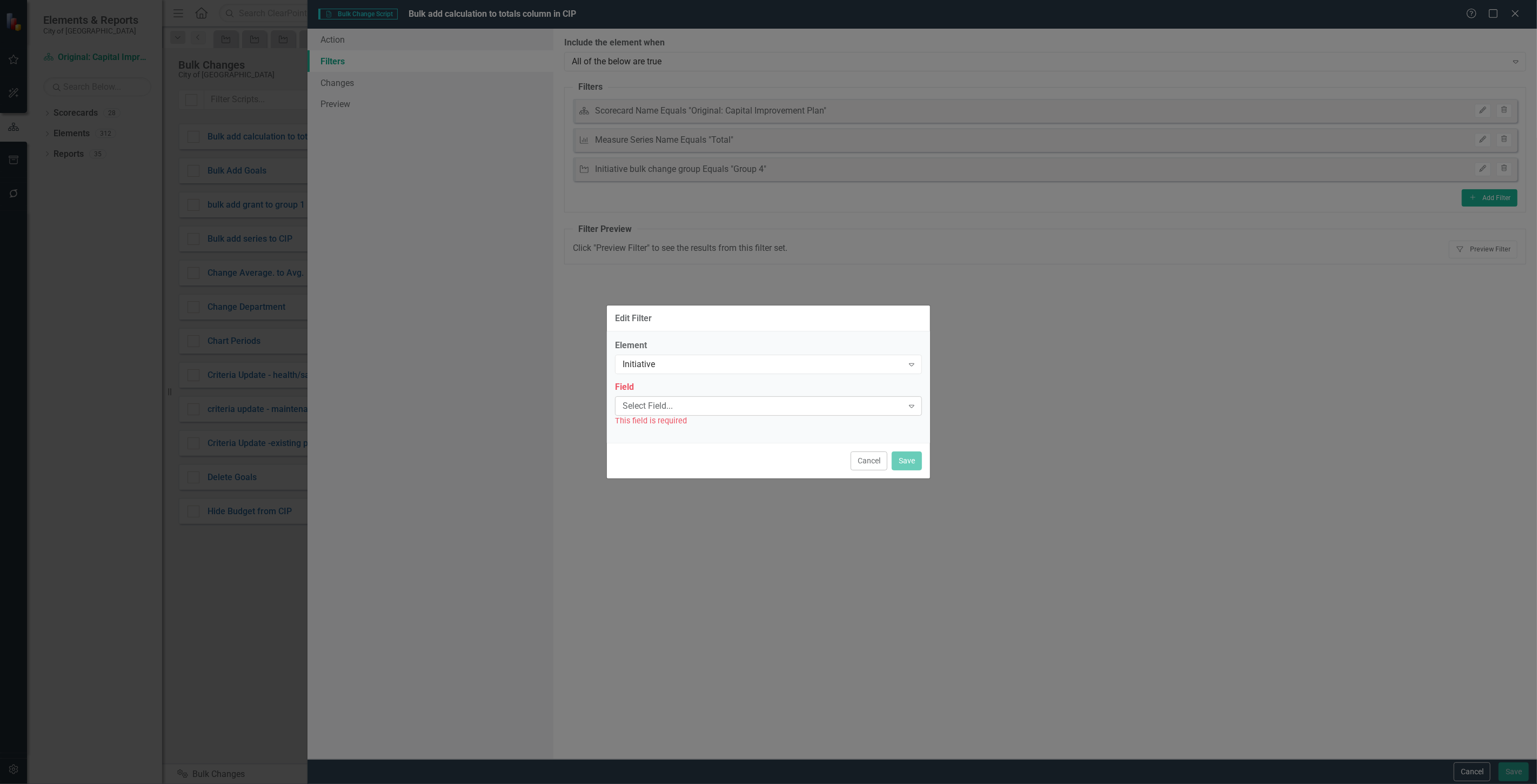
click at [682, 396] on div "Select Field... Expand" at bounding box center [768, 405] width 307 height 19
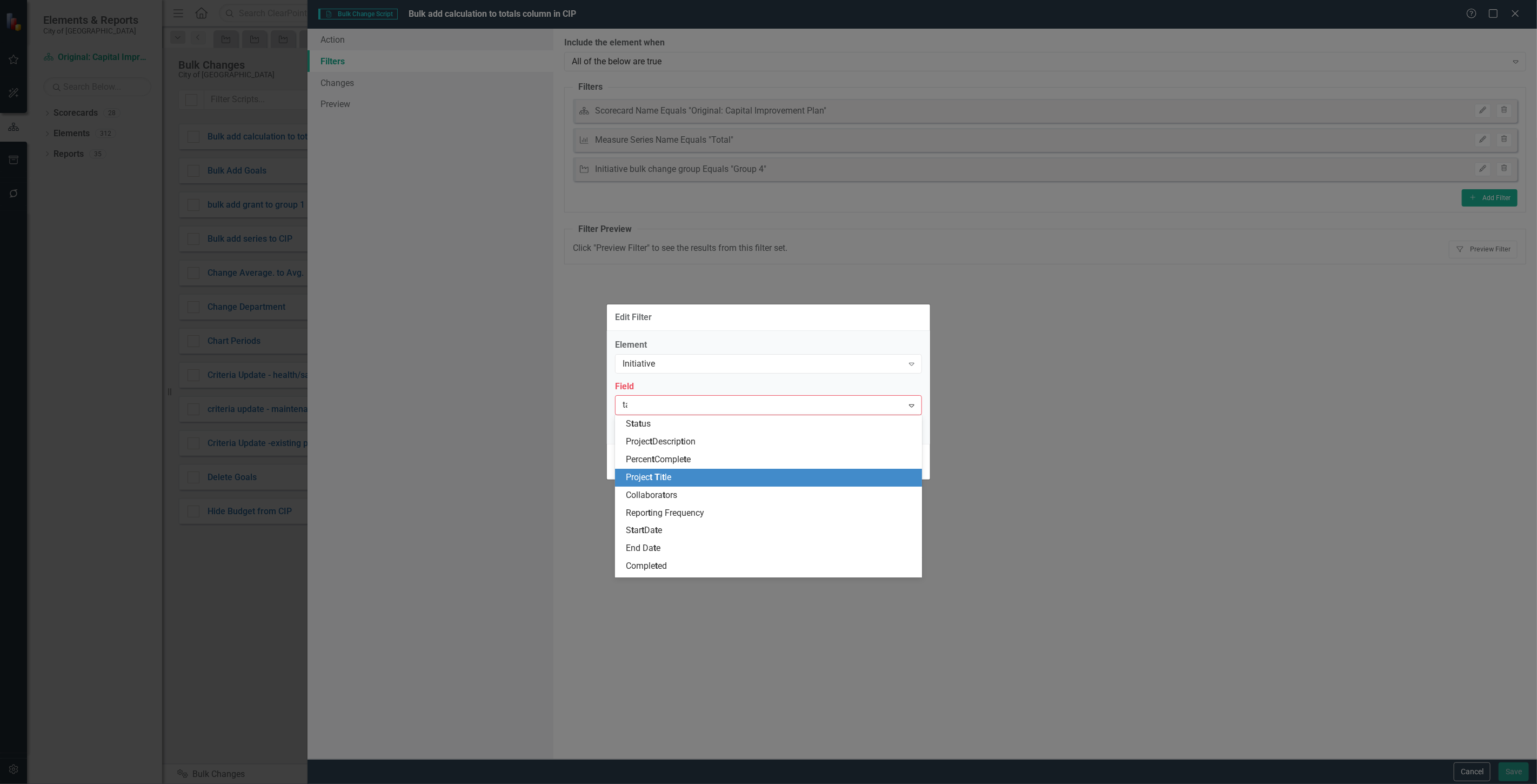
type input "tag"
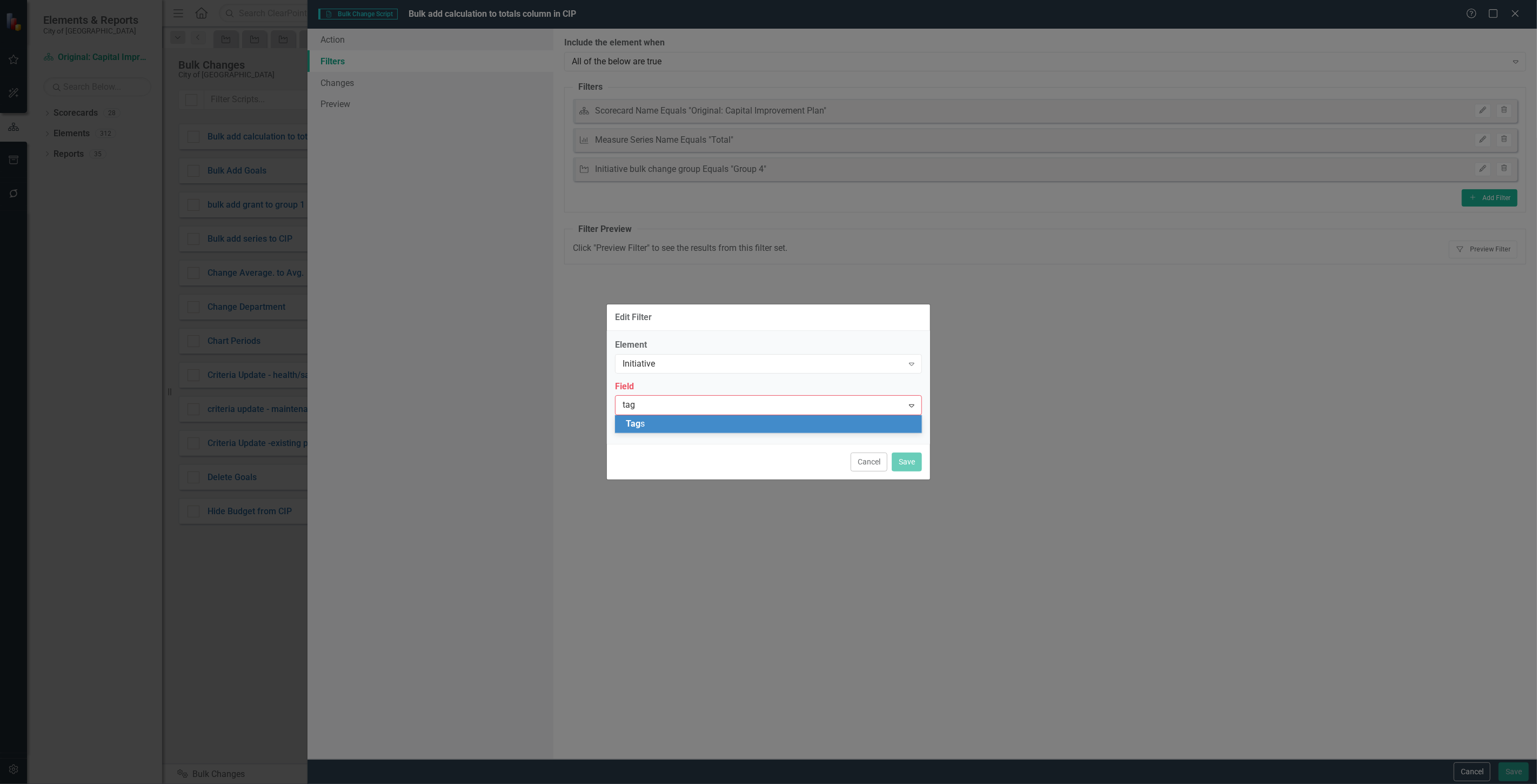
click at [665, 428] on div "Tag s" at bounding box center [770, 424] width 290 height 13
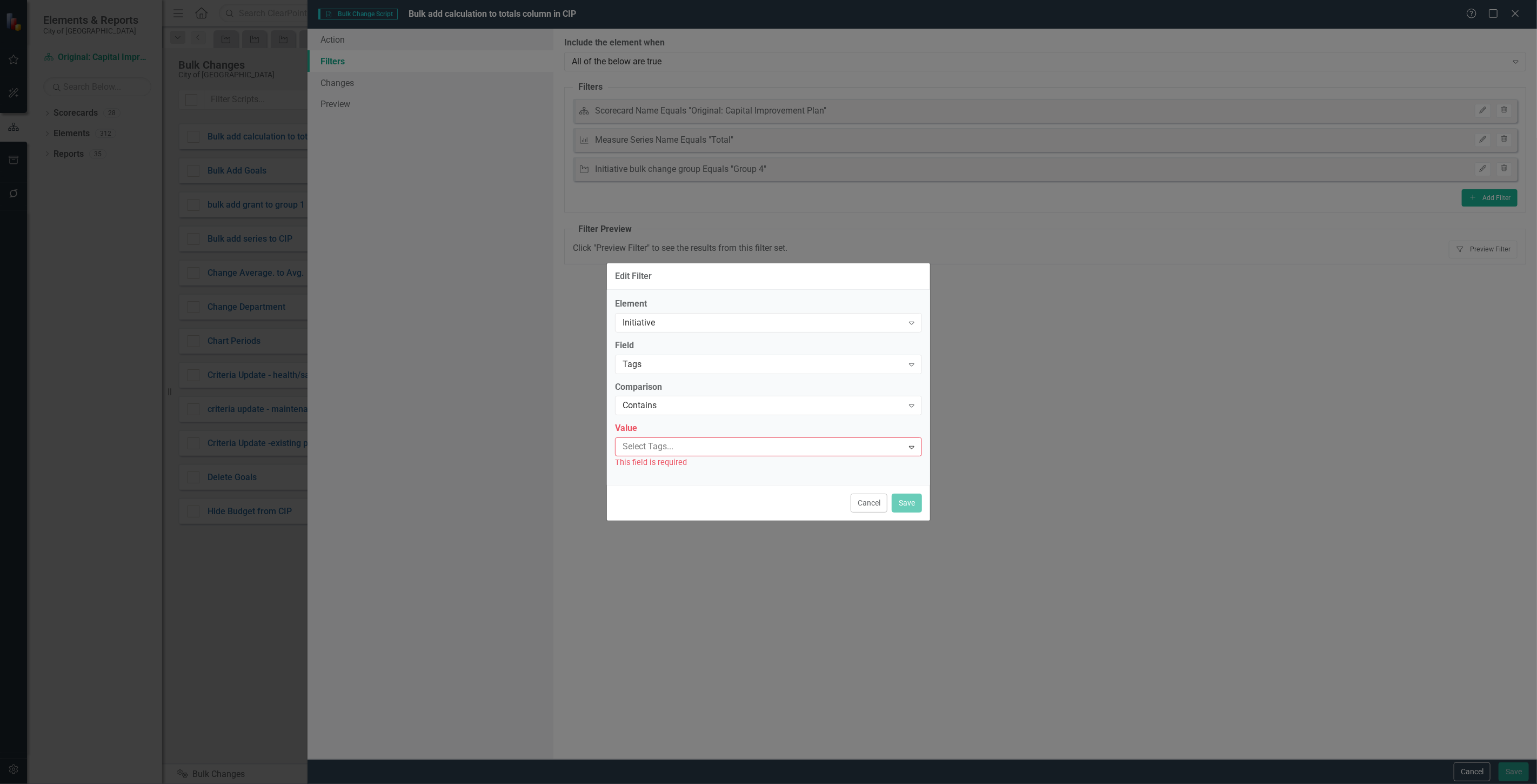
click at [665, 428] on label "Value" at bounding box center [768, 429] width 307 height 13
click at [668, 448] on div at bounding box center [761, 447] width 285 height 15
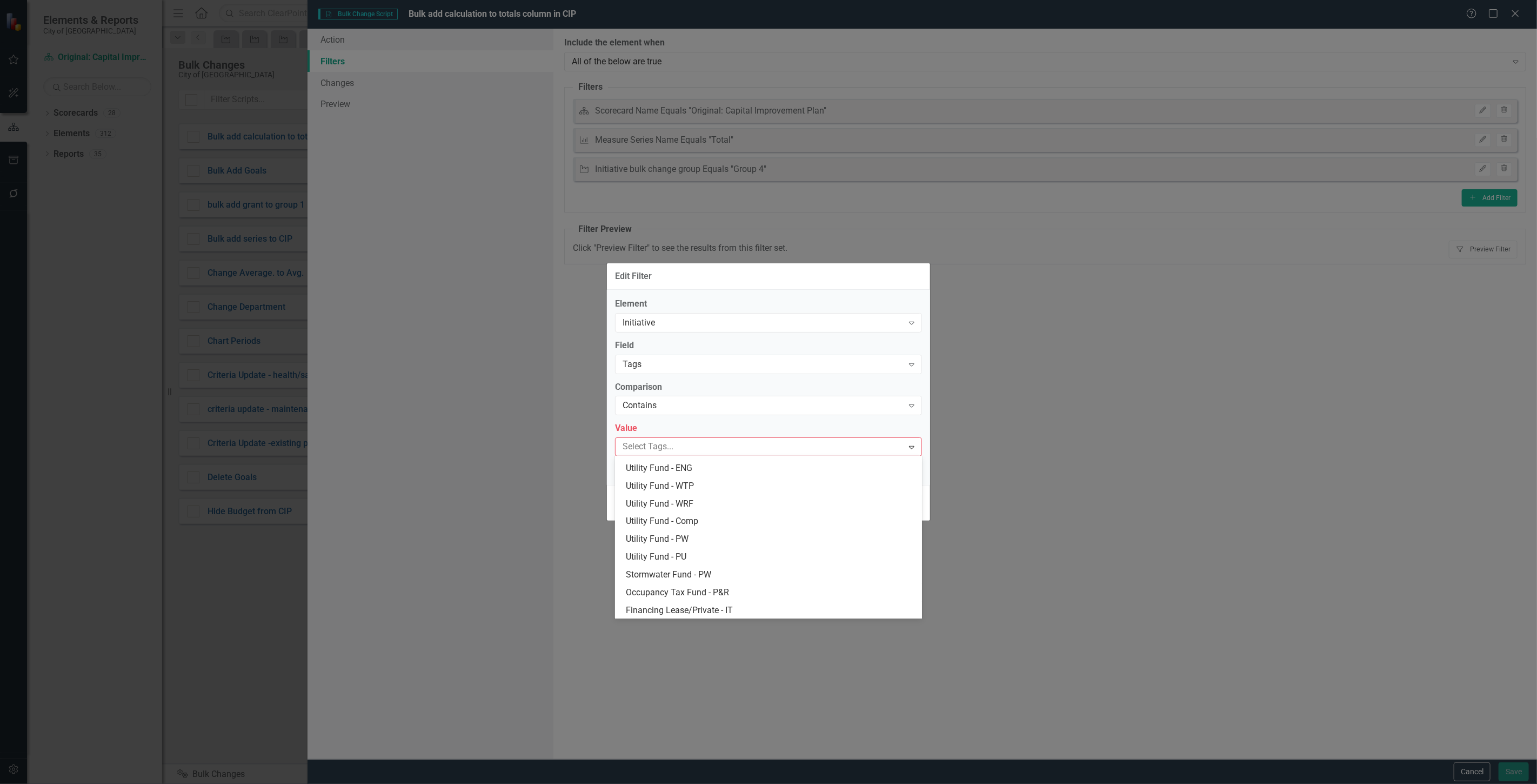
scroll to position [708, 0]
click at [673, 591] on span "[PERSON_NAME] Fund" at bounding box center [669, 591] width 87 height 10
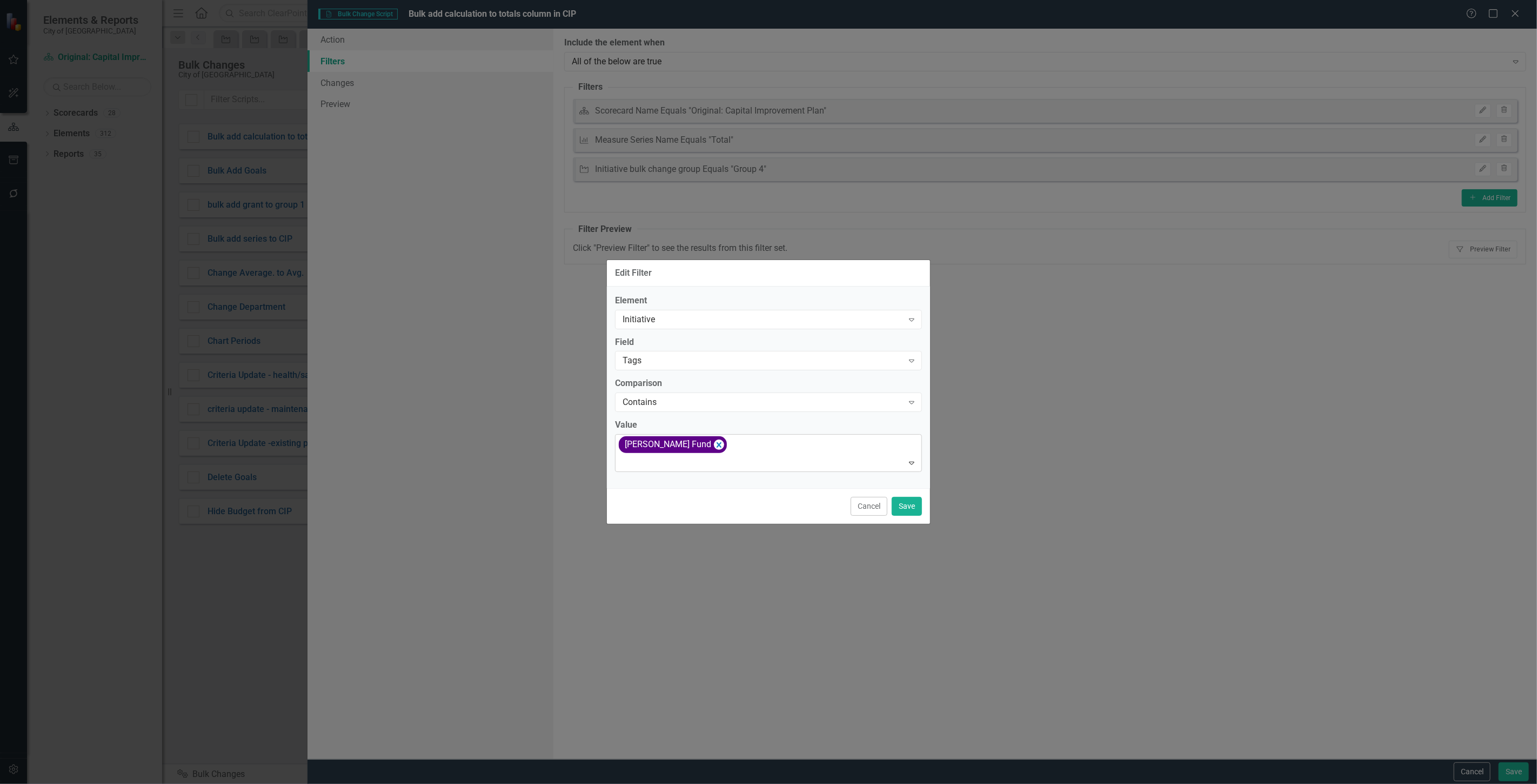
click at [699, 468] on div at bounding box center [769, 463] width 302 height 15
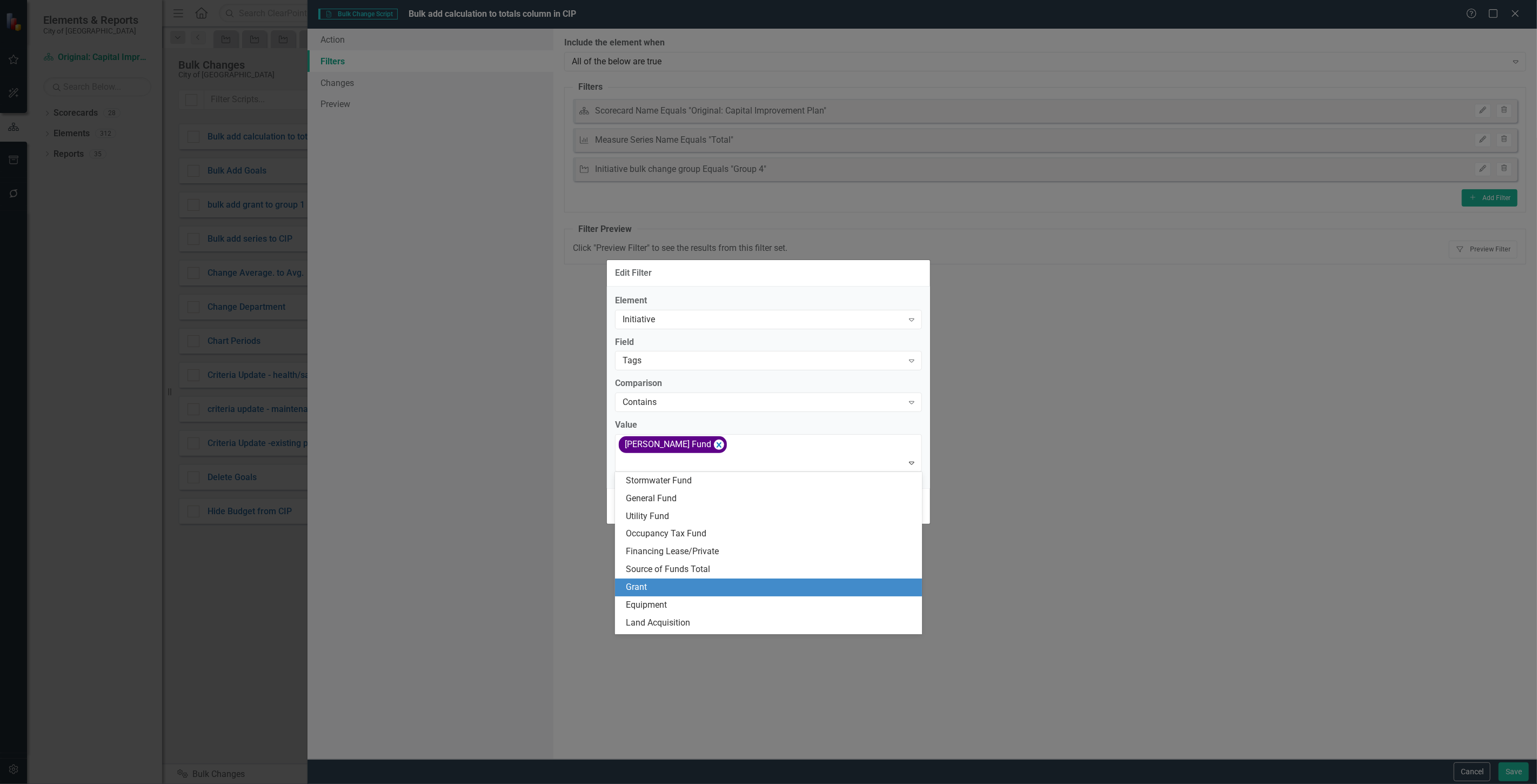
click at [652, 584] on div "Grant" at bounding box center [770, 588] width 290 height 13
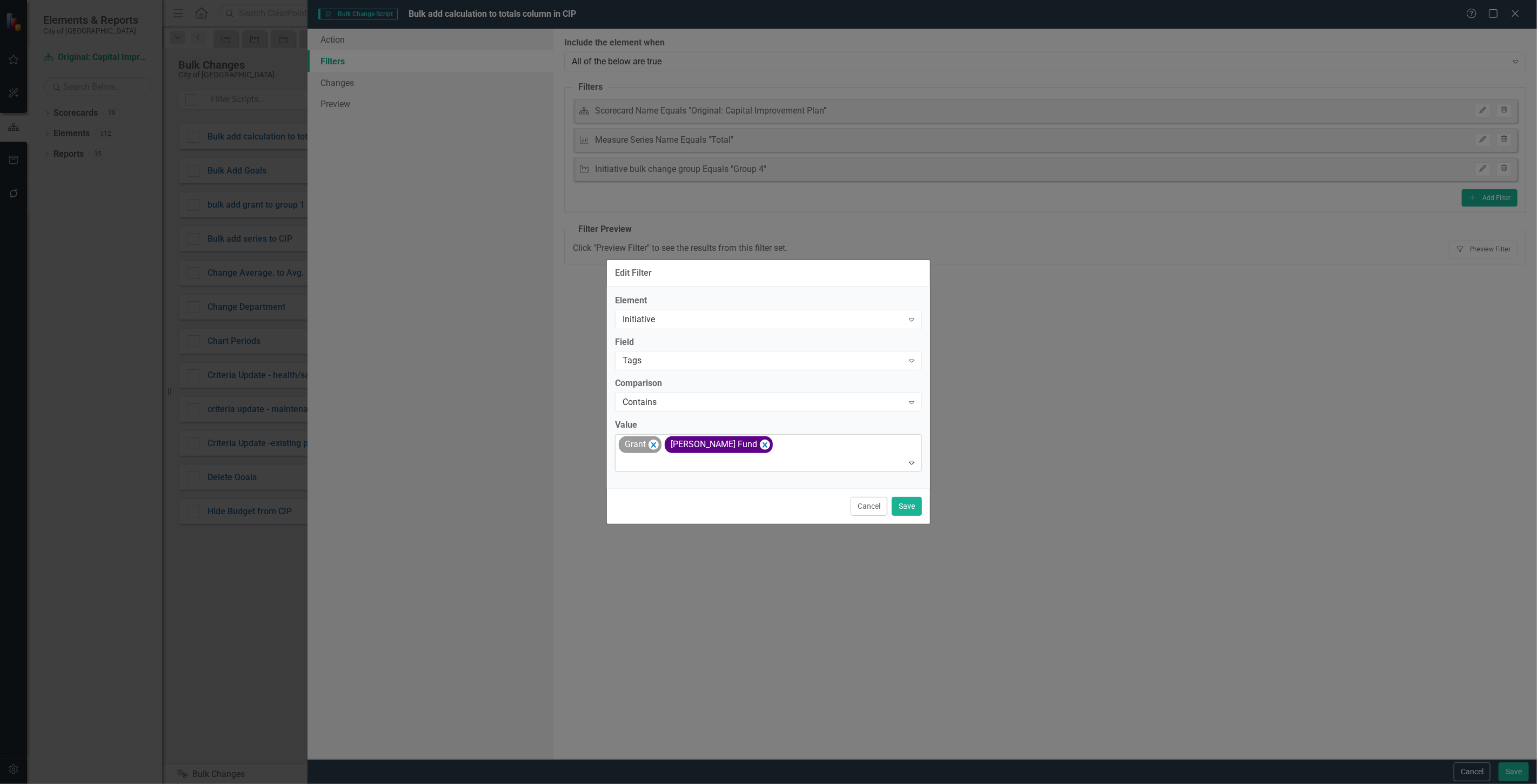
click at [793, 468] on div at bounding box center [769, 463] width 302 height 15
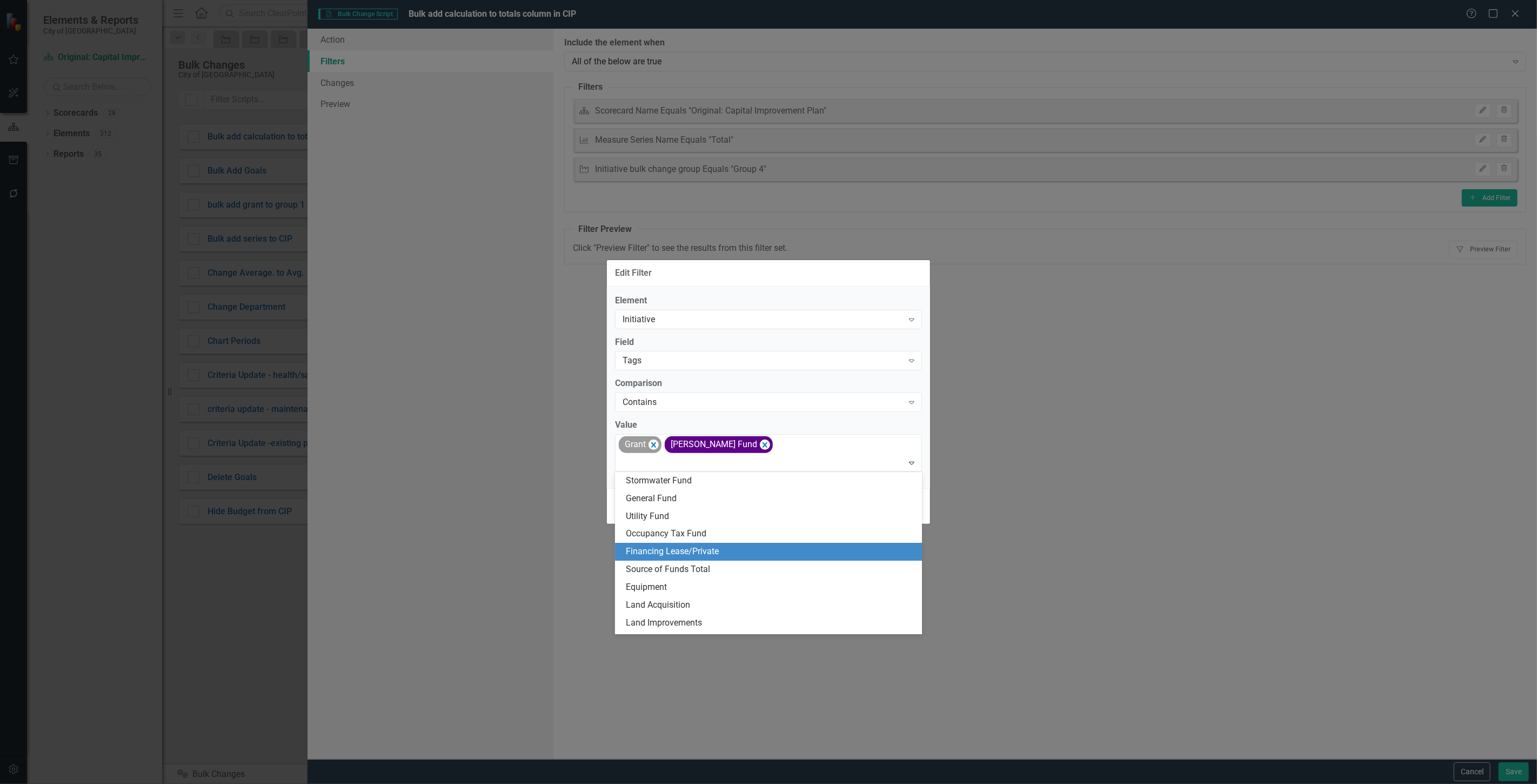
click at [711, 556] on span "Financing Lease/Private" at bounding box center [673, 550] width 93 height 10
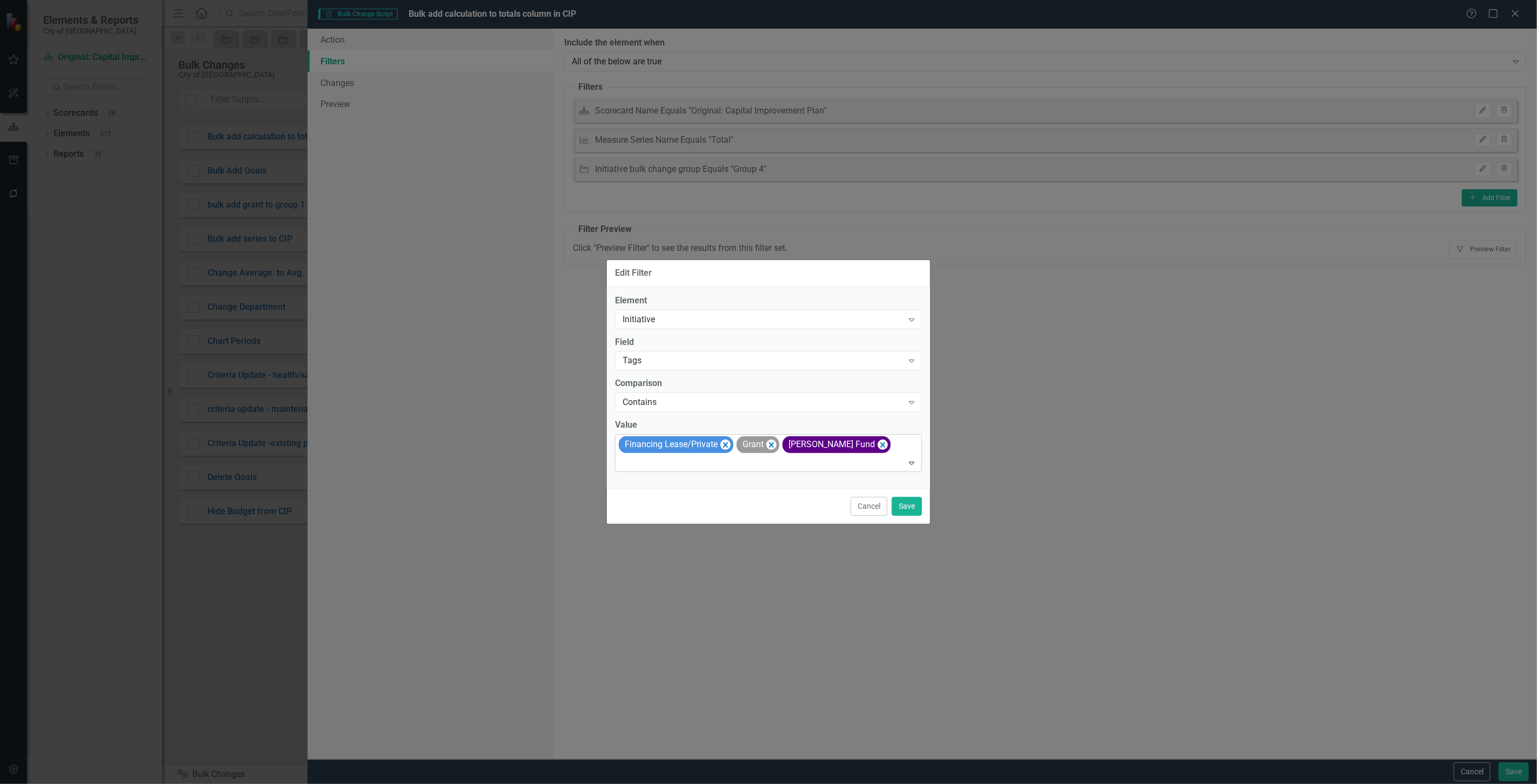
click at [768, 468] on div at bounding box center [769, 463] width 302 height 15
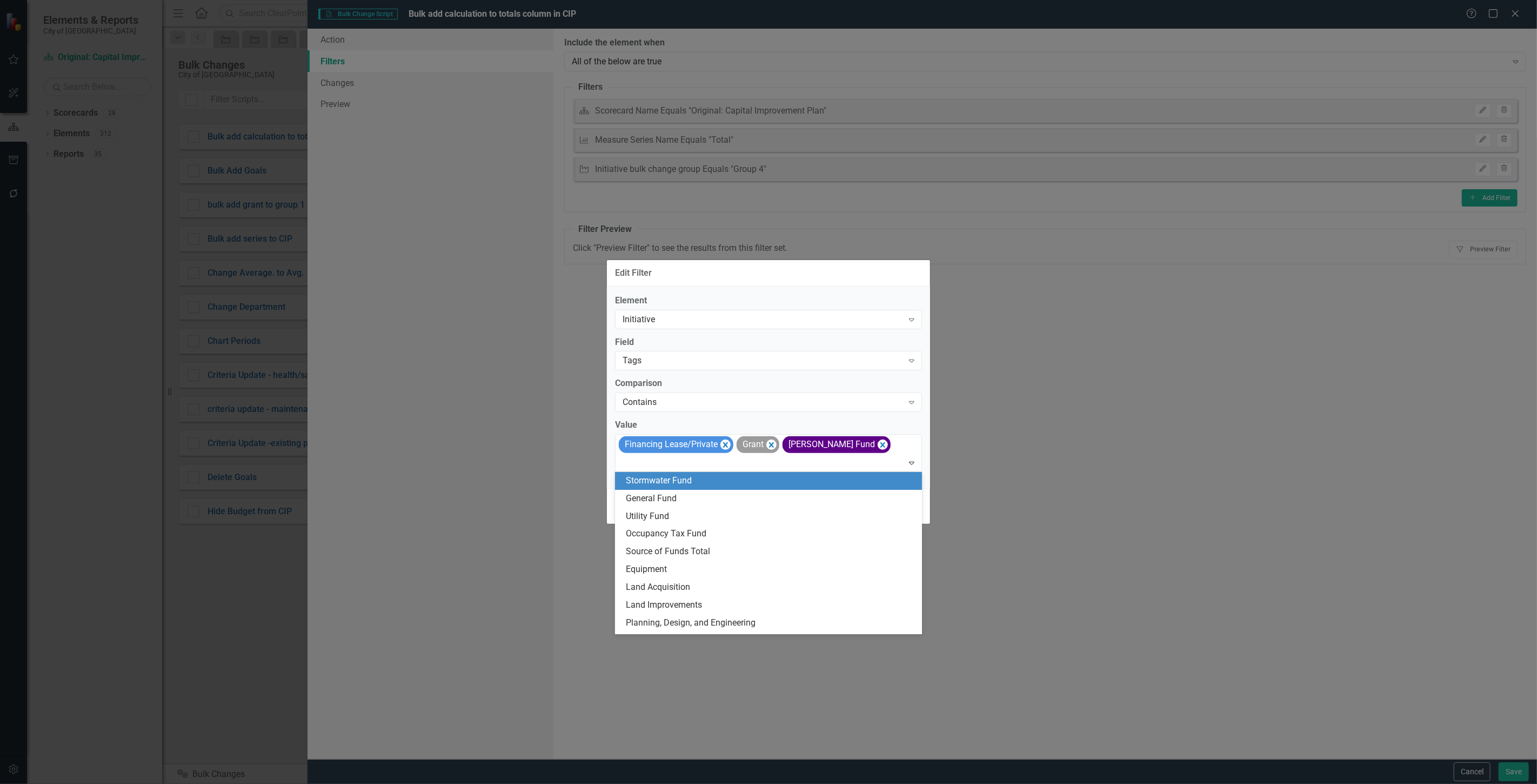
click at [714, 482] on div "Stormwater Fund" at bounding box center [770, 481] width 290 height 13
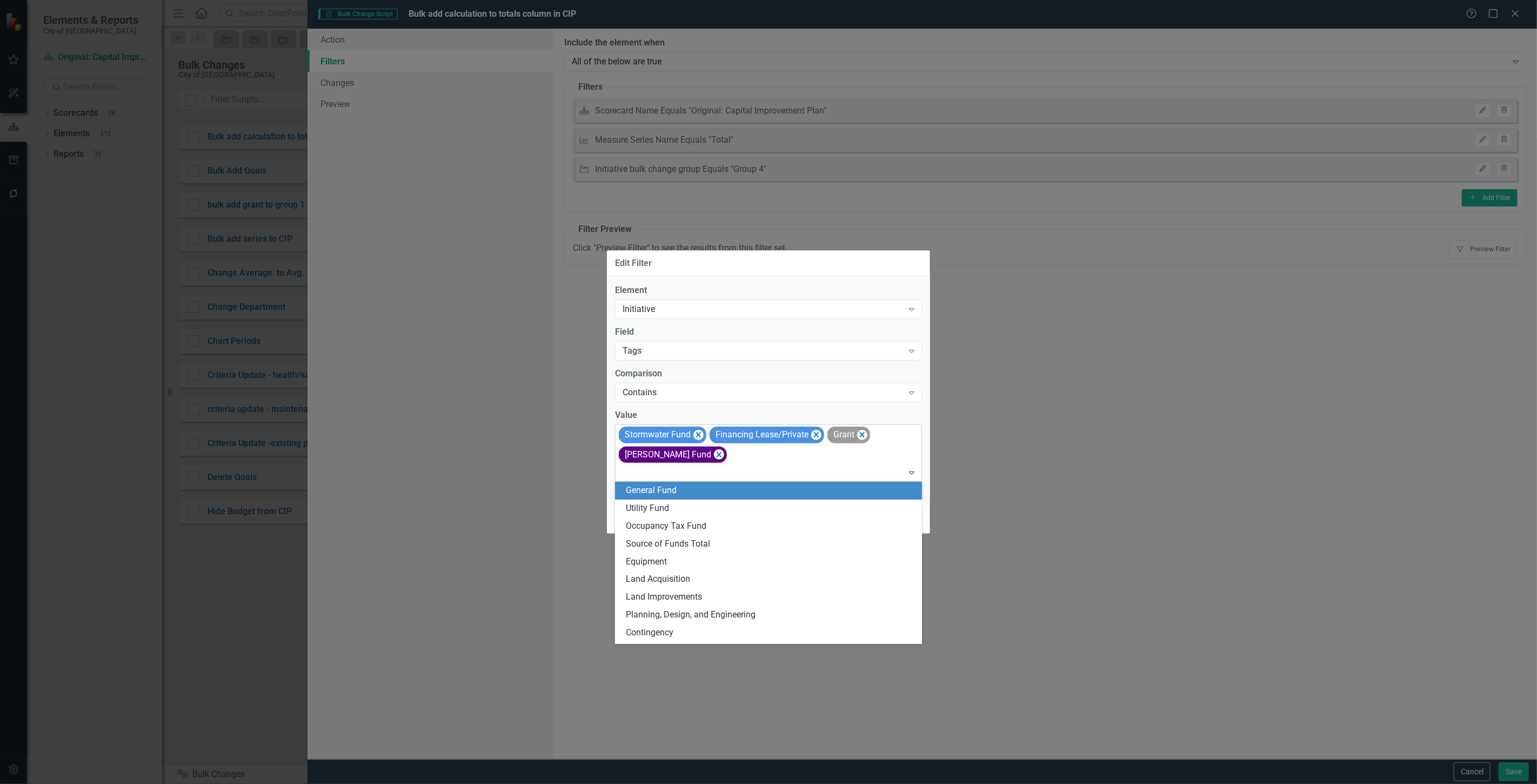
click at [735, 467] on div at bounding box center [769, 472] width 302 height 15
type input "oc"
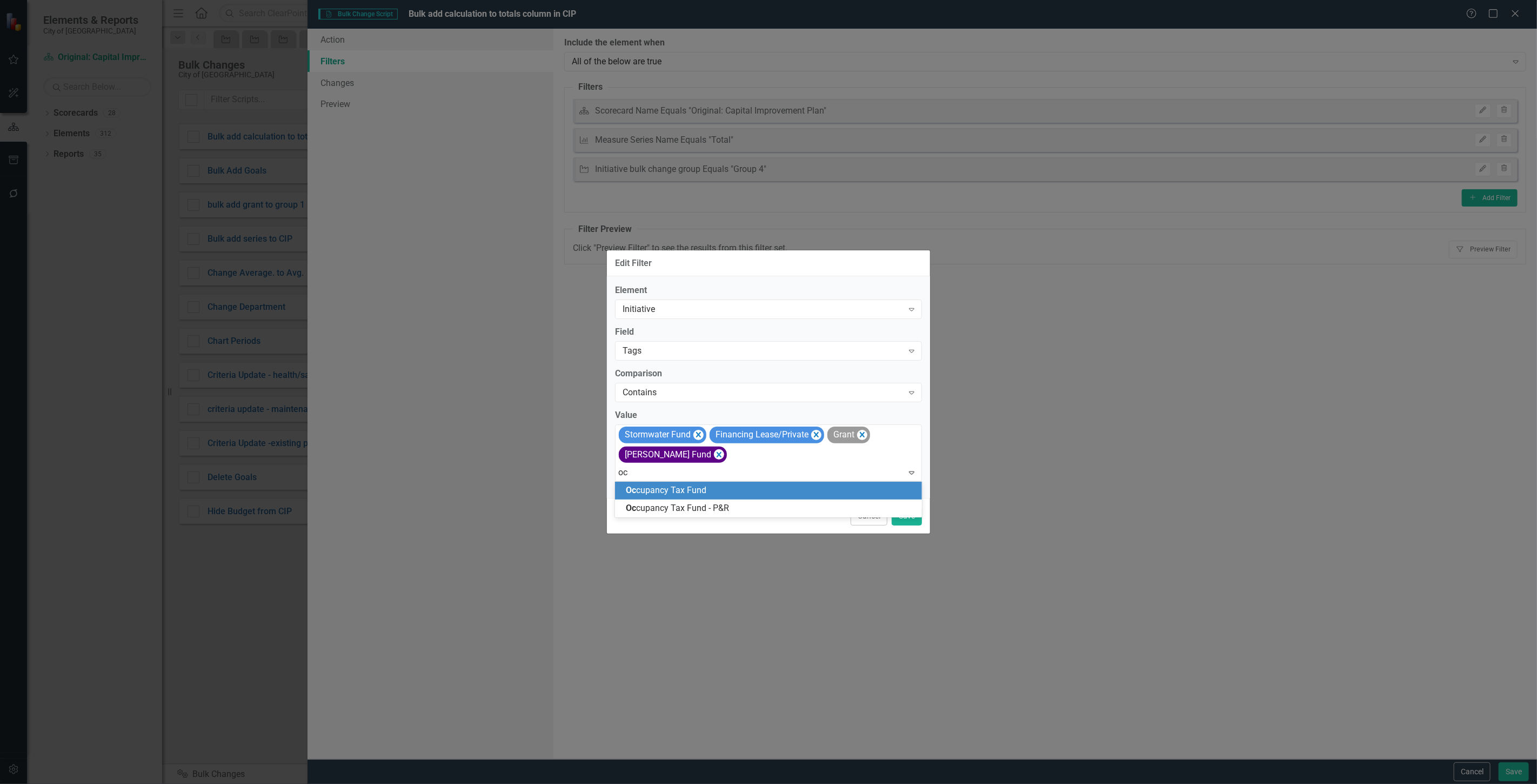
click at [714, 489] on div "Oc cupancy Tax Fund" at bounding box center [770, 491] width 290 height 13
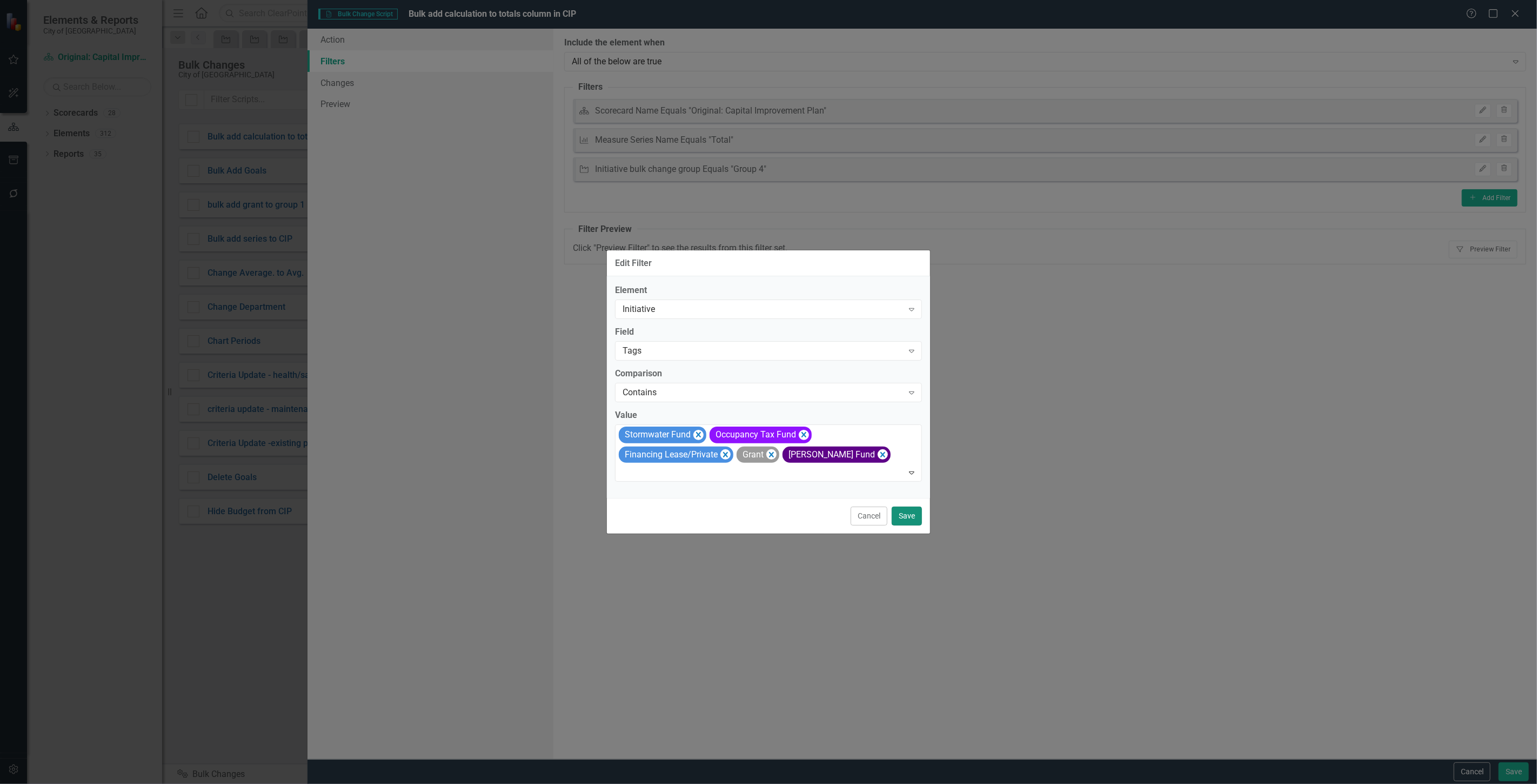
click at [917, 518] on button "Save" at bounding box center [906, 515] width 30 height 19
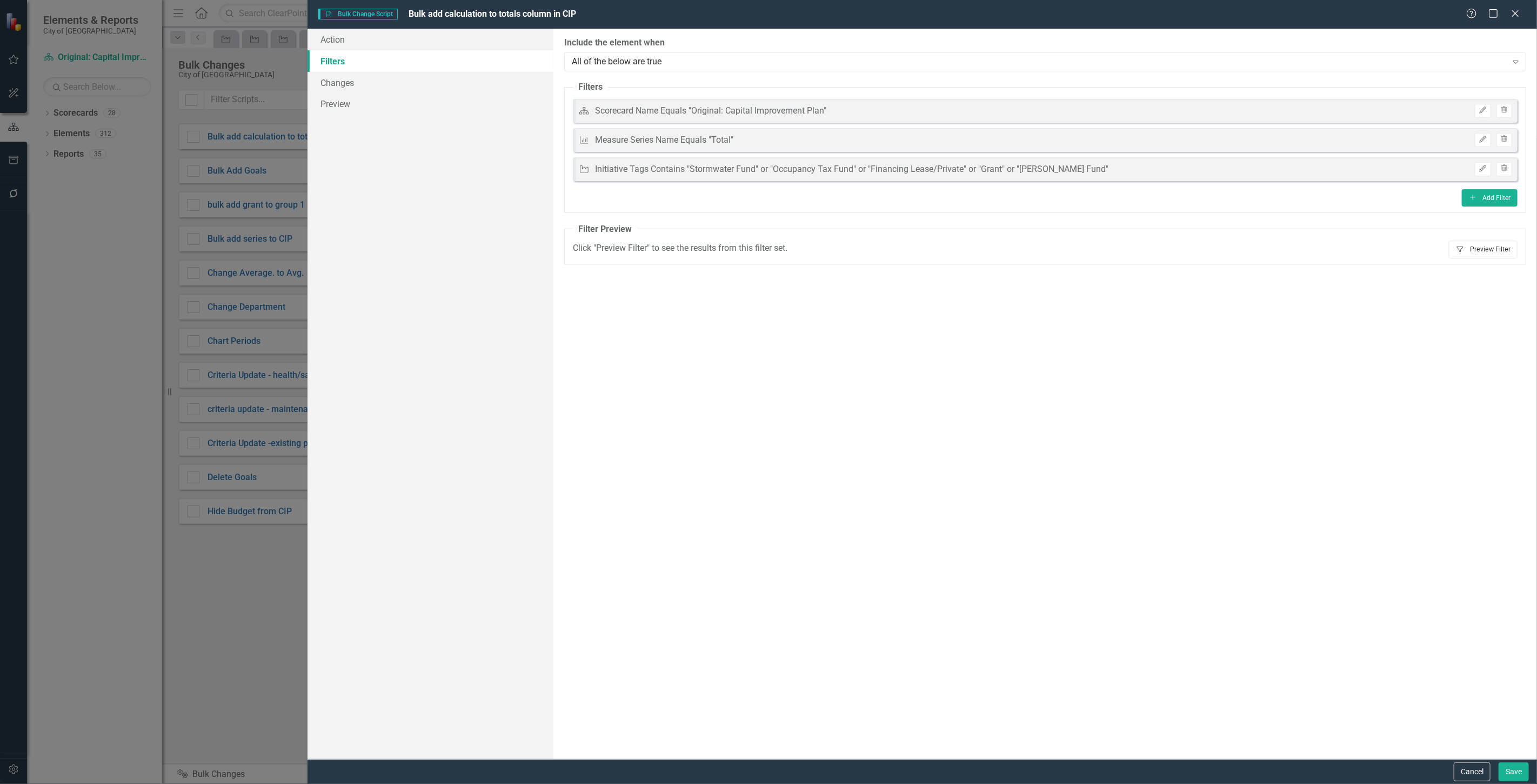
click at [1483, 248] on button "Filter Preview Filter" at bounding box center [1483, 249] width 69 height 17
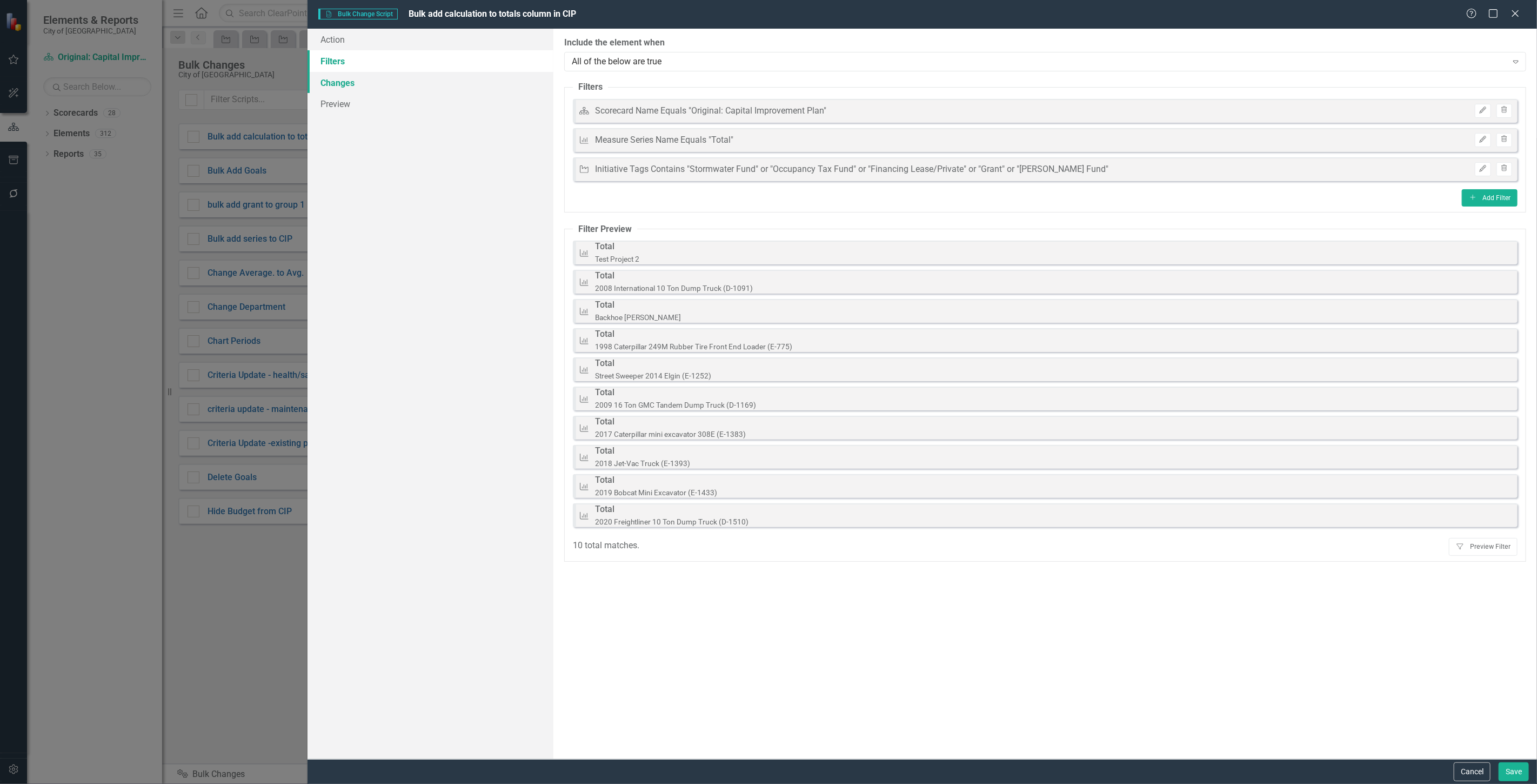
click at [428, 83] on link "Changes" at bounding box center [430, 83] width 246 height 22
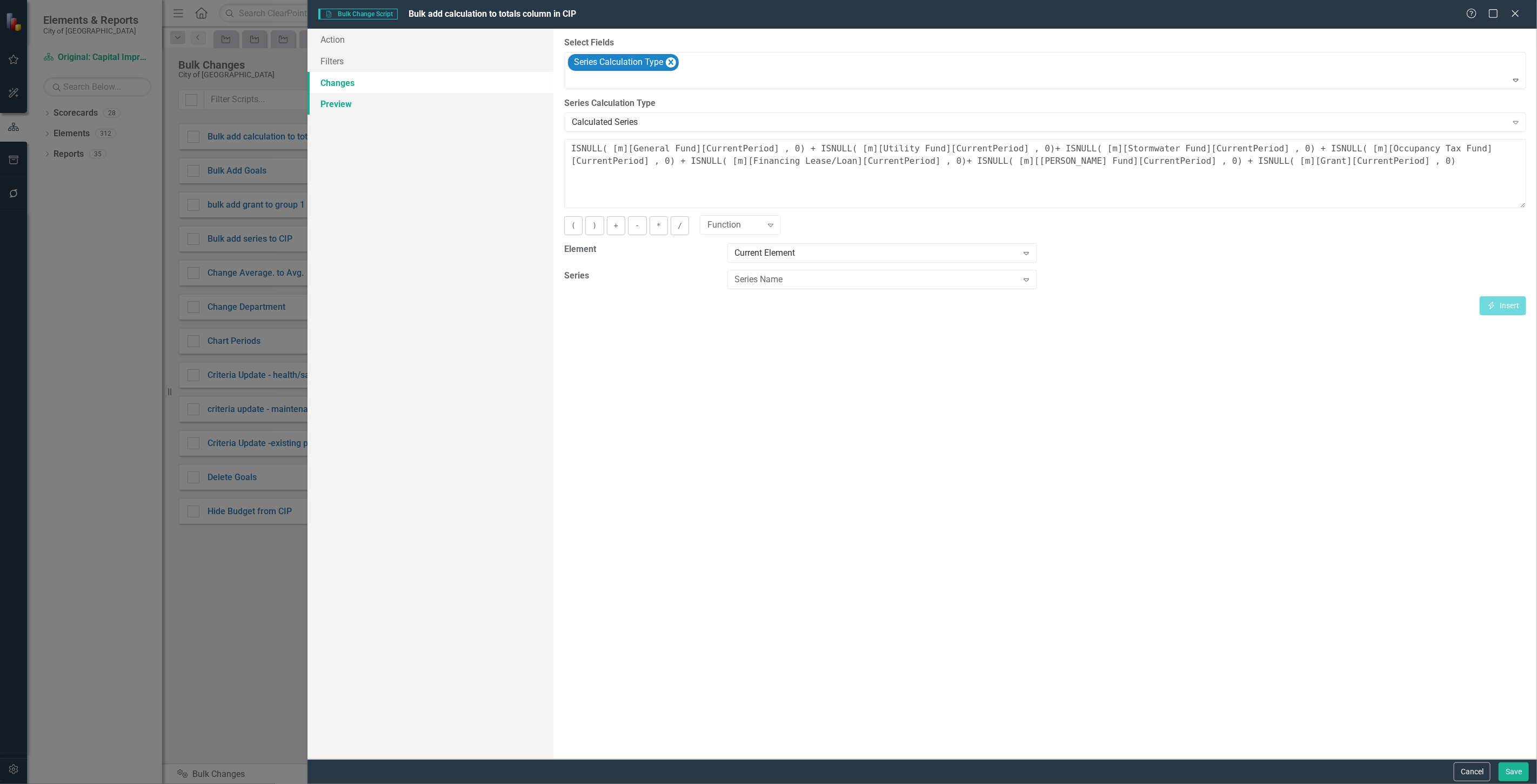
click at [419, 105] on link "Preview" at bounding box center [430, 104] width 246 height 22
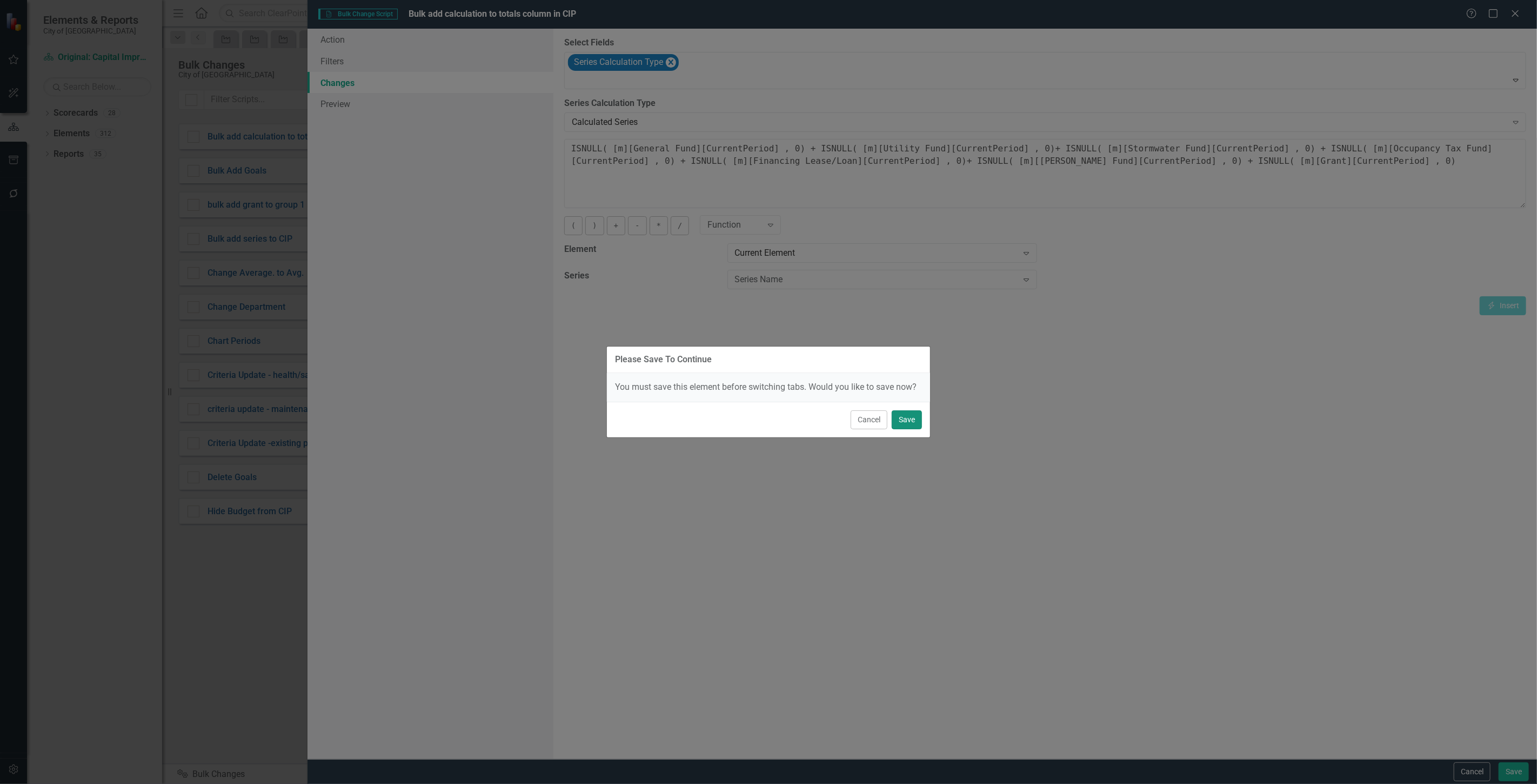
click at [909, 413] on button "Save" at bounding box center [906, 419] width 30 height 19
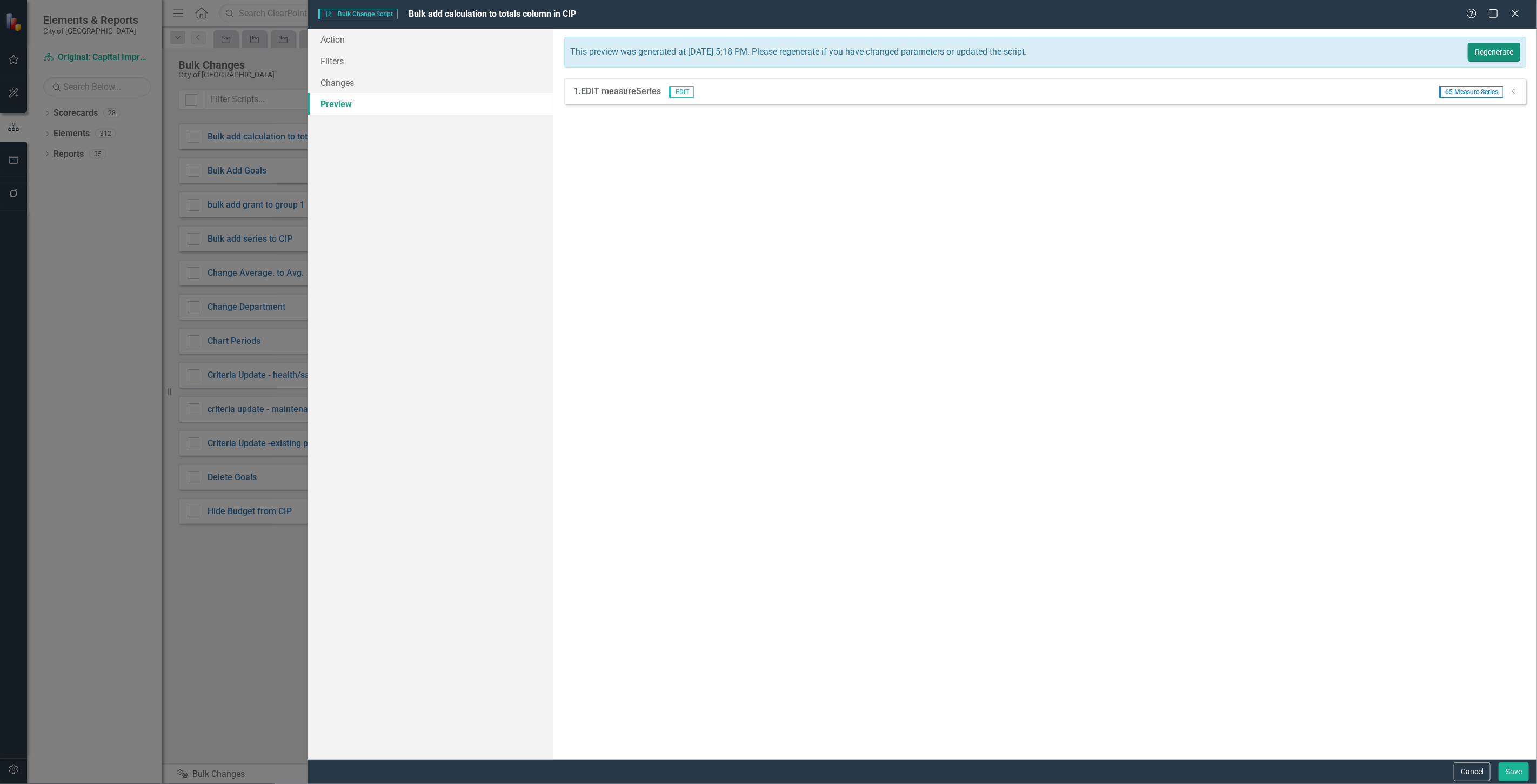
click at [1485, 52] on button "Regenerate" at bounding box center [1493, 52] width 52 height 19
click at [1516, 92] on icon "Dropdown" at bounding box center [1513, 90] width 8 height 6
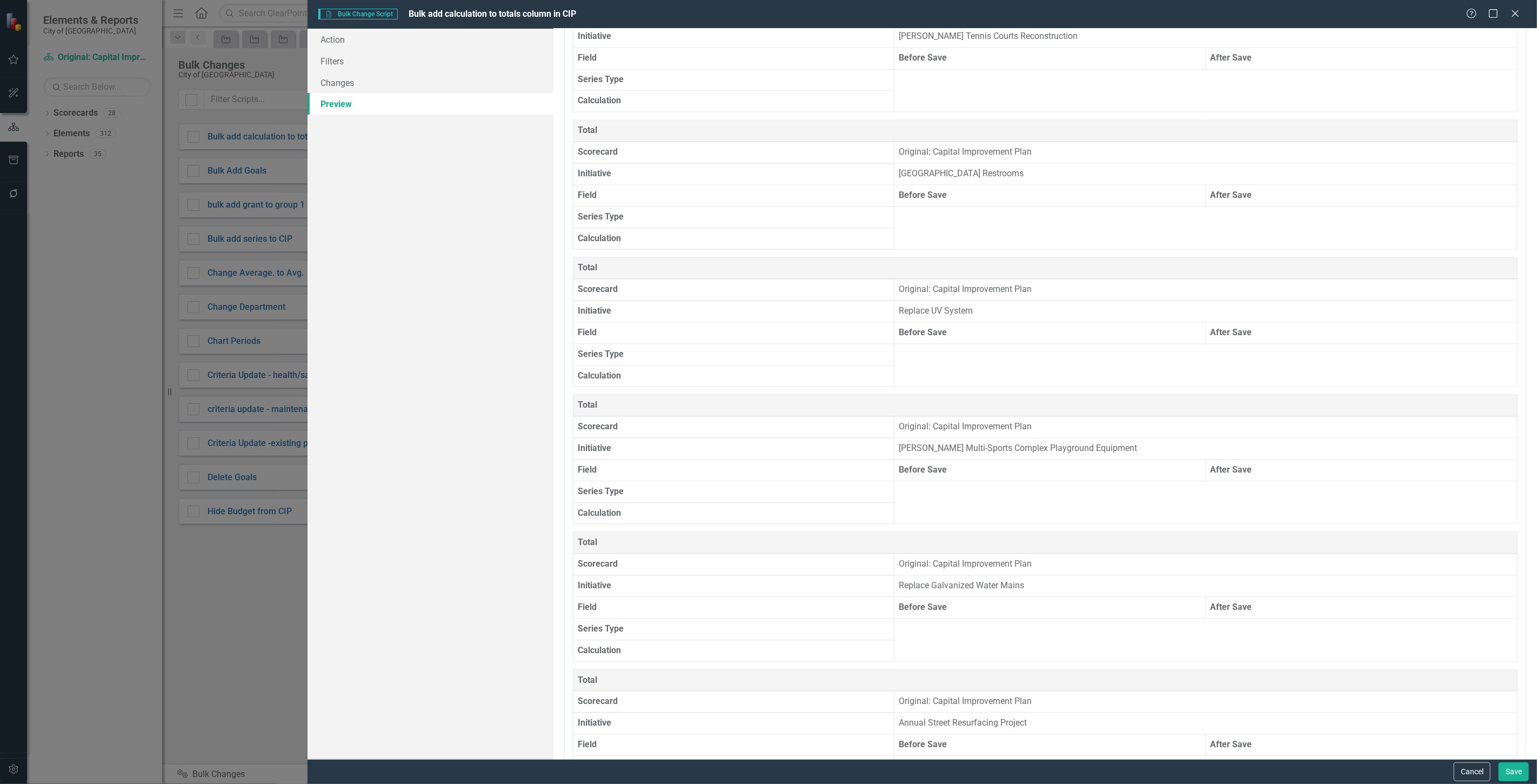
scroll to position [5428, 0]
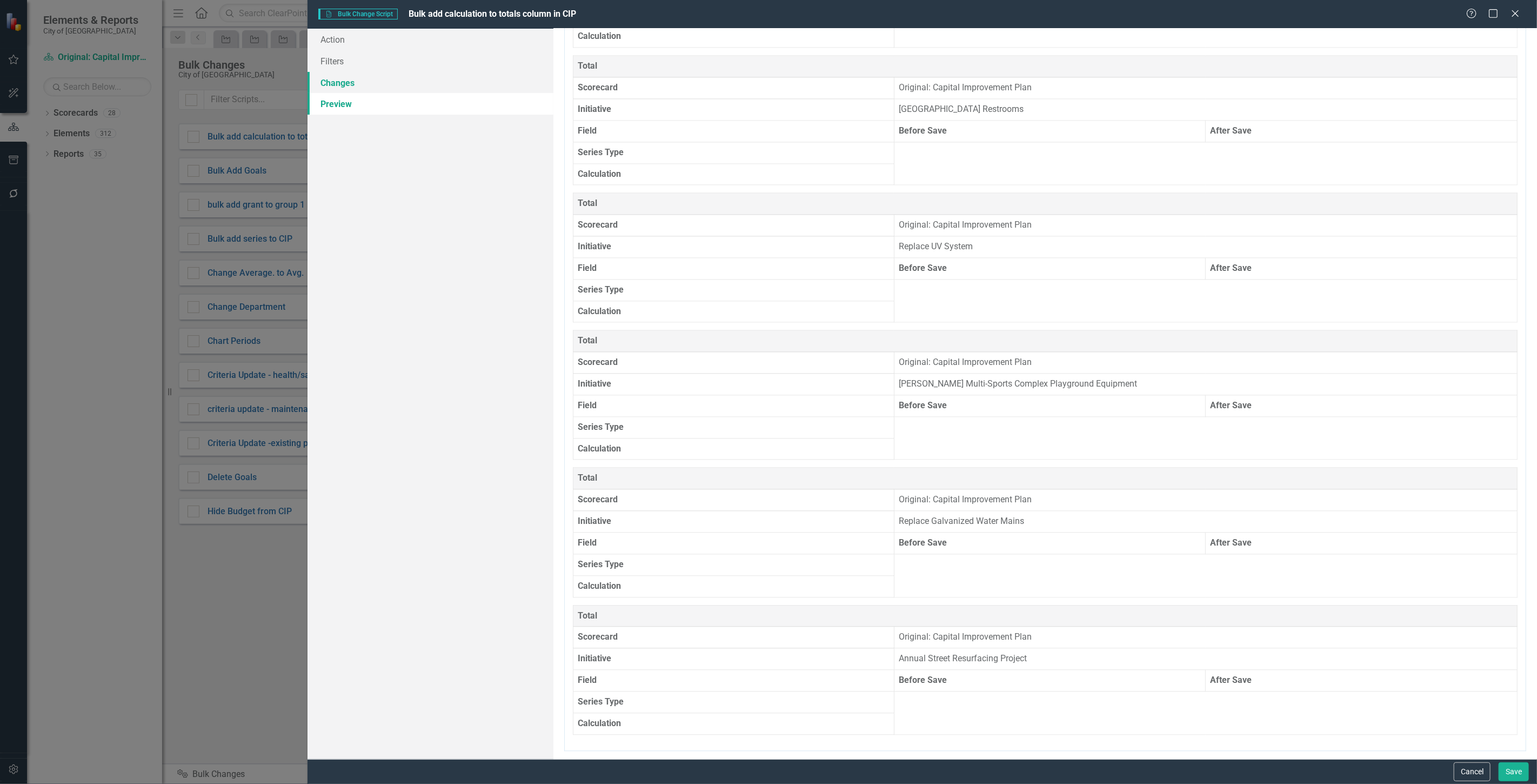
click at [482, 81] on link "Changes" at bounding box center [430, 83] width 246 height 22
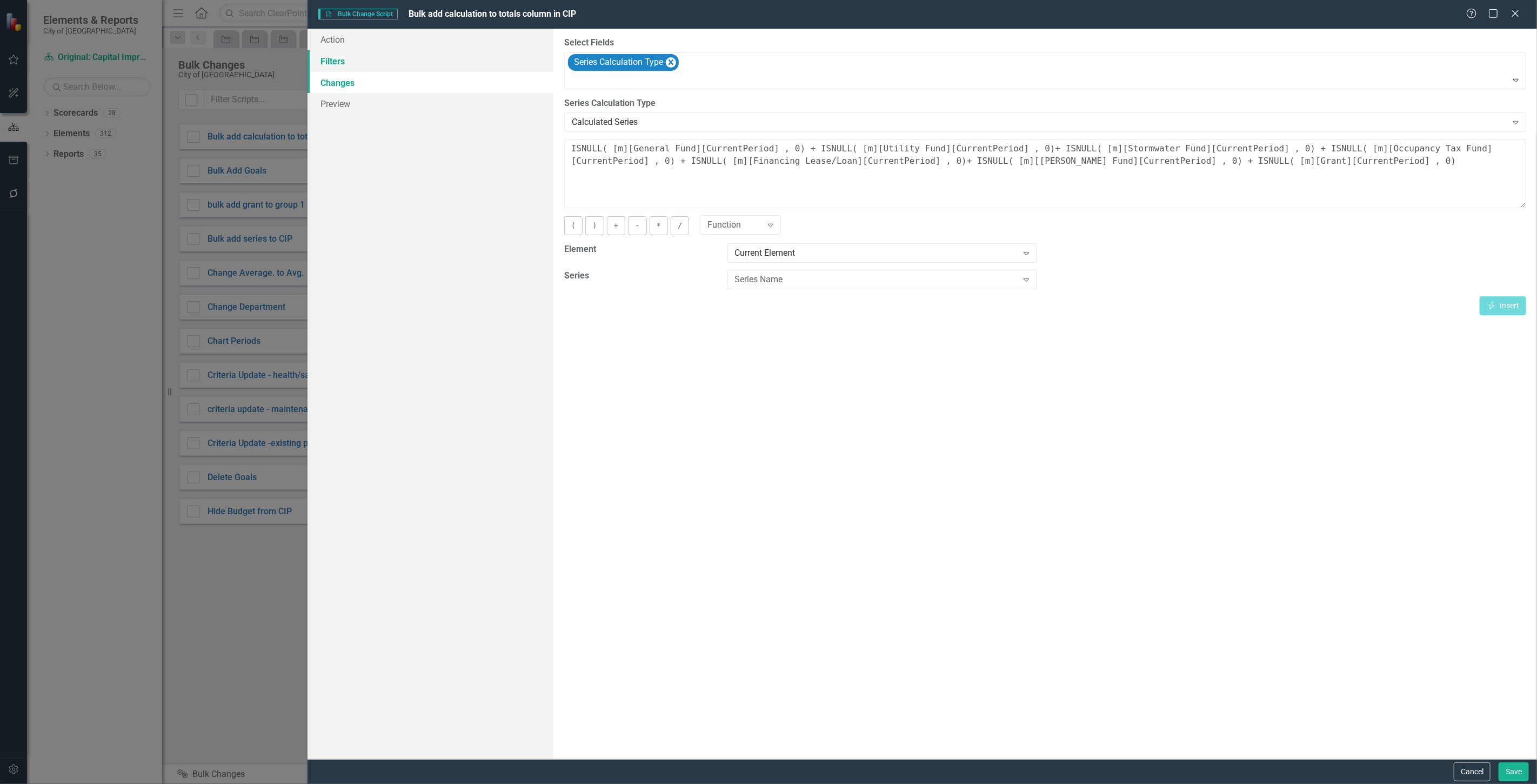
click at [428, 61] on link "Filters" at bounding box center [430, 61] width 246 height 22
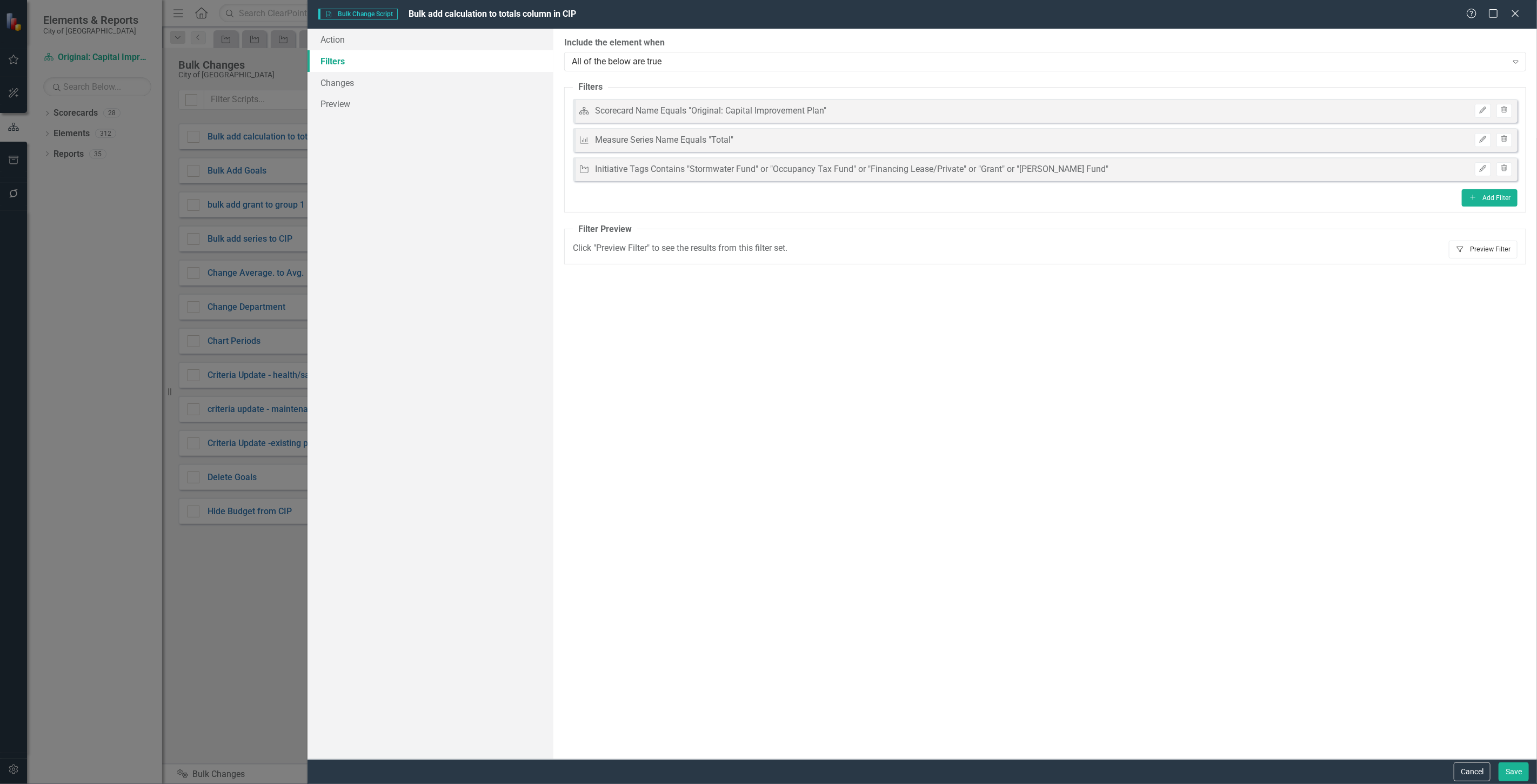
click at [1487, 256] on button "Filter Preview Filter" at bounding box center [1483, 249] width 69 height 17
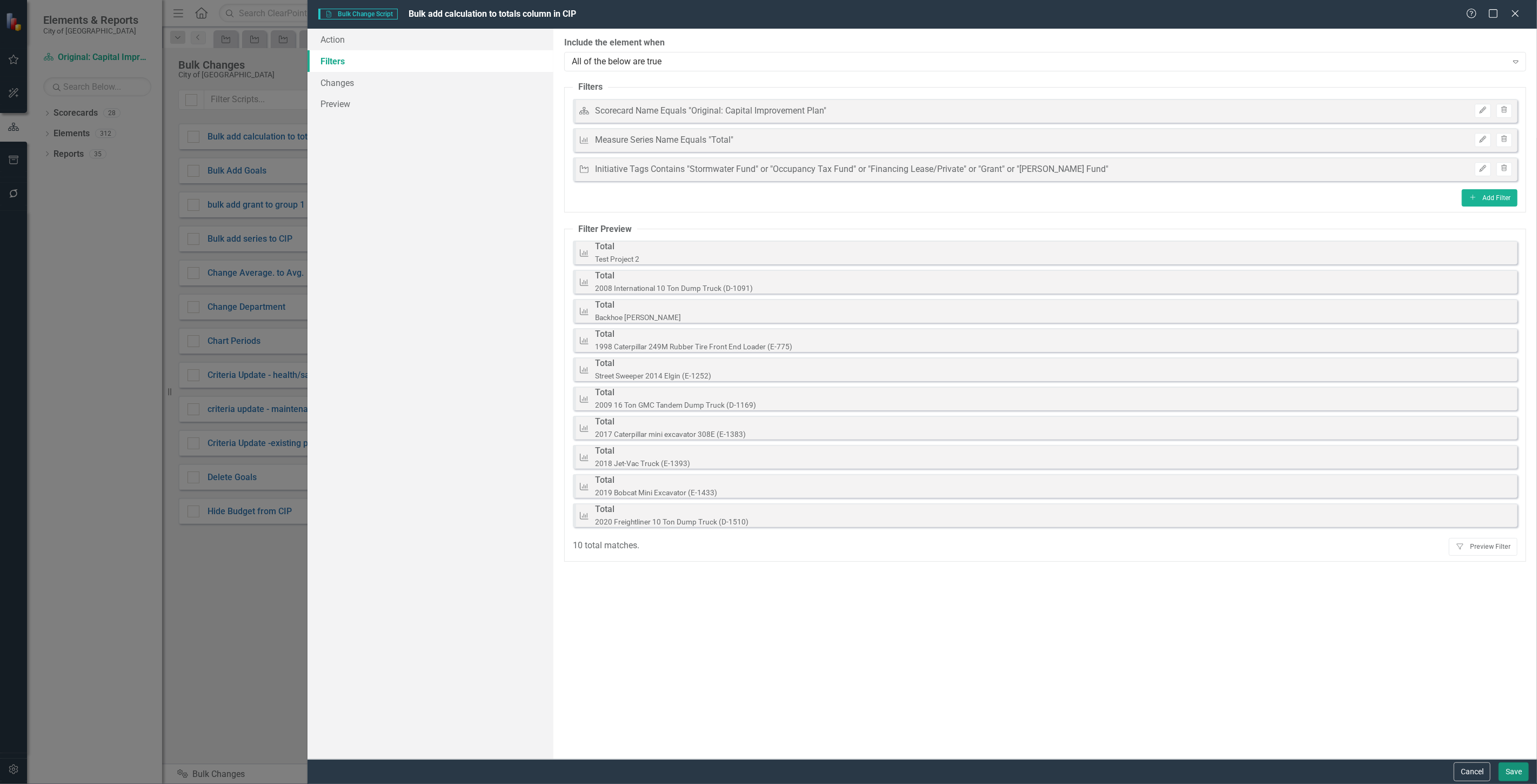
click at [1519, 777] on button "Save" at bounding box center [1513, 771] width 30 height 19
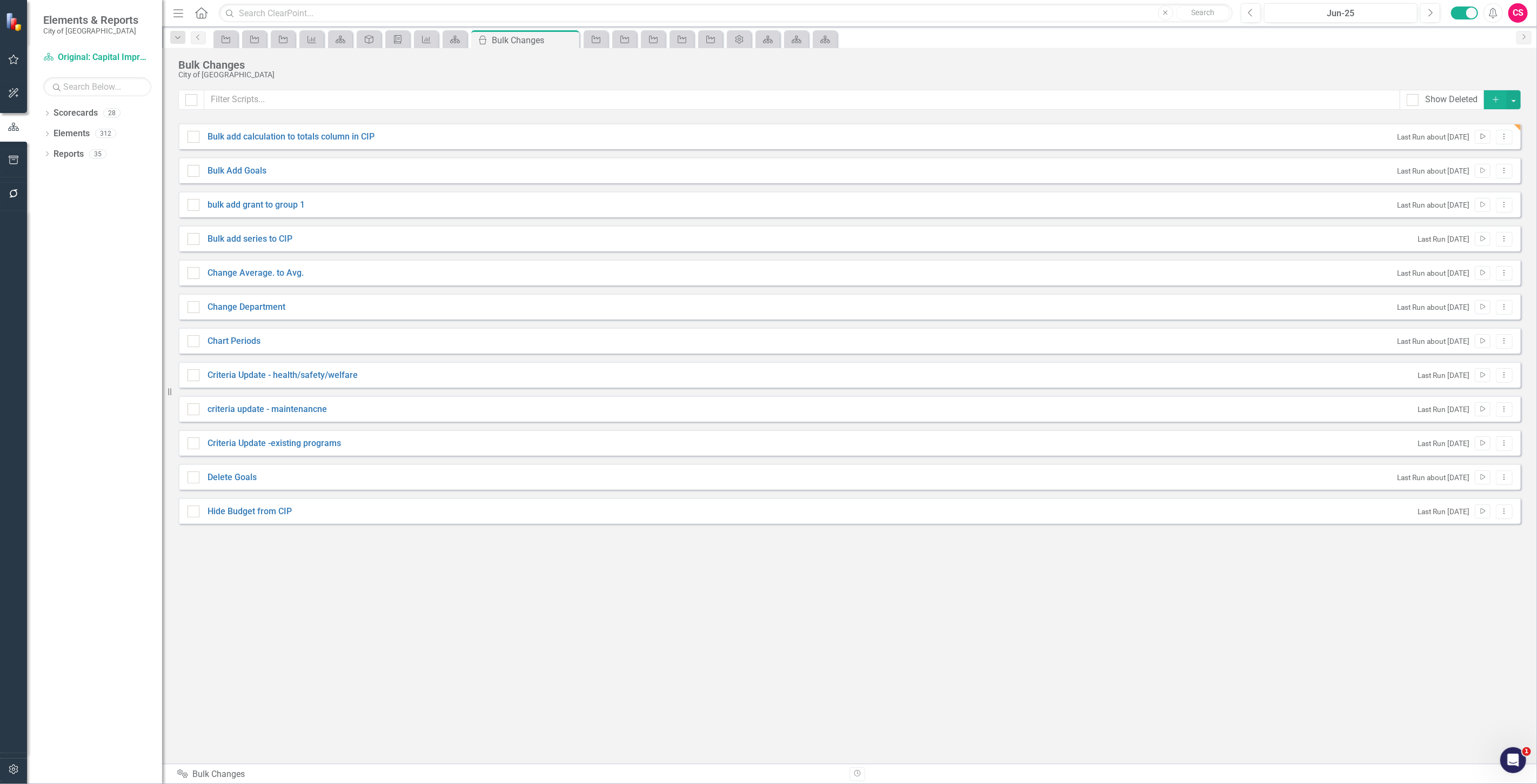
click at [1485, 132] on button "Run Script" at bounding box center [1482, 136] width 16 height 14
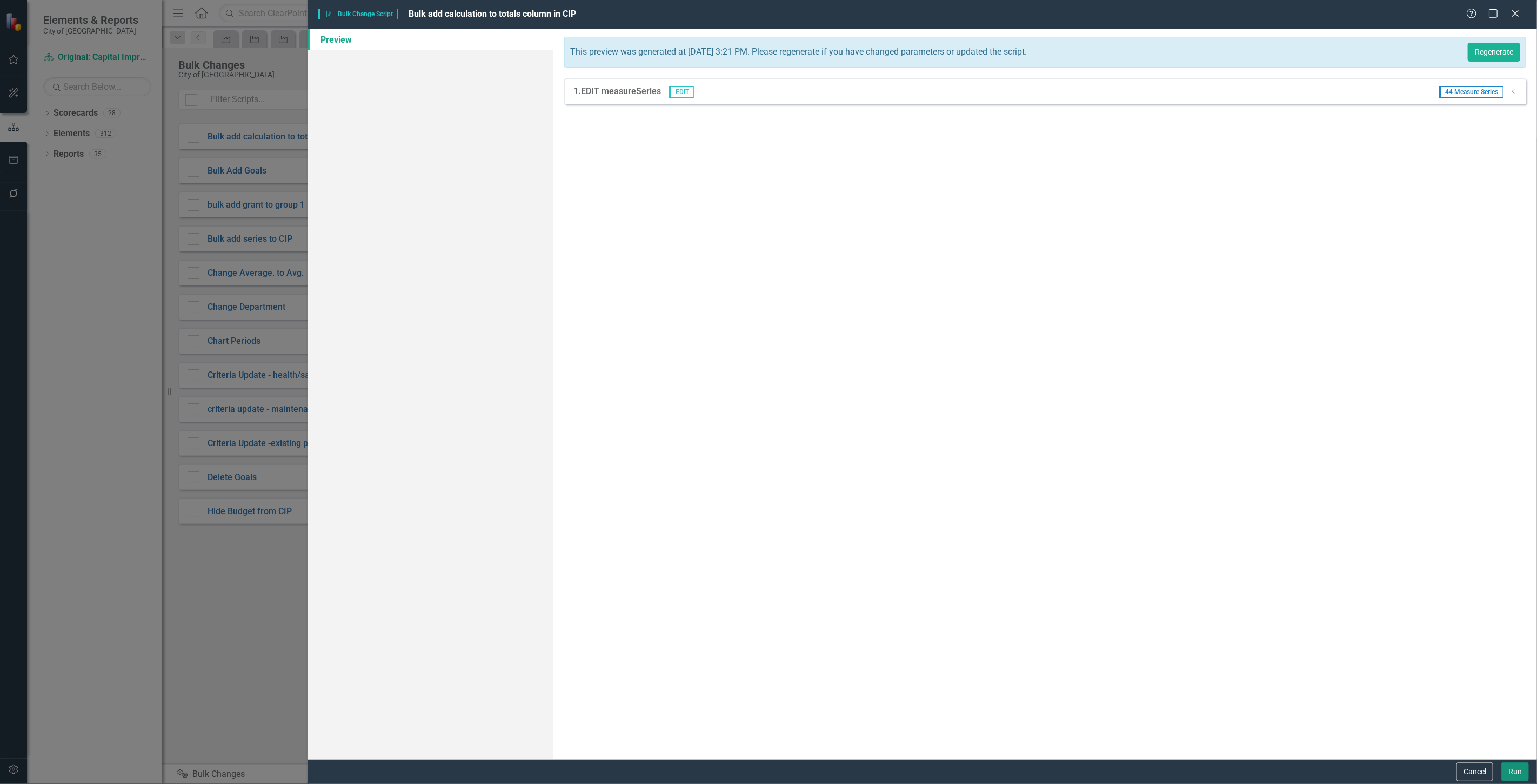
click at [1513, 770] on button "Run" at bounding box center [1515, 771] width 27 height 19
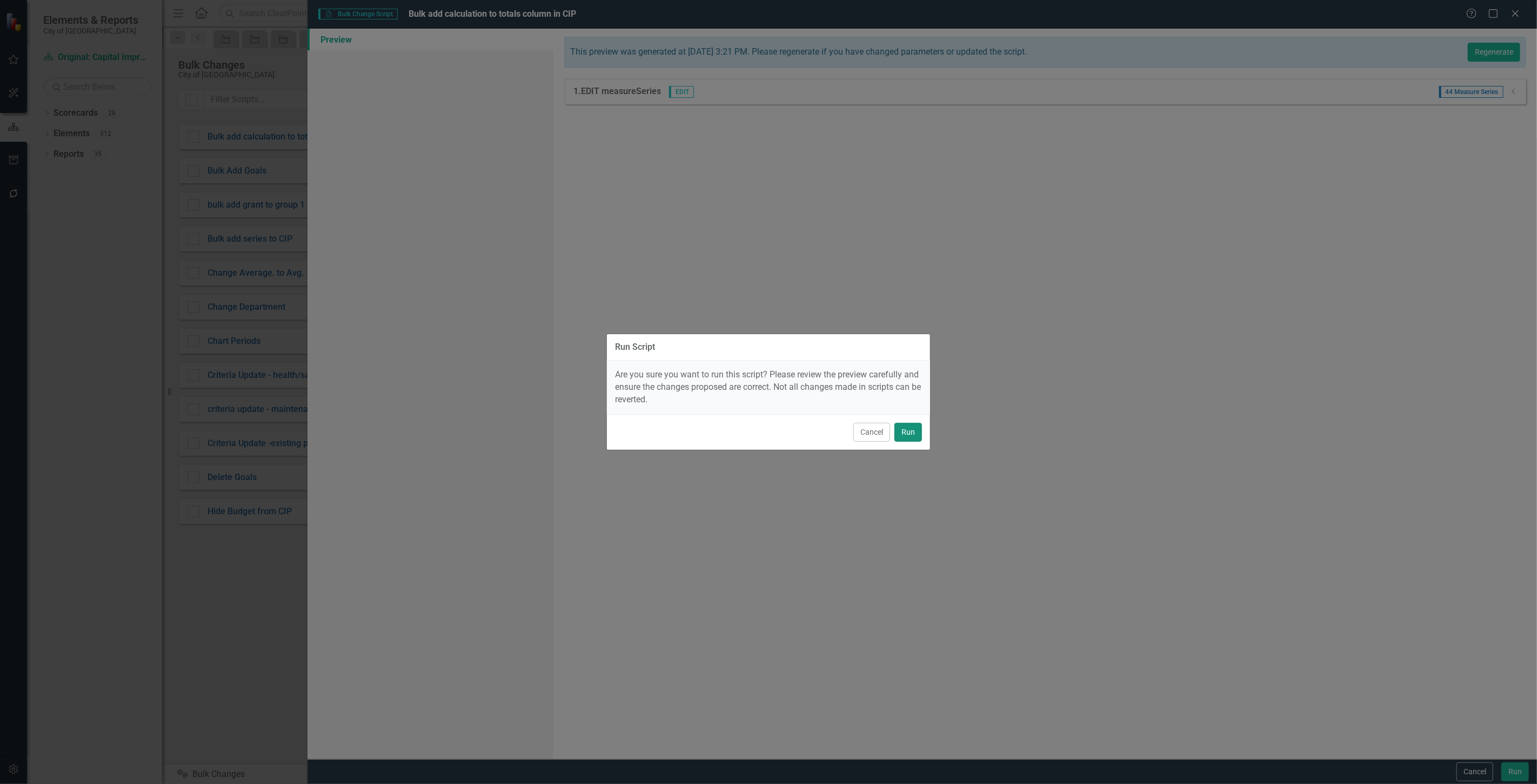
click at [915, 433] on button "Run" at bounding box center [908, 431] width 27 height 19
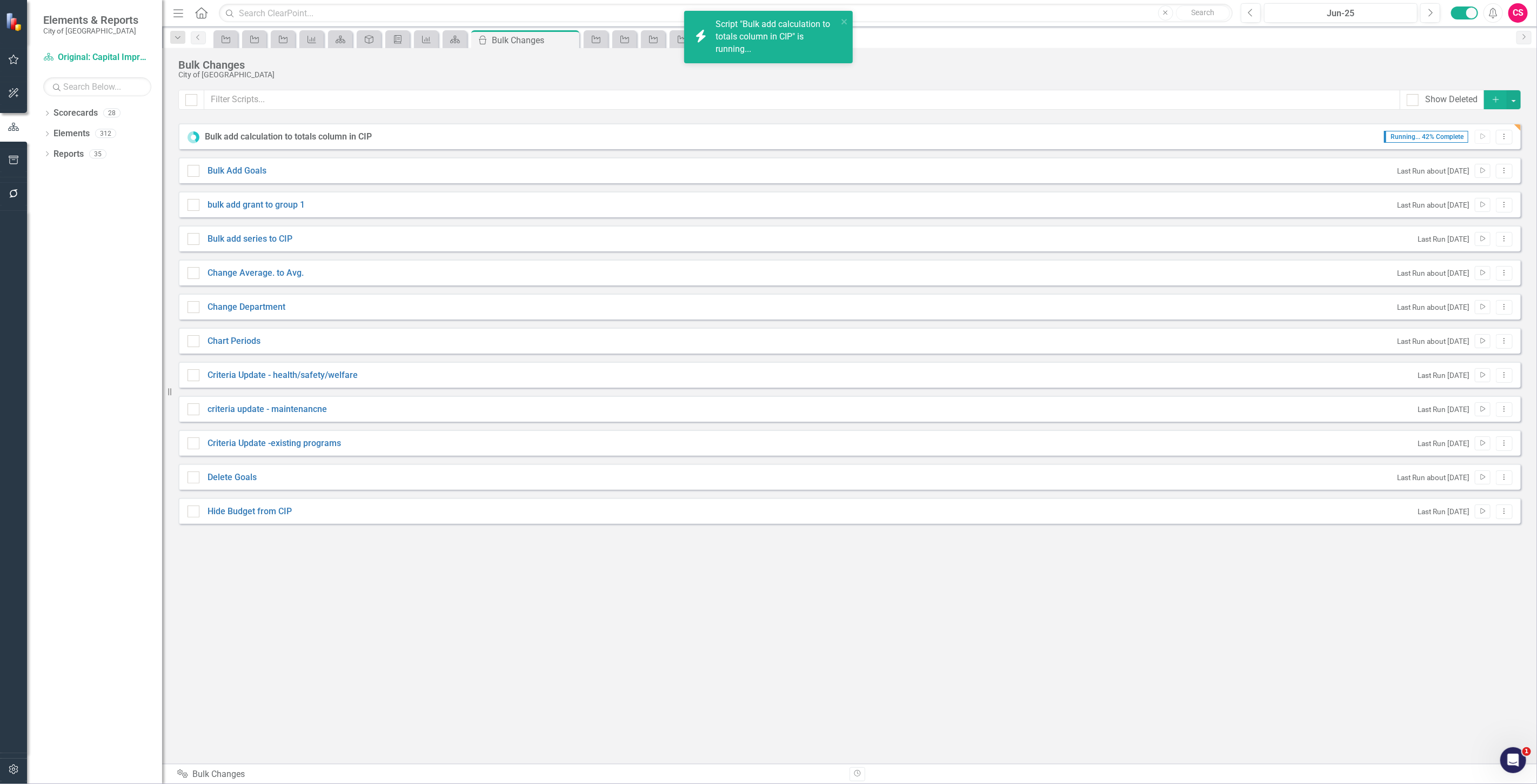
click at [790, 48] on div "Script "Bulk add calculation to totals column in CIP" is running..." at bounding box center [777, 37] width 122 height 37
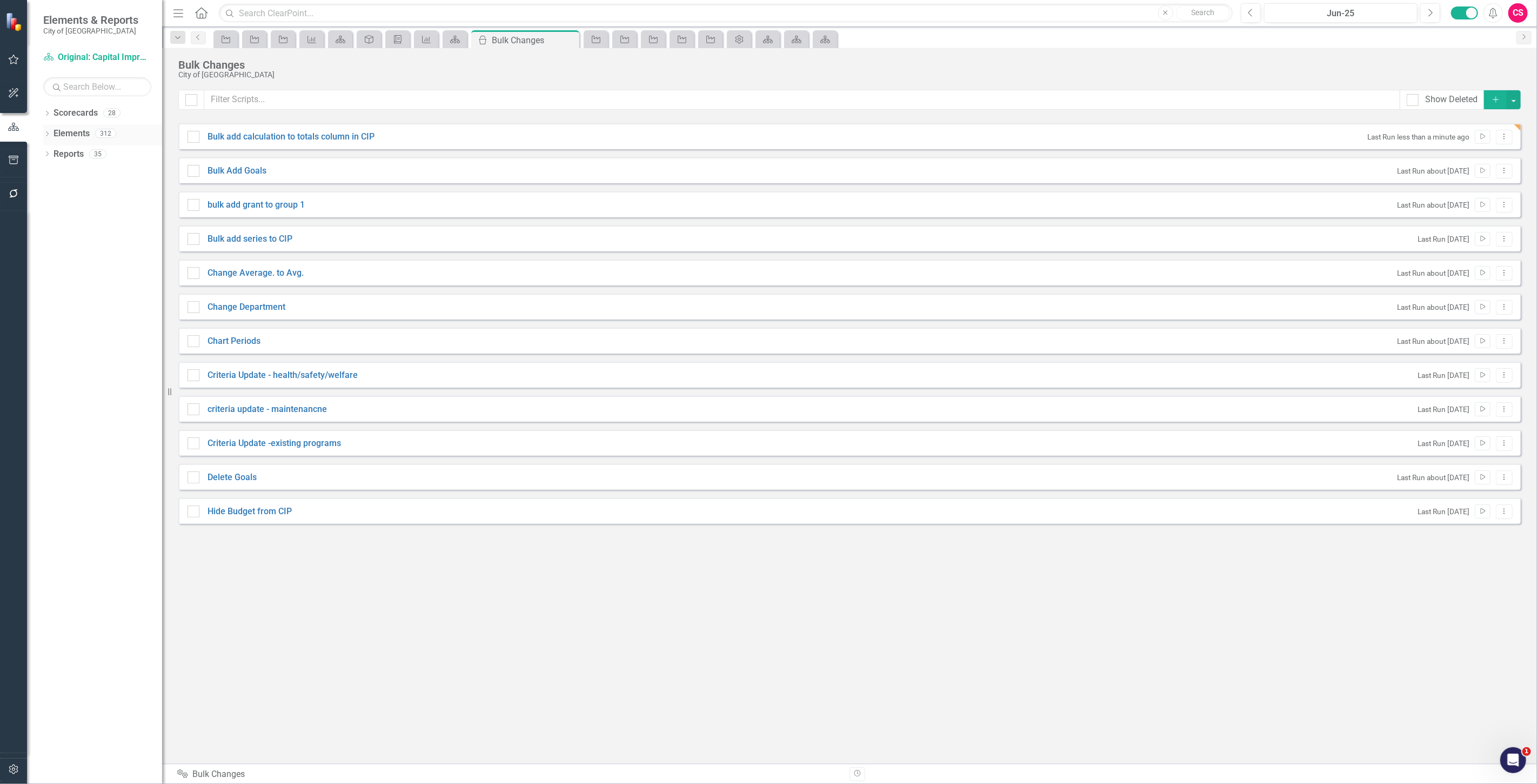
click at [63, 132] on link "Elements" at bounding box center [72, 134] width 37 height 13
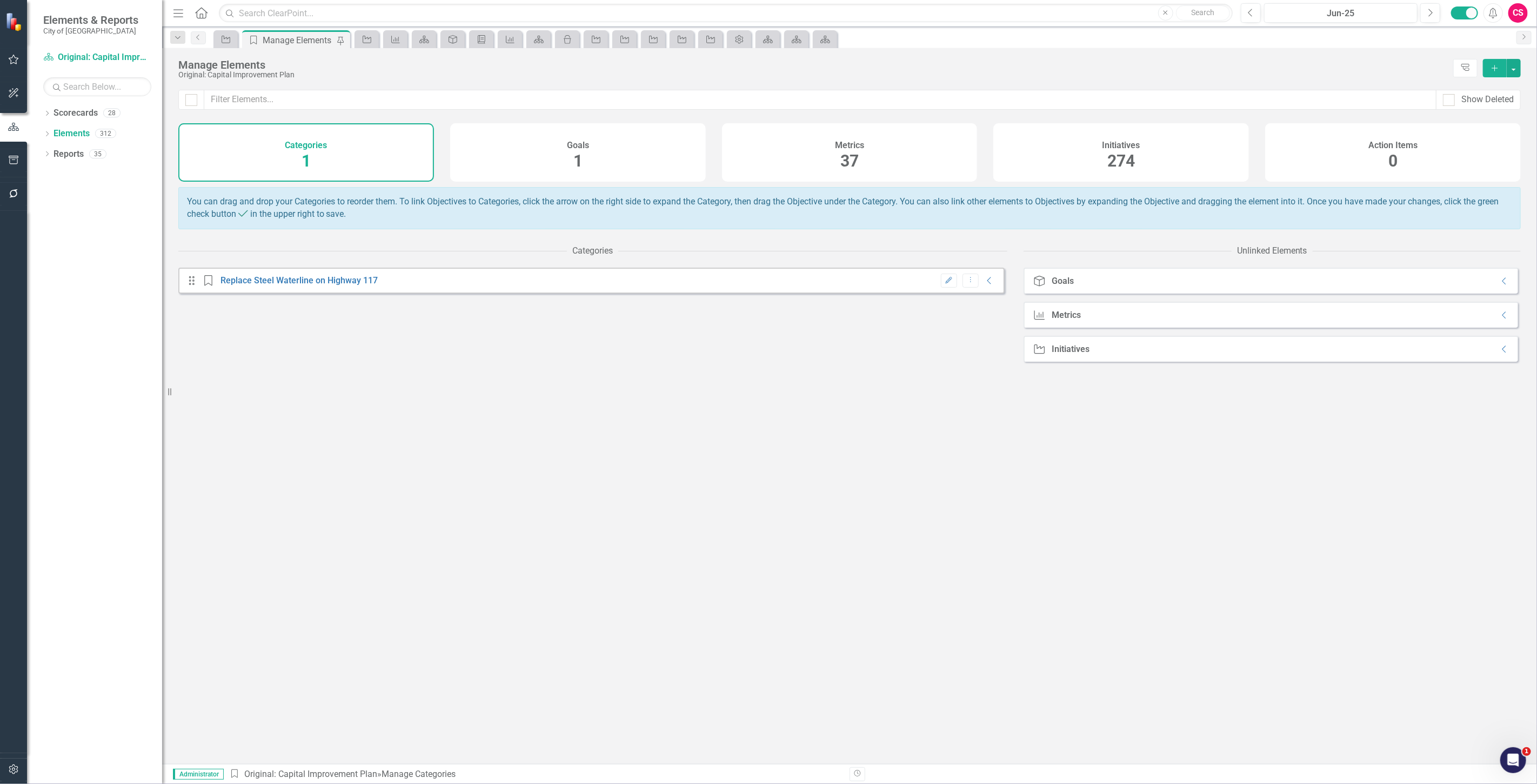
click at [1178, 154] on div "Initiatives 274" at bounding box center [1121, 153] width 256 height 58
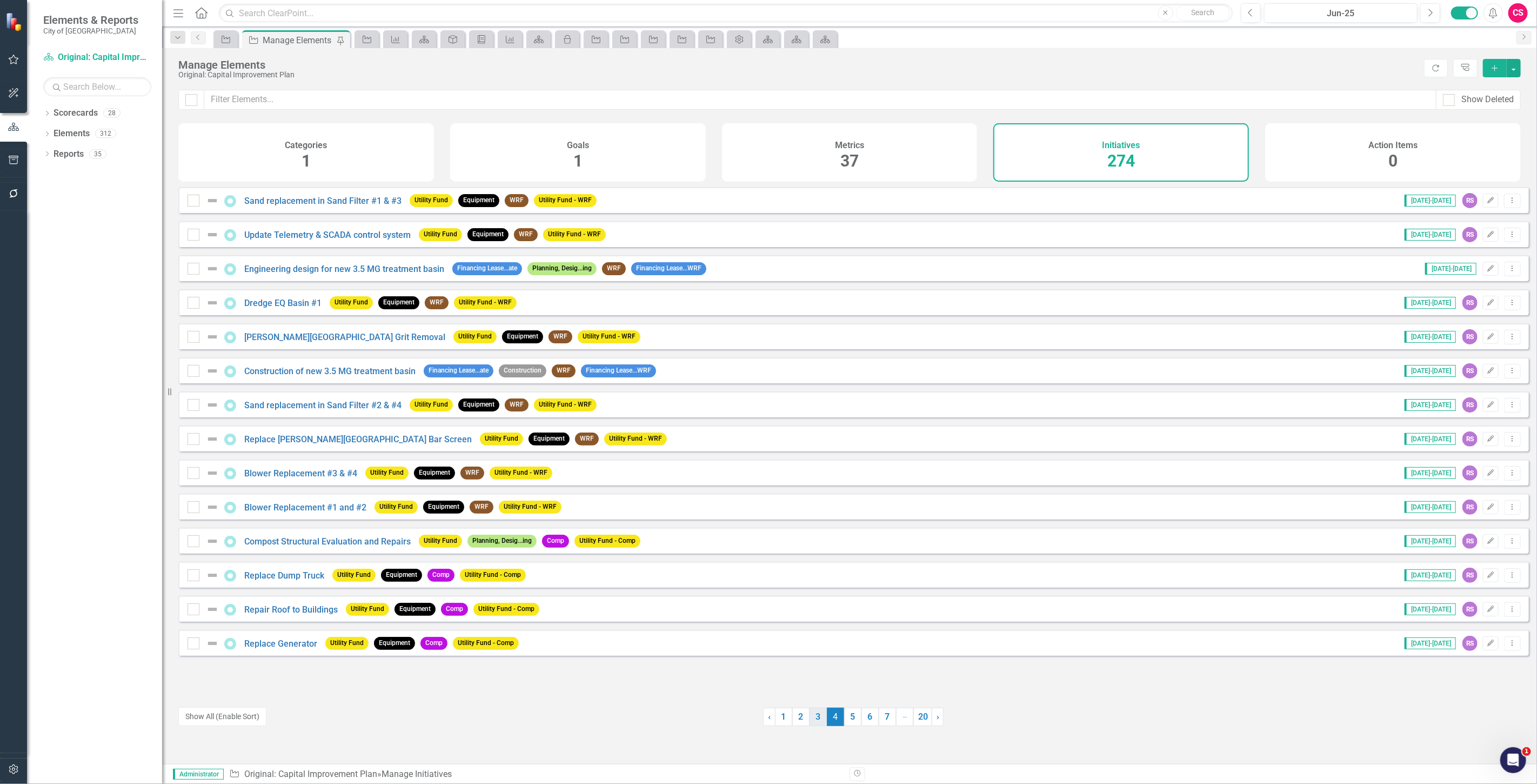
click at [812, 719] on link "3" at bounding box center [818, 716] width 17 height 18
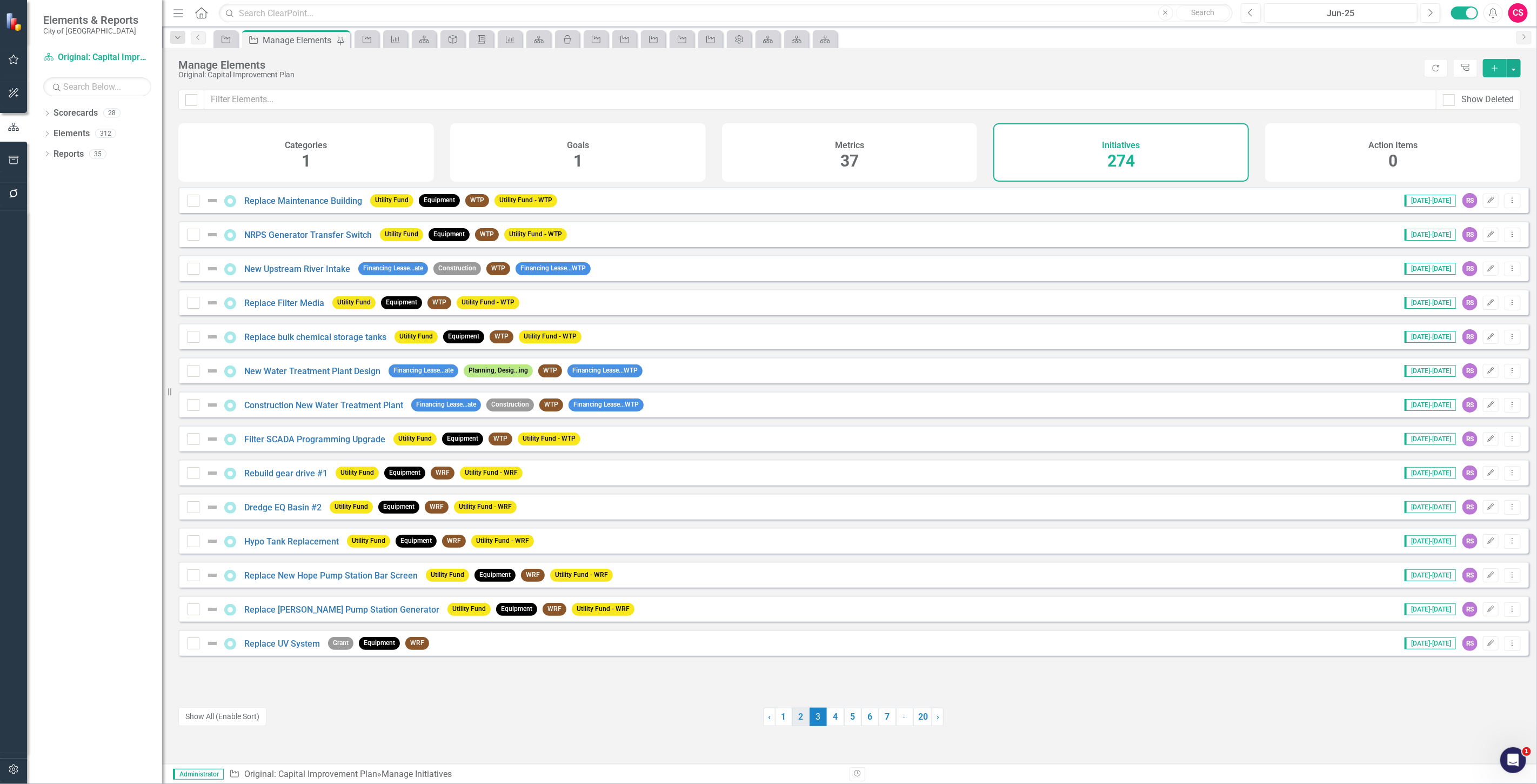
click at [795, 715] on link "2" at bounding box center [800, 716] width 17 height 18
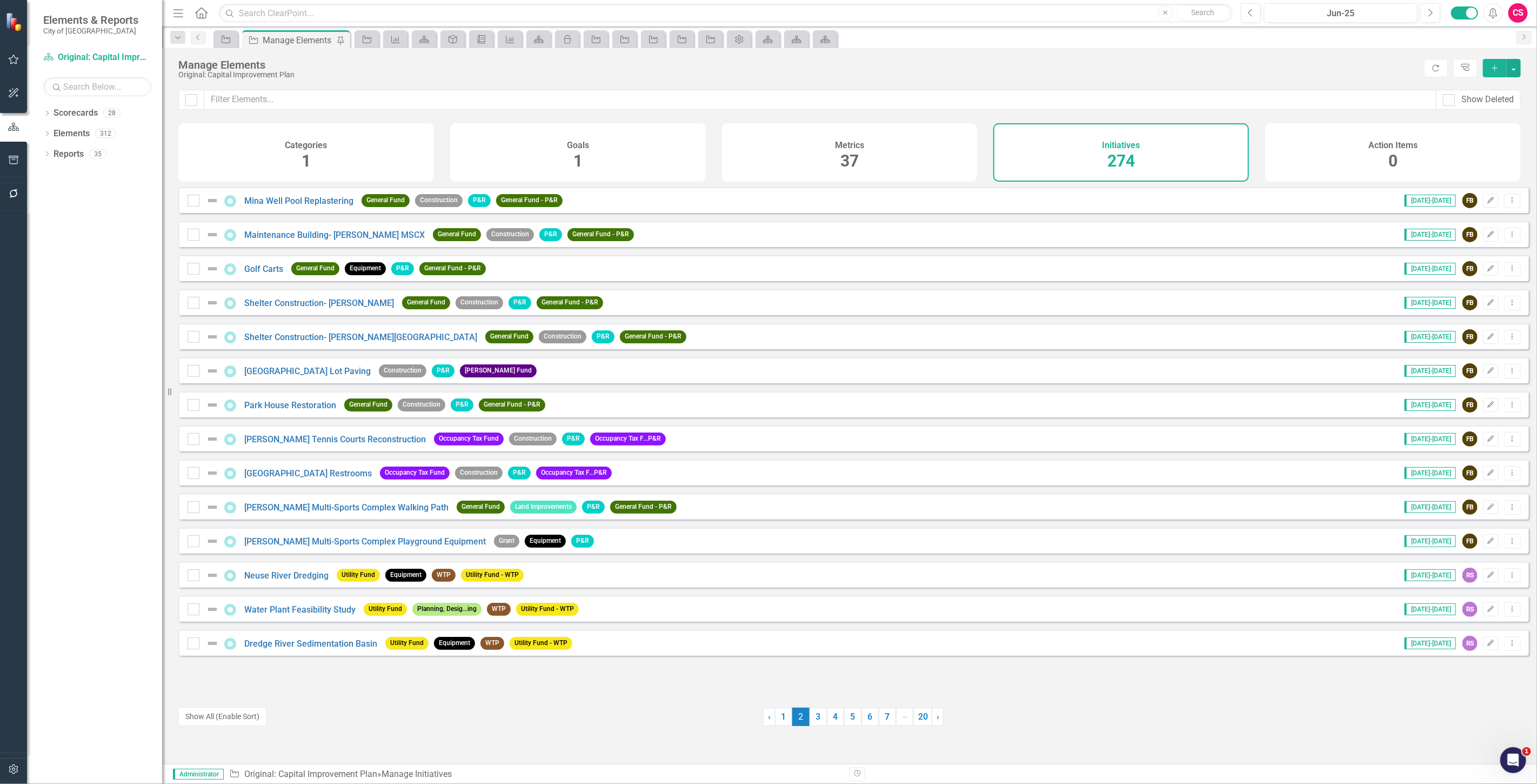
click at [300, 534] on div "Mina Well Pool Replastering General Fund Construction P&R General Fund - P&R 20…" at bounding box center [853, 421] width 1351 height 469
click at [303, 547] on div "[PERSON_NAME] Multi-Sports Complex Playground Equipment" at bounding box center [337, 541] width 301 height 13
click at [297, 543] on div "[PERSON_NAME] Multi-Sports Complex Playground Equipment" at bounding box center [337, 541] width 301 height 13
click at [304, 546] on link "[PERSON_NAME] Multi-Sports Complex Playground Equipment" at bounding box center [365, 541] width 241 height 10
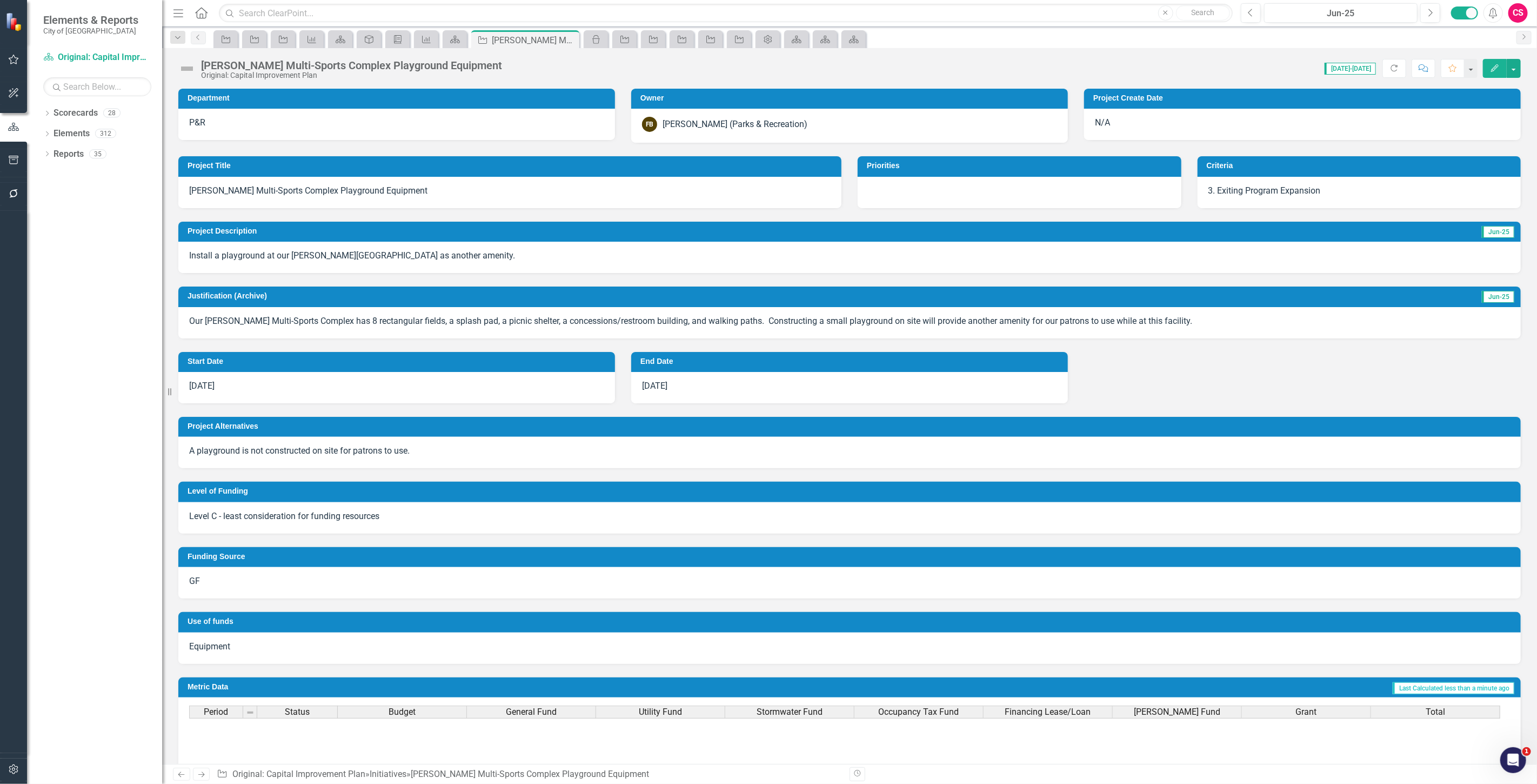
scroll to position [249, 0]
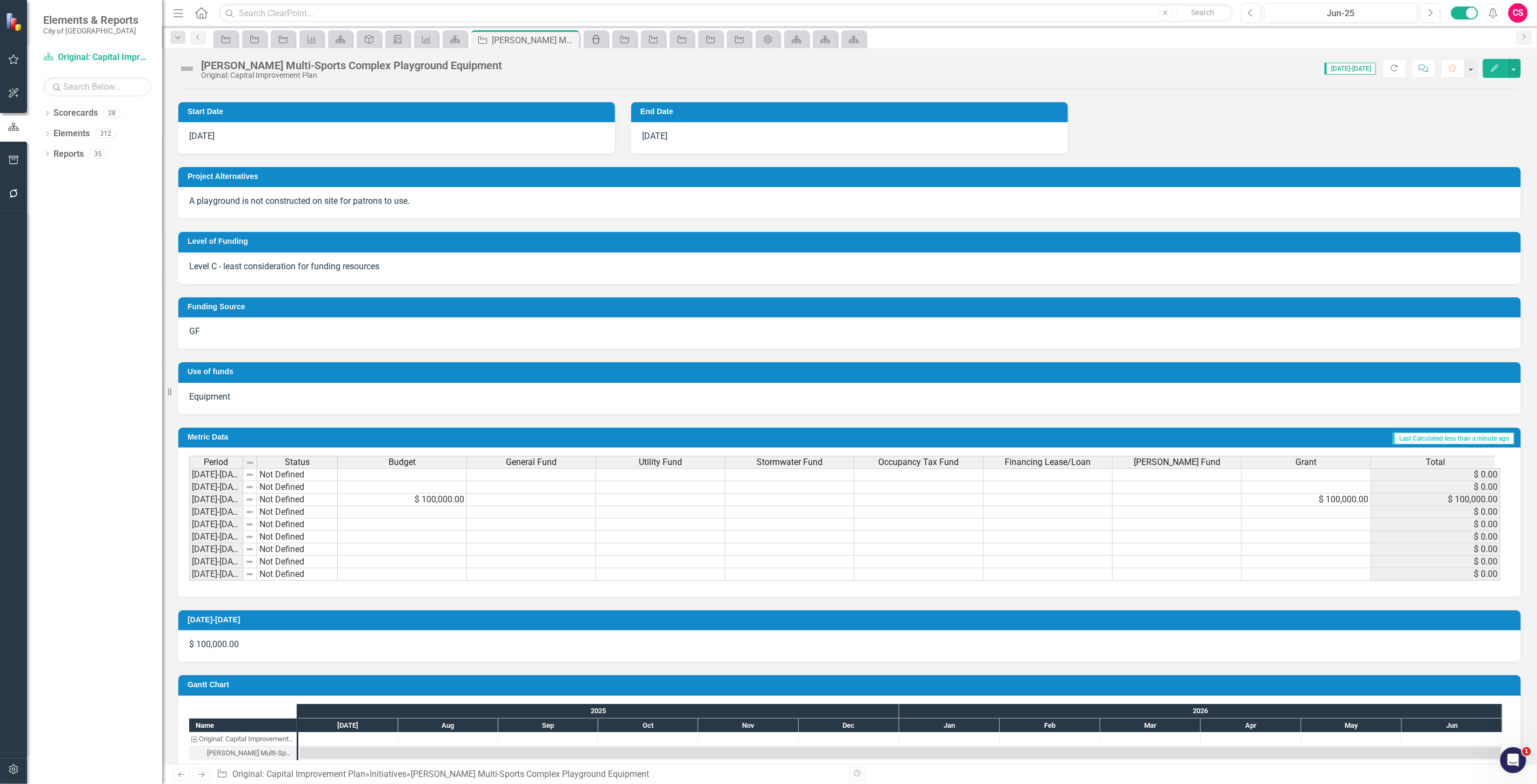
click at [597, 35] on icon at bounding box center [596, 38] width 7 height 8
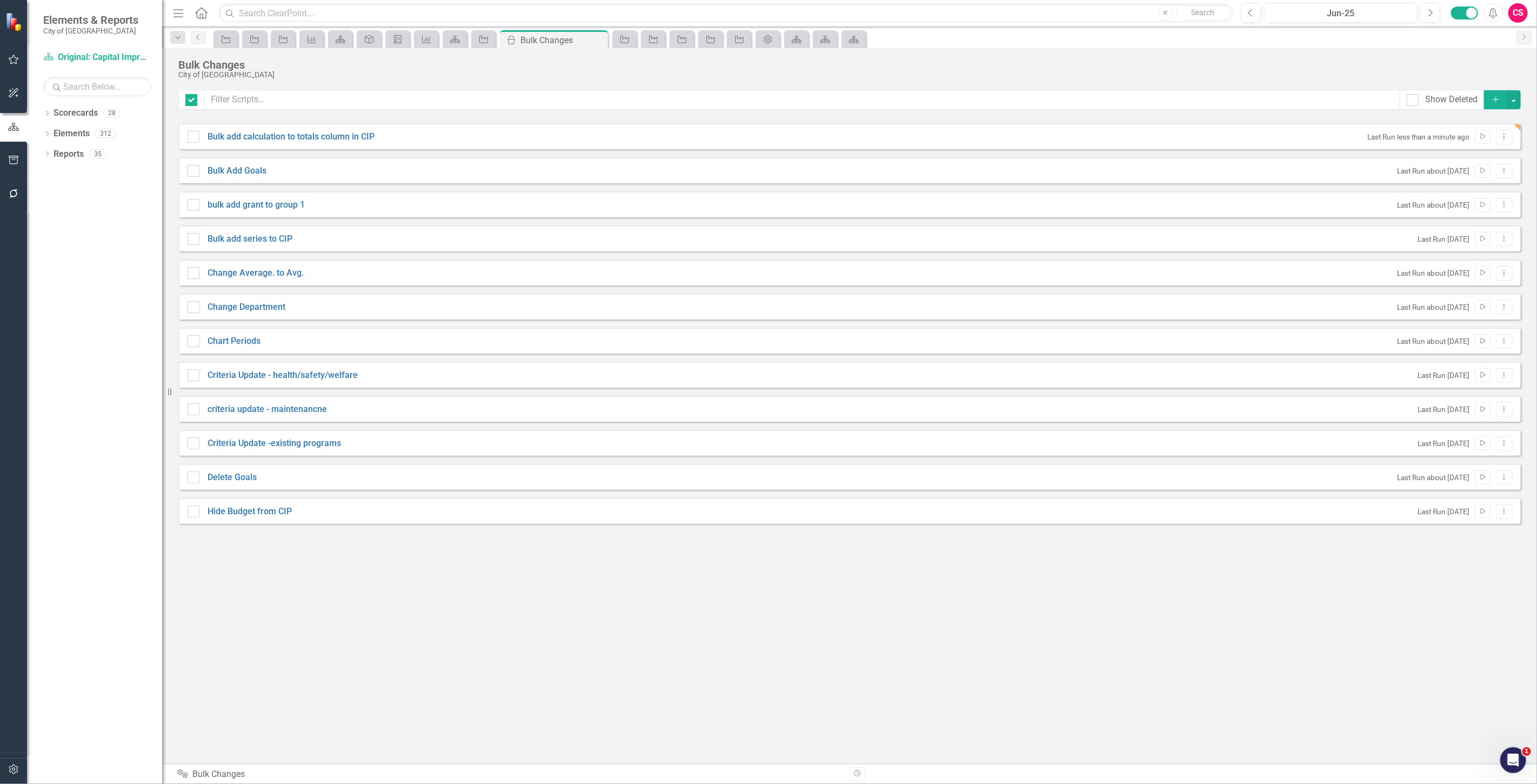
checkbox input "false"
click at [1507, 132] on button "Dropdown Menu" at bounding box center [1504, 137] width 16 height 15
click at [1479, 169] on link "Edit Edit Script" at bounding box center [1469, 175] width 87 height 20
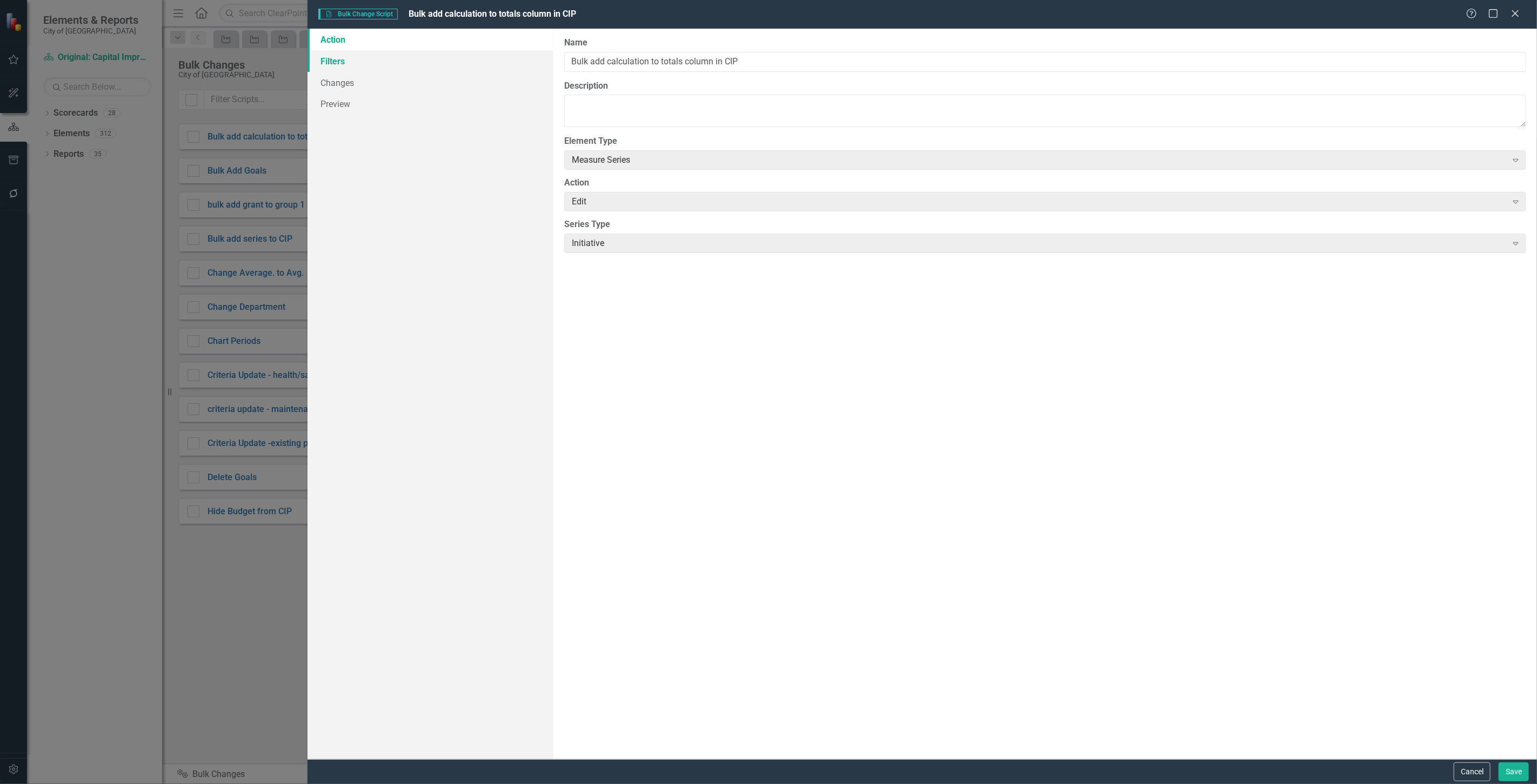
click at [403, 58] on link "Filters" at bounding box center [430, 61] width 246 height 22
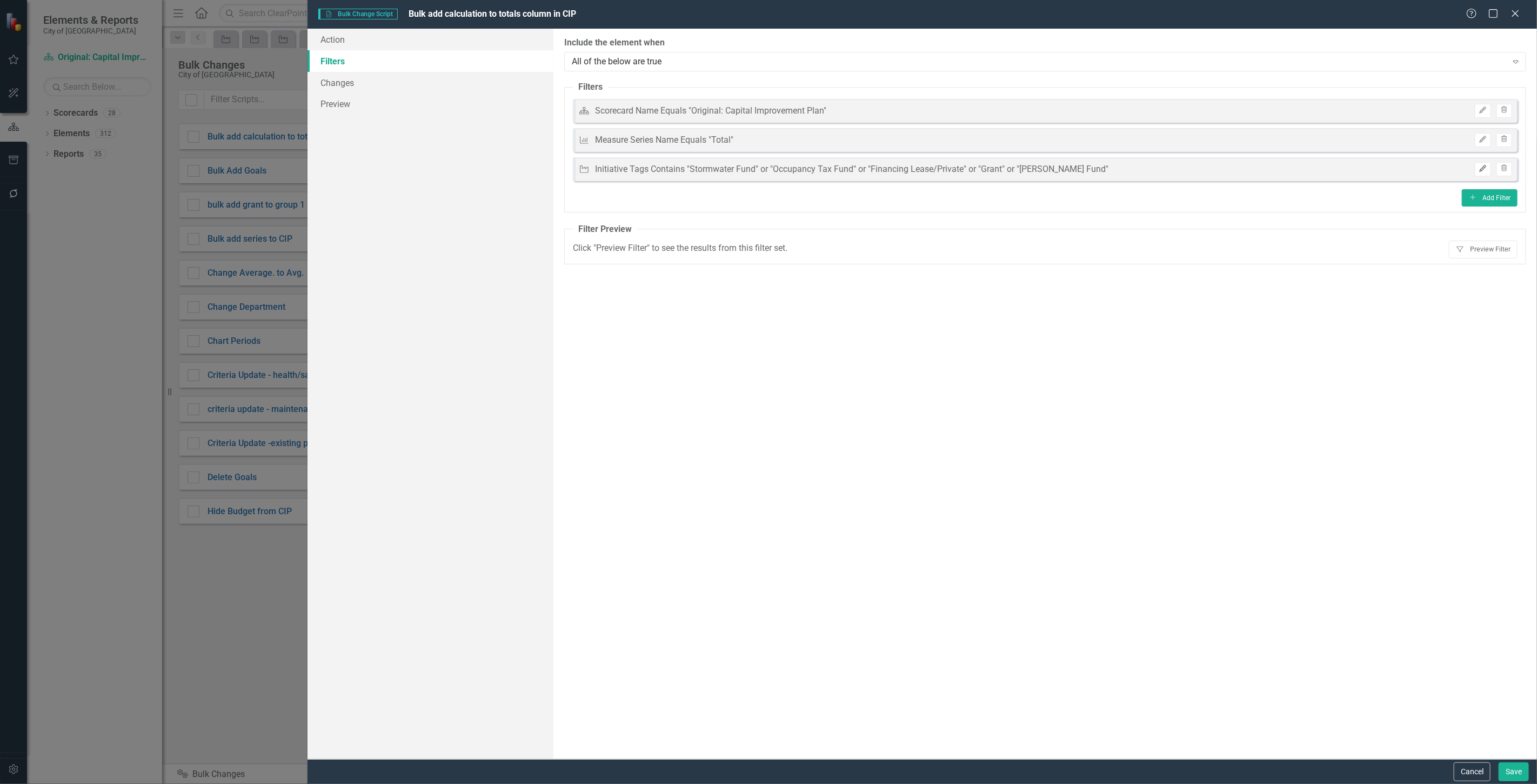
click at [1482, 169] on icon "Edit" at bounding box center [1482, 168] width 8 height 6
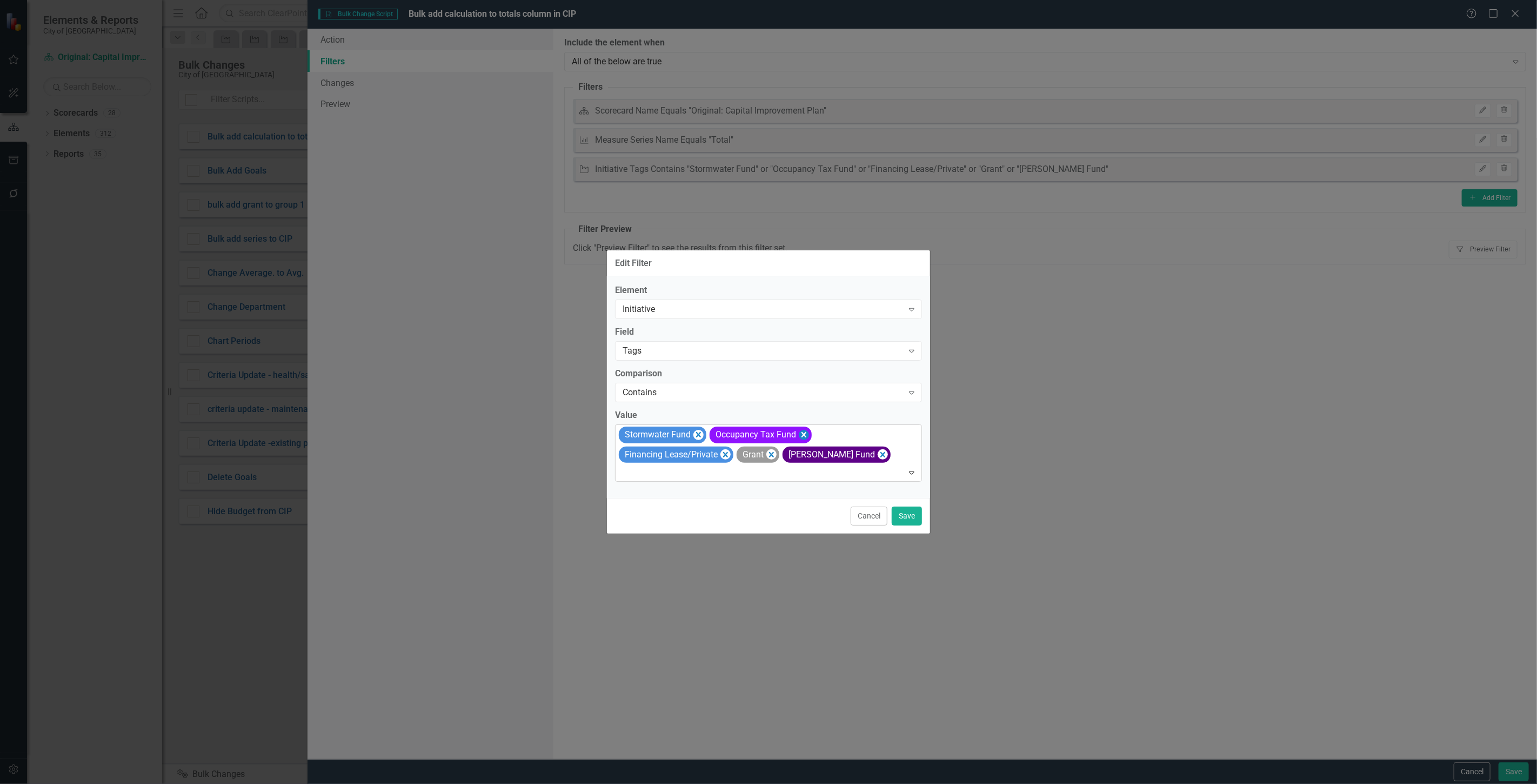
click at [804, 432] on icon "Remove [object Object]" at bounding box center [803, 435] width 5 height 5
drag, startPoint x: 814, startPoint y: 432, endPoint x: 744, endPoint y: 426, distance: 70.3
click at [814, 430] on icon "Remove [object Object]" at bounding box center [816, 434] width 10 height 14
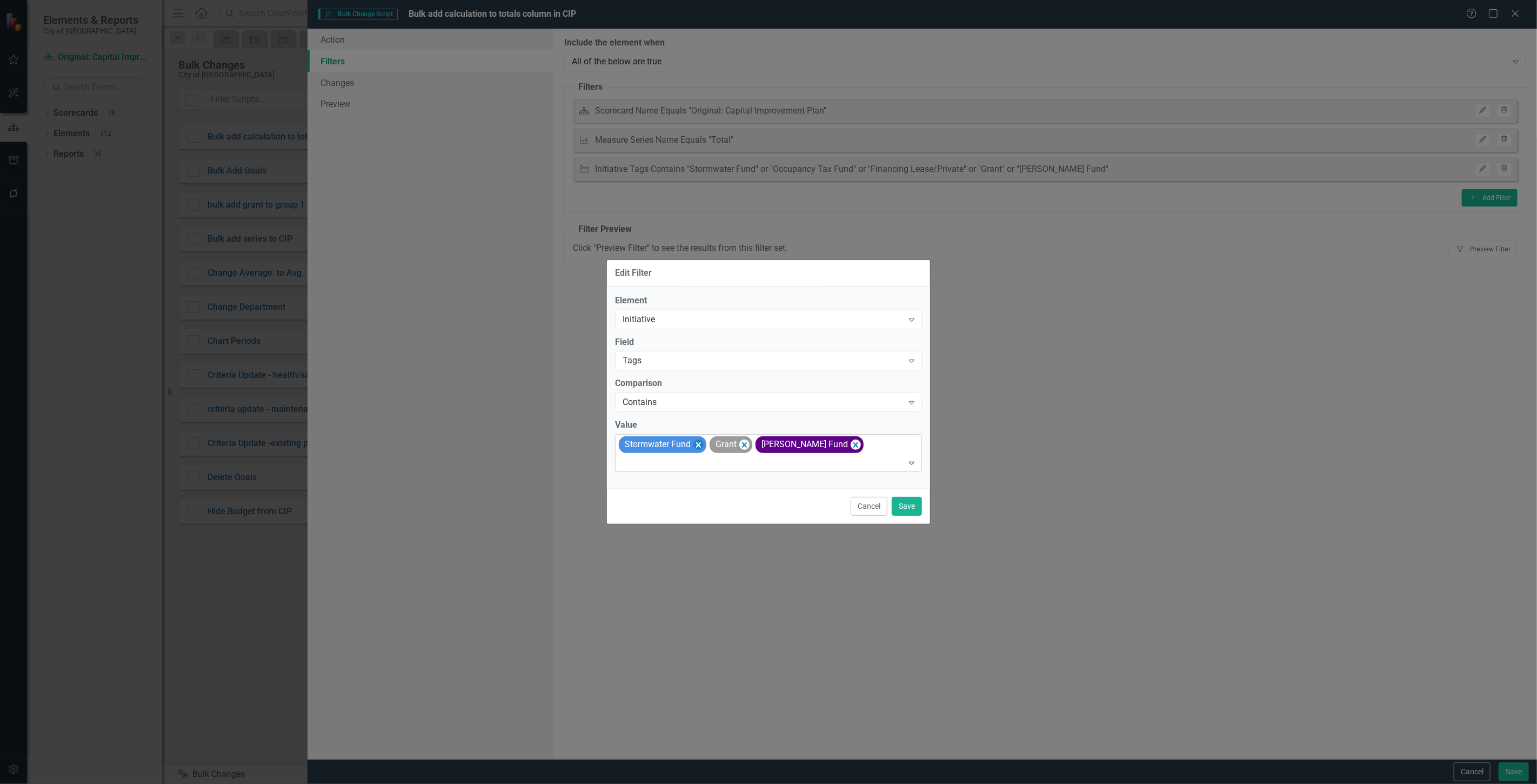
click at [699, 444] on icon "Remove [object Object]" at bounding box center [698, 445] width 5 height 5
click at [699, 444] on span "[PERSON_NAME] Fund" at bounding box center [714, 443] width 87 height 10
click at [744, 445] on div "[PERSON_NAME] Fund" at bounding box center [718, 444] width 108 height 16
click at [656, 446] on icon "Remove [object Object]" at bounding box center [653, 444] width 10 height 14
click at [716, 446] on icon "Remove [object Object]" at bounding box center [718, 445] width 5 height 5
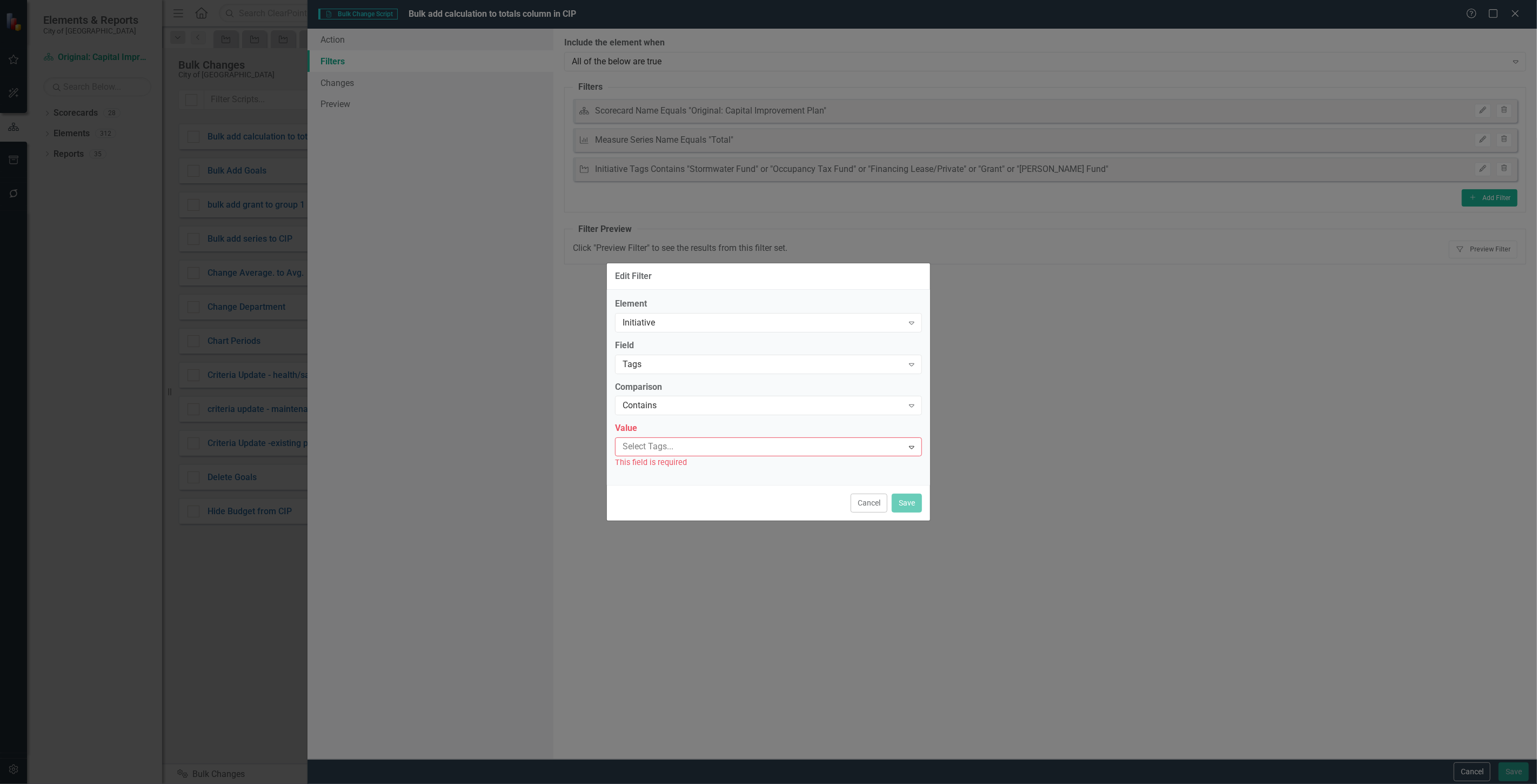
click at [693, 446] on div at bounding box center [761, 447] width 285 height 15
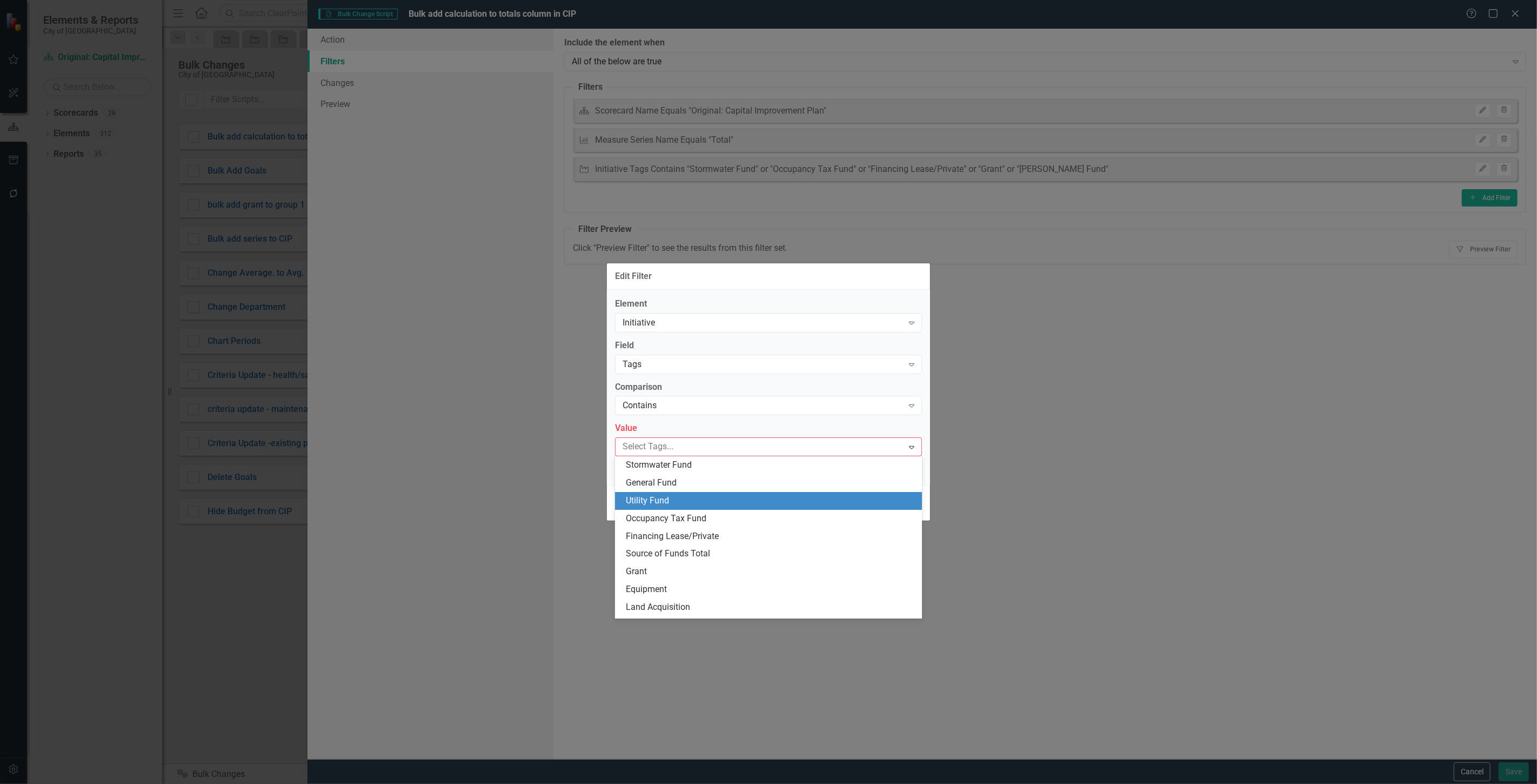
click at [681, 494] on div "Utility Fund" at bounding box center [770, 501] width 290 height 13
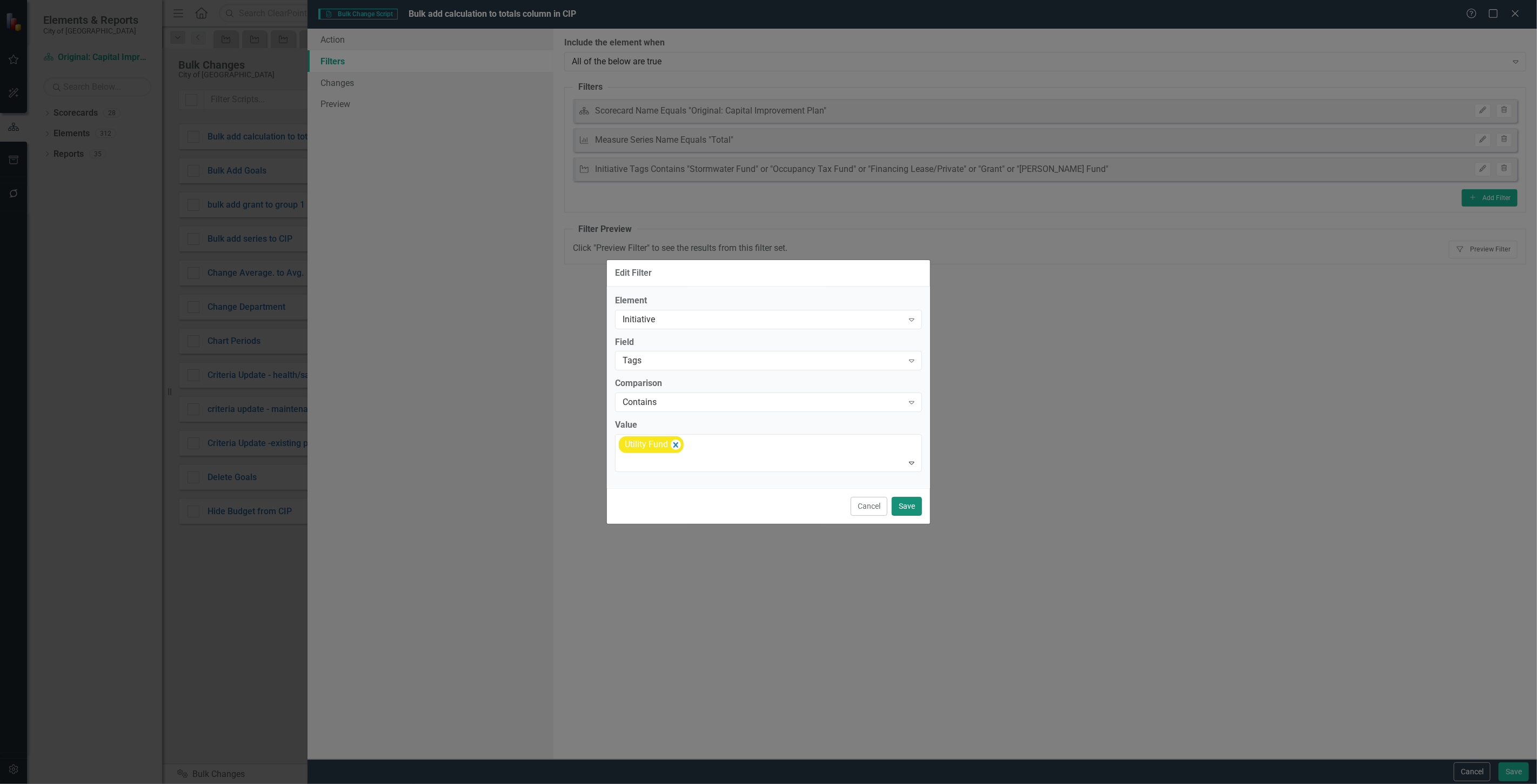
click at [911, 499] on button "Save" at bounding box center [906, 505] width 30 height 19
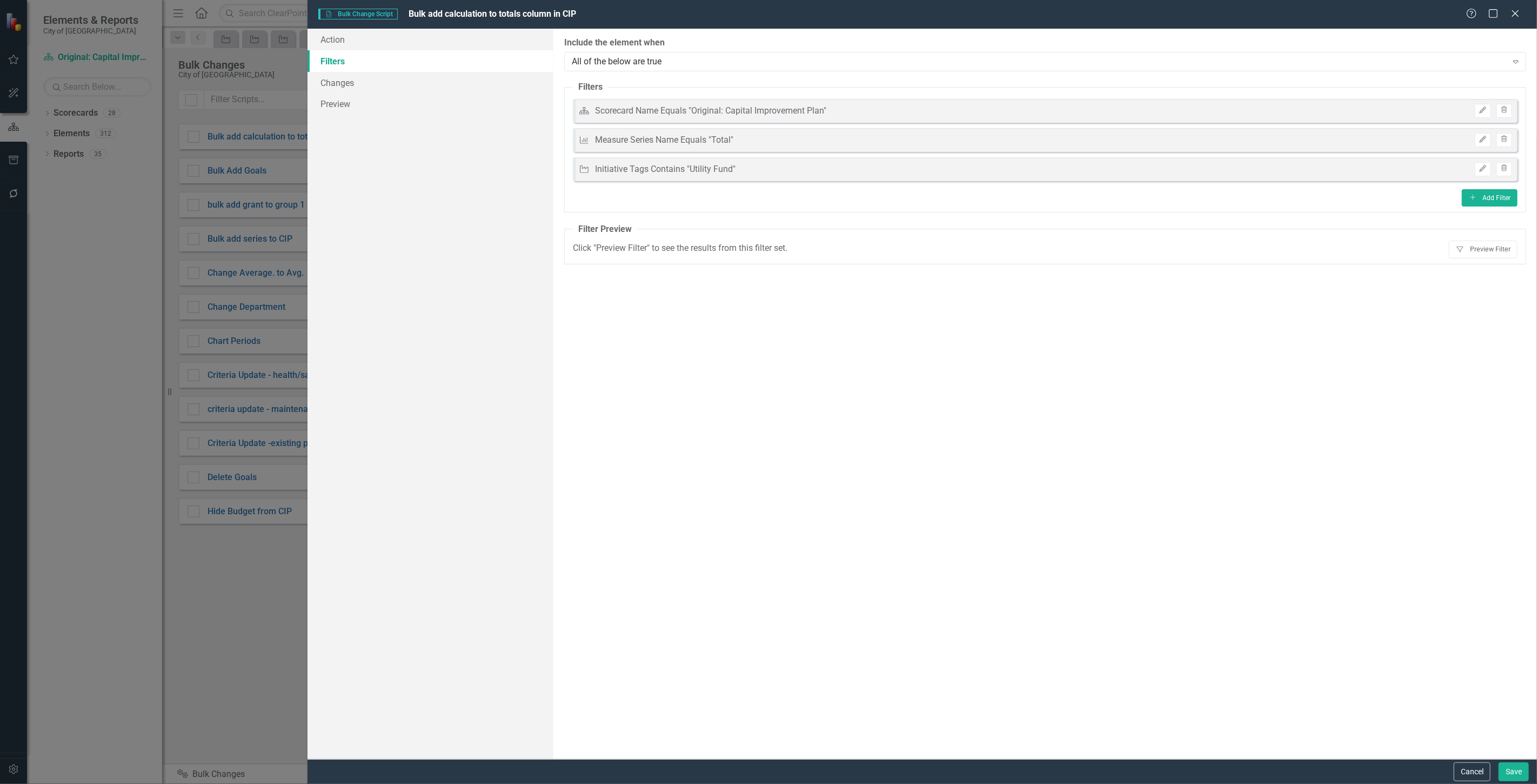
drag, startPoint x: 1479, startPoint y: 260, endPoint x: 1479, endPoint y: 238, distance: 22.0
click at [1479, 260] on fieldset "Filter Preview Click "Preview Filter" to see the results from this filter set. …" at bounding box center [1044, 243] width 962 height 41
click at [1480, 235] on fieldset "Filter Preview Click "Preview Filter" to see the results from this filter set. …" at bounding box center [1044, 243] width 962 height 41
click at [1480, 244] on button "Filter Preview Filter" at bounding box center [1483, 249] width 69 height 17
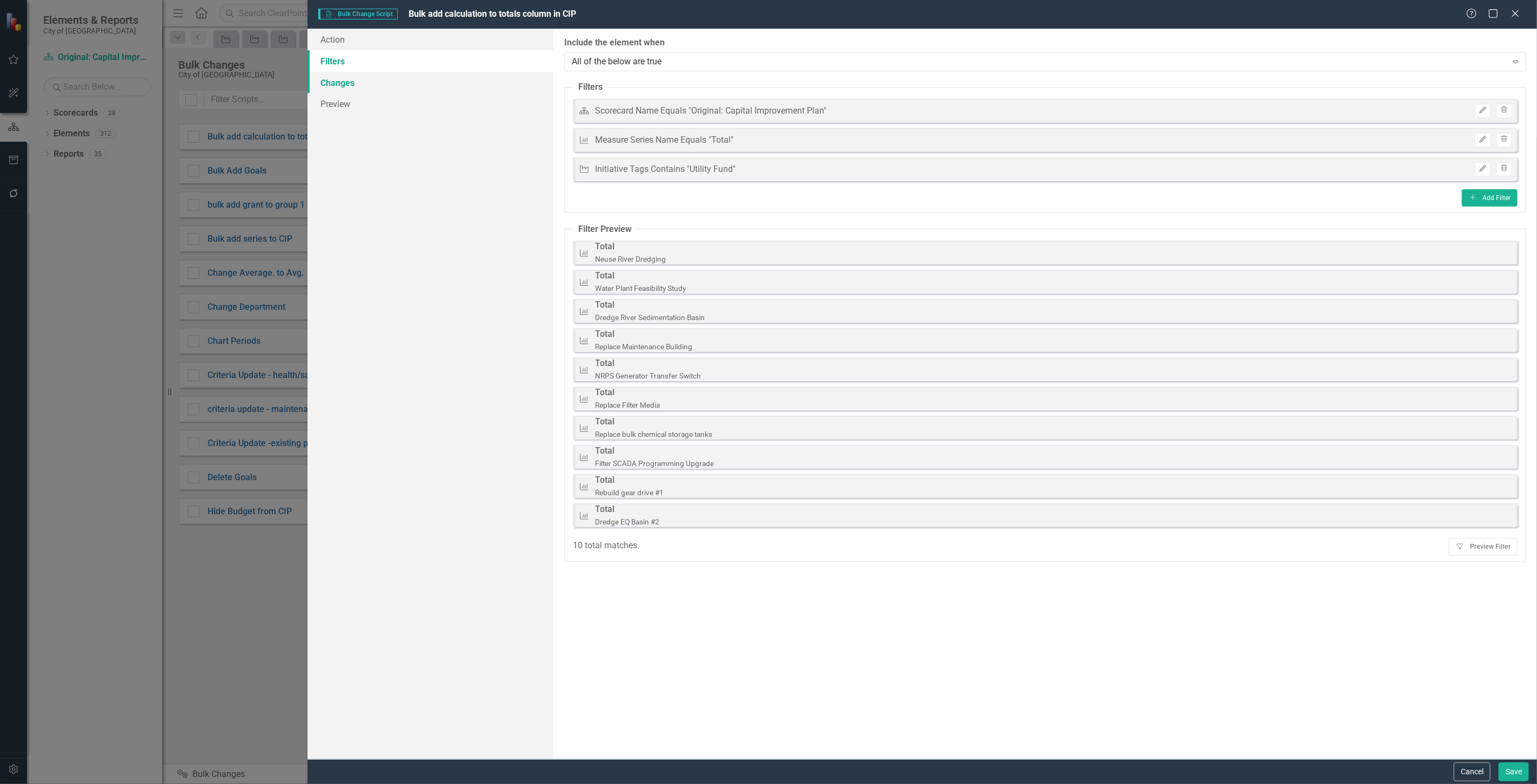
click at [378, 85] on link "Changes" at bounding box center [430, 83] width 246 height 22
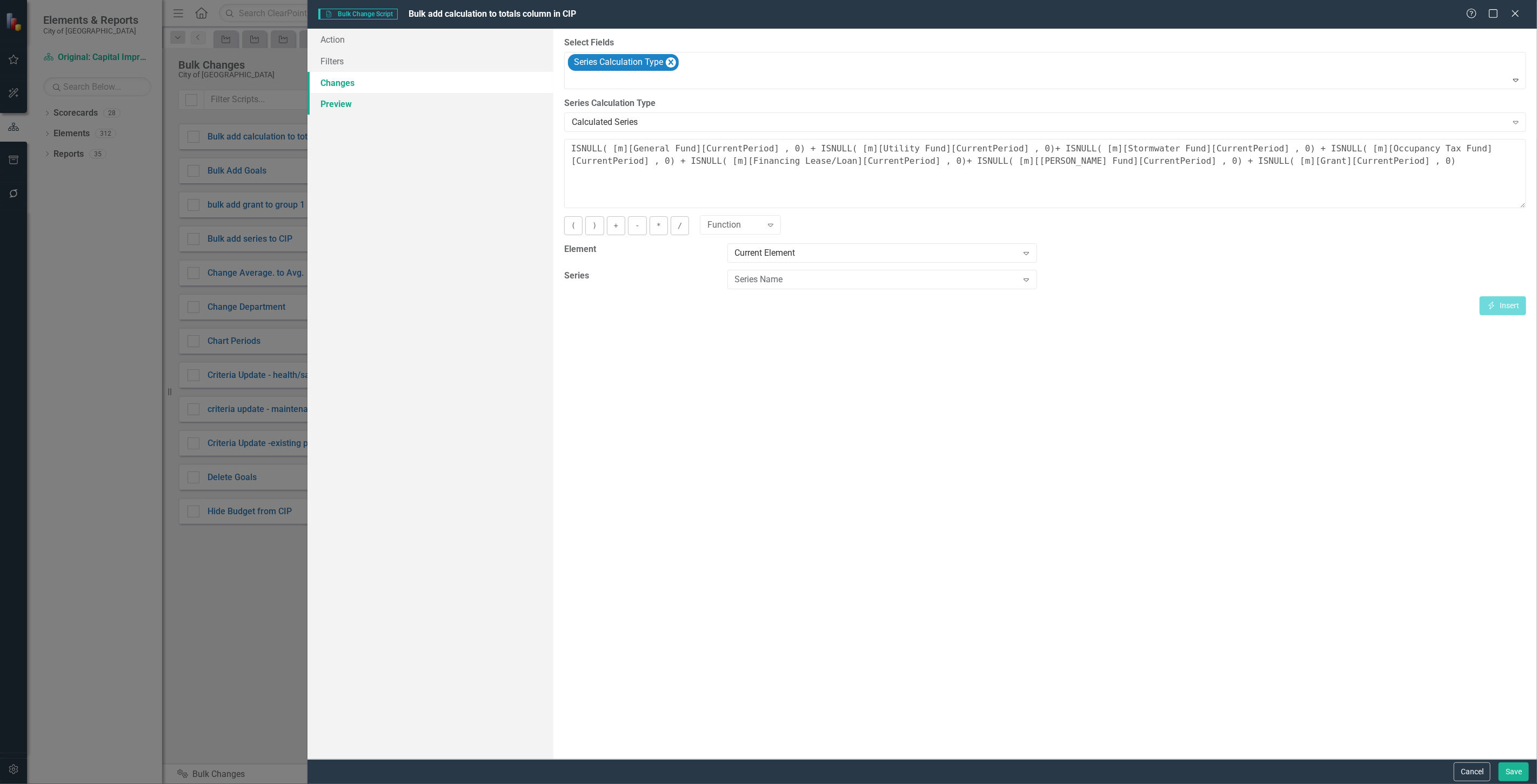
click at [391, 107] on link "Preview" at bounding box center [430, 104] width 246 height 22
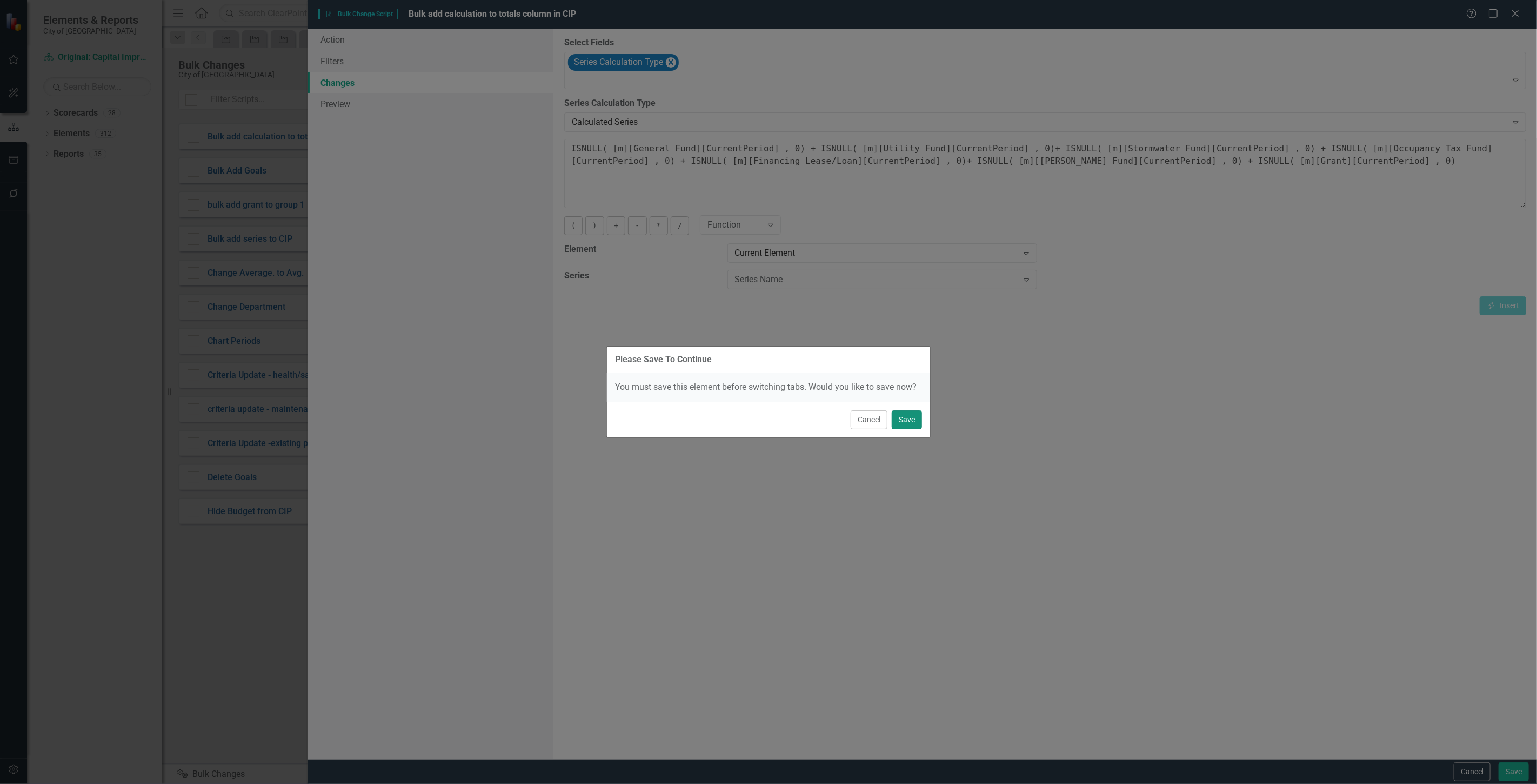
click at [910, 417] on button "Save" at bounding box center [906, 419] width 30 height 19
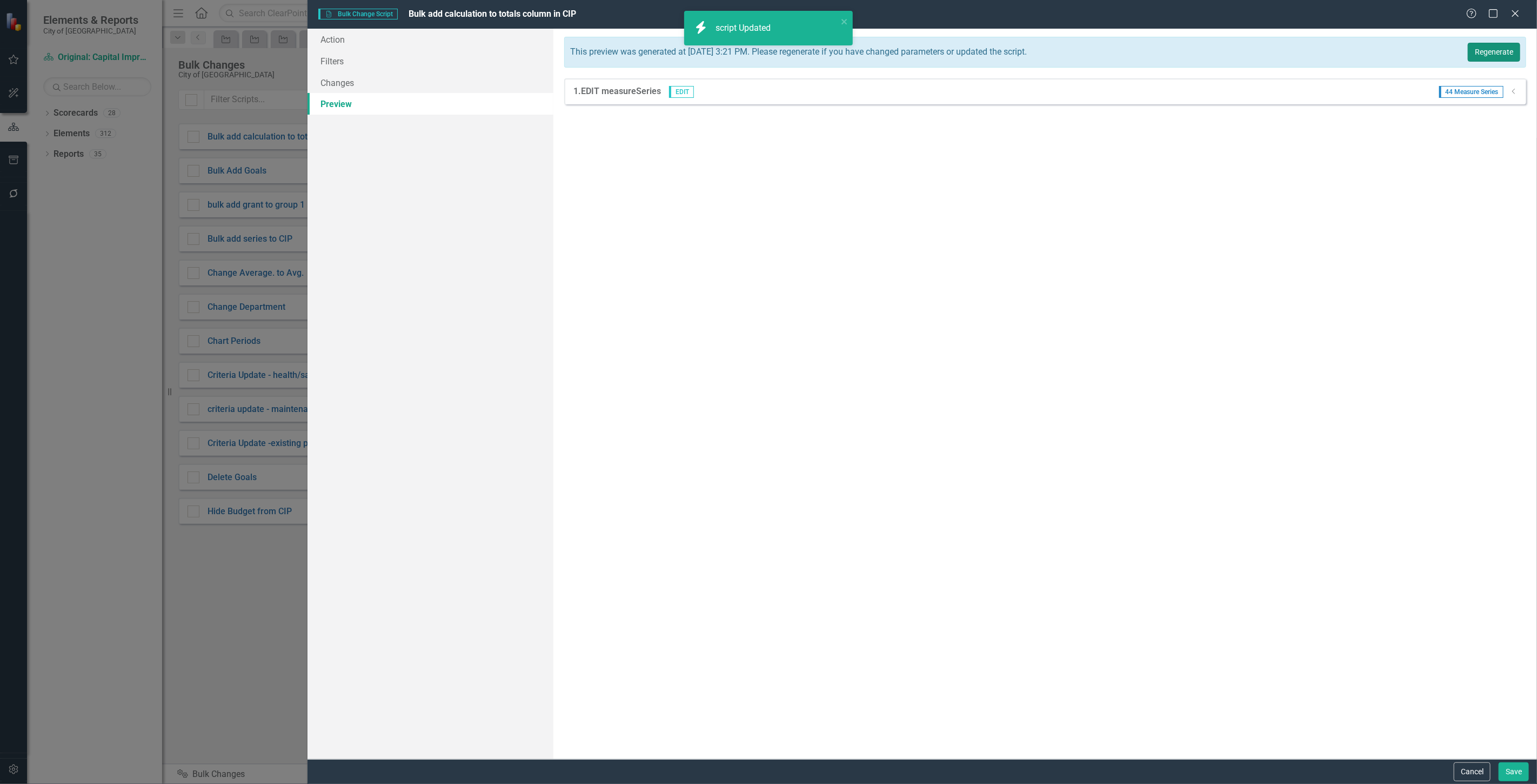
click at [1491, 52] on button "Regenerate" at bounding box center [1493, 52] width 52 height 19
click at [1515, 90] on icon "Dropdown" at bounding box center [1513, 90] width 8 height 6
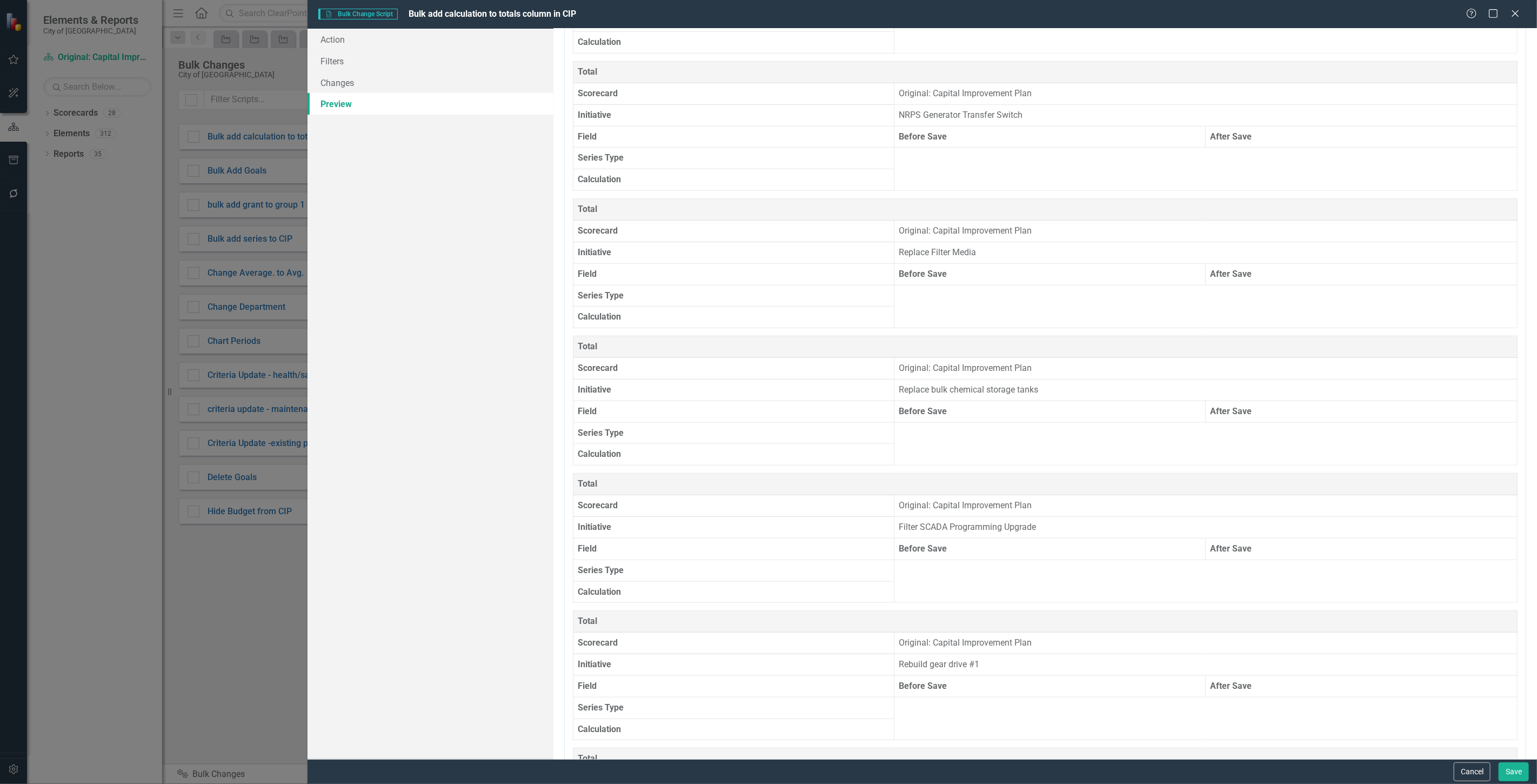
scroll to position [661, 0]
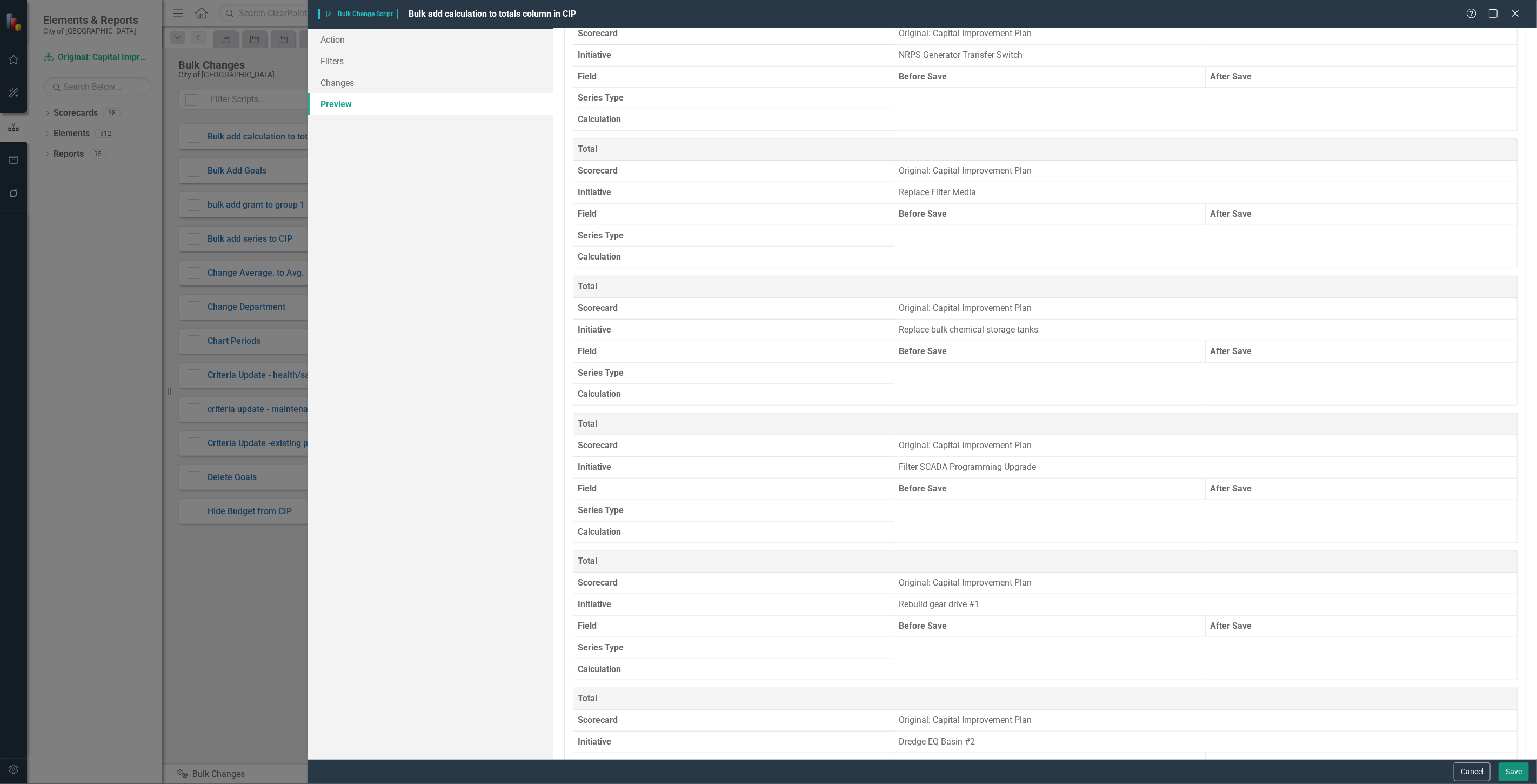
click at [1521, 777] on button "Save" at bounding box center [1513, 771] width 30 height 19
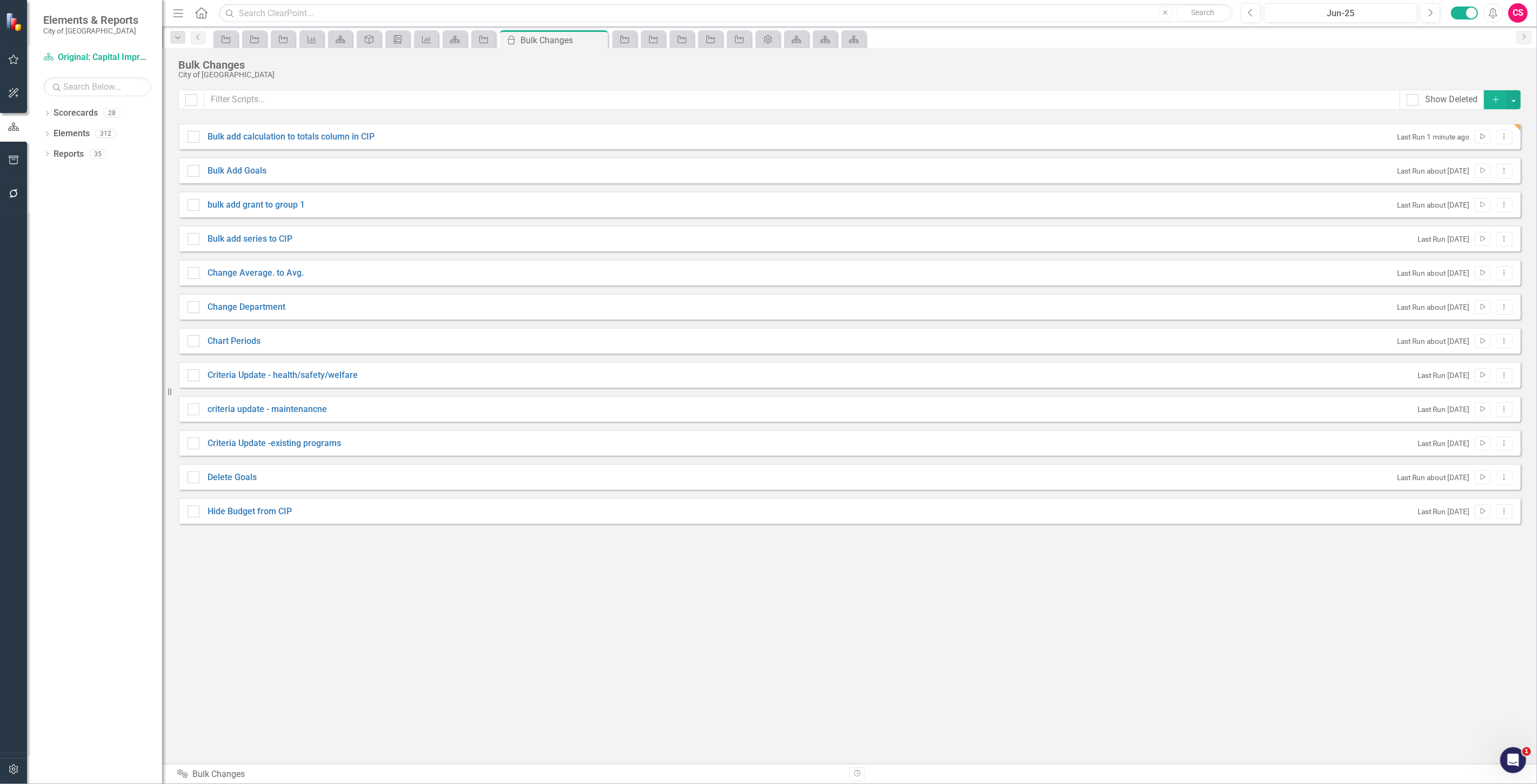
click at [1478, 137] on button "Run Script" at bounding box center [1482, 136] width 16 height 14
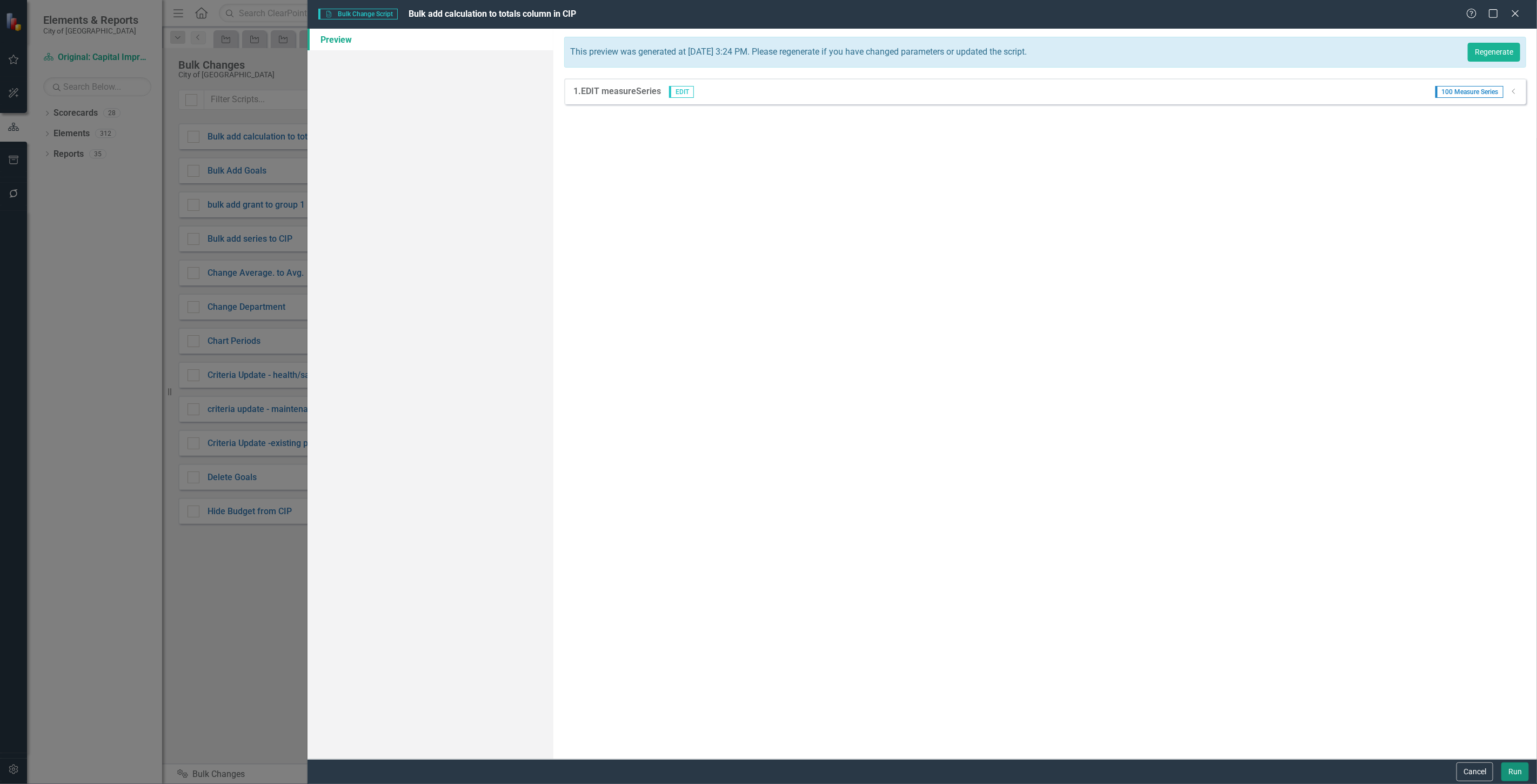
click at [1513, 767] on button "Run" at bounding box center [1515, 771] width 27 height 19
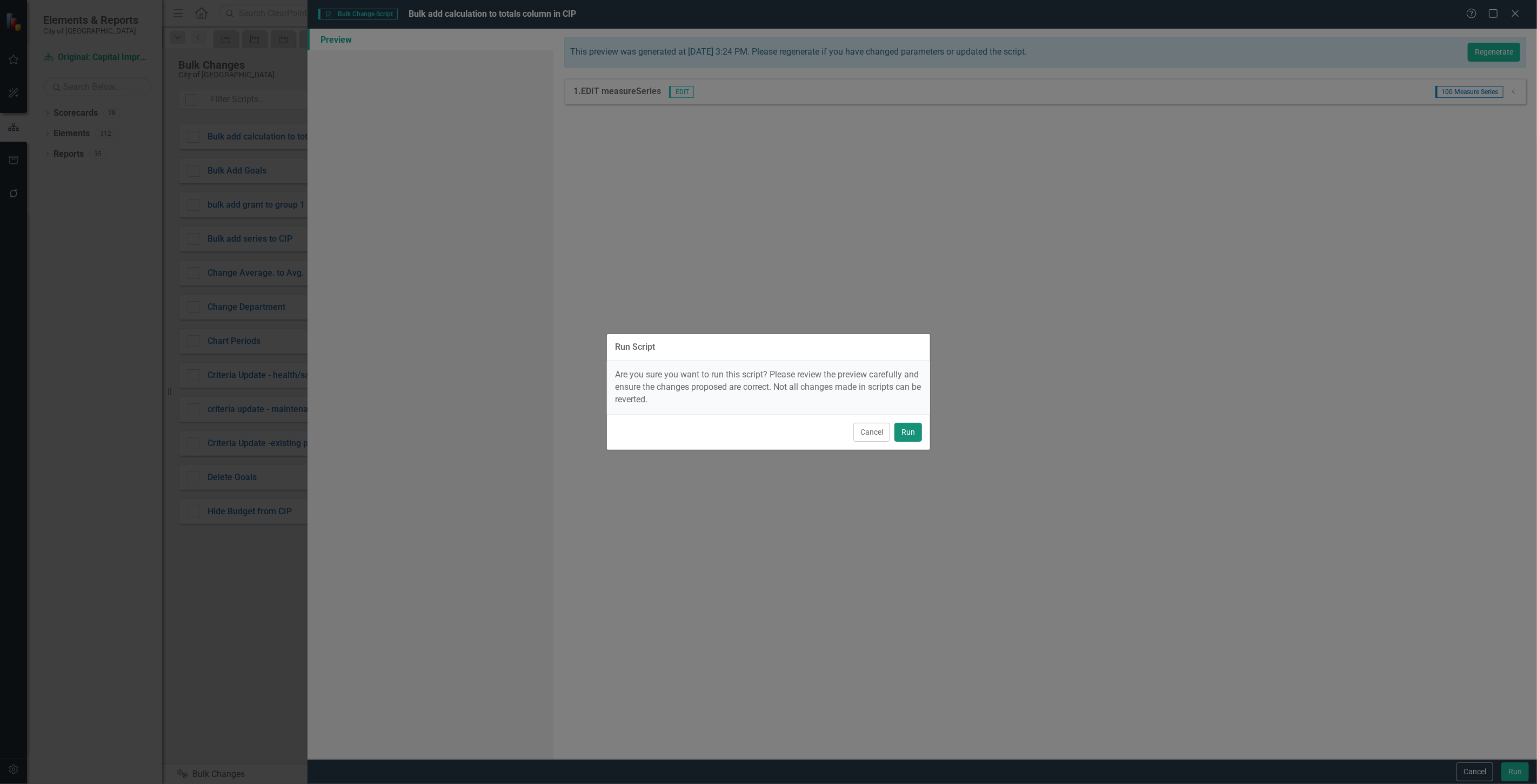
click at [914, 427] on button "Run" at bounding box center [908, 431] width 27 height 19
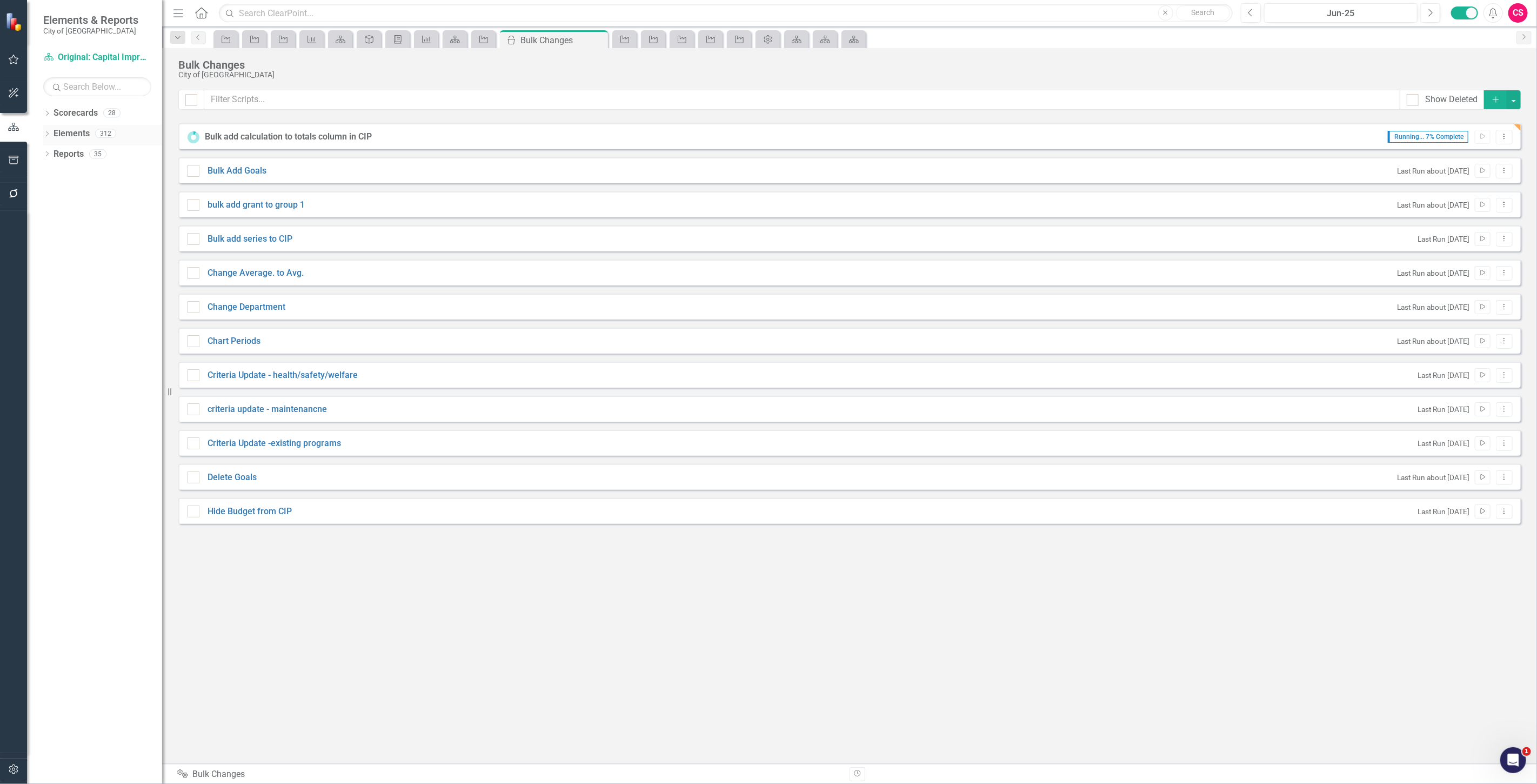
click at [46, 132] on icon "Dropdown" at bounding box center [47, 134] width 7 height 6
checkbox input "false"
click at [1508, 132] on icon "Dropdown Menu" at bounding box center [1504, 136] width 9 height 7
click at [1480, 171] on link "Edit Edit Script" at bounding box center [1469, 175] width 87 height 20
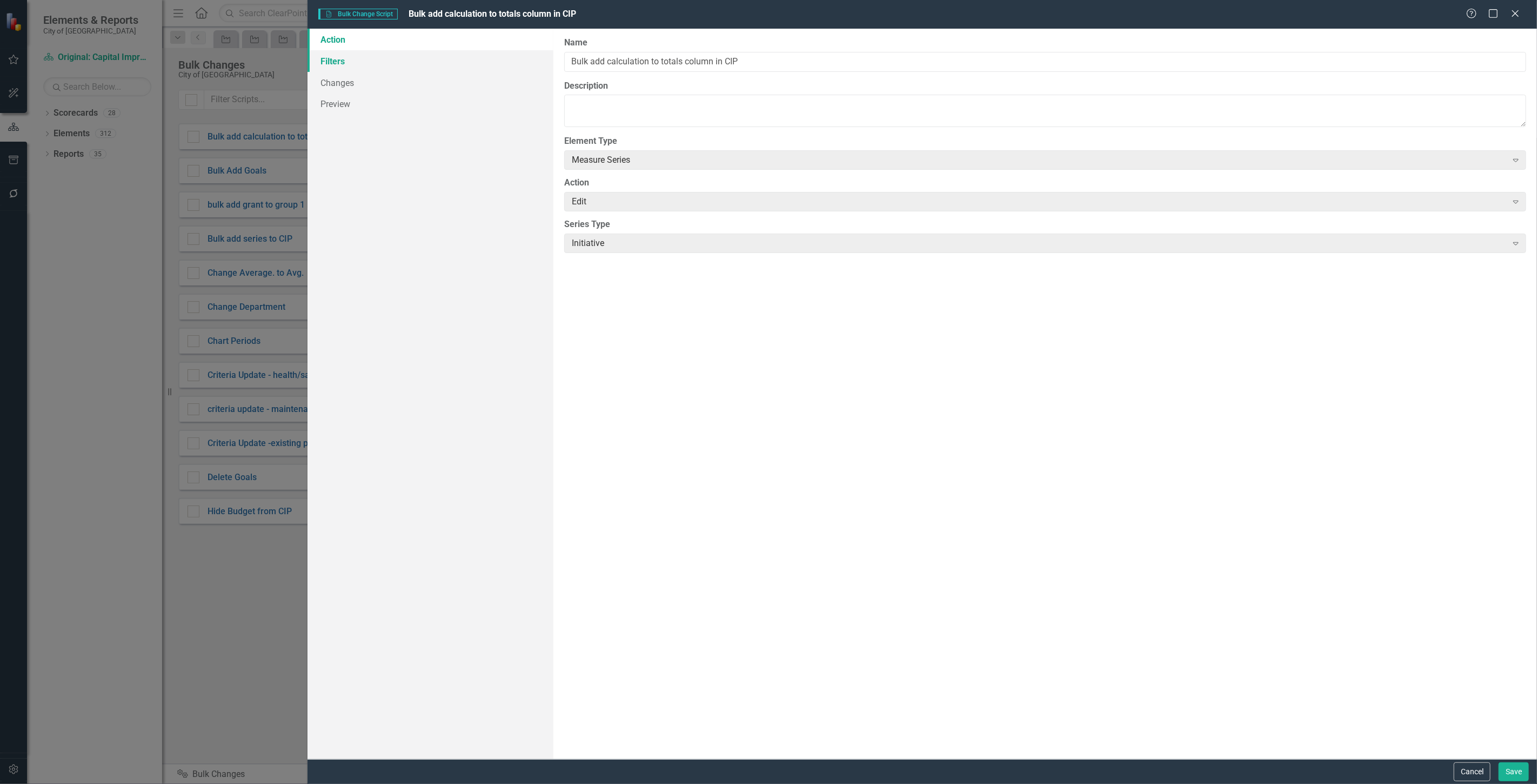
click at [388, 63] on link "Filters" at bounding box center [430, 61] width 246 height 22
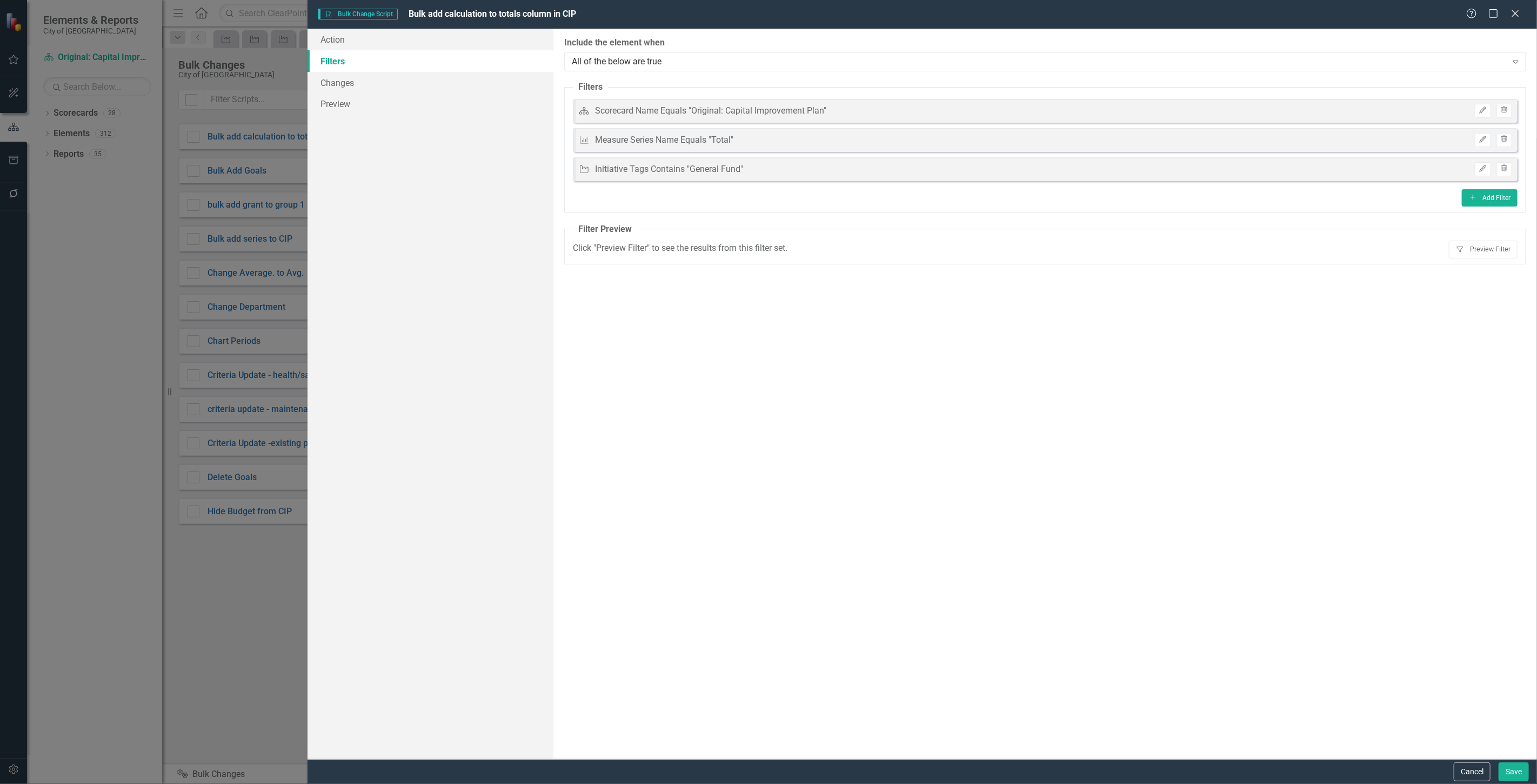
click at [1471, 169] on div "Edit Trash" at bounding box center [1490, 168] width 43 height 14
click at [1477, 169] on button "Edit" at bounding box center [1482, 168] width 16 height 14
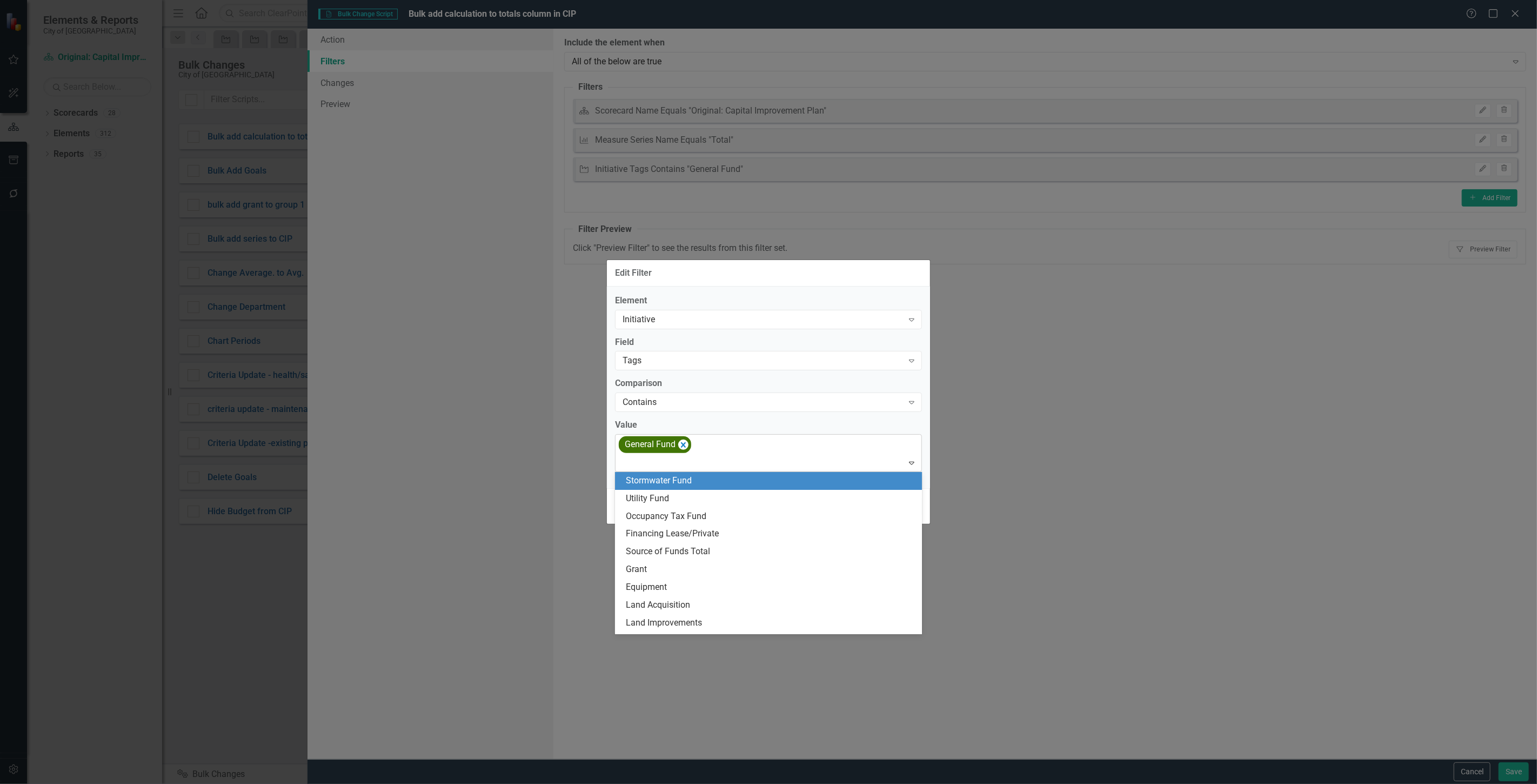
click at [688, 442] on div "General Fund" at bounding box center [654, 444] width 72 height 16
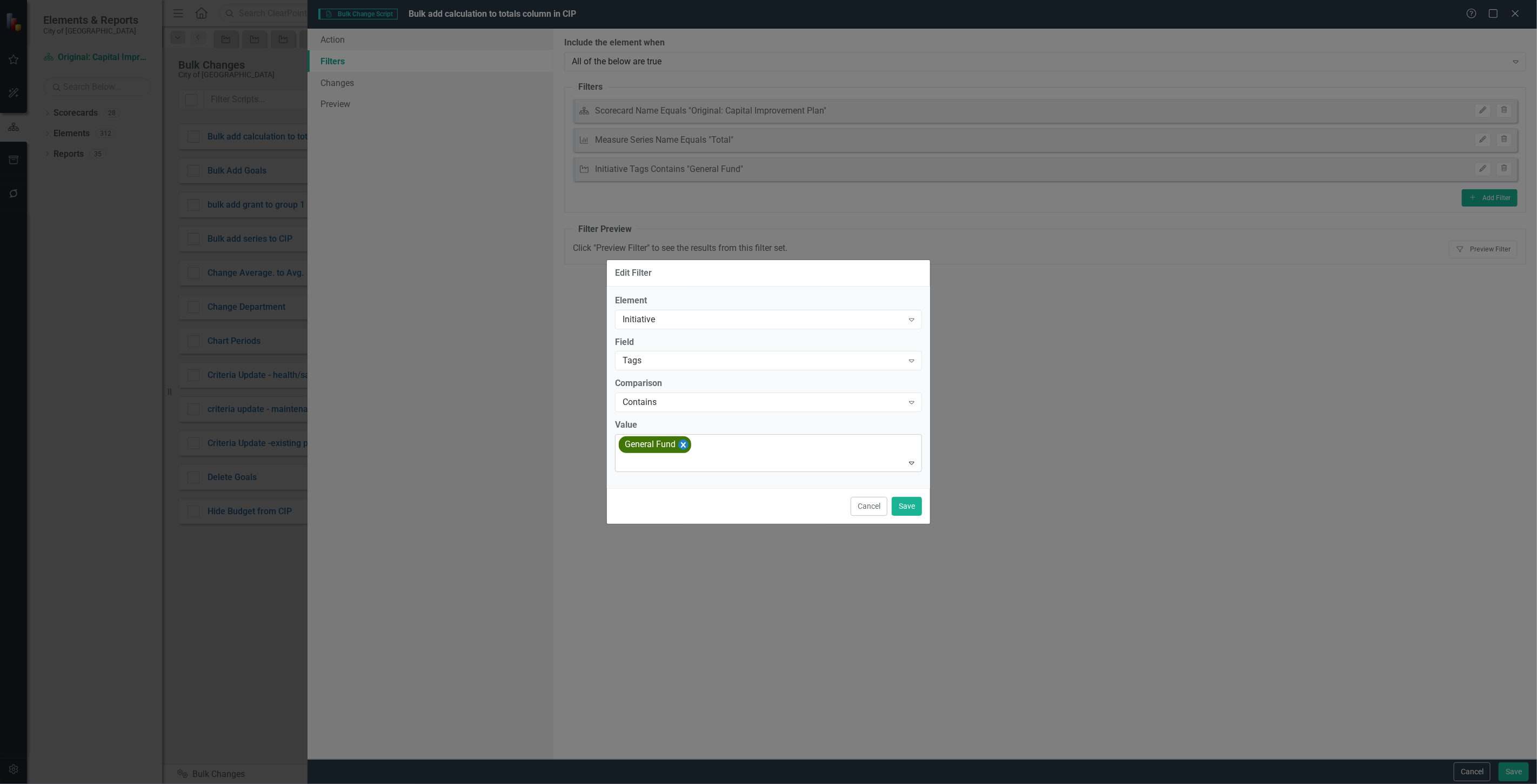
click at [682, 442] on icon "Remove [object Object]" at bounding box center [683, 445] width 5 height 5
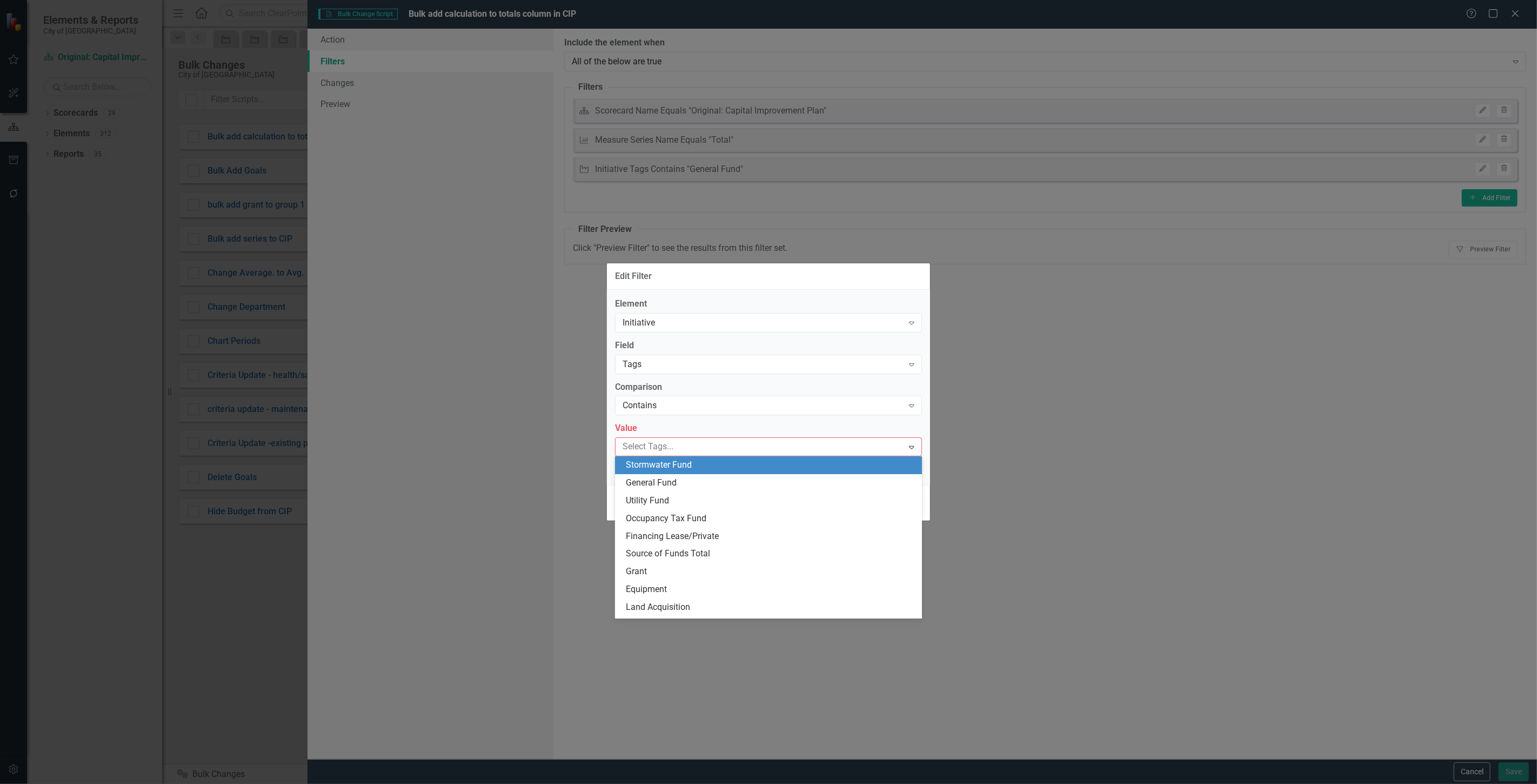
click at [682, 442] on div at bounding box center [761, 447] width 285 height 15
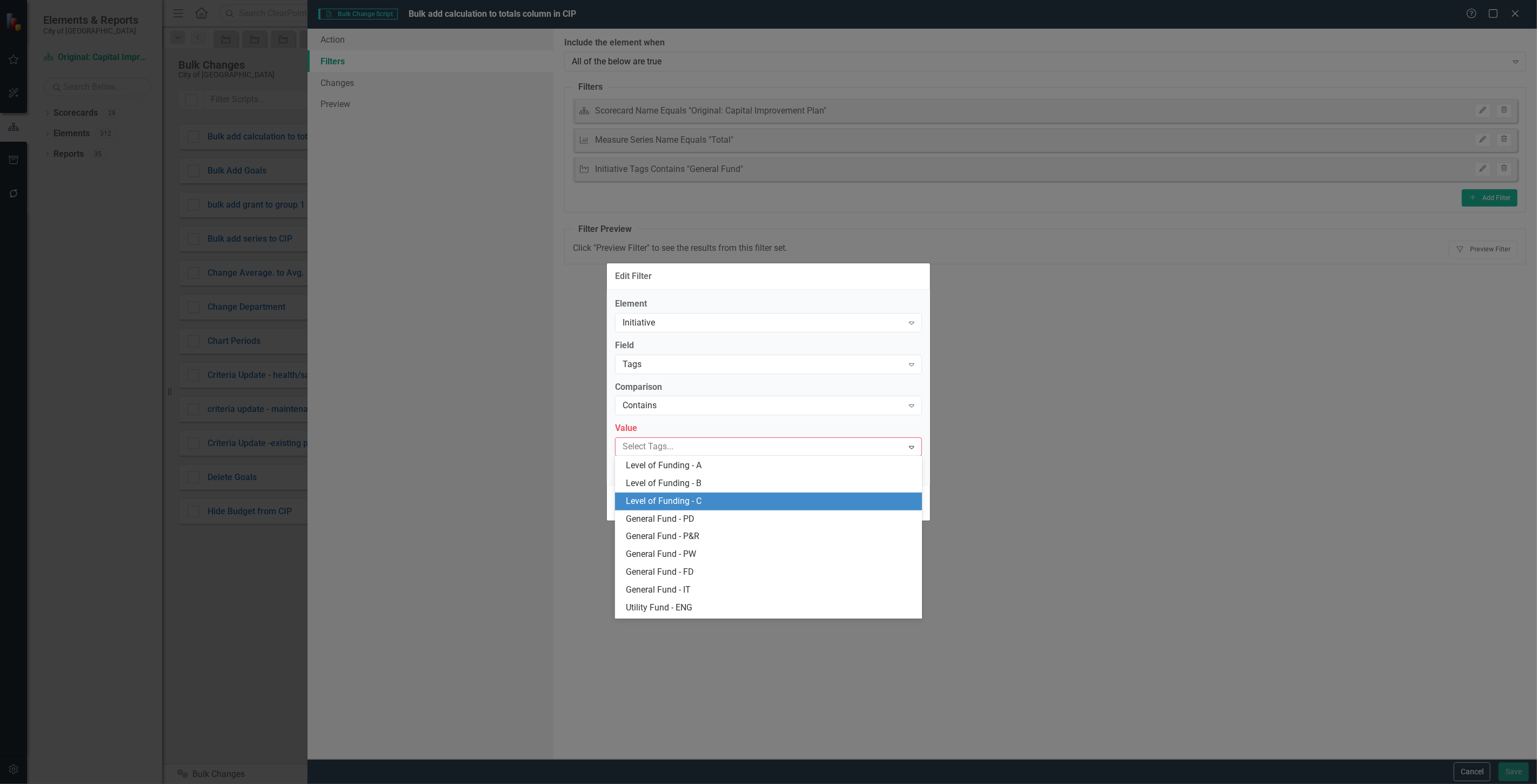
scroll to position [480, 0]
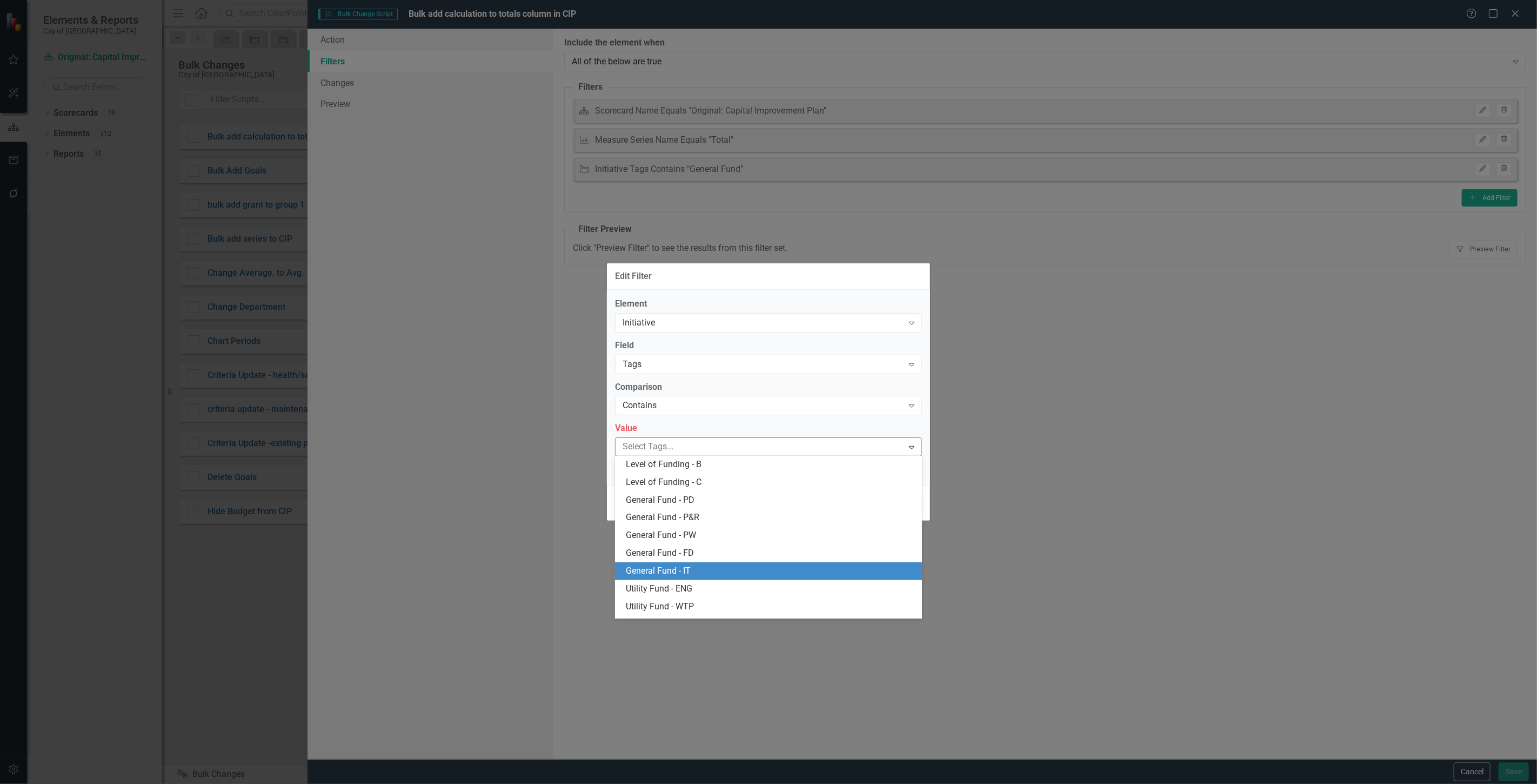
click at [693, 569] on div "General Fund - IT" at bounding box center [770, 571] width 290 height 13
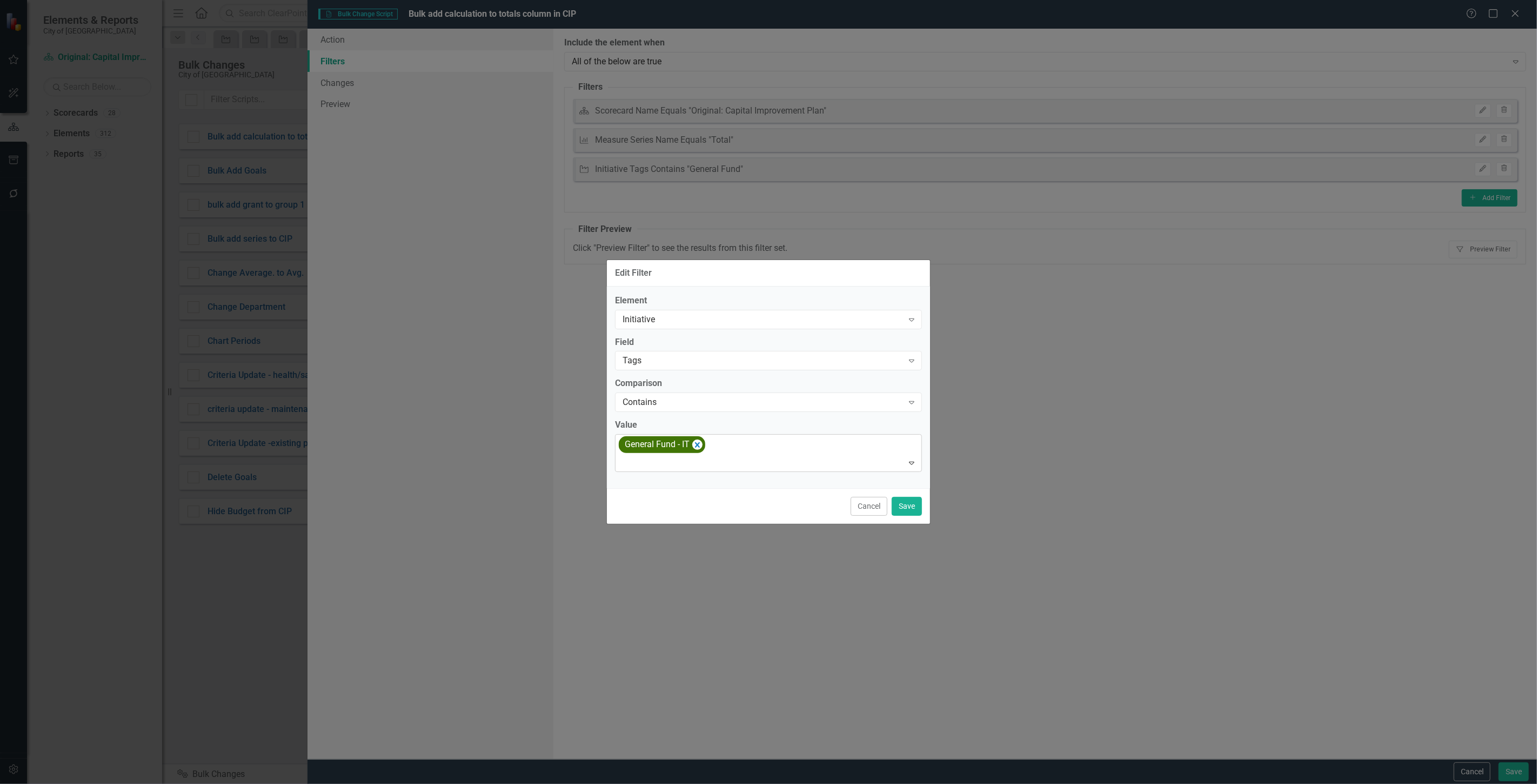
click at [717, 450] on div "General Fund - IT" at bounding box center [768, 452] width 304 height 37
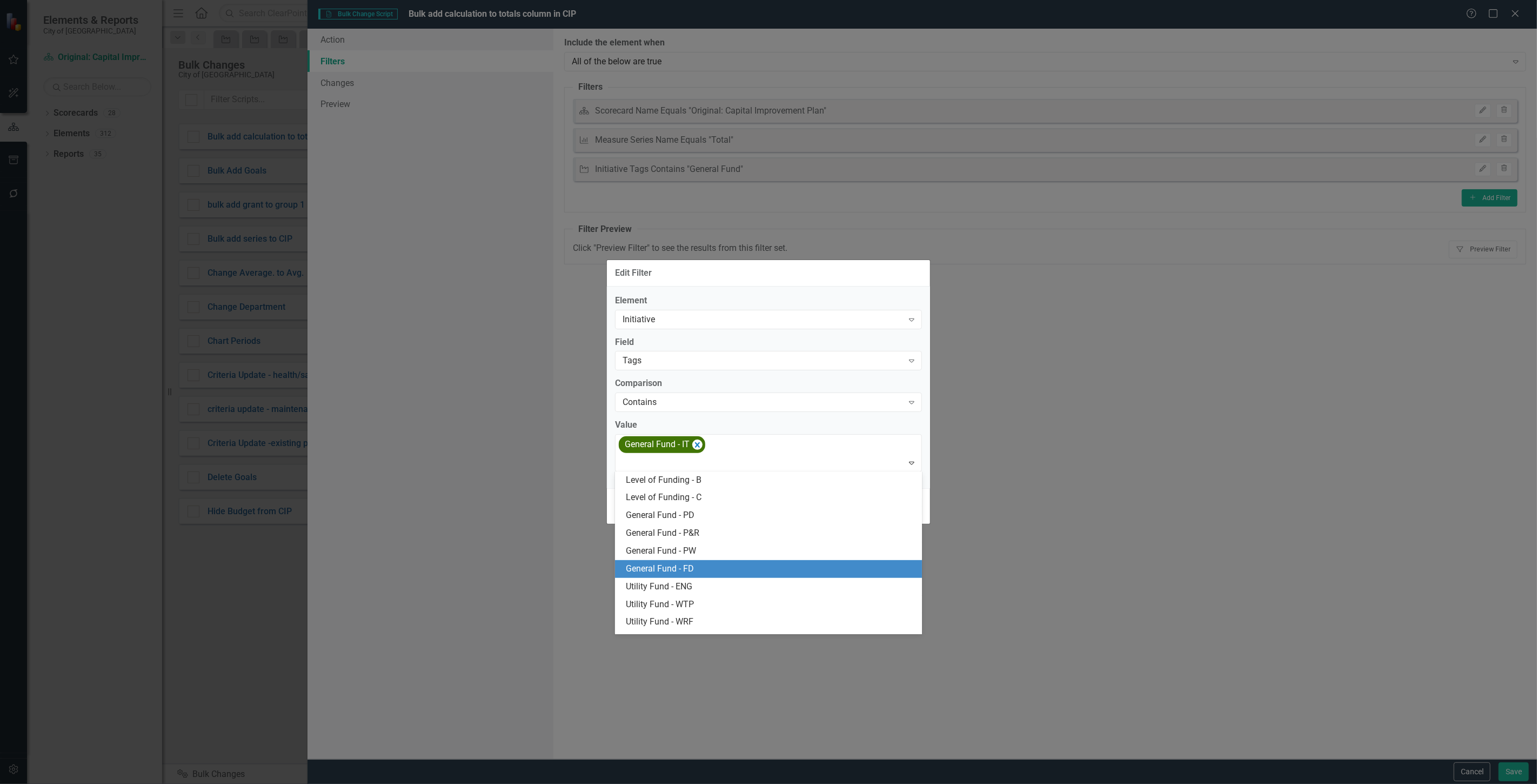
click at [699, 569] on div "General Fund - FD" at bounding box center [770, 569] width 290 height 13
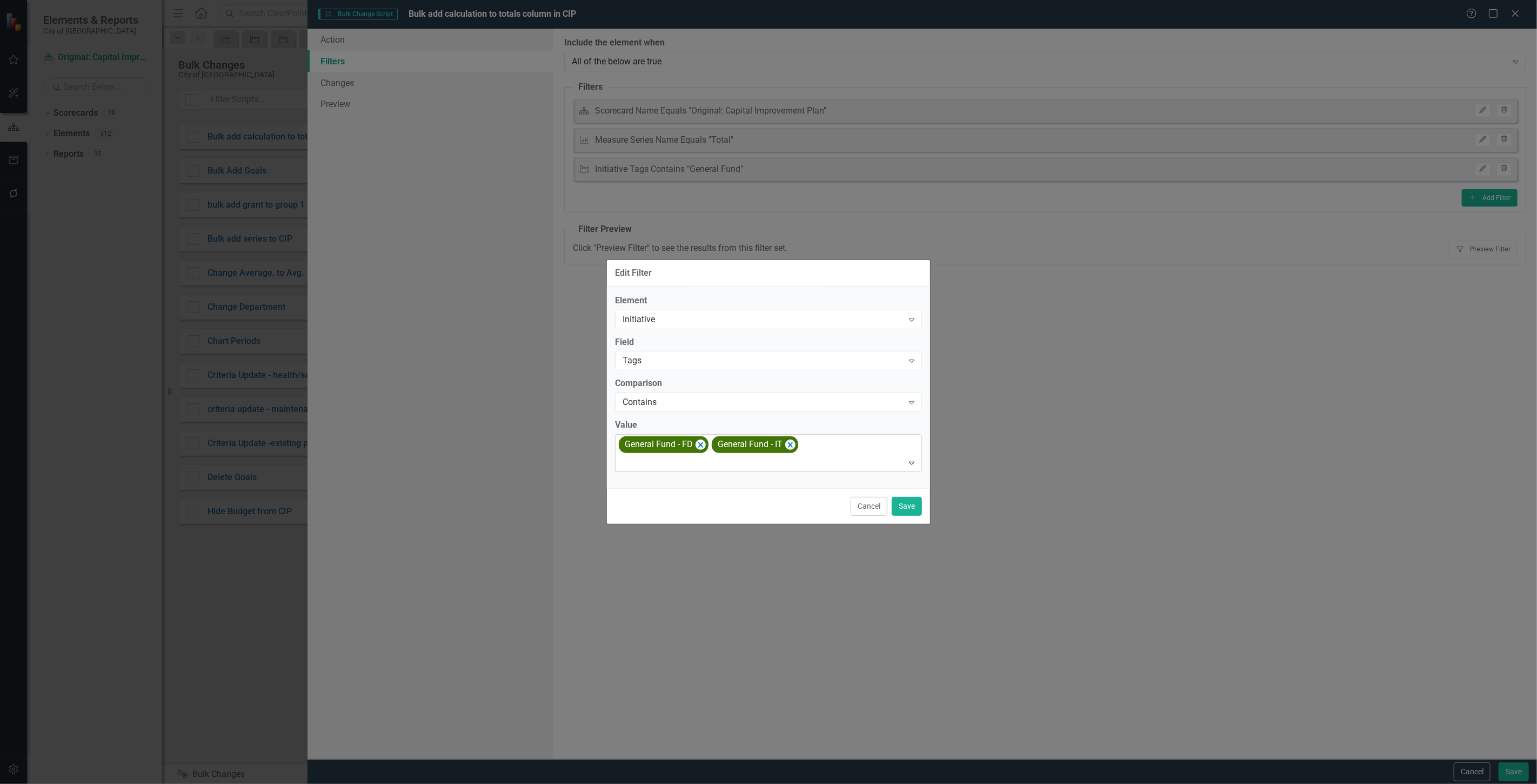
click at [779, 458] on div at bounding box center [769, 463] width 302 height 15
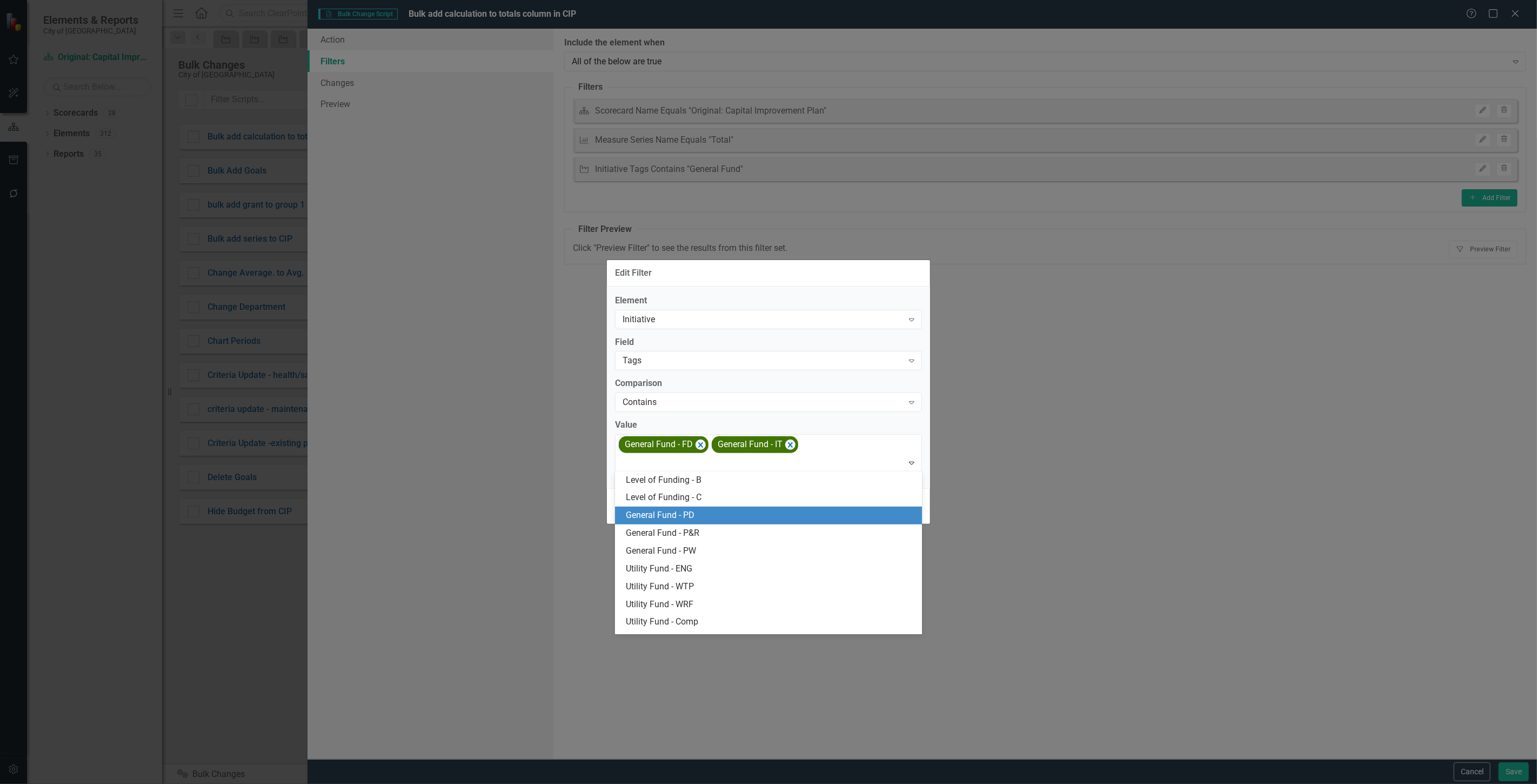
click at [700, 520] on div "General Fund - PD" at bounding box center [770, 515] width 290 height 13
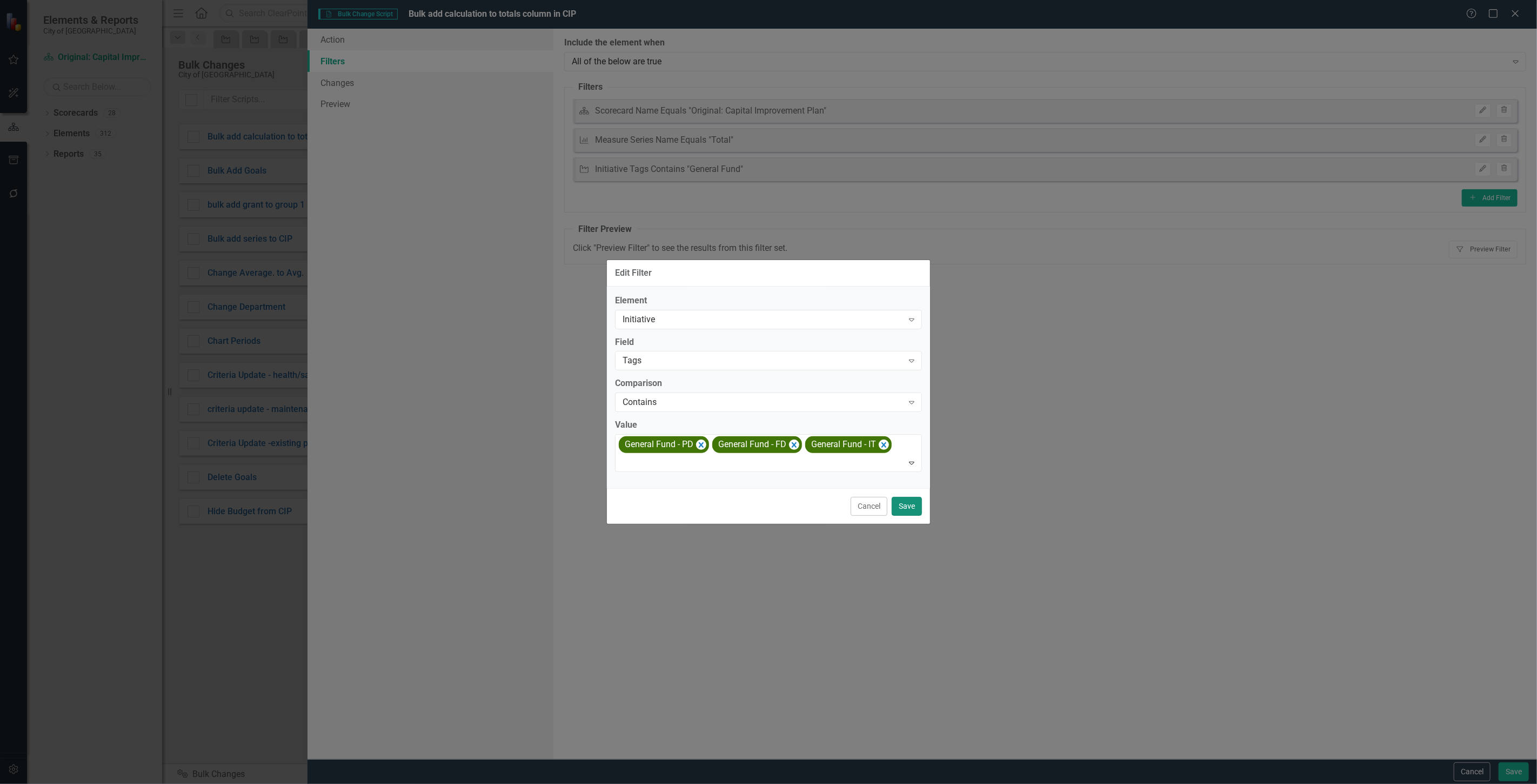
click at [916, 508] on button "Save" at bounding box center [906, 505] width 30 height 19
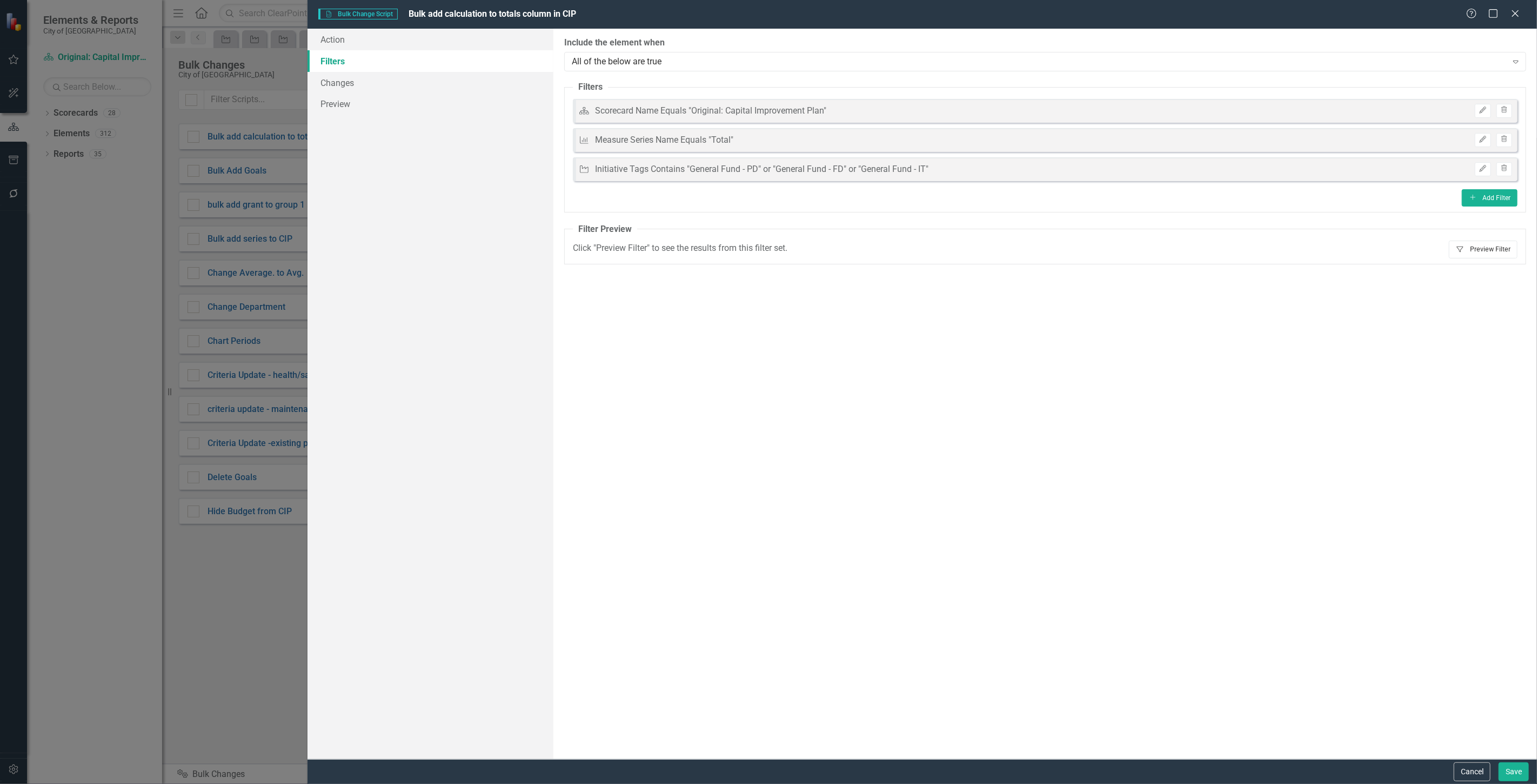
click at [1476, 247] on button "Filter Preview Filter" at bounding box center [1483, 249] width 69 height 17
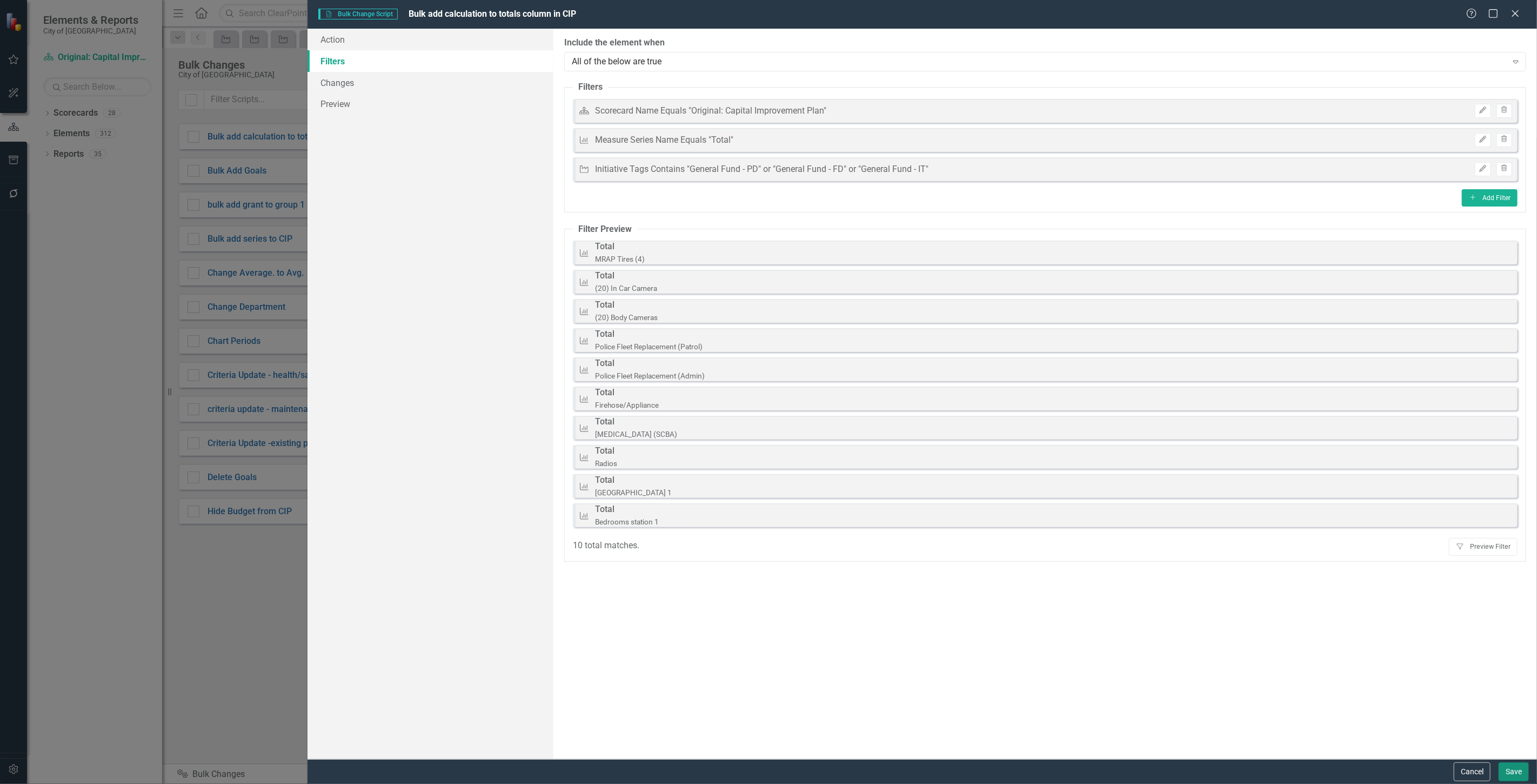
click at [1511, 768] on button "Save" at bounding box center [1513, 771] width 30 height 19
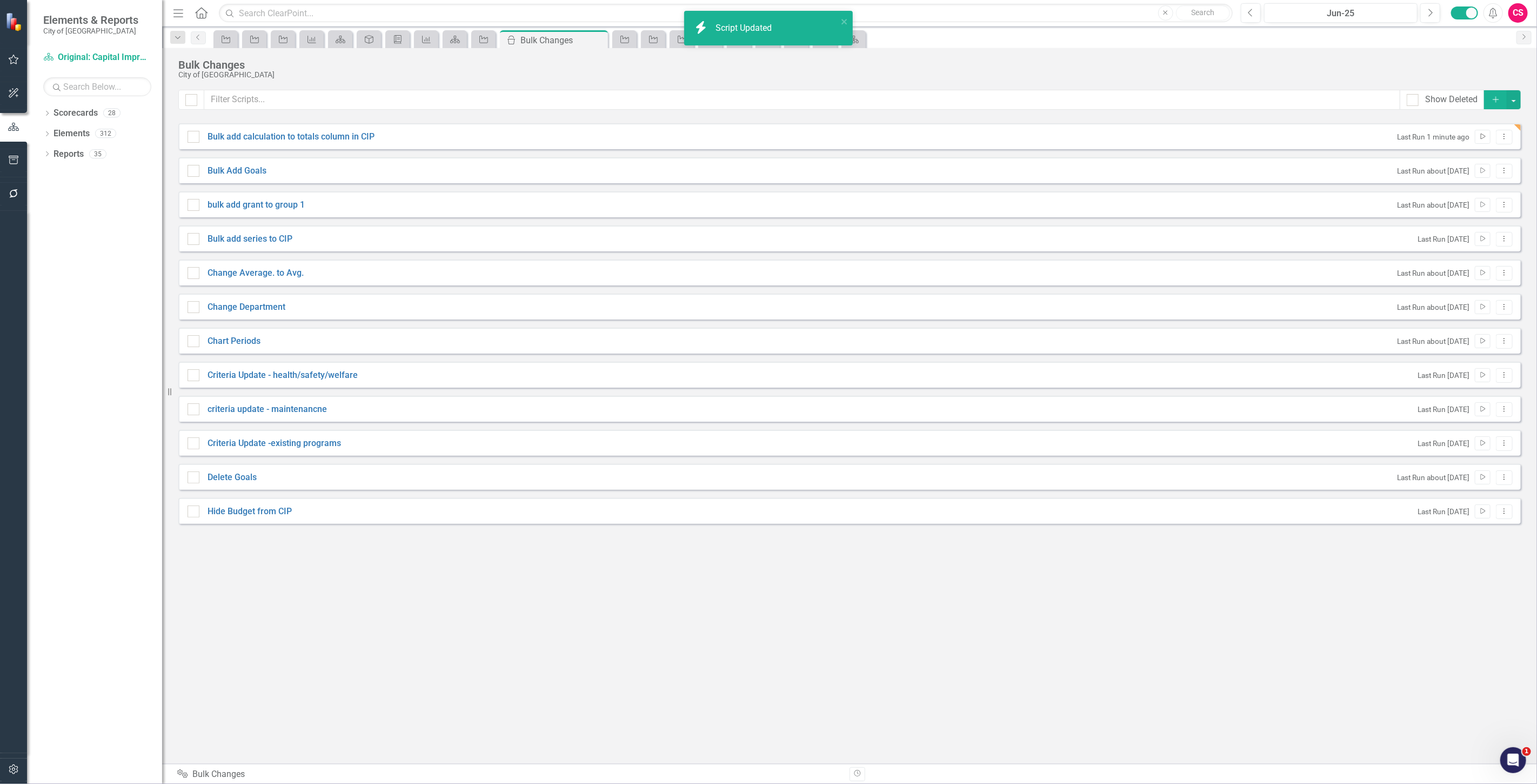
click at [1482, 135] on icon "Run Script" at bounding box center [1482, 136] width 8 height 6
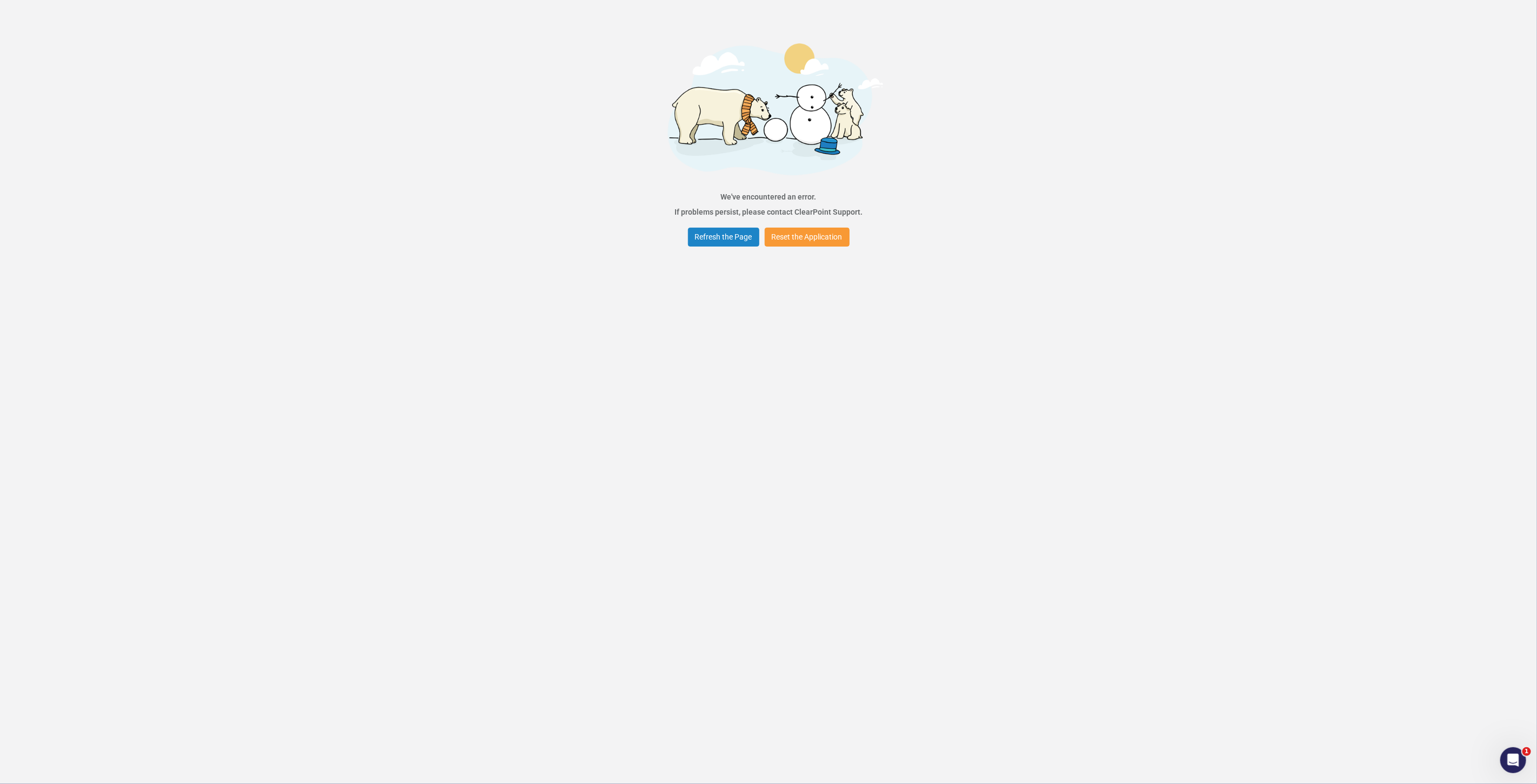
click at [818, 230] on button "Reset the Application" at bounding box center [807, 237] width 85 height 19
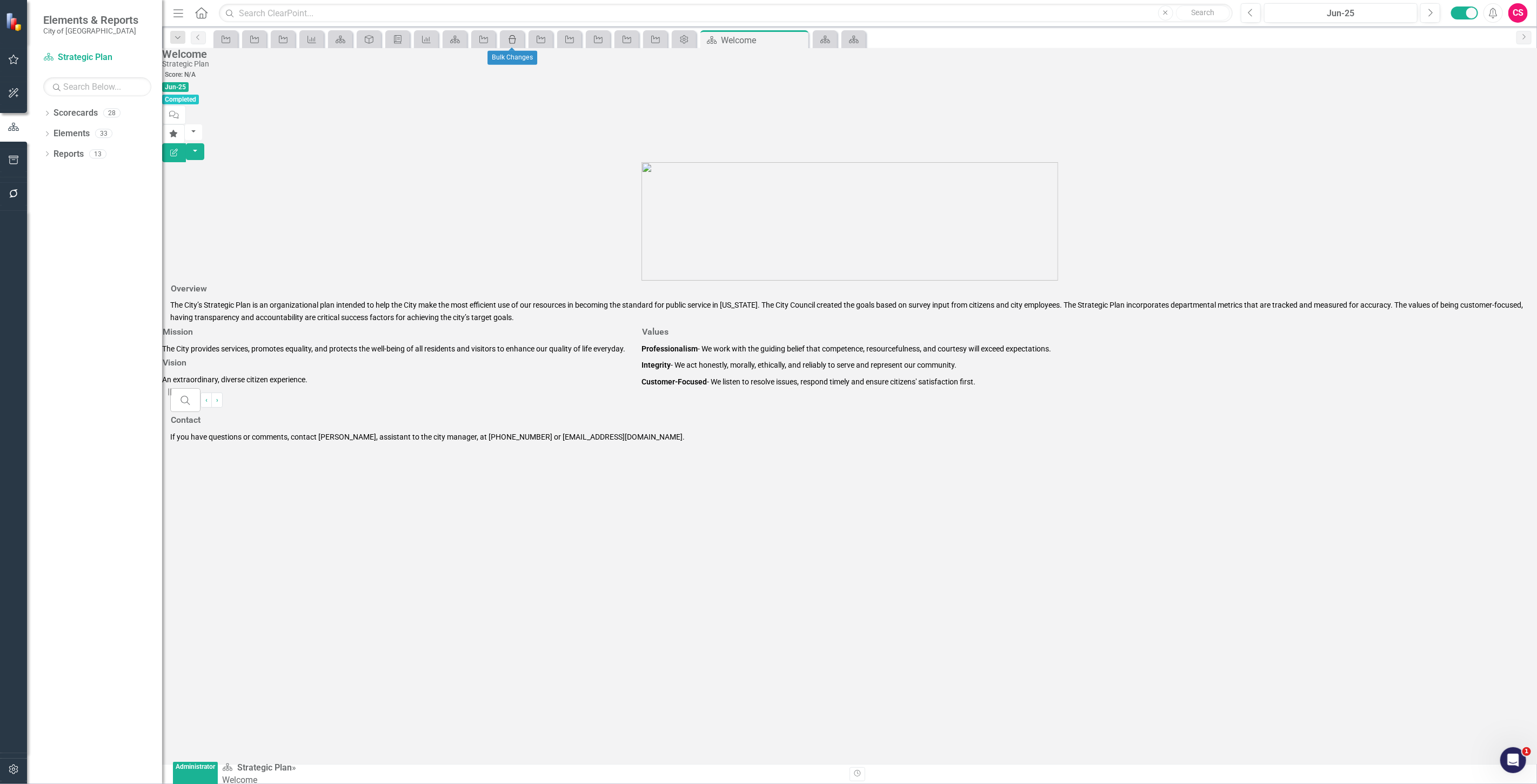
click at [511, 40] on icon "icon.bulk-changes" at bounding box center [513, 38] width 11 height 8
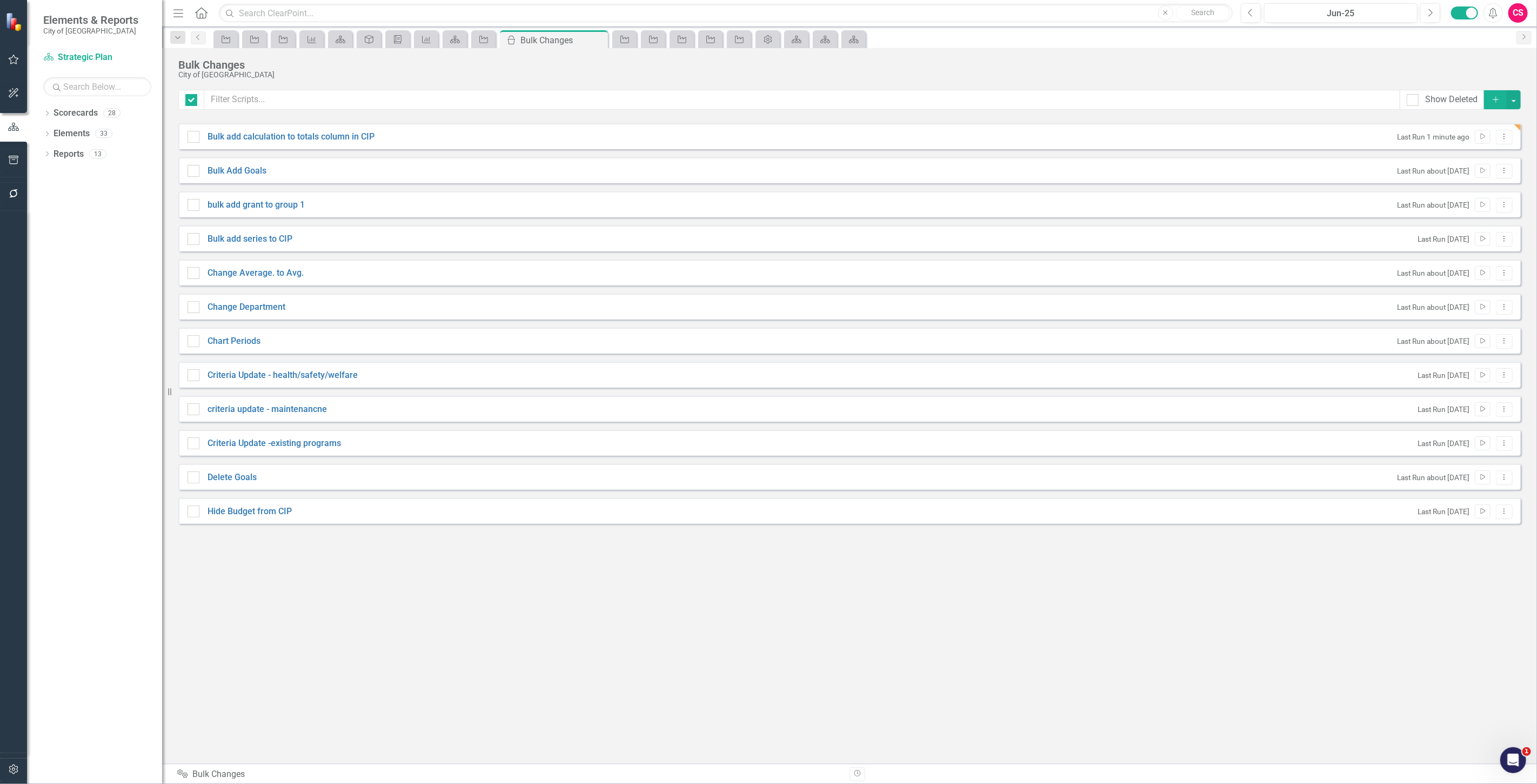
checkbox input "false"
click at [1484, 132] on button "Run Script" at bounding box center [1482, 136] width 16 height 14
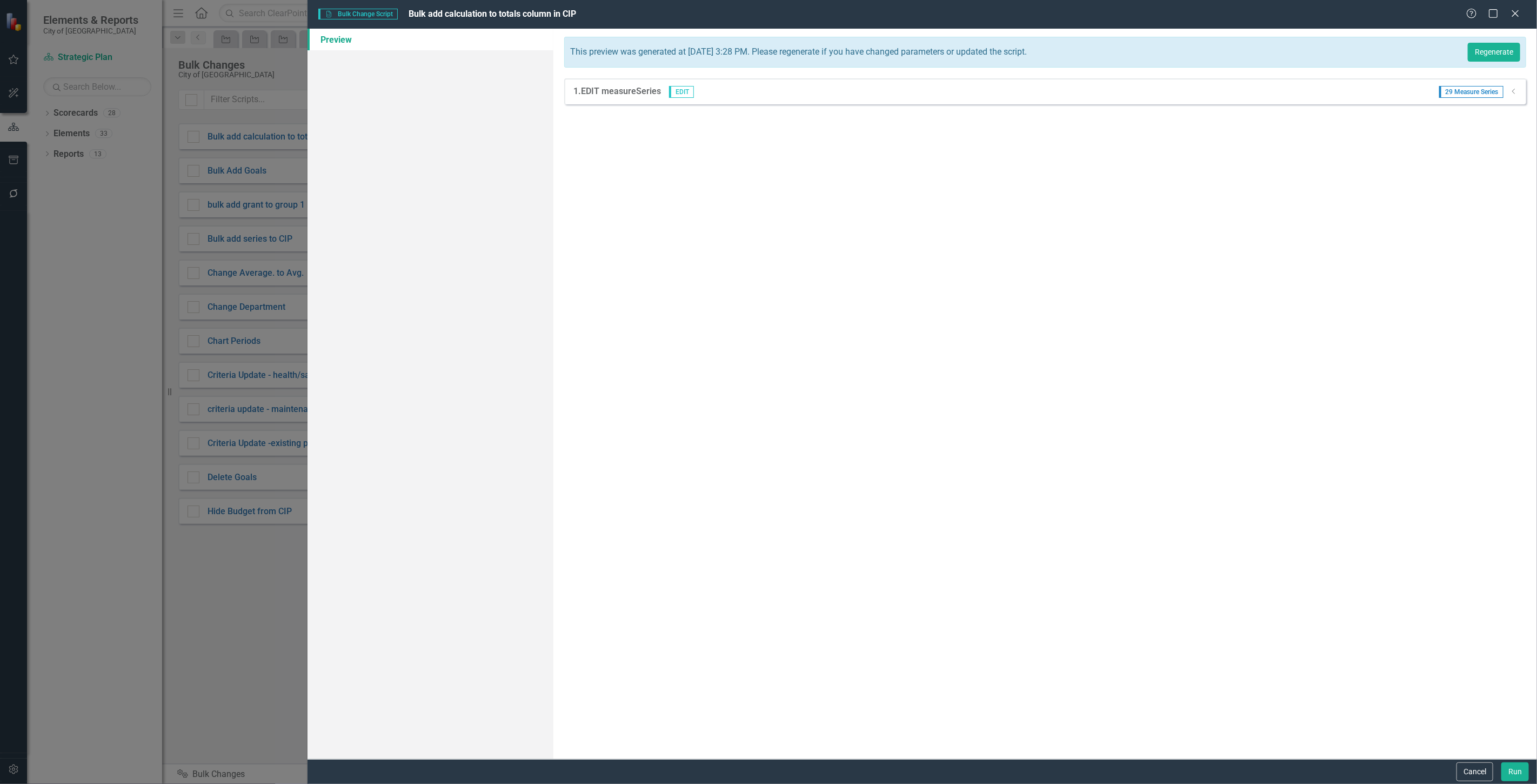
click at [1520, 92] on div "1. EDIT measureSeries EDIT 29 Measure Series Dropdown" at bounding box center [1044, 91] width 962 height 26
click at [1514, 93] on icon at bounding box center [1513, 91] width 3 height 5
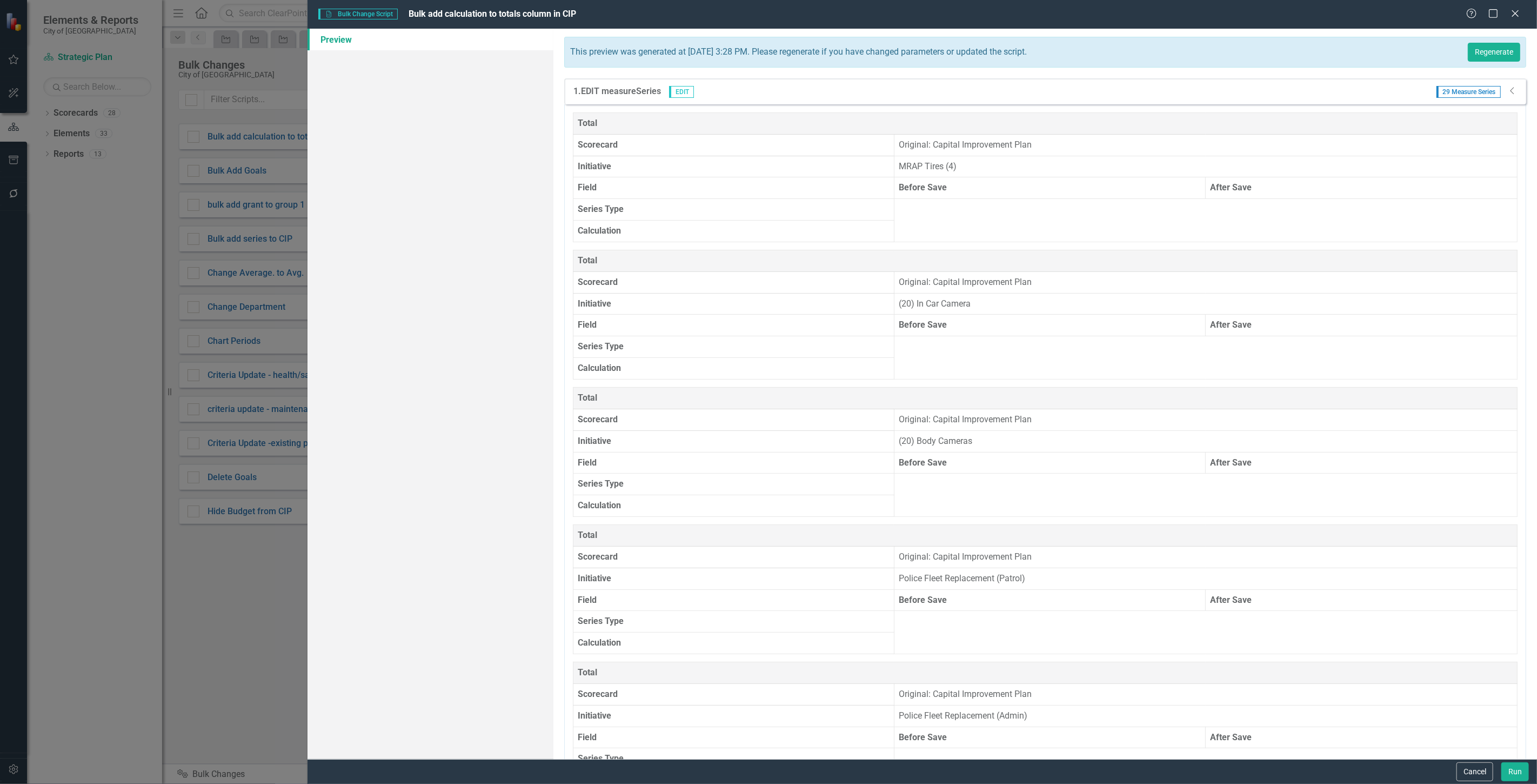
click at [1514, 93] on div "1. EDIT measureSeries EDIT 29 Measure Series Dropdown" at bounding box center [1044, 91] width 962 height 26
click at [1489, 51] on button "Regenerate" at bounding box center [1493, 52] width 52 height 19
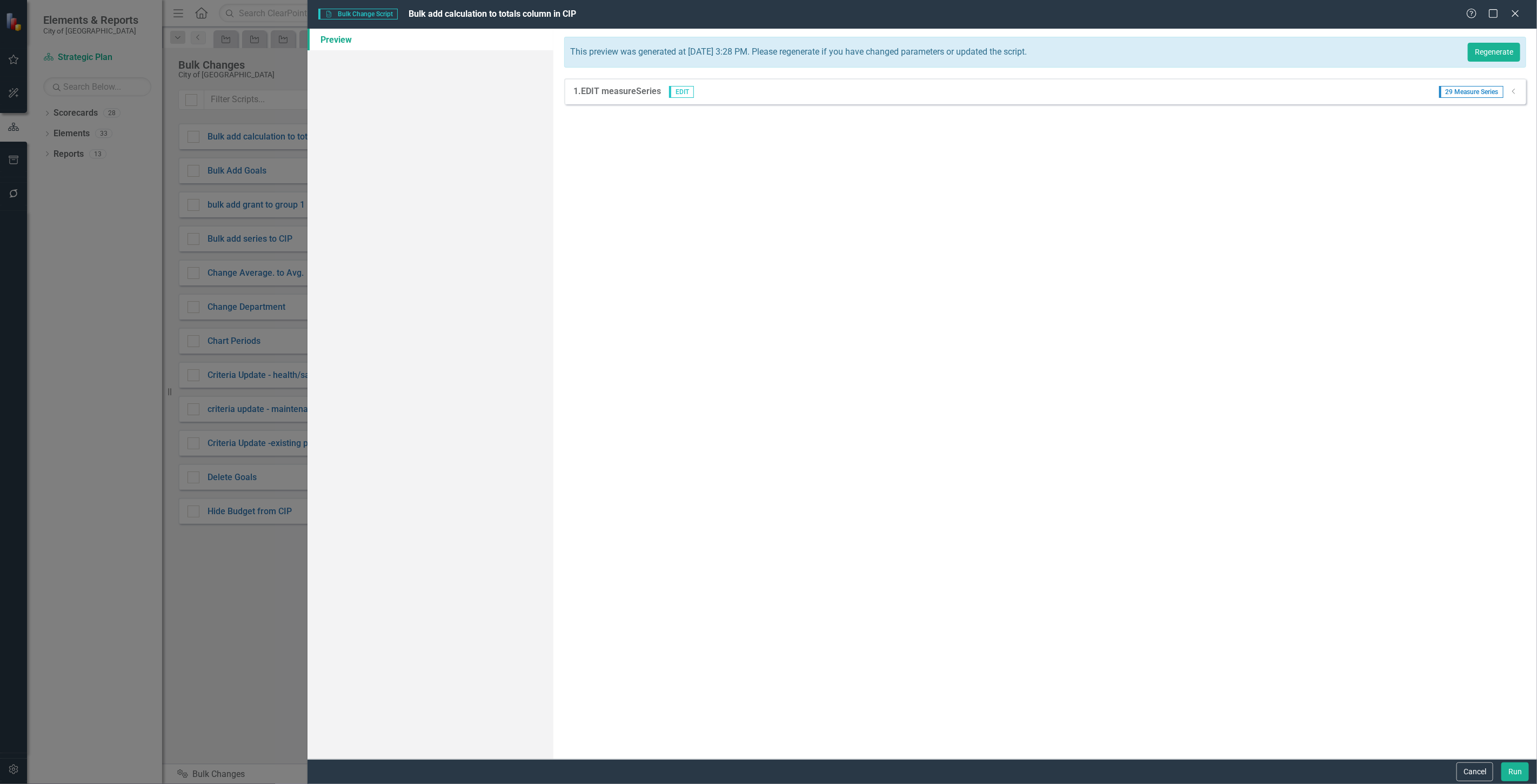
click at [1516, 90] on icon "Dropdown" at bounding box center [1513, 90] width 8 height 6
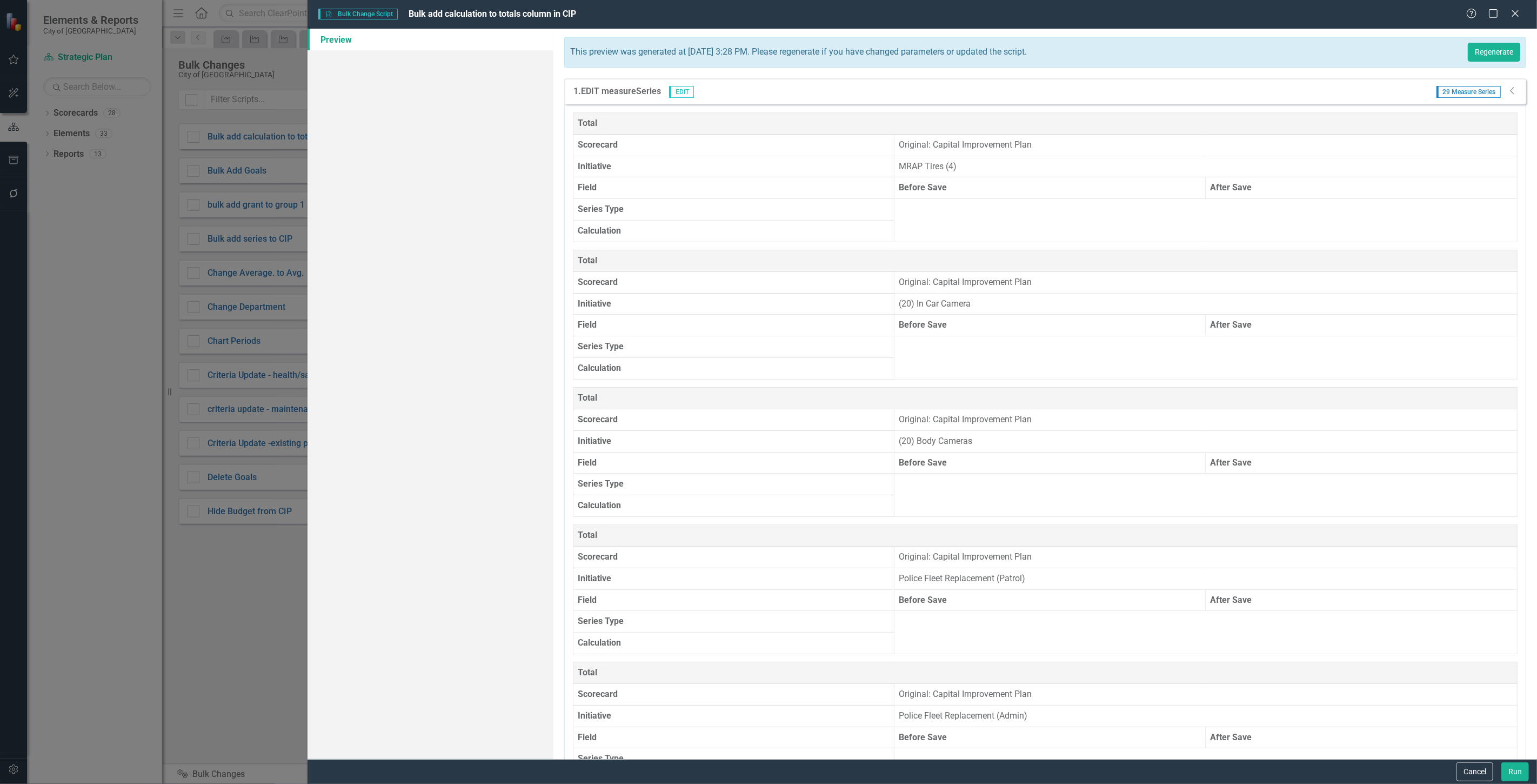
click at [1516, 90] on div "1. EDIT measureSeries EDIT 29 Measure Series Dropdown" at bounding box center [1044, 91] width 962 height 26
click at [1511, 765] on button "Run" at bounding box center [1515, 771] width 27 height 19
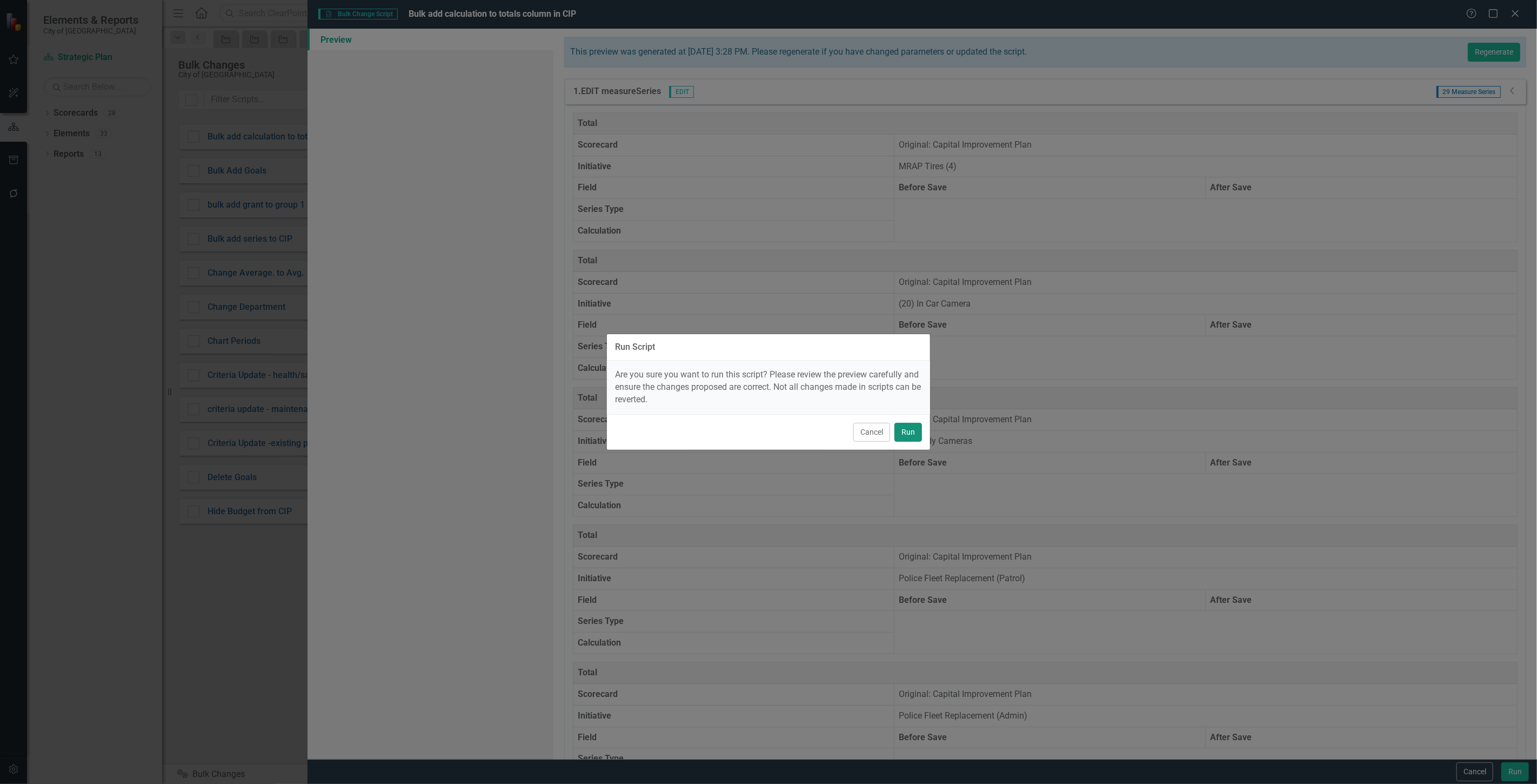
click at [899, 430] on button "Run" at bounding box center [908, 431] width 27 height 19
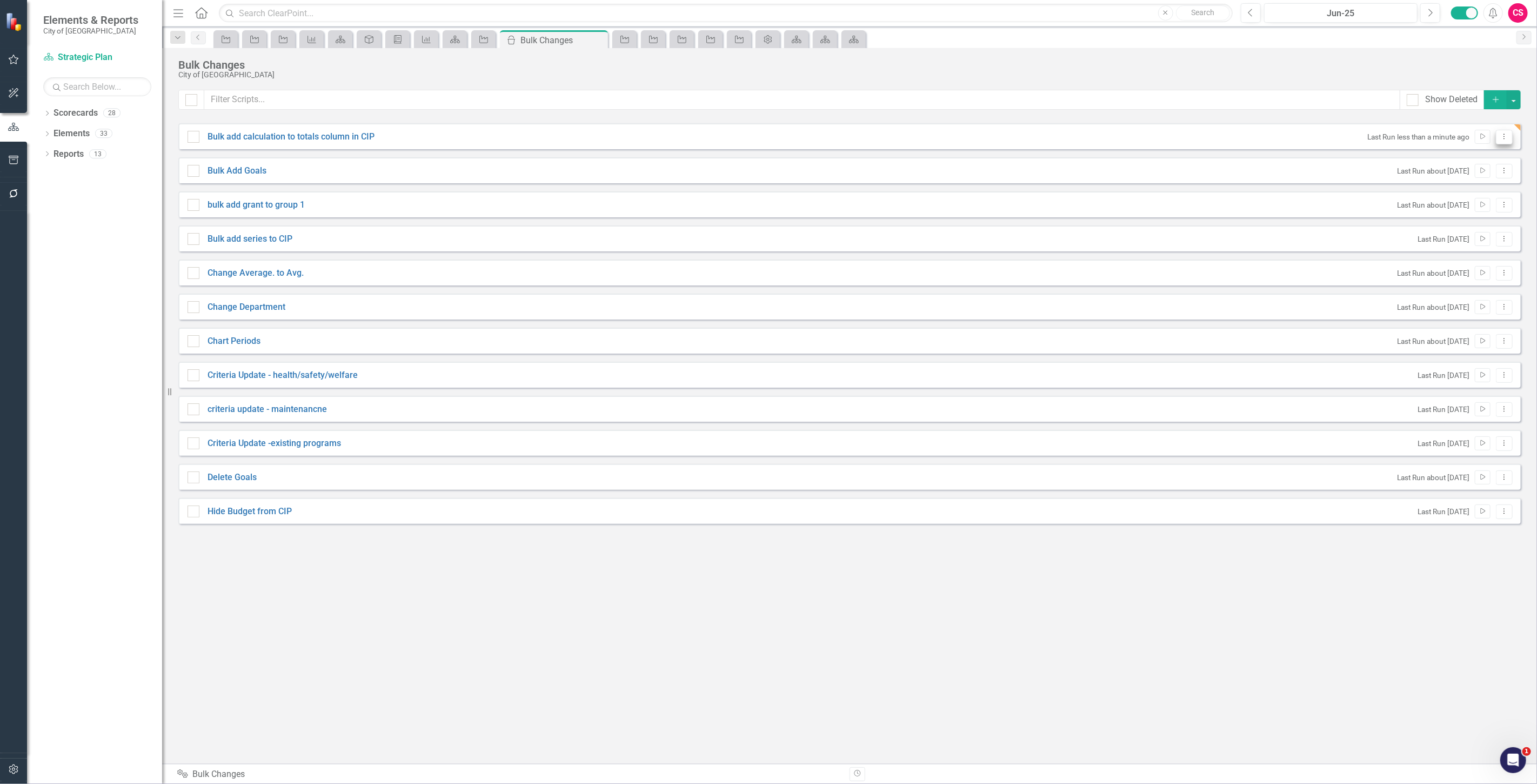
click at [1501, 142] on button "Dropdown Menu" at bounding box center [1504, 137] width 16 height 15
click at [1468, 181] on link "Edit Edit Script" at bounding box center [1469, 175] width 87 height 20
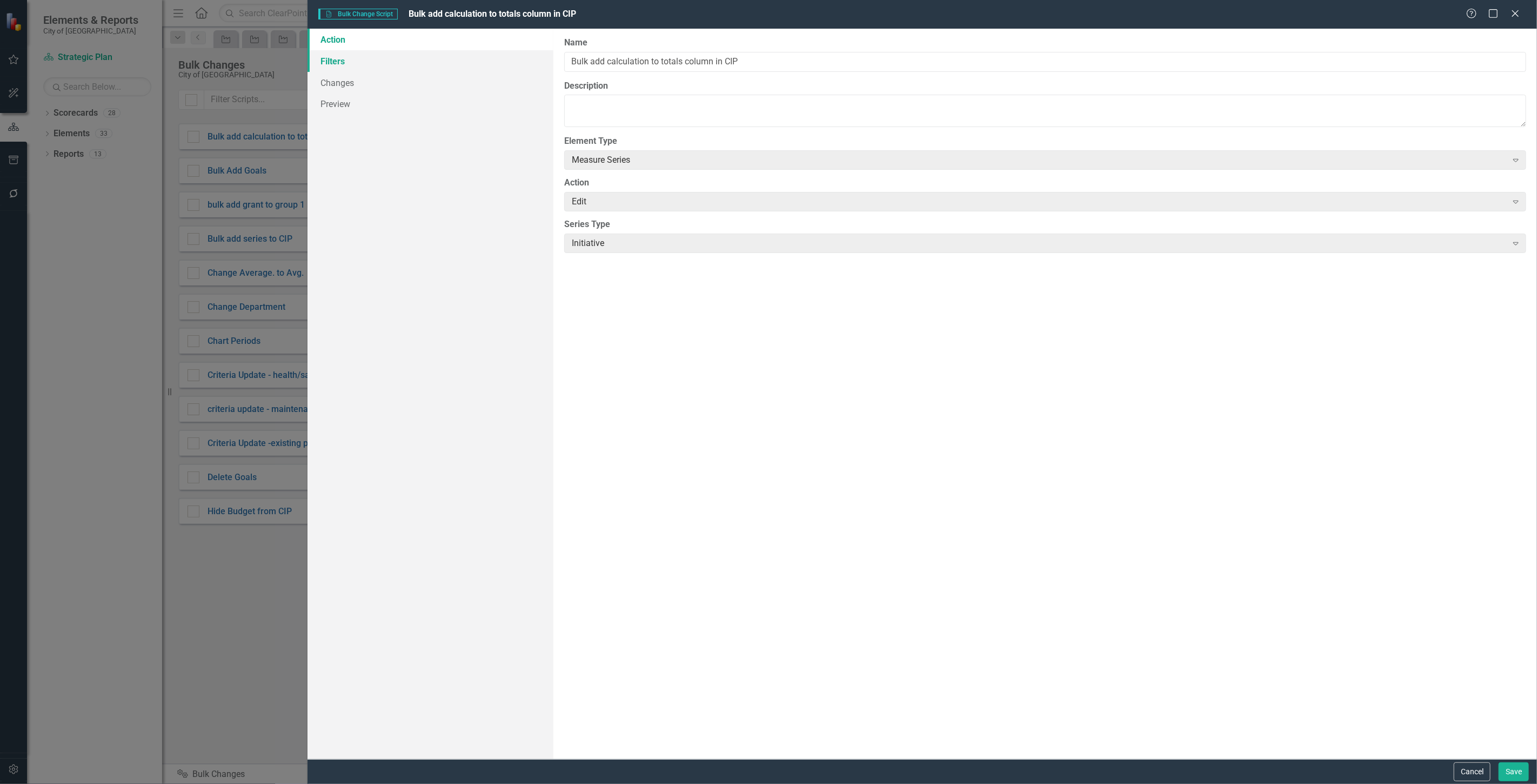
click at [392, 62] on link "Filters" at bounding box center [430, 61] width 246 height 22
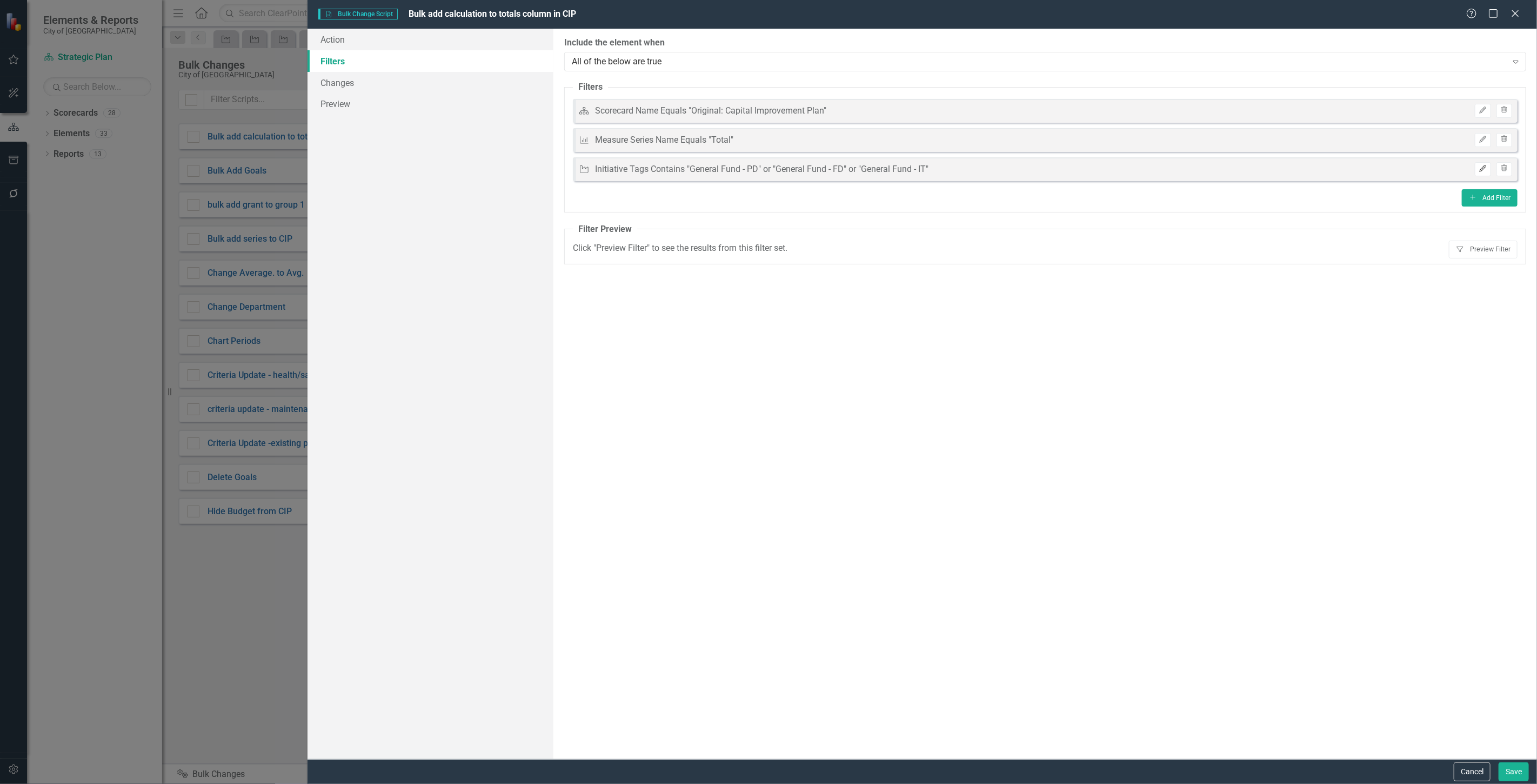
click at [1486, 171] on button "Edit" at bounding box center [1482, 168] width 16 height 14
click at [1473, 168] on div "Edit Trash" at bounding box center [1490, 168] width 43 height 14
click at [1475, 169] on button "Edit" at bounding box center [1482, 168] width 16 height 14
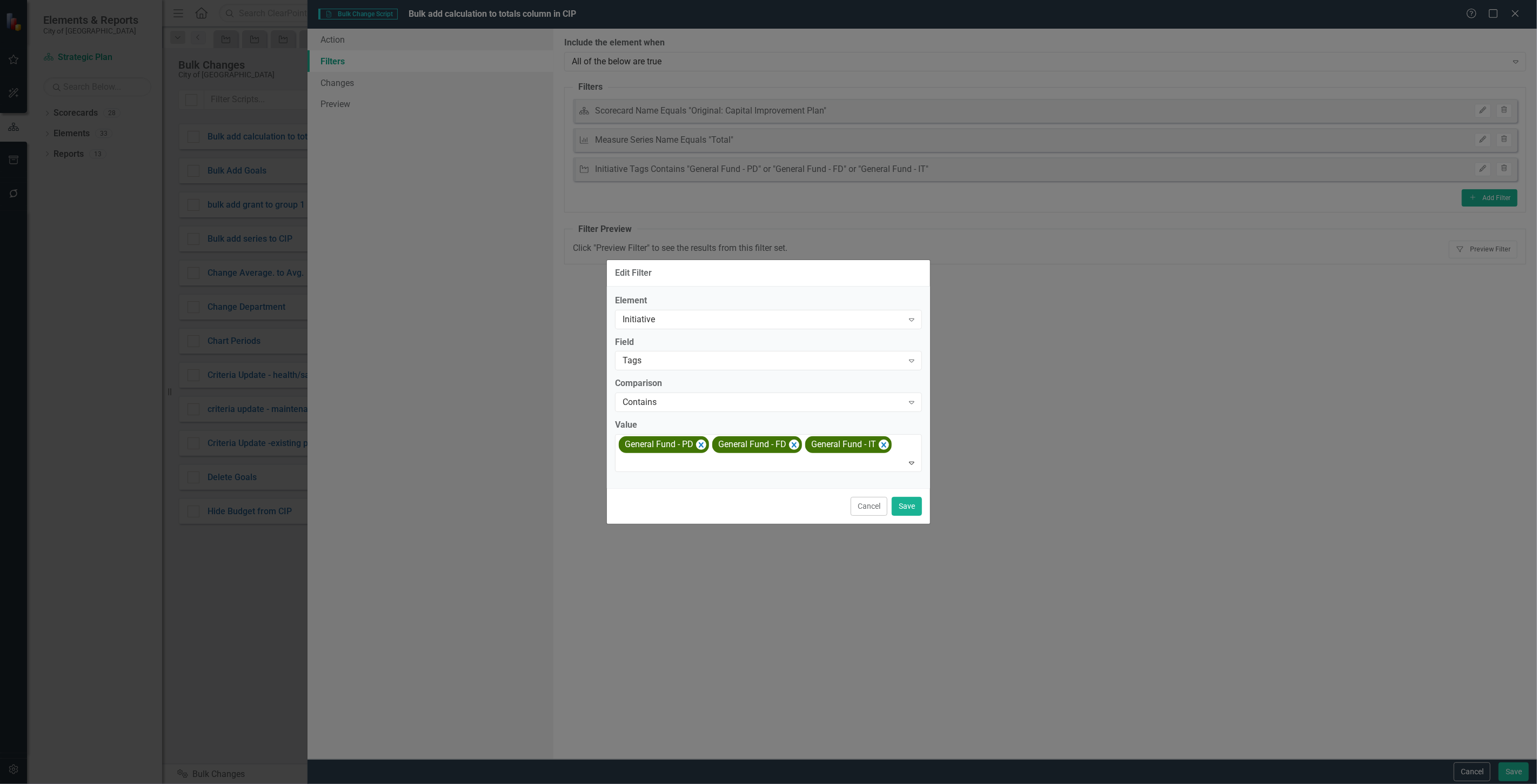
click at [753, 477] on div "Element Initiative Expand Field Tags Expand Comparison Contains Expand Value Ge…" at bounding box center [768, 387] width 323 height 202
click at [738, 462] on div at bounding box center [769, 463] width 302 height 15
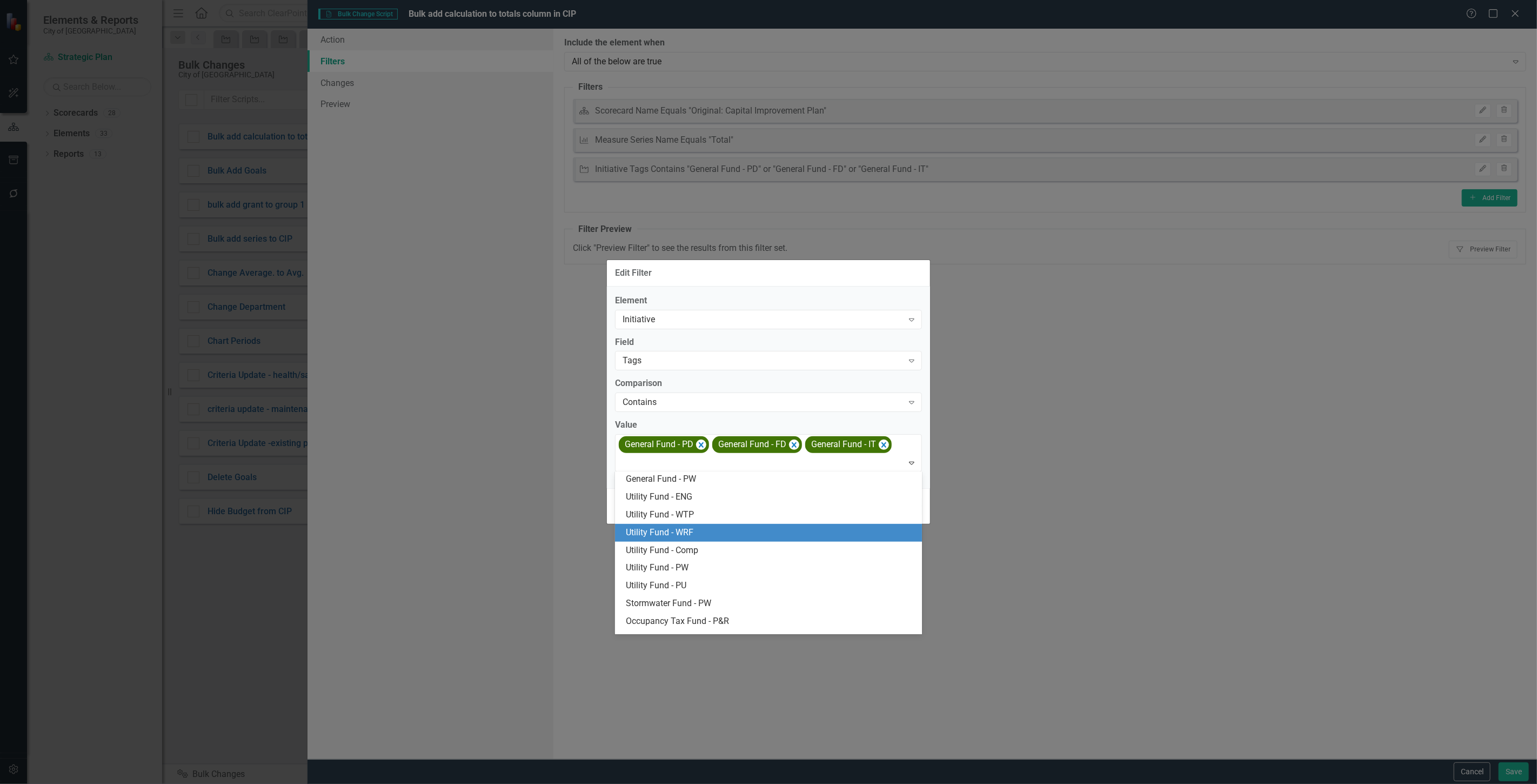
scroll to position [474, 0]
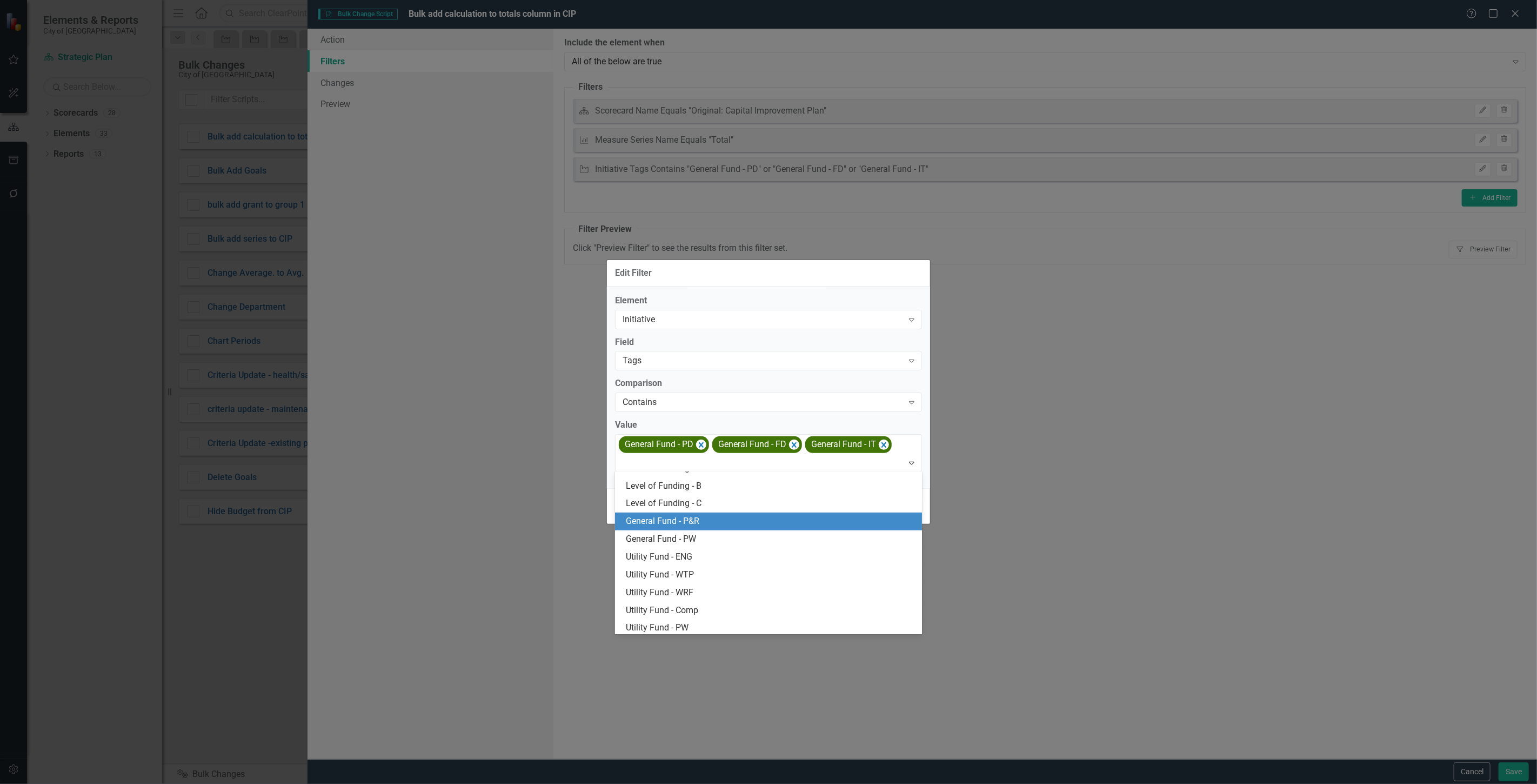
click at [708, 522] on div "General Fund - P&R" at bounding box center [770, 522] width 290 height 13
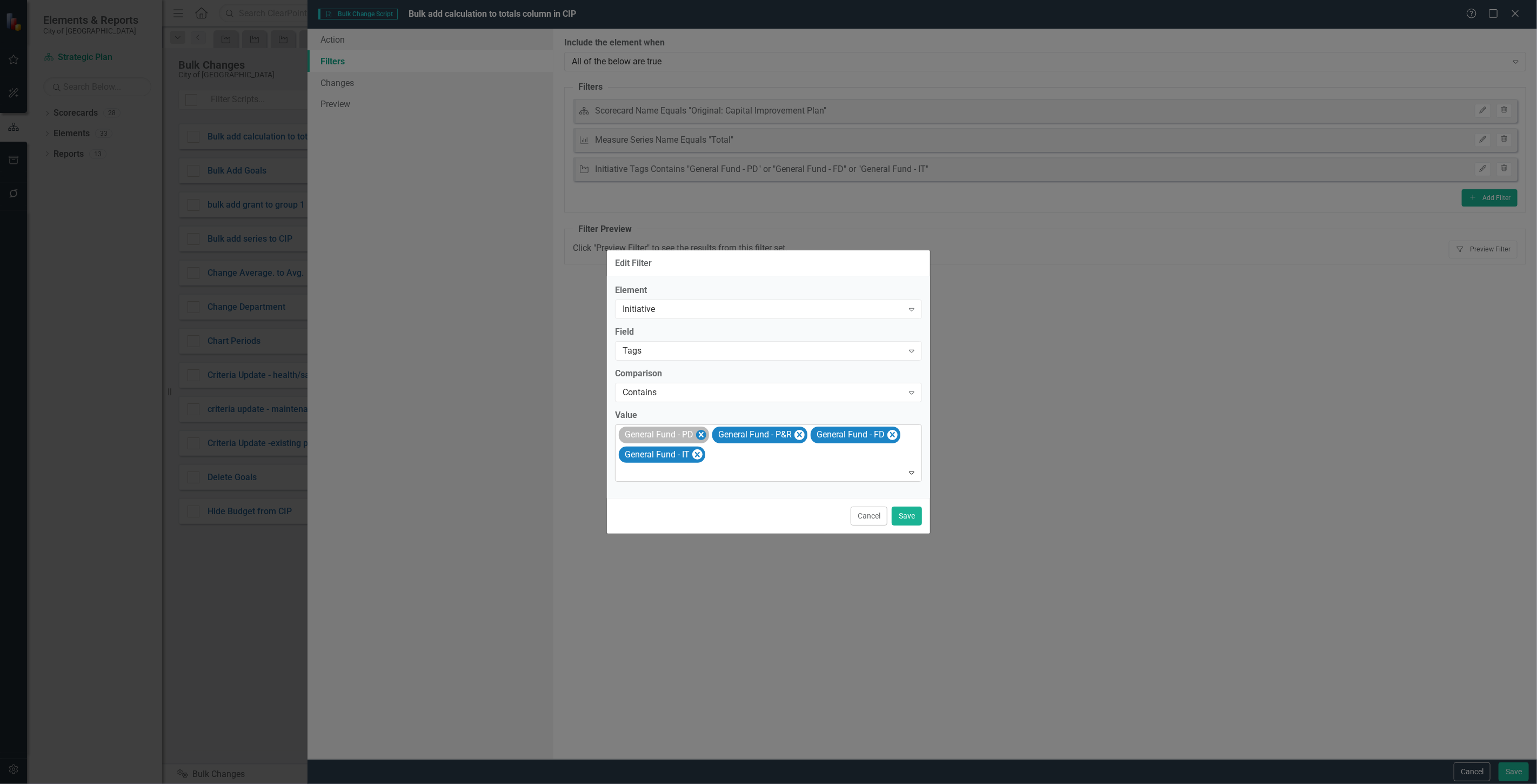
click at [699, 432] on icon "Remove [object Object]" at bounding box center [701, 435] width 5 height 5
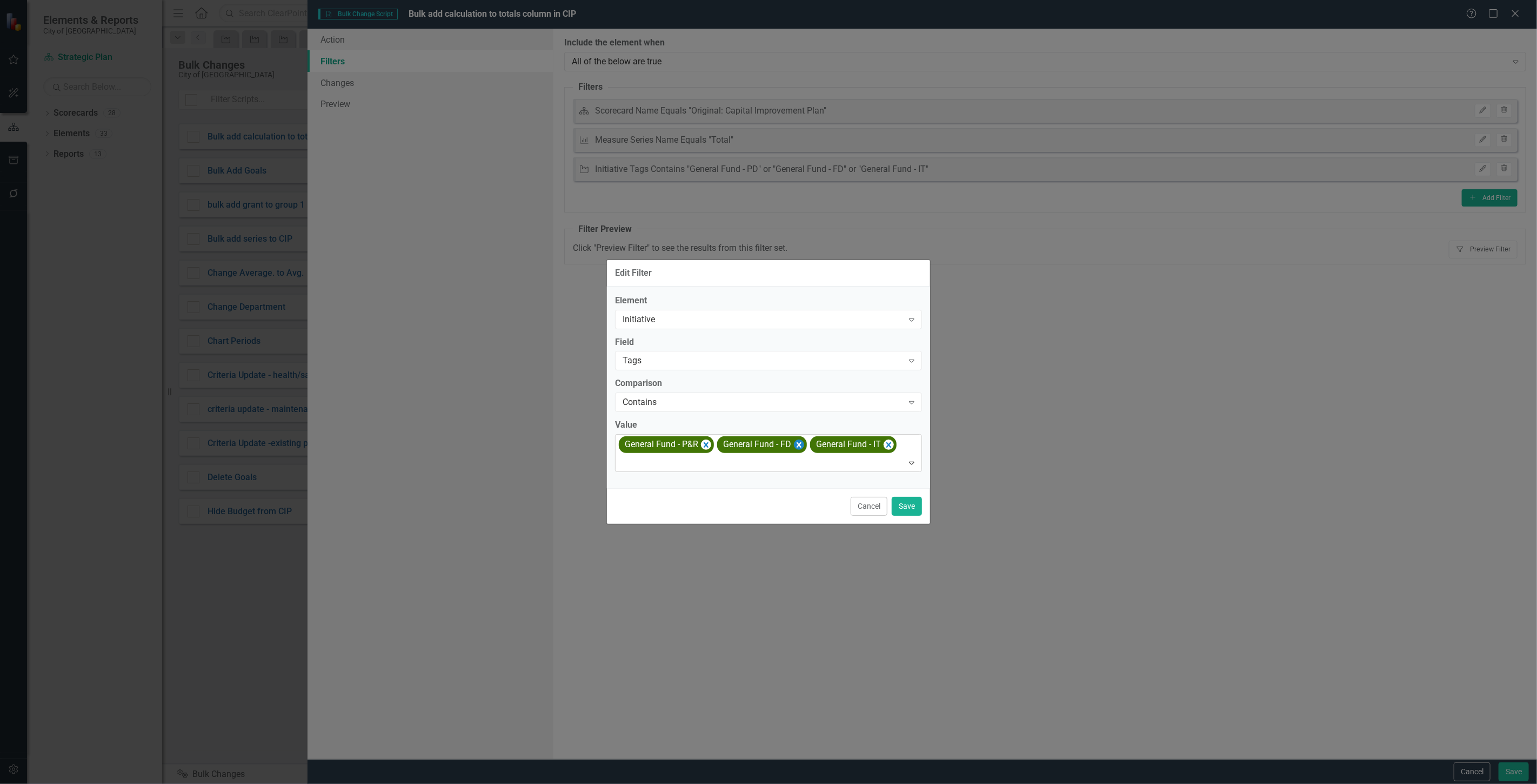
click at [796, 444] on icon "Remove [object Object]" at bounding box center [799, 444] width 10 height 14
click at [797, 444] on icon "Remove [object Object]" at bounding box center [795, 444] width 10 height 14
click at [904, 515] on div "Cancel Save" at bounding box center [768, 505] width 323 height 36
click at [899, 503] on button "Save" at bounding box center [906, 505] width 30 height 19
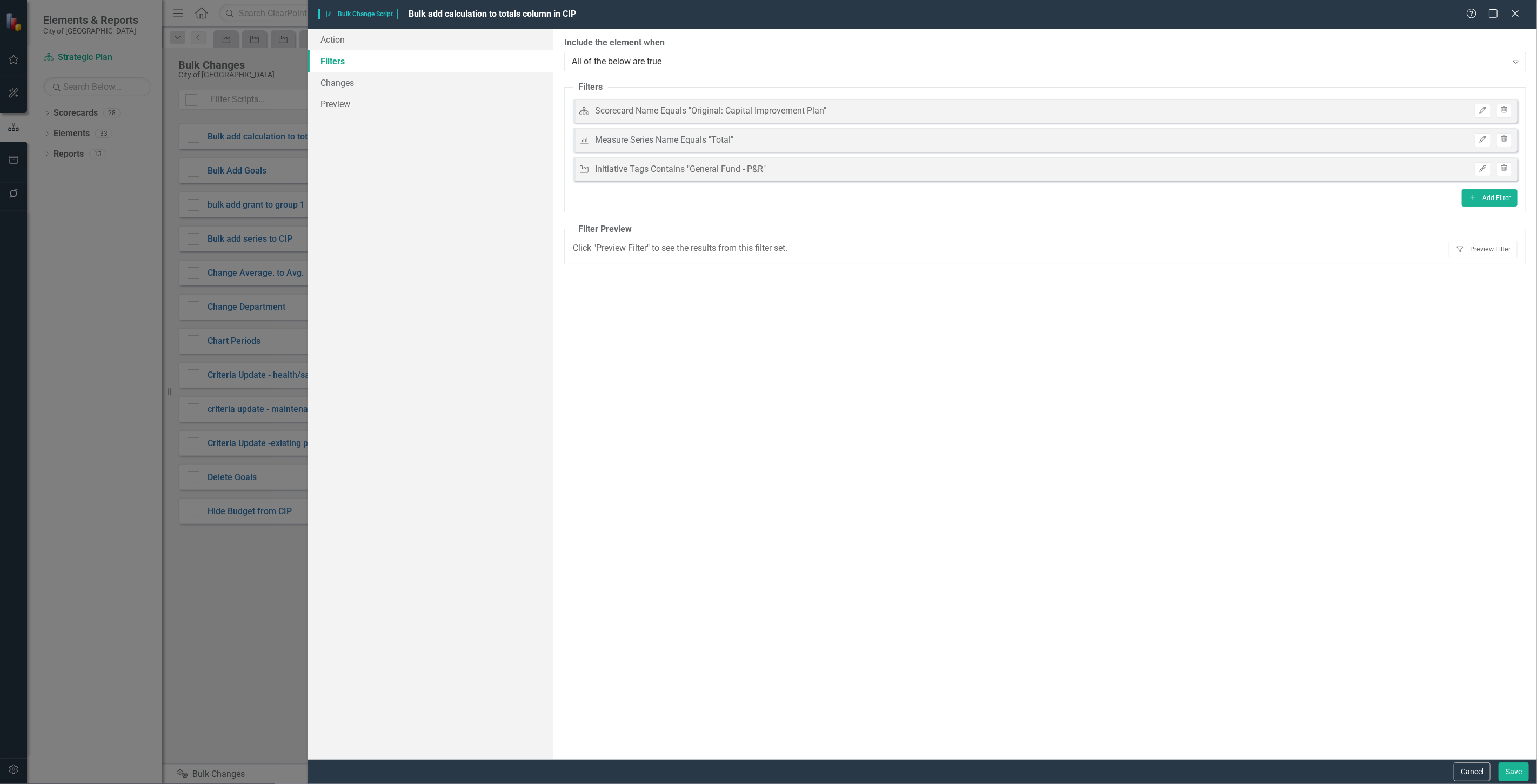
click at [1509, 781] on div "Cancel Save" at bounding box center [922, 770] width 1229 height 25
click at [1502, 766] on button "Save" at bounding box center [1513, 771] width 30 height 19
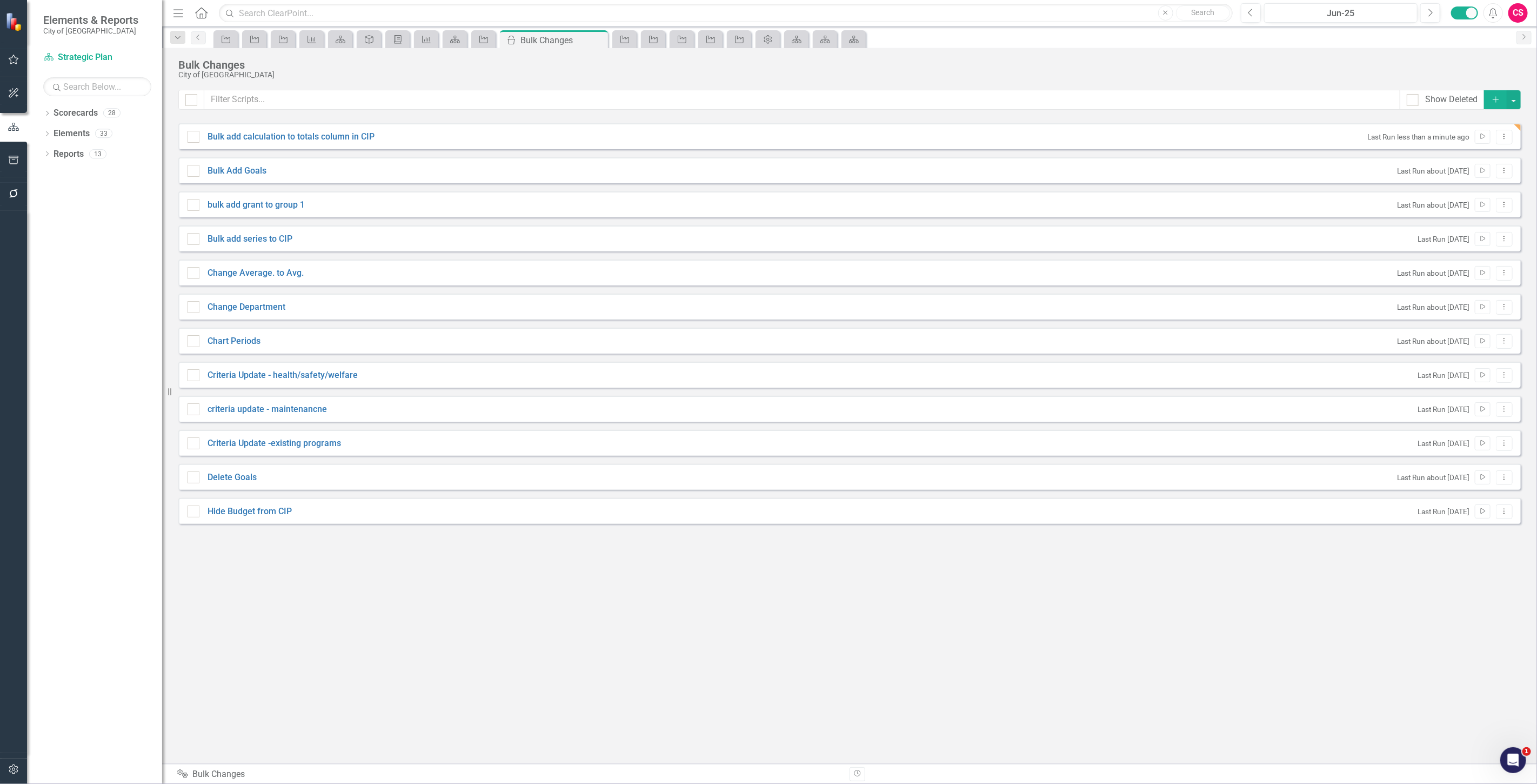
checkbox input "false"
drag, startPoint x: 1511, startPoint y: 136, endPoint x: 1506, endPoint y: 136, distance: 5.0
click at [1511, 136] on button "Dropdown Menu" at bounding box center [1504, 137] width 16 height 15
click at [1482, 173] on link "Edit Edit Script" at bounding box center [1469, 175] width 87 height 20
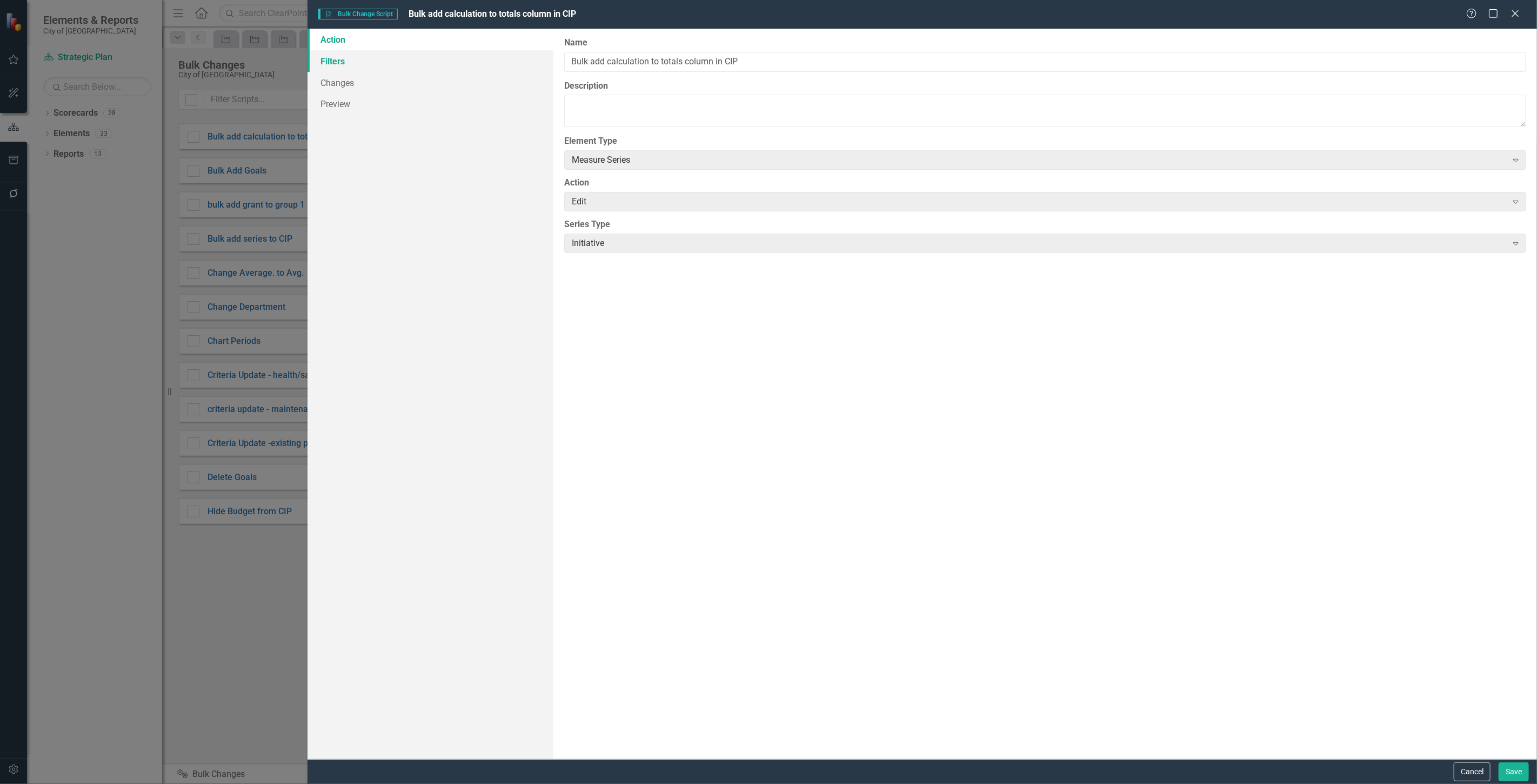
click at [415, 66] on link "Filters" at bounding box center [430, 61] width 246 height 22
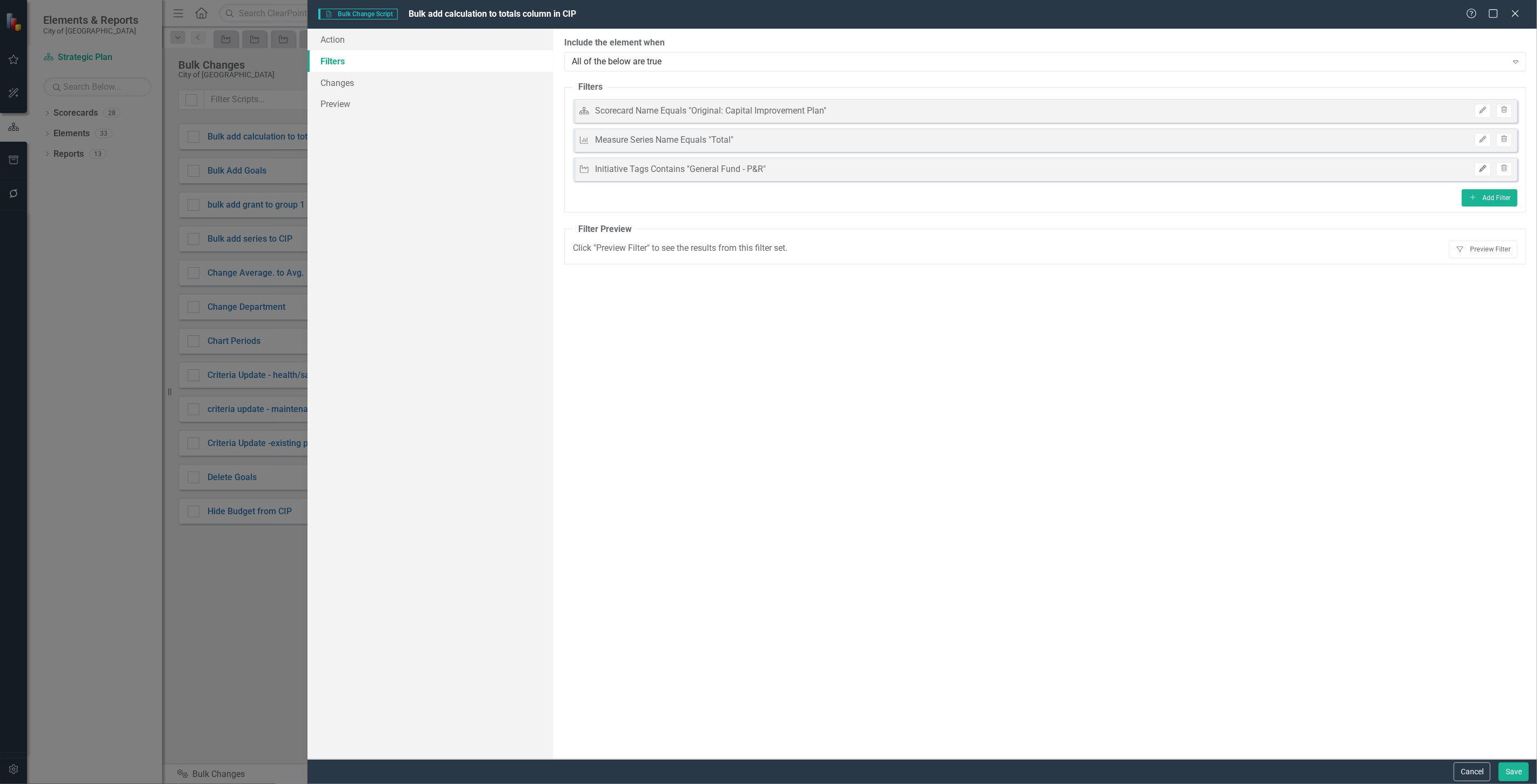
click at [1479, 164] on button "Edit" at bounding box center [1482, 168] width 16 height 14
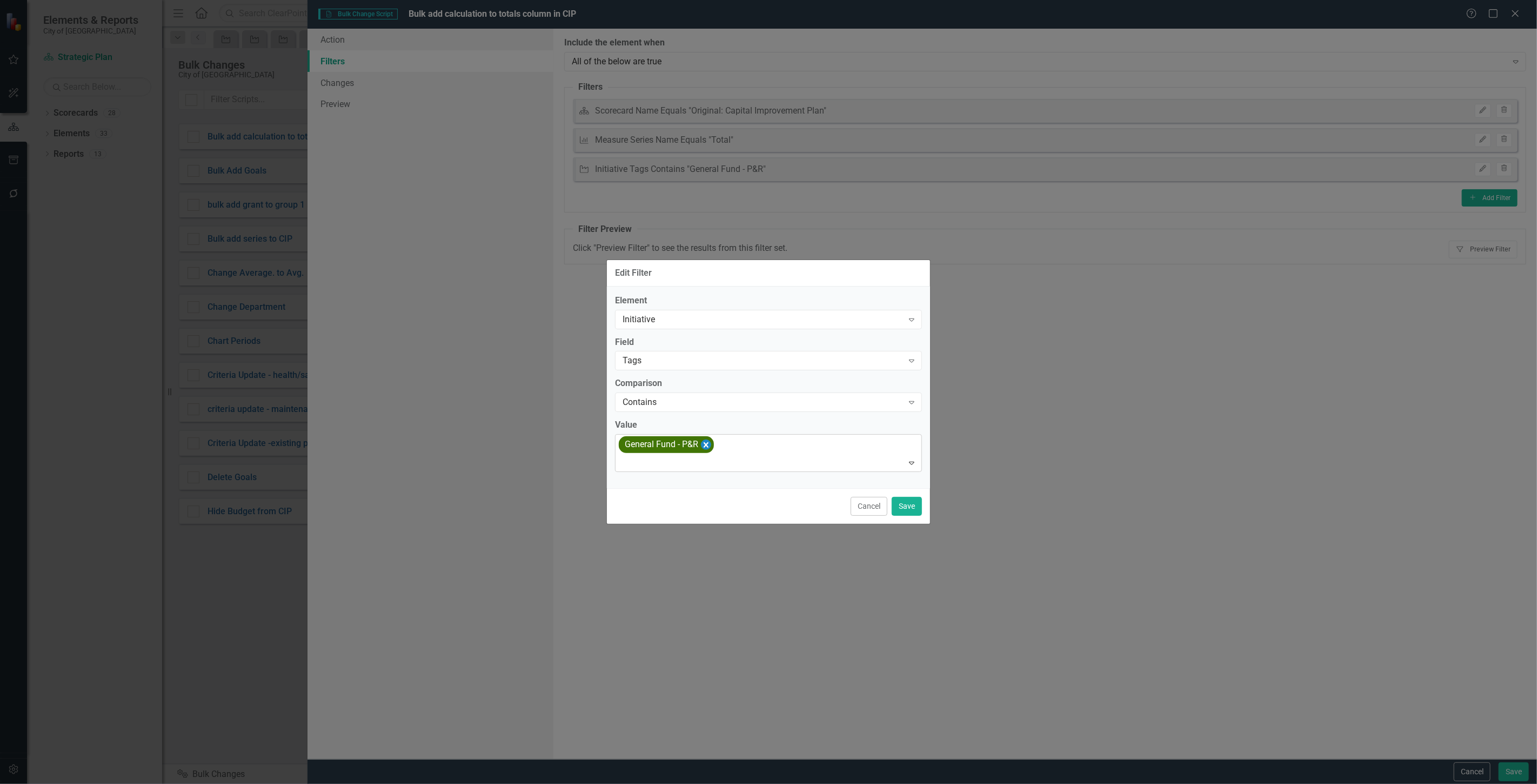
click at [703, 442] on icon "Remove [object Object]" at bounding box center [705, 444] width 10 height 14
click at [703, 442] on div at bounding box center [761, 447] width 285 height 15
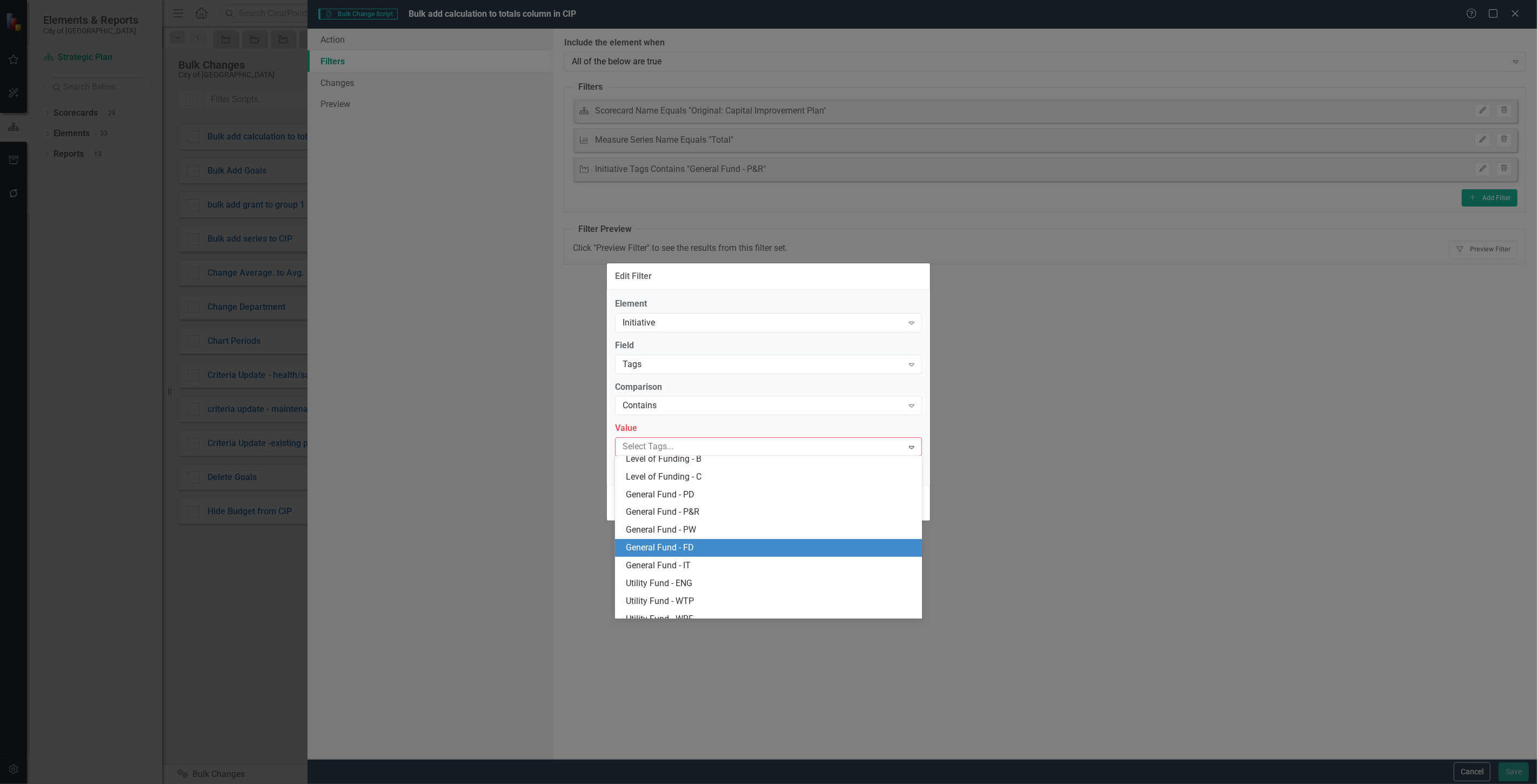
scroll to position [468, 0]
click at [714, 543] on div "General Fund - PW" at bounding box center [770, 548] width 290 height 13
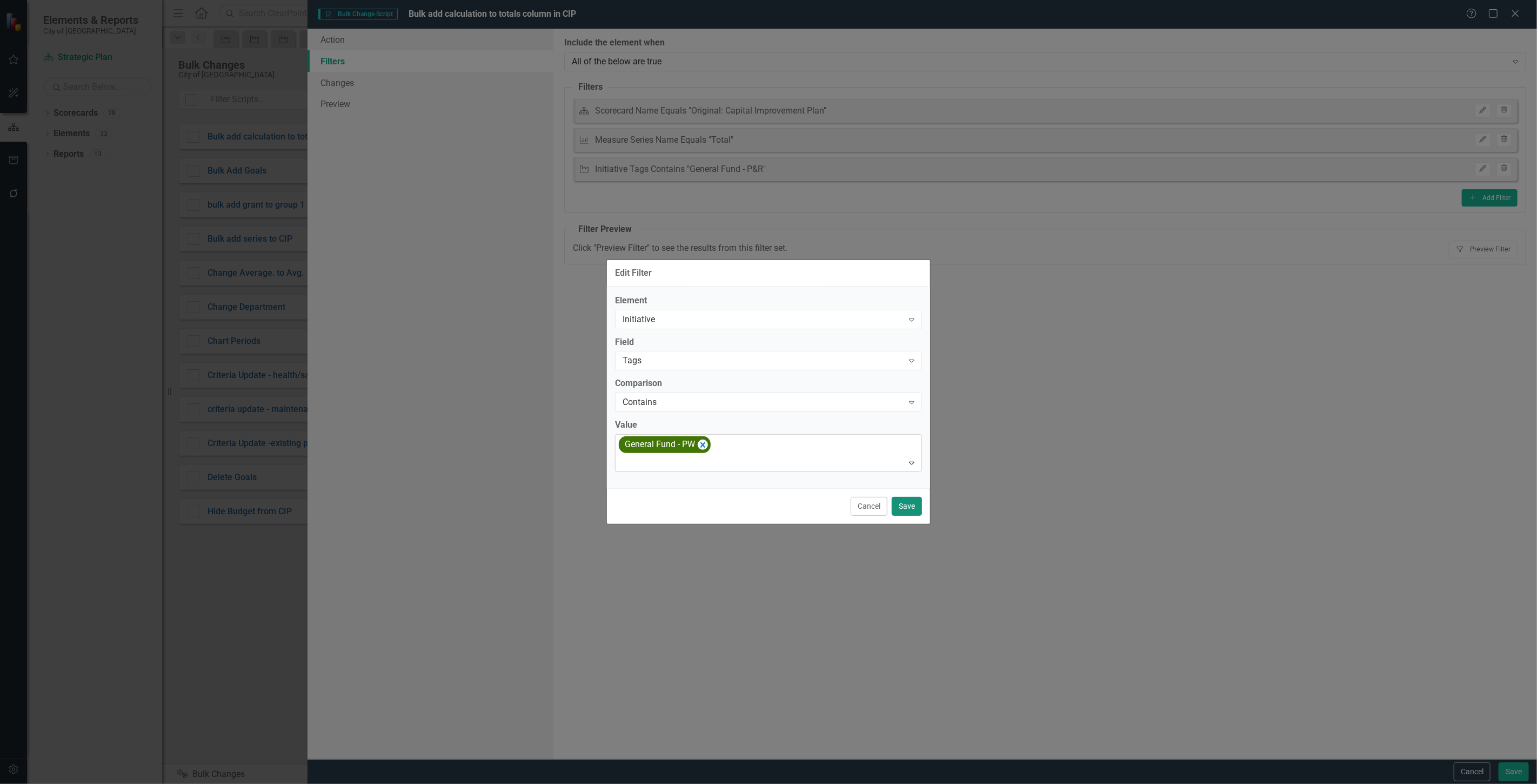
click at [911, 500] on button "Save" at bounding box center [906, 505] width 30 height 19
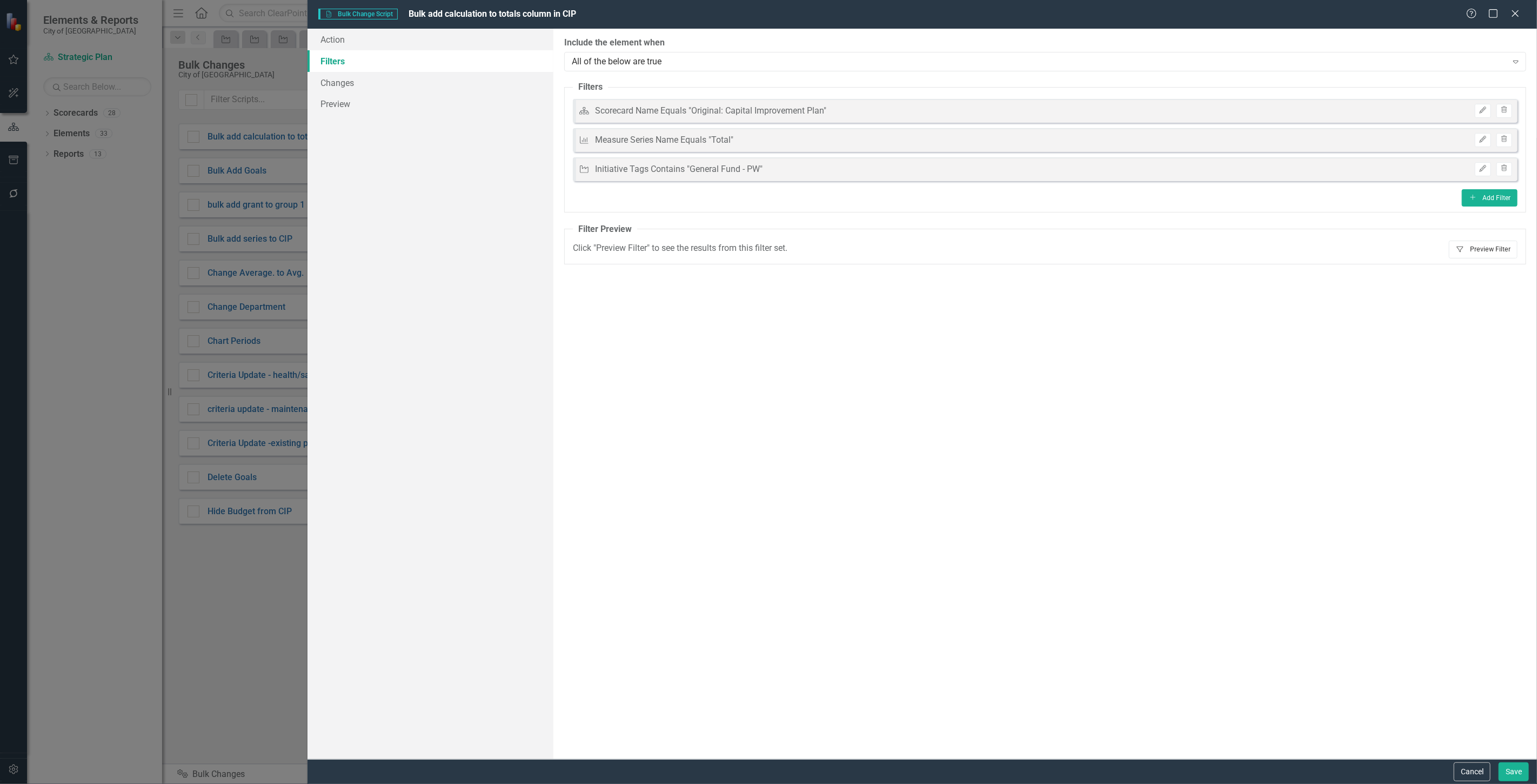
click at [1498, 248] on button "Filter Preview Filter" at bounding box center [1483, 249] width 69 height 17
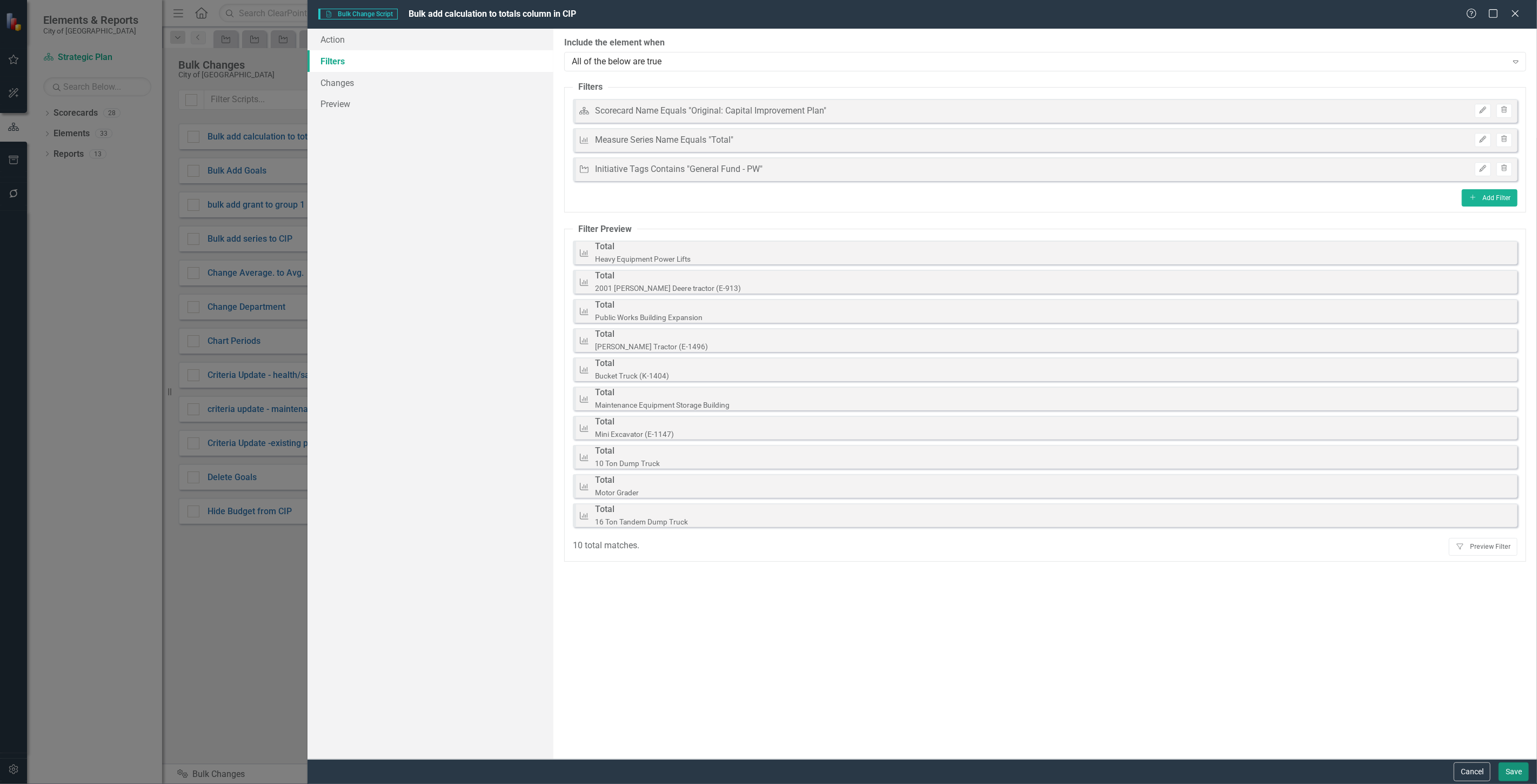
click at [1514, 773] on button "Save" at bounding box center [1513, 771] width 30 height 19
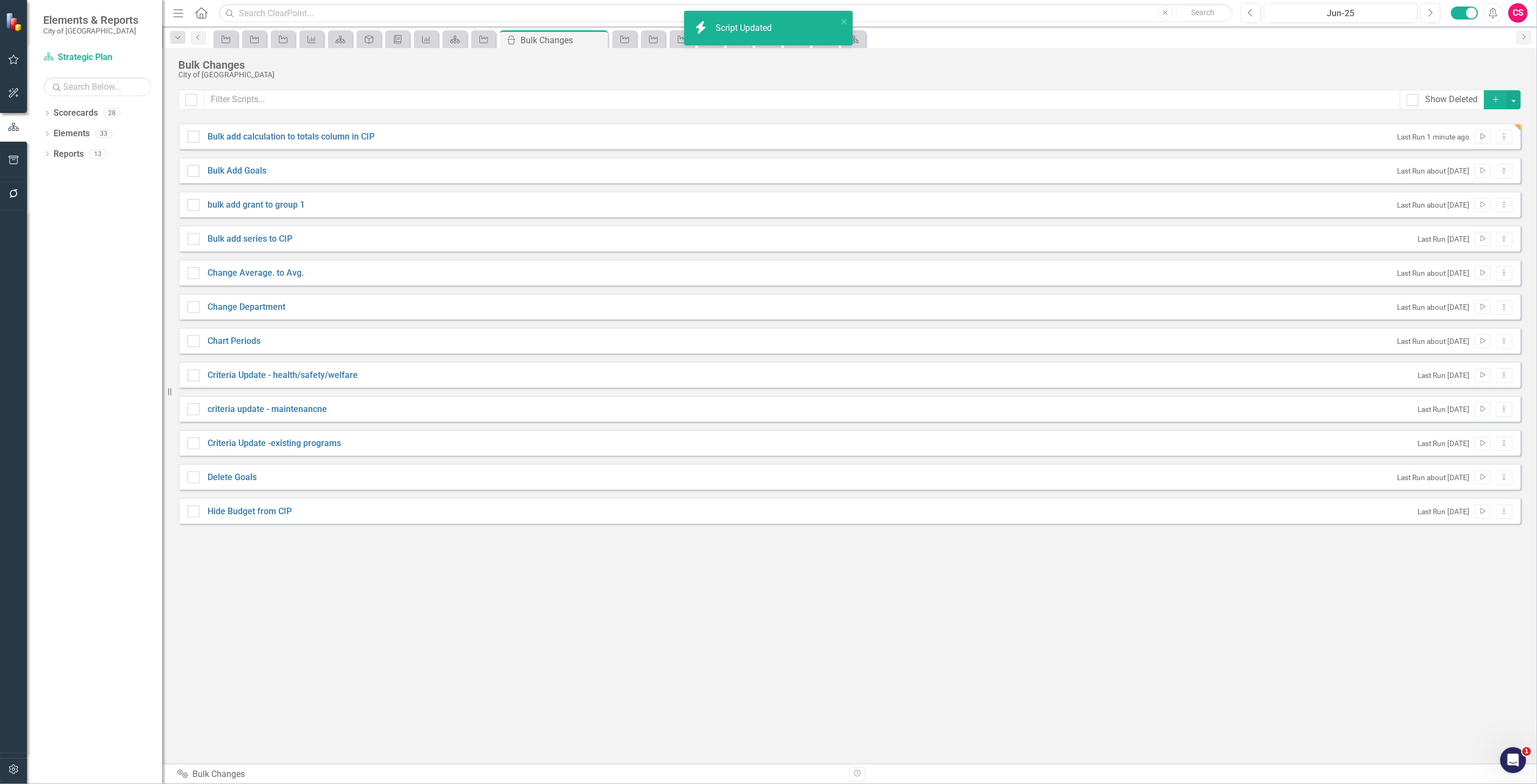
click at [1479, 139] on icon "Run Script" at bounding box center [1482, 136] width 8 height 6
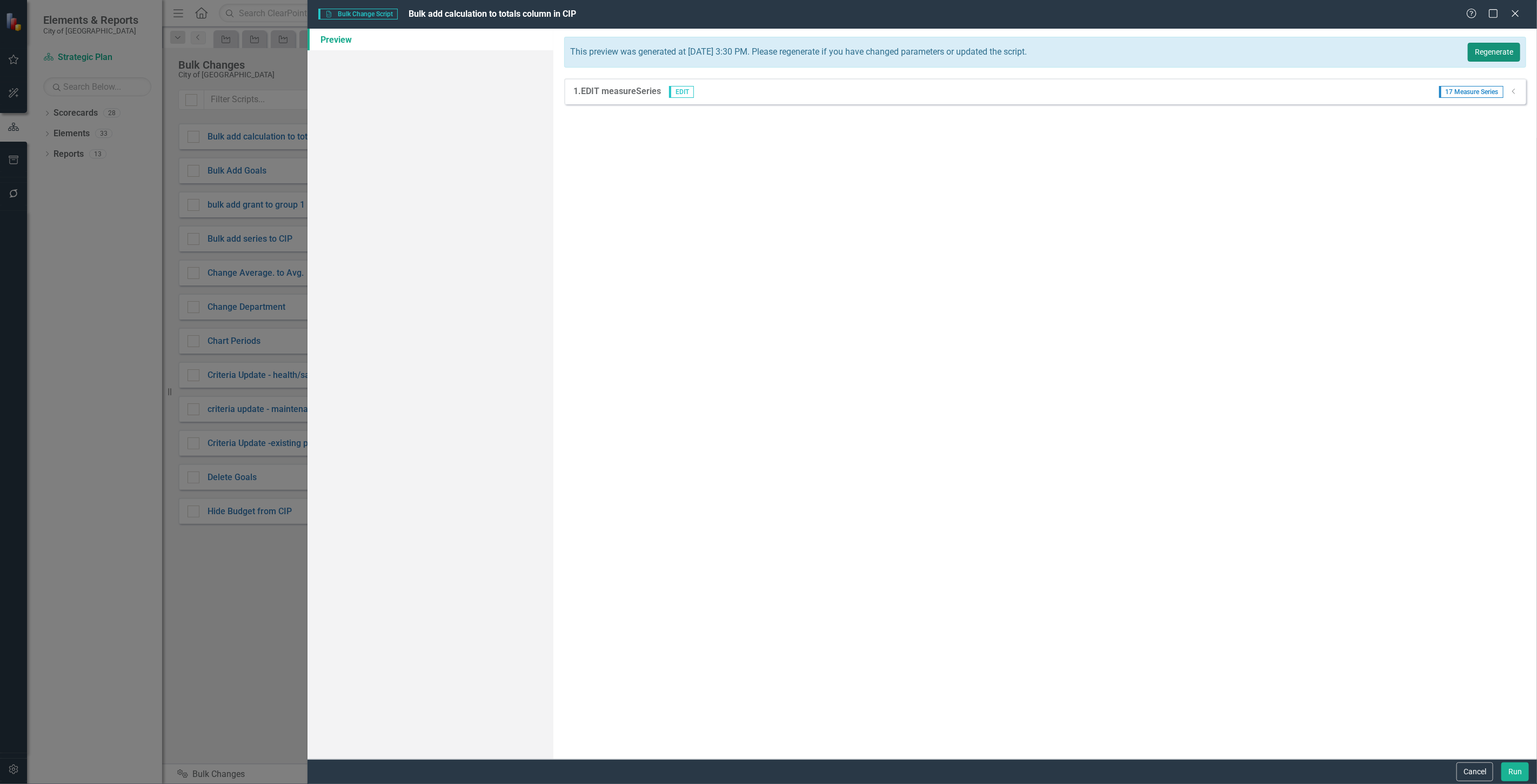
click at [1483, 52] on button "Regenerate" at bounding box center [1493, 52] width 52 height 19
click at [1521, 90] on div "1. EDIT measureSeries EDIT 86 Measure Series Dropdown" at bounding box center [1044, 91] width 962 height 26
click at [1519, 90] on div "1. EDIT measureSeries EDIT 86 Measure Series Dropdown" at bounding box center [1044, 91] width 962 height 26
click at [1514, 90] on icon "Dropdown" at bounding box center [1513, 90] width 8 height 6
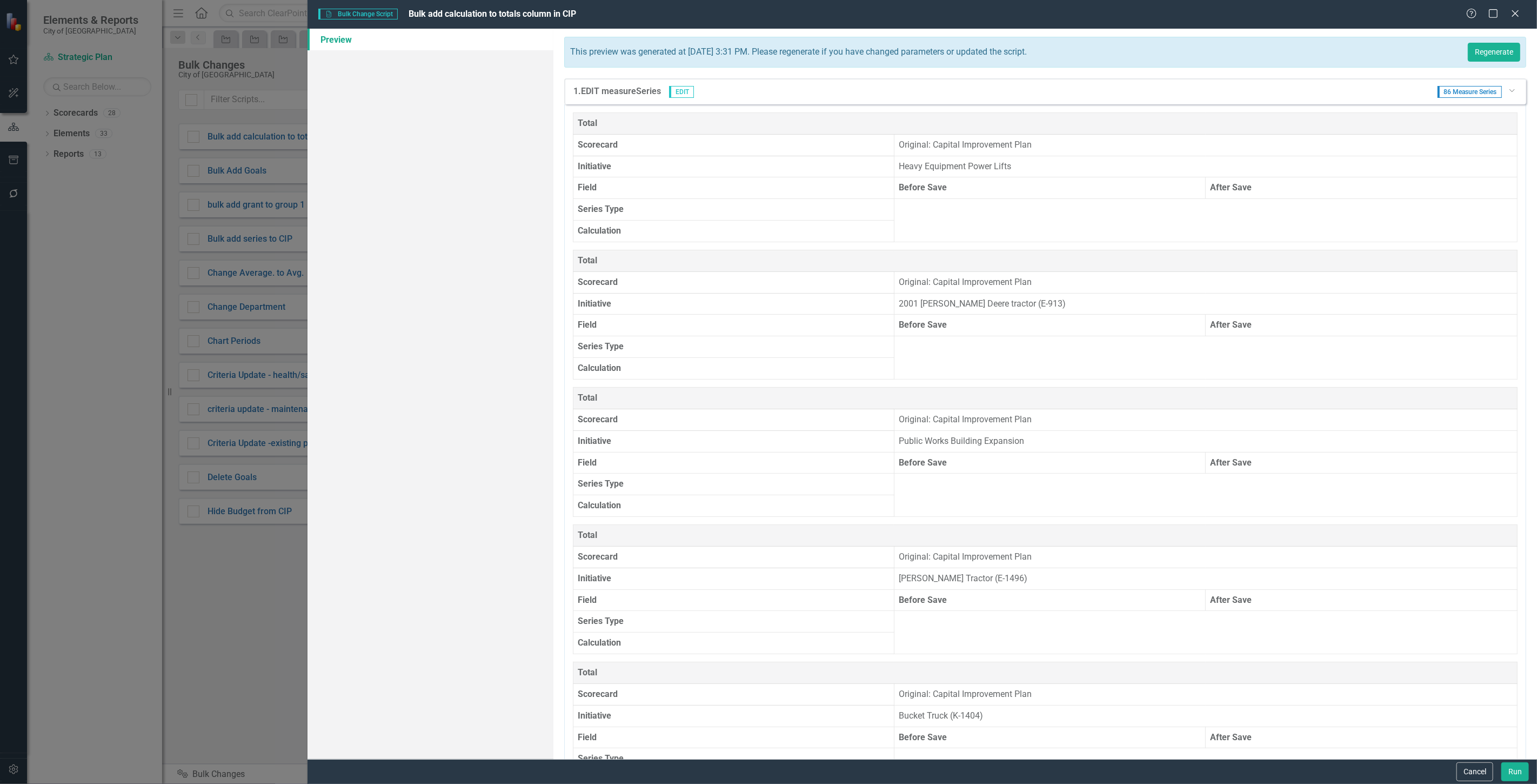
click at [1513, 90] on div "1. EDIT measureSeries EDIT 86 Measure Series Dropdown" at bounding box center [1044, 91] width 962 height 26
click at [1510, 90] on div "86 Measure Series Dropdown" at bounding box center [1473, 91] width 89 height 12
click at [1509, 90] on icon "Dropdown" at bounding box center [1511, 90] width 6 height 8
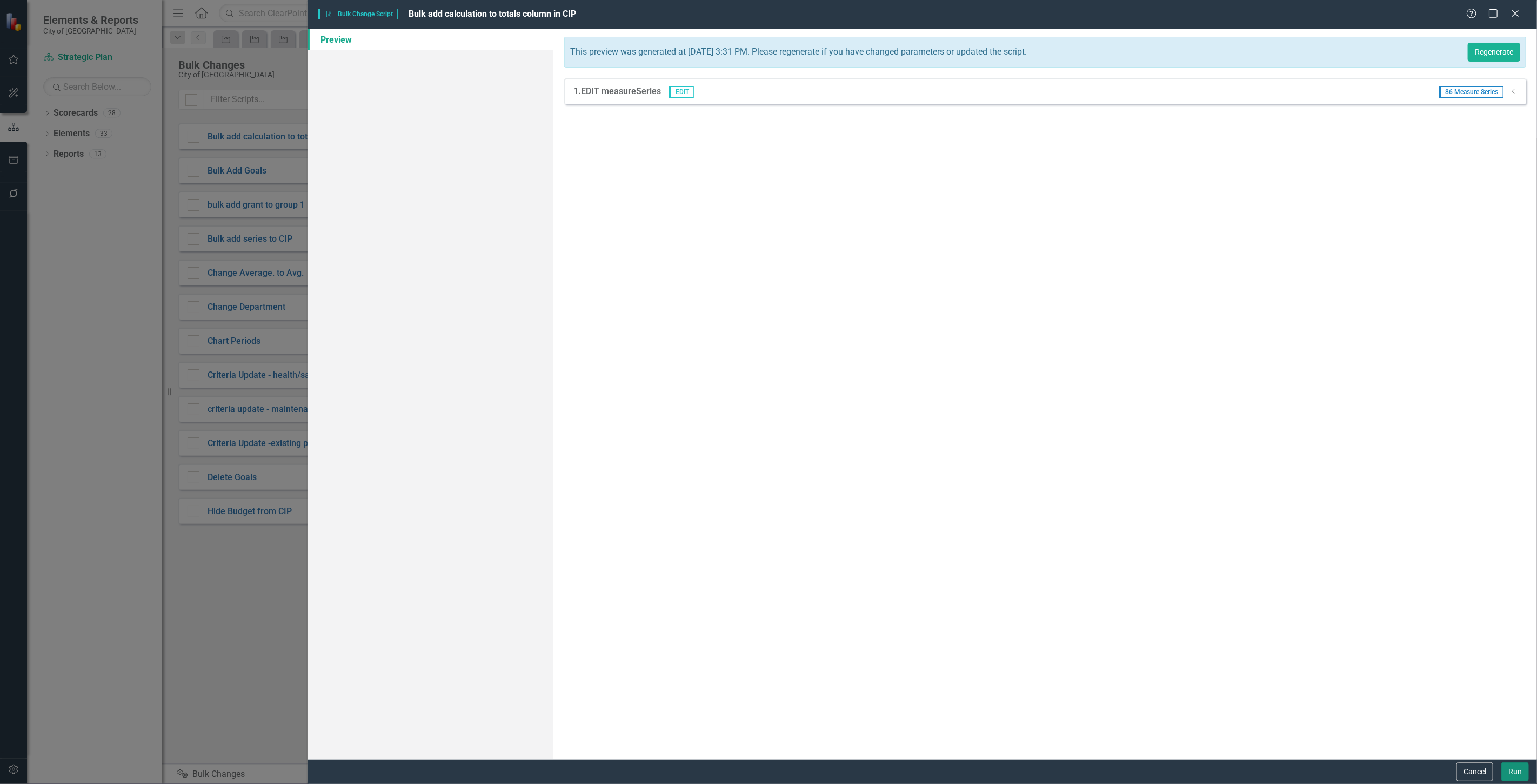
click at [1506, 769] on button "Run" at bounding box center [1515, 771] width 27 height 19
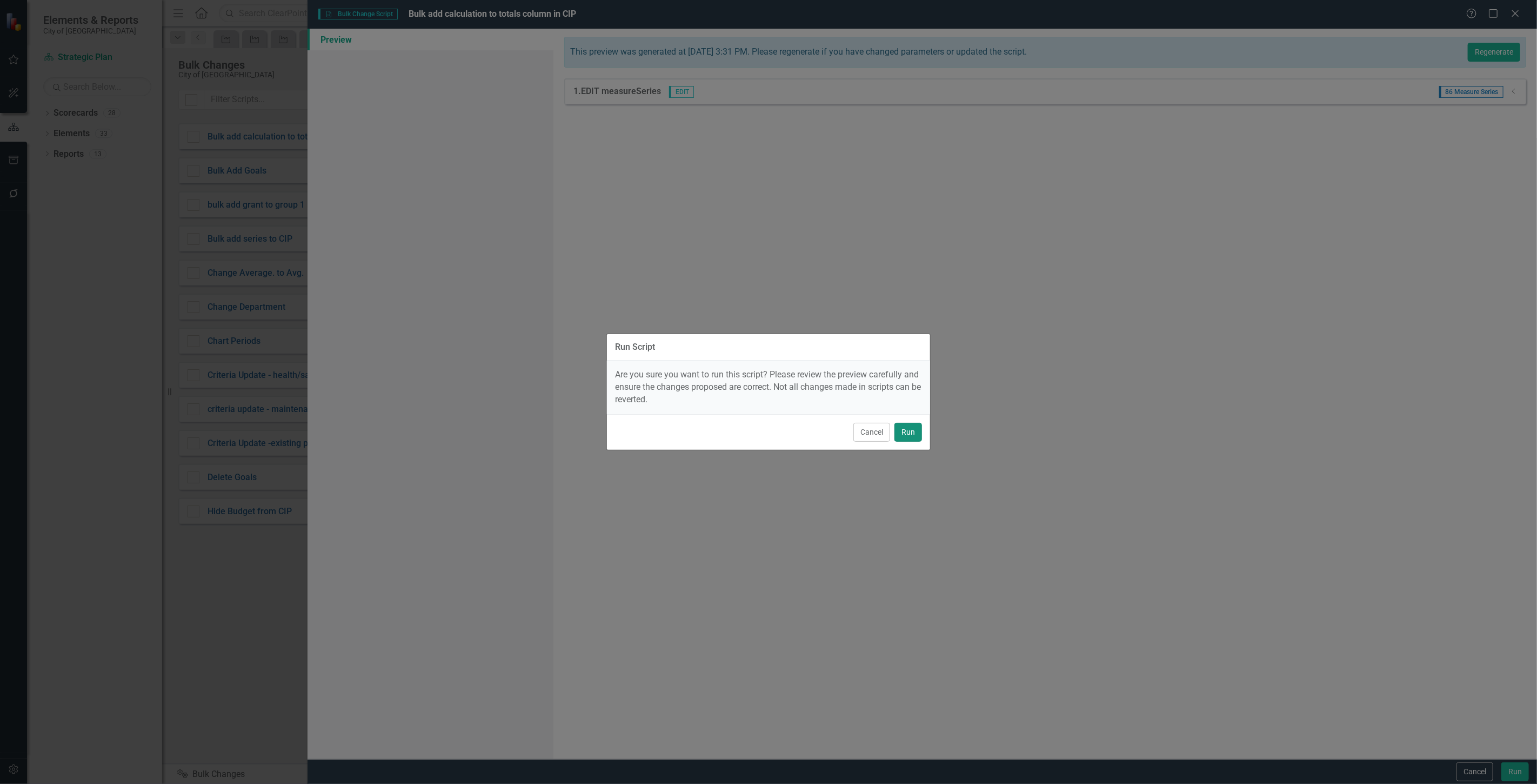
click at [905, 433] on button "Run" at bounding box center [908, 431] width 27 height 19
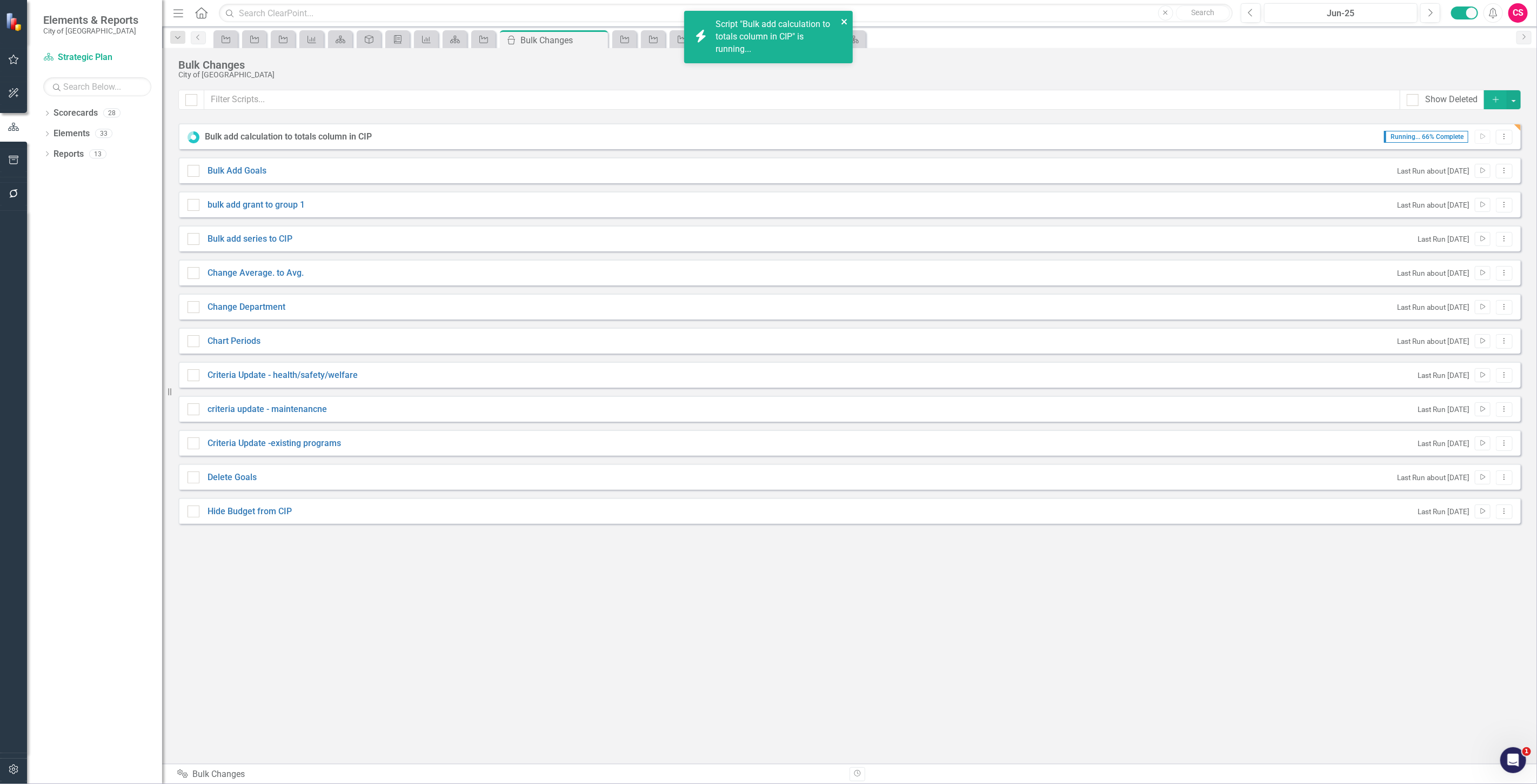
click at [845, 19] on icon "close" at bounding box center [844, 21] width 7 height 8
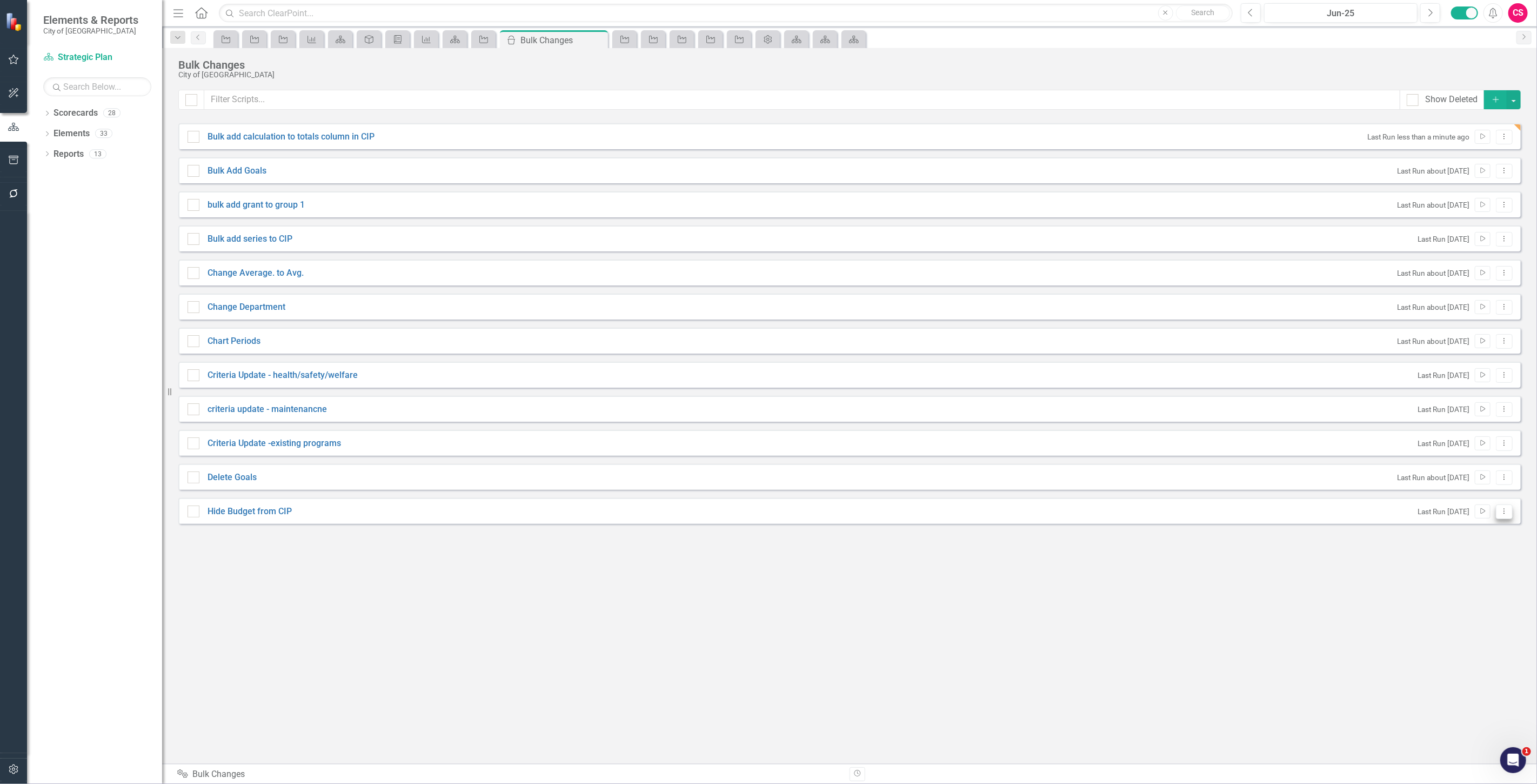
click at [1502, 511] on icon "Dropdown Menu" at bounding box center [1504, 511] width 9 height 7
click at [1466, 548] on link "Edit Edit Script" at bounding box center [1469, 549] width 87 height 20
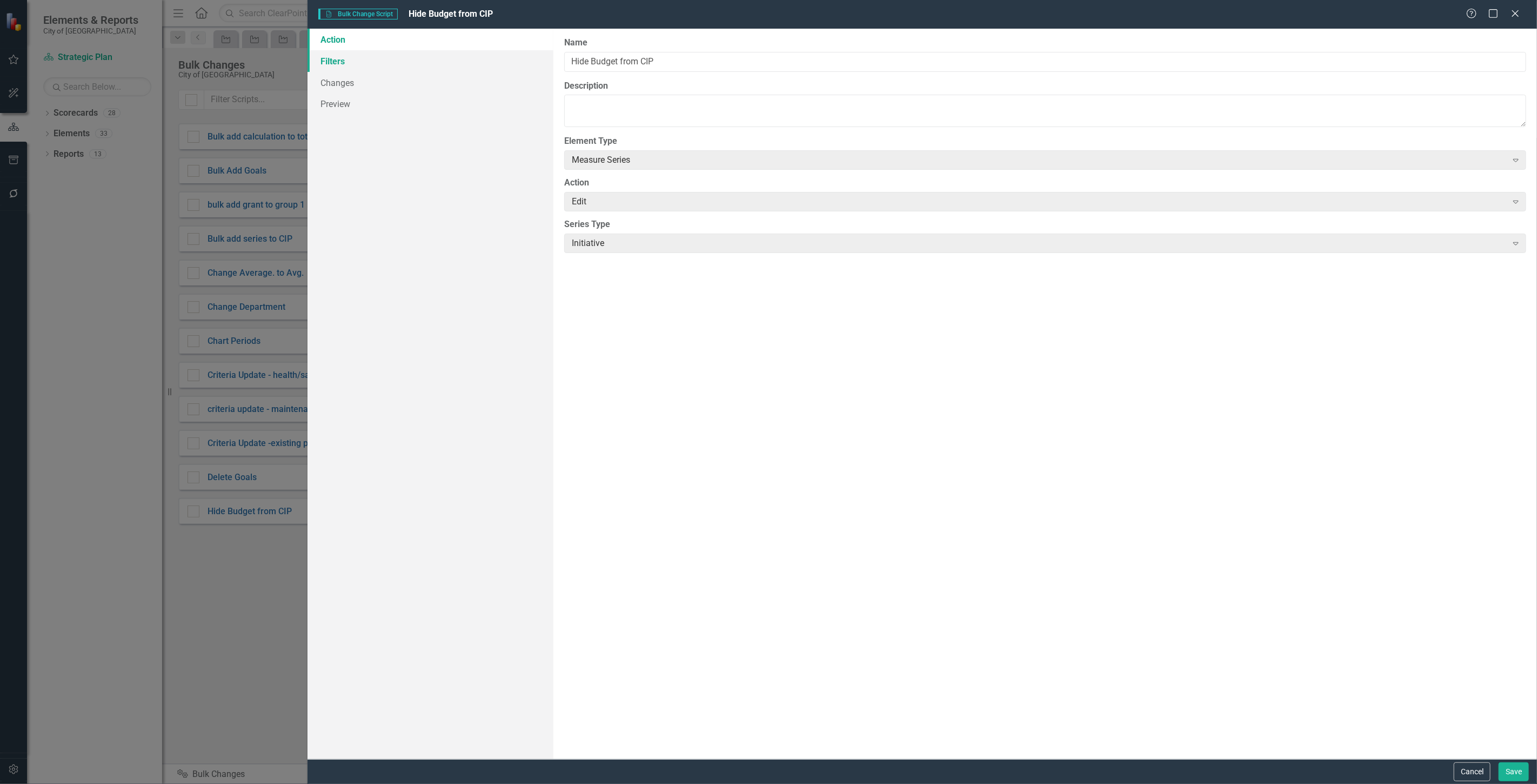
click at [386, 57] on link "Filters" at bounding box center [430, 61] width 246 height 22
click at [1462, 763] on button "Cancel" at bounding box center [1472, 771] width 37 height 19
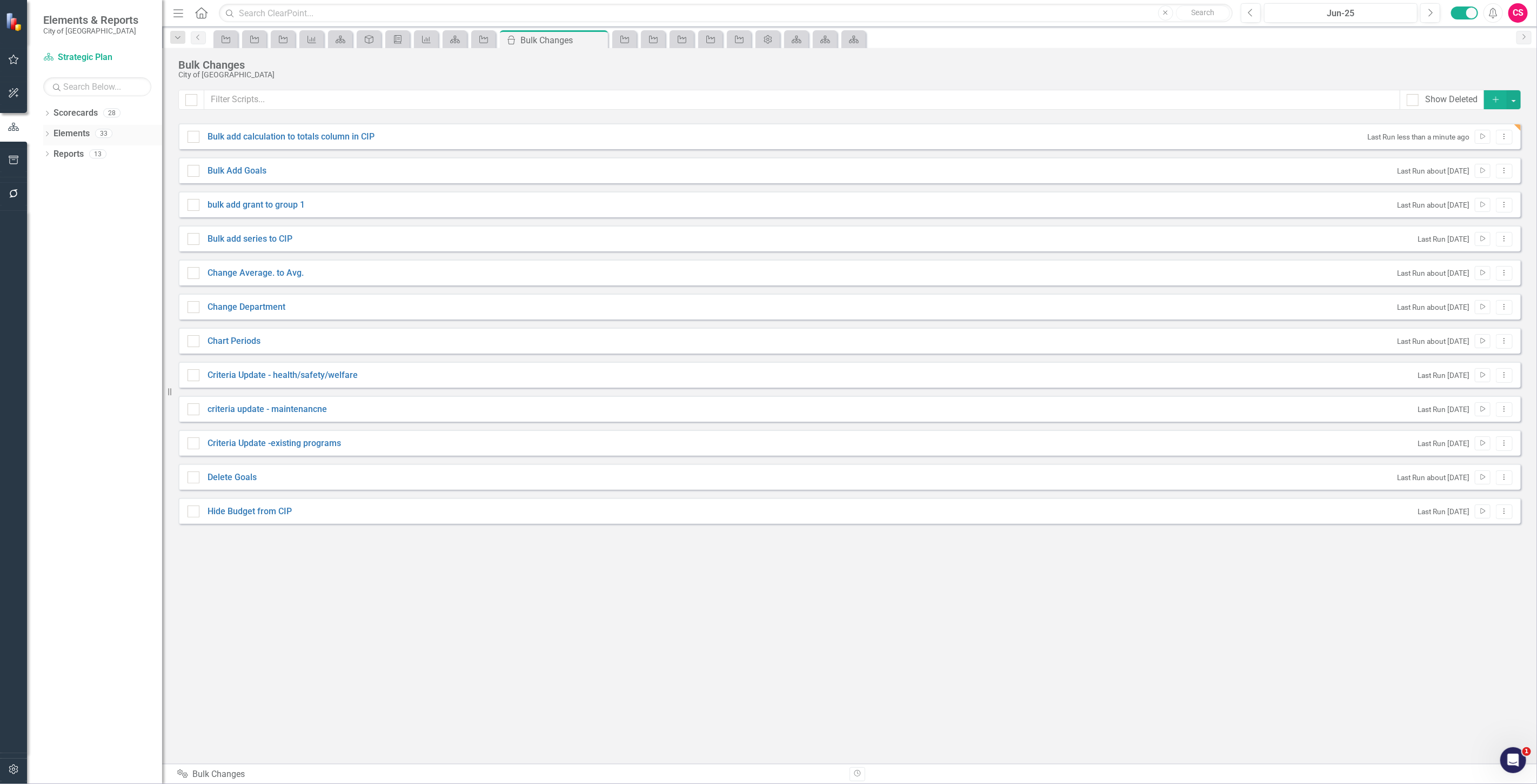
click at [63, 129] on link "Elements" at bounding box center [72, 134] width 37 height 13
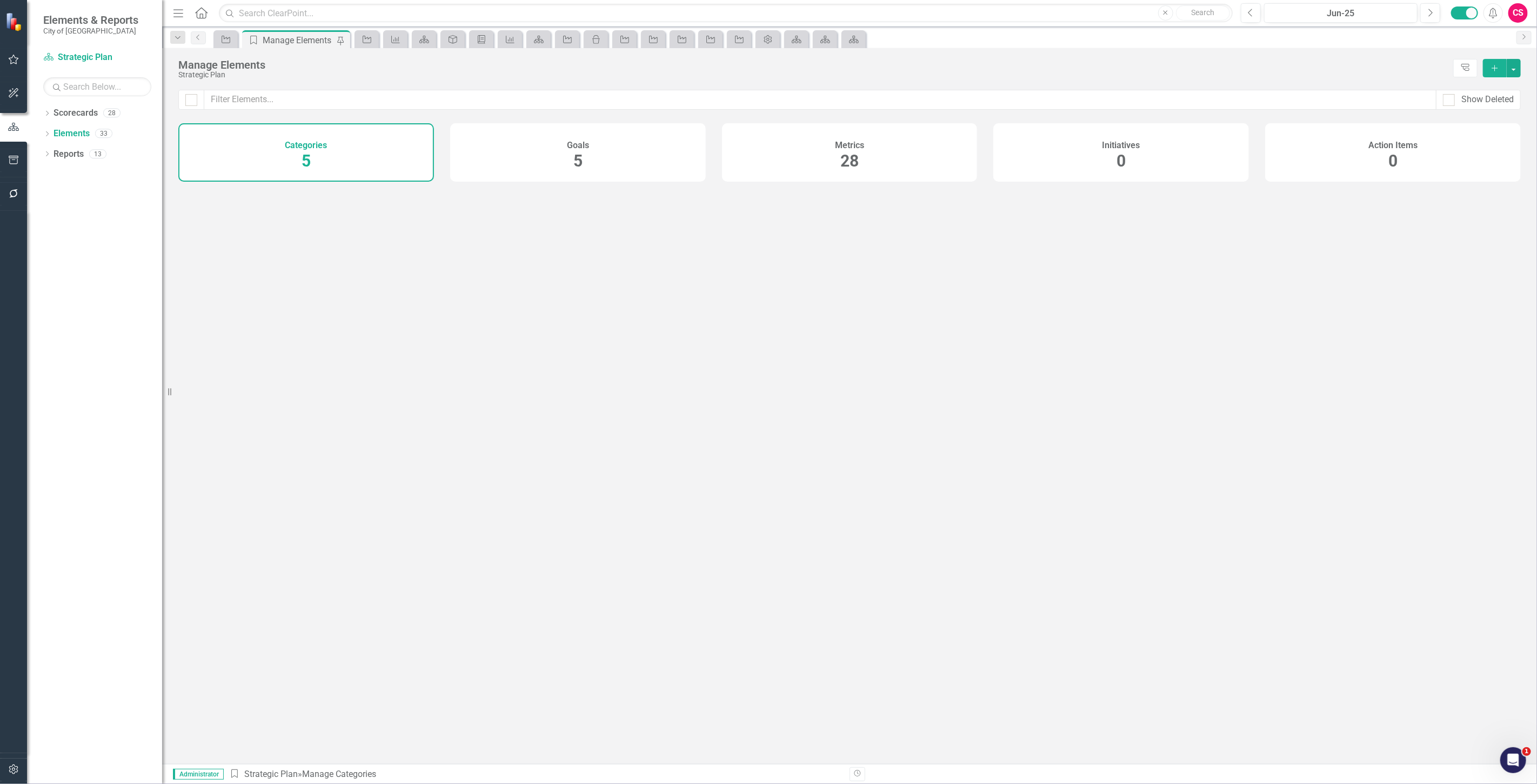
click at [70, 101] on div "Scorecard Strategic Plan Search Dropdown Scorecards 28 Strategic Plan UNC Bench…" at bounding box center [95, 416] width 135 height 735
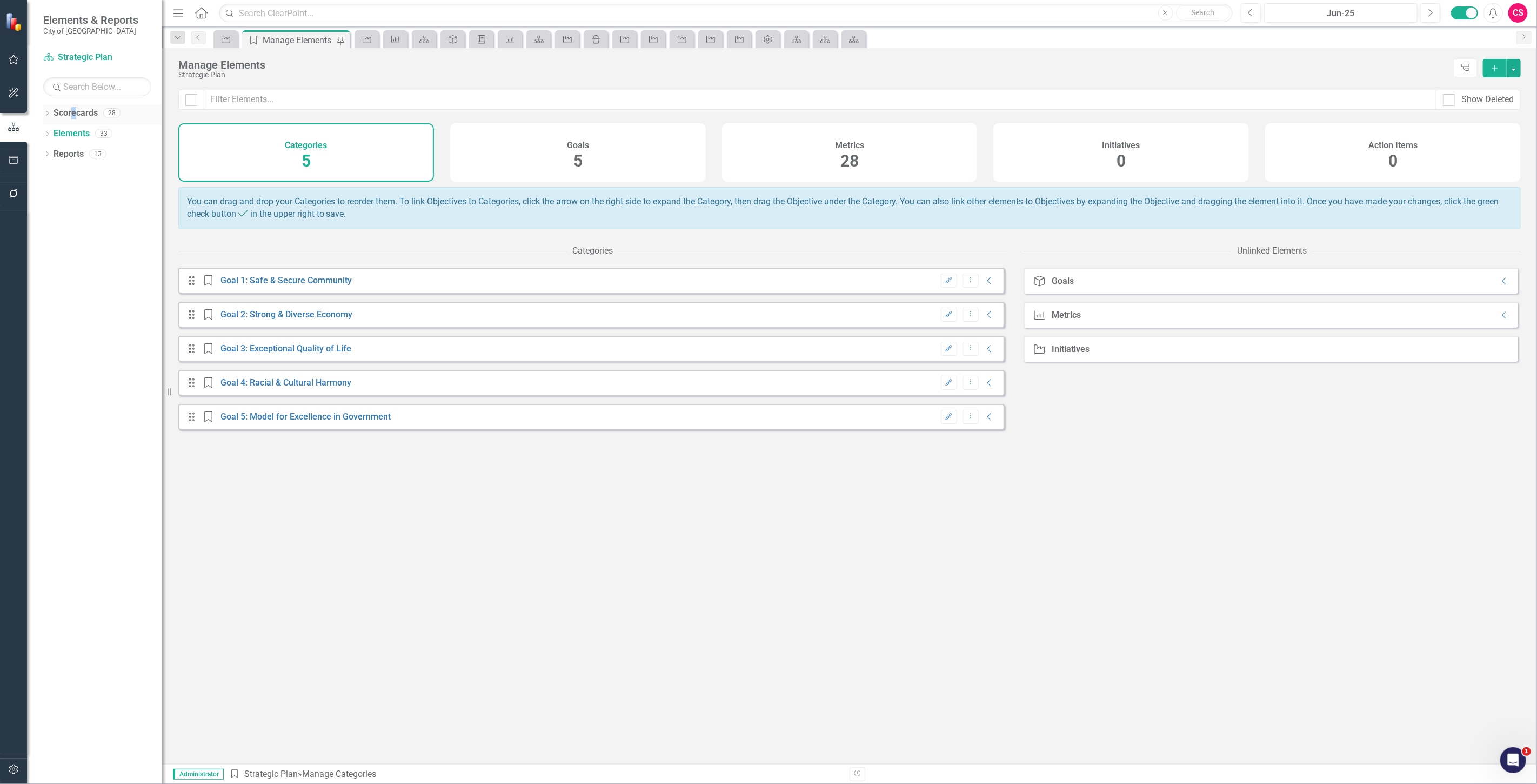
click at [75, 105] on div "Scorecard Strategic Plan Search Dropdown Scorecards 28 Strategic Plan UNC Bench…" at bounding box center [95, 416] width 135 height 735
click at [83, 113] on link "Scorecards" at bounding box center [76, 113] width 44 height 13
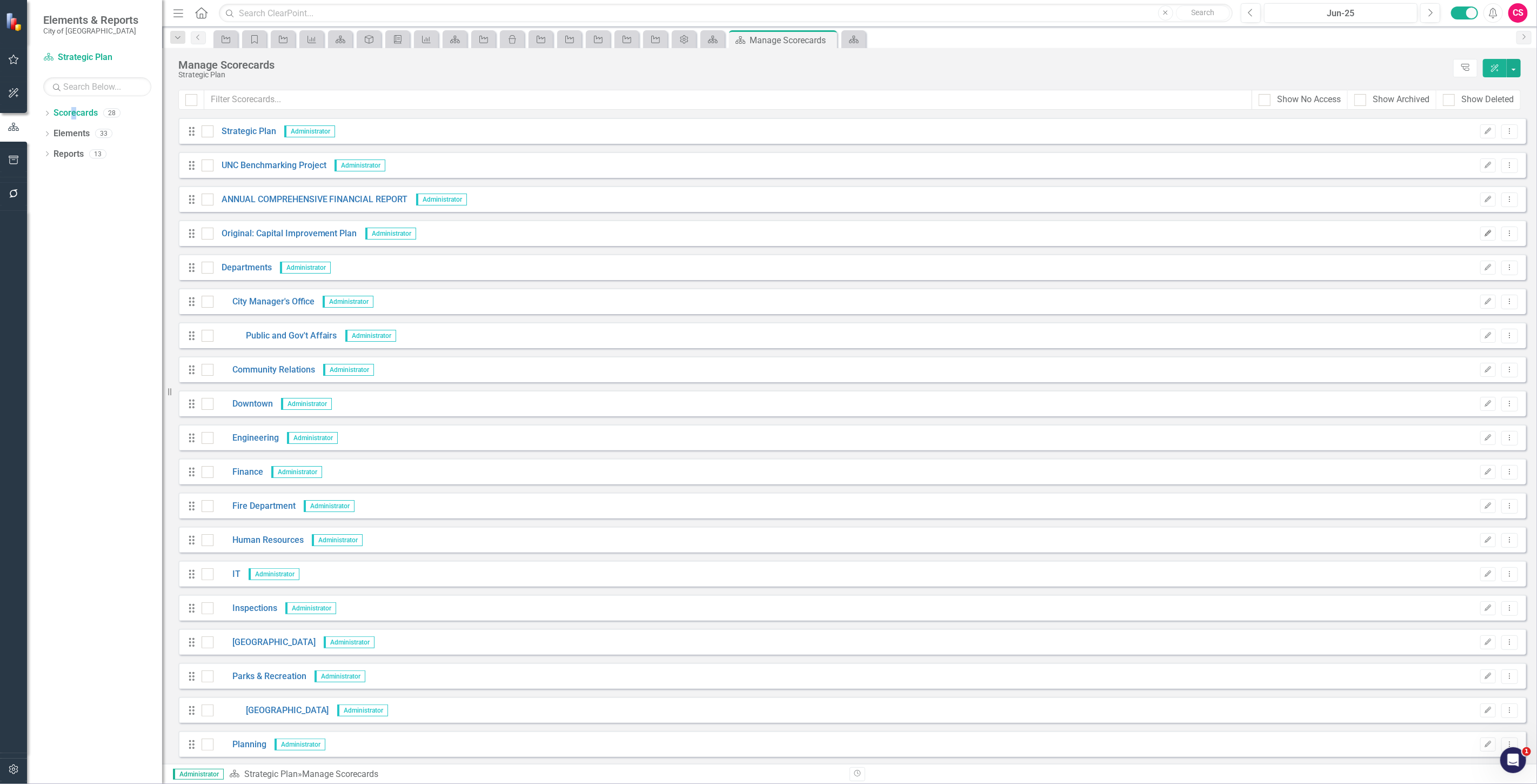
click at [1480, 233] on button "Edit" at bounding box center [1488, 233] width 16 height 14
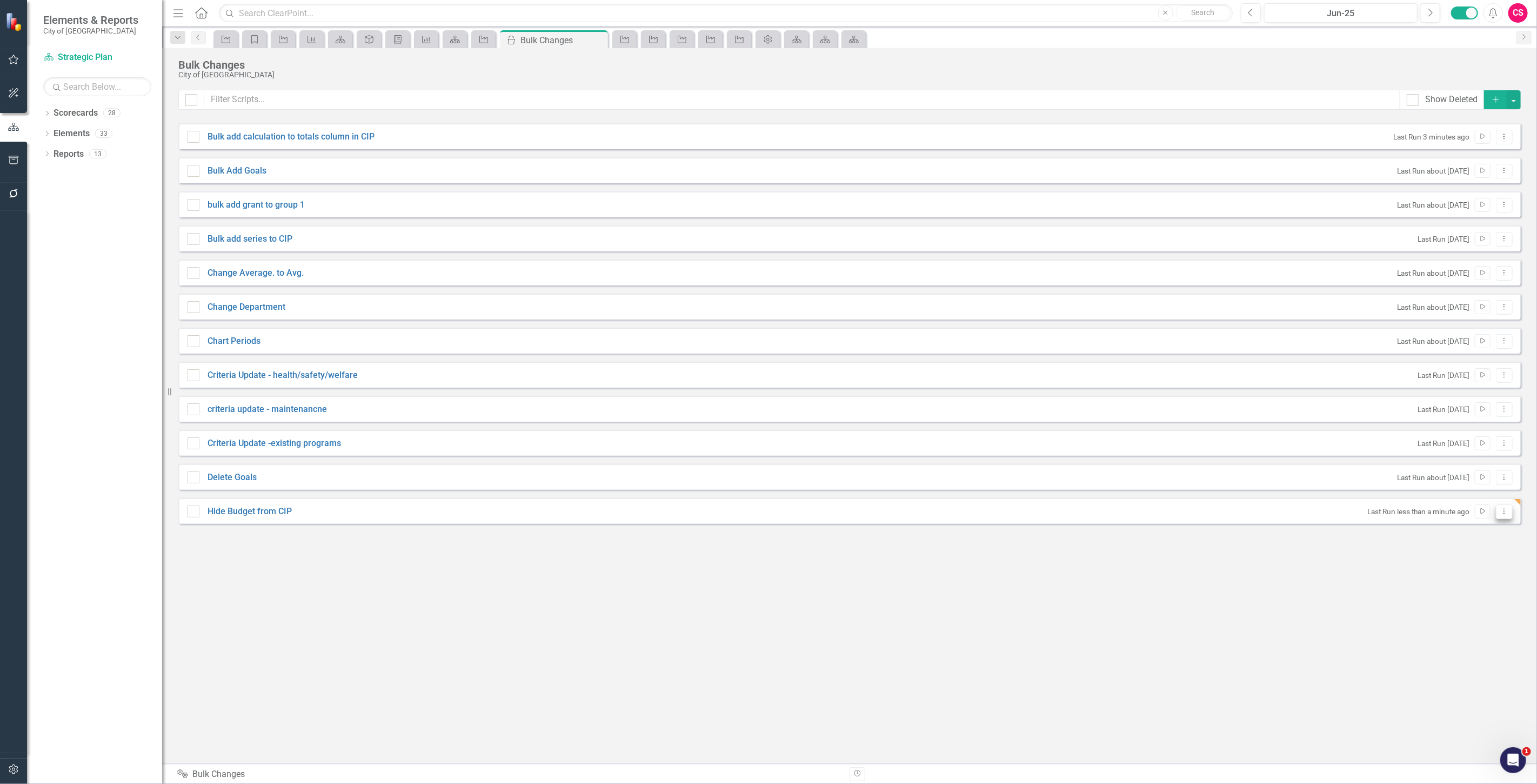
click at [1503, 514] on icon "Dropdown Menu" at bounding box center [1504, 511] width 9 height 7
click at [1462, 556] on link "Edit Edit Script" at bounding box center [1469, 549] width 87 height 20
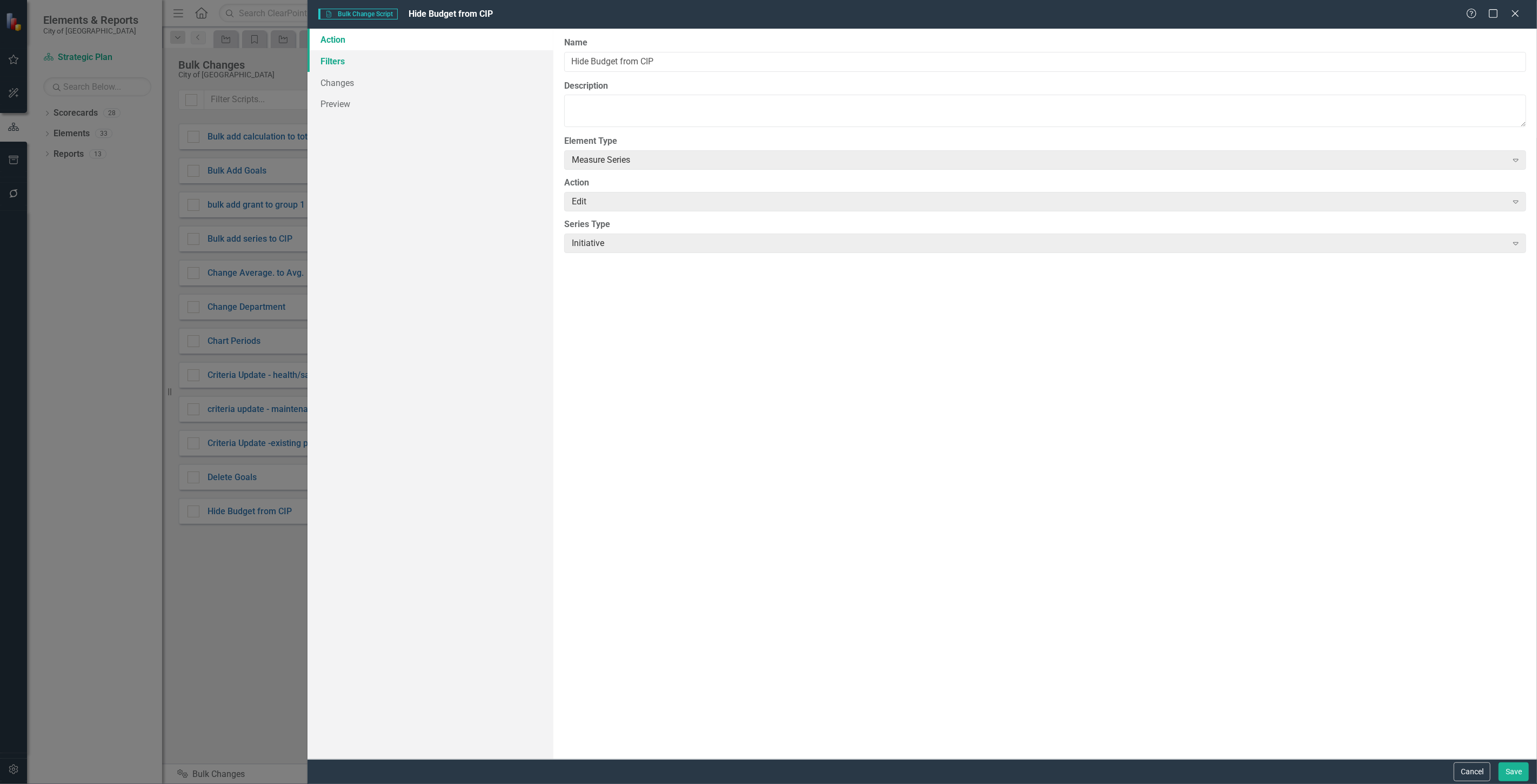
click at [426, 55] on link "Filters" at bounding box center [430, 61] width 246 height 22
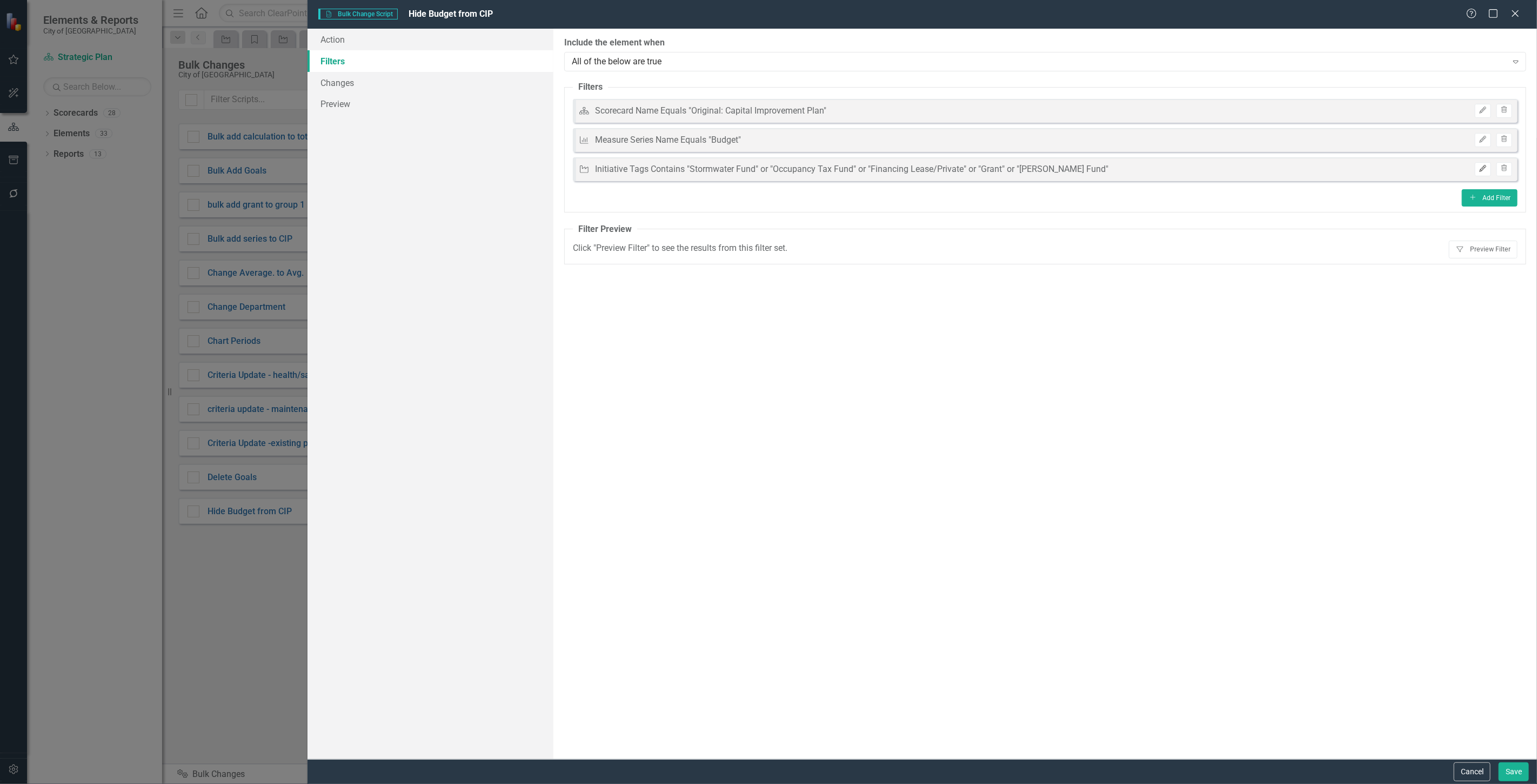
click at [1479, 168] on icon "Edit" at bounding box center [1482, 168] width 8 height 6
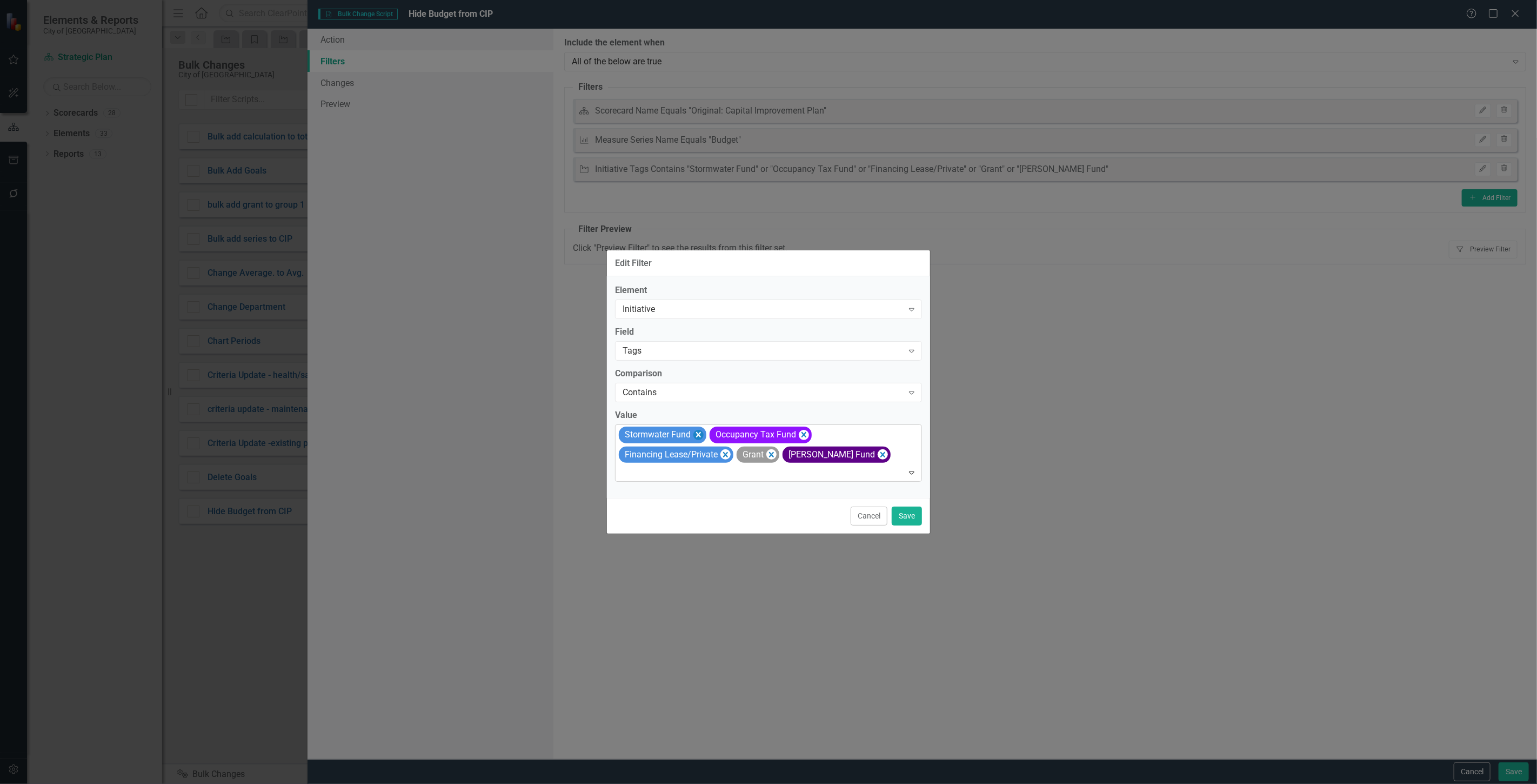
click at [697, 430] on icon "Remove [object Object]" at bounding box center [698, 434] width 10 height 14
click at [712, 430] on icon "Remove [object Object]" at bounding box center [713, 434] width 10 height 14
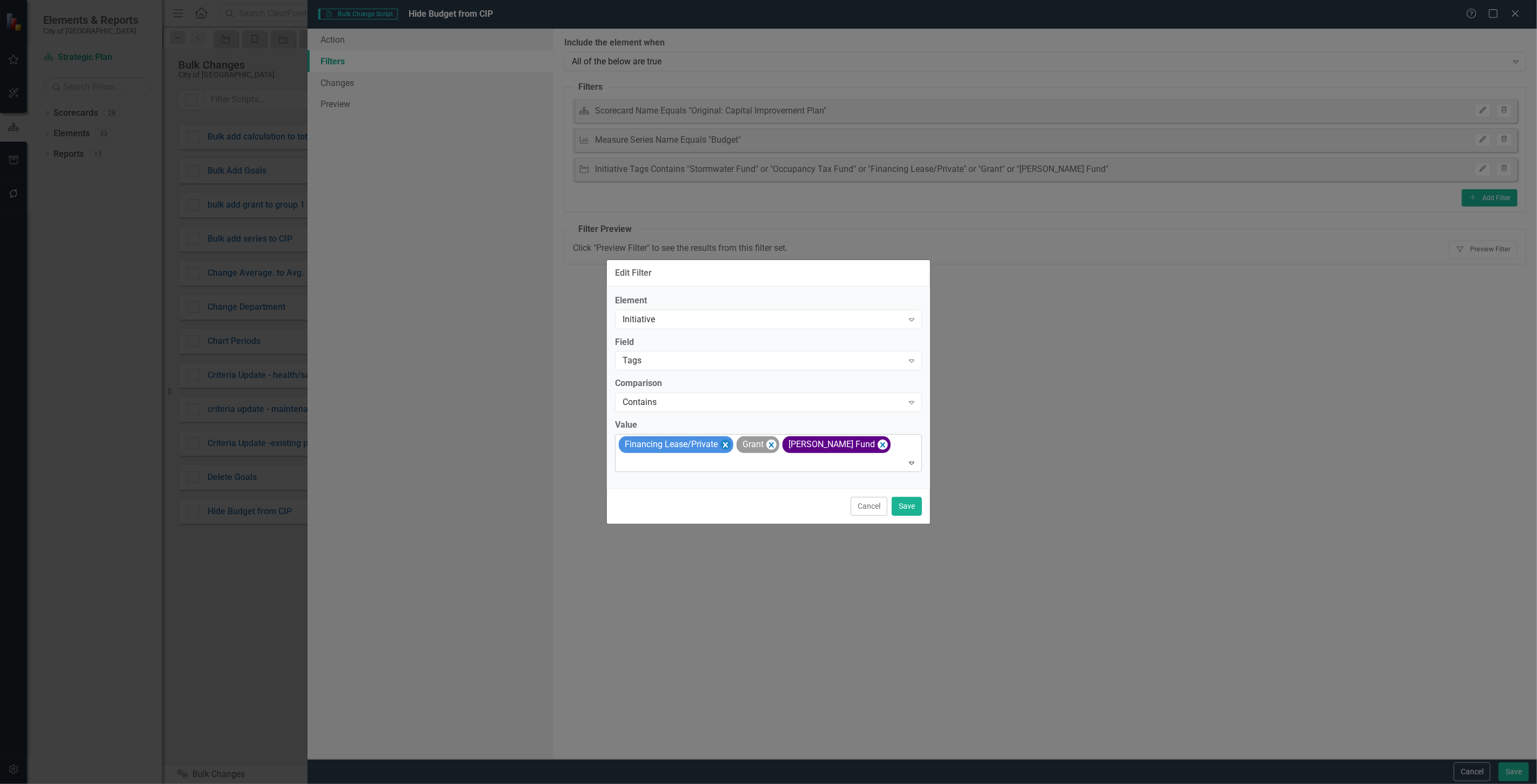
click at [722, 445] on icon "Remove [object Object]" at bounding box center [725, 444] width 10 height 14
click at [762, 446] on icon "Remove [object Object]" at bounding box center [764, 445] width 5 height 5
click at [657, 447] on icon "Remove [object Object]" at bounding box center [653, 444] width 10 height 14
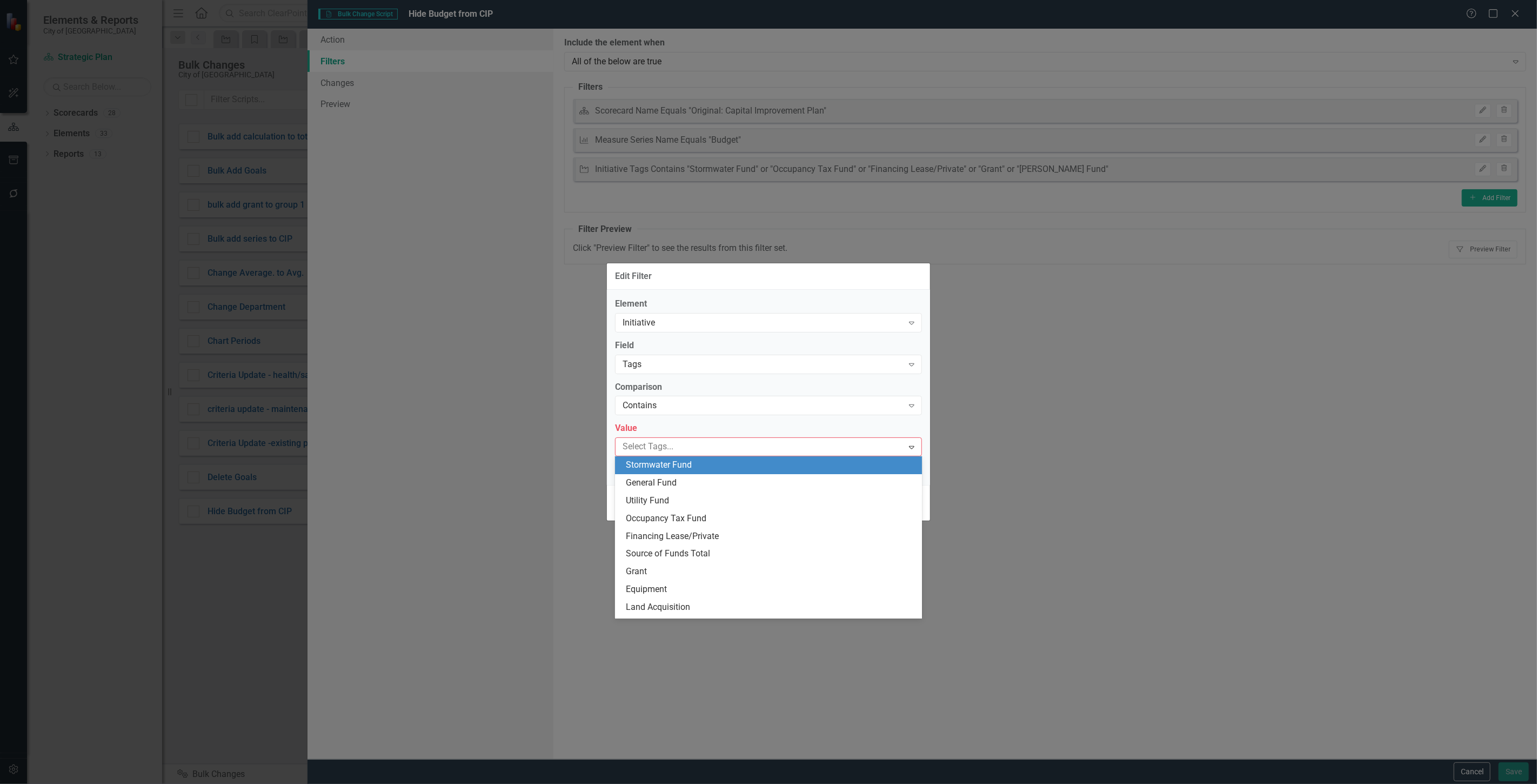
click at [657, 447] on div at bounding box center [761, 447] width 285 height 15
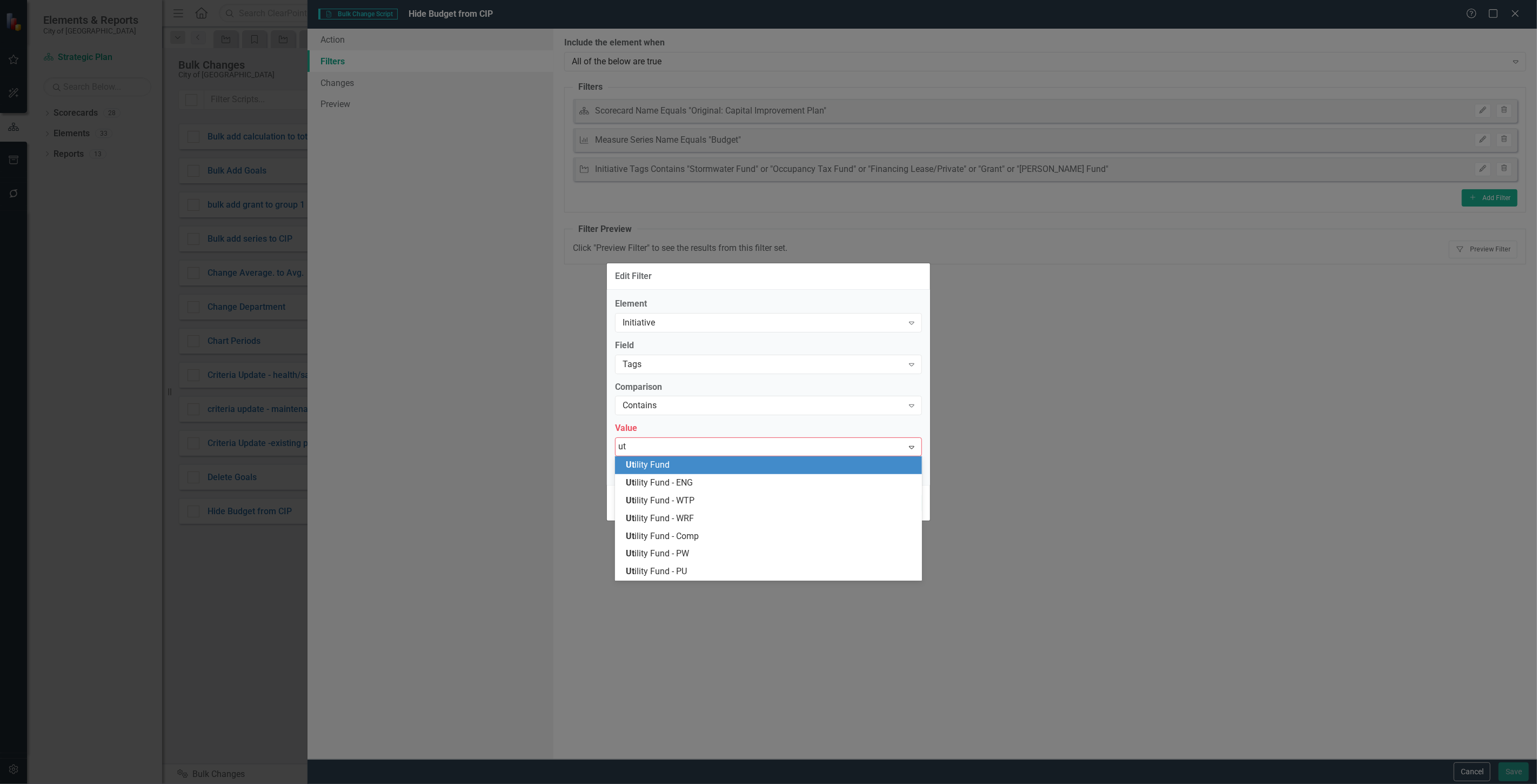
type input "uti"
click at [672, 465] on div "Uti lity Fund" at bounding box center [770, 465] width 290 height 13
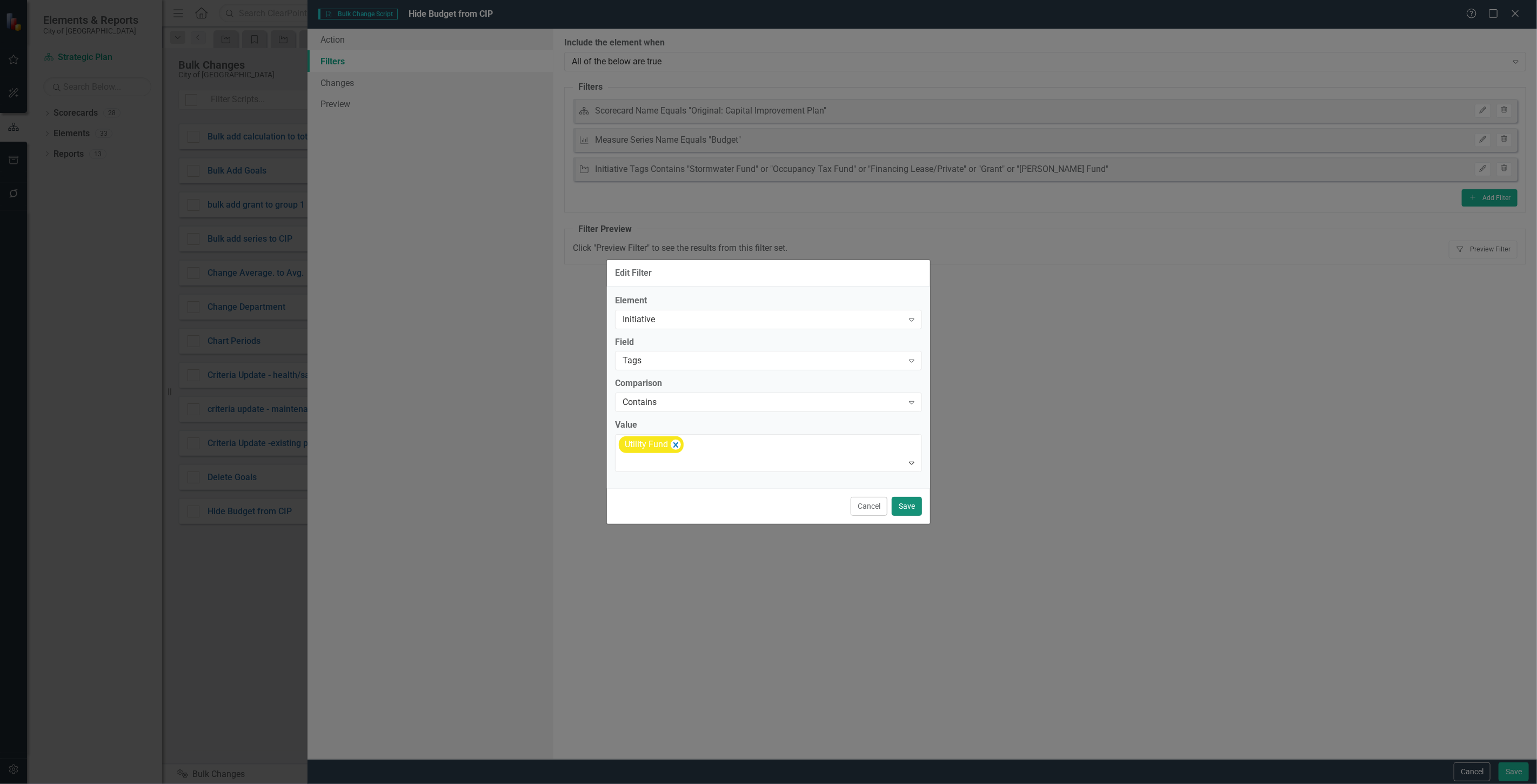
click at [906, 503] on button "Save" at bounding box center [906, 505] width 30 height 19
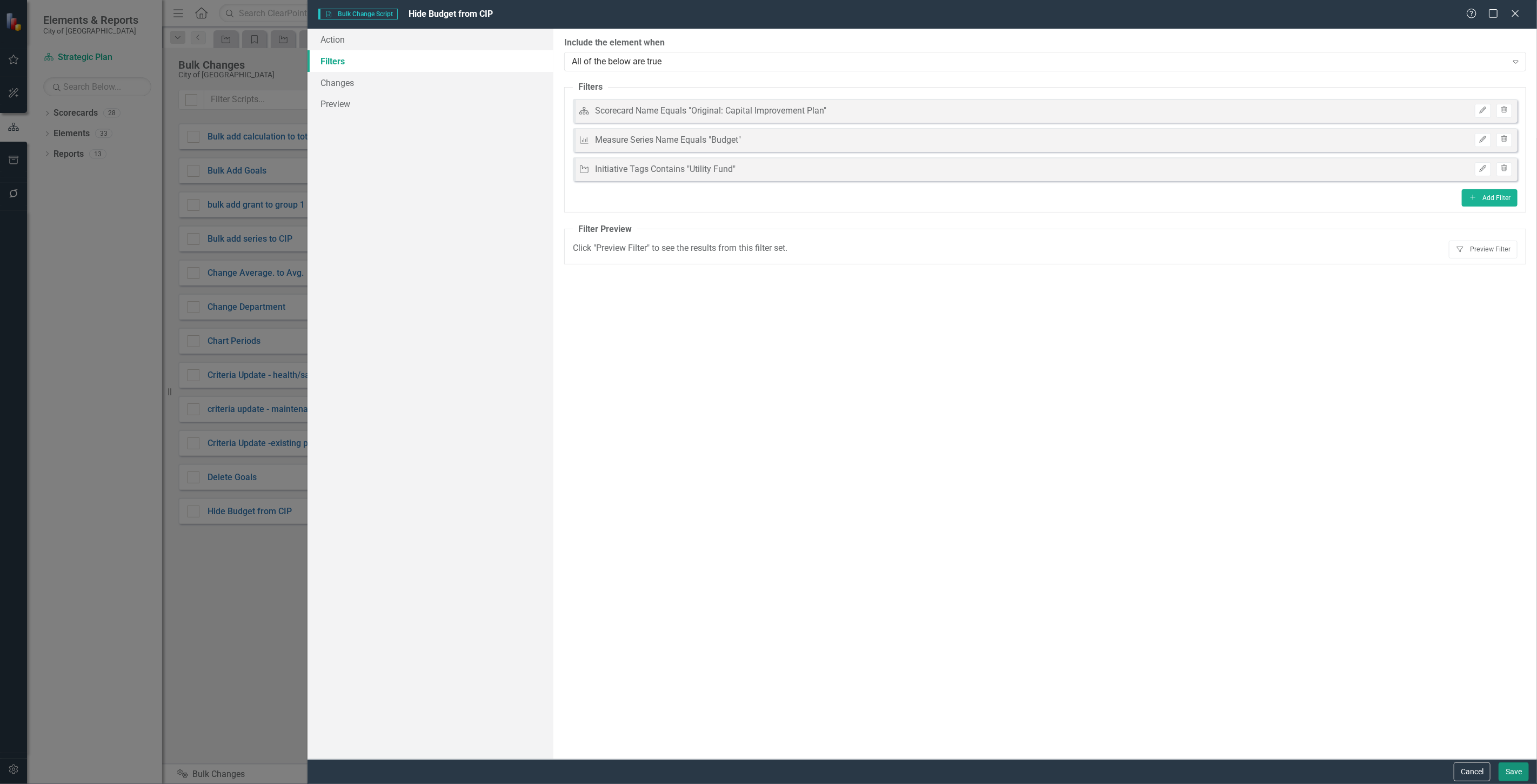
click at [1517, 768] on button "Save" at bounding box center [1513, 771] width 30 height 19
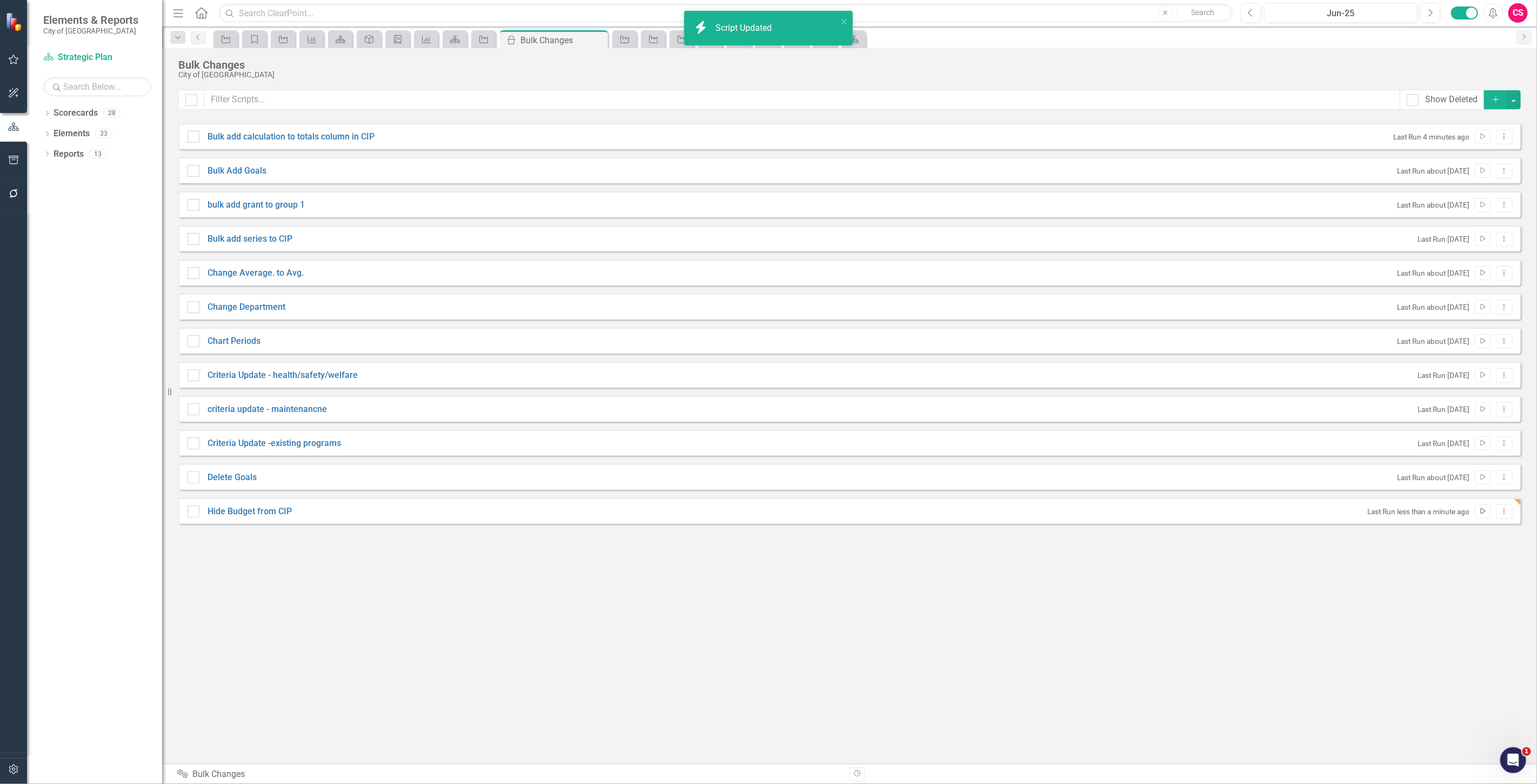
click at [1483, 509] on icon "Run Script" at bounding box center [1482, 511] width 8 height 6
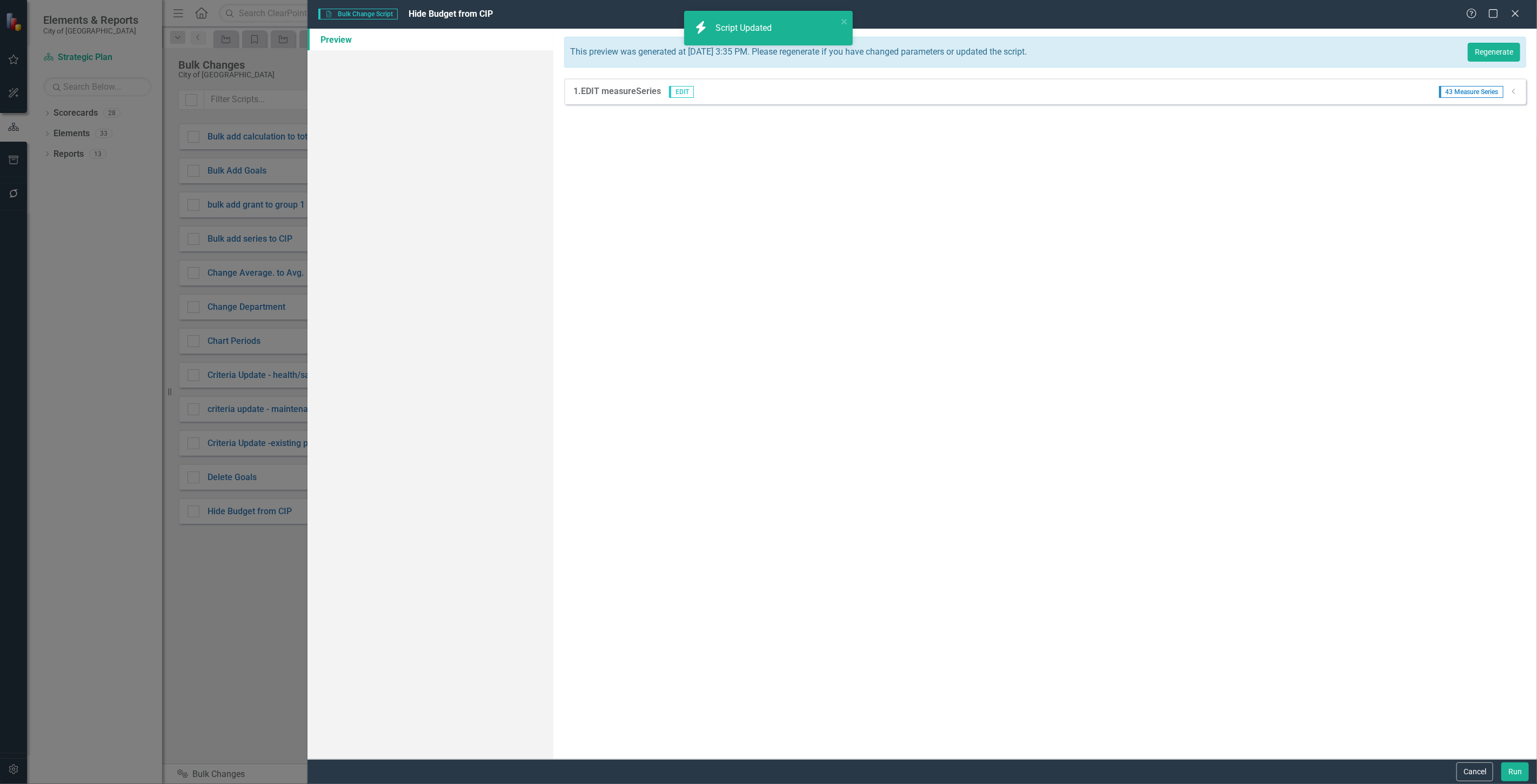
click at [1494, 40] on div "This preview was generated at Tuesday, August 26th, 2025 at 3:35 PM. Please reg…" at bounding box center [1044, 52] width 962 height 31
click at [1498, 48] on button "Regenerate" at bounding box center [1493, 52] width 52 height 19
click at [1513, 85] on div "1. EDIT measureSeries EDIT 98 Measure Series Dropdown" at bounding box center [1044, 91] width 962 height 26
click at [1513, 90] on icon "Dropdown" at bounding box center [1513, 90] width 8 height 6
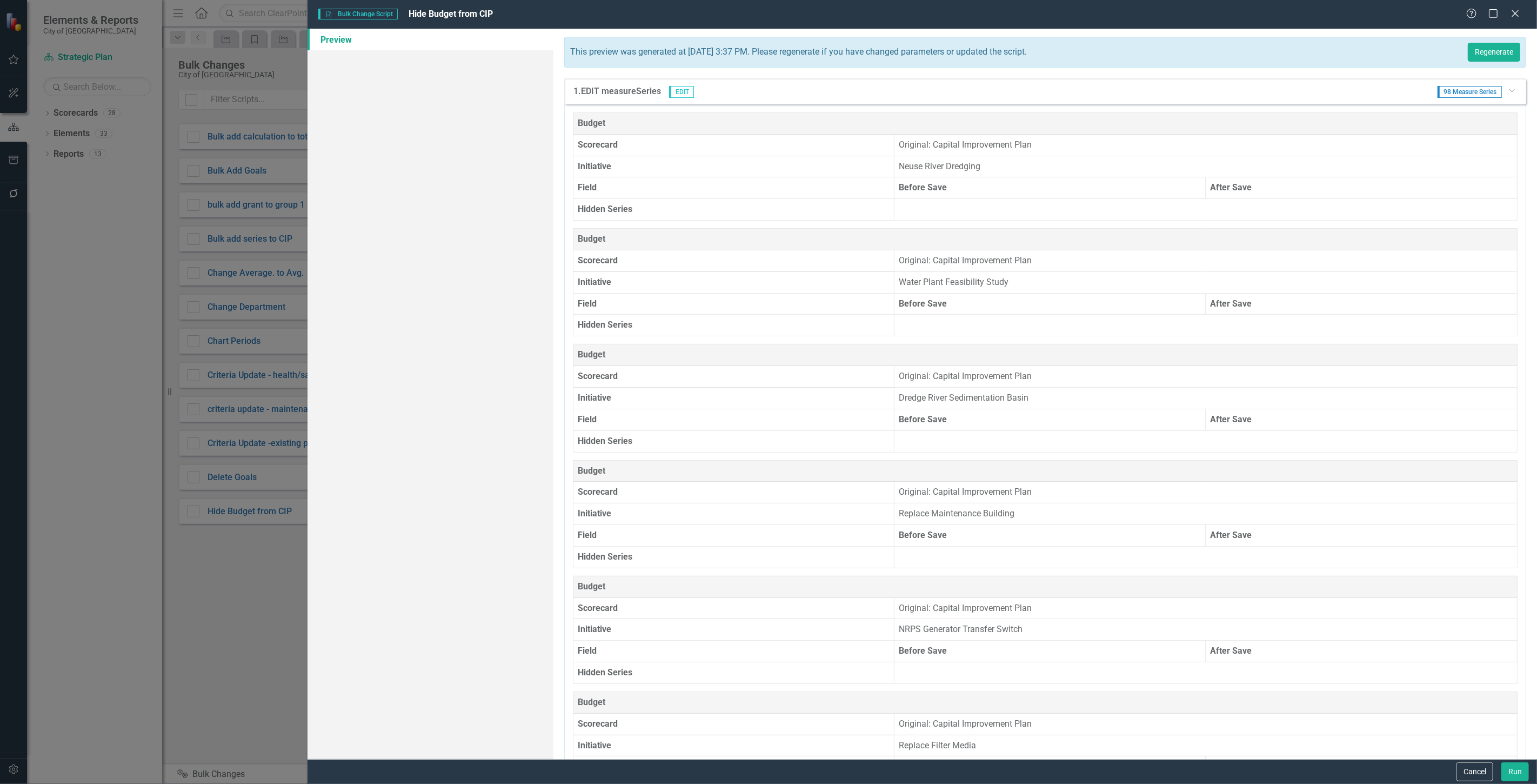
click at [1513, 90] on div "1. EDIT measureSeries EDIT 98 Measure Series Dropdown" at bounding box center [1044, 91] width 962 height 26
click at [1509, 90] on icon "Dropdown" at bounding box center [1511, 90] width 6 height 8
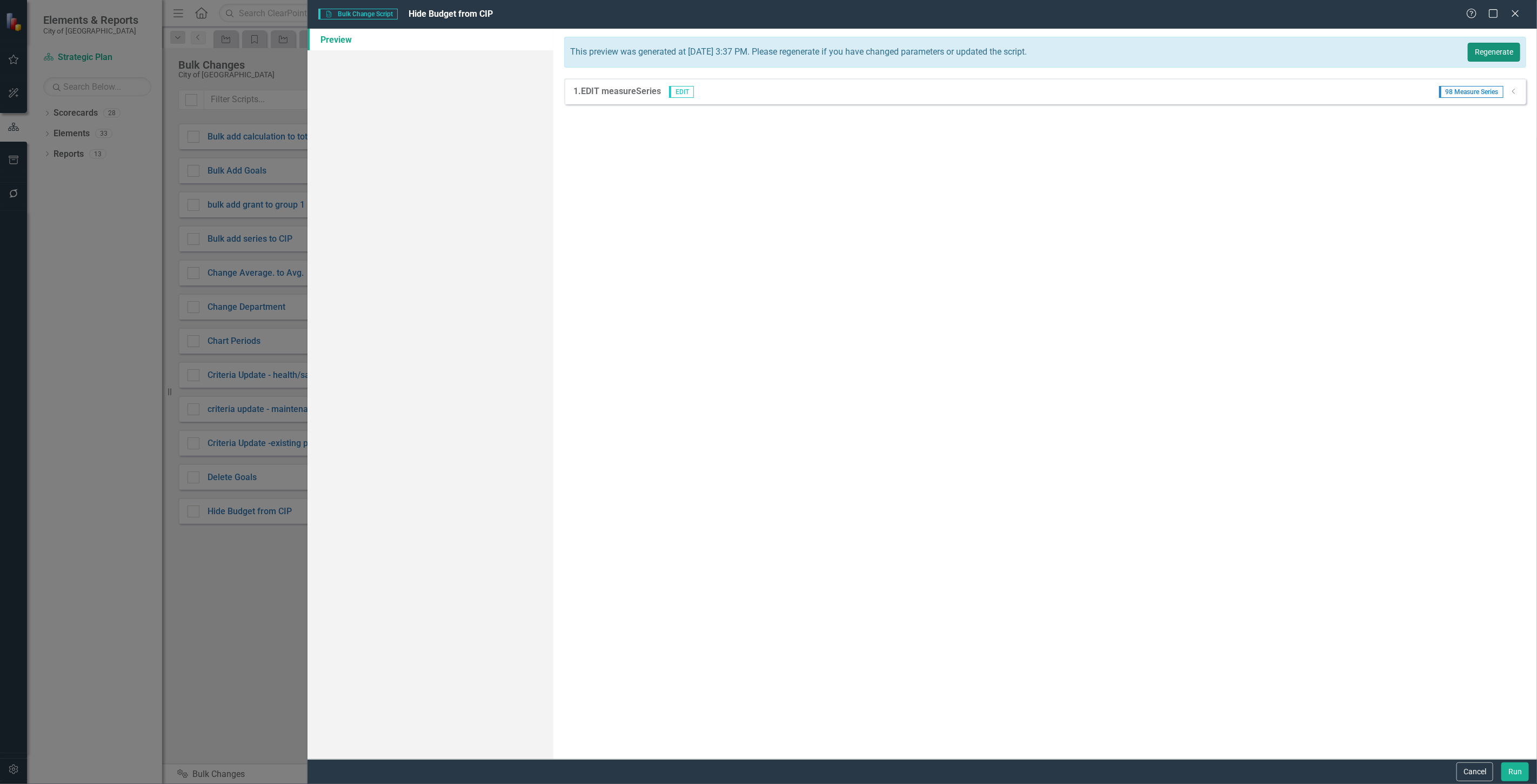
click at [1503, 60] on button "Regenerate" at bounding box center [1493, 52] width 52 height 19
click at [1520, 773] on button "Run" at bounding box center [1515, 771] width 27 height 19
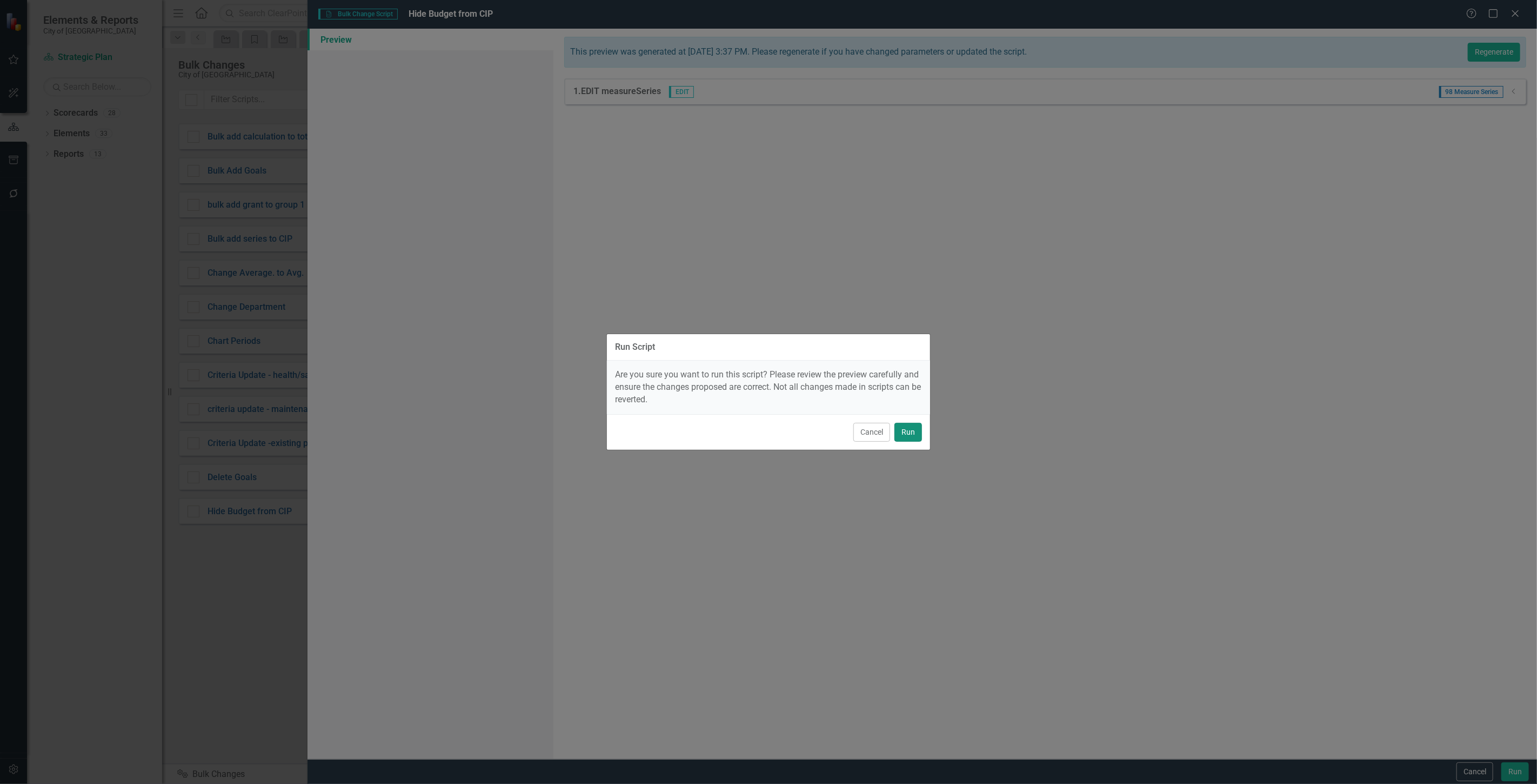
click at [909, 429] on button "Run" at bounding box center [908, 431] width 27 height 19
